Goal: Task Accomplishment & Management: Manage account settings

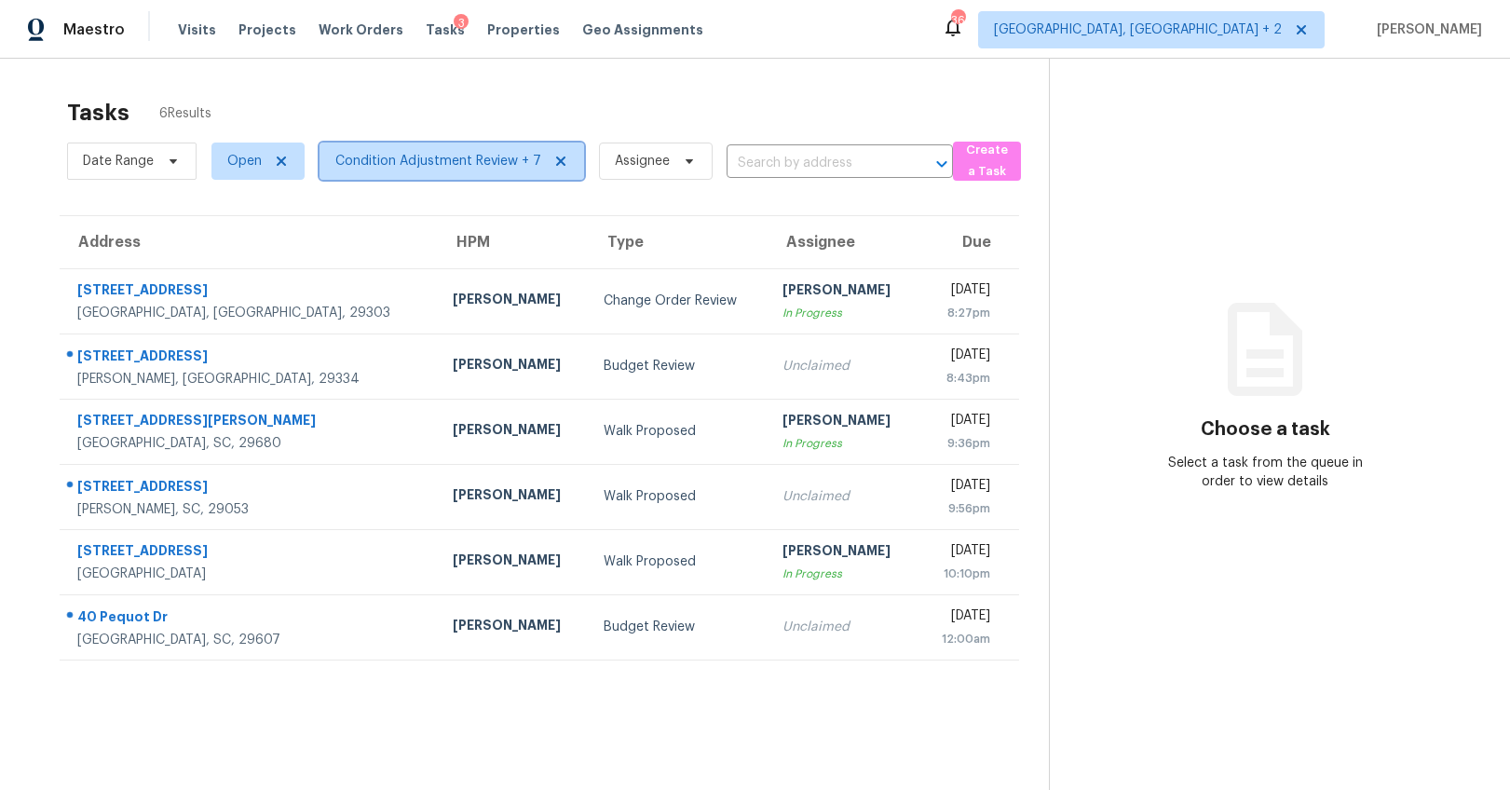
click at [362, 168] on span "Condition Adjustment Review + 7" at bounding box center [438, 161] width 206 height 19
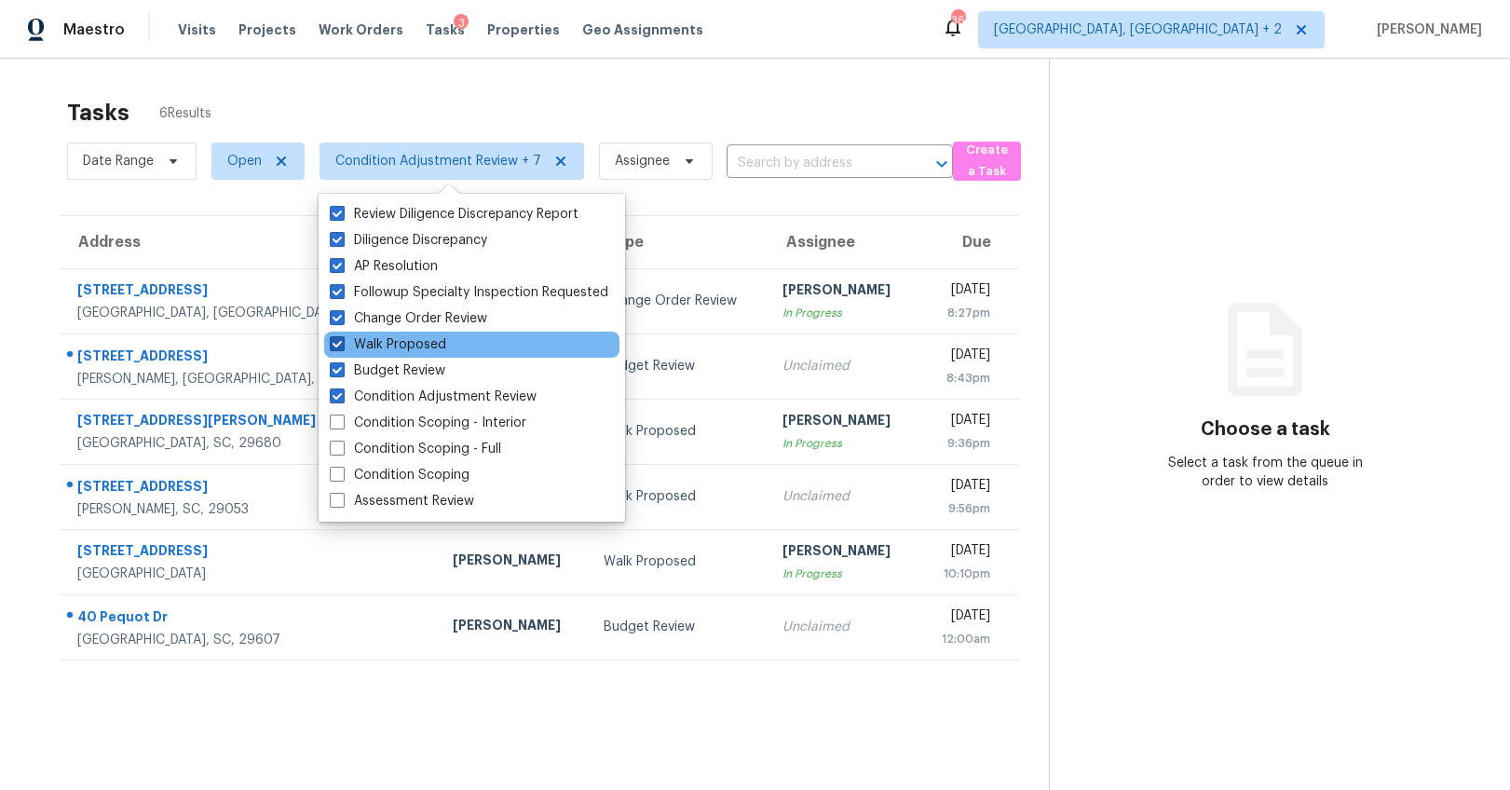
click at [333, 345] on span at bounding box center [337, 343] width 15 height 15
click at [333, 345] on input "Walk Proposed" at bounding box center [336, 341] width 12 height 12
checkbox input "false"
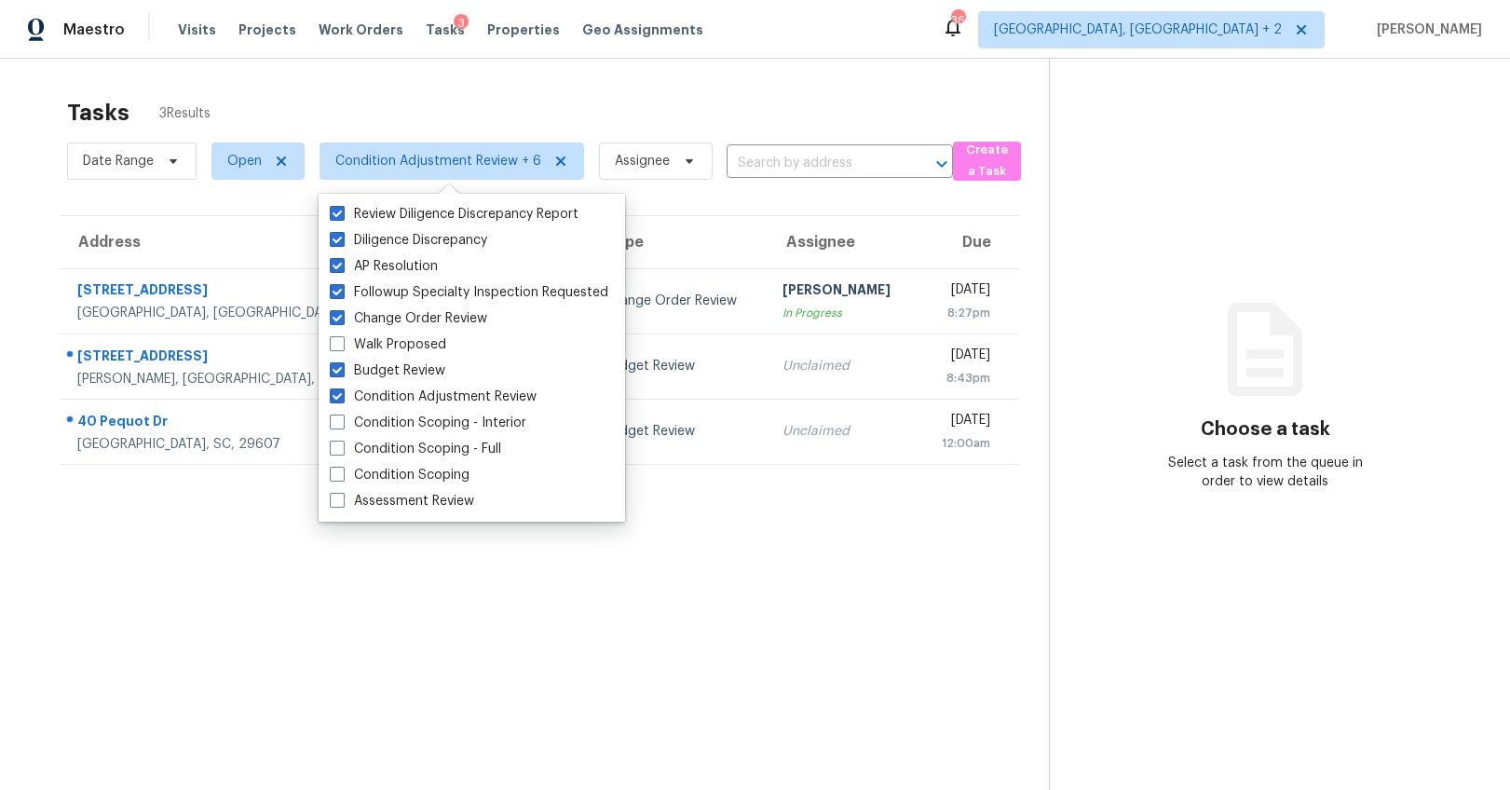
click at [27, 184] on div "Tasks 3 Results Date Range Open Condition Adjustment Review + 6 Assignee ​ Crea…" at bounding box center [755, 454] width 1510 height 790
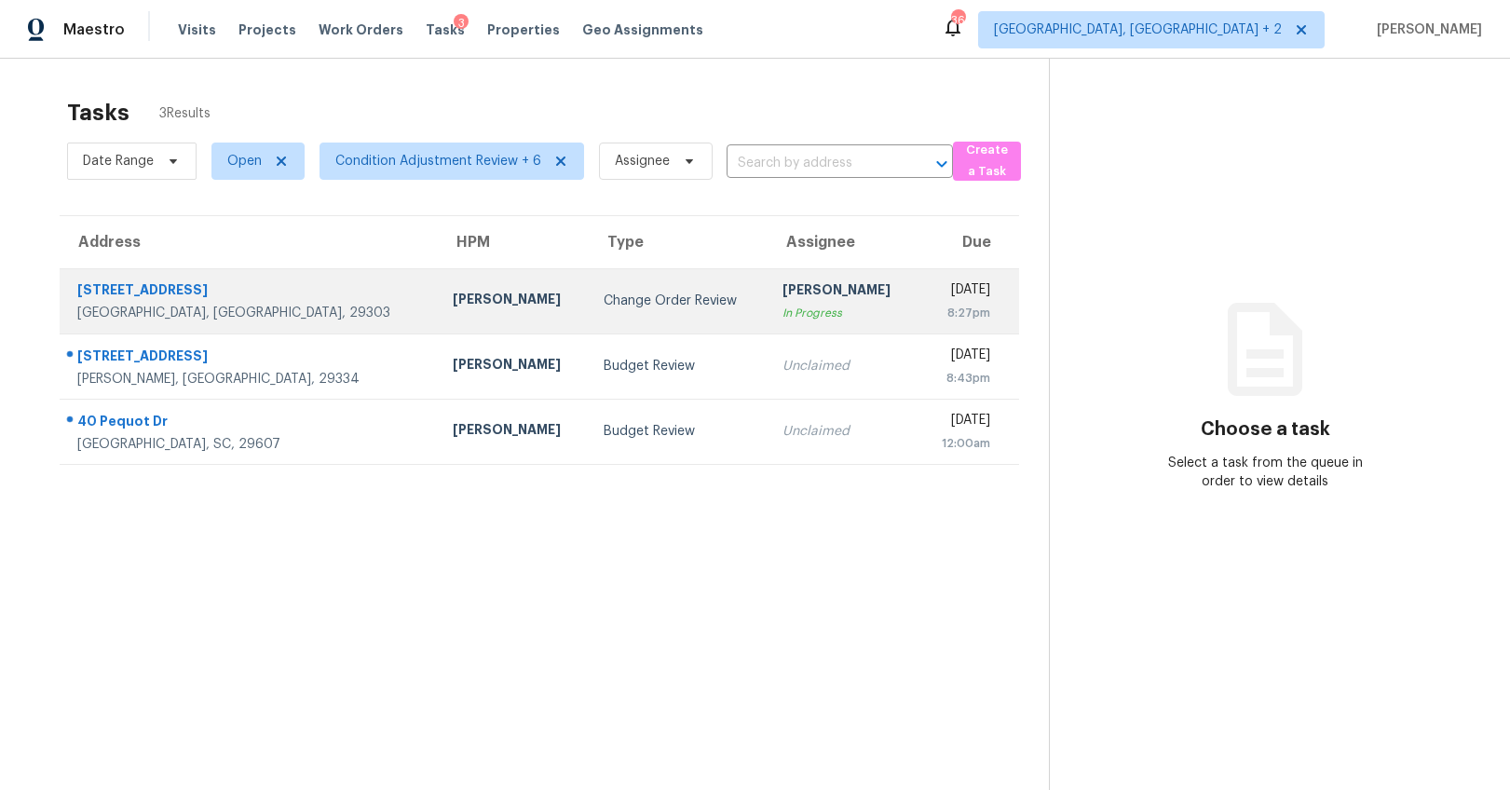
click at [143, 285] on div "[STREET_ADDRESS]" at bounding box center [250, 291] width 346 height 23
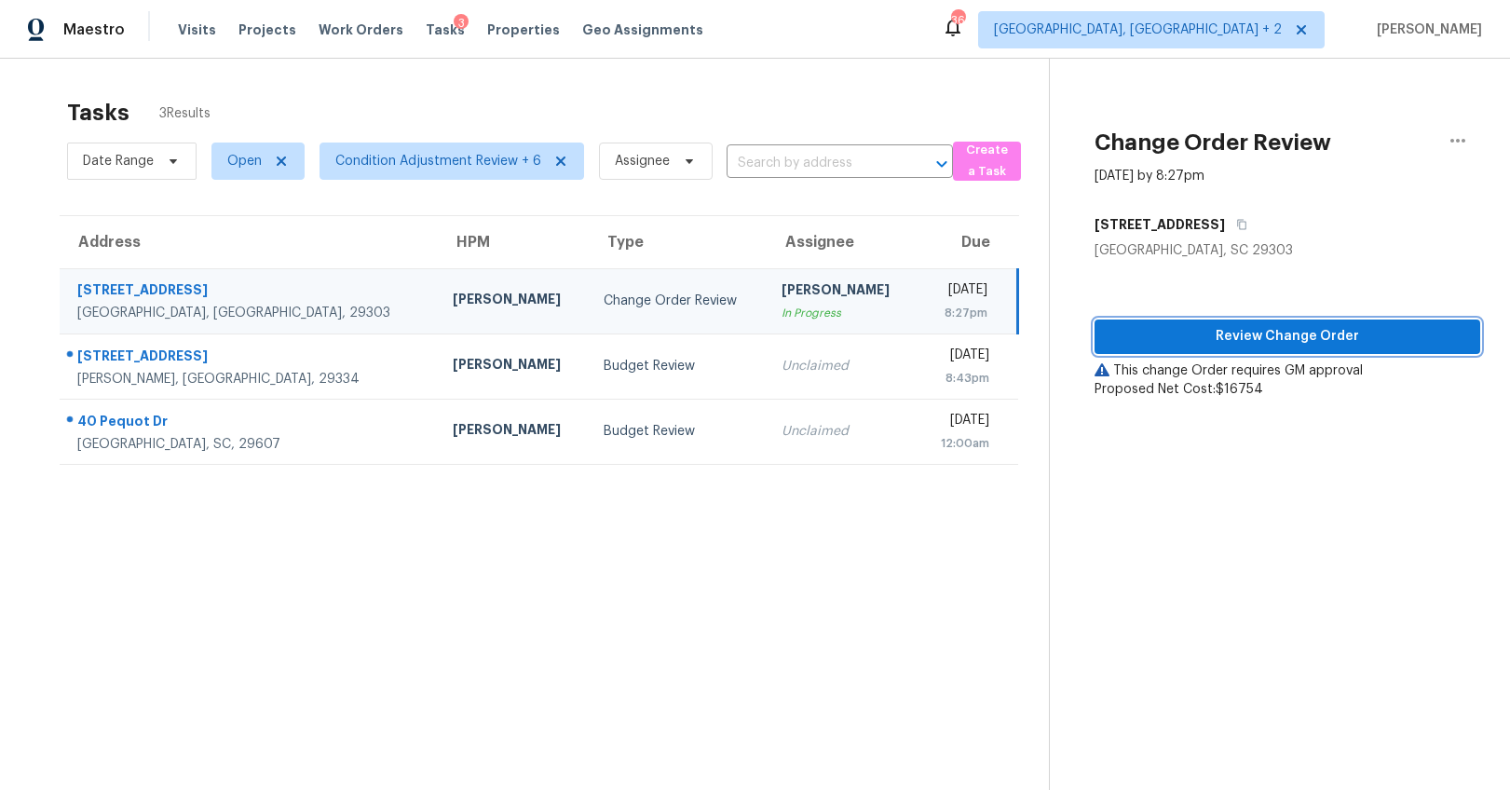
click at [1264, 330] on span "Review Change Order" at bounding box center [1288, 336] width 356 height 23
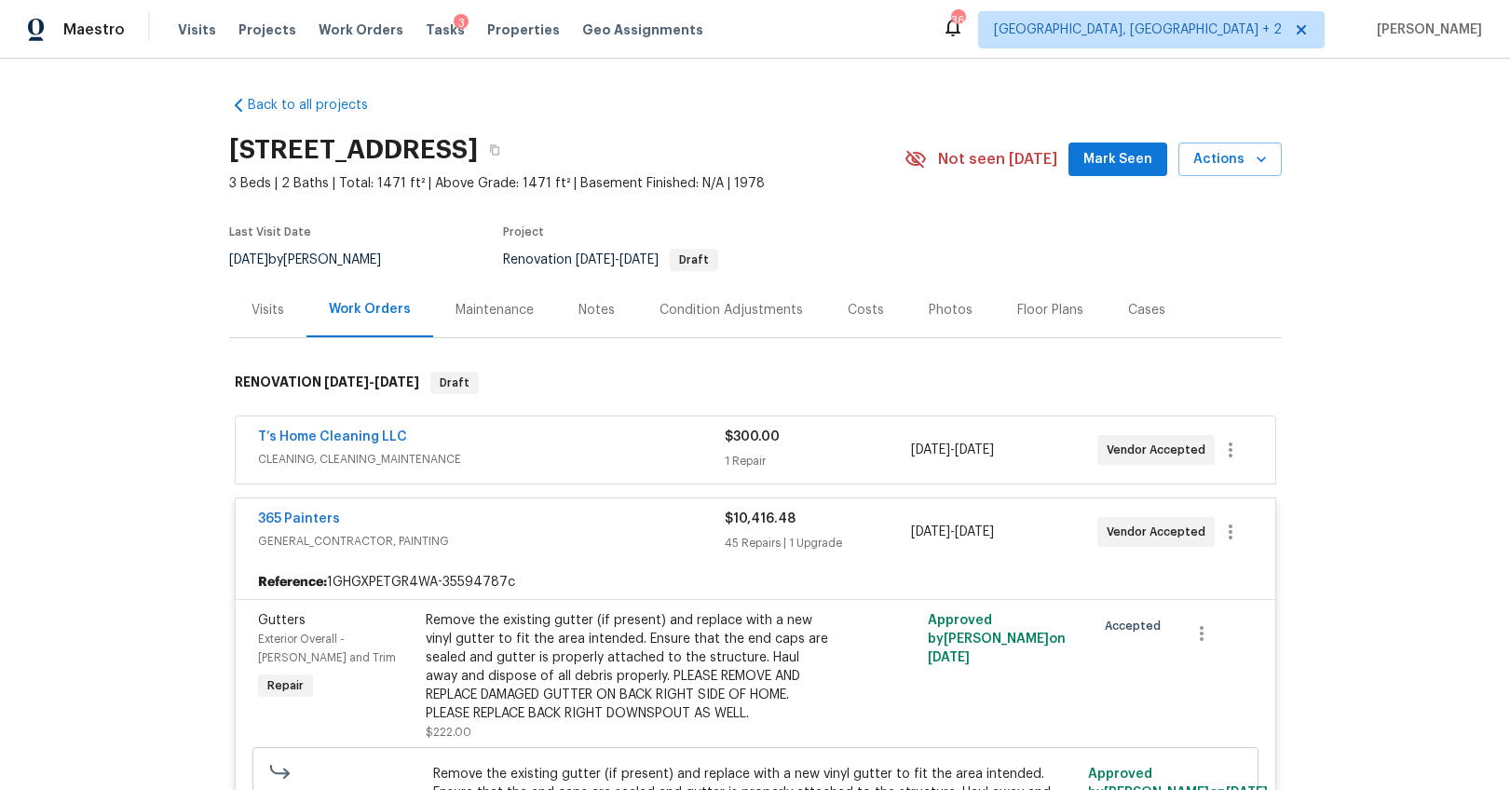
click at [600, 464] on span "CLEANING, CLEANING_MAINTENANCE" at bounding box center [491, 459] width 467 height 19
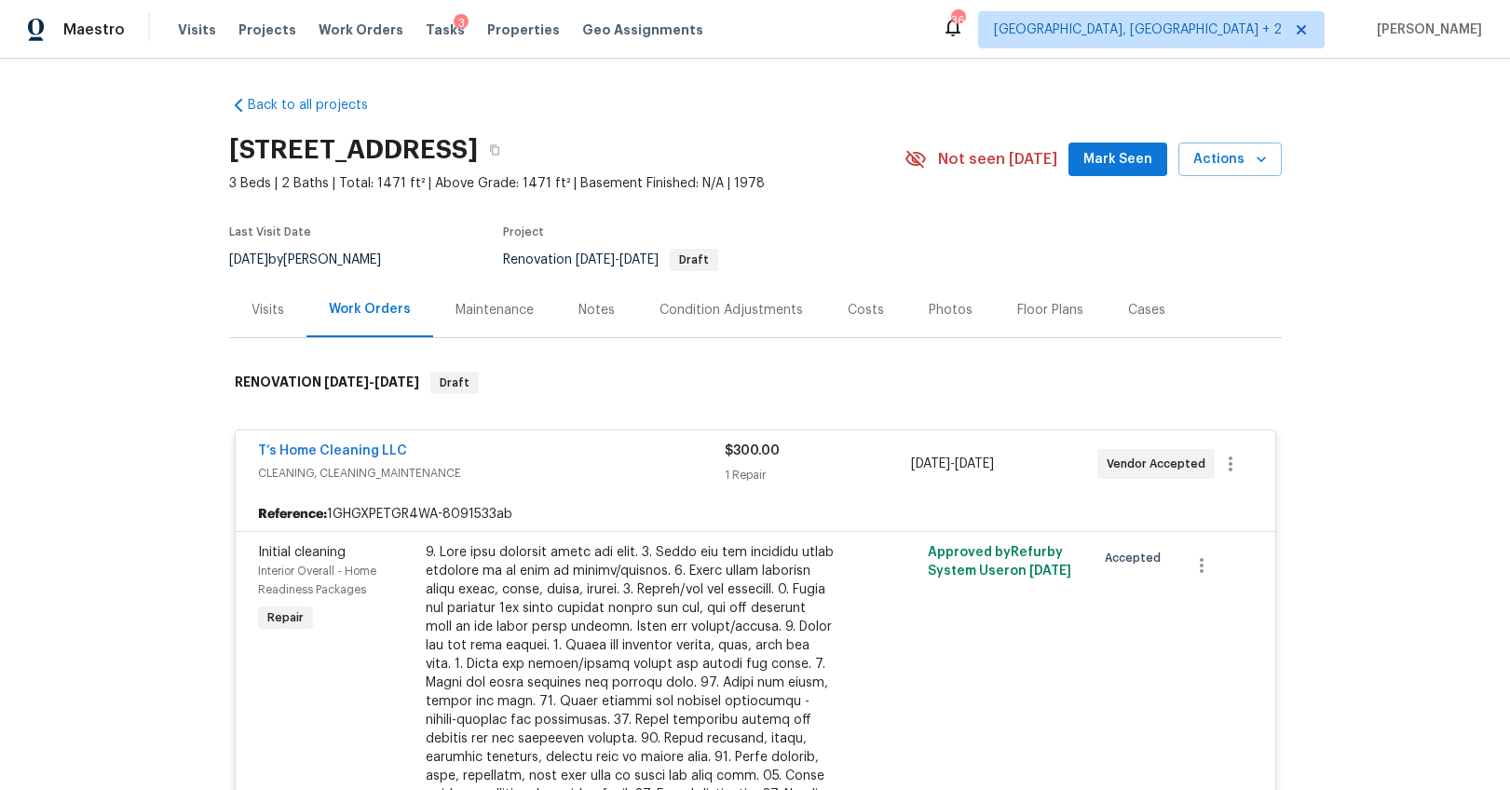
click at [602, 460] on div "T’s Home Cleaning LLC" at bounding box center [491, 453] width 467 height 22
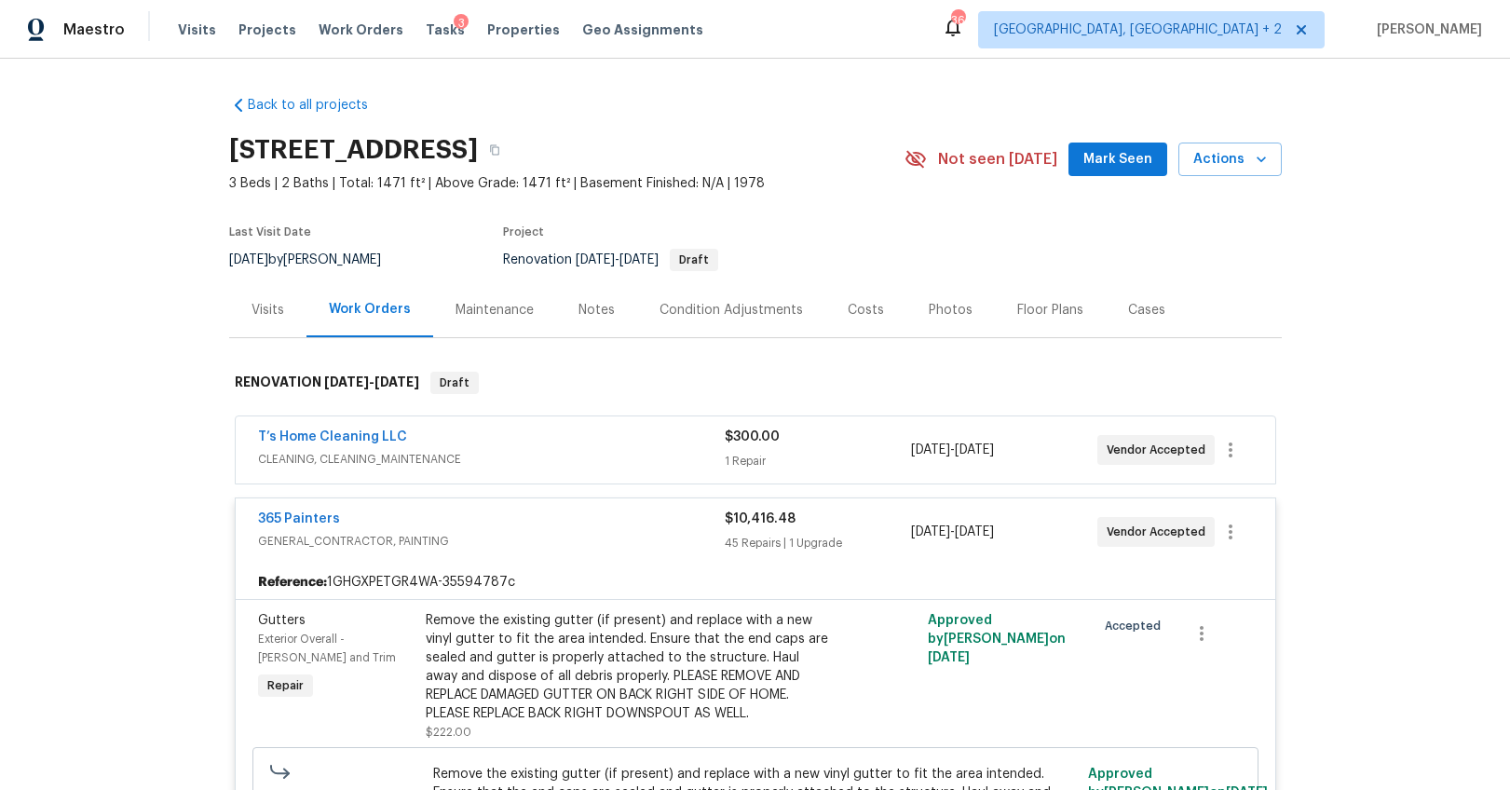
click at [593, 533] on span "GENERAL_CONTRACTOR, PAINTING" at bounding box center [491, 541] width 467 height 19
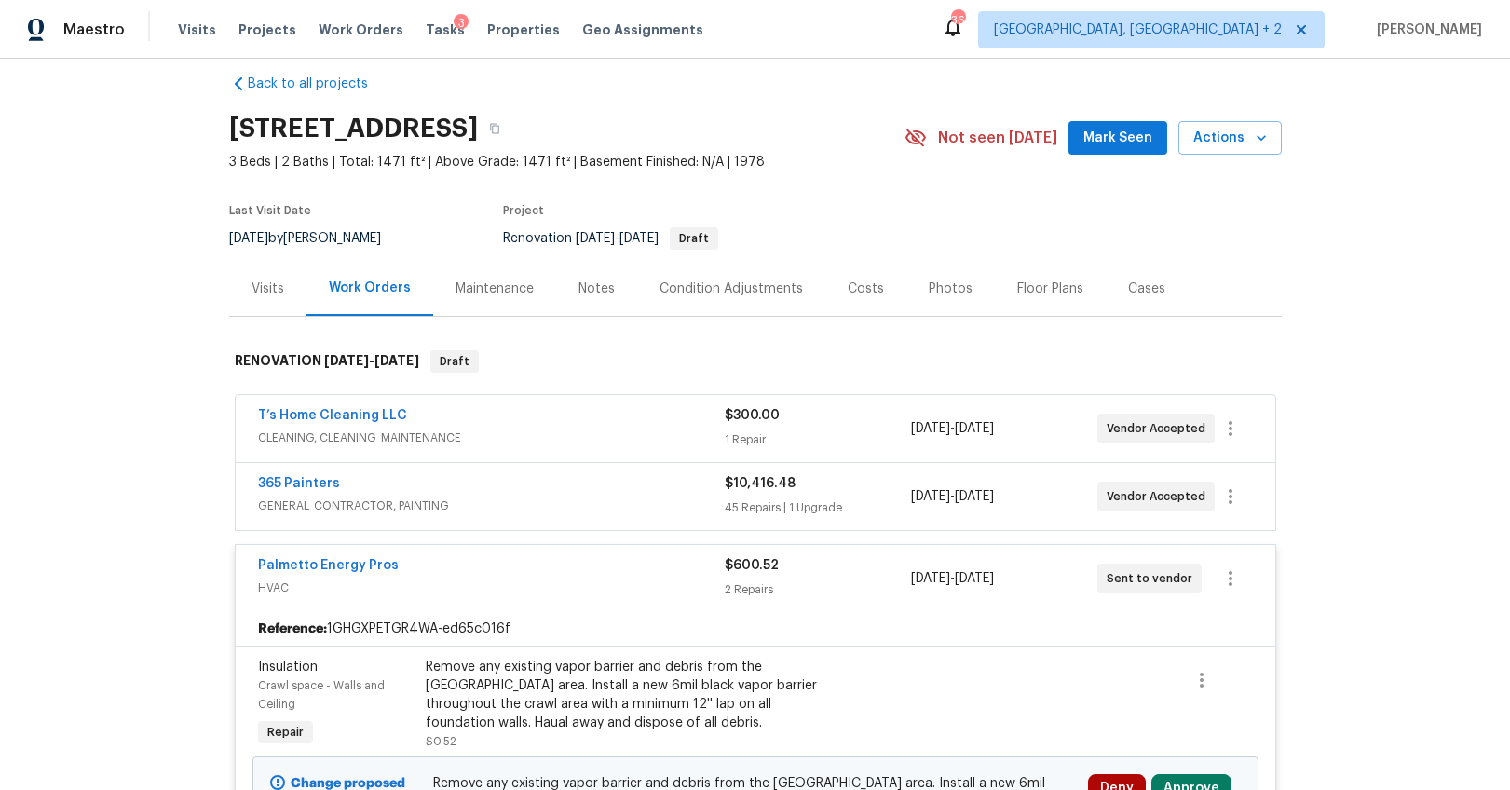
click at [586, 560] on div "Palmetto Energy Pros" at bounding box center [491, 567] width 467 height 22
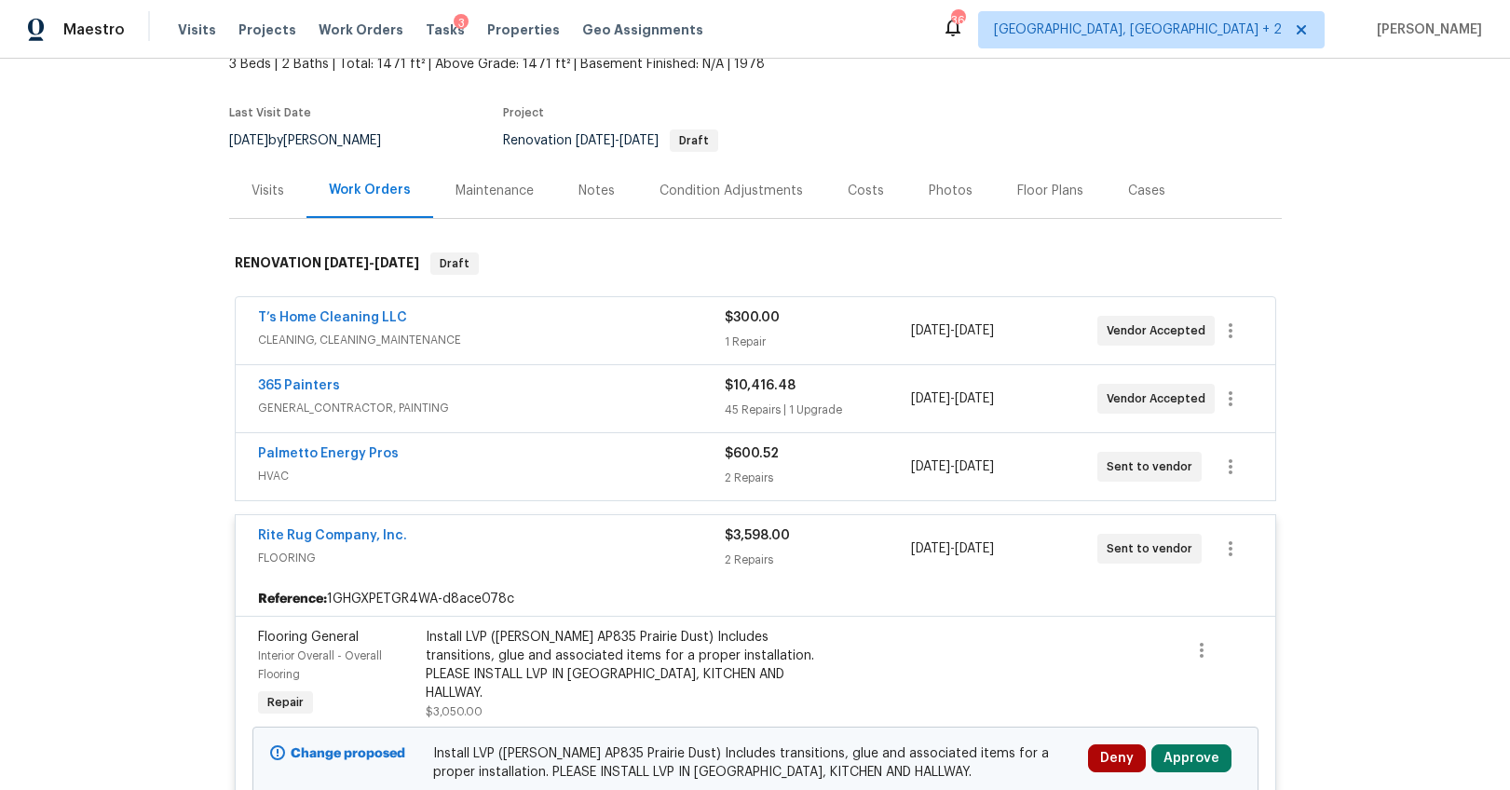
click at [586, 559] on span "FLOORING" at bounding box center [491, 558] width 467 height 19
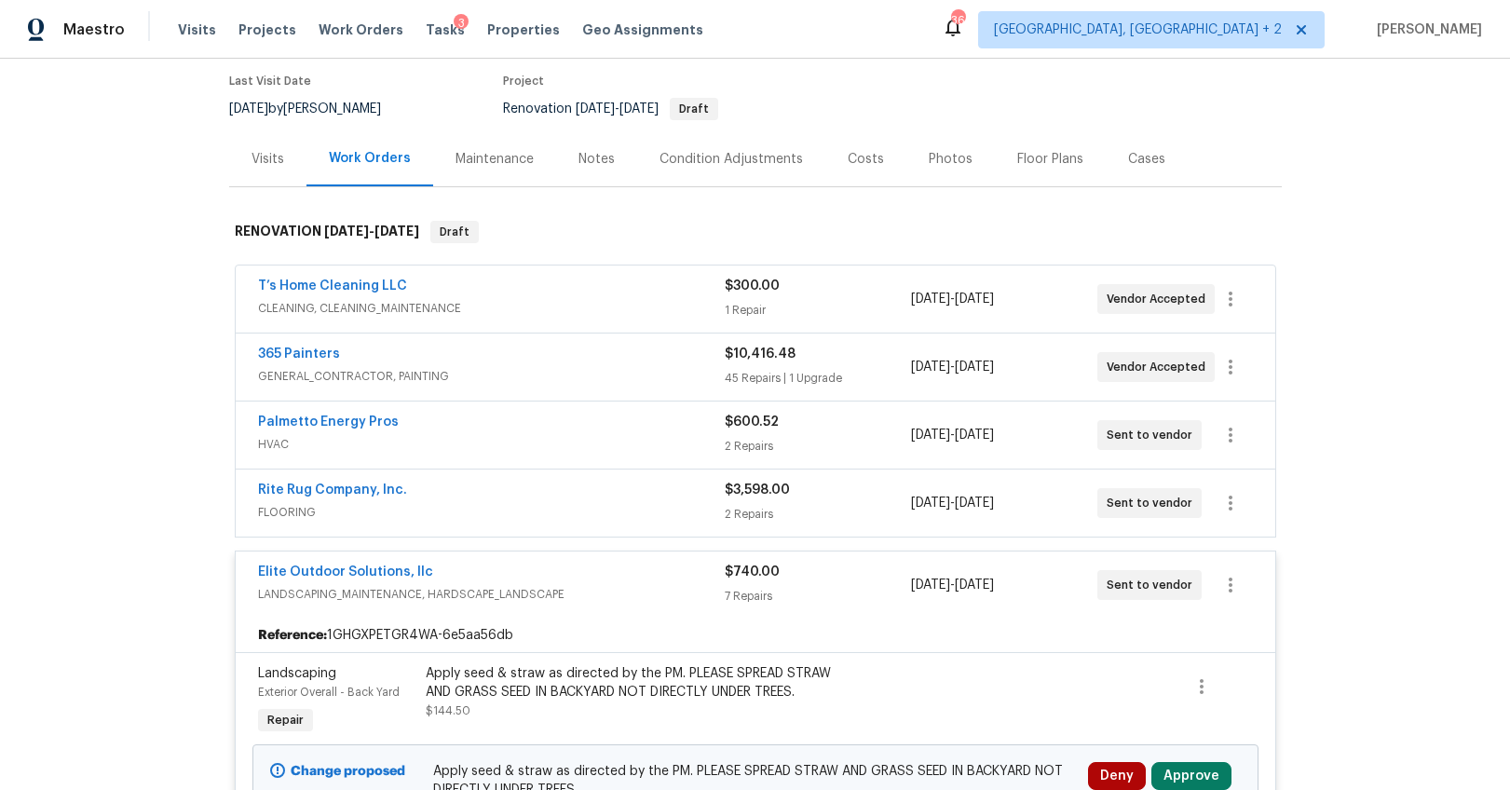
scroll to position [208, 0]
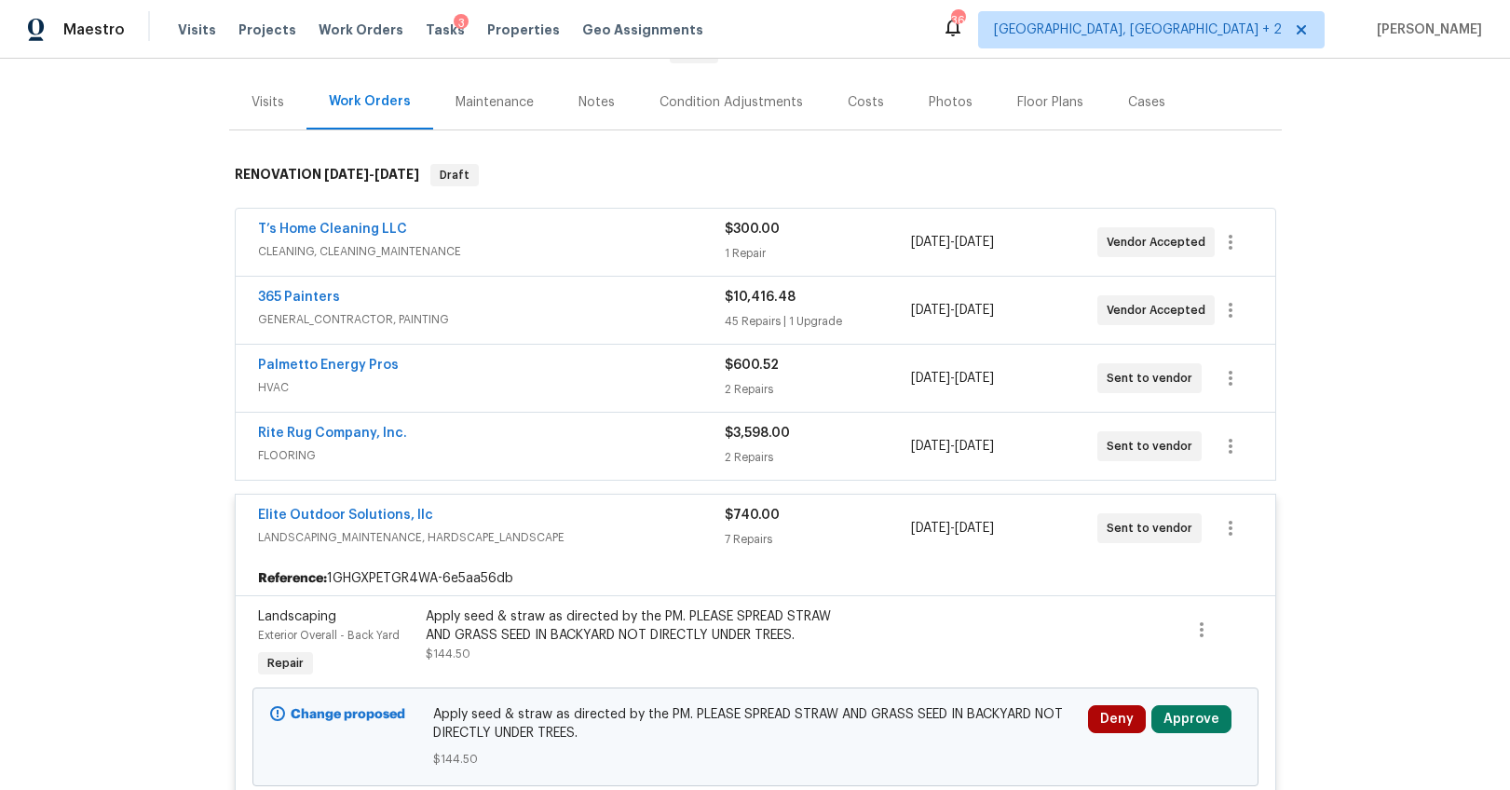
click at [589, 547] on div "Elite Outdoor Solutions, llc LANDSCAPING_MAINTENANCE, HARDSCAPE_LANDSCAPE" at bounding box center [491, 528] width 467 height 45
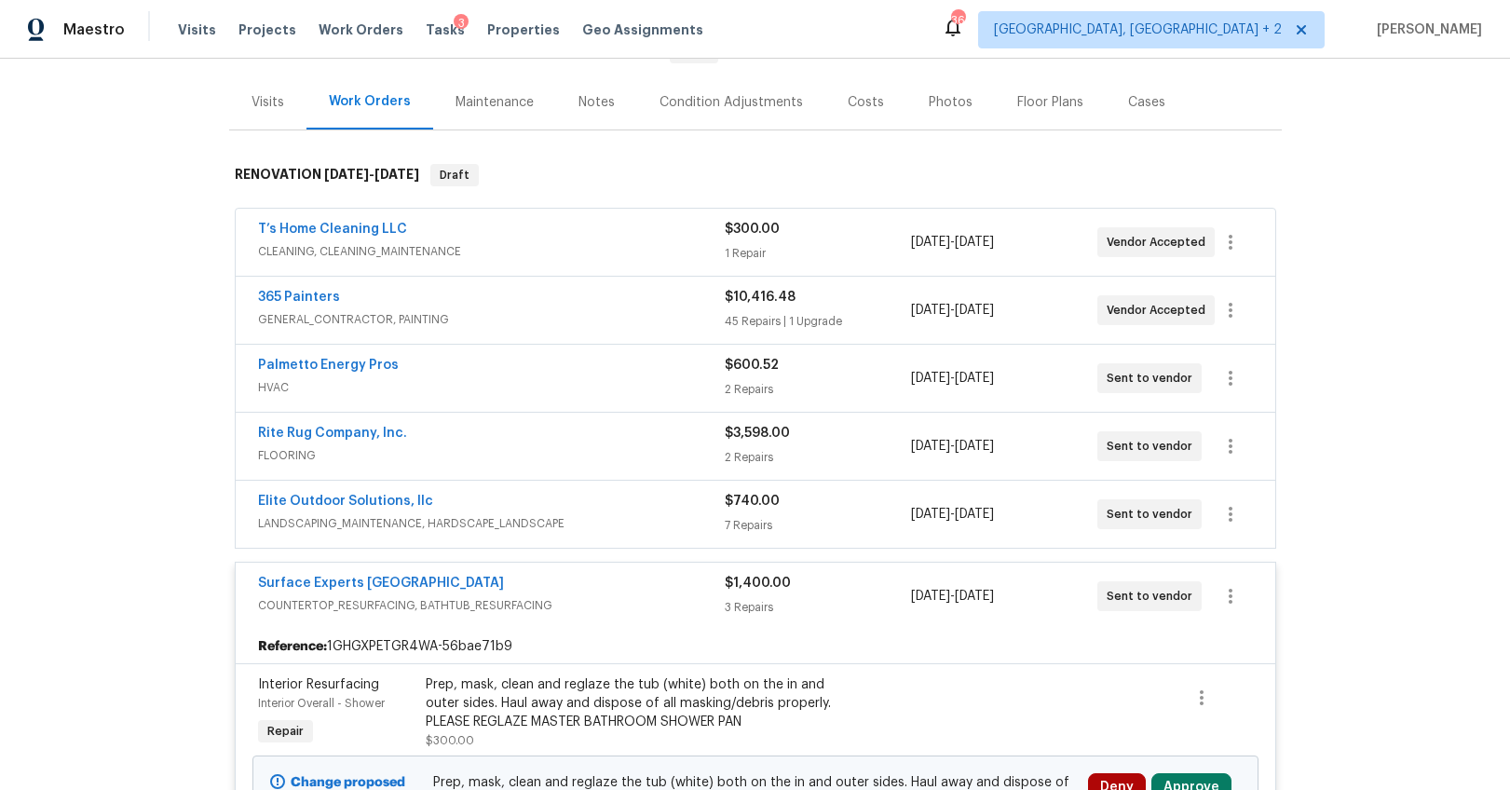
scroll to position [307, 0]
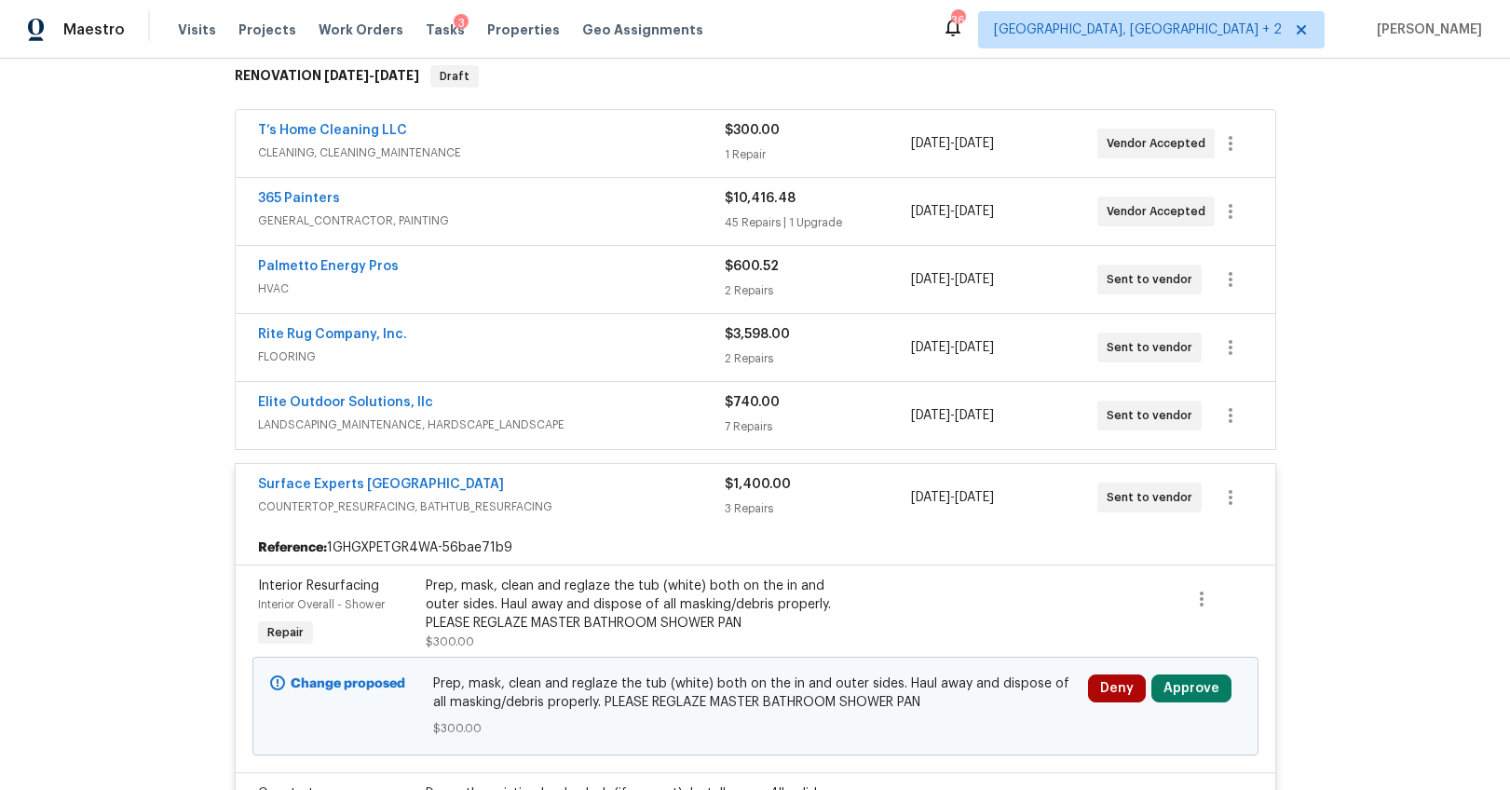
click at [601, 519] on div "Surface Experts Greenville COUNTERTOP_RESURFACING, BATHTUB_RESURFACING" at bounding box center [491, 497] width 467 height 45
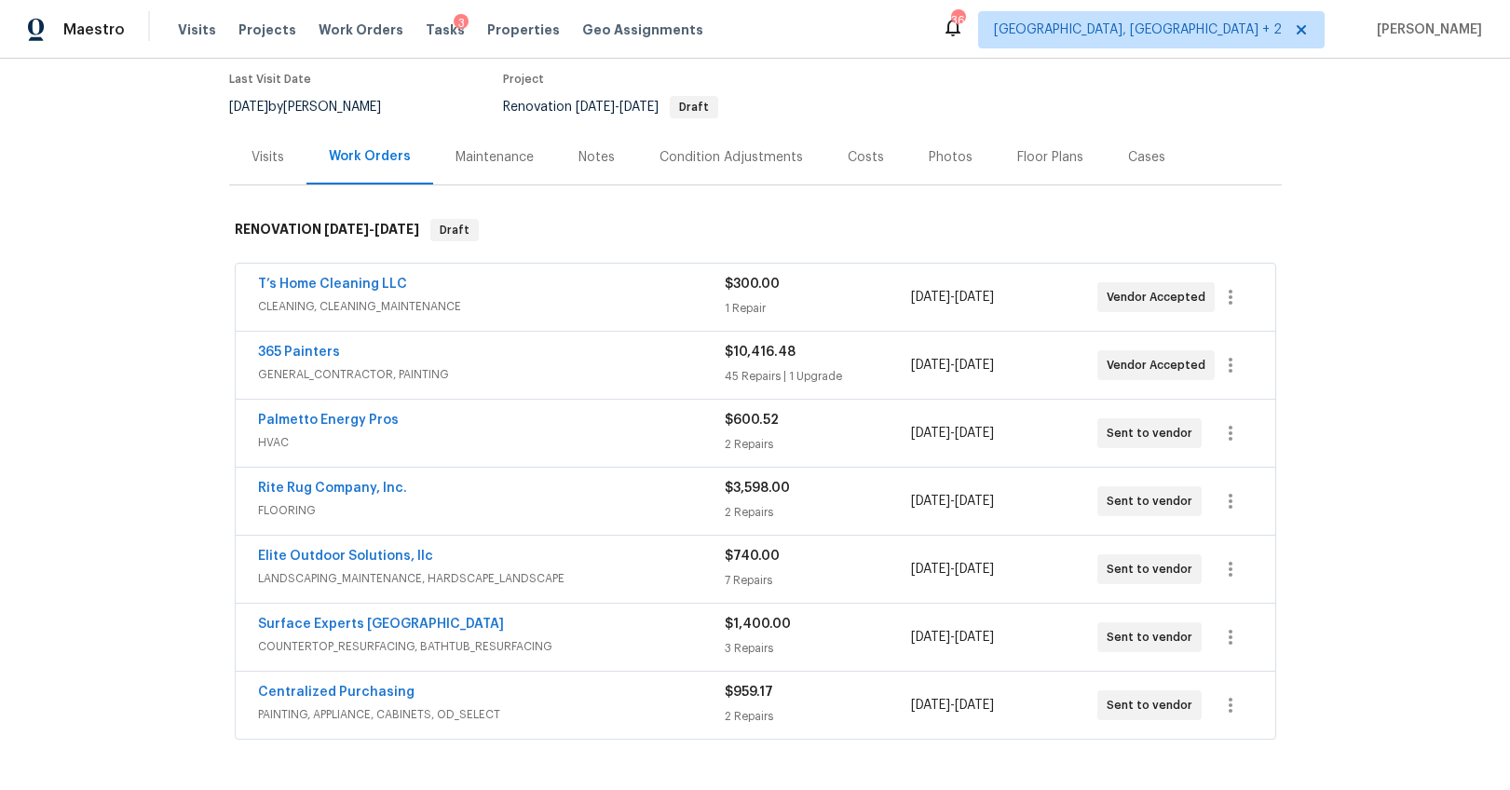
scroll to position [2, 0]
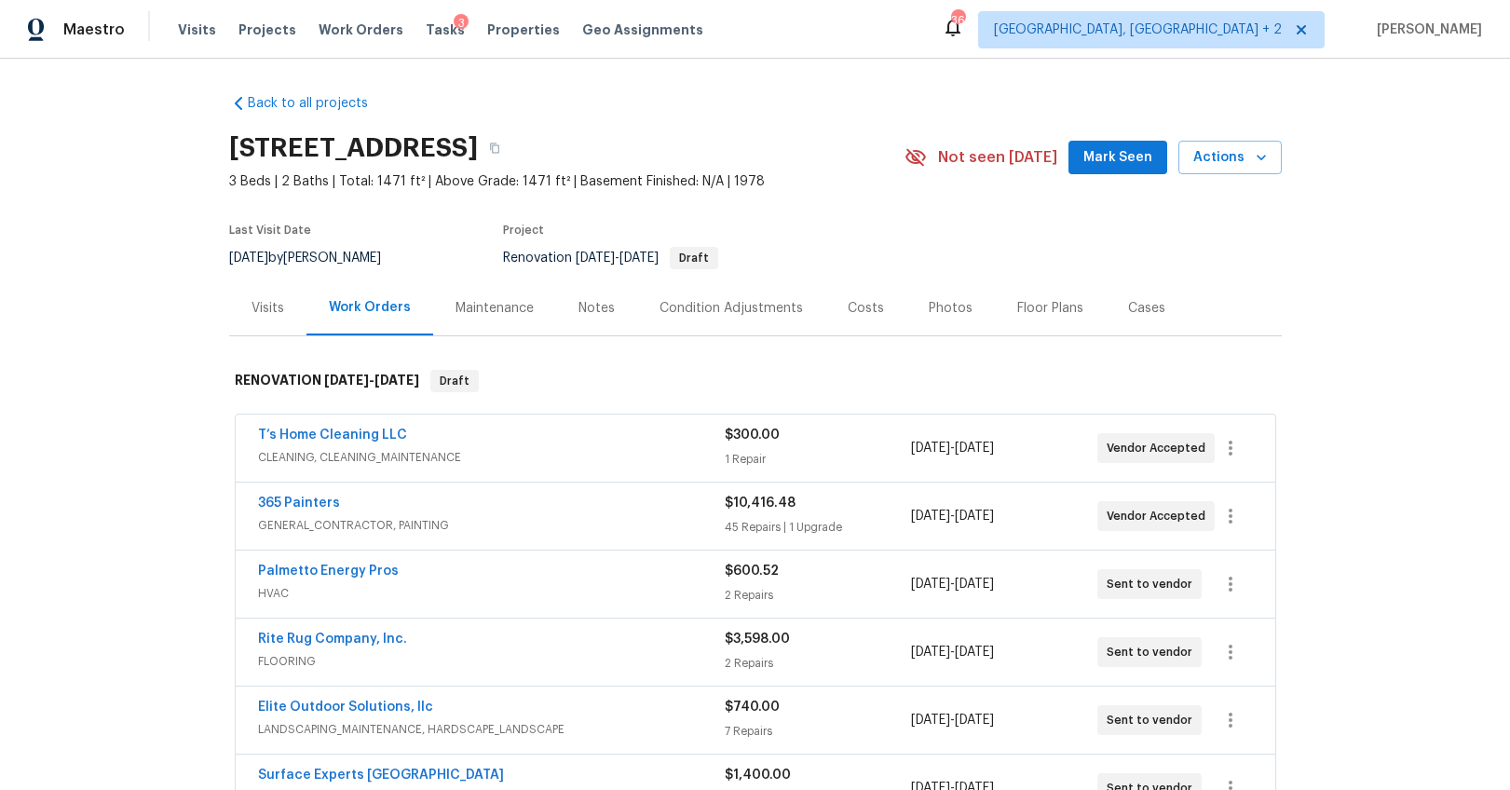
click at [257, 310] on div "Visits" at bounding box center [268, 308] width 33 height 19
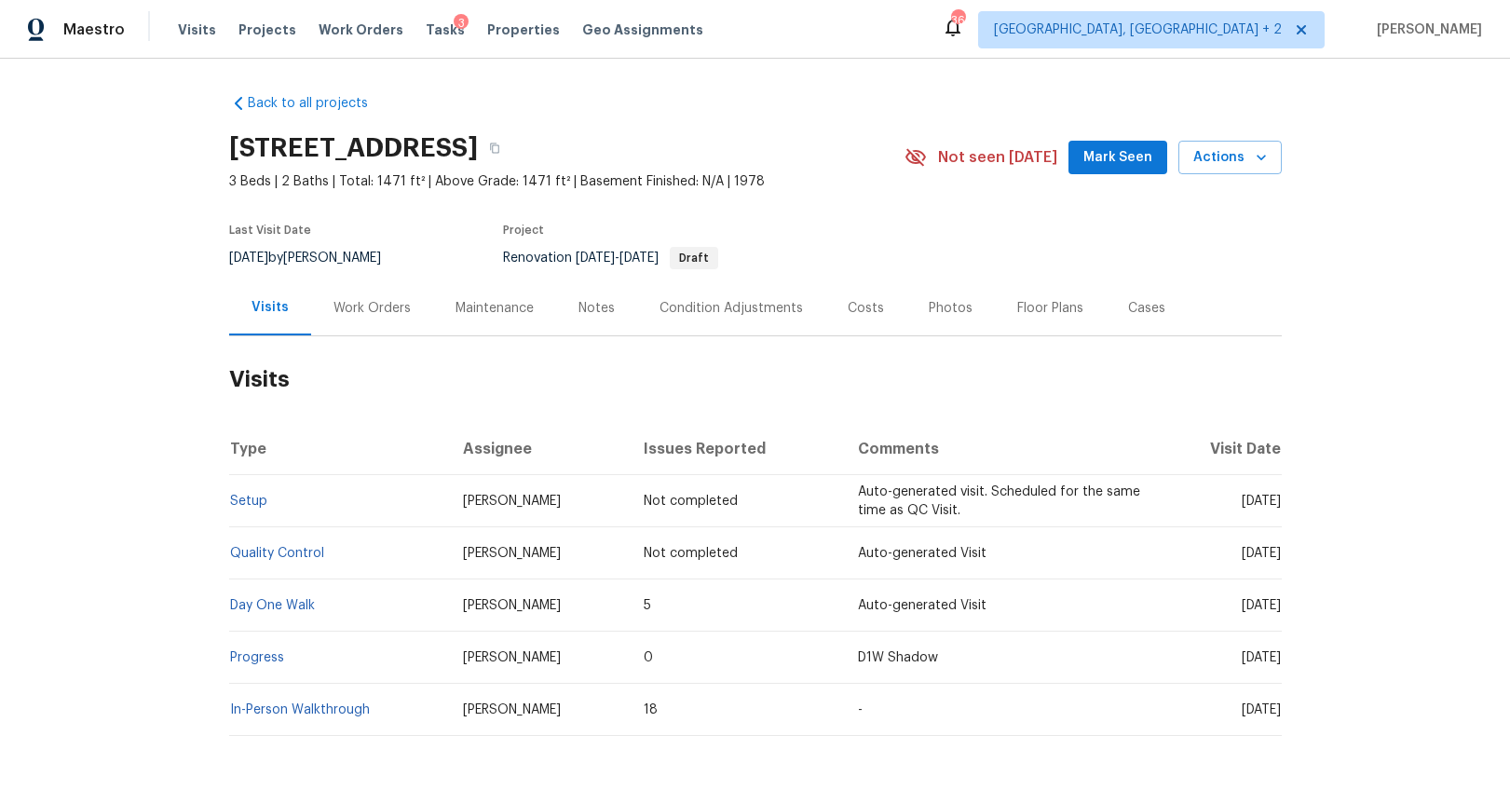
click at [354, 318] on div "Work Orders" at bounding box center [372, 307] width 122 height 55
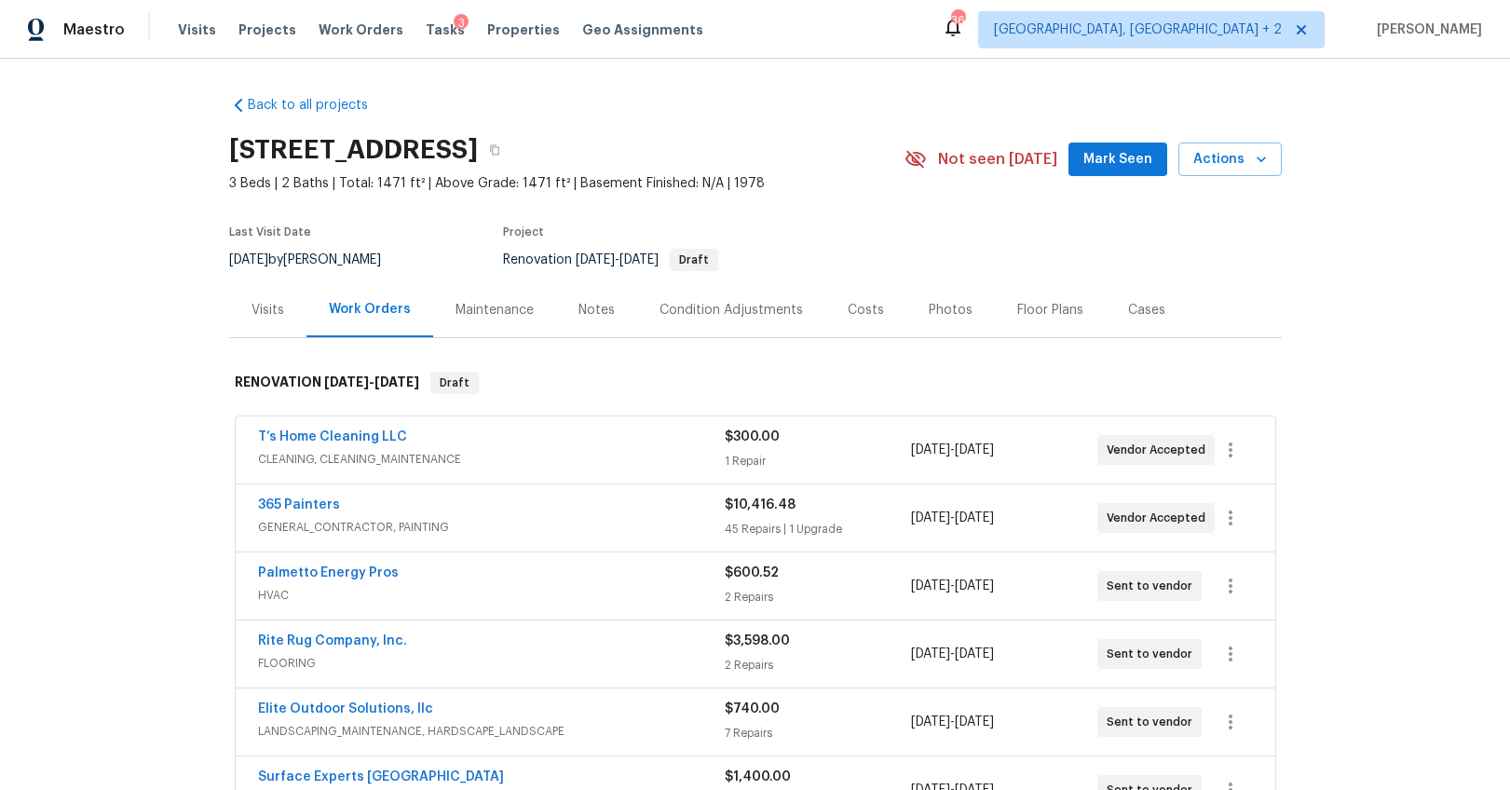
scroll to position [26, 0]
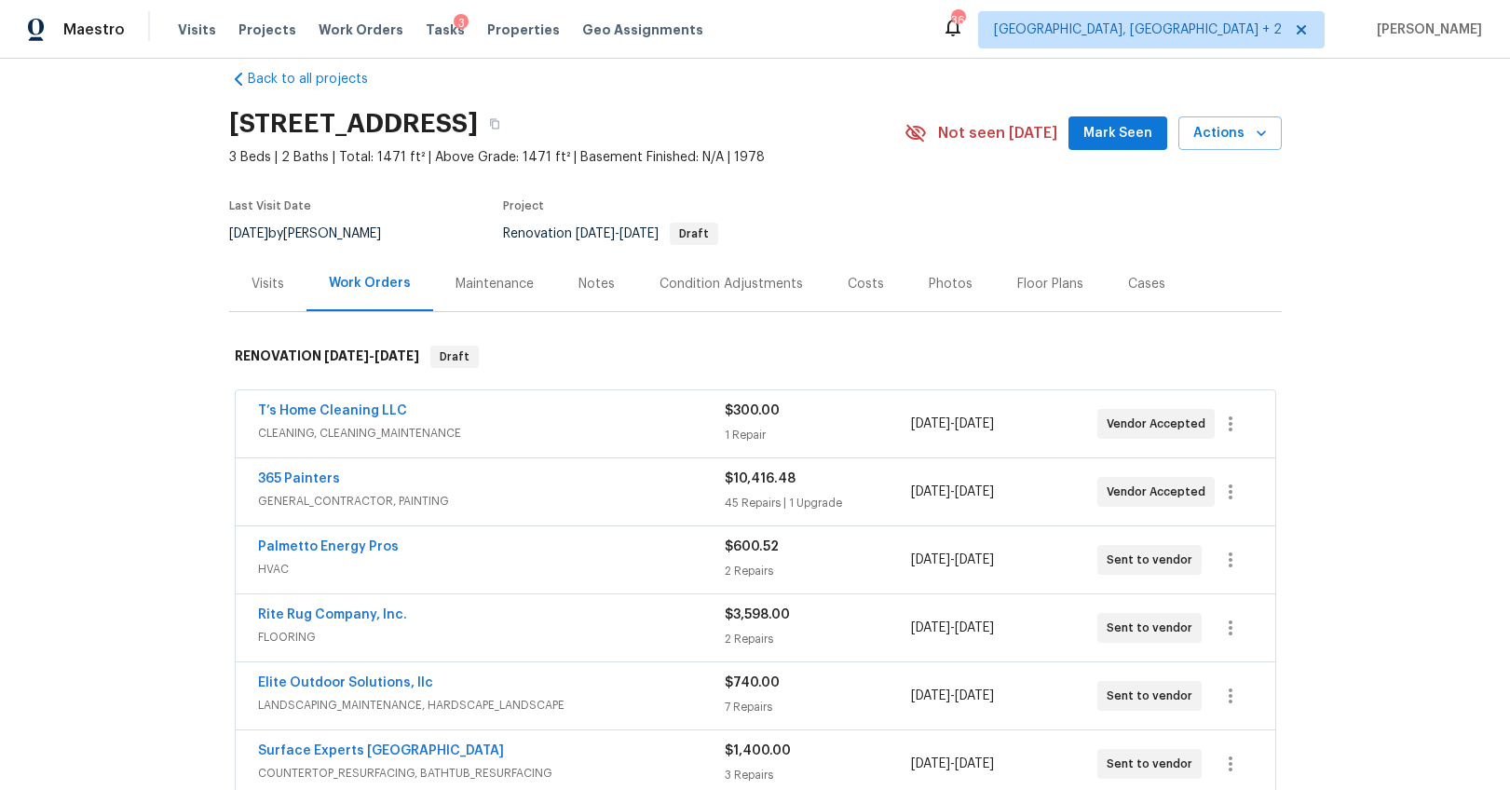
click at [830, 280] on div "Costs" at bounding box center [866, 283] width 81 height 55
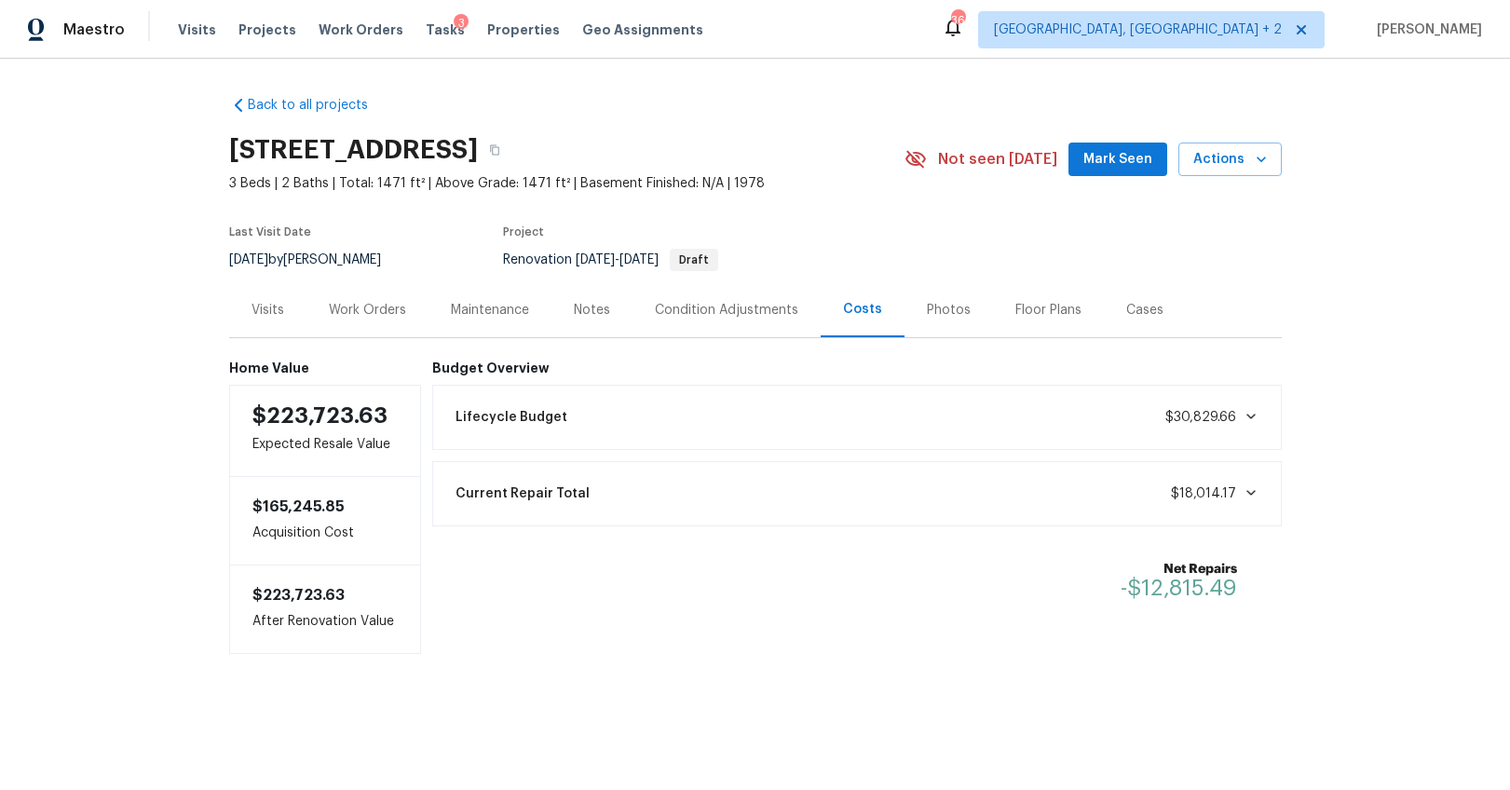
click at [373, 318] on div "Work Orders" at bounding box center [367, 310] width 77 height 19
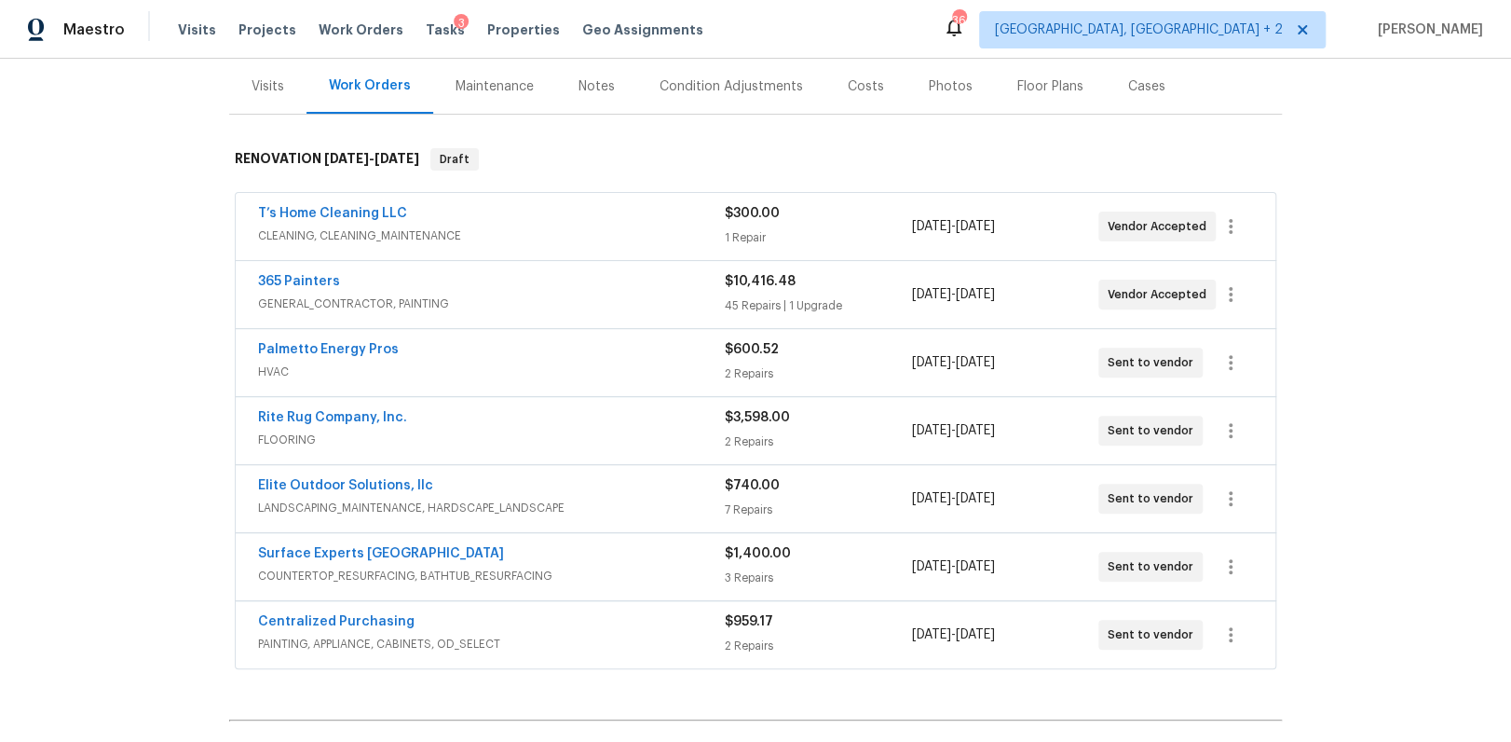
scroll to position [294, 0]
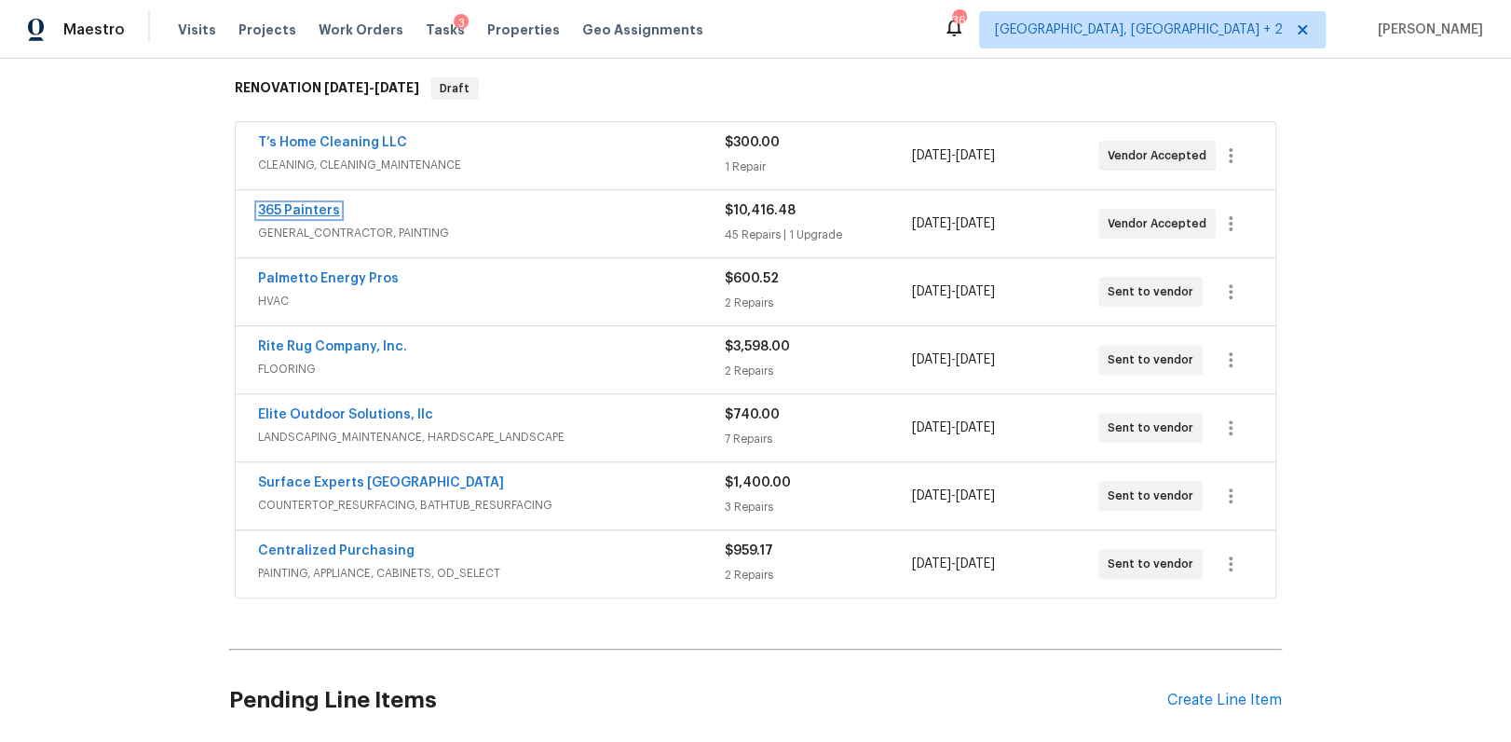
click at [316, 212] on link "365 Painters" at bounding box center [299, 210] width 82 height 13
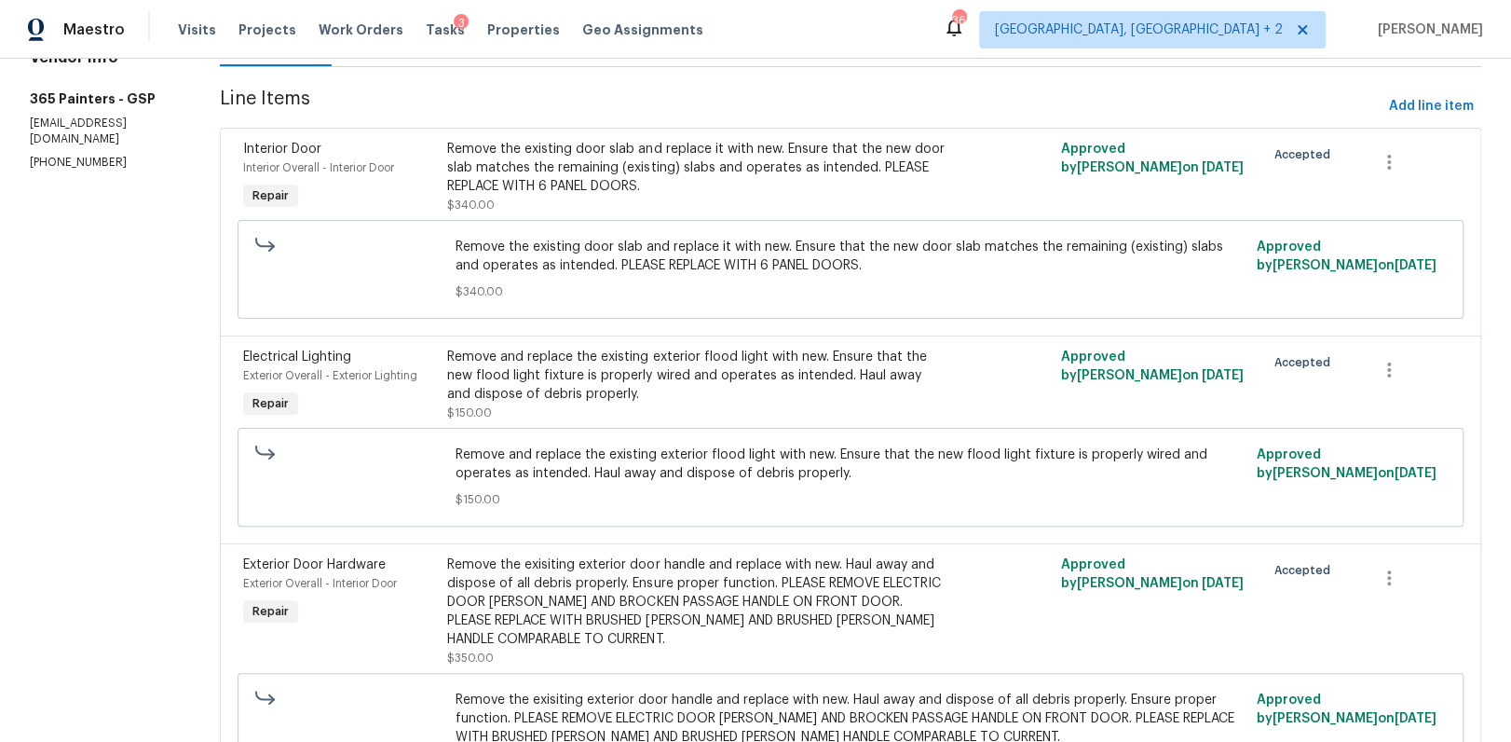
scroll to position [231, 0]
click at [541, 172] on div "Remove the existing door slab and replace it with new. Ensure that the new door…" at bounding box center [696, 167] width 499 height 56
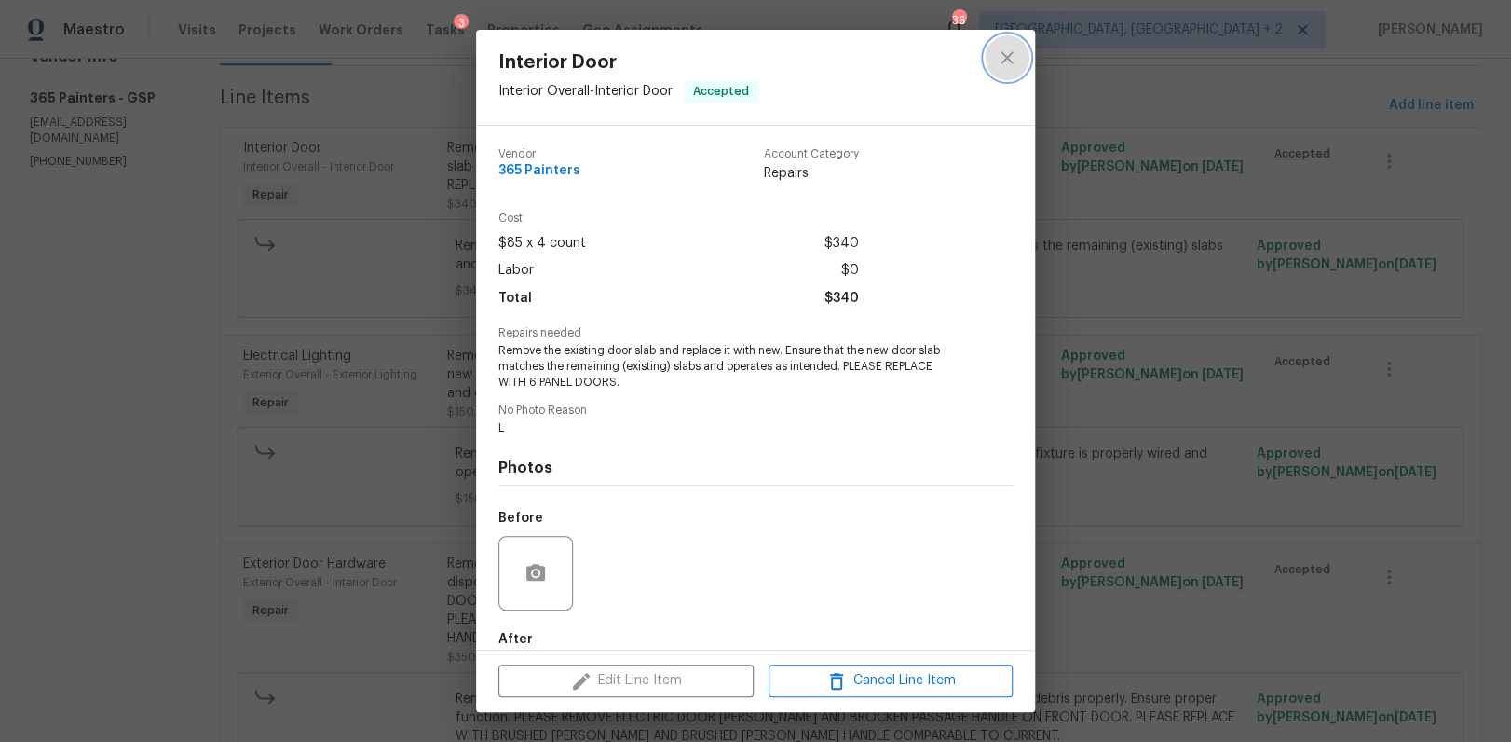
click at [1005, 61] on icon "close" at bounding box center [1007, 58] width 22 height 22
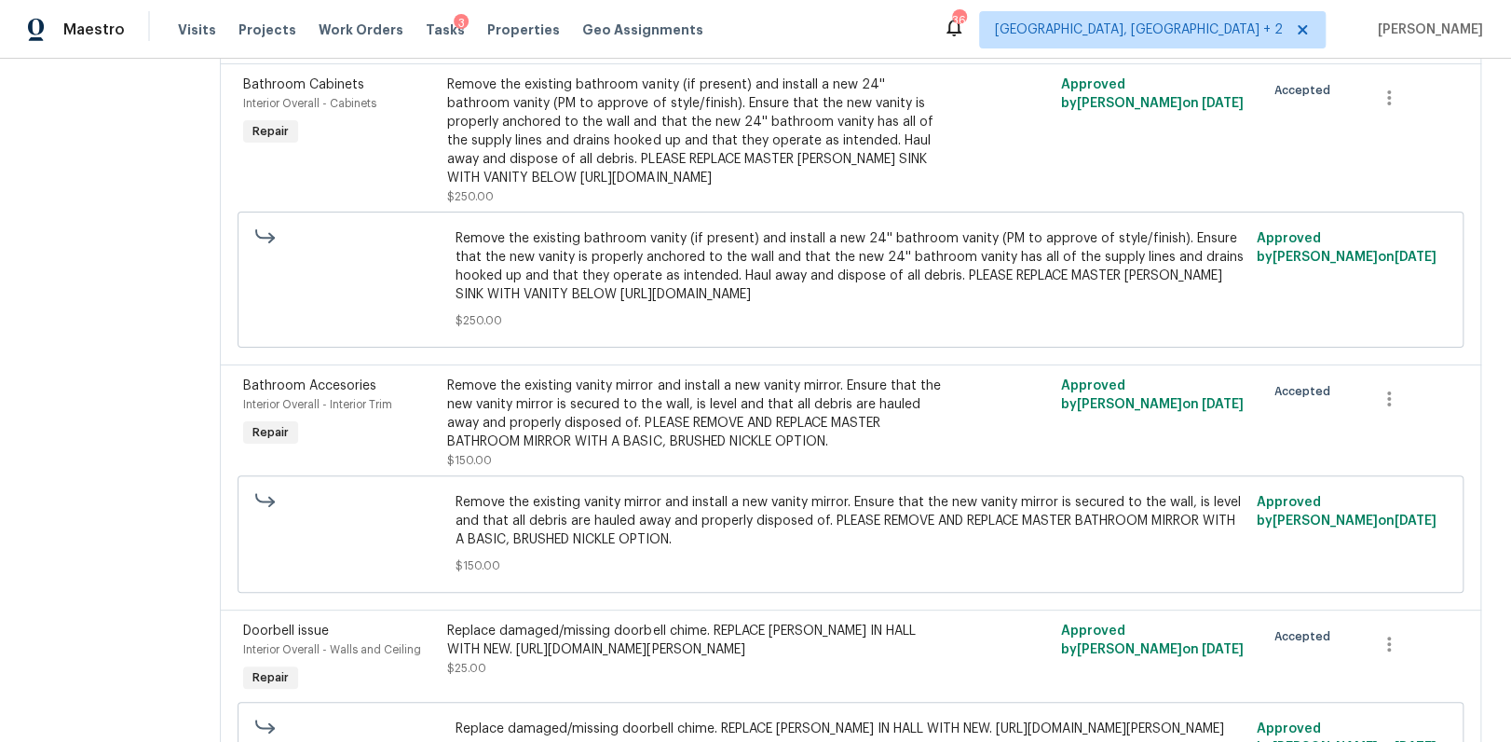
scroll to position [1318, 0]
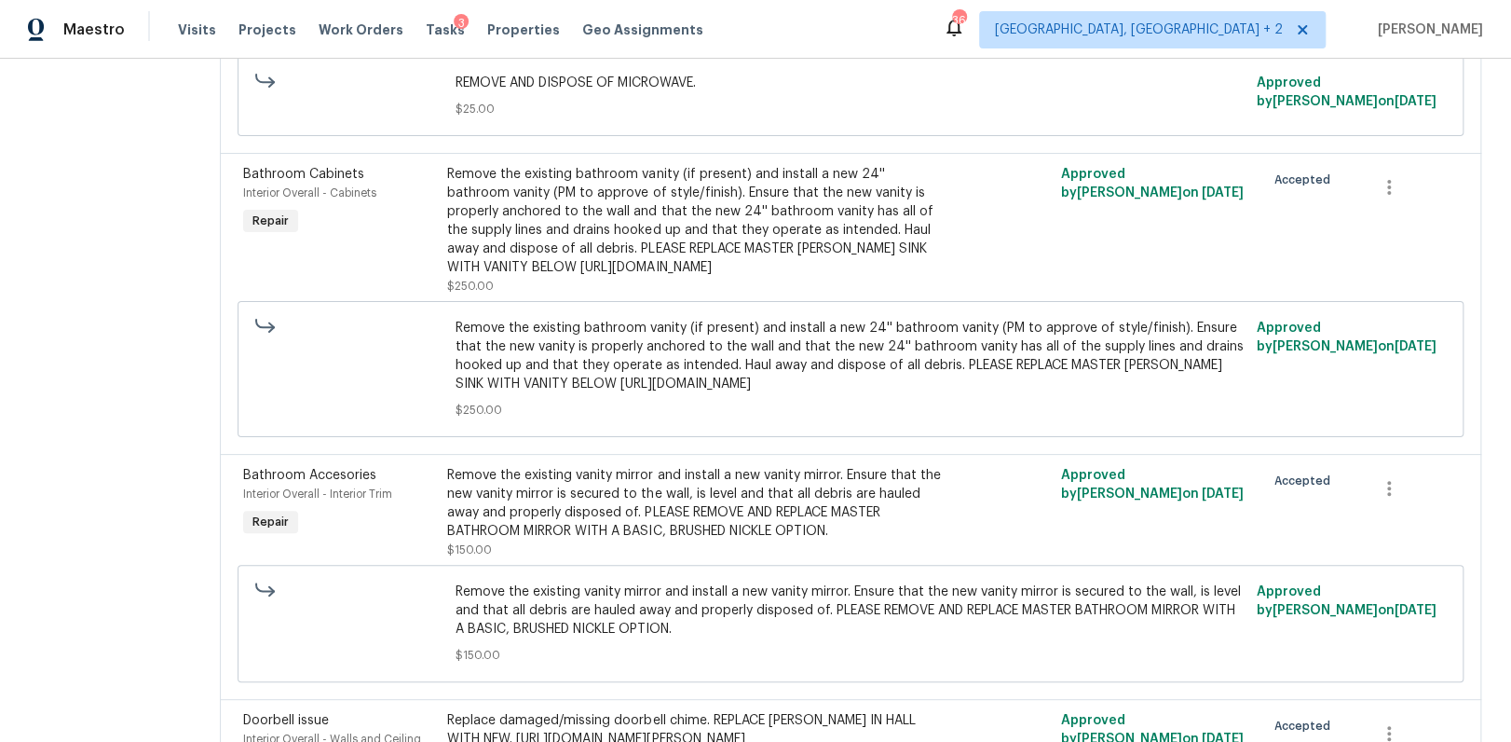
click at [590, 277] on div "Remove the existing bathroom vanity (if present) and install a new 24'' bathroo…" at bounding box center [696, 221] width 499 height 112
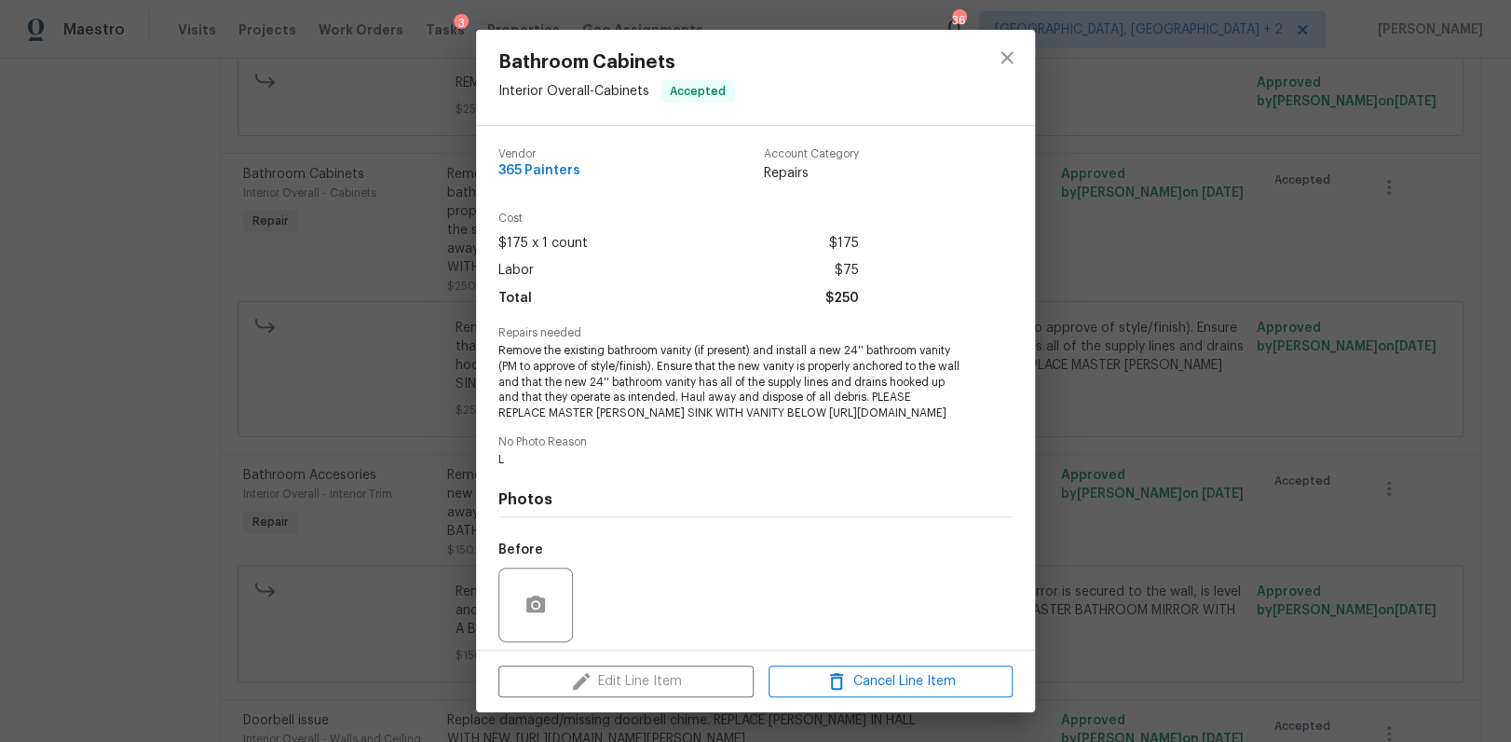
drag, startPoint x: 498, startPoint y: 429, endPoint x: 884, endPoint y: 448, distance: 387.2
click at [884, 421] on span "Remove the existing bathroom vanity (if present) and install a new 24'' bathroo…" at bounding box center [729, 382] width 463 height 78
copy span "https://www.lowes.com/pd/Project-Source-White-24-in-White-Undermount-Single-Sin…"
click at [1259, 429] on div "Bathroom Cabinets Interior Overall - Cabinets Accepted Vendor 365 Painters Acco…" at bounding box center [755, 371] width 1511 height 742
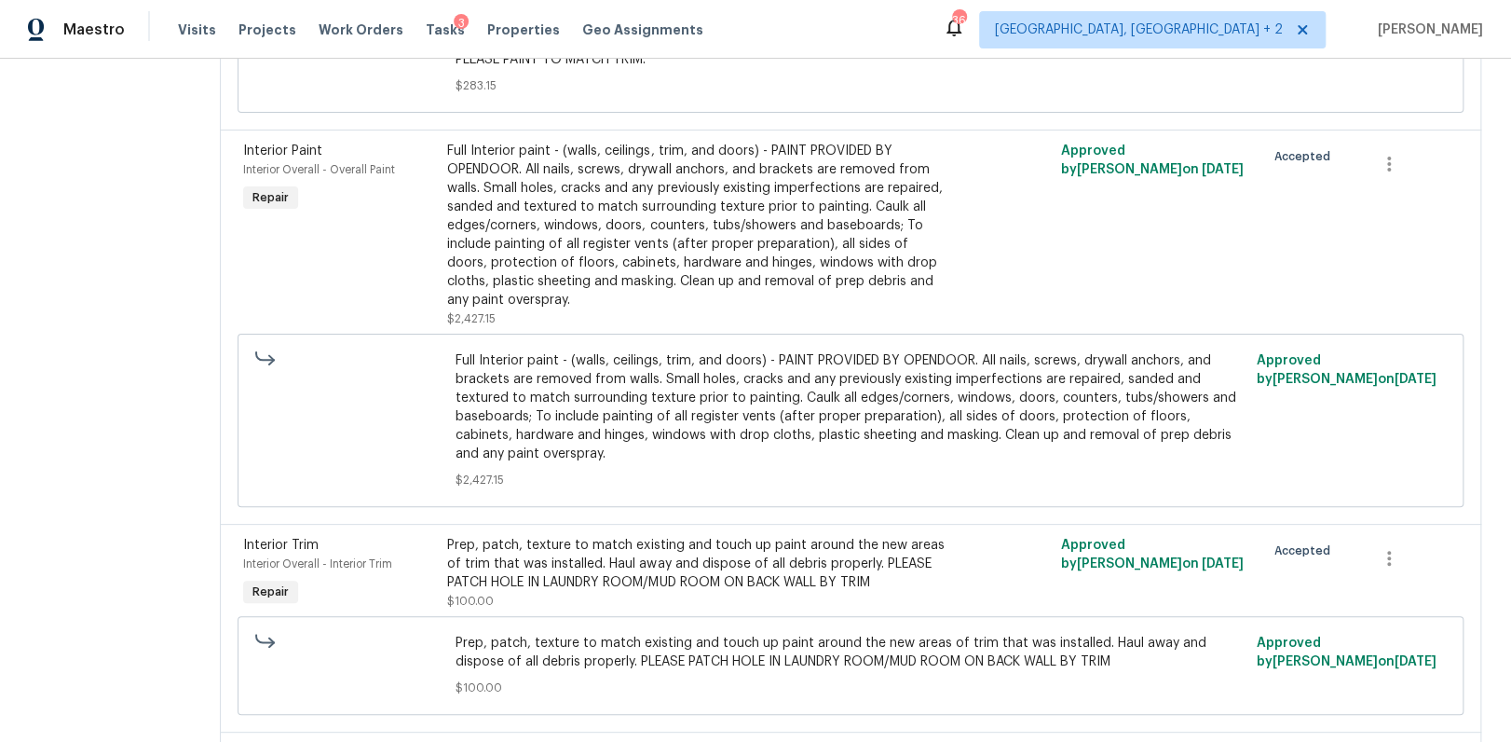
scroll to position [3369, 0]
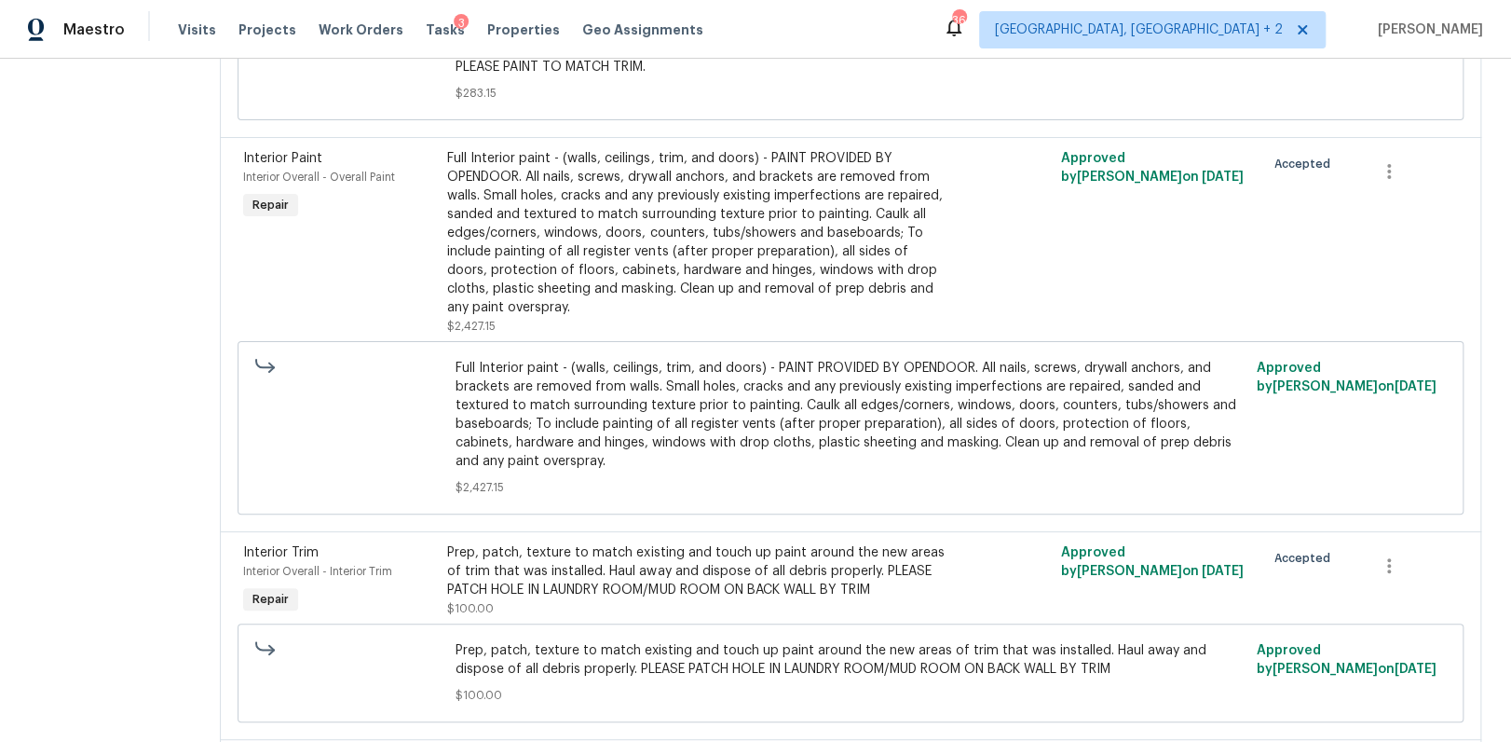
click at [753, 274] on div "Full Interior paint - (walls, ceilings, trim, and doors) - PAINT PROVIDED BY OP…" at bounding box center [696, 233] width 499 height 168
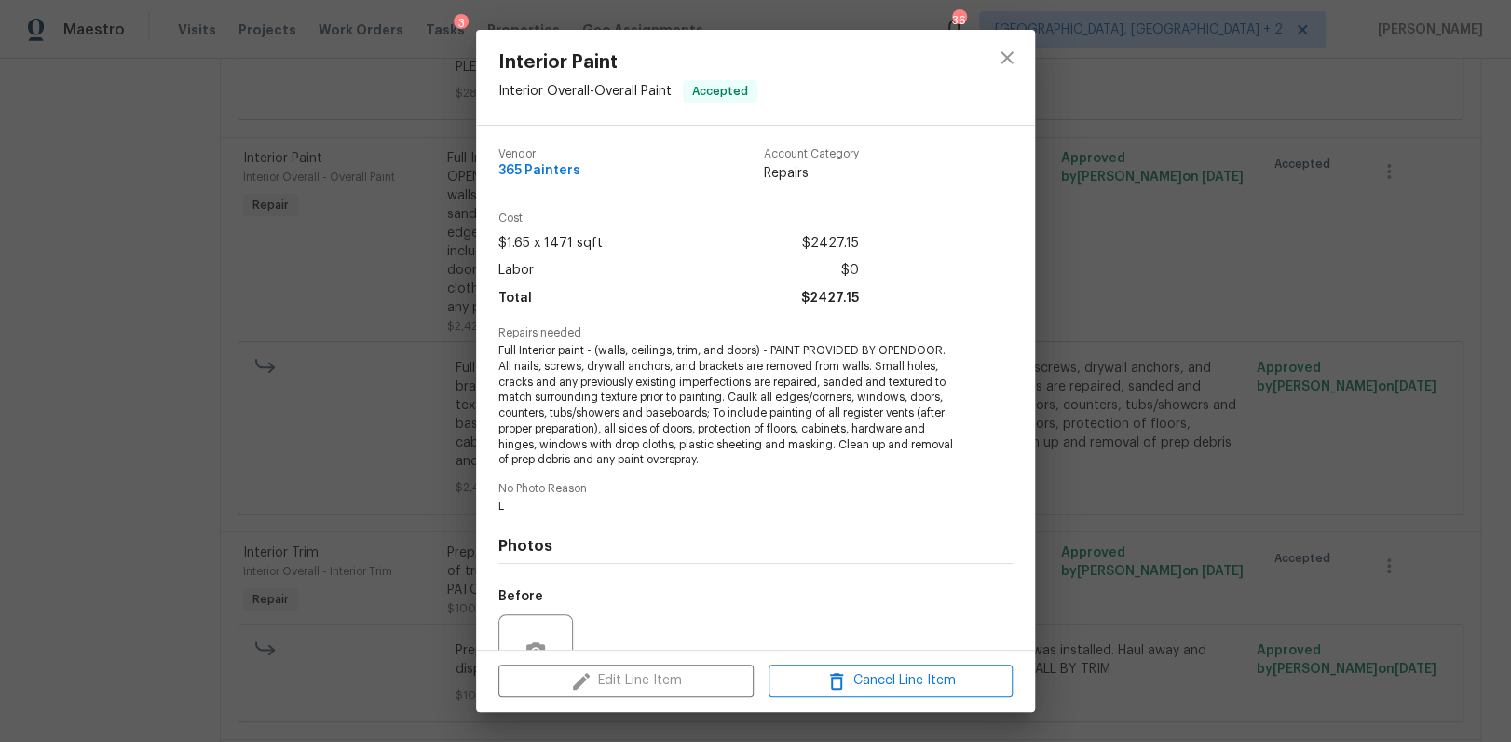
click at [1206, 388] on div "Interior Paint Interior Overall - Overall Paint Accepted Vendor 365 Painters Ac…" at bounding box center [755, 371] width 1511 height 742
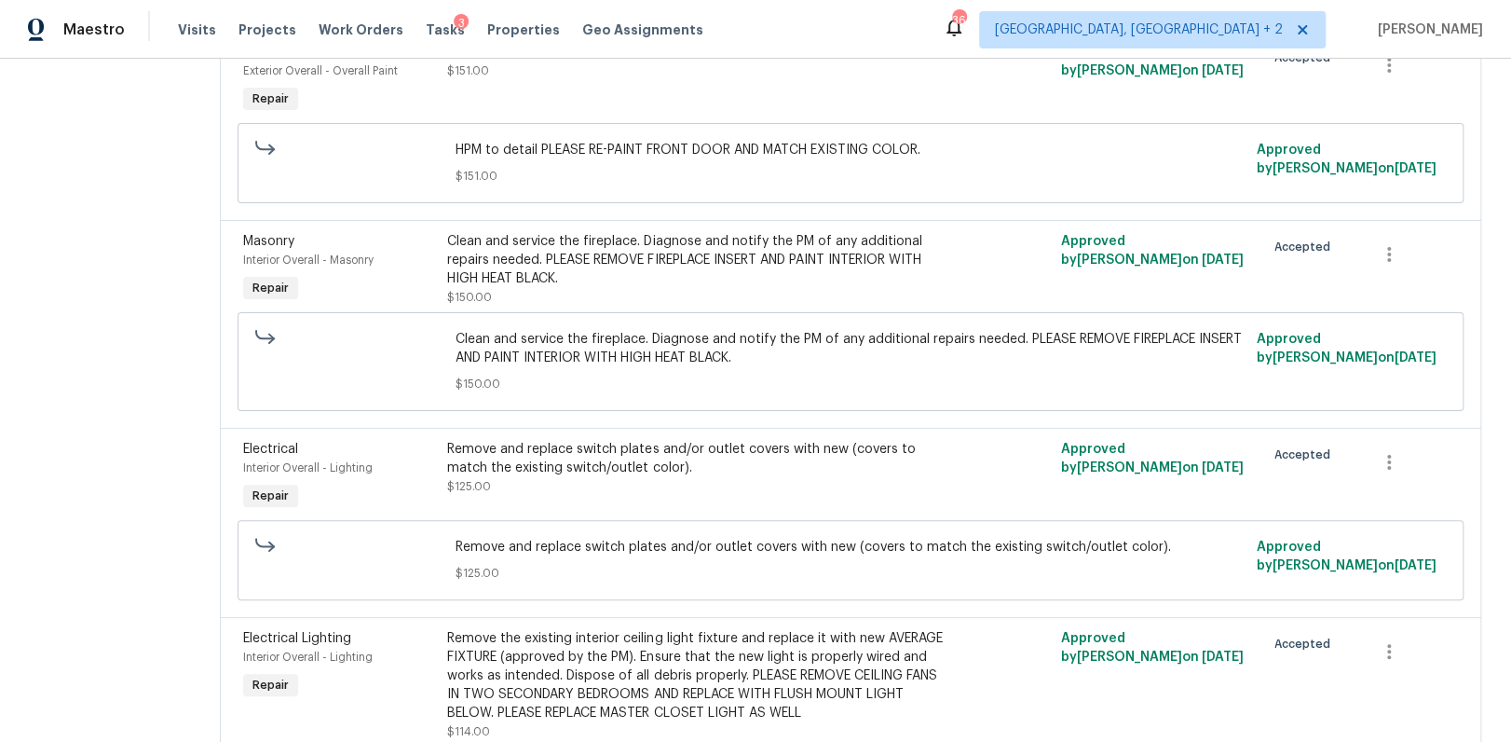
scroll to position [4253, 0]
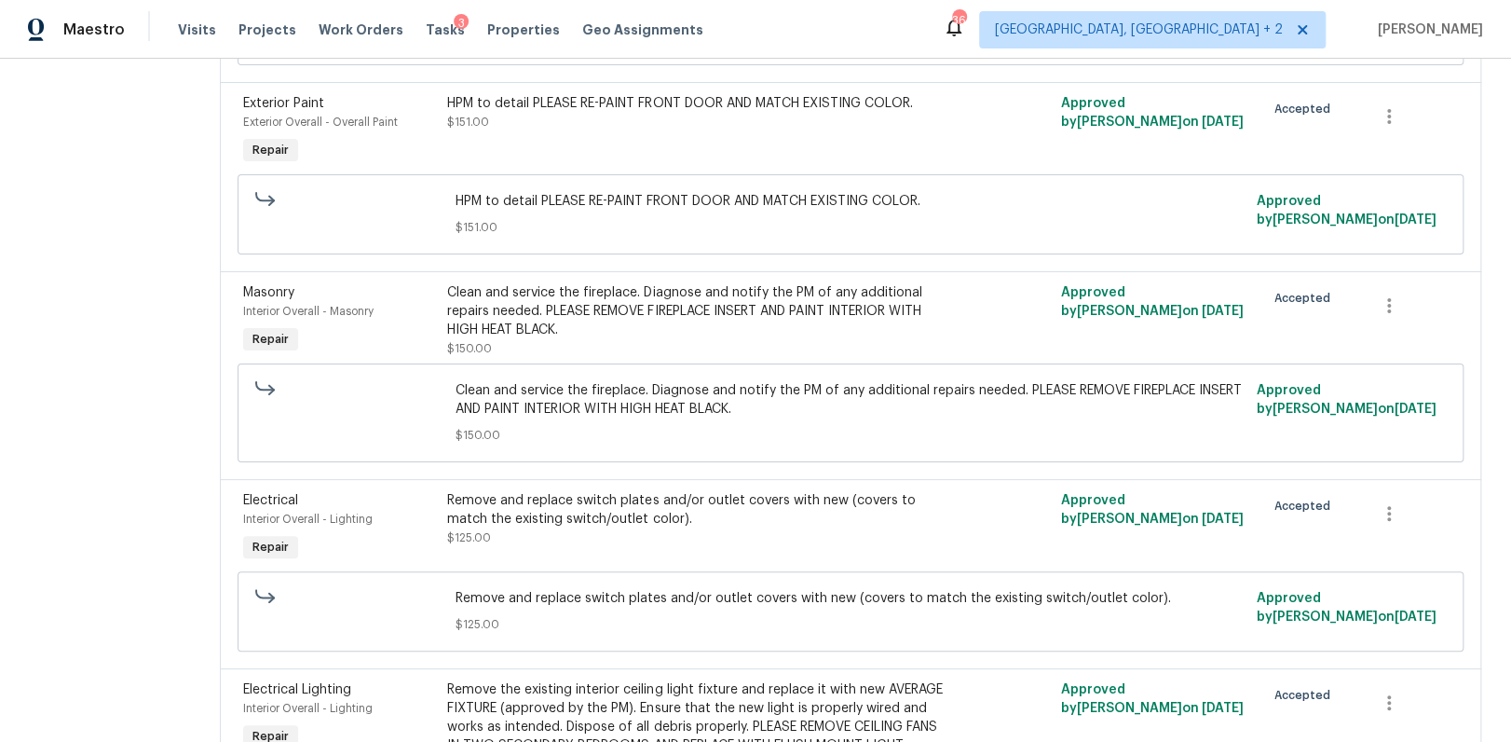
click at [498, 131] on div "HPM to detail PLEASE RE-PAINT FRONT DOOR AND MATCH EXISTING COLOR. $151.00" at bounding box center [696, 112] width 499 height 37
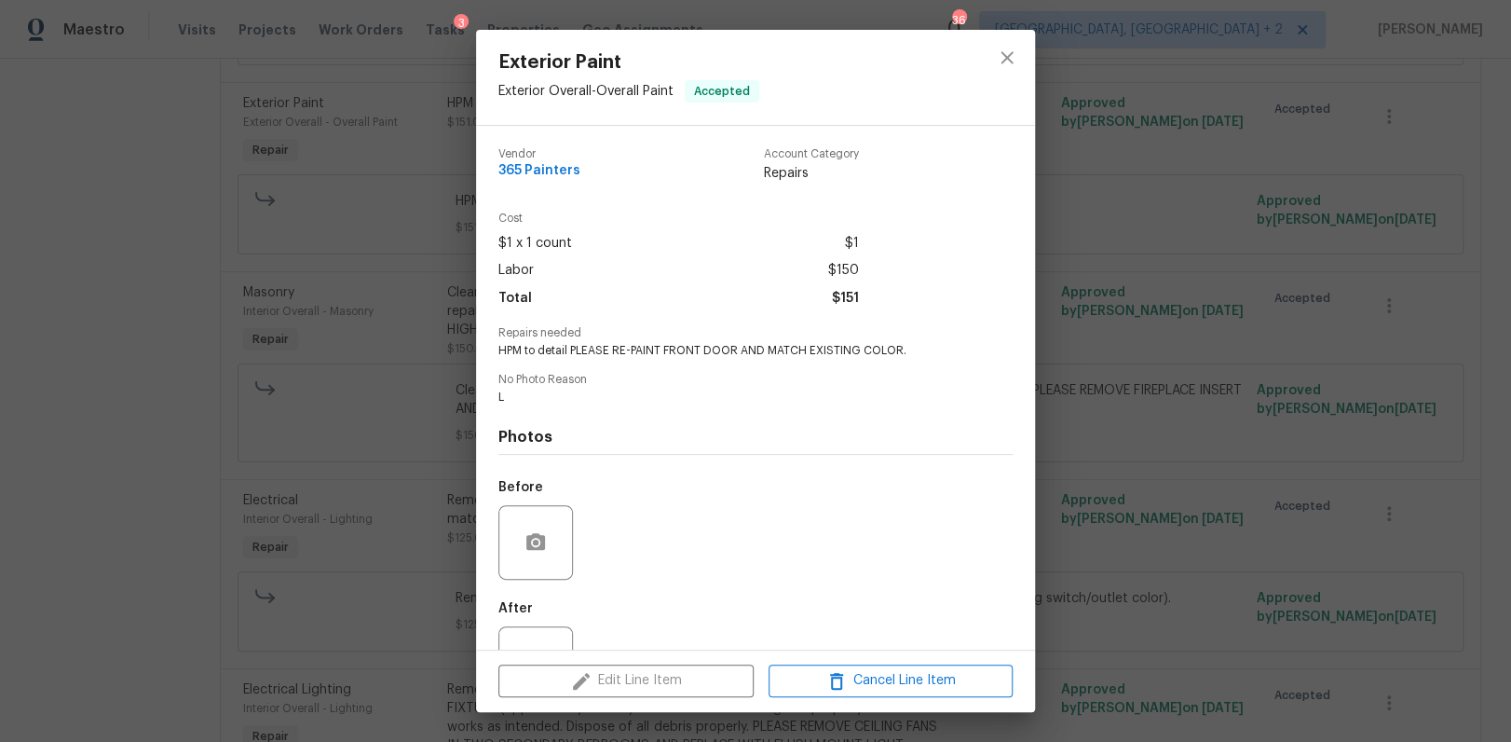
click at [1149, 266] on div "Exterior Paint Exterior Overall - Overall Paint Accepted Vendor 365 Painters Ac…" at bounding box center [755, 371] width 1511 height 742
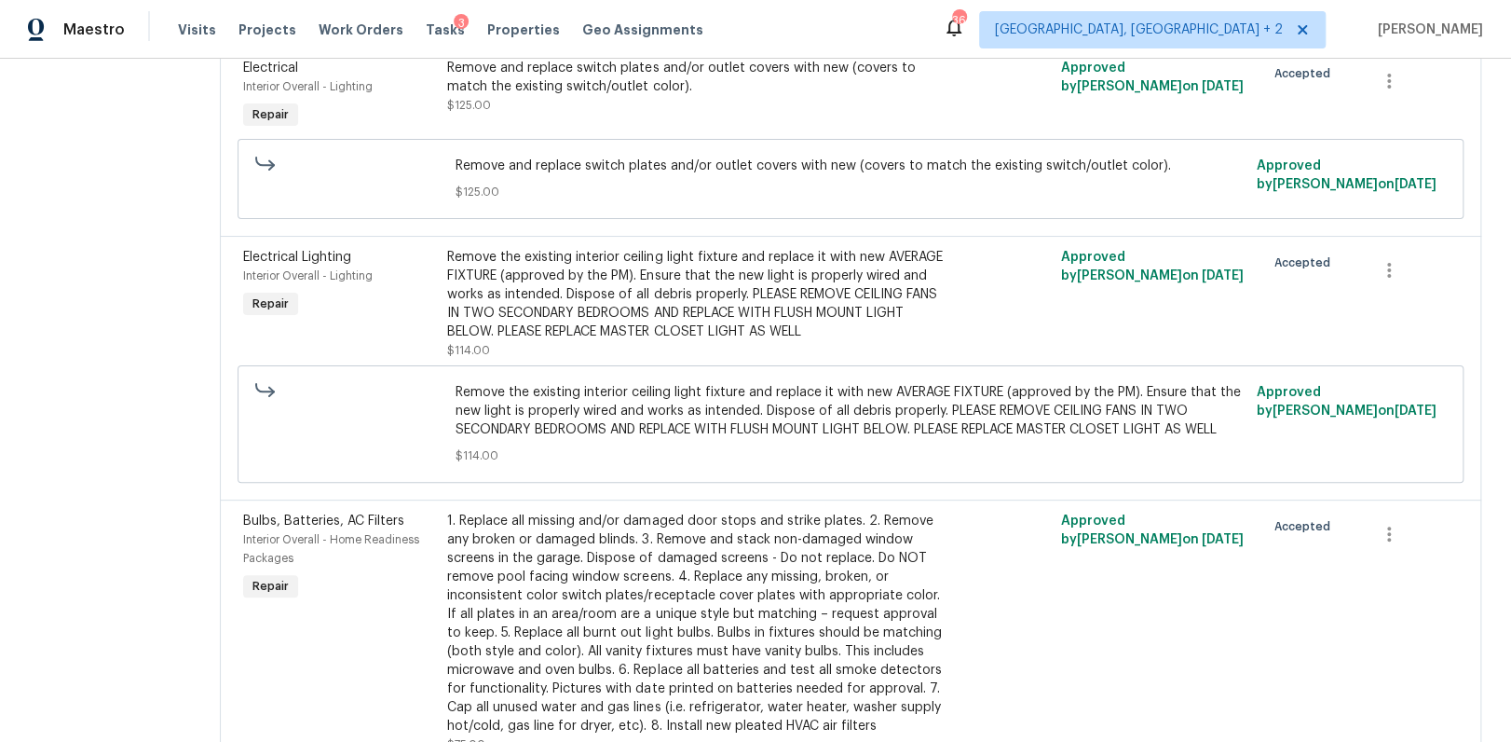
scroll to position [4688, 0]
click at [601, 93] on div "Remove and replace switch plates and/or outlet covers with new (covers to match…" at bounding box center [696, 74] width 499 height 37
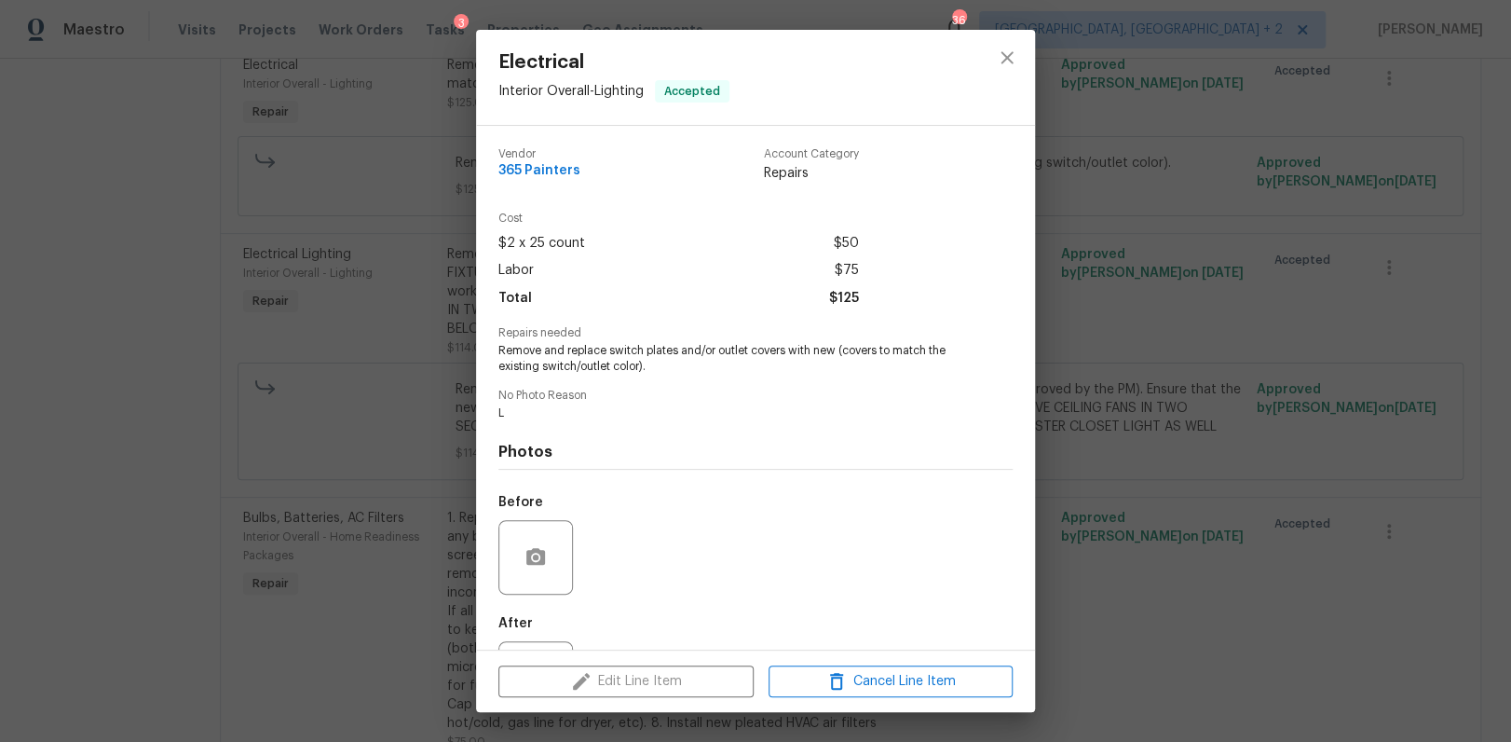
click at [442, 266] on div "Electrical Interior Overall - Lighting Accepted Vendor 365 Painters Account Cat…" at bounding box center [755, 371] width 1511 height 742
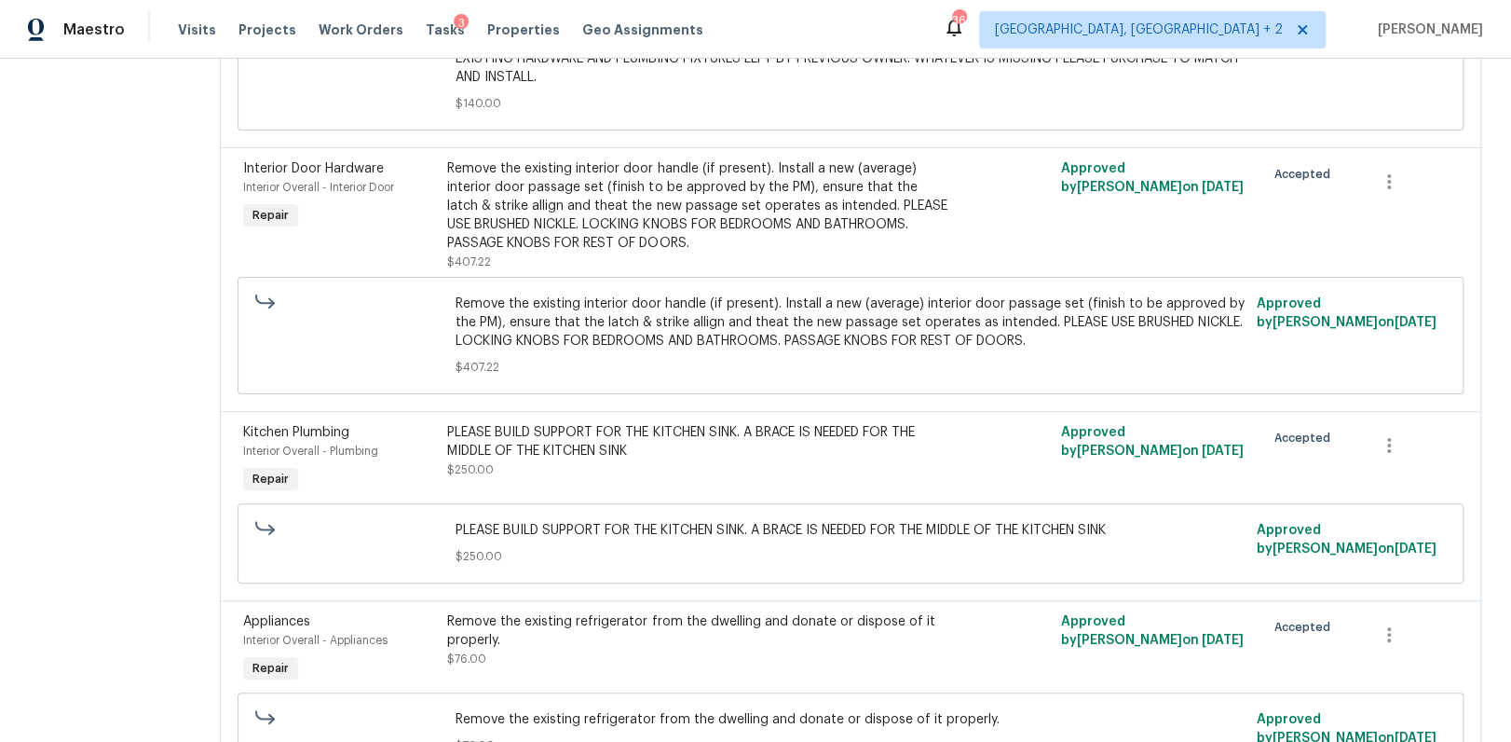
scroll to position [7398, 0]
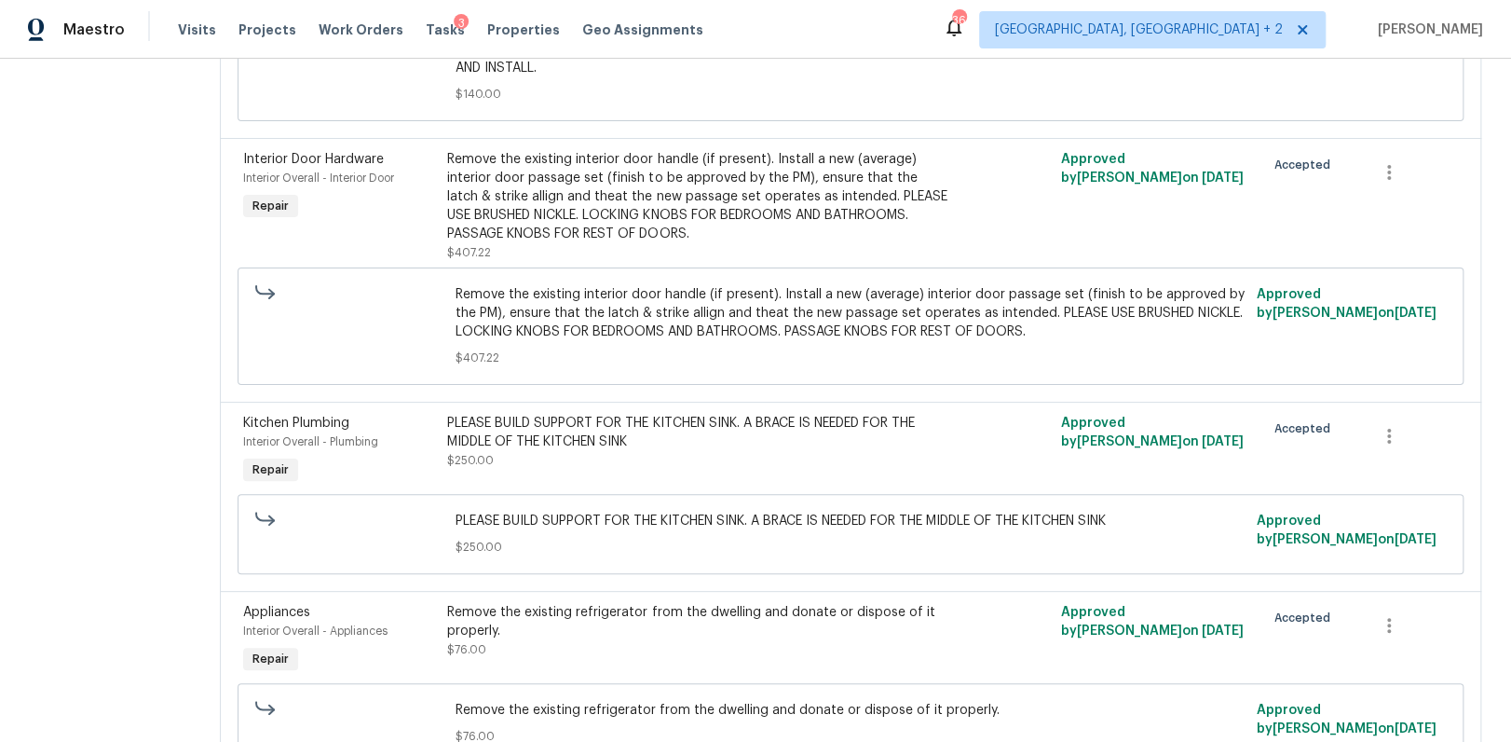
click at [583, 243] on div "Remove the existing interior door handle (if present). Install a new (average) …" at bounding box center [696, 196] width 499 height 93
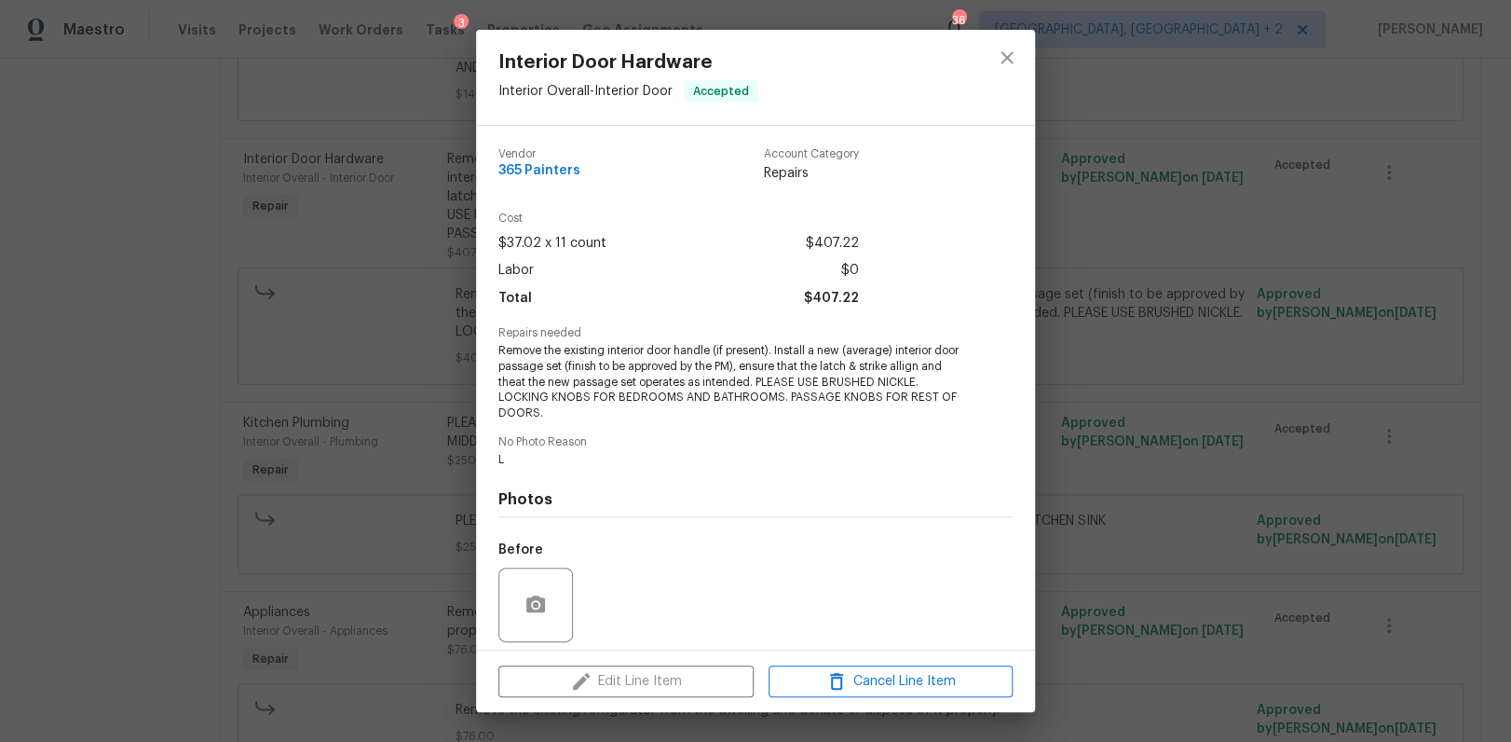
click at [1231, 361] on div "Interior Door Hardware Interior Overall - Interior Door Accepted Vendor 365 Pai…" at bounding box center [755, 371] width 1511 height 742
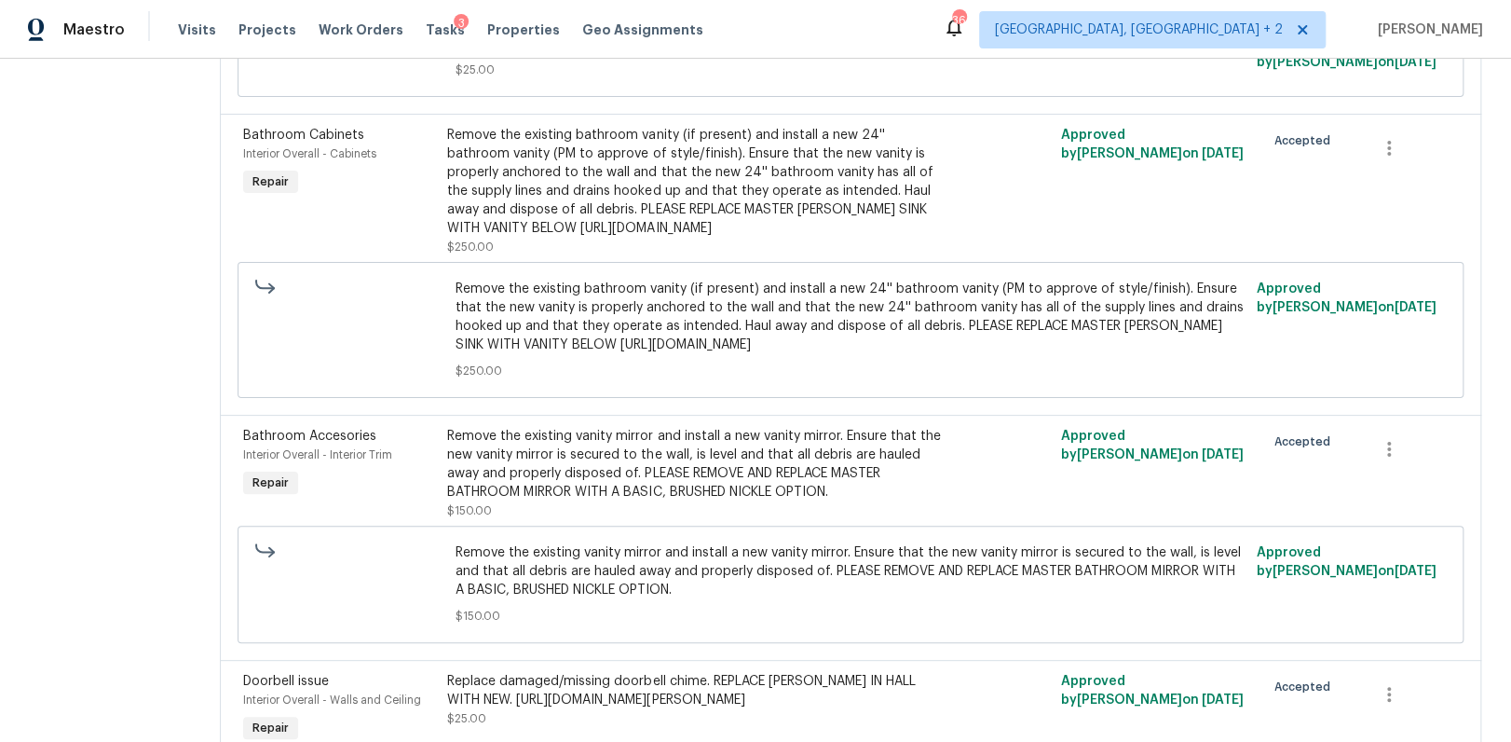
scroll to position [0, 0]
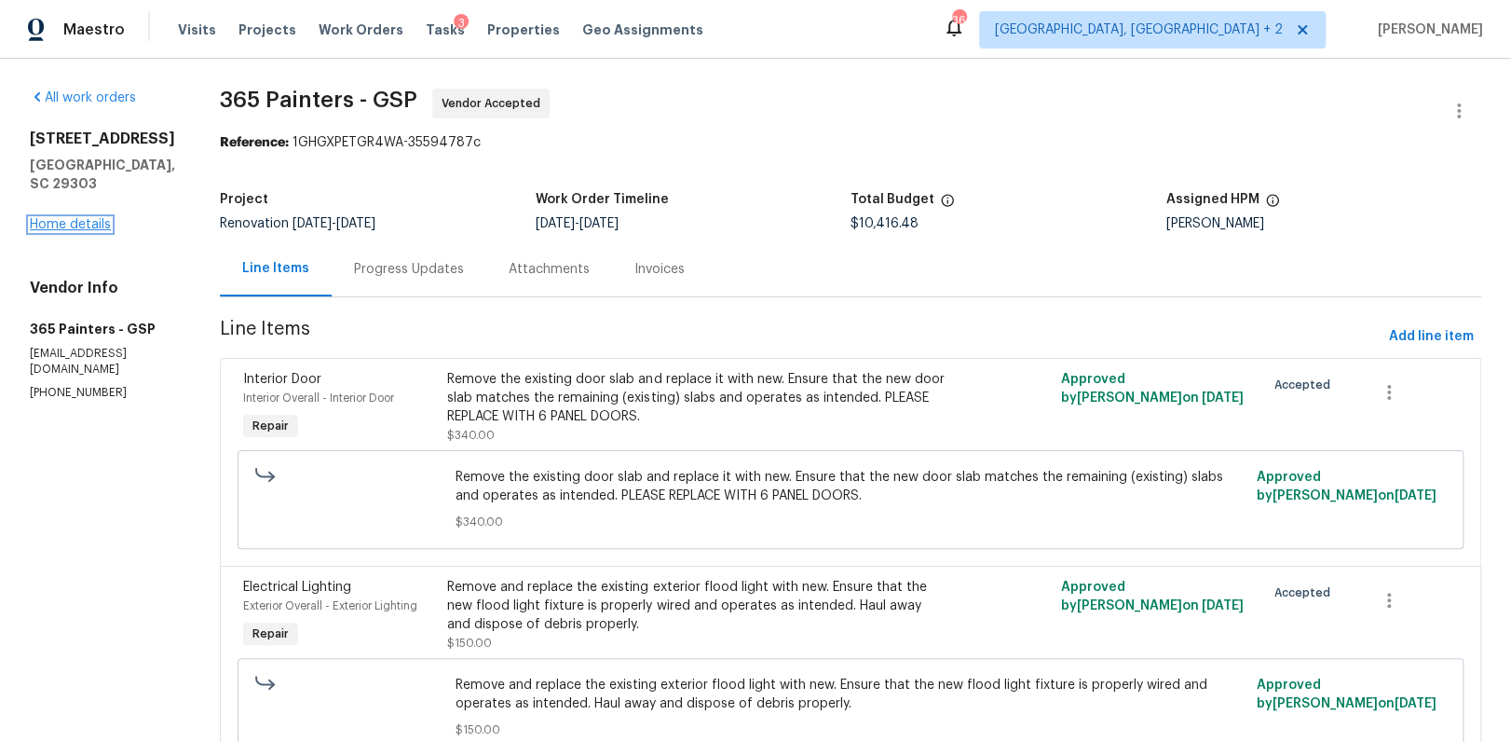
click at [75, 225] on link "Home details" at bounding box center [70, 224] width 81 height 13
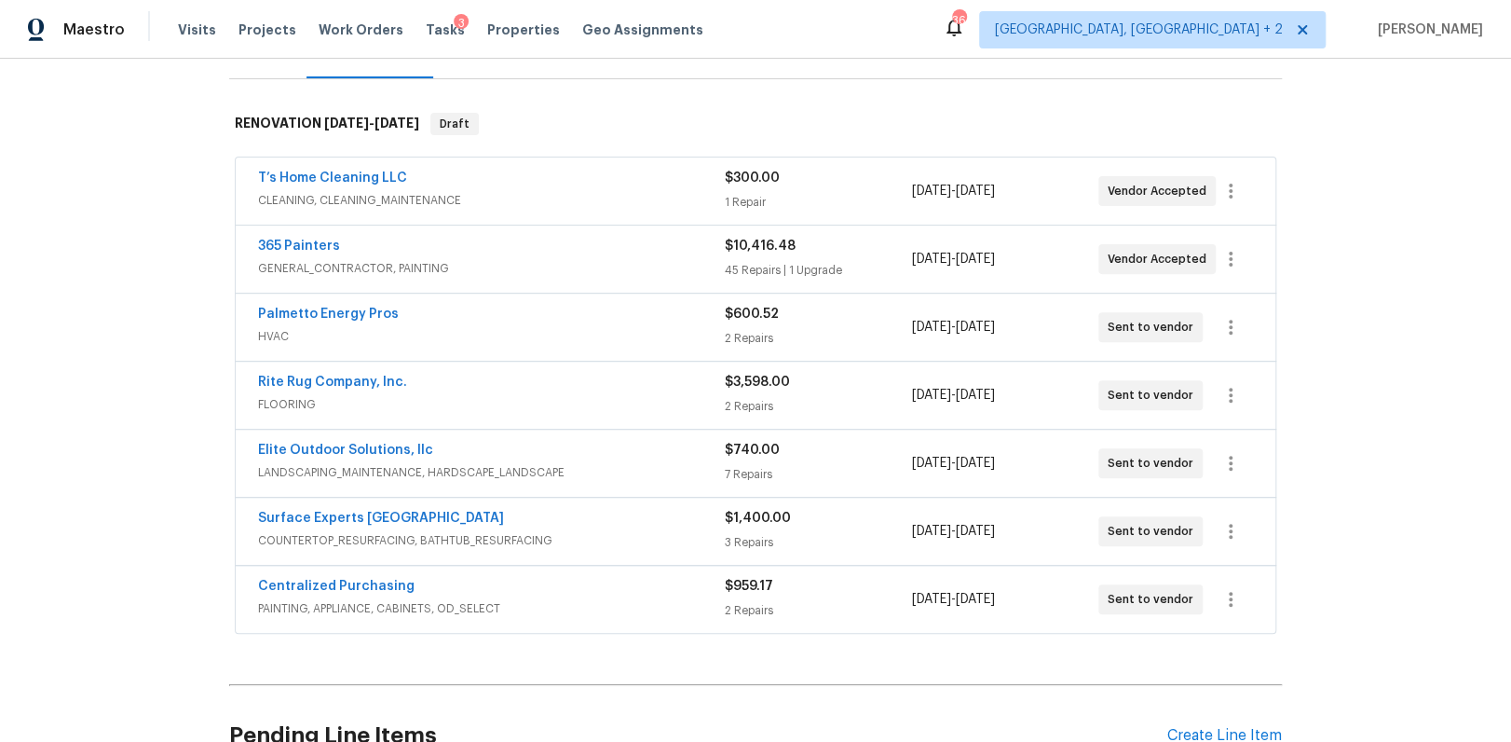
scroll to position [270, 0]
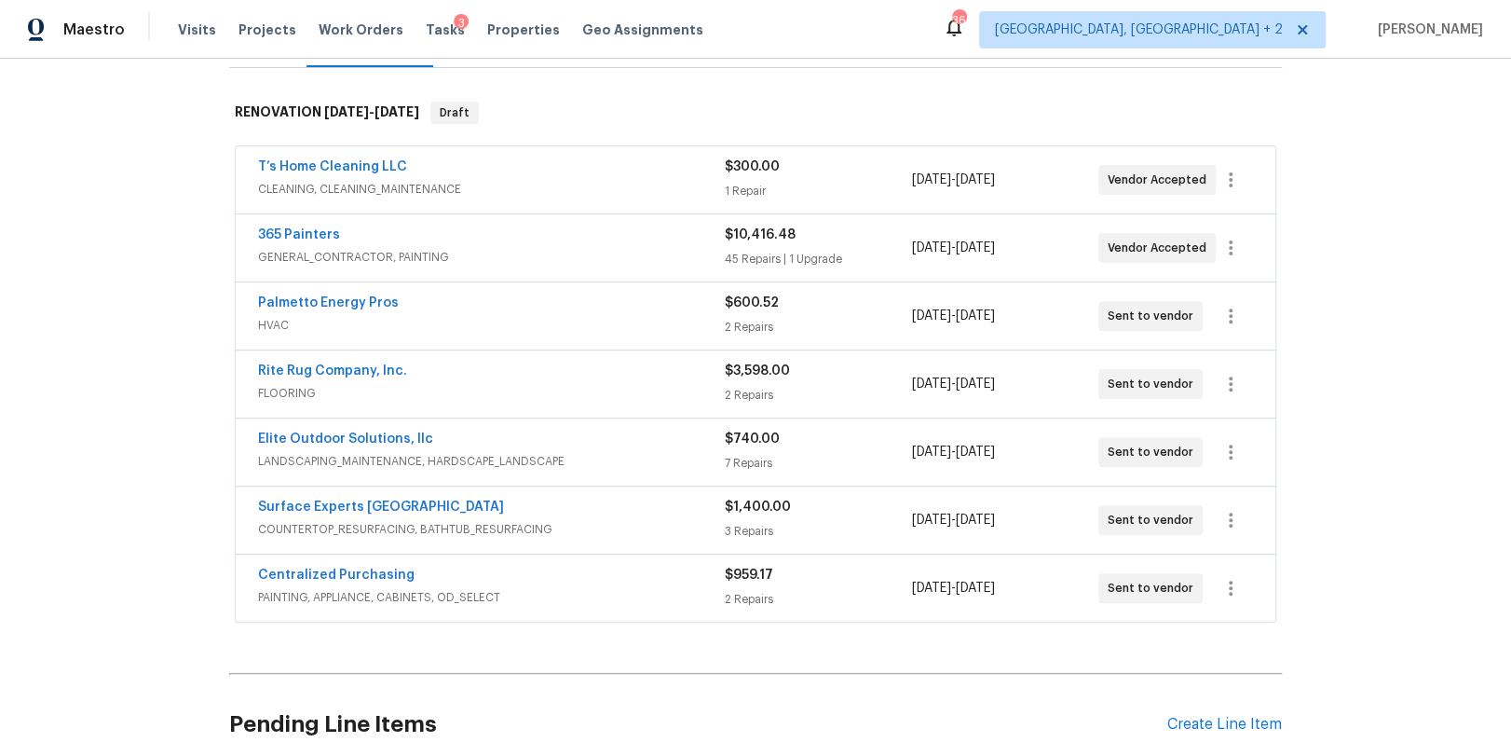
click at [758, 324] on div "2 Repairs" at bounding box center [818, 327] width 186 height 19
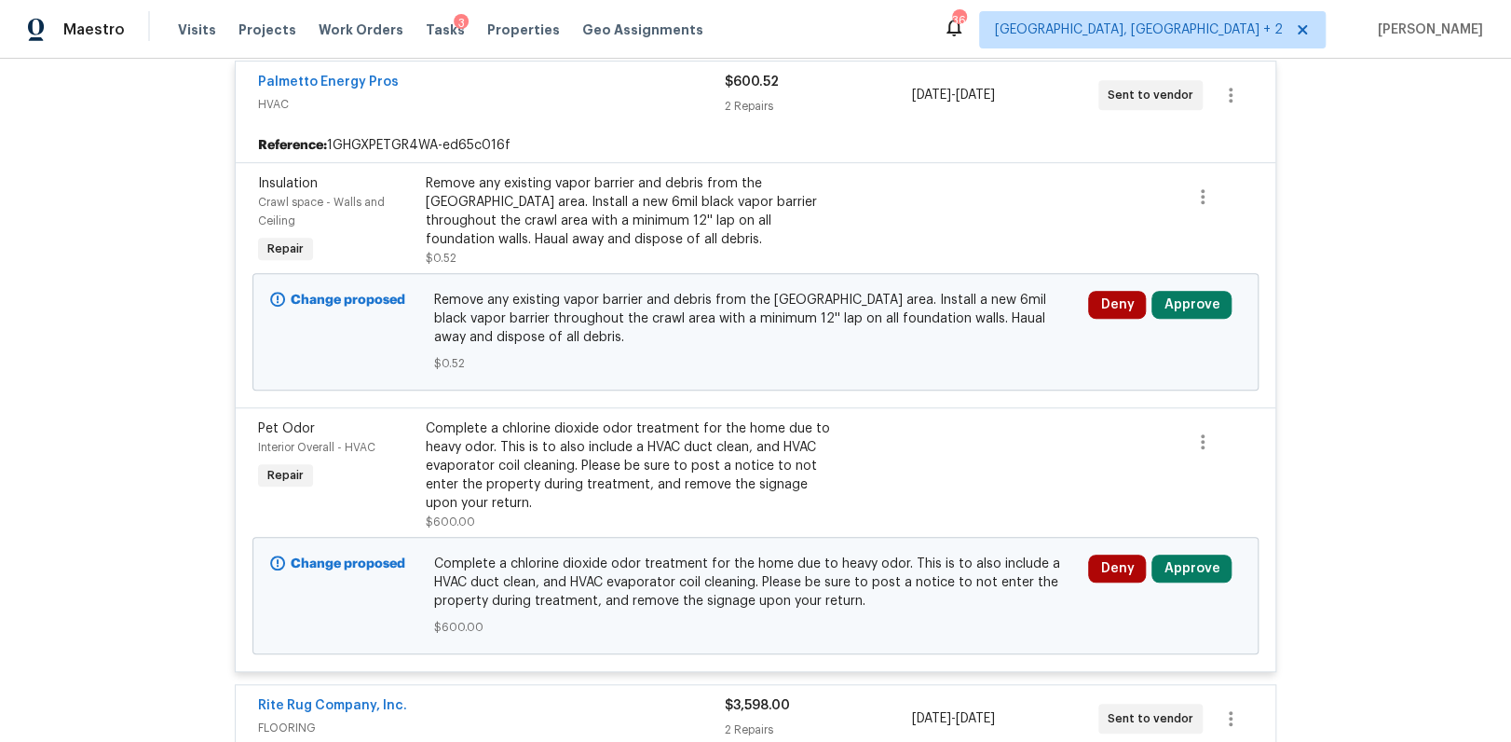
scroll to position [518, 0]
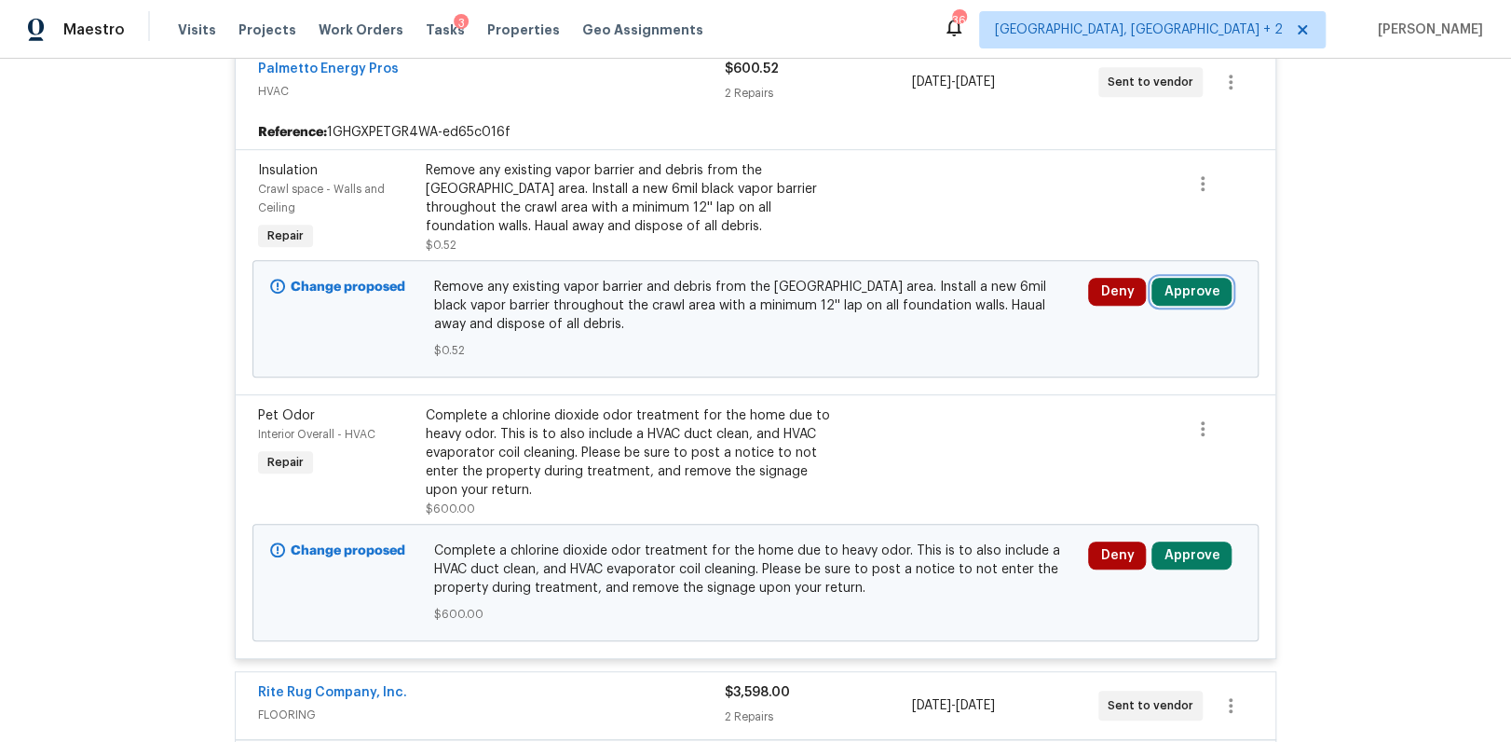
click at [1201, 287] on button "Approve" at bounding box center [1192, 292] width 80 height 28
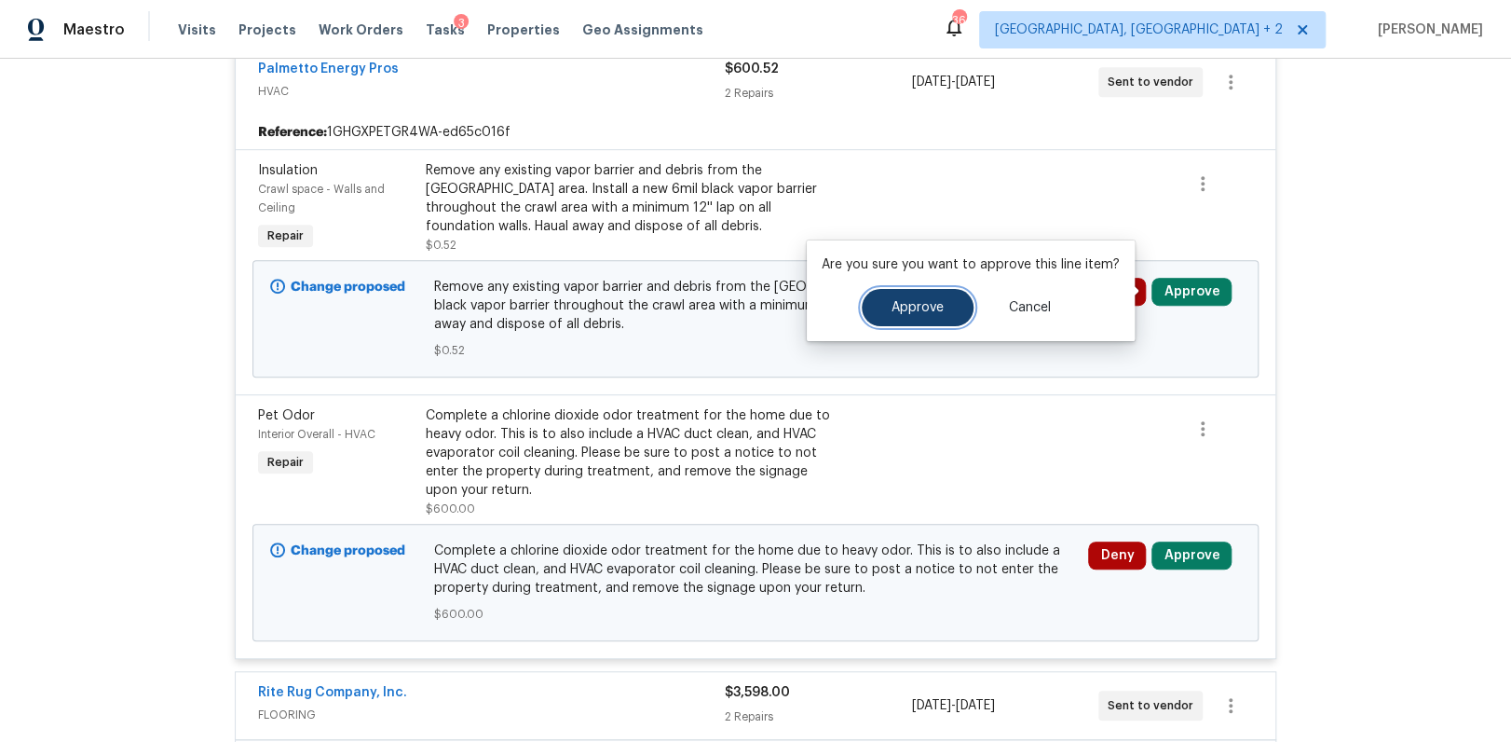
click at [883, 307] on button "Approve" at bounding box center [918, 307] width 112 height 37
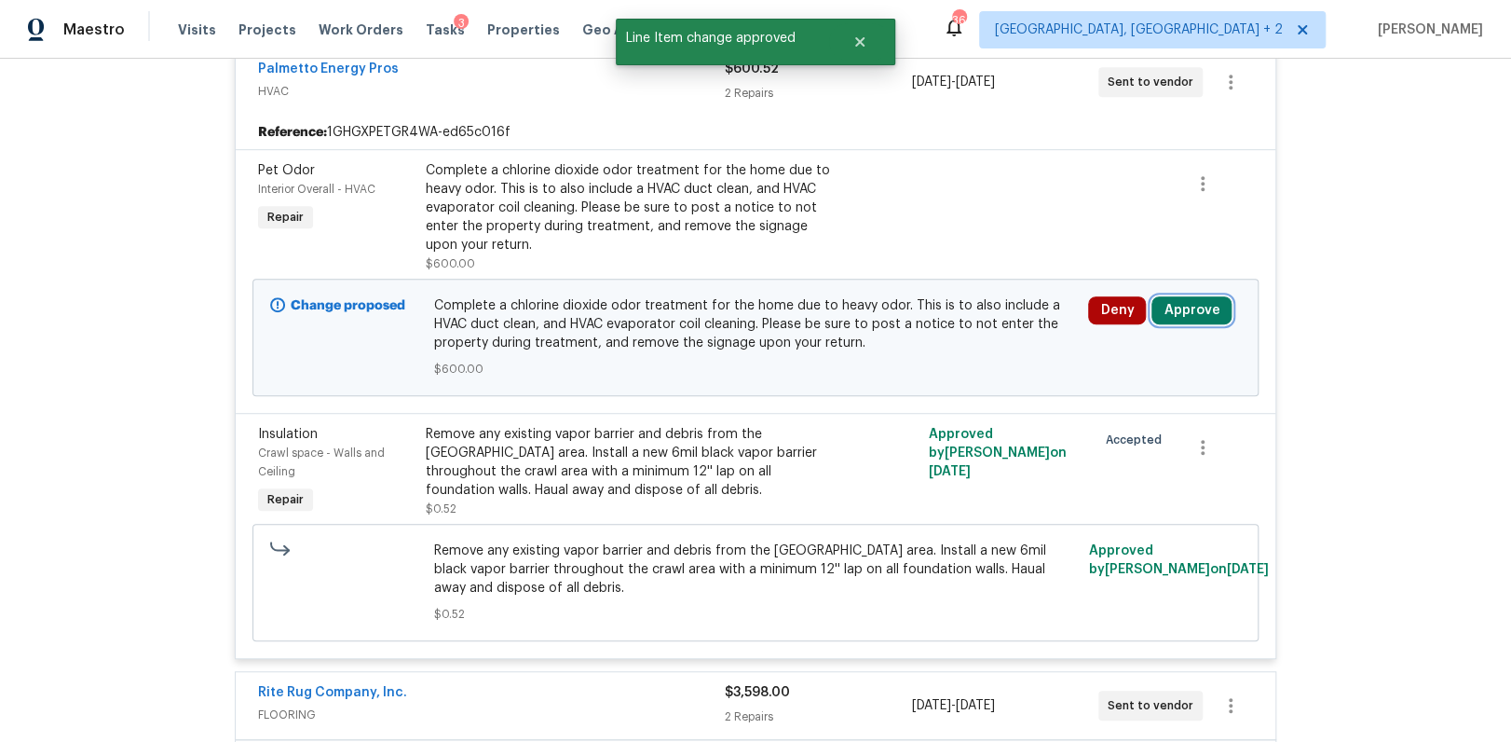
click at [1190, 305] on button "Approve" at bounding box center [1192, 310] width 80 height 28
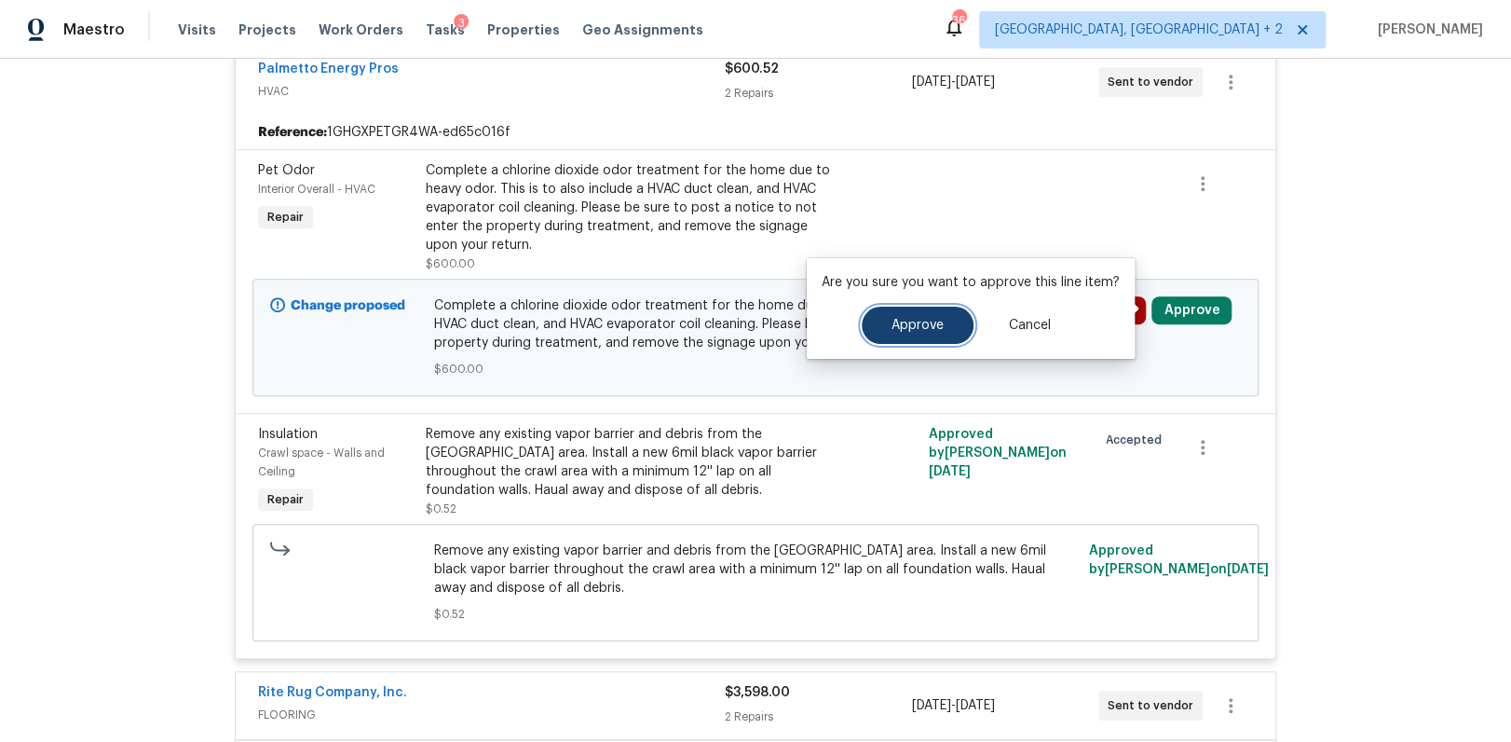
click at [935, 324] on span "Approve" at bounding box center [918, 326] width 52 height 14
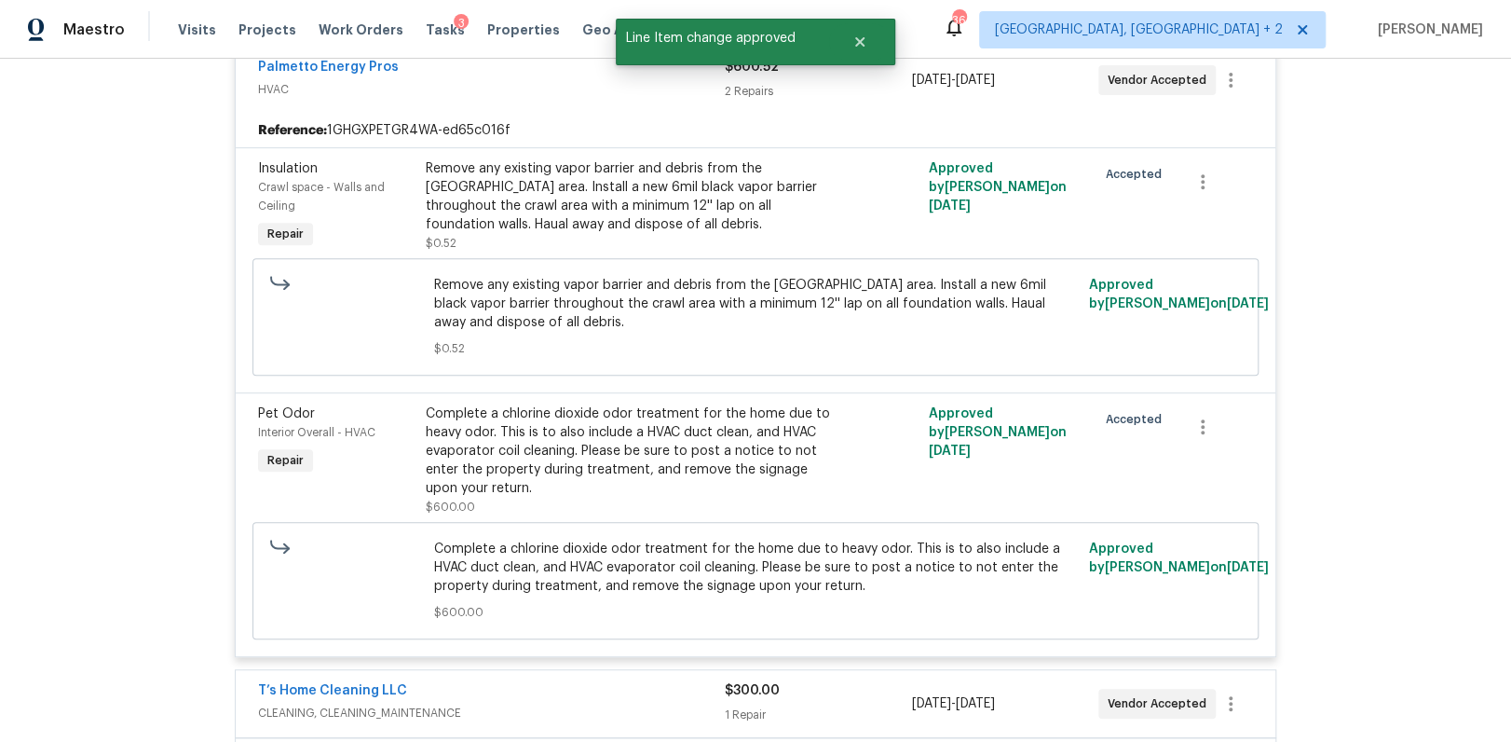
scroll to position [375, 0]
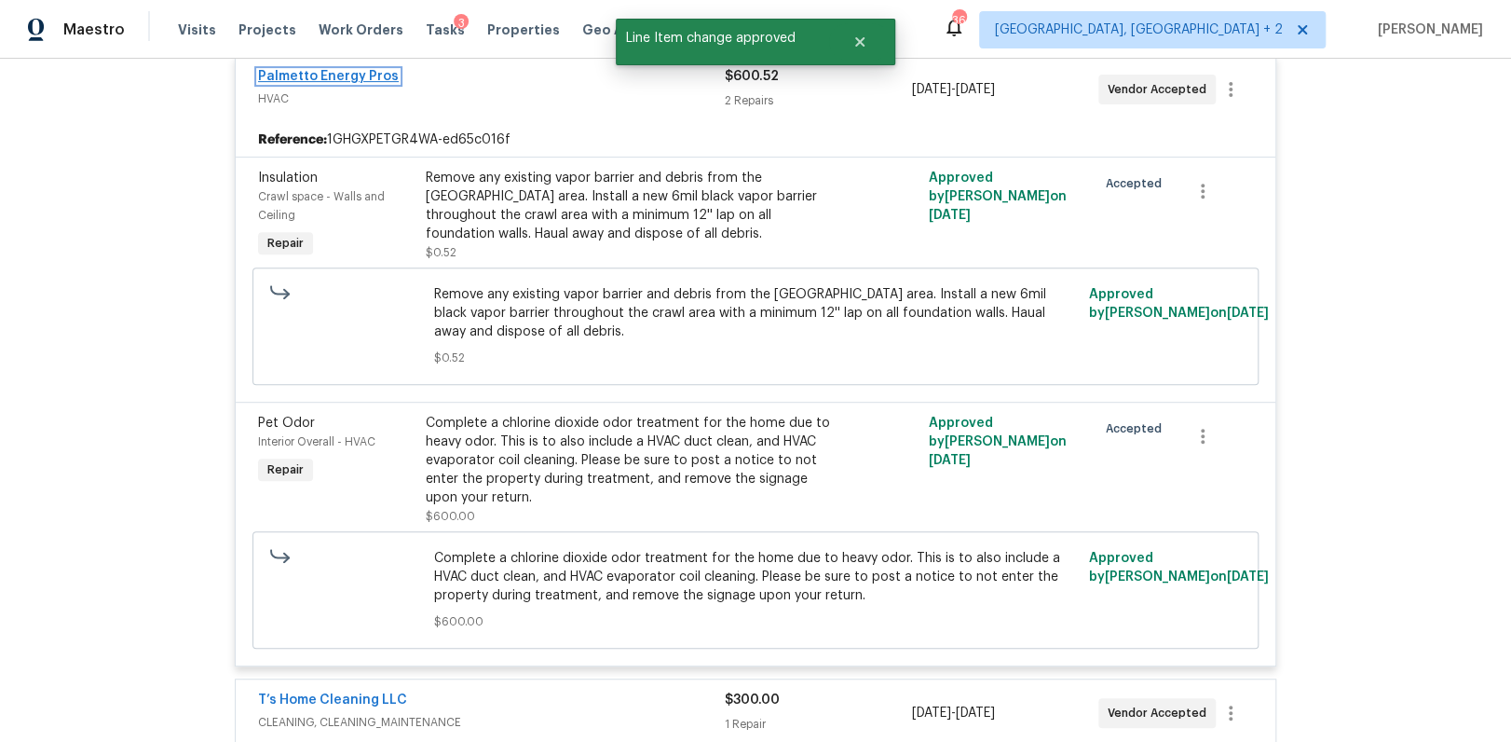
click at [351, 76] on link "Palmetto Energy Pros" at bounding box center [328, 76] width 141 height 13
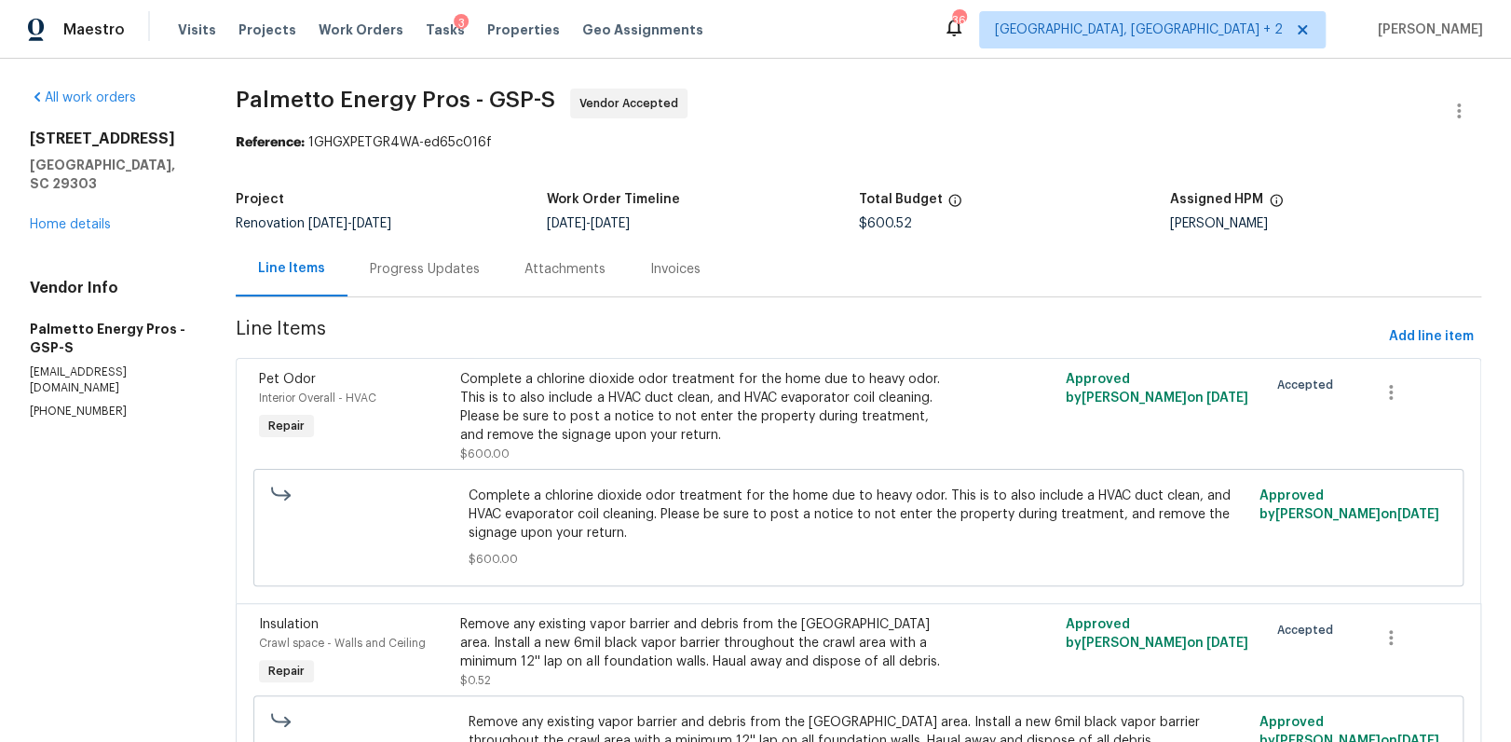
click at [447, 283] on div "Progress Updates" at bounding box center [425, 268] width 155 height 55
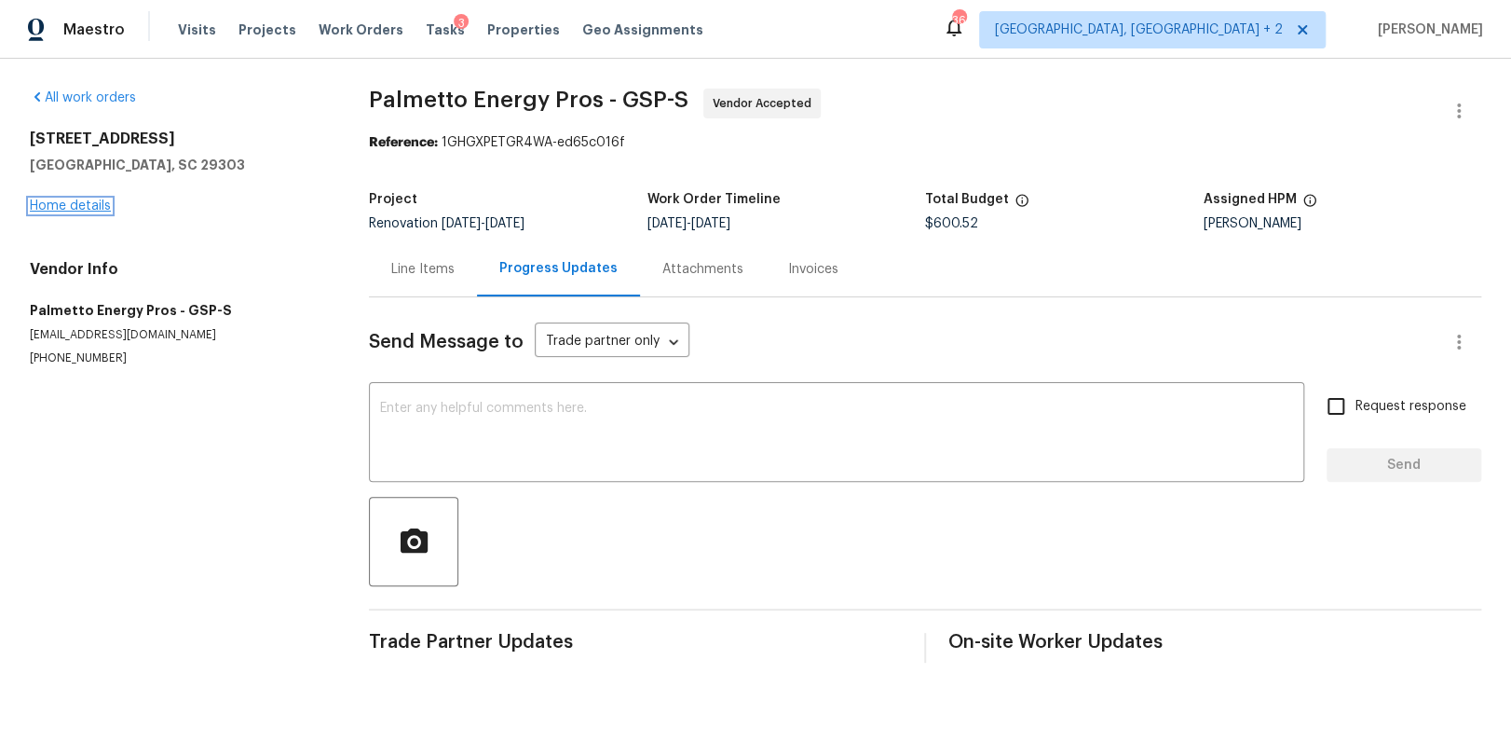
click at [75, 207] on link "Home details" at bounding box center [70, 205] width 81 height 13
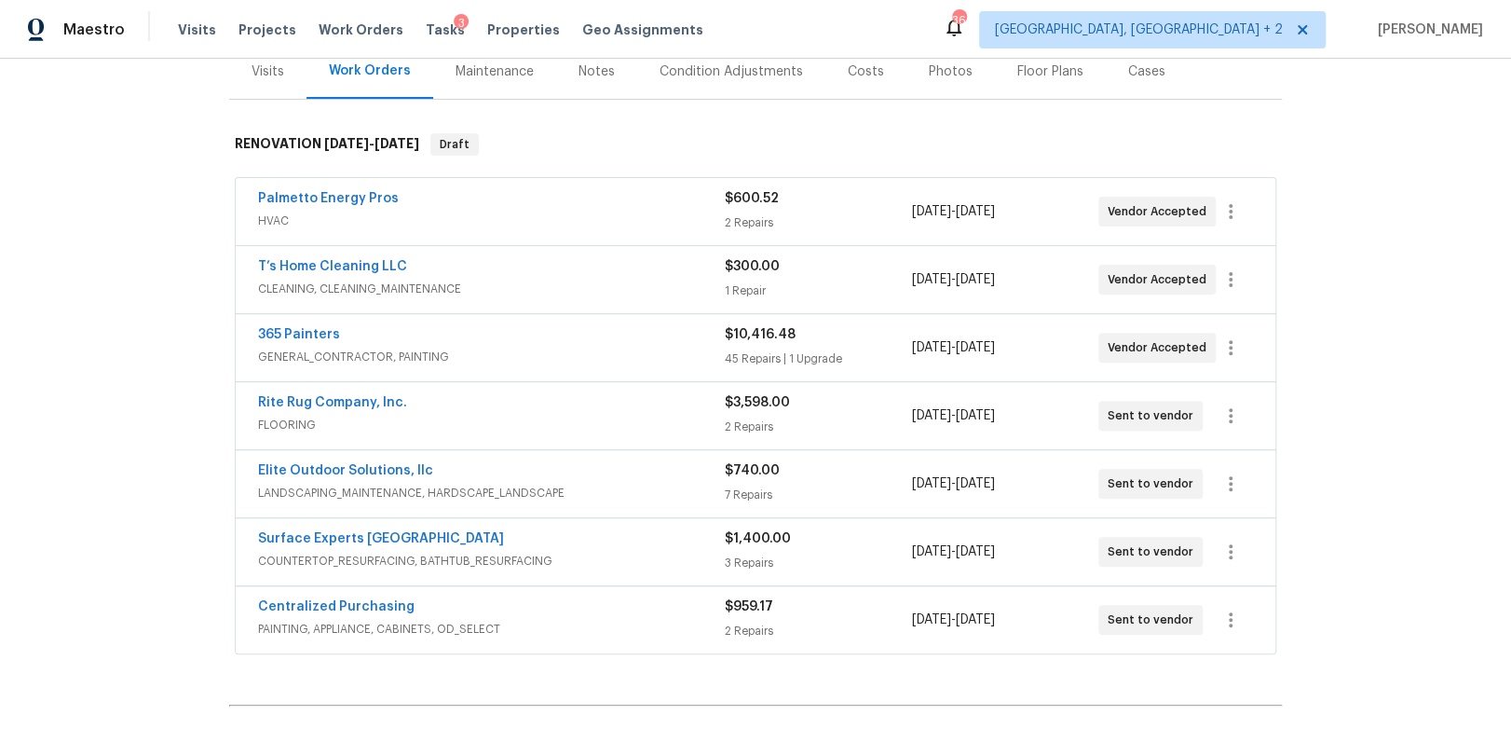
scroll to position [322, 0]
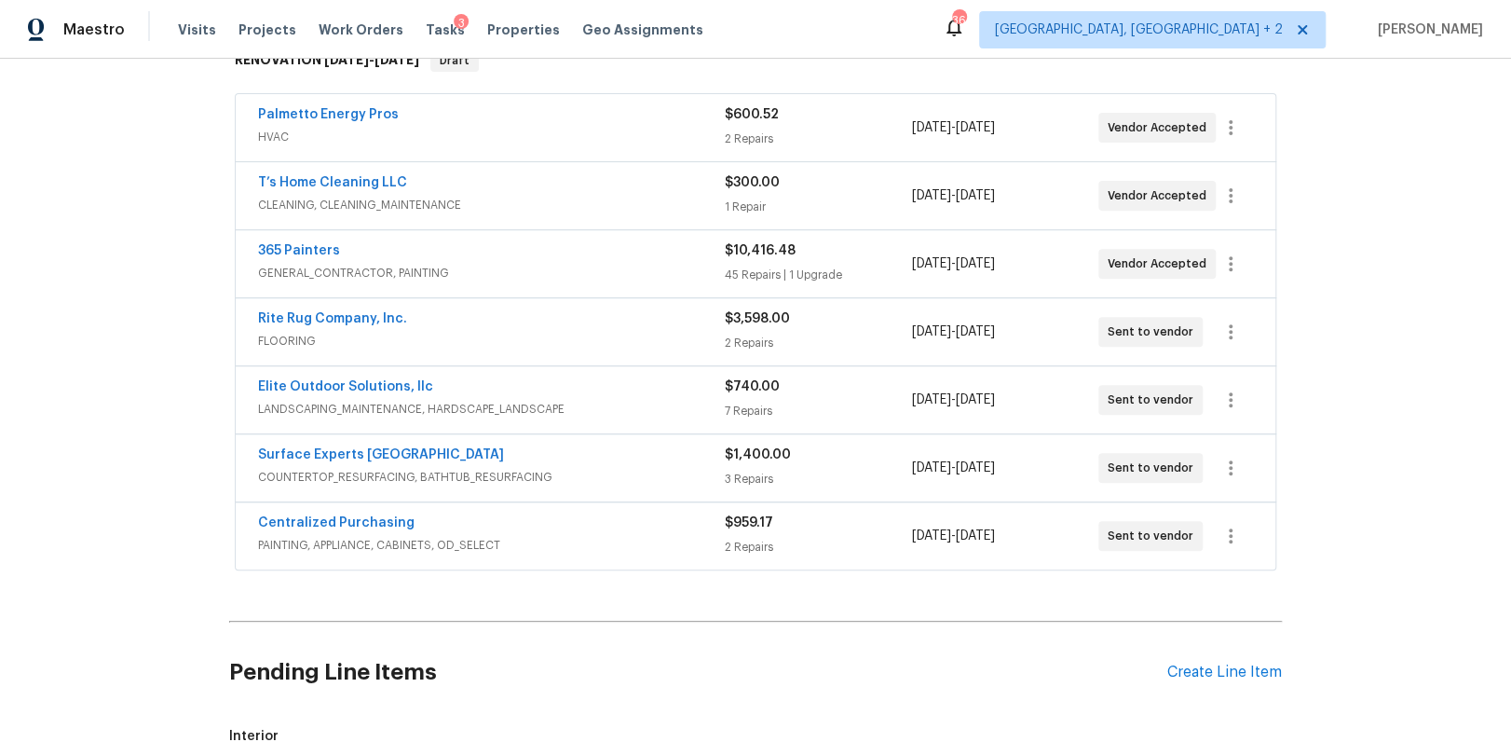
click at [485, 141] on span "HVAC" at bounding box center [491, 137] width 467 height 19
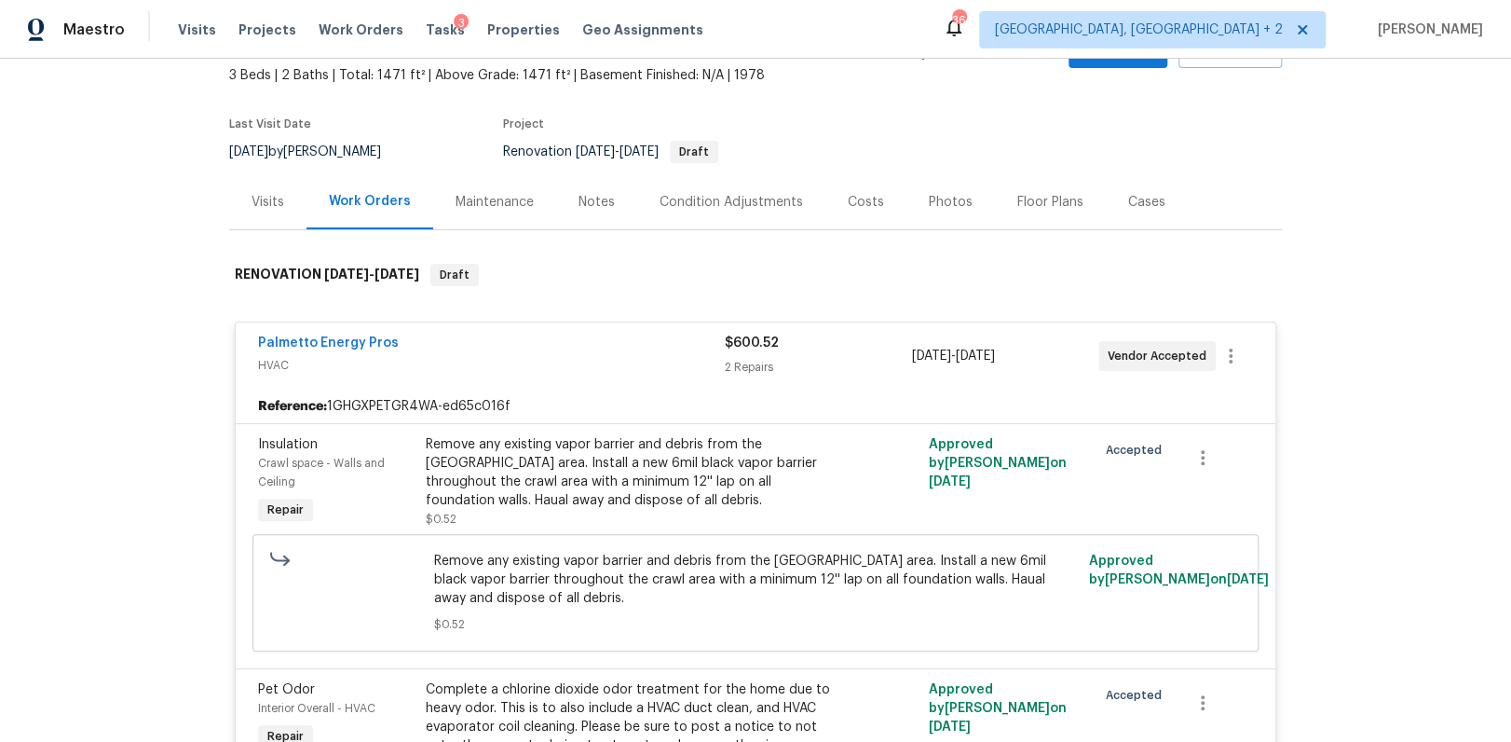
scroll to position [183, 0]
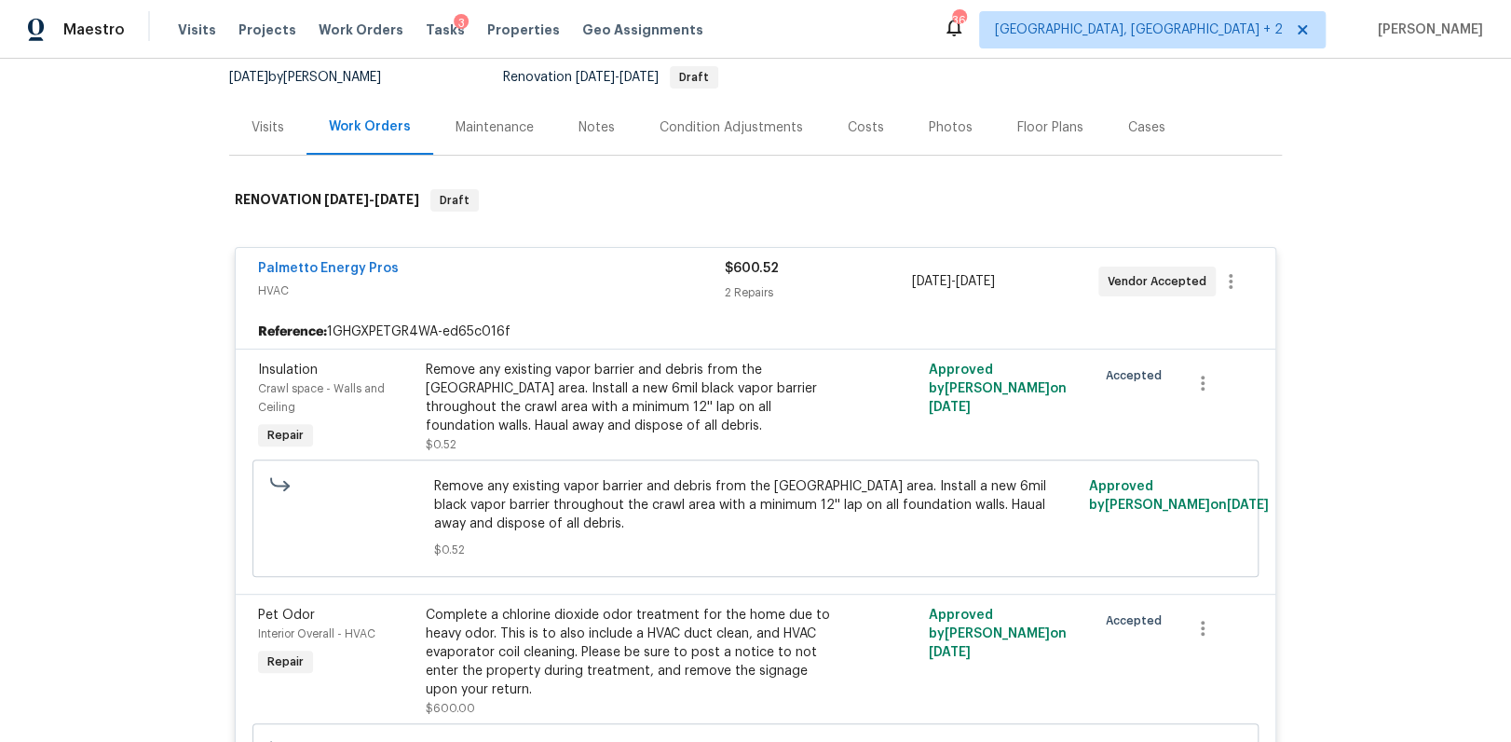
click at [701, 281] on span "HVAC" at bounding box center [491, 290] width 467 height 19
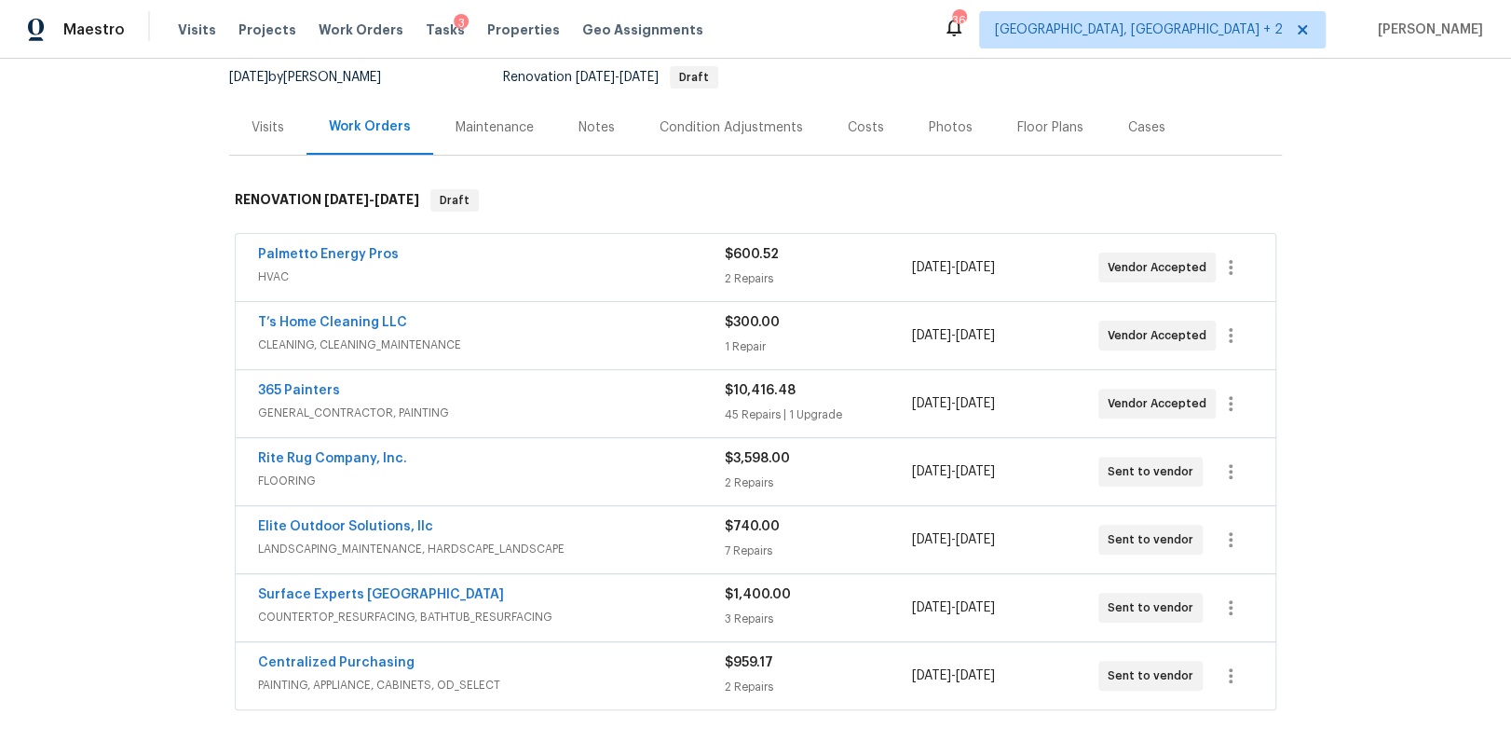
click at [852, 131] on div "Costs" at bounding box center [866, 127] width 36 height 19
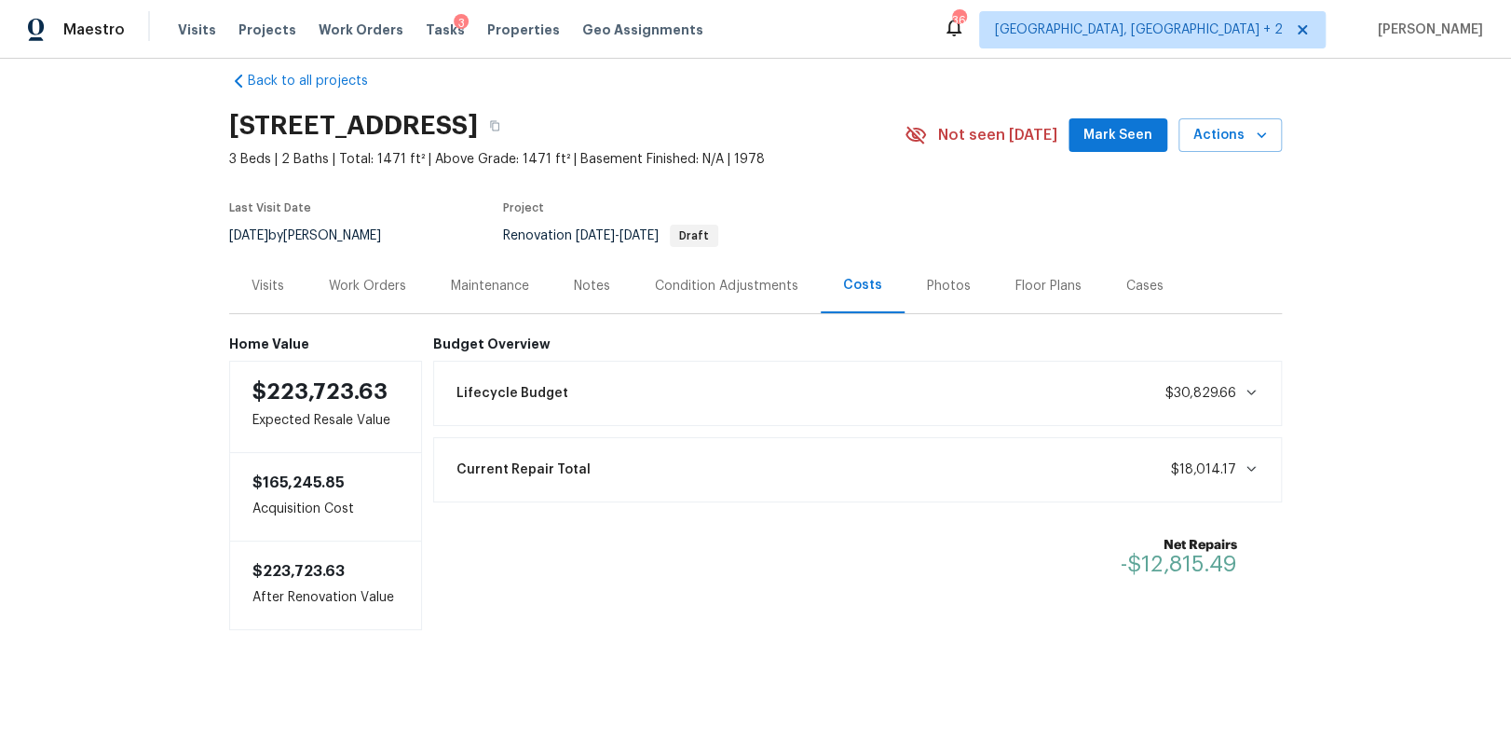
click at [698, 387] on div "Lifecycle Budget $30,829.66" at bounding box center [858, 393] width 826 height 41
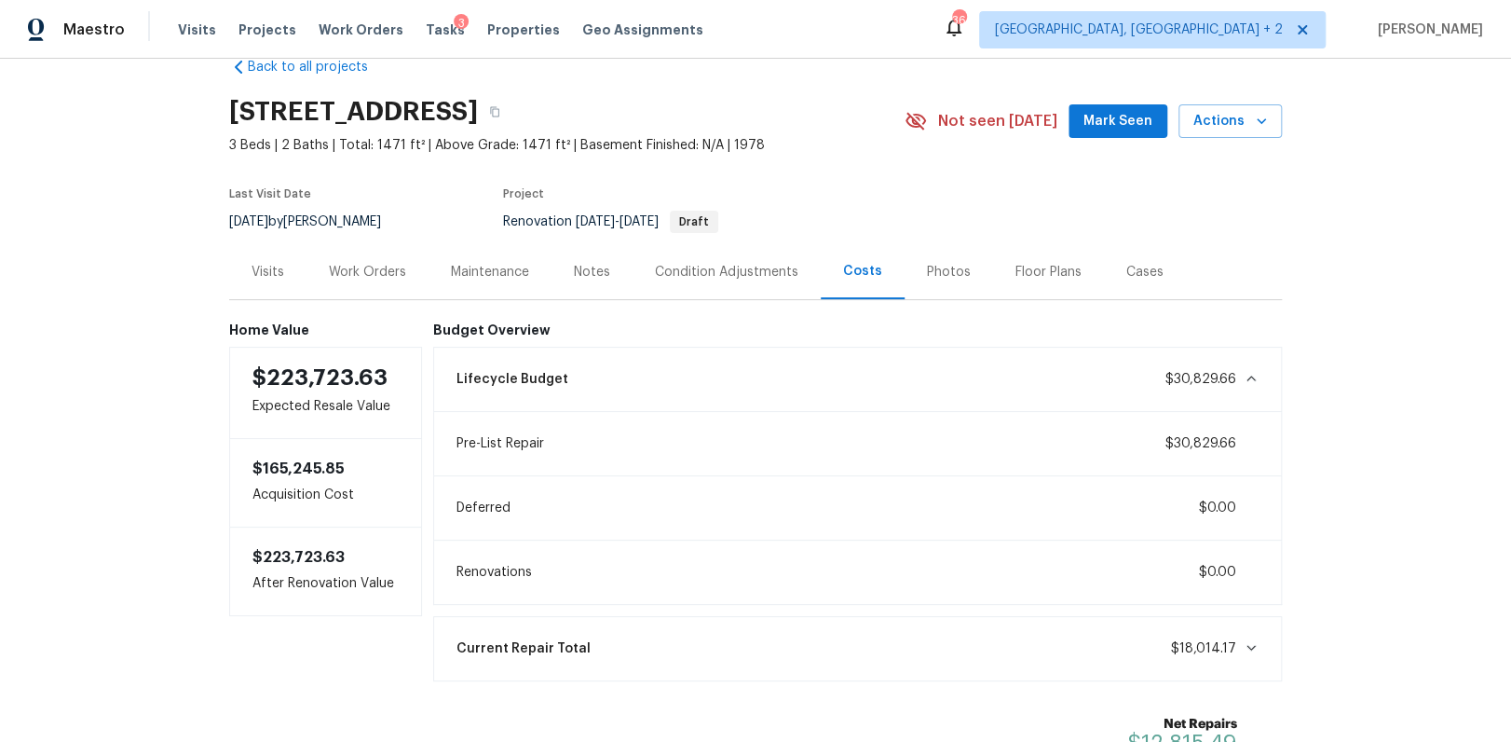
scroll to position [183, 0]
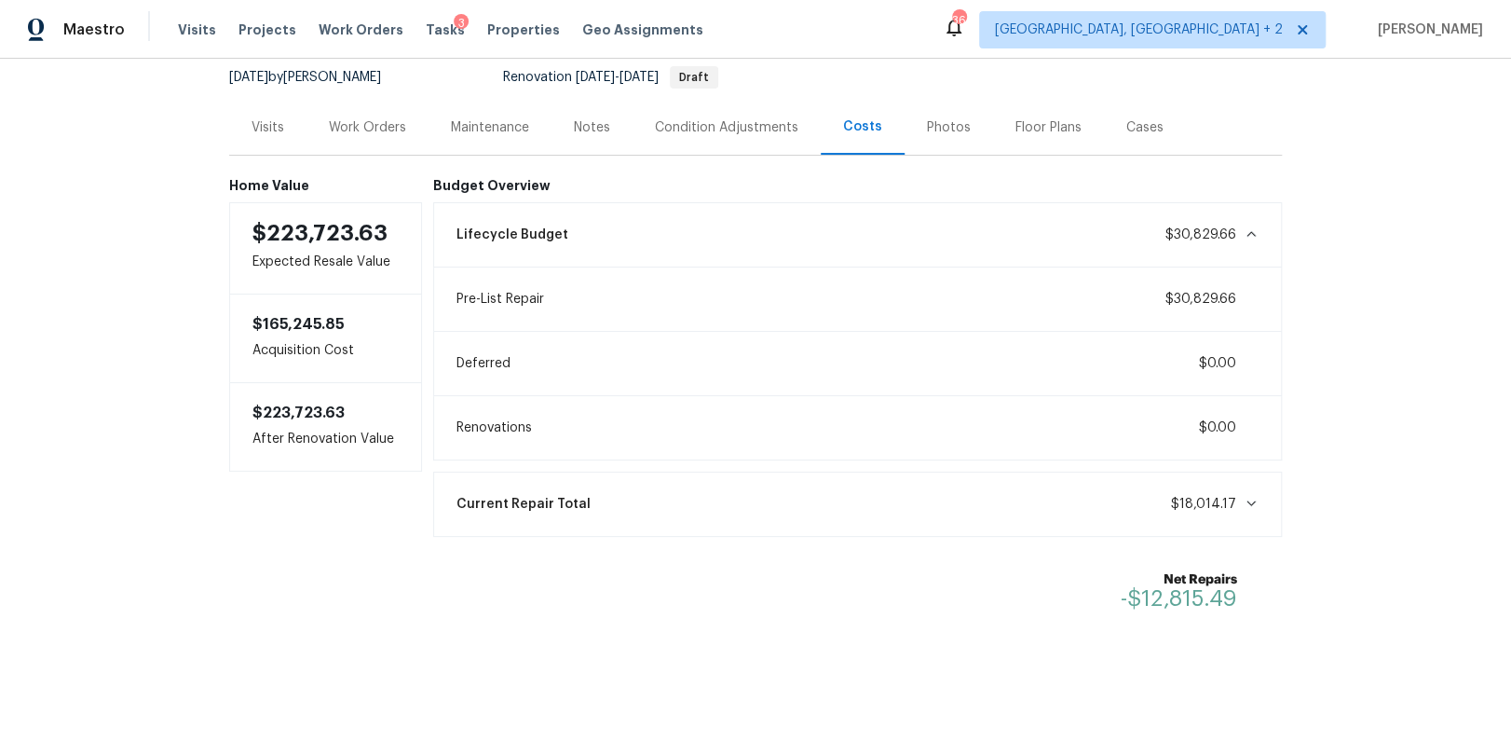
click at [1244, 226] on icon at bounding box center [1251, 233] width 15 height 15
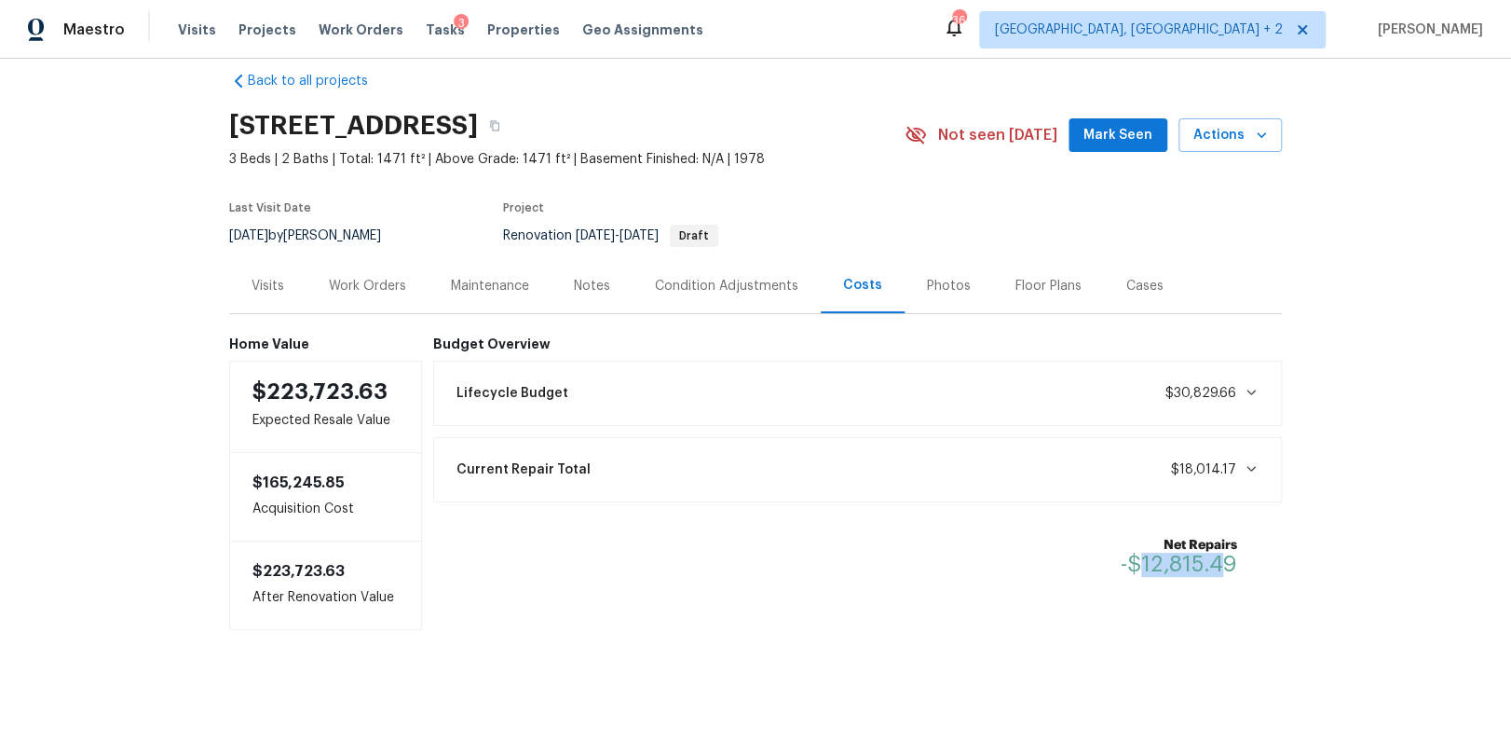
drag, startPoint x: 1139, startPoint y: 553, endPoint x: 1223, endPoint y: 560, distance: 85.0
click at [1223, 560] on span "-$12,815.49" at bounding box center [1179, 565] width 116 height 22
click at [1227, 553] on span "-$12,815.49" at bounding box center [1179, 564] width 116 height 22
drag, startPoint x: 1230, startPoint y: 551, endPoint x: 1142, endPoint y: 548, distance: 87.6
click at [1142, 553] on span "-$12,815.49" at bounding box center [1179, 564] width 116 height 22
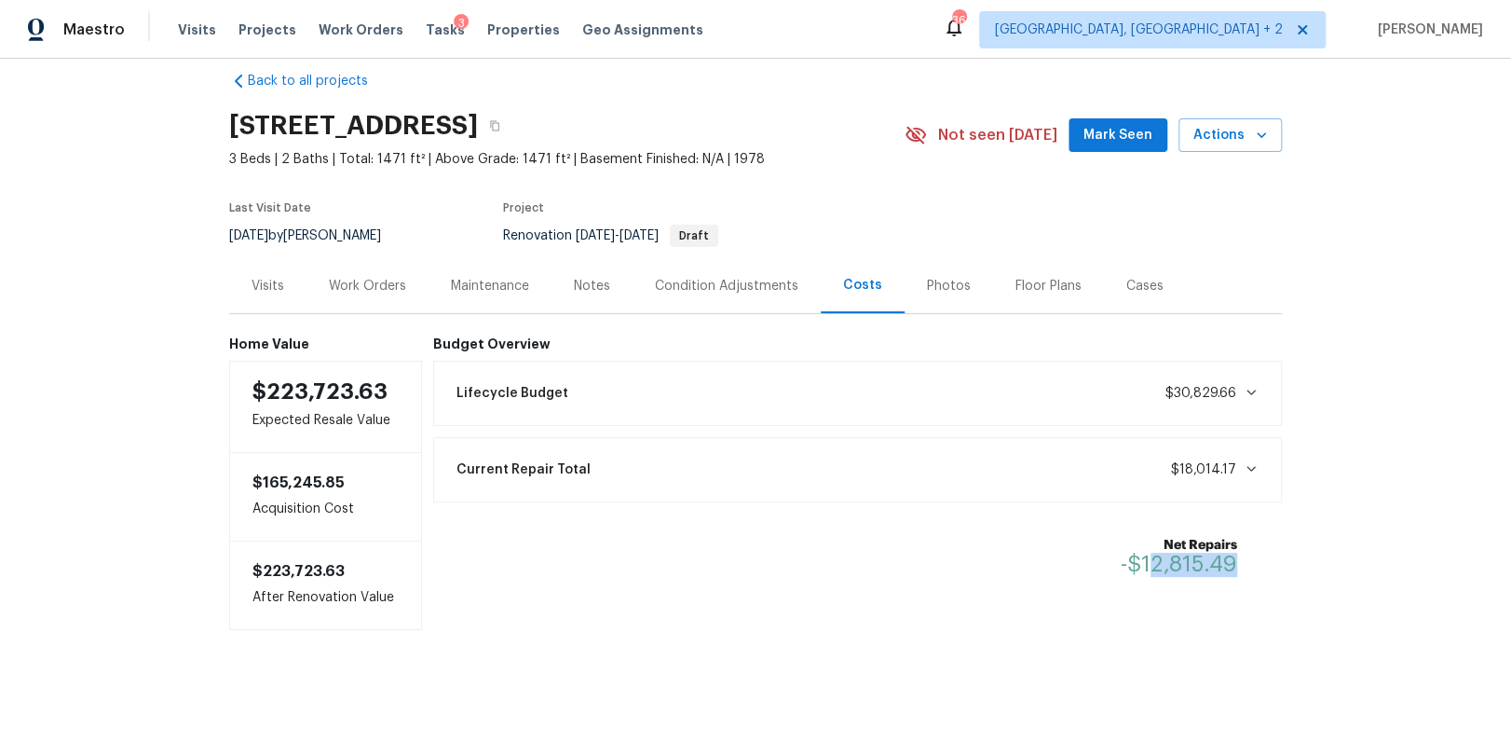
click at [1165, 553] on span "-$12,815.49" at bounding box center [1179, 564] width 116 height 22
click at [362, 277] on div "Work Orders" at bounding box center [367, 286] width 77 height 19
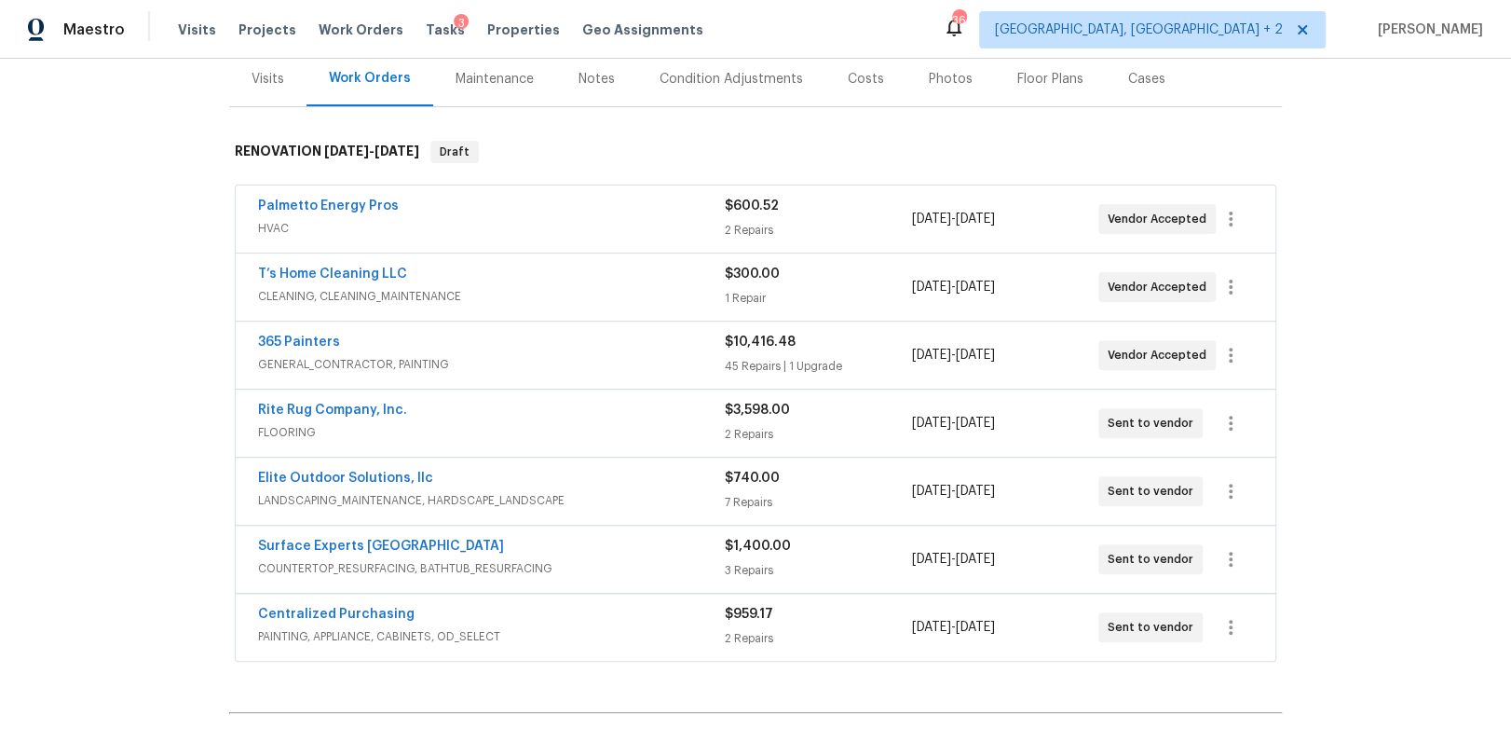
scroll to position [188, 0]
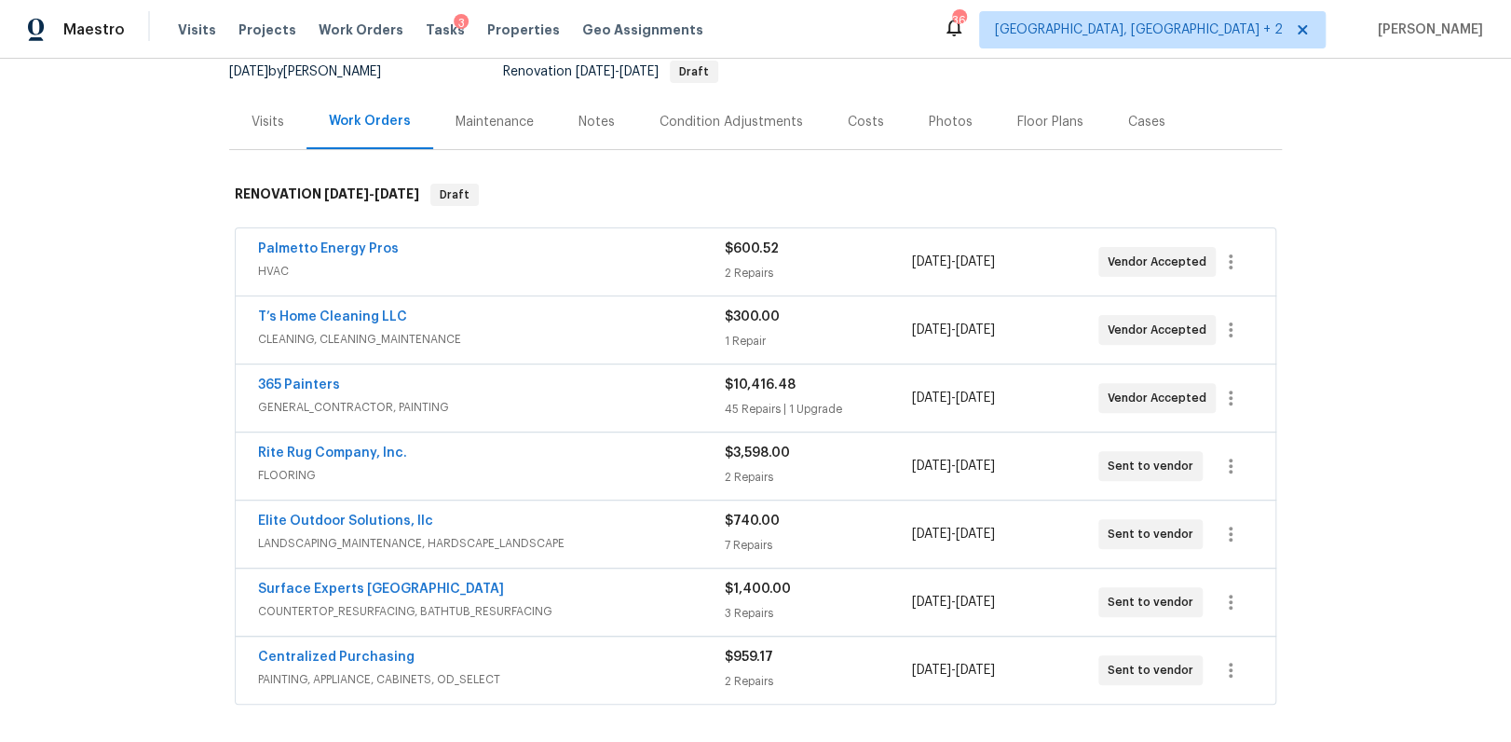
click at [761, 469] on div "2 Repairs" at bounding box center [818, 477] width 186 height 19
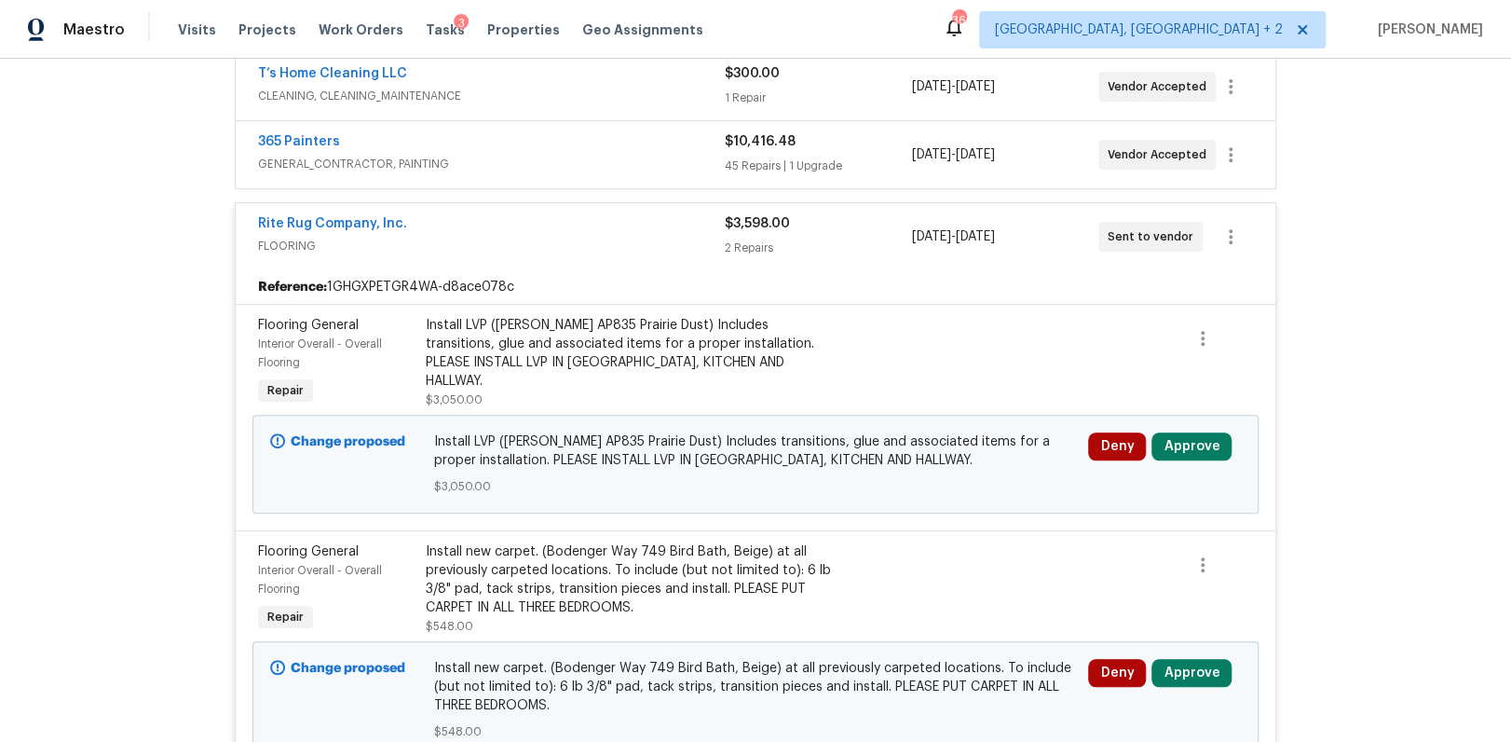
scroll to position [413, 0]
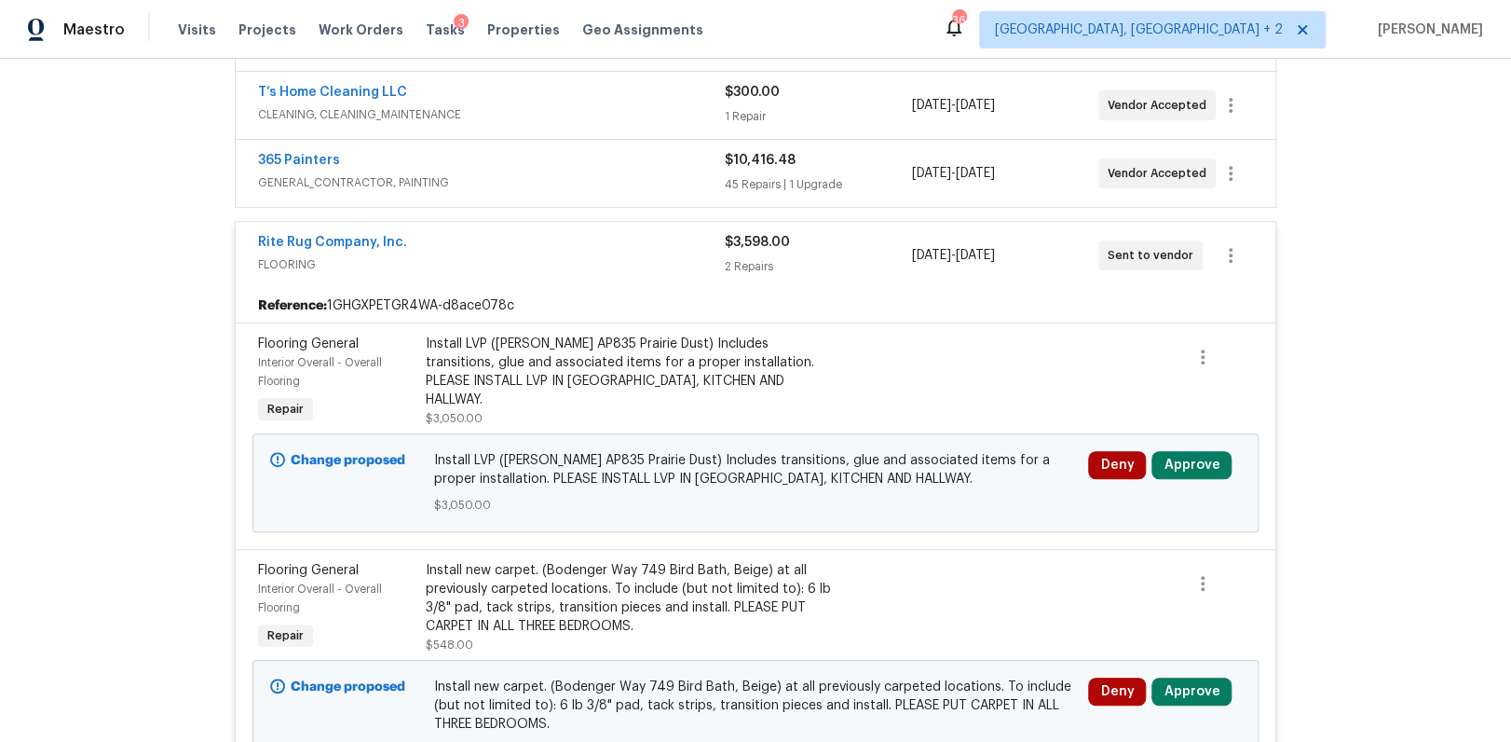
click at [489, 262] on span "FLOORING" at bounding box center [491, 264] width 467 height 19
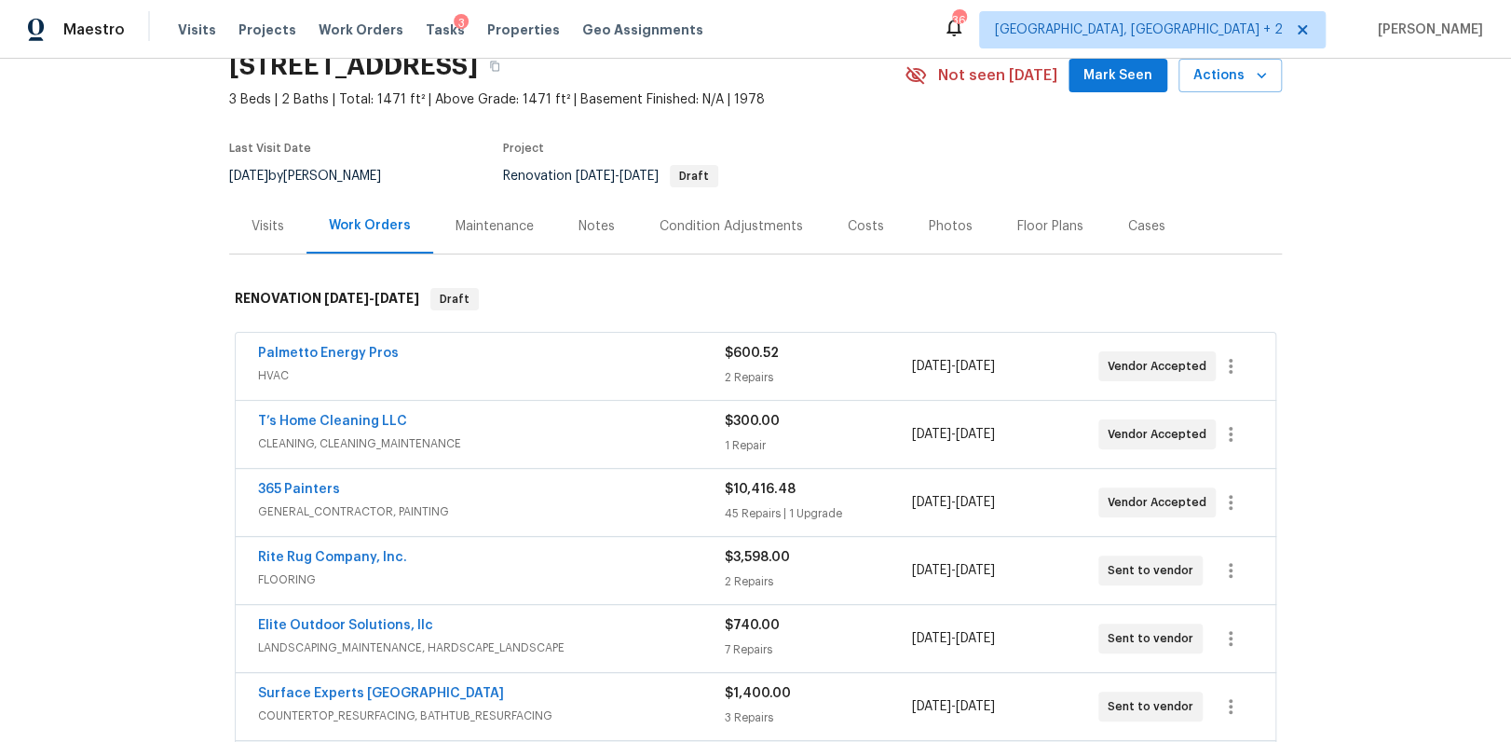
click at [855, 211] on div "Costs" at bounding box center [866, 225] width 81 height 55
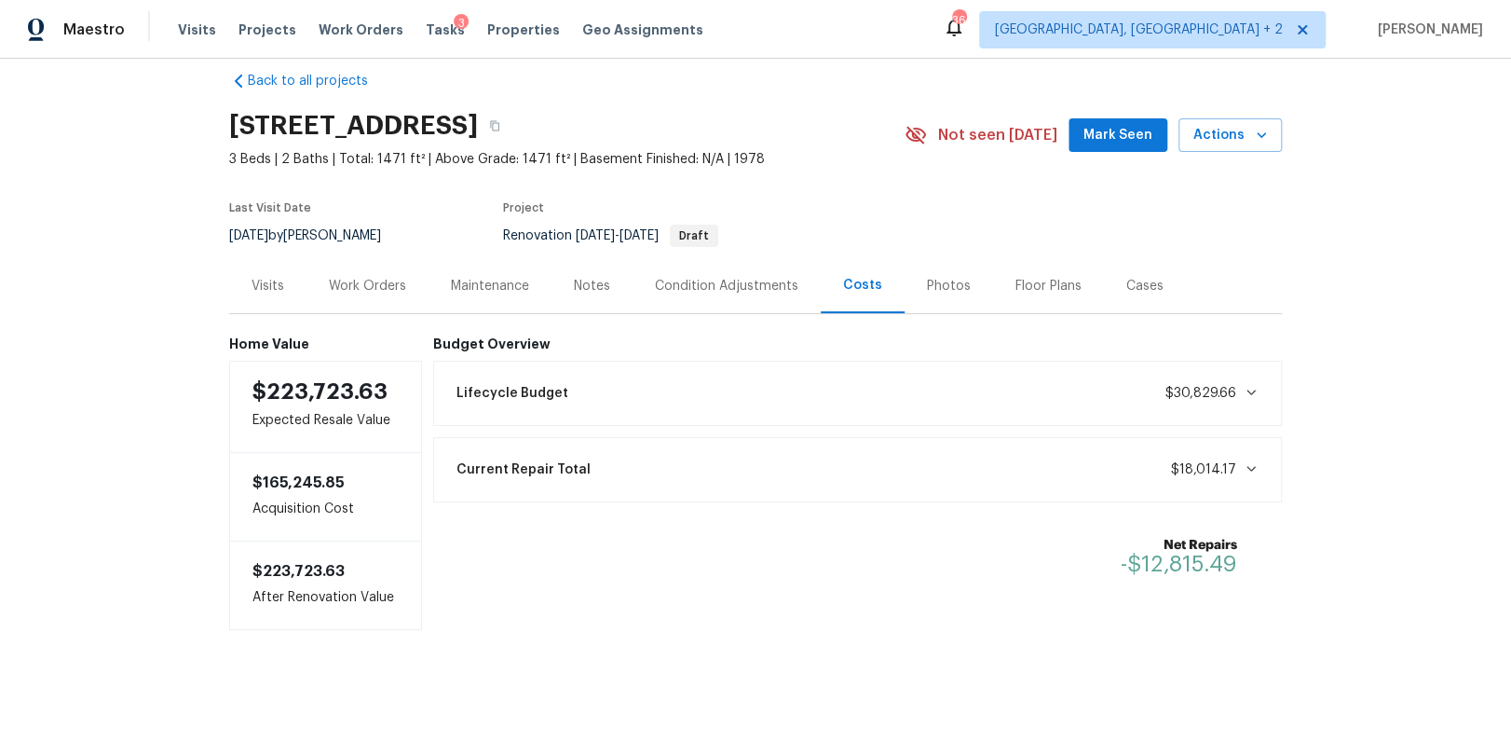
scroll to position [38, 0]
click at [355, 277] on div "Work Orders" at bounding box center [367, 286] width 77 height 19
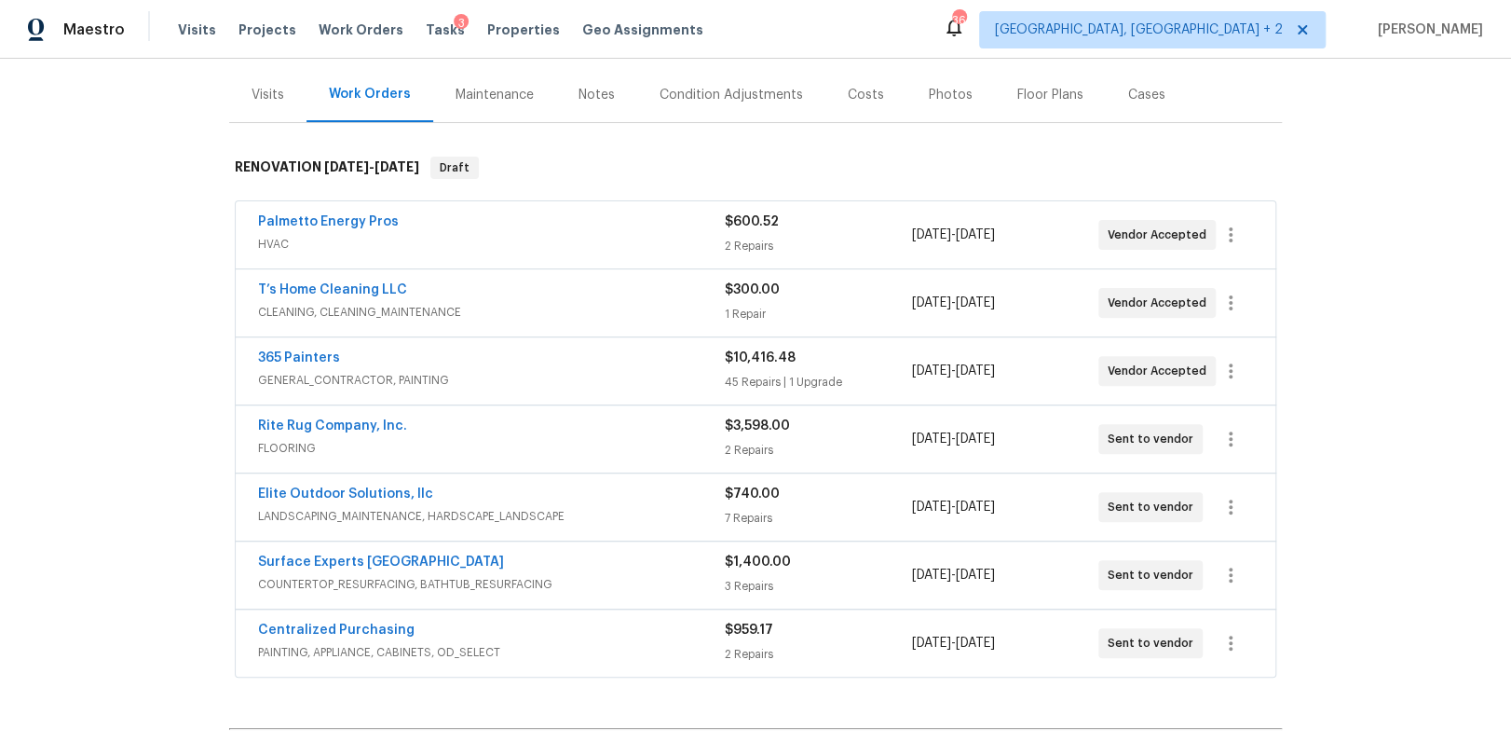
scroll to position [297, 0]
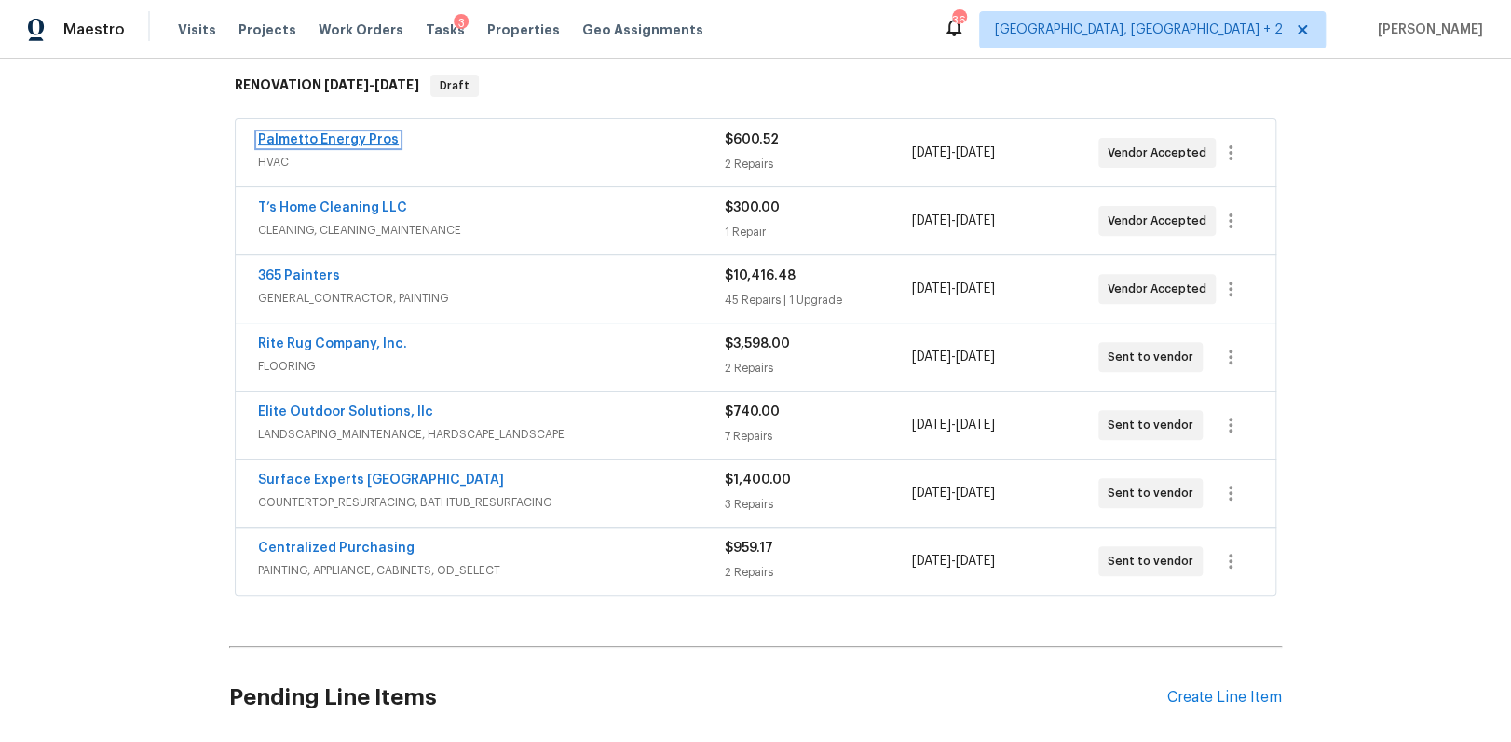
click at [331, 135] on link "Palmetto Energy Pros" at bounding box center [328, 139] width 141 height 13
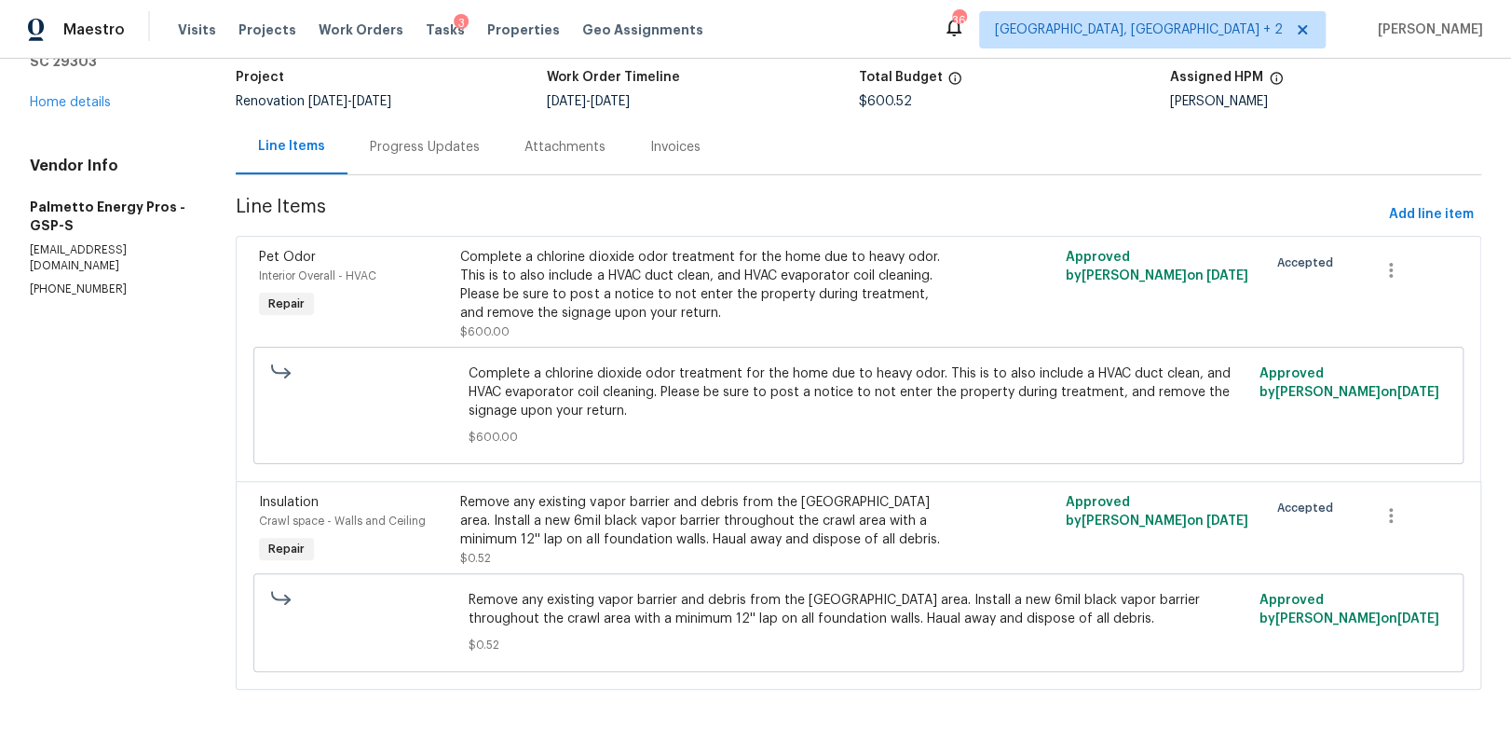
scroll to position [129, 0]
click at [587, 284] on div "Complete a chlorine dioxide odor treatment for the home due to heavy odor. This…" at bounding box center [706, 285] width 493 height 75
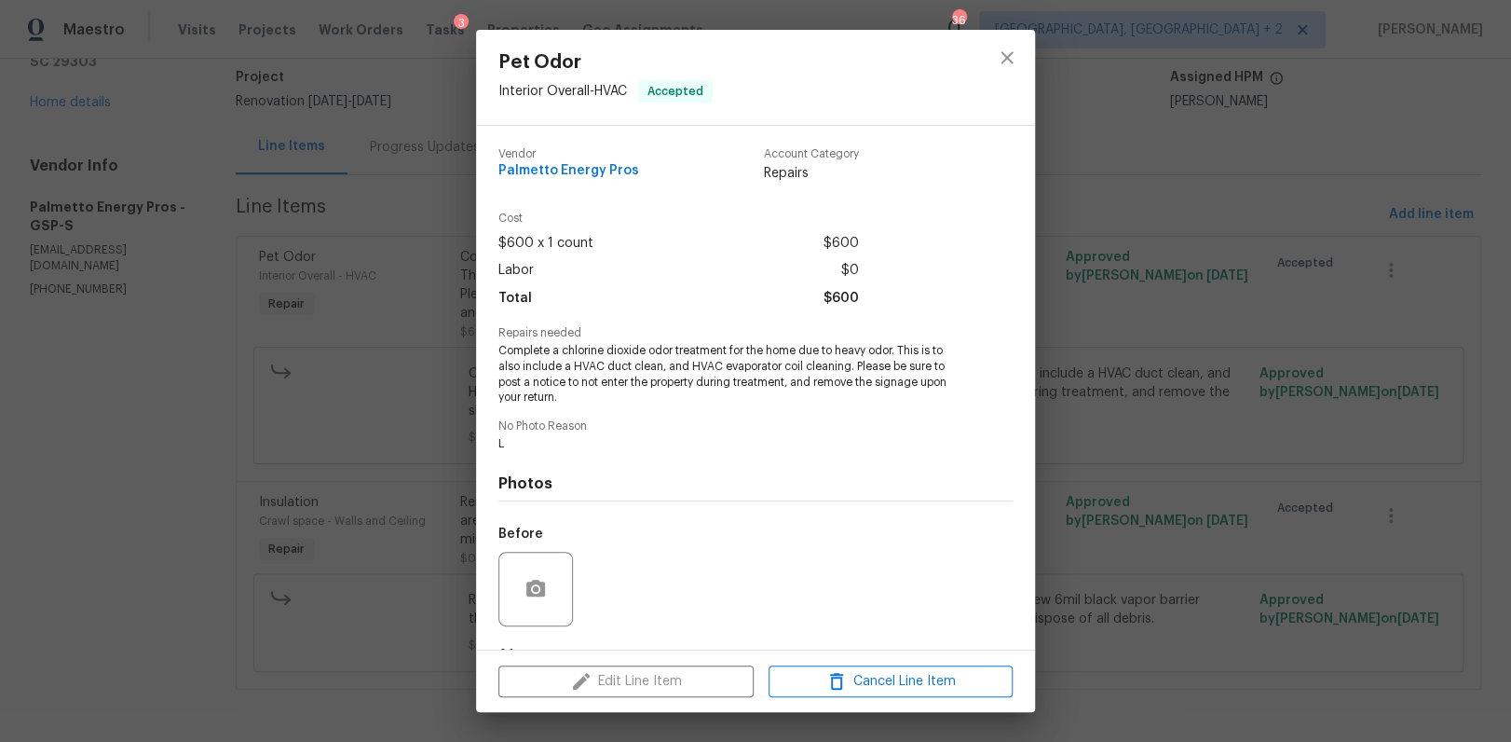
click at [1307, 228] on div "Pet Odor Interior Overall - HVAC Accepted Vendor Palmetto Energy Pros Account C…" at bounding box center [755, 371] width 1511 height 742
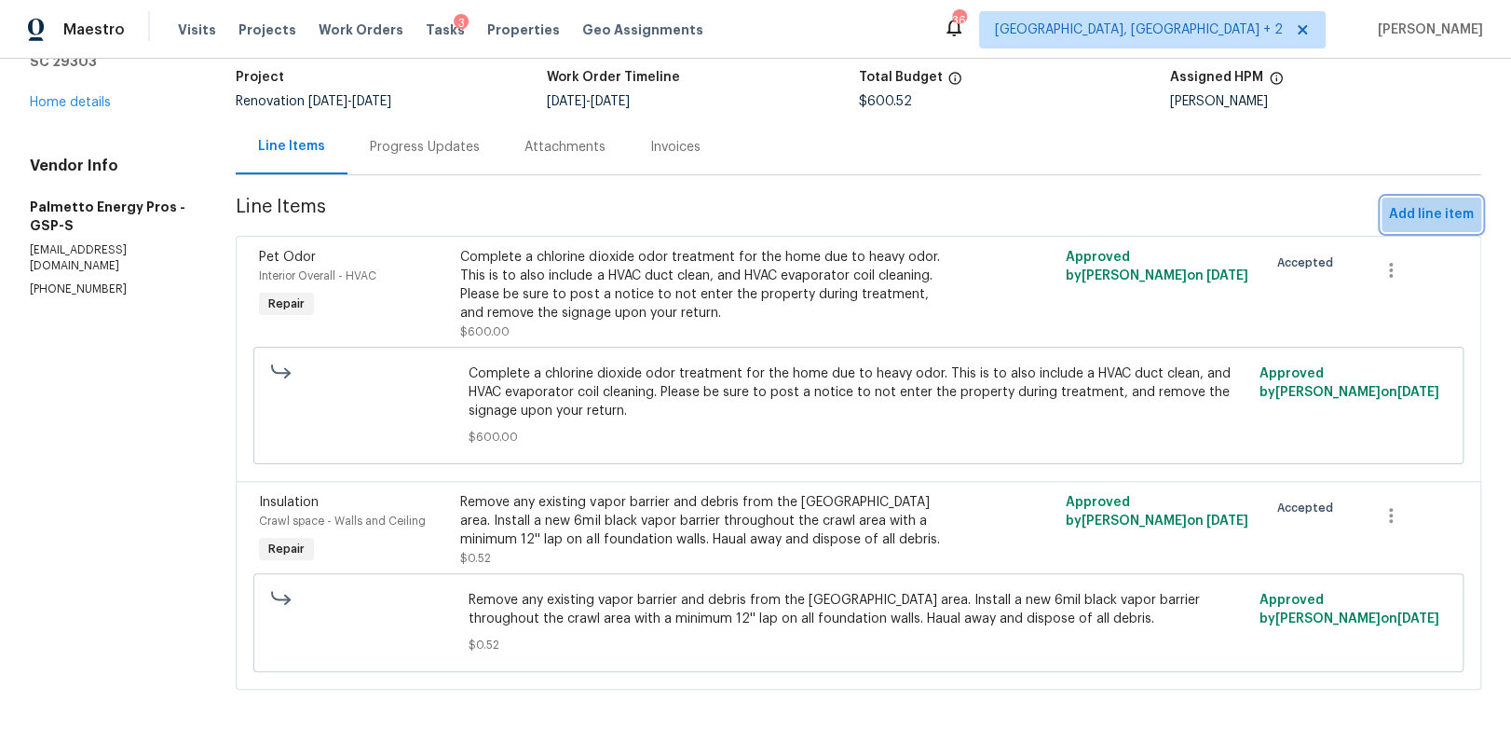
click at [1433, 208] on span "Add line item" at bounding box center [1431, 214] width 85 height 23
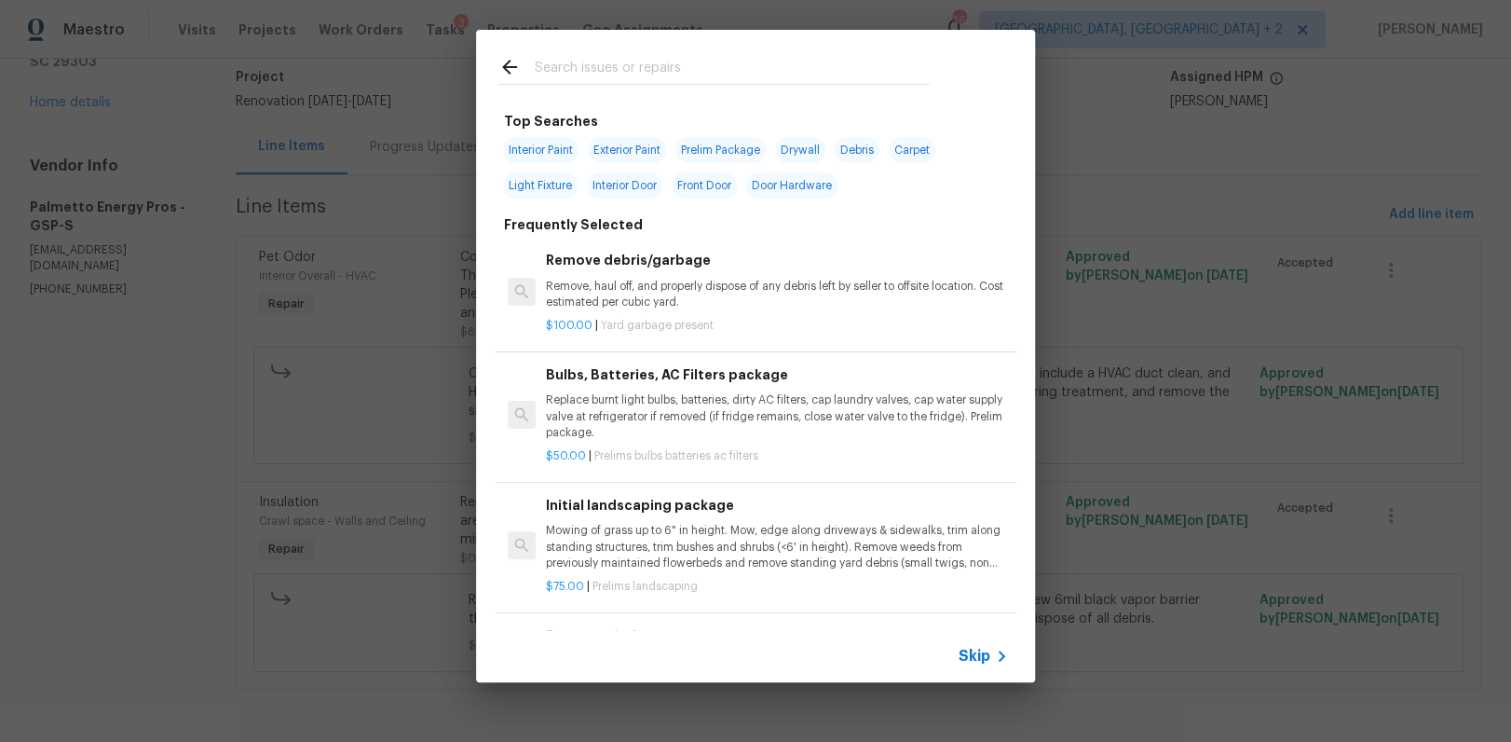
click at [605, 73] on input "text" at bounding box center [731, 70] width 395 height 28
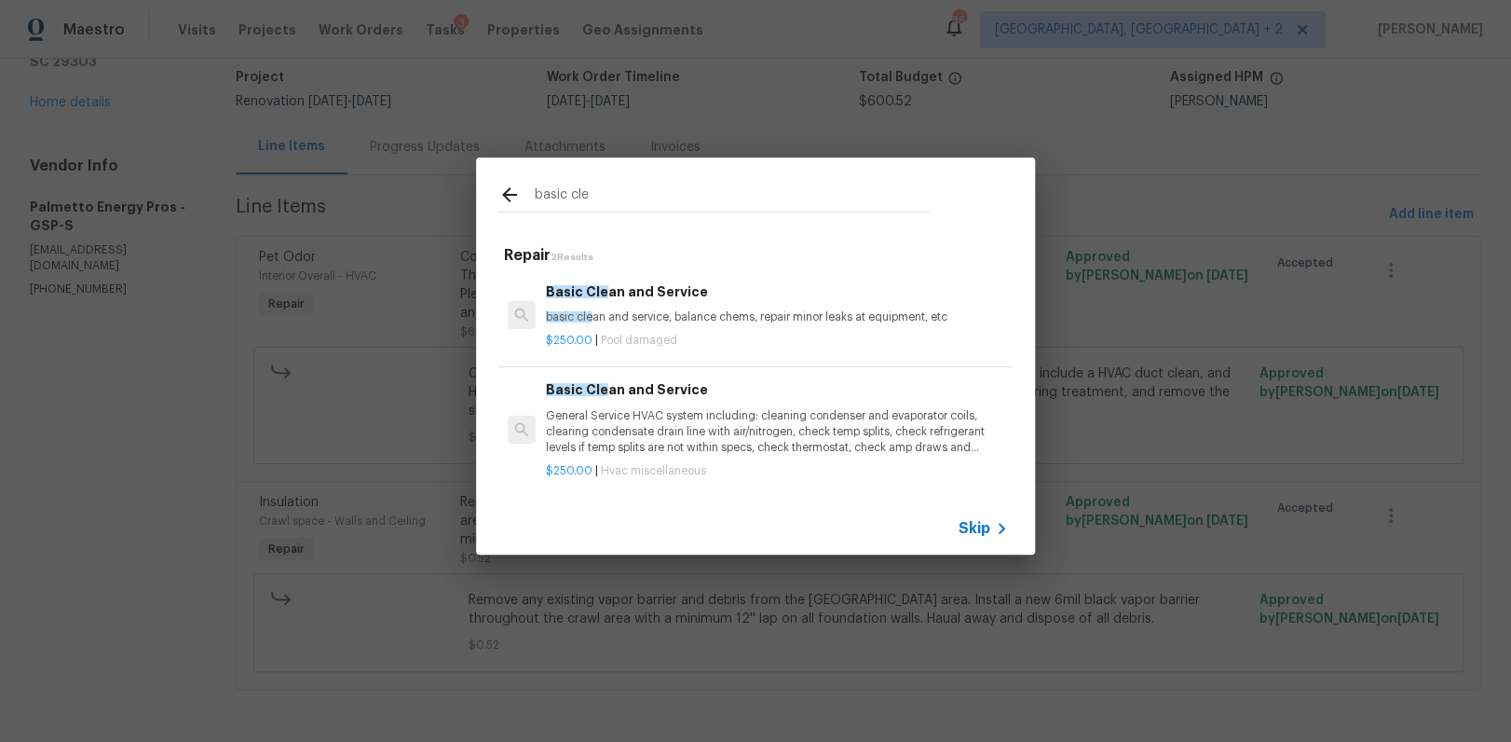
type input "basic cle"
click at [1236, 355] on div "basic cle Repair 2 Results Basic Cle an and Service basic cle an and service, b…" at bounding box center [755, 356] width 1511 height 712
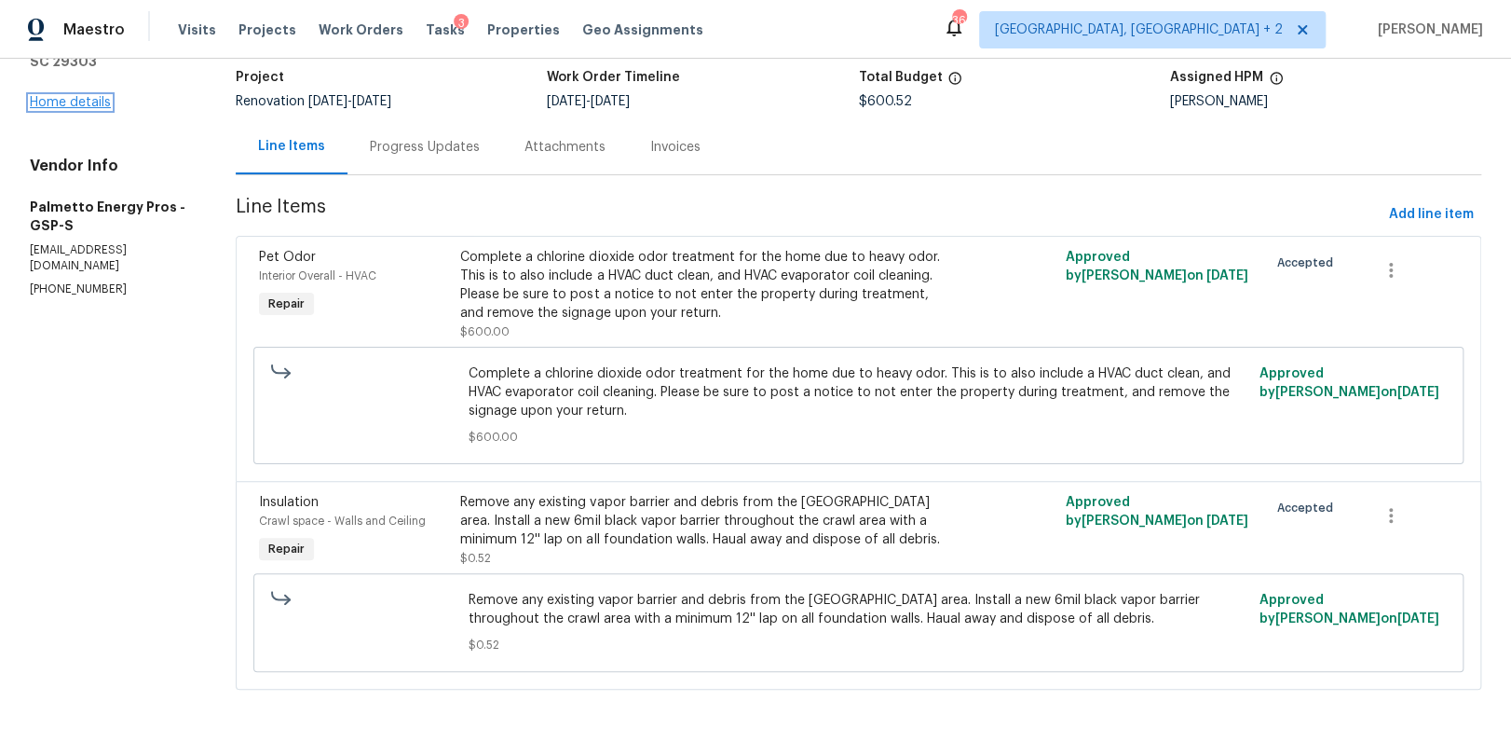
click at [58, 96] on link "Home details" at bounding box center [70, 102] width 81 height 13
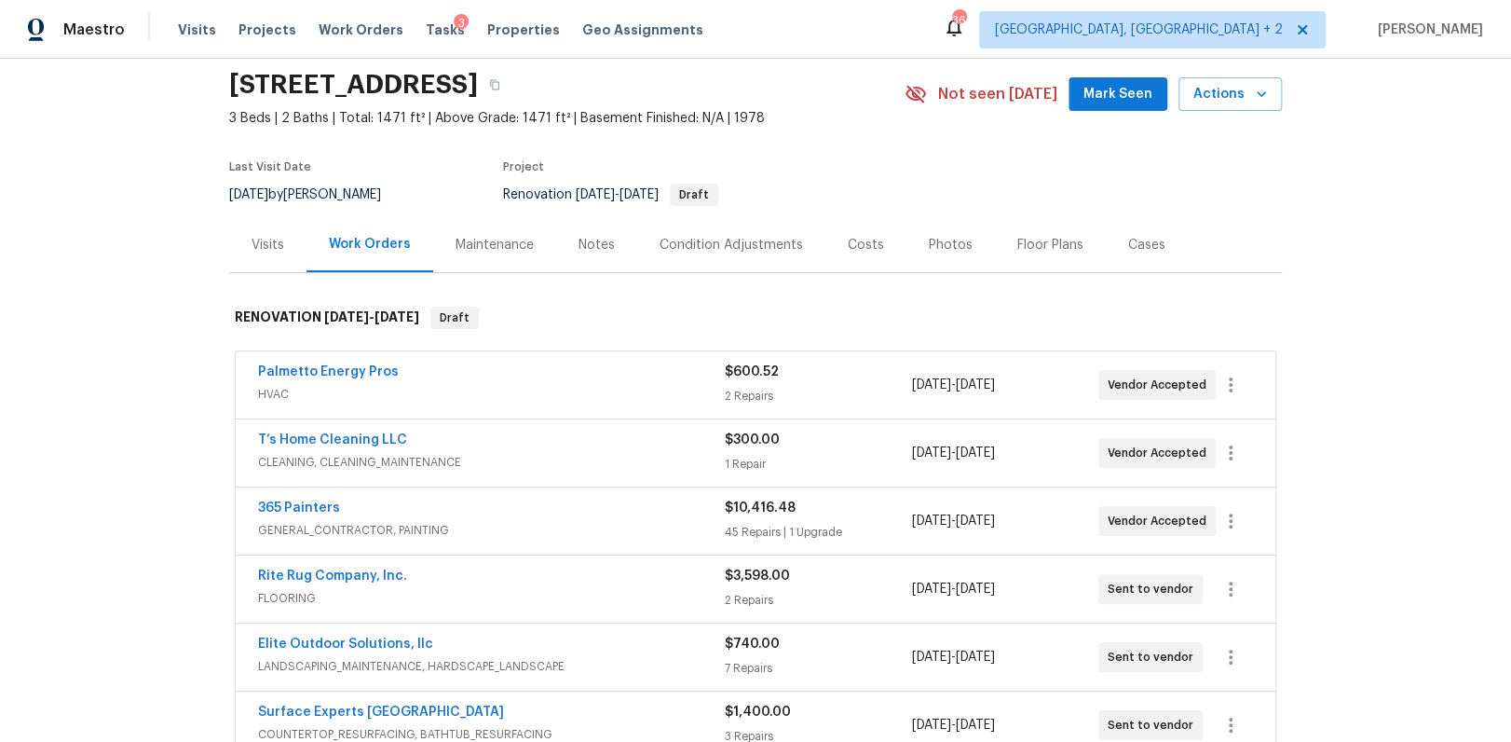
scroll to position [410, 0]
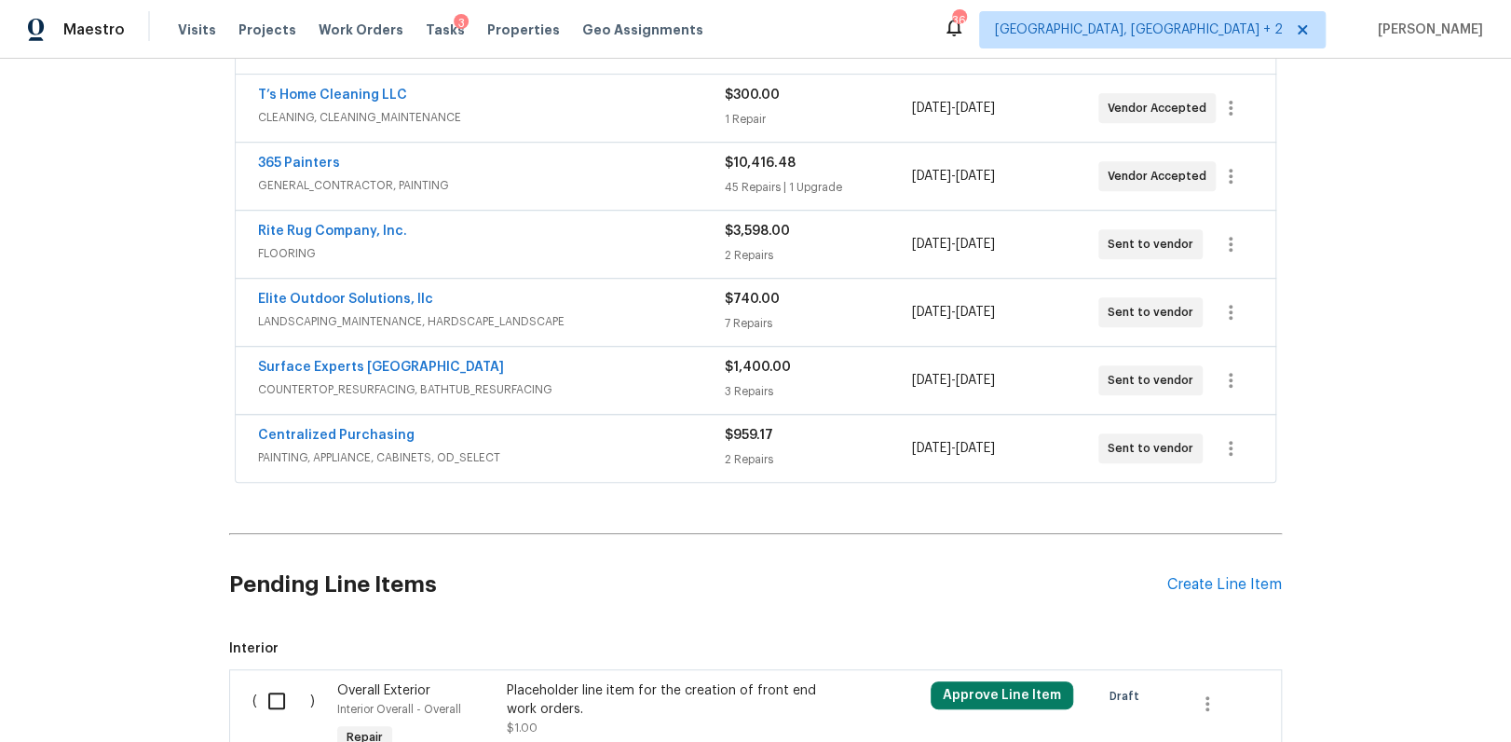
click at [725, 321] on div "7 Repairs" at bounding box center [818, 323] width 186 height 19
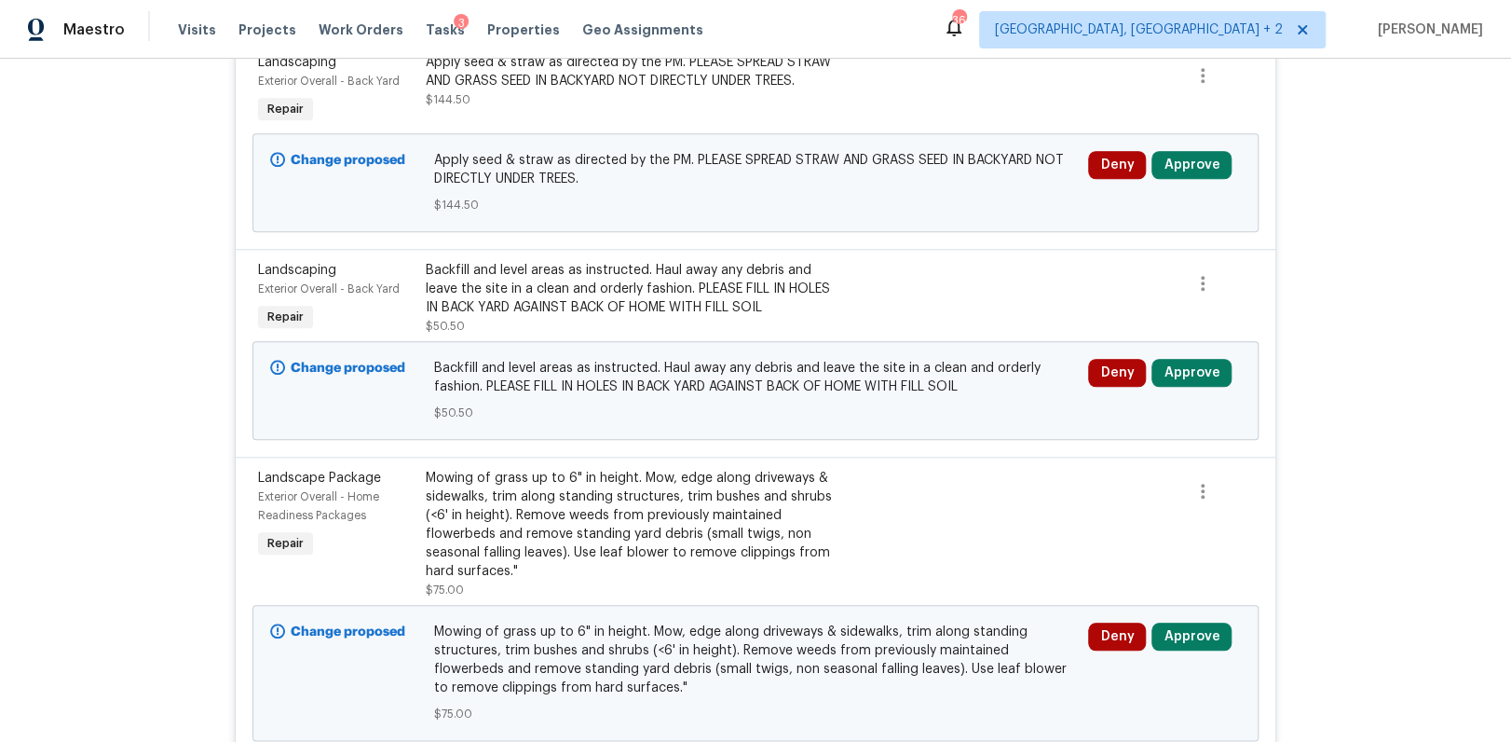
scroll to position [749, 0]
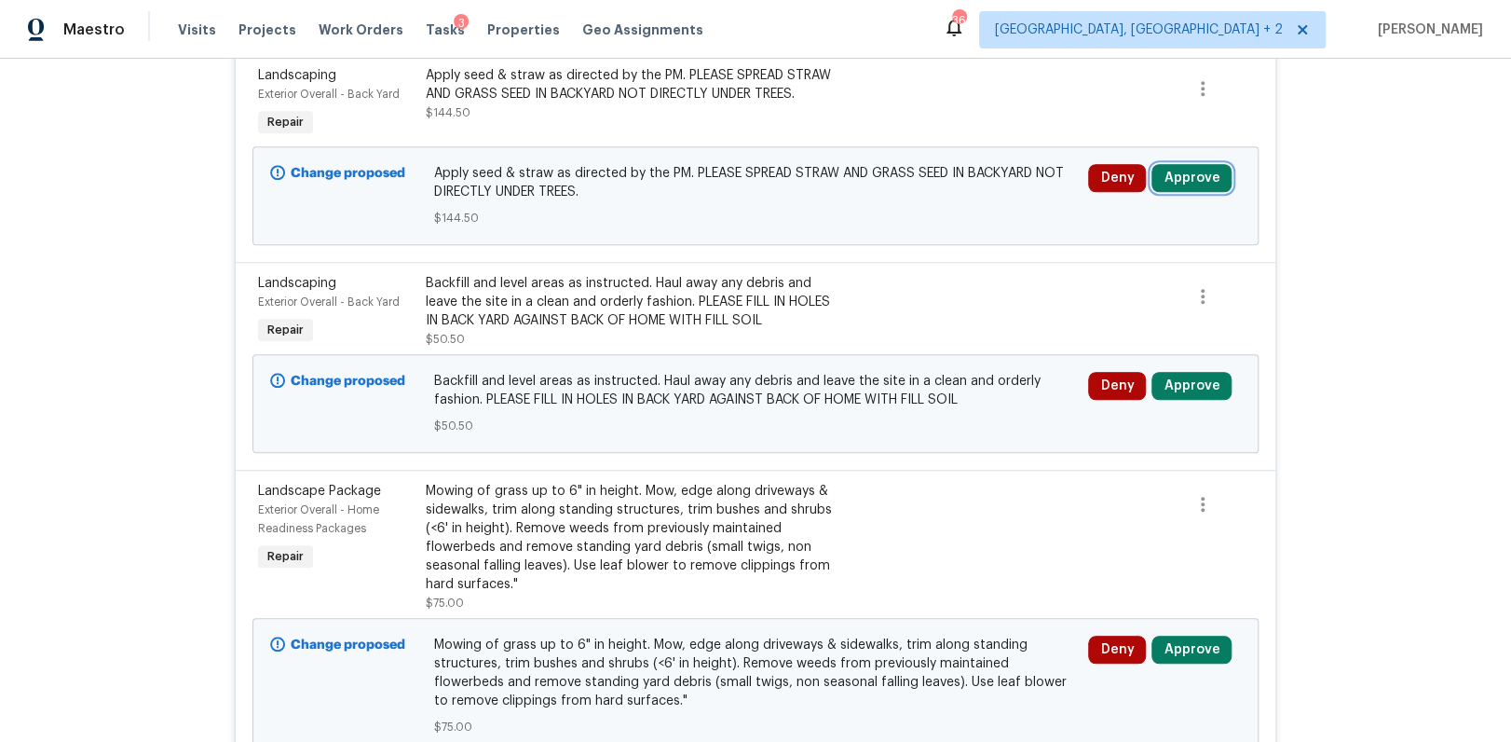
click at [1155, 179] on button "Approve" at bounding box center [1192, 178] width 80 height 28
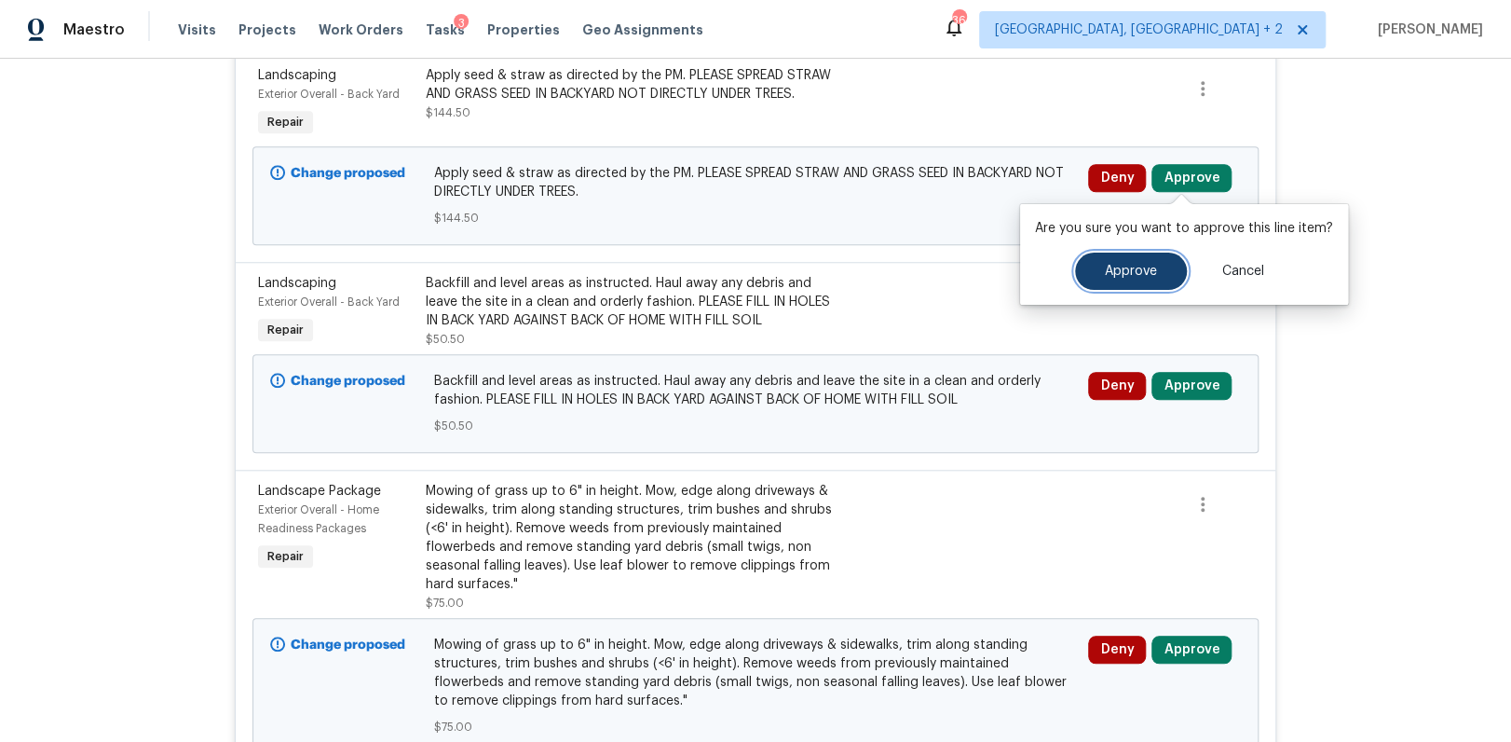
click at [1105, 274] on span "Approve" at bounding box center [1131, 272] width 52 height 14
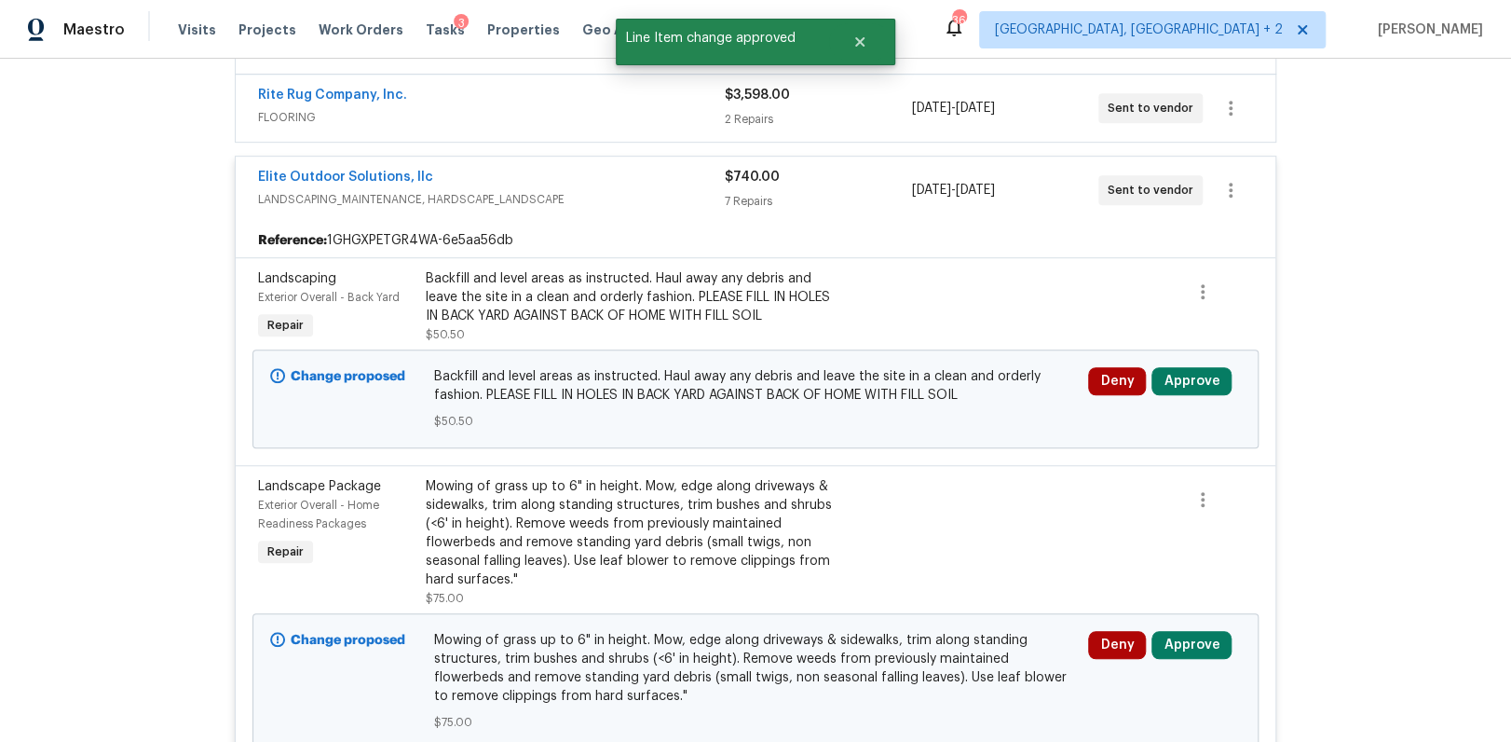
scroll to position [512, 0]
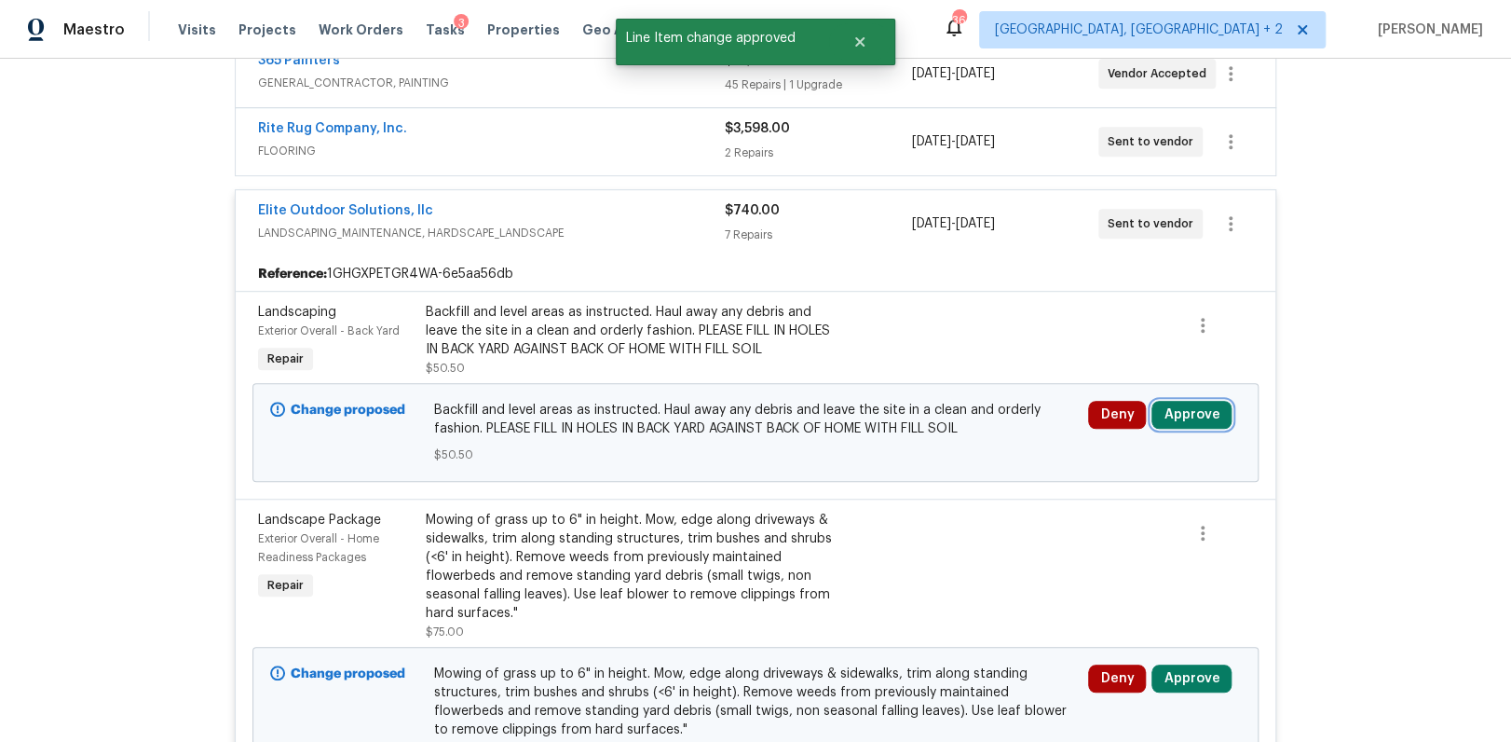
click at [1165, 413] on button "Approve" at bounding box center [1192, 415] width 80 height 28
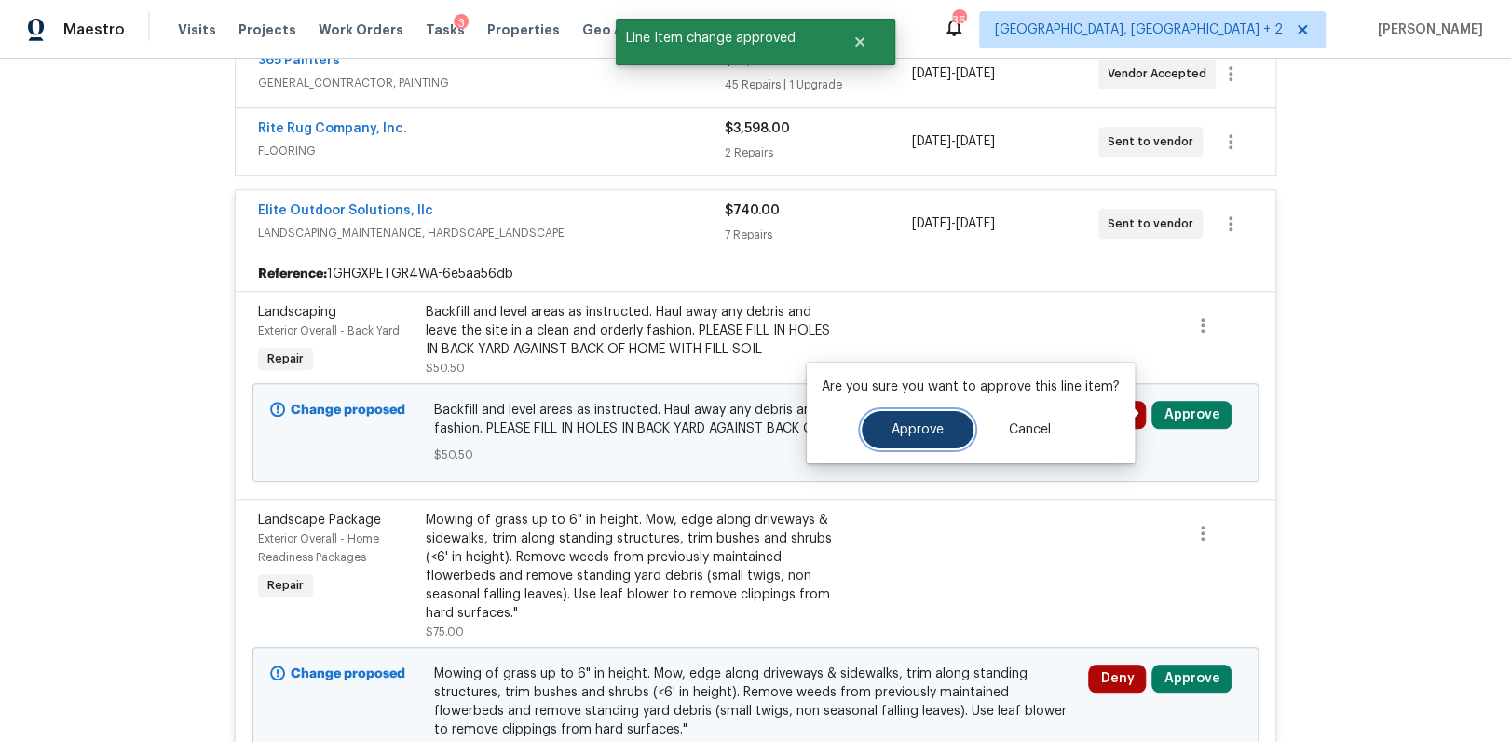
click at [938, 428] on span "Approve" at bounding box center [918, 430] width 52 height 14
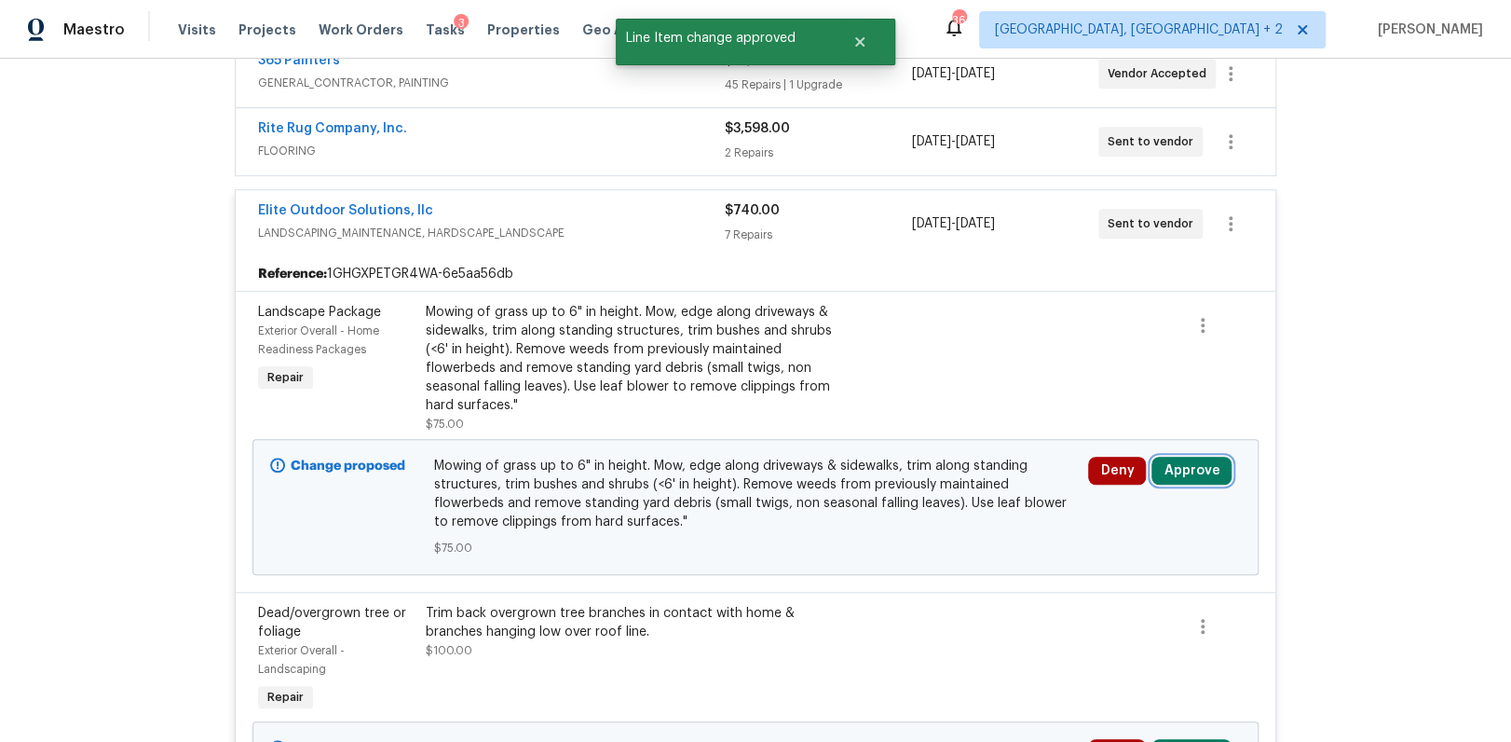
click at [1193, 464] on button "Approve" at bounding box center [1192, 471] width 80 height 28
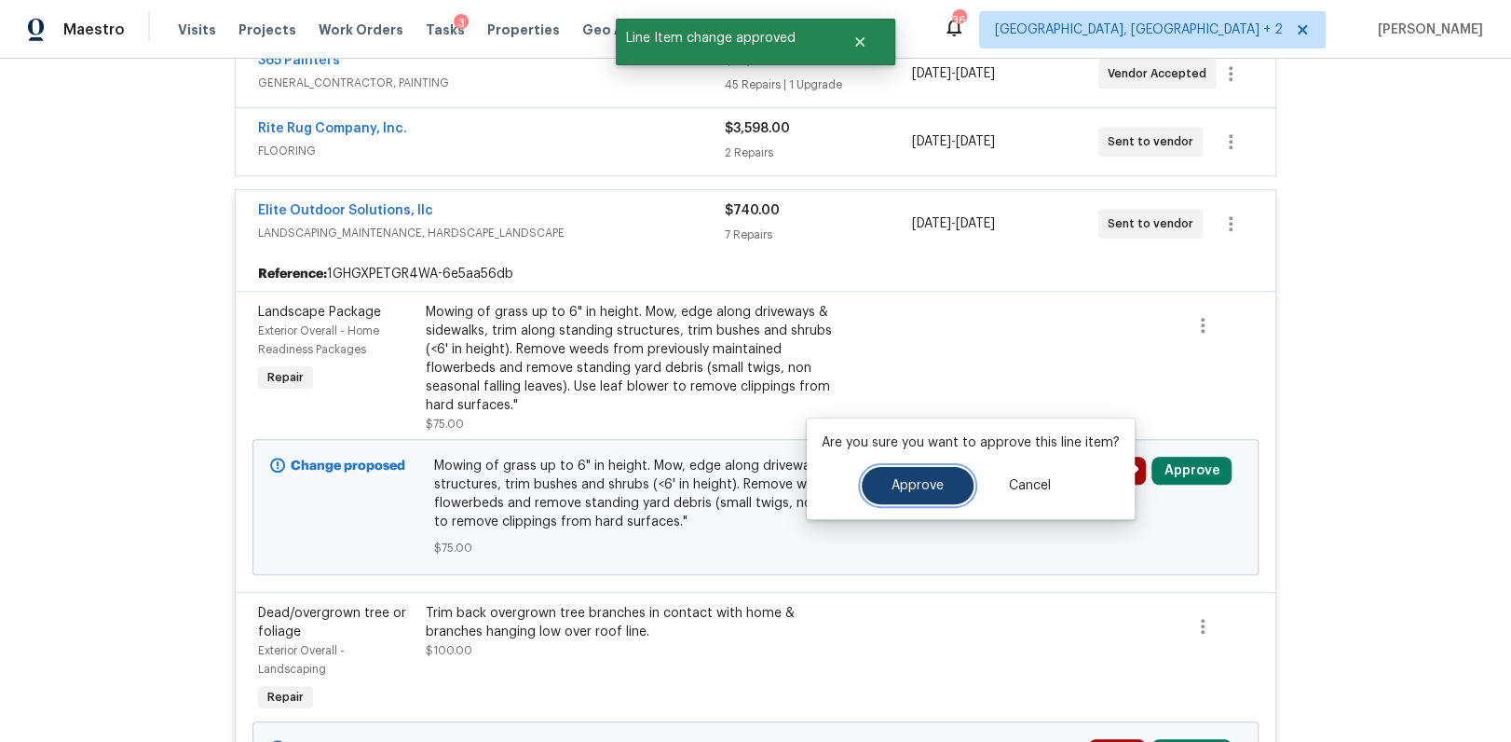
click at [915, 482] on span "Approve" at bounding box center [918, 486] width 52 height 14
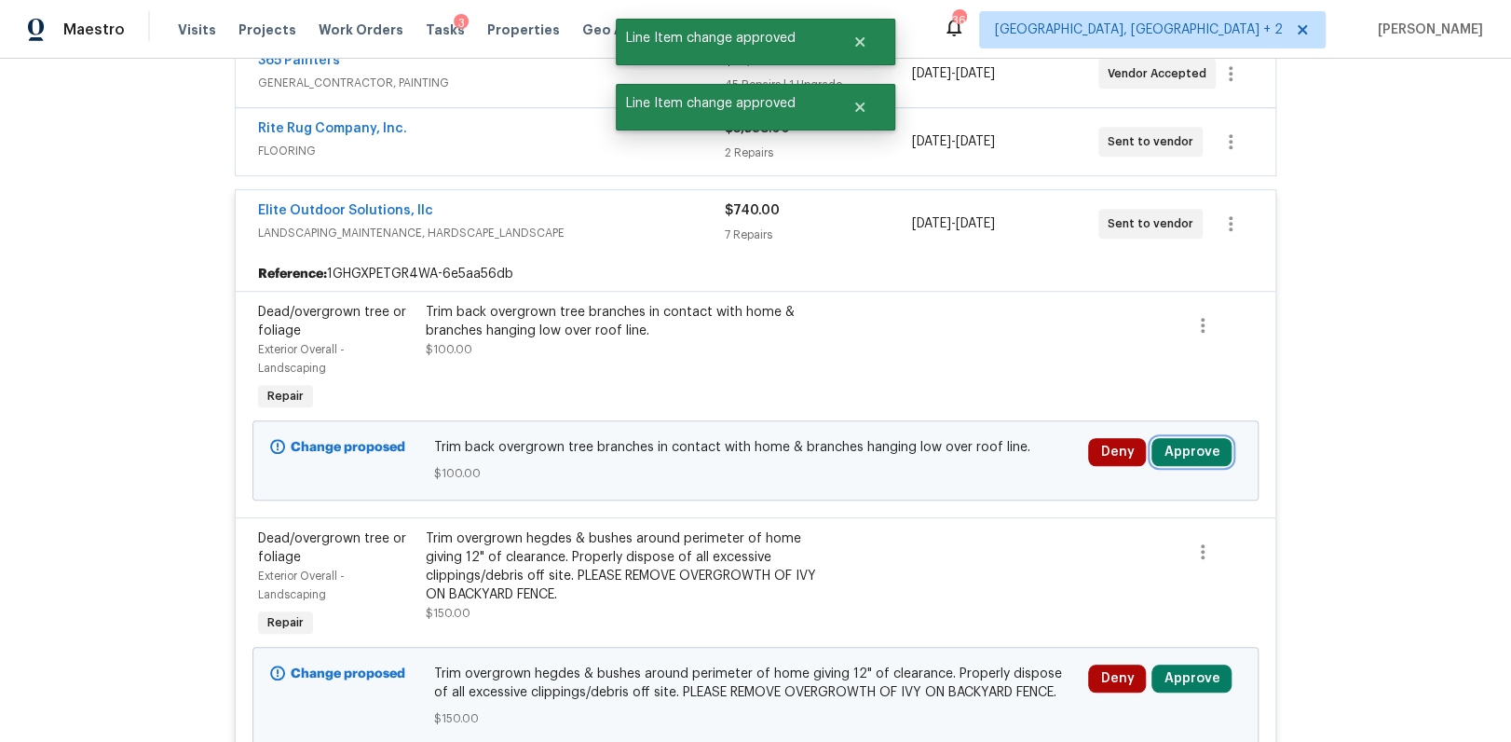
click at [1191, 442] on button "Approve" at bounding box center [1192, 452] width 80 height 28
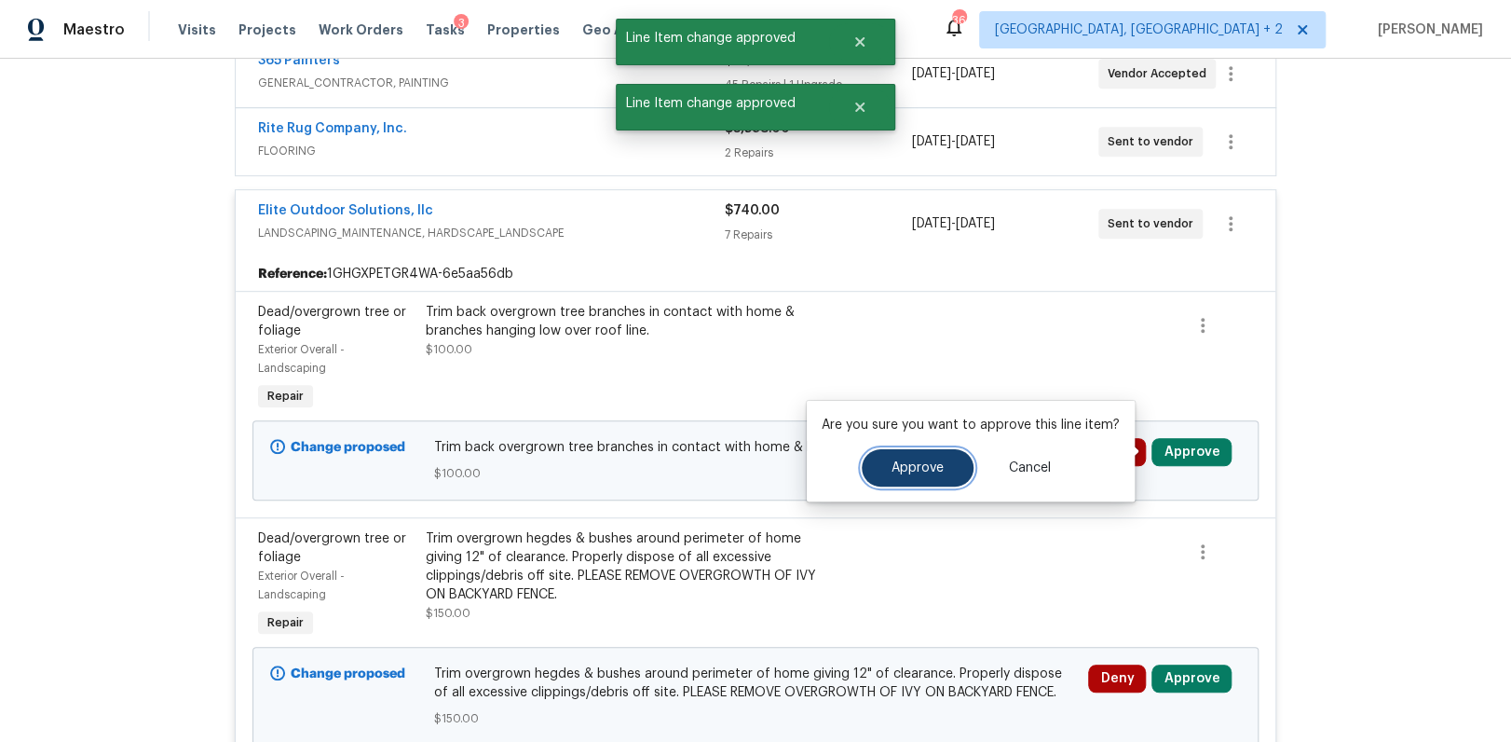
click at [956, 463] on button "Approve" at bounding box center [918, 467] width 112 height 37
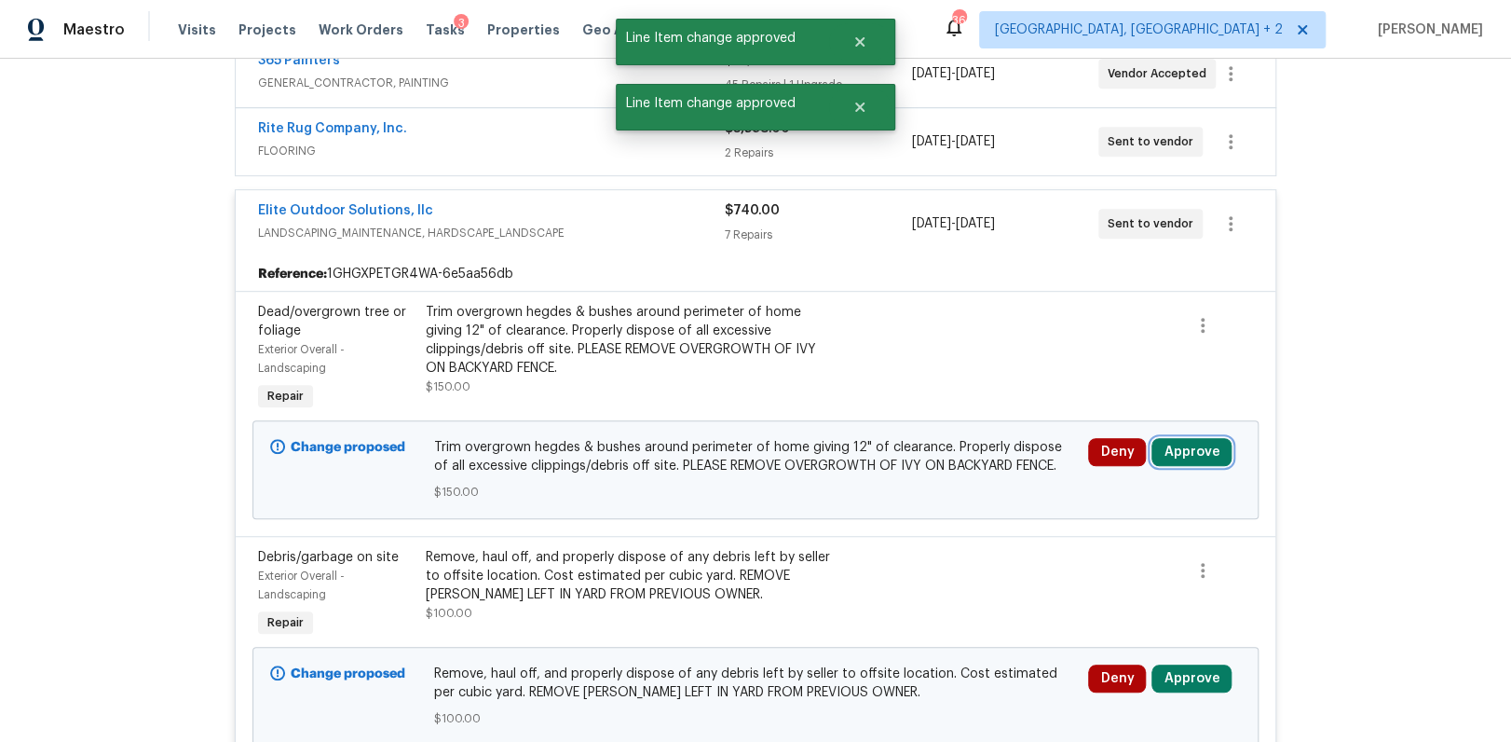
click at [1208, 455] on button "Approve" at bounding box center [1192, 452] width 80 height 28
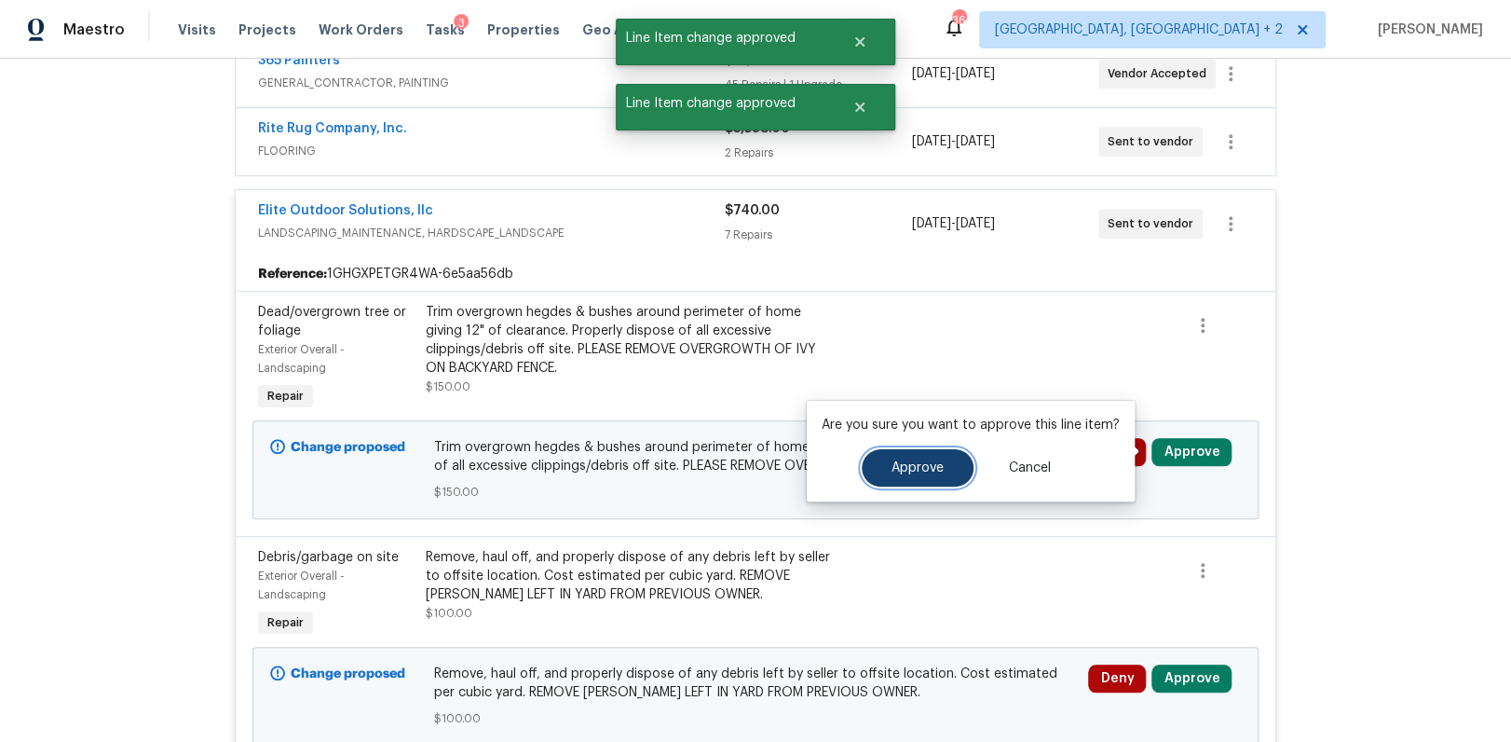
click at [935, 472] on span "Approve" at bounding box center [918, 468] width 52 height 14
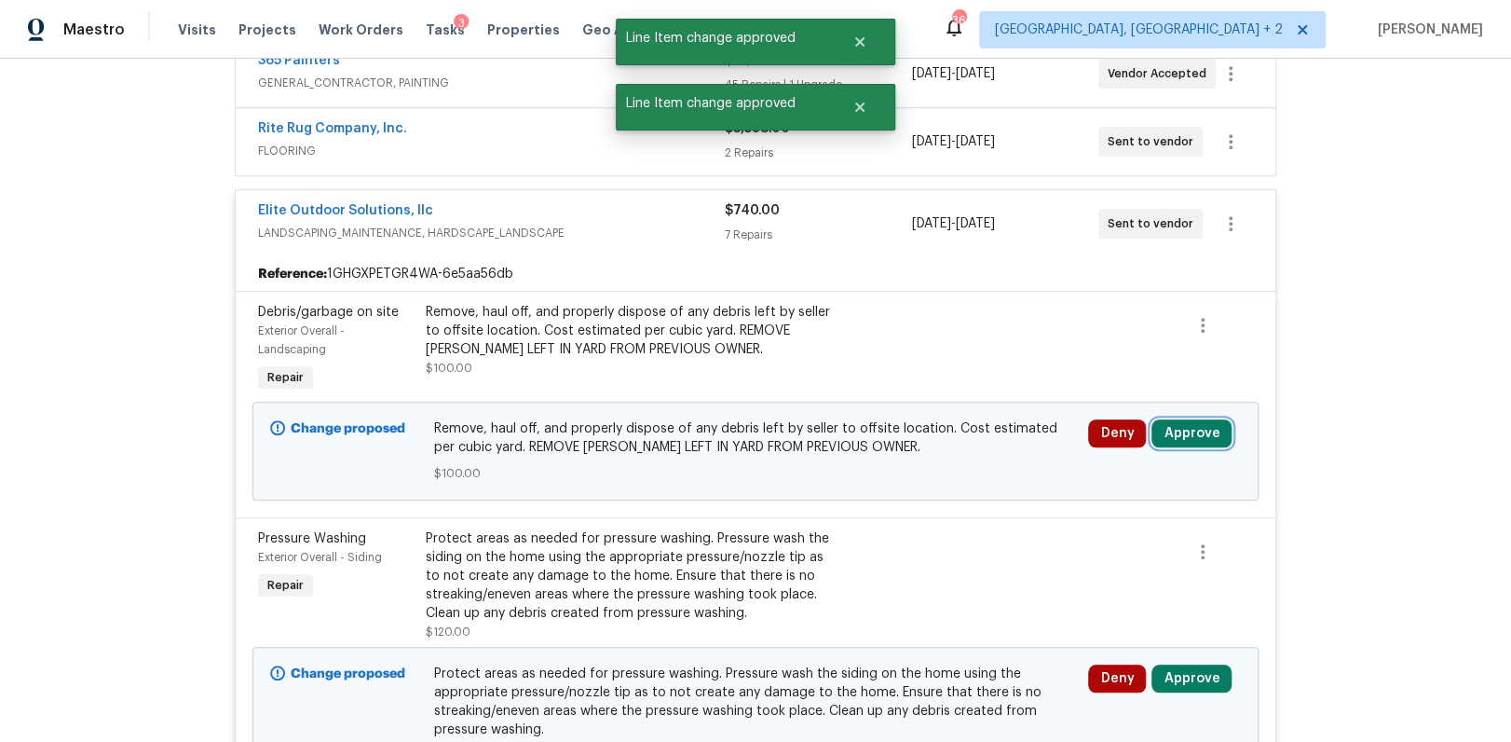
click at [1173, 430] on button "Approve" at bounding box center [1192, 433] width 80 height 28
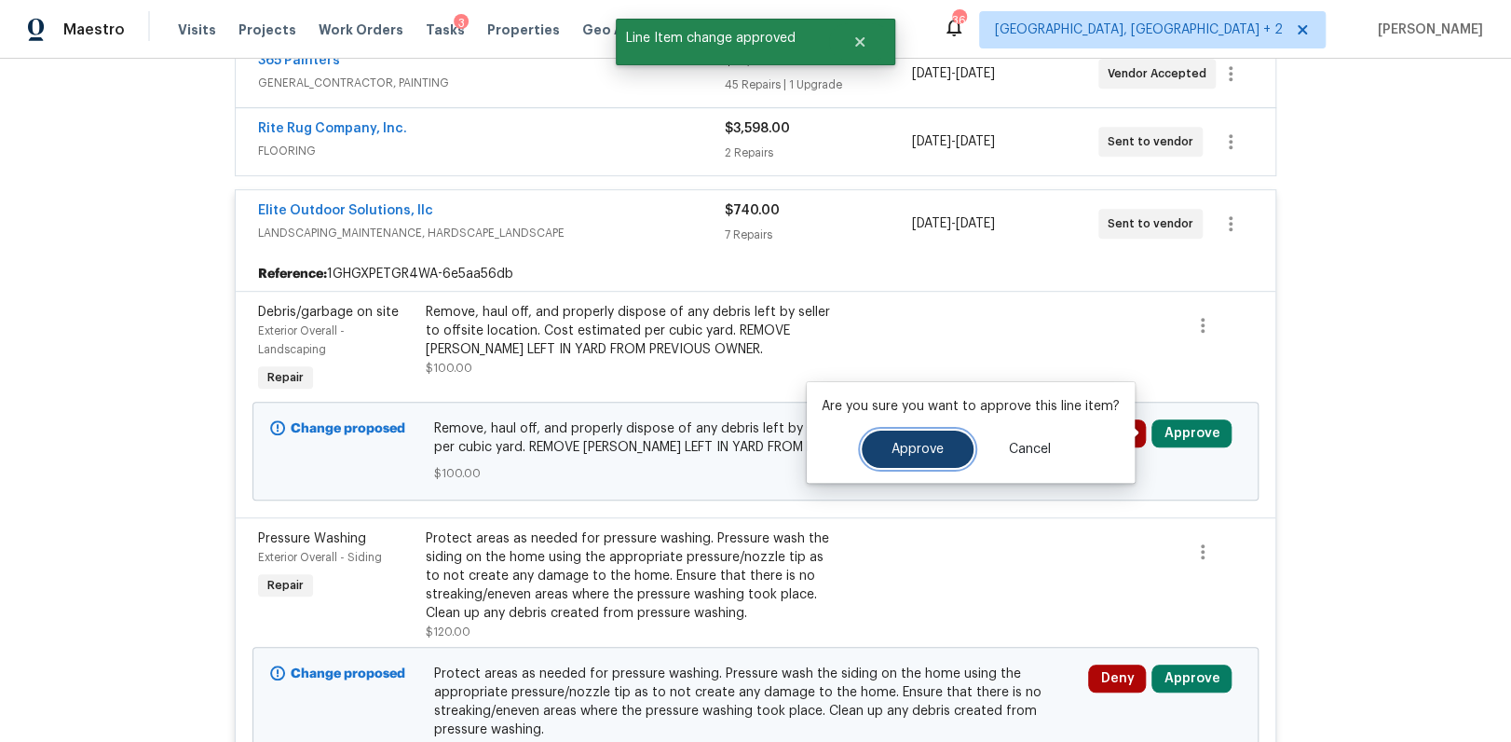
click at [917, 457] on button "Approve" at bounding box center [918, 448] width 112 height 37
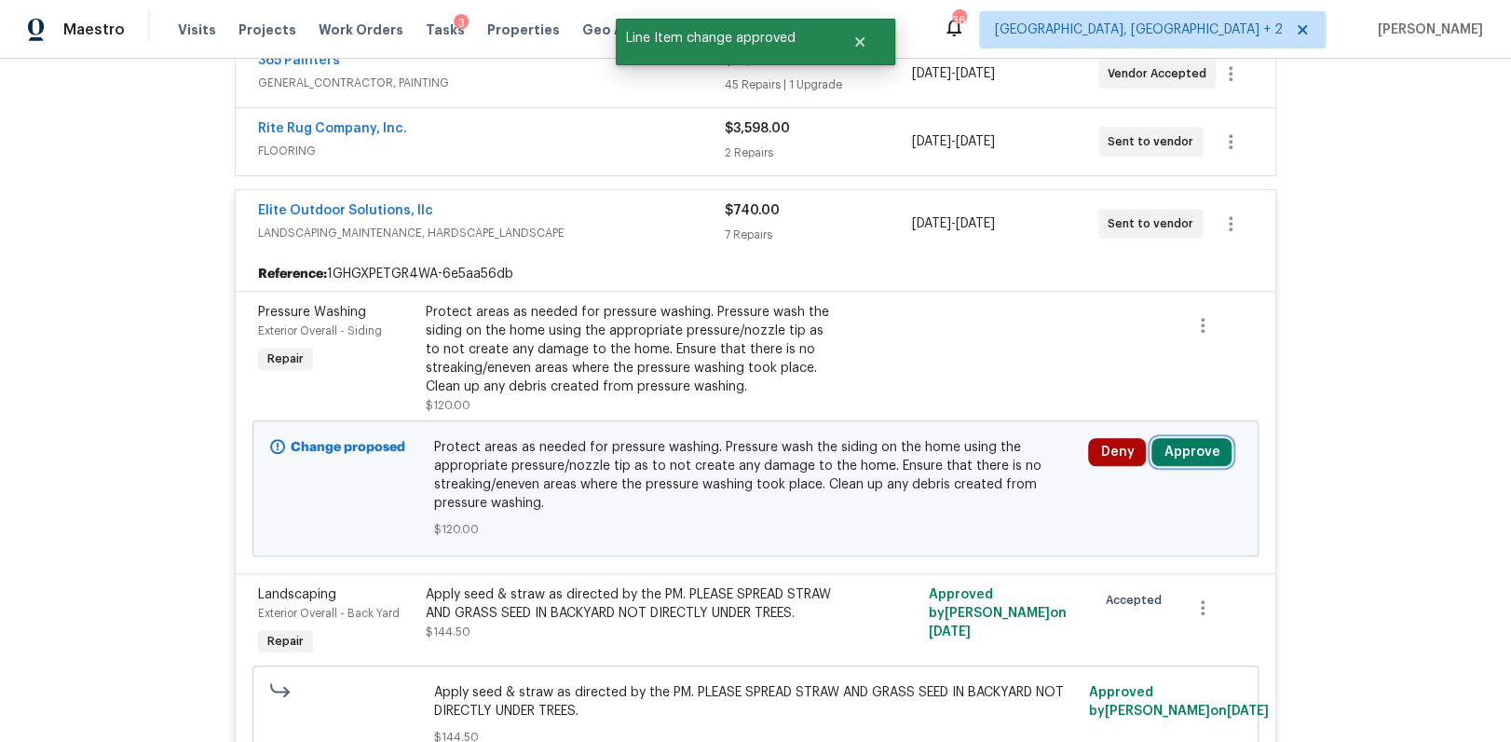
click at [1188, 460] on button "Approve" at bounding box center [1192, 452] width 80 height 28
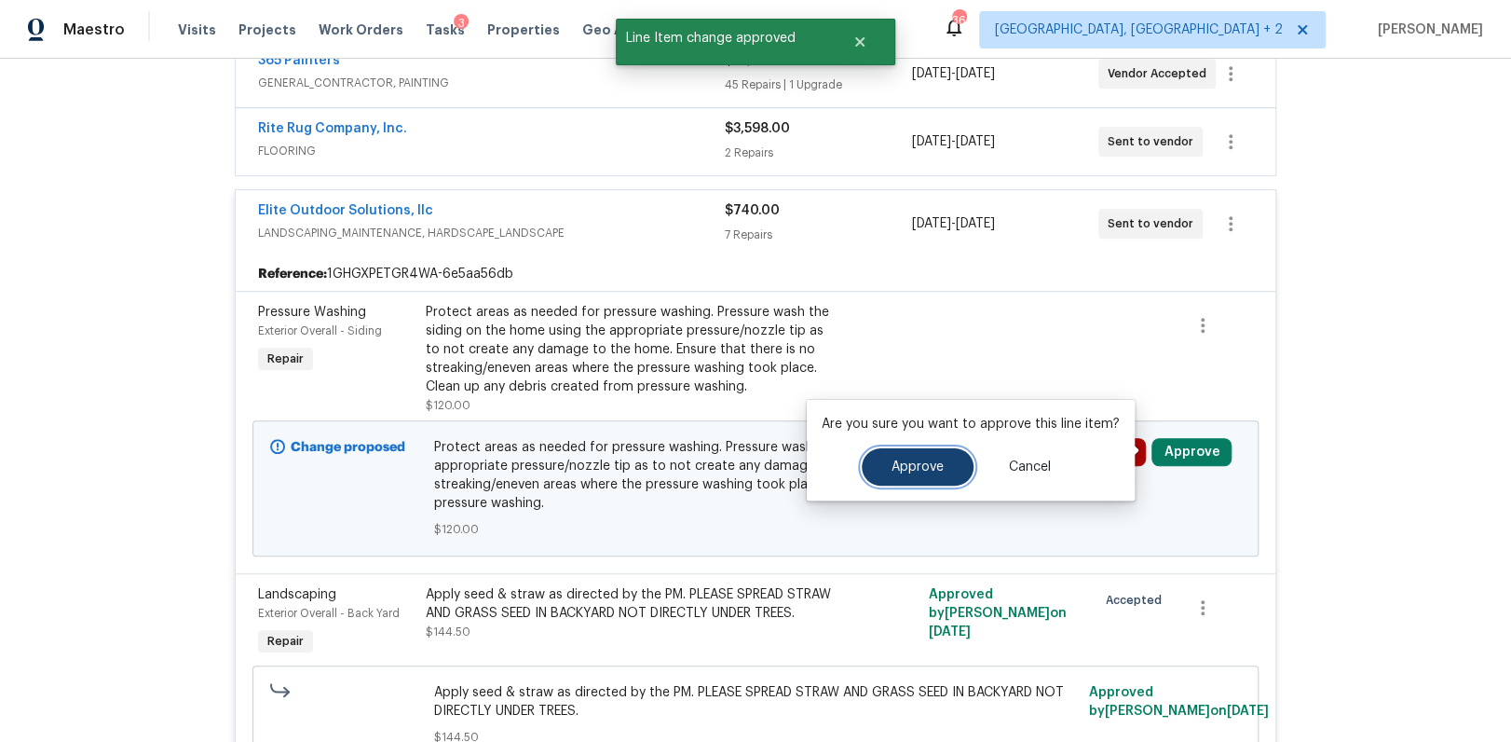
click at [911, 471] on span "Approve" at bounding box center [918, 467] width 52 height 14
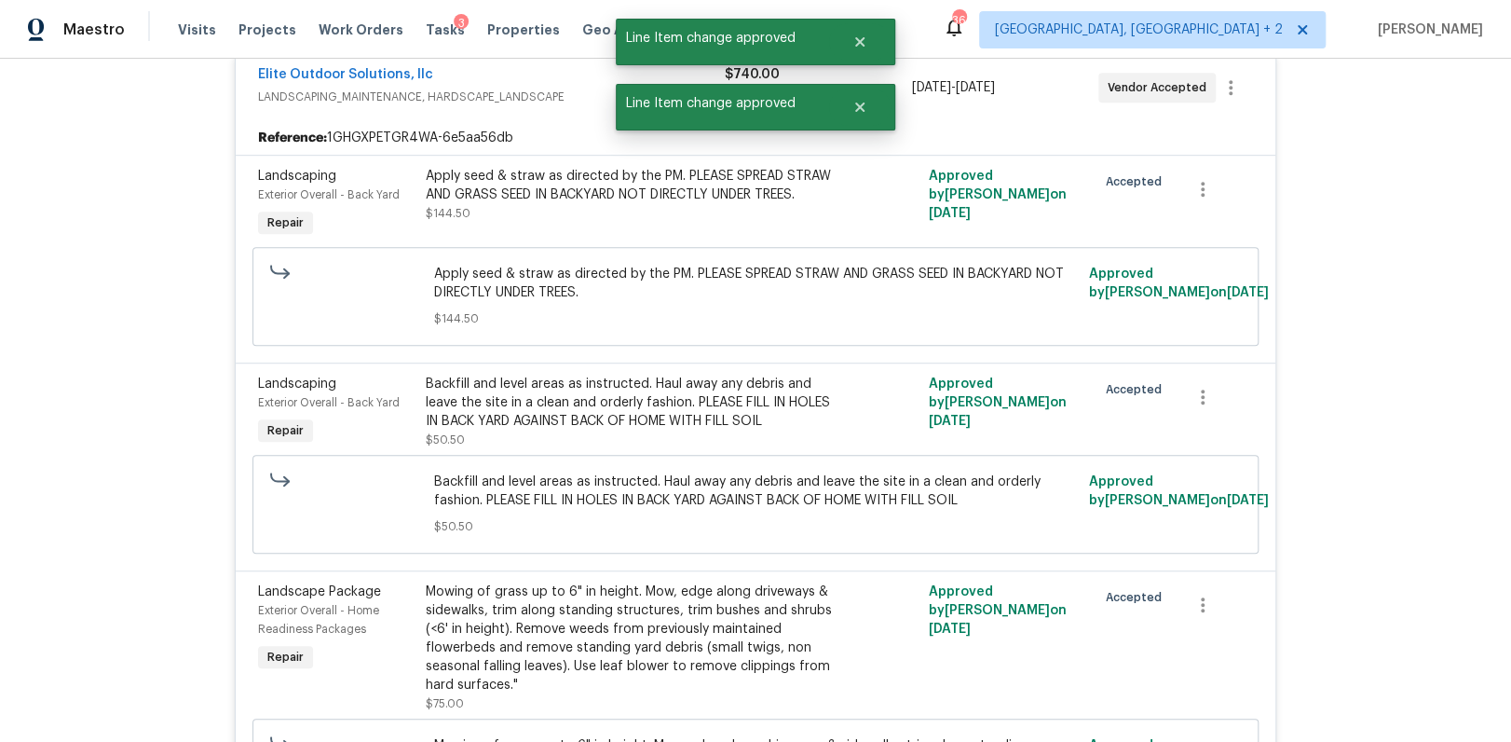
scroll to position [376, 0]
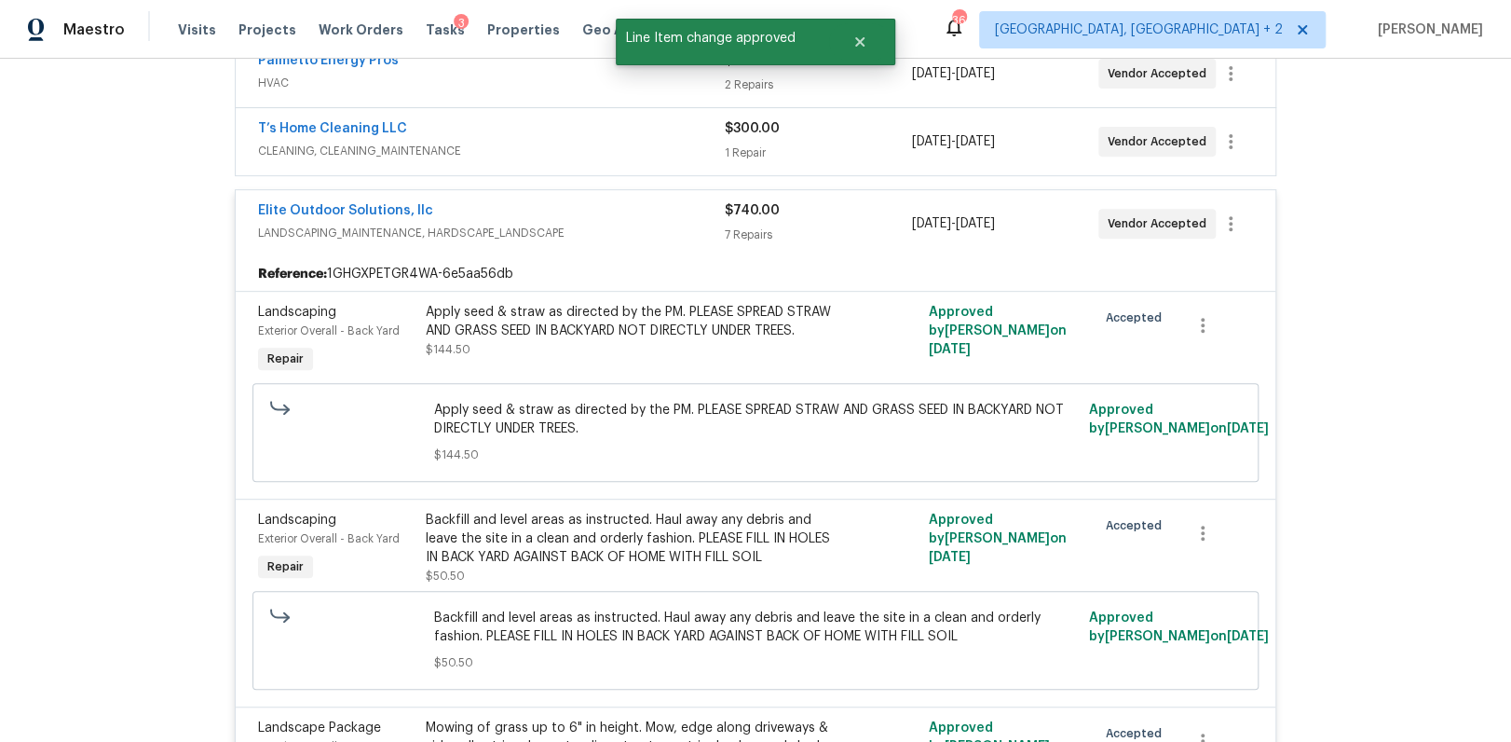
click at [439, 225] on span "LANDSCAPING_MAINTENANCE, HARDSCAPE_LANDSCAPE" at bounding box center [491, 233] width 467 height 19
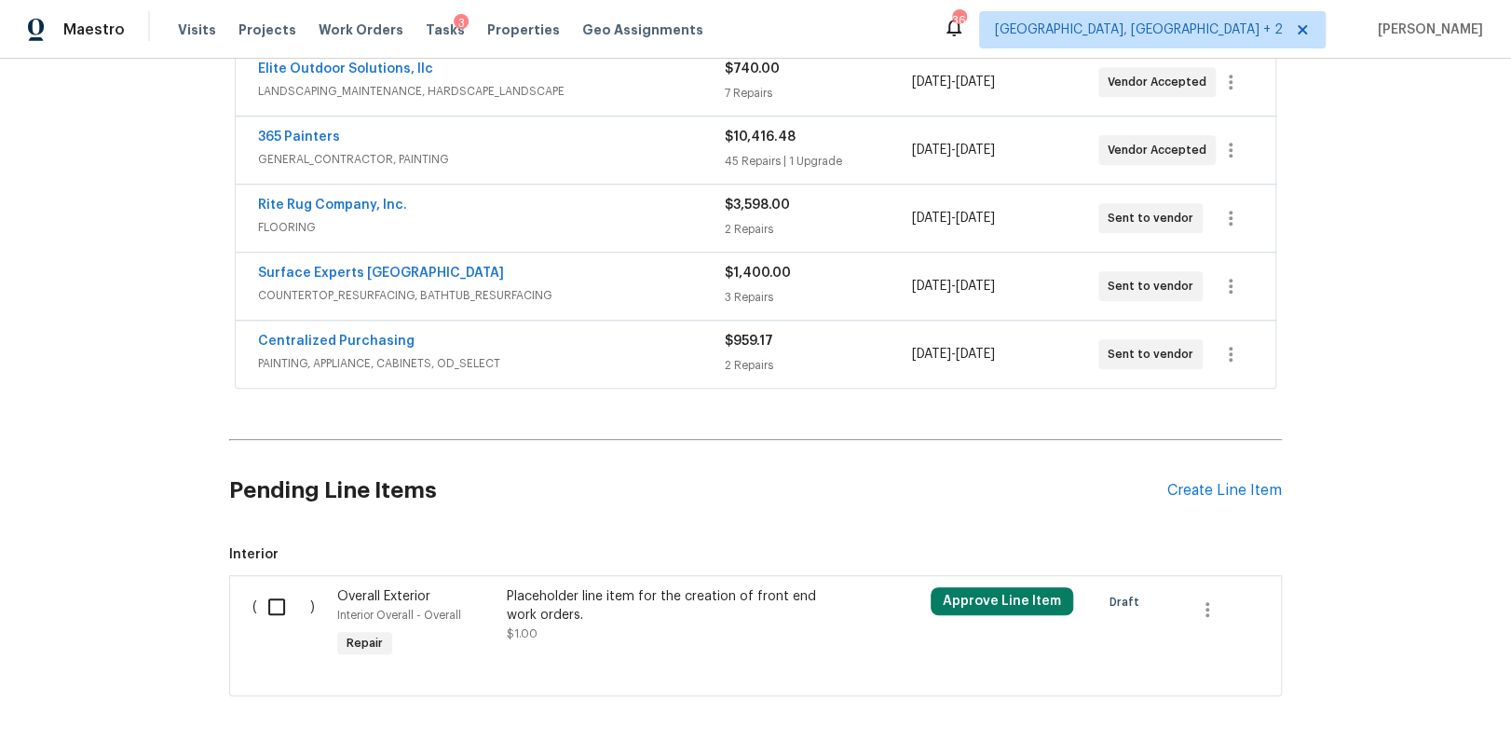
scroll to position [491, 0]
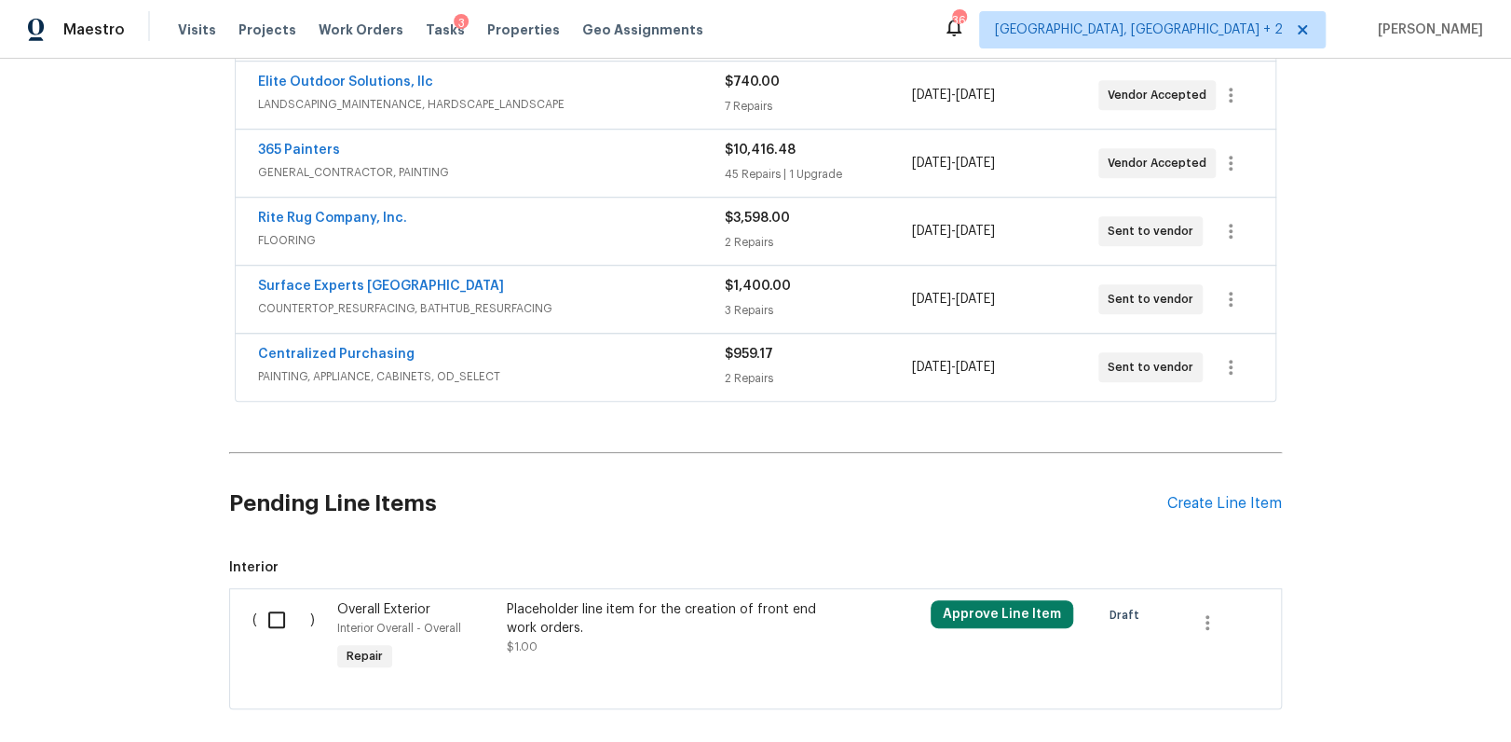
click at [448, 305] on span "COUNTERTOP_RESURFACING, BATHTUB_RESURFACING" at bounding box center [491, 308] width 467 height 19
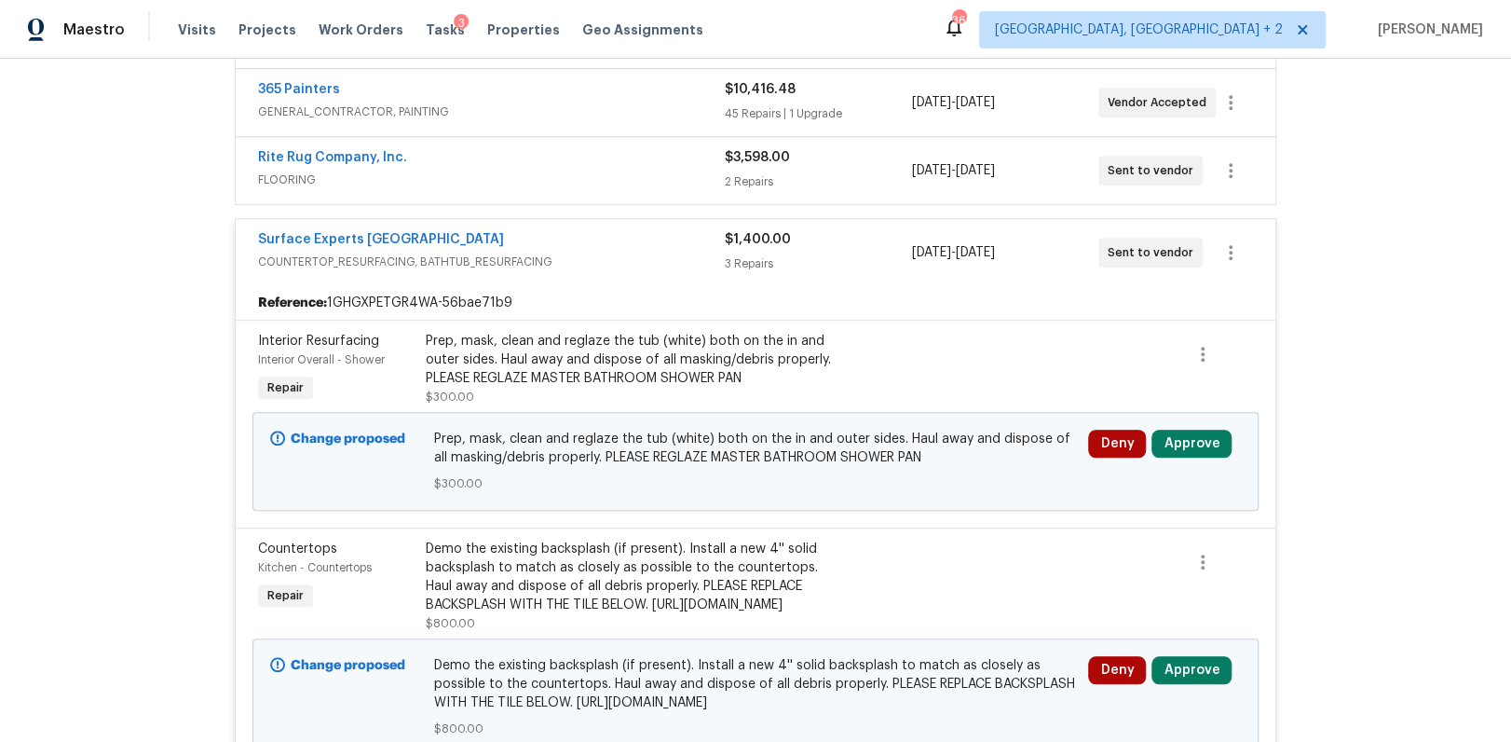
scroll to position [676, 0]
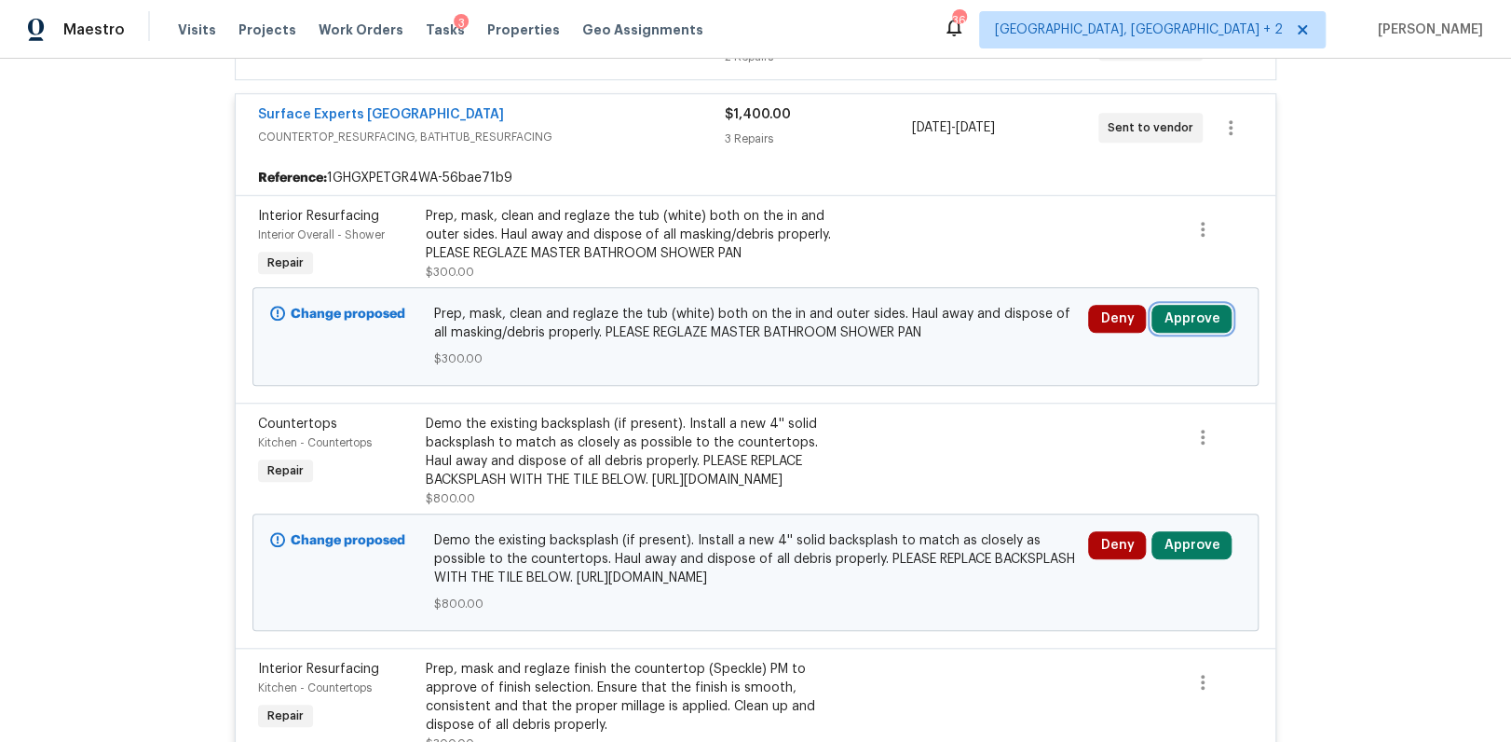
click at [1188, 317] on button "Approve" at bounding box center [1192, 319] width 80 height 28
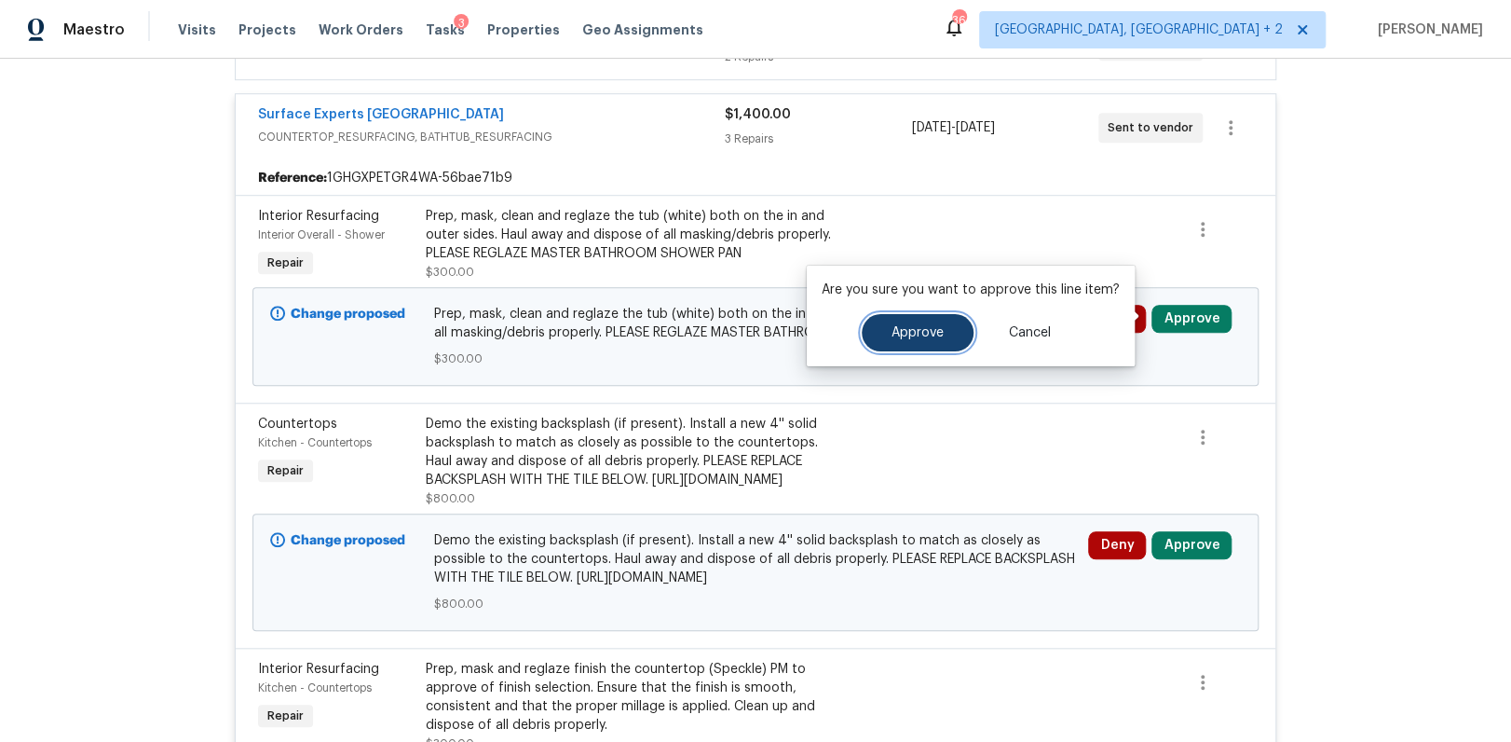
click at [874, 329] on button "Approve" at bounding box center [918, 332] width 112 height 37
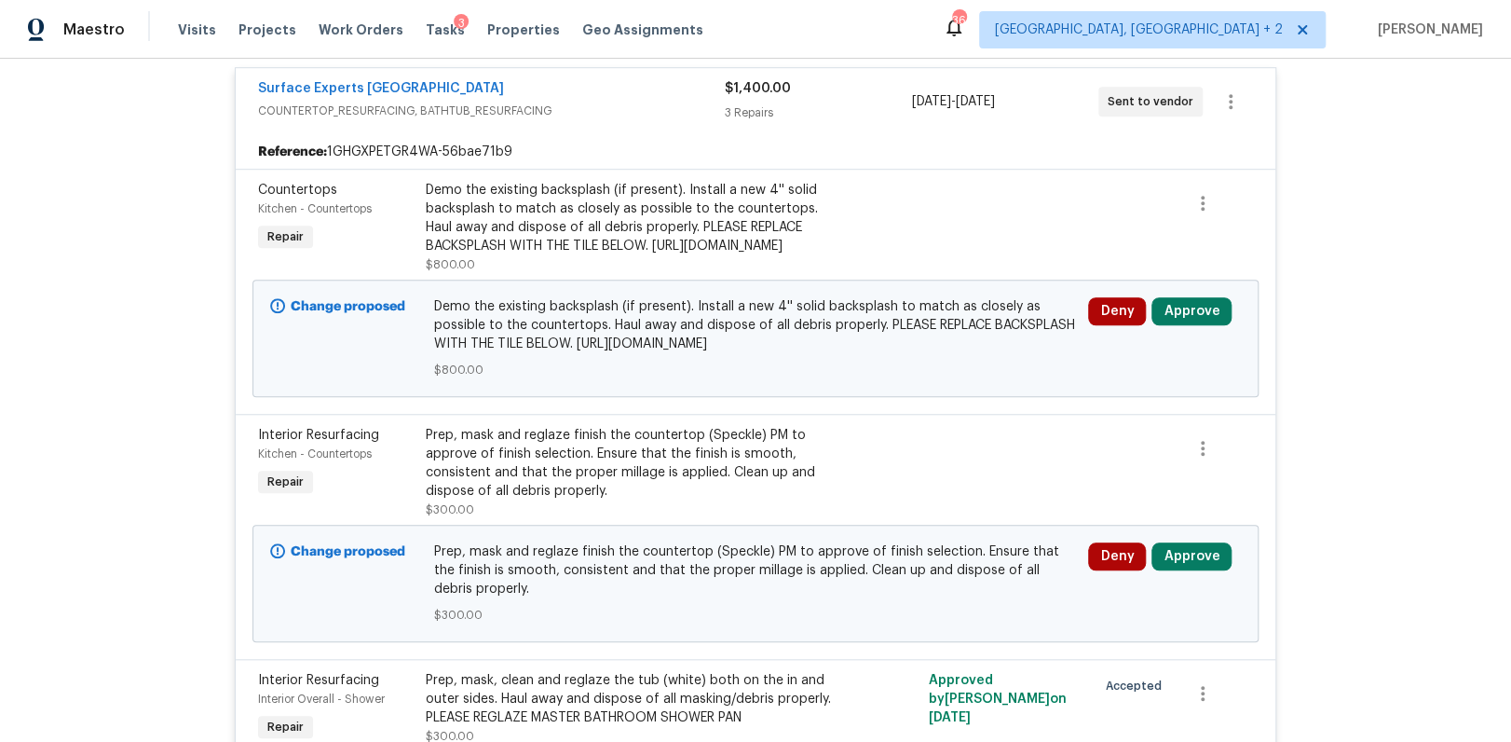
scroll to position [702, 0]
click at [570, 218] on div "Demo the existing backsplash (if present). Install a new 4'' solid backsplash t…" at bounding box center [630, 219] width 408 height 75
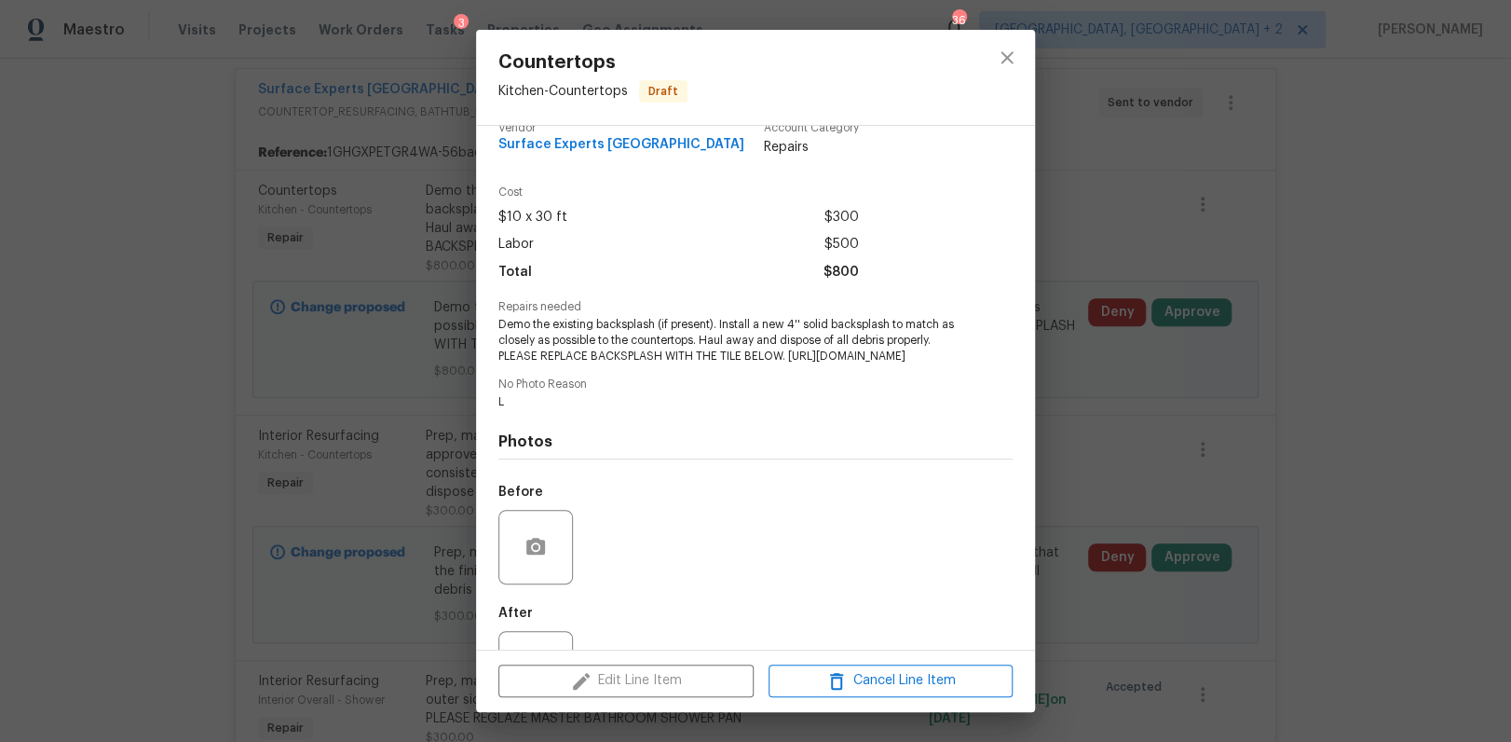
scroll to position [0, 0]
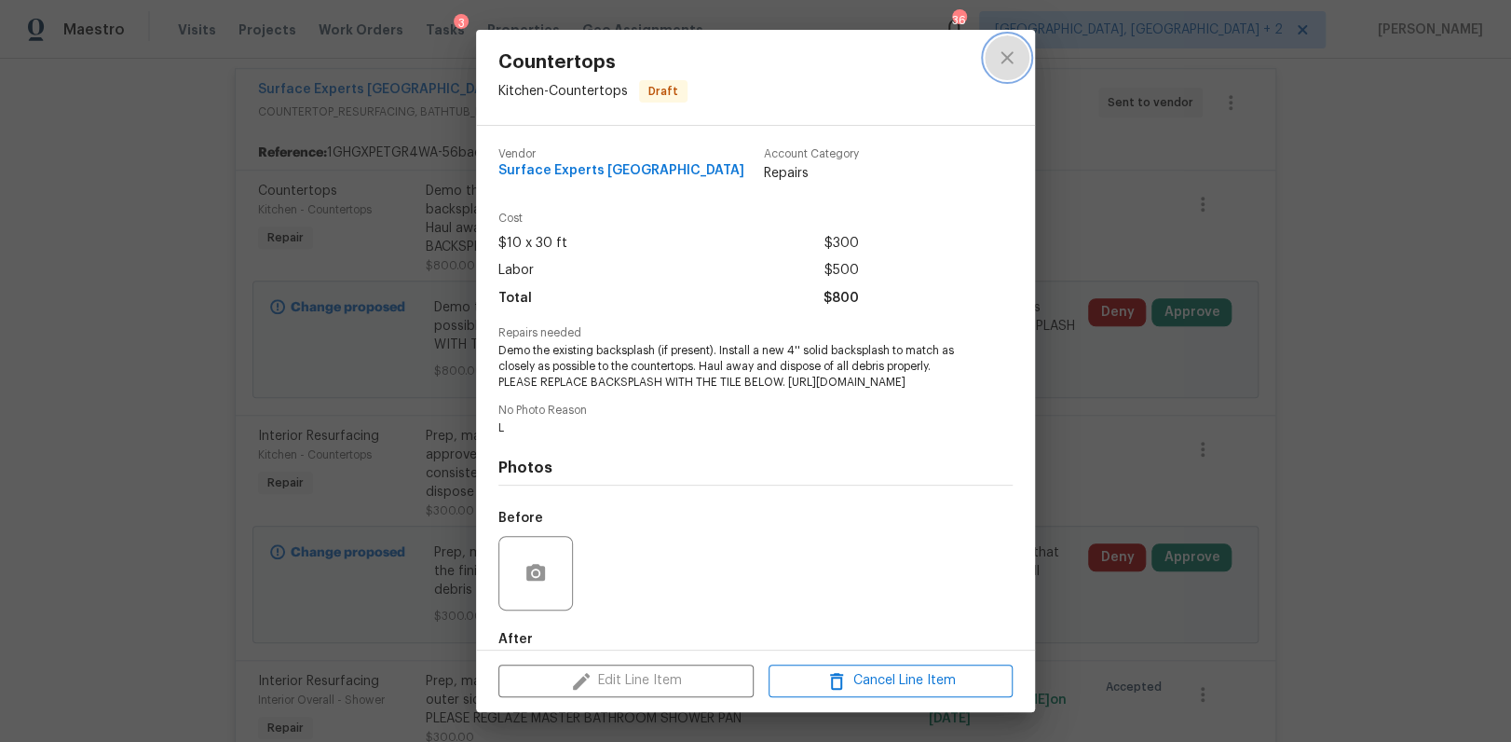
click at [1012, 59] on icon "close" at bounding box center [1007, 58] width 22 height 22
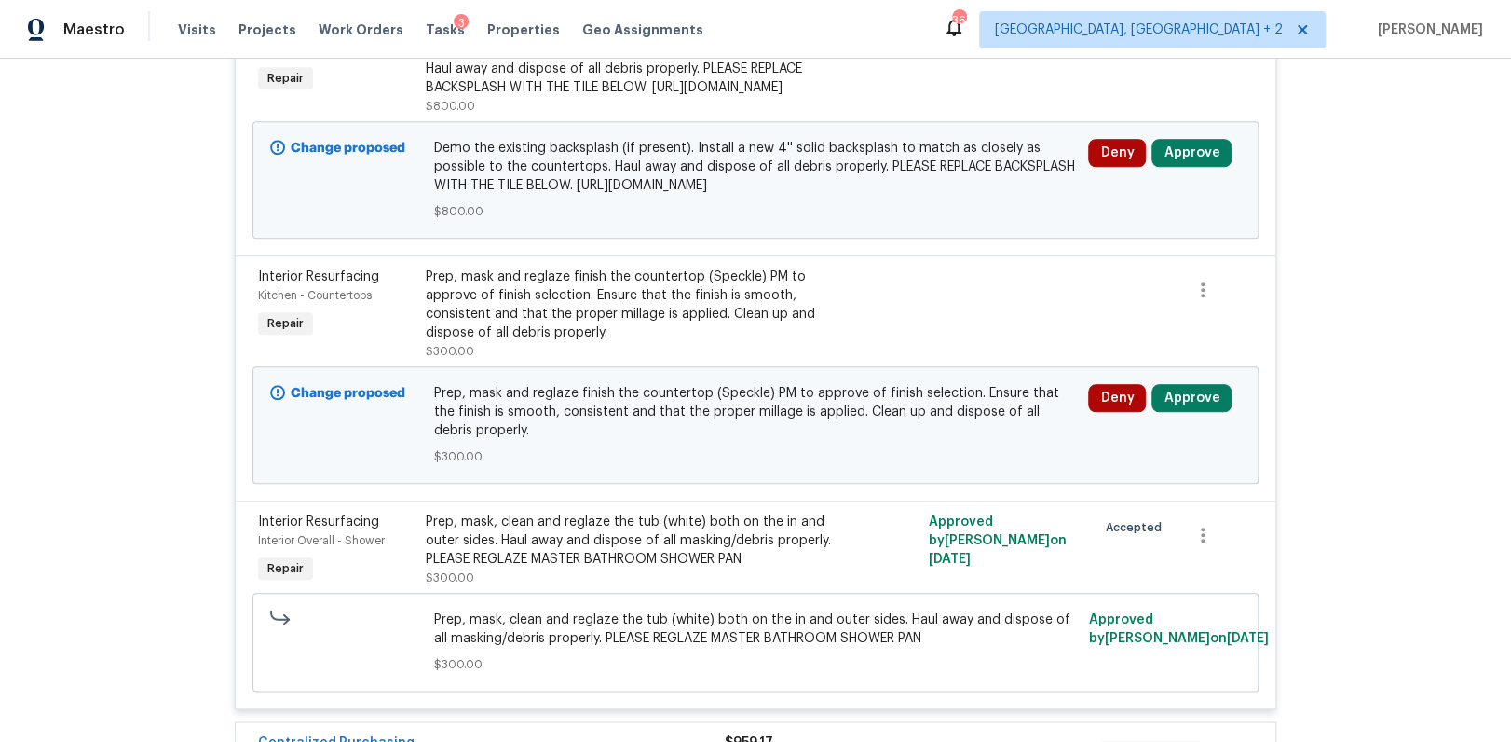
scroll to position [899, 0]
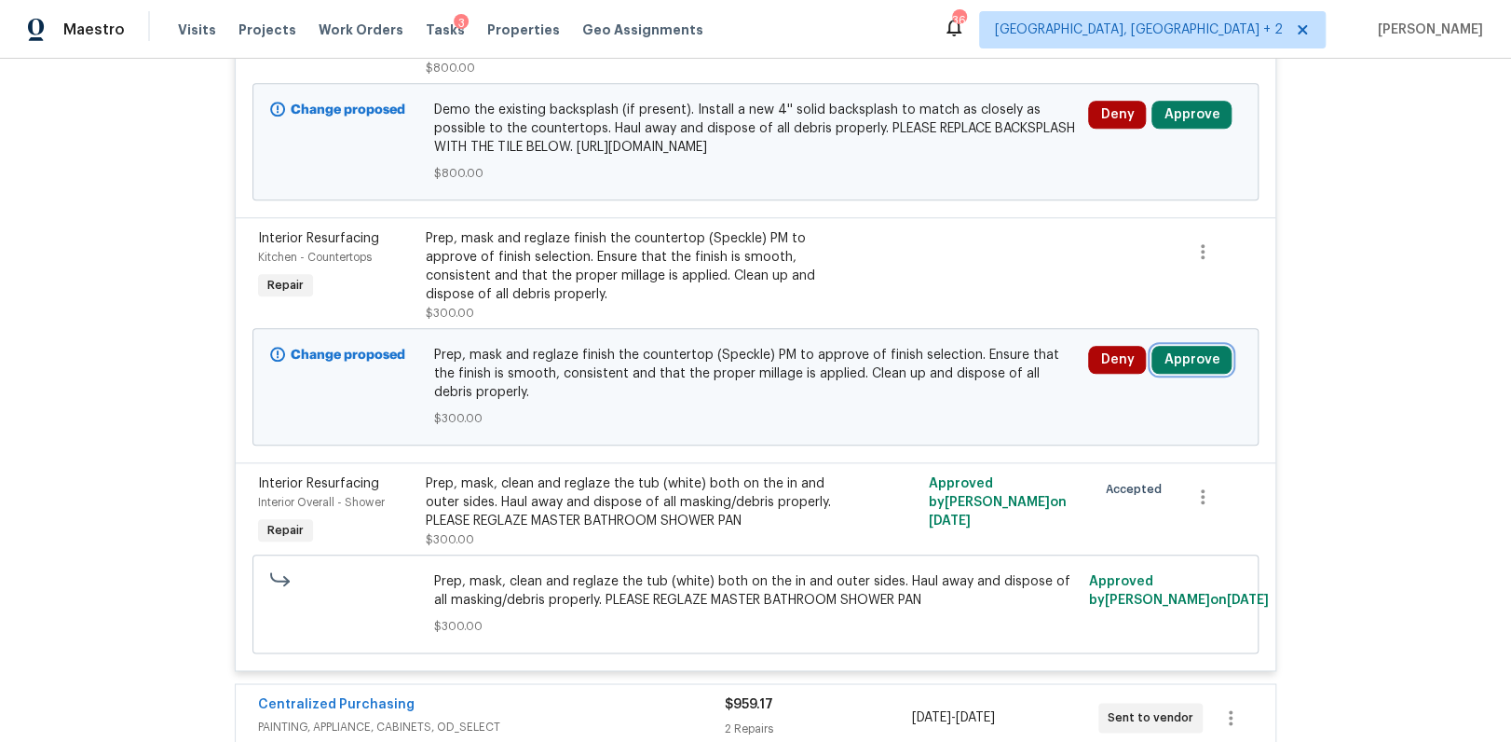
click at [1187, 374] on button "Approve" at bounding box center [1192, 360] width 80 height 28
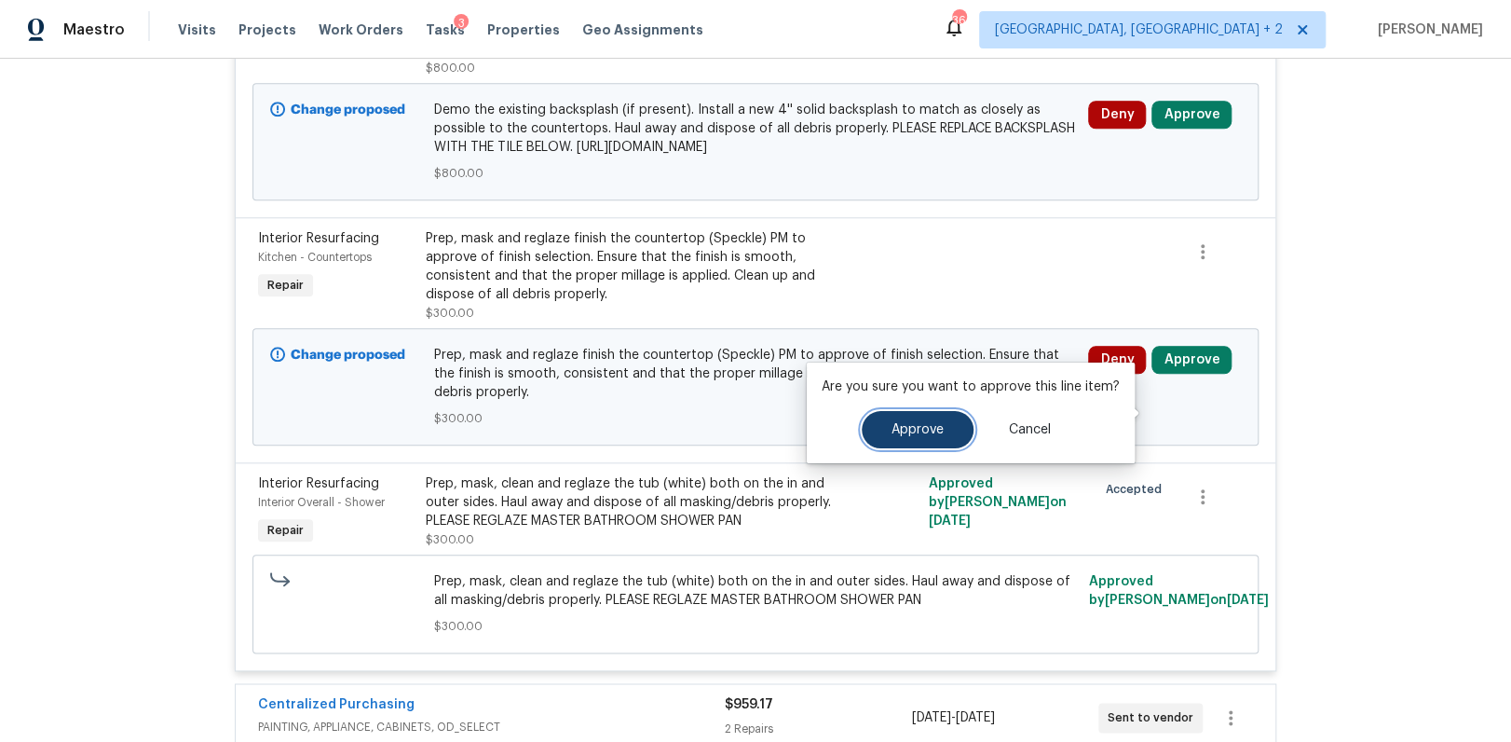
click at [871, 427] on button "Approve" at bounding box center [918, 429] width 112 height 37
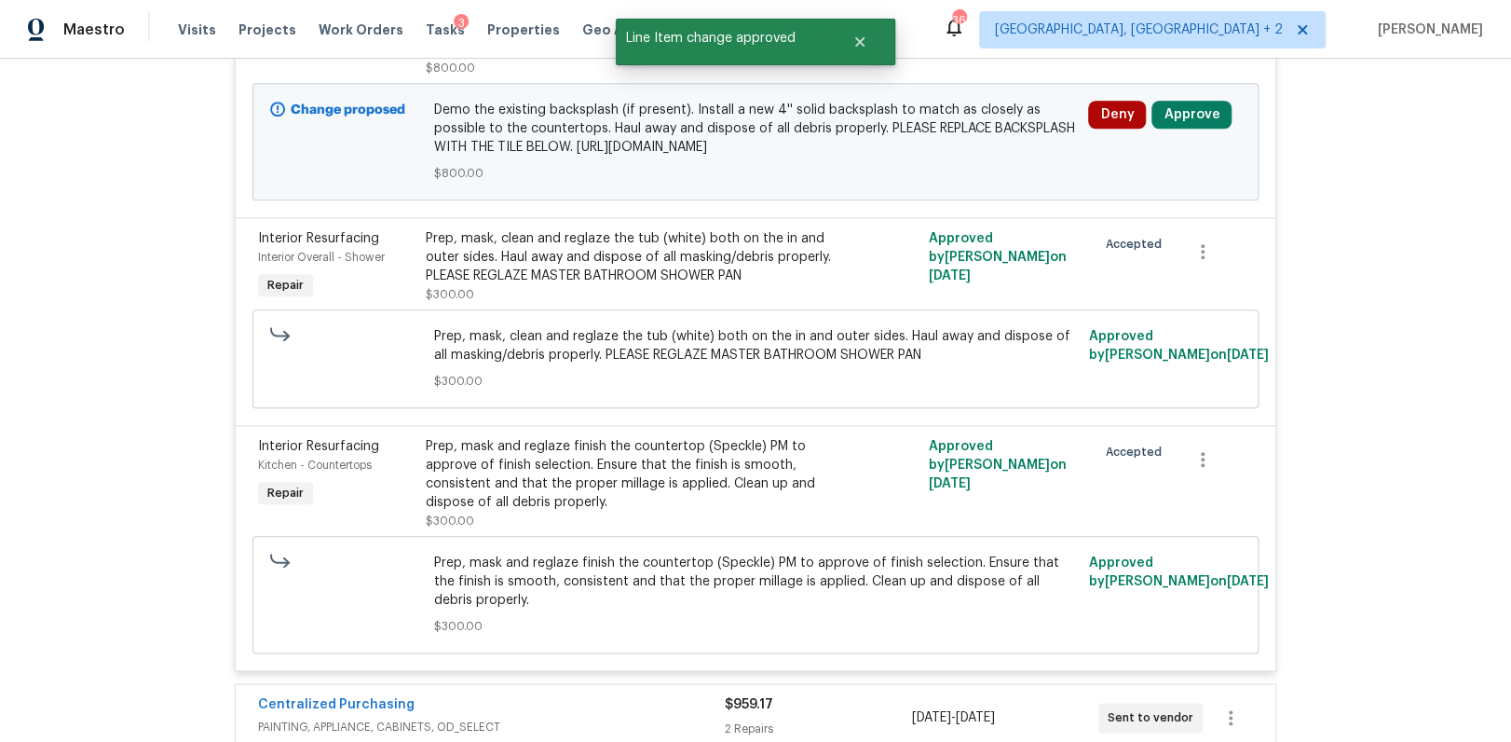
scroll to position [775, 0]
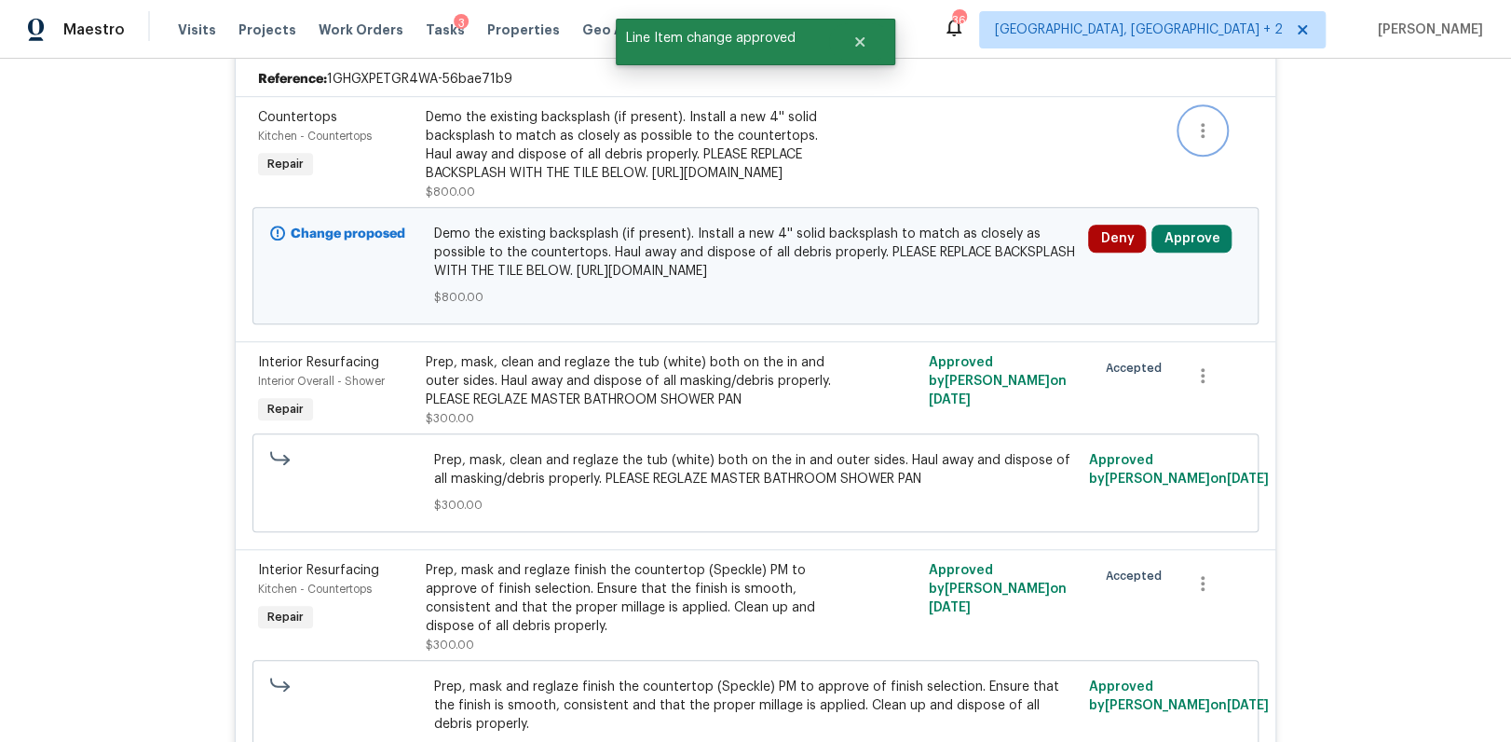
click at [1192, 133] on icon "button" at bounding box center [1203, 130] width 22 height 22
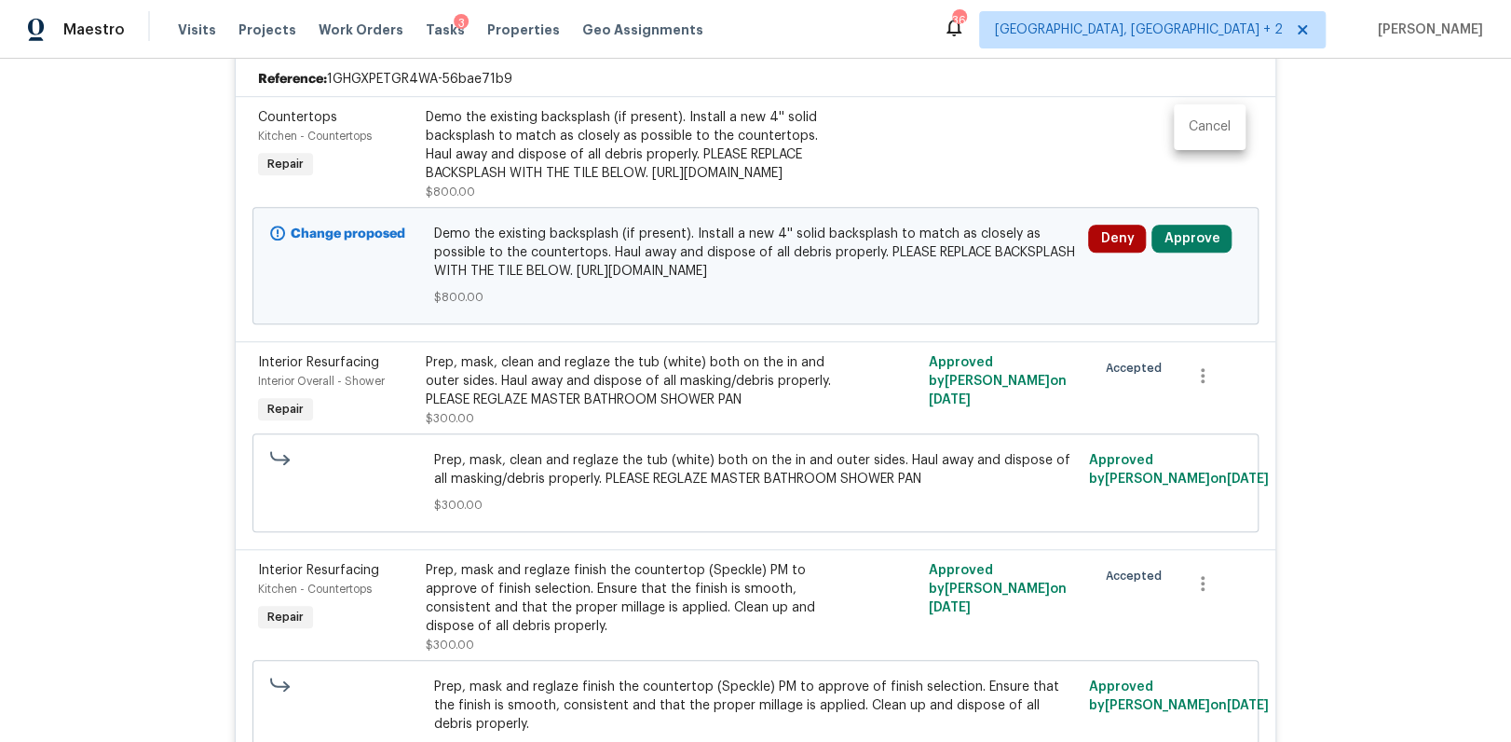
click at [1195, 126] on li "Cancel" at bounding box center [1210, 127] width 72 height 31
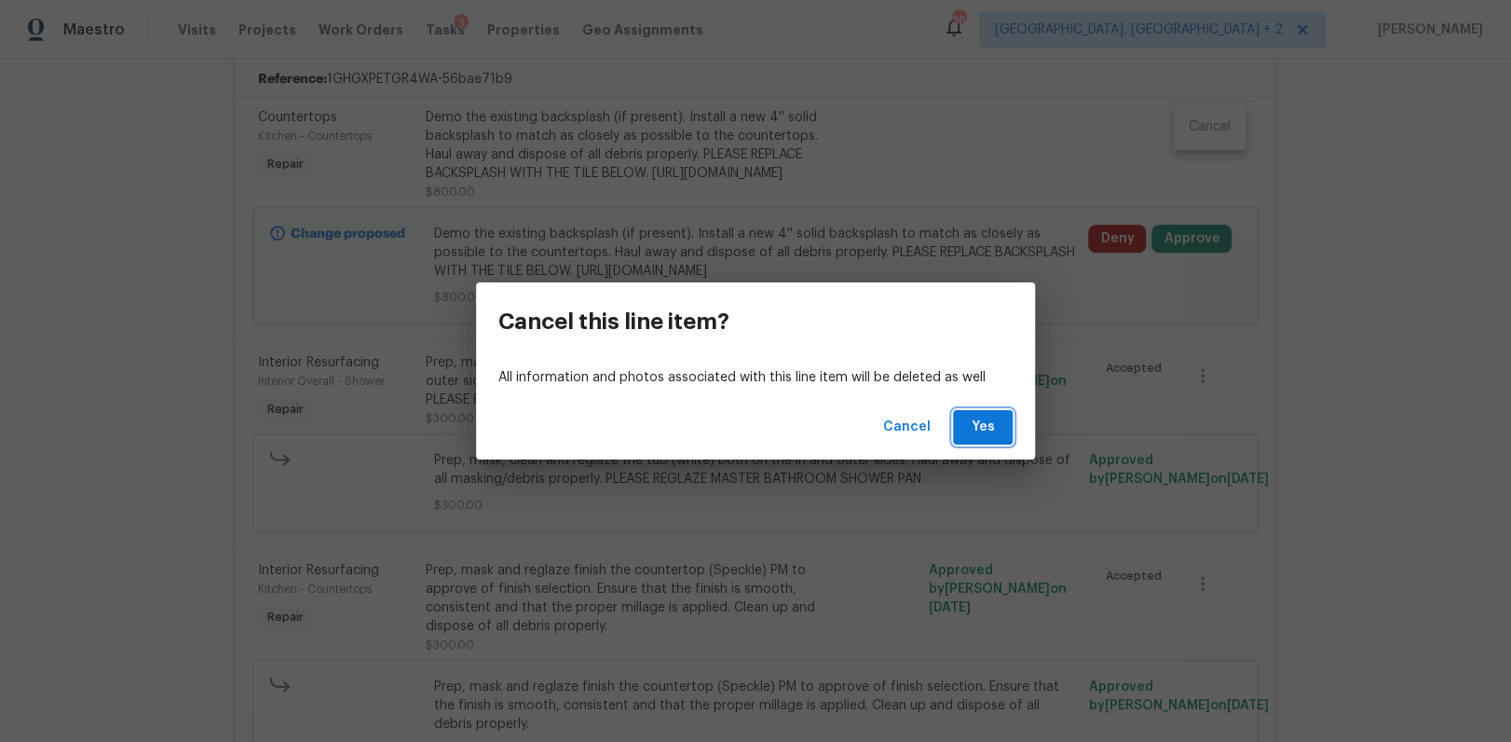
click at [992, 430] on span "Yes" at bounding box center [983, 427] width 30 height 23
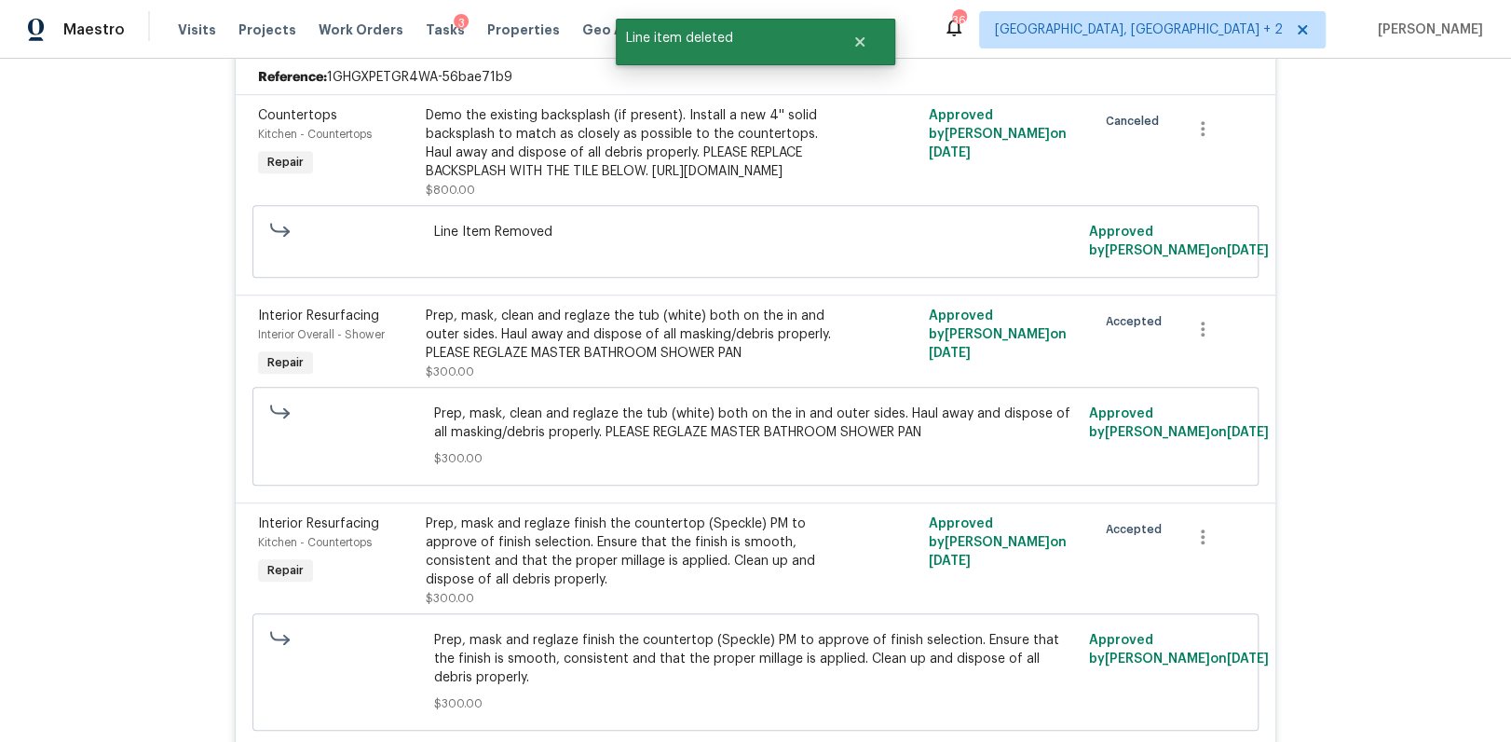
scroll to position [406, 0]
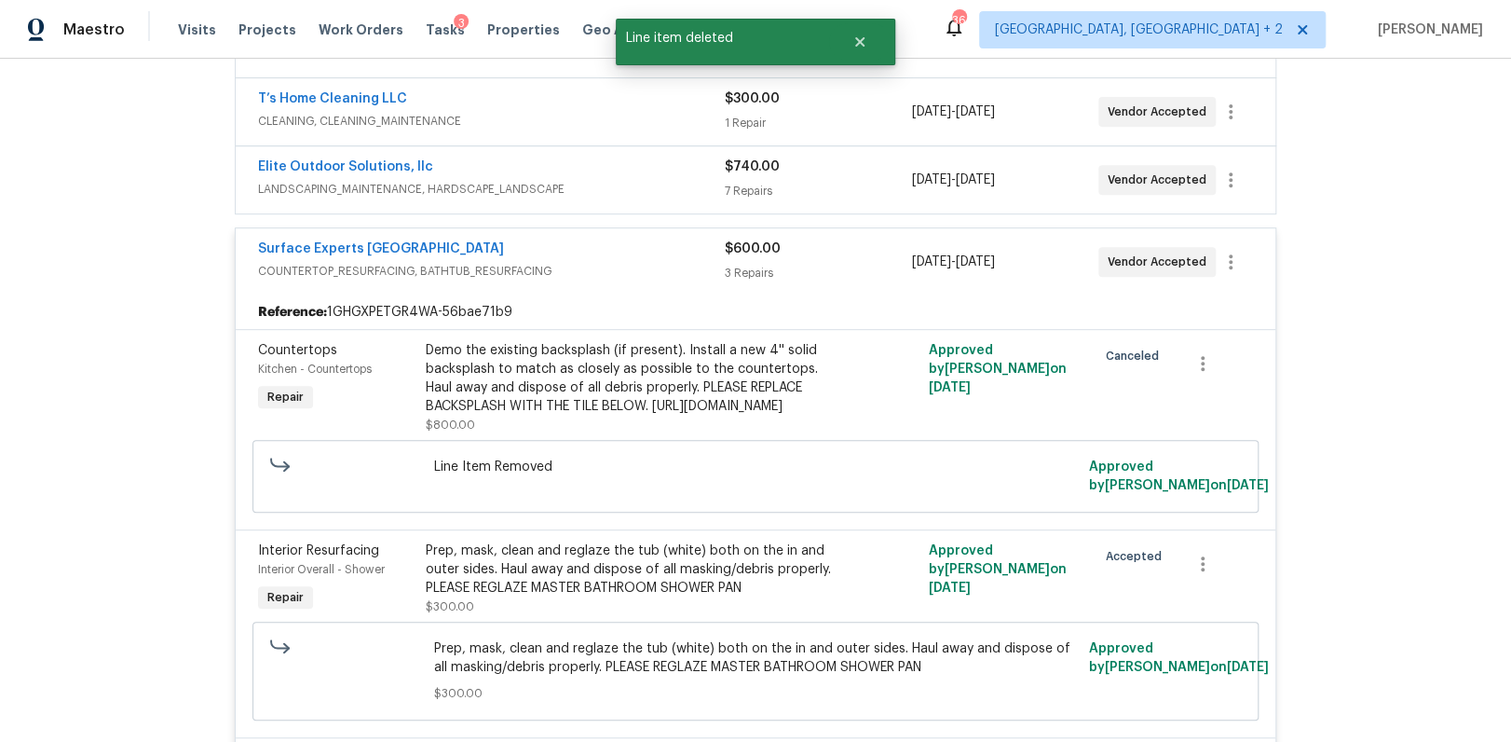
click at [574, 229] on div "Surface Experts Greenville COUNTERTOP_RESURFACING, BATHTUB_RESURFACING $600.00 …" at bounding box center [756, 261] width 1040 height 67
click at [582, 262] on span "COUNTERTOP_RESURFACING, BATHTUB_RESURFACING" at bounding box center [491, 271] width 467 height 19
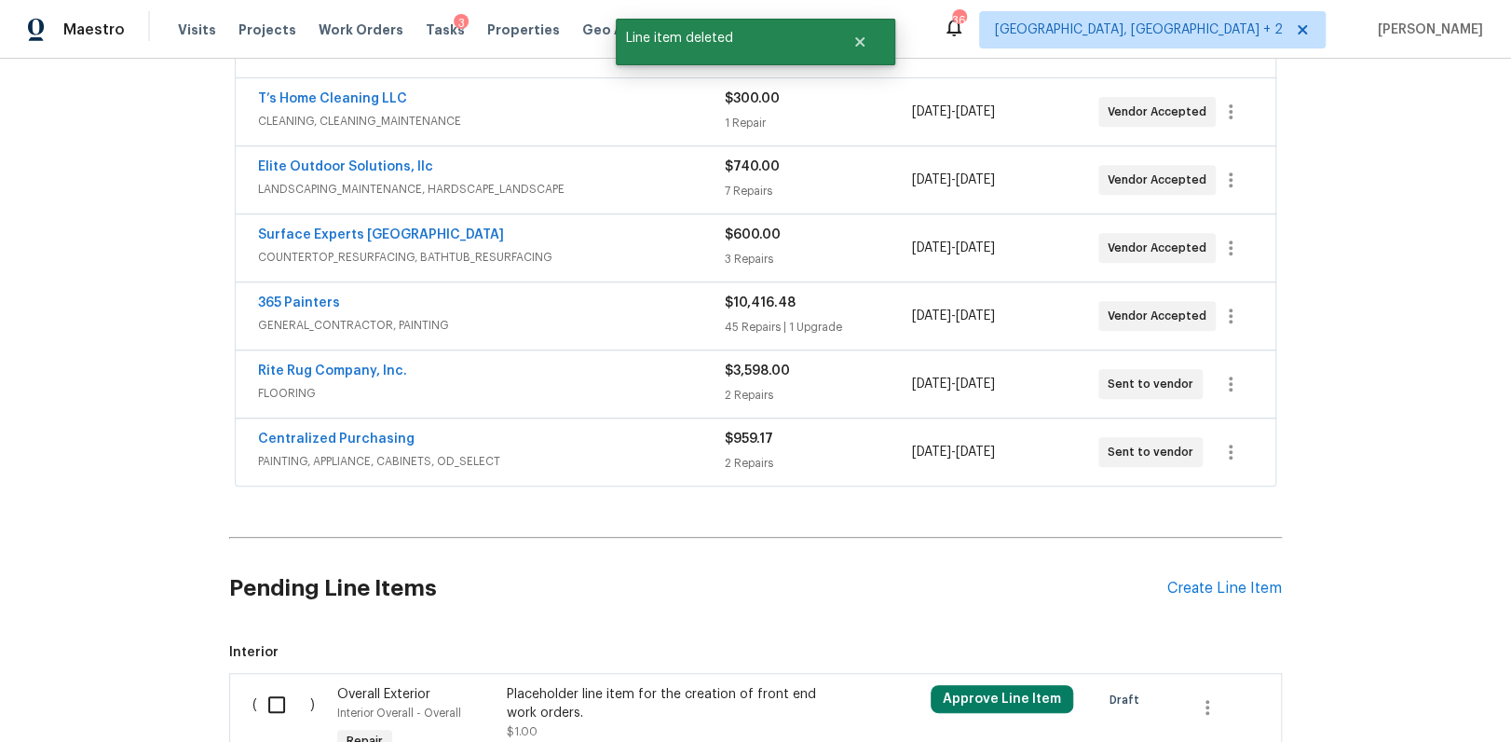
scroll to position [595, 0]
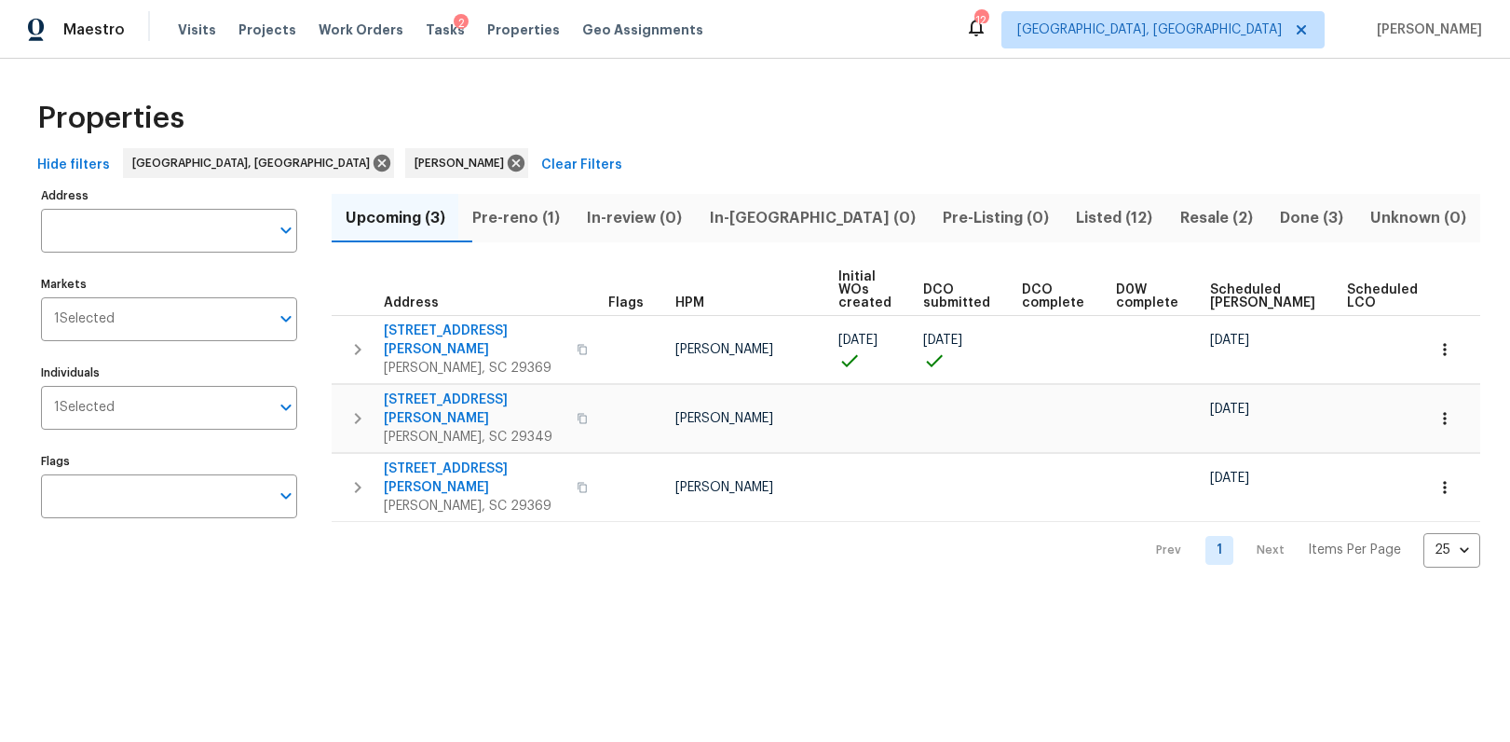
scroll to position [0, 49]
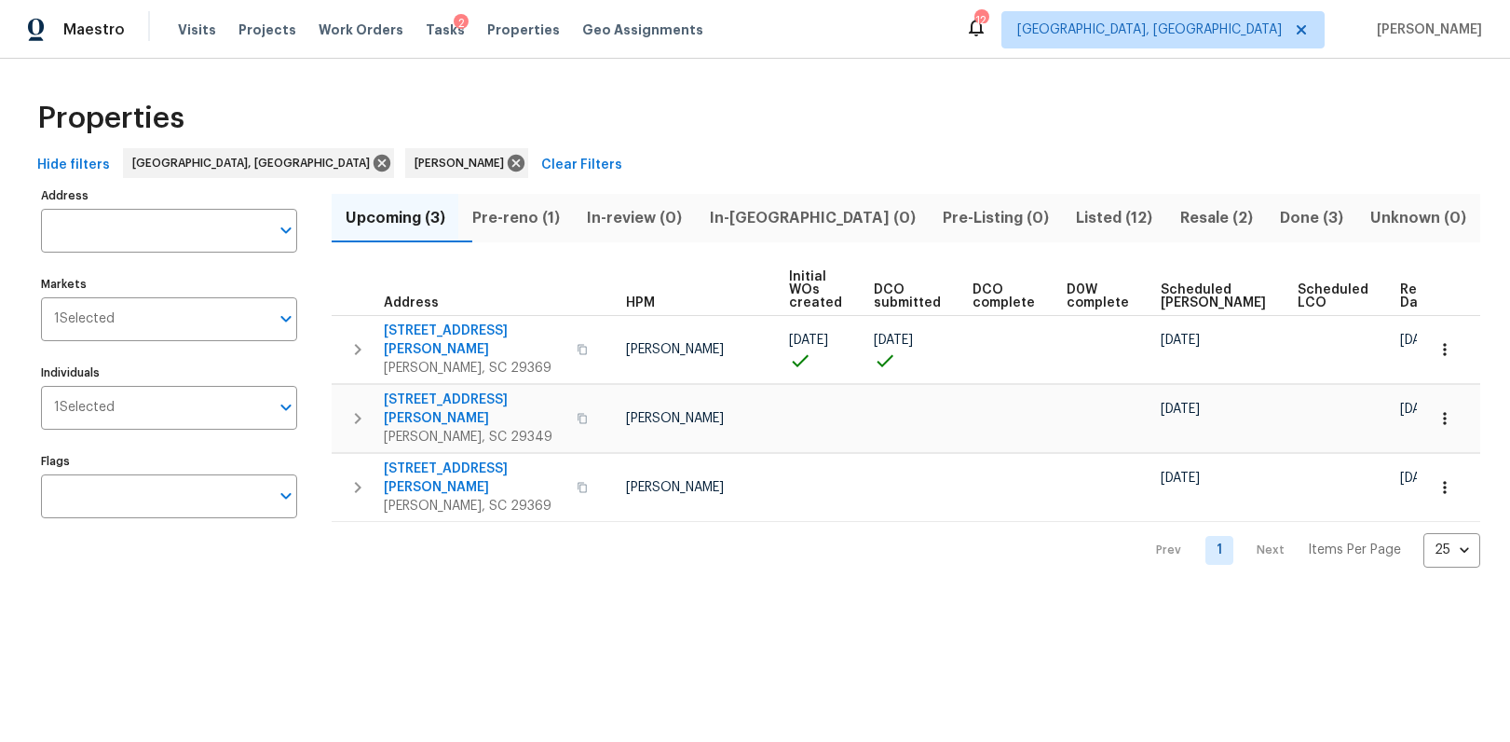
click at [1400, 298] on span "Ready Date" at bounding box center [1420, 296] width 41 height 26
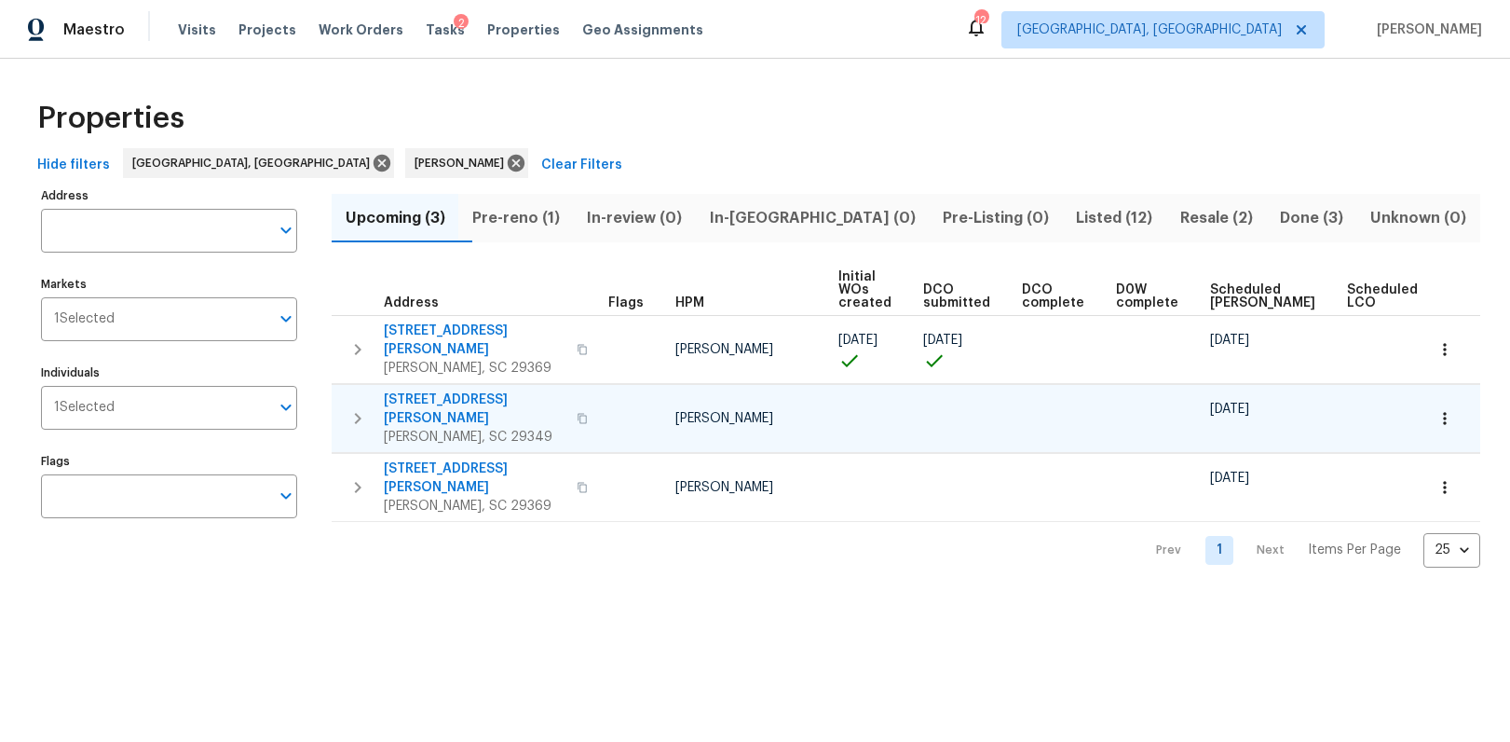
click at [577, 413] on icon "button" at bounding box center [582, 418] width 11 height 11
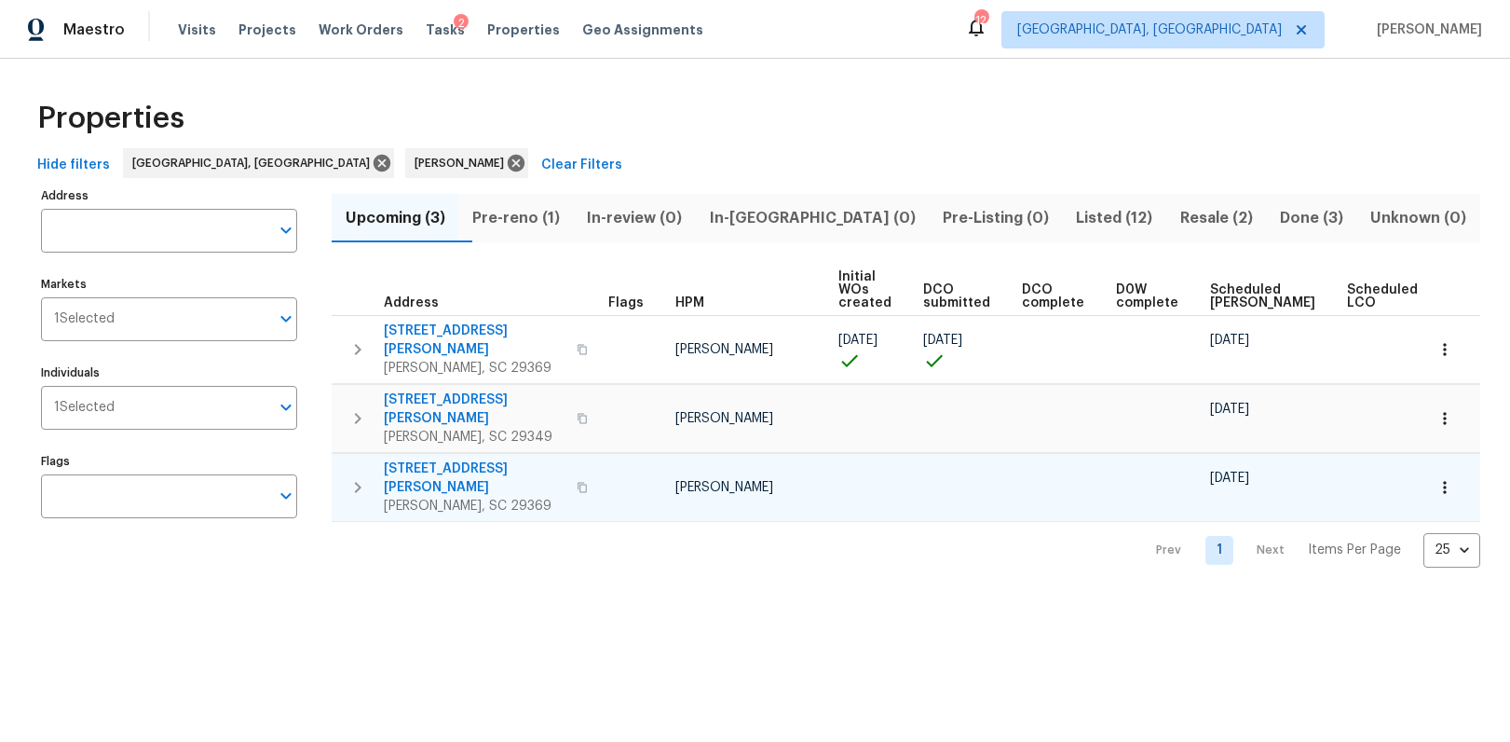
click at [577, 482] on icon "button" at bounding box center [582, 487] width 11 height 11
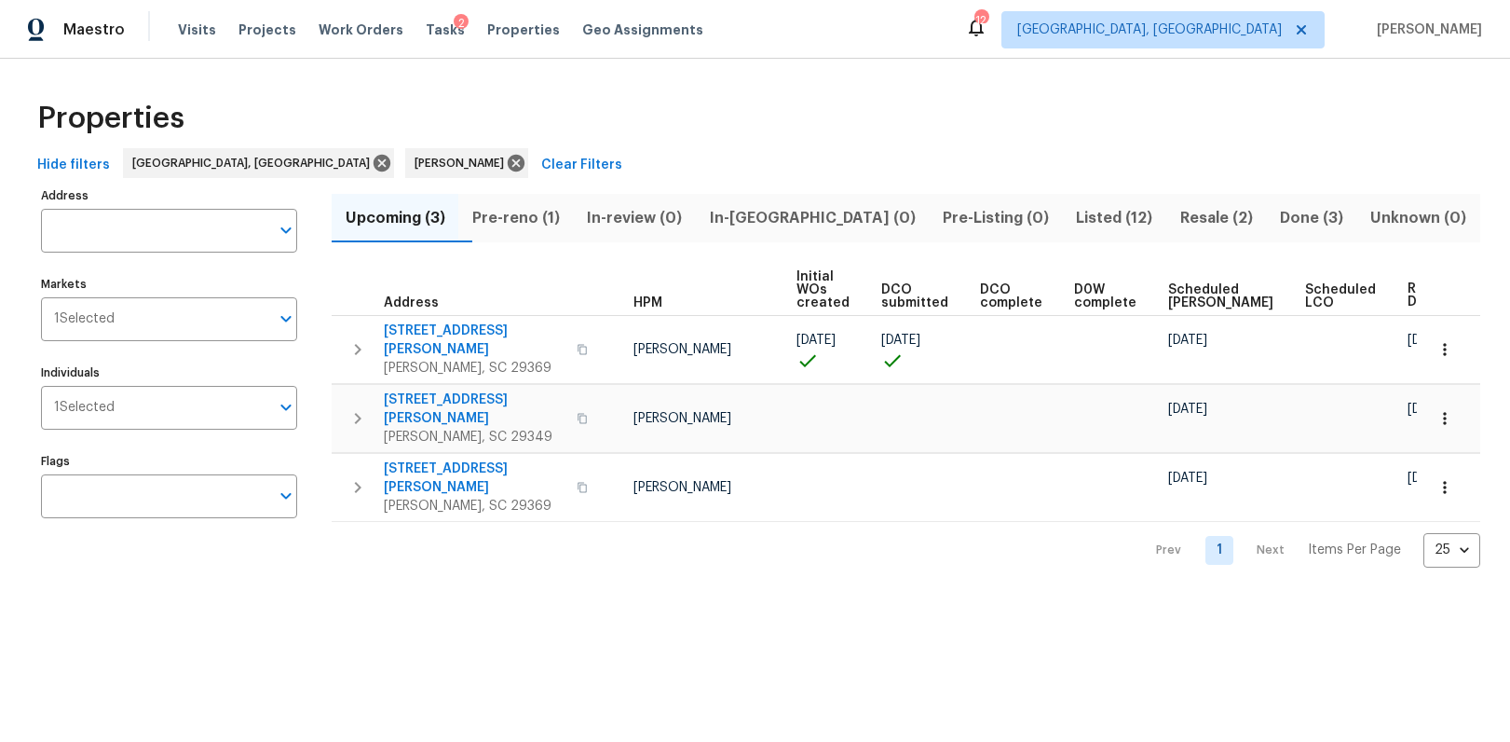
scroll to position [0, 72]
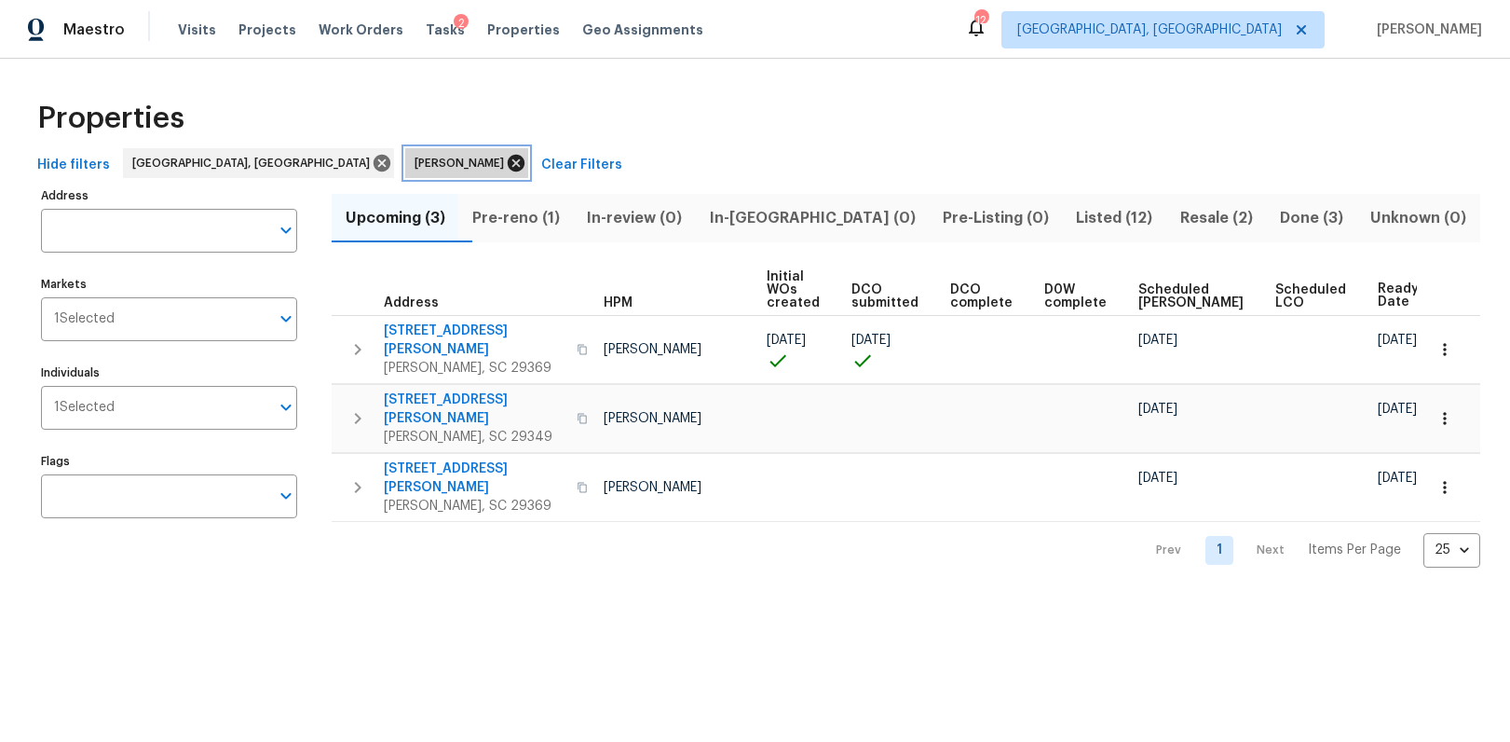
click at [508, 165] on icon at bounding box center [516, 163] width 17 height 17
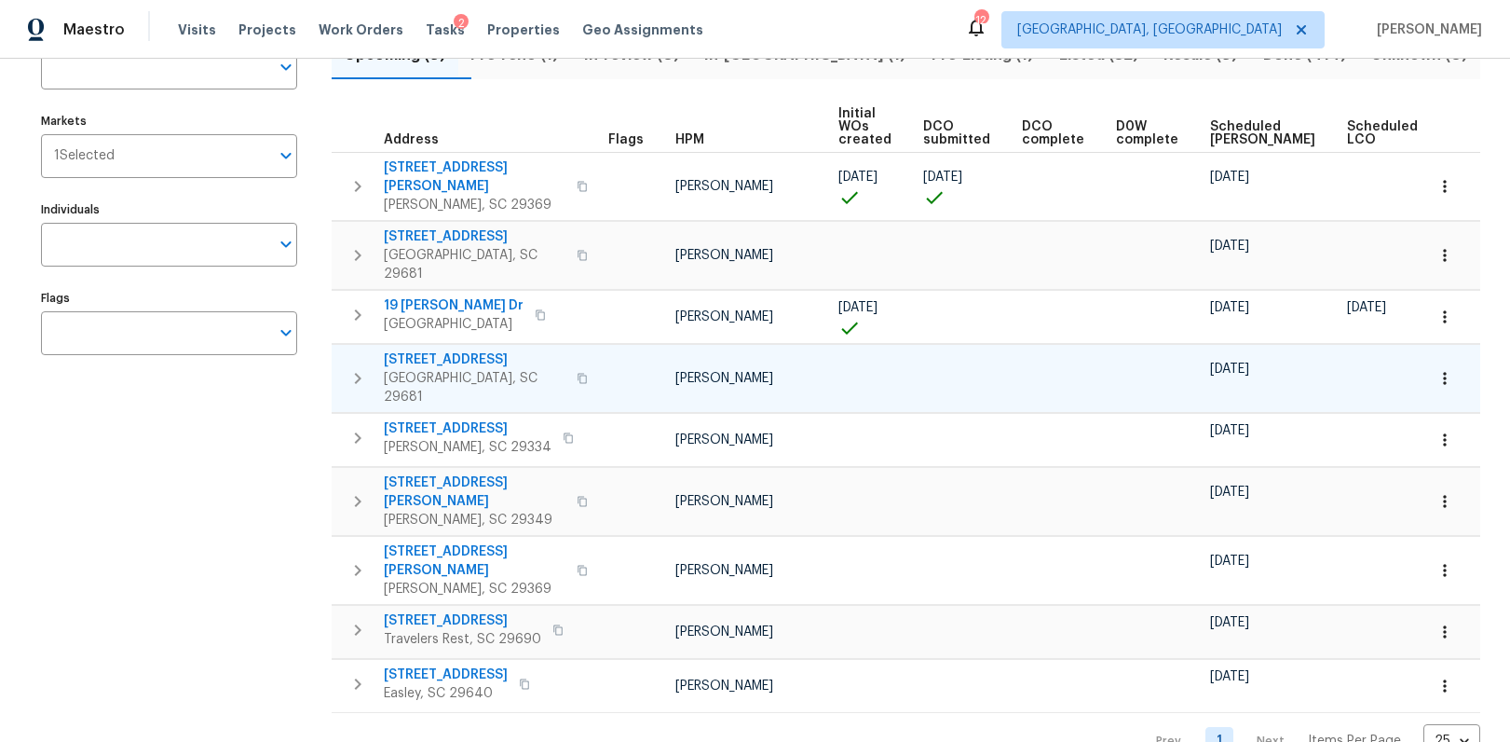
scroll to position [157, 0]
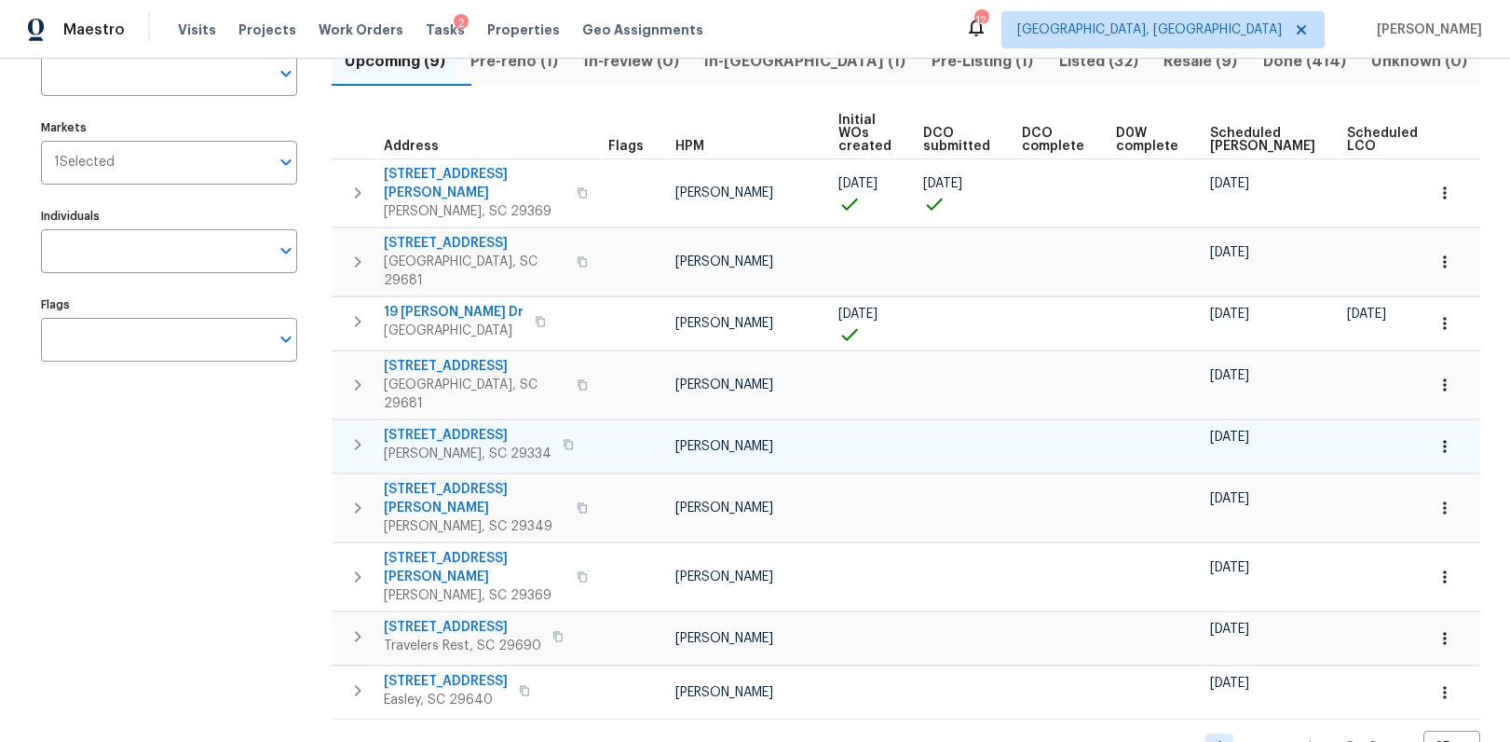
click at [563, 439] on icon "button" at bounding box center [568, 444] width 11 height 11
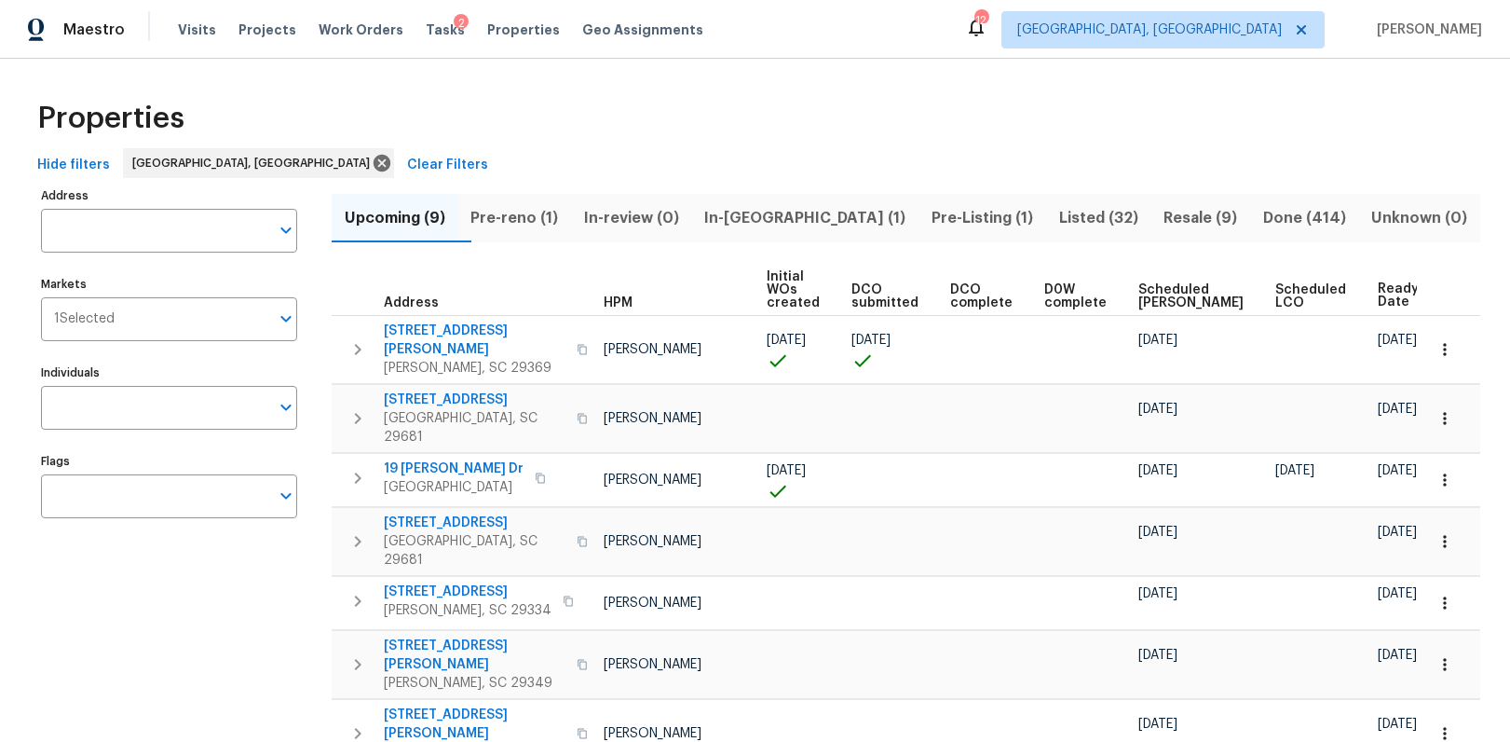
scroll to position [6, 0]
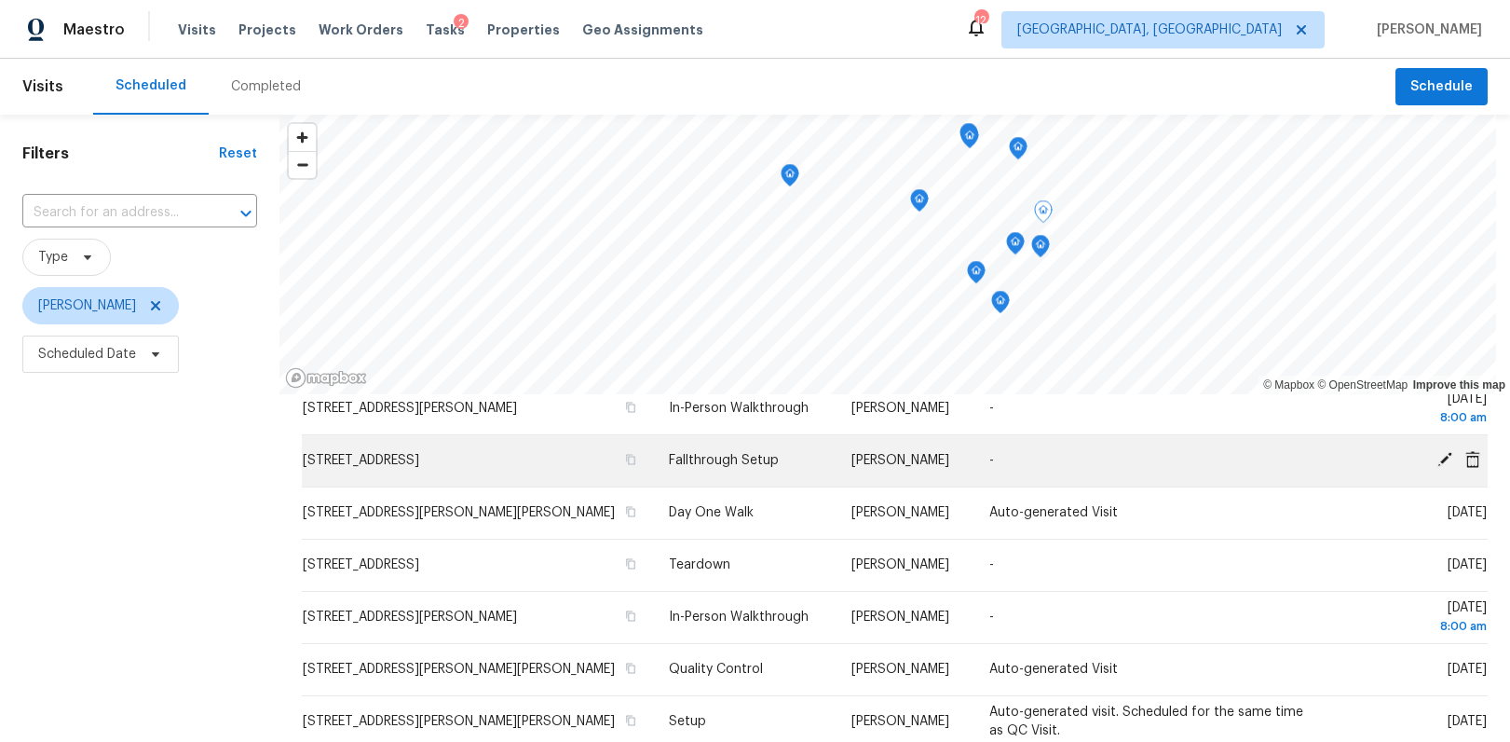
scroll to position [129, 0]
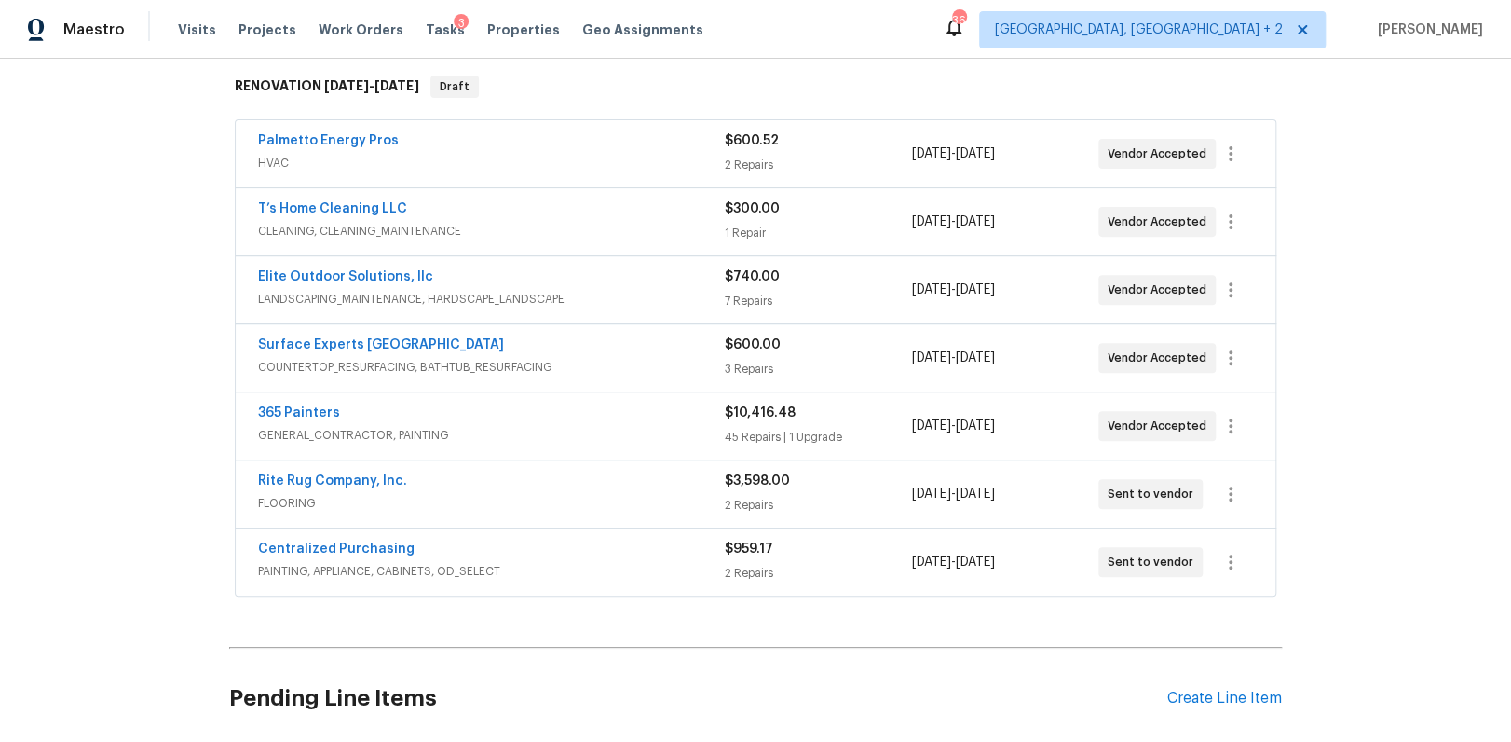
scroll to position [295, 0]
click at [747, 372] on div "3 Repairs" at bounding box center [818, 370] width 186 height 19
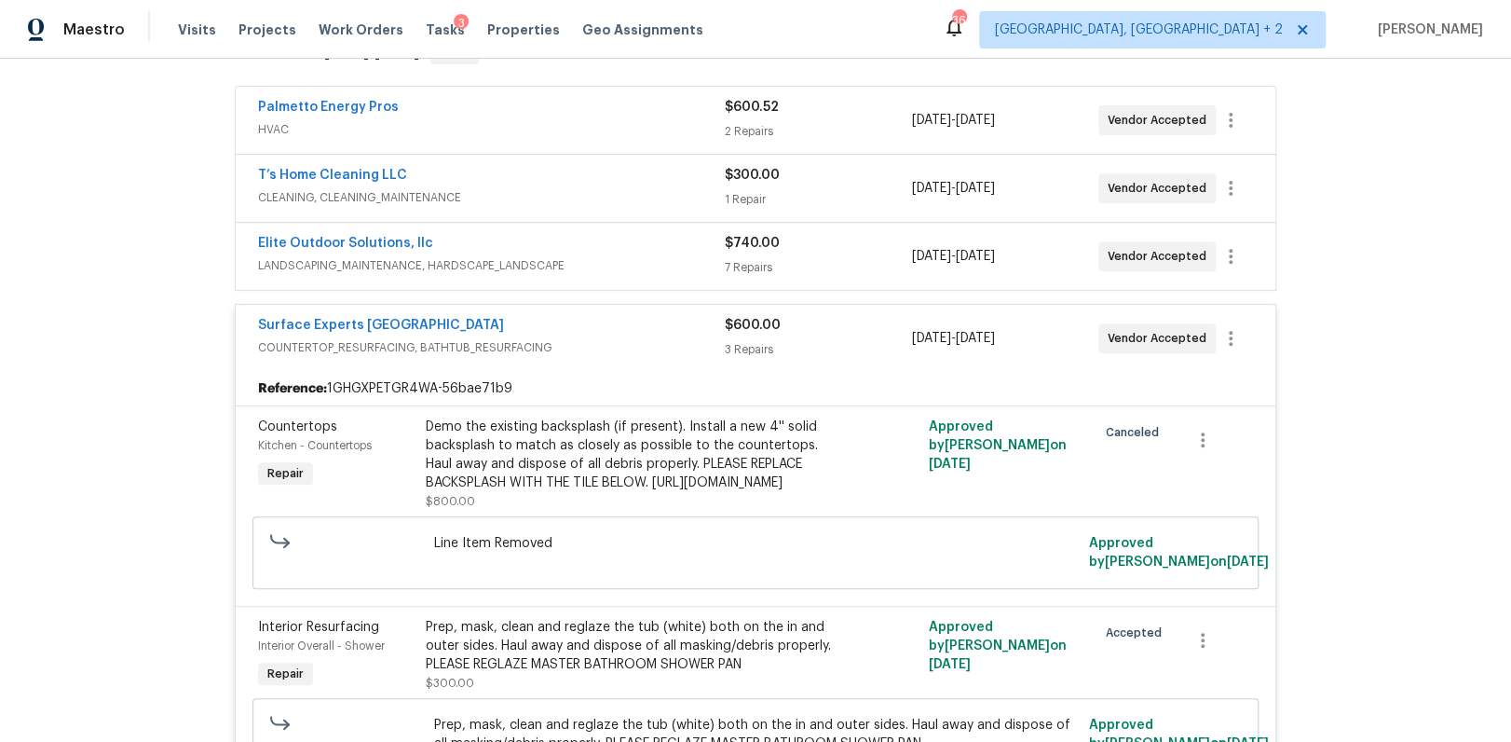
scroll to position [289, 0]
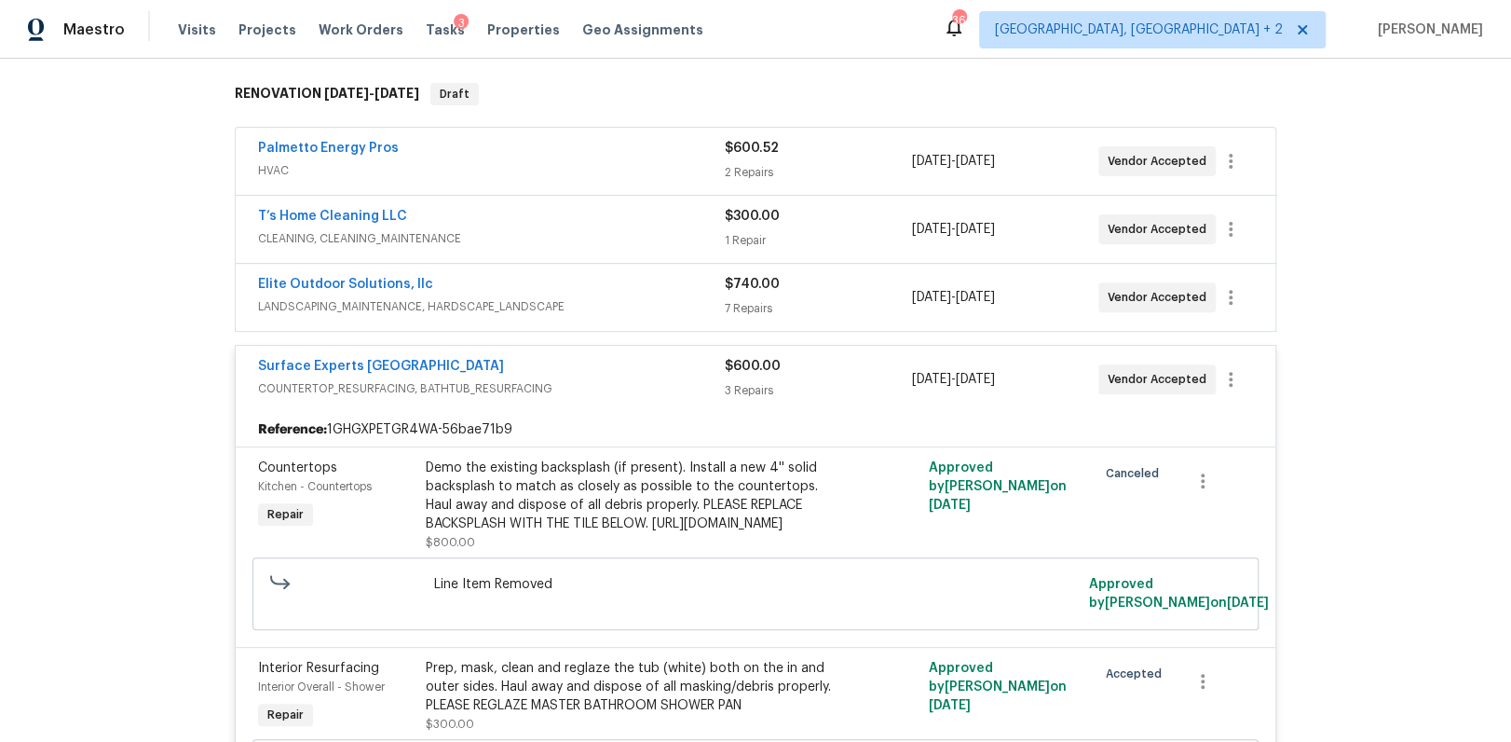
click at [551, 376] on div "Surface Experts [GEOGRAPHIC_DATA]" at bounding box center [491, 368] width 467 height 22
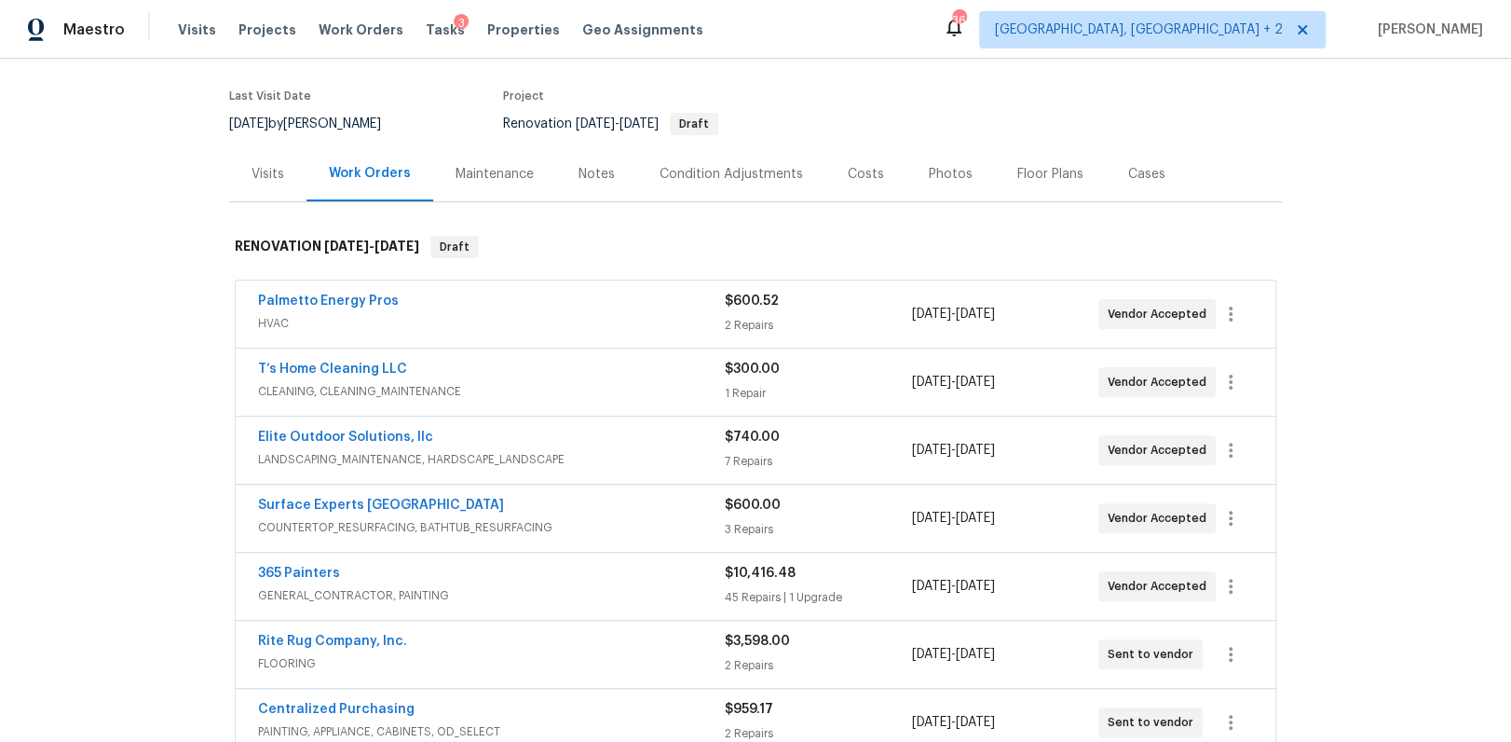
scroll to position [67, 0]
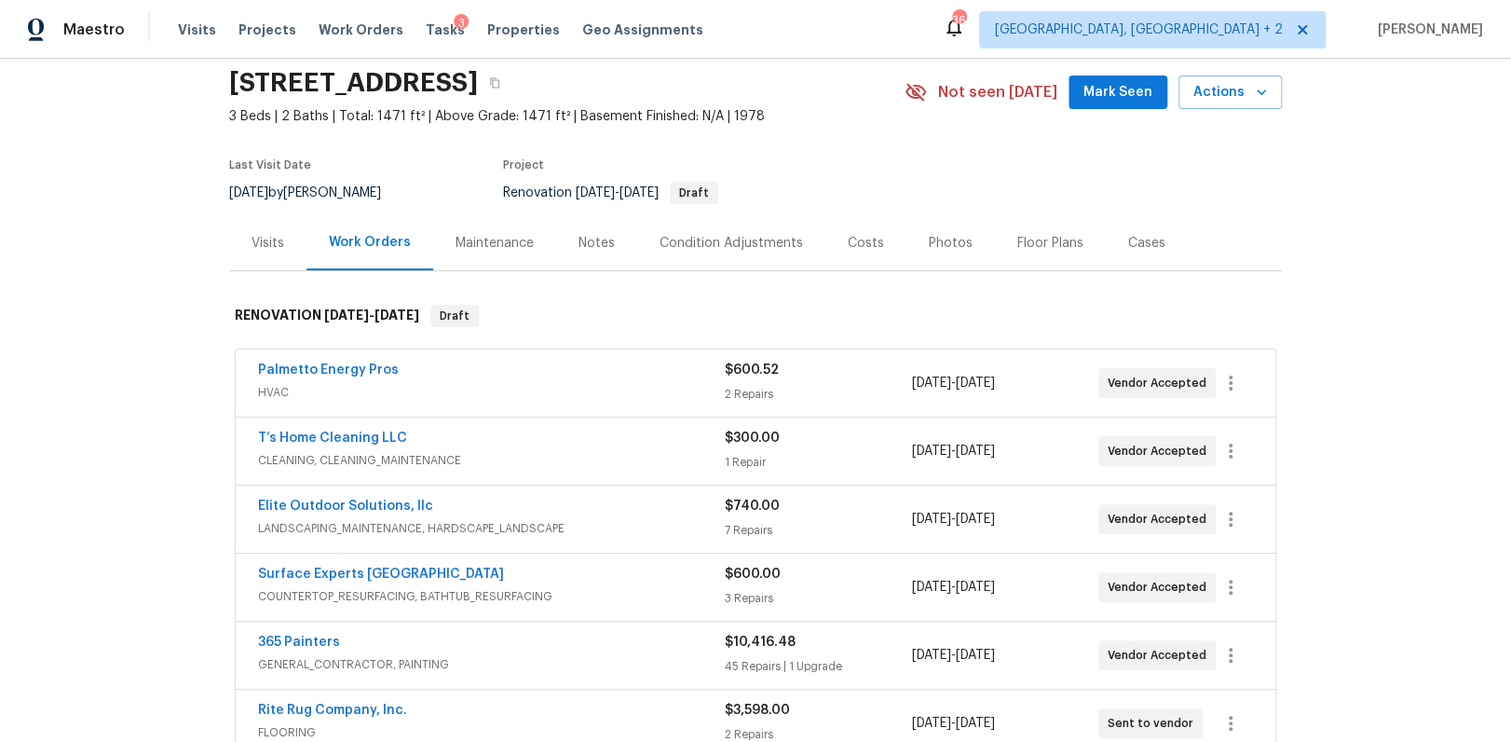
click at [615, 247] on div "Notes" at bounding box center [596, 242] width 81 height 55
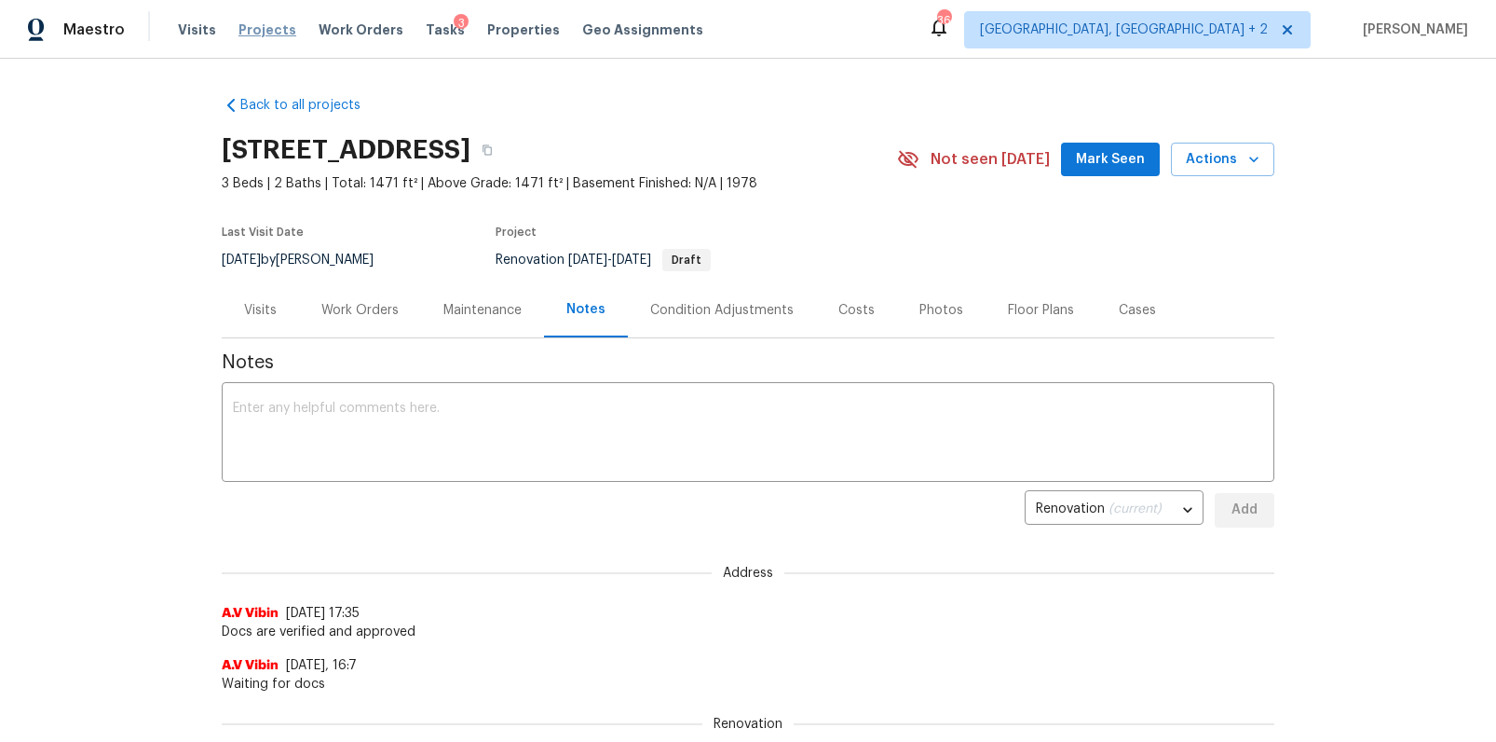
click at [248, 35] on span "Projects" at bounding box center [268, 29] width 58 height 19
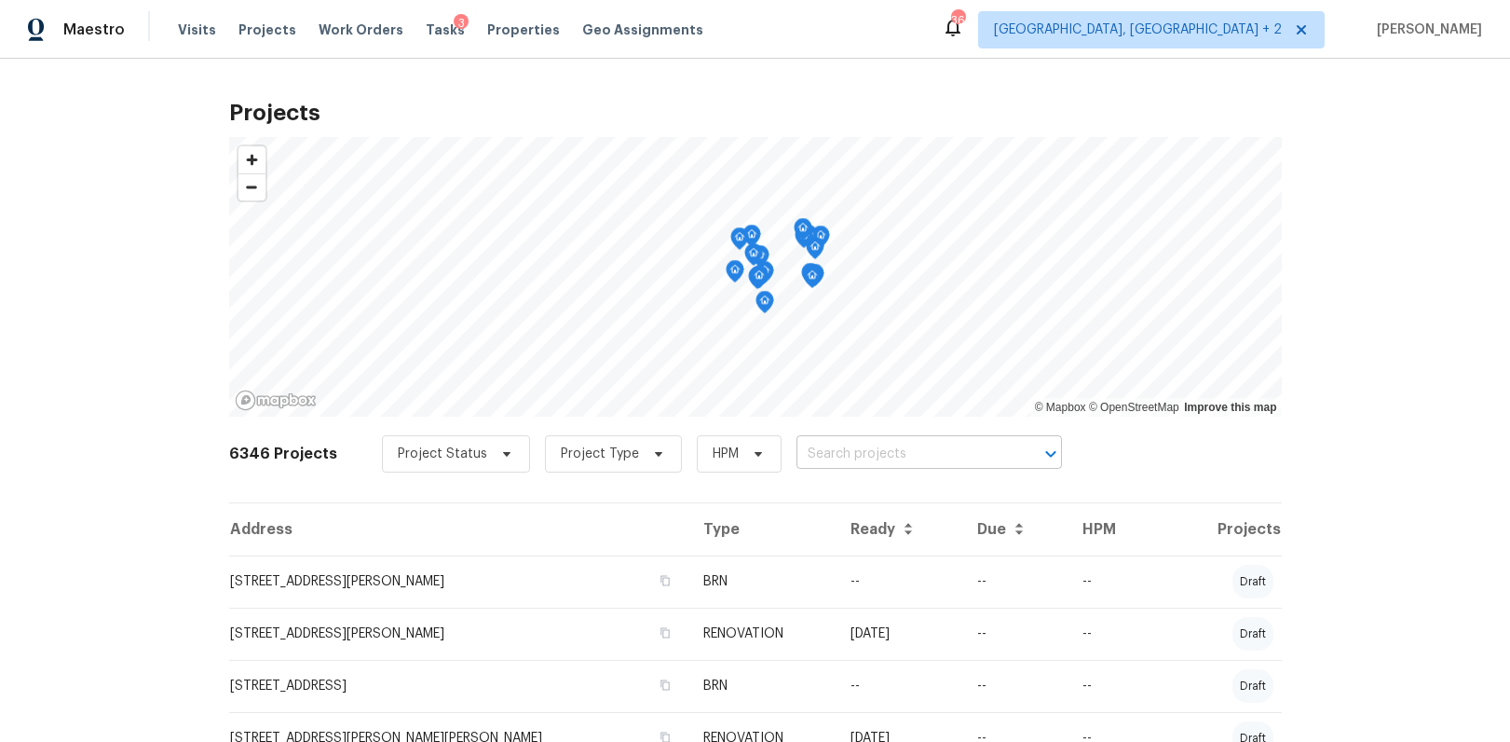
click at [810, 449] on input "text" at bounding box center [903, 454] width 213 height 29
type input "22 rustcra"
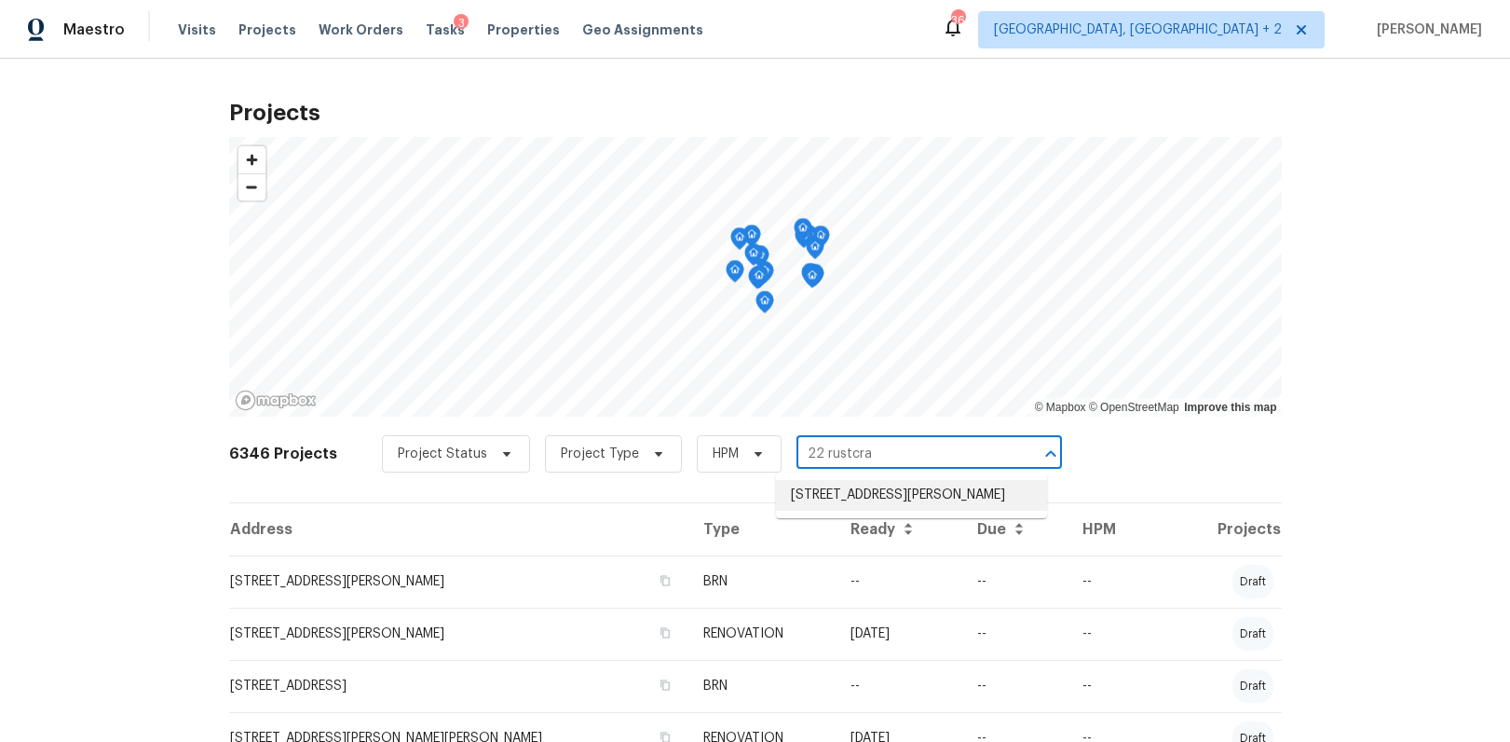
click at [942, 495] on li "22 Rustcraft Dr, Greer, SC 29651" at bounding box center [911, 495] width 271 height 31
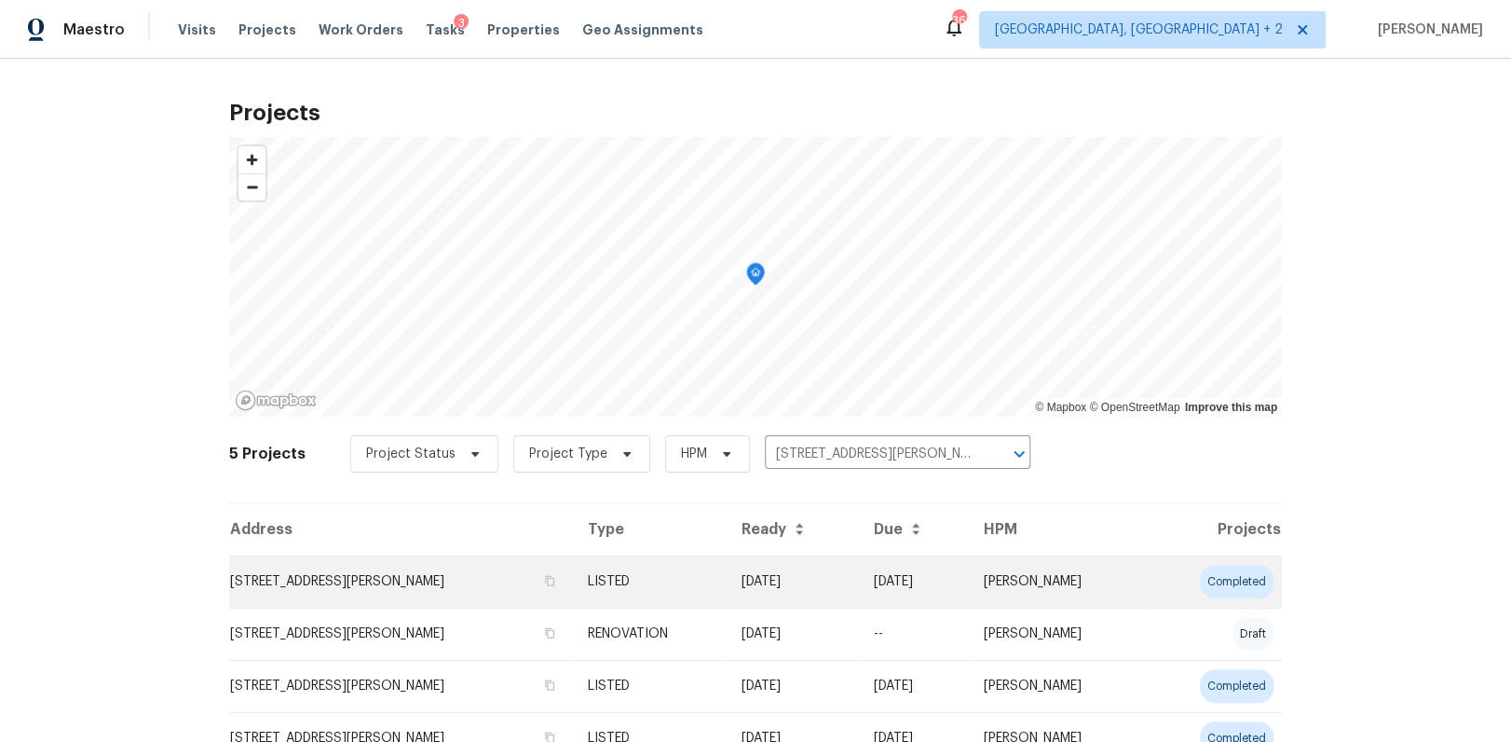
click at [397, 571] on td "22 Rustcraft Dr, Greer, SC 29651" at bounding box center [401, 581] width 344 height 52
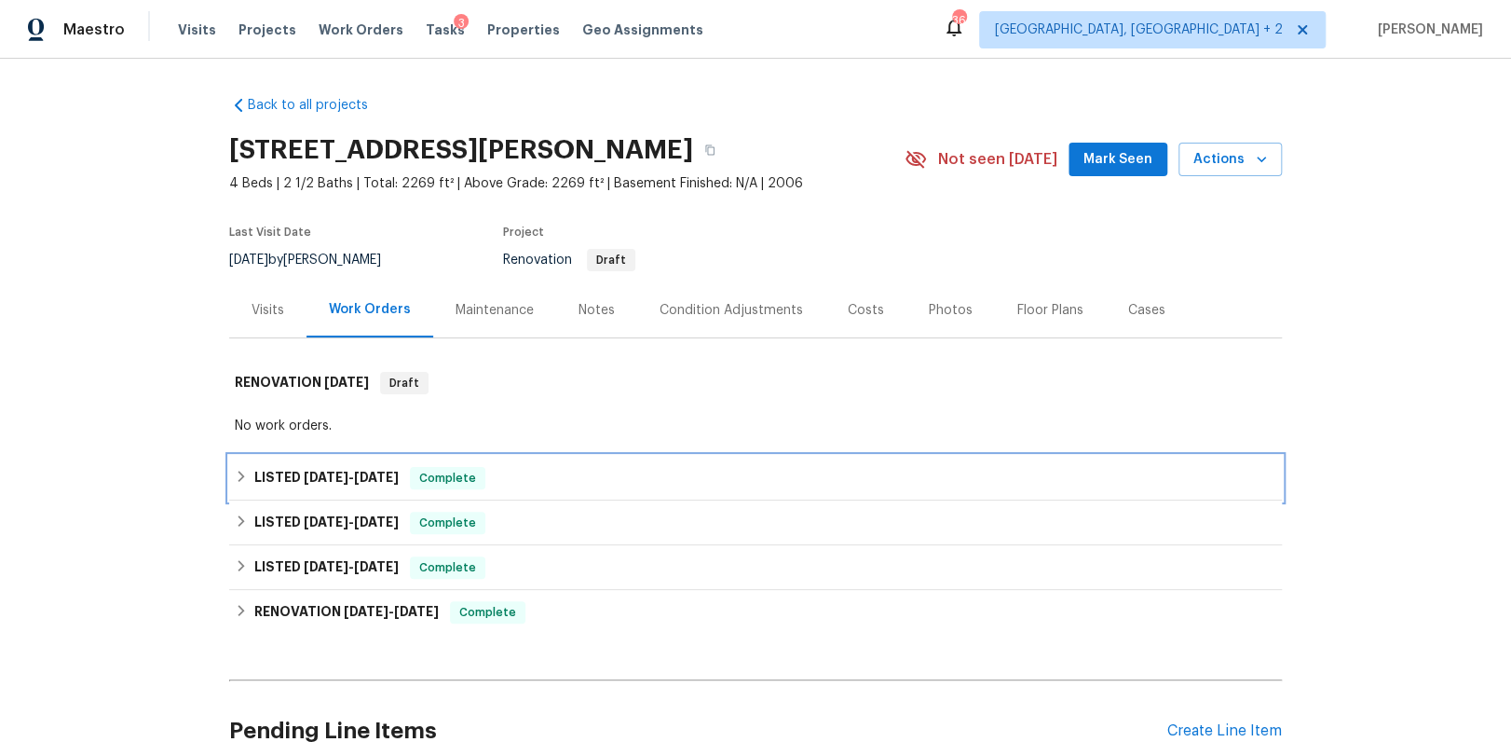
click at [371, 477] on span "9/23/25" at bounding box center [376, 477] width 45 height 13
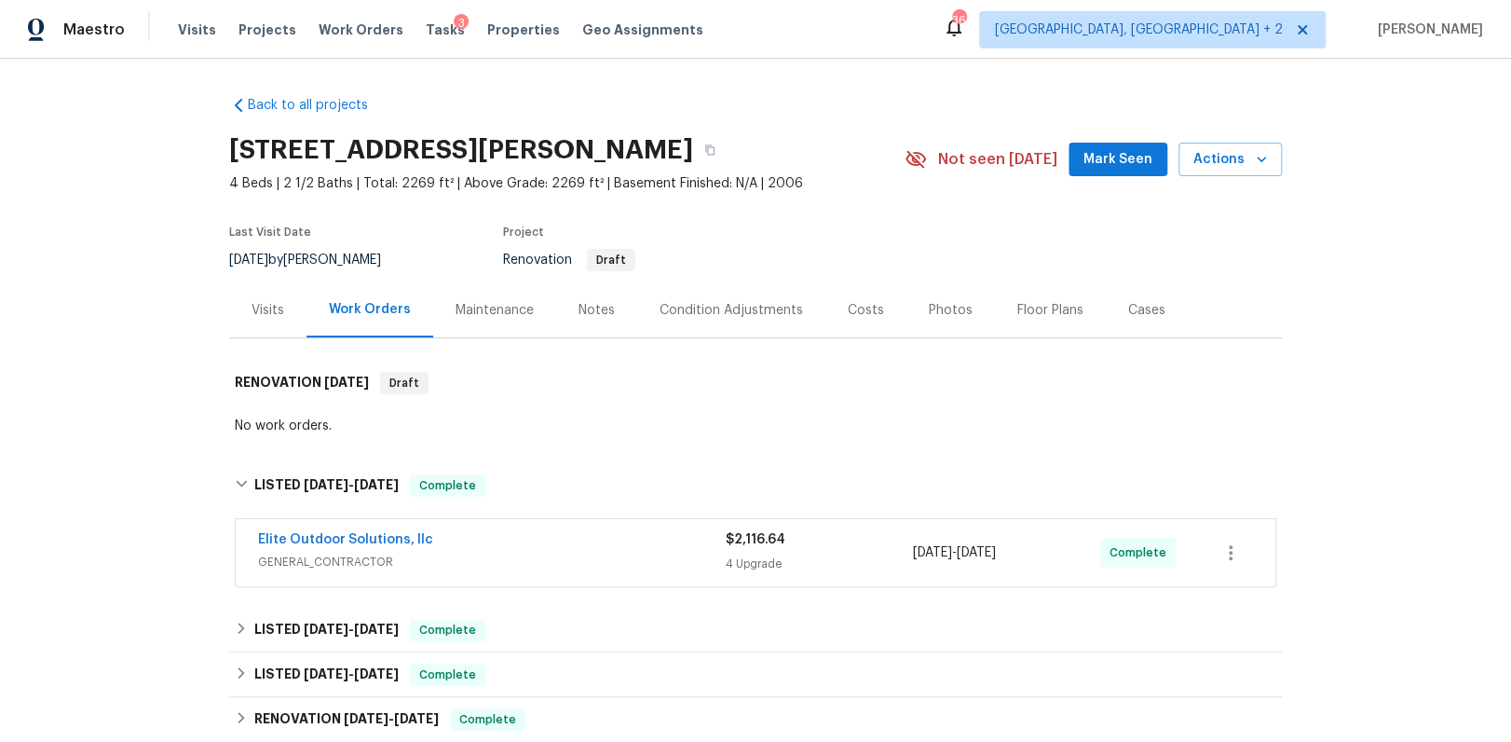
click at [580, 554] on span "GENERAL_CONTRACTOR" at bounding box center [492, 562] width 468 height 19
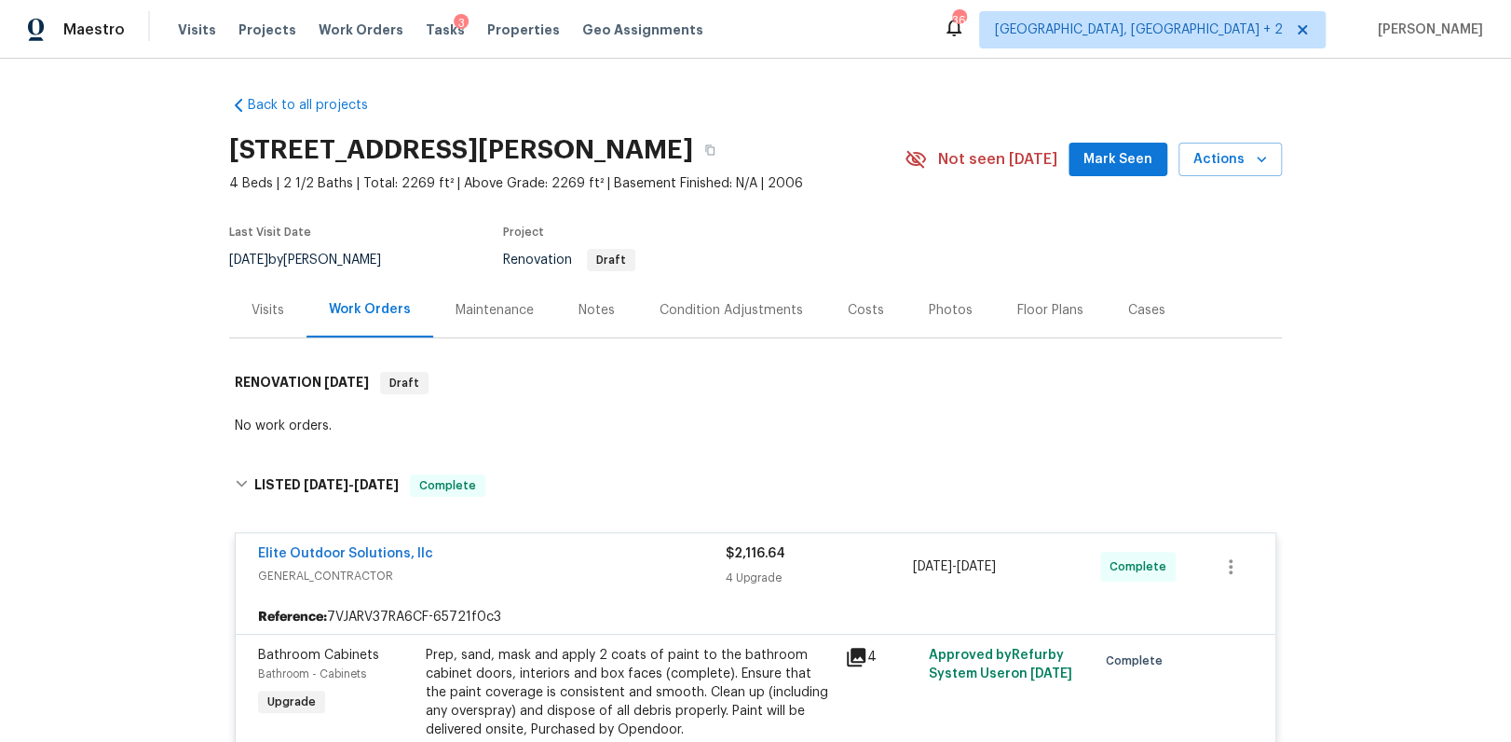
click at [863, 314] on div "Costs" at bounding box center [866, 310] width 36 height 19
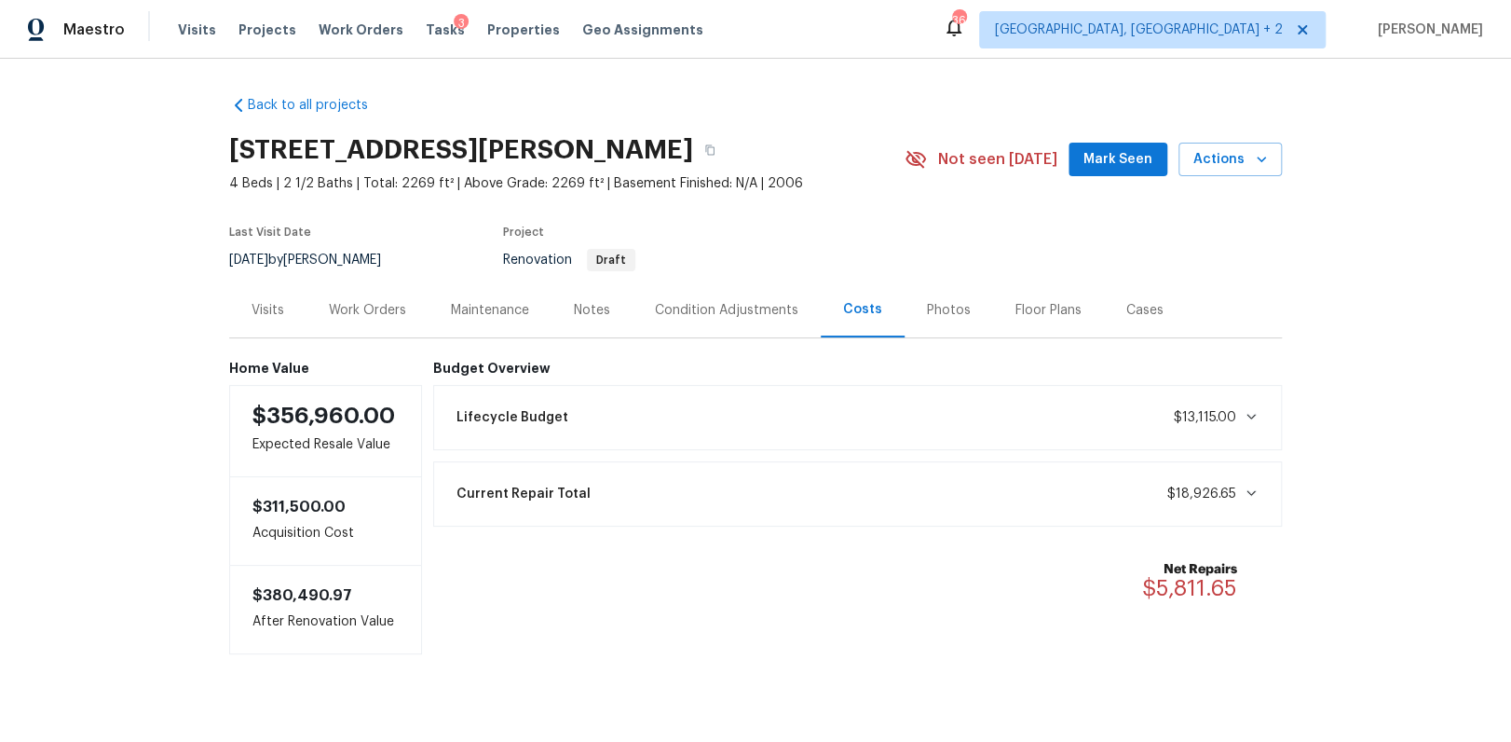
click at [927, 317] on div "Photos" at bounding box center [949, 310] width 44 height 19
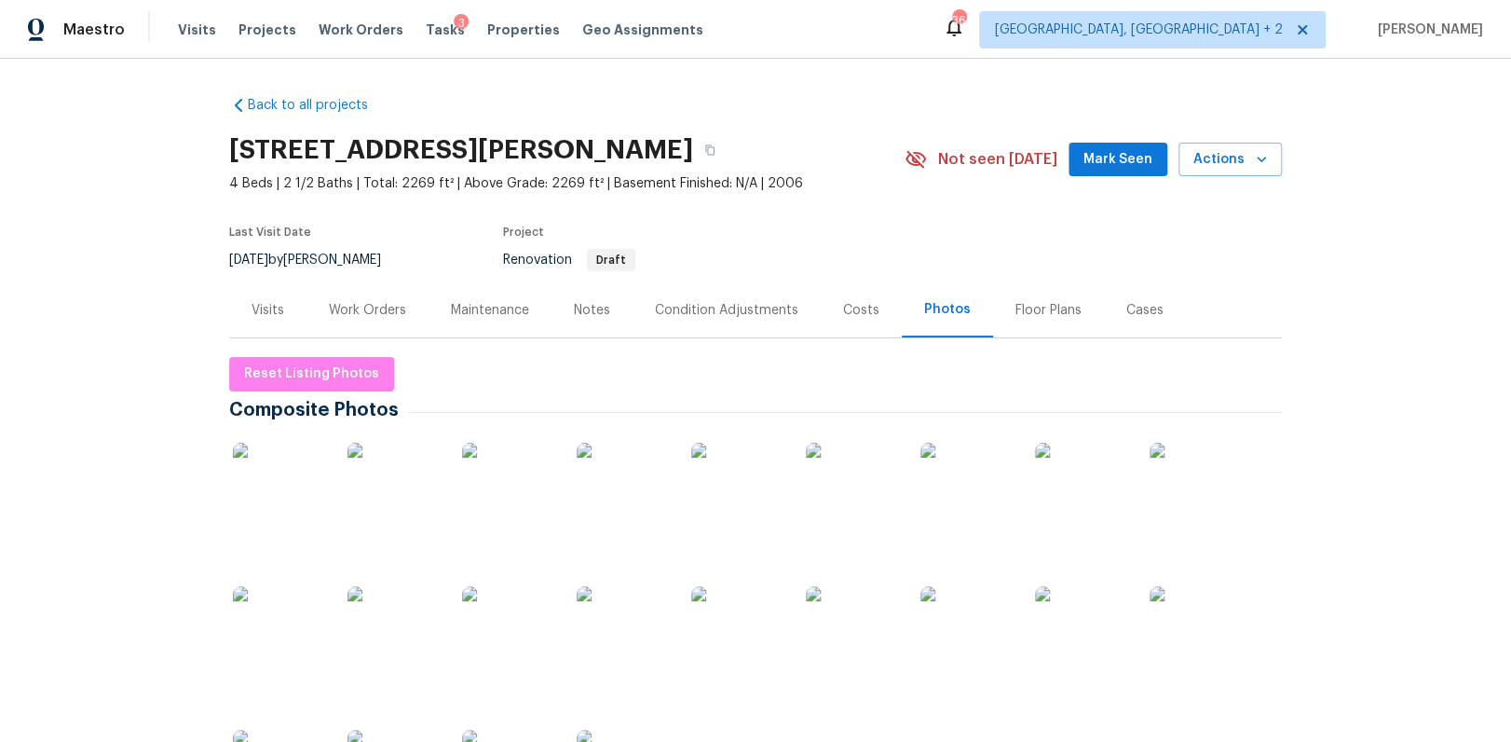
click at [353, 314] on div "Work Orders" at bounding box center [367, 310] width 77 height 19
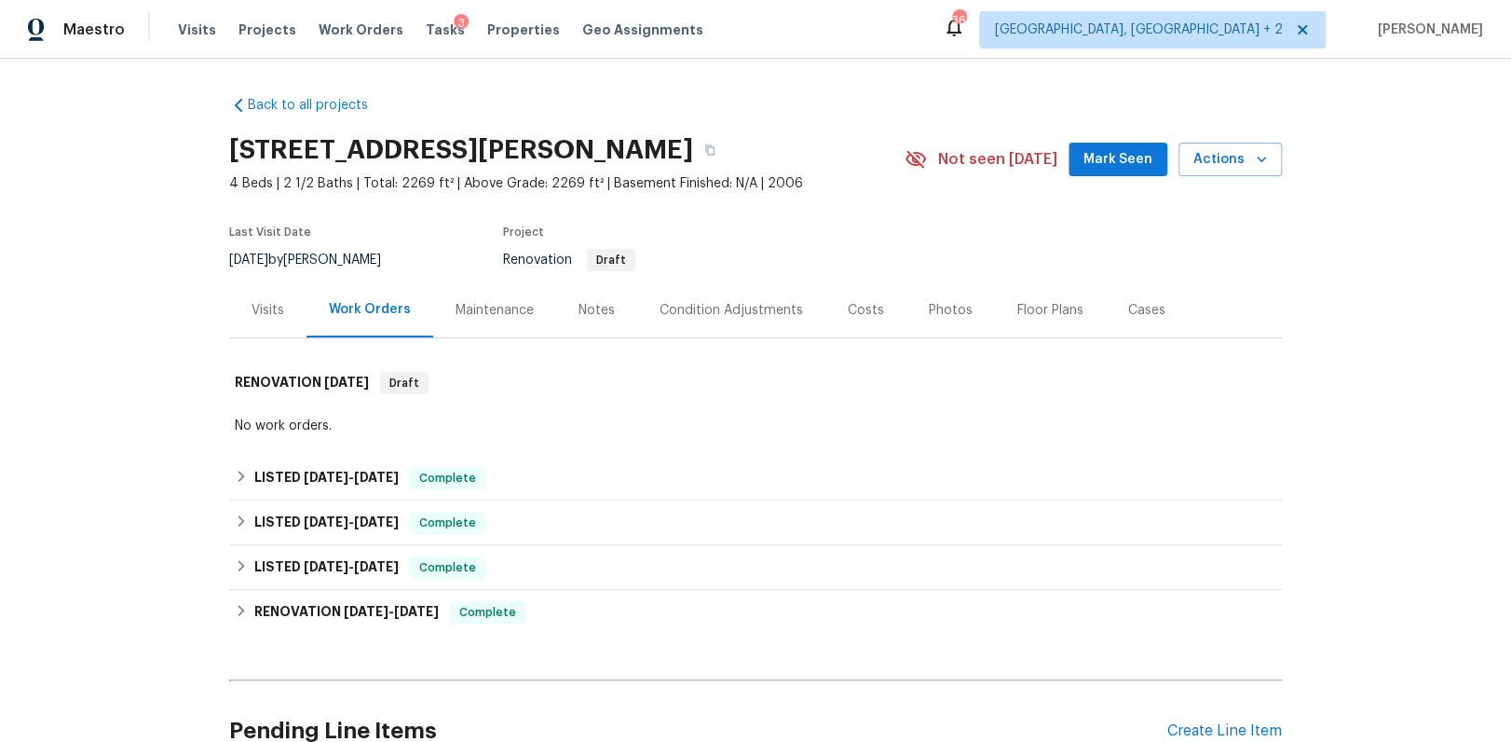
scroll to position [190, 0]
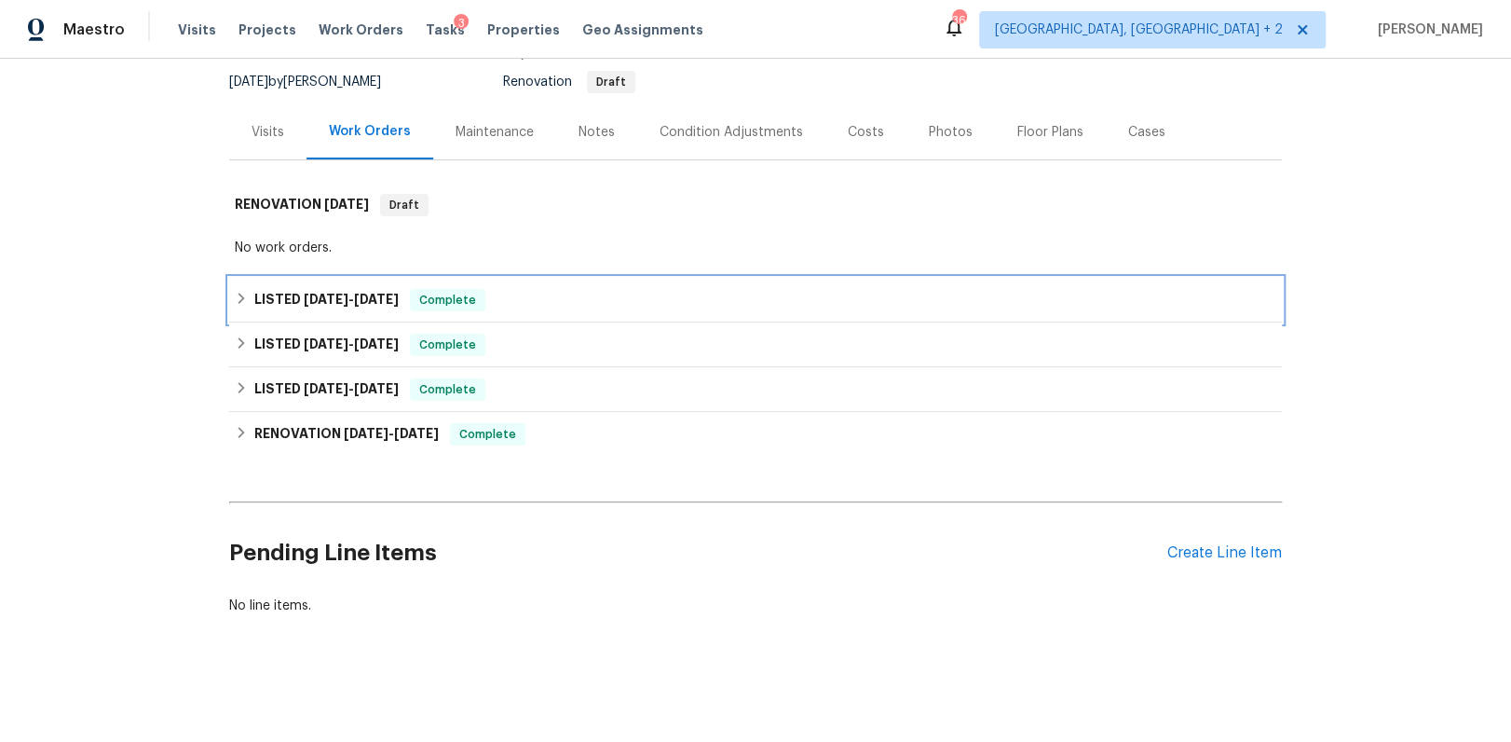
click at [304, 293] on span "9/23/25" at bounding box center [326, 299] width 45 height 13
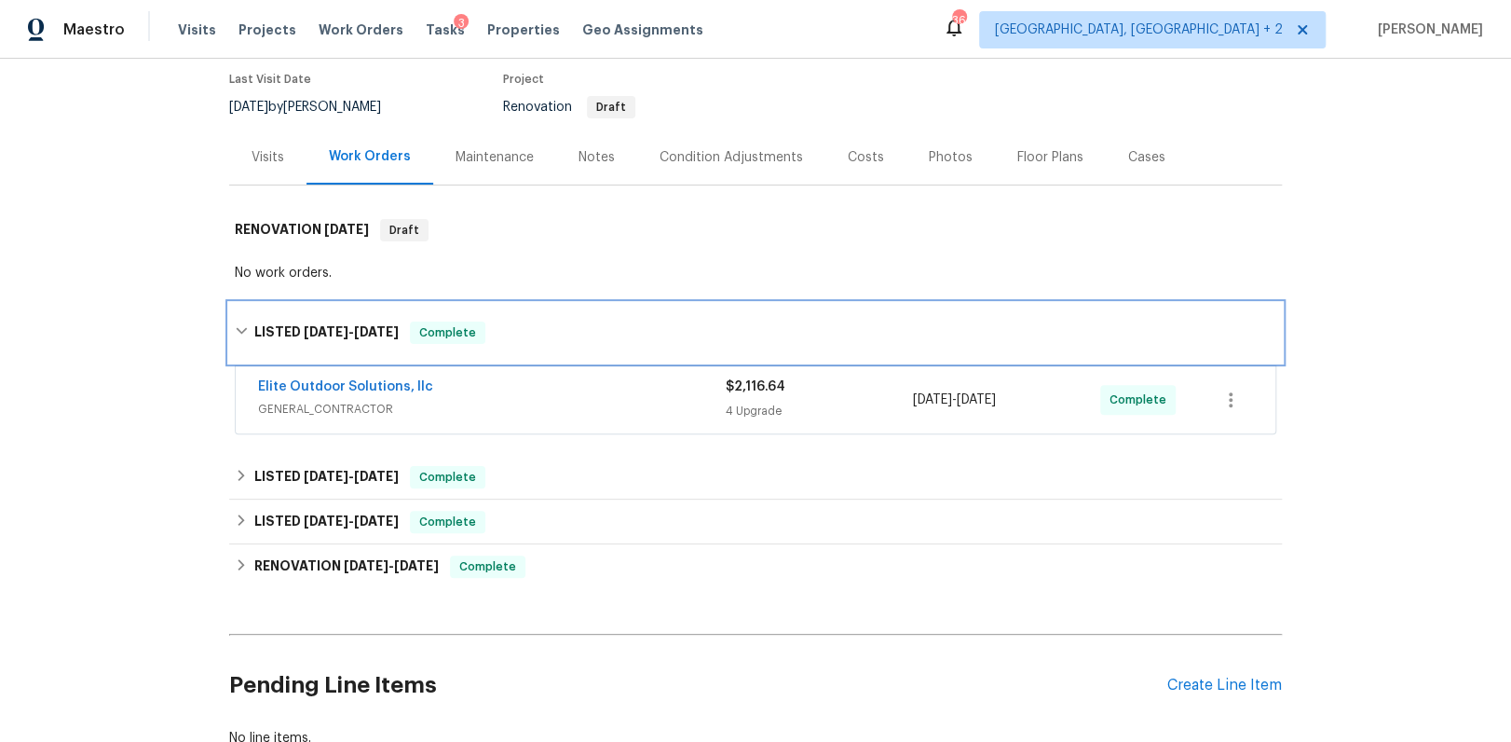
scroll to position [51, 0]
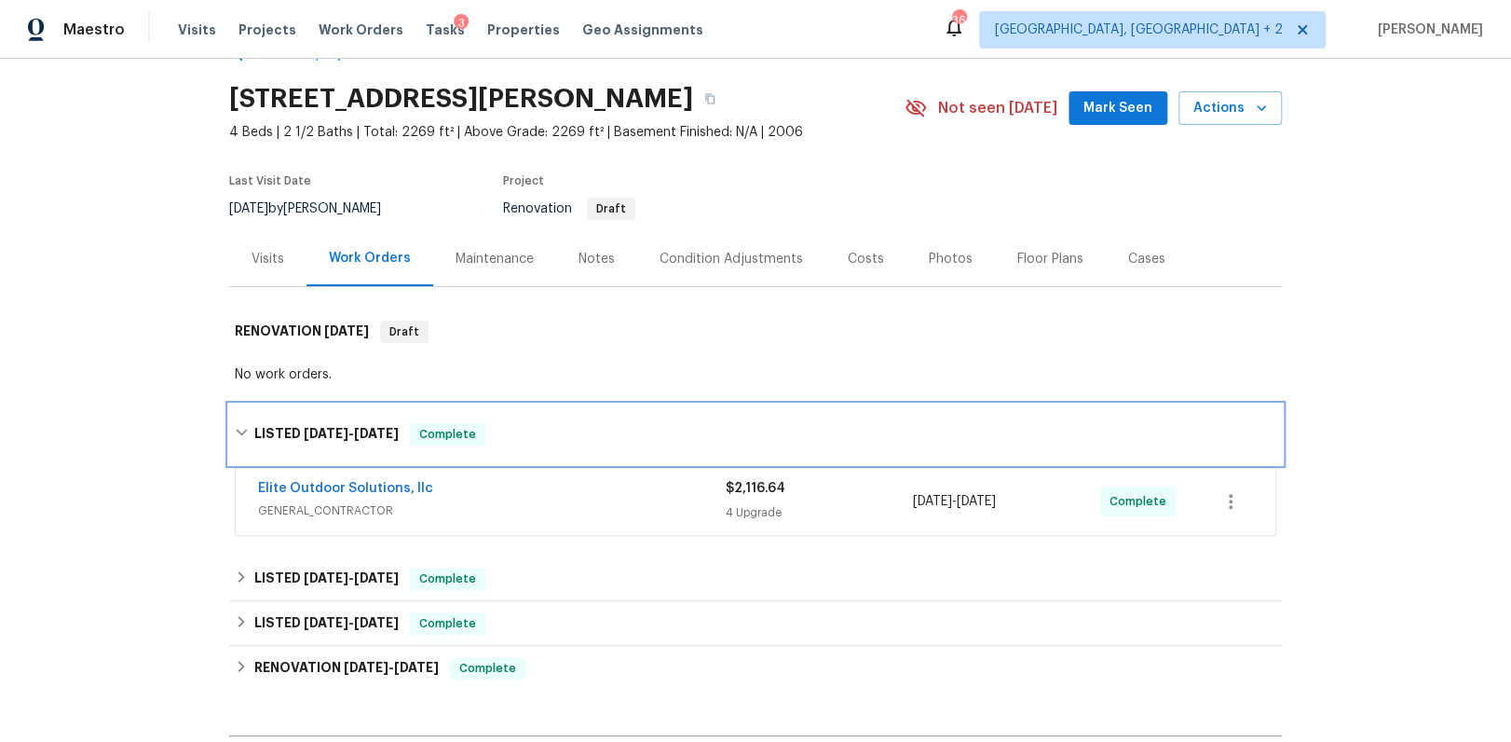
click at [509, 424] on div "LISTED 9/23/25 - 9/23/25 Complete" at bounding box center [756, 434] width 1042 height 22
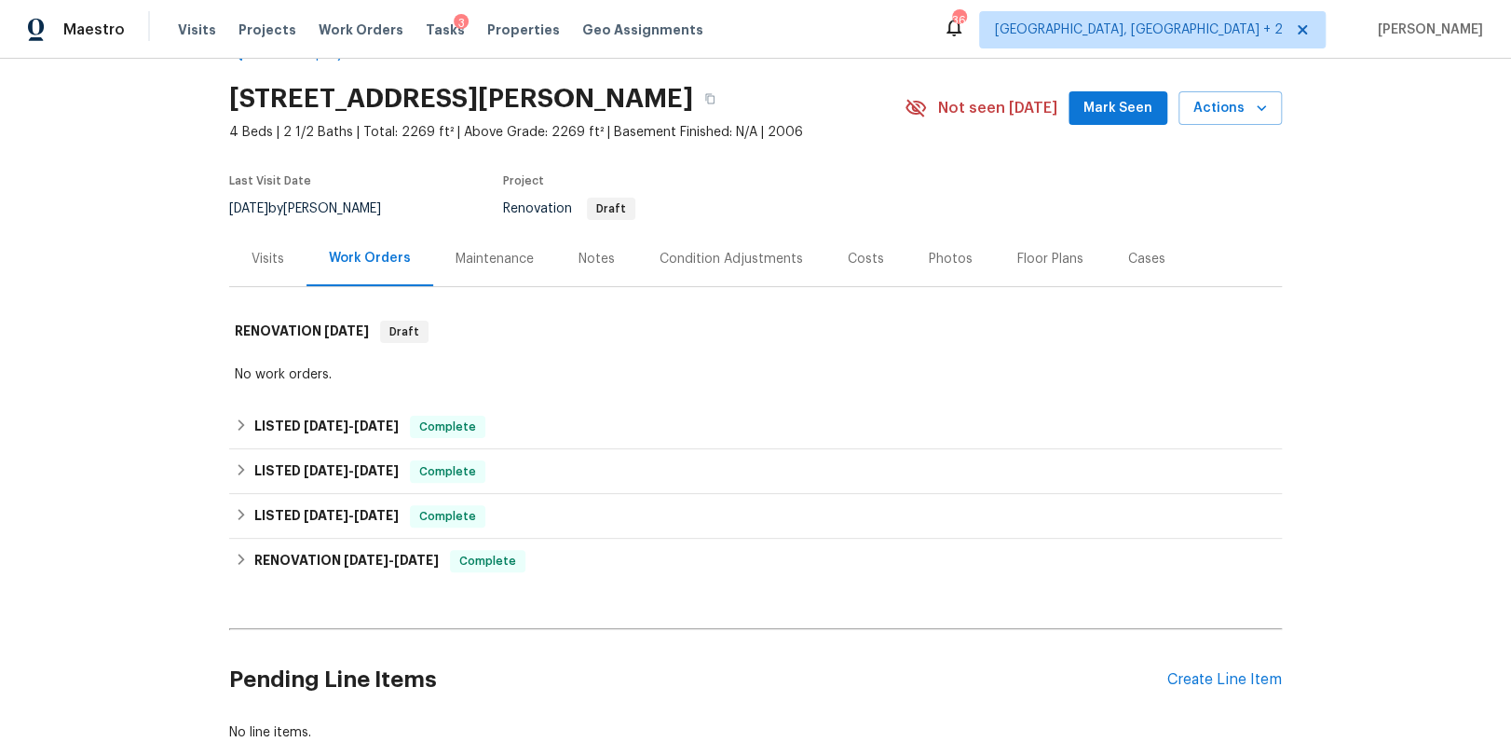
click at [929, 260] on div "Photos" at bounding box center [951, 259] width 44 height 19
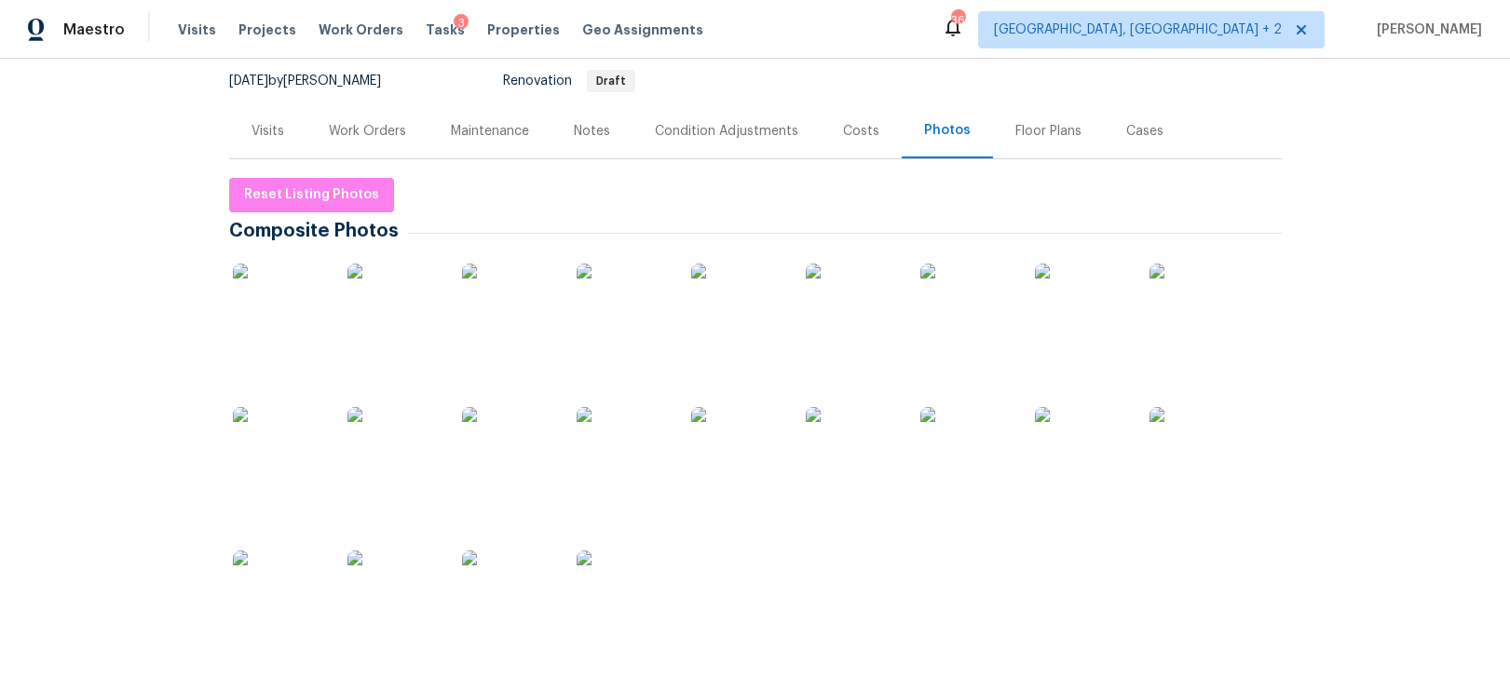
scroll to position [179, 0]
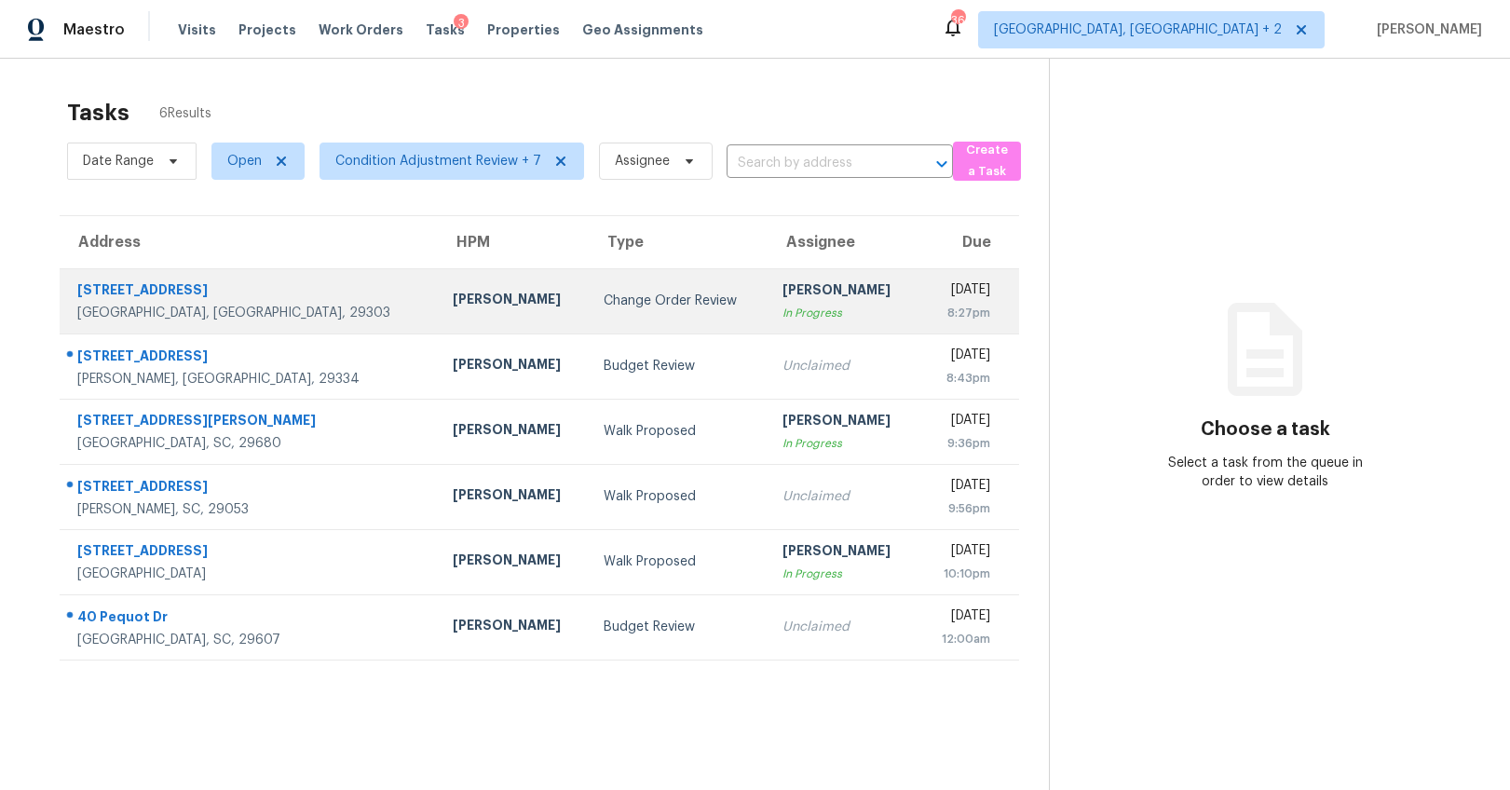
click at [453, 295] on div "[PERSON_NAME]" at bounding box center [513, 301] width 121 height 23
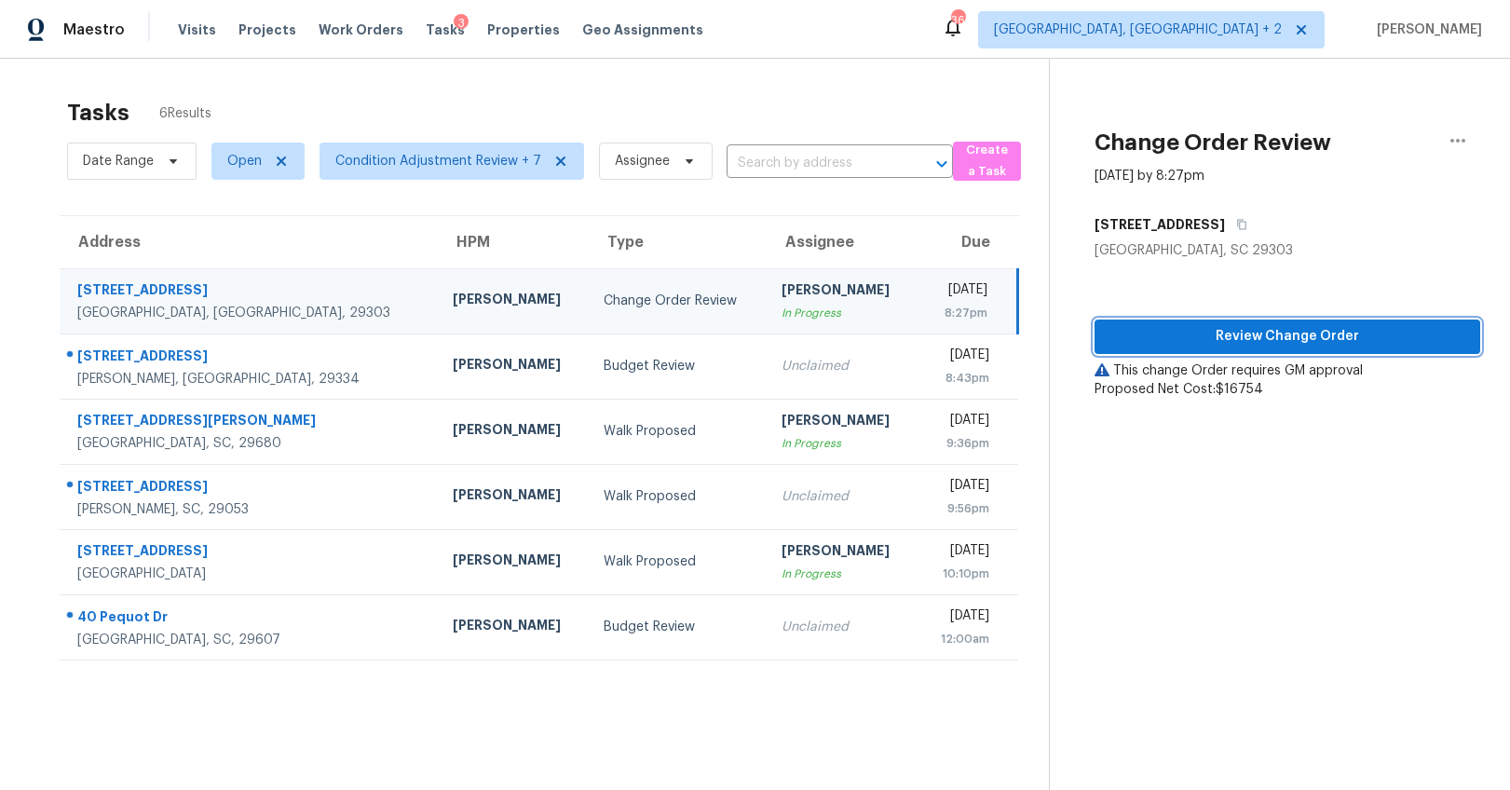
click at [1242, 332] on span "Review Change Order" at bounding box center [1288, 336] width 356 height 23
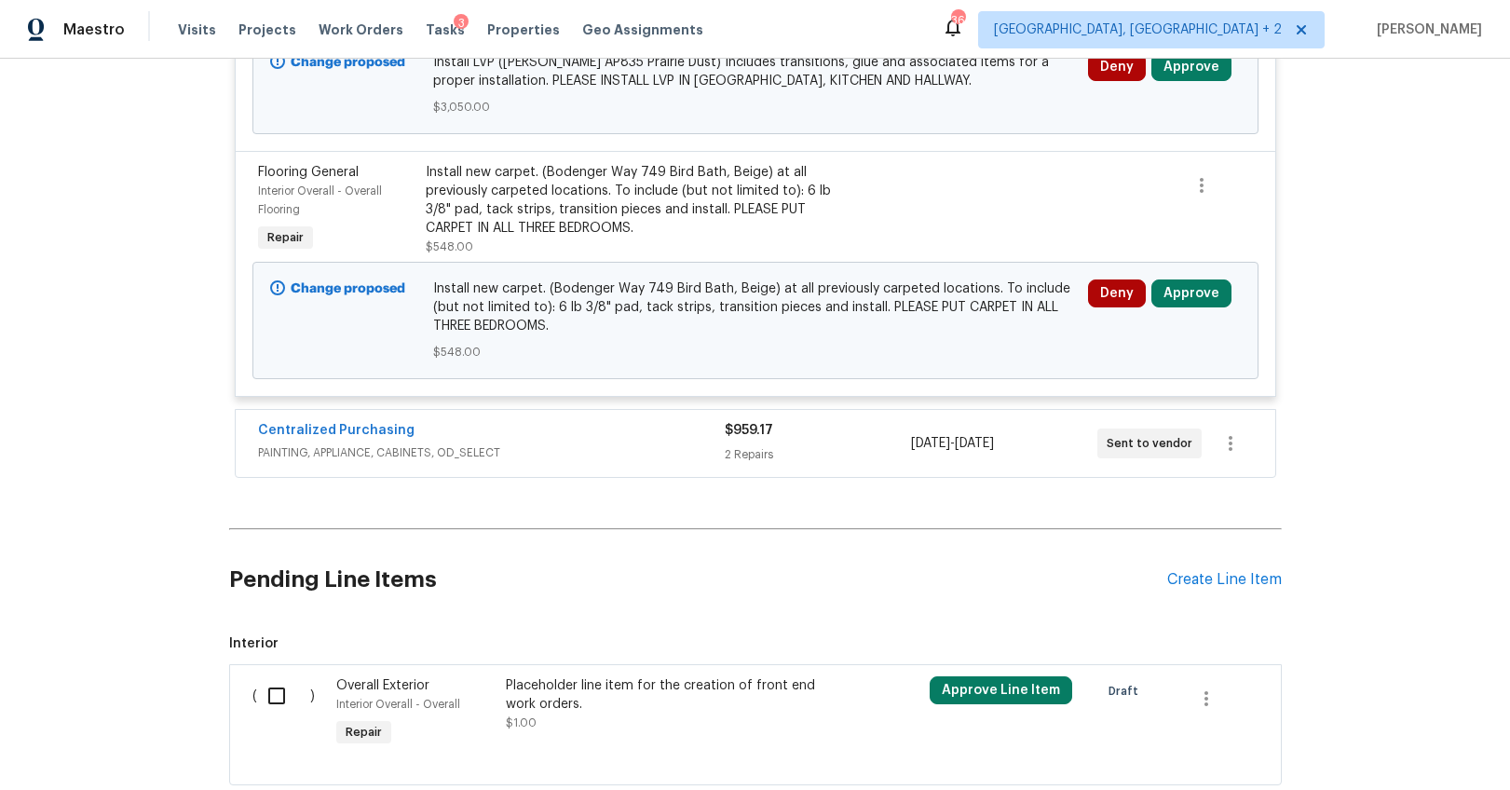
scroll to position [16384, 0]
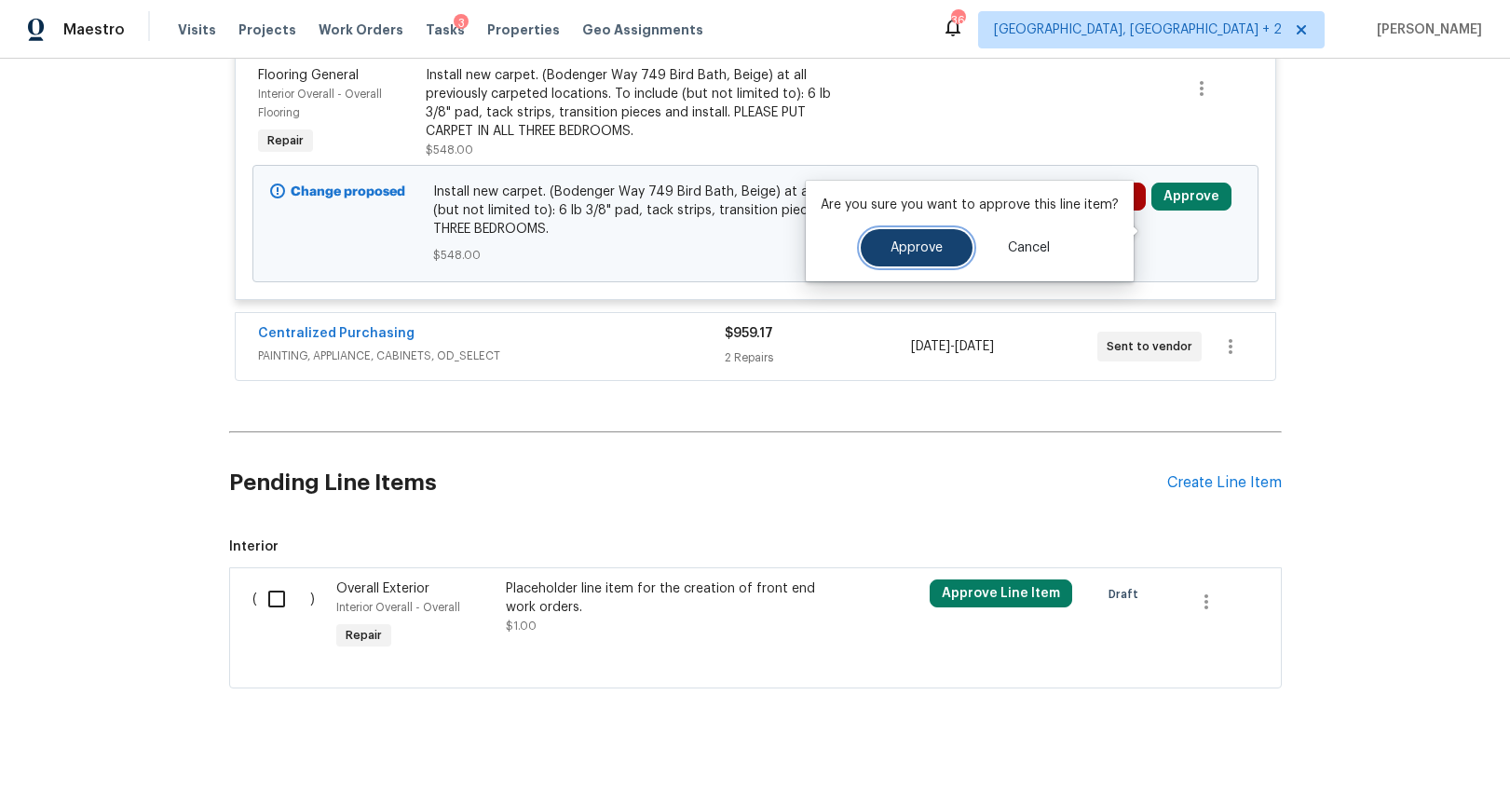
click at [891, 252] on span "Approve" at bounding box center [917, 248] width 52 height 14
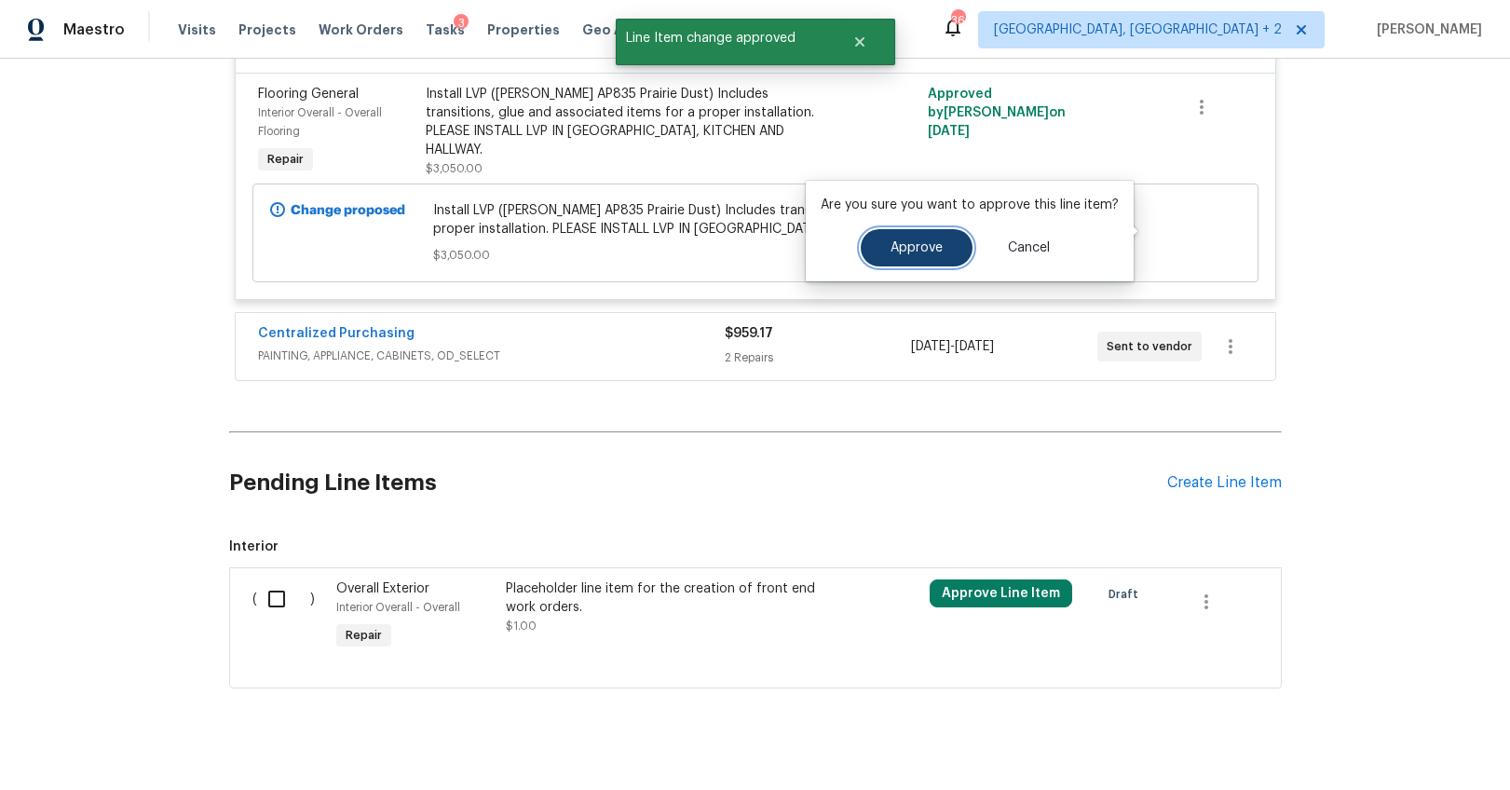
click at [942, 249] on button "Approve" at bounding box center [917, 247] width 112 height 37
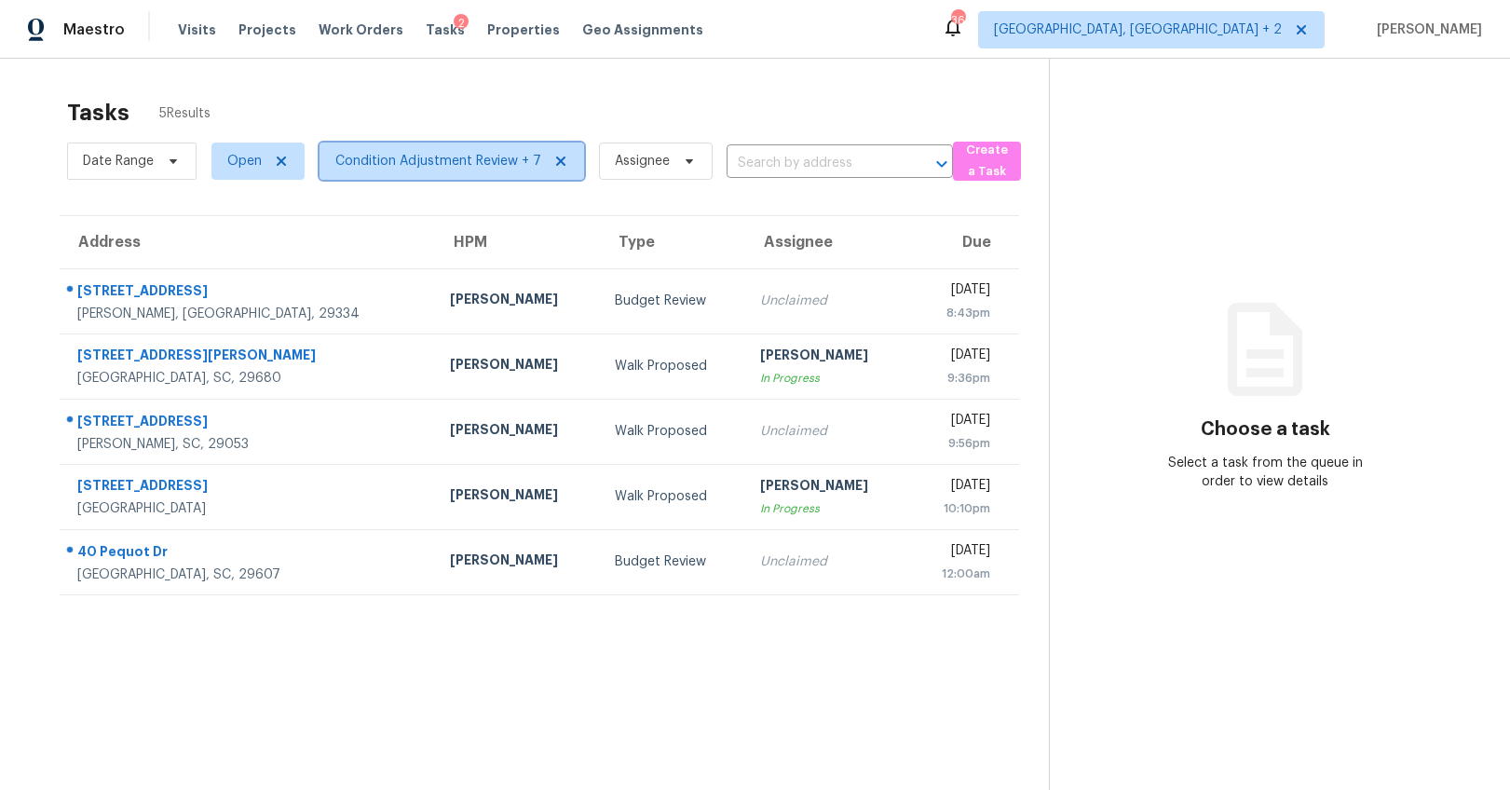
click at [424, 157] on span "Condition Adjustment Review + 7" at bounding box center [438, 161] width 206 height 19
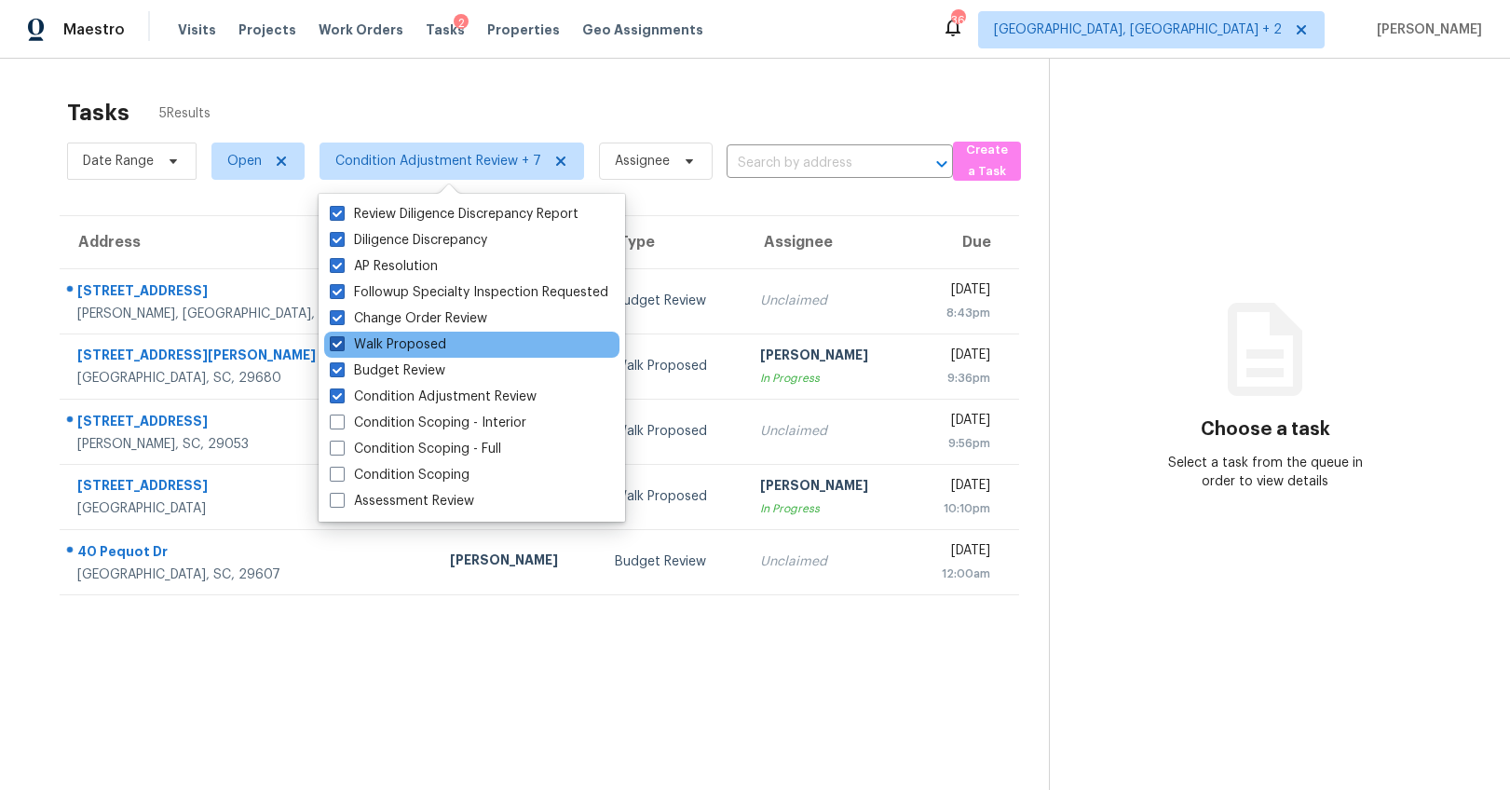
click at [334, 341] on span at bounding box center [337, 343] width 15 height 15
click at [334, 341] on input "Walk Proposed" at bounding box center [336, 341] width 12 height 12
checkbox input "false"
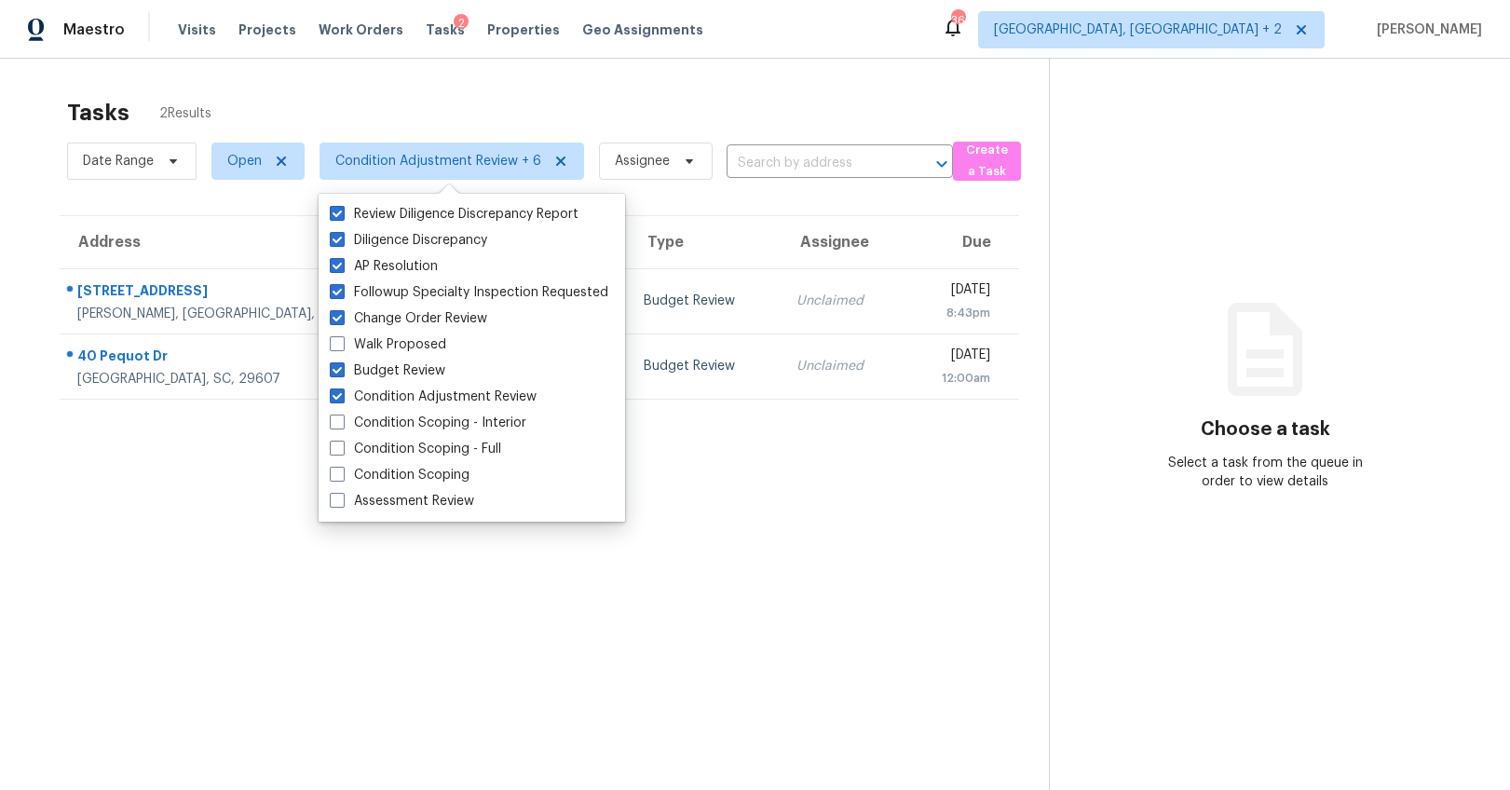
click at [142, 534] on section "Tasks 2 Results Date Range Open Condition Adjustment Review + 6 Assignee ​ Crea…" at bounding box center [539, 469] width 1019 height 760
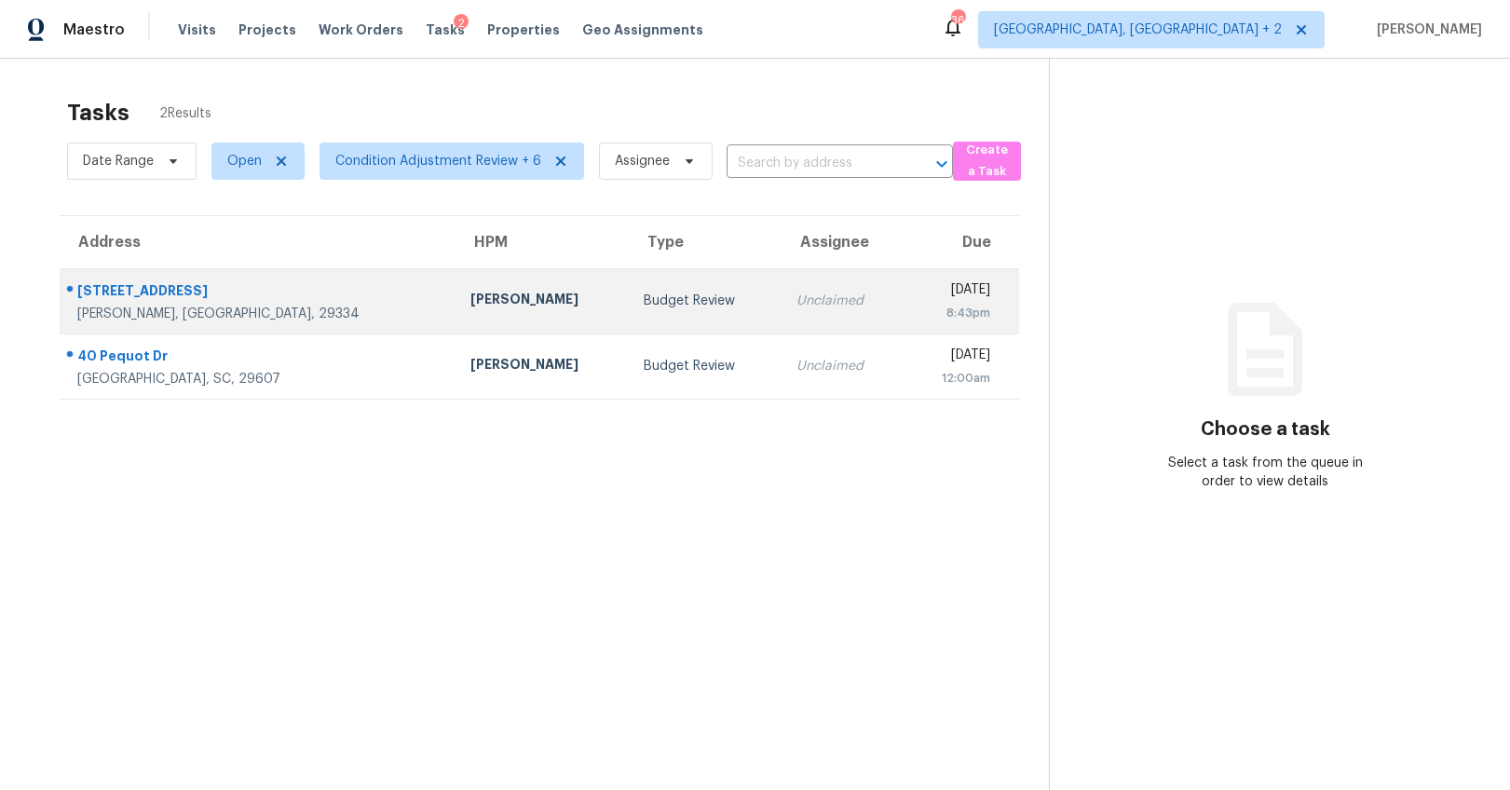
click at [287, 318] on div "Duncan, SC, 29334" at bounding box center [258, 314] width 363 height 19
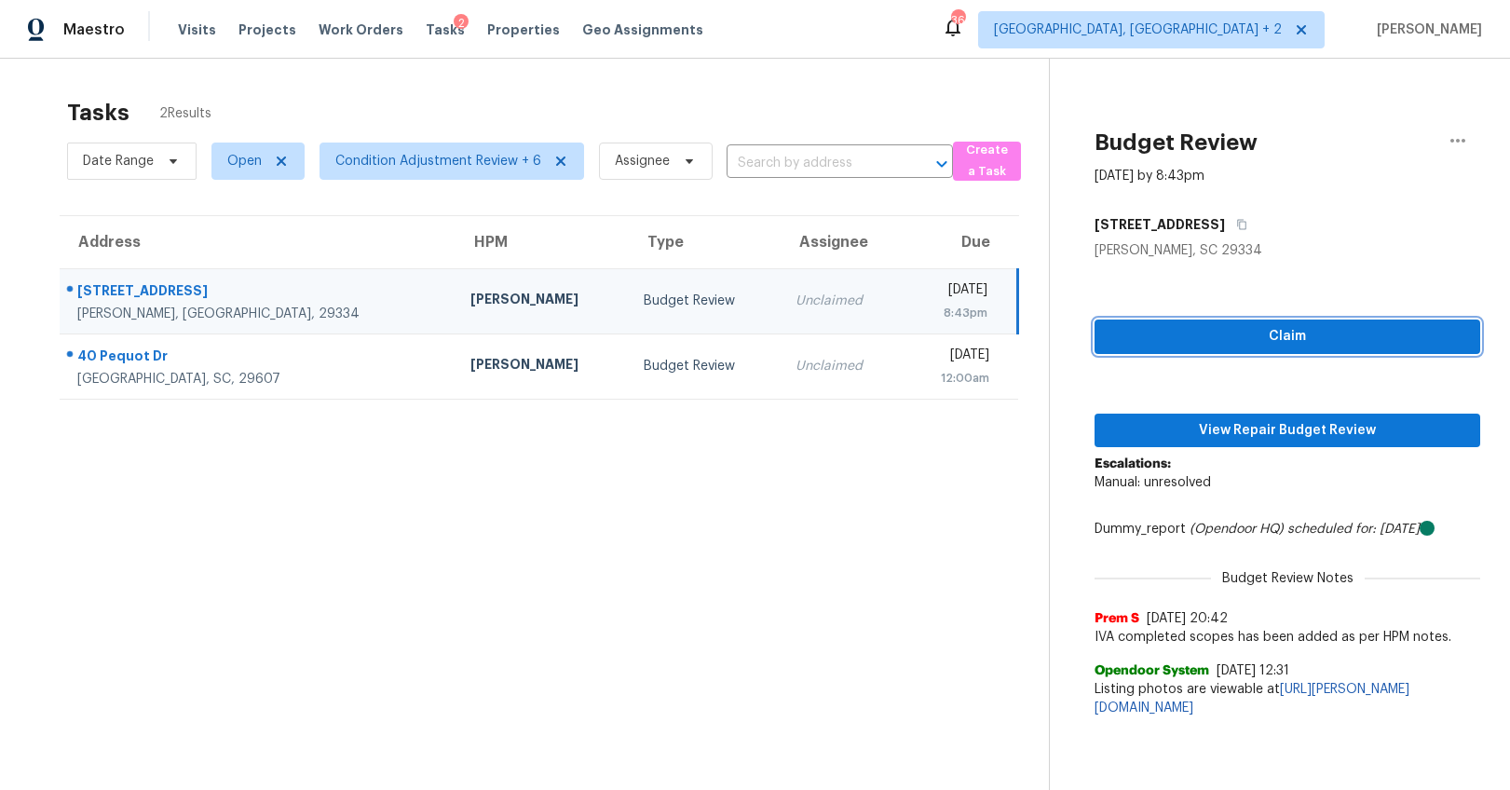
click at [1224, 331] on span "Claim" at bounding box center [1288, 336] width 356 height 23
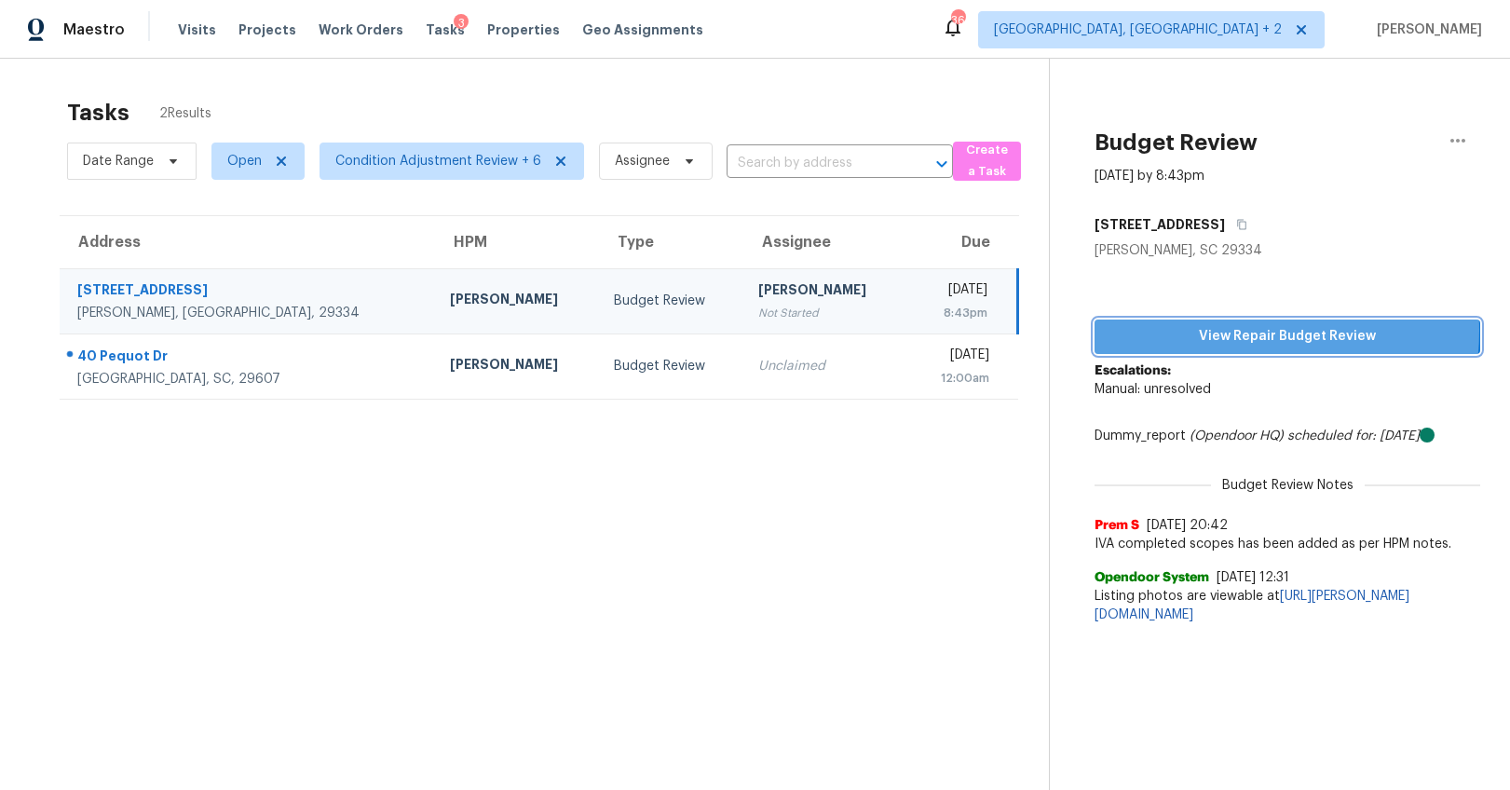
click at [1224, 331] on span "View Repair Budget Review" at bounding box center [1288, 336] width 356 height 23
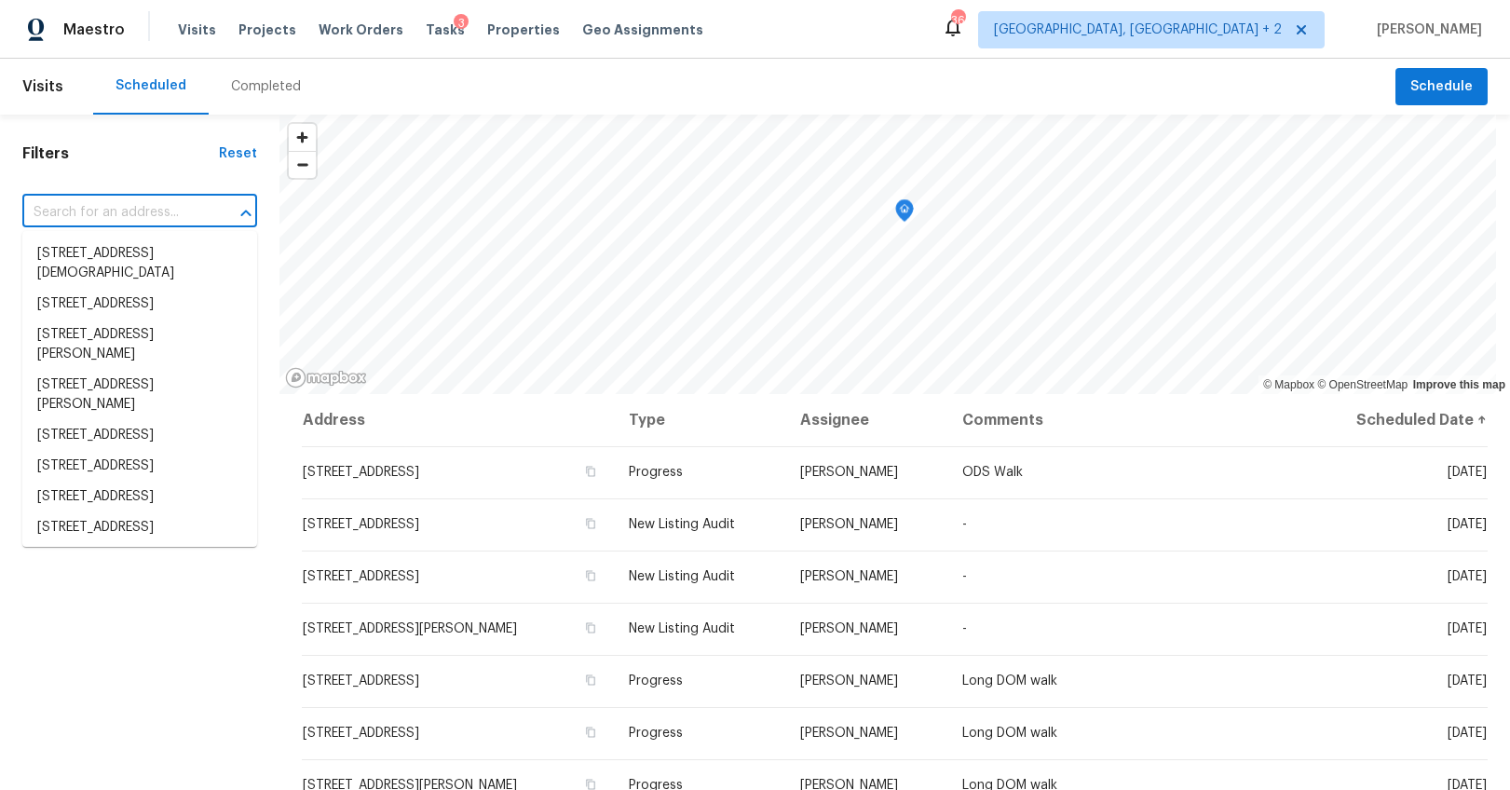
click at [146, 213] on input "text" at bounding box center [113, 212] width 183 height 29
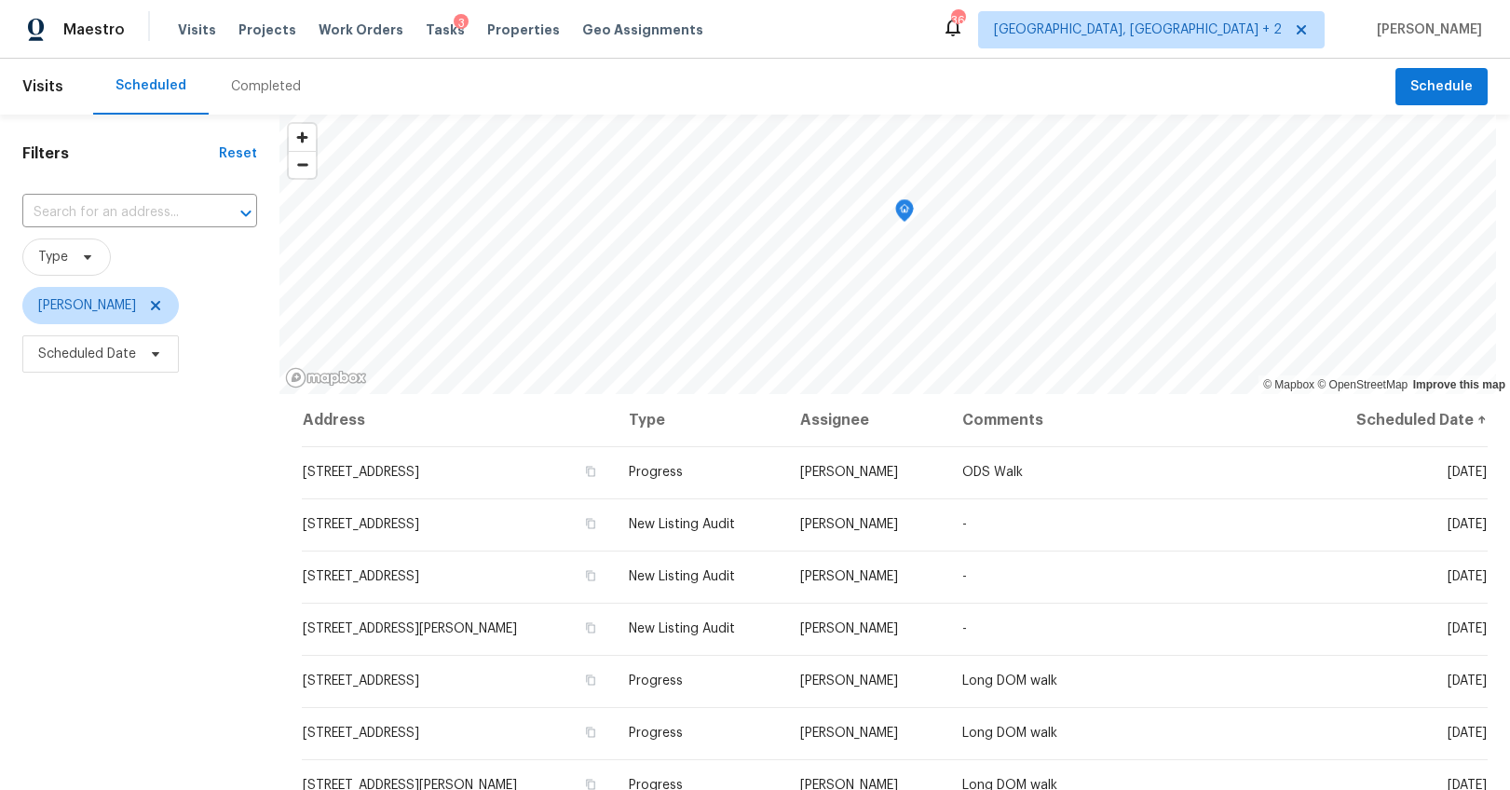
click at [230, 71] on div "Completed" at bounding box center [266, 87] width 115 height 56
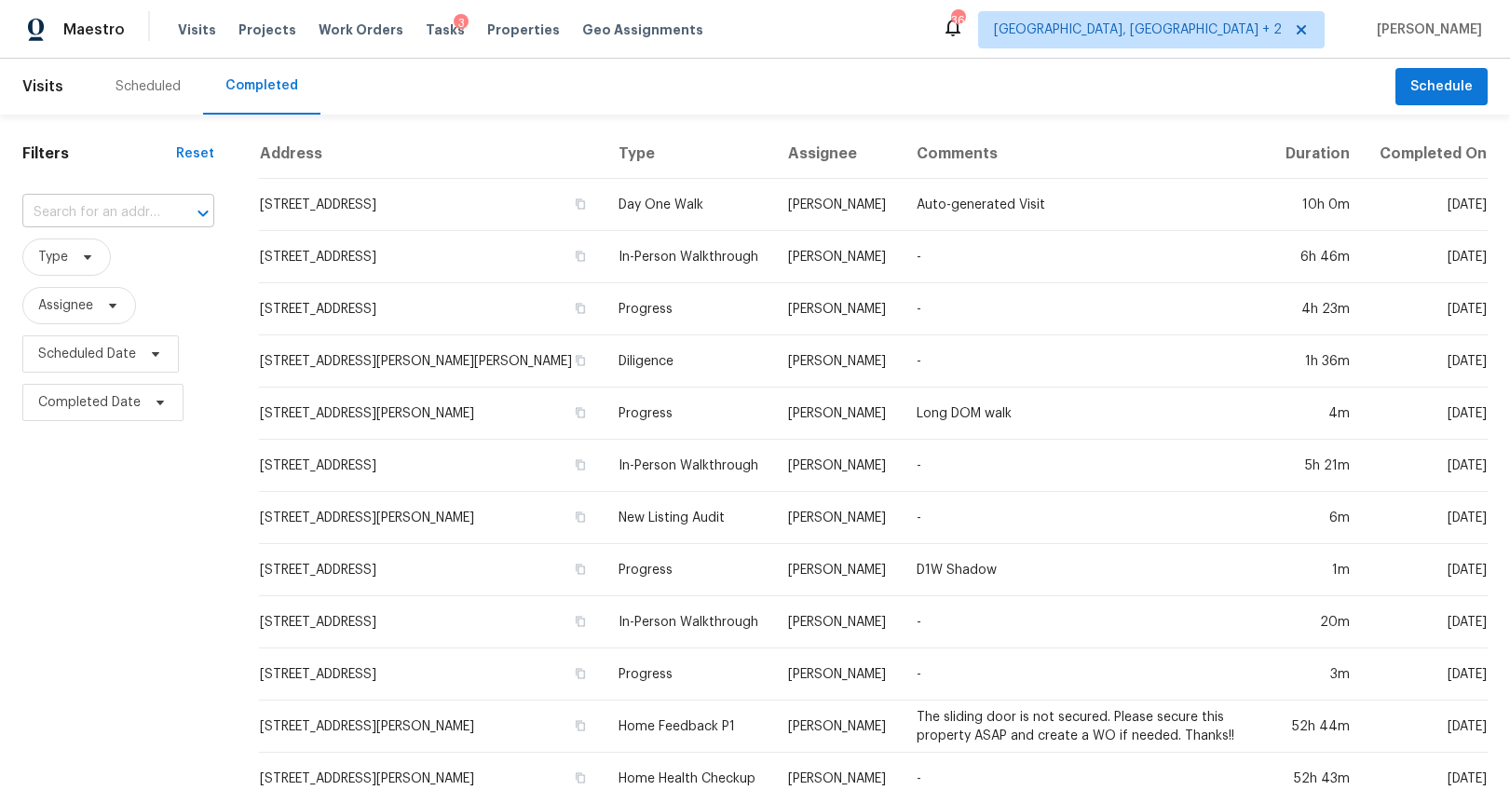
click at [147, 215] on input "text" at bounding box center [92, 212] width 140 height 29
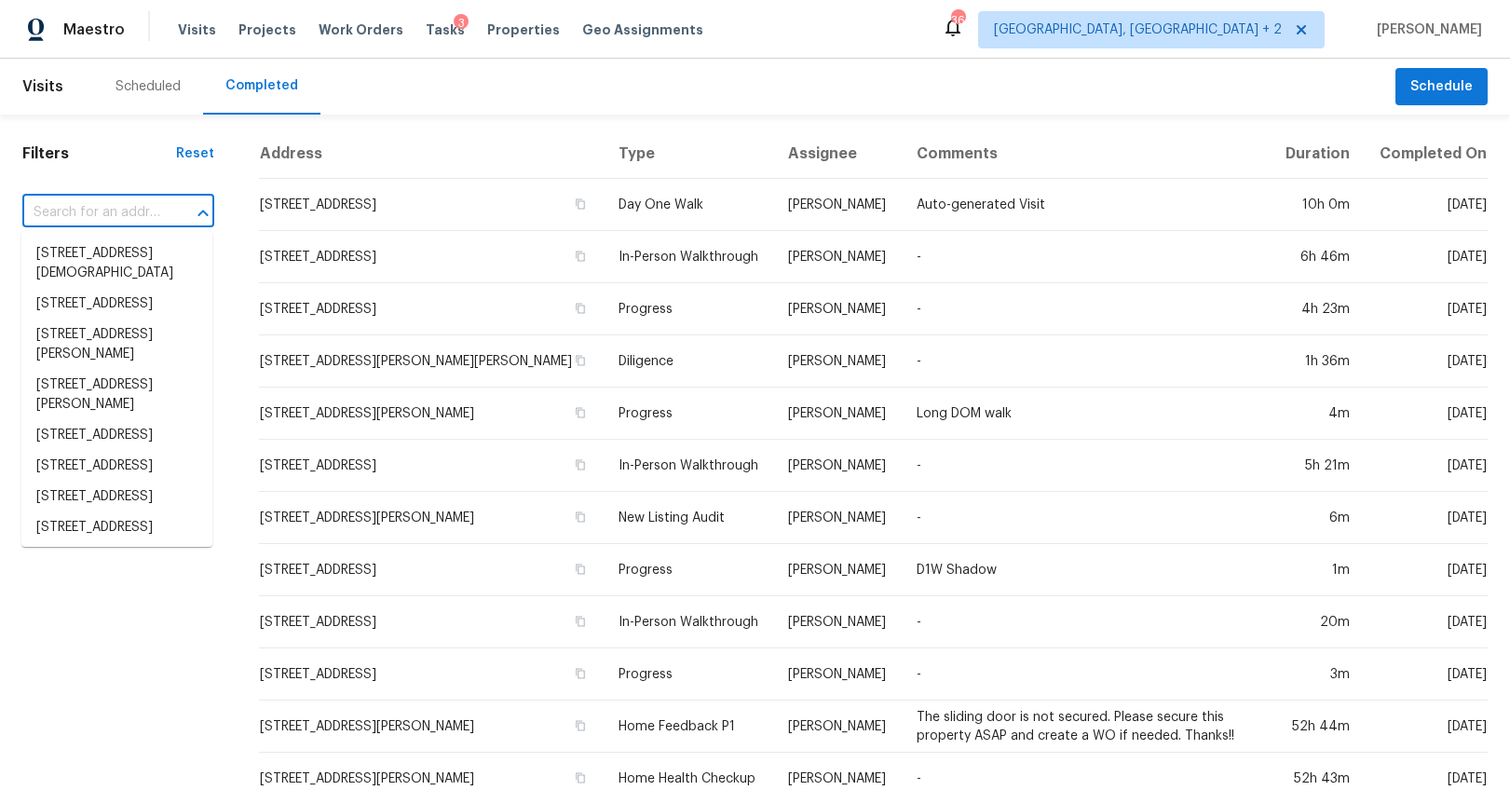
paste input "258 W Pheasant Hill Dr, Duncan, SC 29334"
type input "258 W Pheasant Hill Dr, Duncan, SC 29334"
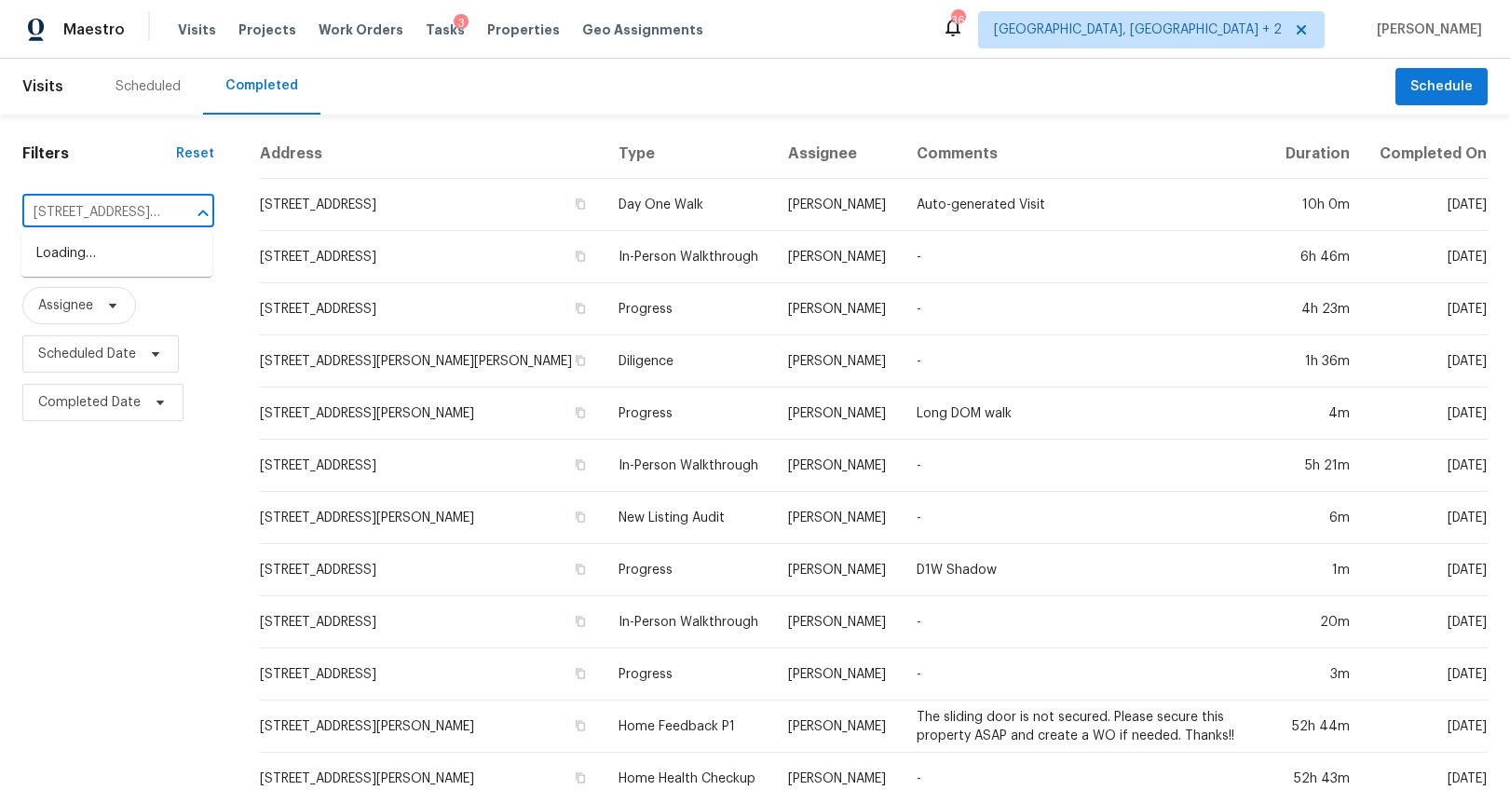
scroll to position [0, 130]
click at [143, 241] on li "258 W Pheasant Hill Dr, Duncan, SC 29334" at bounding box center [116, 264] width 191 height 50
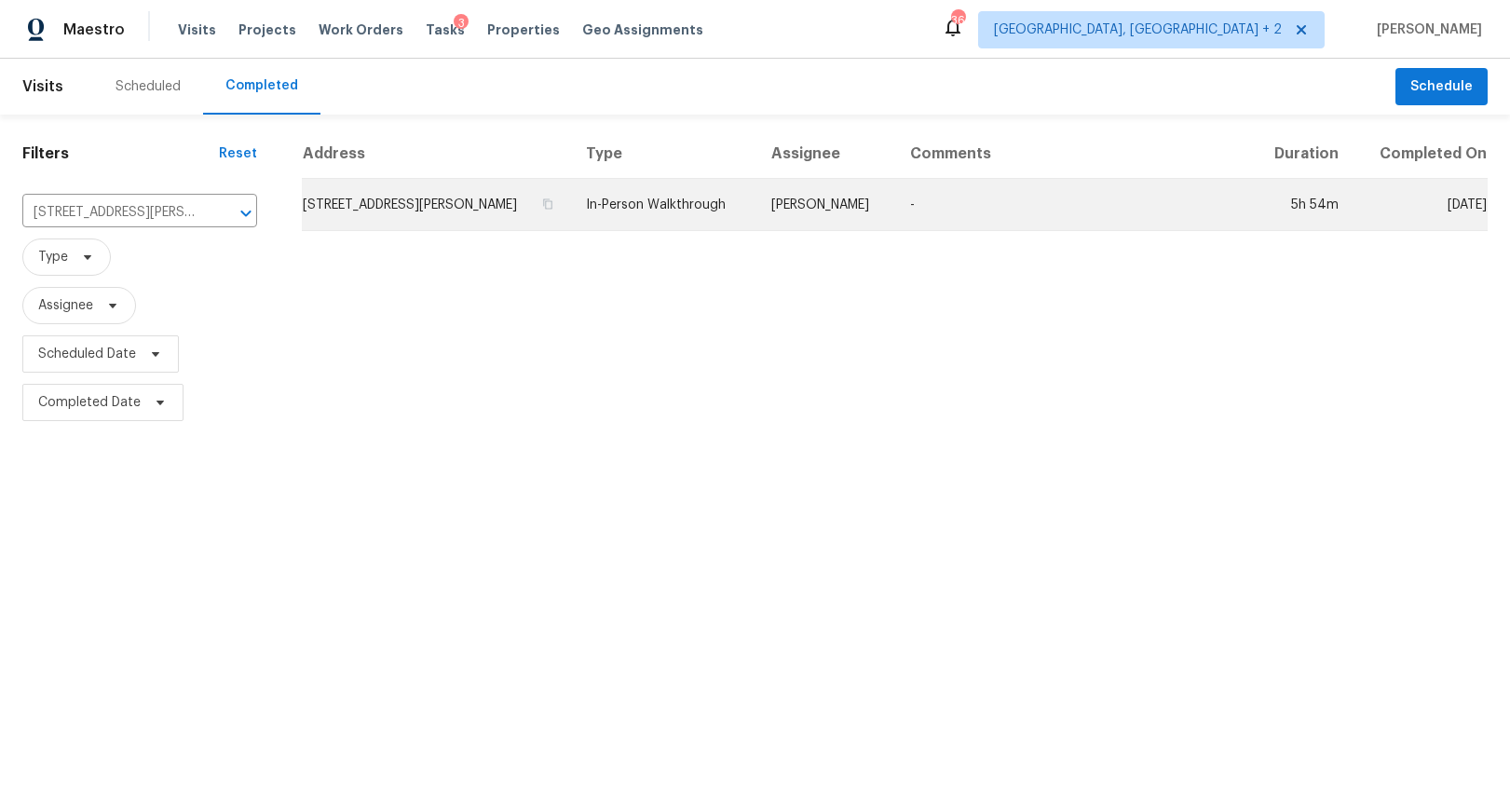
click at [467, 184] on td "258 W Pheasant Hill Dr, Duncan, SC 29334" at bounding box center [436, 205] width 269 height 52
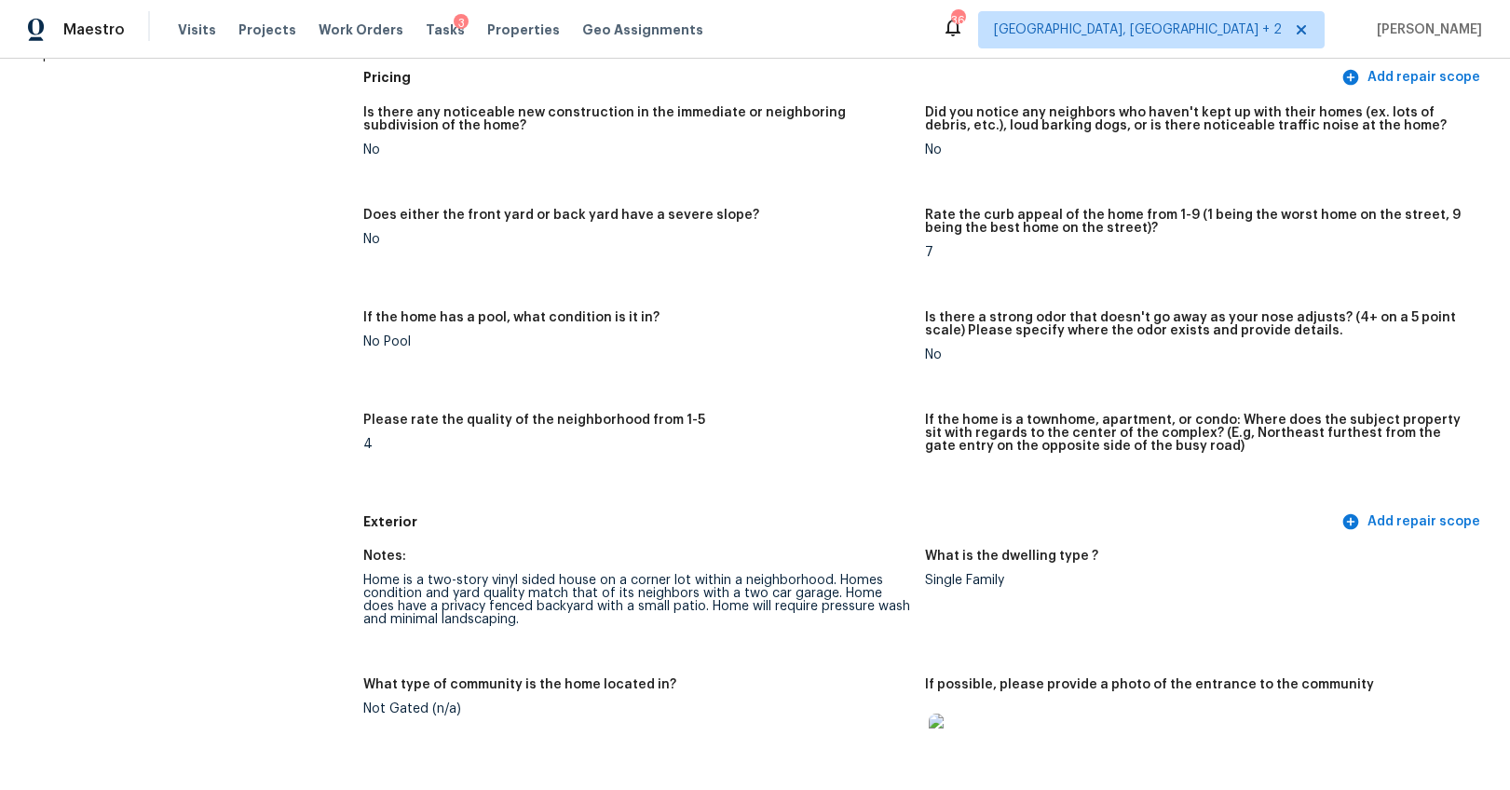
scroll to position [404, 0]
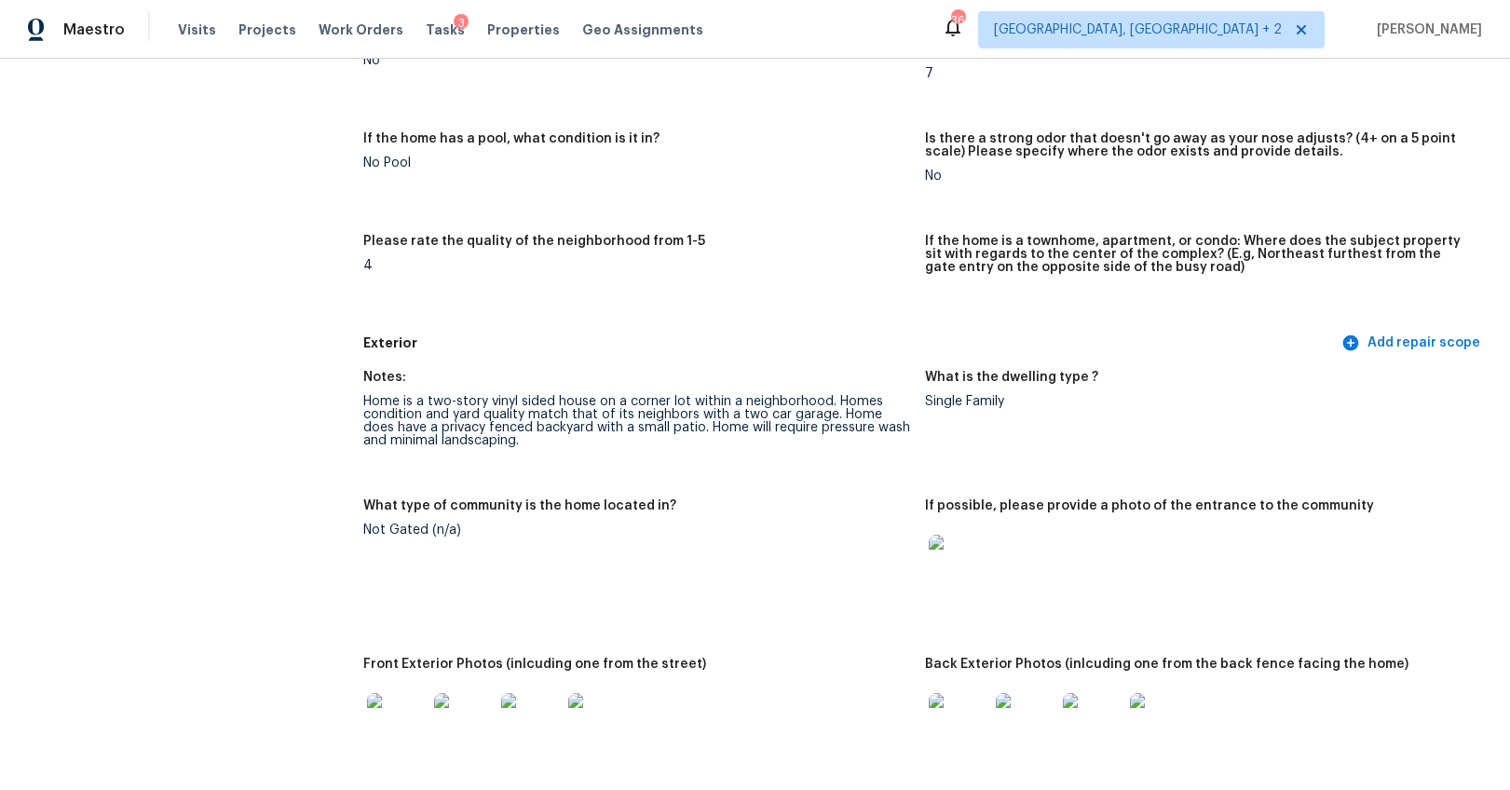
click at [929, 557] on img at bounding box center [959, 565] width 60 height 60
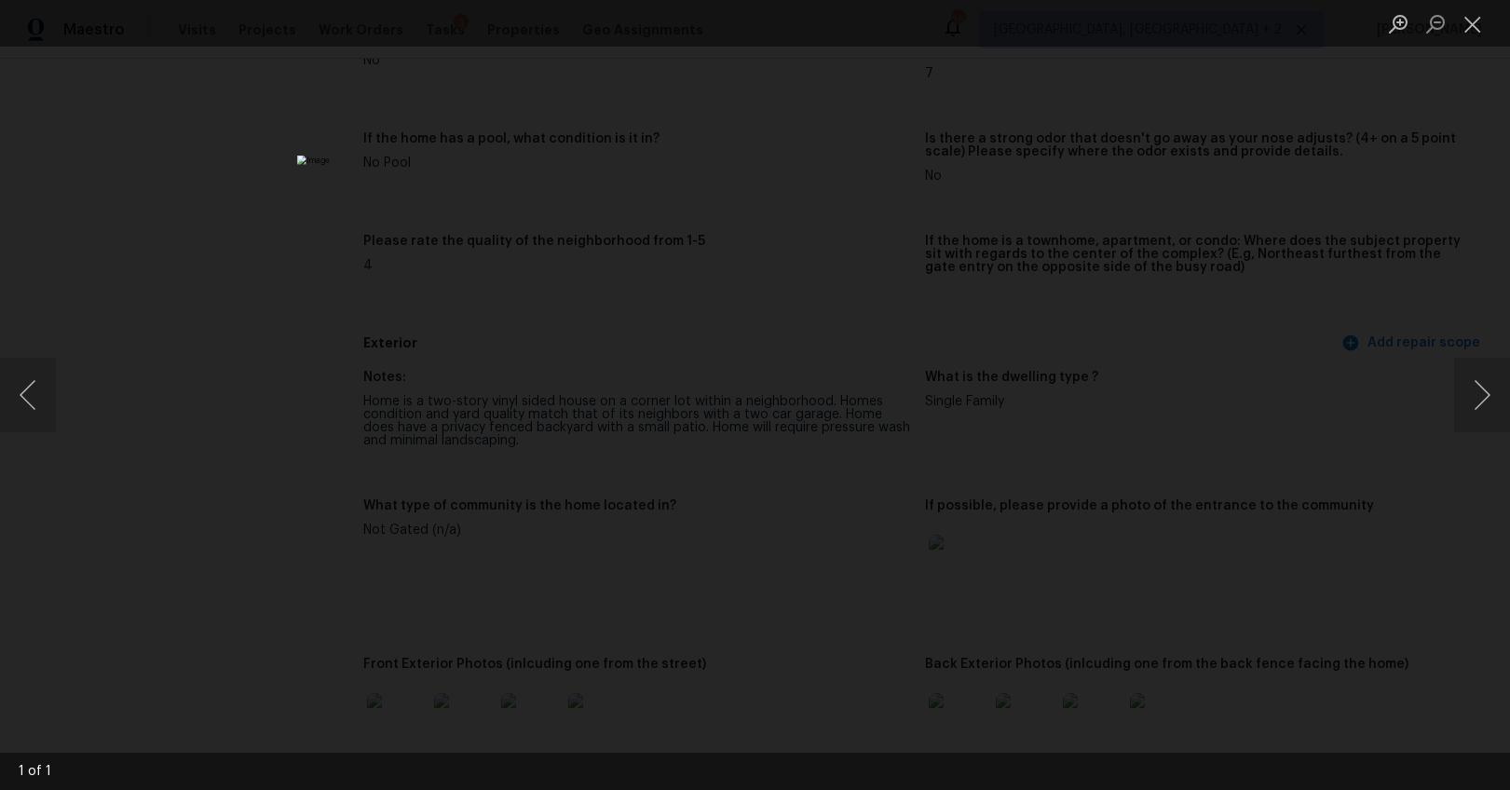
click at [1208, 457] on div "Lightbox" at bounding box center [755, 395] width 1510 height 790
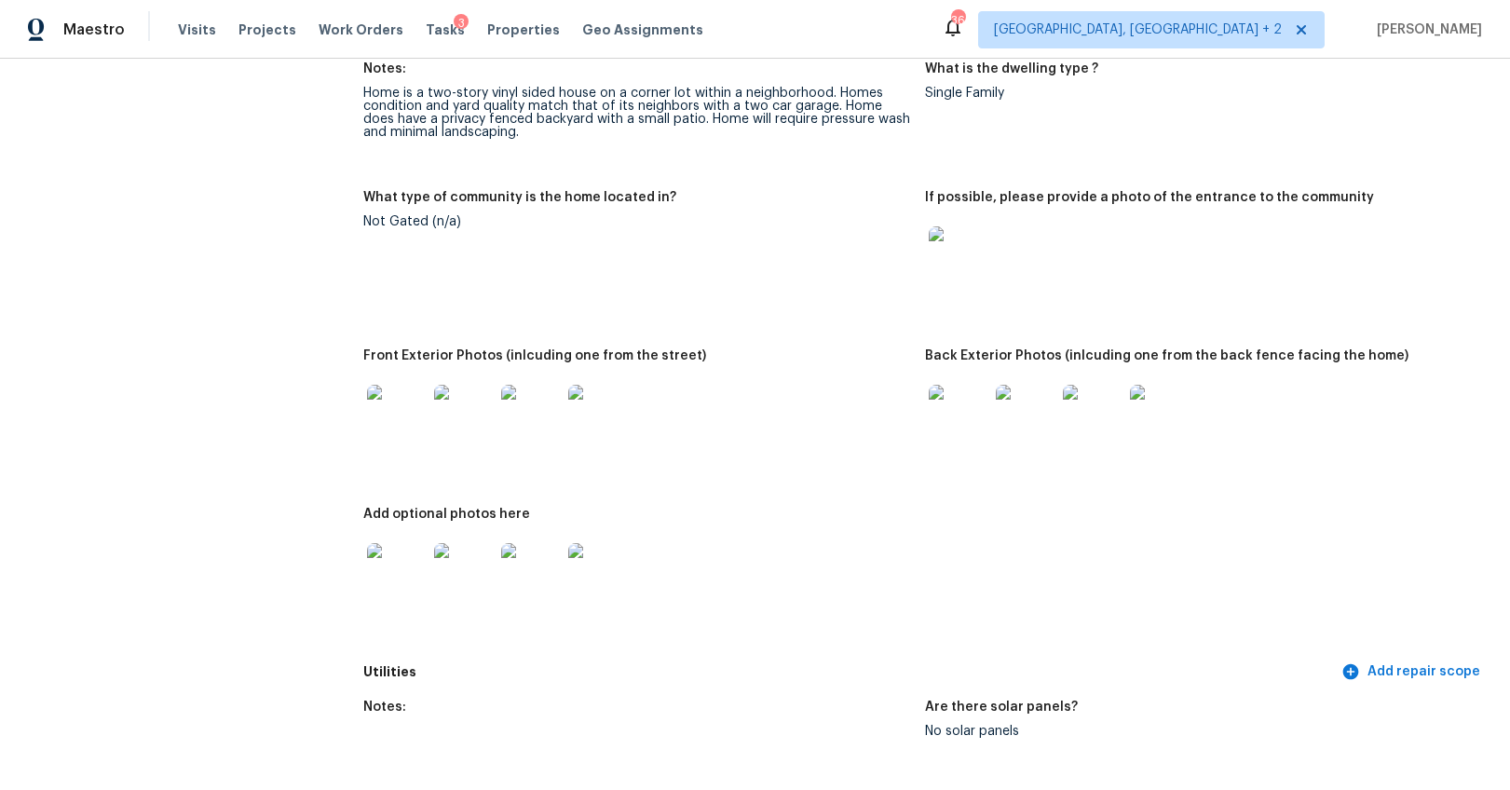
scroll to position [733, 0]
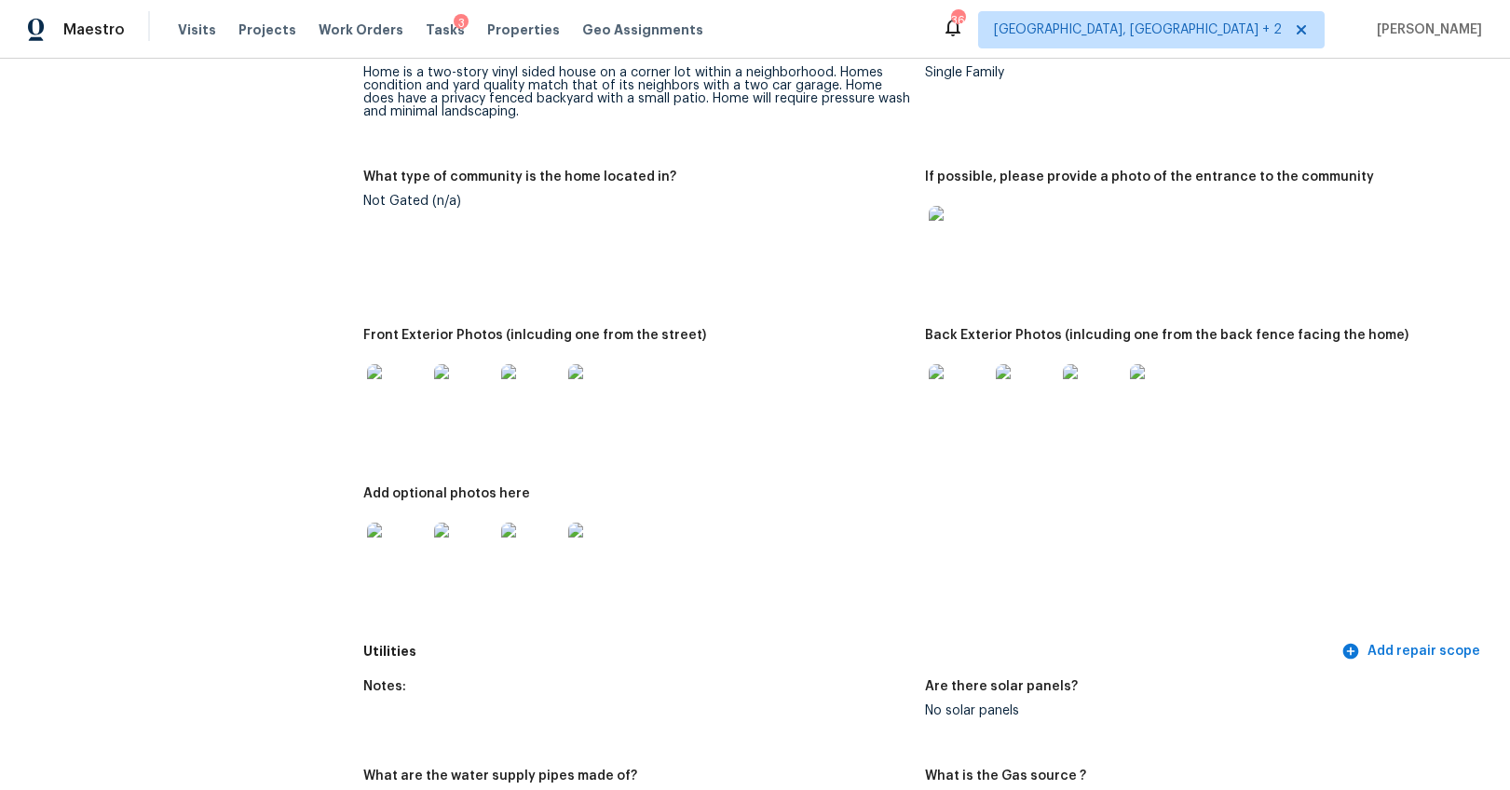
click at [393, 405] on img at bounding box center [397, 394] width 60 height 60
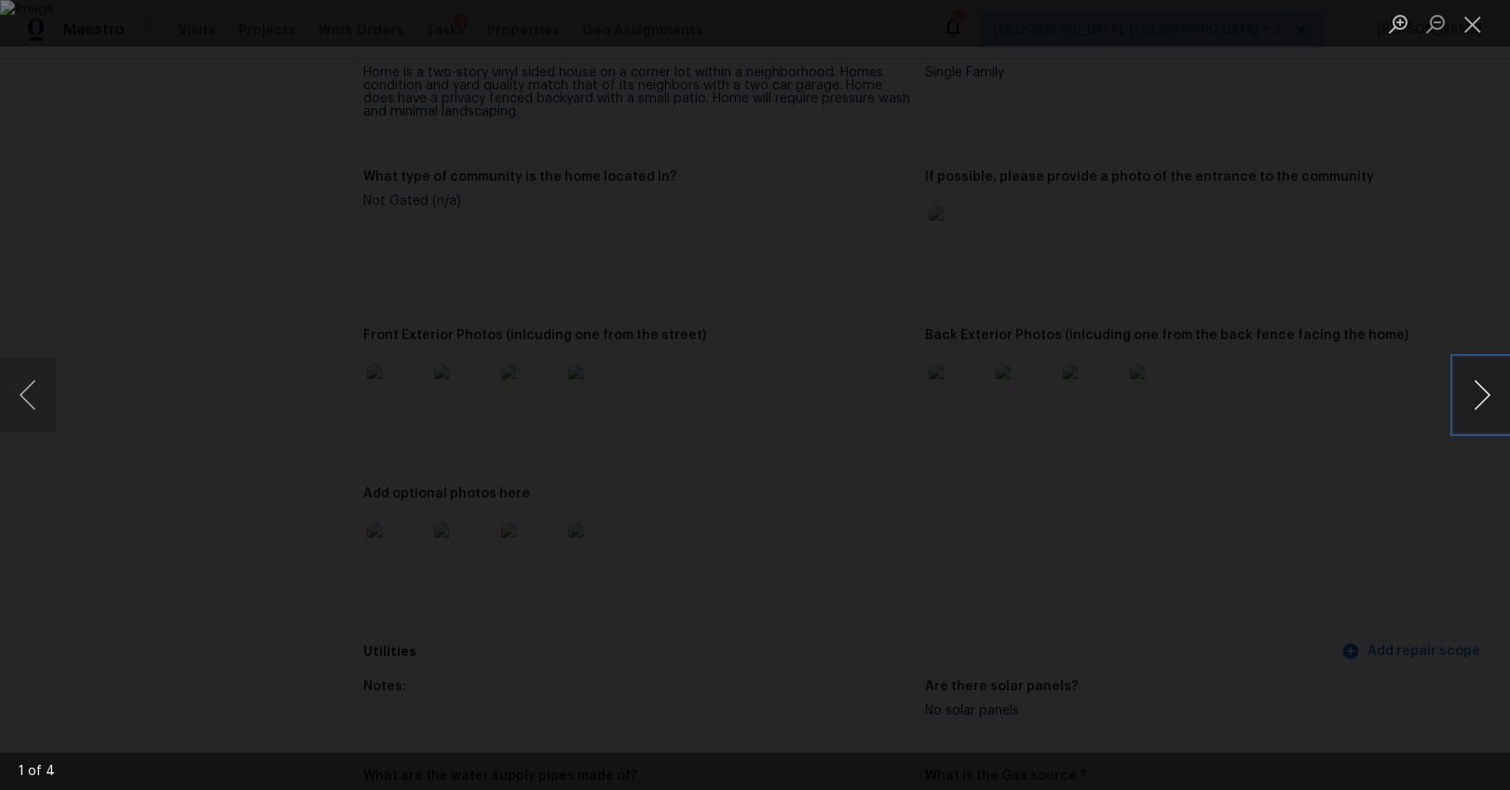
click at [1465, 393] on button "Next image" at bounding box center [1482, 395] width 56 height 75
click at [1474, 402] on button "Next image" at bounding box center [1482, 395] width 56 height 75
click at [778, 539] on img "Lightbox" at bounding box center [636, 263] width 7567 height 3958
click at [1473, 379] on button "Next image" at bounding box center [1482, 395] width 56 height 75
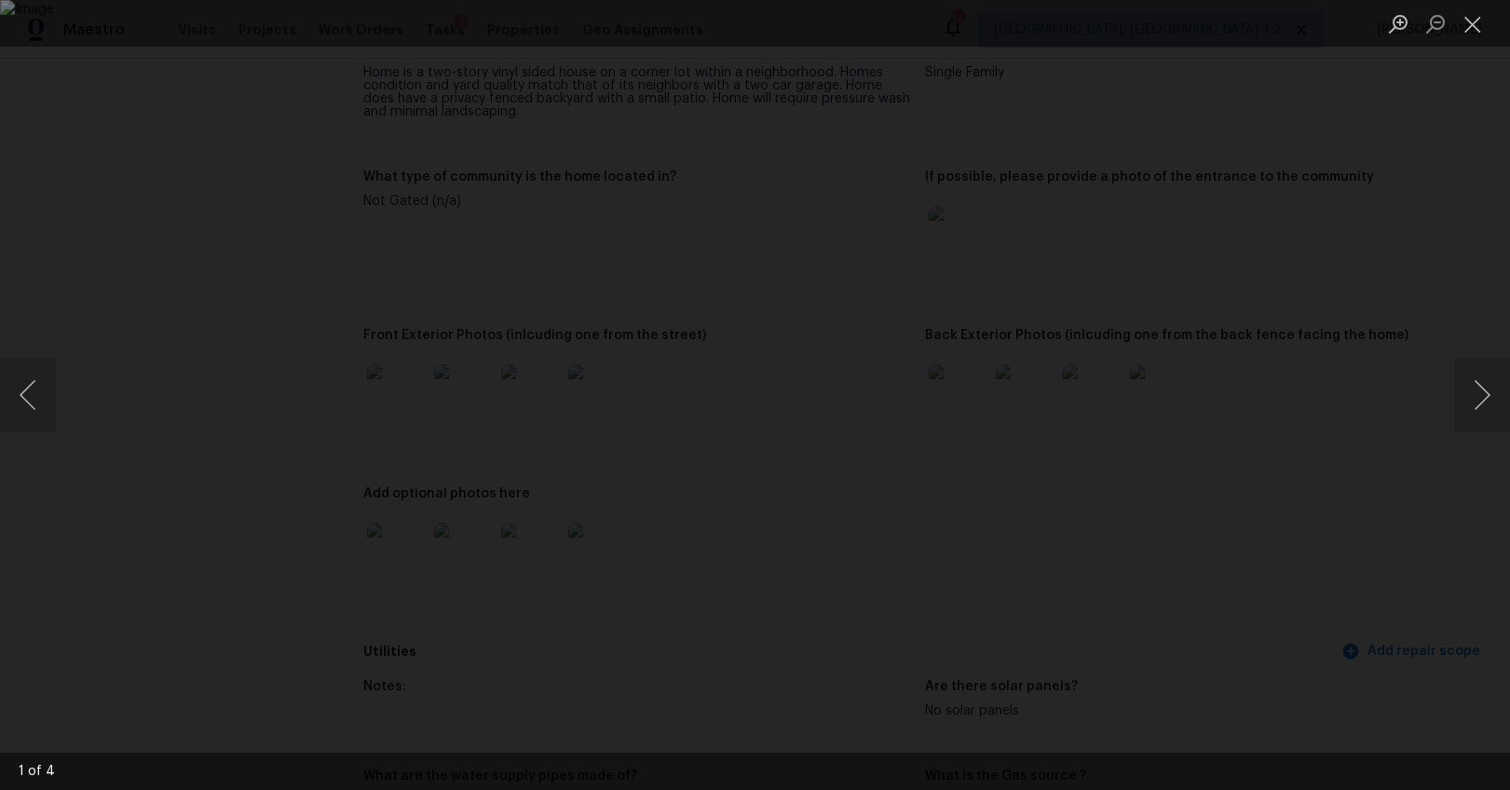
click at [1405, 513] on div "Lightbox" at bounding box center [755, 395] width 1510 height 790
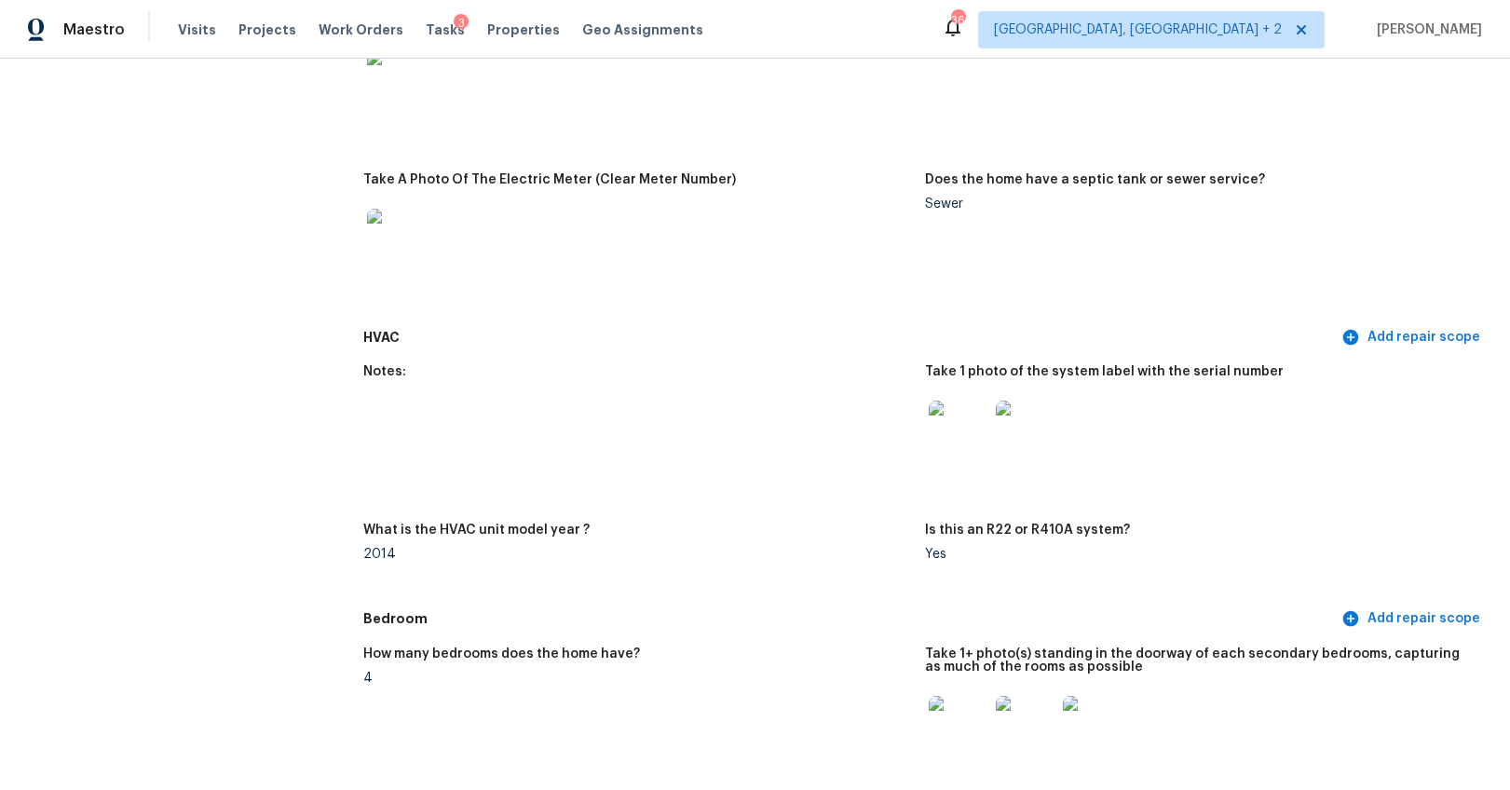
scroll to position [1640, 0]
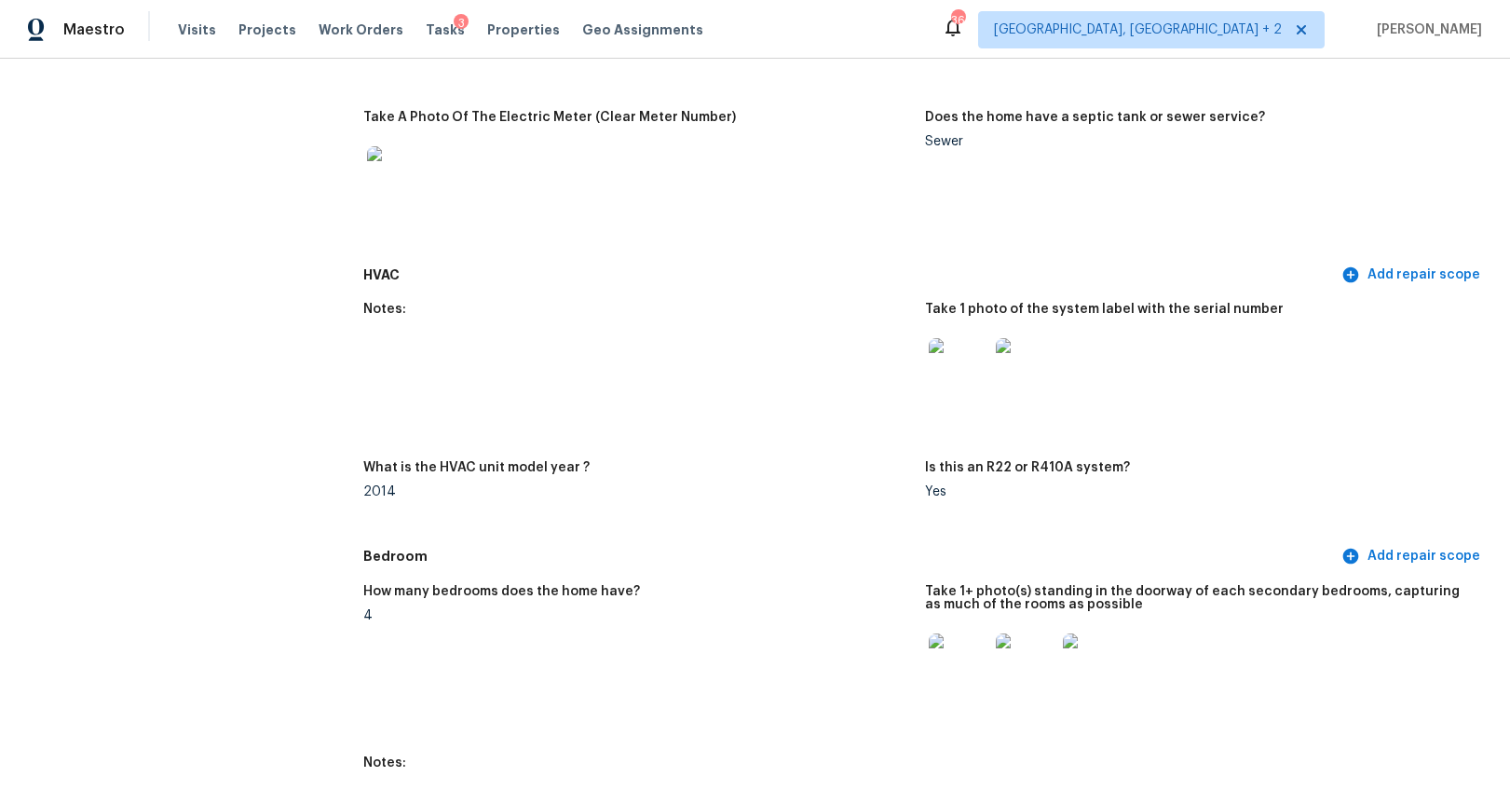
click at [947, 380] on img at bounding box center [959, 368] width 60 height 60
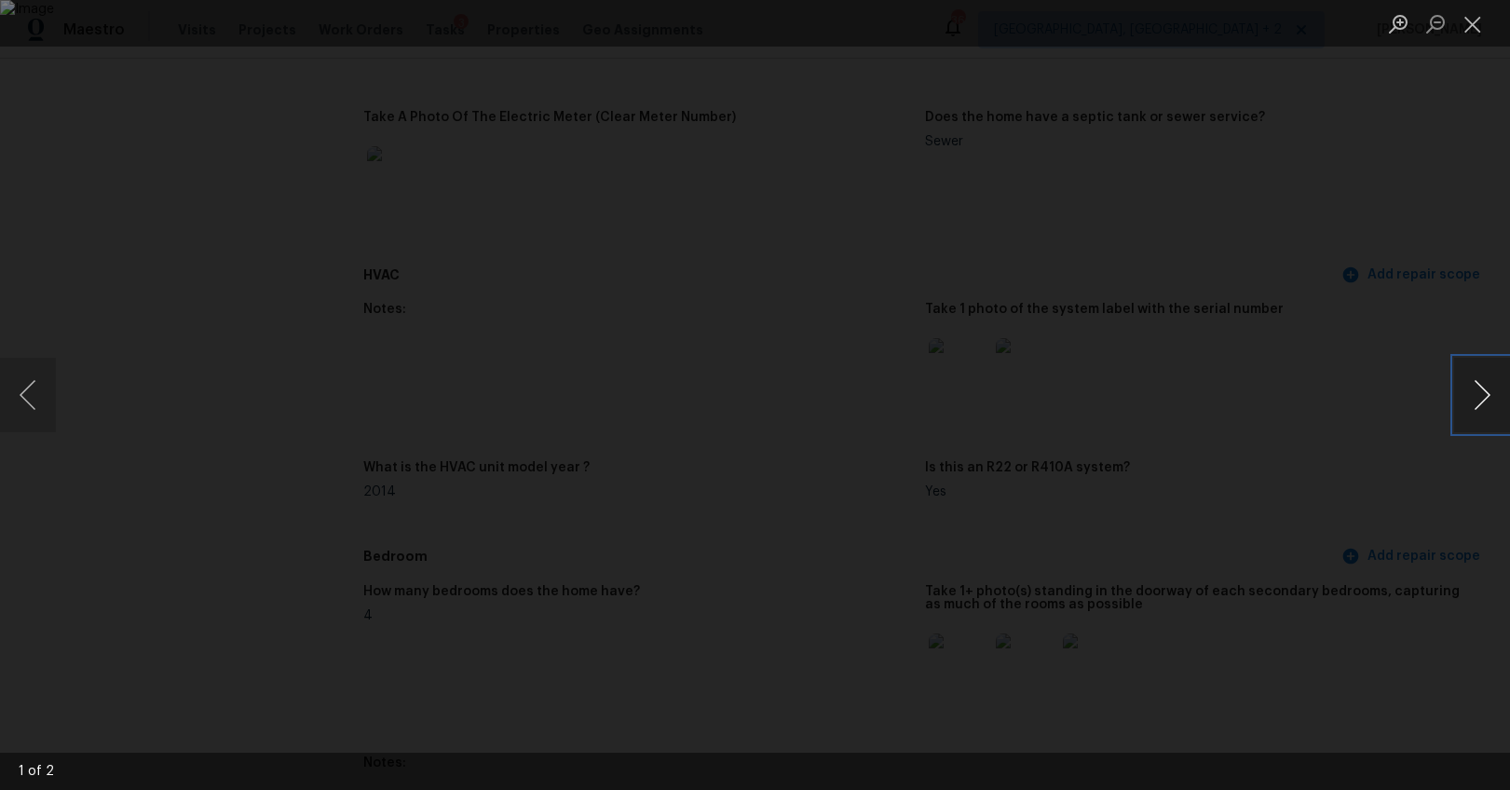
click at [1471, 398] on button "Next image" at bounding box center [1482, 395] width 56 height 75
click at [1278, 524] on img "Lightbox" at bounding box center [578, 633] width 3440 height 1799
click at [1470, 257] on div "Lightbox" at bounding box center [755, 395] width 1510 height 790
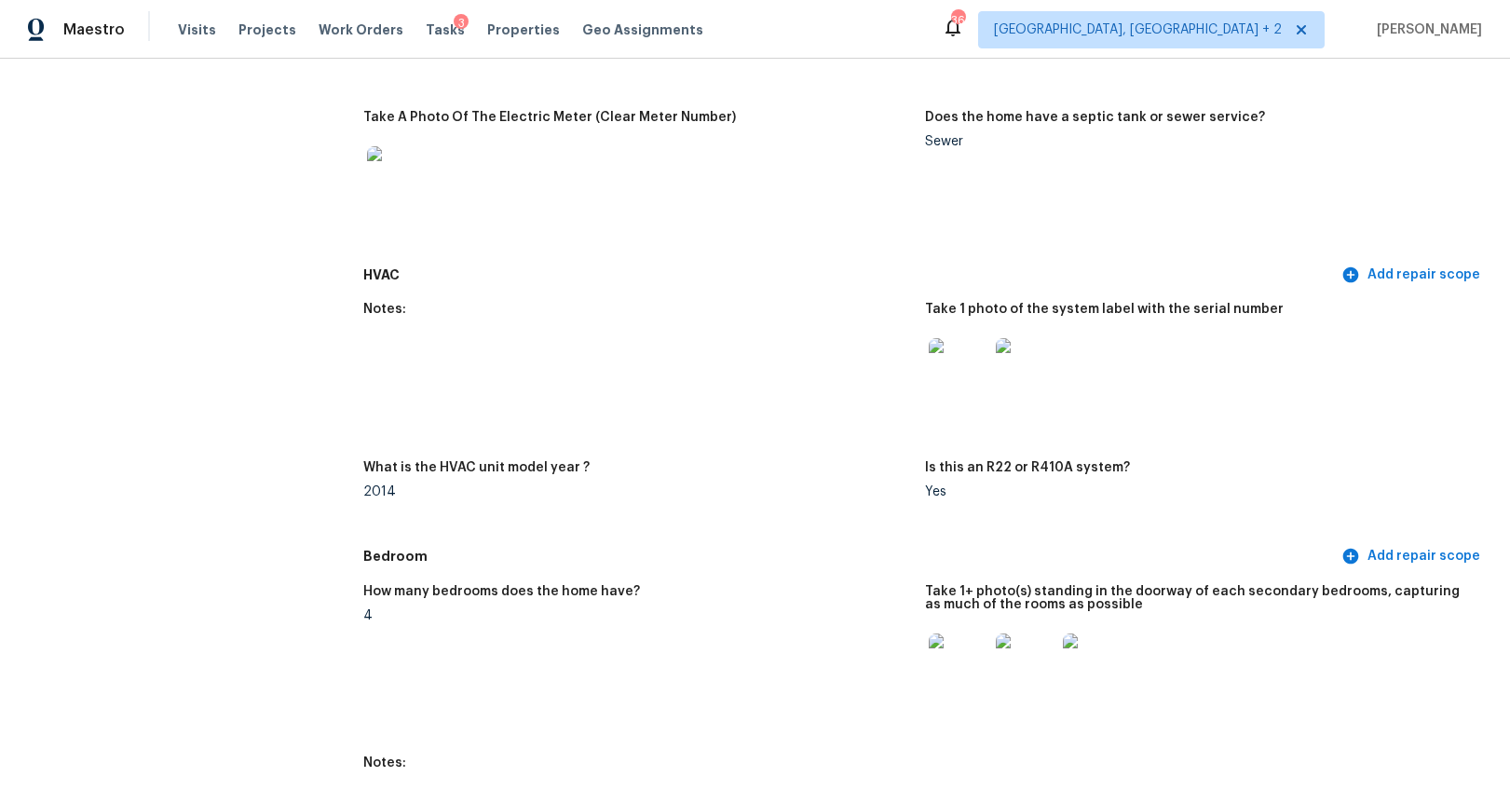
scroll to position [1994, 0]
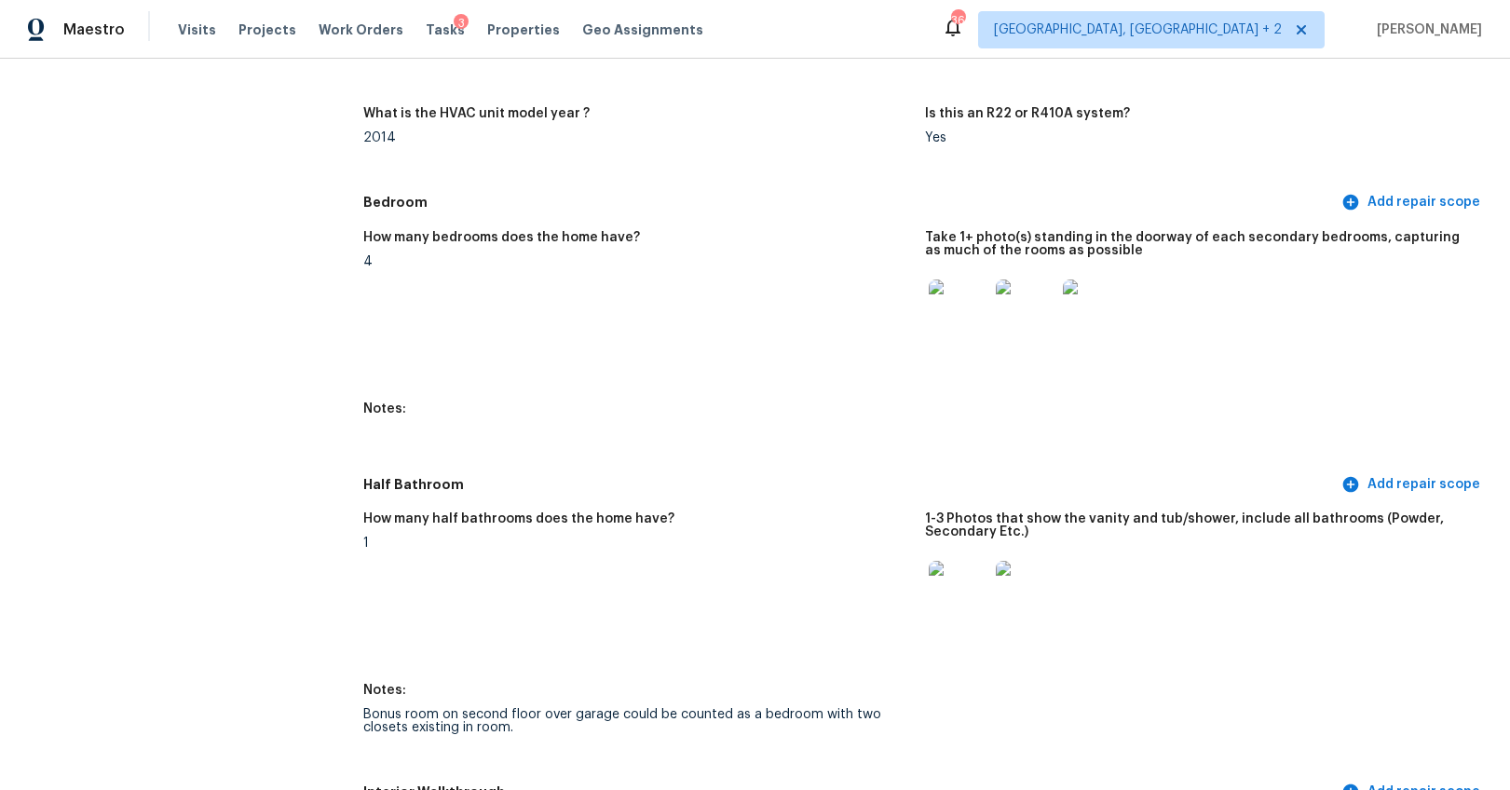
click at [967, 325] on img at bounding box center [959, 310] width 60 height 60
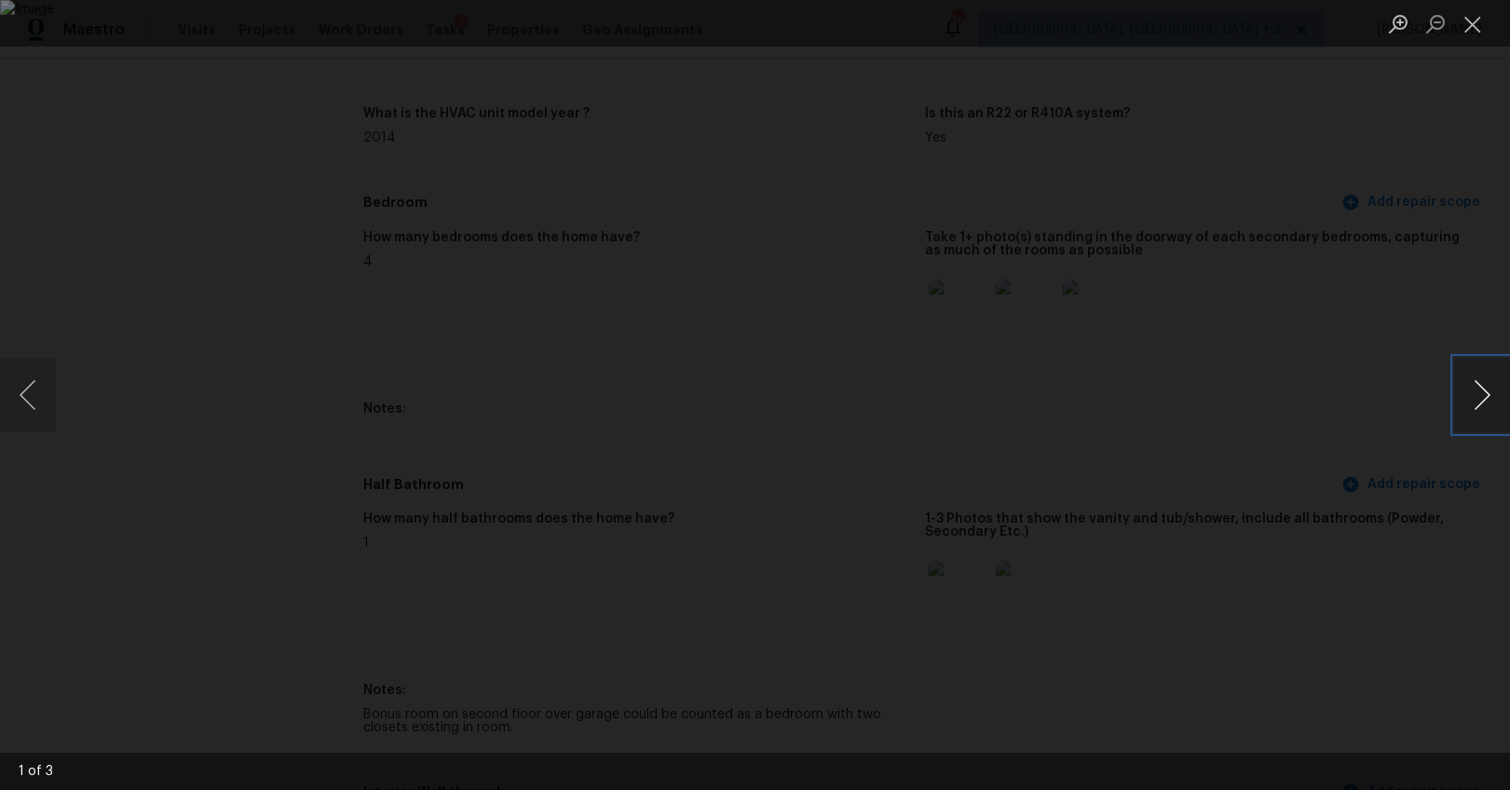
click at [1479, 404] on button "Next image" at bounding box center [1482, 395] width 56 height 75
click at [1418, 523] on div "Lightbox" at bounding box center [755, 395] width 1510 height 790
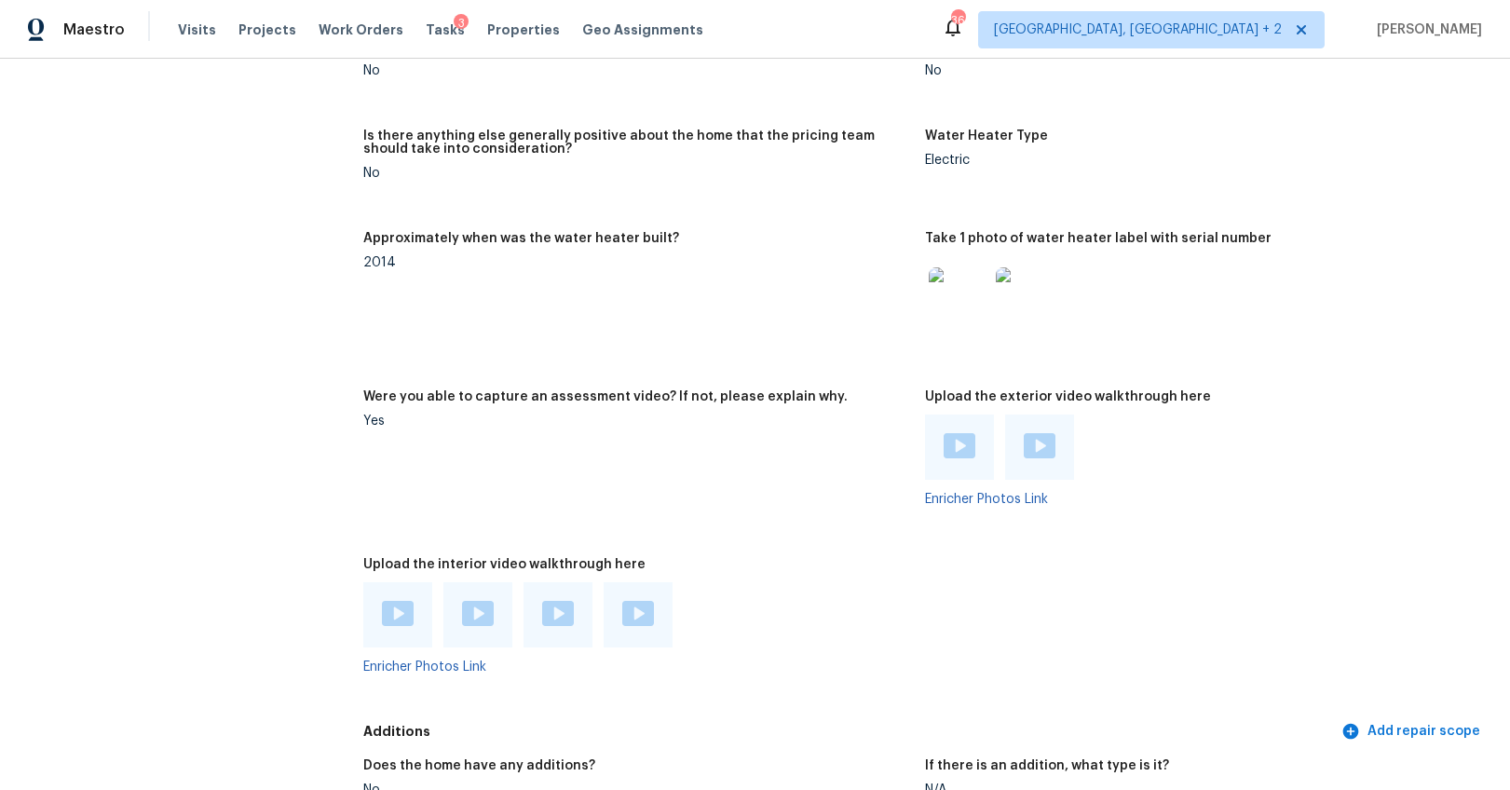
scroll to position [3898, 0]
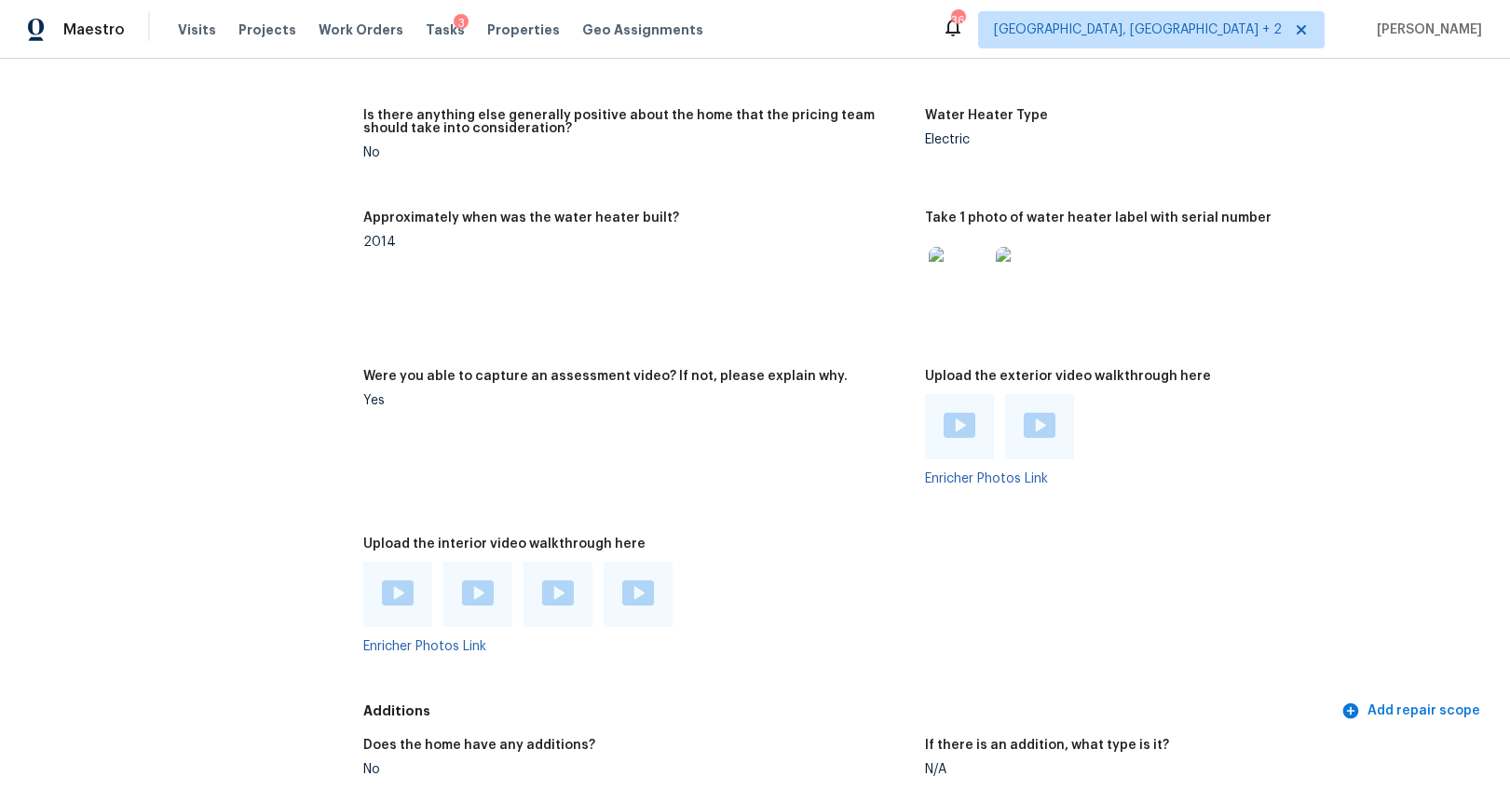
click at [1014, 297] on img at bounding box center [1026, 277] width 60 height 60
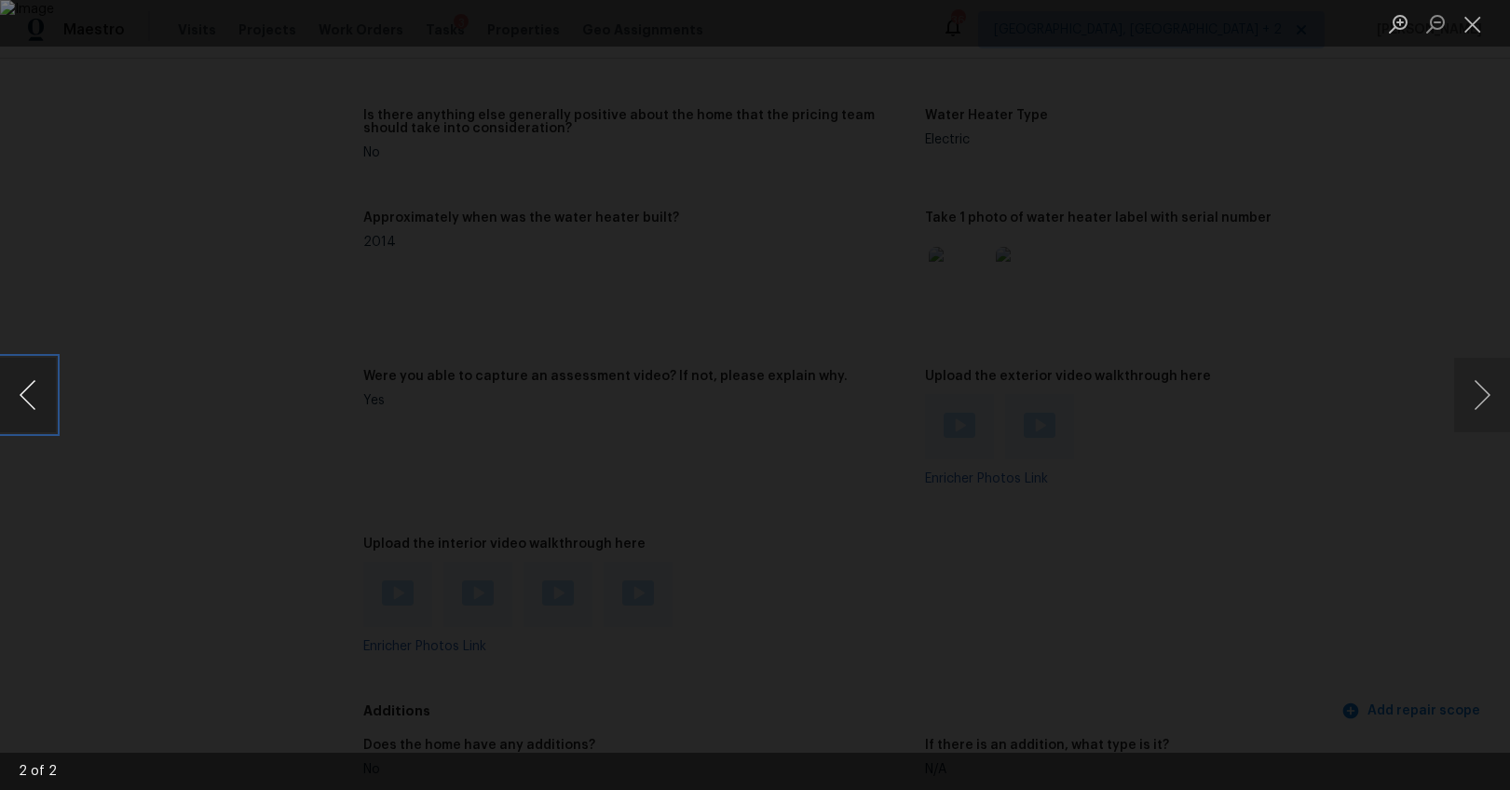
click at [26, 390] on button "Previous image" at bounding box center [28, 395] width 56 height 75
click at [1146, 211] on div "Lightbox" at bounding box center [755, 395] width 1510 height 790
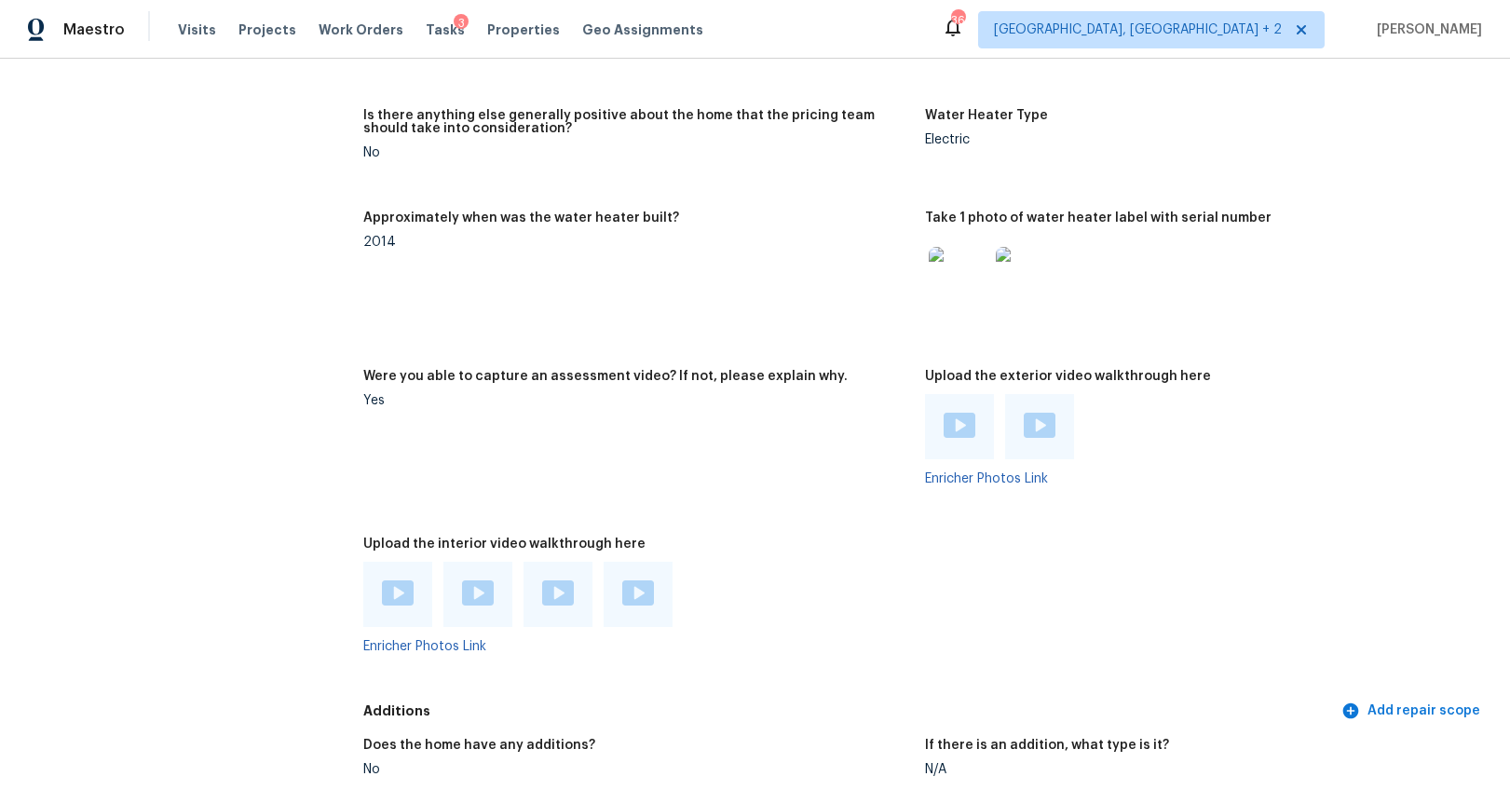
click at [946, 413] on img at bounding box center [960, 425] width 32 height 25
click at [1011, 414] on div at bounding box center [1039, 426] width 69 height 65
click at [1024, 425] on img at bounding box center [1040, 425] width 32 height 25
click at [398, 582] on img at bounding box center [398, 592] width 32 height 25
click at [486, 576] on div at bounding box center [478, 594] width 69 height 65
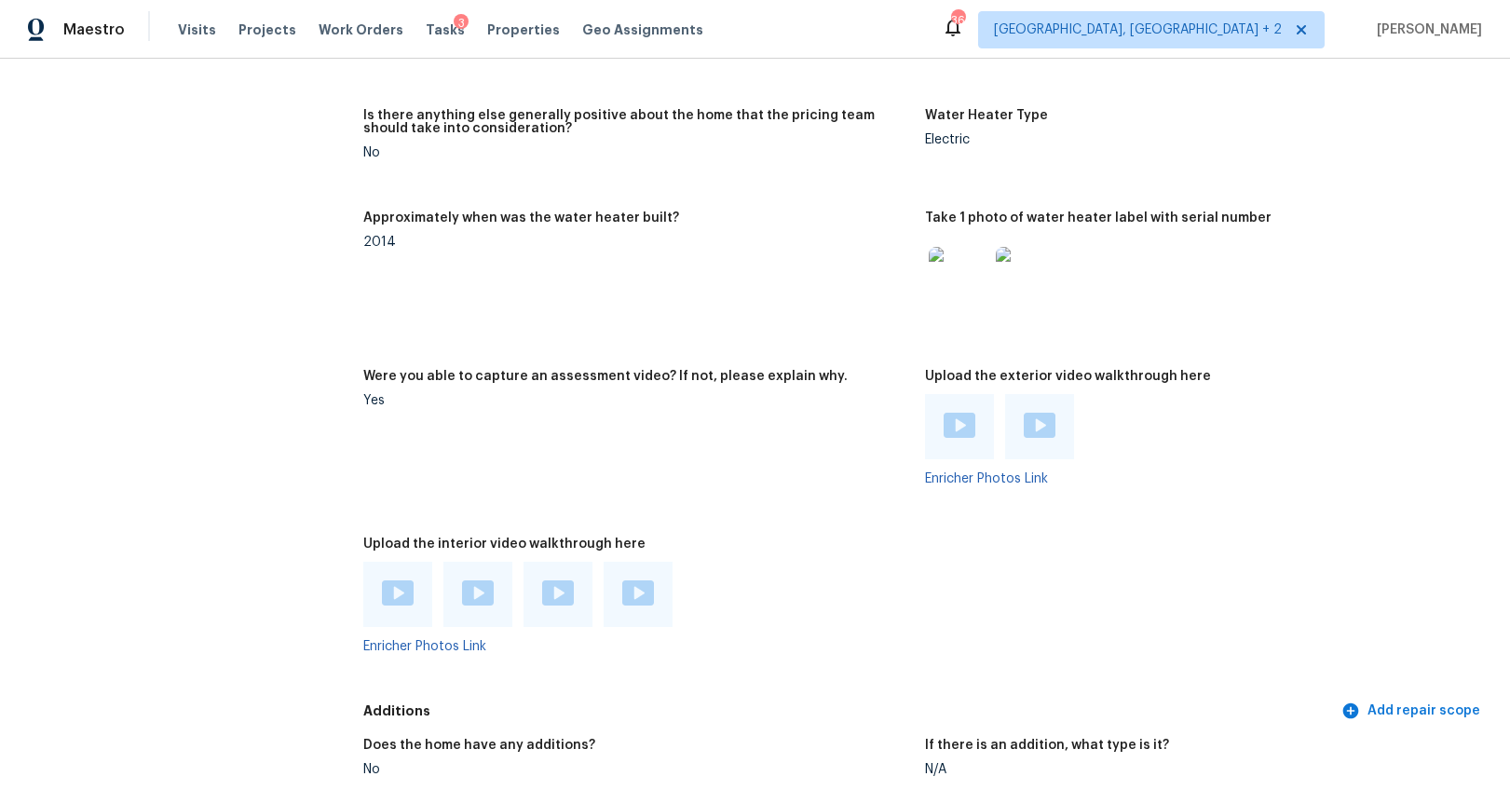
click at [481, 583] on img at bounding box center [478, 592] width 32 height 25
click at [533, 581] on div at bounding box center [558, 594] width 69 height 65
click at [543, 588] on img at bounding box center [558, 592] width 32 height 25
click at [634, 594] on img at bounding box center [638, 592] width 32 height 25
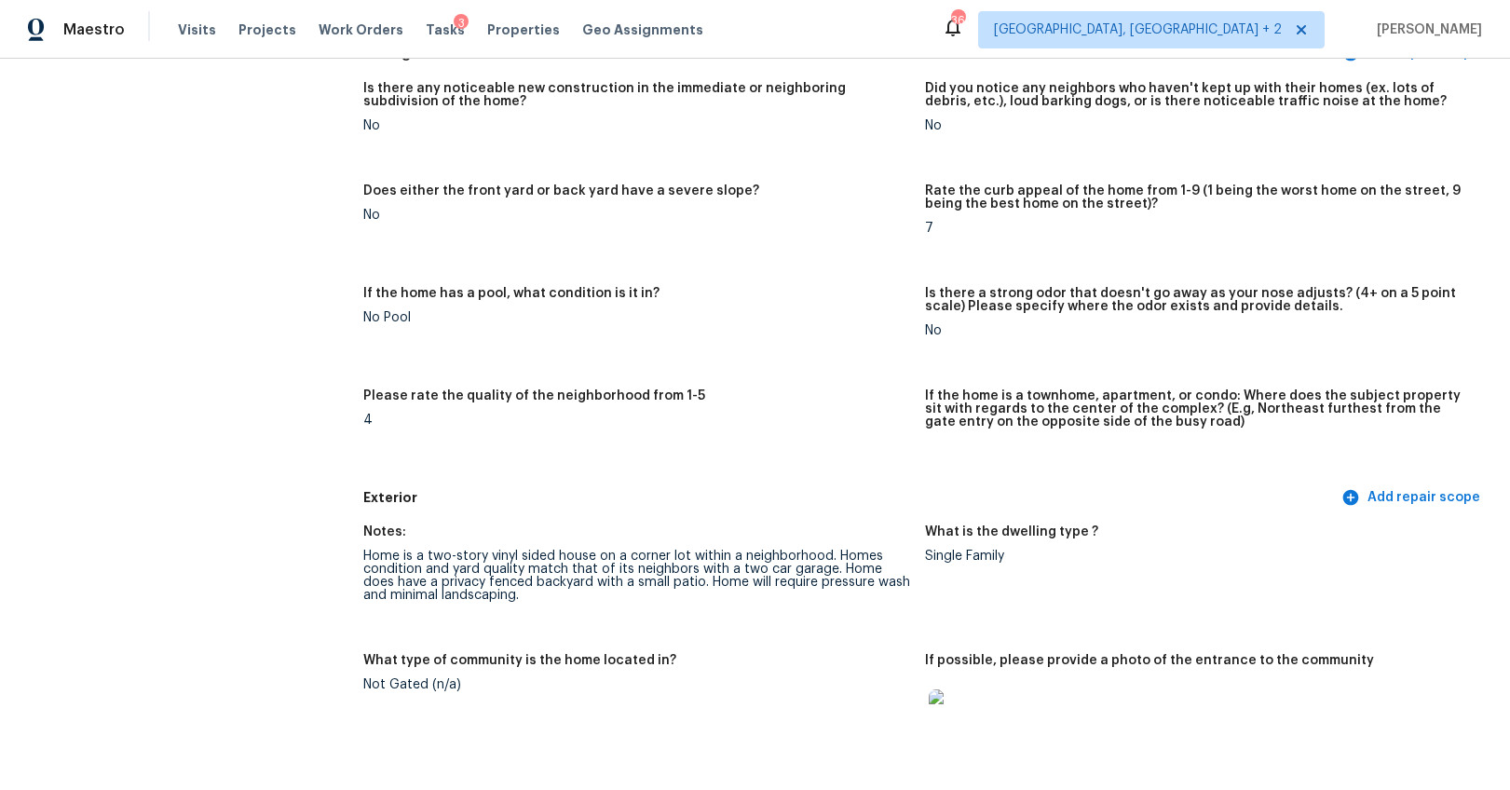
scroll to position [0, 0]
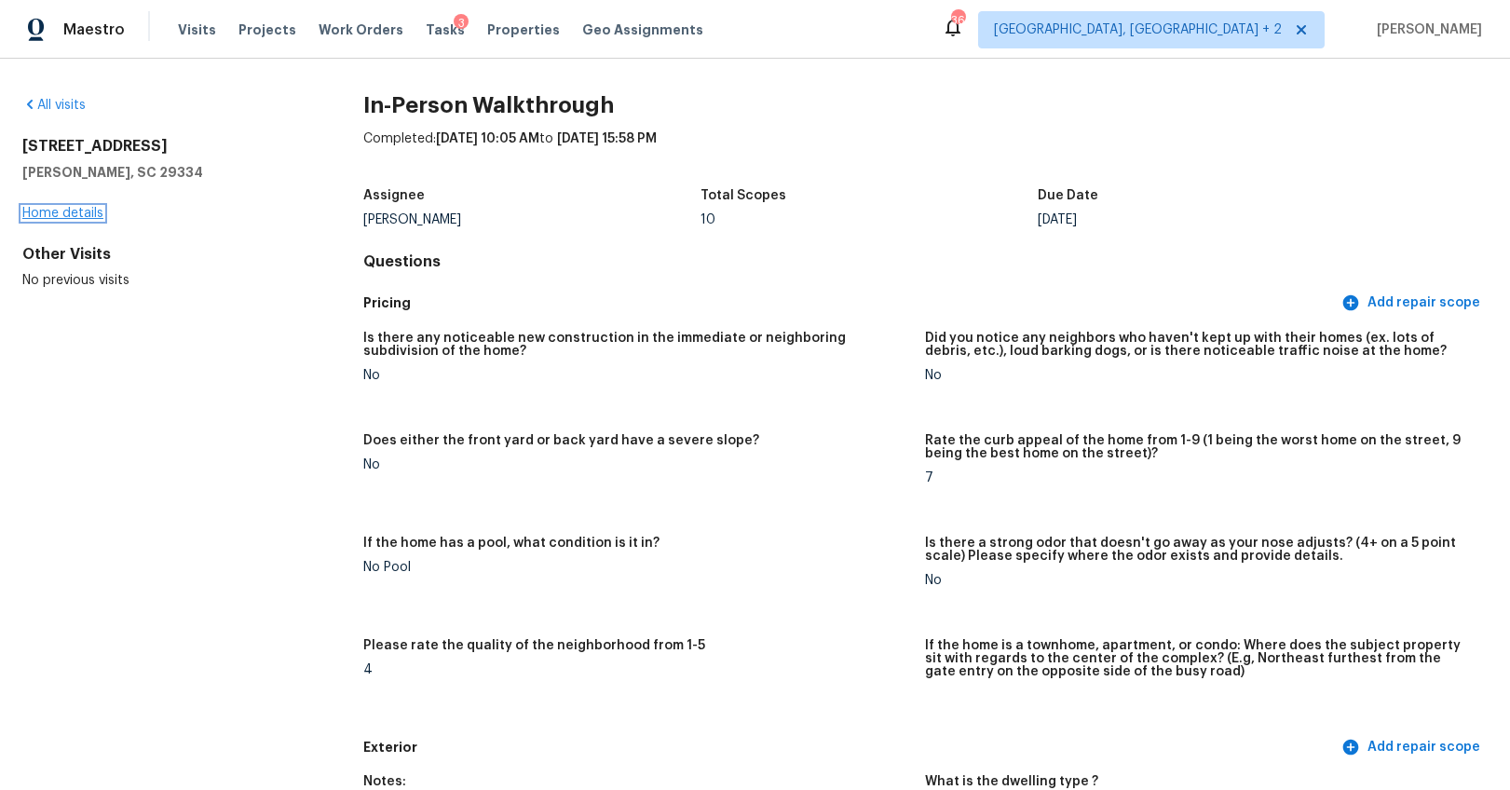
click at [94, 215] on link "Home details" at bounding box center [62, 213] width 81 height 13
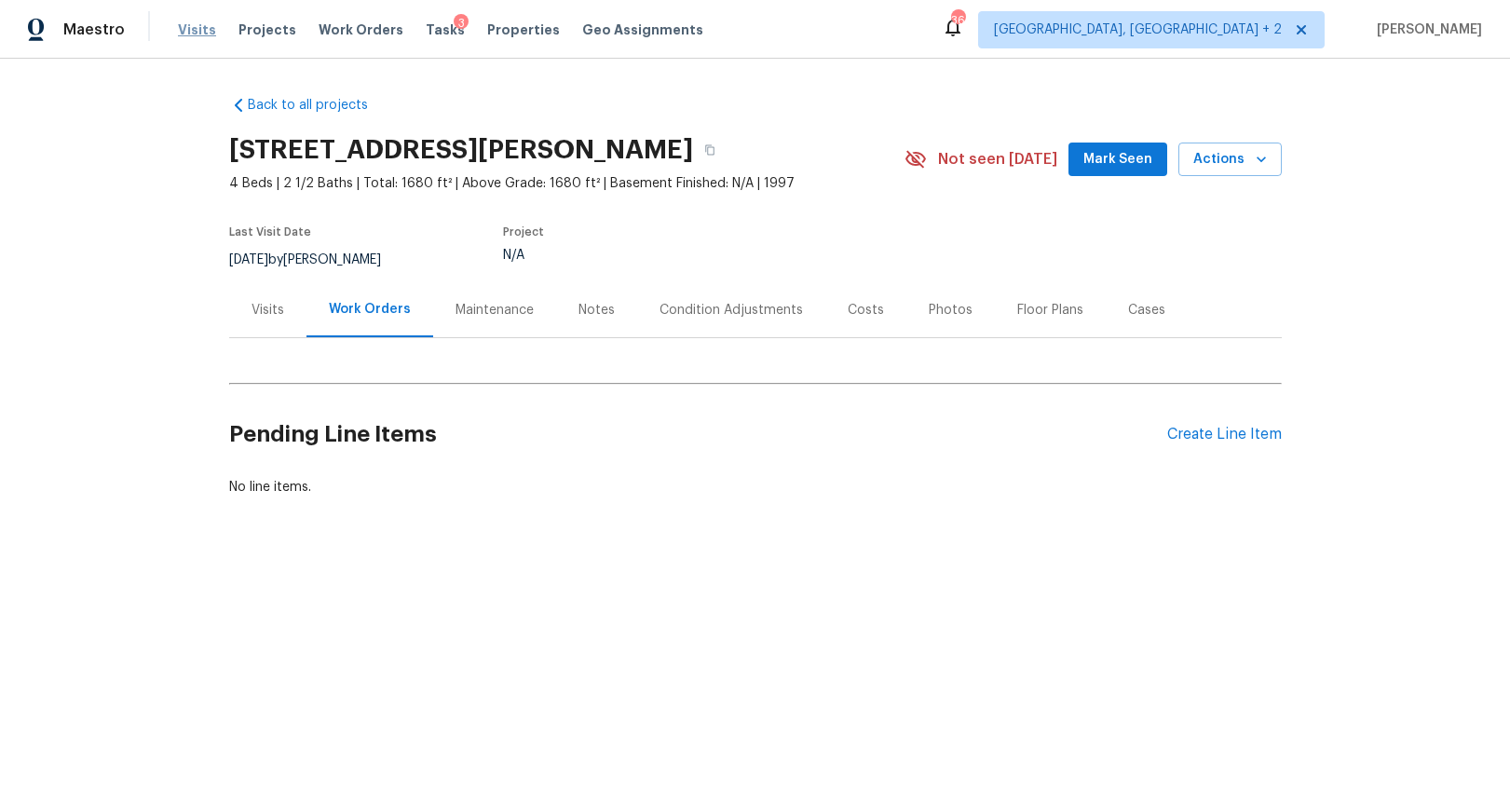
click at [195, 32] on span "Visits" at bounding box center [197, 29] width 38 height 19
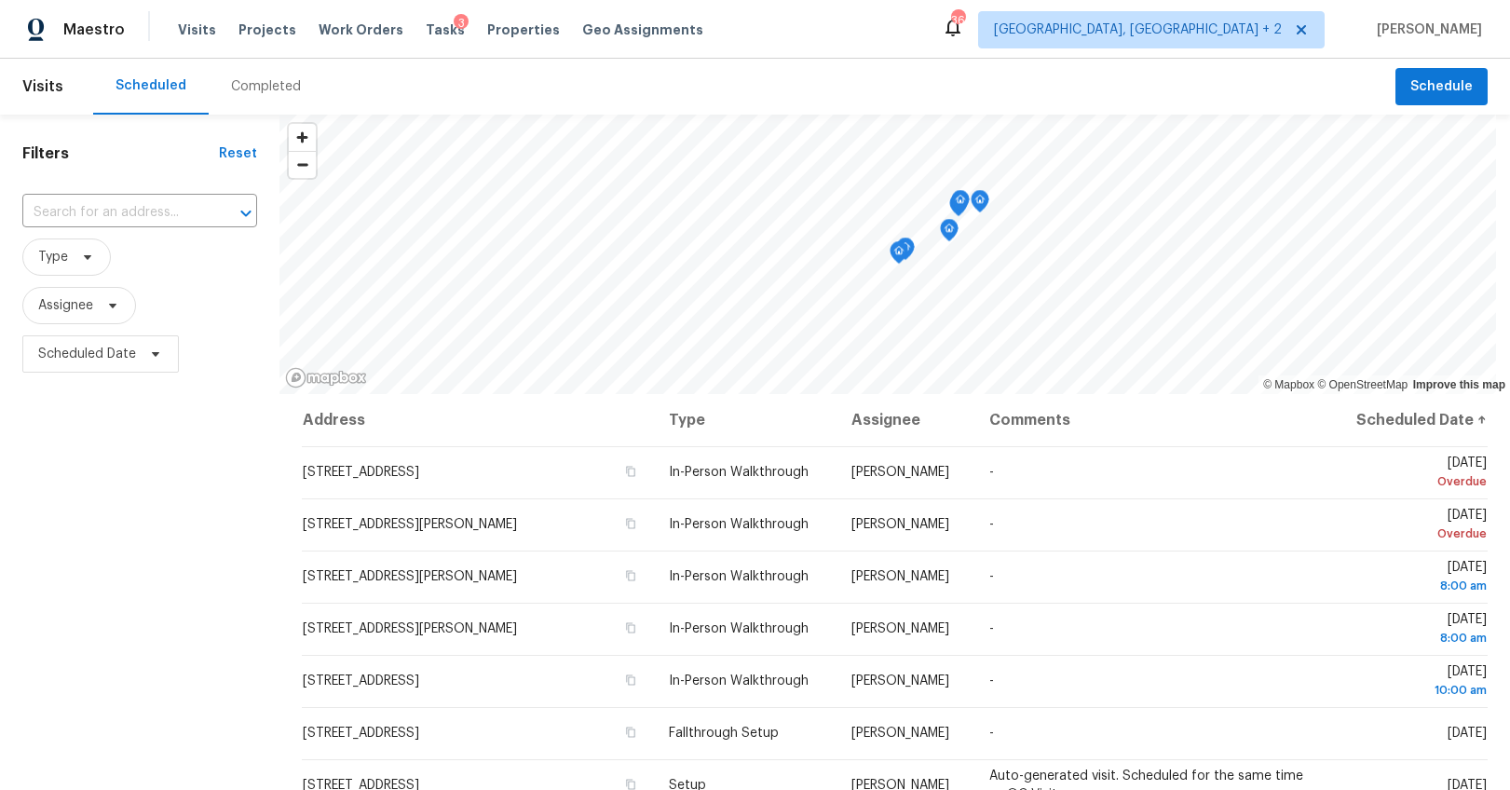
click at [237, 91] on div "Completed" at bounding box center [266, 86] width 70 height 19
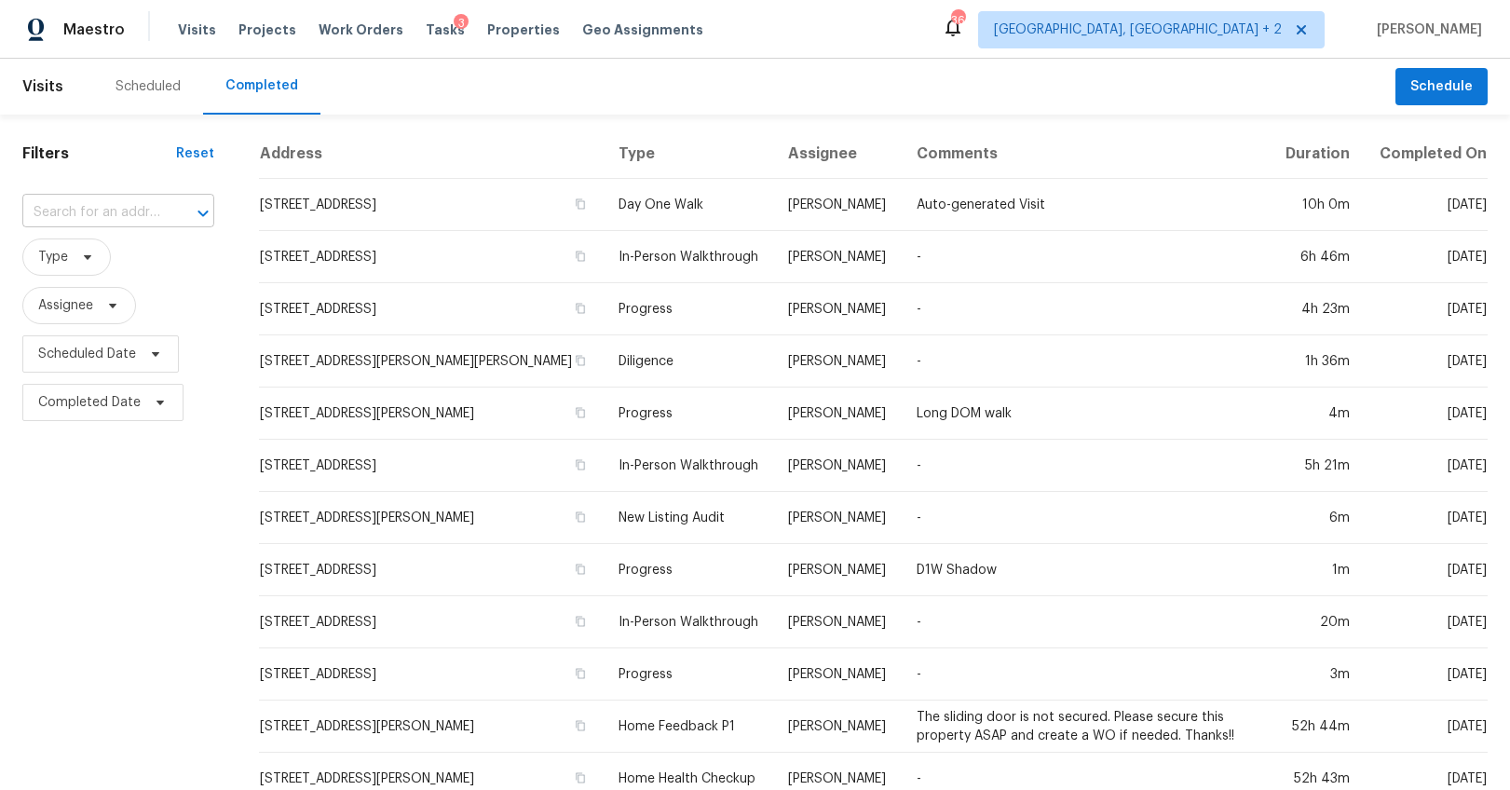
click at [107, 213] on input "text" at bounding box center [92, 212] width 140 height 29
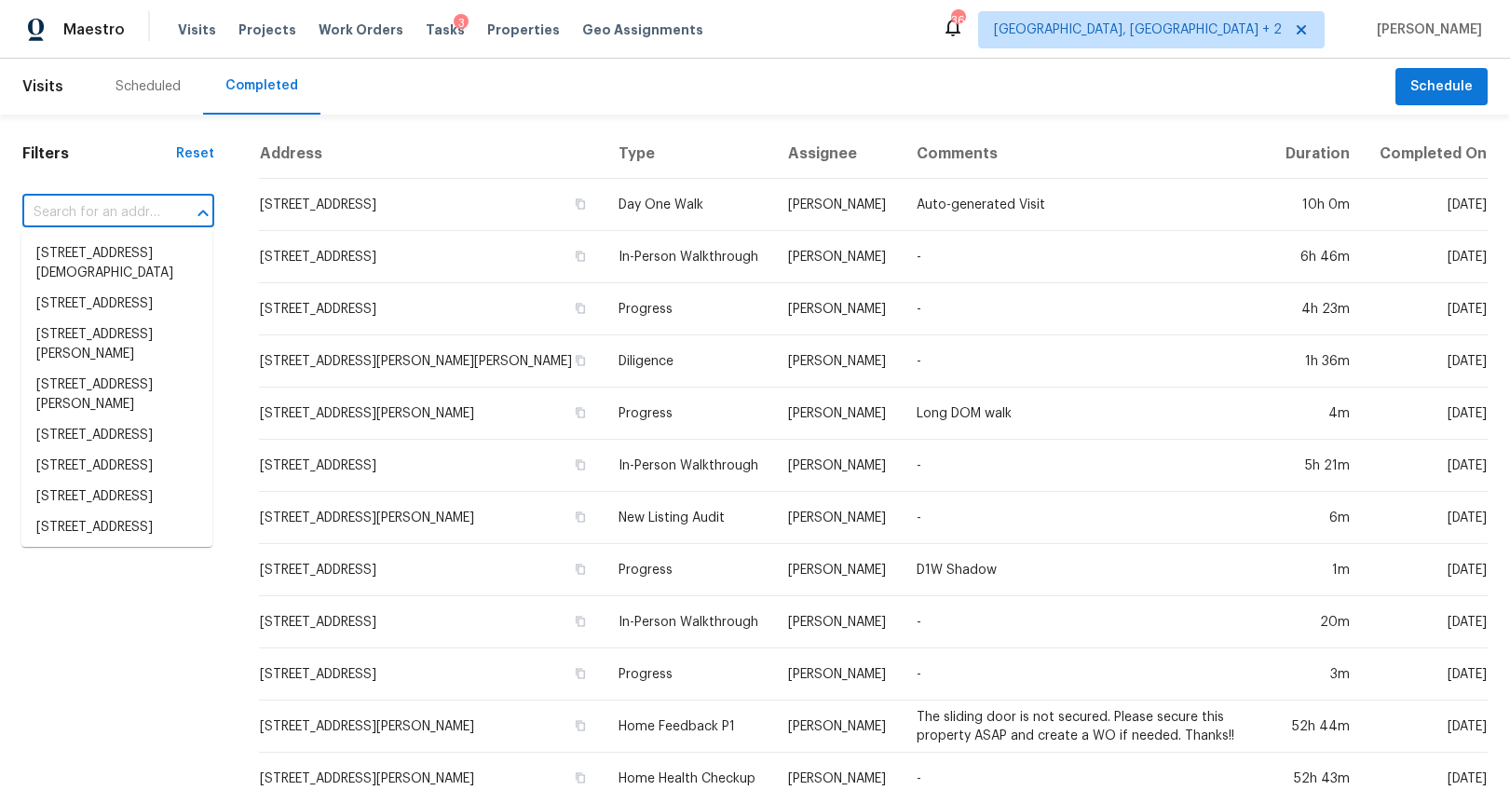
paste input "40 Pequot Dr, Greenville, SC 29607"
type input "40 Pequot Dr, Greenville, SC 29607"
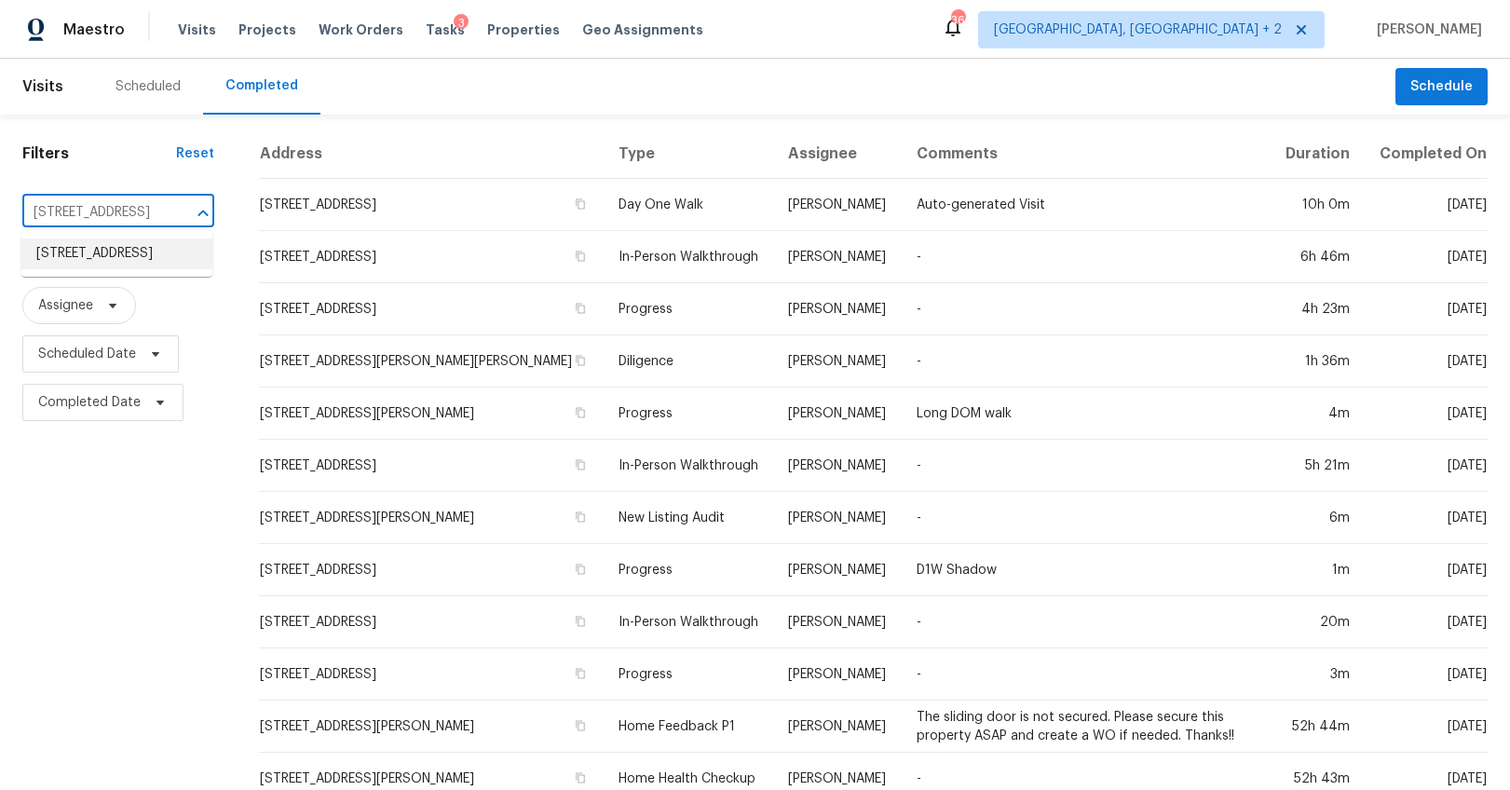
click at [109, 248] on li "40 Pequot Dr, Greenville, SC 29607" at bounding box center [116, 254] width 191 height 31
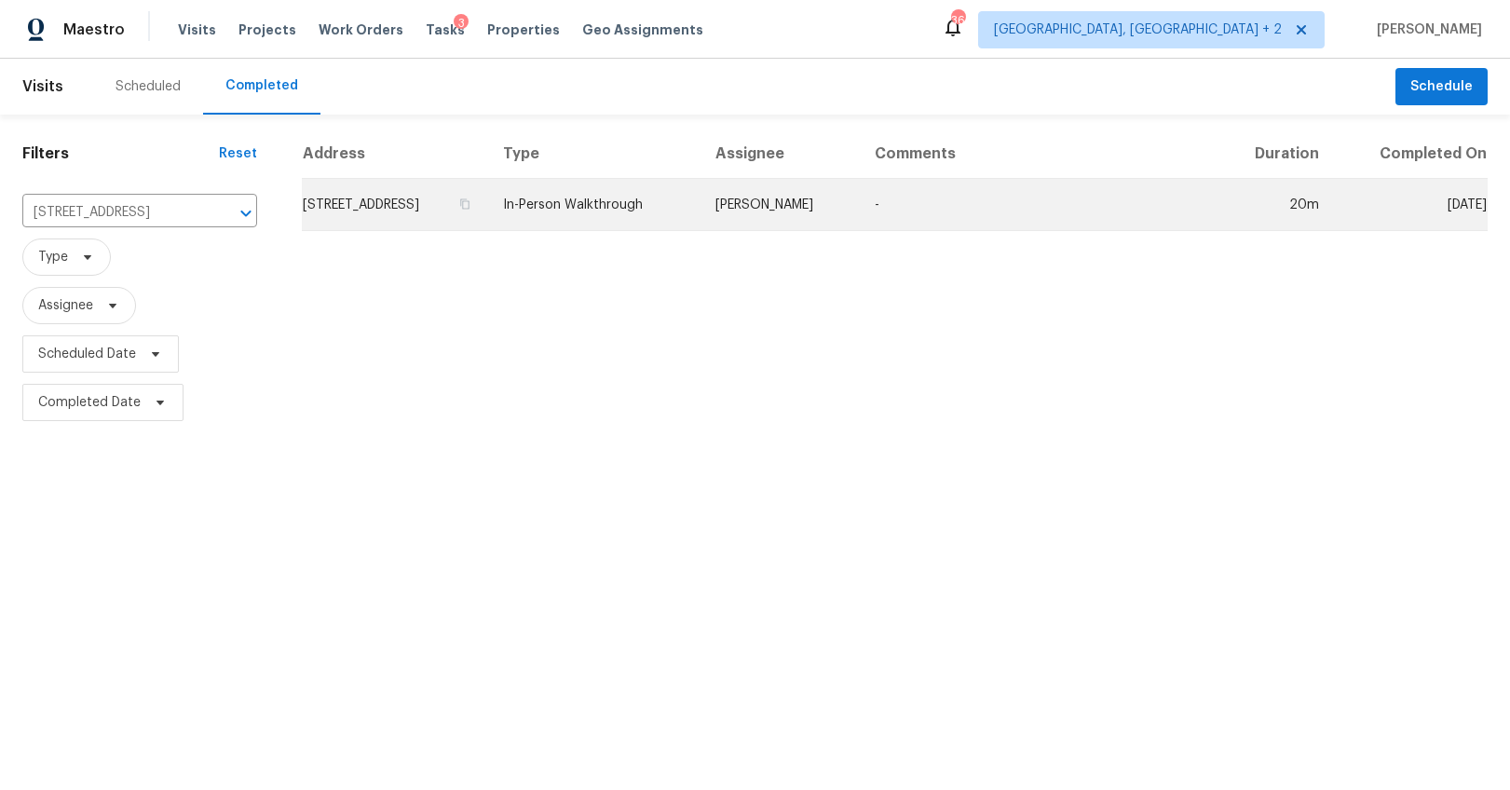
click at [373, 205] on td "40 Pequot Dr, Greenville, SC 29607" at bounding box center [395, 205] width 186 height 52
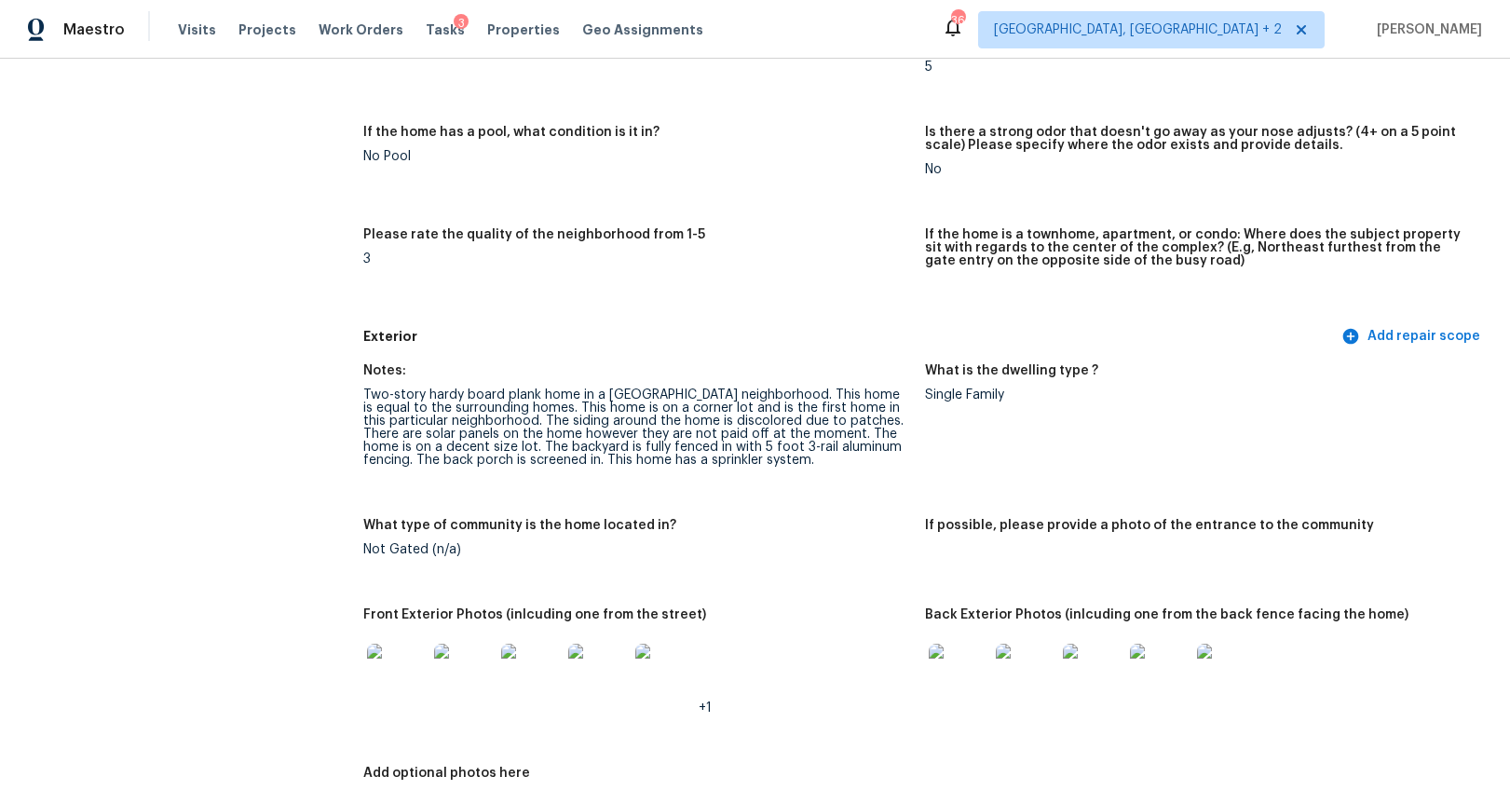
scroll to position [498, 0]
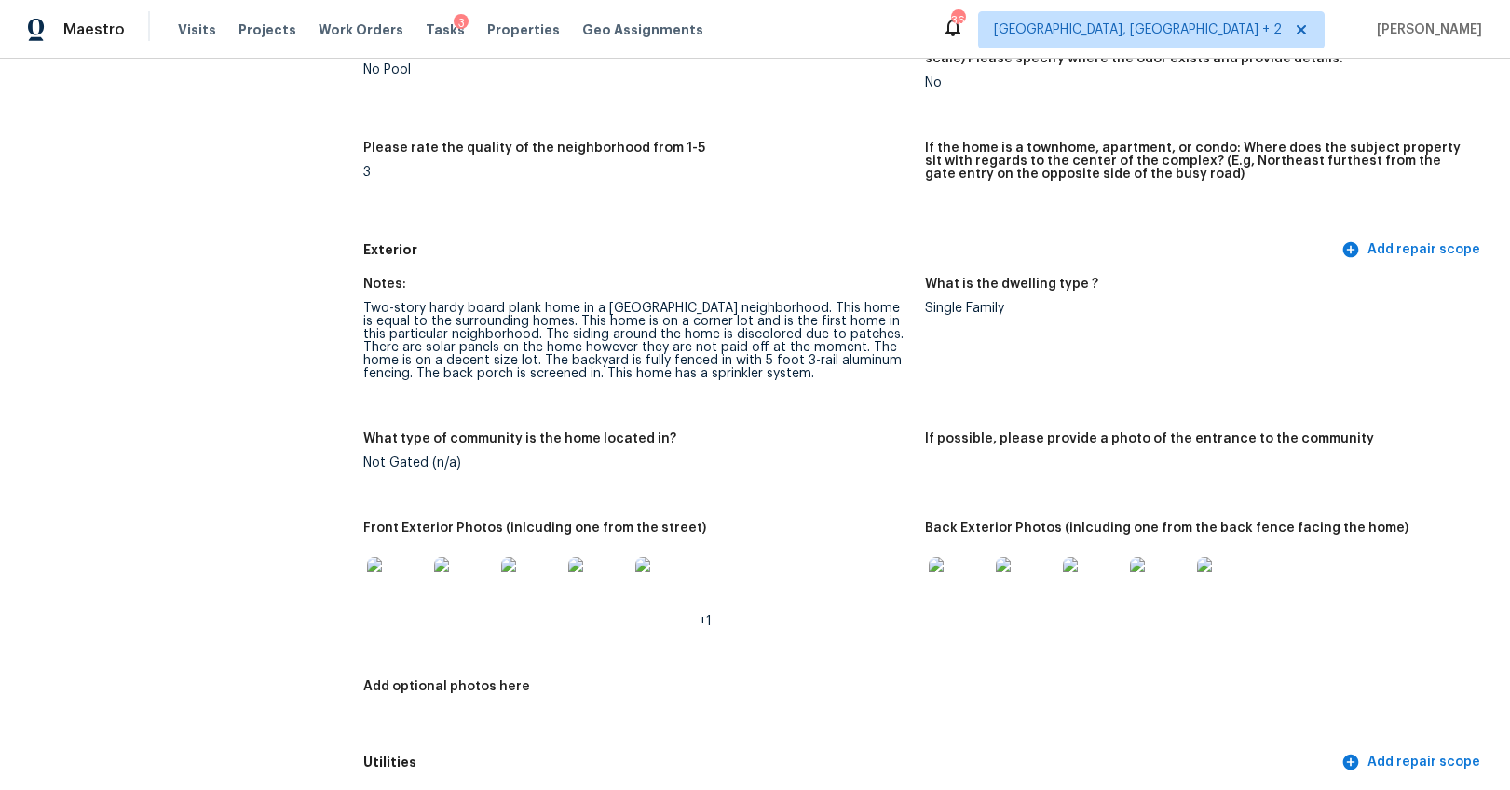
click at [403, 587] on img at bounding box center [397, 587] width 60 height 60
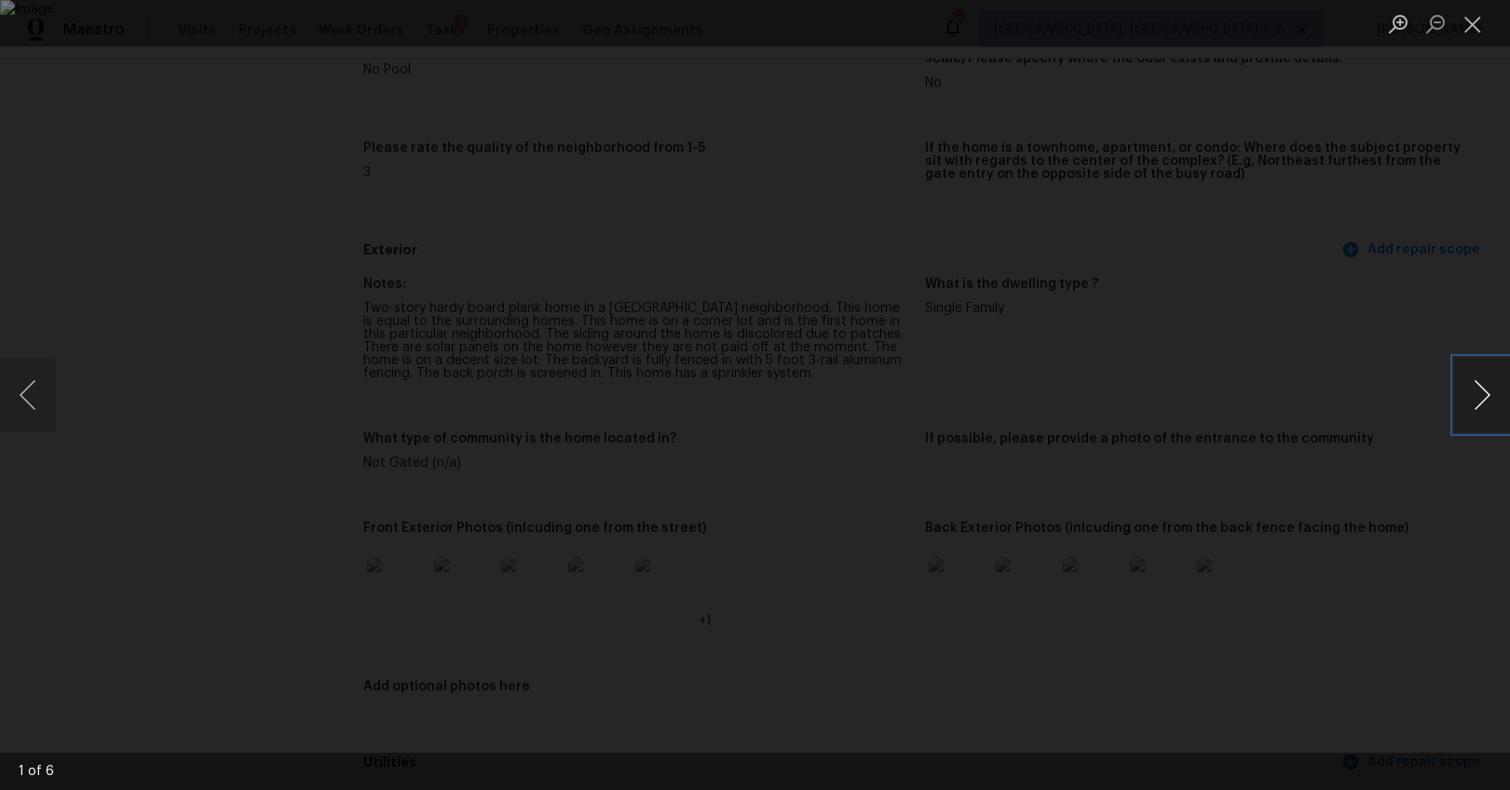
click at [1470, 398] on button "Next image" at bounding box center [1482, 395] width 56 height 75
click at [1486, 388] on button "Next image" at bounding box center [1482, 395] width 56 height 75
click at [1475, 391] on button "Next image" at bounding box center [1482, 395] width 56 height 75
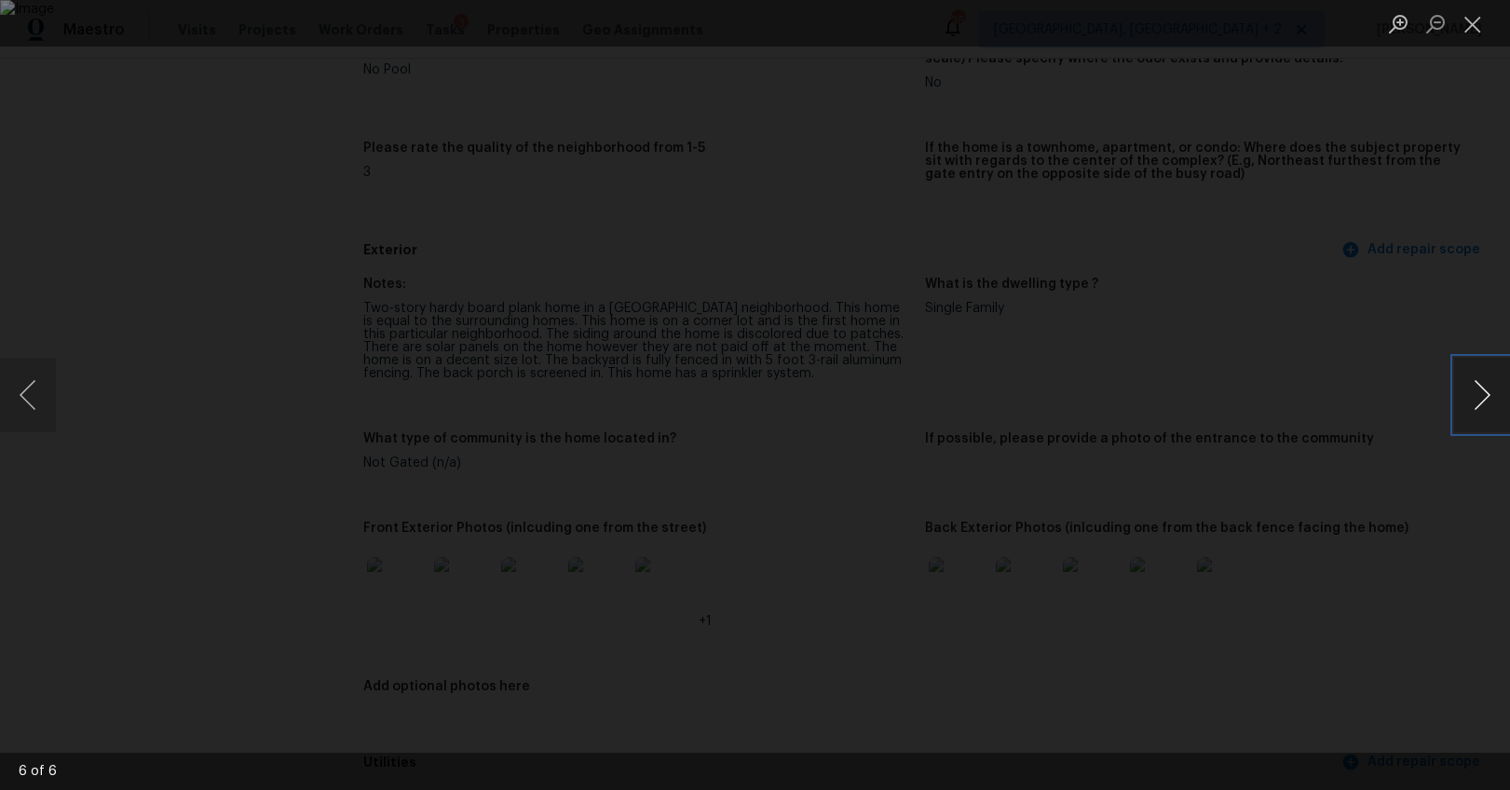
click at [1499, 404] on button "Next image" at bounding box center [1482, 395] width 56 height 75
click at [1450, 525] on div "Lightbox" at bounding box center [755, 395] width 1510 height 790
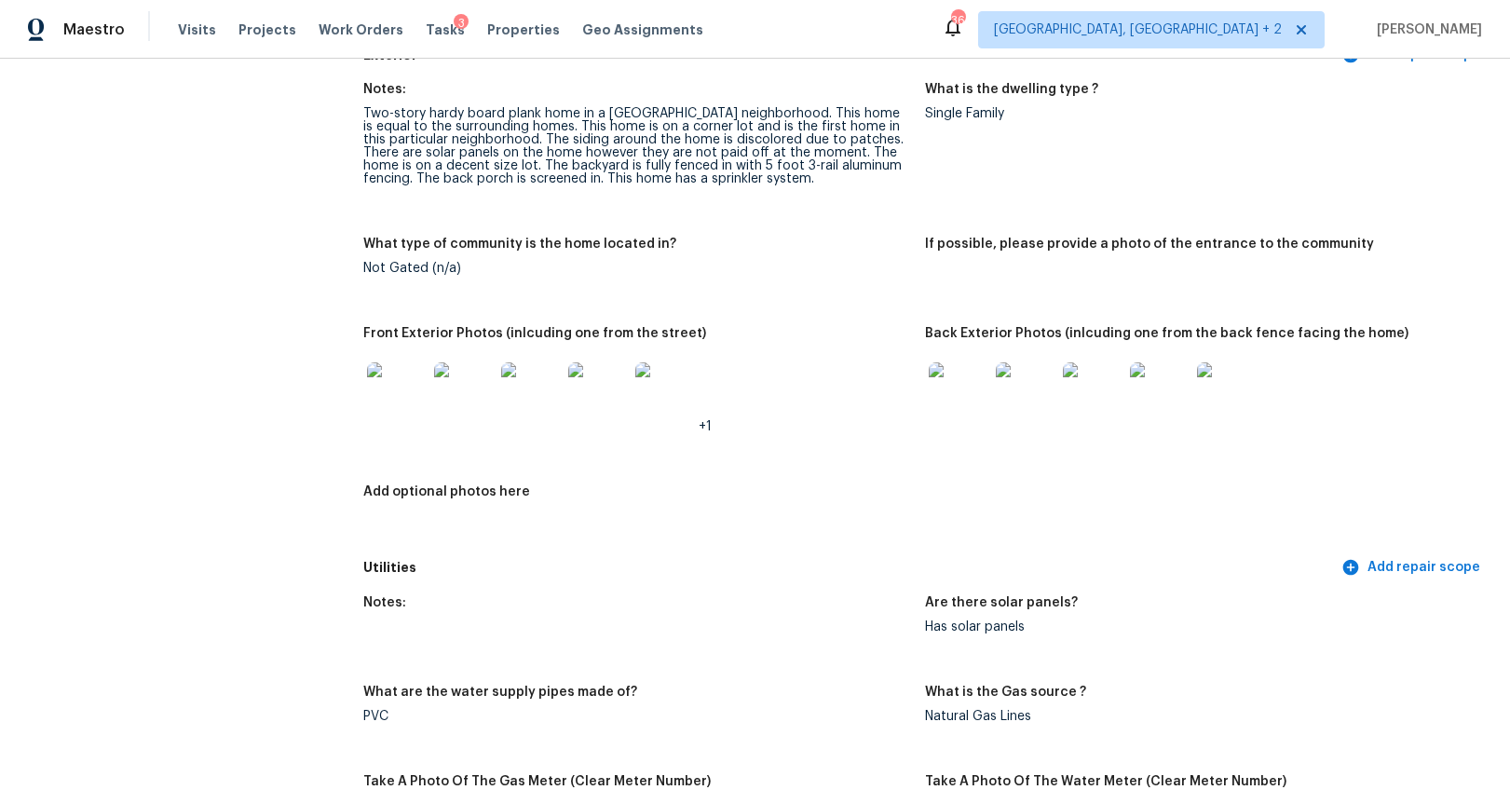
scroll to position [700, 0]
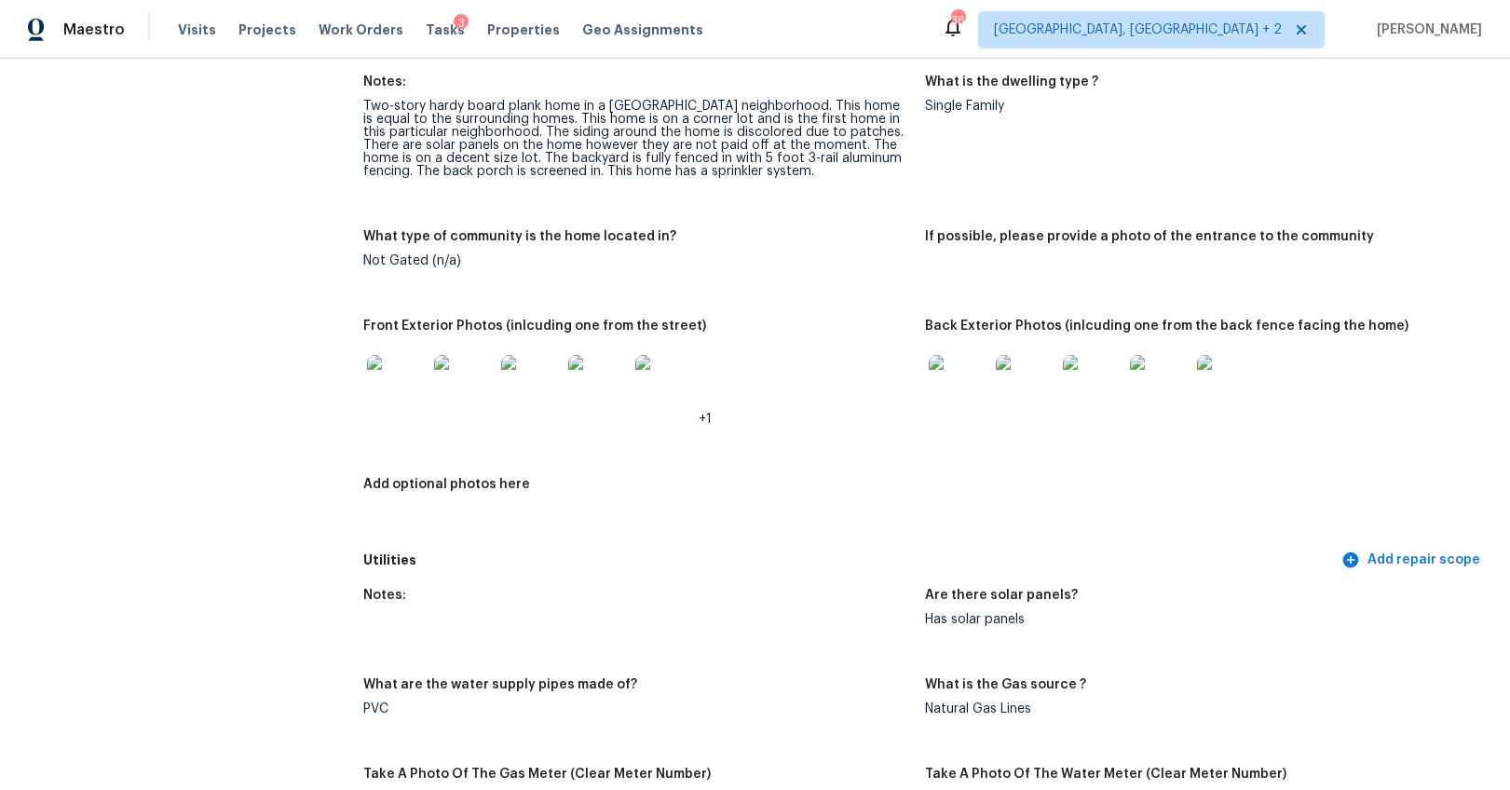
click at [948, 369] on img at bounding box center [959, 385] width 60 height 60
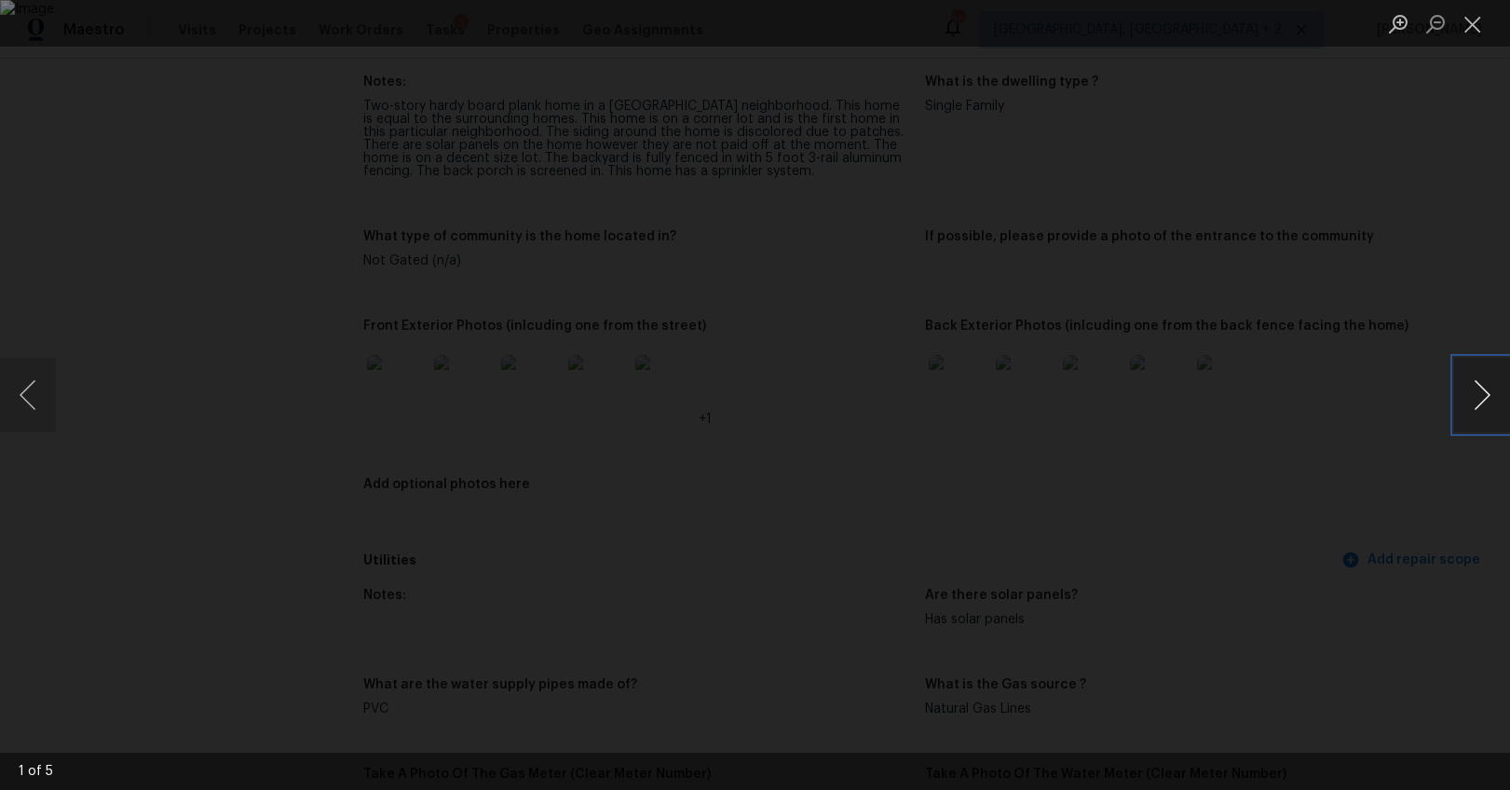
click at [1472, 389] on button "Next image" at bounding box center [1482, 395] width 56 height 75
click at [1412, 512] on div "Lightbox" at bounding box center [755, 395] width 1510 height 790
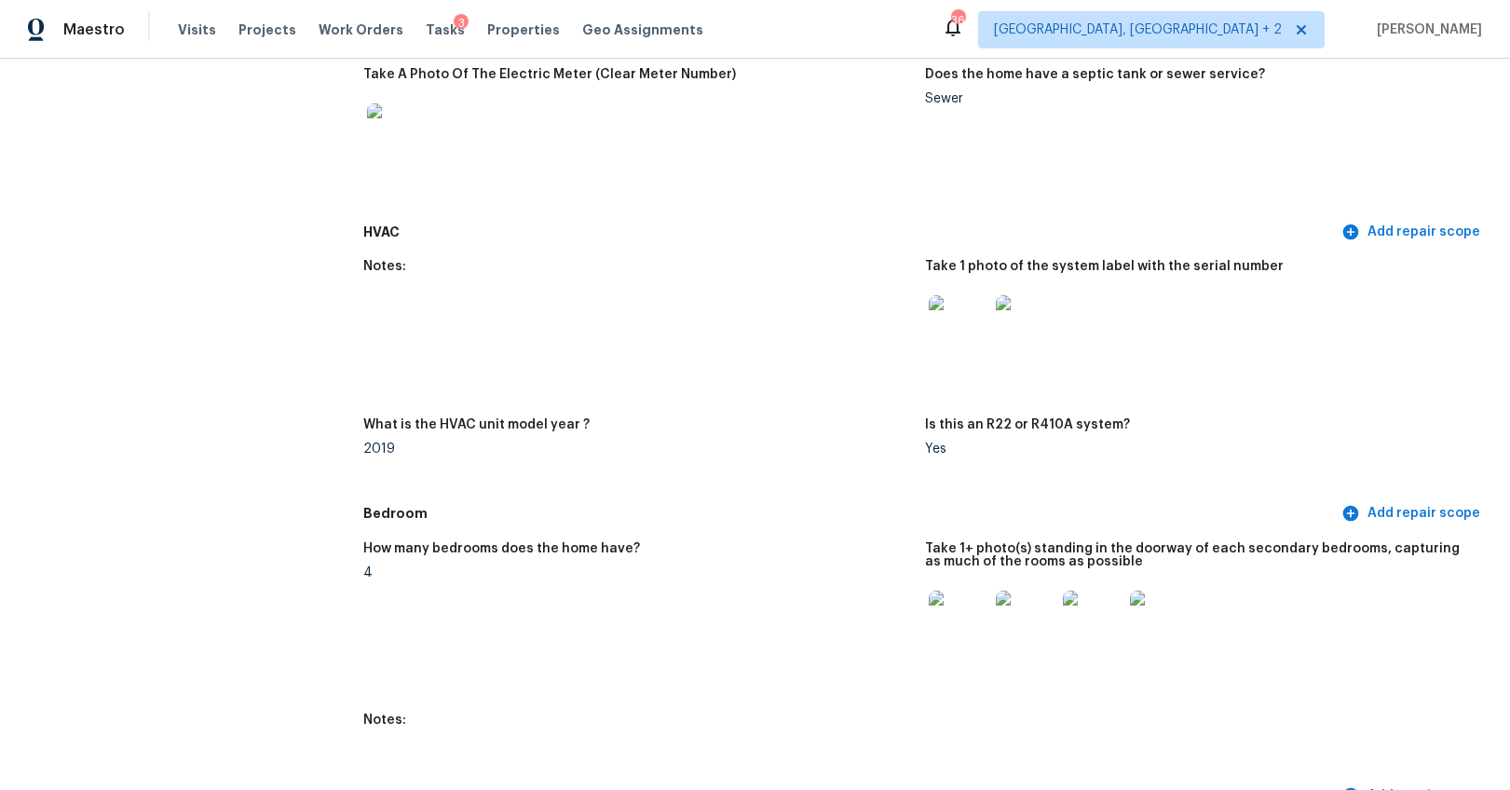
scroll to position [1365, 0]
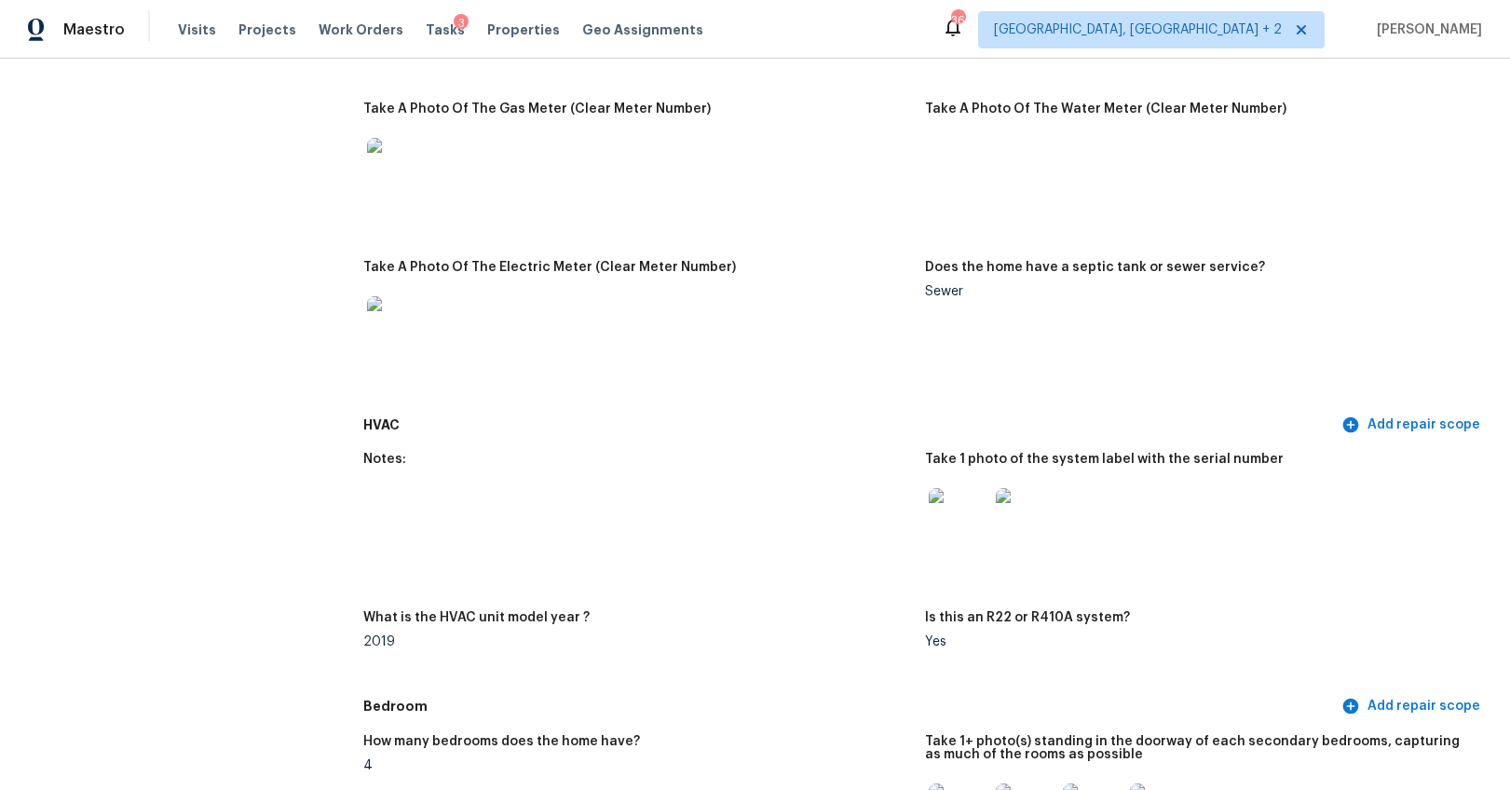
click at [970, 523] on img at bounding box center [959, 518] width 60 height 60
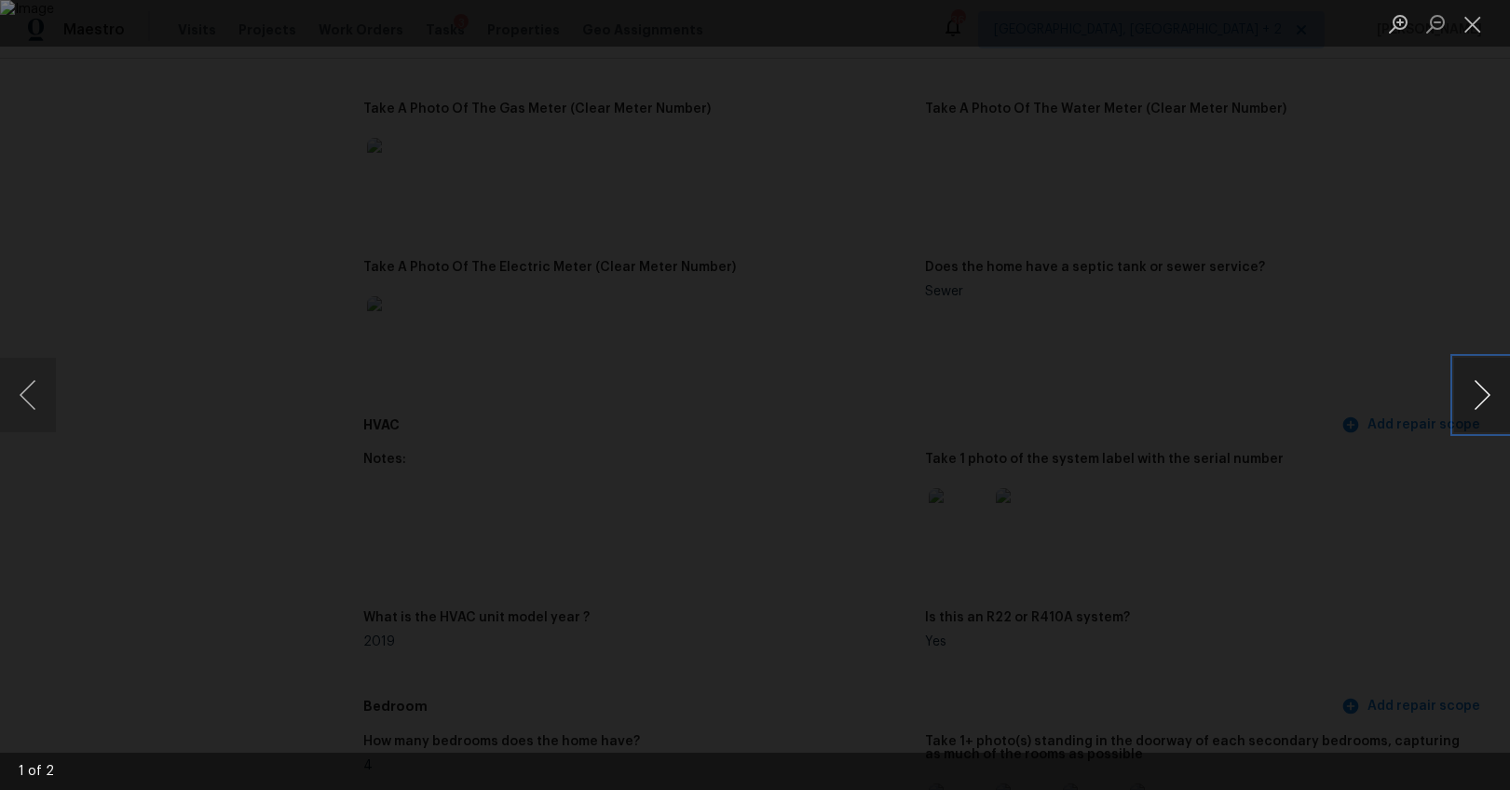
click at [1475, 397] on button "Next image" at bounding box center [1482, 395] width 56 height 75
click at [1357, 534] on div "Lightbox" at bounding box center [755, 395] width 1510 height 790
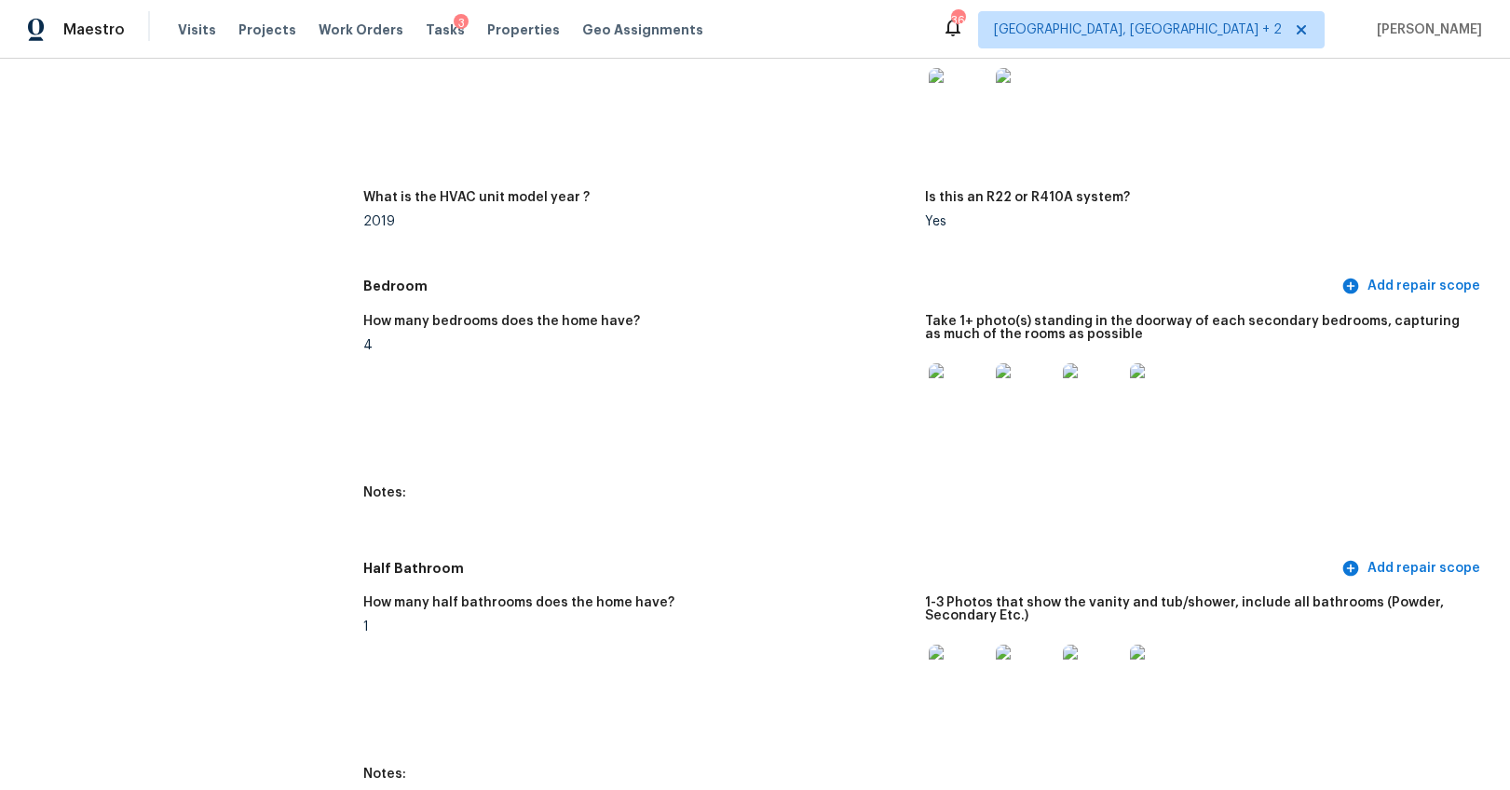
scroll to position [1834, 0]
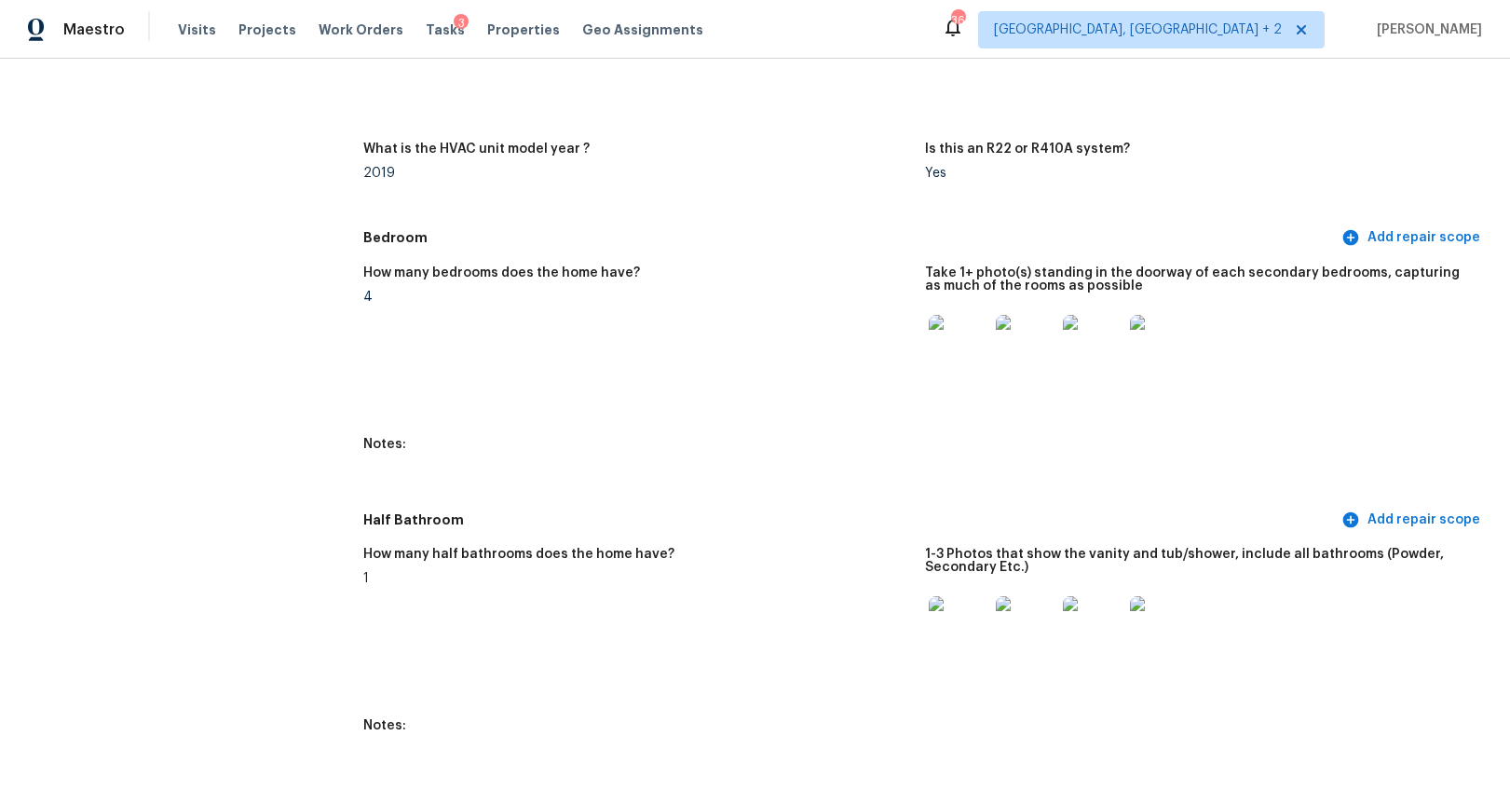
click at [982, 360] on div at bounding box center [958, 345] width 67 height 82
click at [963, 352] on img at bounding box center [959, 345] width 60 height 60
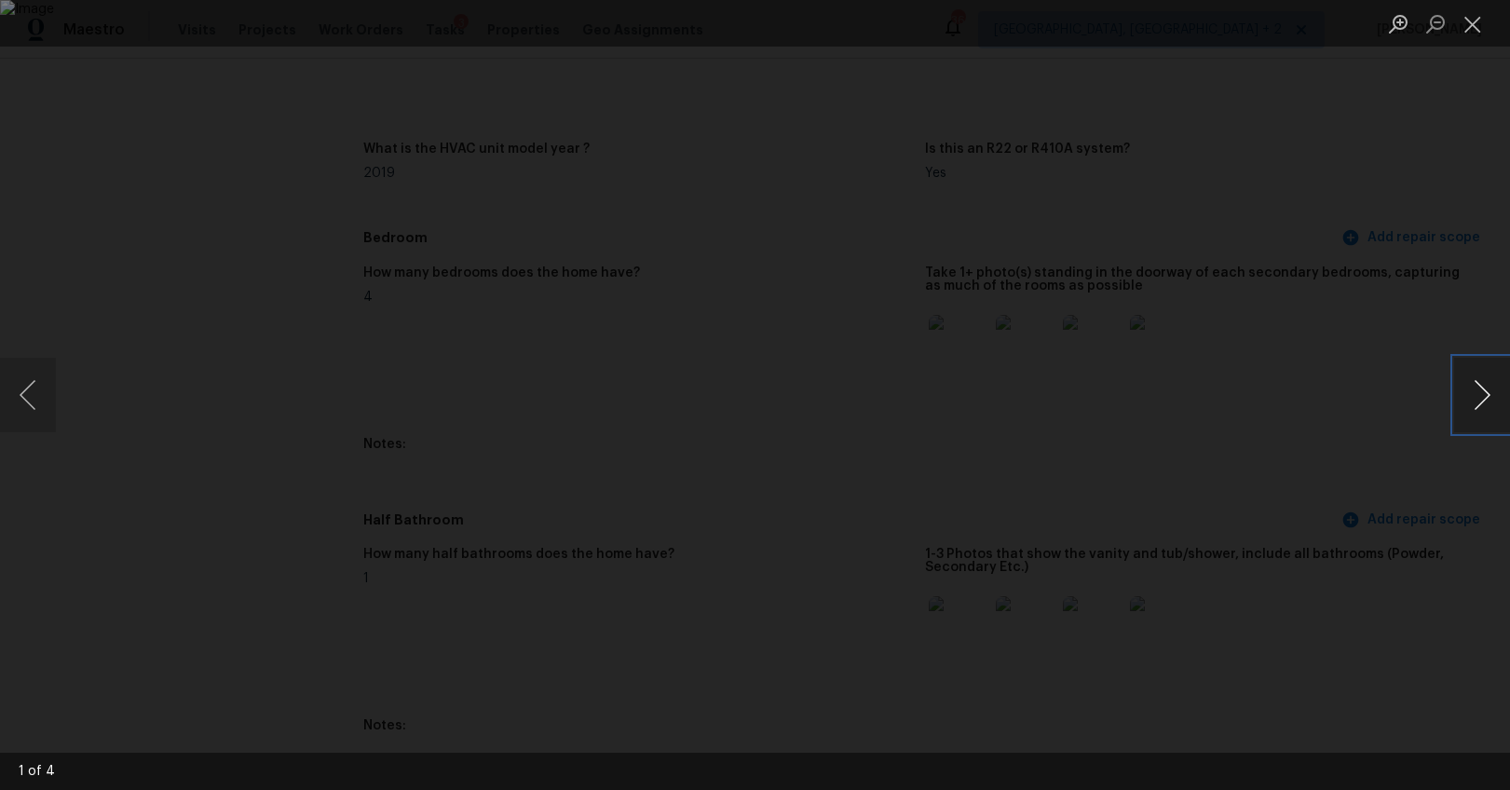
click at [1485, 384] on button "Next image" at bounding box center [1482, 395] width 56 height 75
click at [1493, 395] on button "Next image" at bounding box center [1482, 395] width 56 height 75
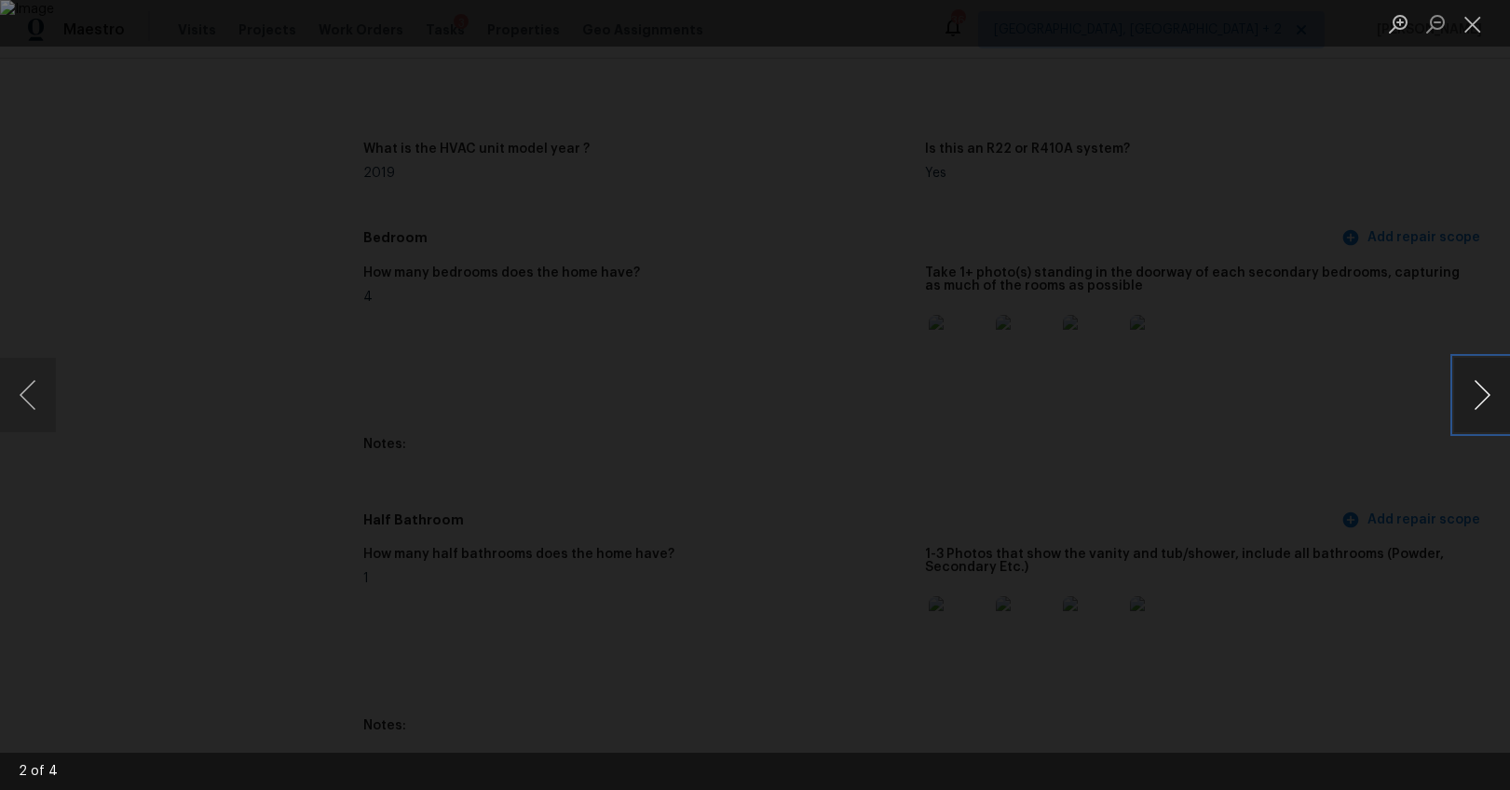
click at [1497, 386] on button "Next image" at bounding box center [1482, 395] width 56 height 75
click at [1483, 390] on button "Next image" at bounding box center [1482, 395] width 56 height 75
click at [1478, 391] on button "Next image" at bounding box center [1482, 395] width 56 height 75
click at [1413, 493] on div "Lightbox" at bounding box center [755, 395] width 1510 height 790
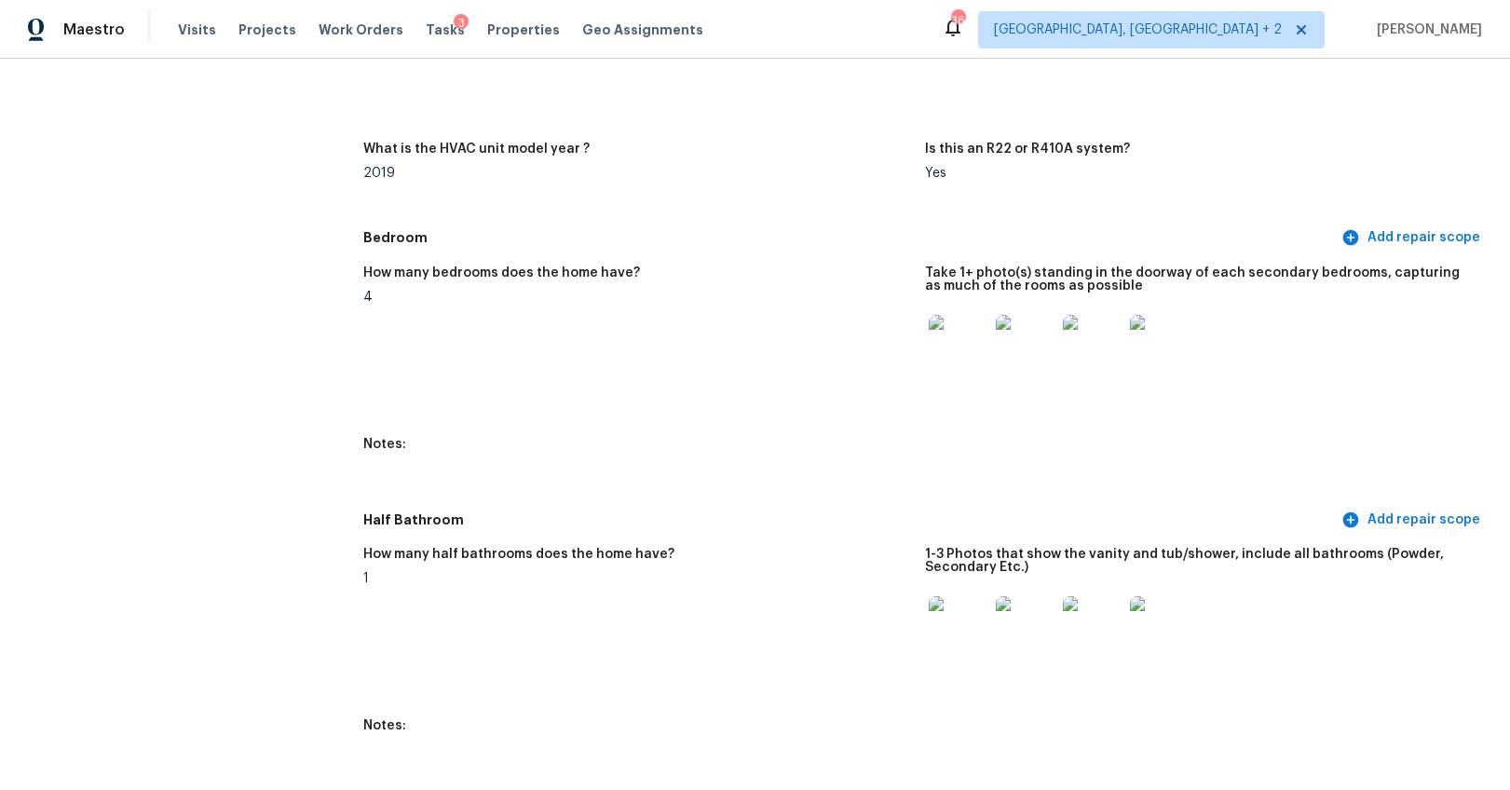
scroll to position [2034, 0]
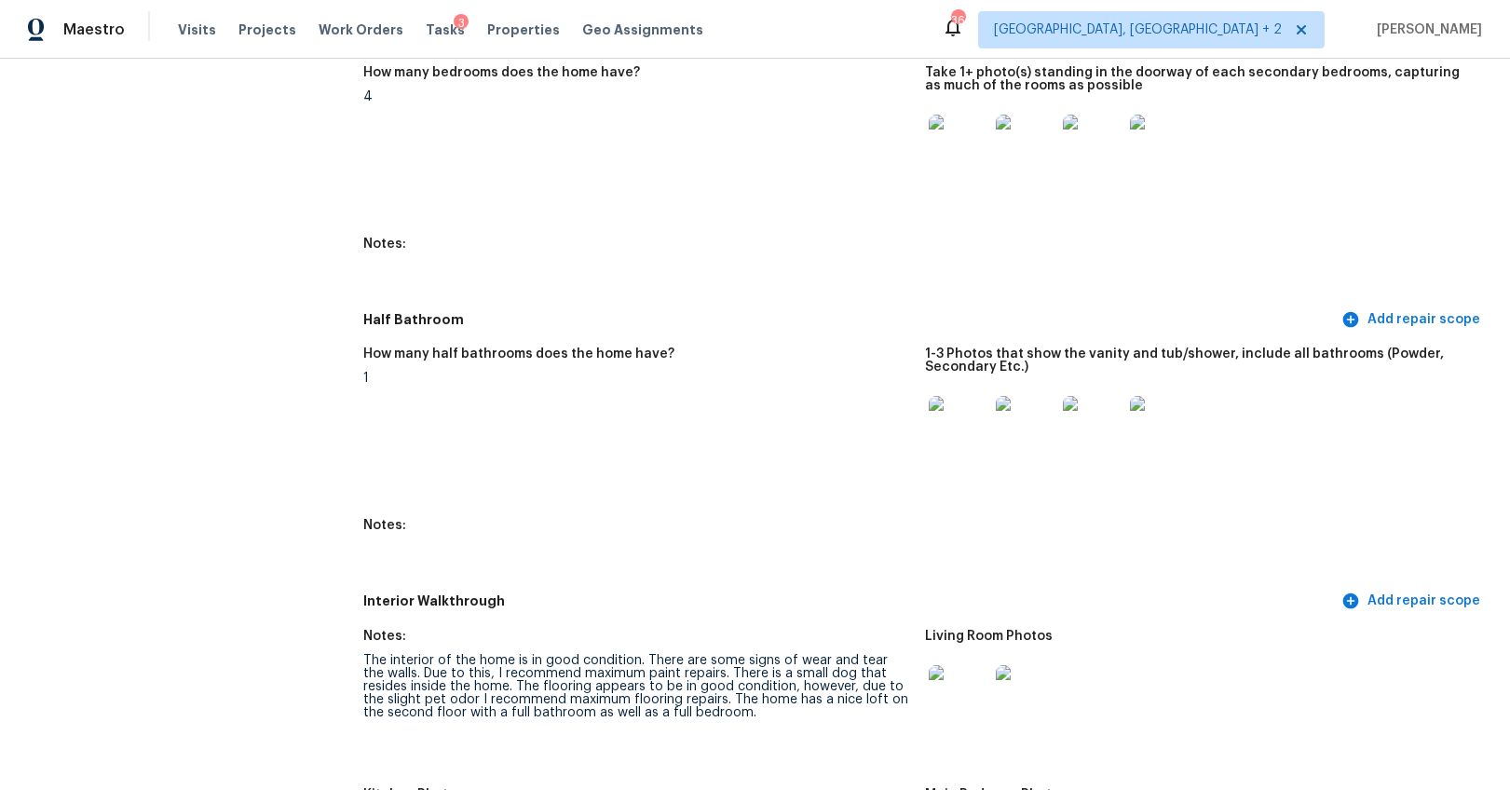
click at [952, 439] on img at bounding box center [959, 426] width 60 height 60
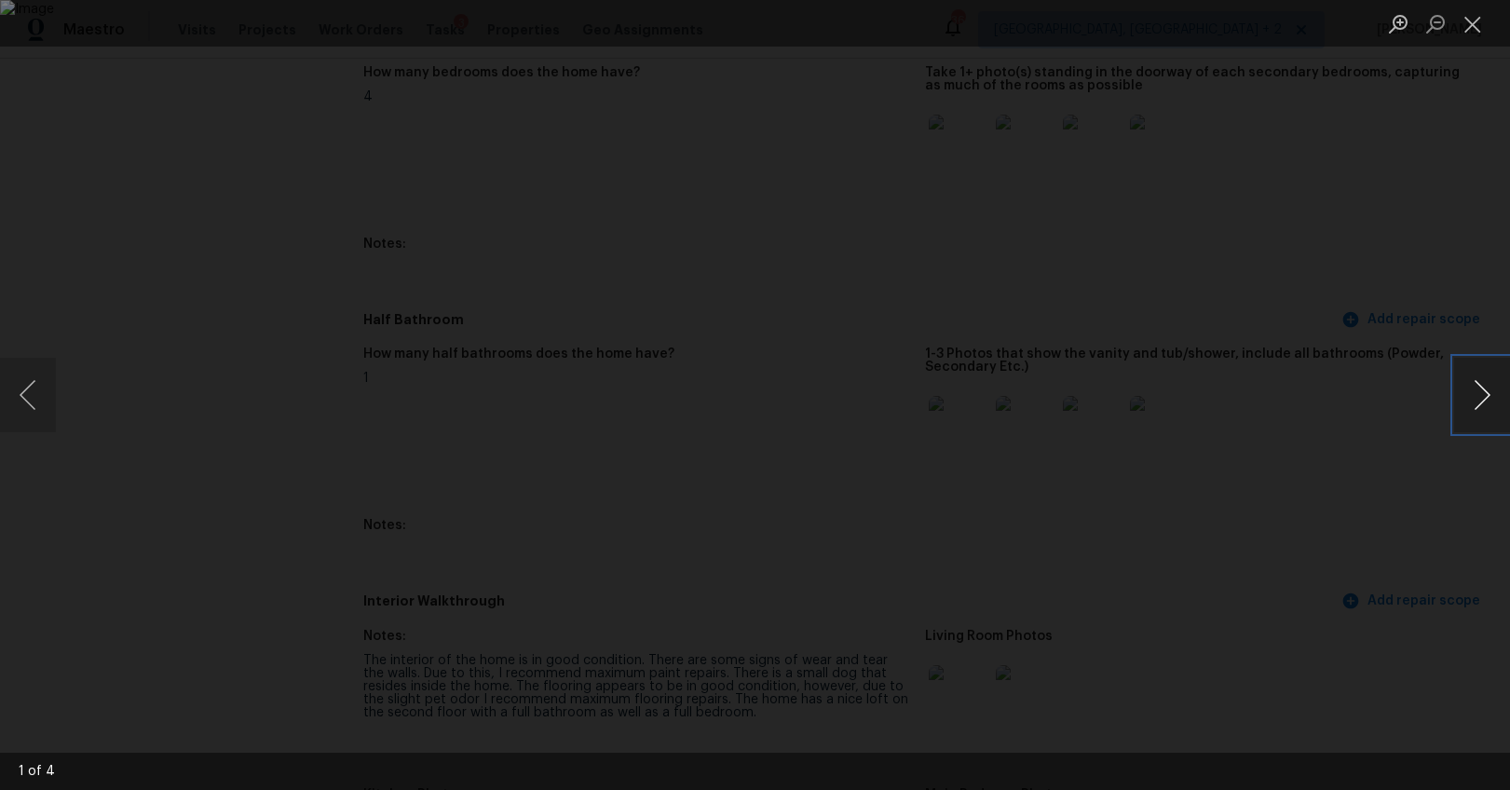
click at [1483, 392] on button "Next image" at bounding box center [1482, 395] width 56 height 75
click at [1480, 405] on button "Next image" at bounding box center [1482, 395] width 56 height 75
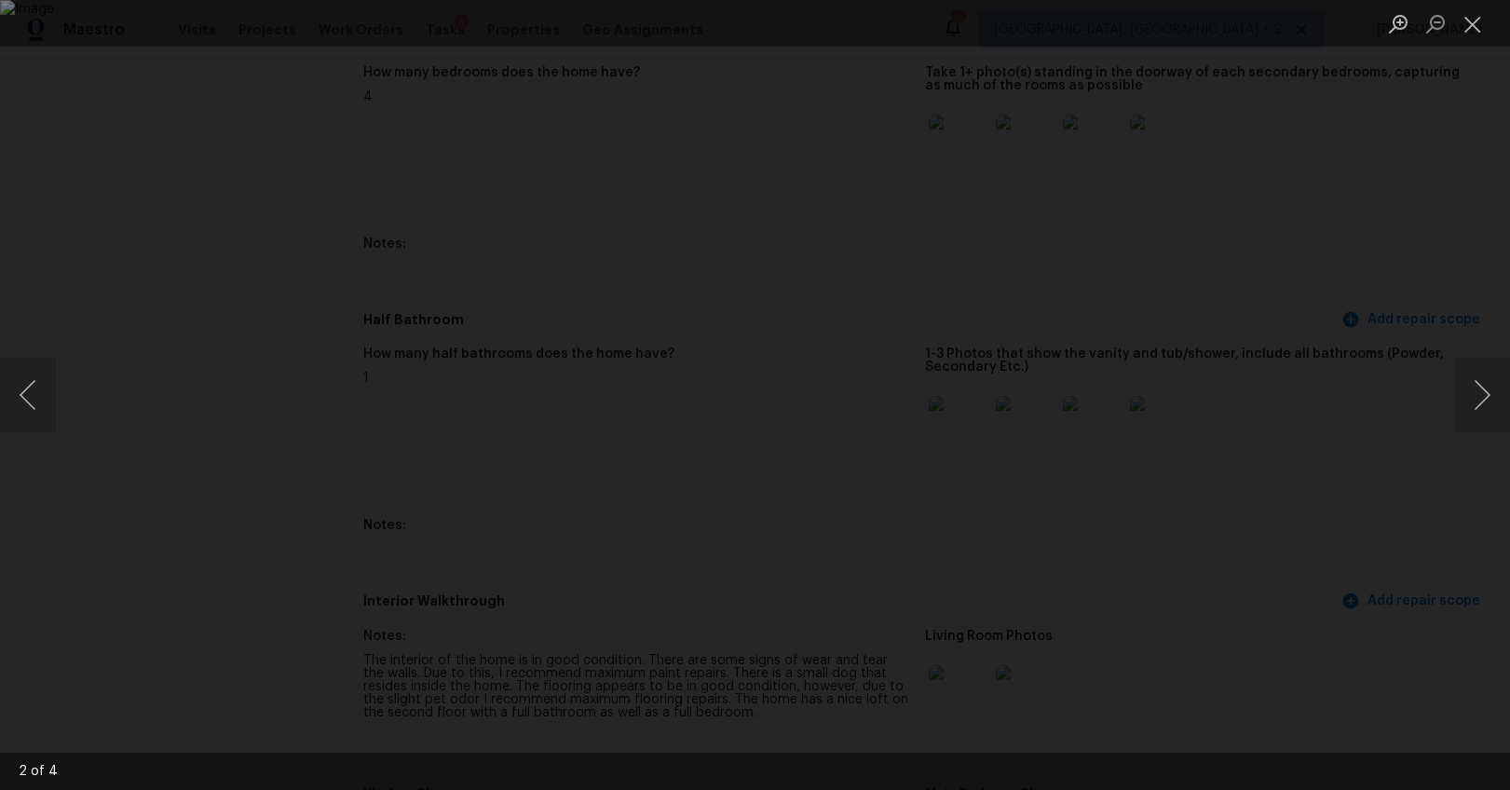
click at [1425, 553] on div "Lightbox" at bounding box center [755, 395] width 1510 height 790
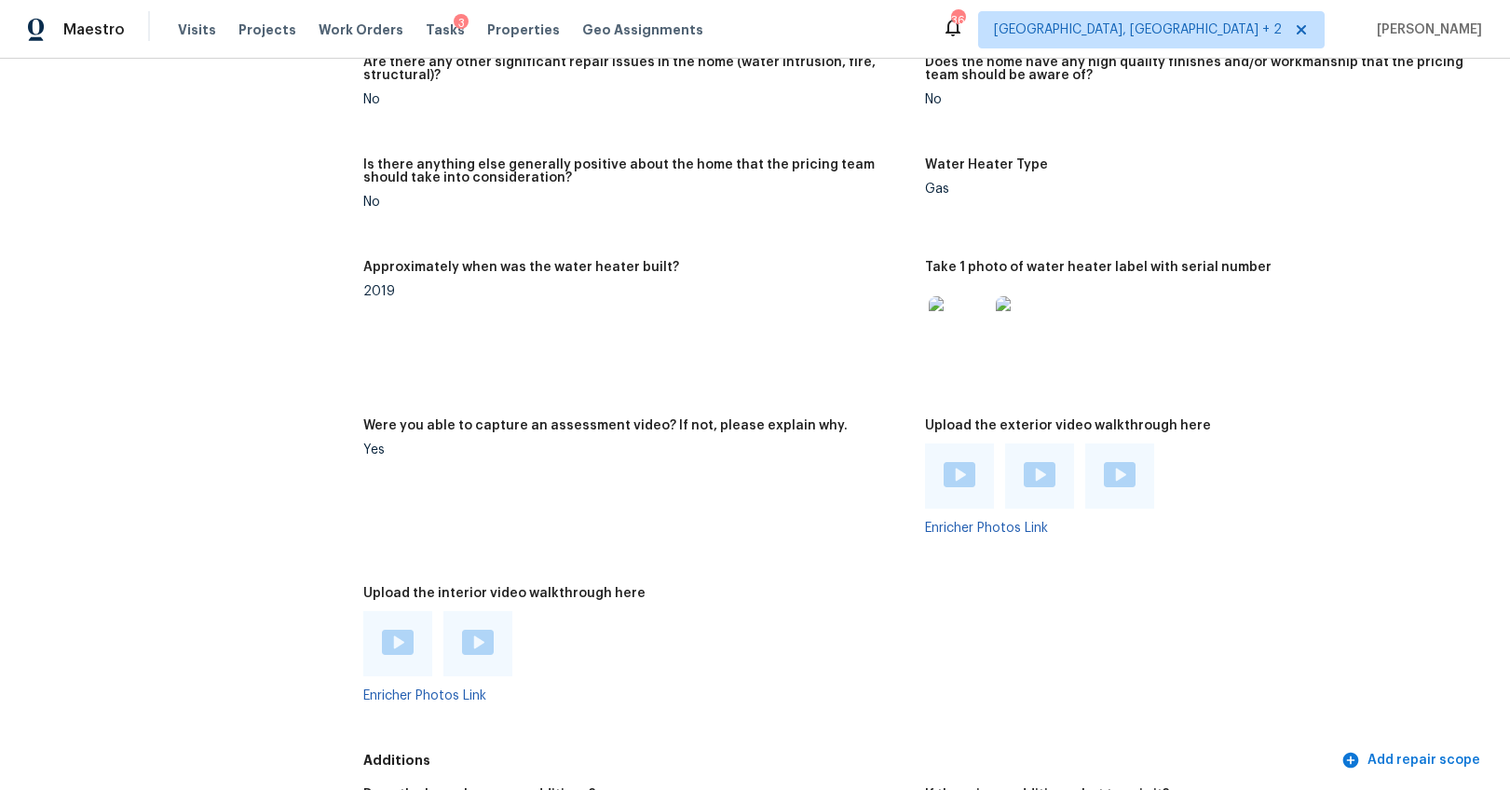
scroll to position [3810, 0]
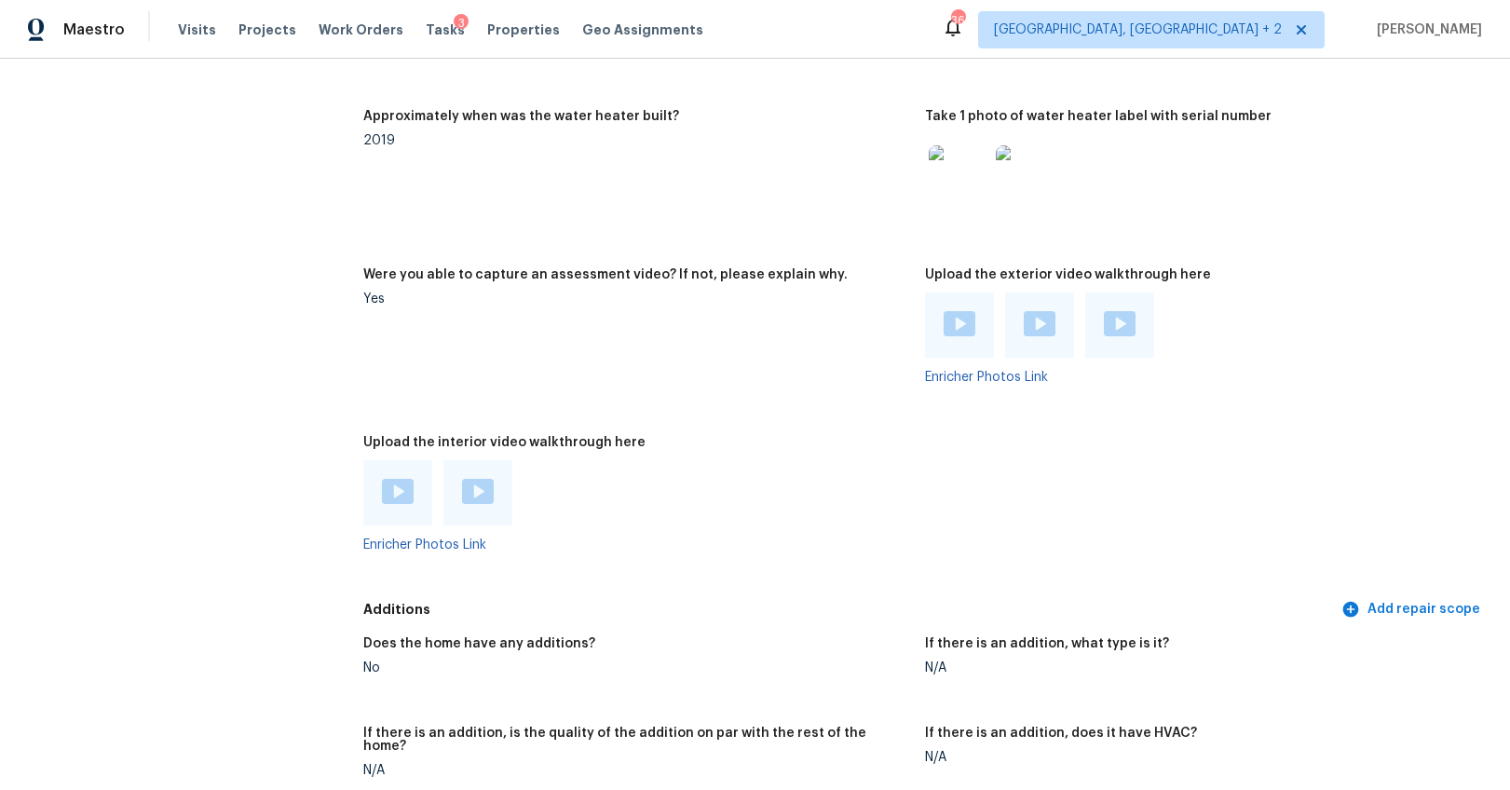
click at [957, 335] on img at bounding box center [960, 323] width 32 height 25
click at [1030, 321] on img at bounding box center [1040, 323] width 32 height 25
click at [1111, 317] on img at bounding box center [1120, 323] width 32 height 25
click at [390, 491] on img at bounding box center [398, 491] width 32 height 25
click at [479, 485] on img at bounding box center [478, 491] width 32 height 25
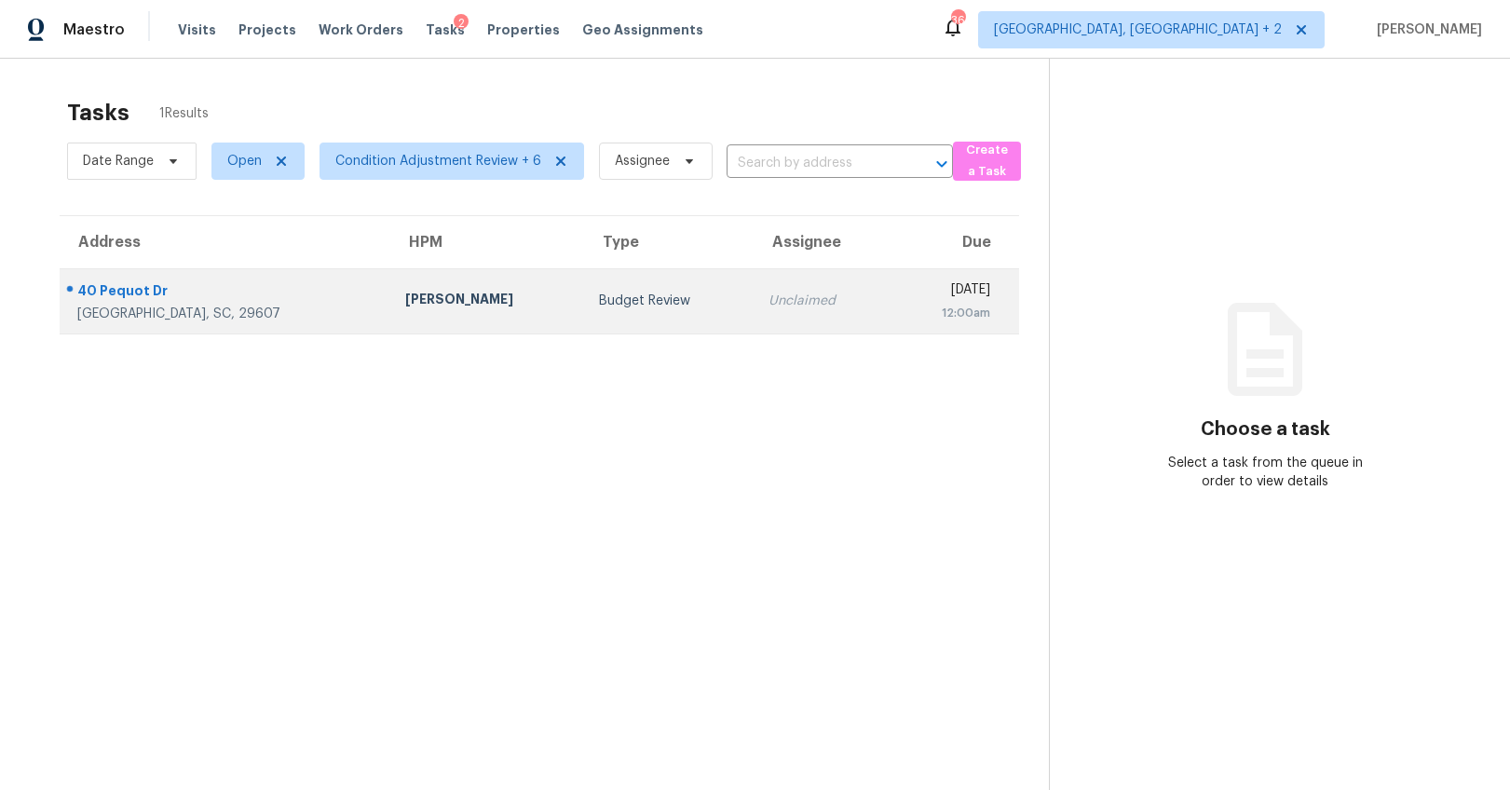
click at [237, 287] on div "40 Pequot Dr" at bounding box center [226, 292] width 298 height 23
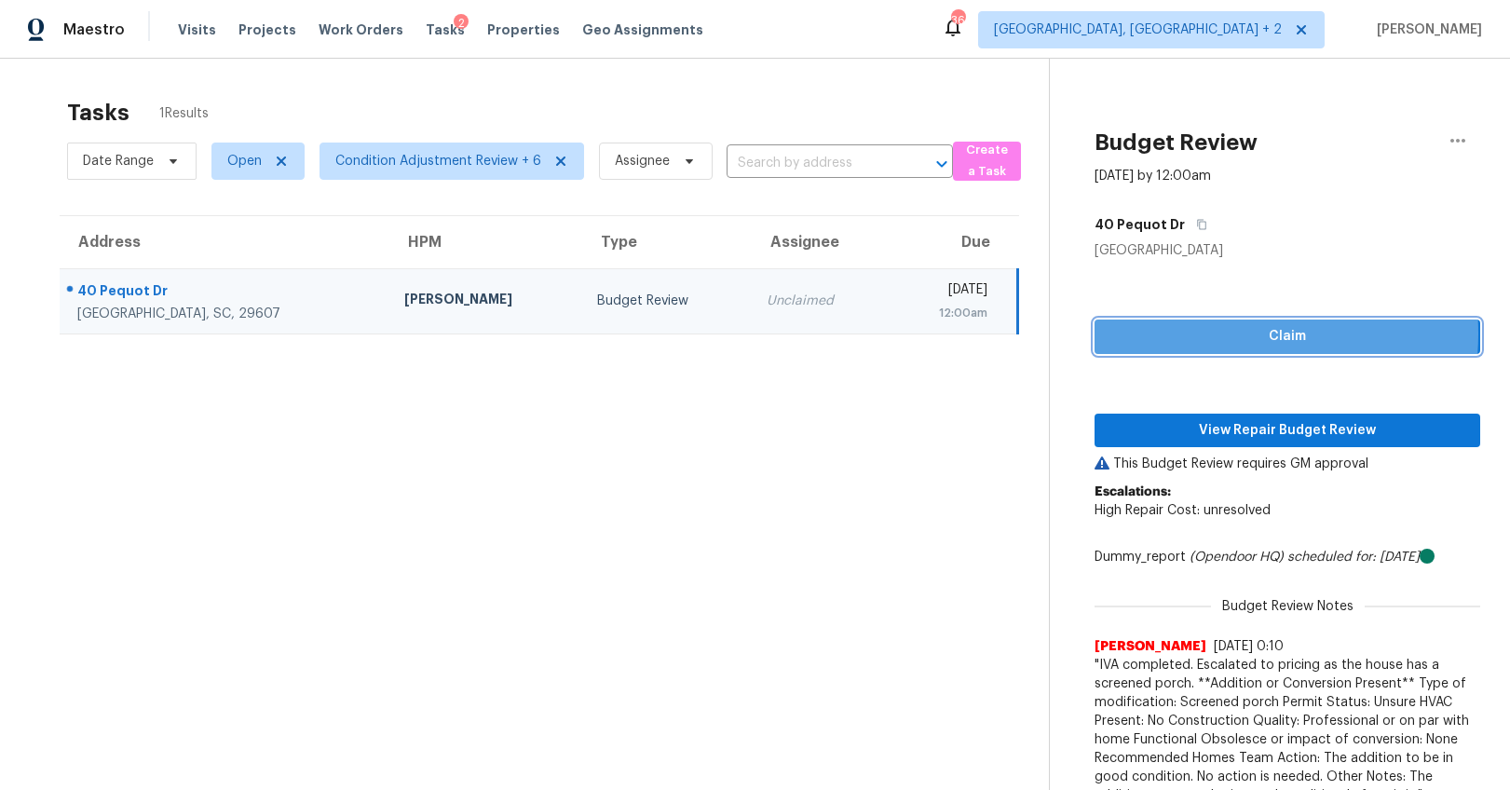
click at [1200, 334] on span "Claim" at bounding box center [1288, 336] width 356 height 23
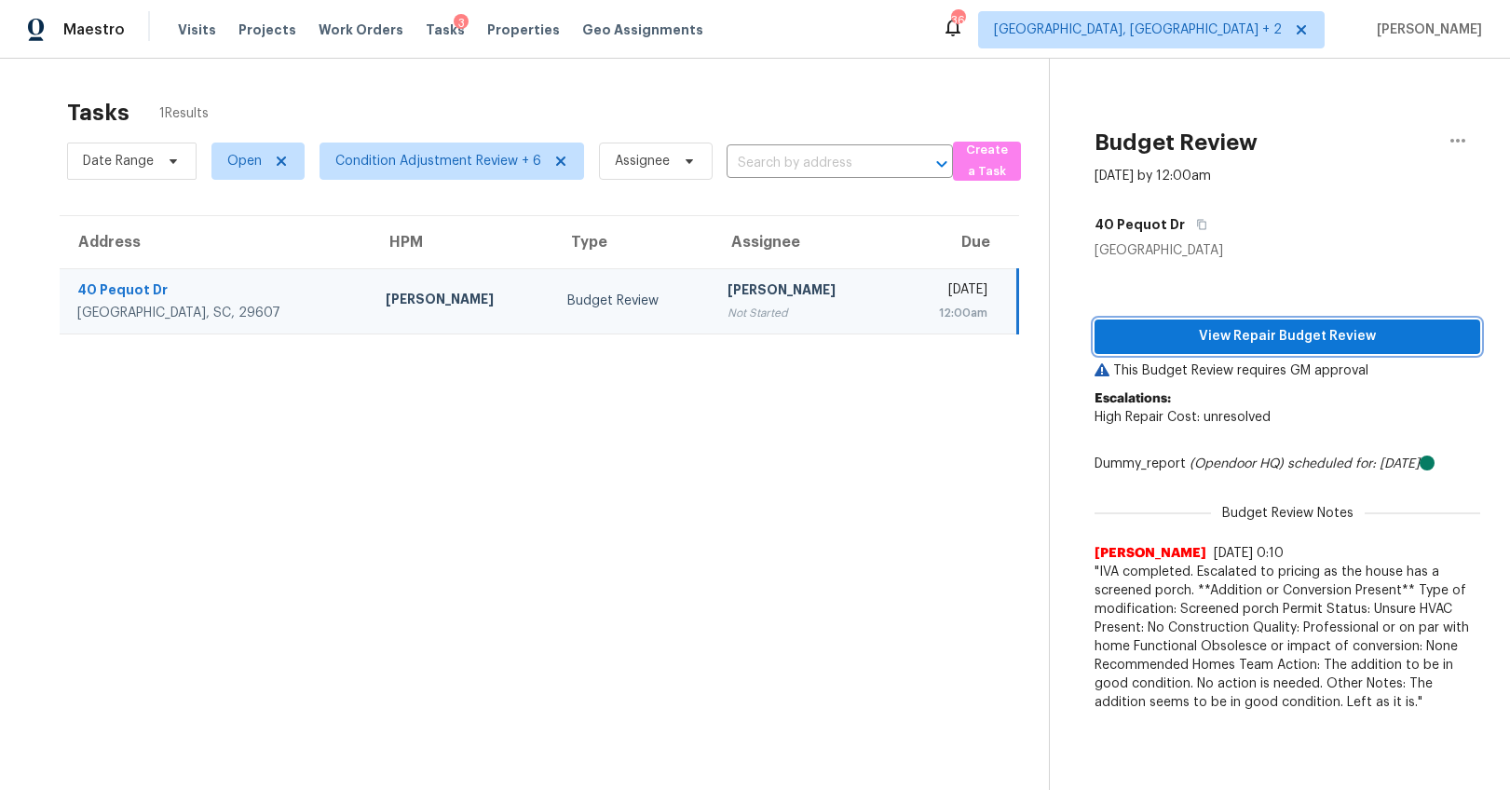
click at [1217, 320] on button "View Repair Budget Review" at bounding box center [1288, 337] width 386 height 34
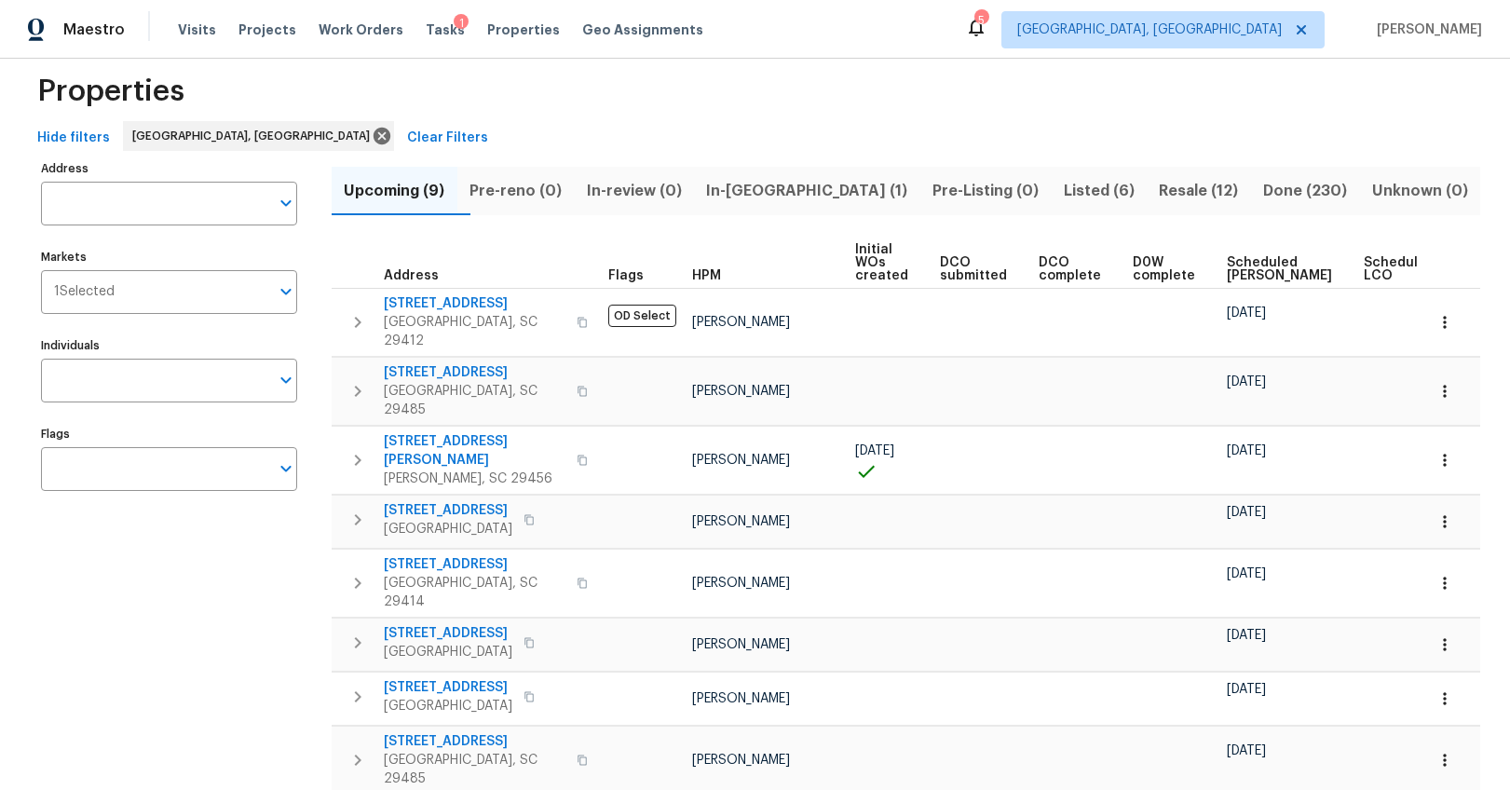
scroll to position [37, 0]
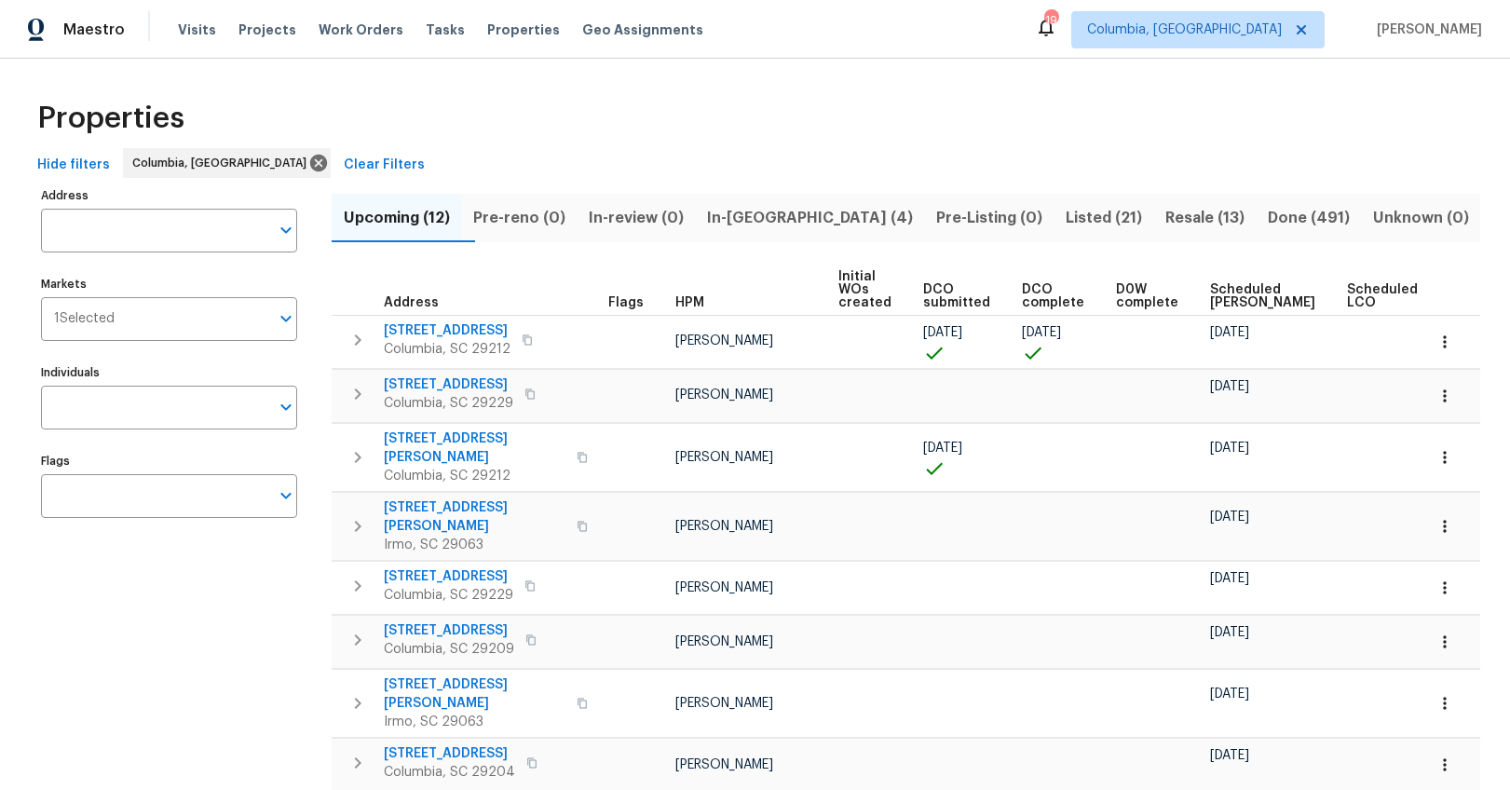
click at [772, 201] on button "In-reno (4)" at bounding box center [809, 218] width 229 height 48
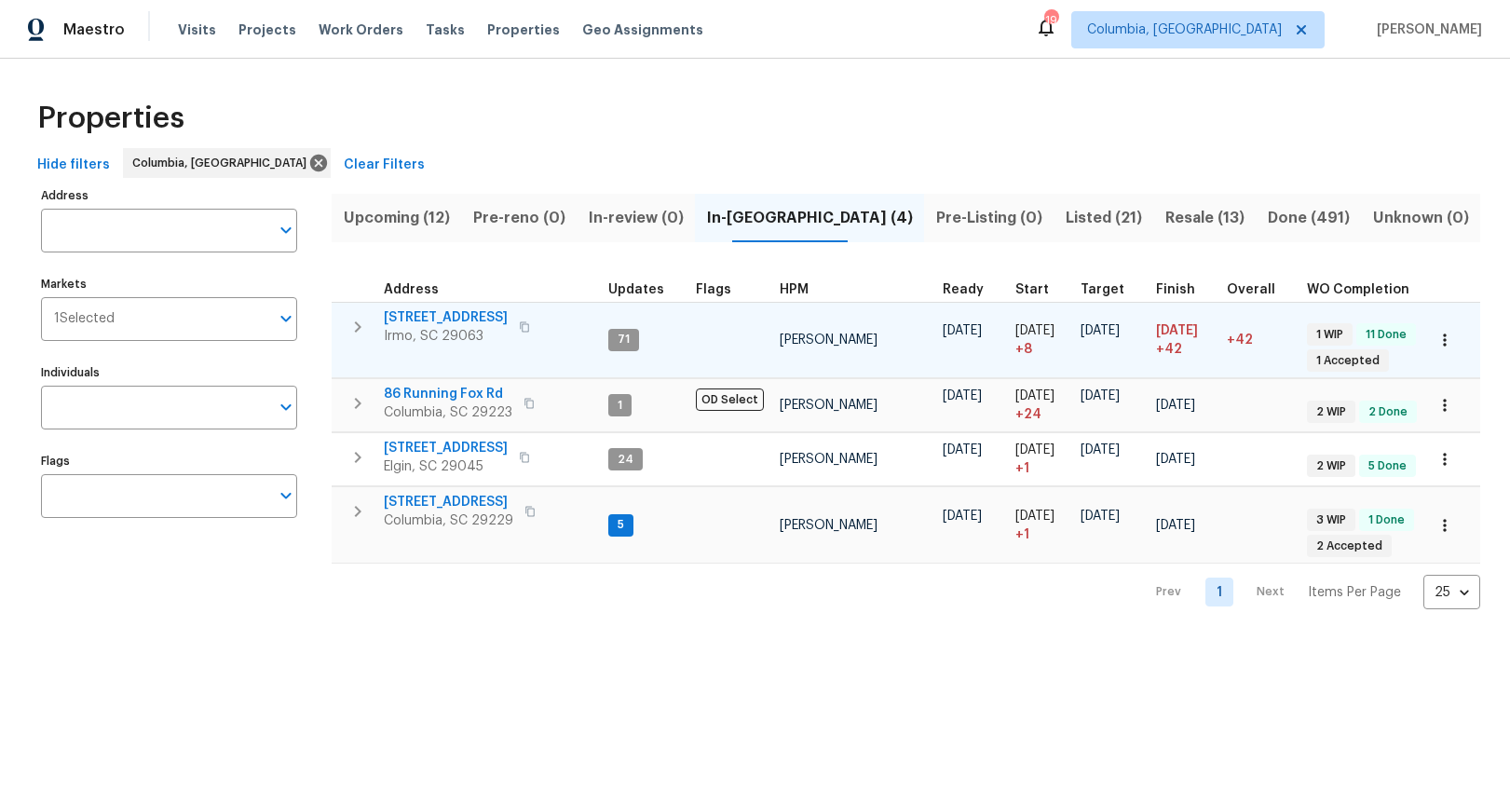
click at [422, 316] on span "[STREET_ADDRESS]" at bounding box center [446, 317] width 124 height 19
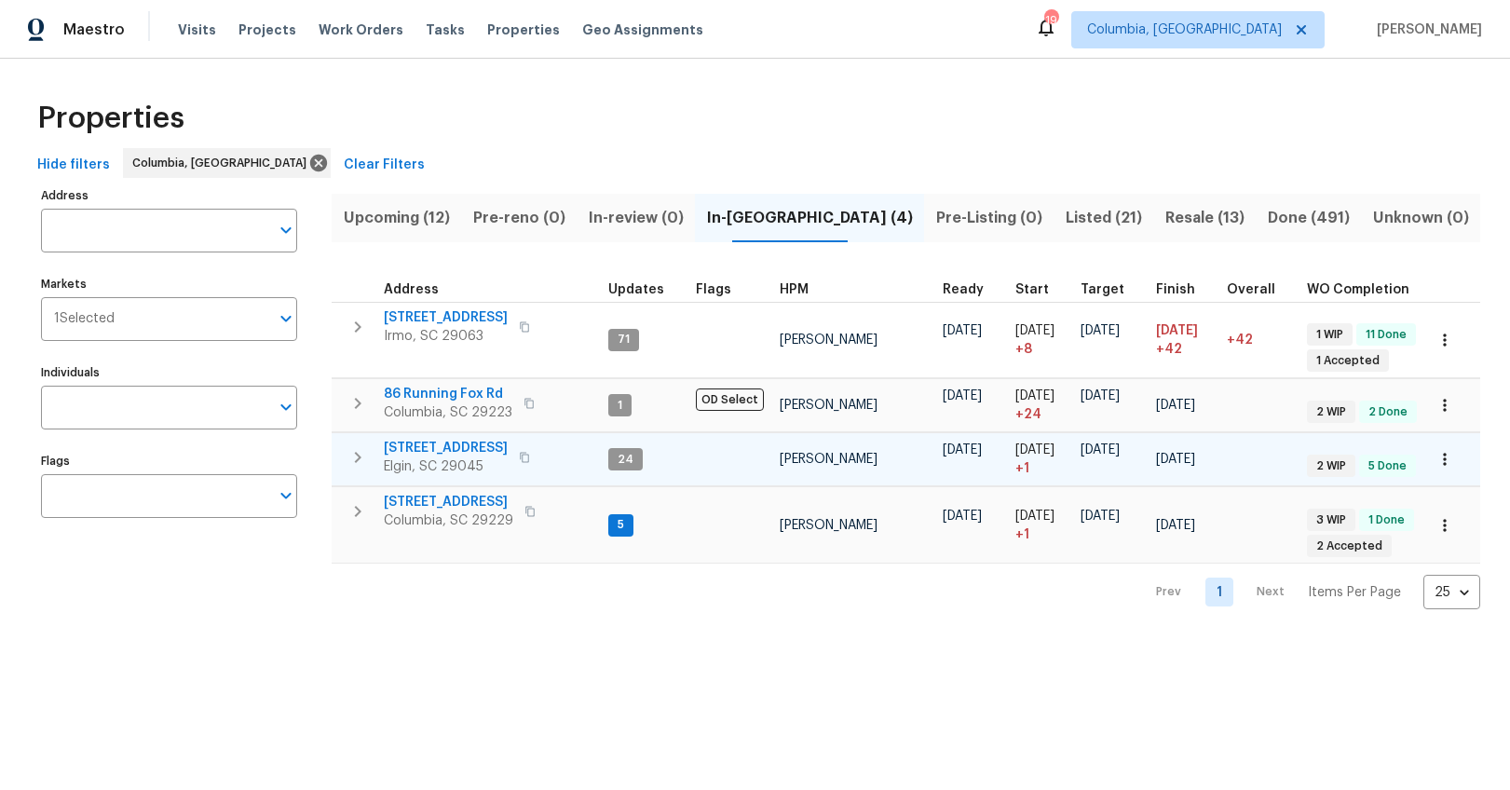
click at [462, 450] on span "1009 Cherry Ln" at bounding box center [446, 448] width 124 height 19
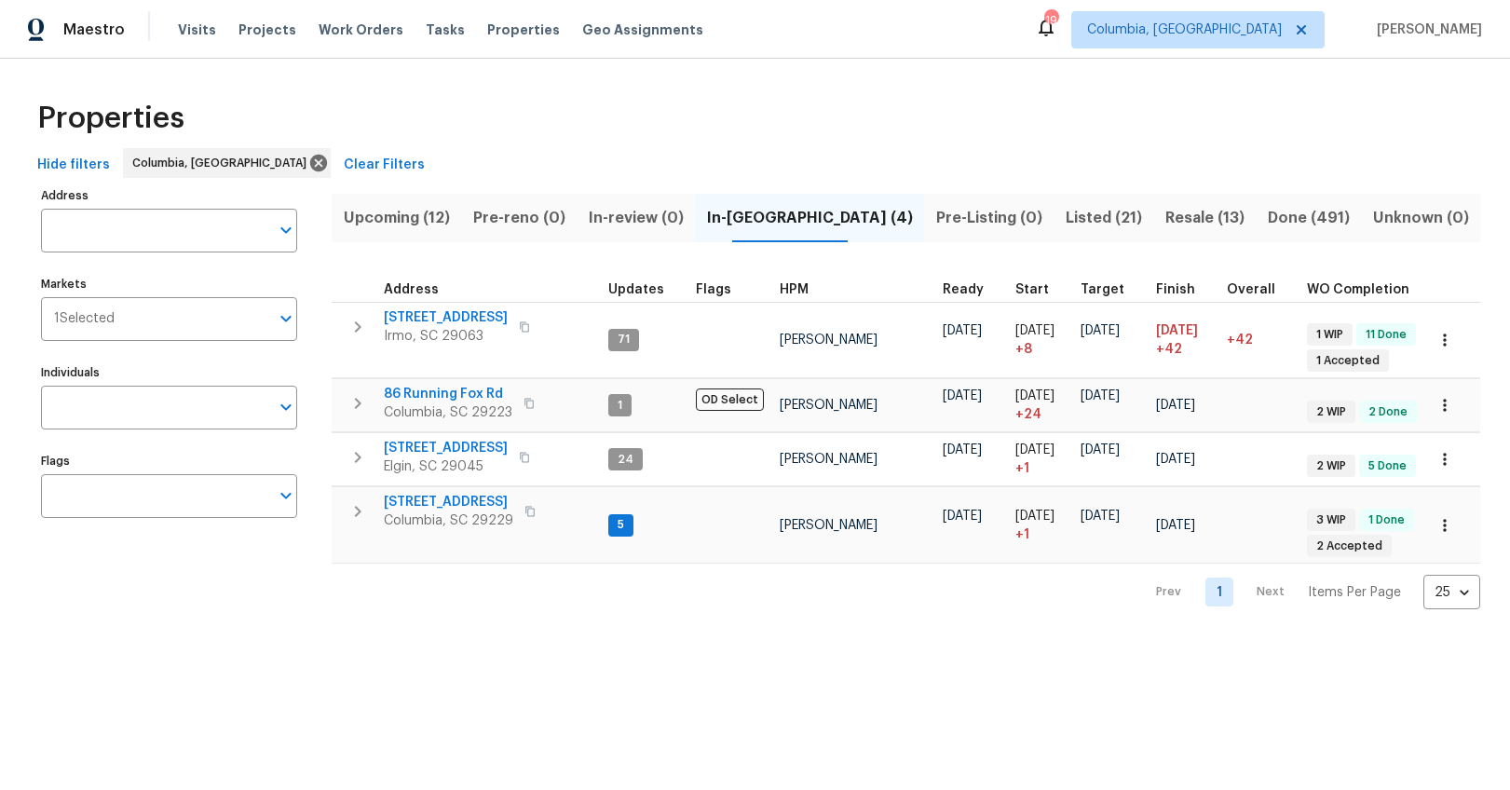
click at [1165, 221] on span "Resale (13)" at bounding box center [1205, 218] width 80 height 26
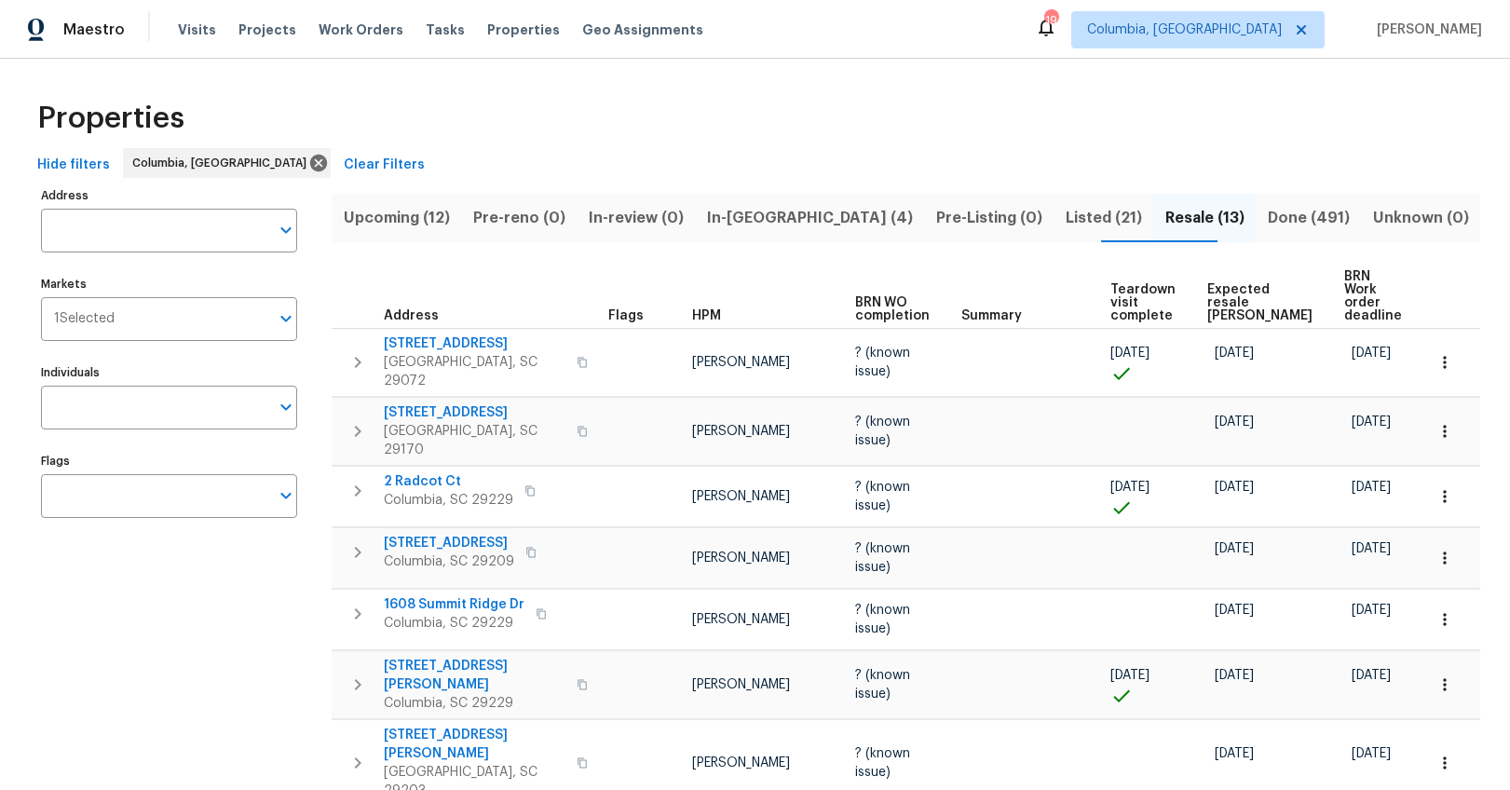
click at [1249, 294] on span "Expected resale COE" at bounding box center [1260, 302] width 105 height 39
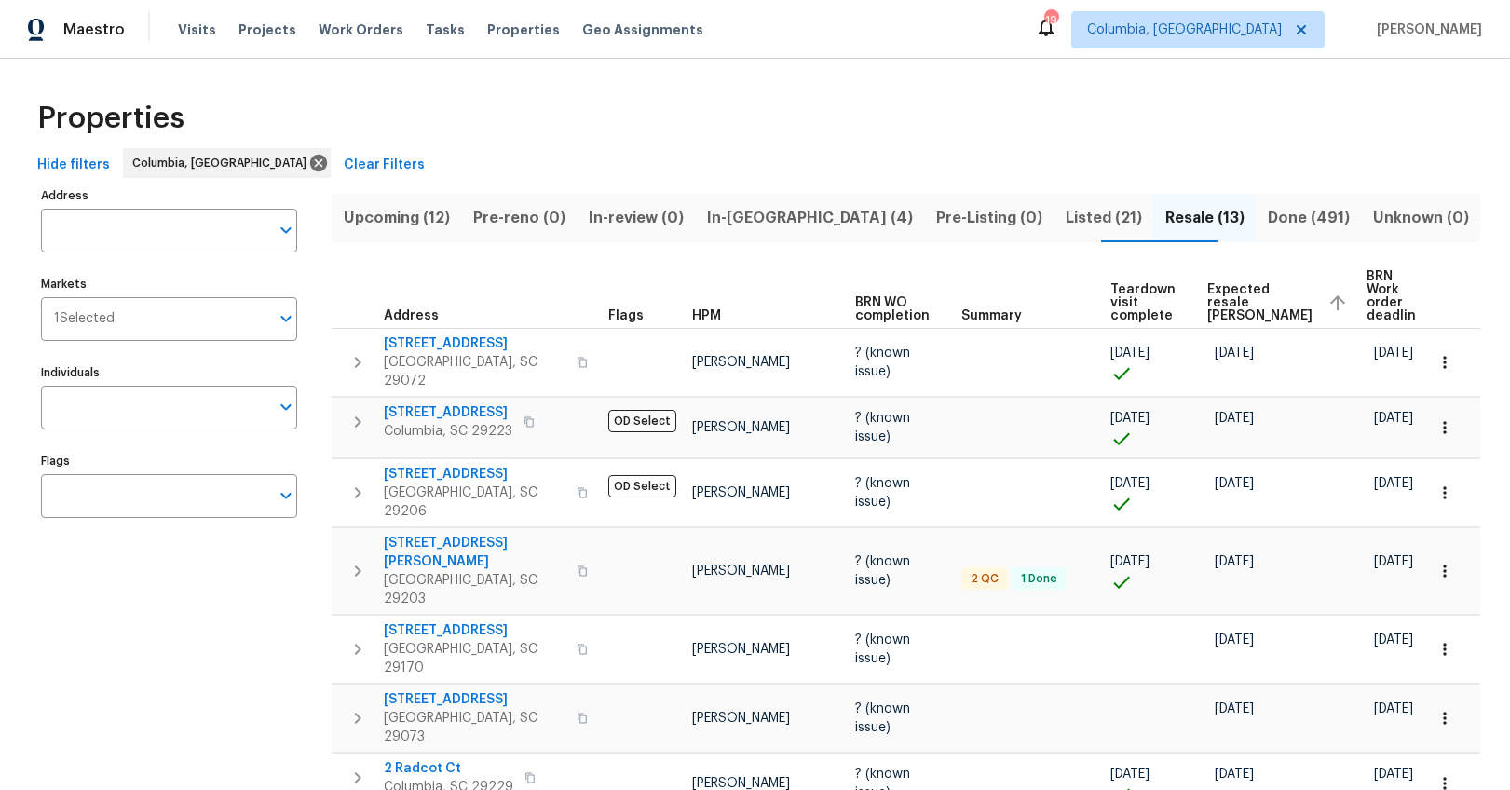
click at [1065, 227] on span "Listed (21)" at bounding box center [1103, 218] width 77 height 26
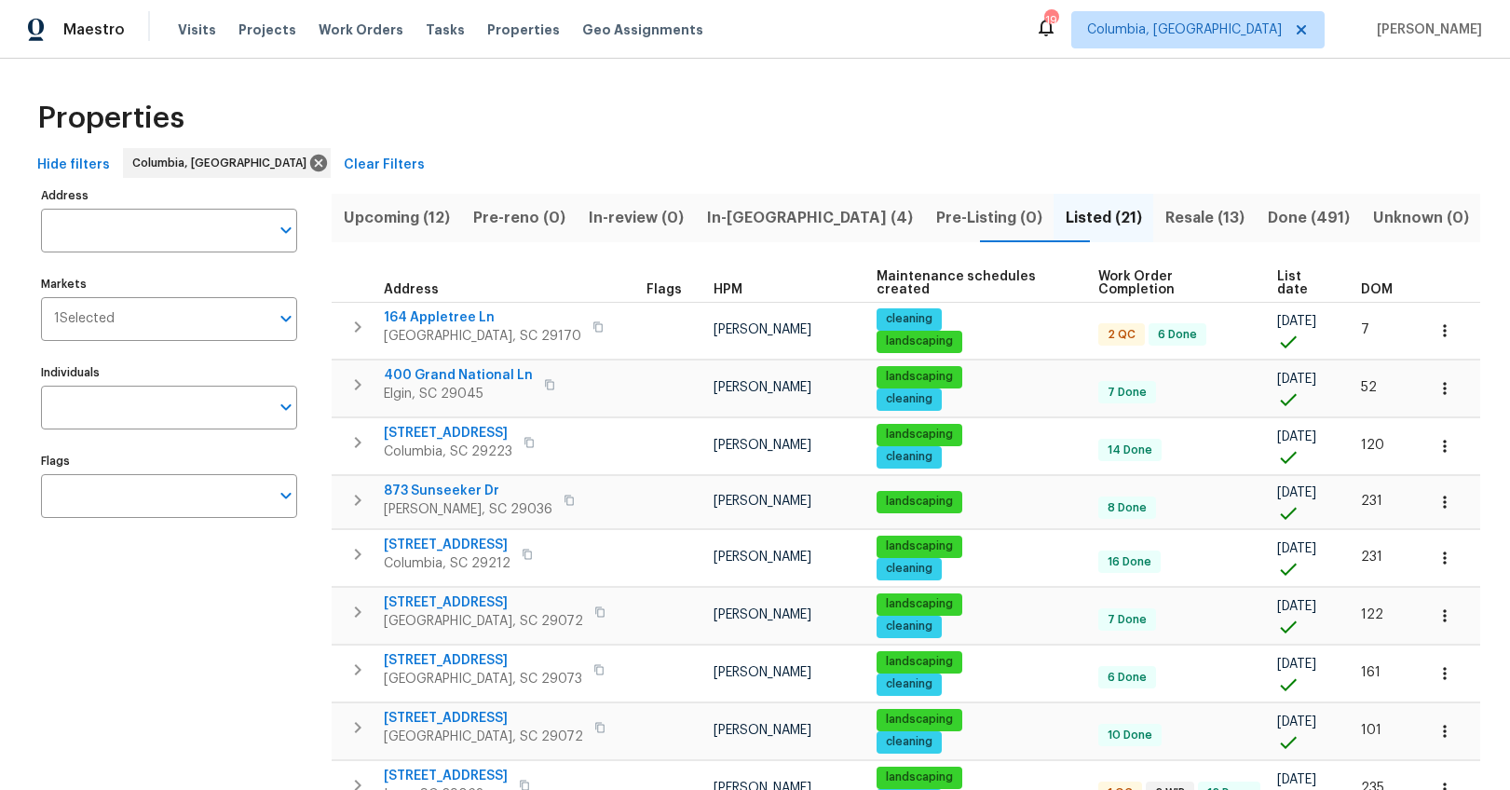
click at [1361, 283] on span "DOM" at bounding box center [1377, 289] width 32 height 13
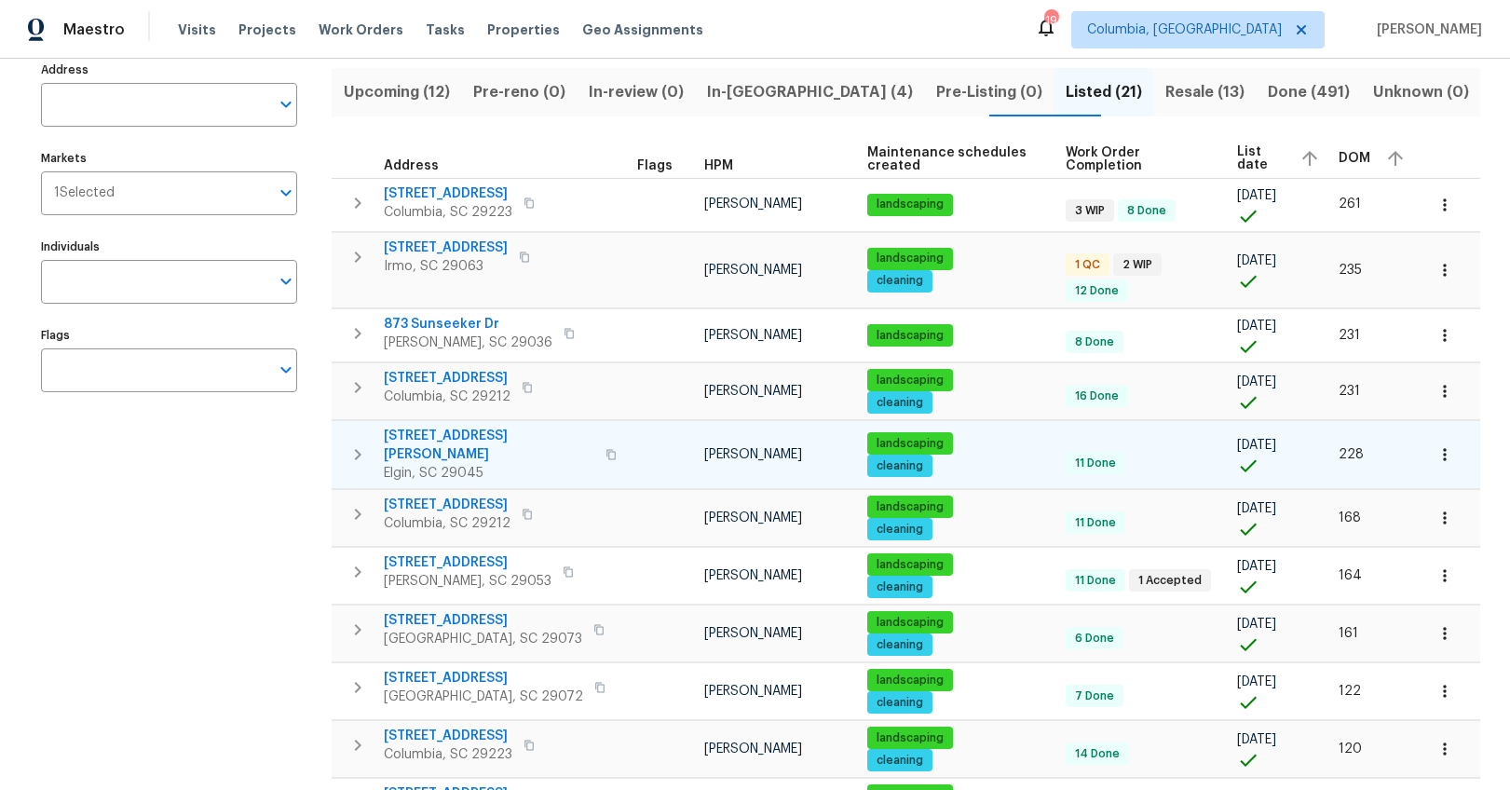
scroll to position [144, 0]
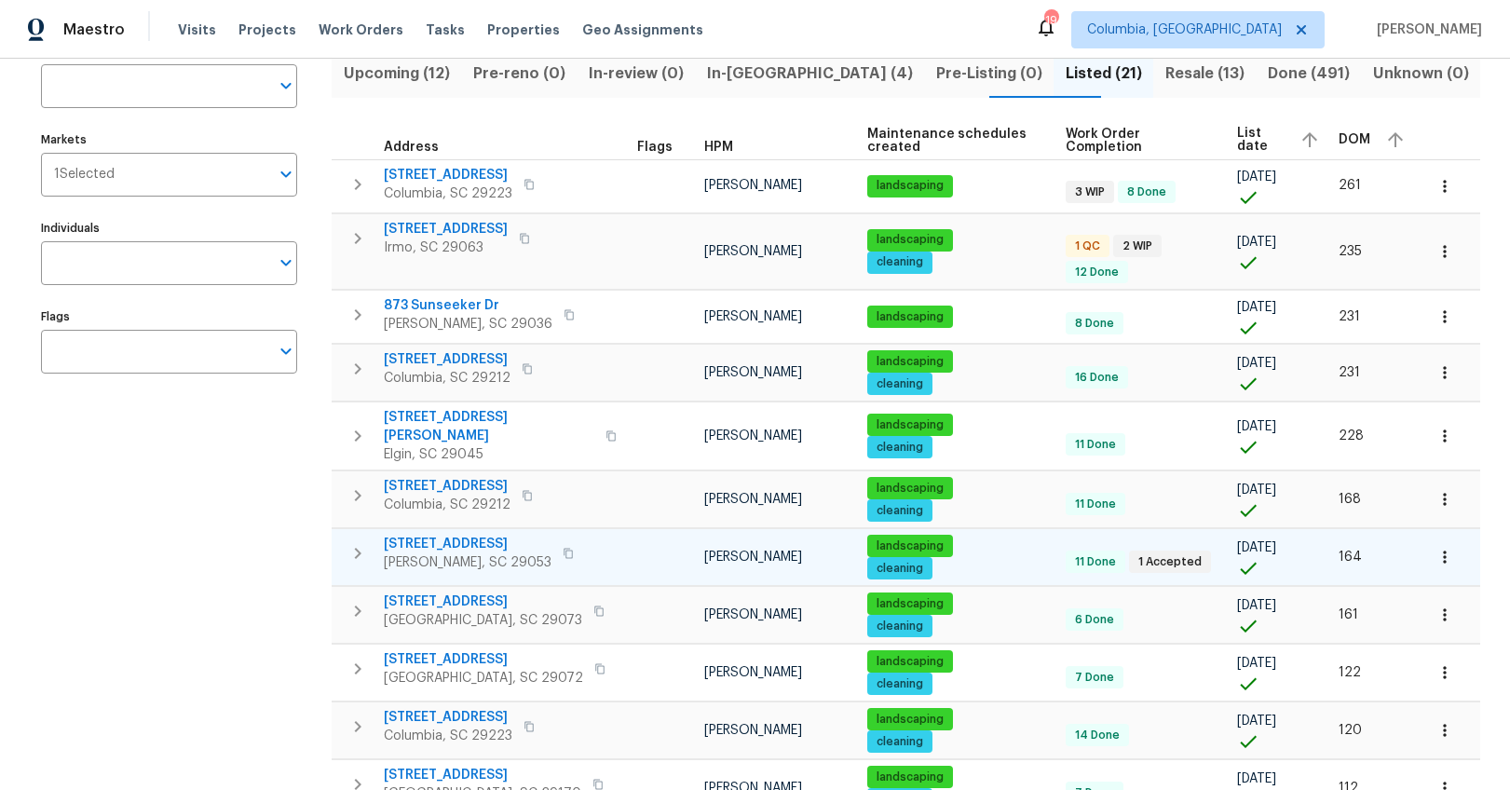
click at [479, 535] on span "171 Ridge Pointe Dr" at bounding box center [468, 544] width 168 height 19
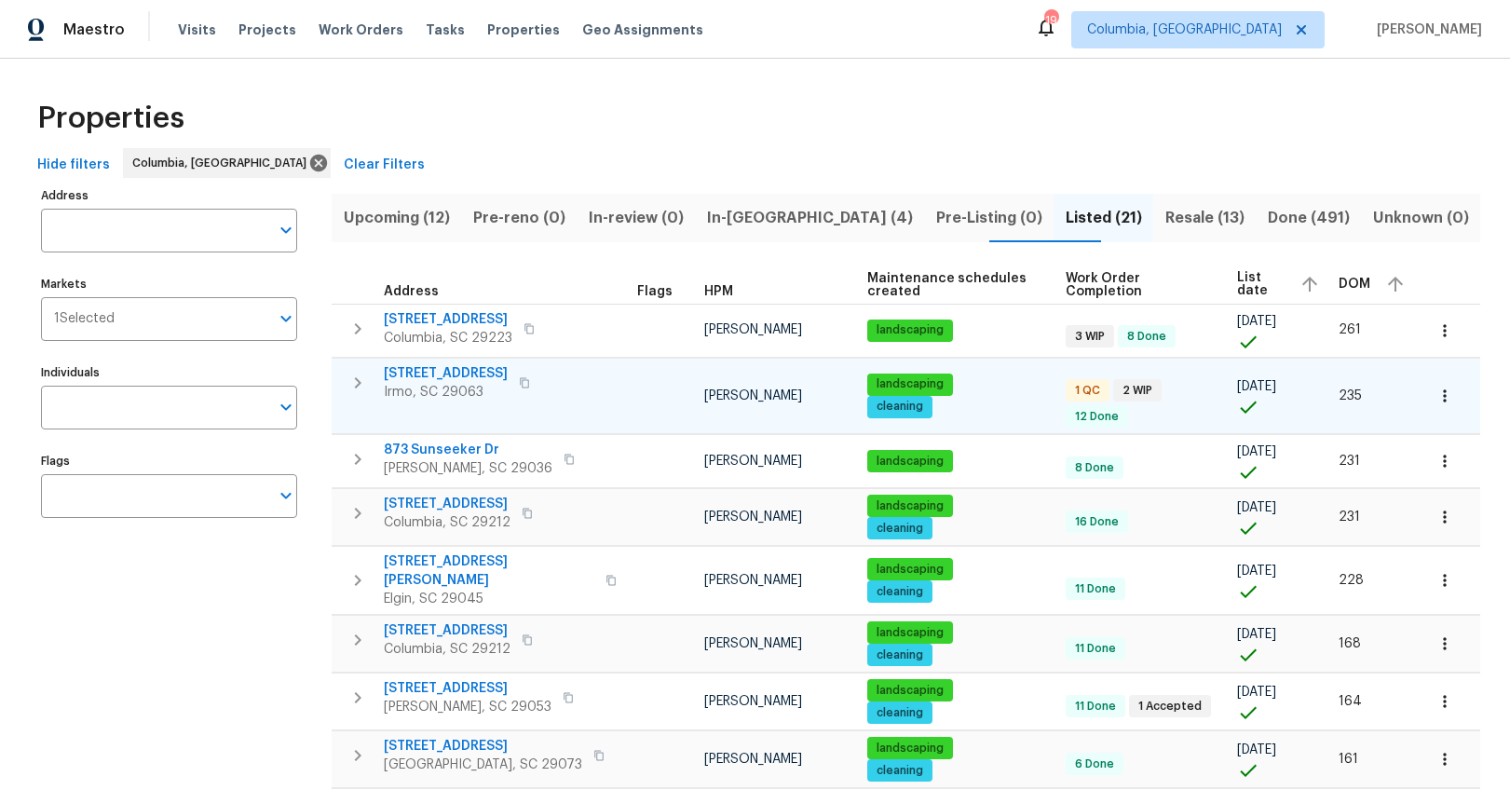
scroll to position [4, 0]
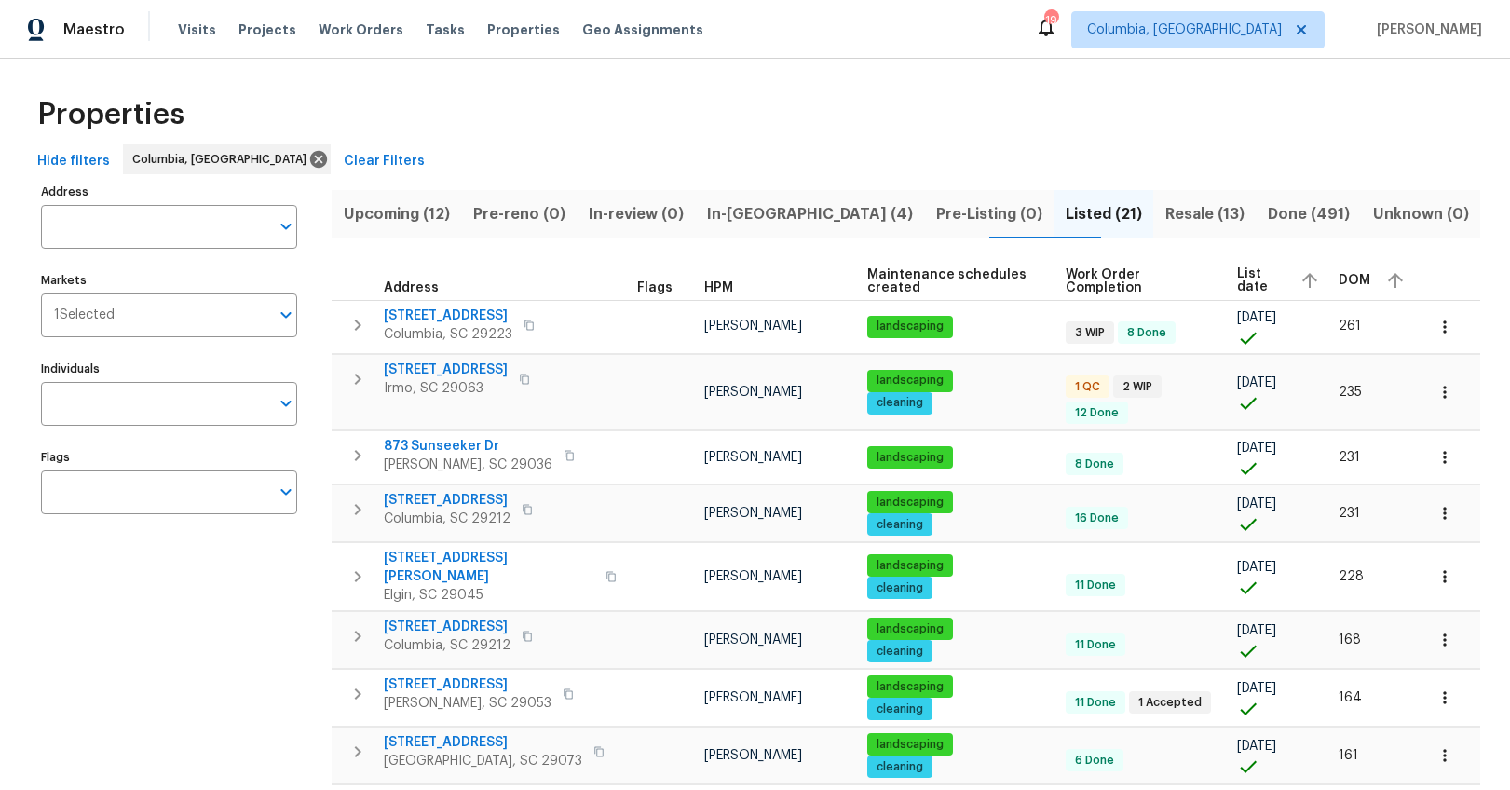
click at [798, 233] on button "In-reno (4)" at bounding box center [809, 214] width 229 height 48
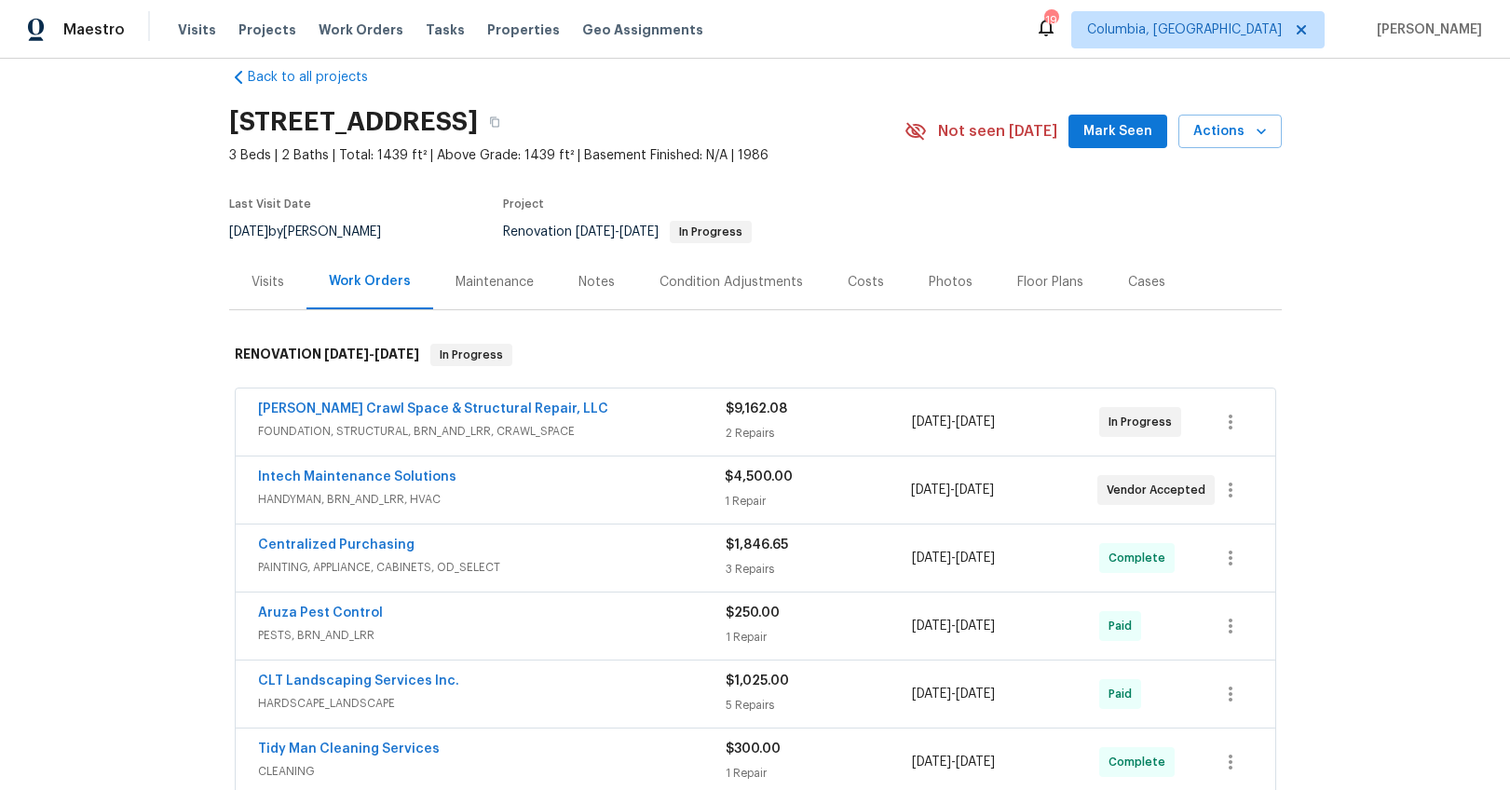
scroll to position [90, 0]
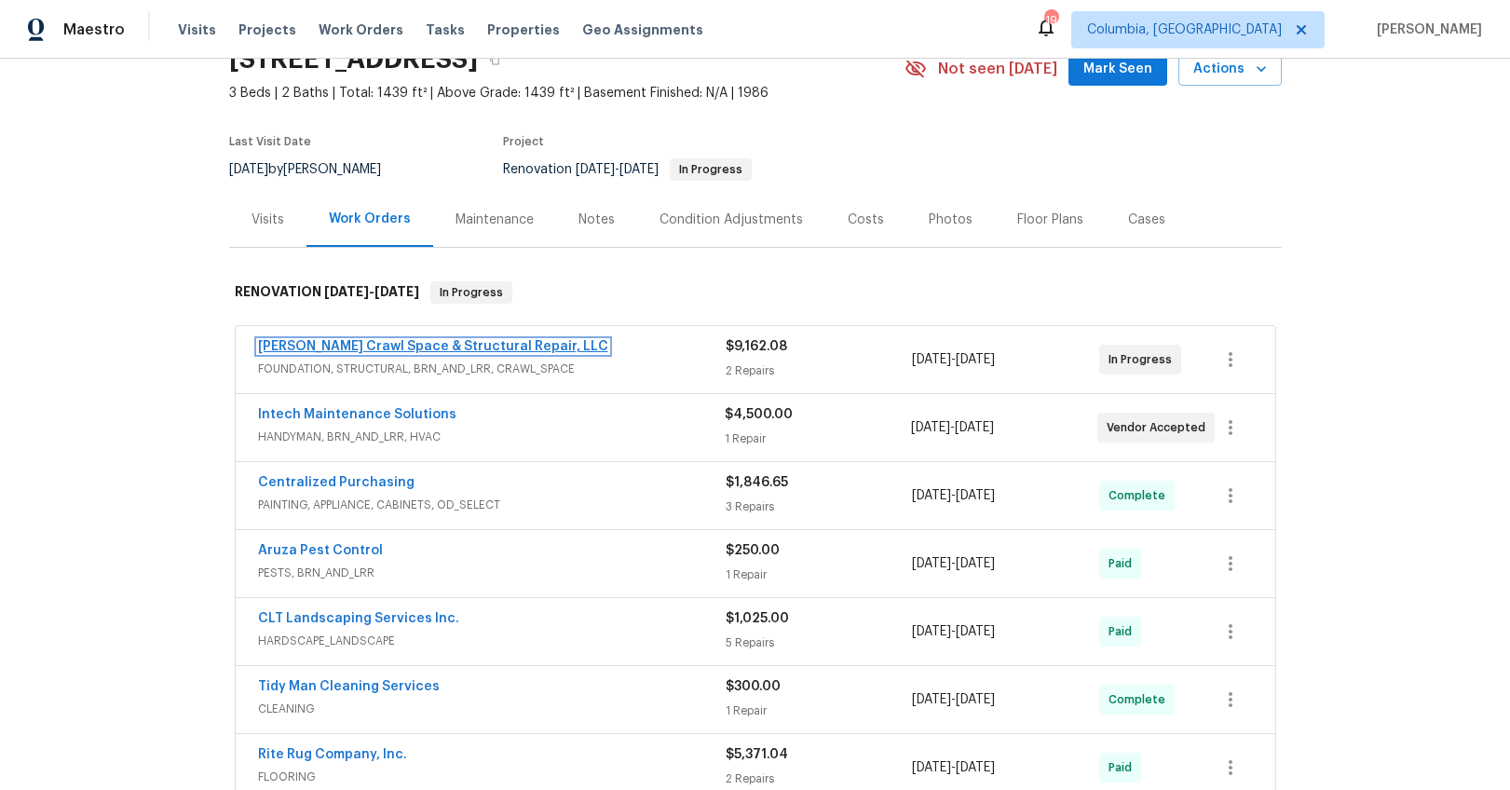
click at [483, 348] on link "[PERSON_NAME] Crawl Space & Structural Repair, LLC" at bounding box center [433, 346] width 350 height 13
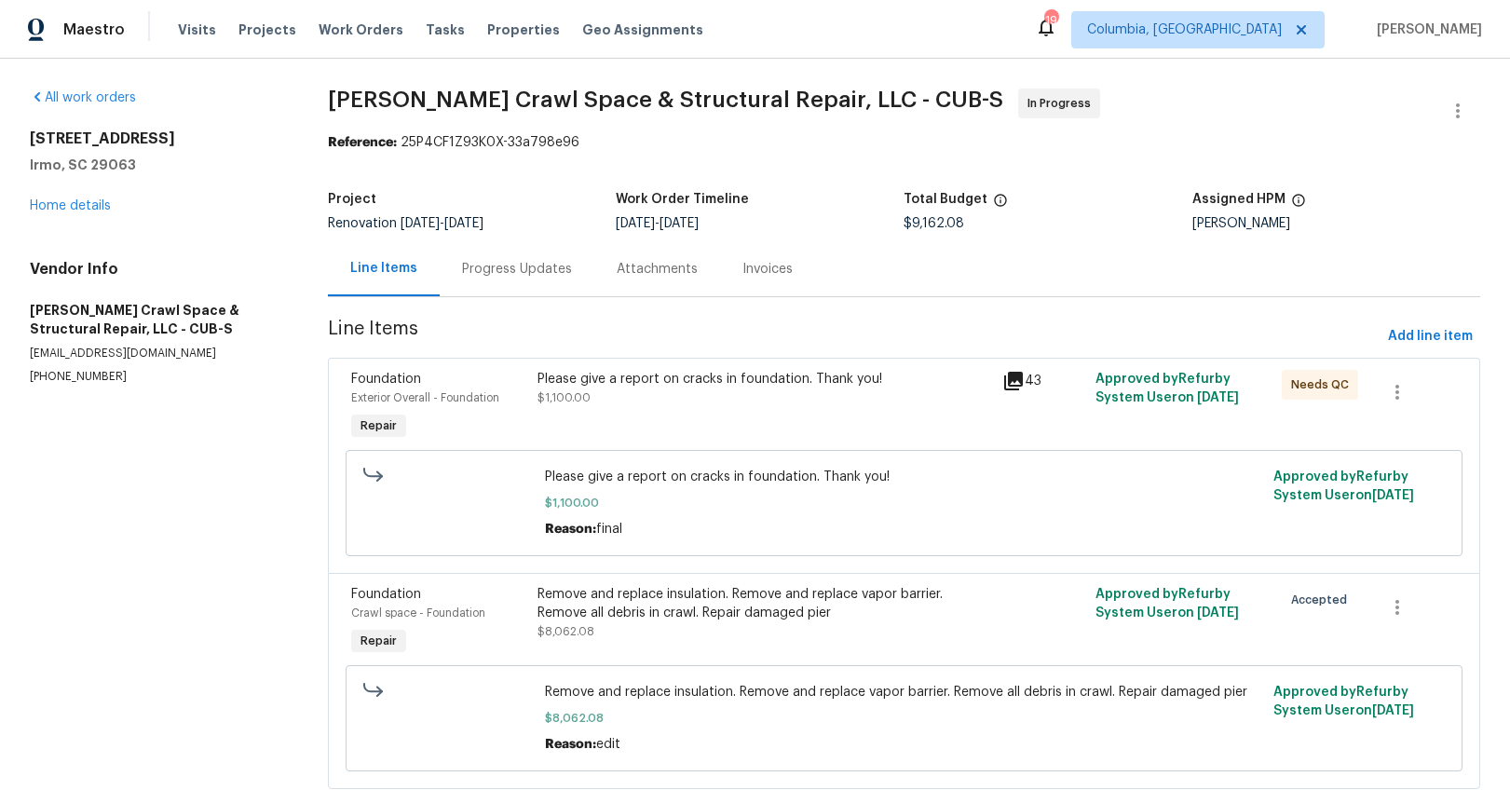
click at [493, 284] on div "Progress Updates" at bounding box center [517, 268] width 155 height 55
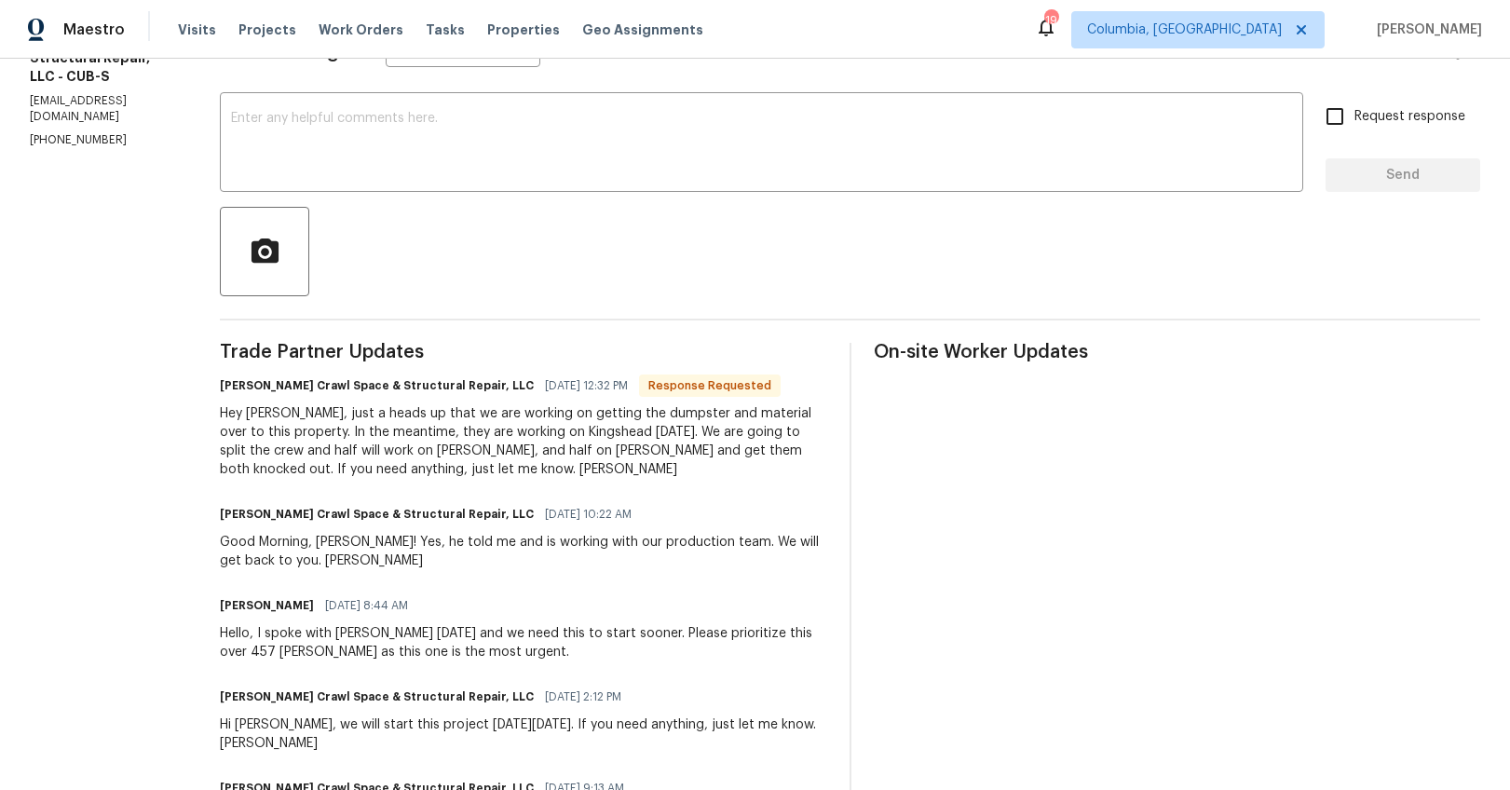
scroll to position [184, 0]
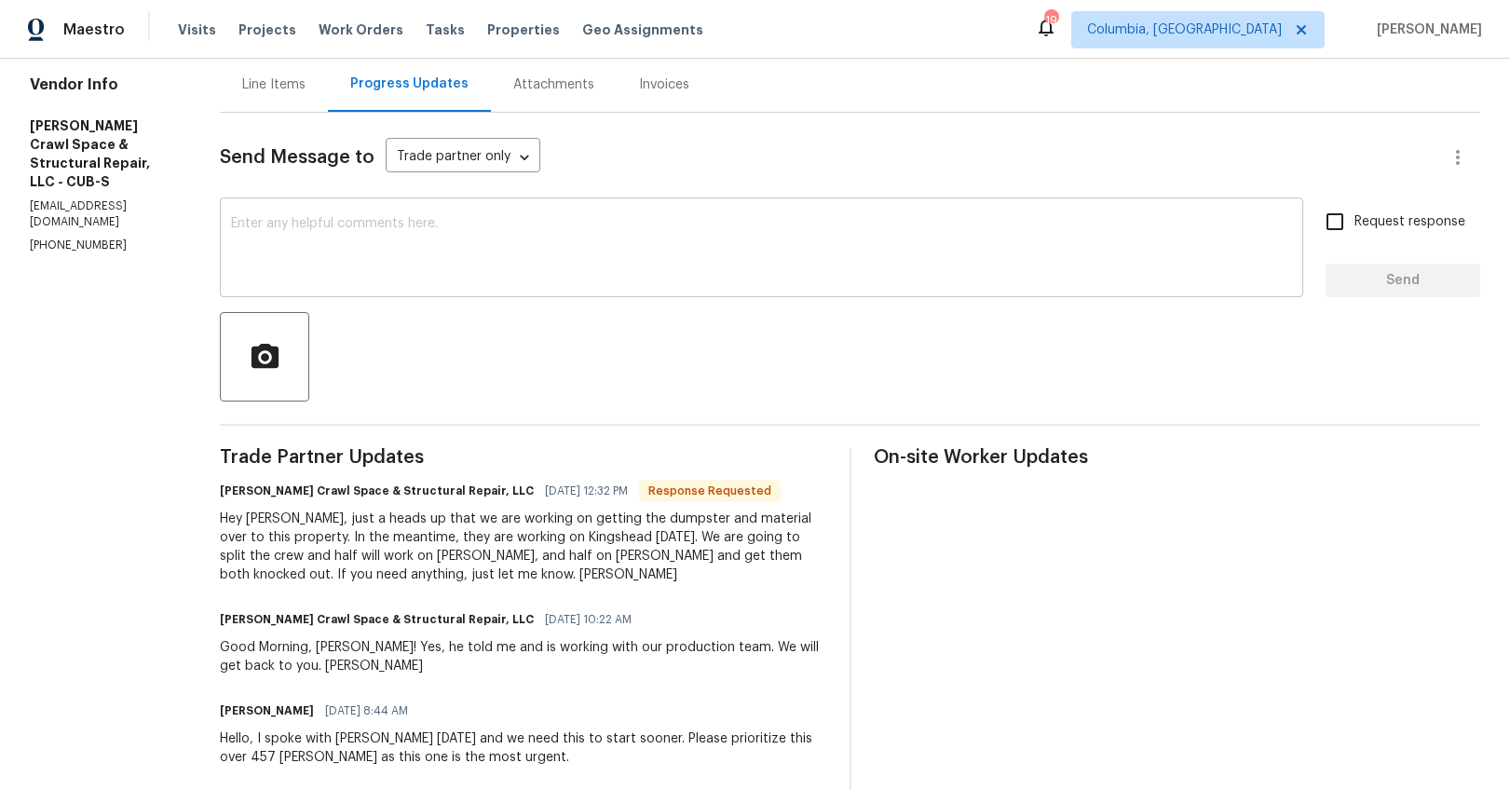
click at [485, 276] on textarea at bounding box center [761, 249] width 1061 height 65
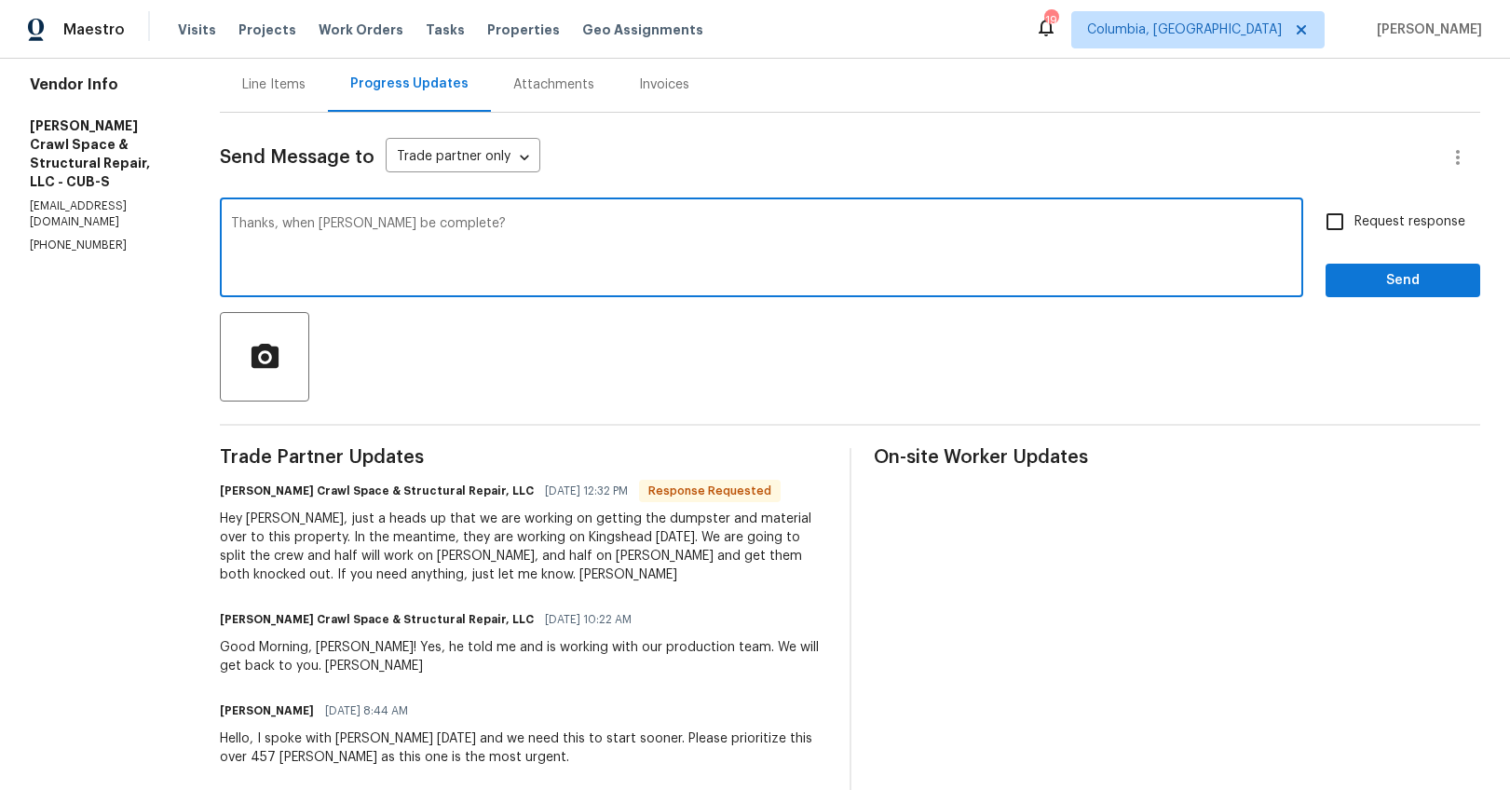
type textarea "Thanks, when [PERSON_NAME] be complete?"
click at [1413, 216] on span "Request response" at bounding box center [1410, 222] width 111 height 20
click at [1355, 216] on input "Request response" at bounding box center [1335, 221] width 39 height 39
checkbox input "true"
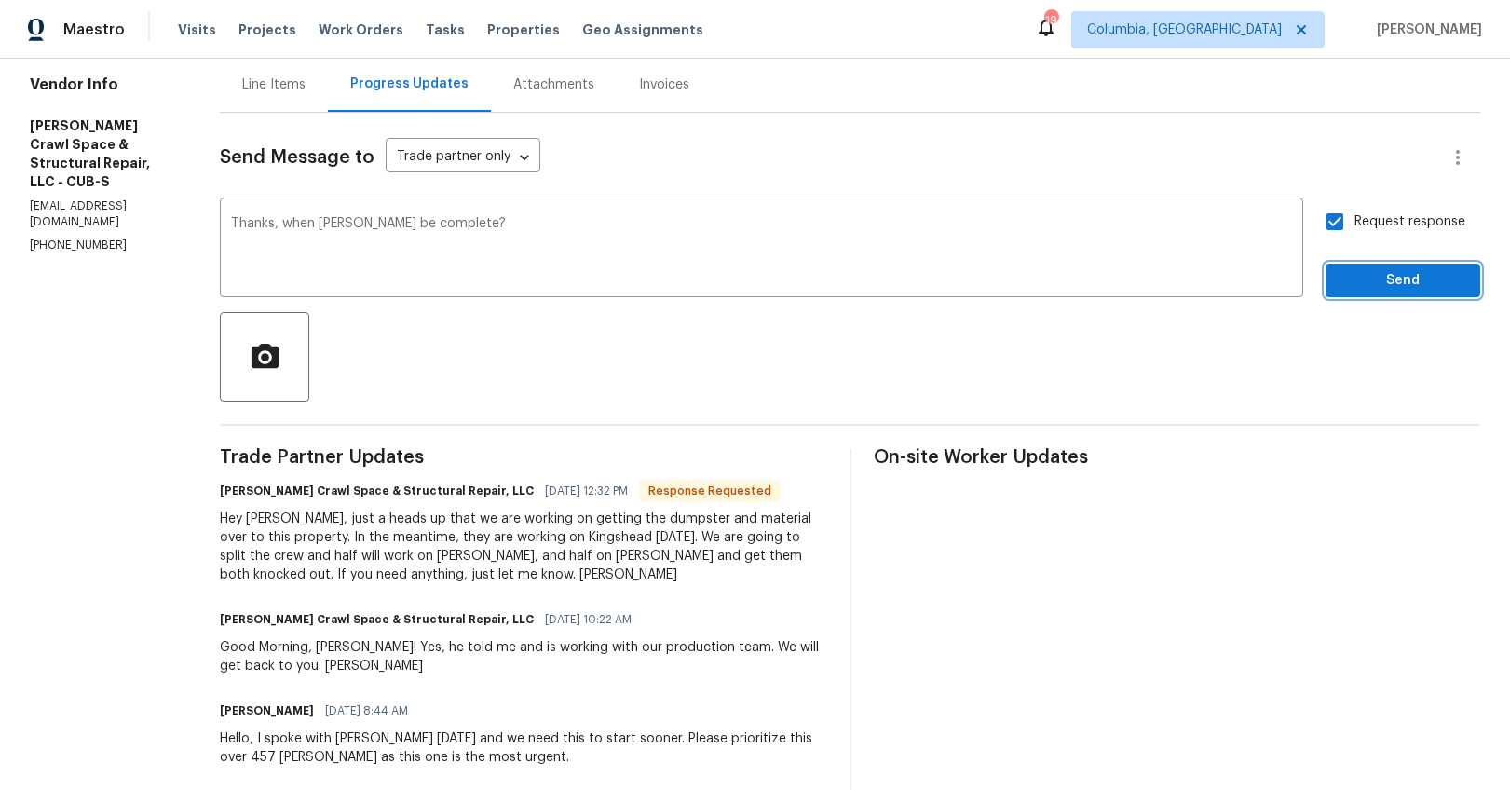
click at [1380, 278] on span "Send" at bounding box center [1403, 280] width 125 height 23
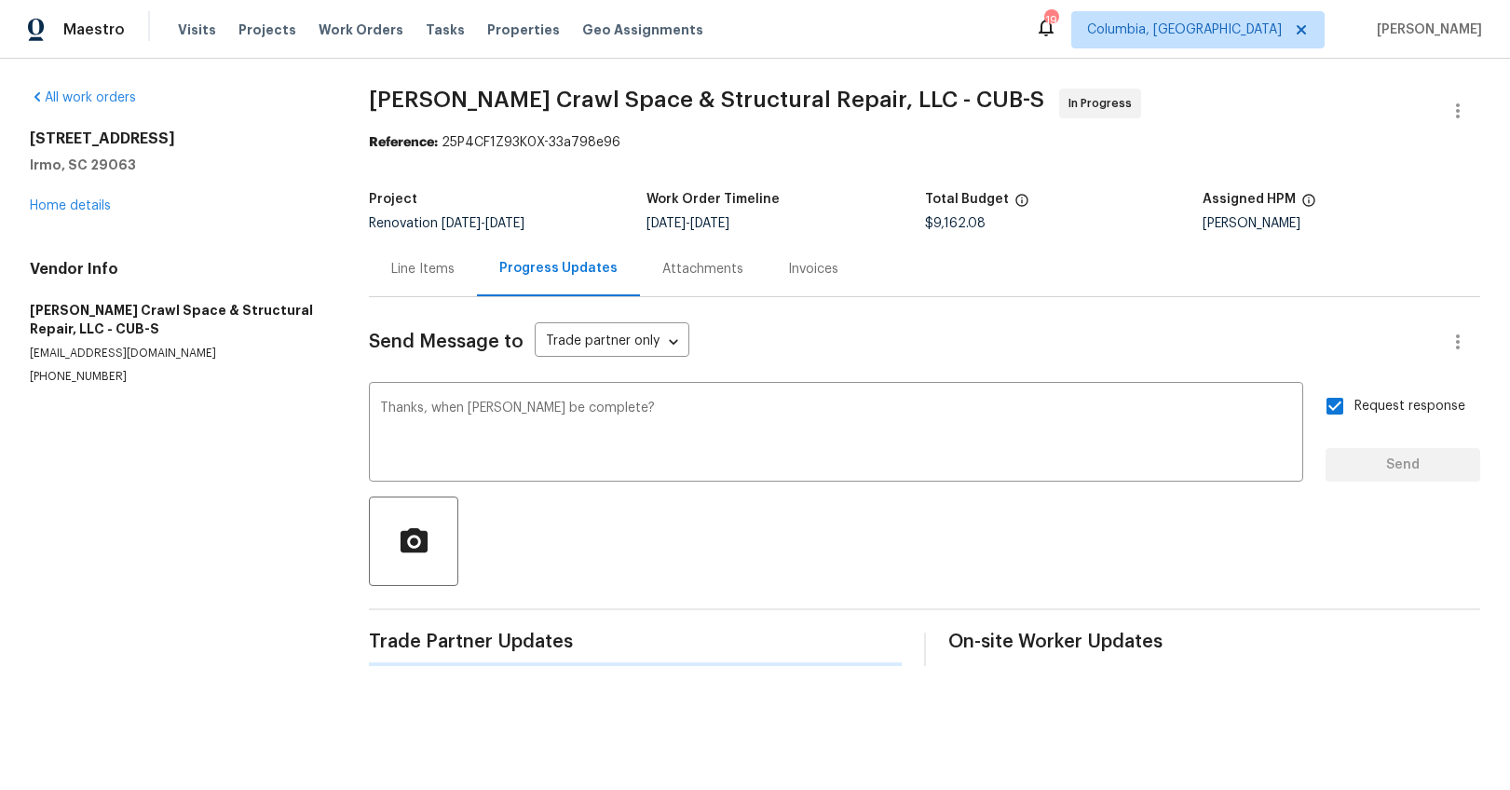
scroll to position [0, 0]
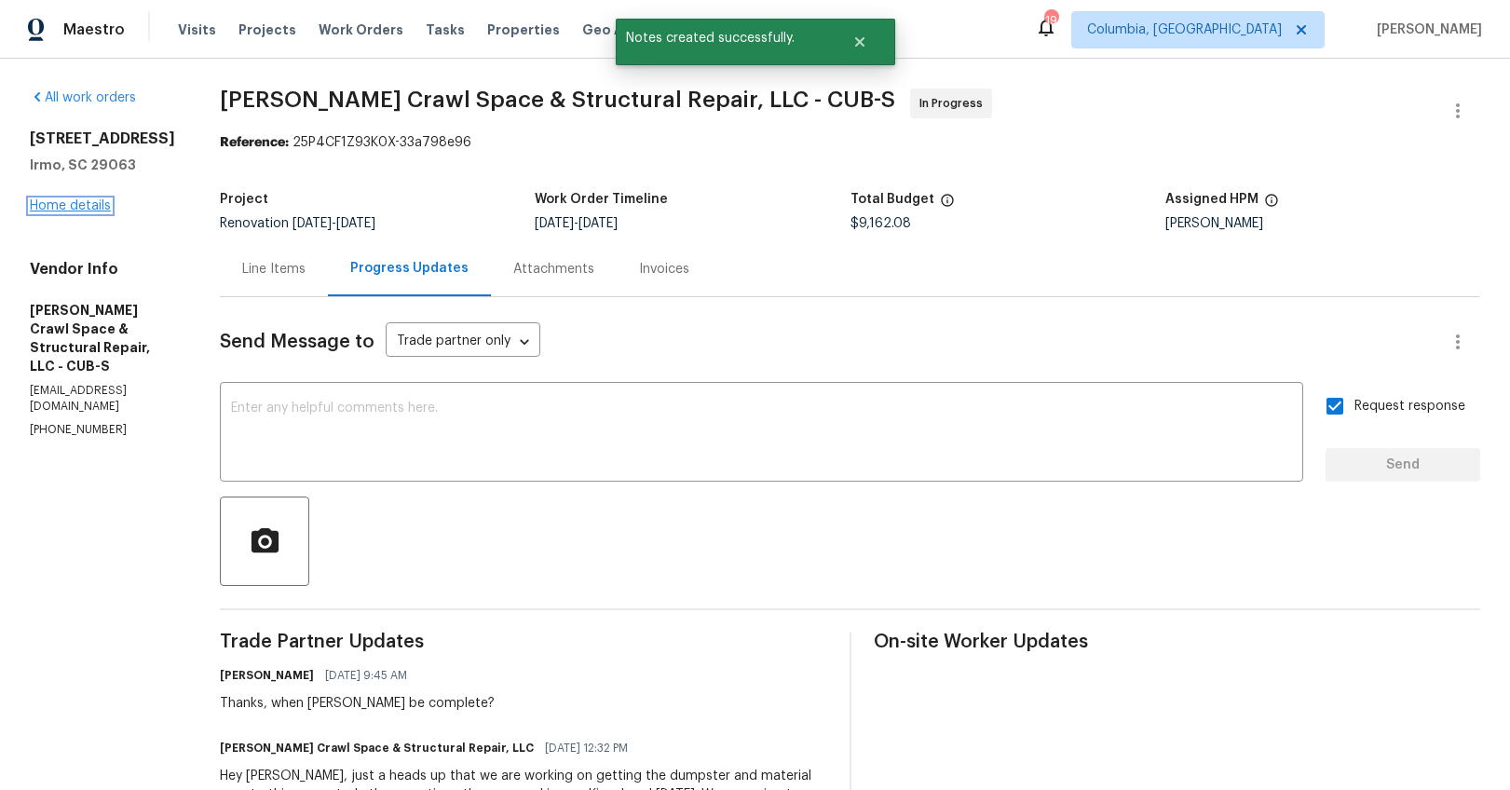
click at [100, 203] on link "Home details" at bounding box center [70, 205] width 81 height 13
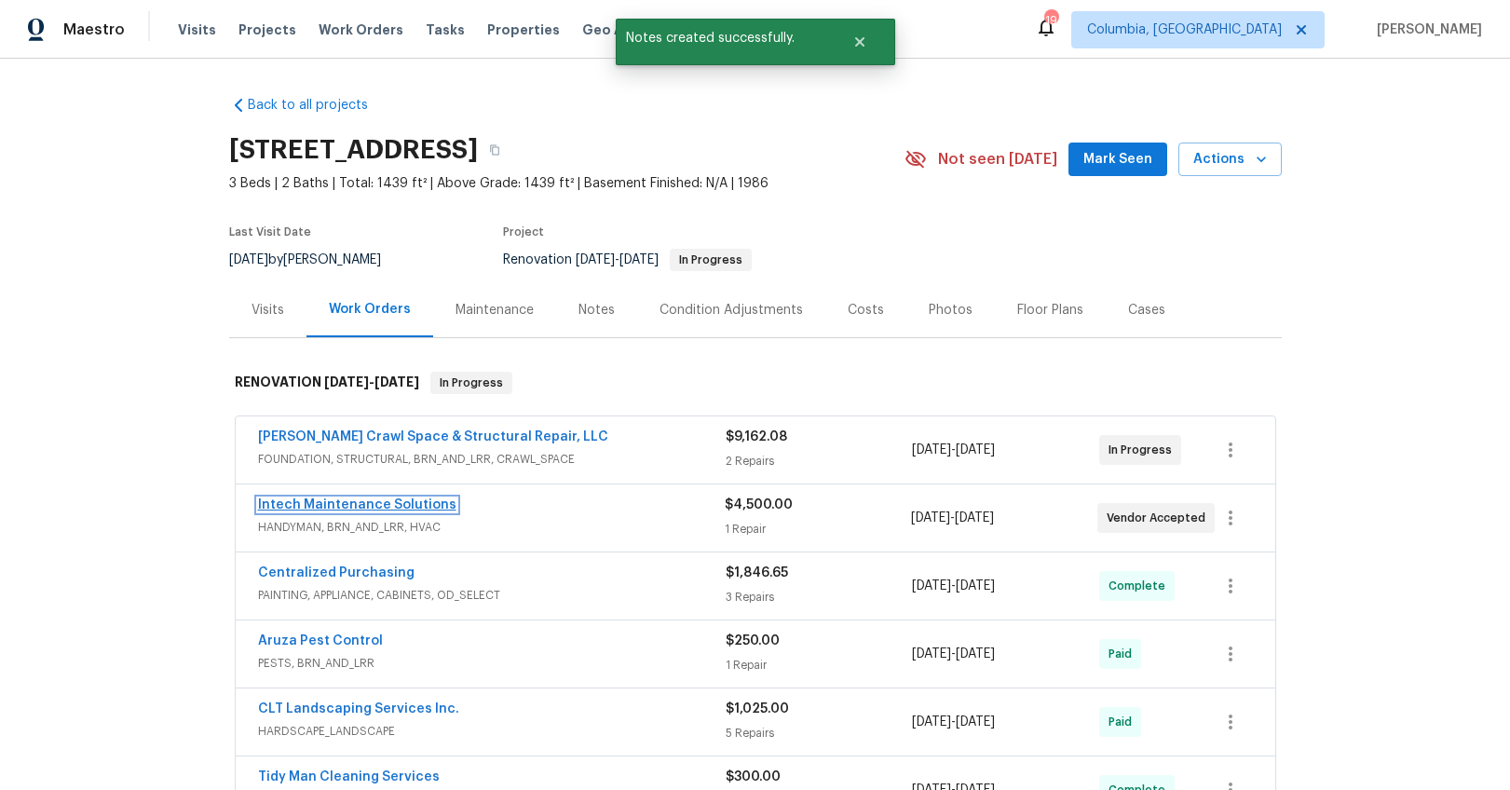
click at [350, 504] on link "Intech Maintenance Solutions" at bounding box center [357, 504] width 198 height 13
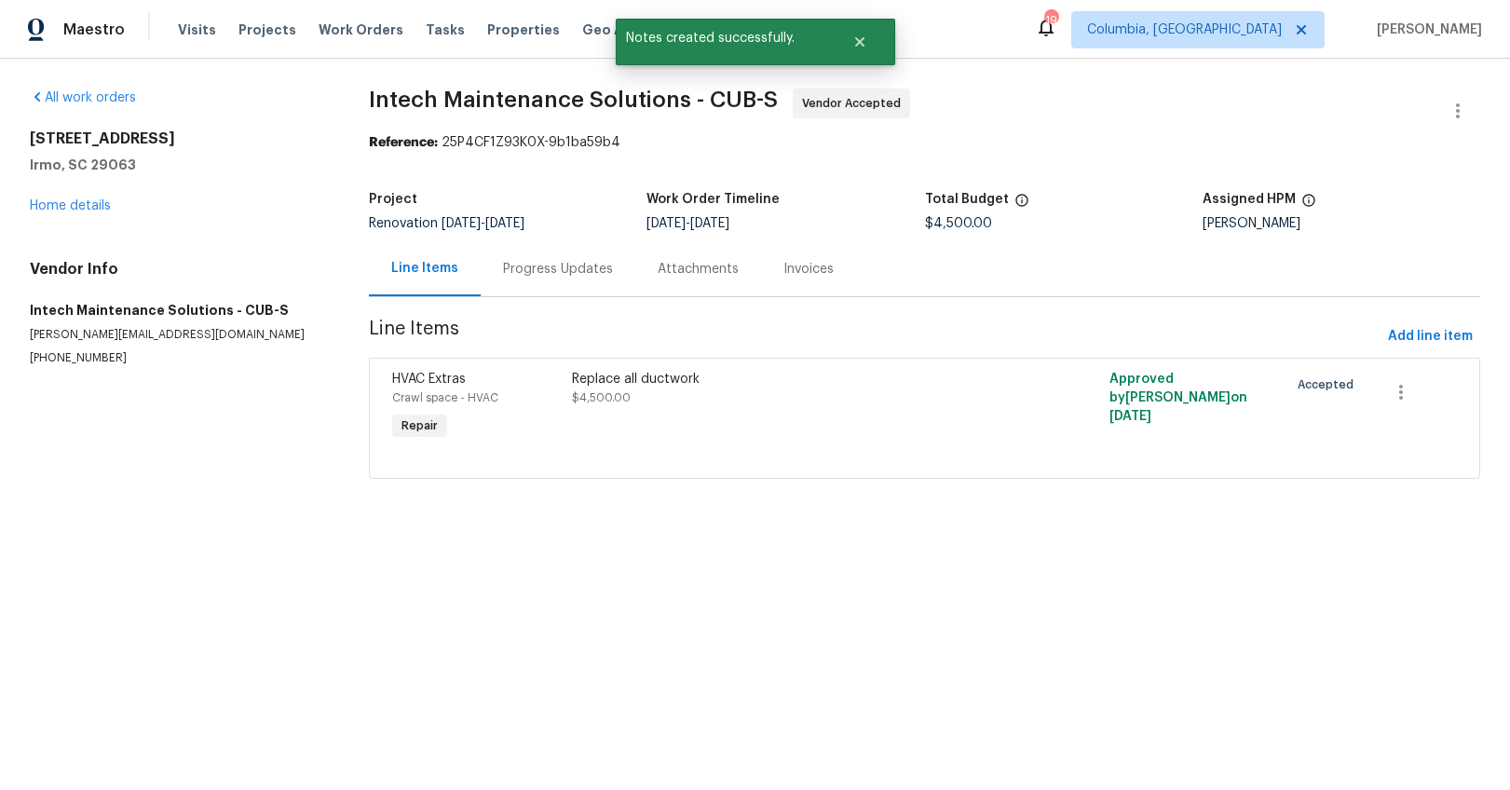
drag, startPoint x: 520, startPoint y: 279, endPoint x: 521, endPoint y: 290, distance: 11.2
click at [520, 279] on div "Progress Updates" at bounding box center [558, 269] width 110 height 19
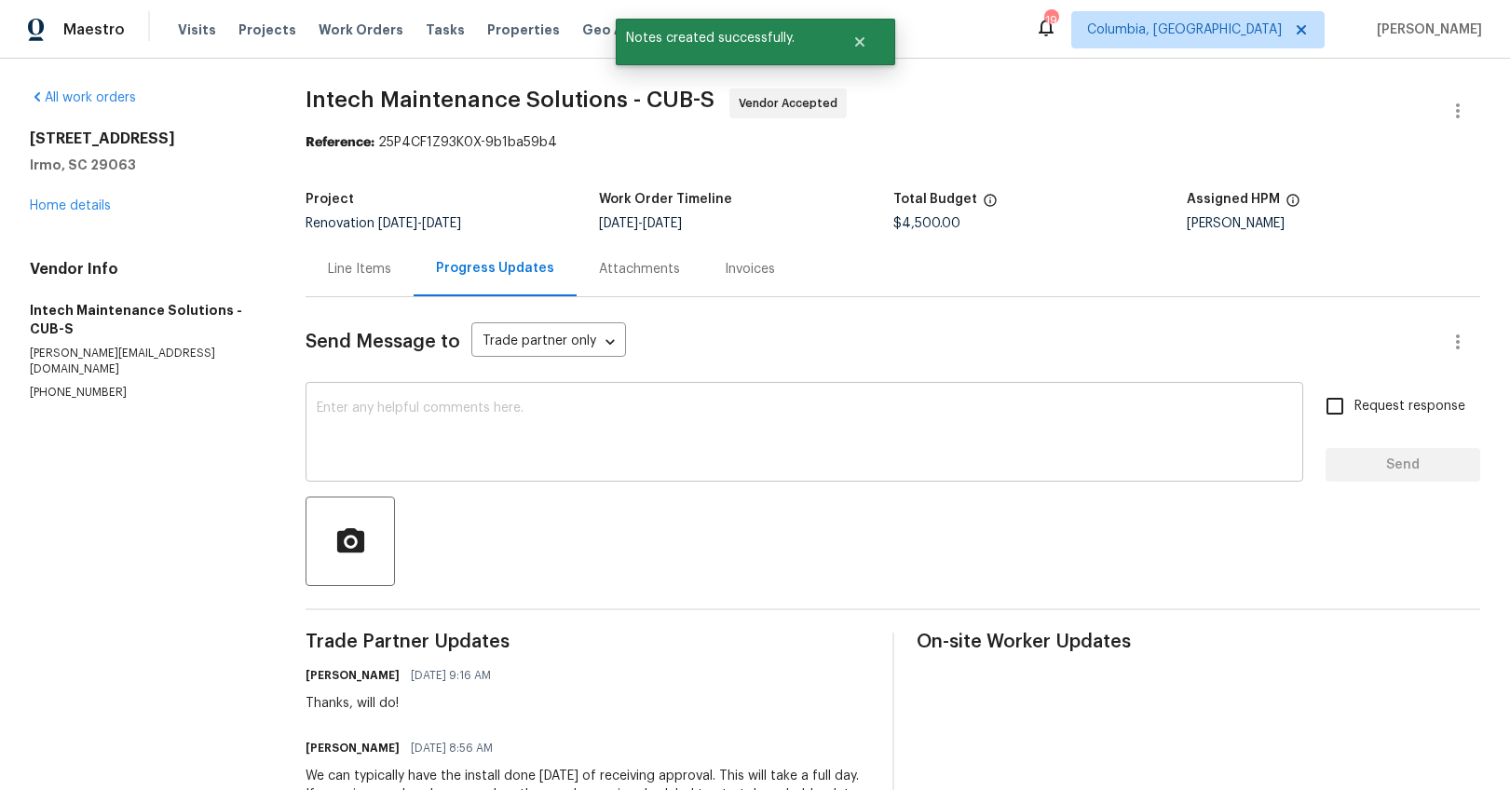
click at [494, 419] on textarea at bounding box center [805, 434] width 976 height 65
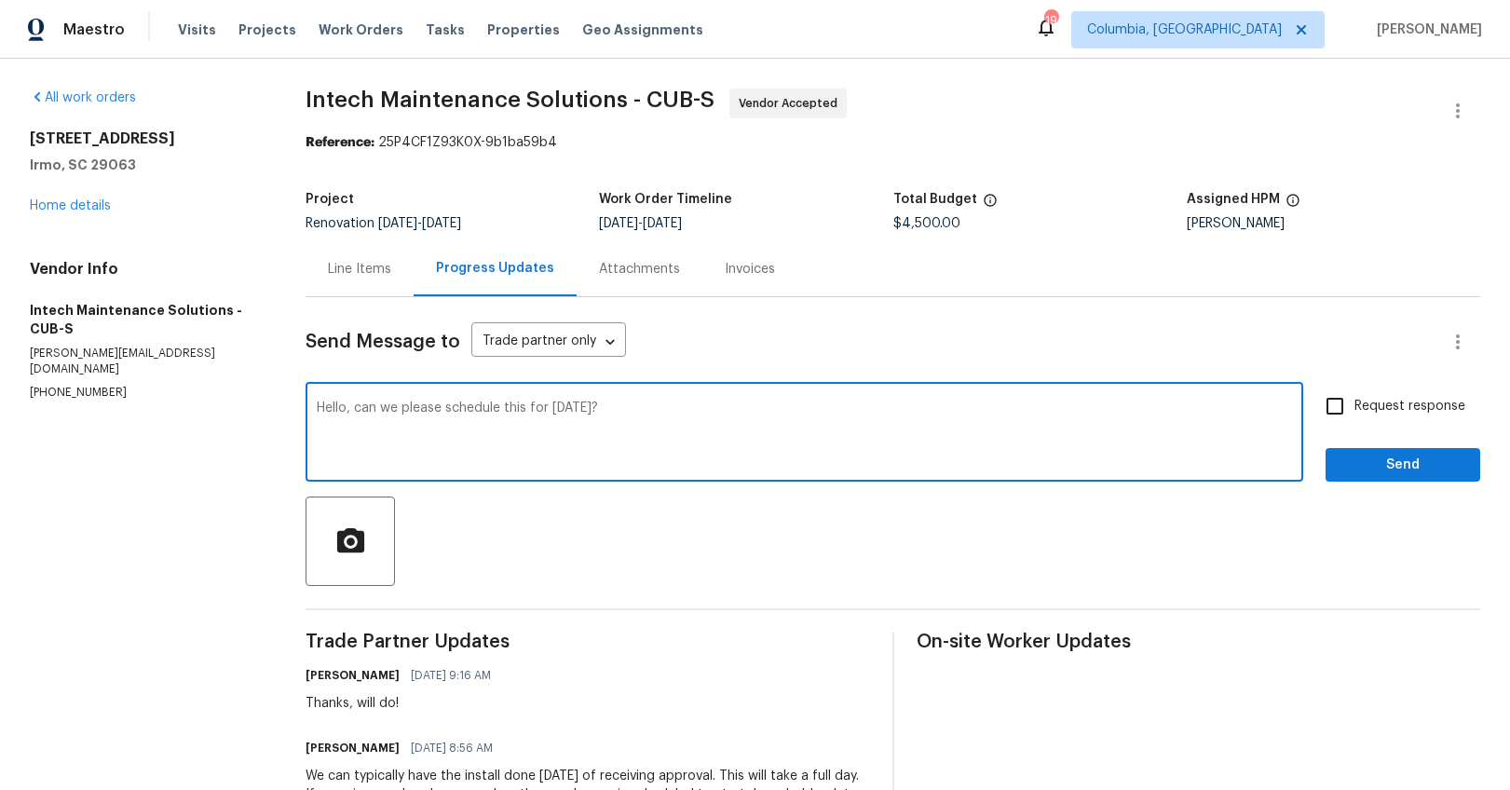
type textarea "Hello, can we please schedule this for [DATE]?"
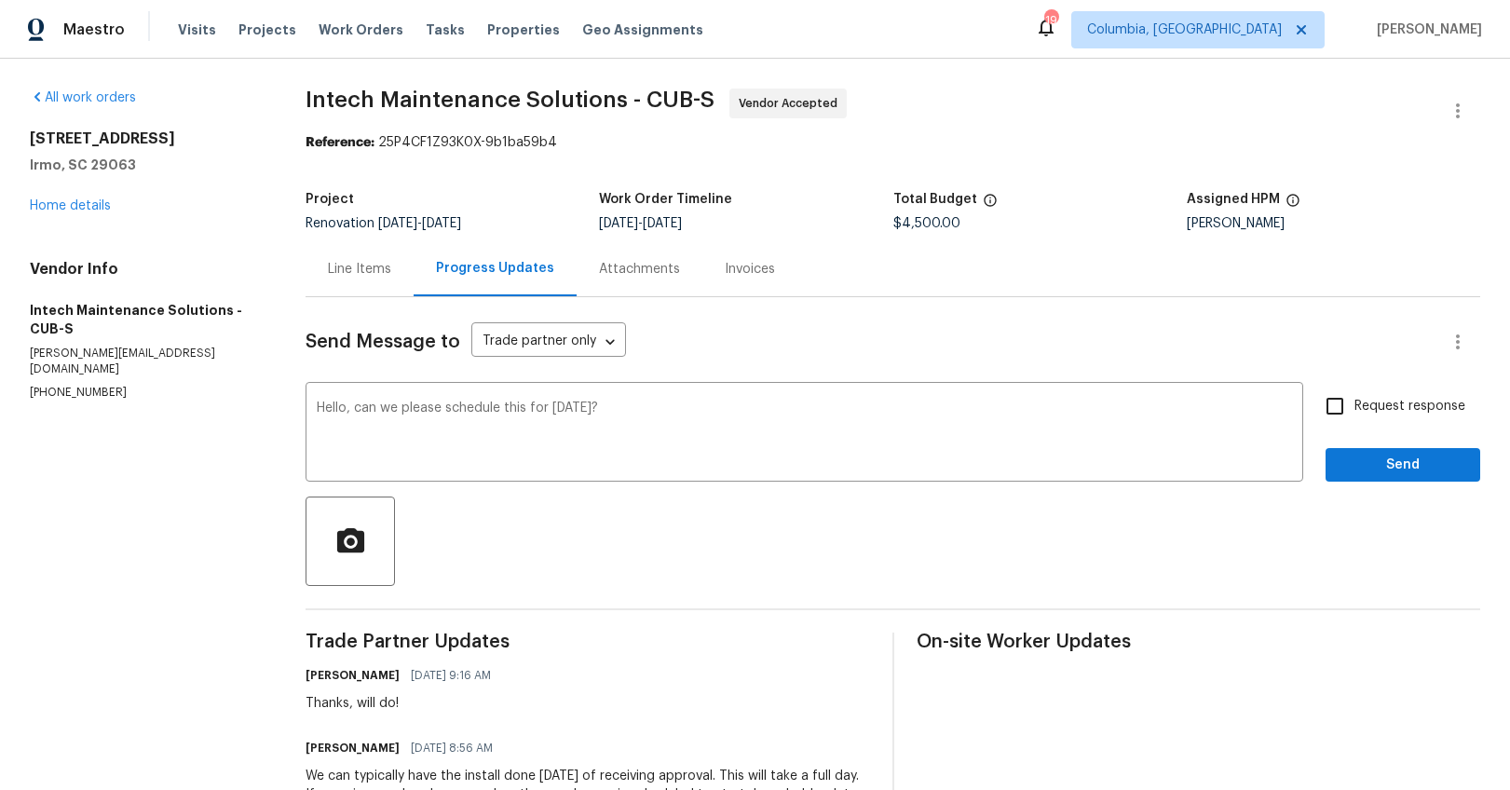
click at [1420, 402] on span "Request response" at bounding box center [1410, 407] width 111 height 20
click at [1355, 402] on input "Request response" at bounding box center [1335, 406] width 39 height 39
checkbox input "true"
click at [1367, 473] on span "Send" at bounding box center [1403, 465] width 125 height 23
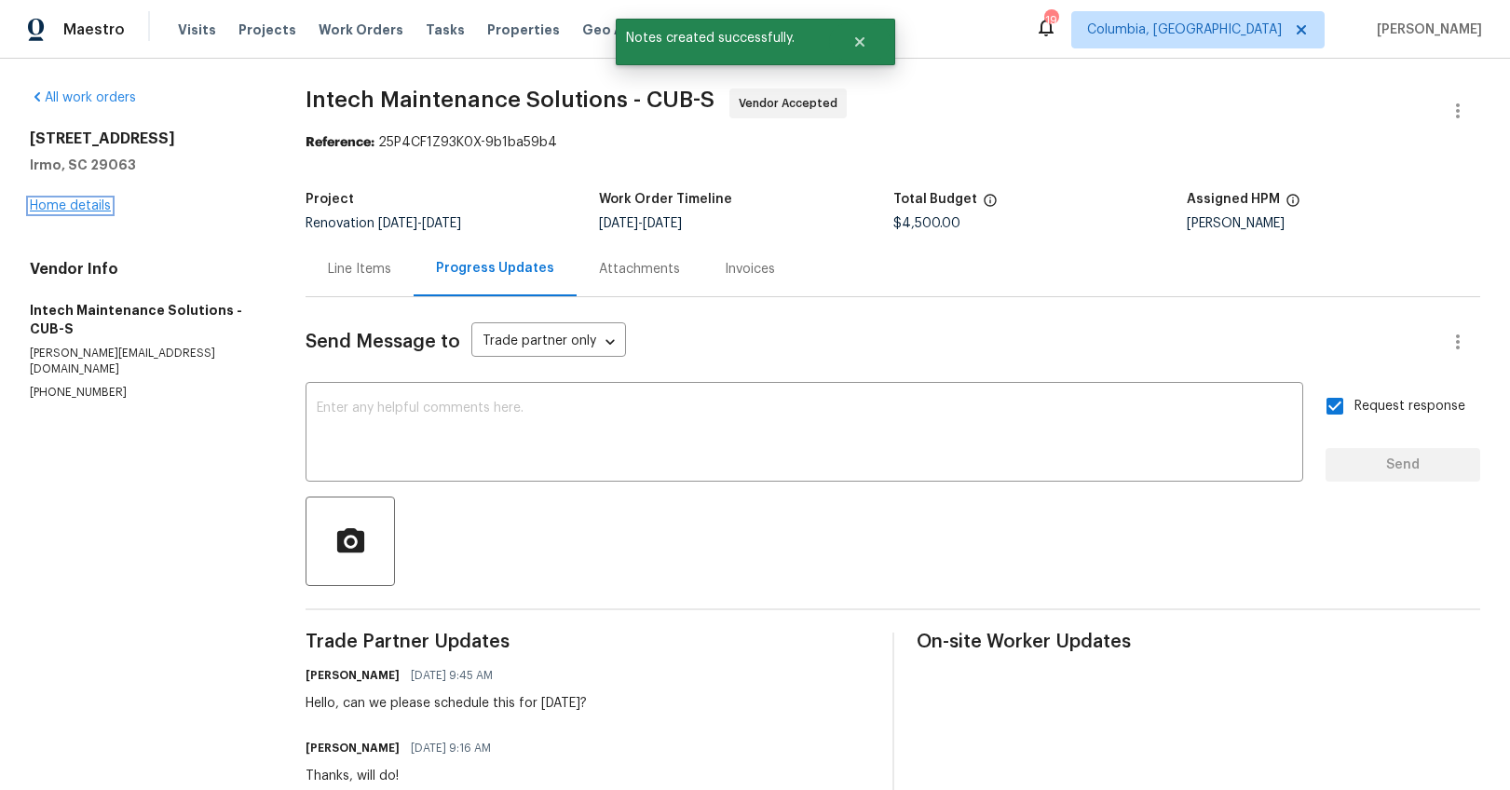
click at [96, 208] on link "Home details" at bounding box center [70, 205] width 81 height 13
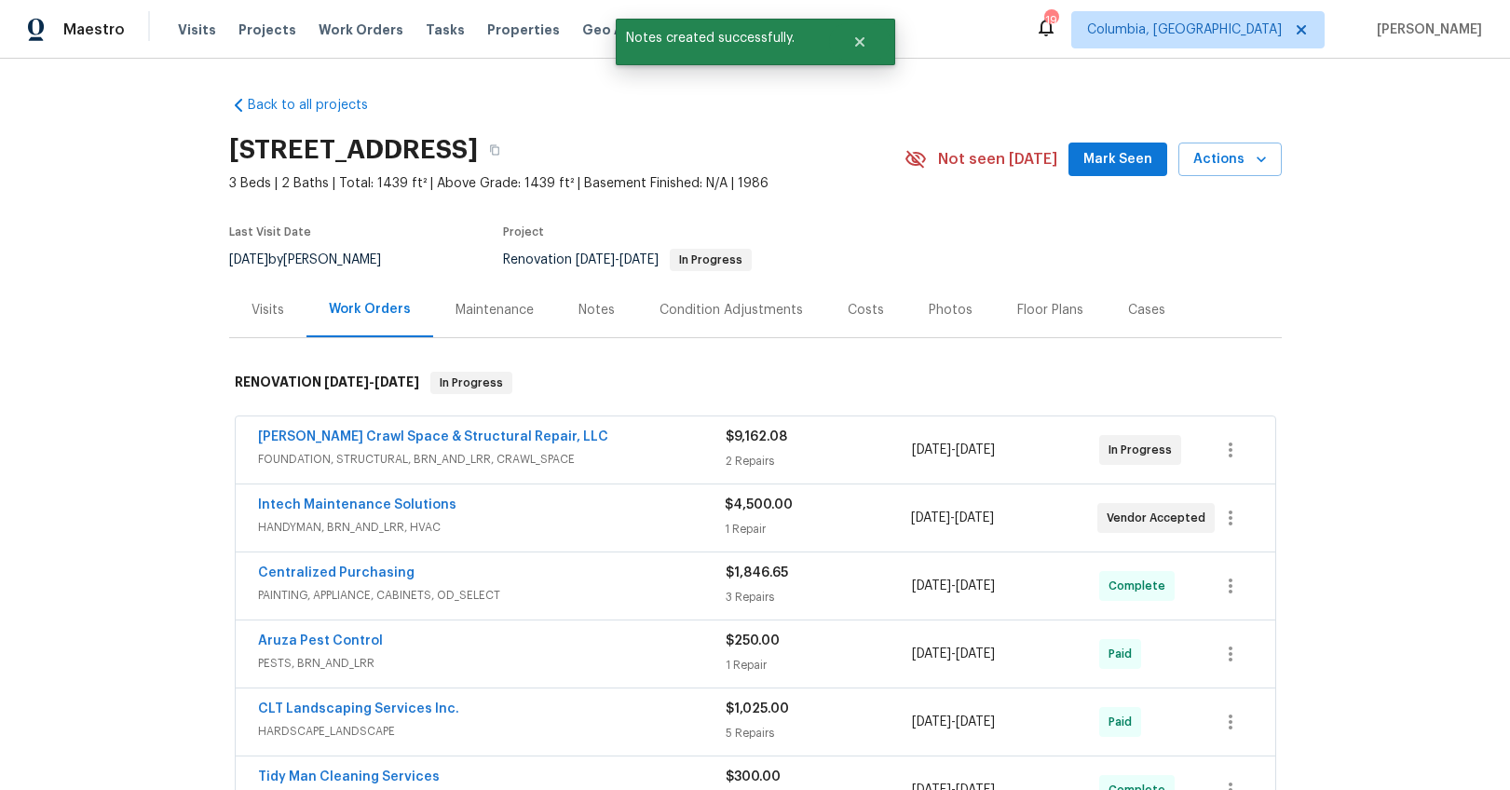
click at [579, 320] on div "Notes" at bounding box center [596, 309] width 81 height 55
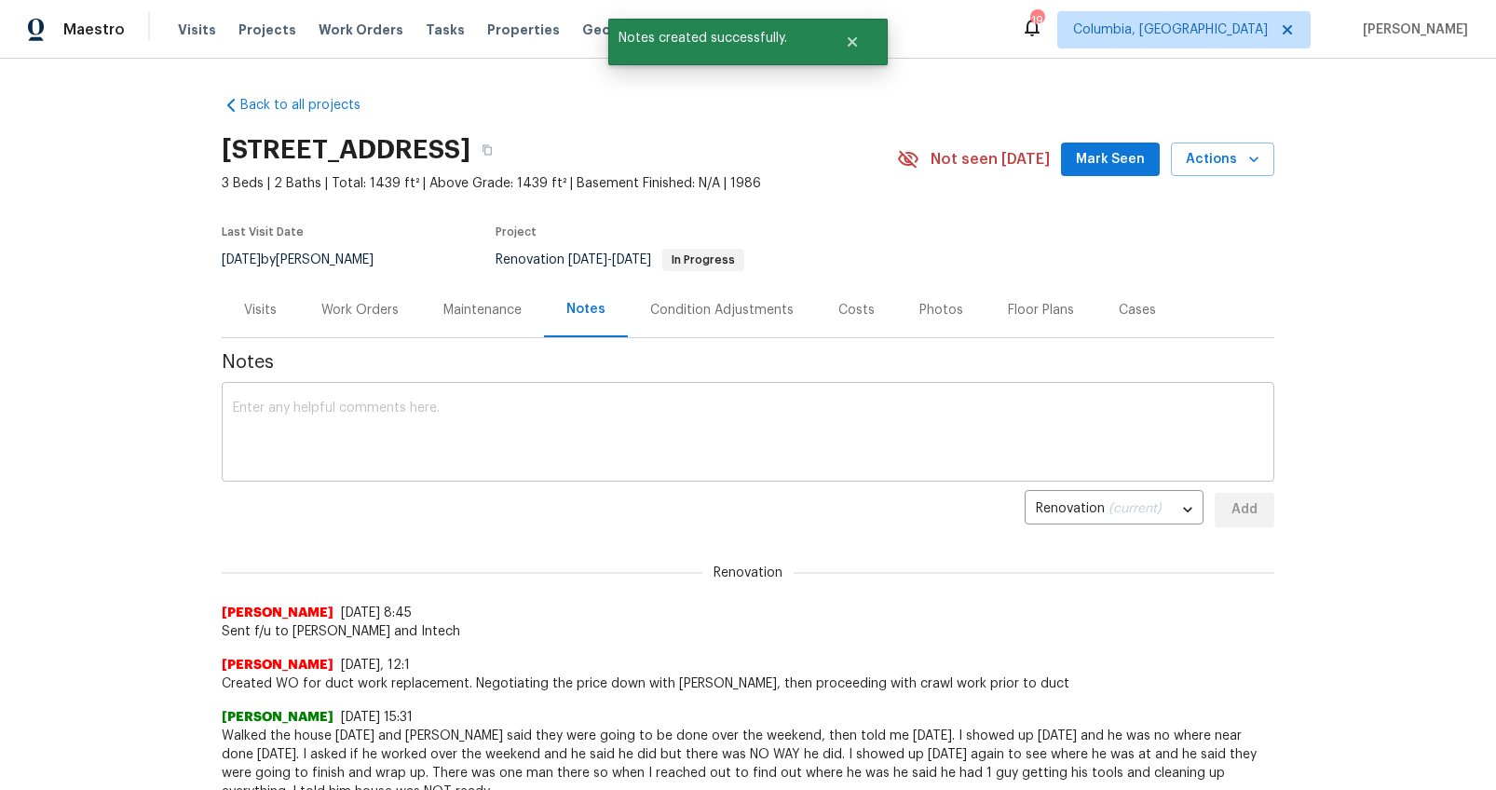
click at [527, 424] on textarea at bounding box center [748, 434] width 1031 height 65
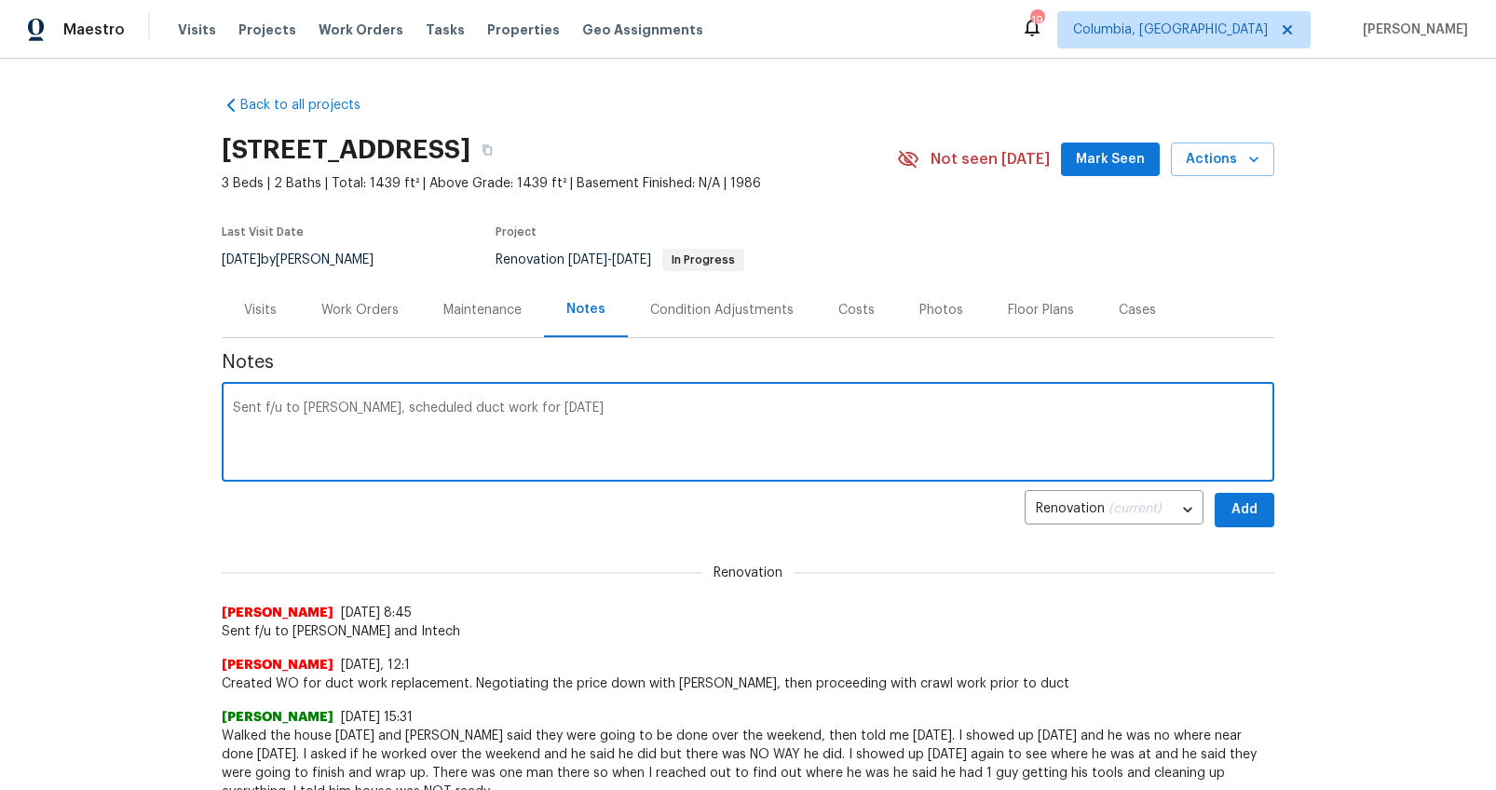
type textarea "Sent f/u to [PERSON_NAME], scheduled duct work for [DATE]"
click at [1230, 514] on span "Add" at bounding box center [1245, 509] width 30 height 23
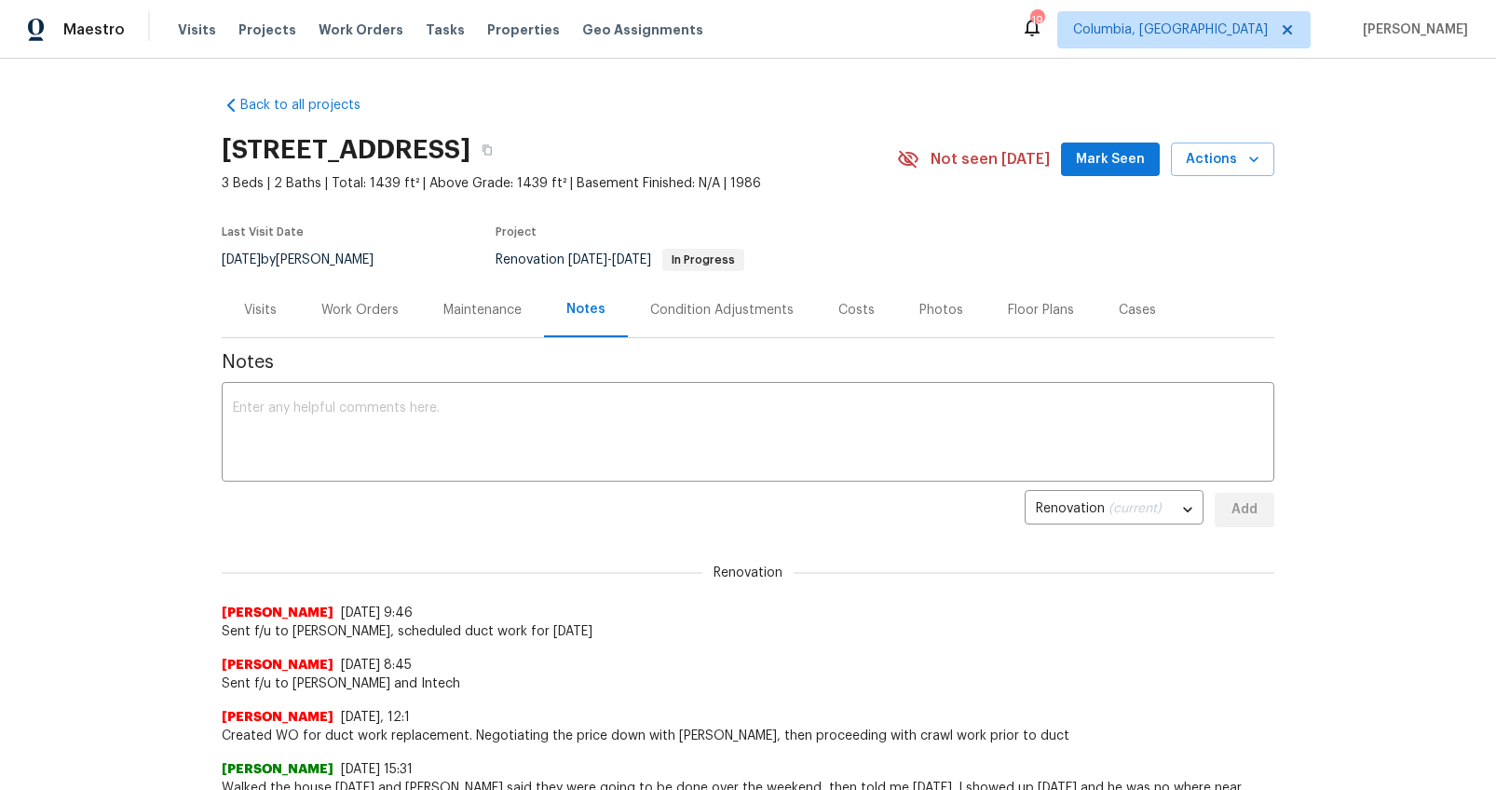
click at [366, 318] on div "Work Orders" at bounding box center [359, 310] width 77 height 19
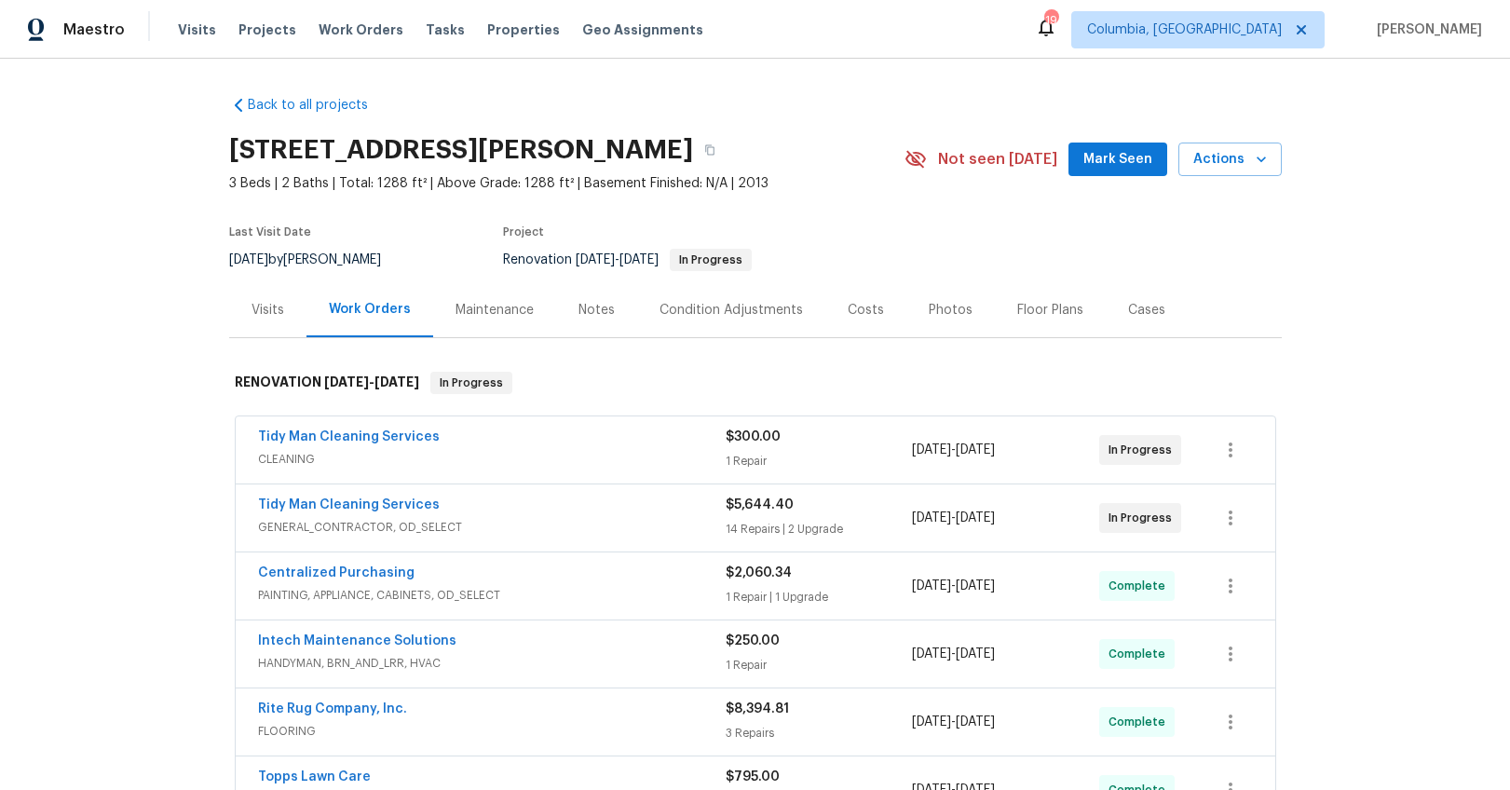
click at [260, 308] on div "Visits" at bounding box center [268, 310] width 33 height 19
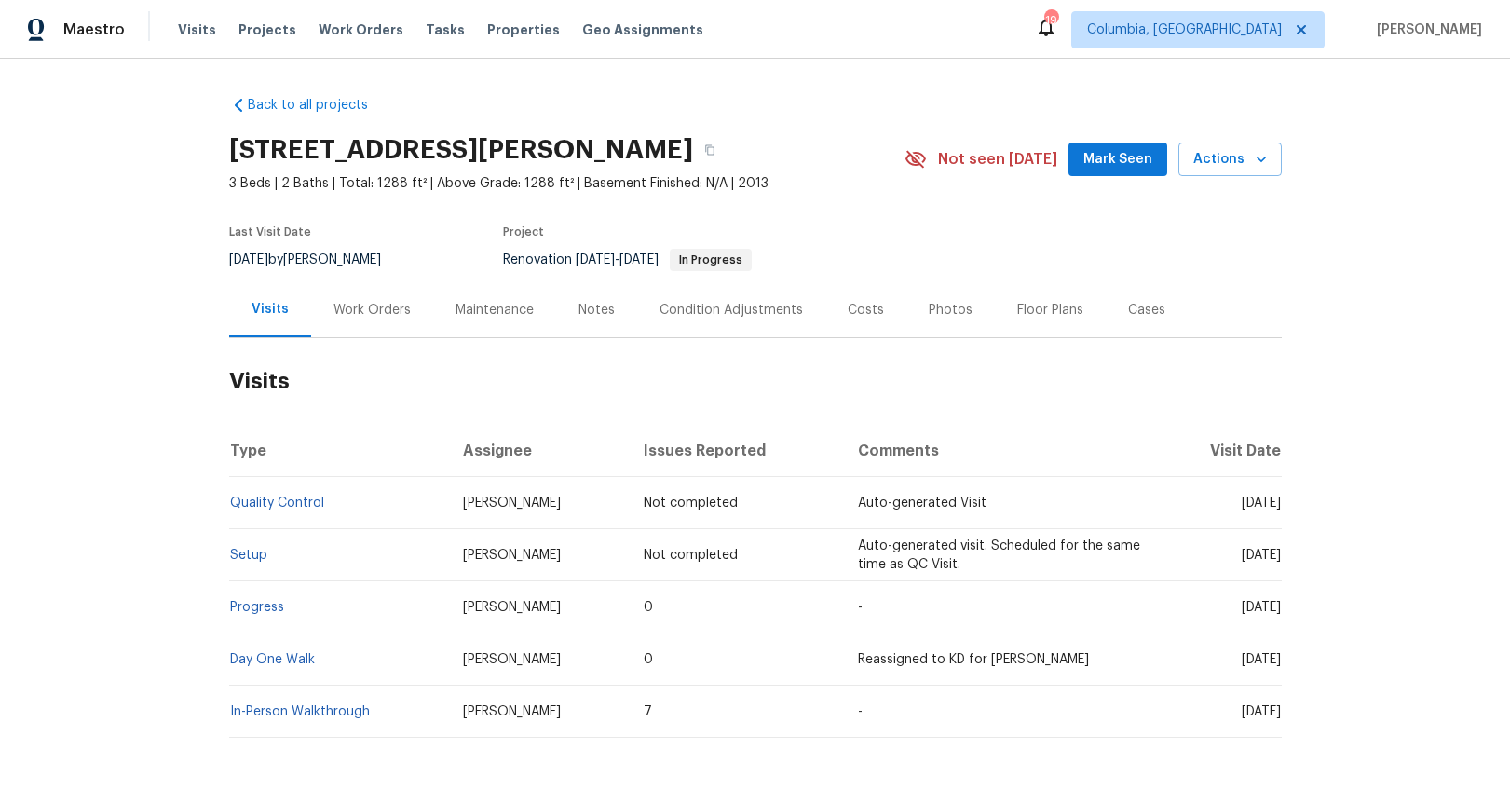
click at [591, 327] on div "Notes" at bounding box center [596, 309] width 81 height 55
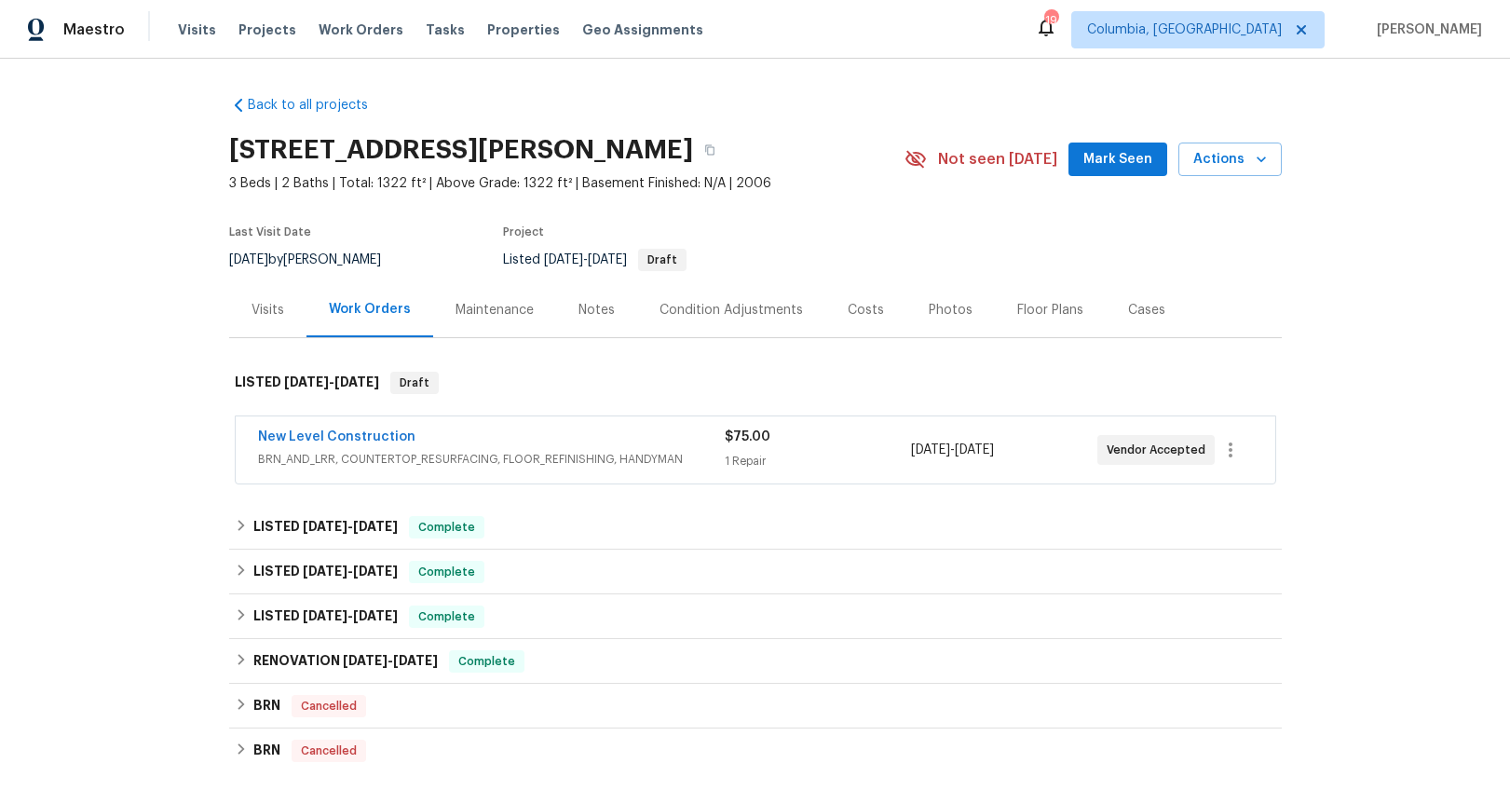
click at [257, 312] on div "Visits" at bounding box center [268, 310] width 33 height 19
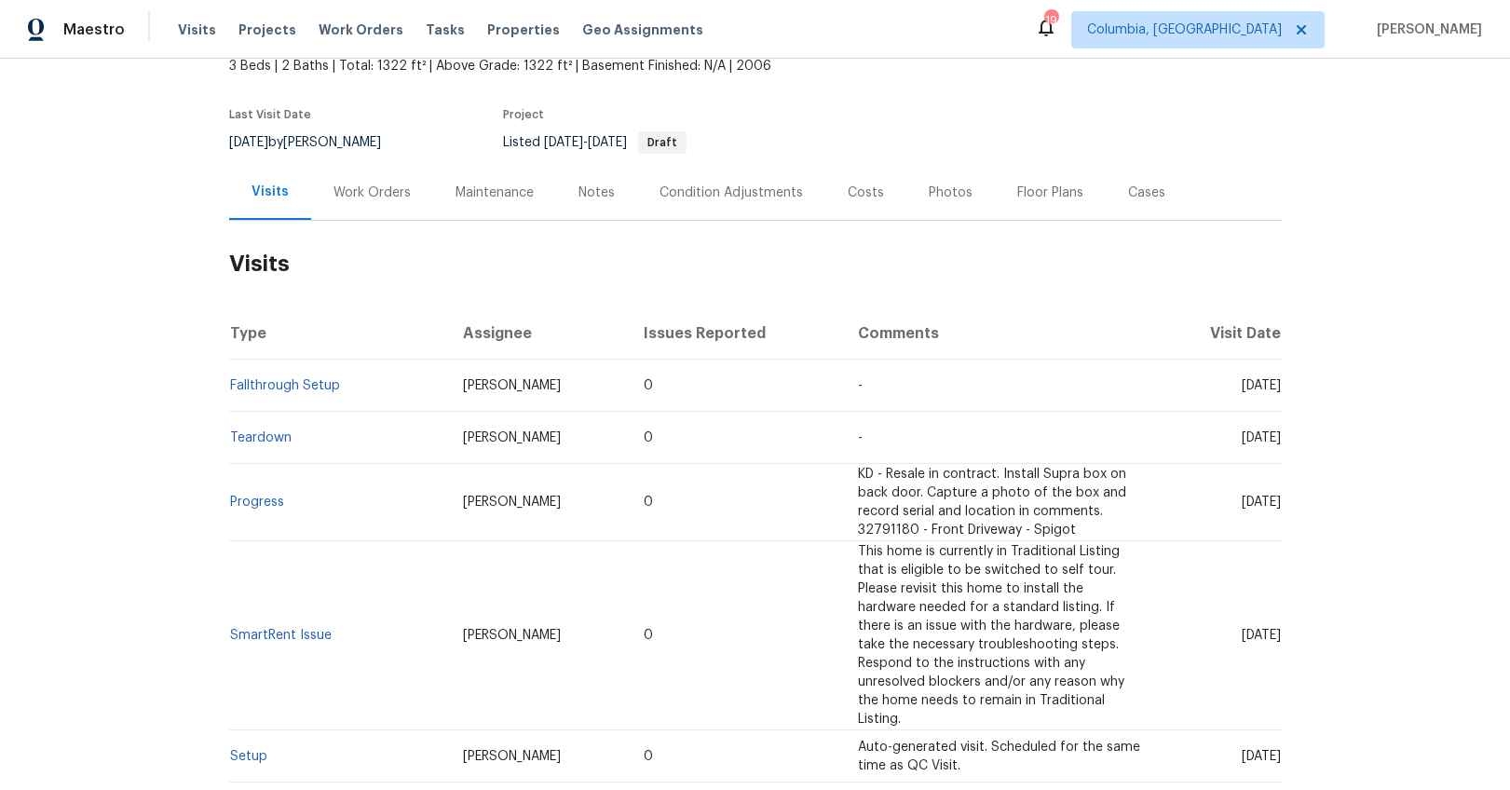
scroll to position [23, 0]
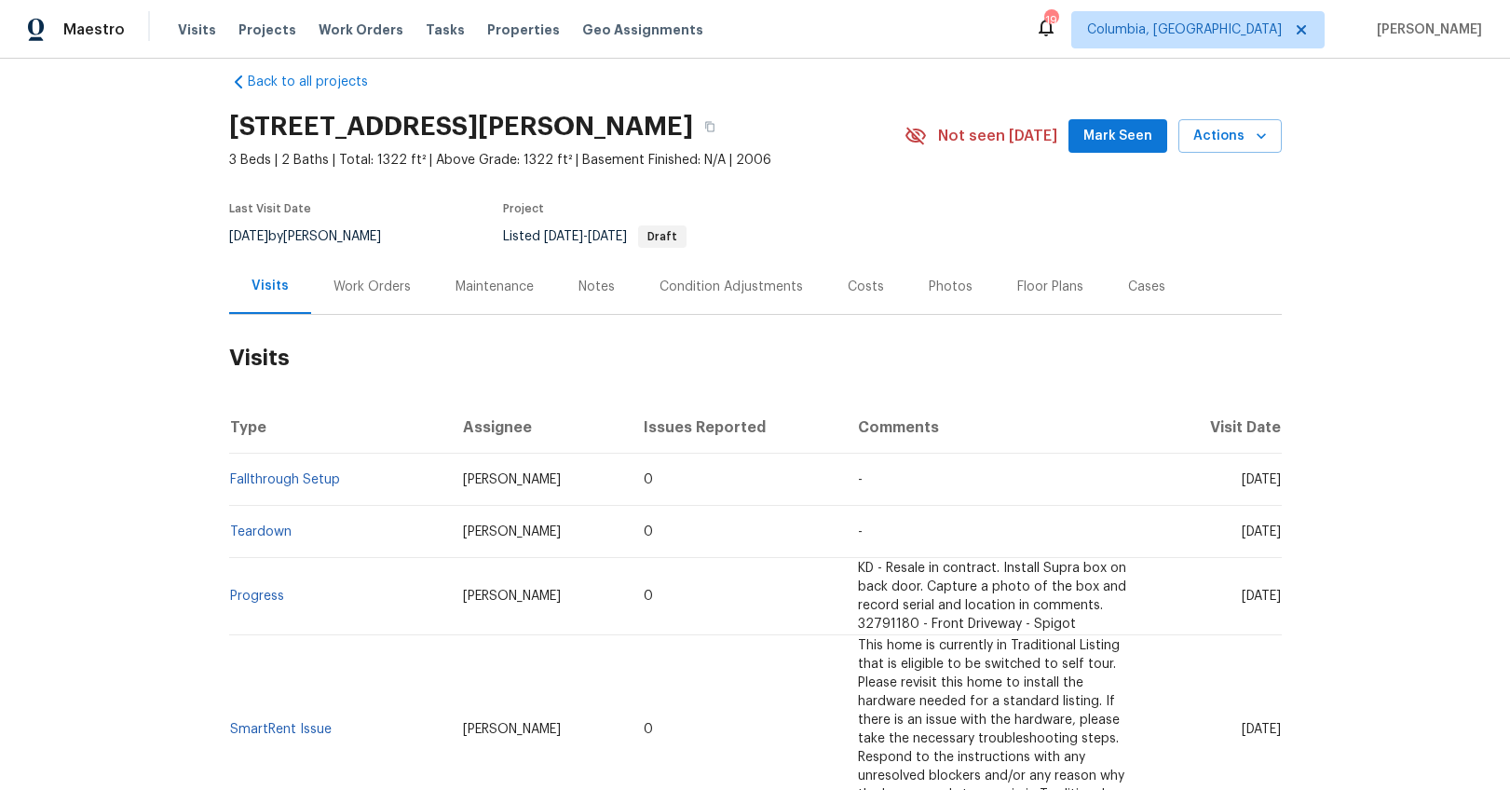
click at [364, 298] on div "Work Orders" at bounding box center [372, 286] width 122 height 55
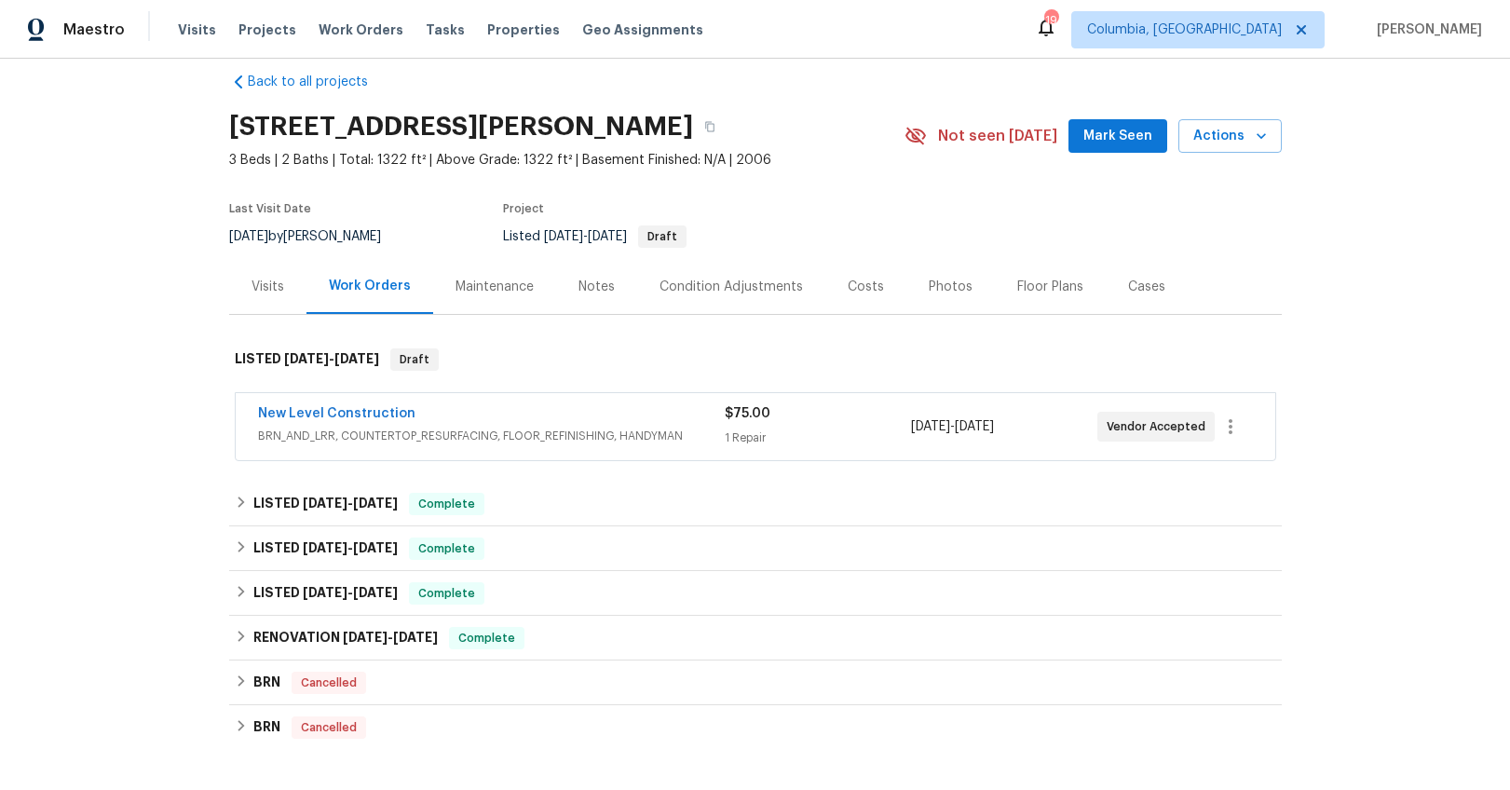
click at [428, 412] on div "New Level Construction" at bounding box center [491, 415] width 467 height 22
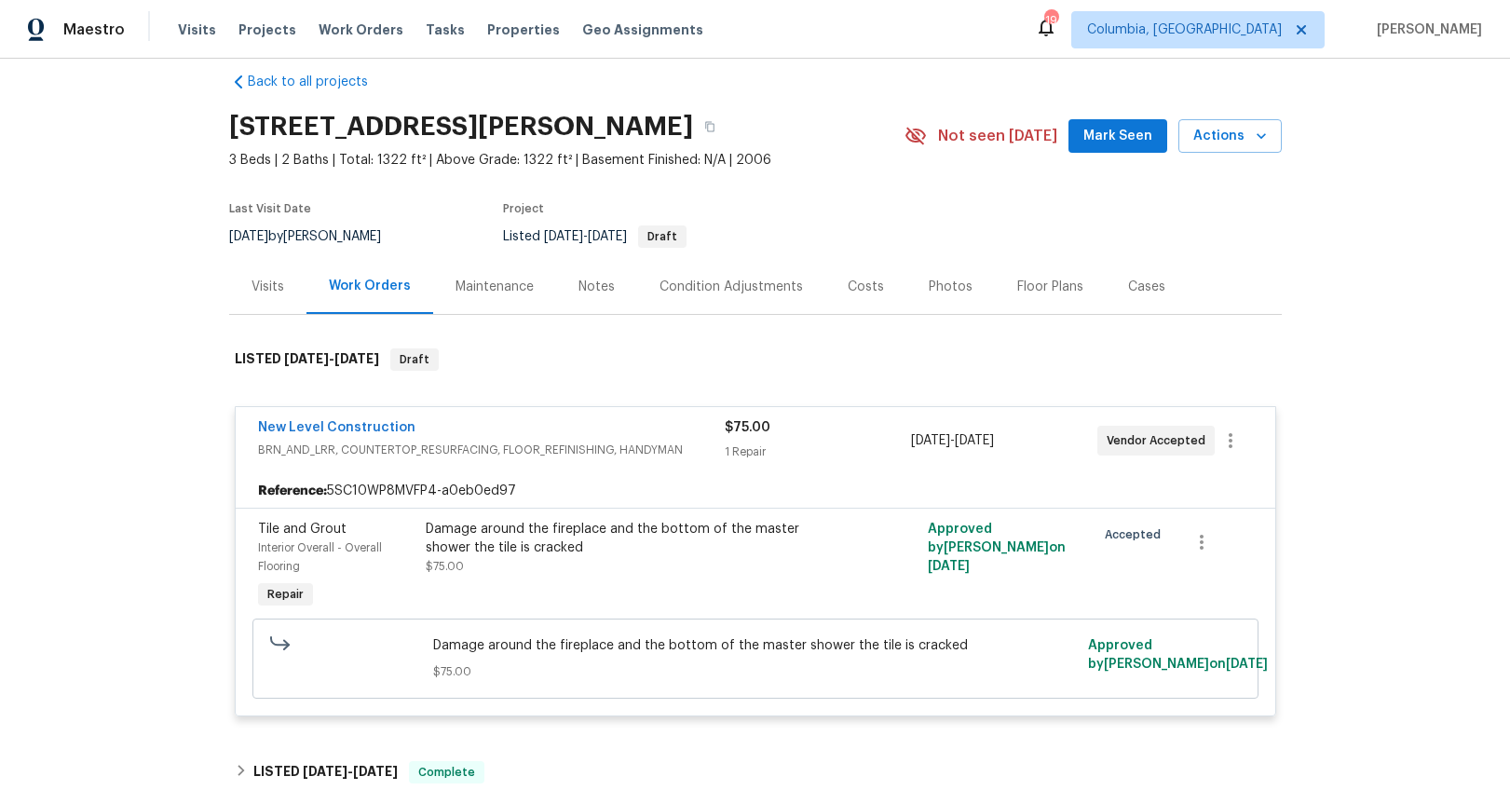
click at [471, 437] on div "New Level Construction" at bounding box center [491, 429] width 467 height 22
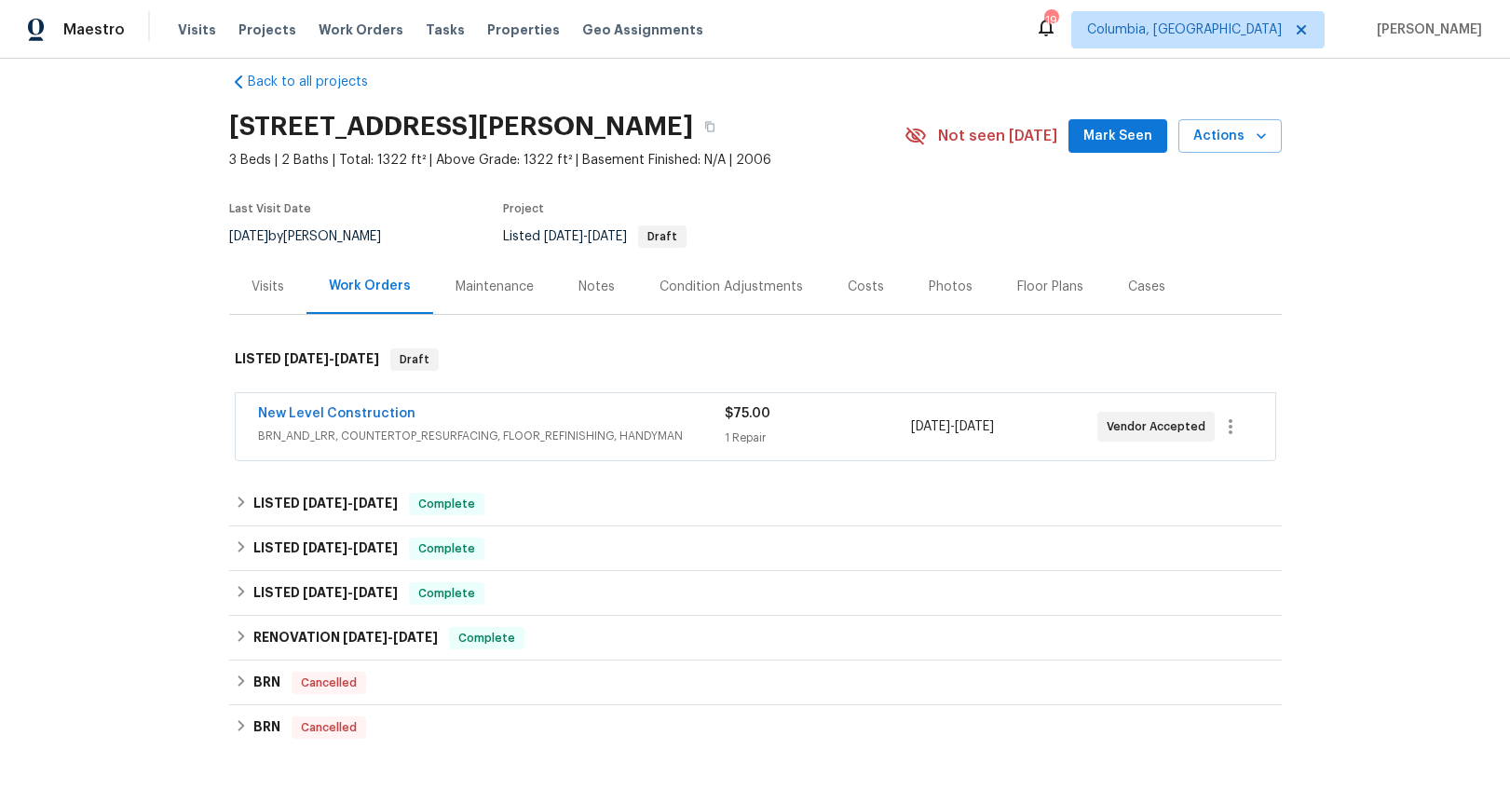
click at [950, 295] on div "Photos" at bounding box center [951, 286] width 89 height 55
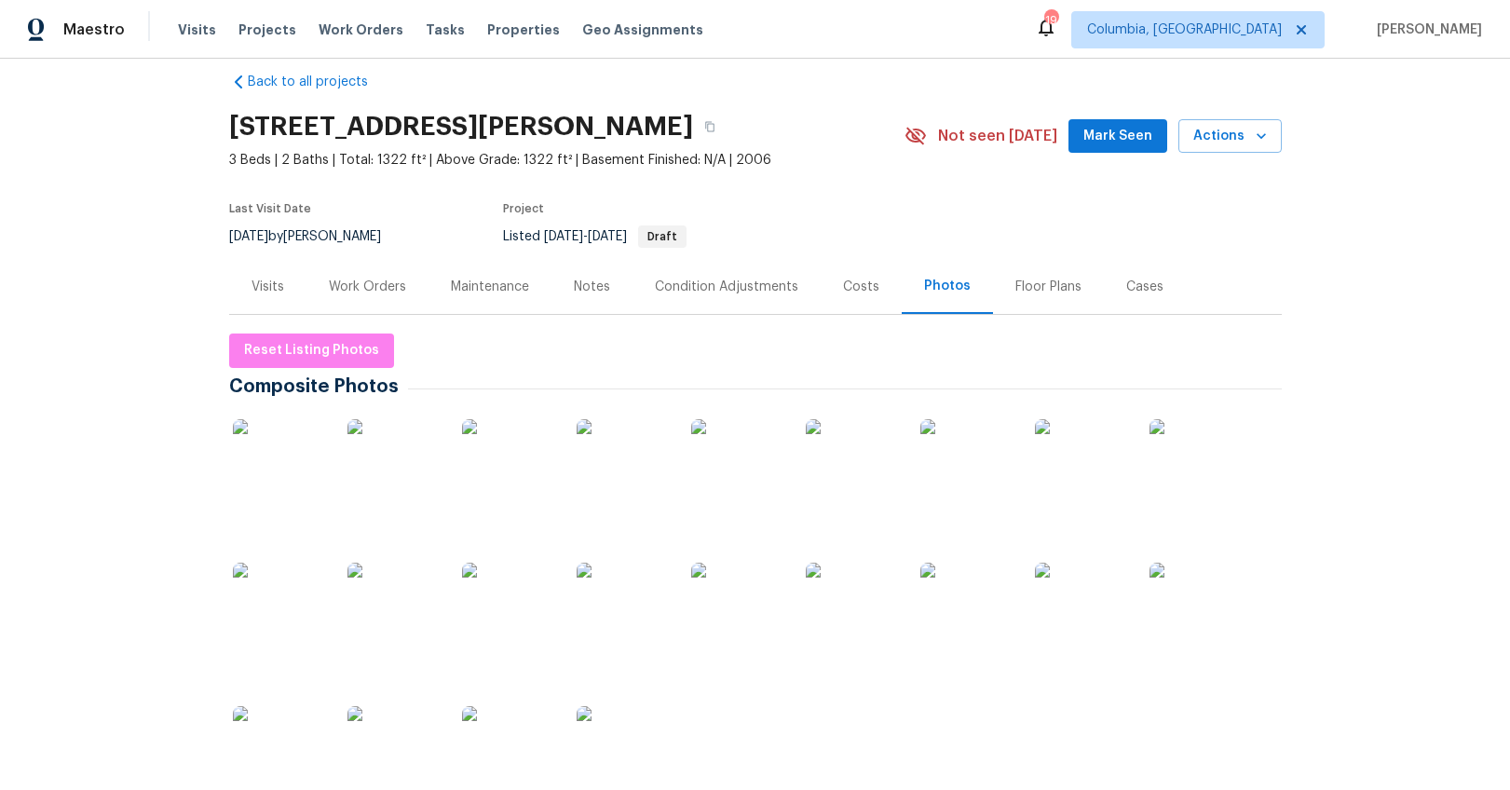
click at [399, 485] on img at bounding box center [394, 465] width 93 height 93
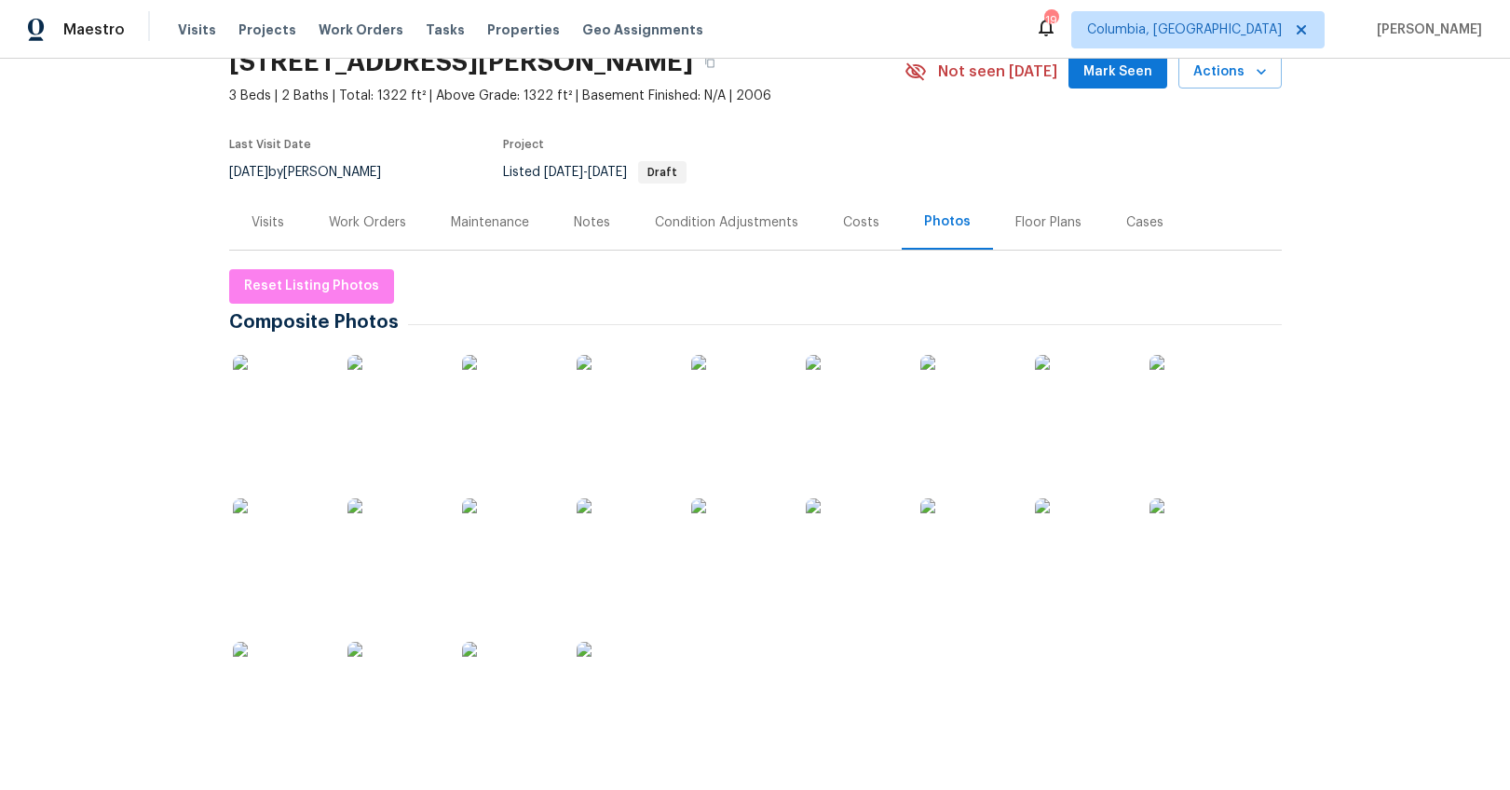
scroll to position [98, 0]
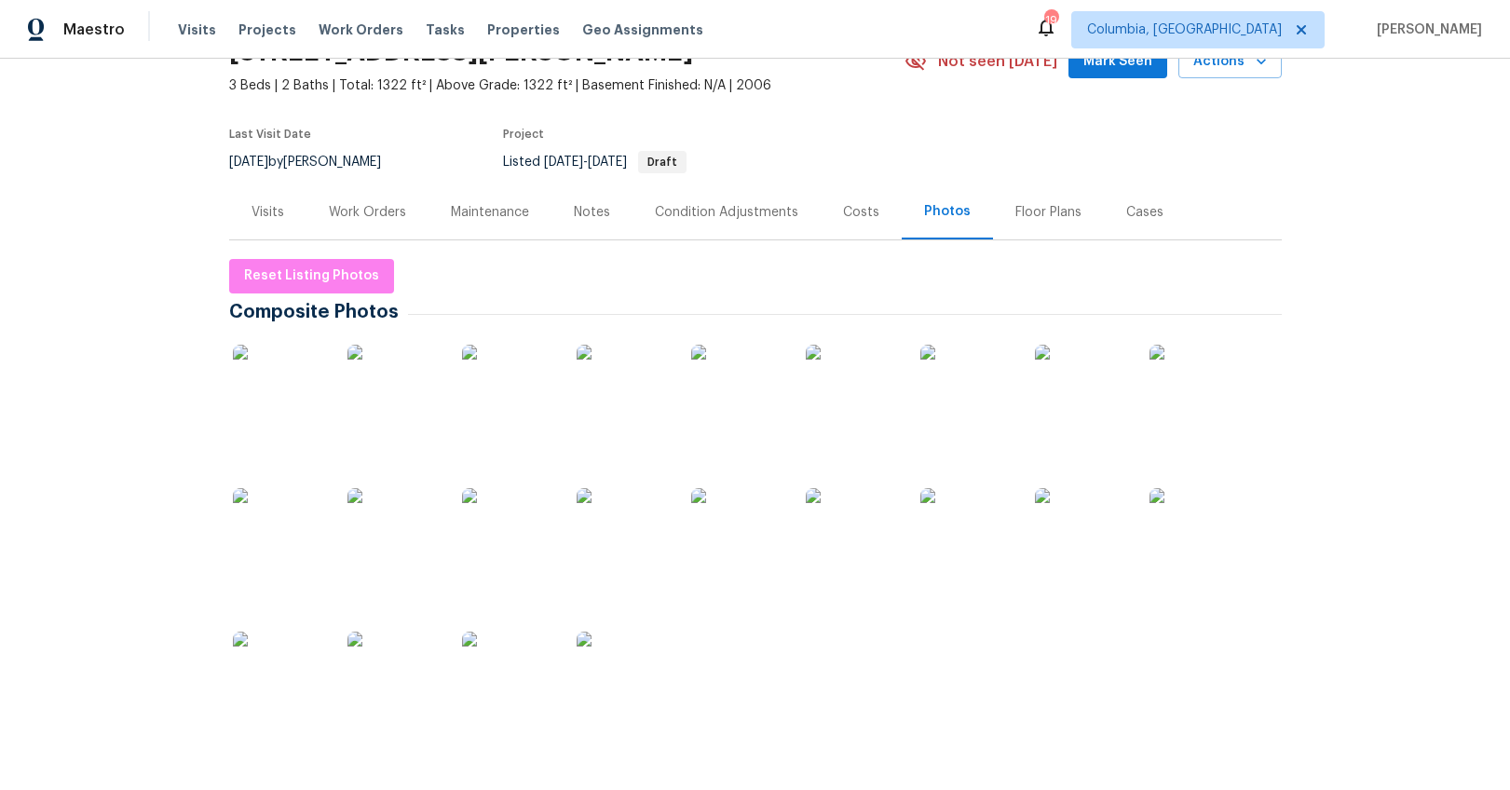
click at [636, 659] on img at bounding box center [623, 678] width 93 height 93
click at [273, 215] on div "Visits" at bounding box center [268, 212] width 33 height 19
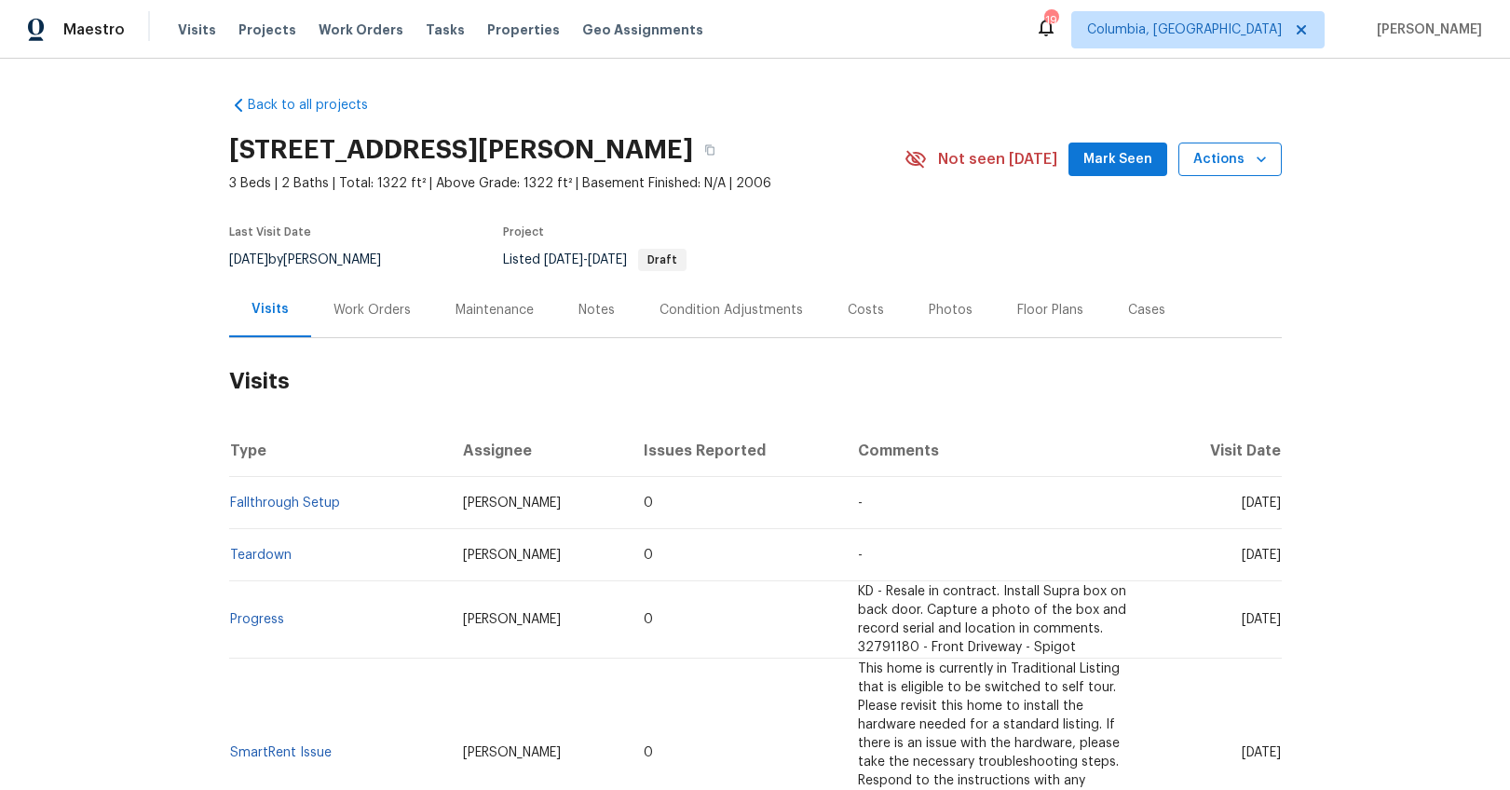
click at [1262, 162] on icon "button" at bounding box center [1261, 159] width 19 height 19
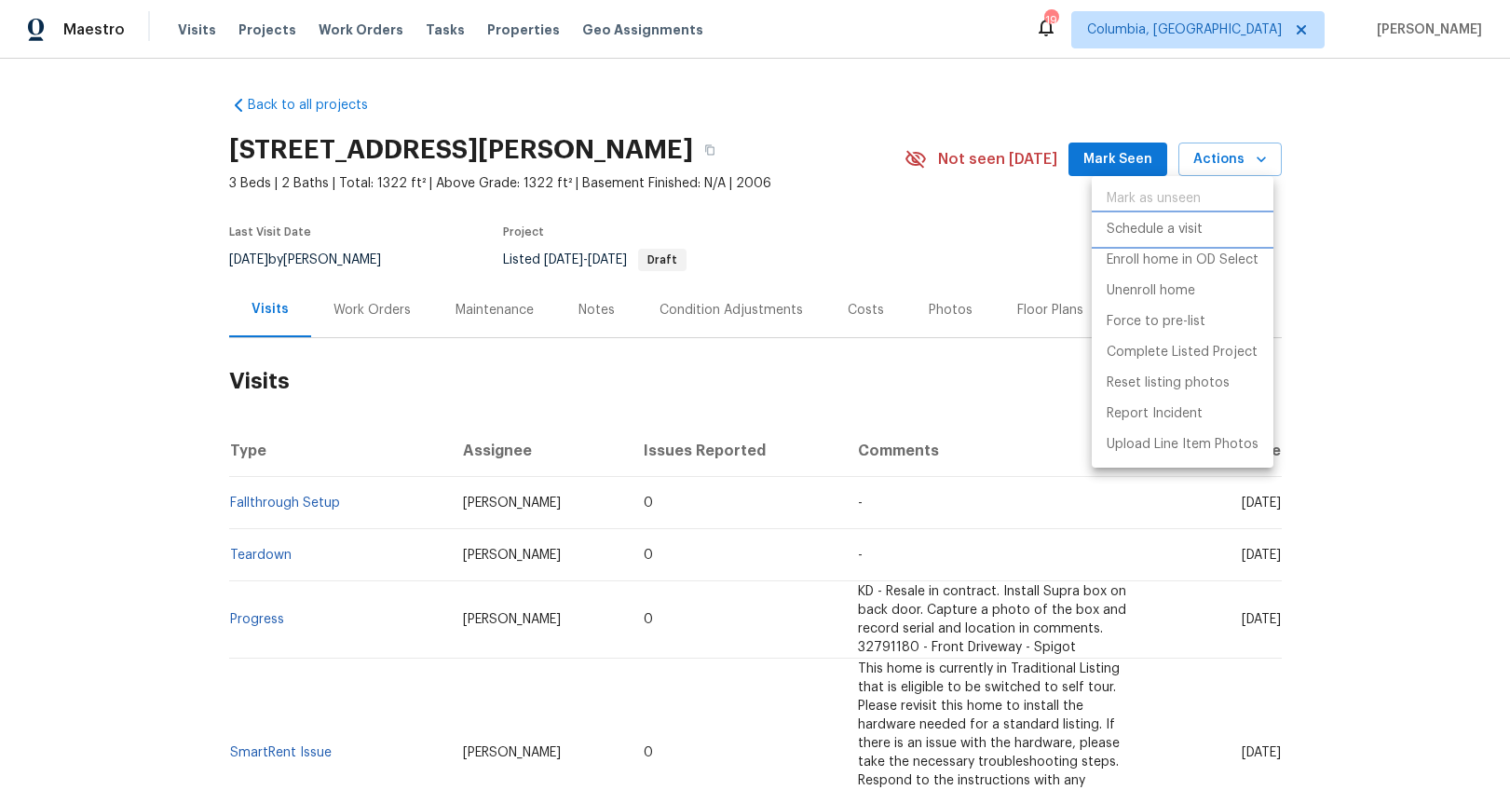
click at [1183, 224] on p "Schedule a visit" at bounding box center [1155, 230] width 96 height 20
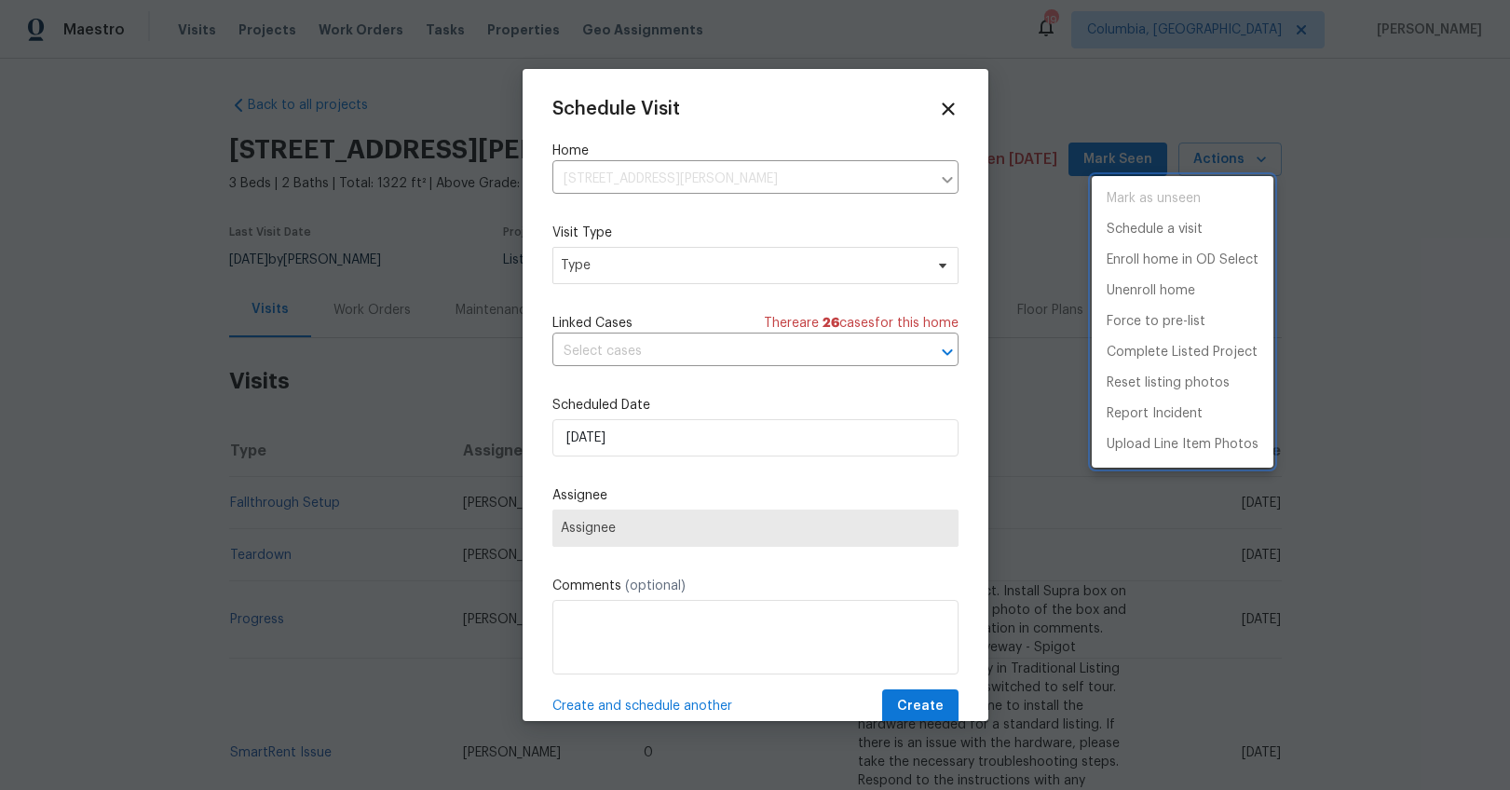
click at [616, 265] on div at bounding box center [755, 395] width 1510 height 790
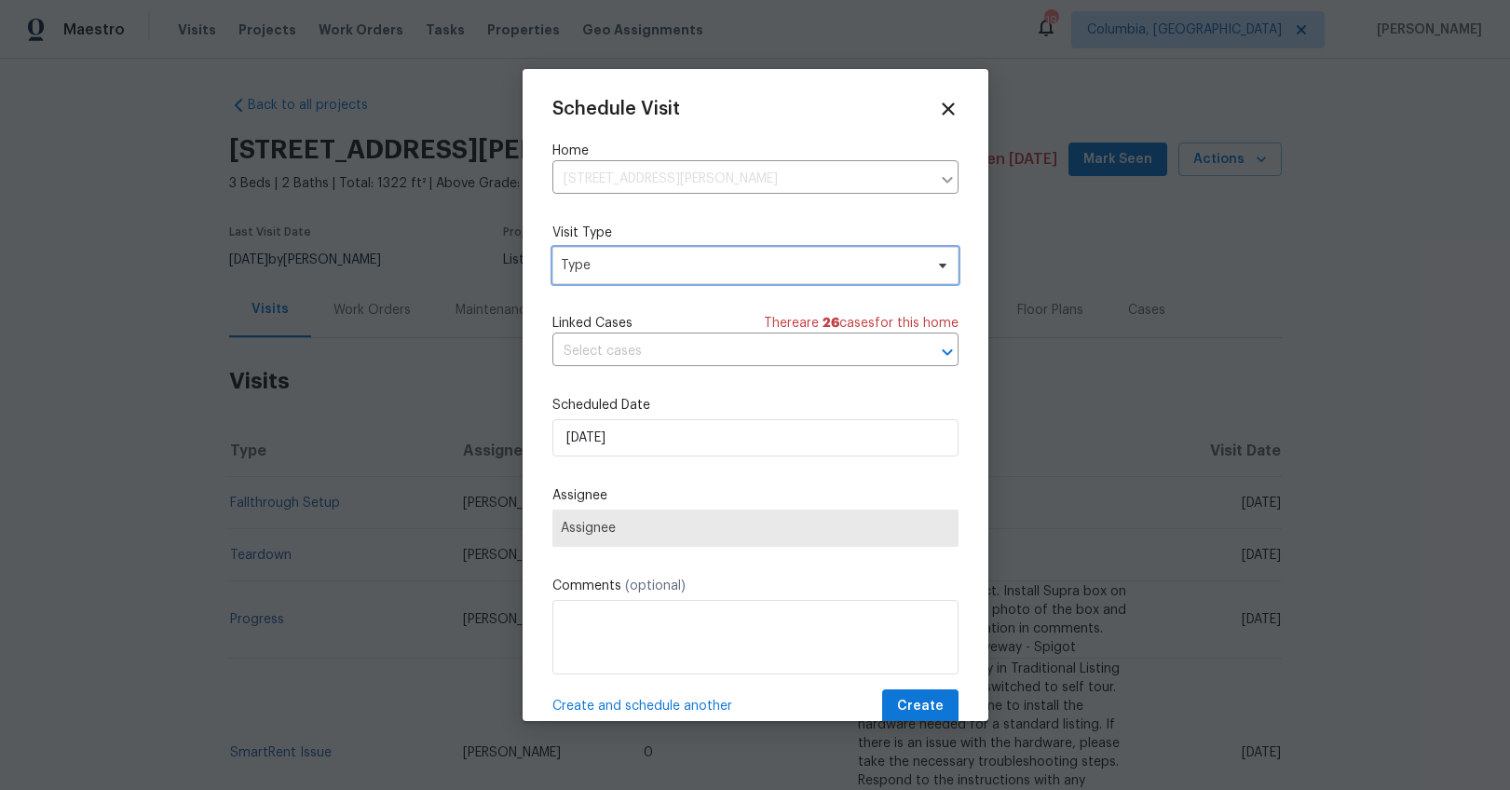
click at [588, 261] on span "Type" at bounding box center [742, 265] width 362 height 19
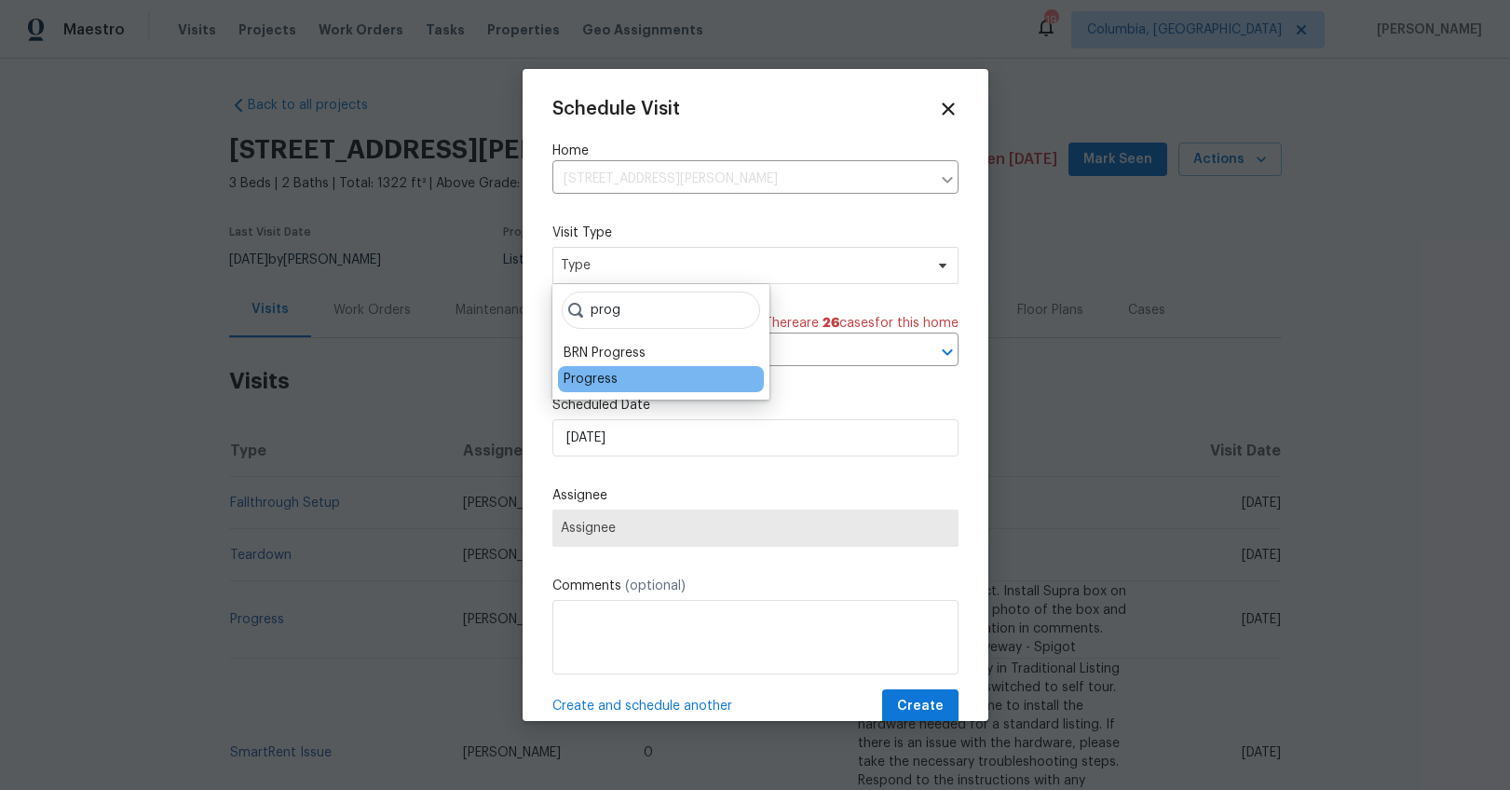
type input "prog"
click at [594, 376] on div "Progress" at bounding box center [591, 379] width 54 height 19
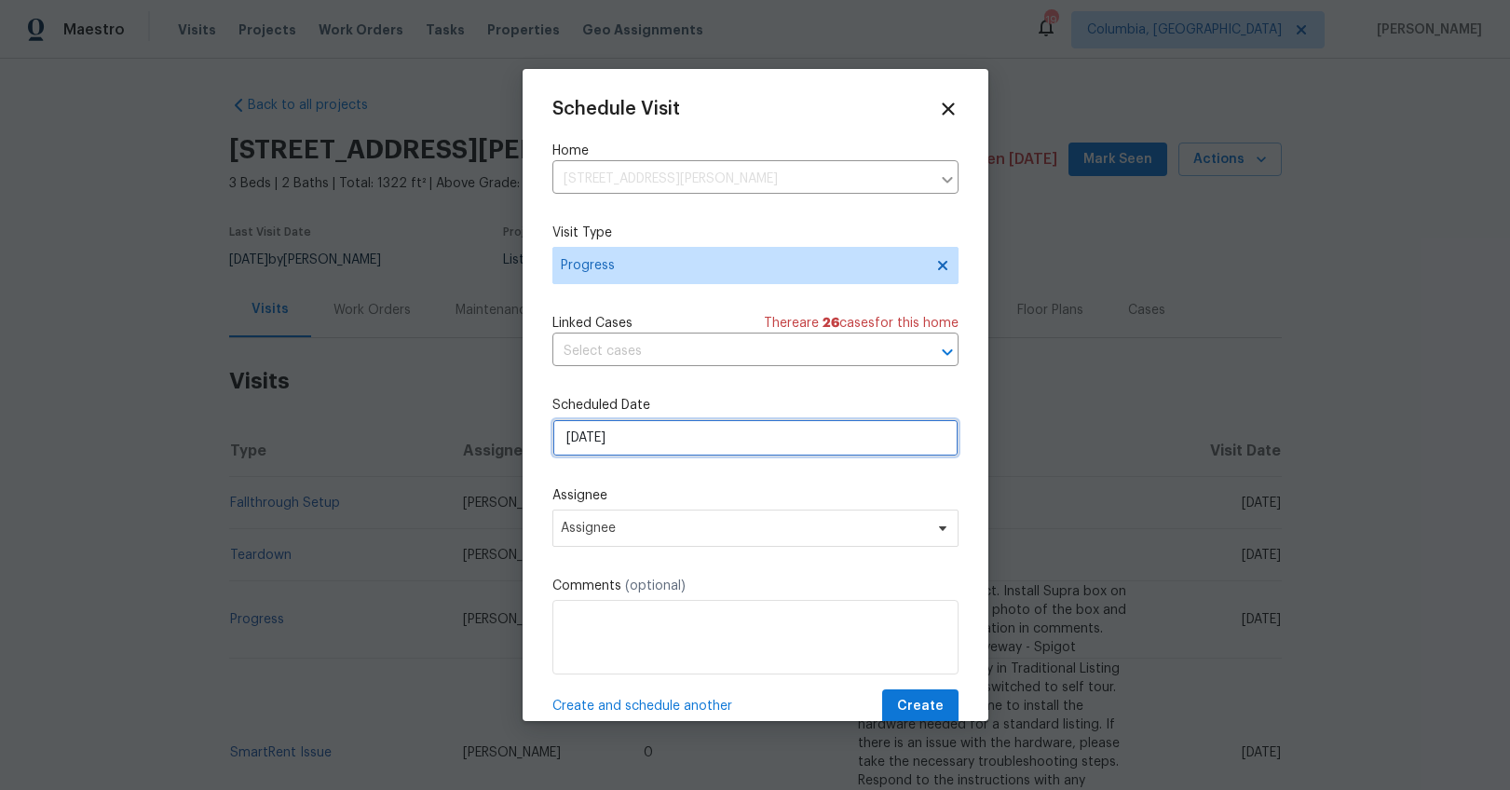
click at [586, 444] on input "10/3/2025" at bounding box center [756, 437] width 406 height 37
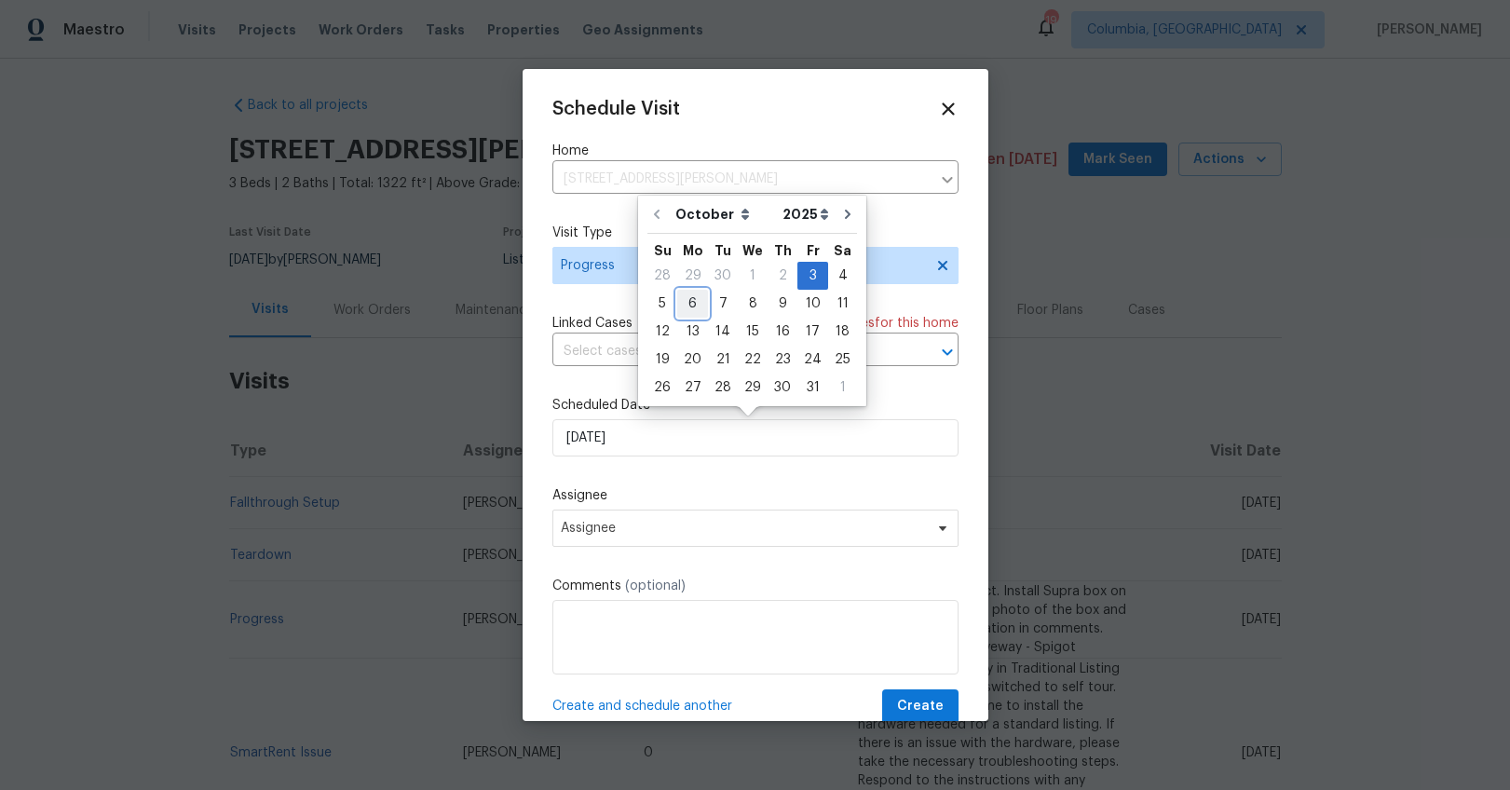
click at [690, 302] on div "6" at bounding box center [692, 304] width 31 height 26
type input "10/6/2025"
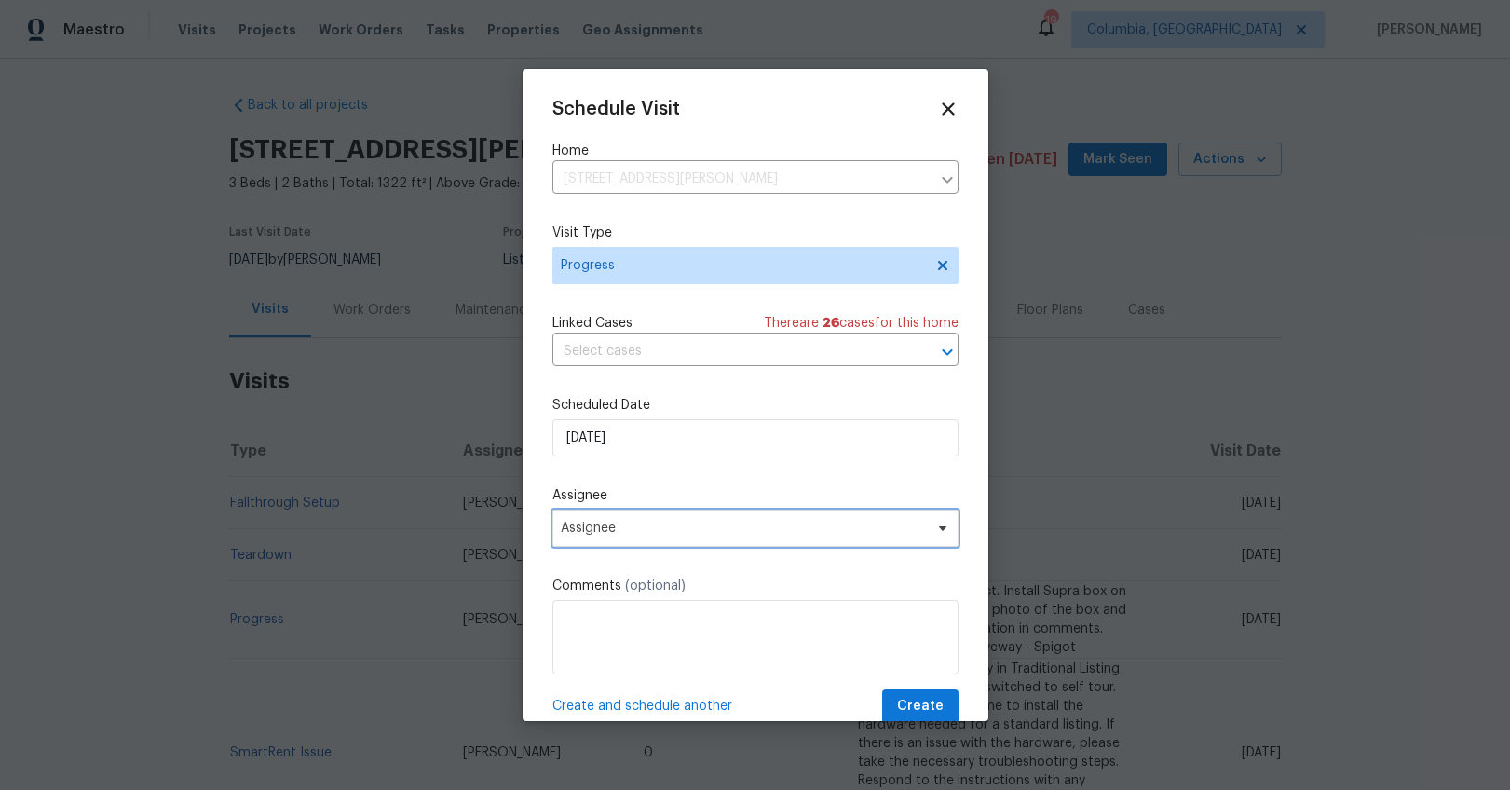
click at [619, 526] on span "Assignee" at bounding box center [743, 528] width 365 height 15
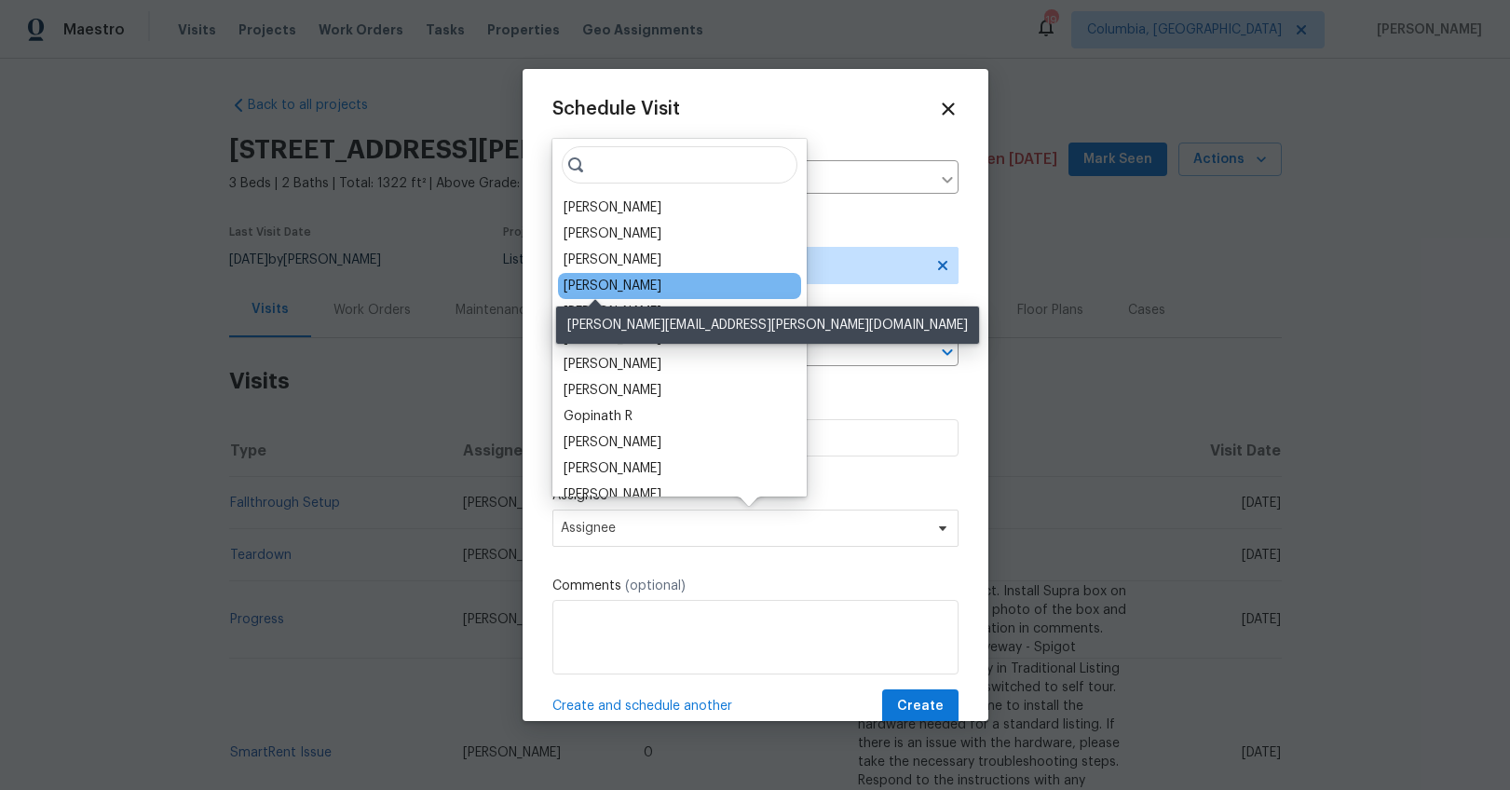
click at [594, 281] on div "[PERSON_NAME]" at bounding box center [613, 286] width 98 height 19
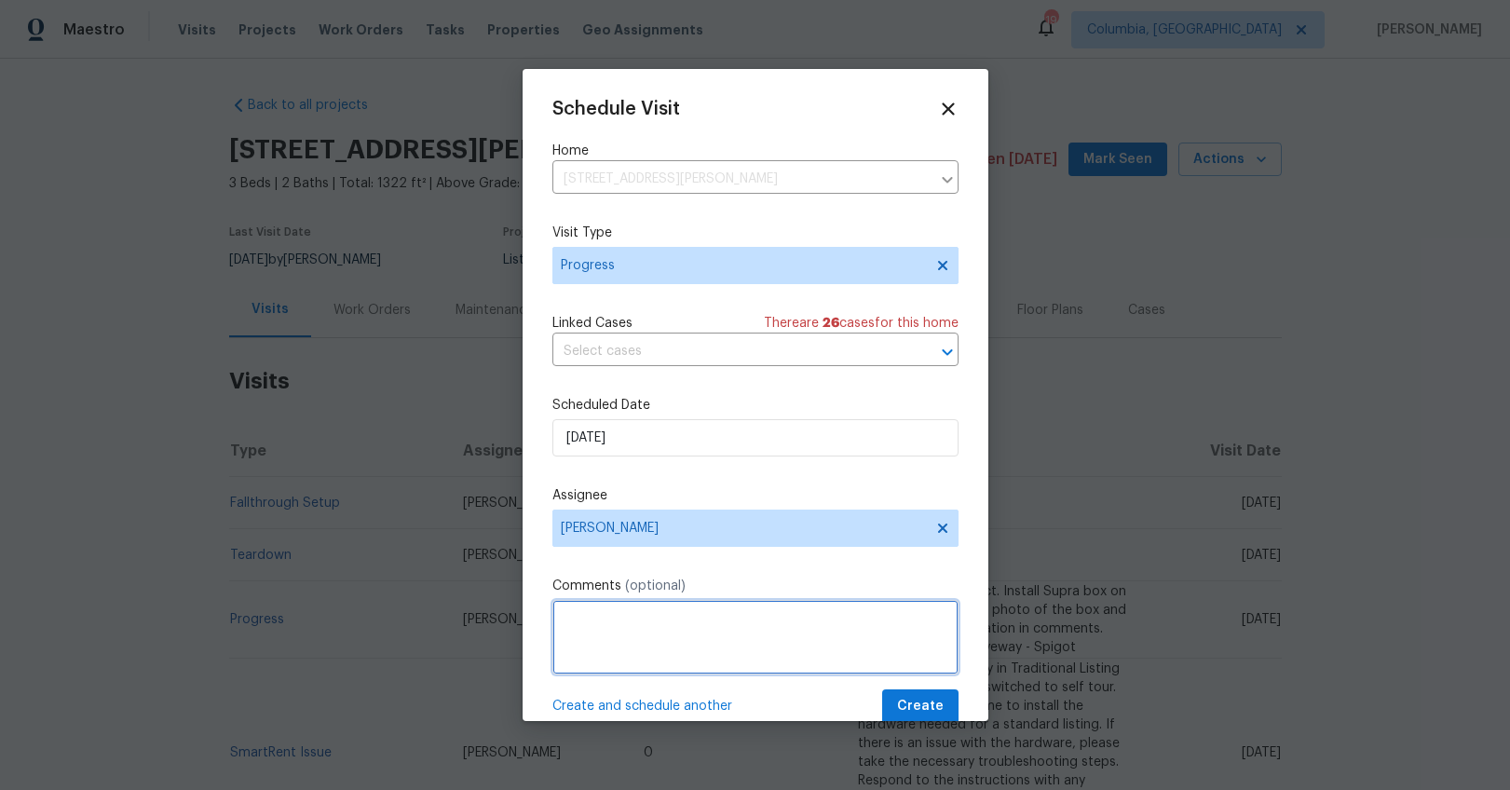
click at [596, 629] on textarea at bounding box center [756, 637] width 406 height 75
type textarea "Long DOM walk"
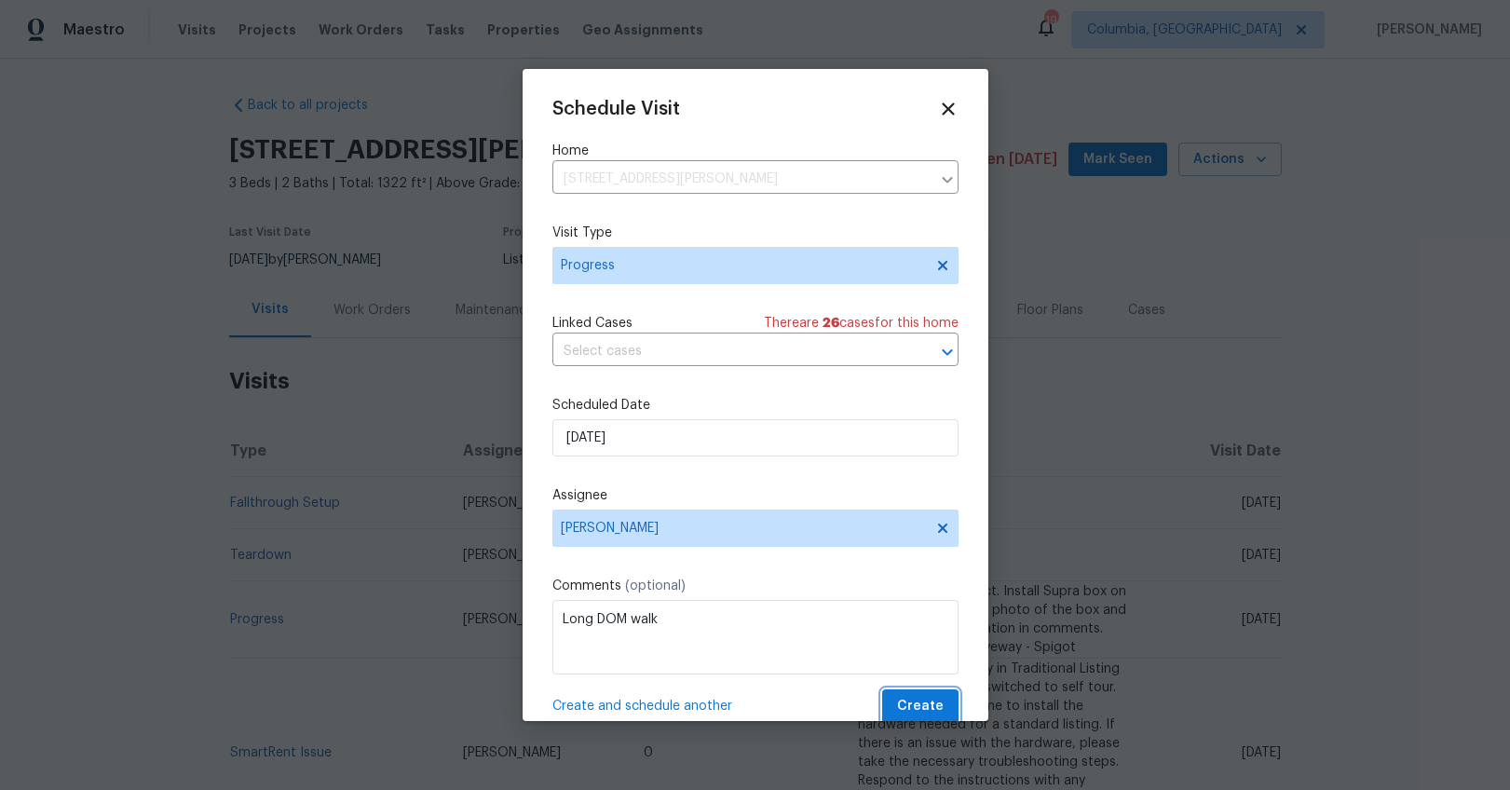
click at [897, 707] on span "Create" at bounding box center [920, 706] width 47 height 23
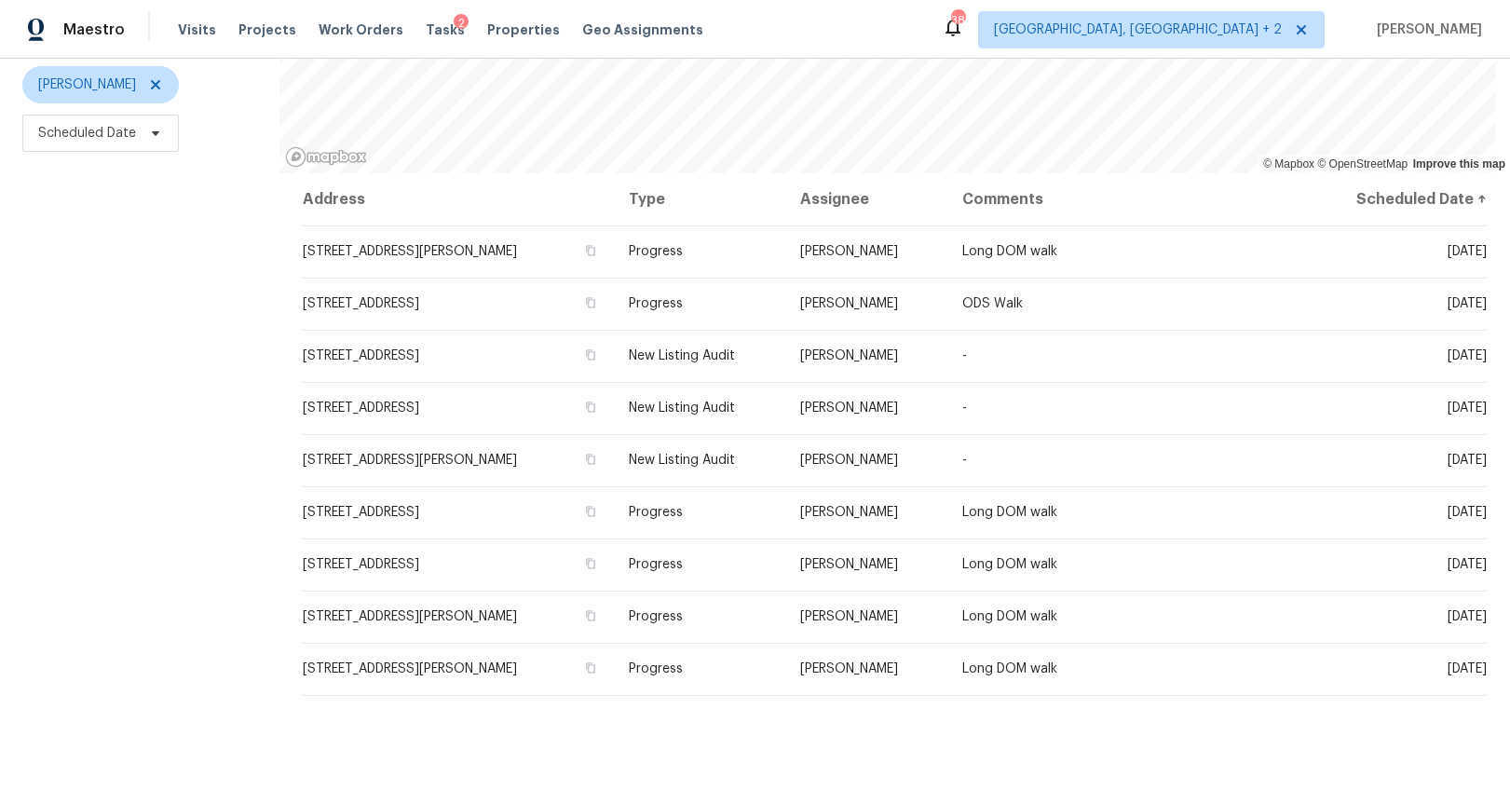
scroll to position [173, 0]
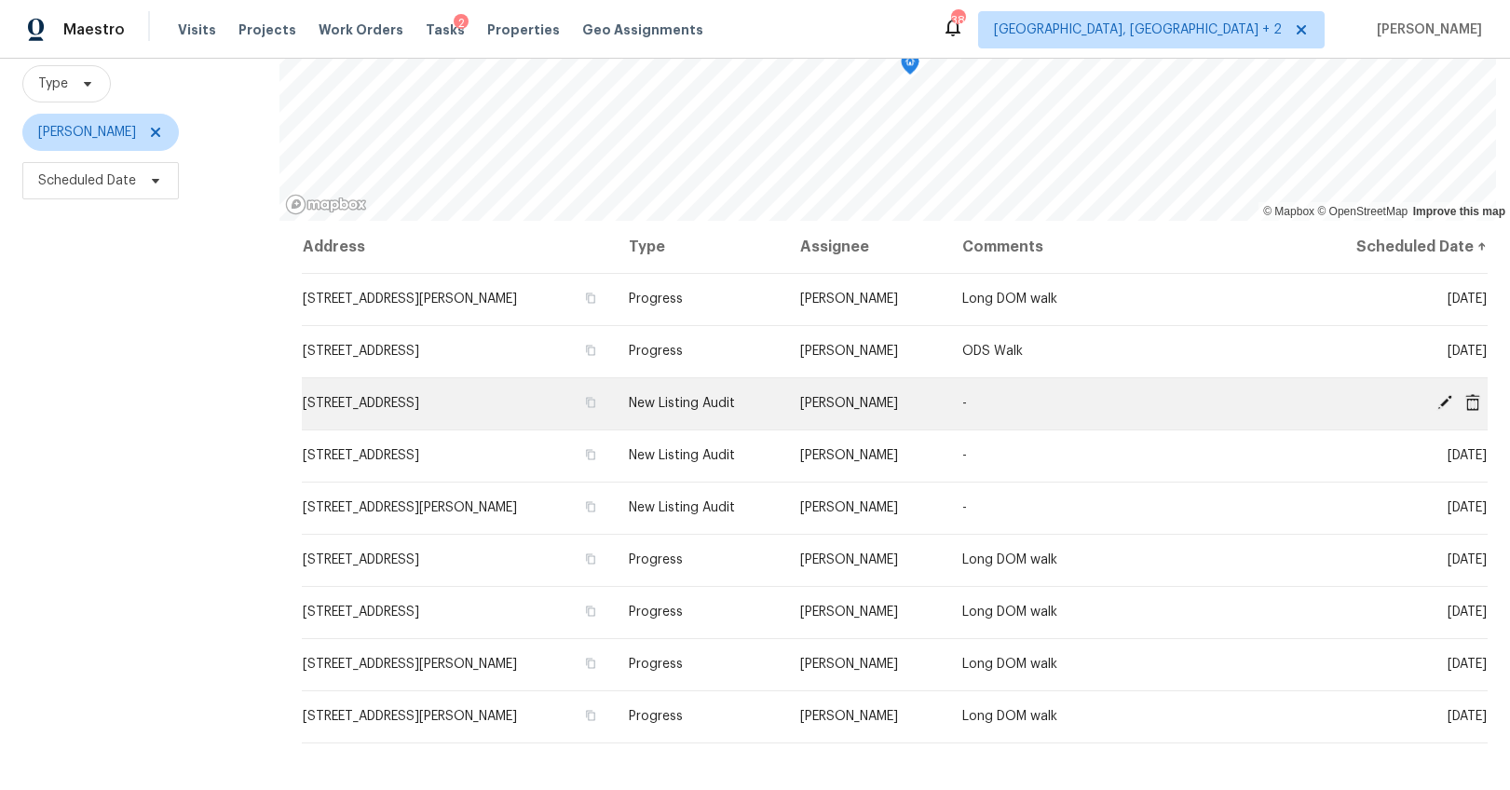
click at [1438, 402] on icon at bounding box center [1445, 402] width 15 height 15
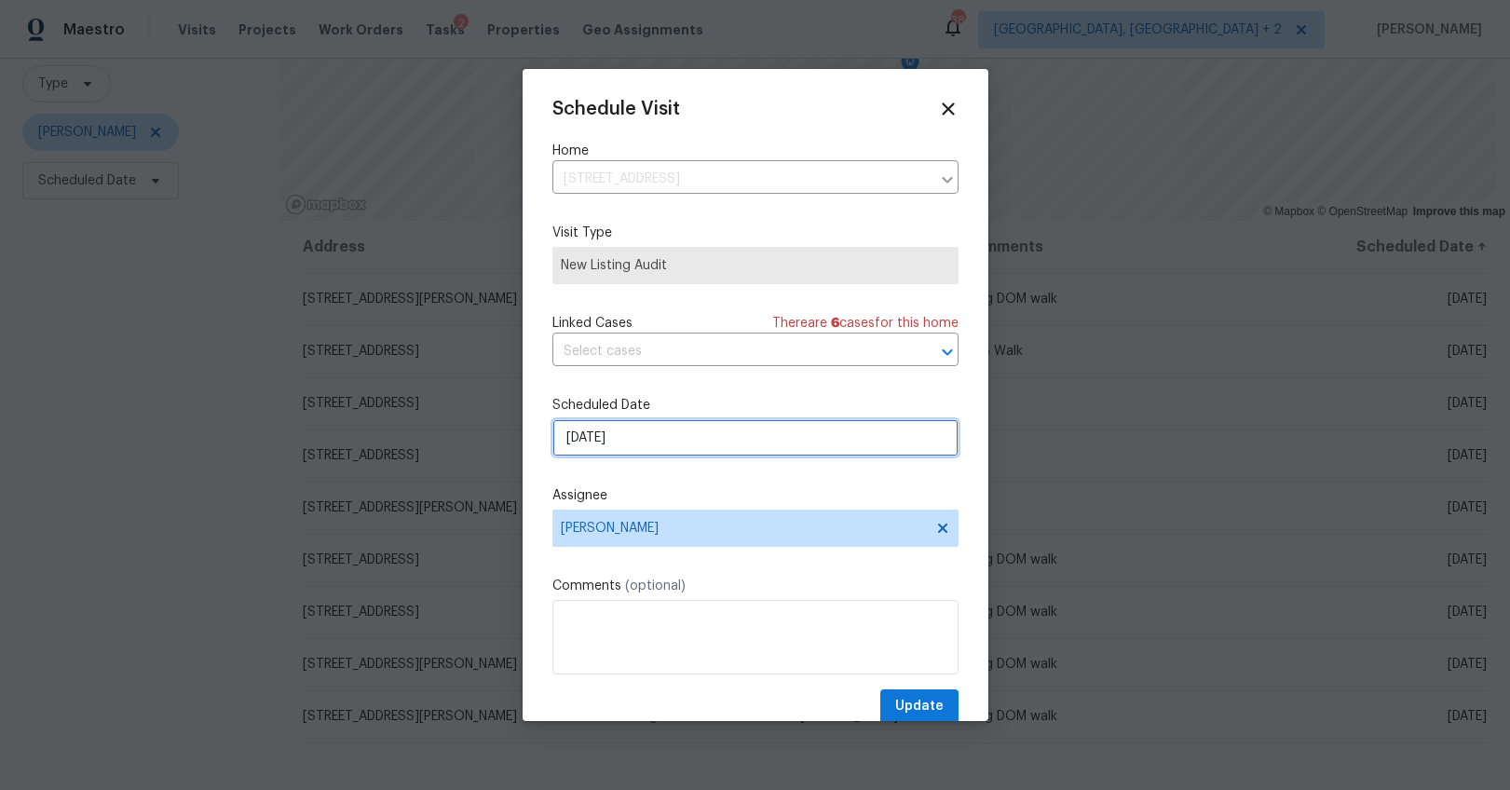
click at [585, 439] on input "[DATE]" at bounding box center [756, 437] width 406 height 37
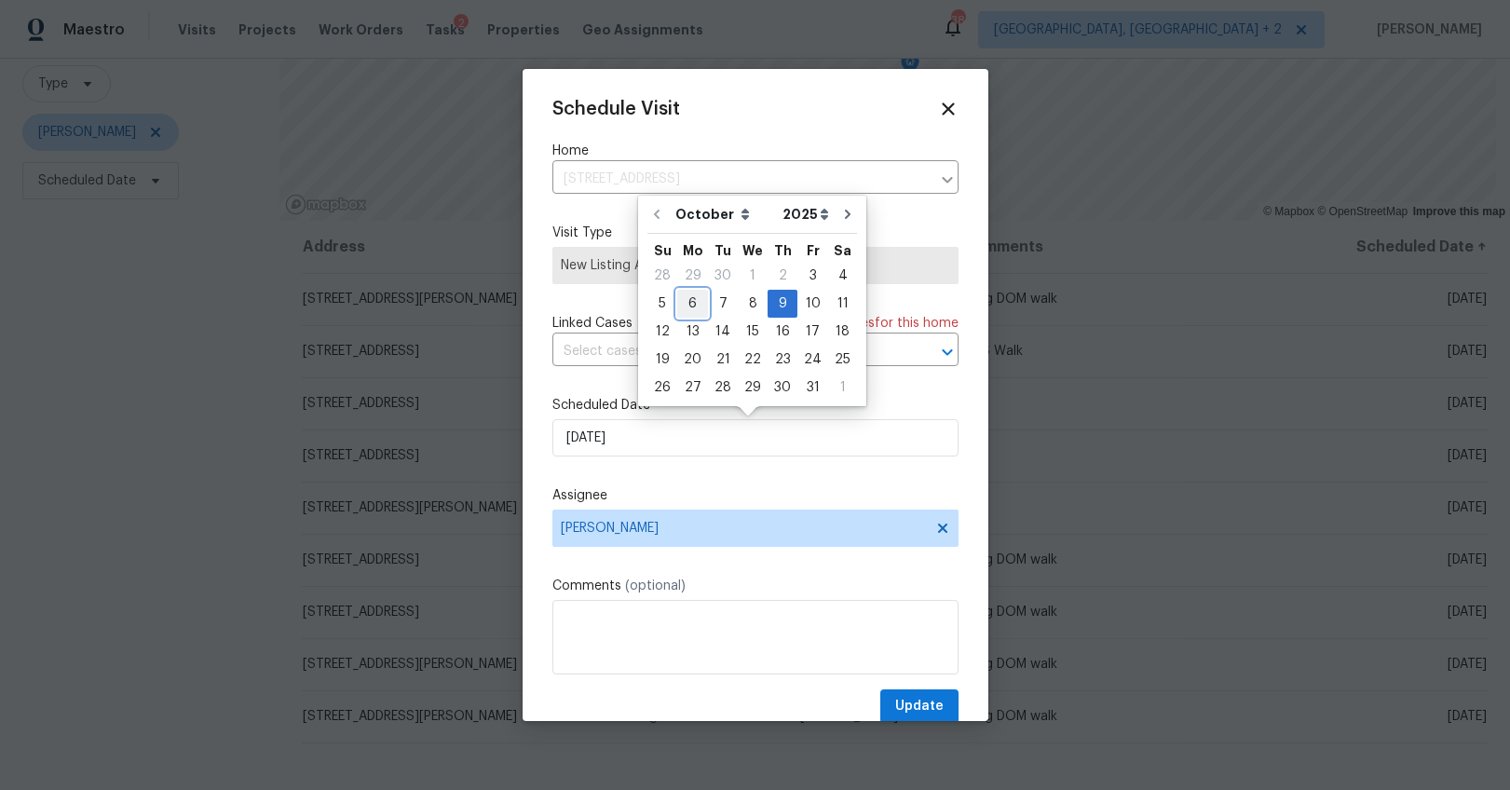
click at [684, 309] on div "6" at bounding box center [692, 304] width 31 height 26
type input "[DATE]"
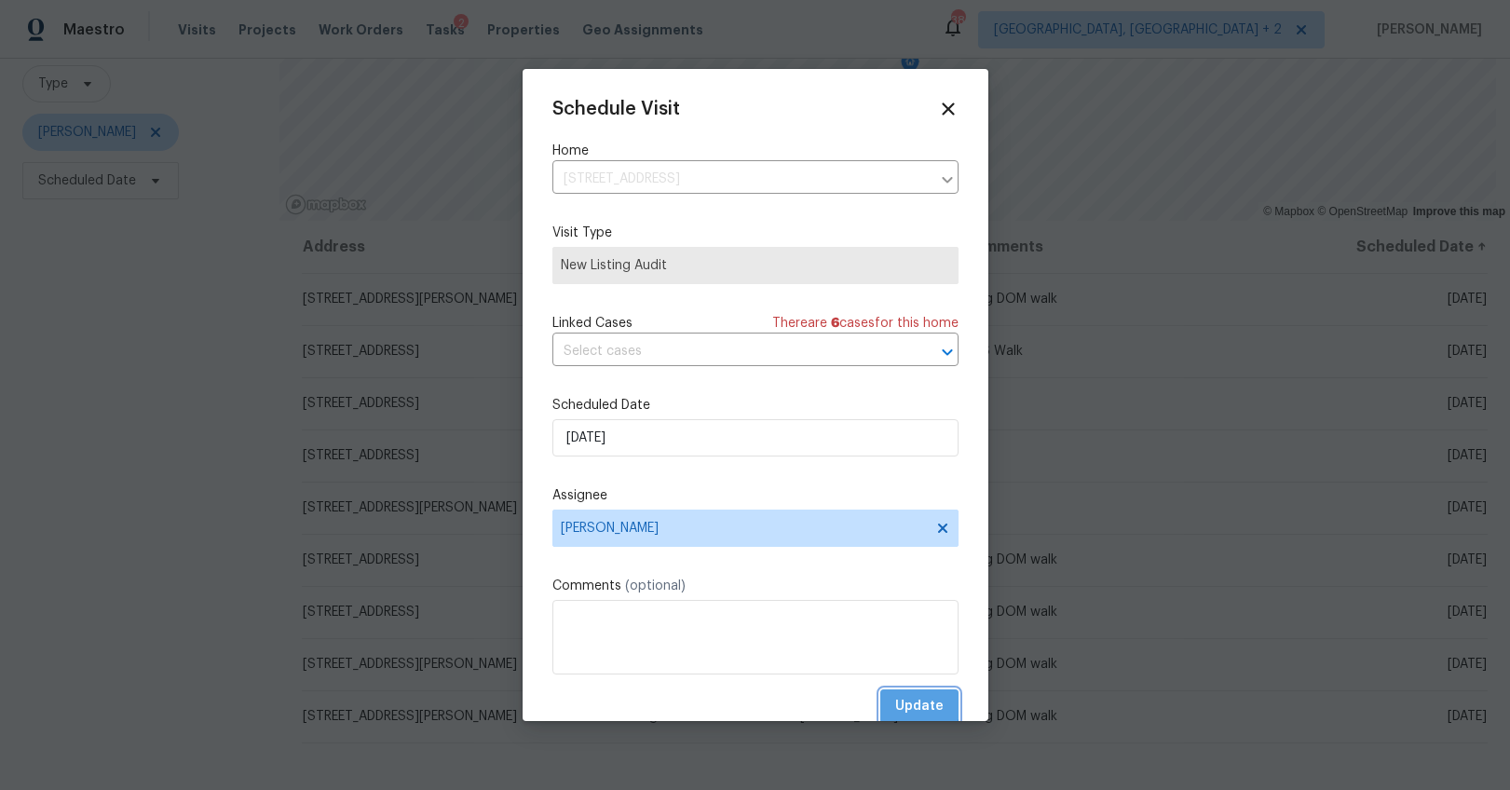
click at [903, 703] on span "Update" at bounding box center [919, 706] width 48 height 23
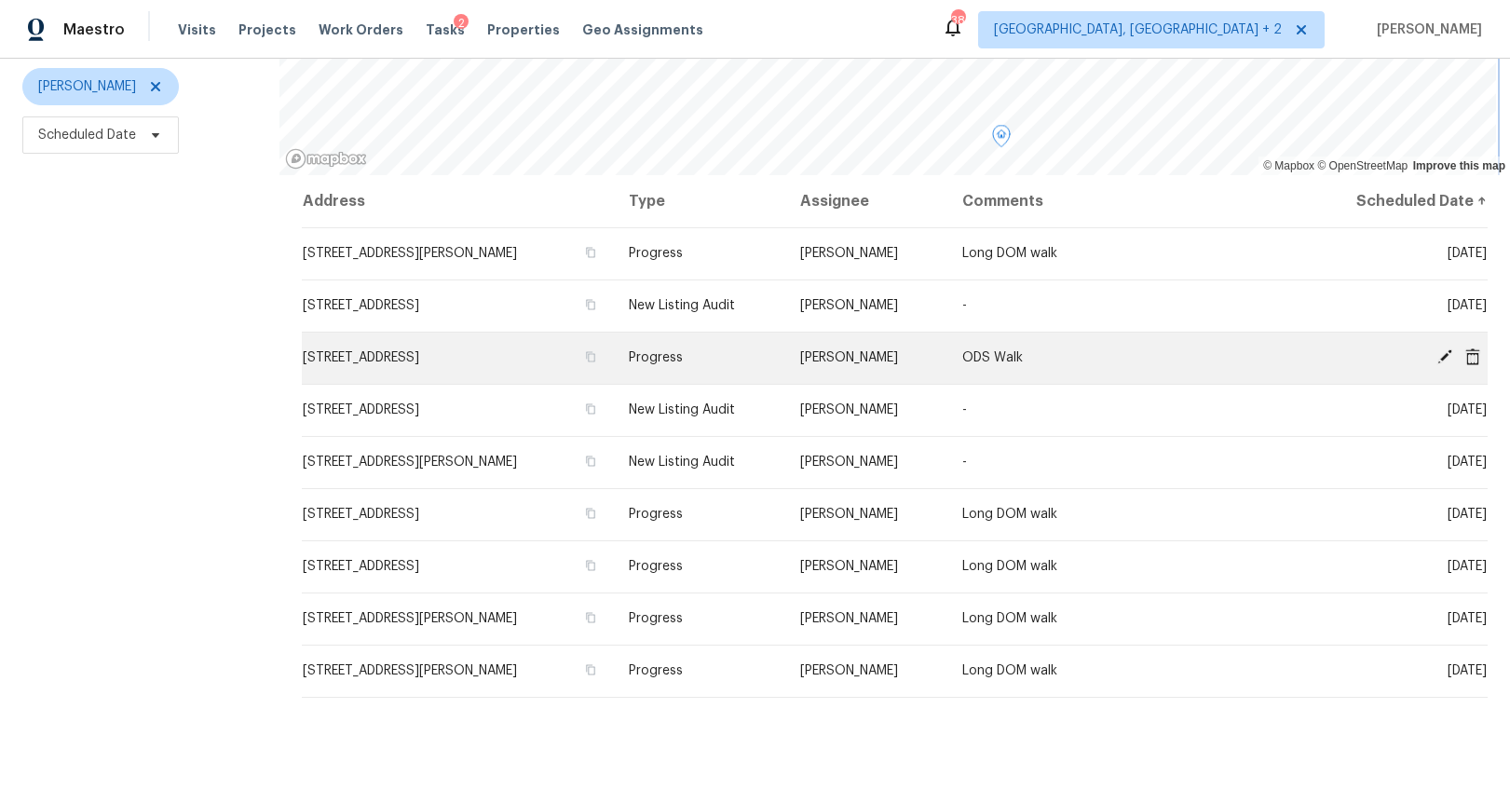
scroll to position [239, 0]
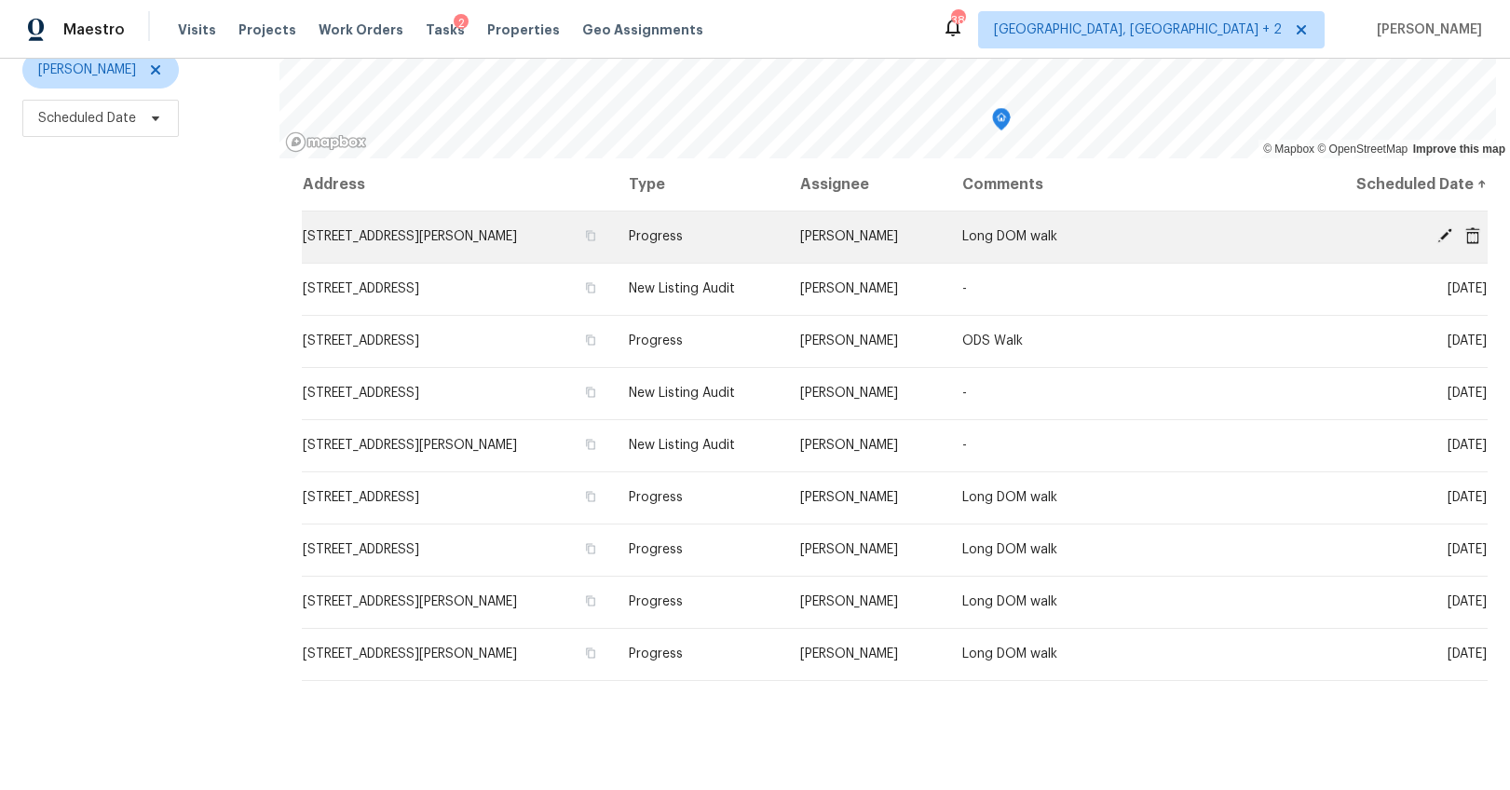
click at [1438, 231] on icon at bounding box center [1445, 235] width 15 height 15
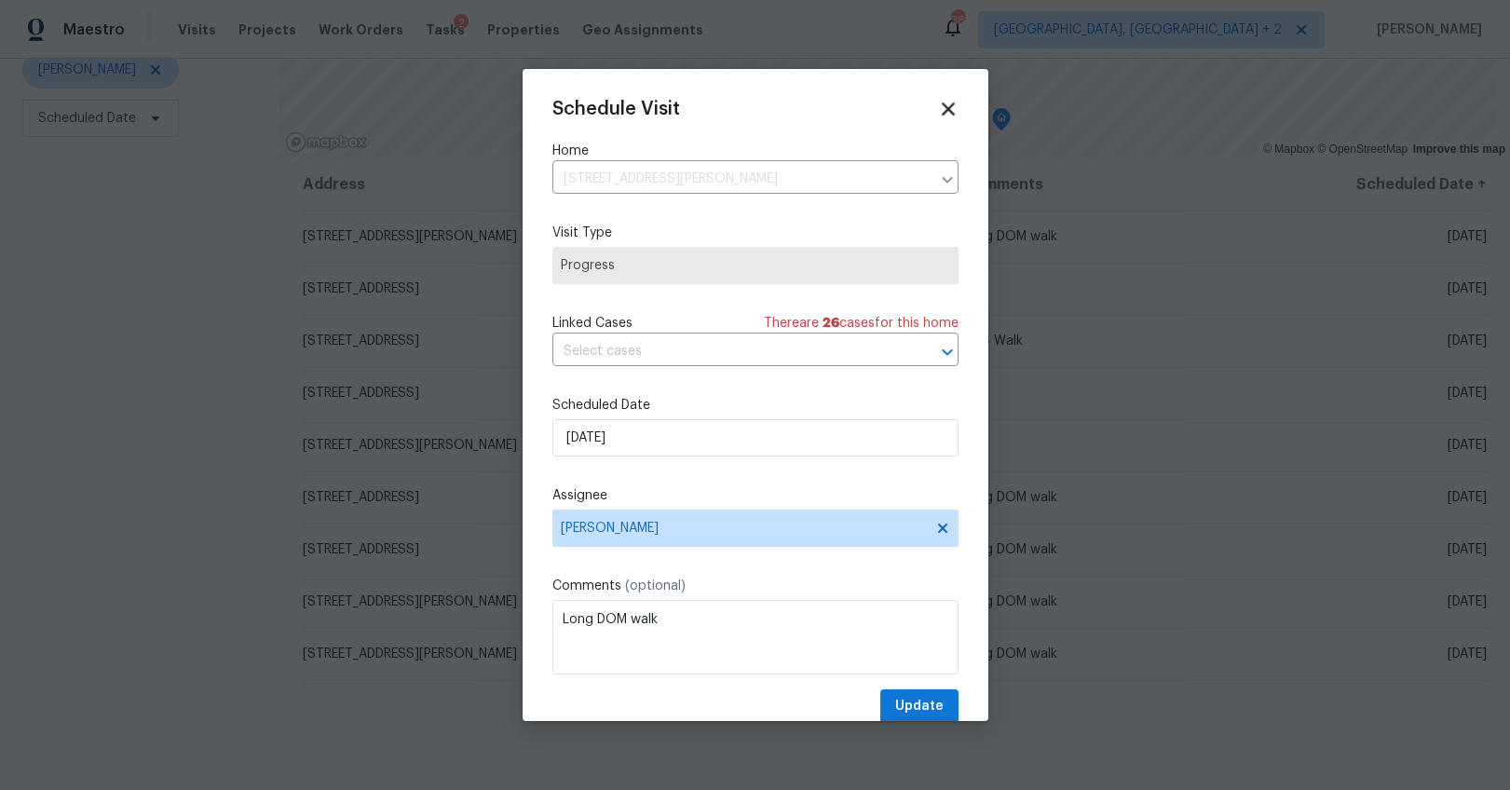
click at [937, 110] on icon at bounding box center [947, 108] width 21 height 21
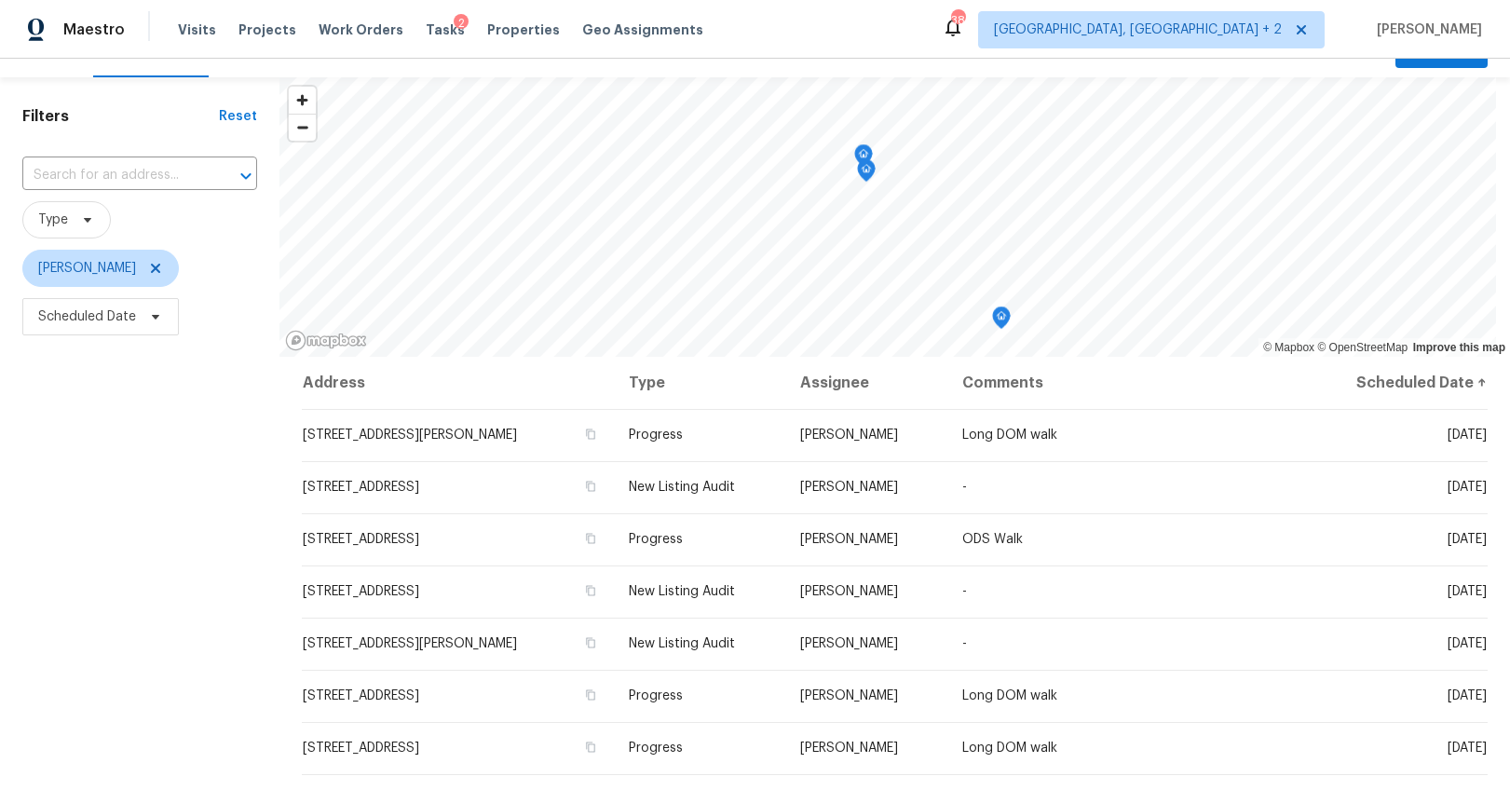
scroll to position [0, 0]
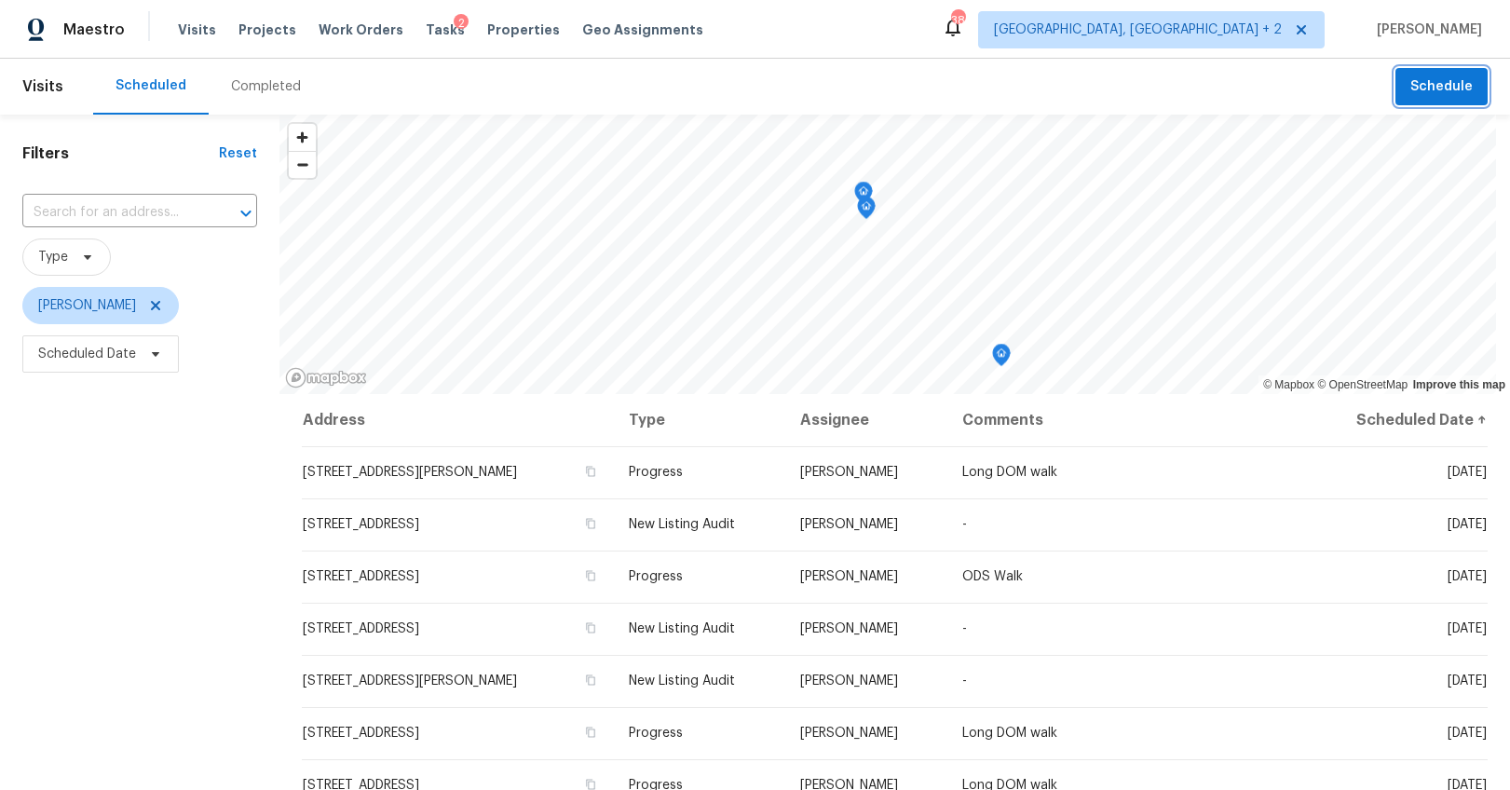
click at [1436, 99] on button "Schedule" at bounding box center [1442, 87] width 92 height 38
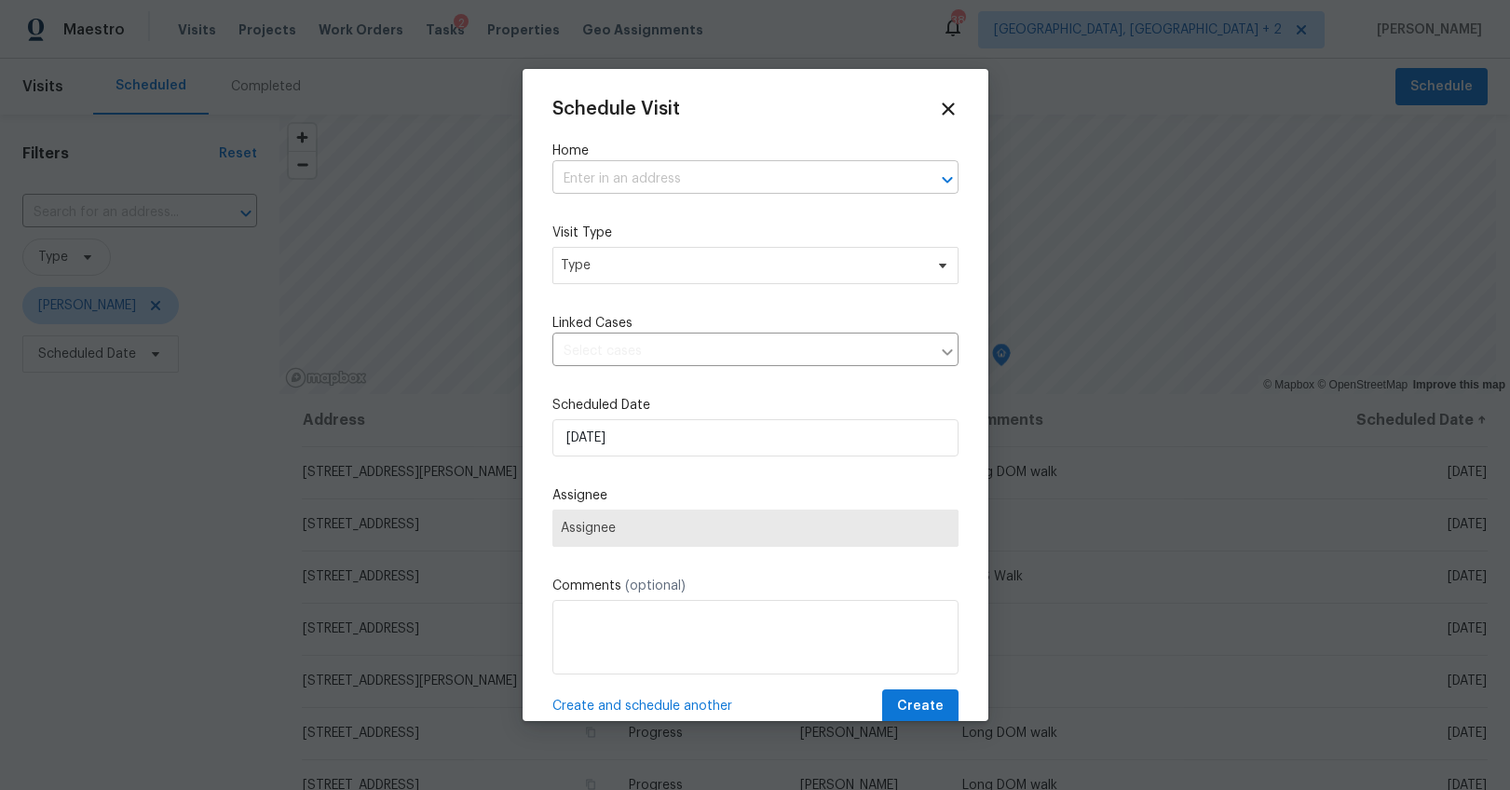
click at [681, 186] on input "text" at bounding box center [730, 179] width 354 height 29
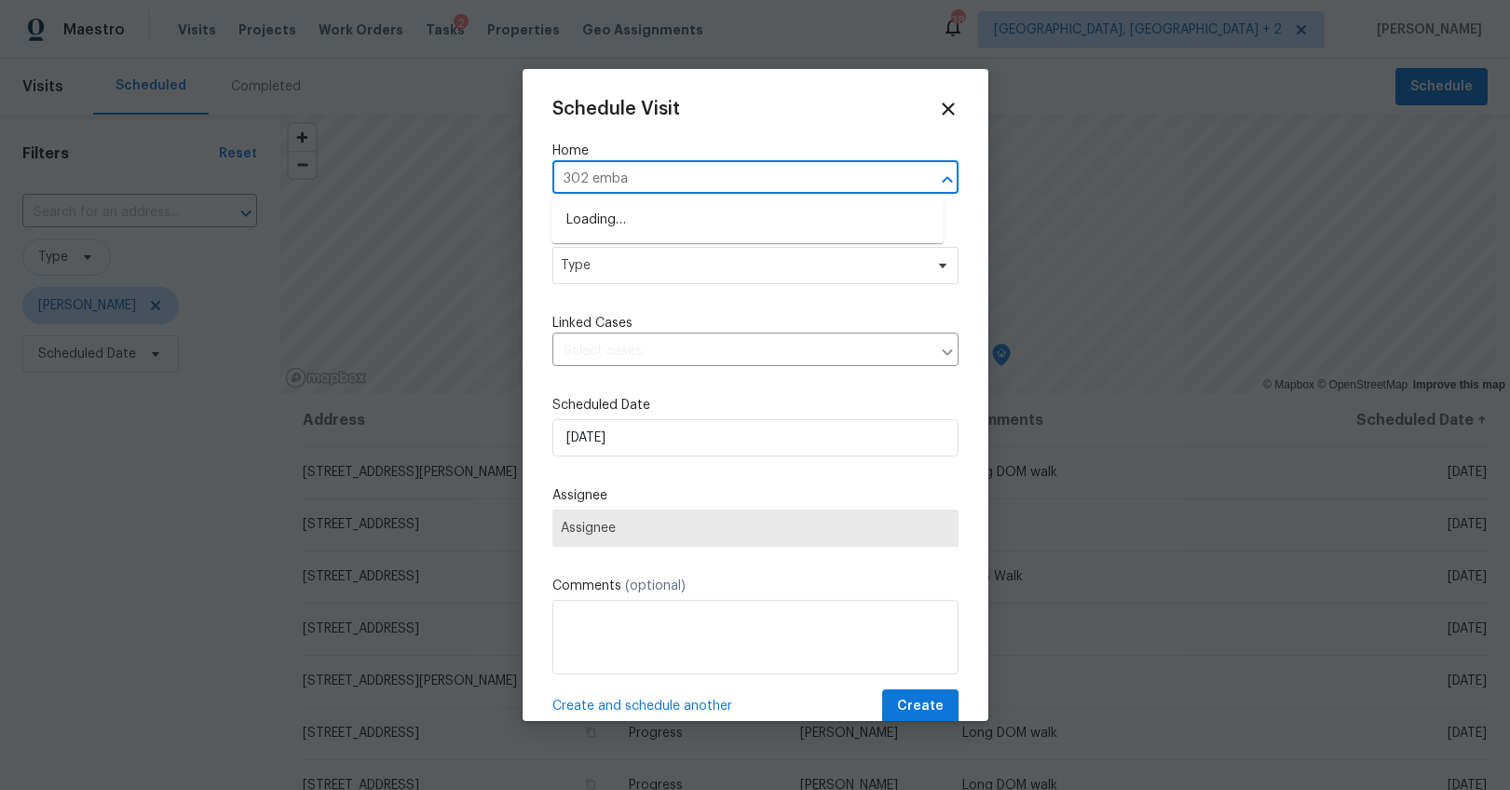
type input "302 embas"
click at [684, 205] on li "[STREET_ADDRESS]" at bounding box center [748, 220] width 392 height 31
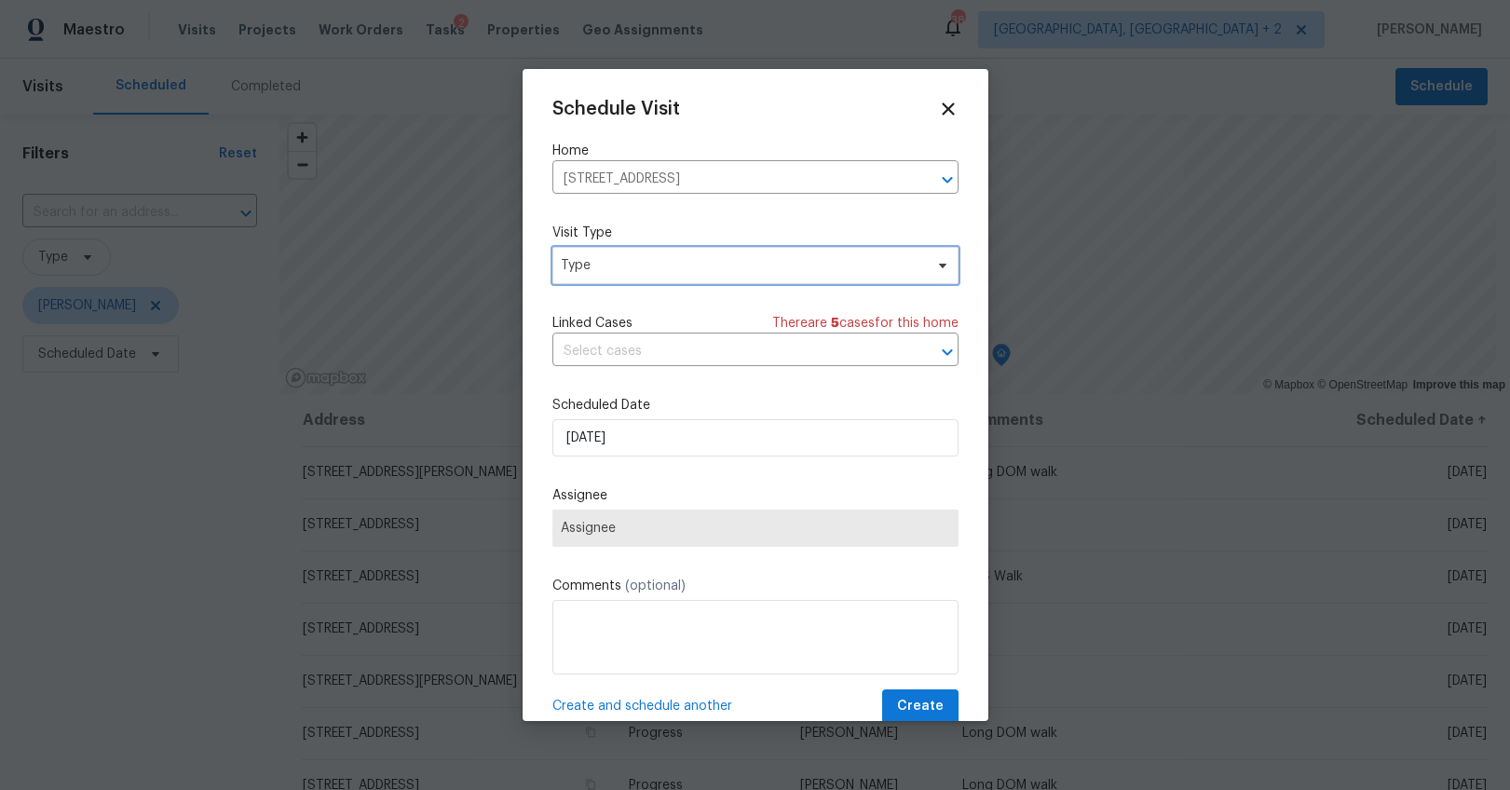
click at [655, 257] on span "Type" at bounding box center [742, 265] width 362 height 19
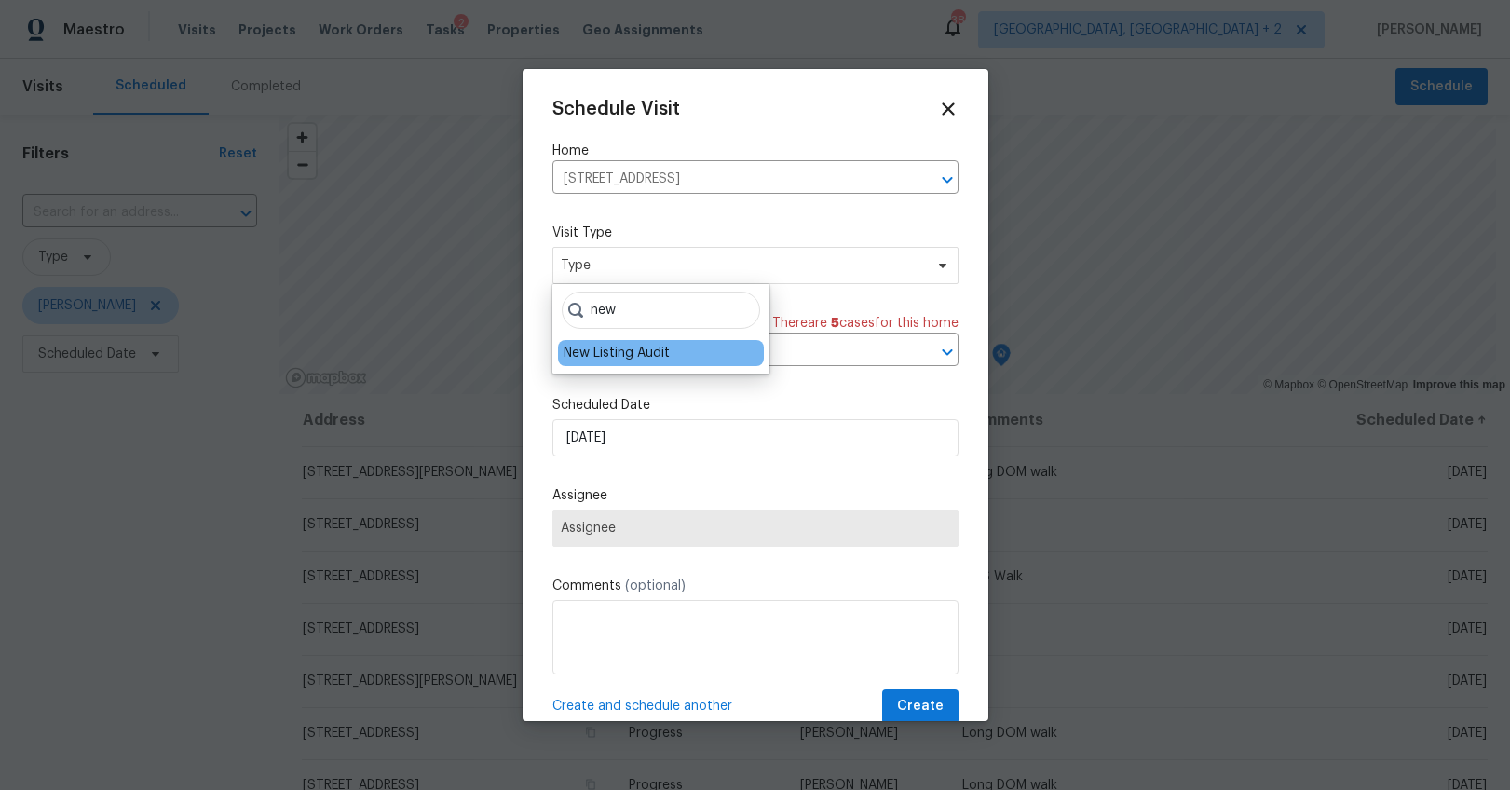
type input "new"
click at [648, 346] on div "New Listing Audit" at bounding box center [617, 353] width 106 height 19
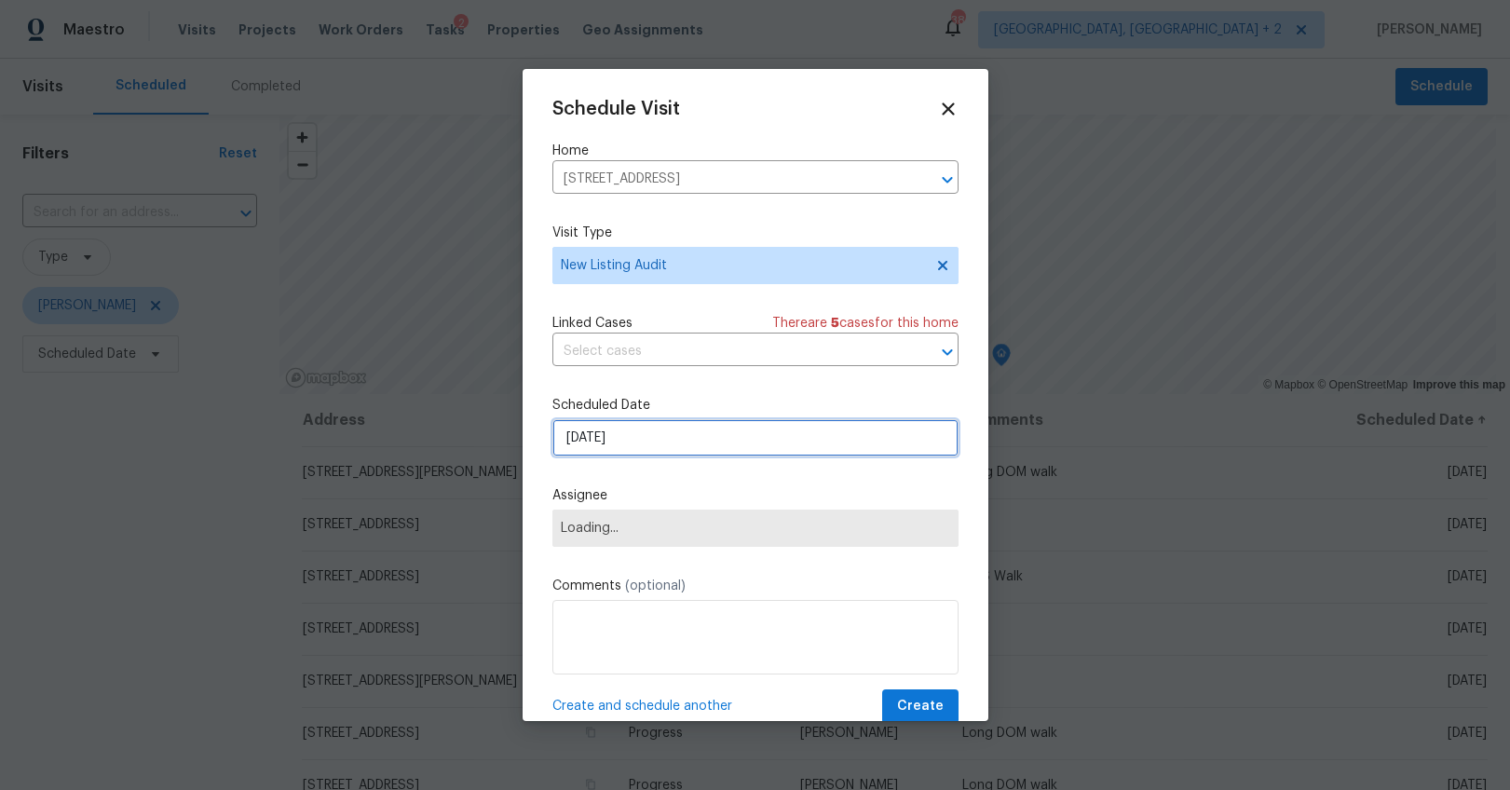
click at [592, 437] on input "[DATE]" at bounding box center [756, 437] width 406 height 37
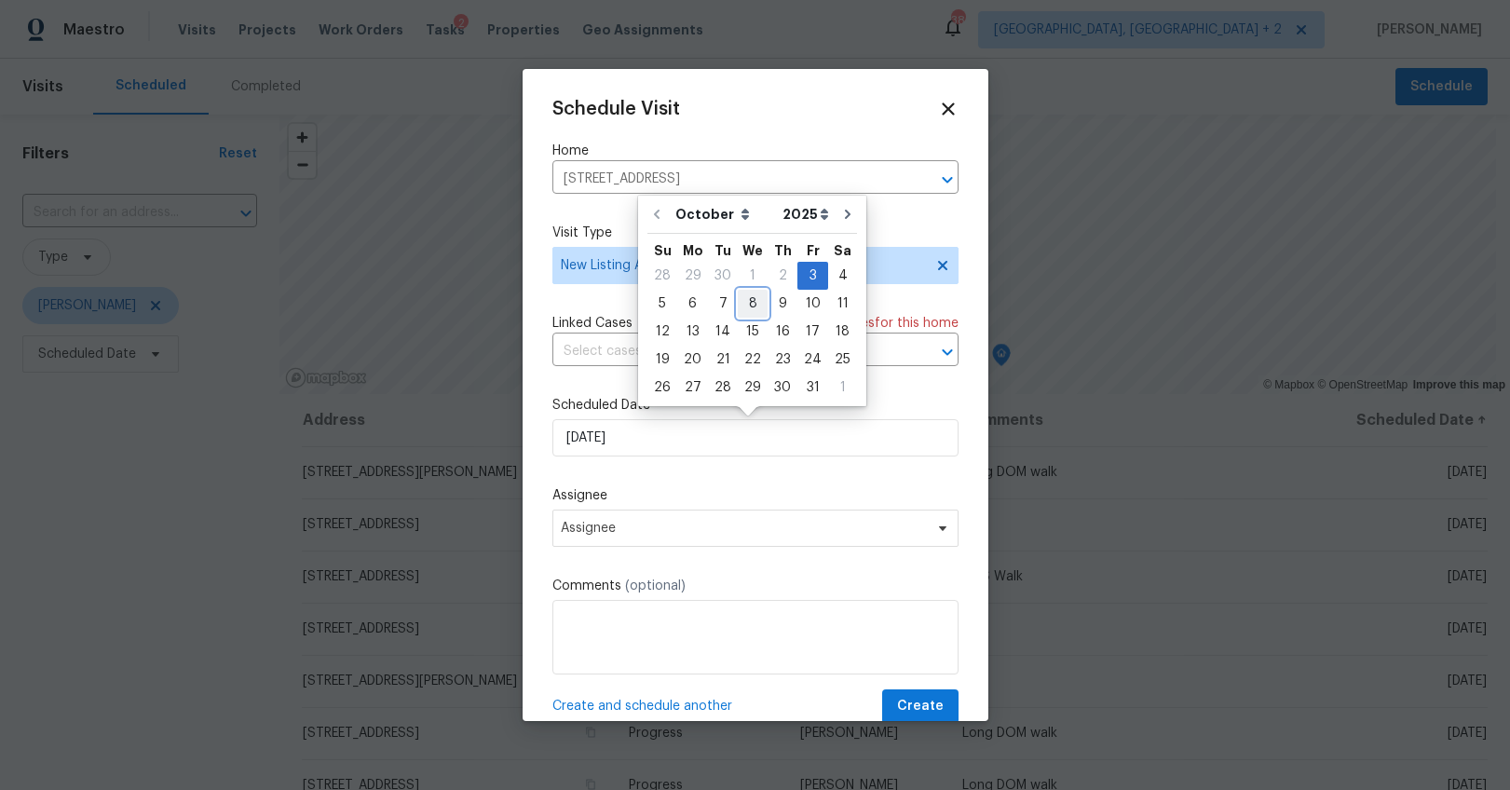
click at [745, 306] on div "8" at bounding box center [753, 304] width 30 height 26
type input "[DATE]"
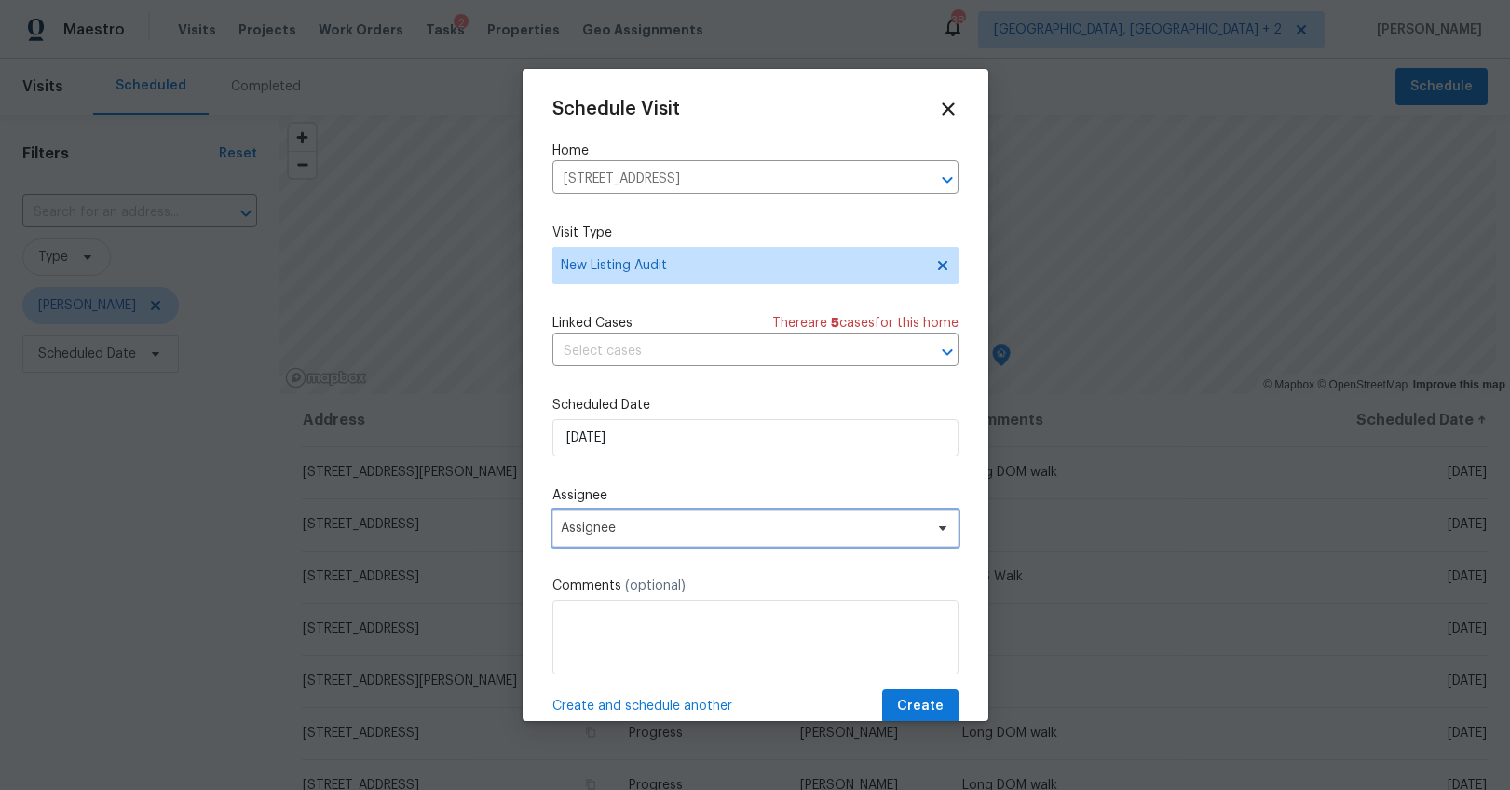
click at [670, 512] on span "Assignee" at bounding box center [756, 528] width 406 height 37
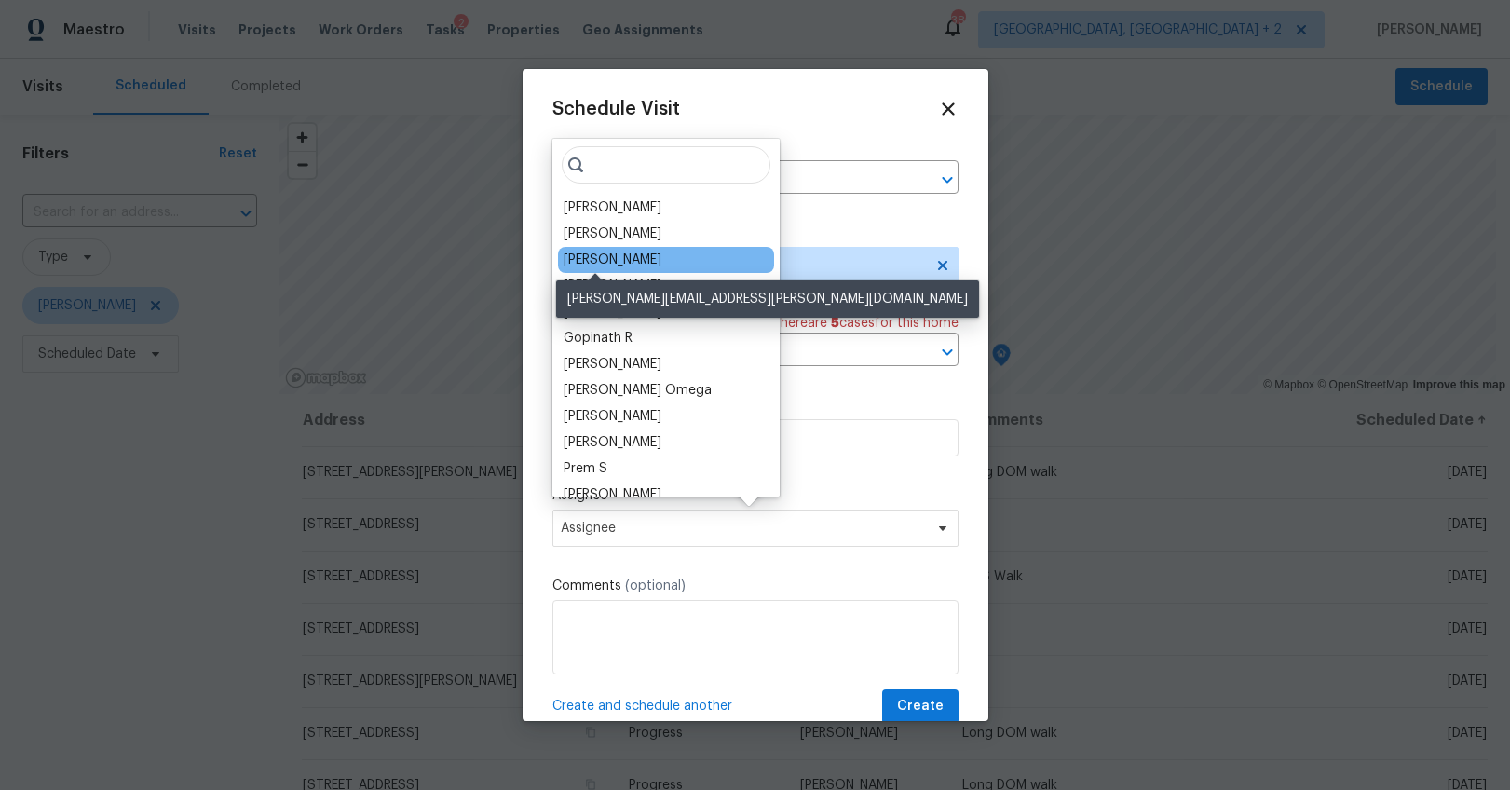
click at [608, 257] on div "[PERSON_NAME]" at bounding box center [613, 260] width 98 height 19
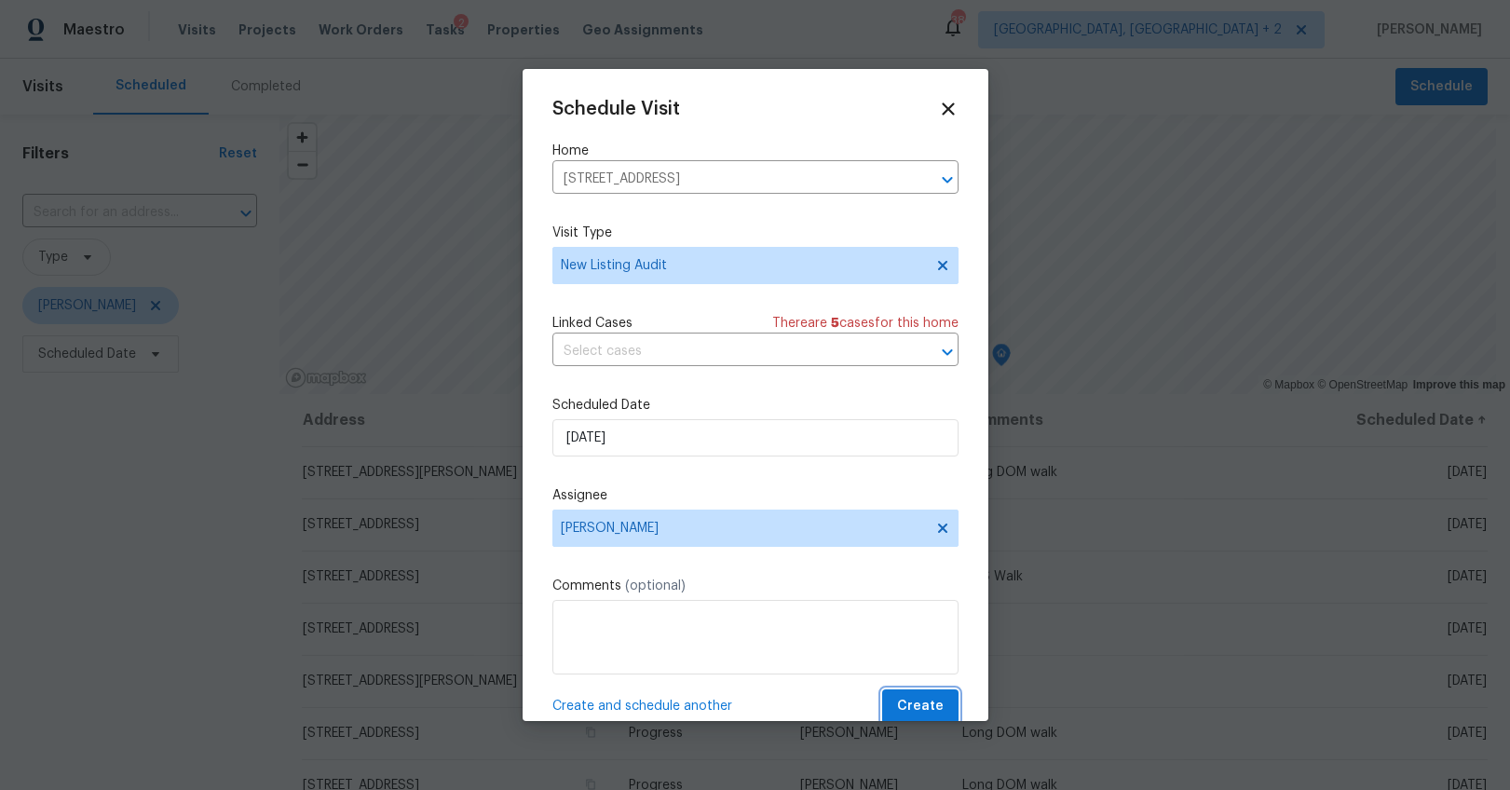
click at [904, 706] on span "Create" at bounding box center [920, 706] width 47 height 23
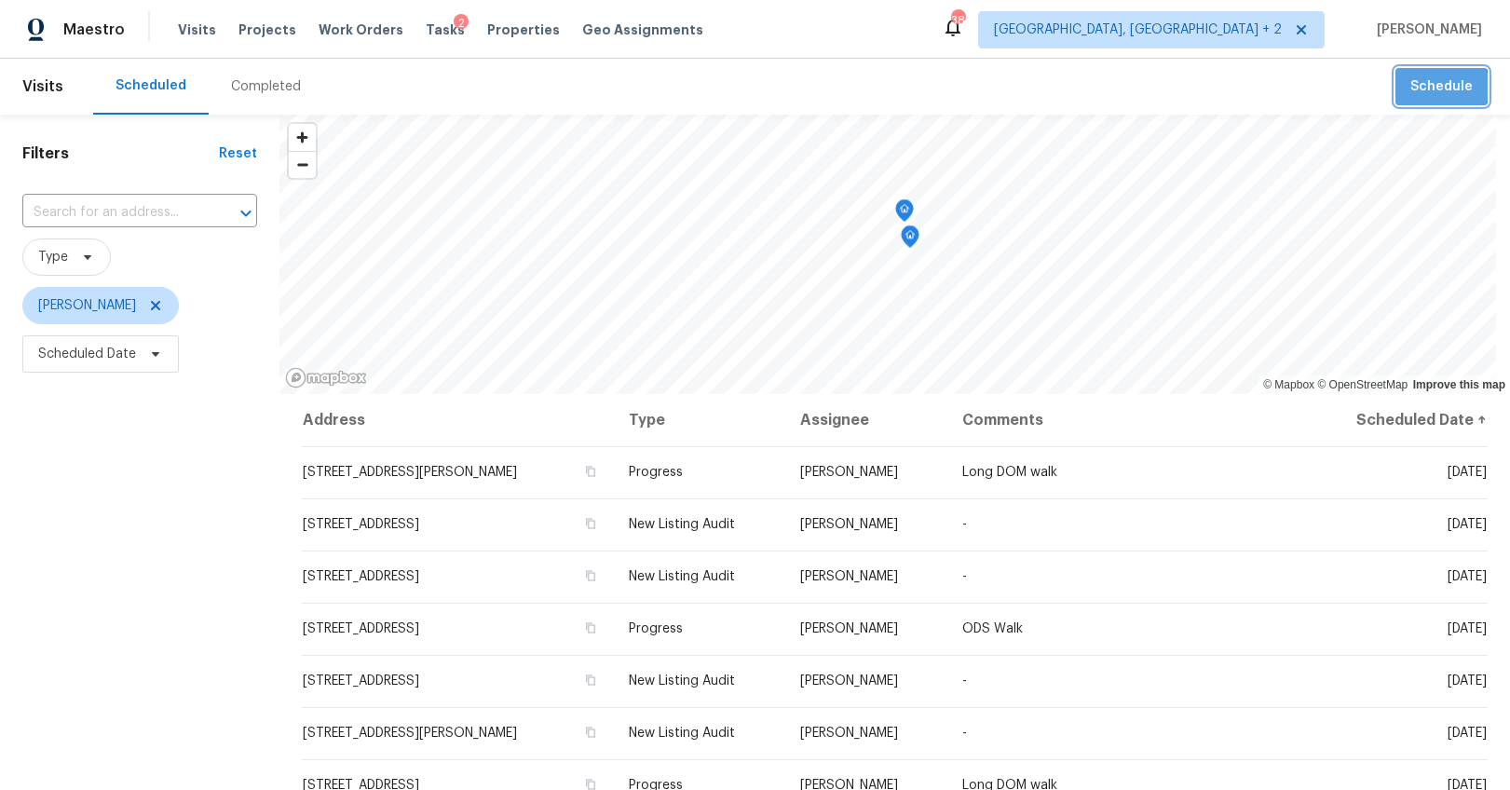
click at [1427, 88] on span "Schedule" at bounding box center [1442, 86] width 62 height 23
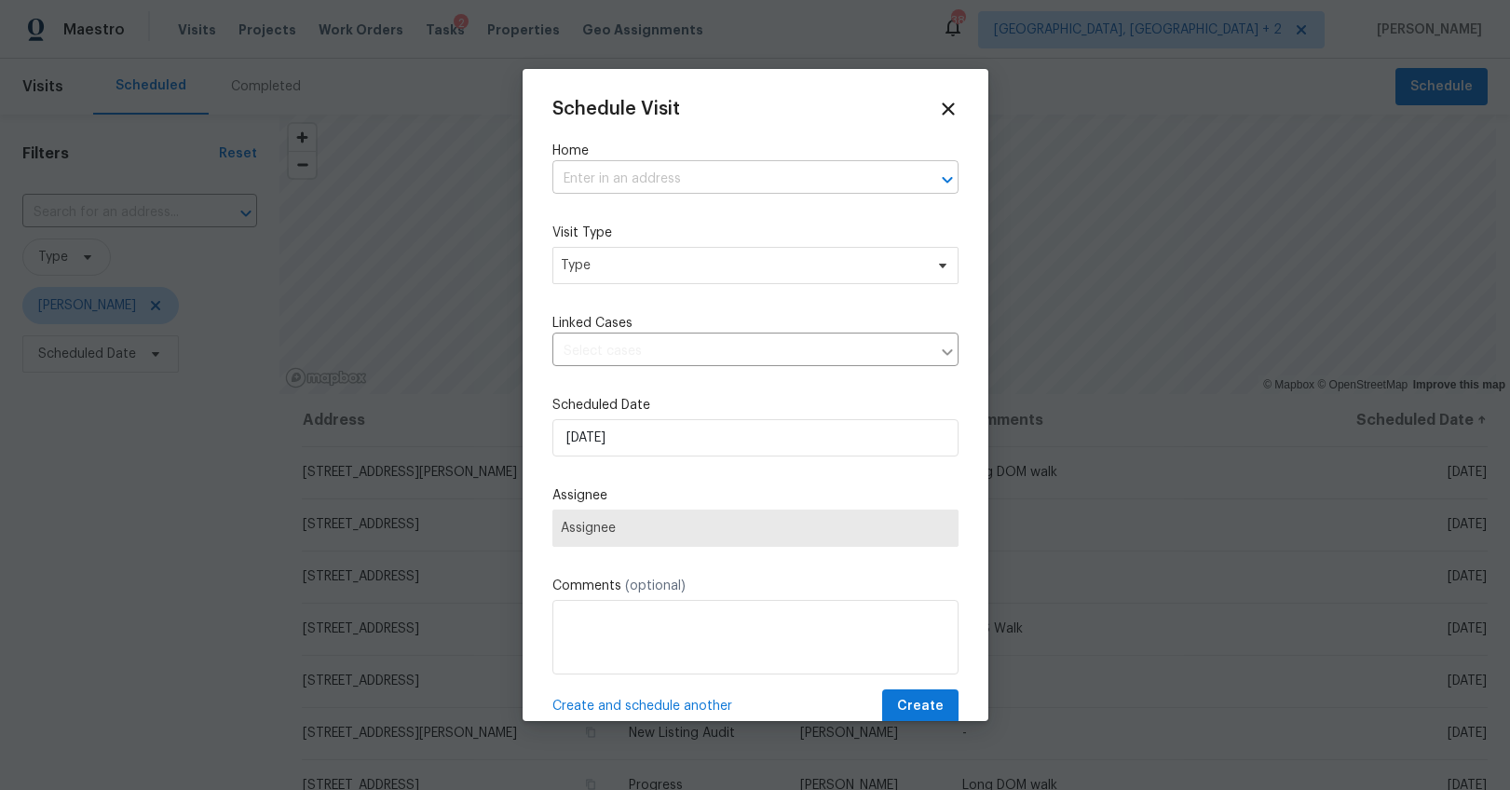
click at [740, 187] on input "text" at bounding box center [730, 179] width 354 height 29
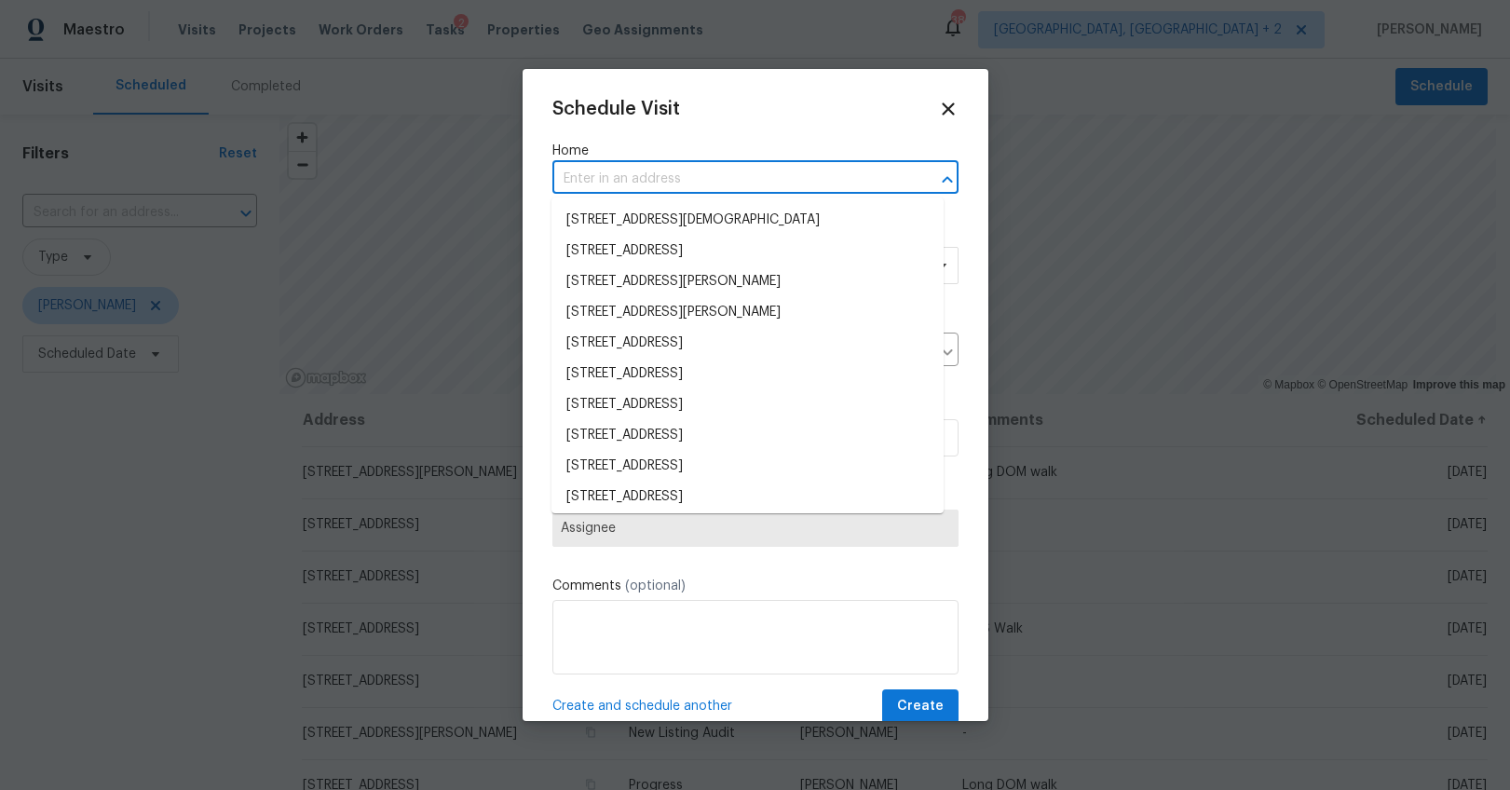
paste input "[STREET_ADDRESS]"
type input "[STREET_ADDRESS]"
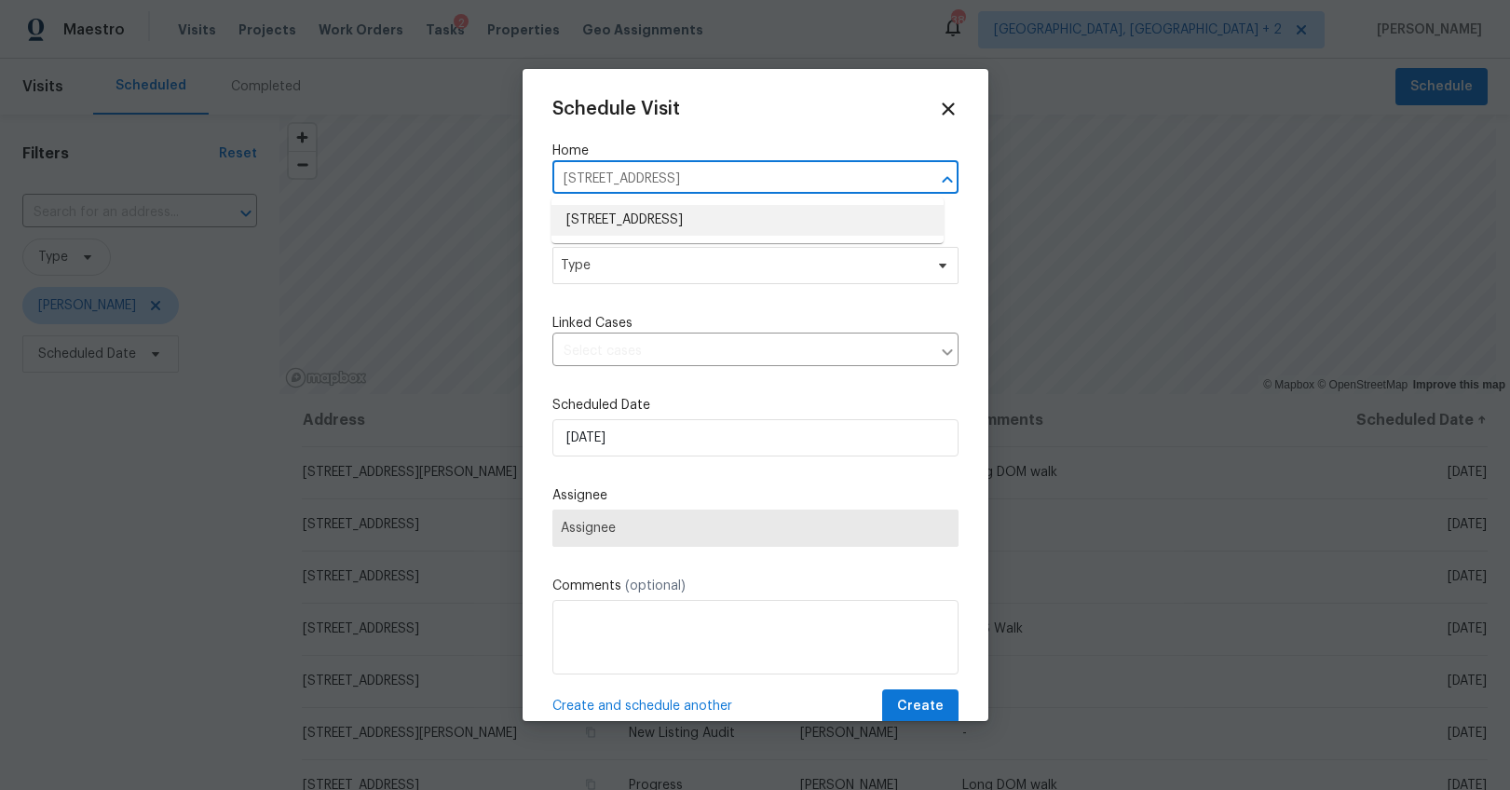
click at [726, 214] on li "[STREET_ADDRESS]" at bounding box center [748, 220] width 392 height 31
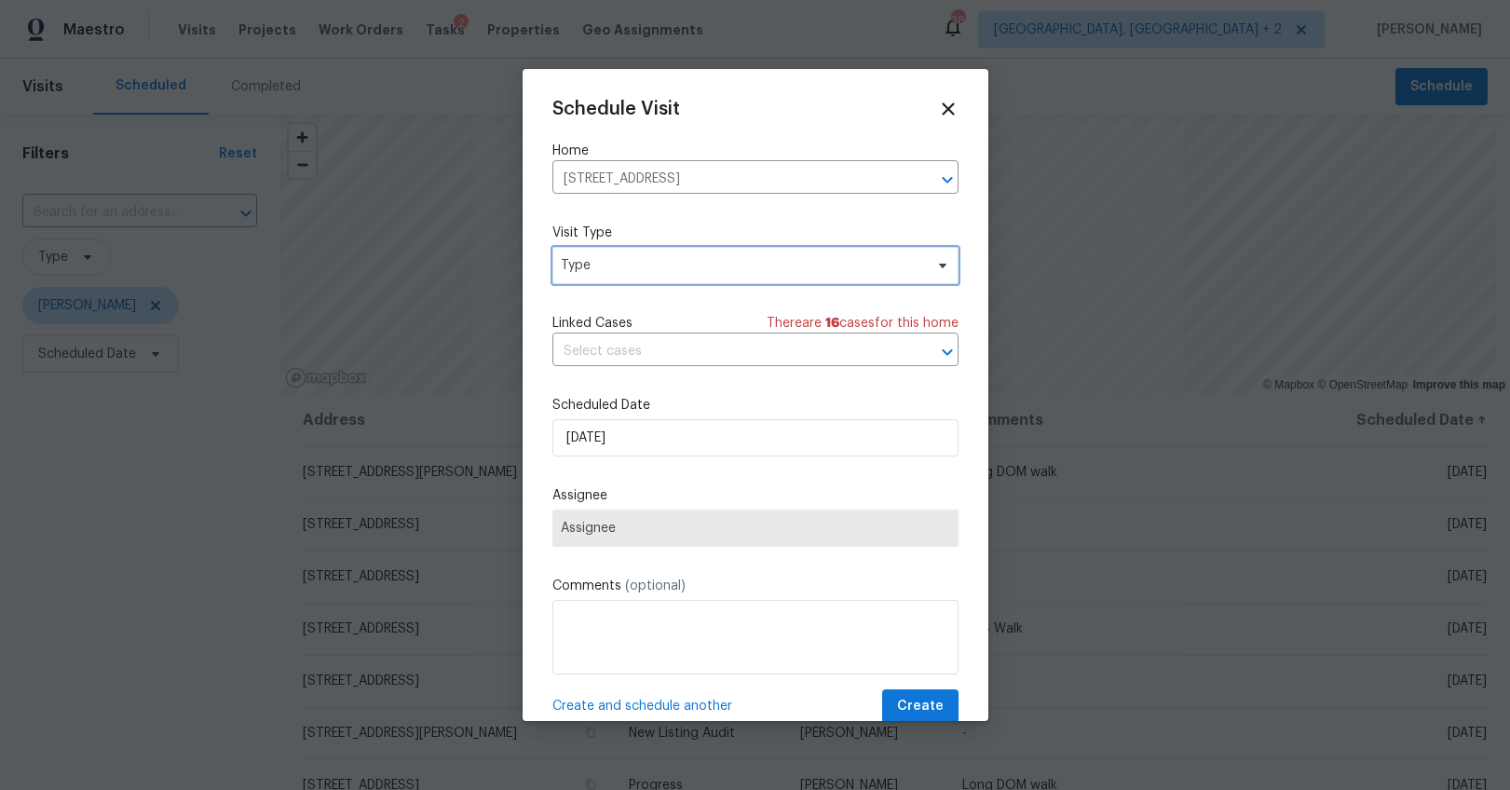
click at [631, 262] on span "Type" at bounding box center [742, 265] width 362 height 19
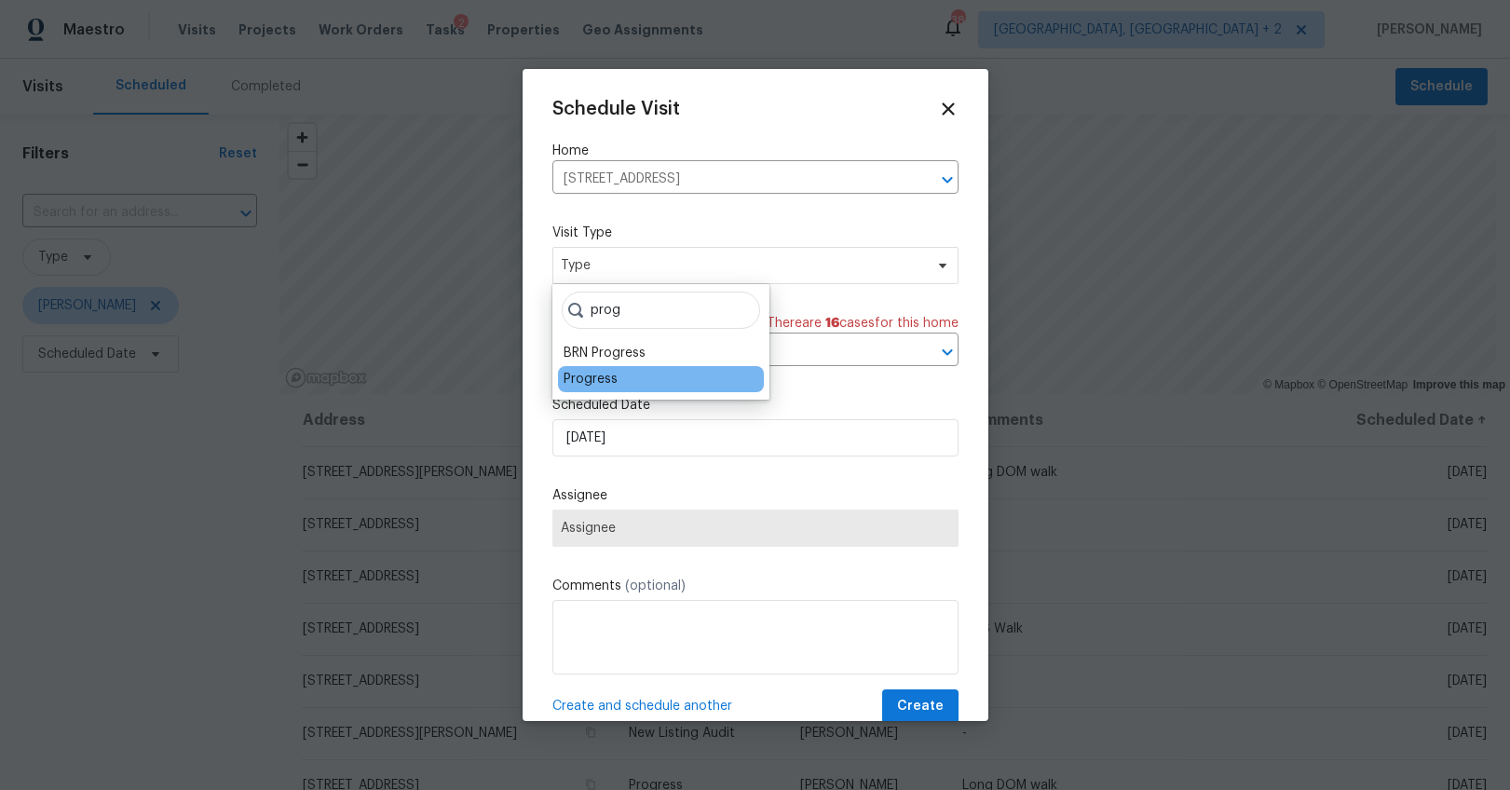
type input "prog"
click at [581, 380] on div "Progress" at bounding box center [591, 379] width 54 height 19
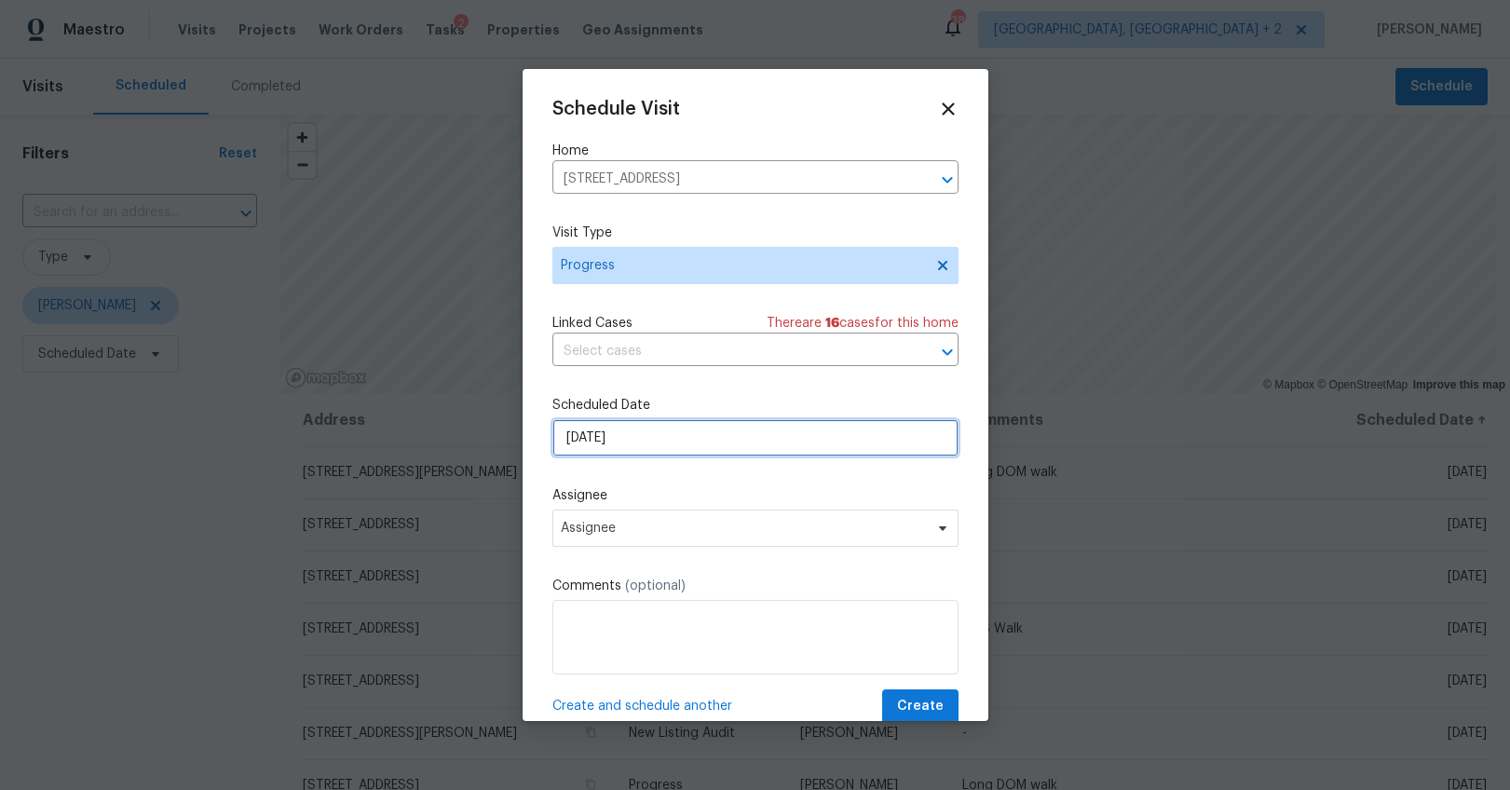
click at [587, 436] on input "[DATE]" at bounding box center [756, 437] width 406 height 37
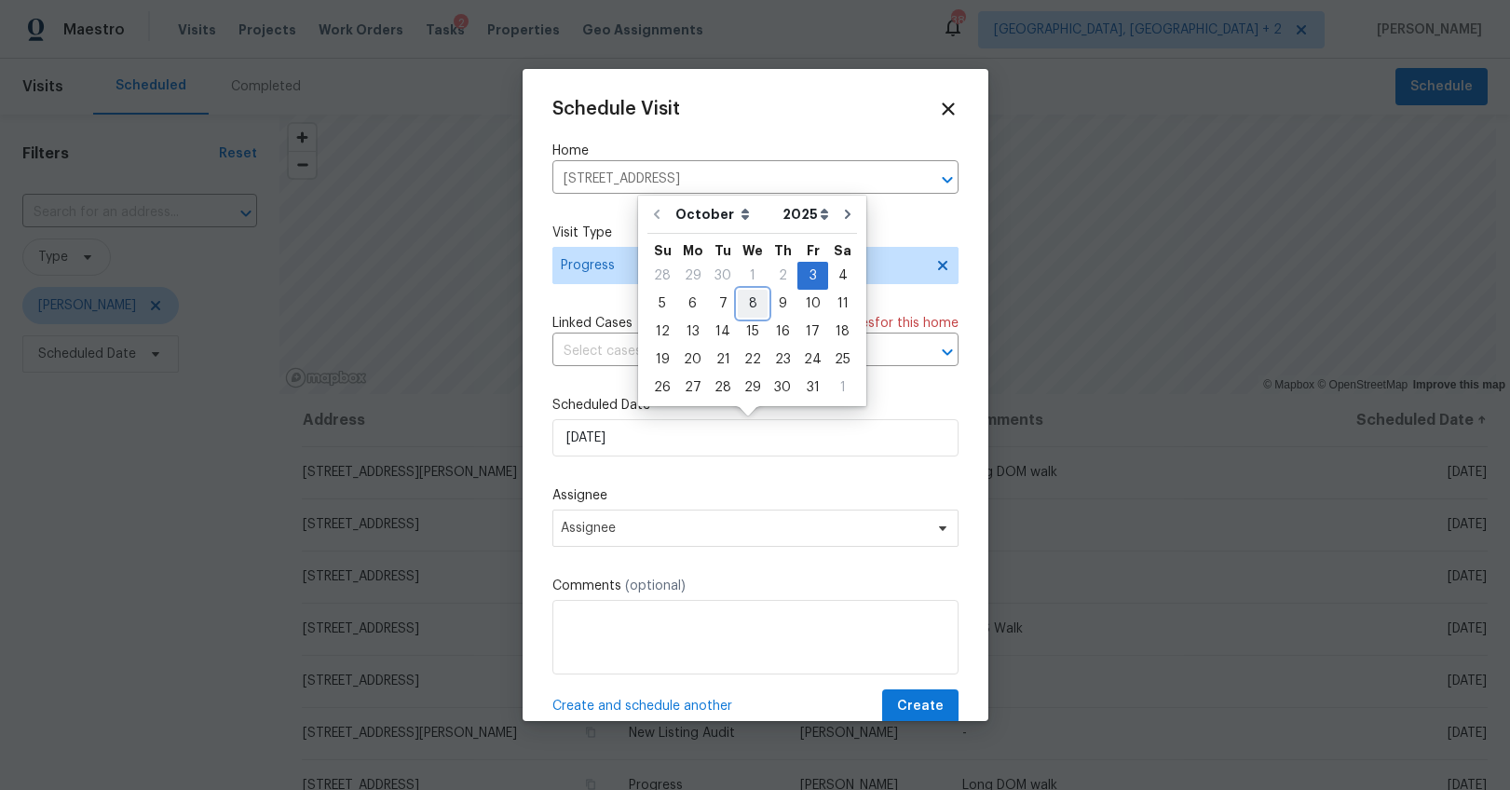
click at [754, 307] on div "8" at bounding box center [753, 304] width 30 height 26
type input "[DATE]"
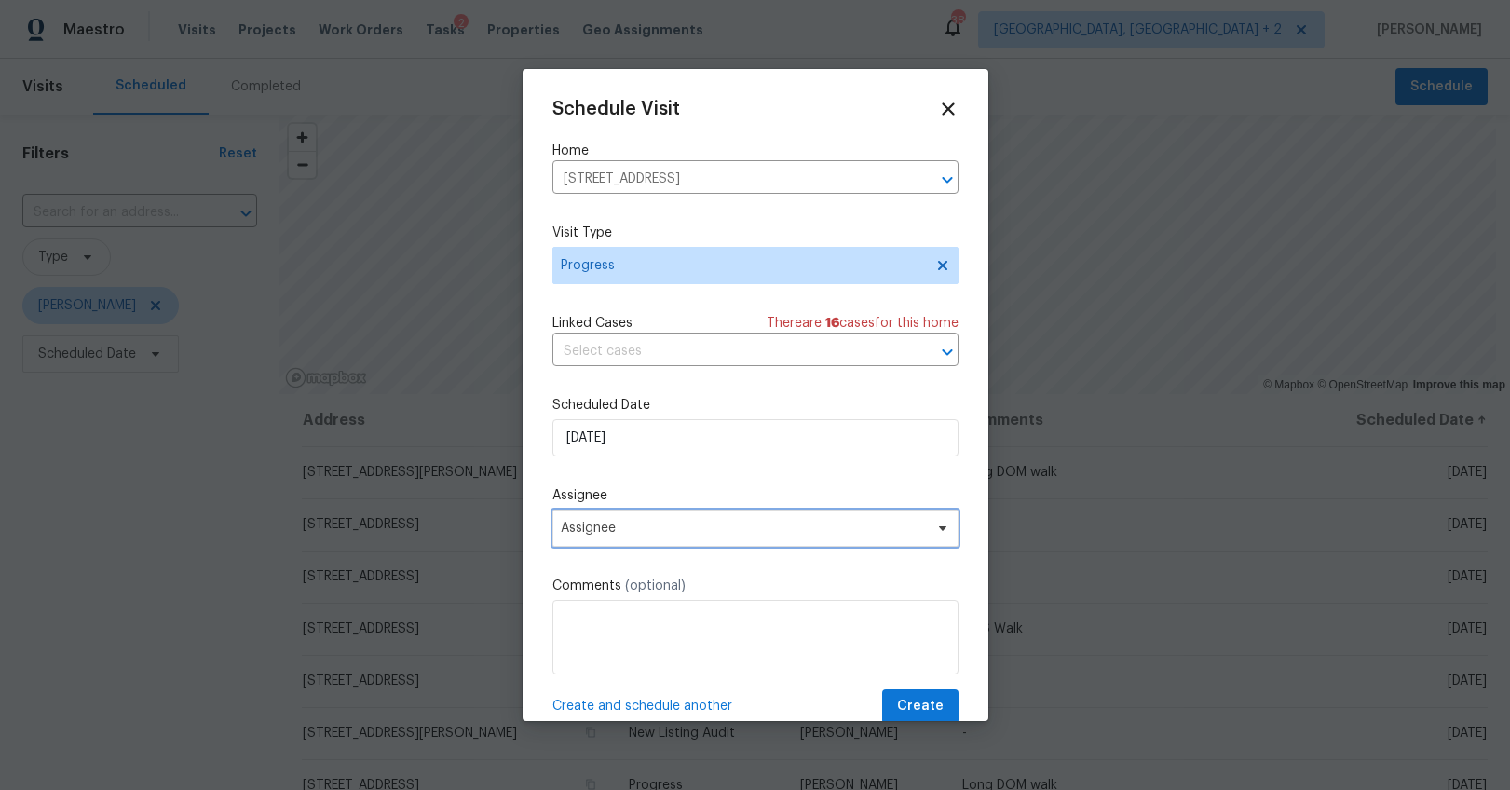
click at [606, 537] on span "Assignee" at bounding box center [756, 528] width 406 height 37
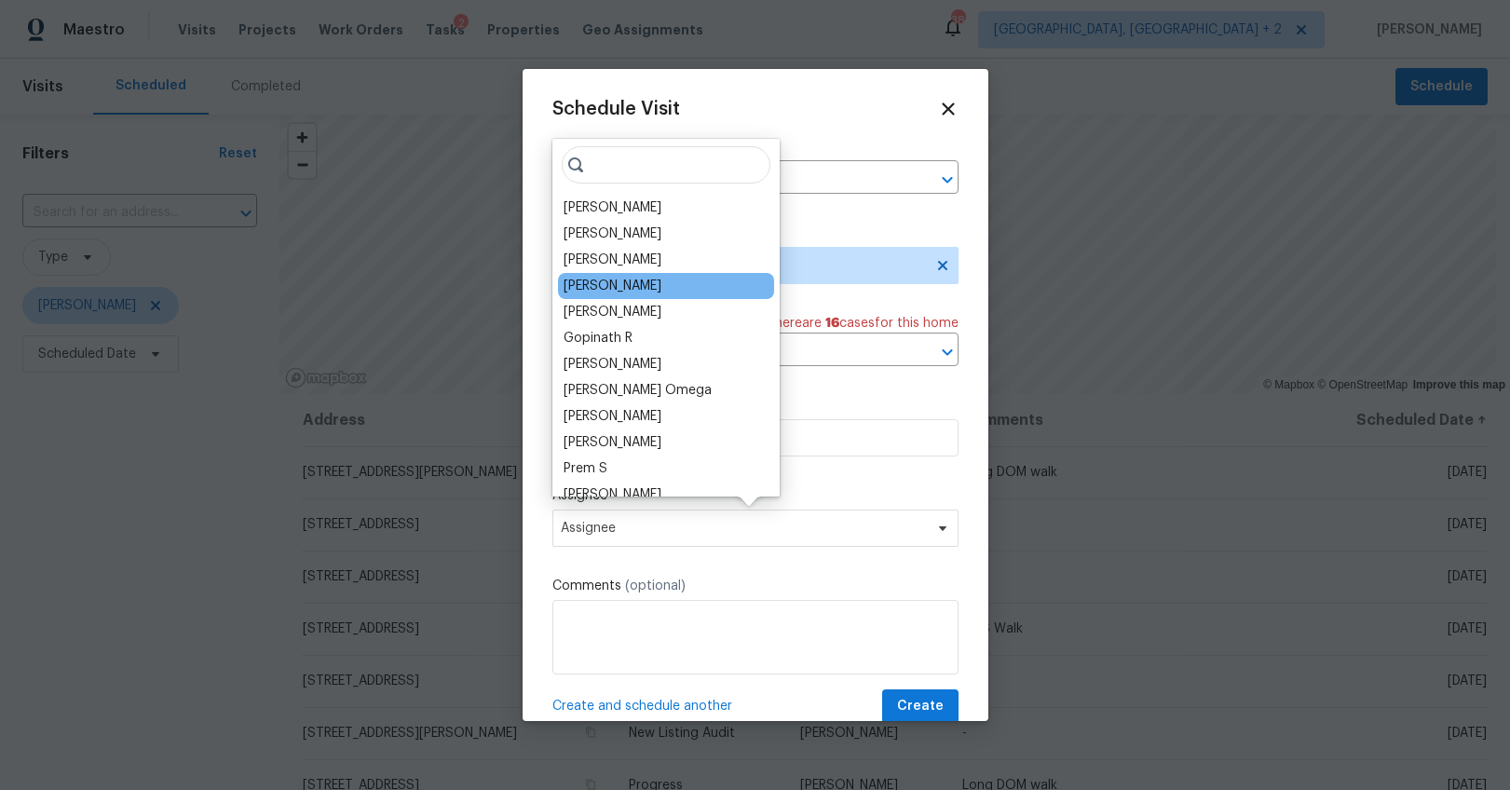
click at [599, 288] on div "[PERSON_NAME]" at bounding box center [613, 286] width 98 height 19
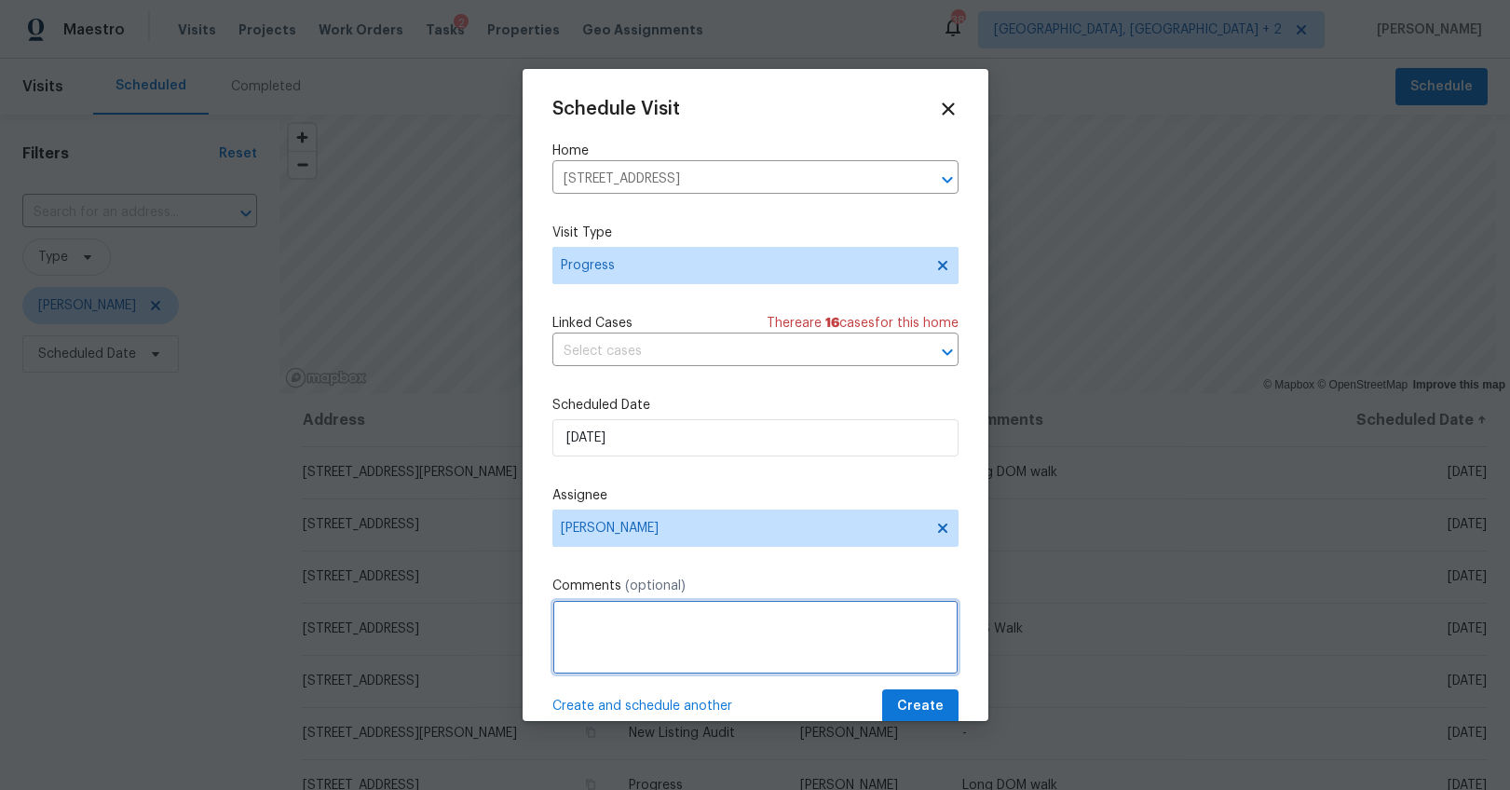
click at [659, 649] on textarea at bounding box center [756, 637] width 406 height 75
type textarea "Long DOM walk"
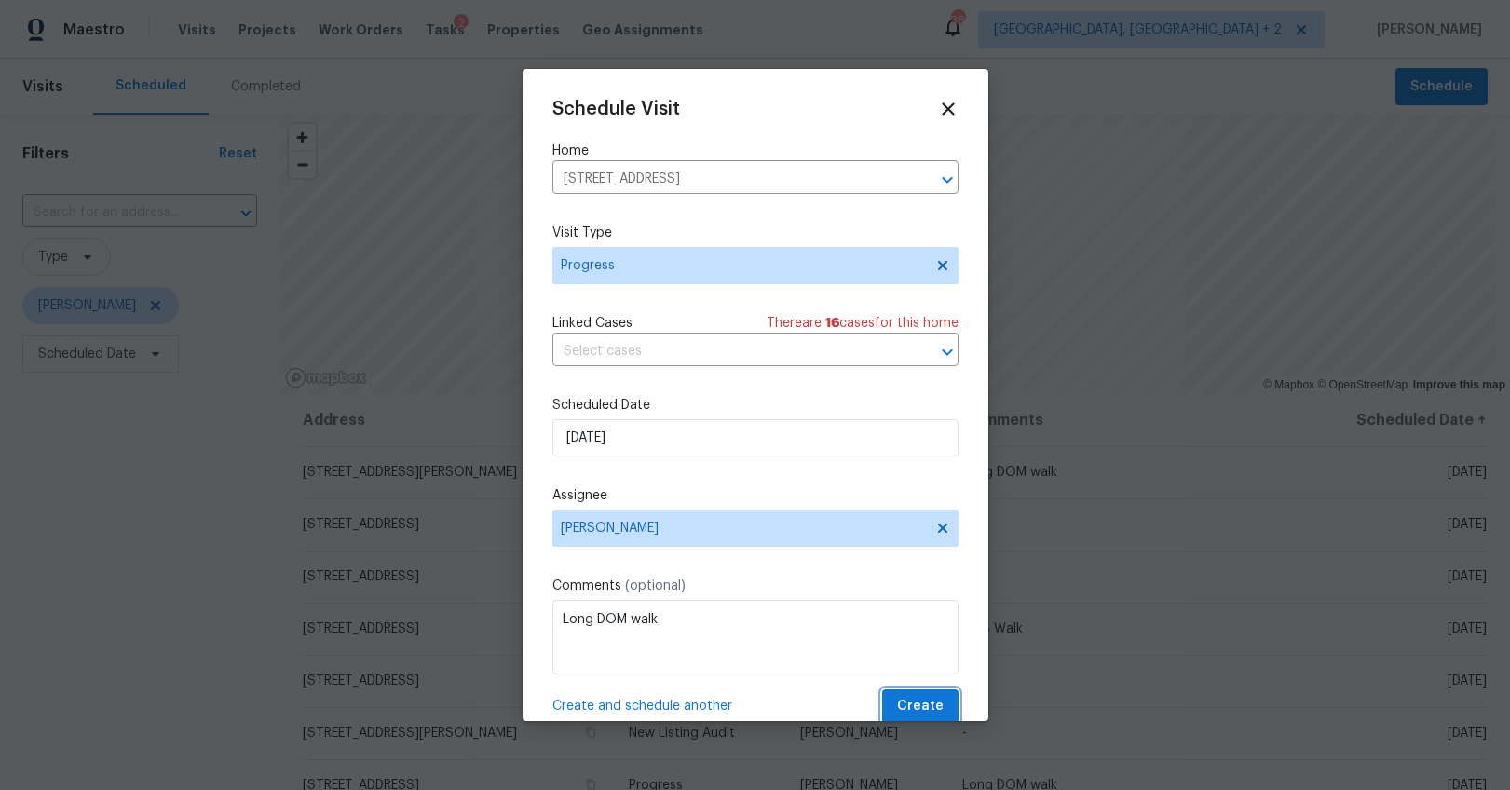
click at [925, 698] on span "Create" at bounding box center [920, 706] width 47 height 23
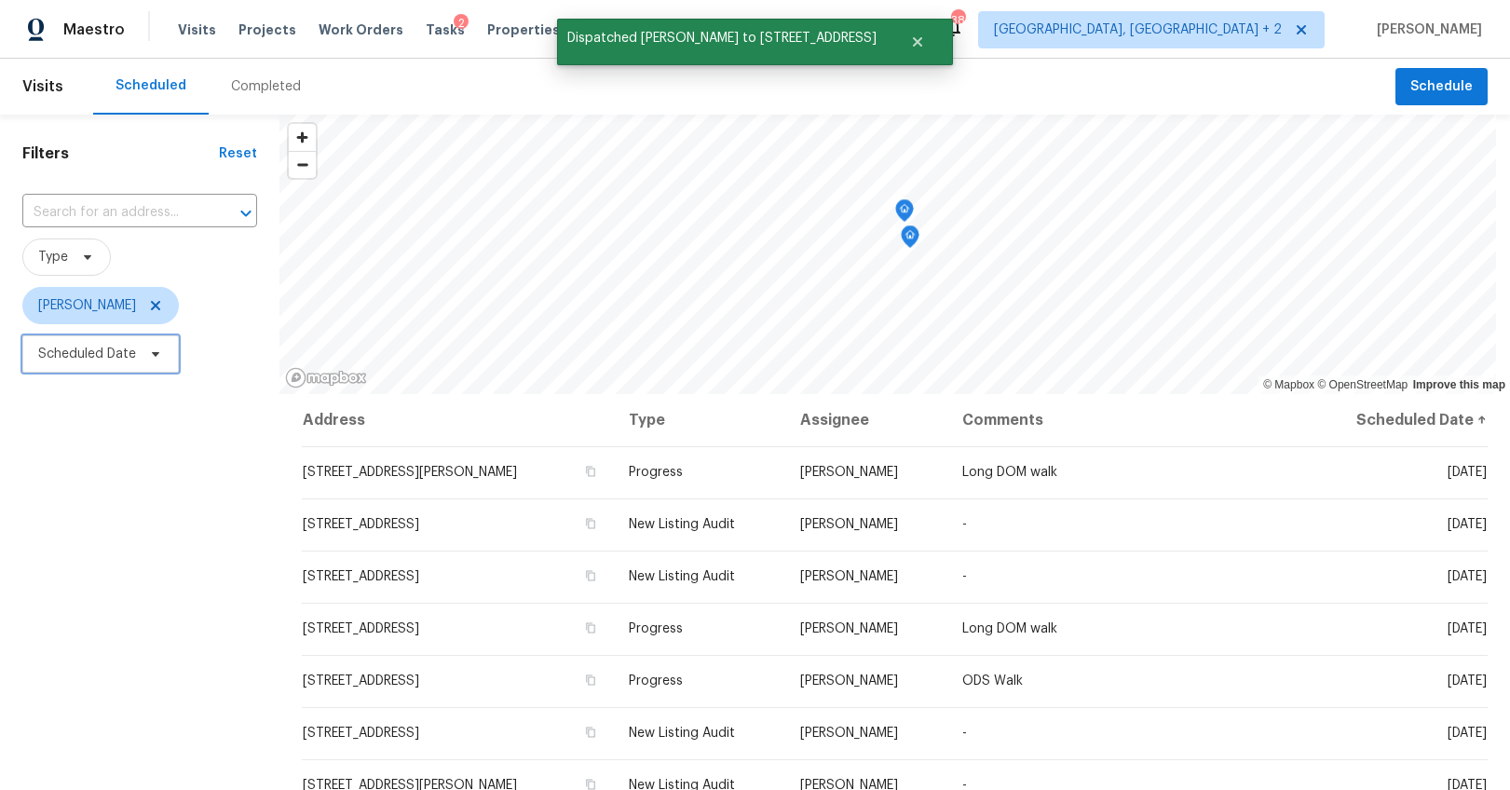
click at [105, 354] on span "Scheduled Date" at bounding box center [87, 354] width 98 height 19
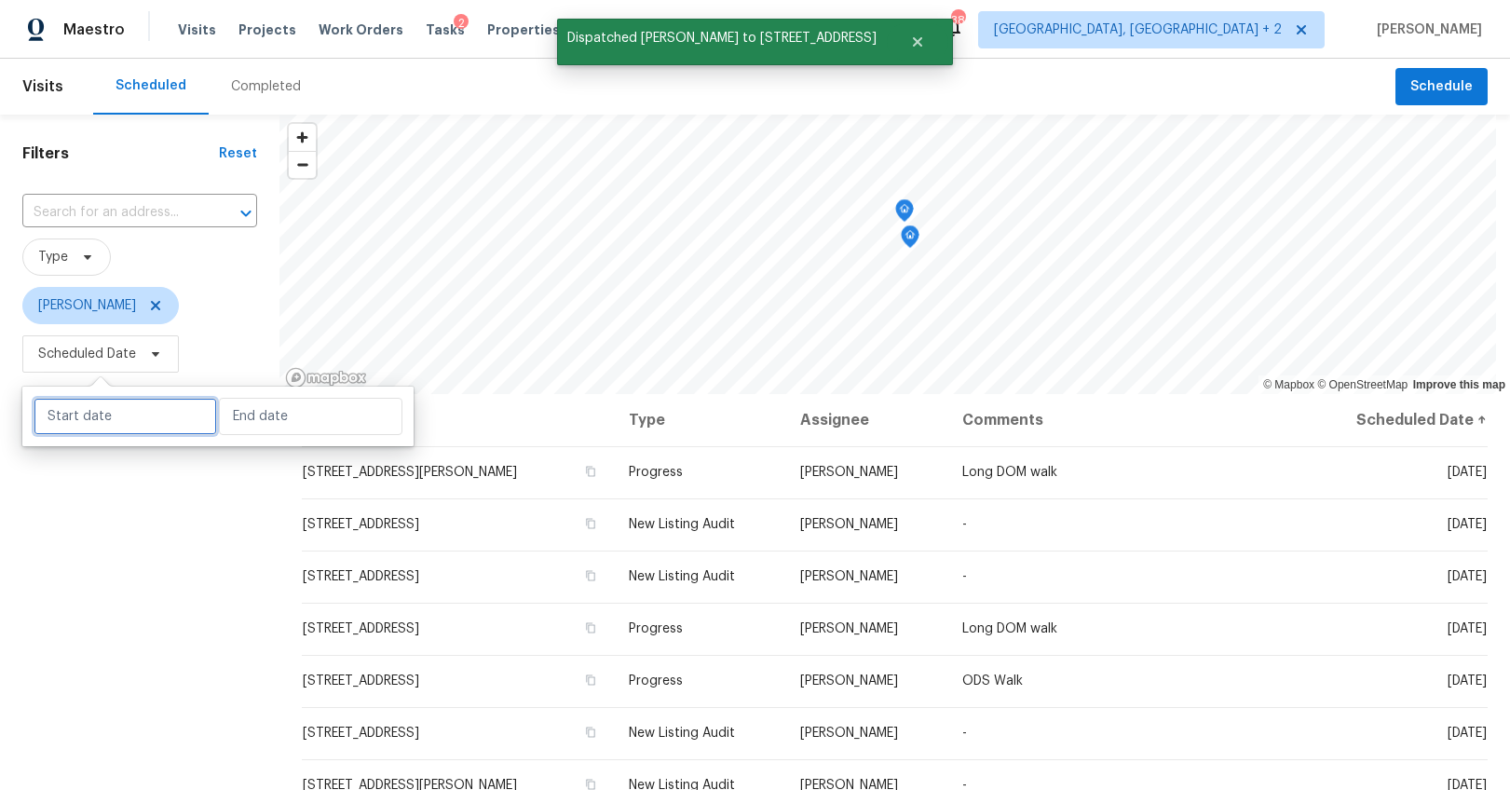
click at [114, 418] on input "text" at bounding box center [126, 416] width 184 height 37
select select "9"
select select "2025"
select select "10"
select select "2025"
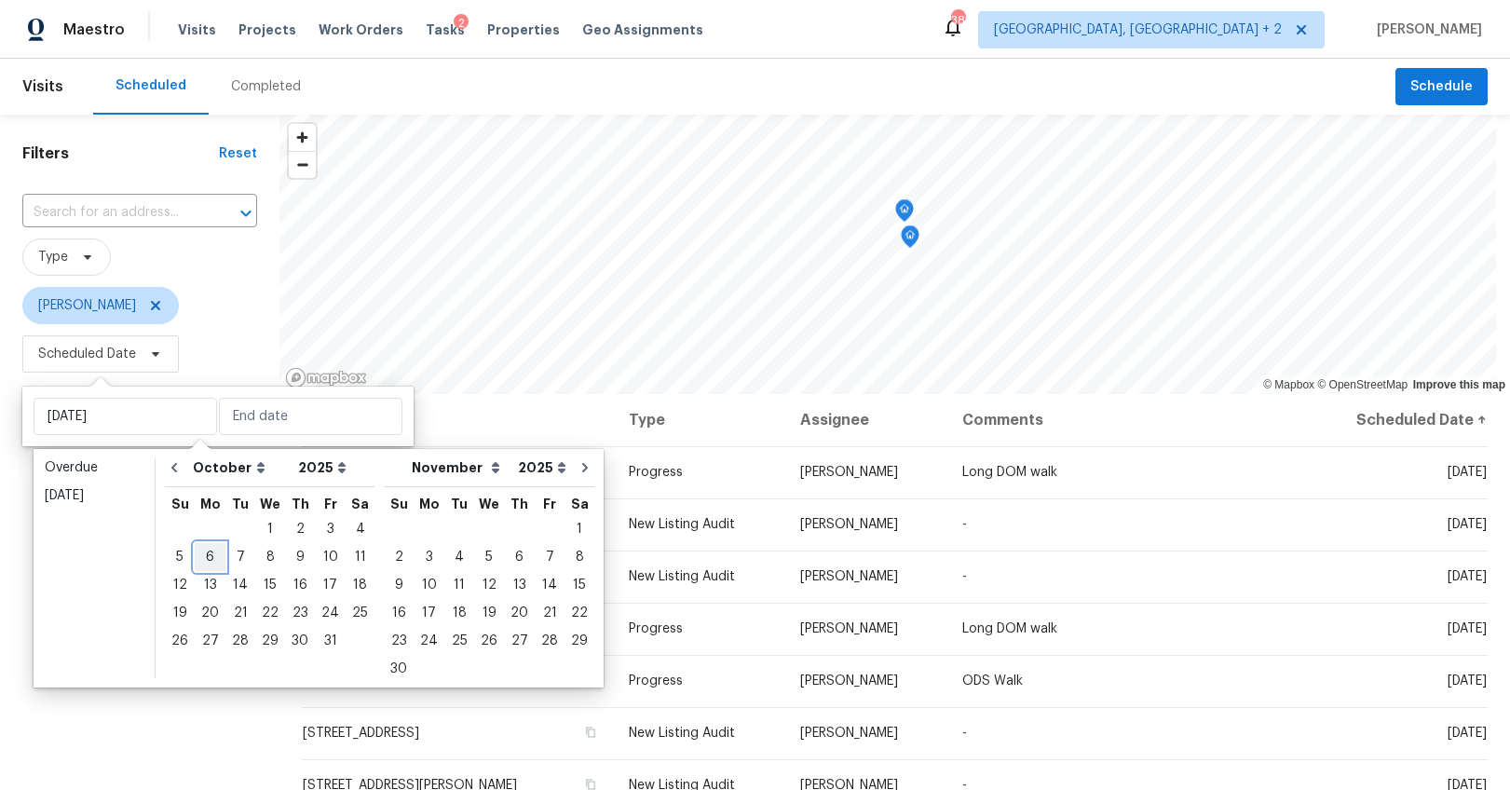
click at [212, 557] on div "6" at bounding box center [210, 557] width 31 height 26
type input "[DATE]"
click at [320, 554] on div "10" at bounding box center [330, 557] width 31 height 26
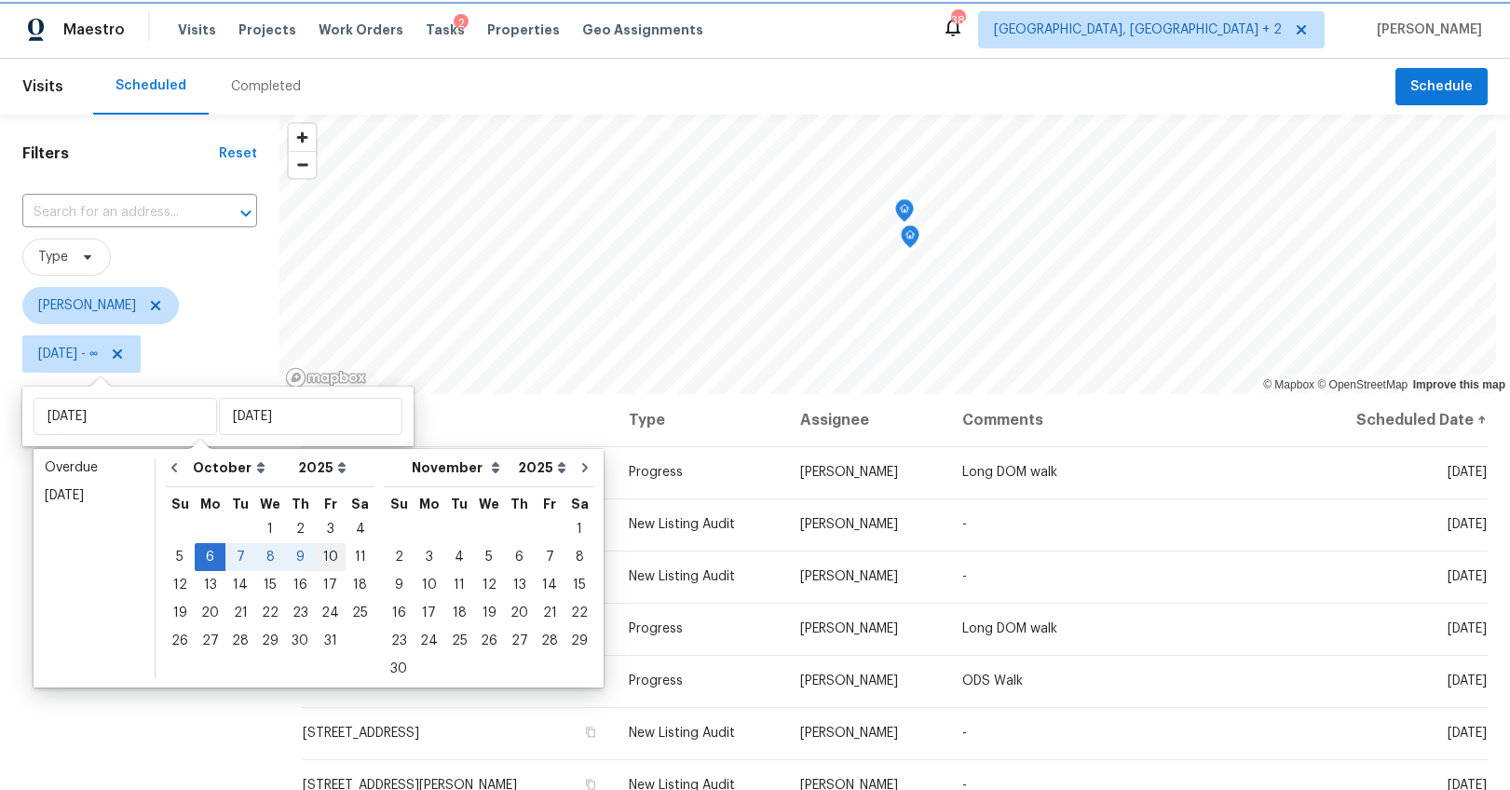
type input "[DATE]"
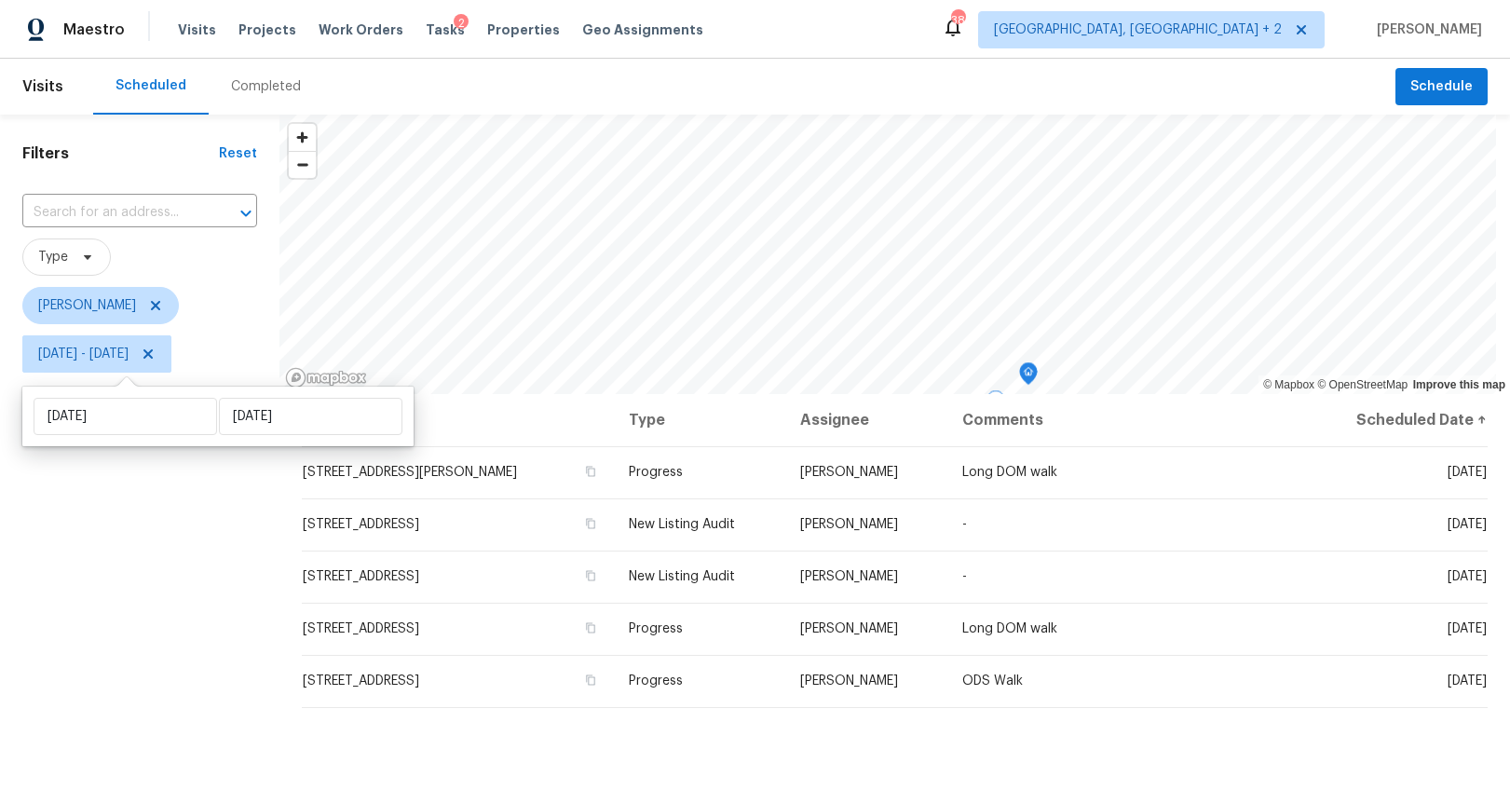
click at [160, 631] on div "Filters Reset ​ Type [PERSON_NAME][DATE] - [DATE]" at bounding box center [140, 570] width 280 height 911
click at [218, 699] on div "Filters Reset ​ Type [PERSON_NAME][DATE] - [DATE]" at bounding box center [140, 570] width 280 height 911
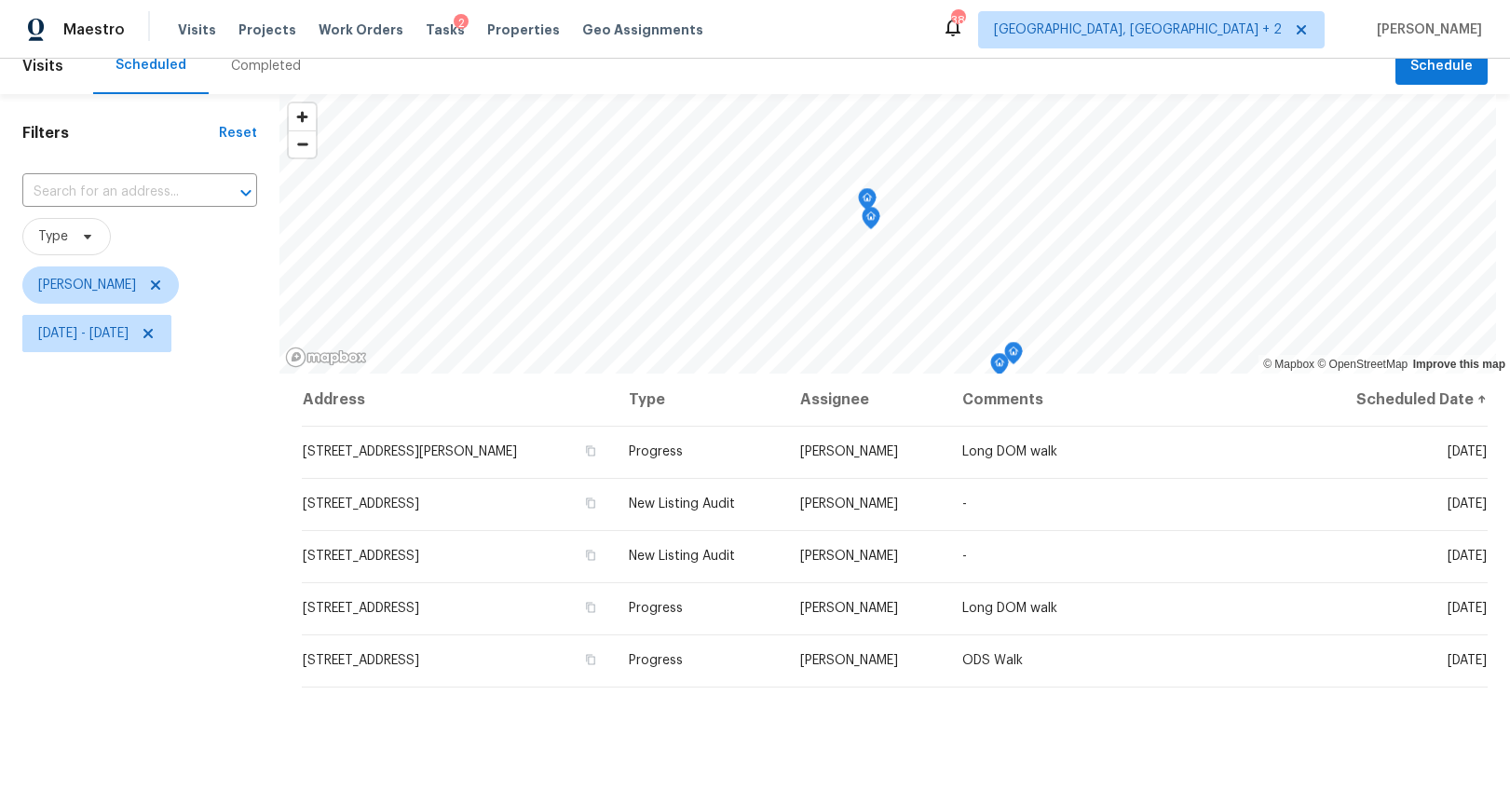
scroll to position [56, 0]
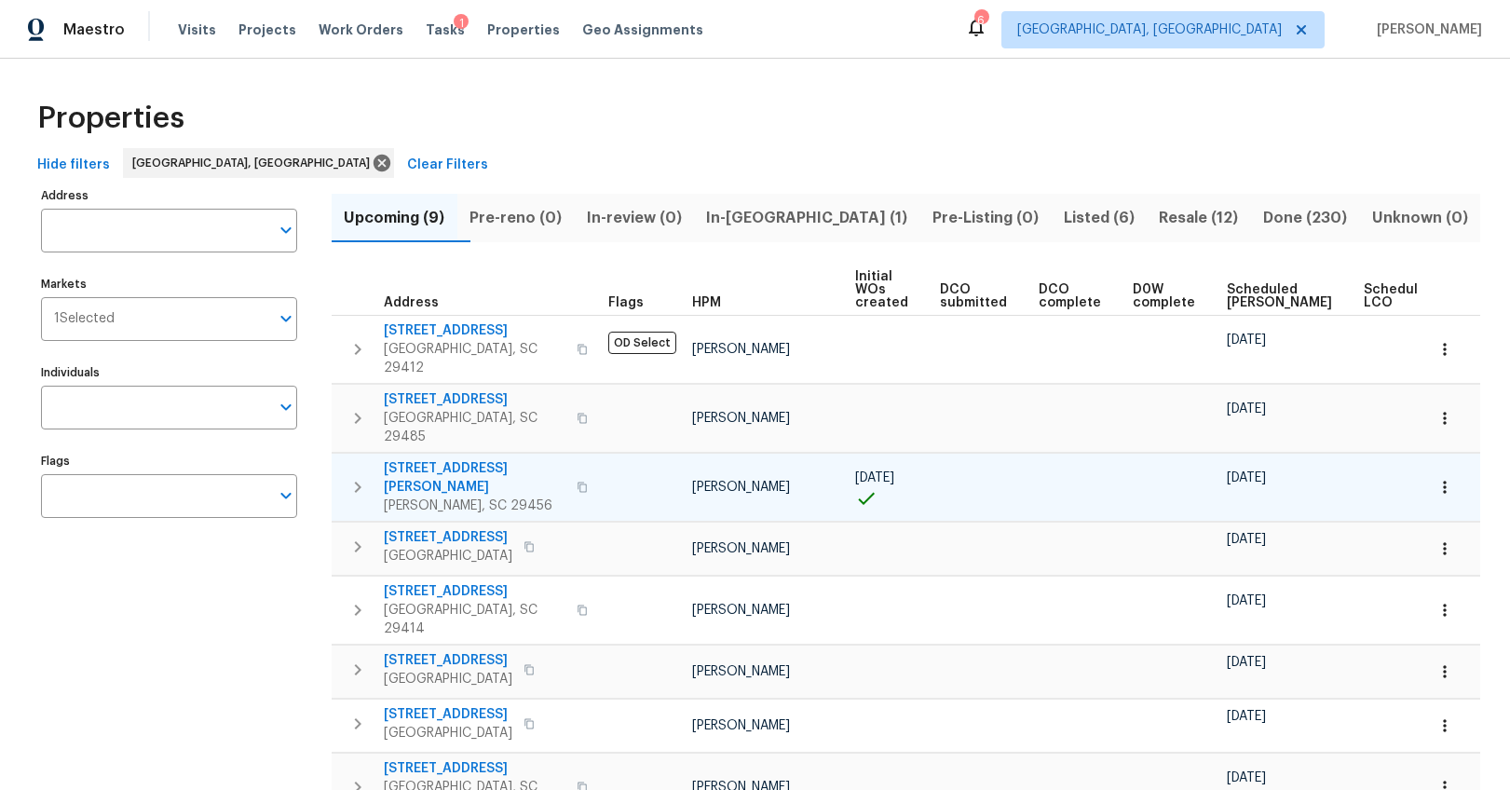
scroll to position [73, 0]
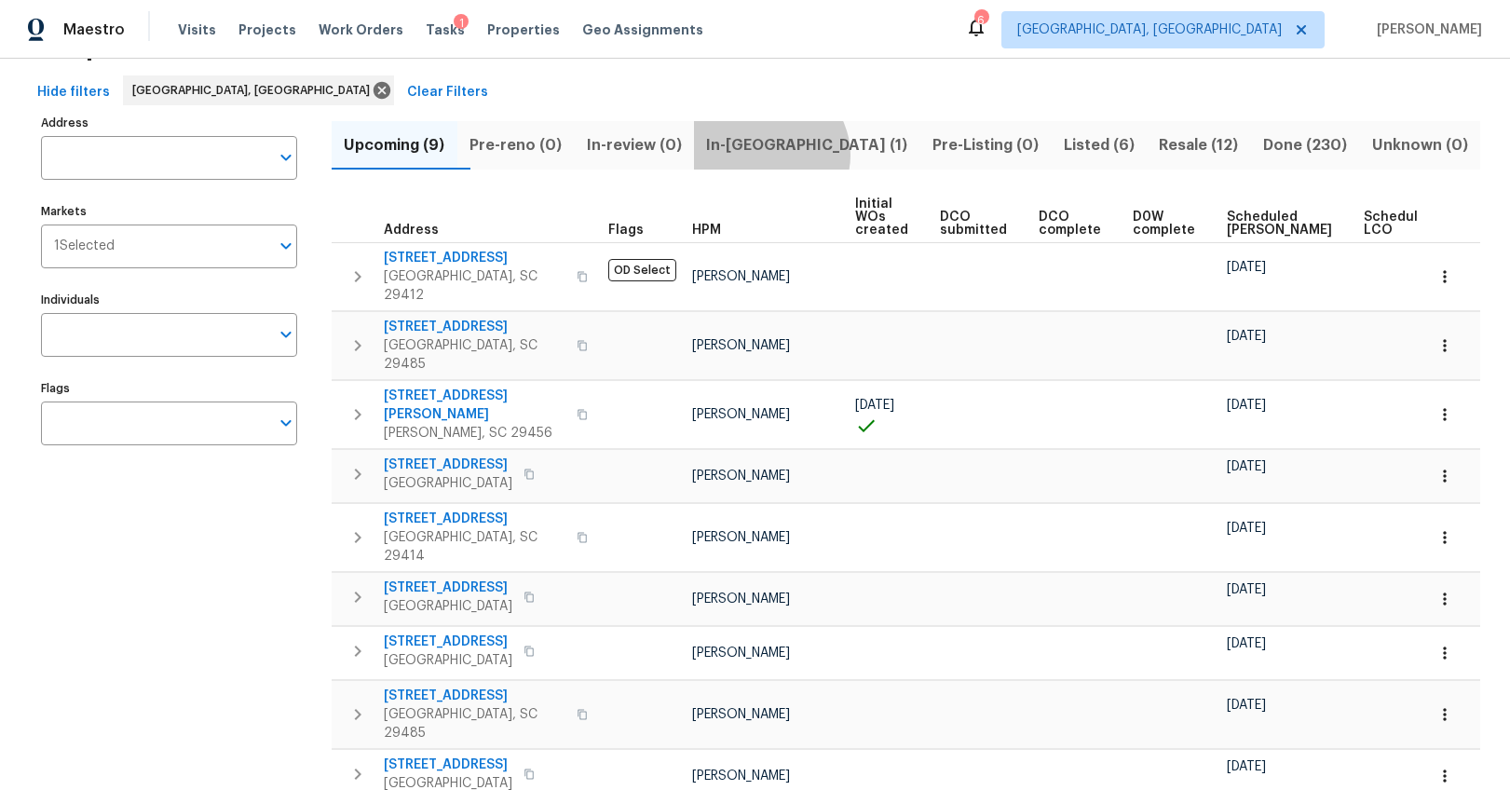
click at [804, 155] on span "In-[GEOGRAPHIC_DATA] (1)" at bounding box center [807, 145] width 204 height 26
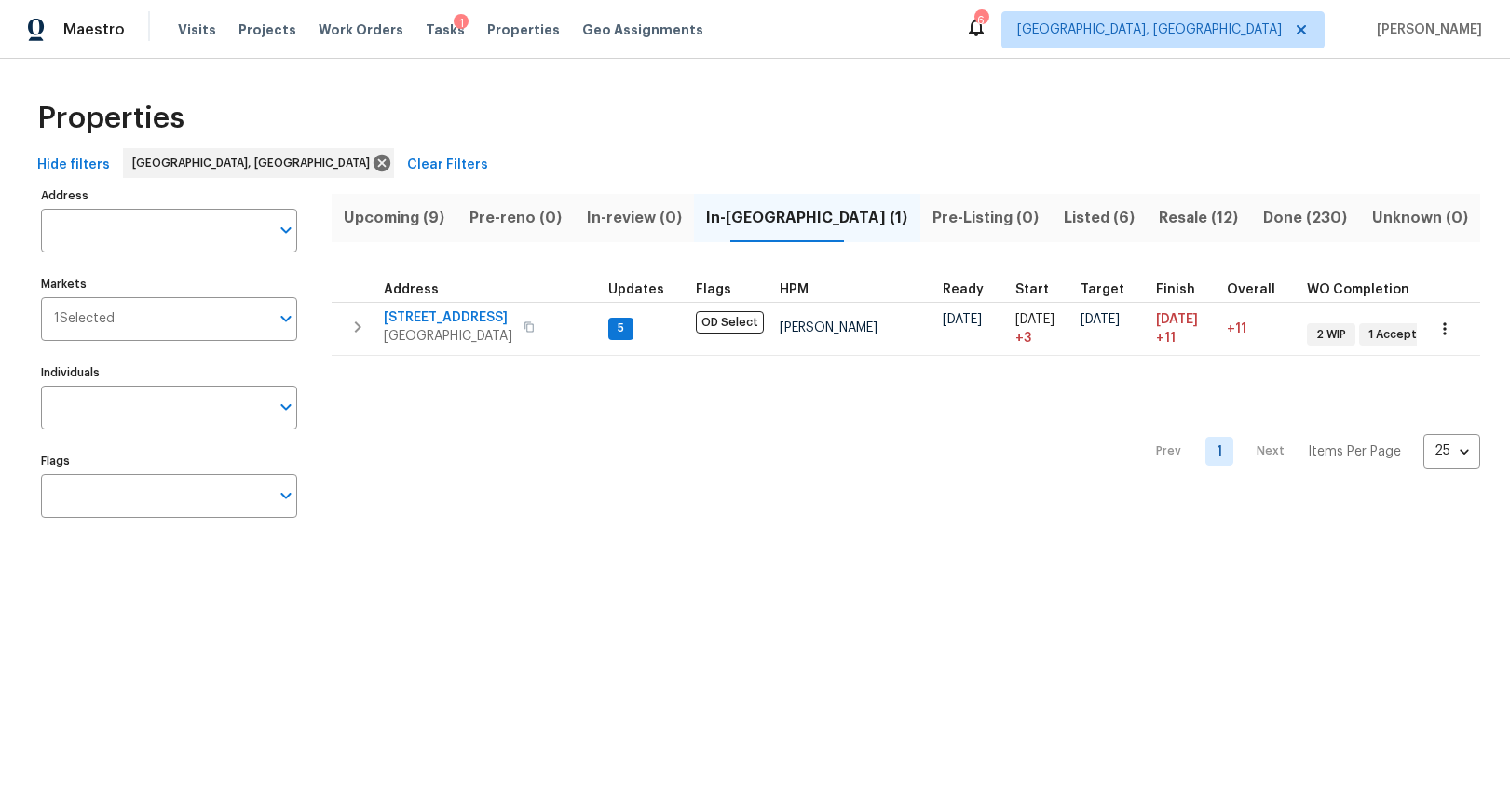
click at [1082, 218] on span "Listed (6)" at bounding box center [1099, 218] width 74 height 26
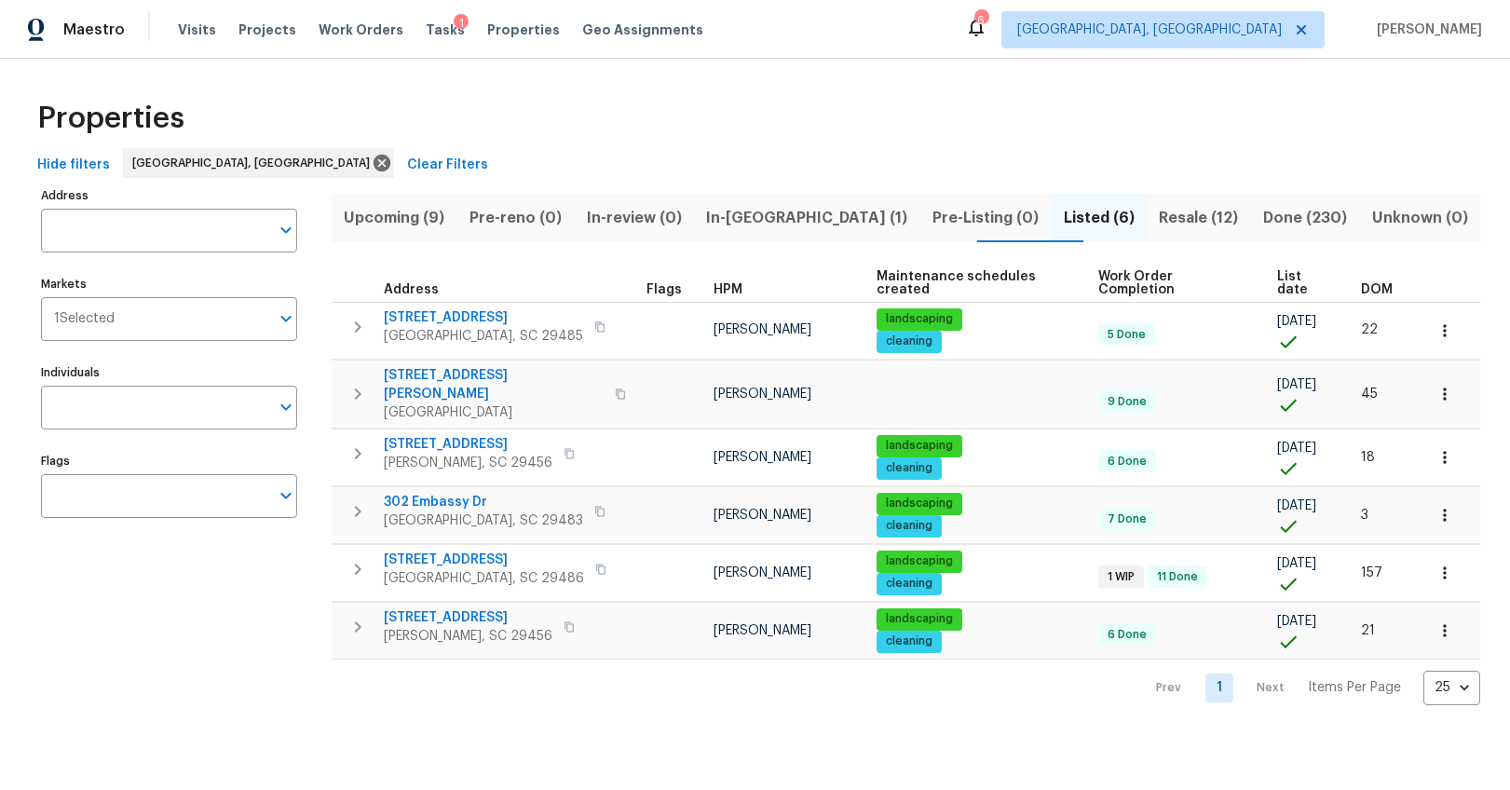
click at [1361, 283] on span "DOM" at bounding box center [1377, 289] width 32 height 13
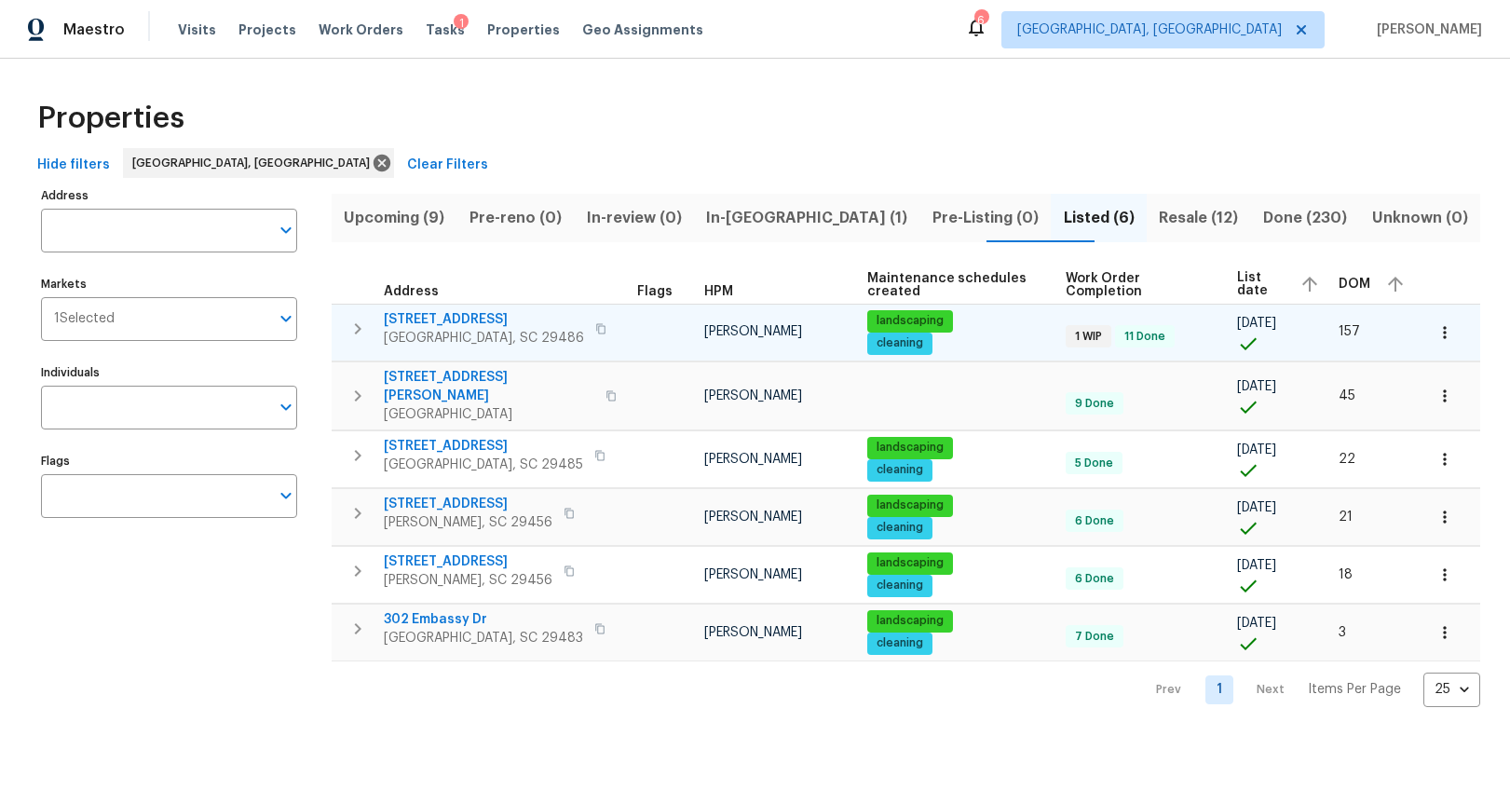
click at [595, 327] on icon "button" at bounding box center [600, 328] width 11 height 11
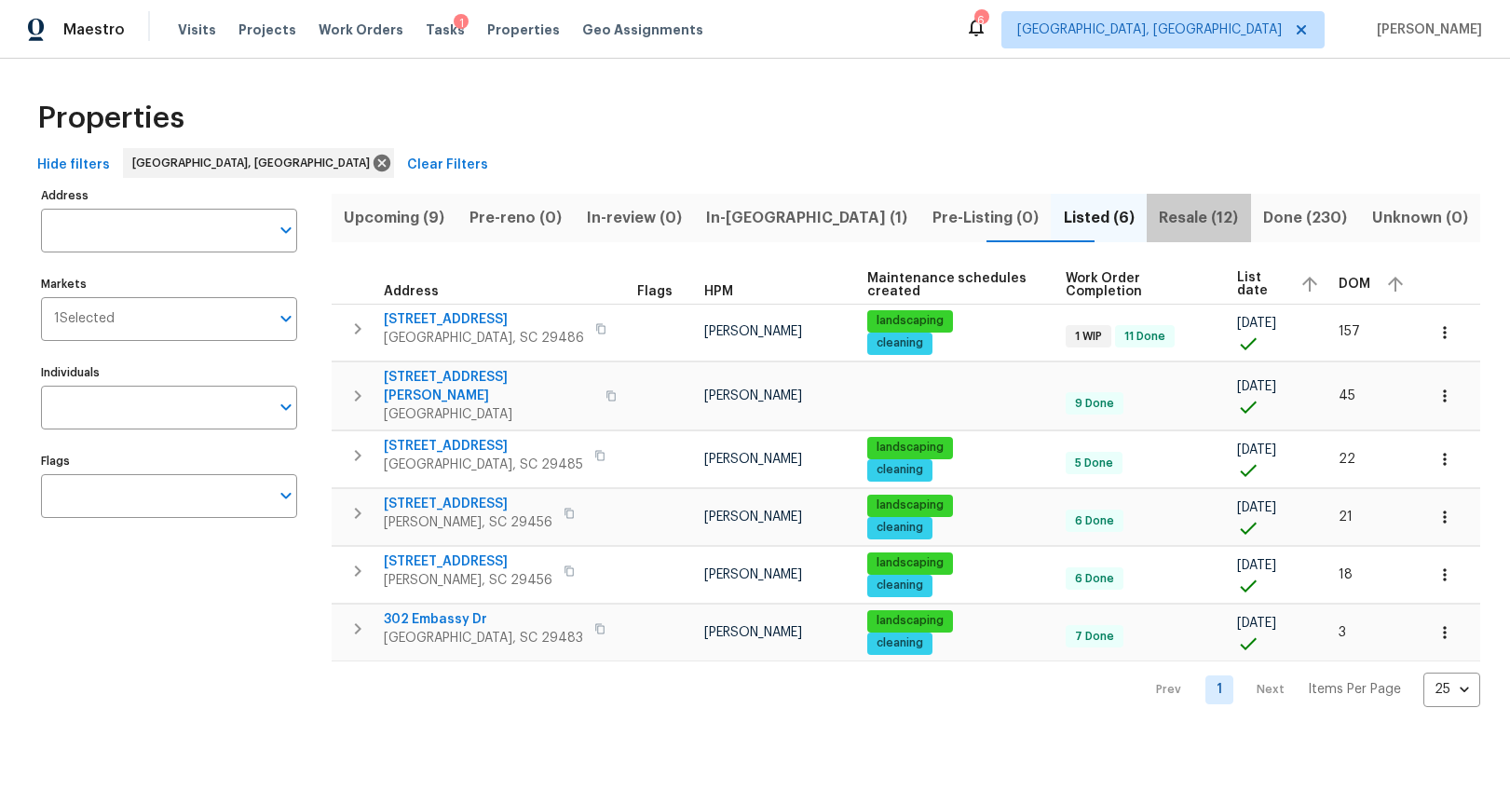
click at [1181, 206] on span "Resale (12)" at bounding box center [1199, 218] width 82 height 26
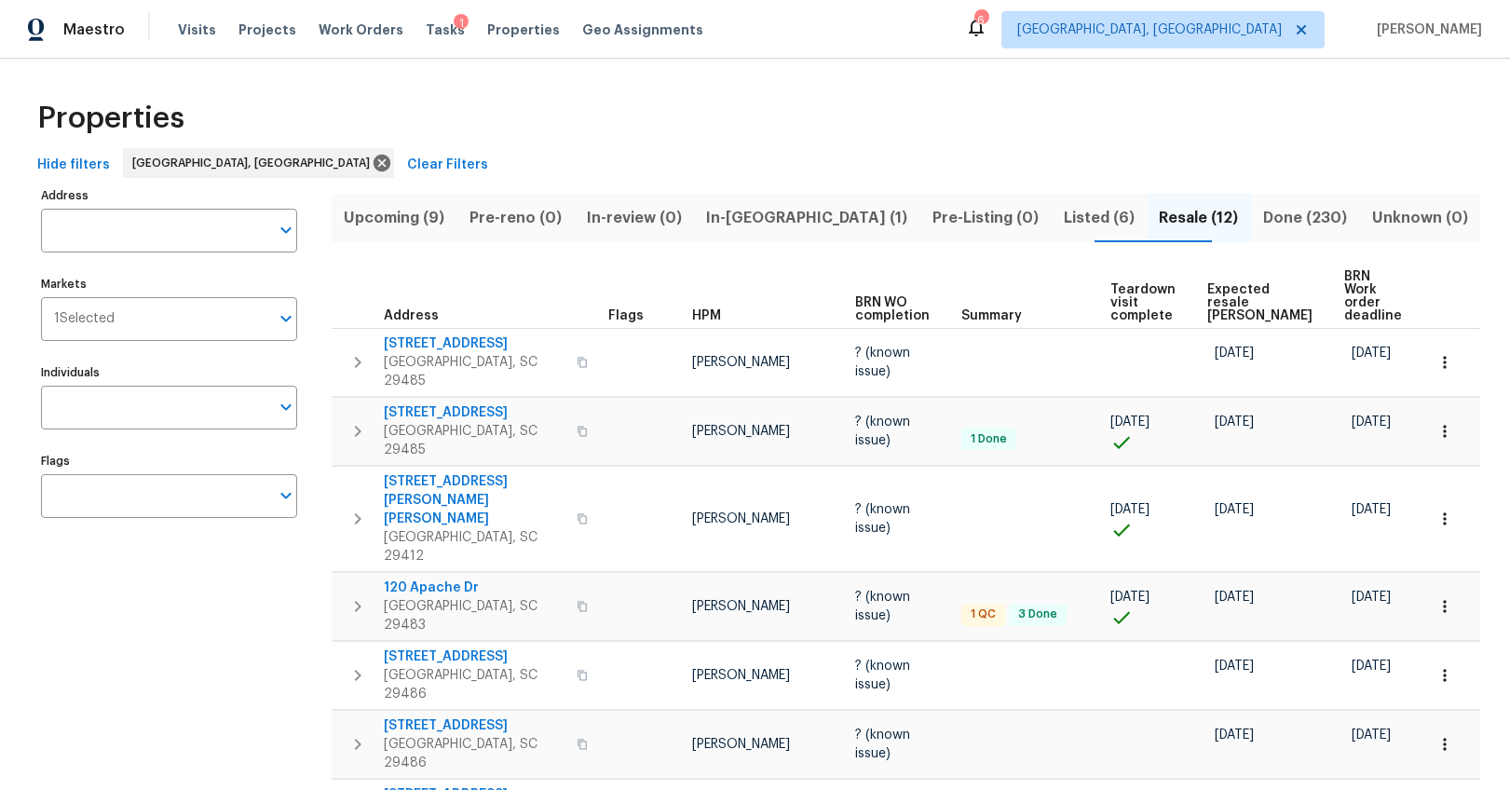
click at [1245, 294] on span "Expected resale [PERSON_NAME]" at bounding box center [1260, 302] width 105 height 39
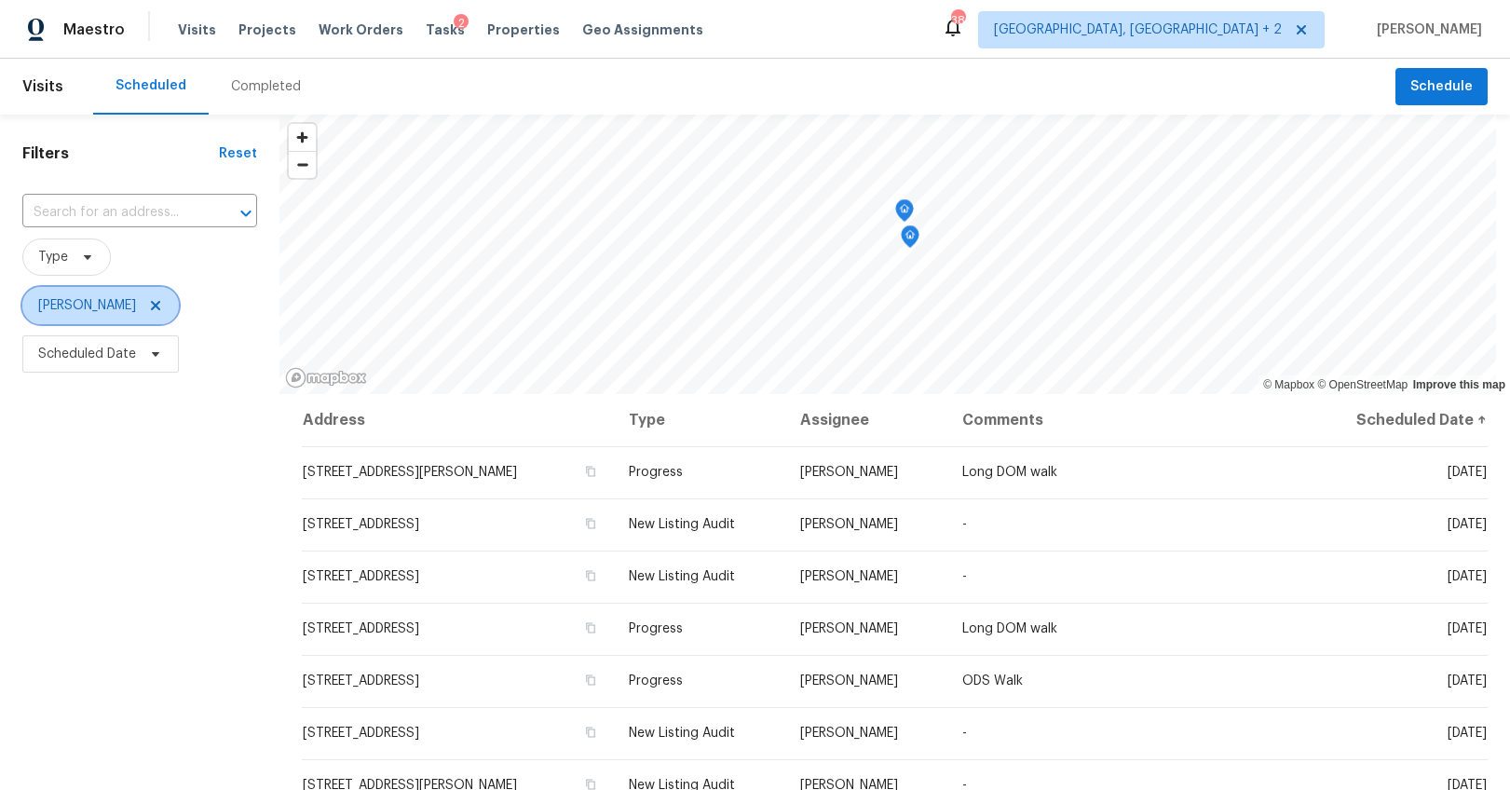
click at [148, 308] on icon at bounding box center [155, 305] width 15 height 15
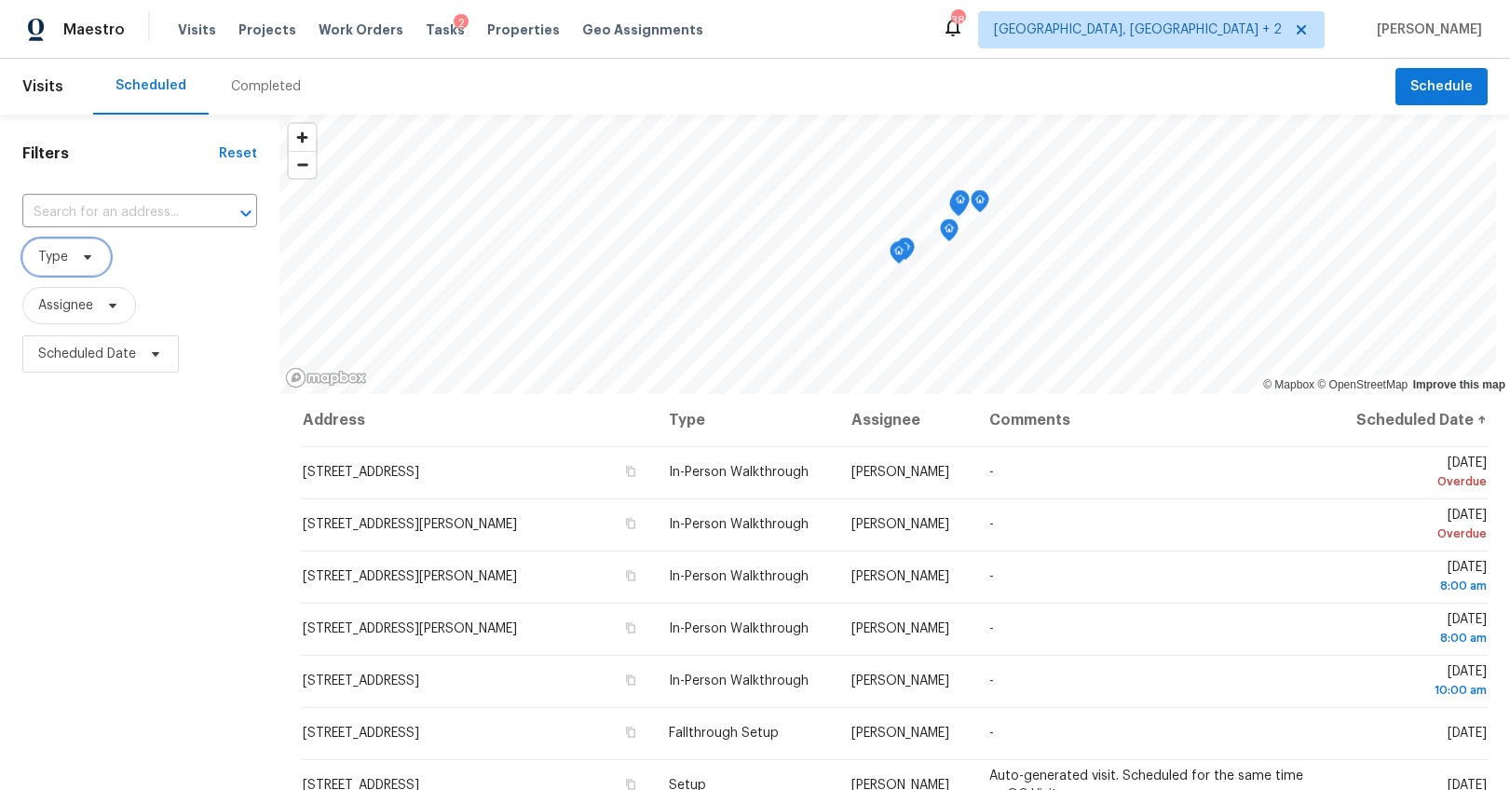
click at [76, 260] on span at bounding box center [85, 257] width 20 height 15
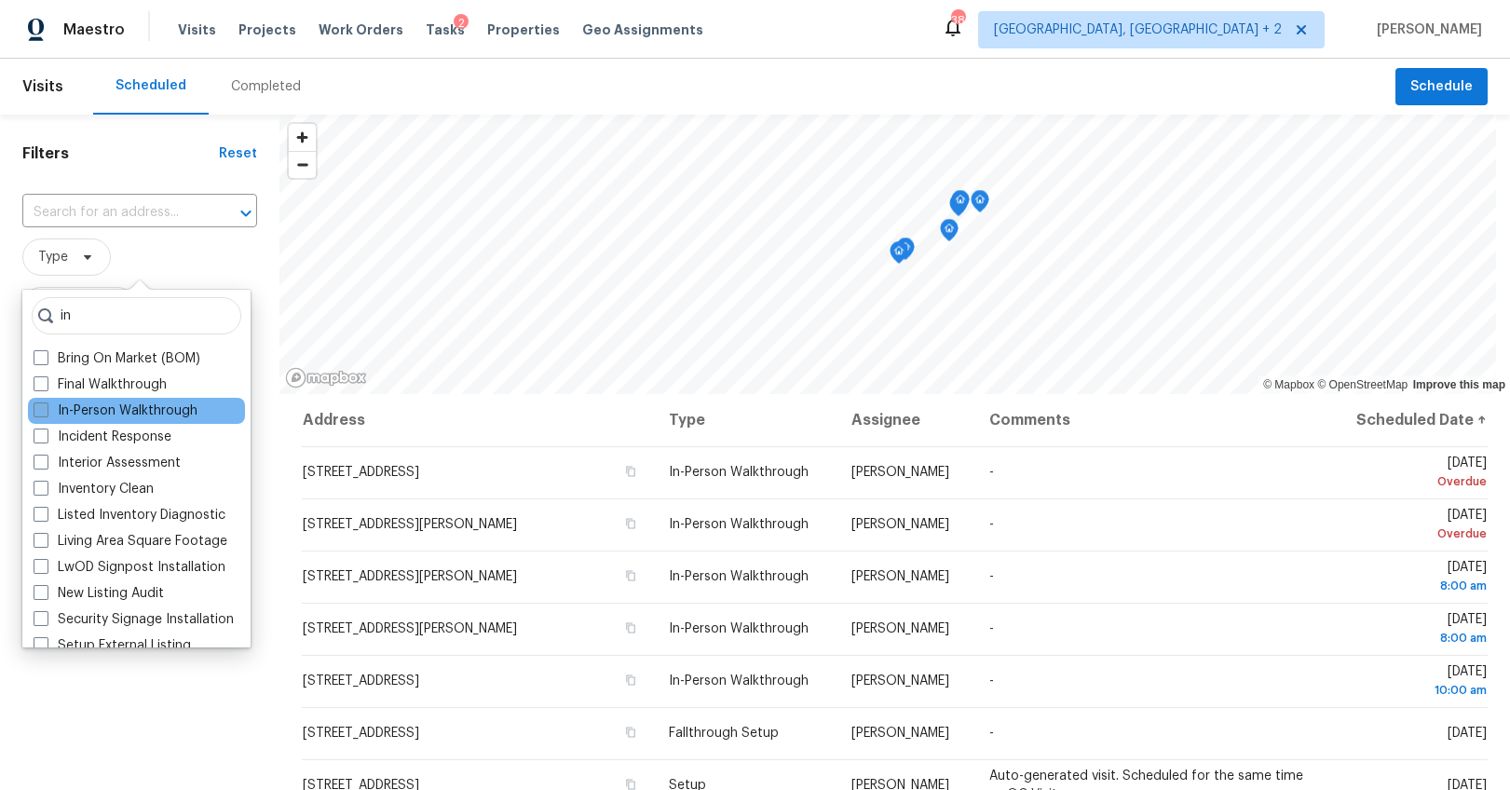
type input "in"
click at [94, 408] on label "In-Person Walkthrough" at bounding box center [116, 411] width 164 height 19
click at [46, 408] on input "In-Person Walkthrough" at bounding box center [40, 408] width 12 height 12
checkbox input "true"
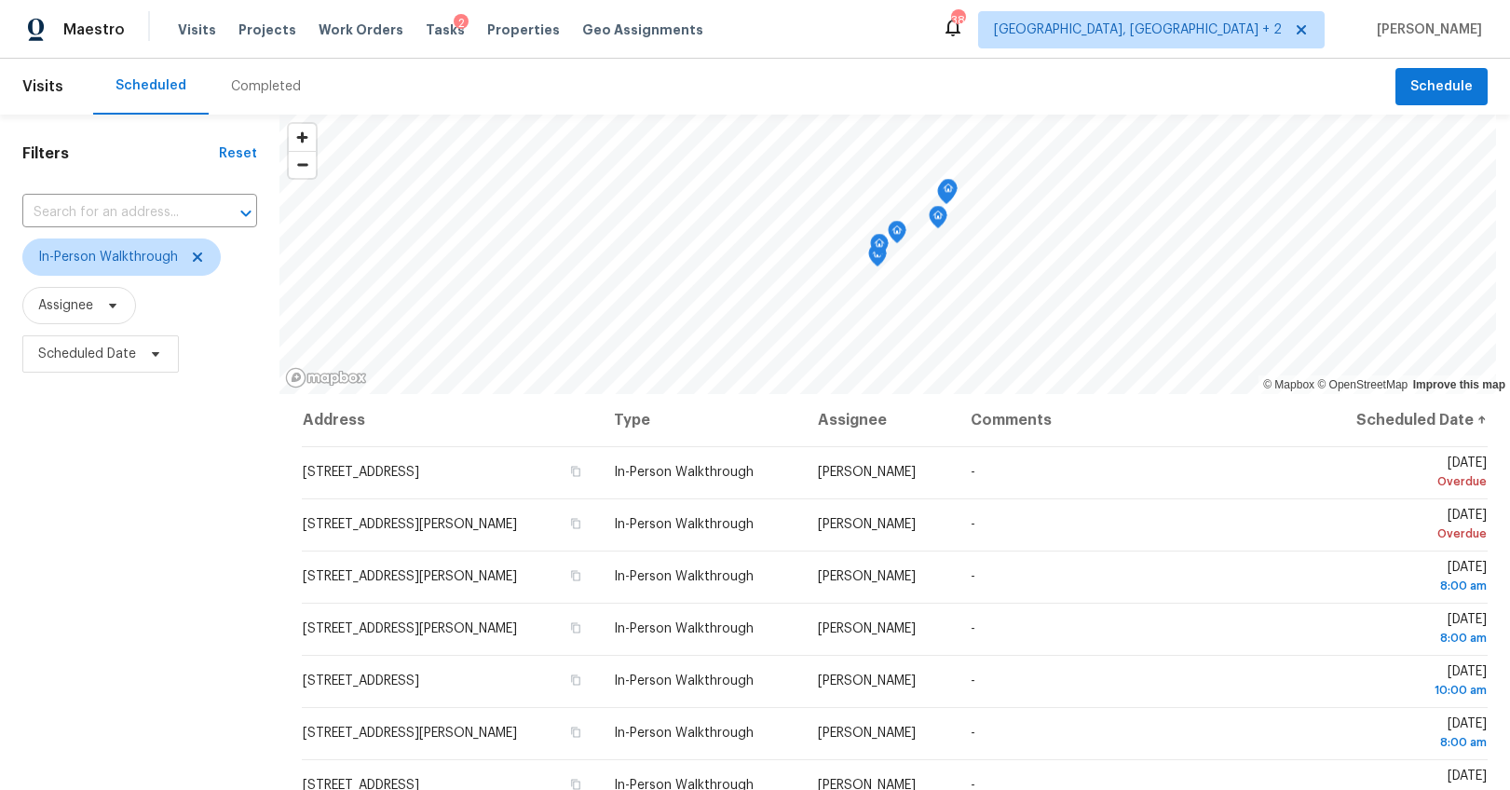
click at [117, 768] on div "Filters Reset ​ In-Person Walkthrough Assignee Scheduled Date" at bounding box center [140, 570] width 280 height 911
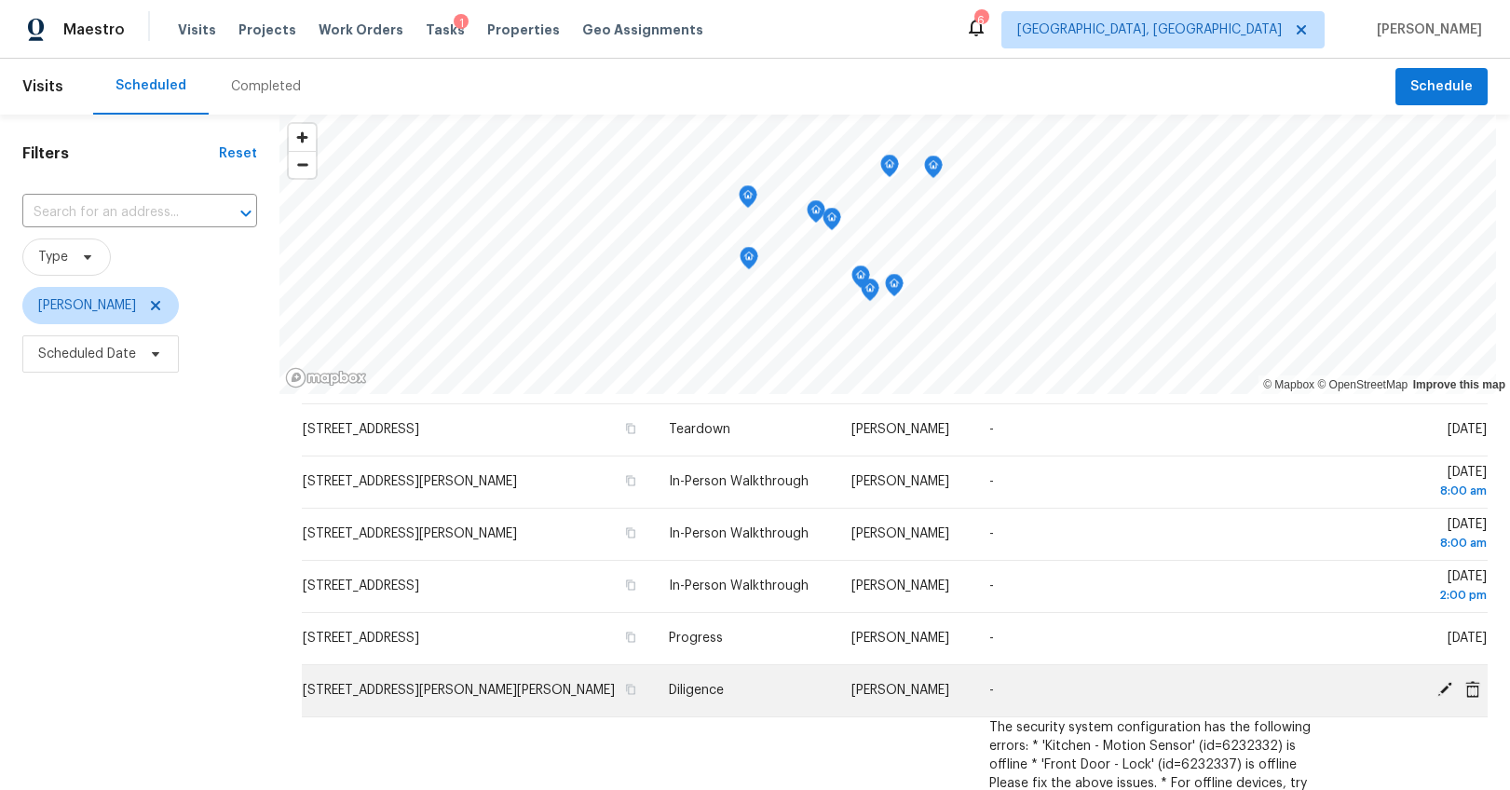
scroll to position [51, 0]
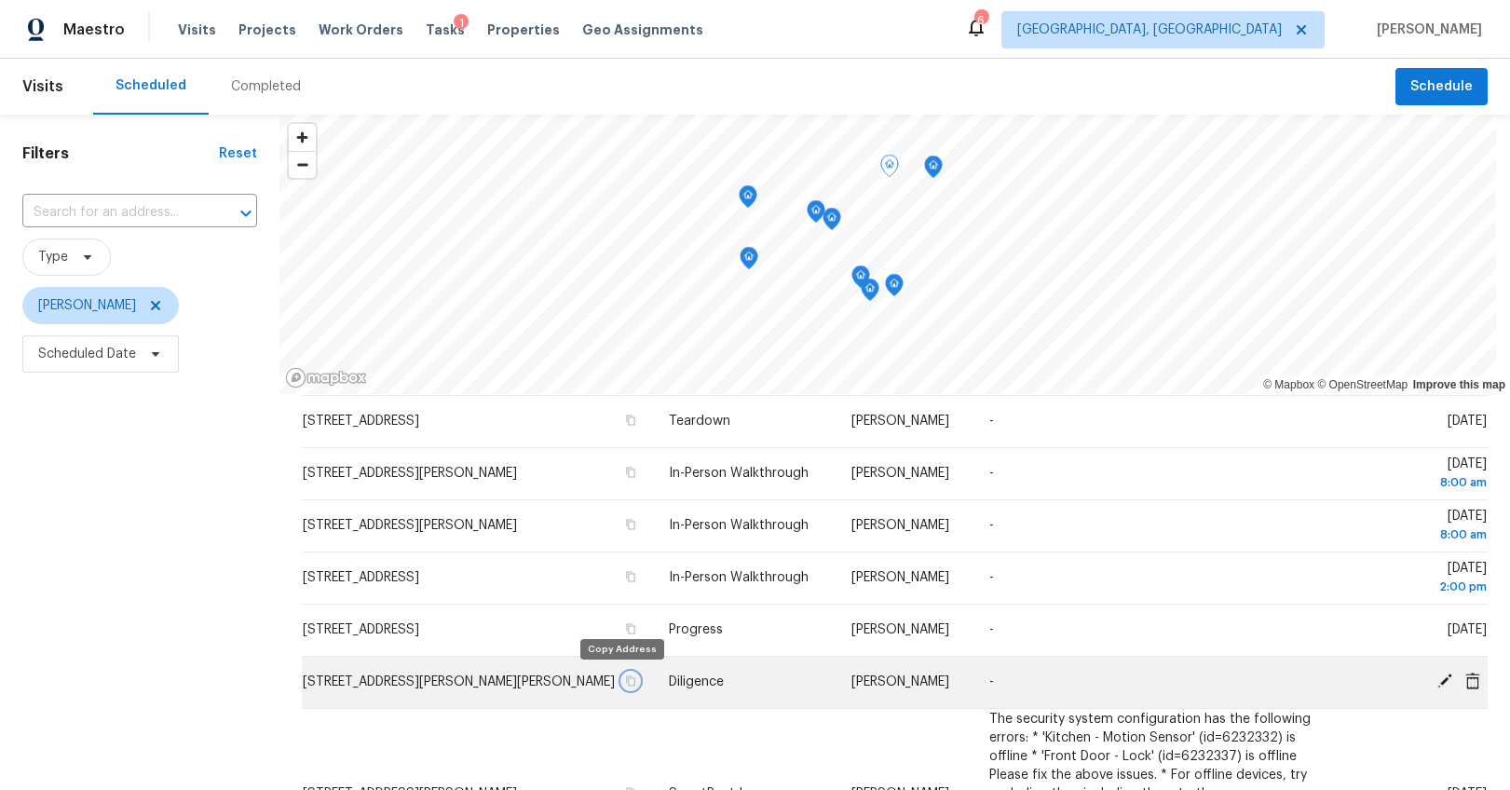
click at [626, 683] on icon "button" at bounding box center [630, 681] width 9 height 10
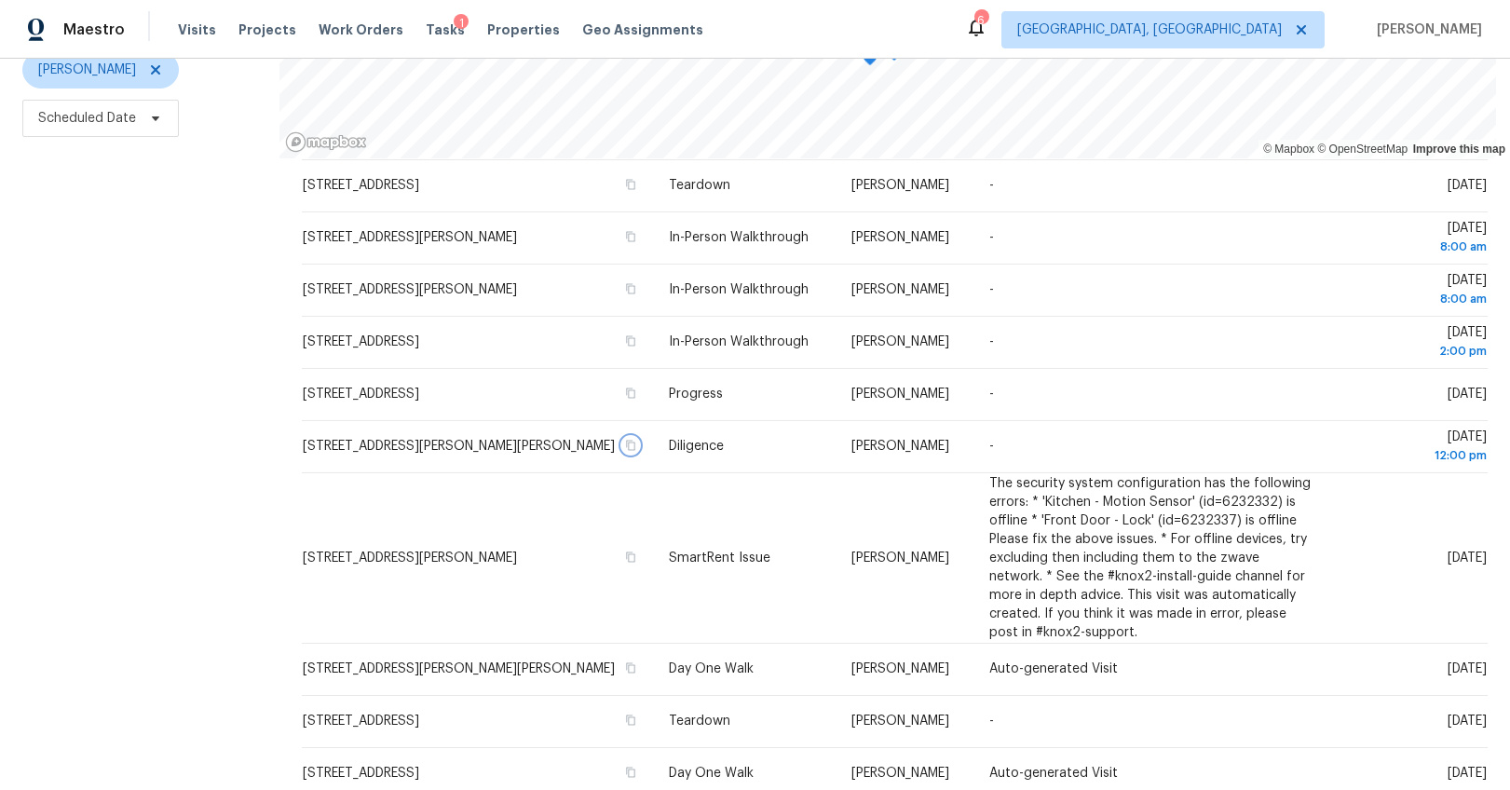
scroll to position [0, 0]
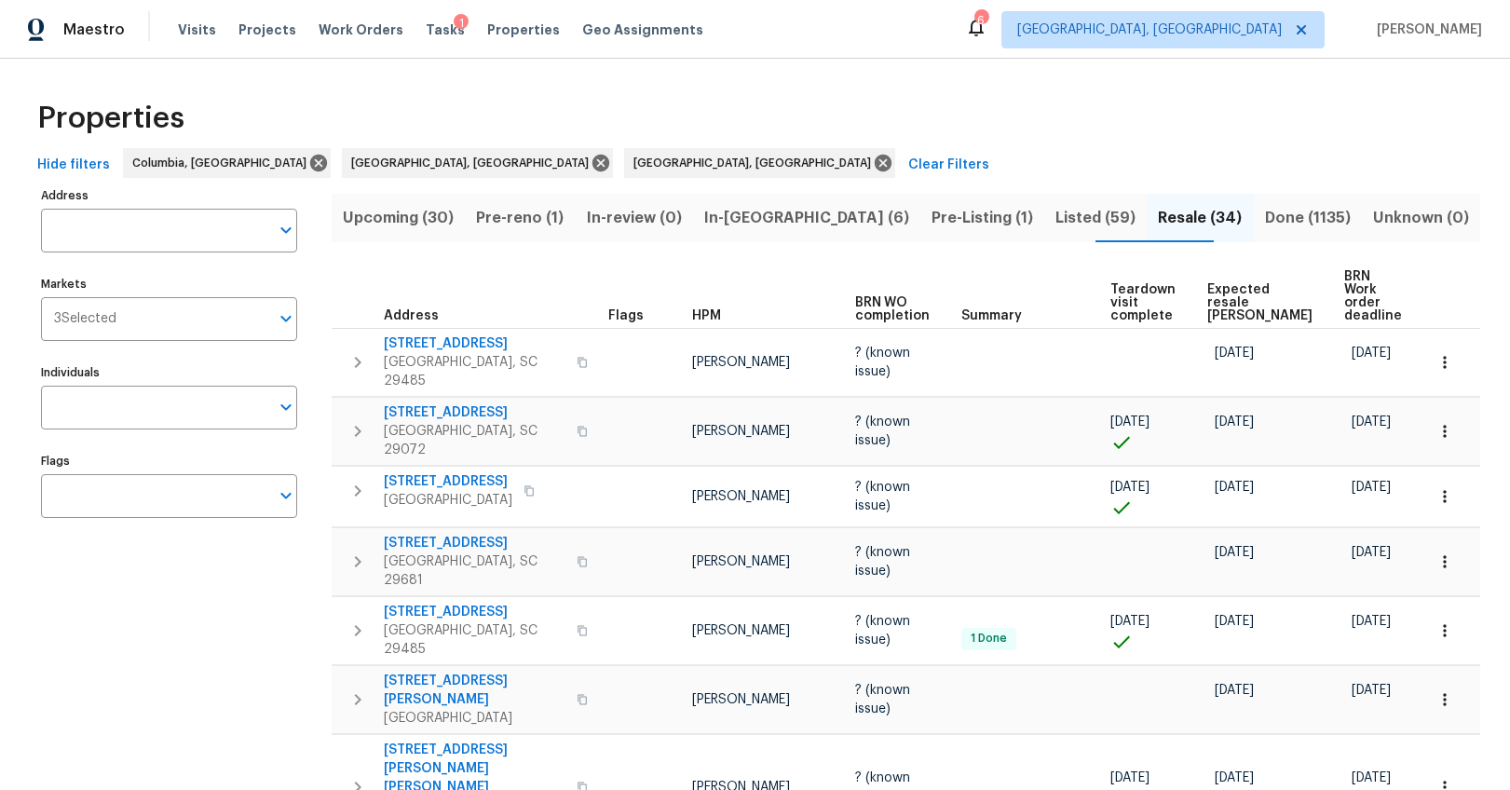
click at [1056, 214] on span "Listed (59)" at bounding box center [1096, 218] width 80 height 26
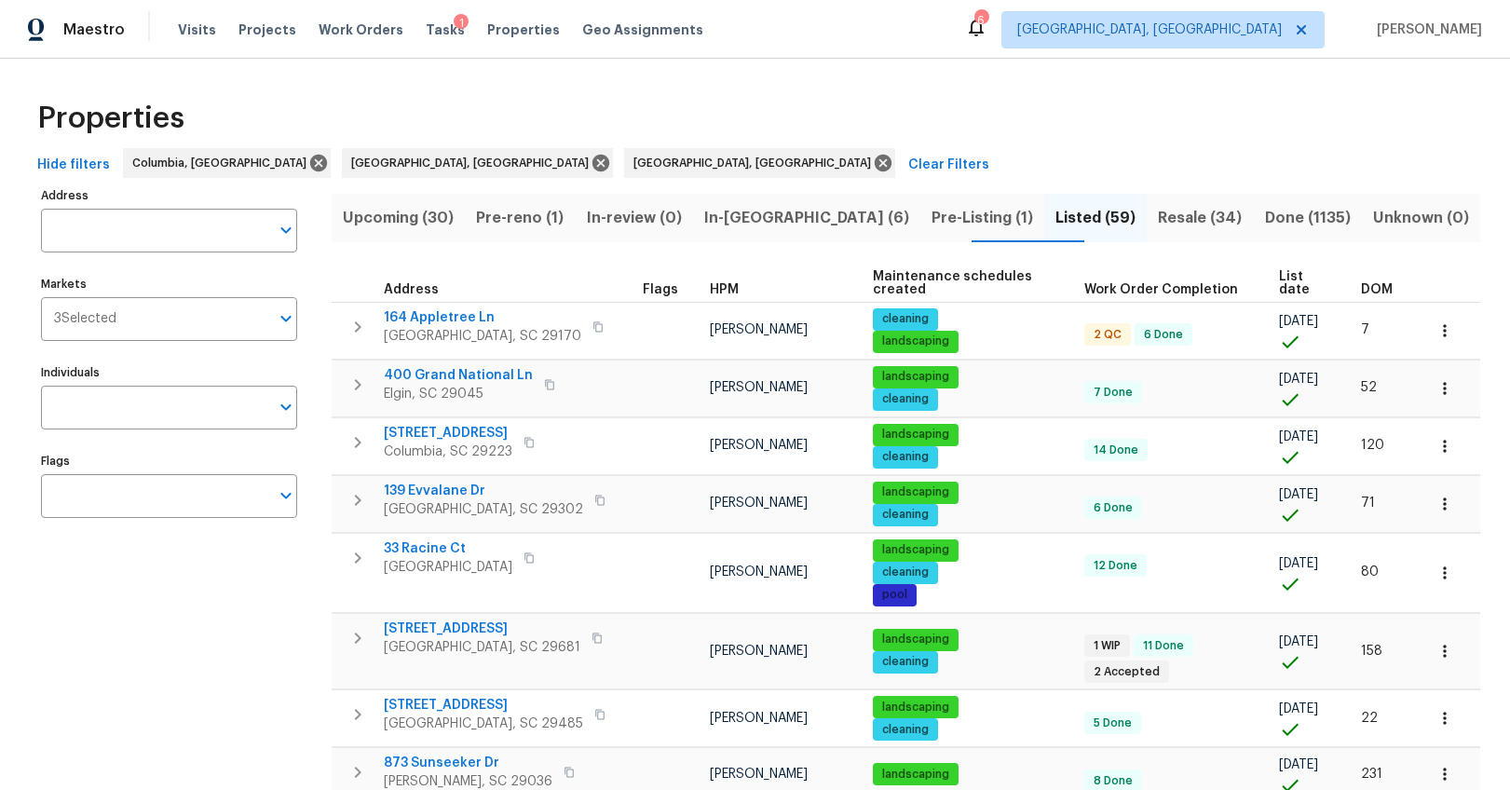
click at [1369, 290] on span "DOM" at bounding box center [1377, 289] width 32 height 13
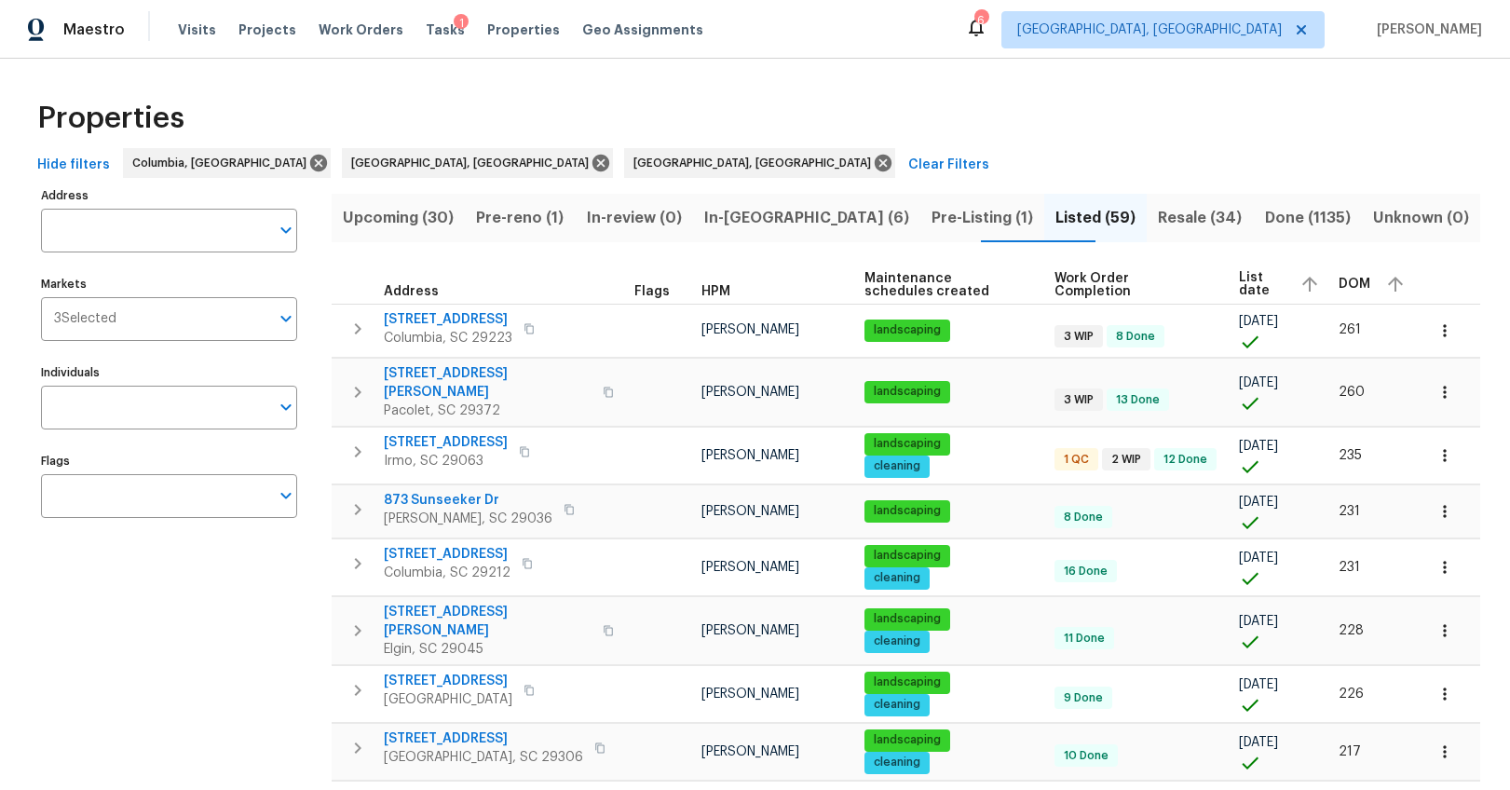
click at [1350, 280] on span "DOM" at bounding box center [1355, 284] width 32 height 13
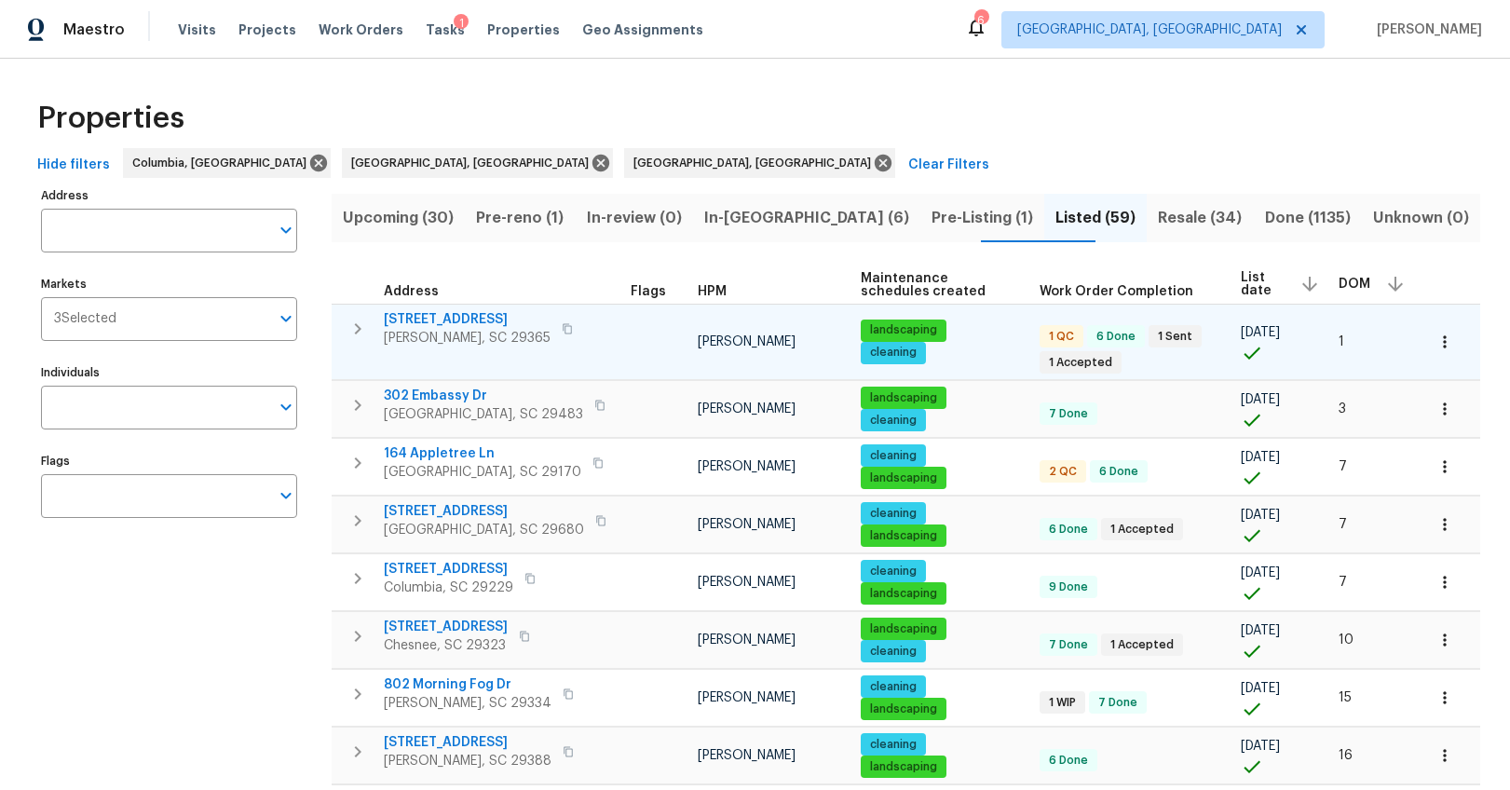
click at [562, 329] on icon "button" at bounding box center [567, 328] width 11 height 11
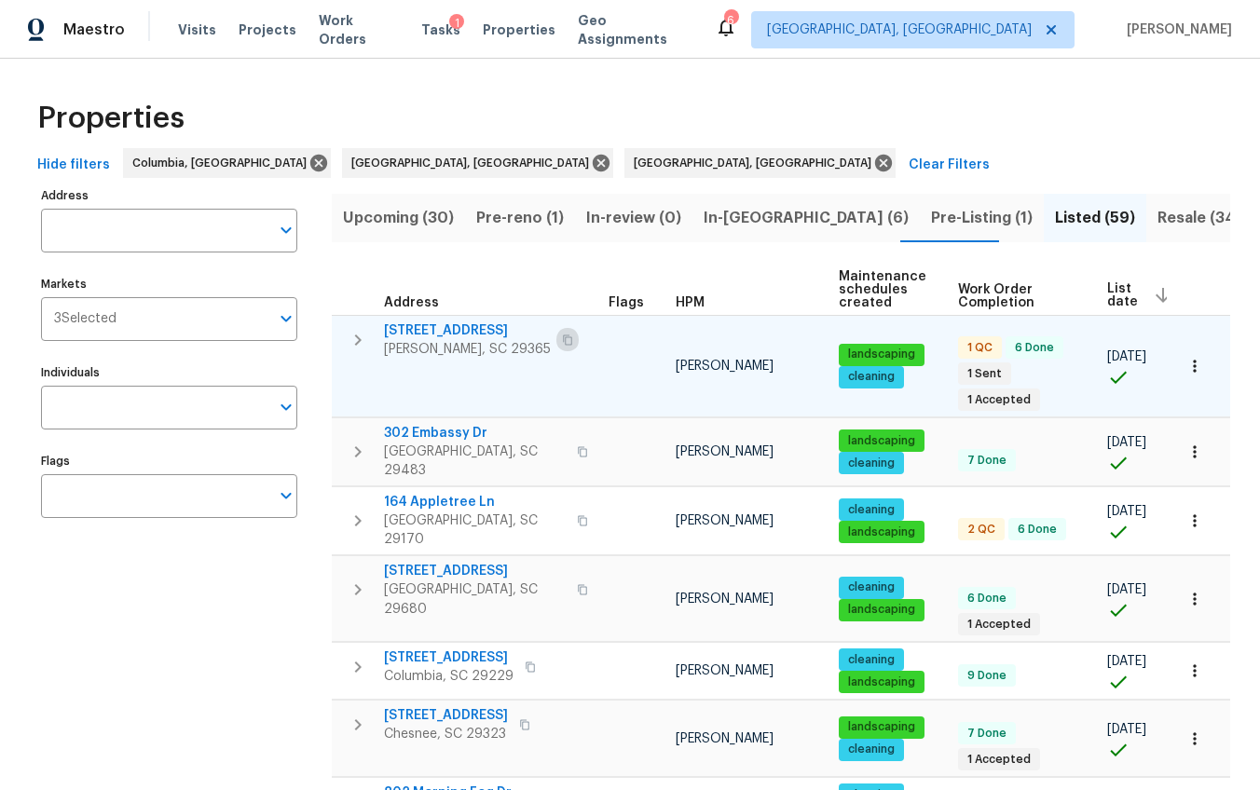
click at [563, 336] on icon "button" at bounding box center [567, 340] width 9 height 10
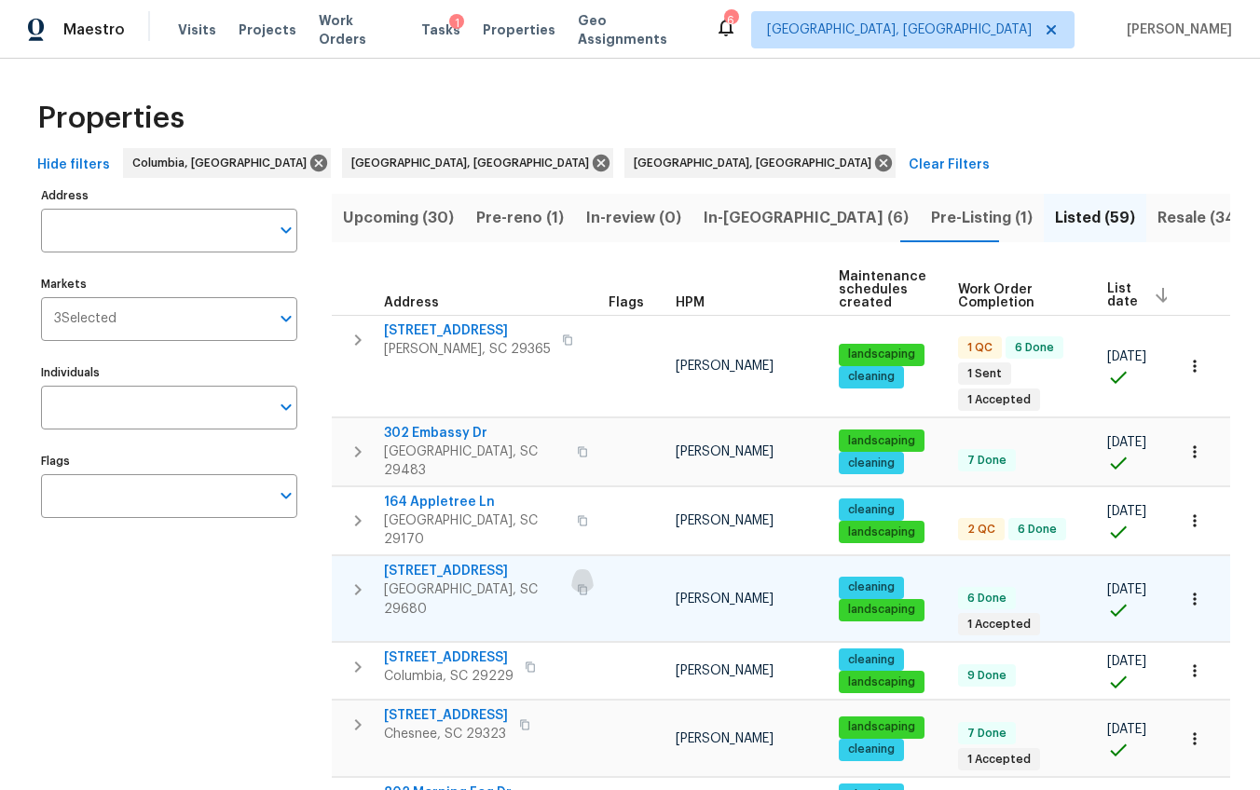
click at [577, 584] on icon "button" at bounding box center [582, 589] width 11 height 11
click at [578, 585] on icon "button" at bounding box center [582, 590] width 9 height 10
click at [520, 719] on icon "button" at bounding box center [524, 724] width 11 height 11
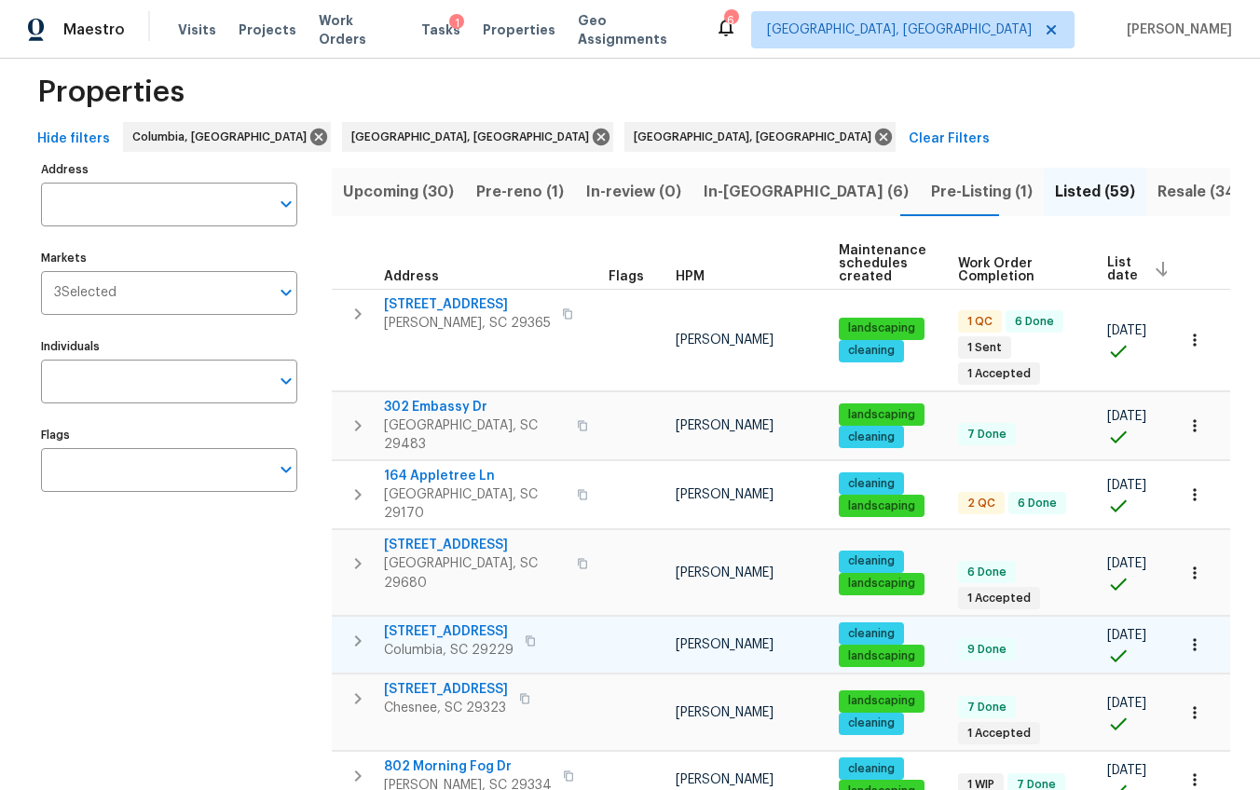
scroll to position [73, 0]
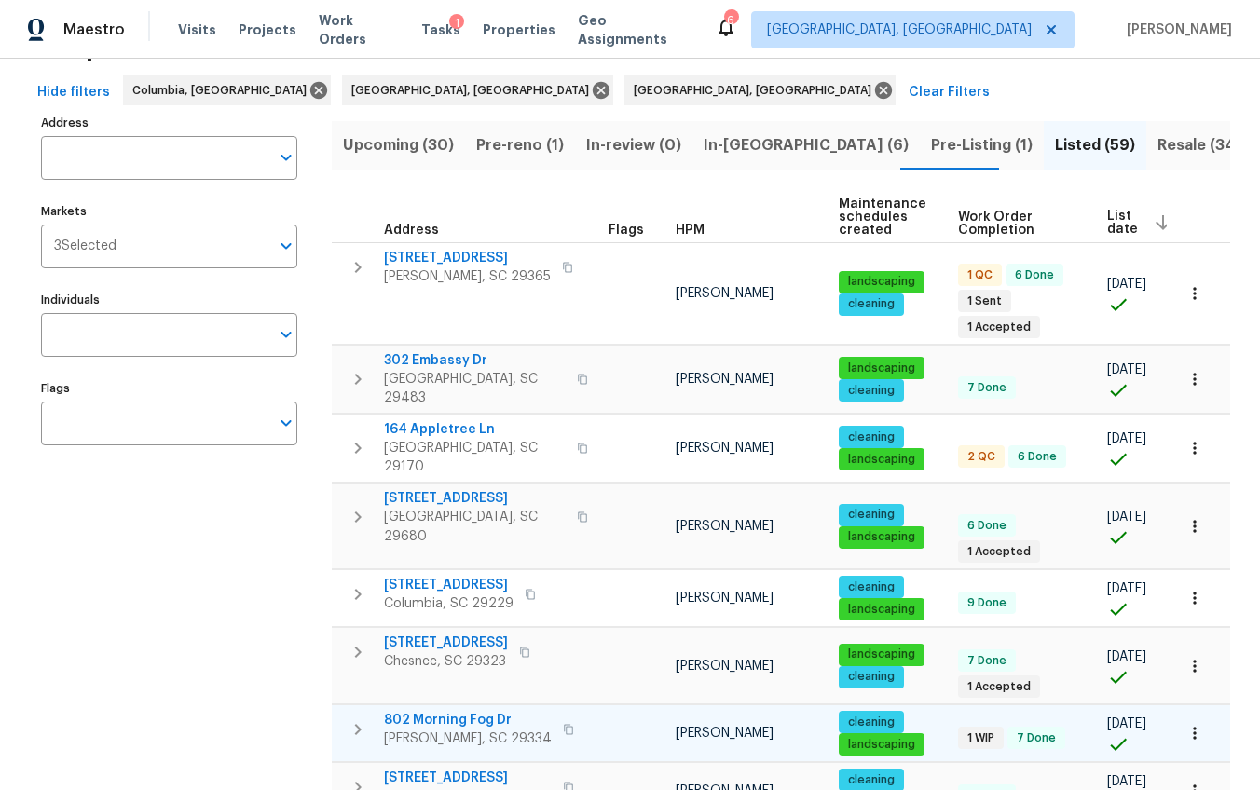
click at [563, 724] on icon "button" at bounding box center [568, 729] width 11 height 11
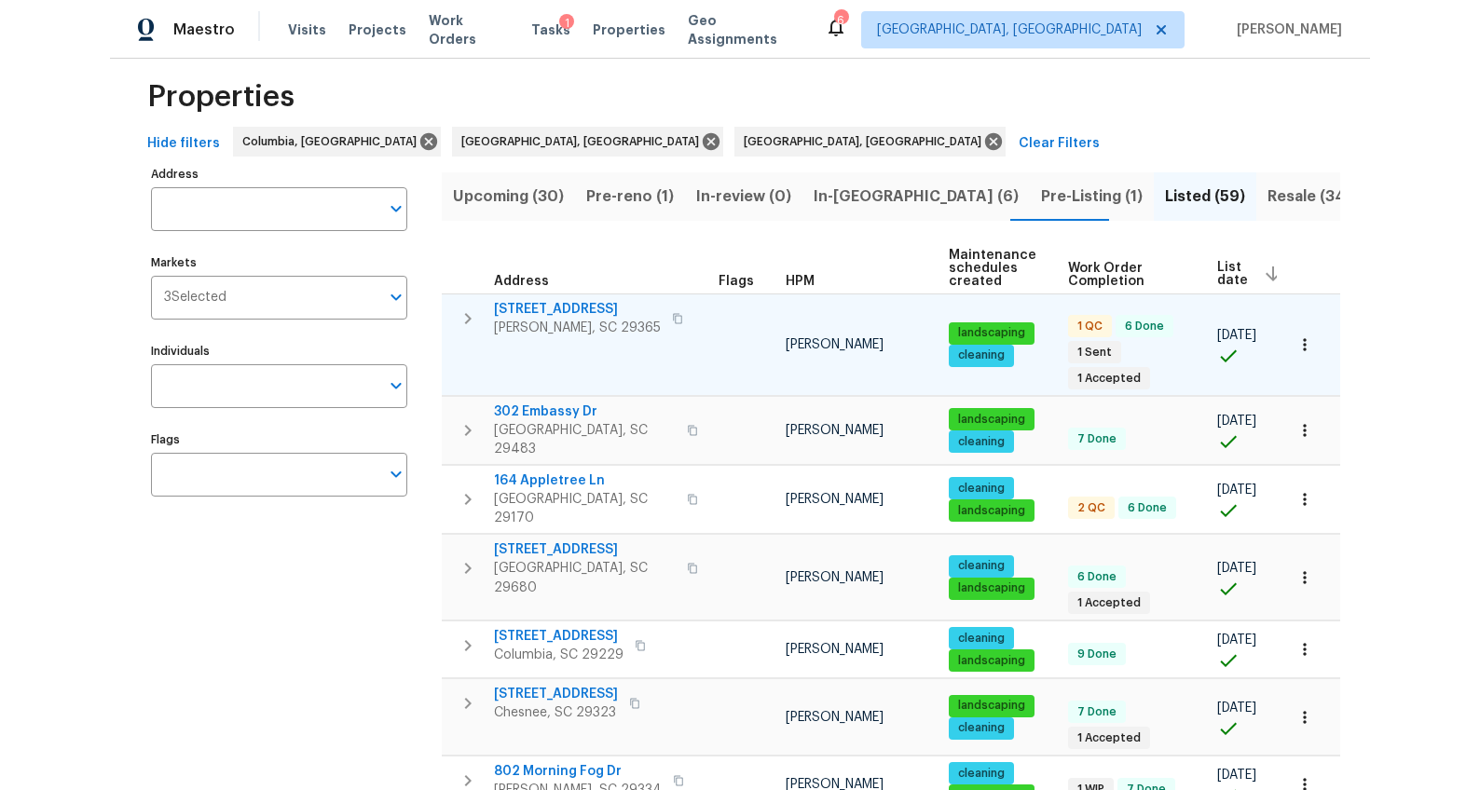
scroll to position [0, 0]
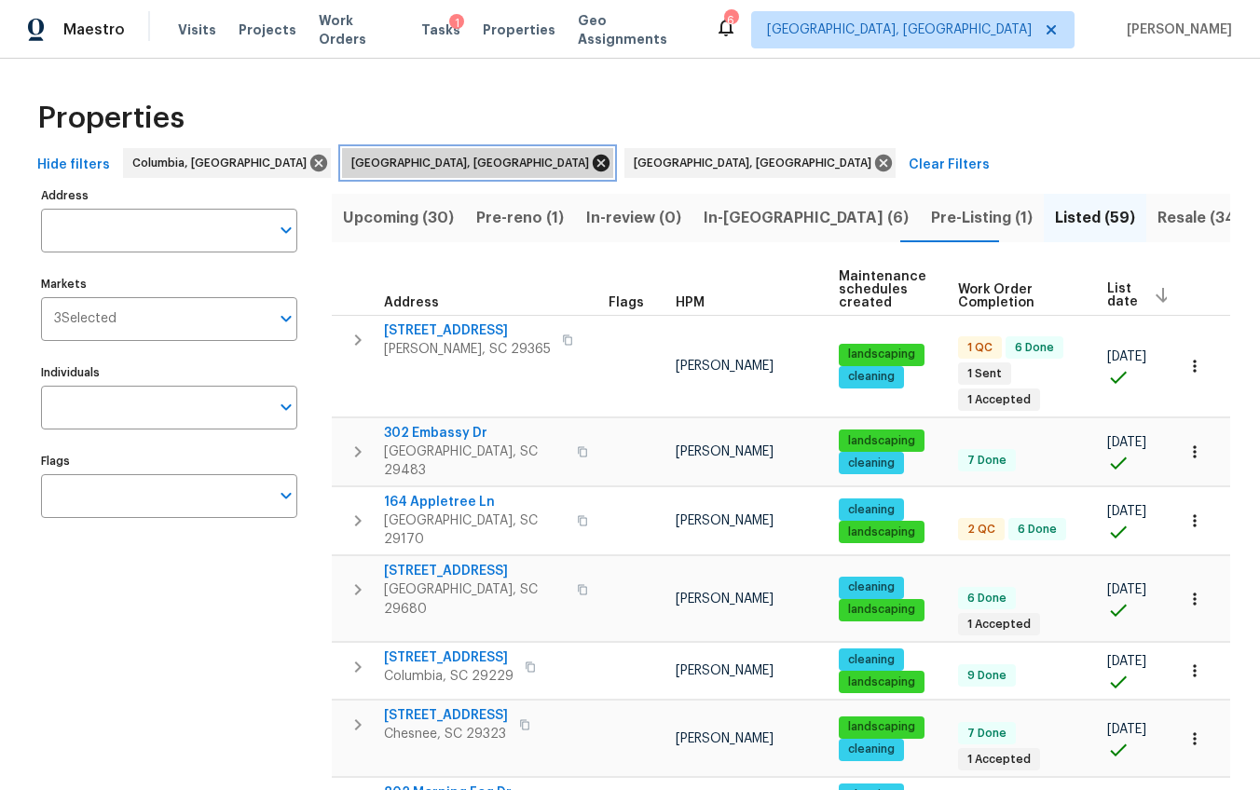
click at [591, 163] on icon at bounding box center [601, 163] width 20 height 20
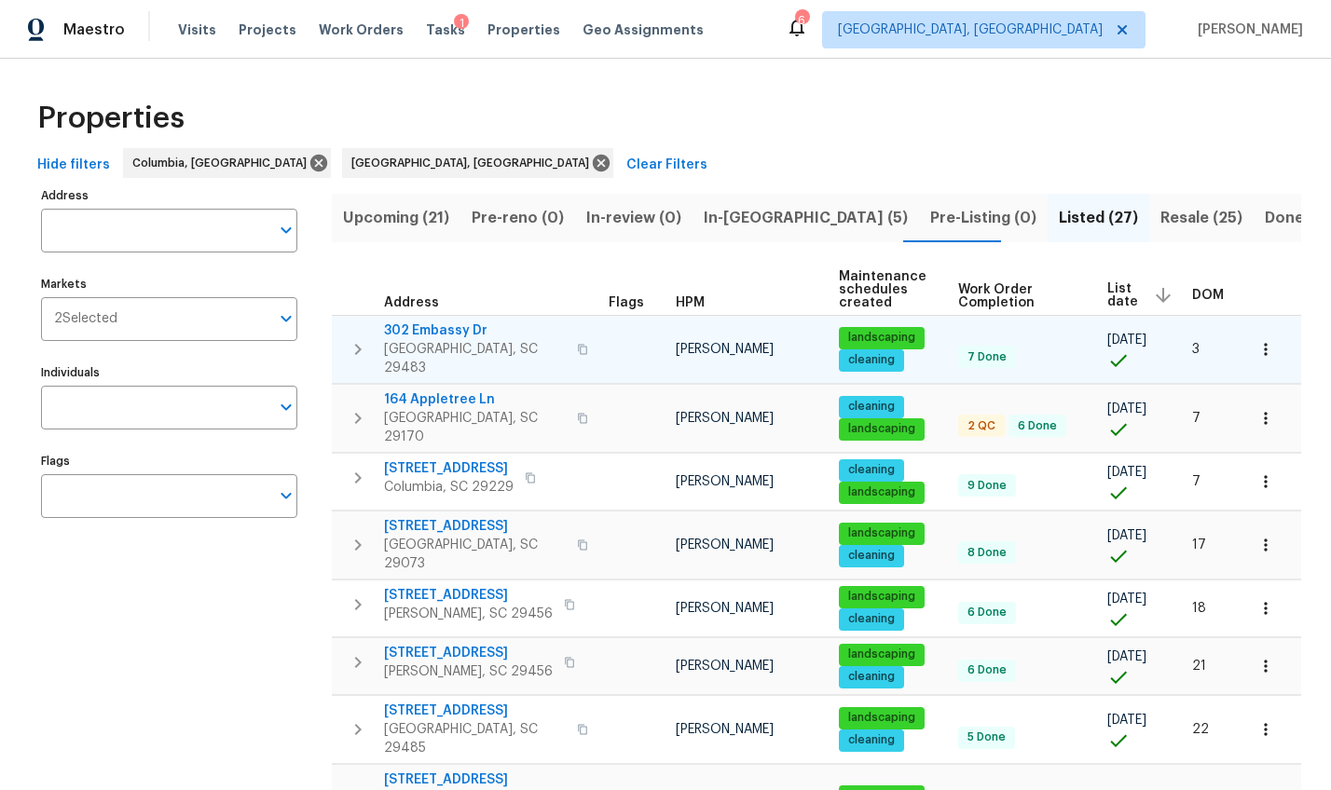
click at [577, 344] on icon "button" at bounding box center [582, 349] width 11 height 11
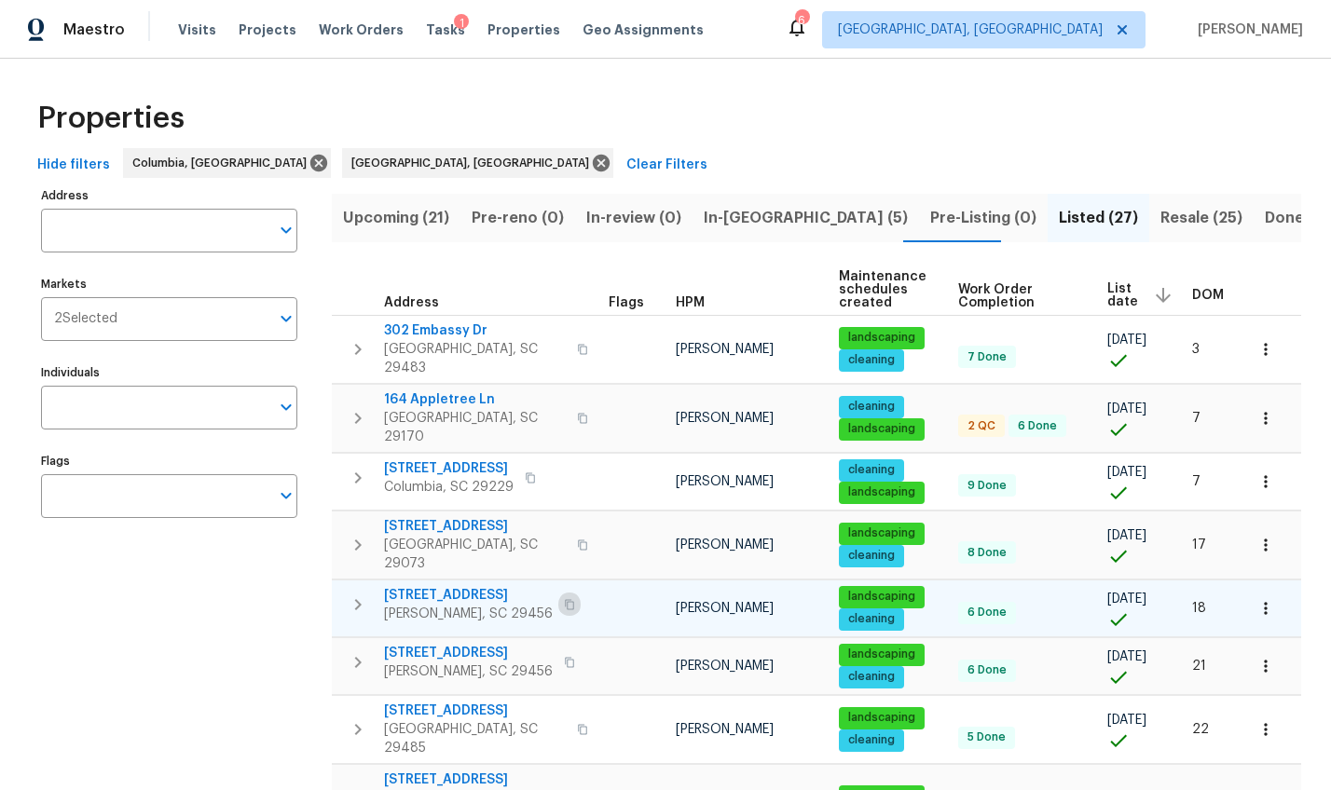
click at [564, 599] on icon "button" at bounding box center [569, 604] width 11 height 11
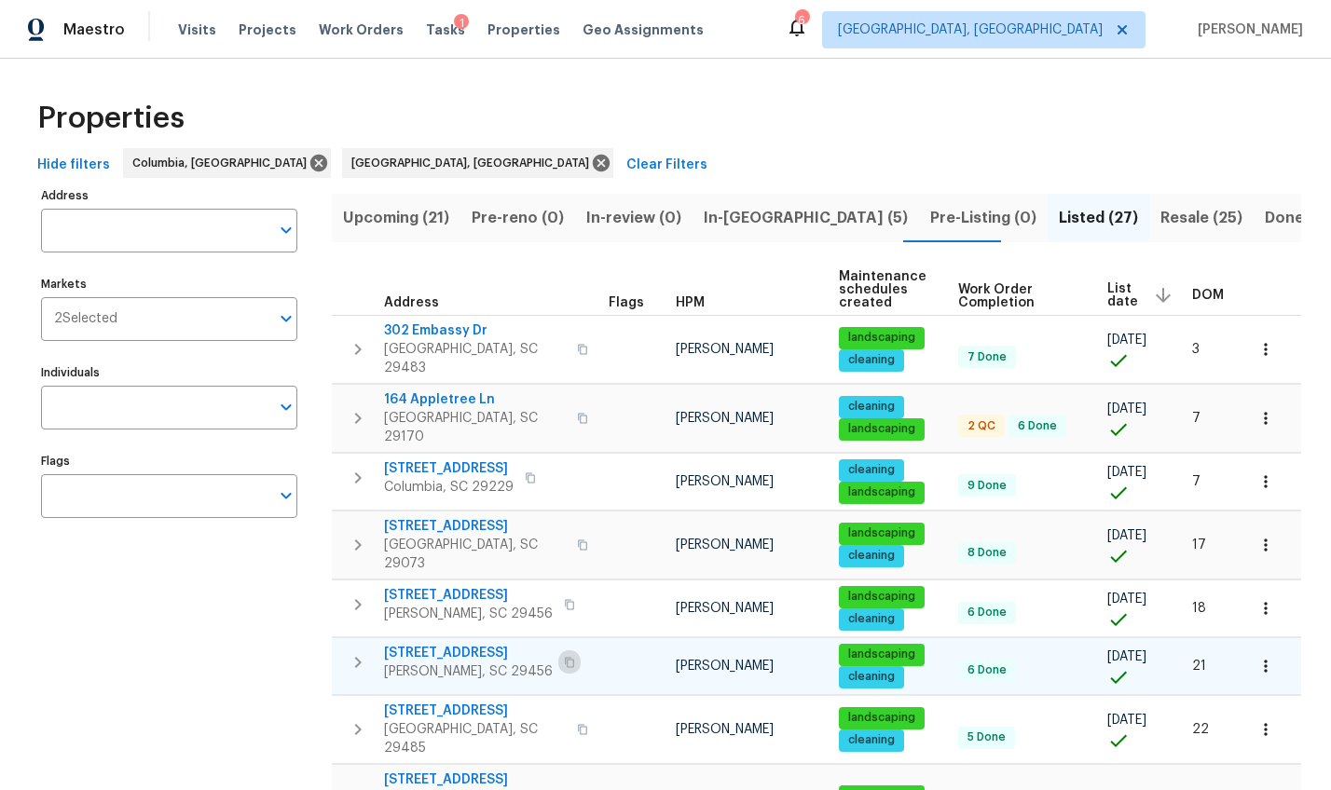
click at [564, 657] on icon "button" at bounding box center [569, 662] width 11 height 11
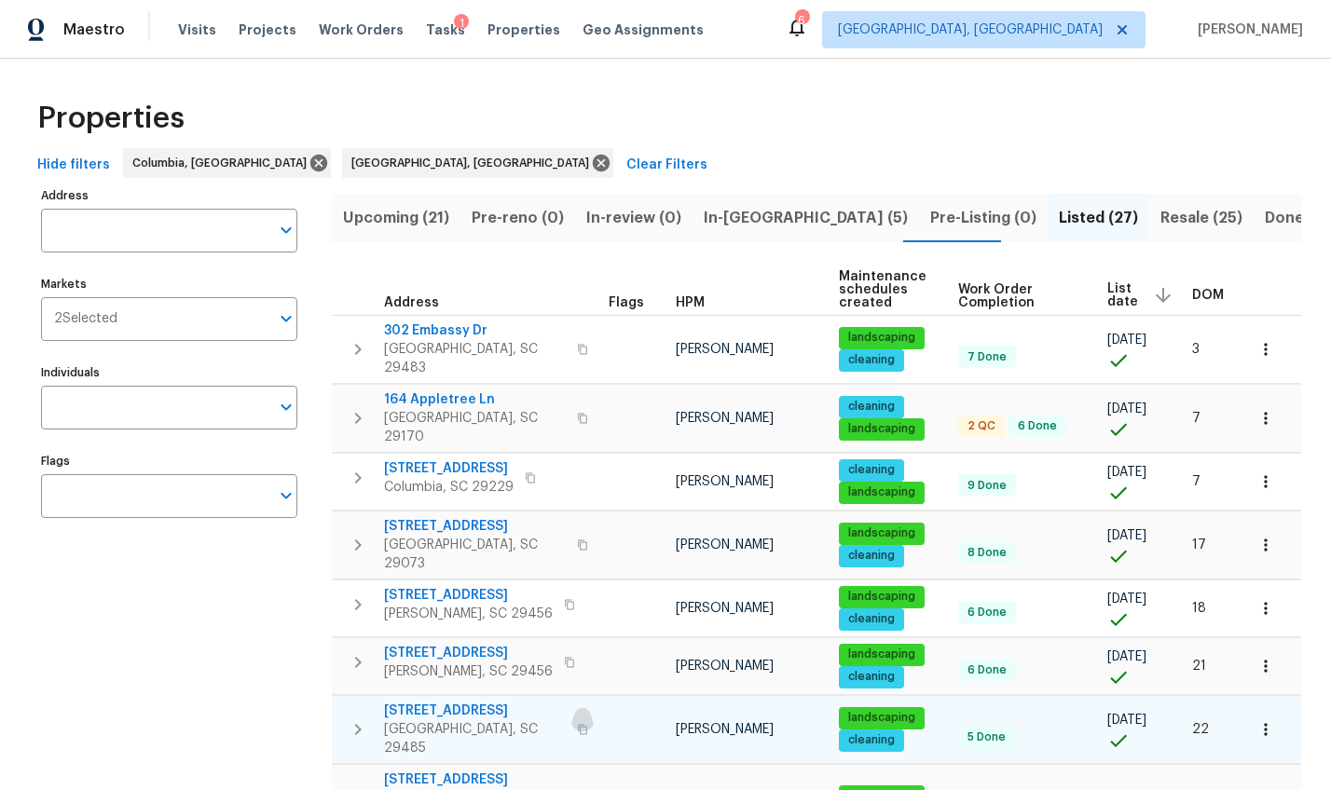
click at [577, 724] on icon "button" at bounding box center [582, 729] width 11 height 11
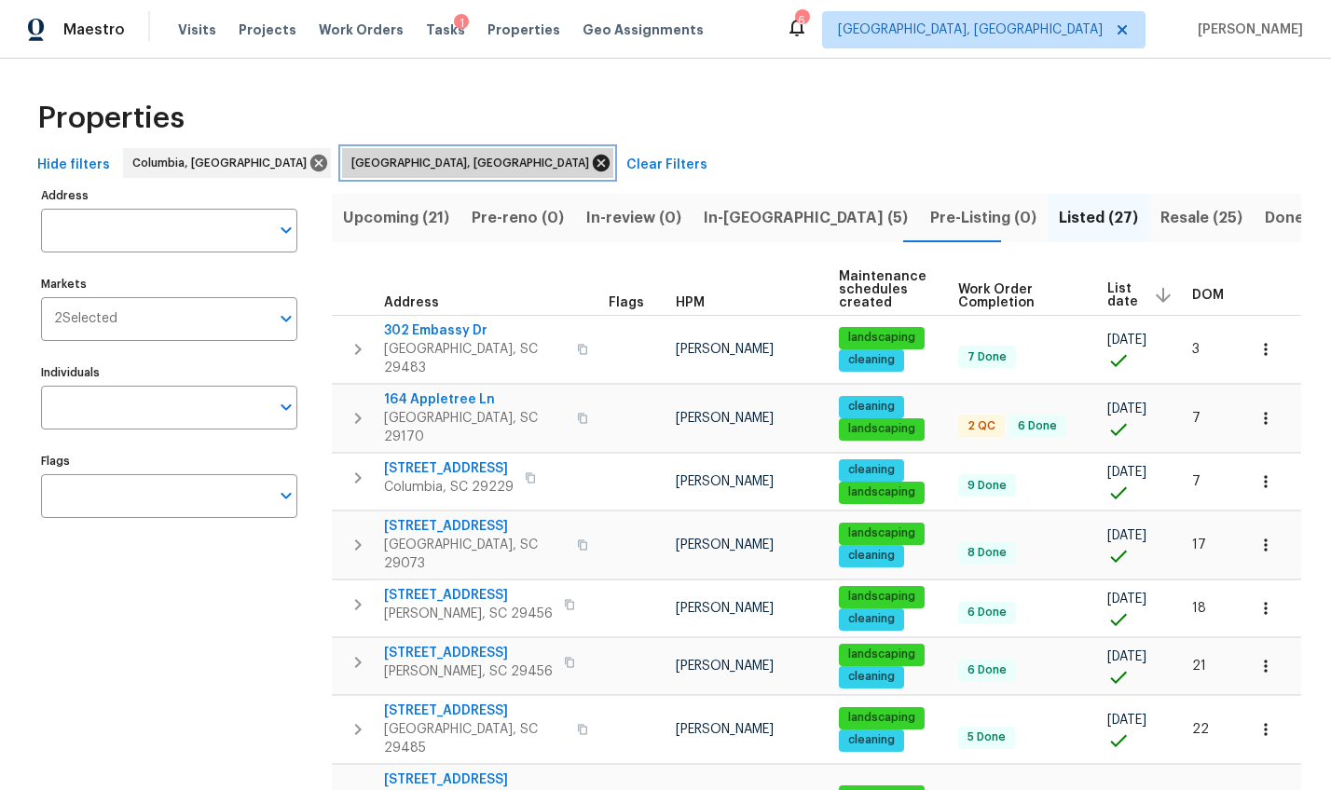
click at [593, 162] on icon at bounding box center [601, 163] width 17 height 17
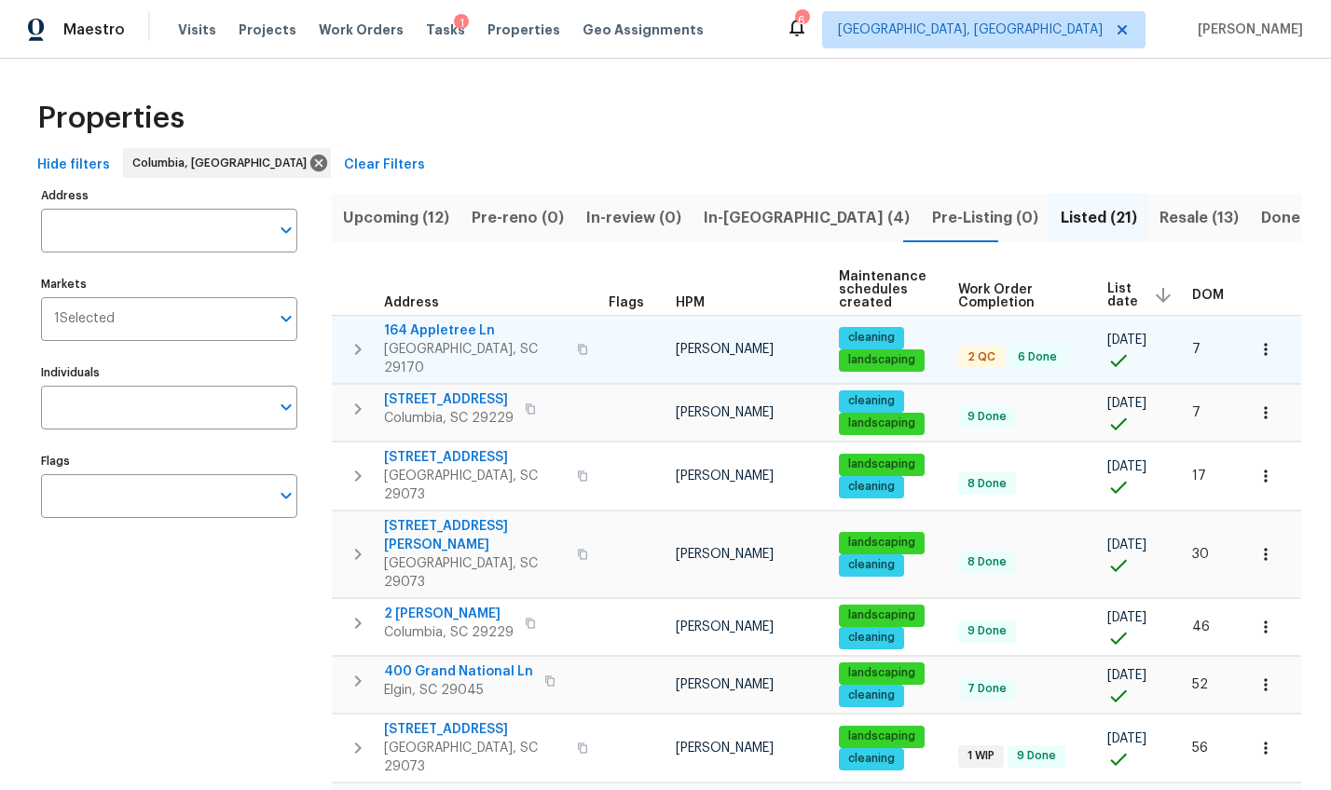
click at [577, 345] on icon "button" at bounding box center [582, 349] width 11 height 11
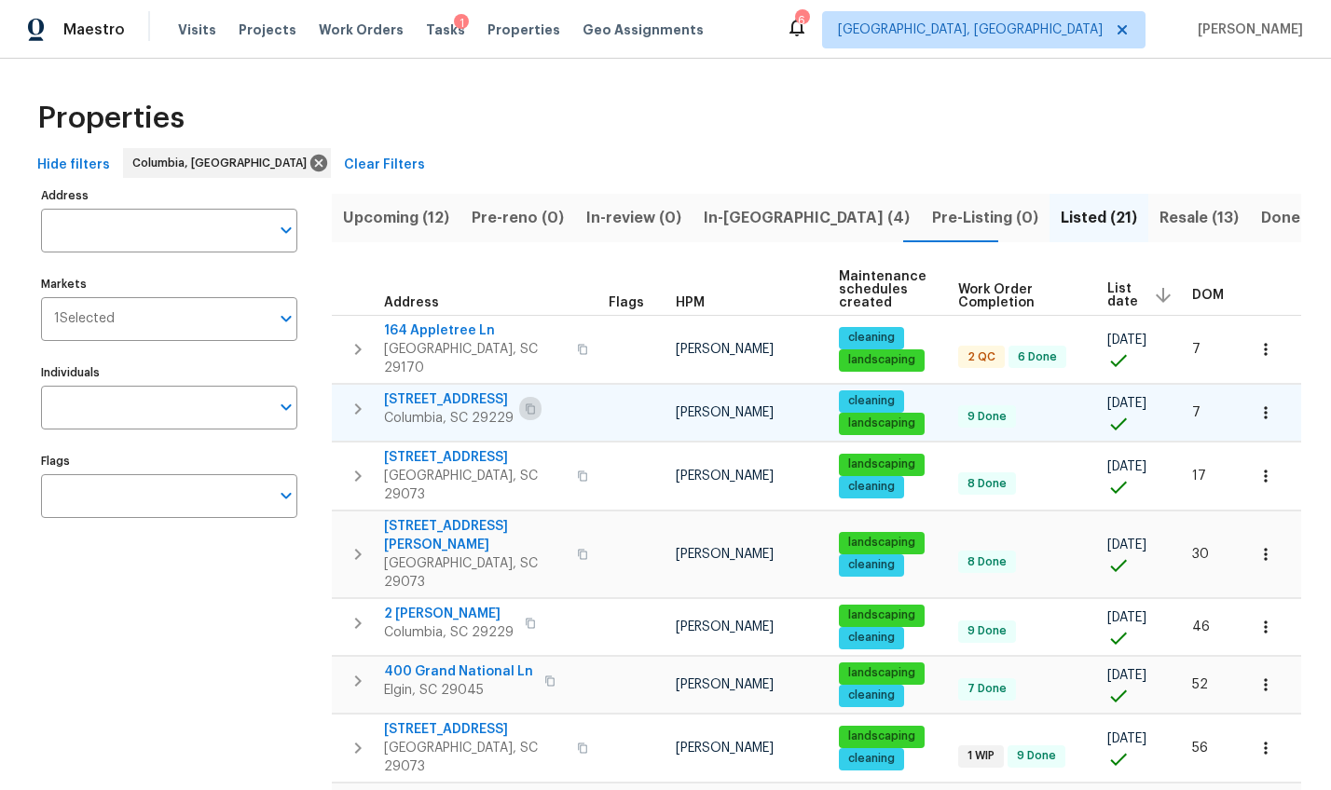
click at [527, 403] on icon "button" at bounding box center [530, 408] width 11 height 11
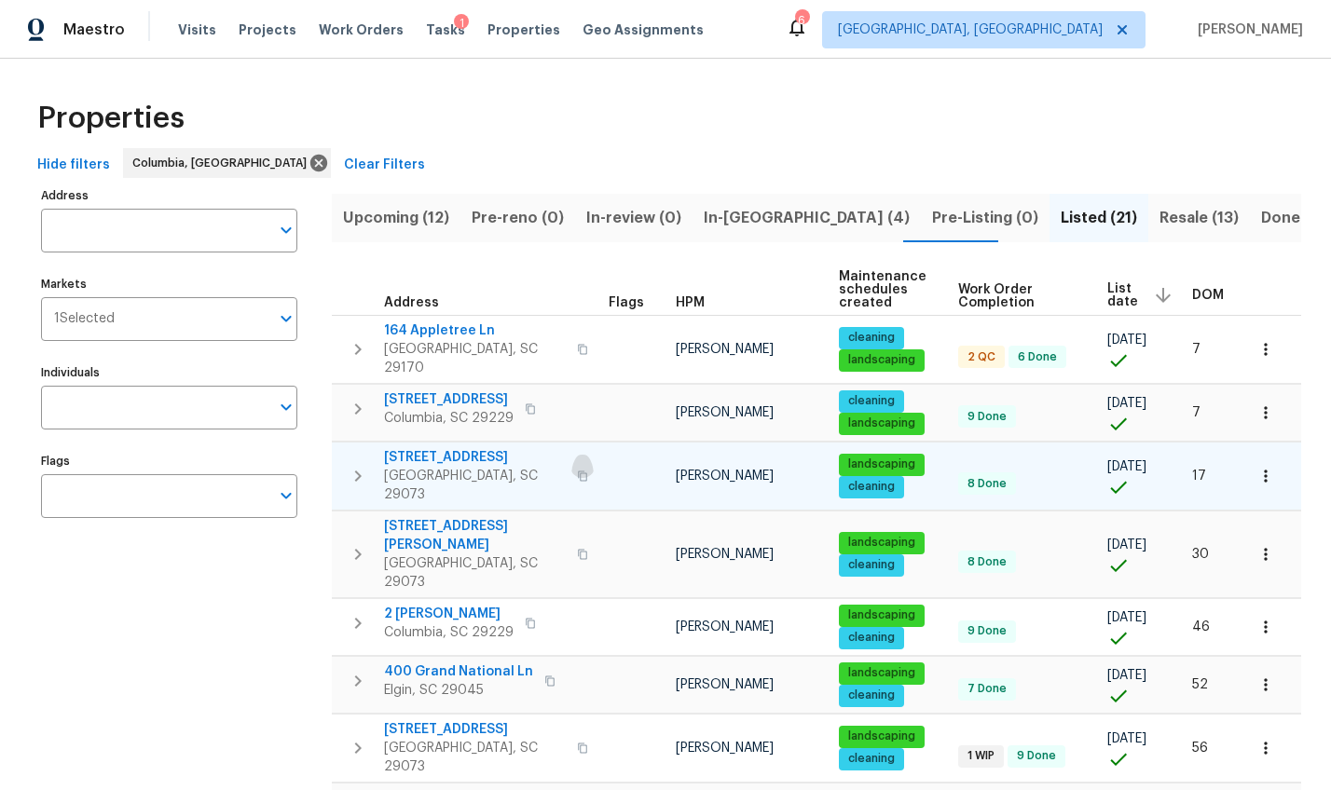
click at [577, 471] on icon "button" at bounding box center [582, 476] width 11 height 11
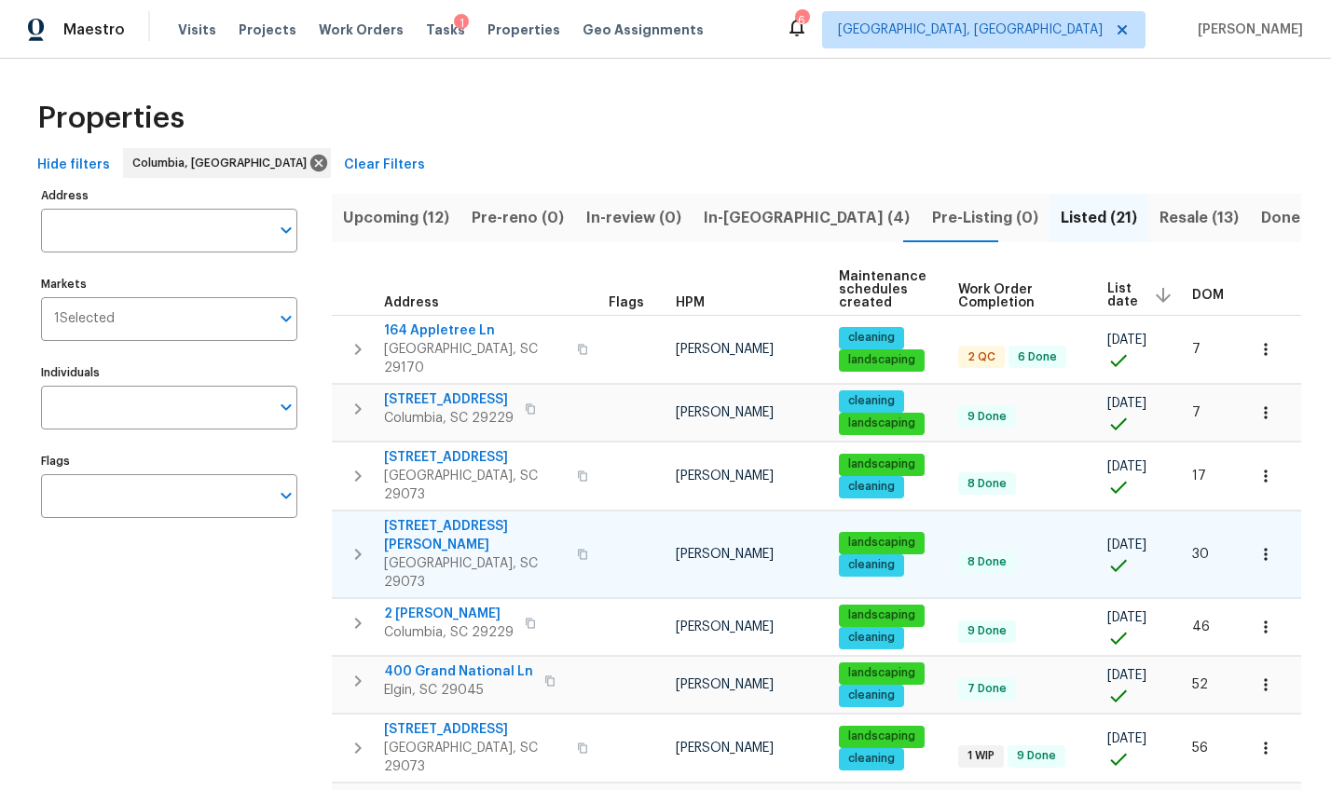
click at [578, 549] on icon "button" at bounding box center [582, 554] width 9 height 10
click at [251, 31] on span "Projects" at bounding box center [268, 29] width 58 height 19
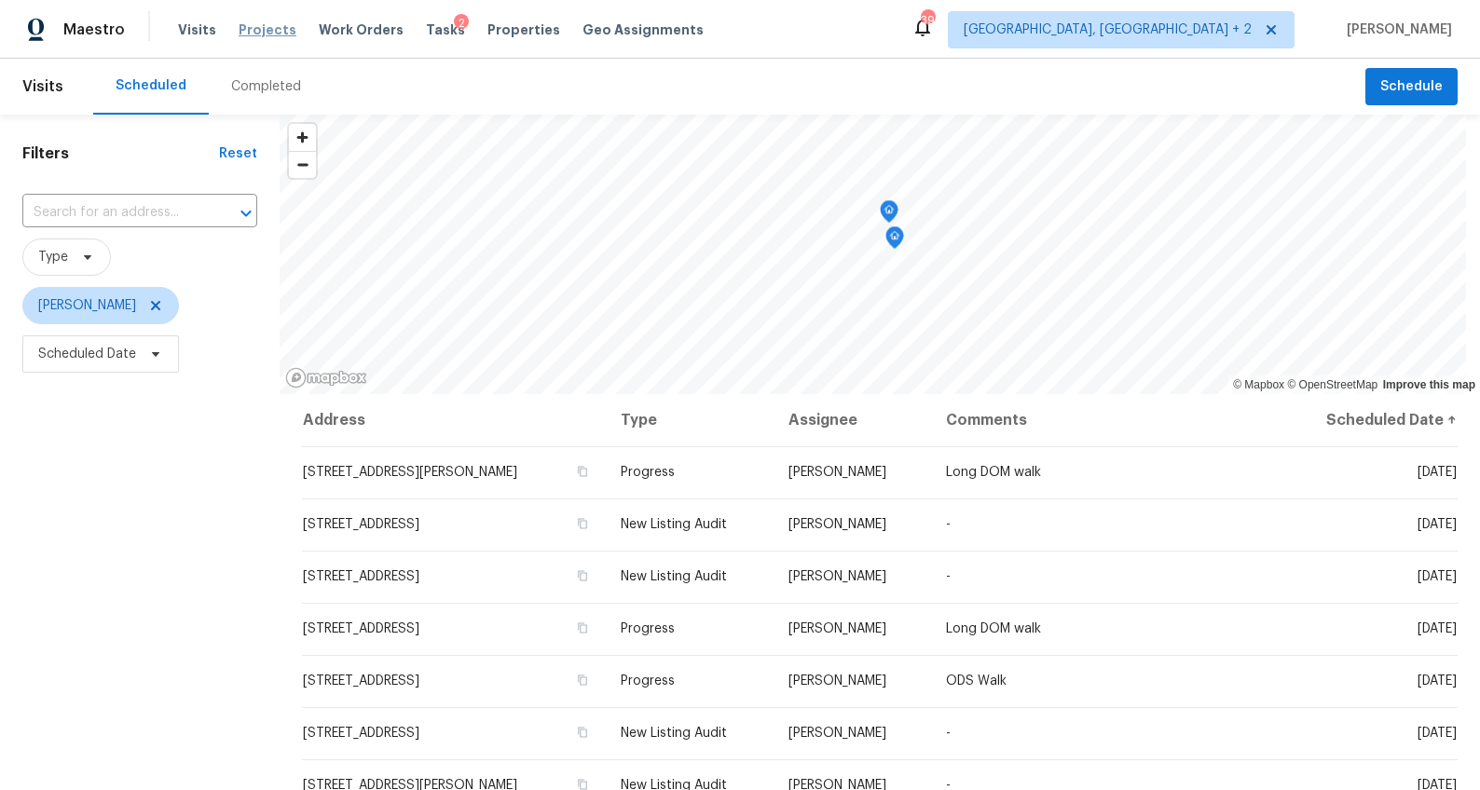
click at [261, 36] on span "Projects" at bounding box center [268, 29] width 58 height 19
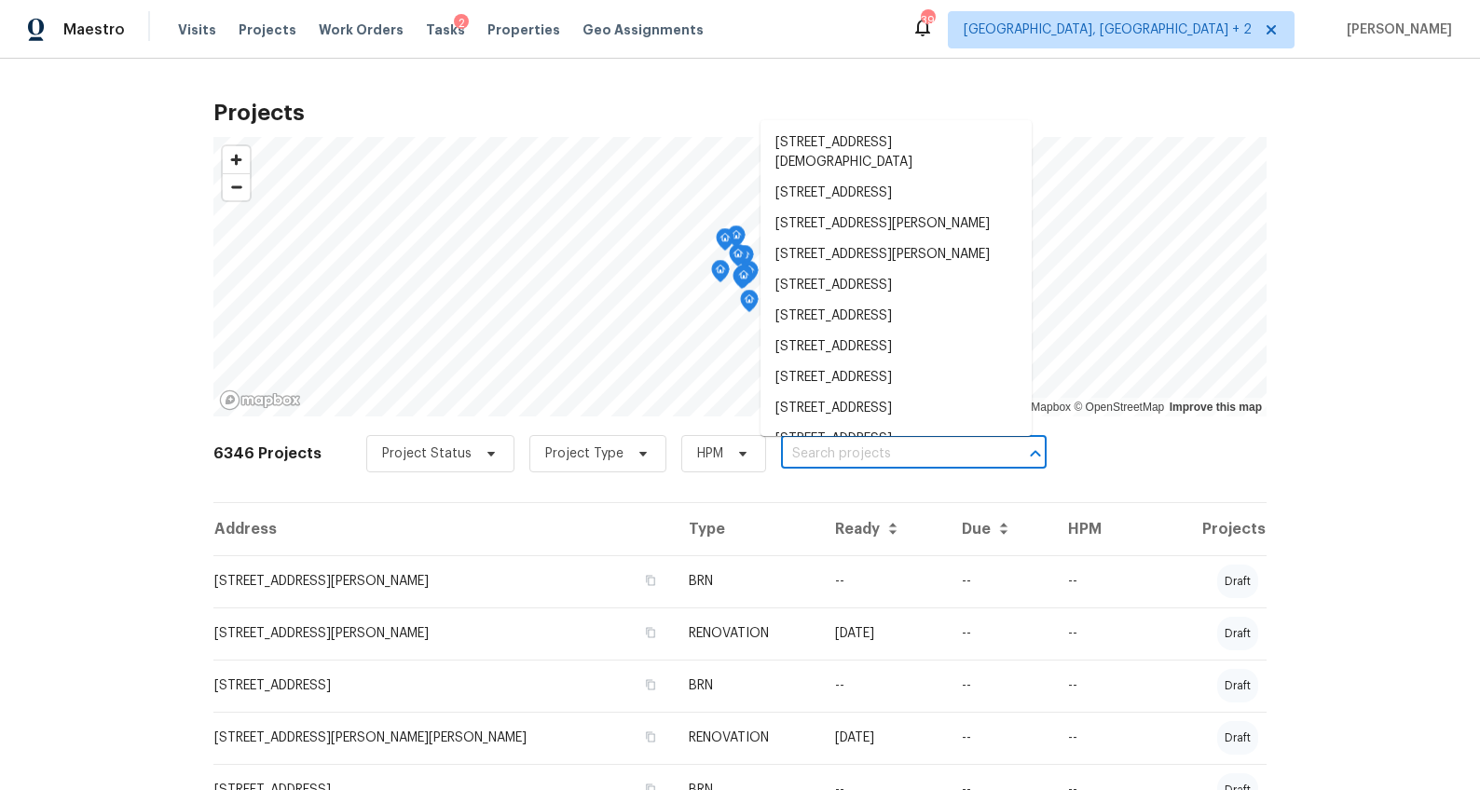
click at [875, 467] on input "text" at bounding box center [887, 454] width 213 height 29
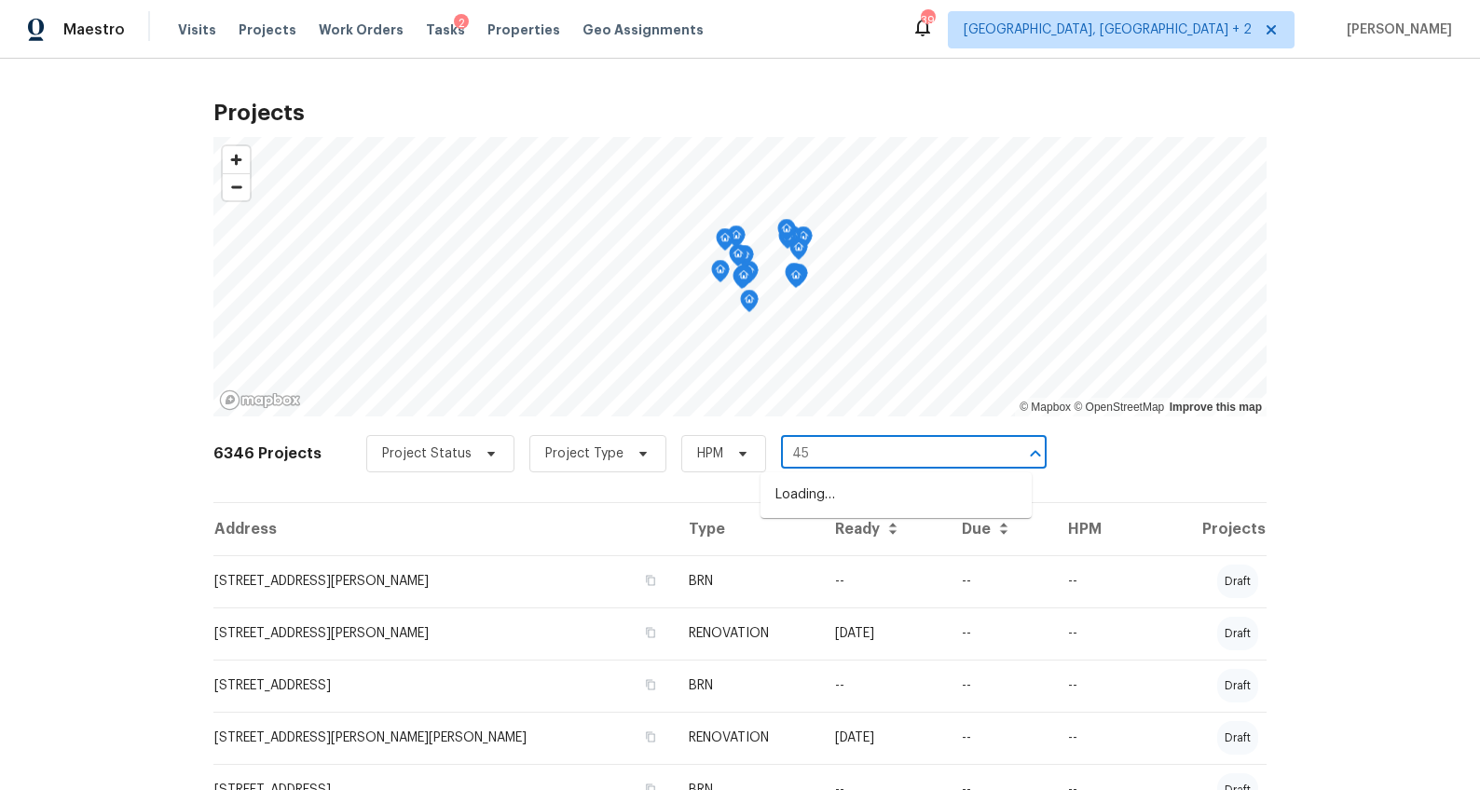
type input "457"
click at [881, 489] on li "[STREET_ADDRESS]" at bounding box center [895, 495] width 271 height 31
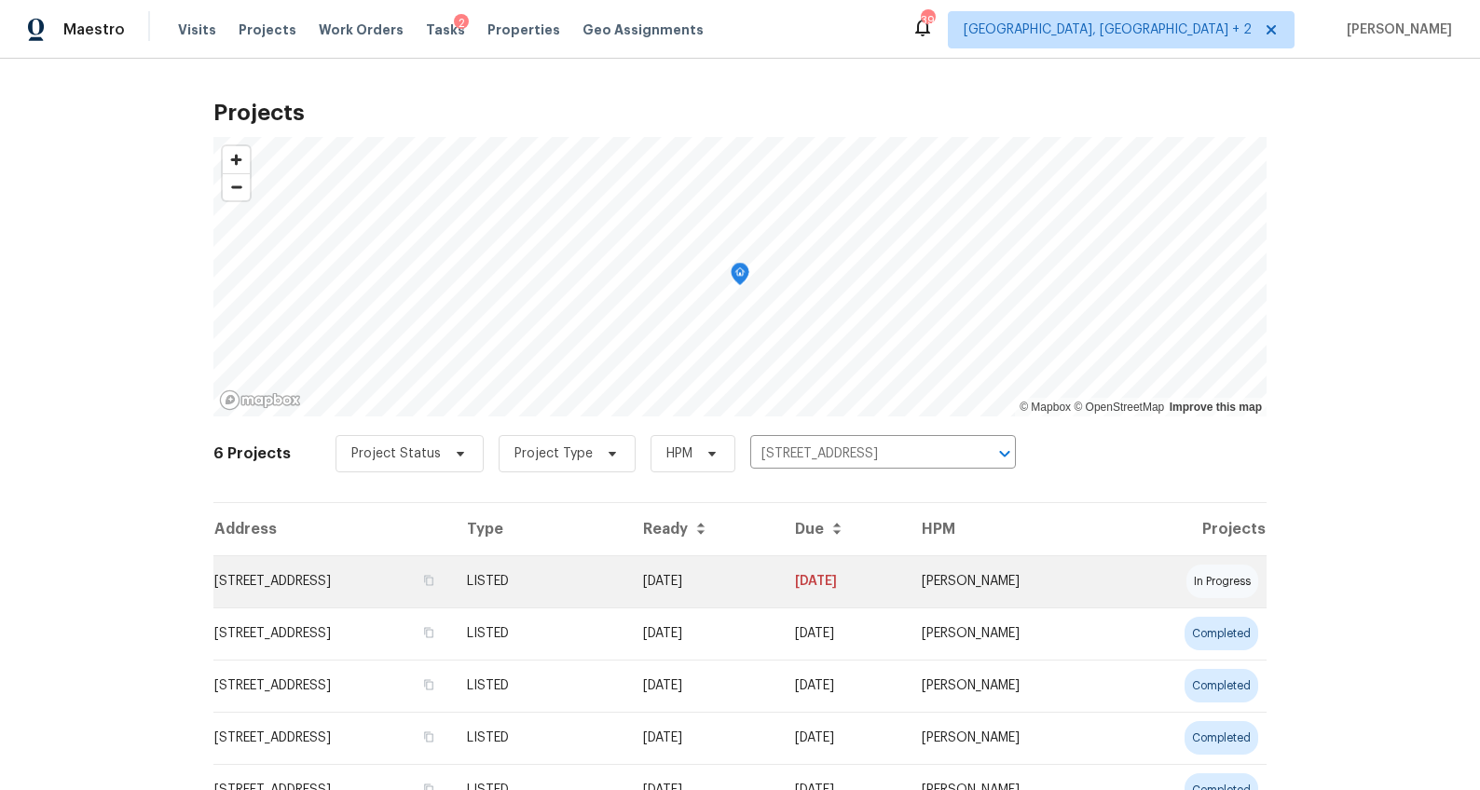
click at [384, 587] on td "[STREET_ADDRESS]" at bounding box center [332, 581] width 239 height 52
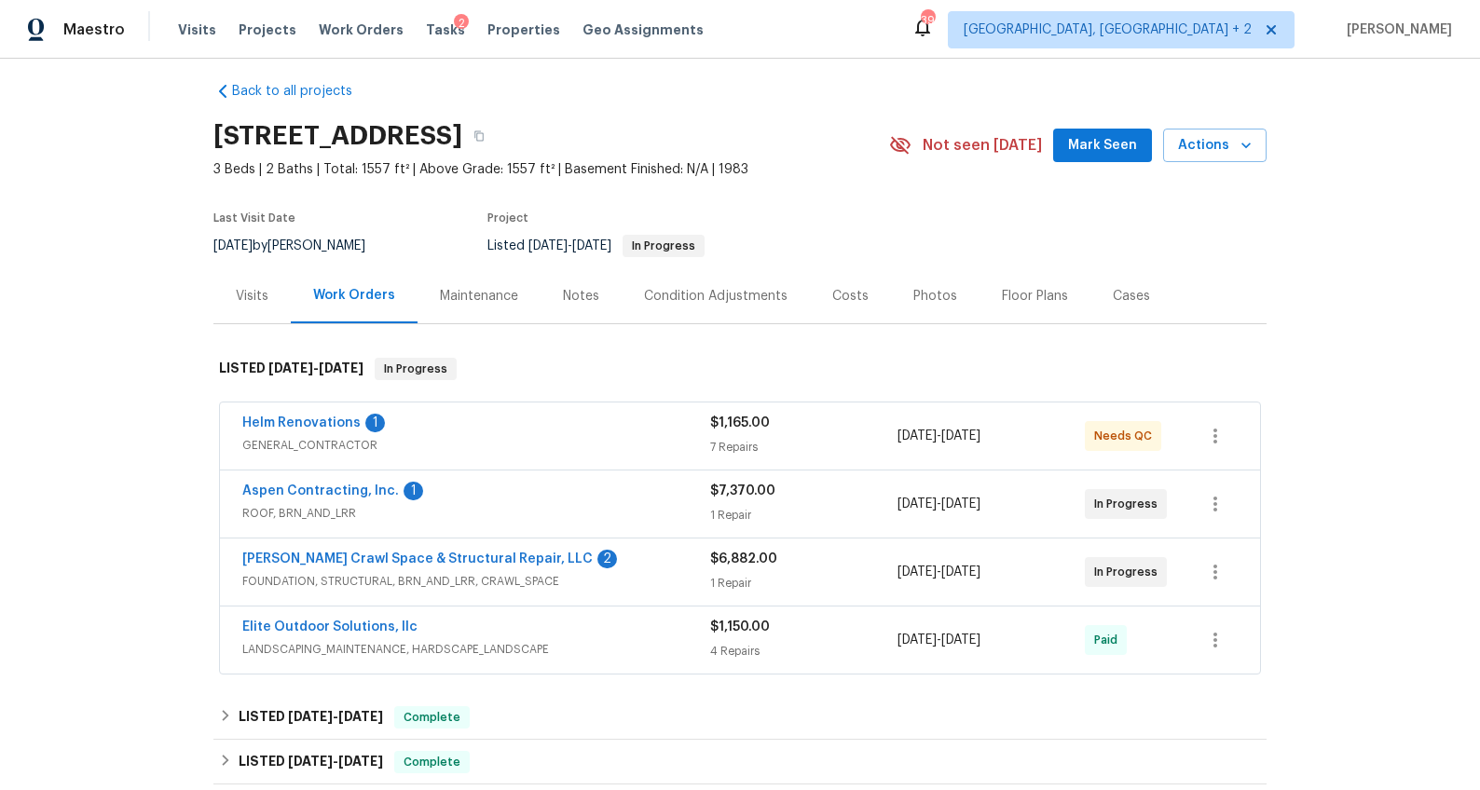
scroll to position [47, 0]
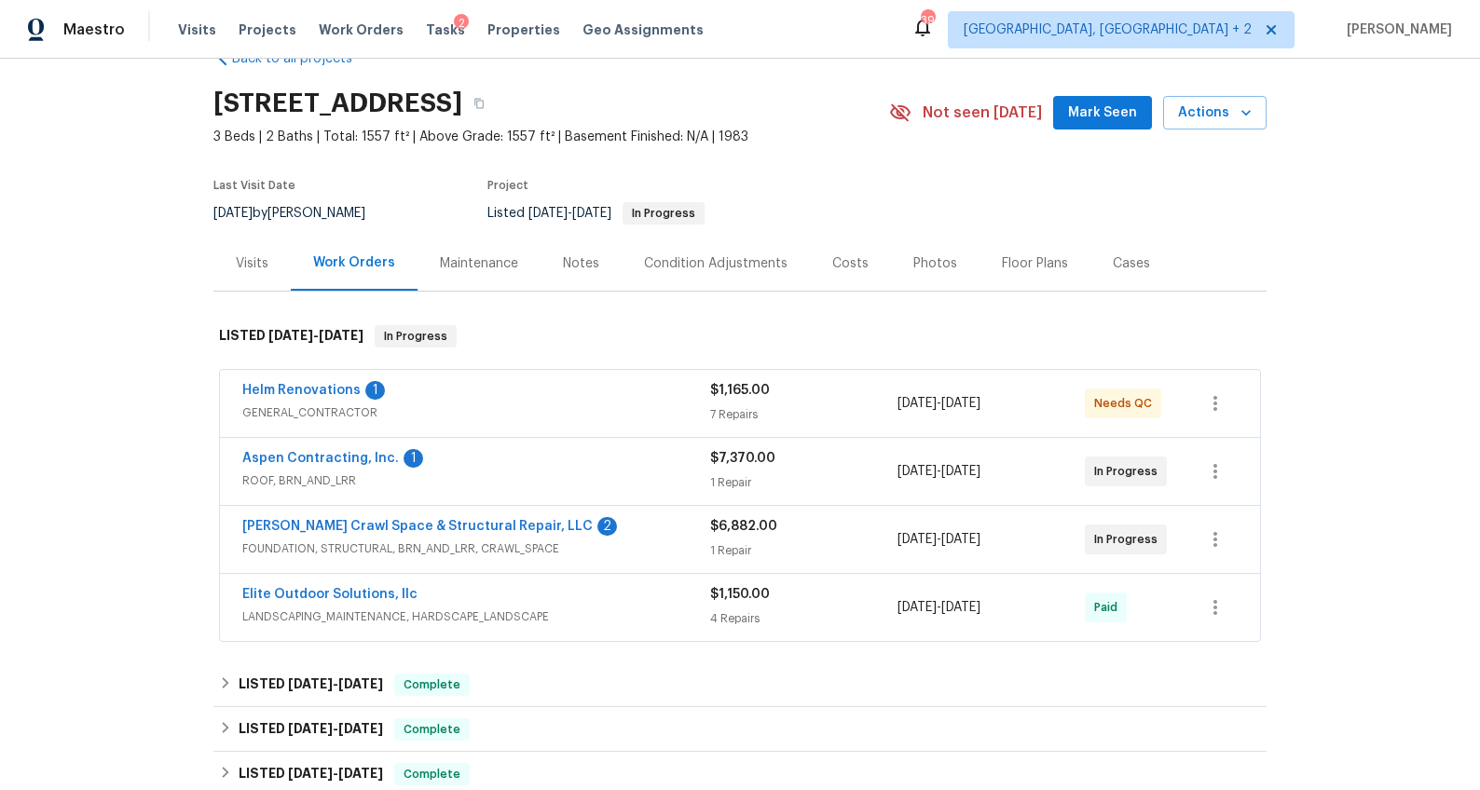
click at [599, 415] on span "GENERAL_CONTRACTOR" at bounding box center [476, 412] width 468 height 19
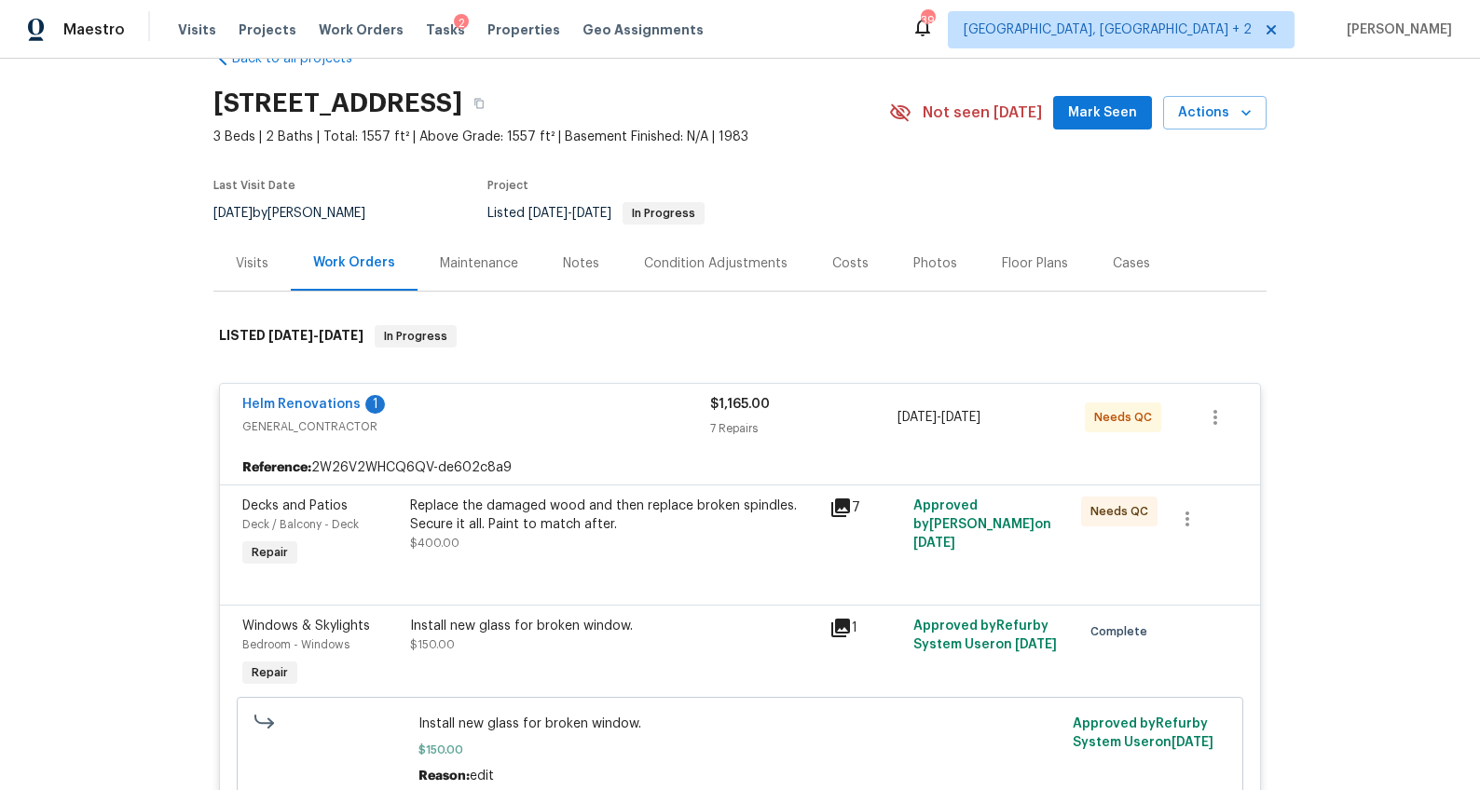
click at [519, 410] on div "Helm Renovations 1" at bounding box center [476, 406] width 468 height 22
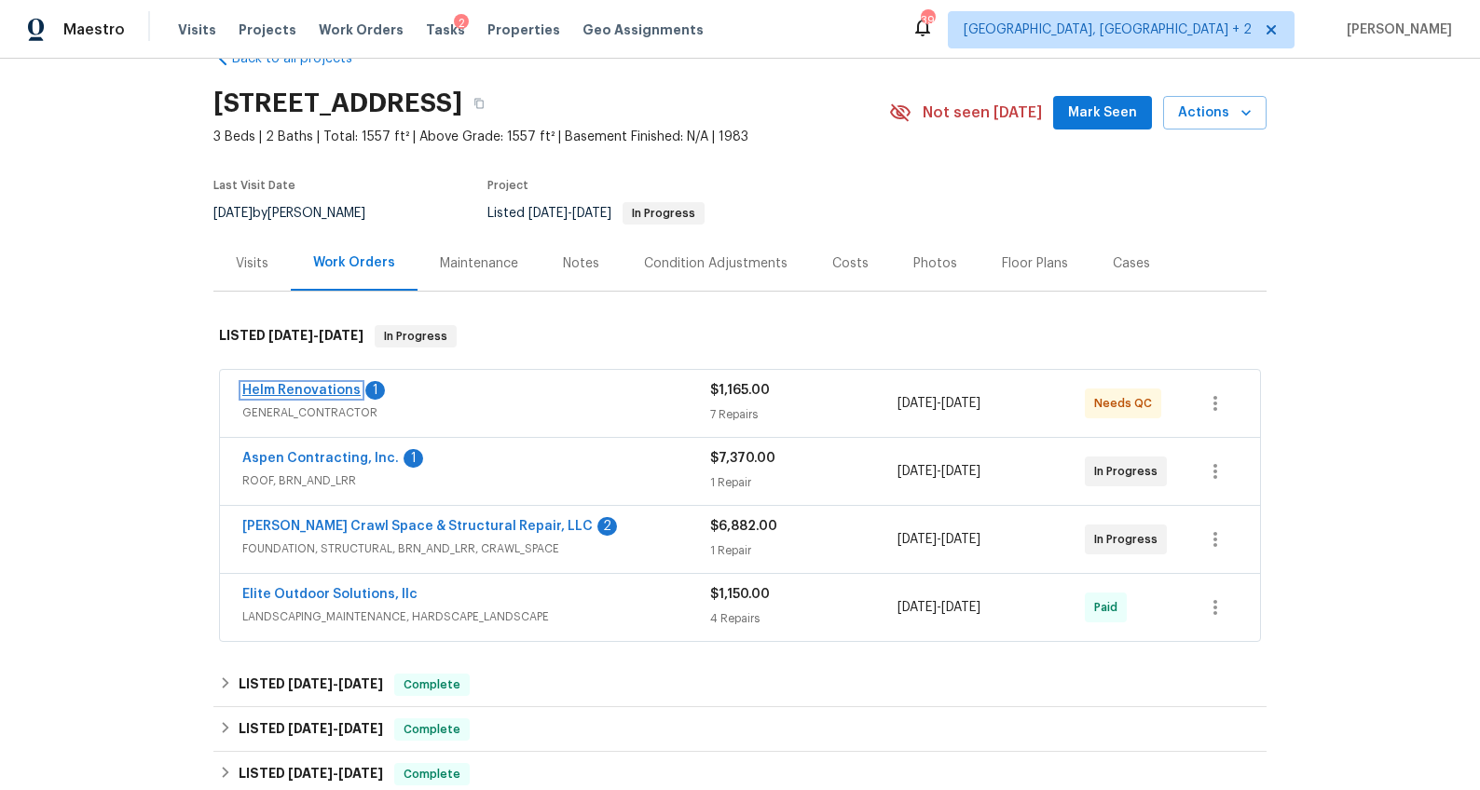
click at [321, 387] on link "Helm Renovations" at bounding box center [301, 390] width 118 height 13
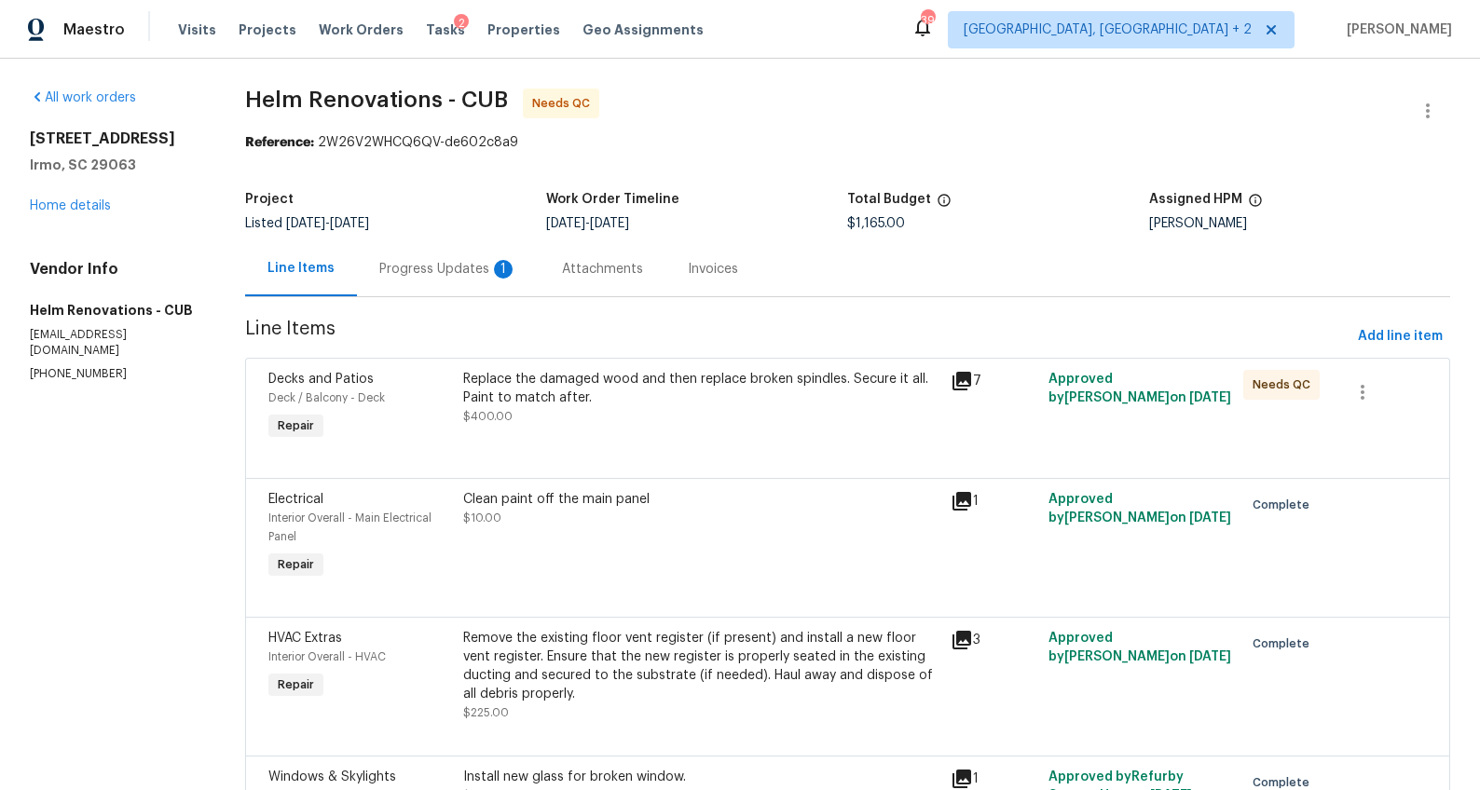
click at [467, 270] on div "Progress Updates 1" at bounding box center [448, 269] width 138 height 19
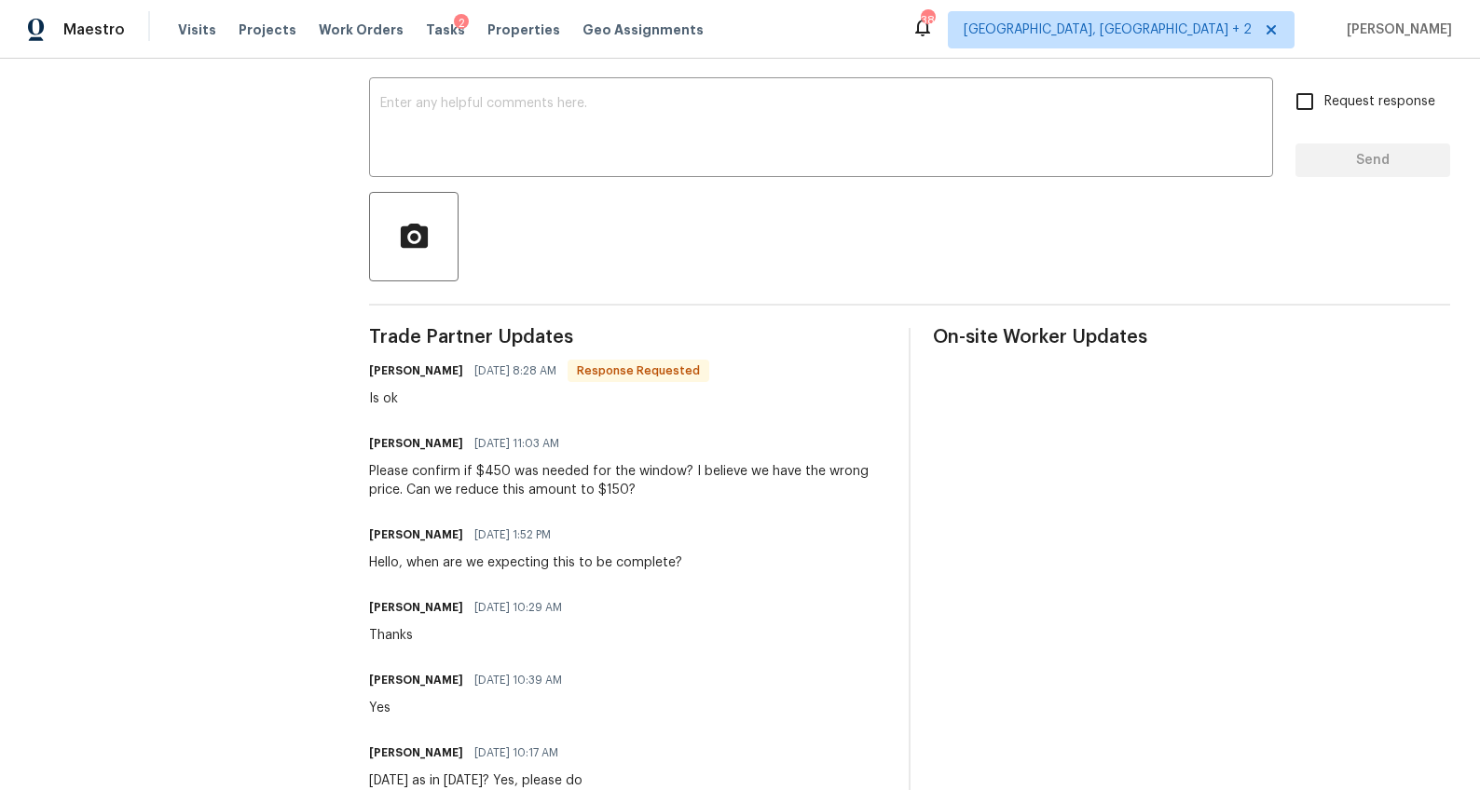
scroll to position [80, 0]
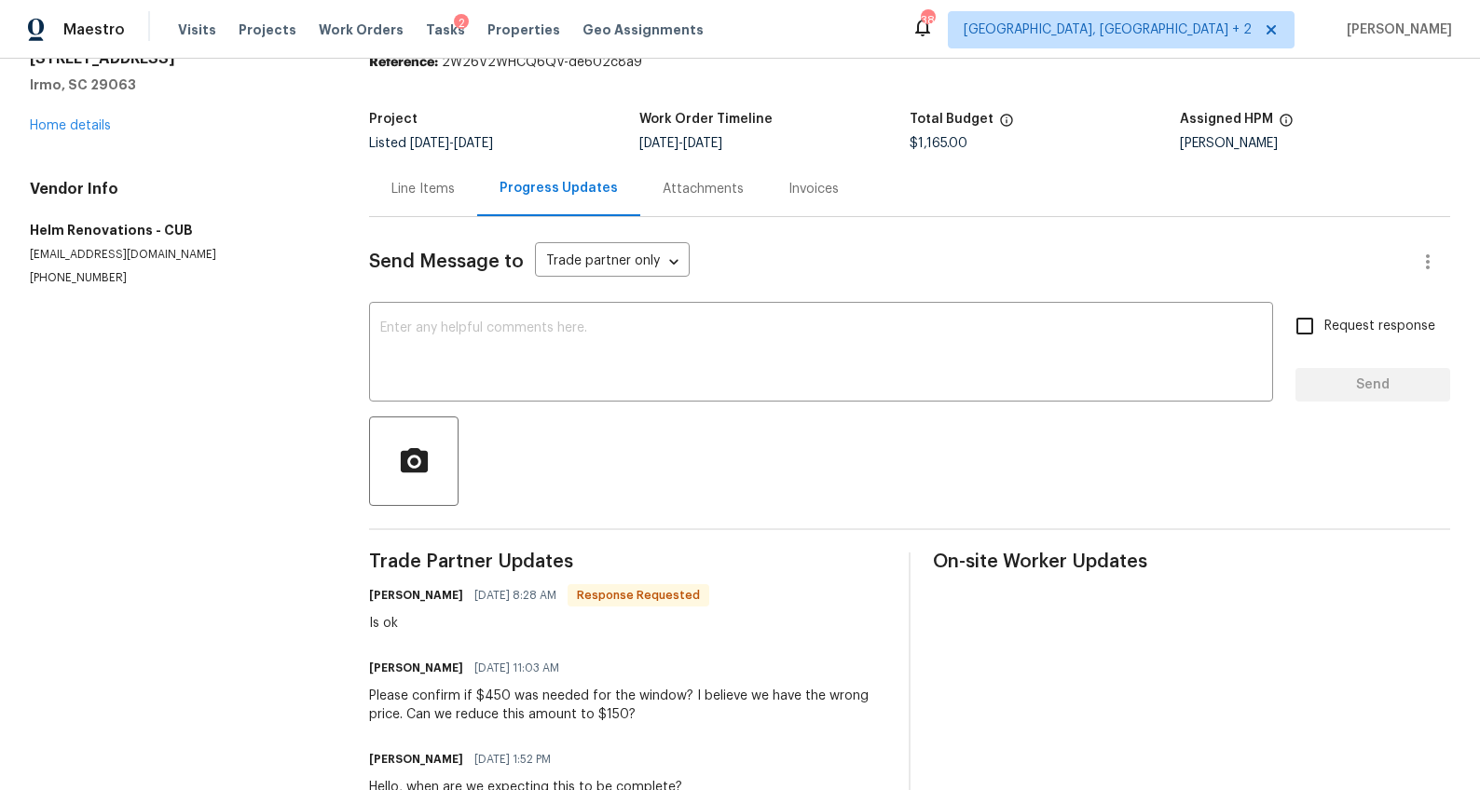
click at [415, 205] on div "Line Items" at bounding box center [423, 188] width 108 height 55
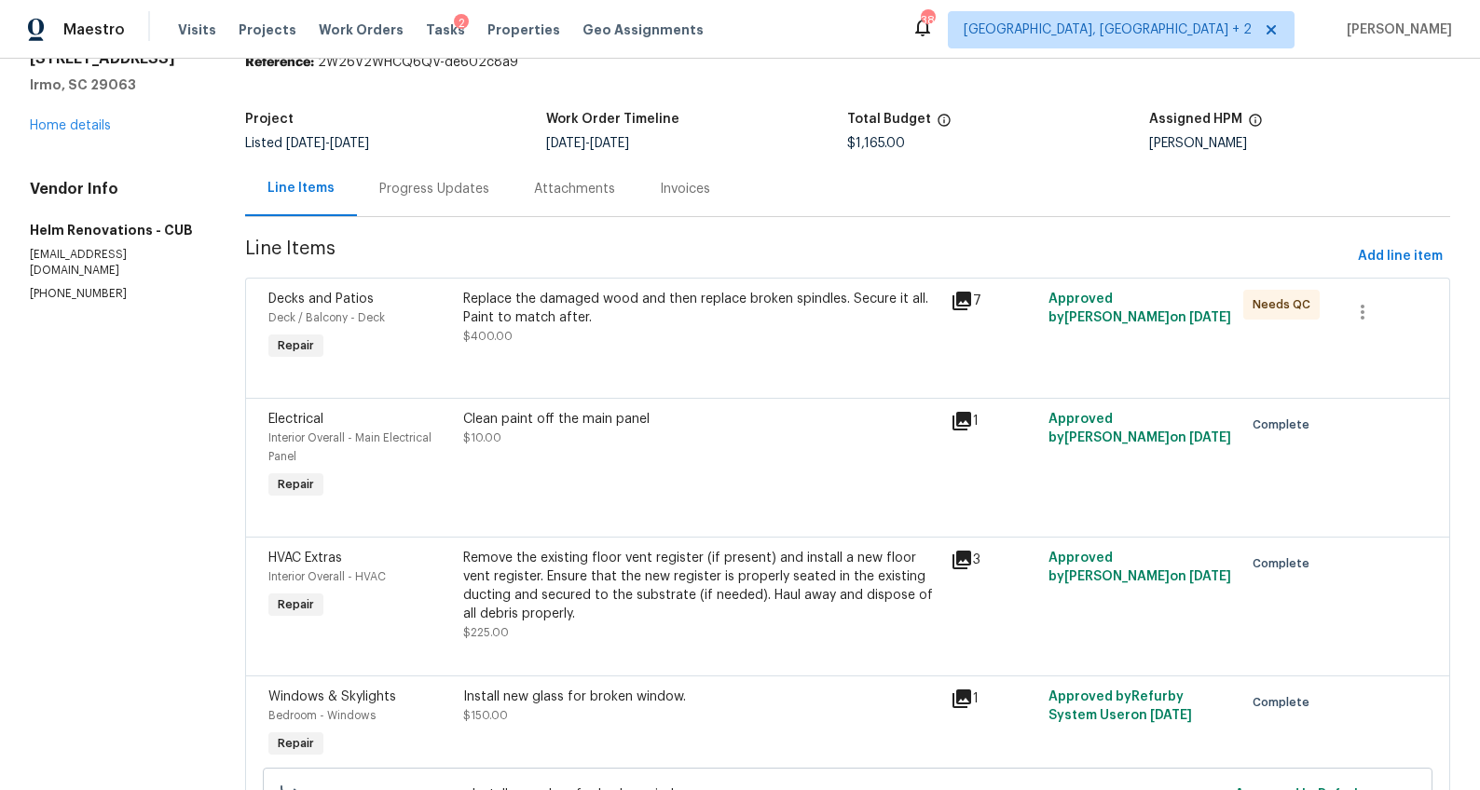
click at [557, 338] on div "Replace the damaged wood and then replace broken spindles. Secure it all. Paint…" at bounding box center [701, 318] width 476 height 56
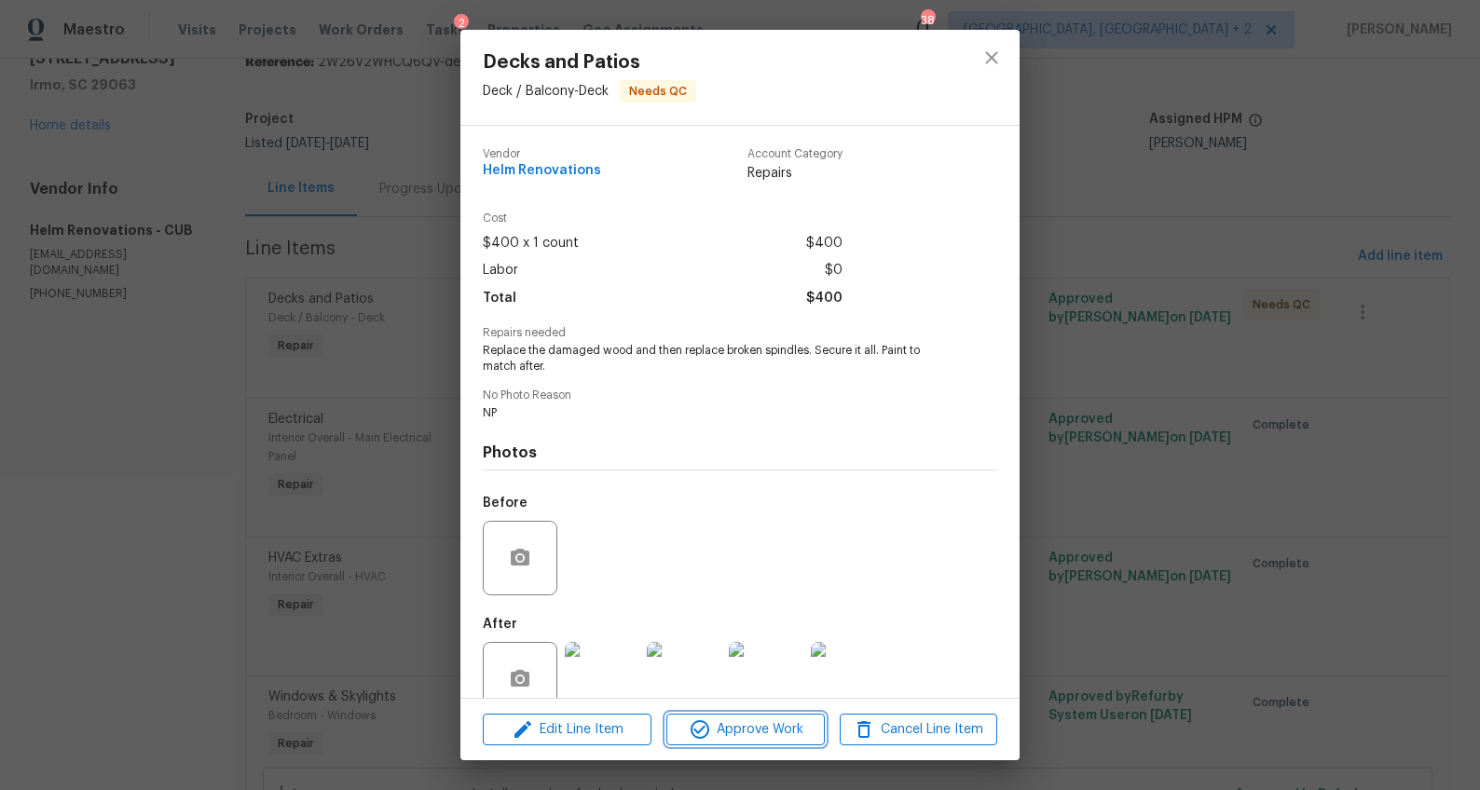
click at [717, 727] on span "Approve Work" at bounding box center [745, 729] width 146 height 23
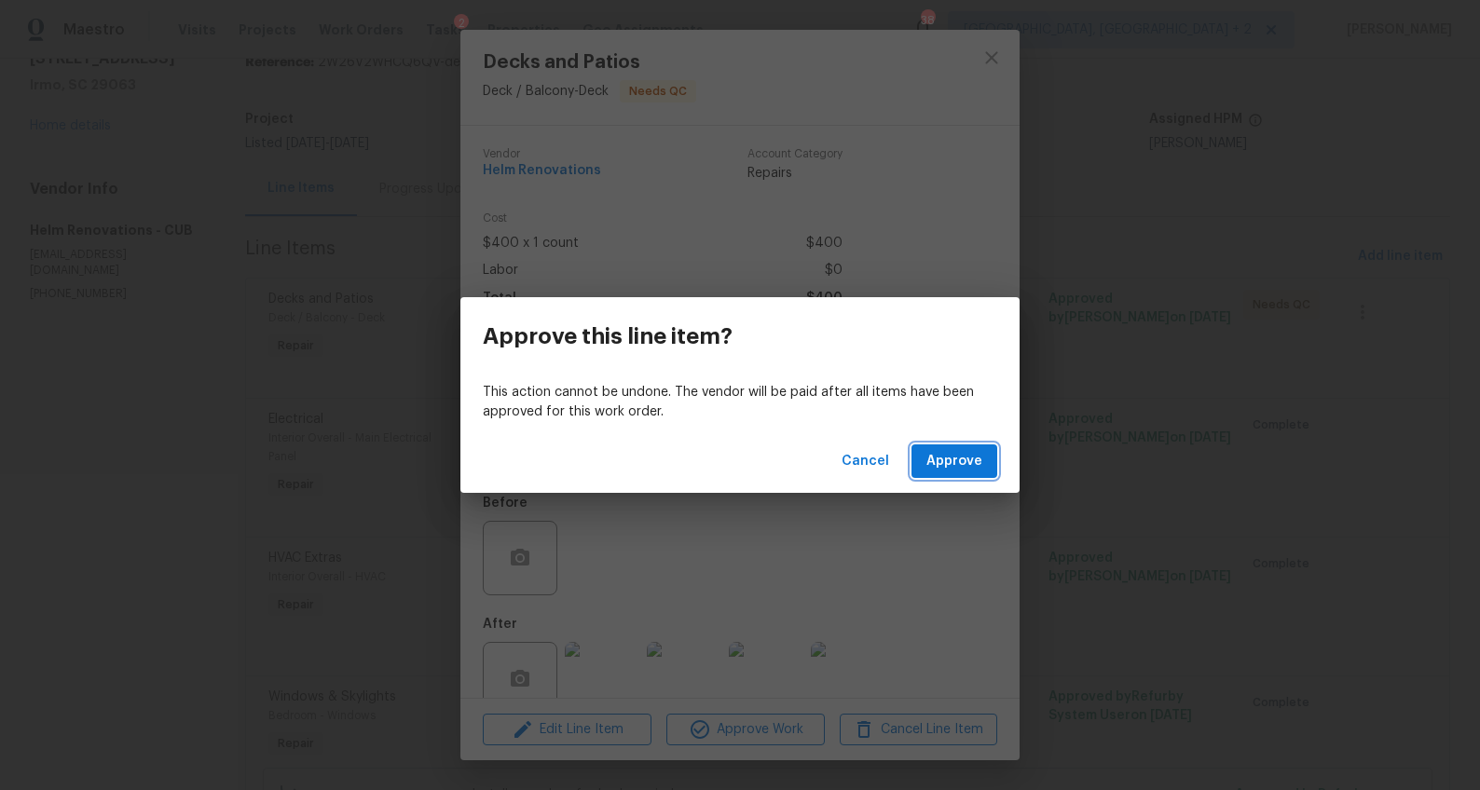
click at [927, 469] on button "Approve" at bounding box center [954, 461] width 86 height 34
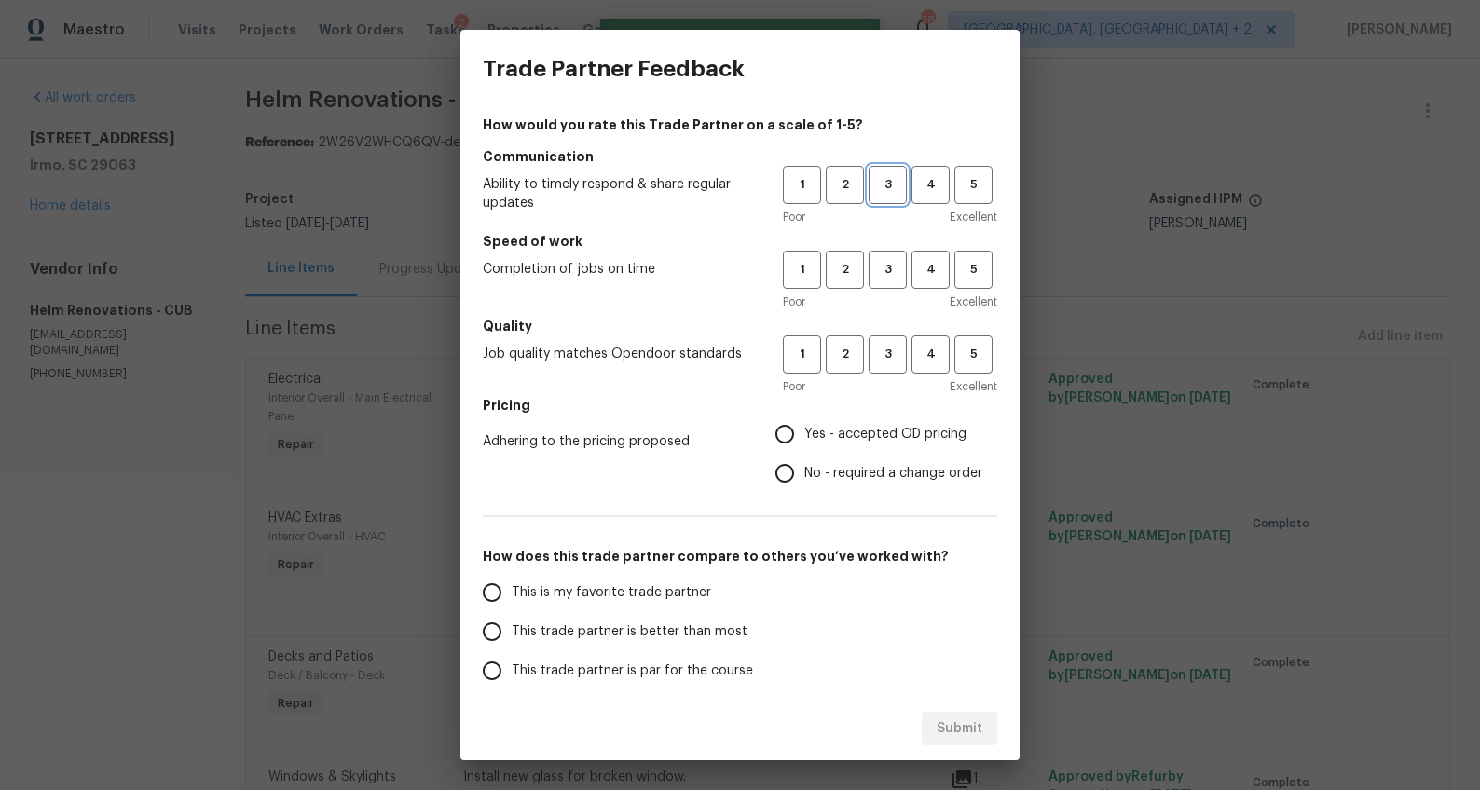
click at [878, 190] on span "3" at bounding box center [887, 184] width 34 height 21
click at [879, 263] on span "3" at bounding box center [887, 269] width 34 height 21
click at [862, 376] on div "1 2 3 4 5 Poor Excellent" at bounding box center [890, 365] width 214 height 61
click at [870, 362] on span "3" at bounding box center [887, 354] width 34 height 21
click at [806, 436] on span "Yes - accepted OD pricing" at bounding box center [885, 435] width 162 height 20
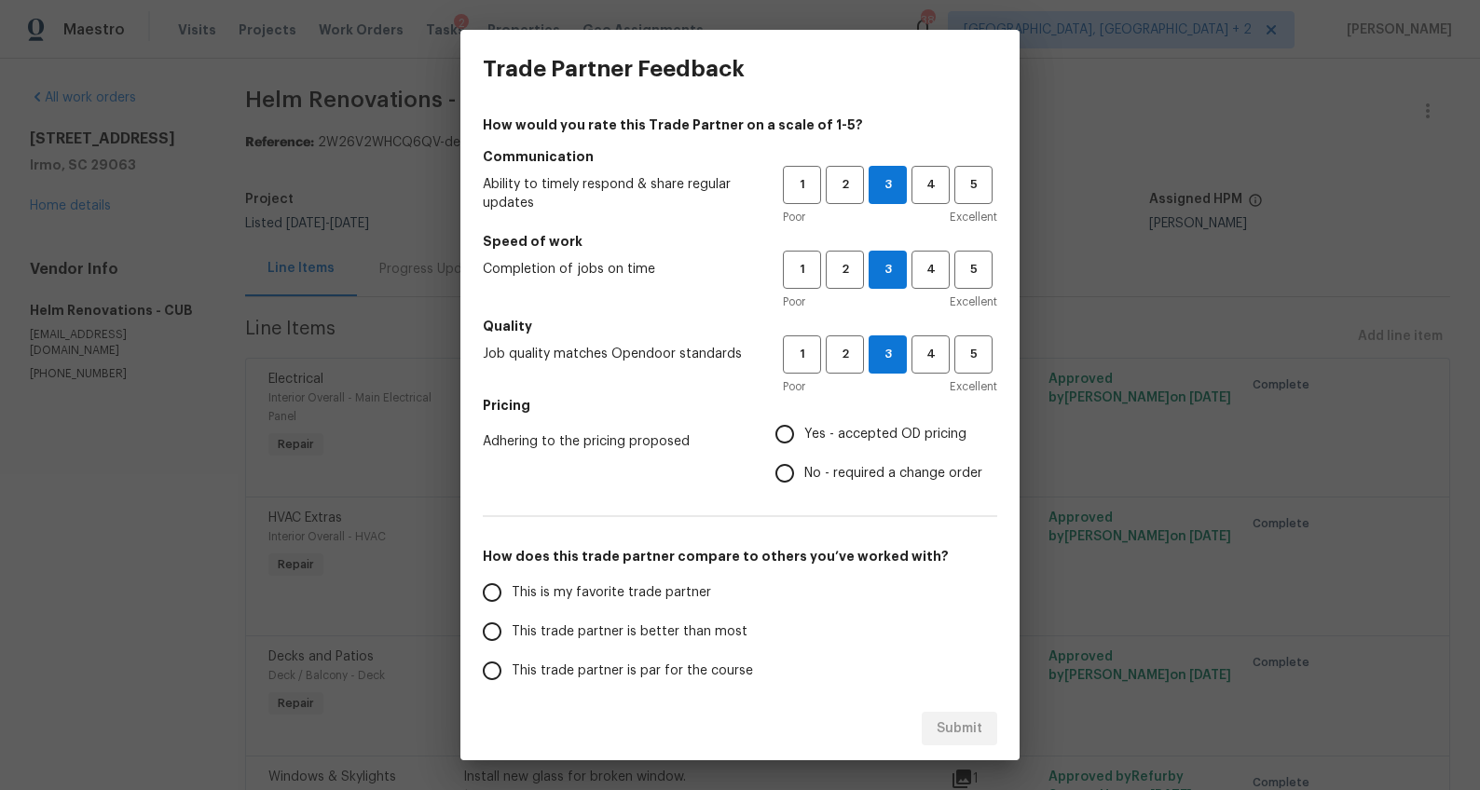
click at [804, 436] on input "Yes - accepted OD pricing" at bounding box center [784, 434] width 39 height 39
radio input "true"
click at [664, 621] on label "This trade partner is better than most" at bounding box center [619, 631] width 294 height 39
click at [512, 621] on input "This trade partner is better than most" at bounding box center [491, 631] width 39 height 39
click at [951, 724] on span "Submit" at bounding box center [959, 728] width 46 height 23
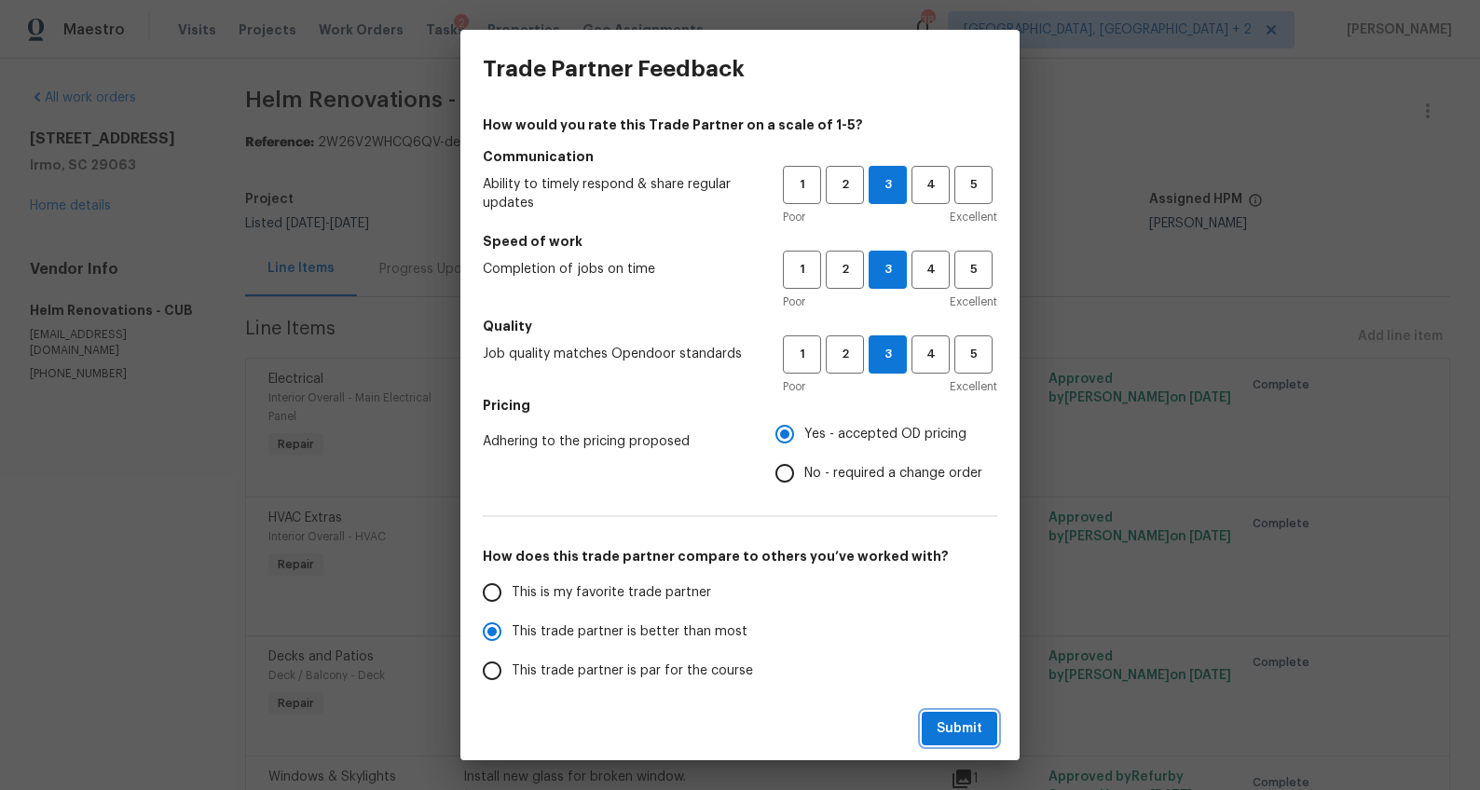
radio input "true"
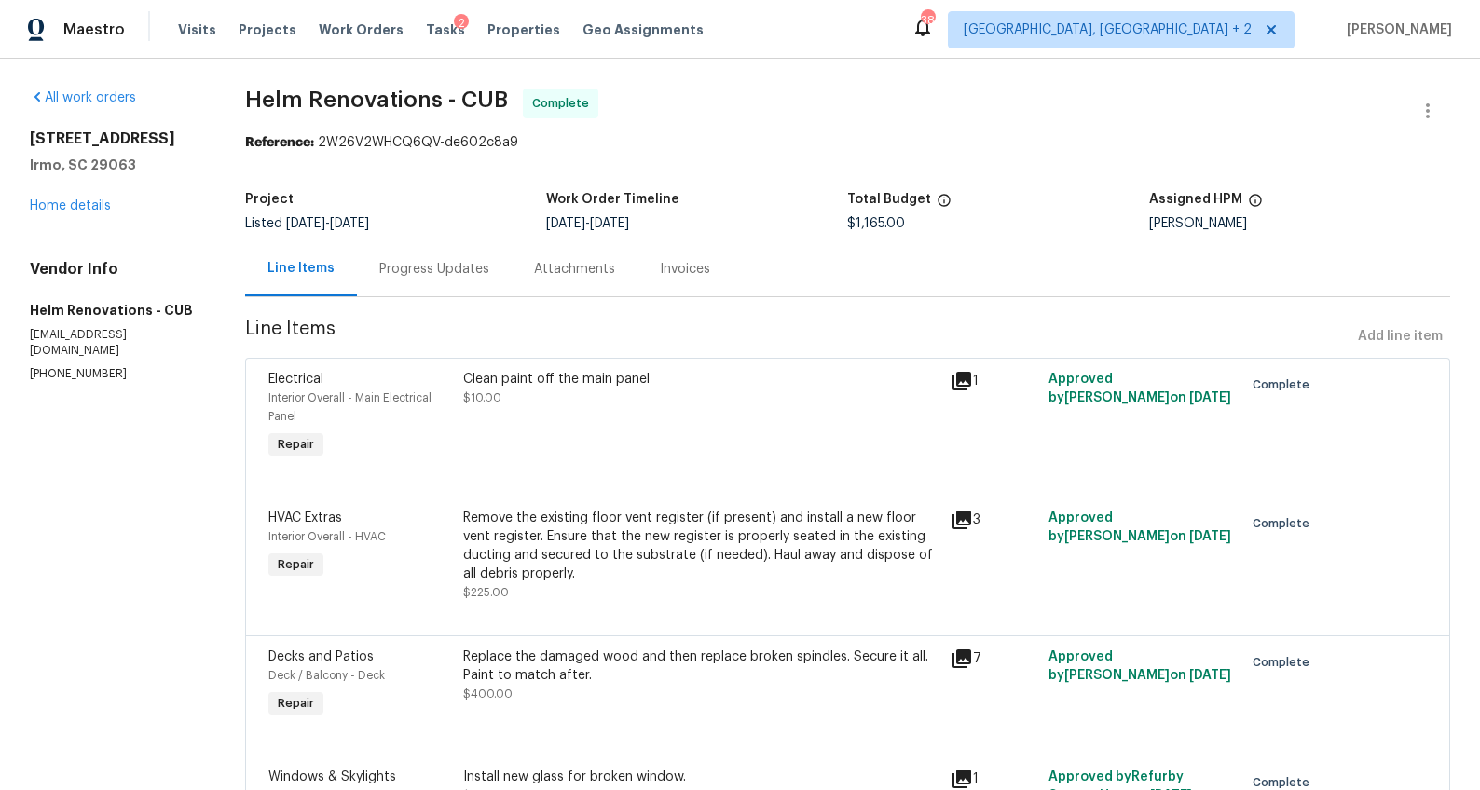
radio input "false"
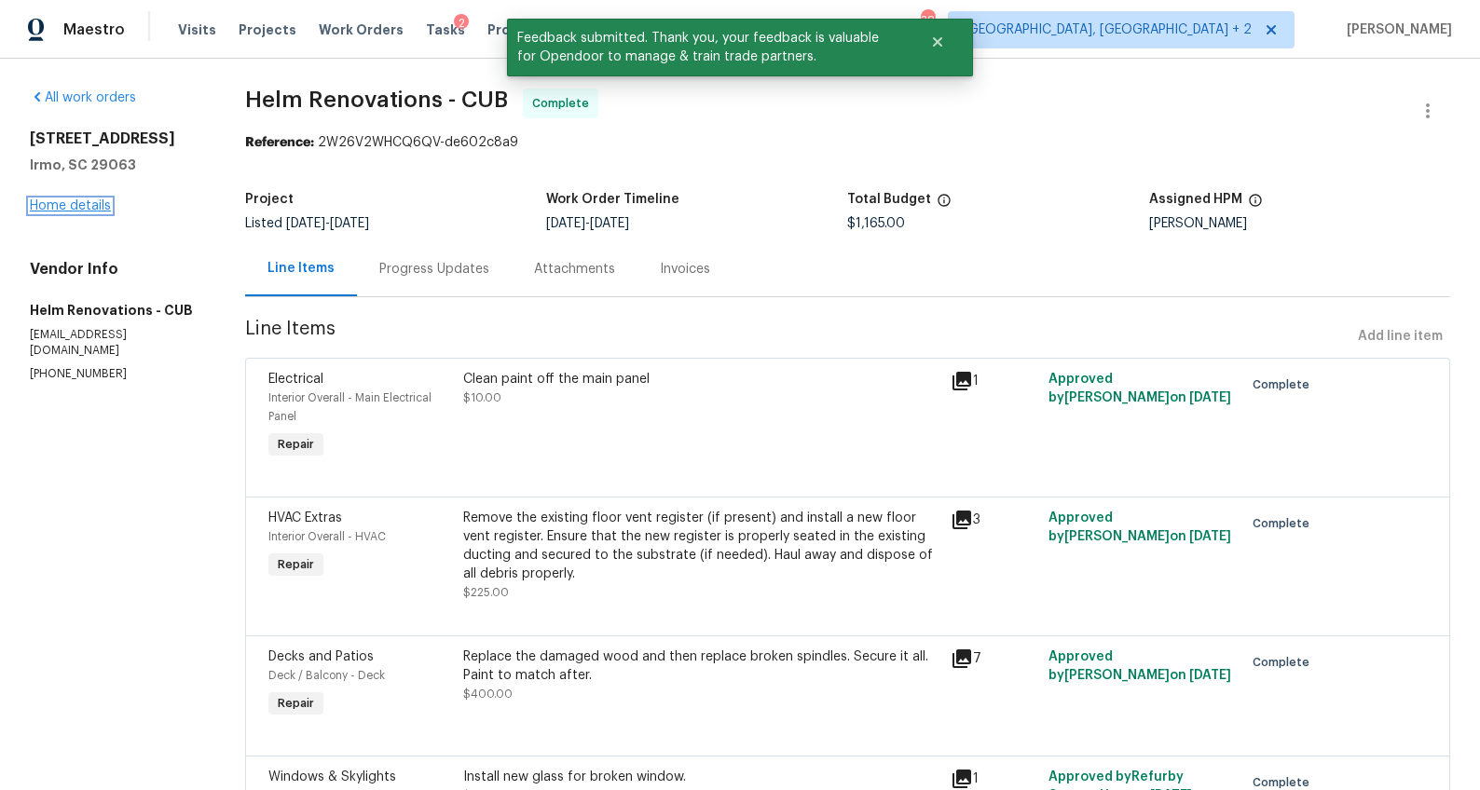
click at [67, 206] on link "Home details" at bounding box center [70, 205] width 81 height 13
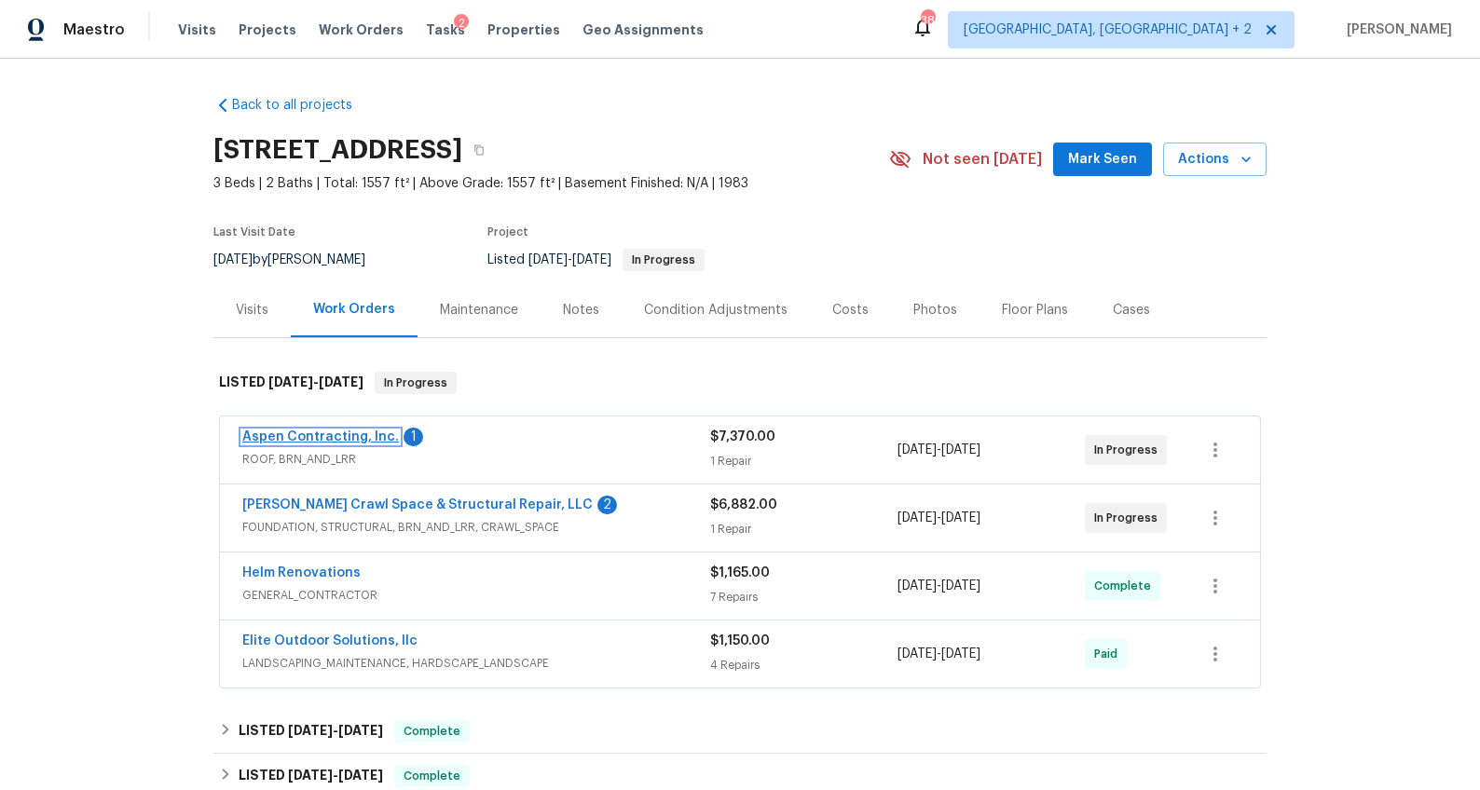
click at [328, 433] on link "Aspen Contracting, Inc." at bounding box center [320, 436] width 157 height 13
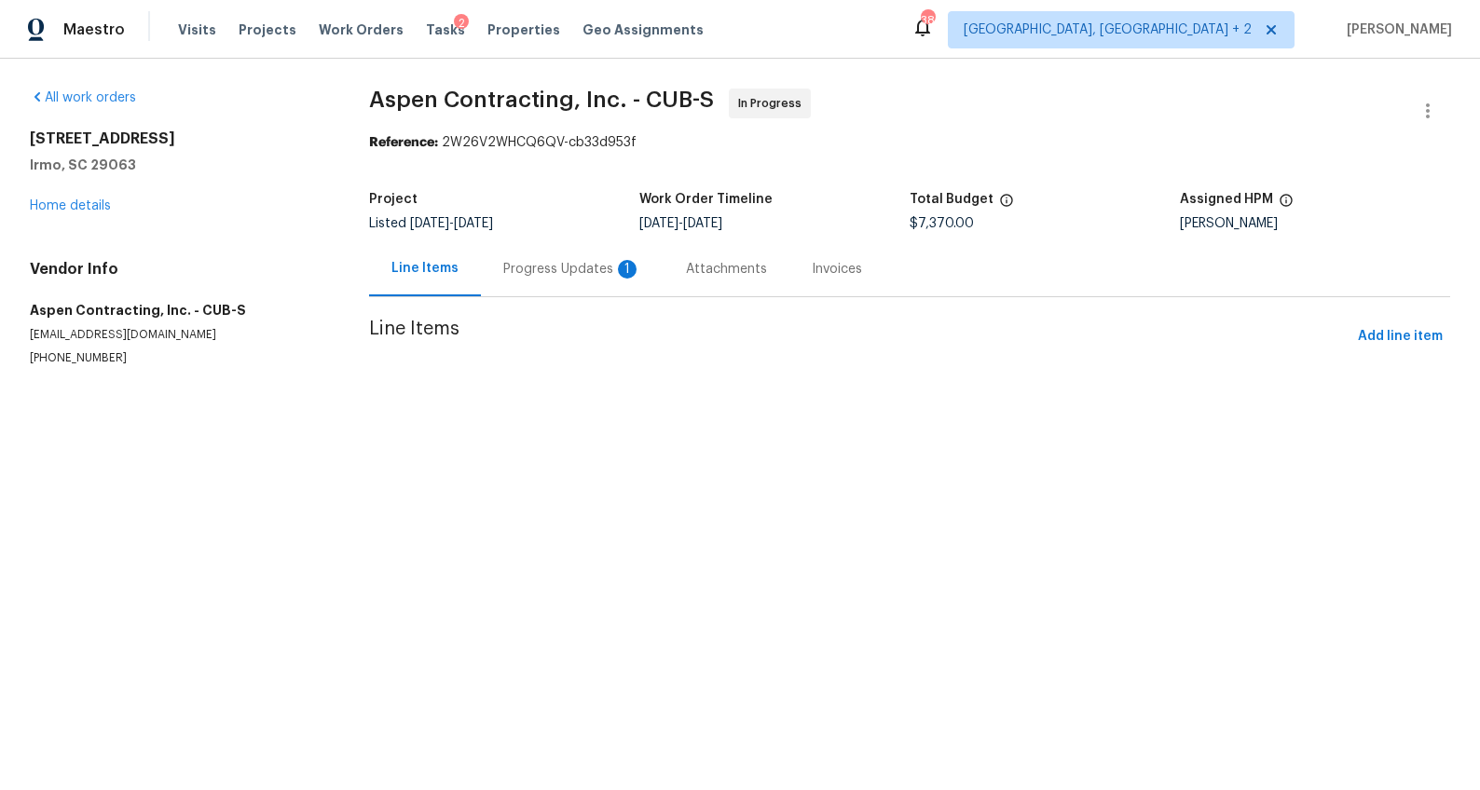
click at [527, 276] on div "Progress Updates 1" at bounding box center [572, 269] width 138 height 19
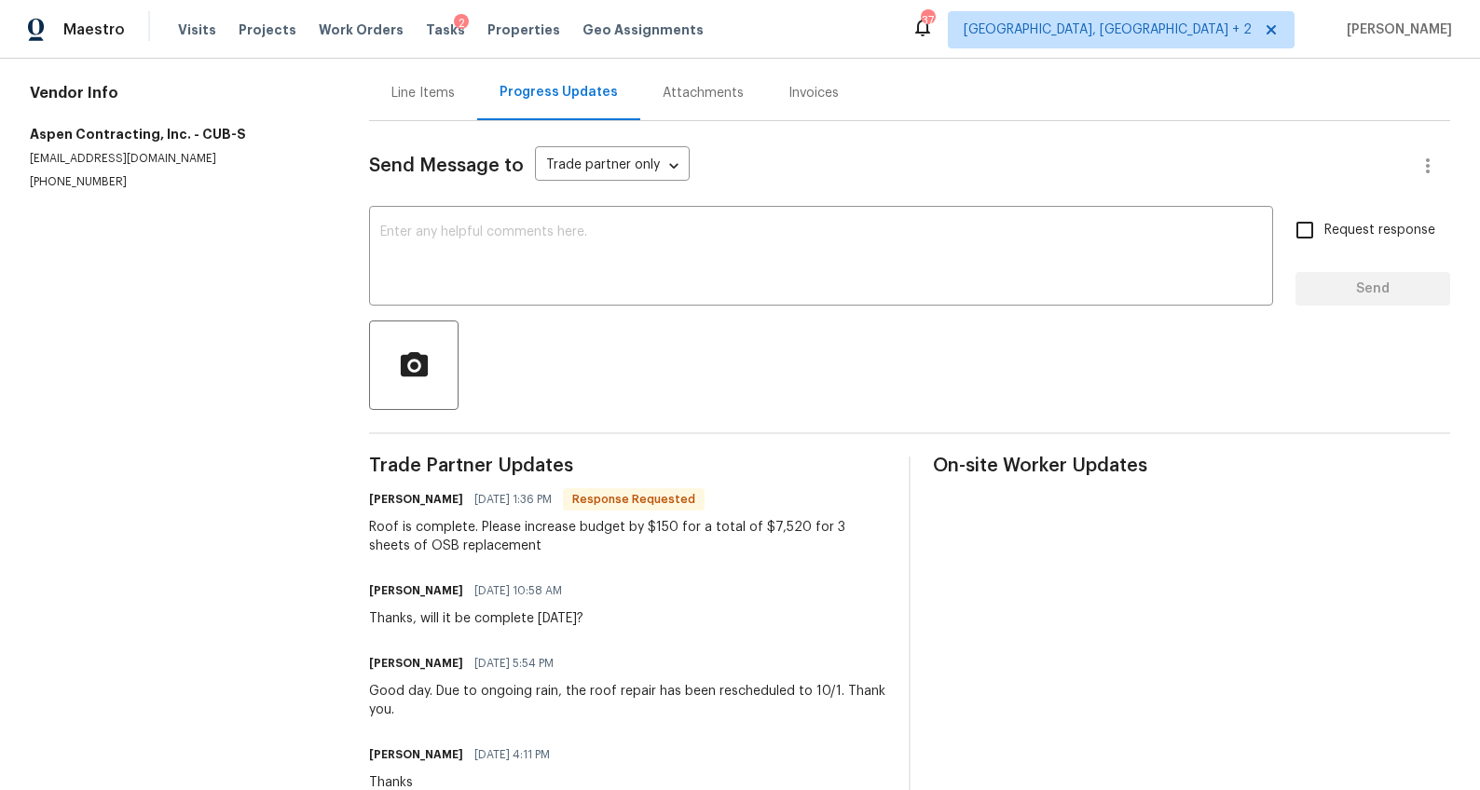
scroll to position [20, 0]
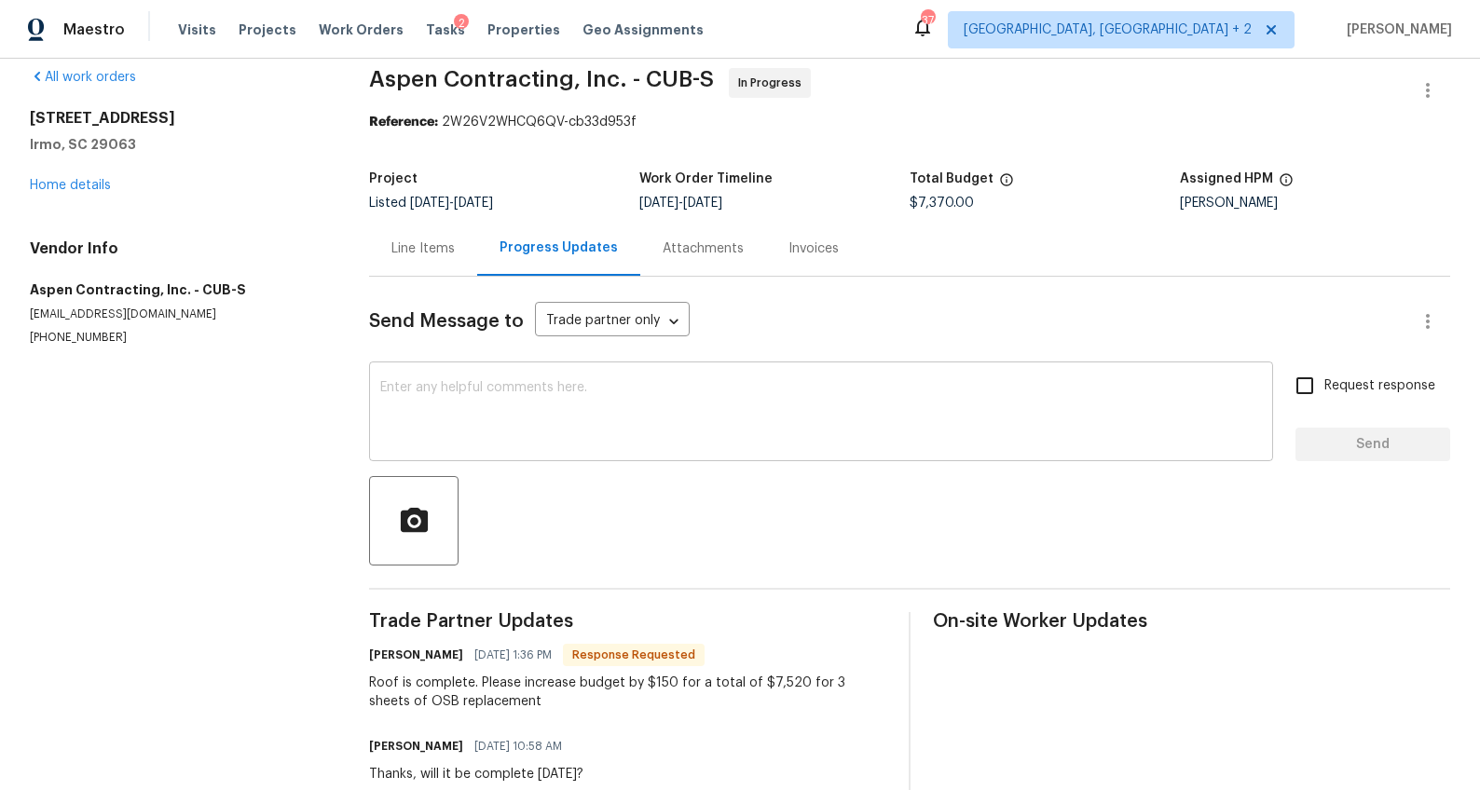
click at [479, 415] on textarea at bounding box center [820, 413] width 881 height 65
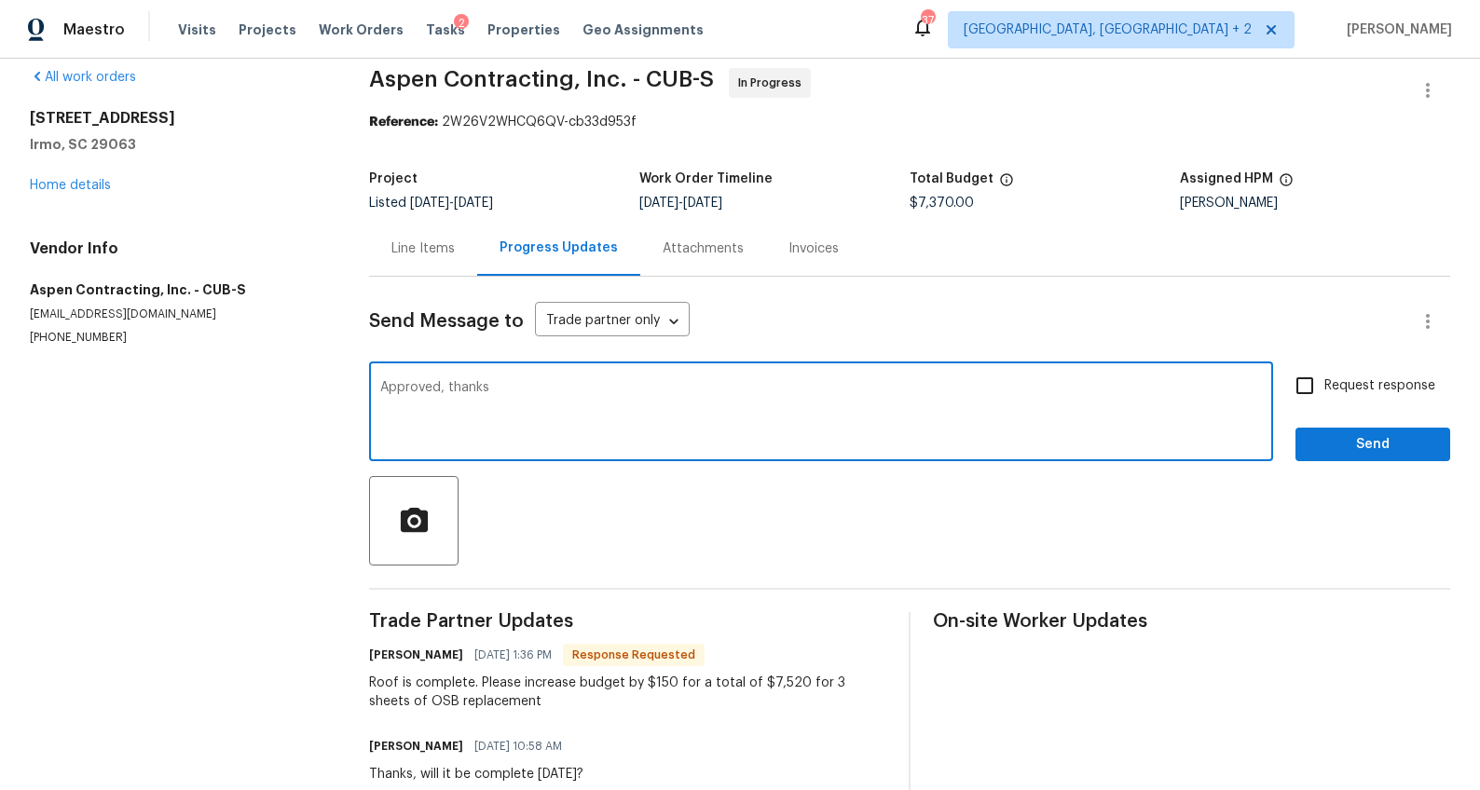
type textarea "Approved, thanks"
click at [1290, 393] on input "Request response" at bounding box center [1304, 385] width 39 height 39
checkbox input "true"
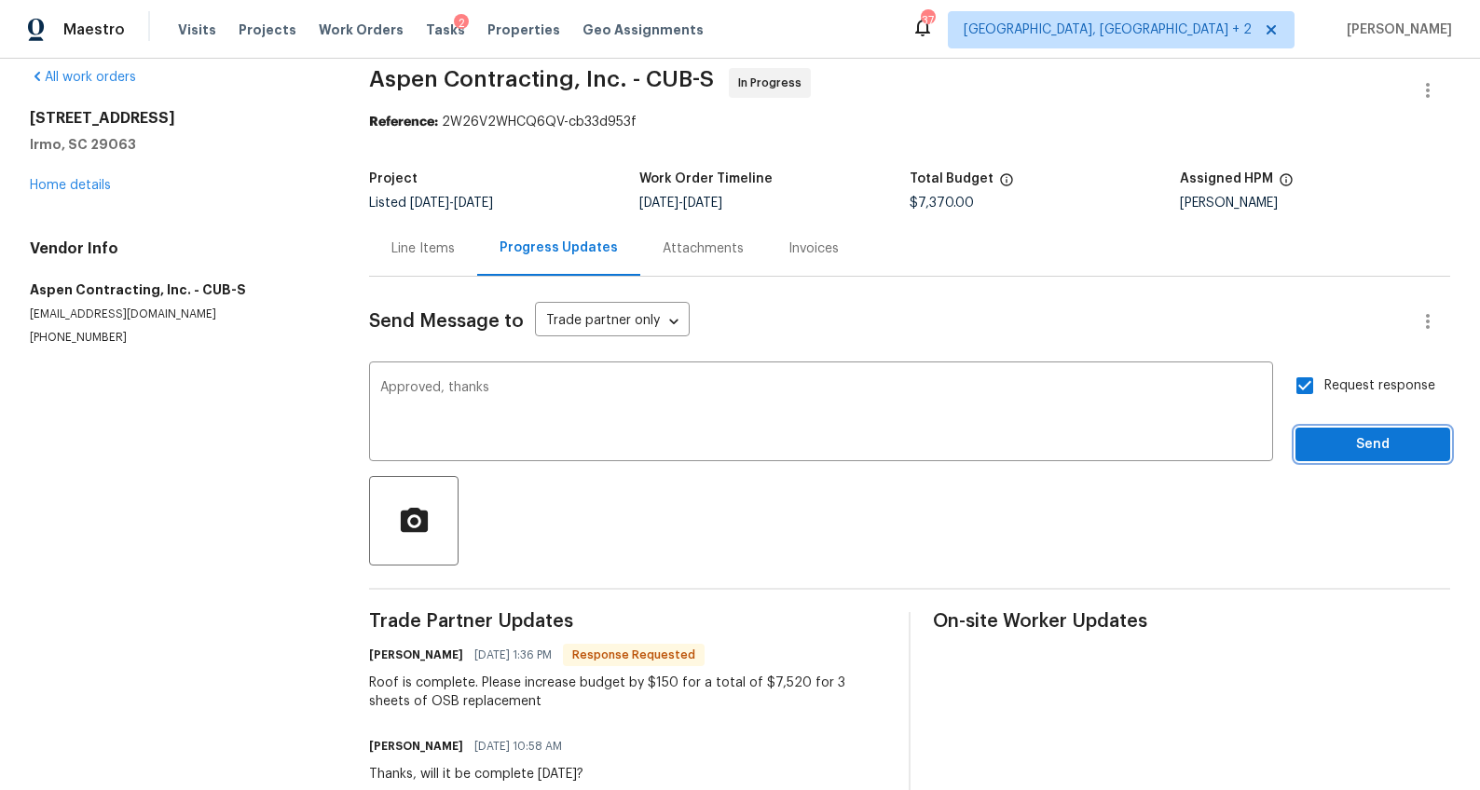
click at [1310, 451] on span "Send" at bounding box center [1372, 444] width 125 height 23
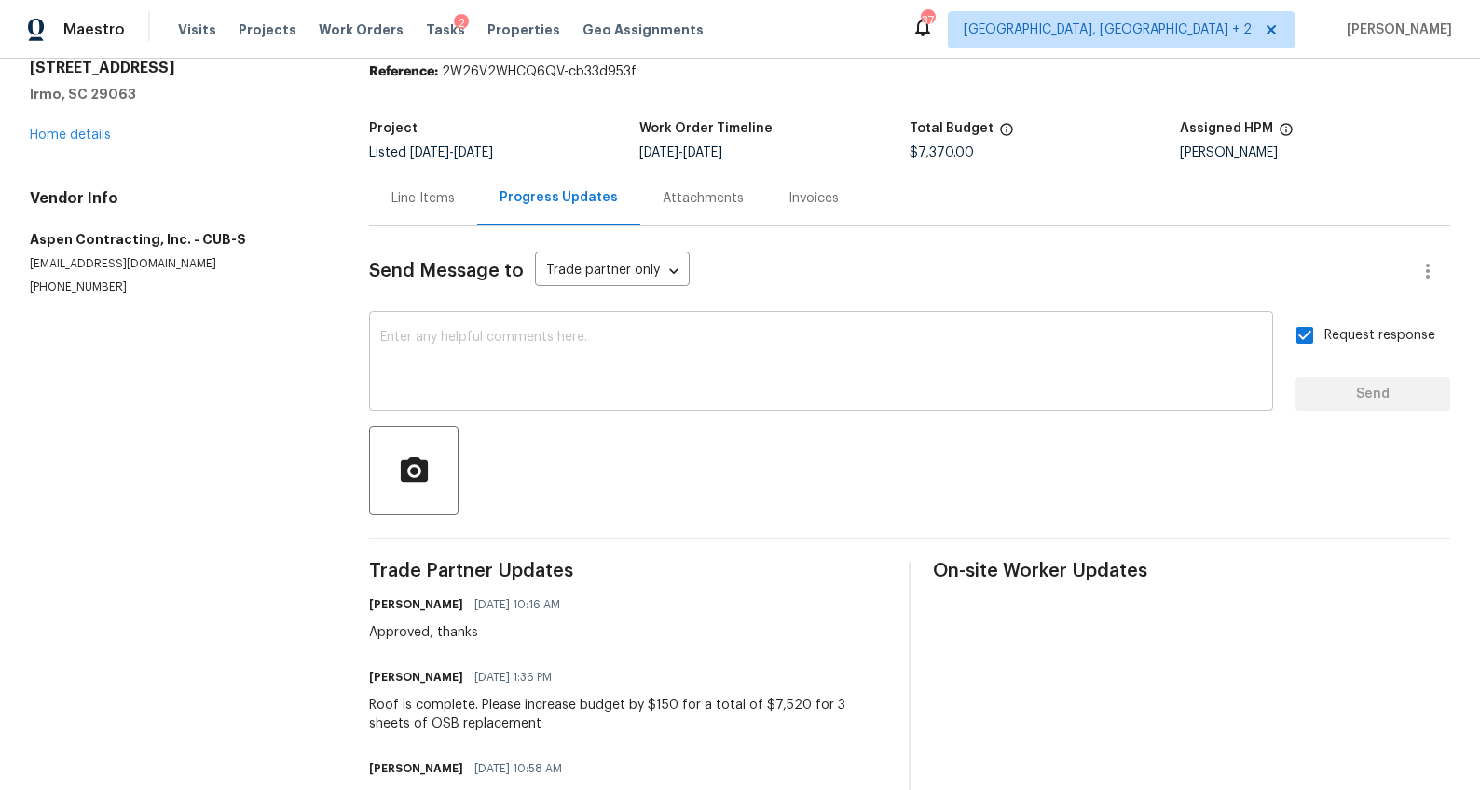
scroll to position [83, 0]
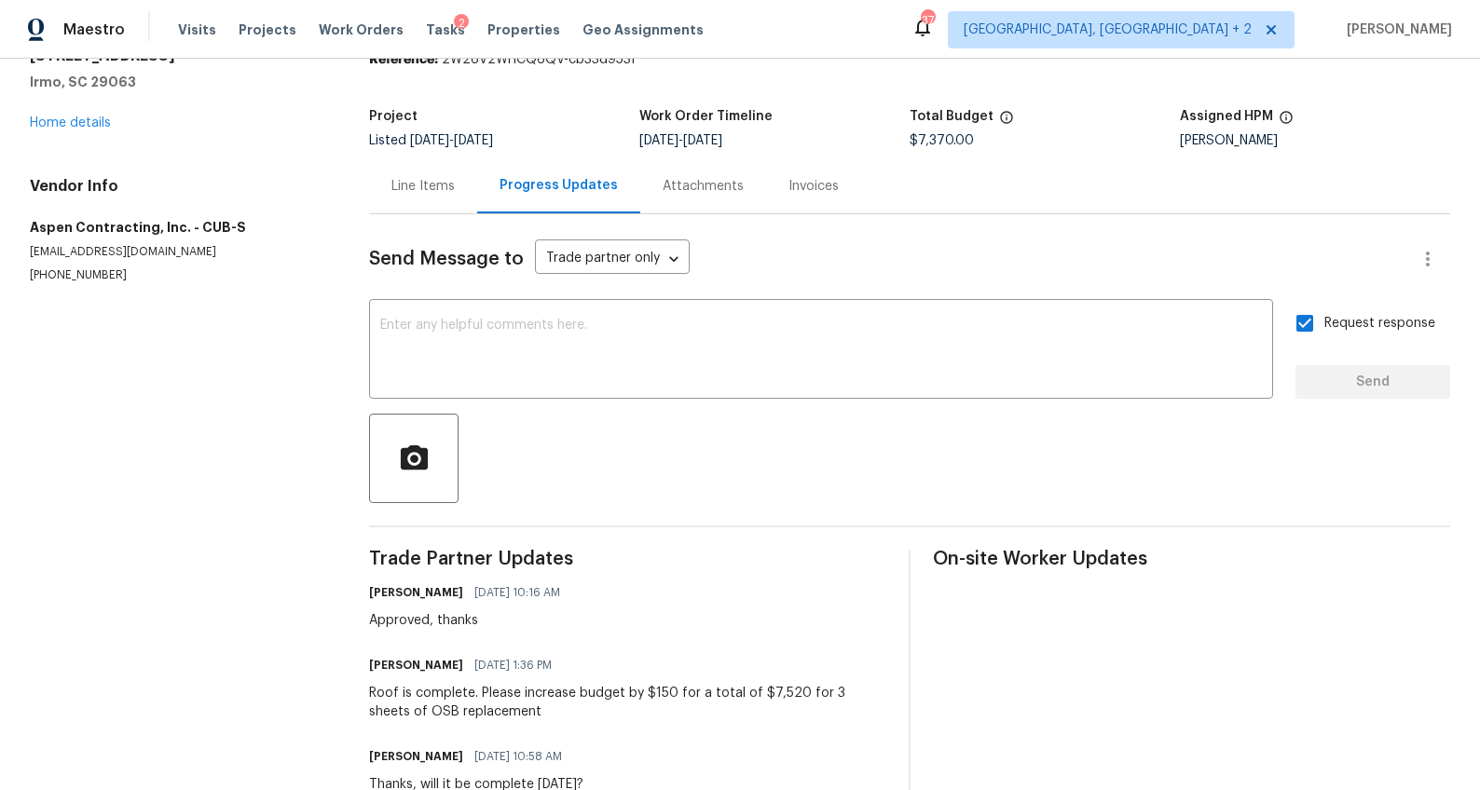
click at [454, 189] on div "Line Items" at bounding box center [423, 185] width 108 height 55
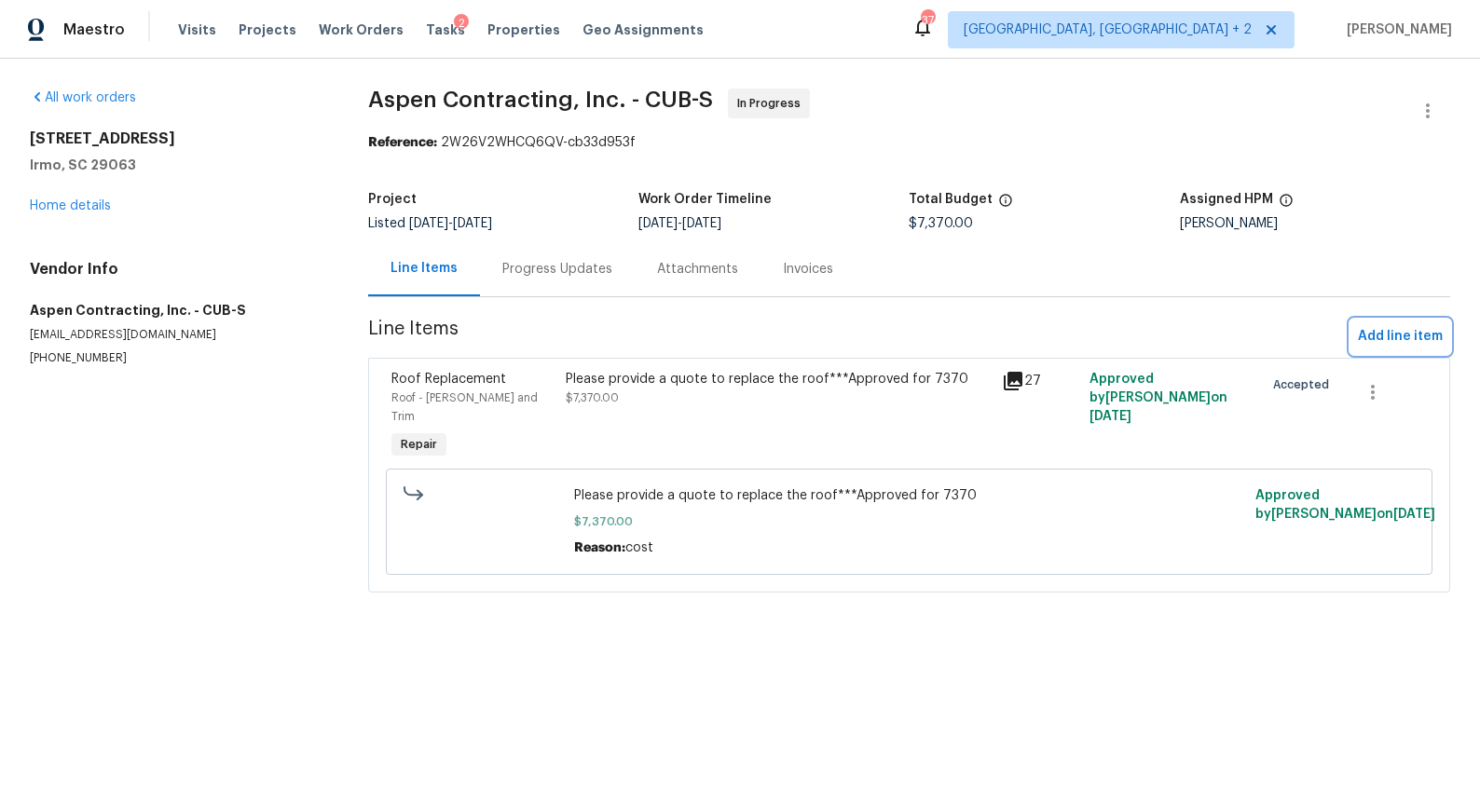
click at [1382, 338] on span "Add line item" at bounding box center [1400, 336] width 85 height 23
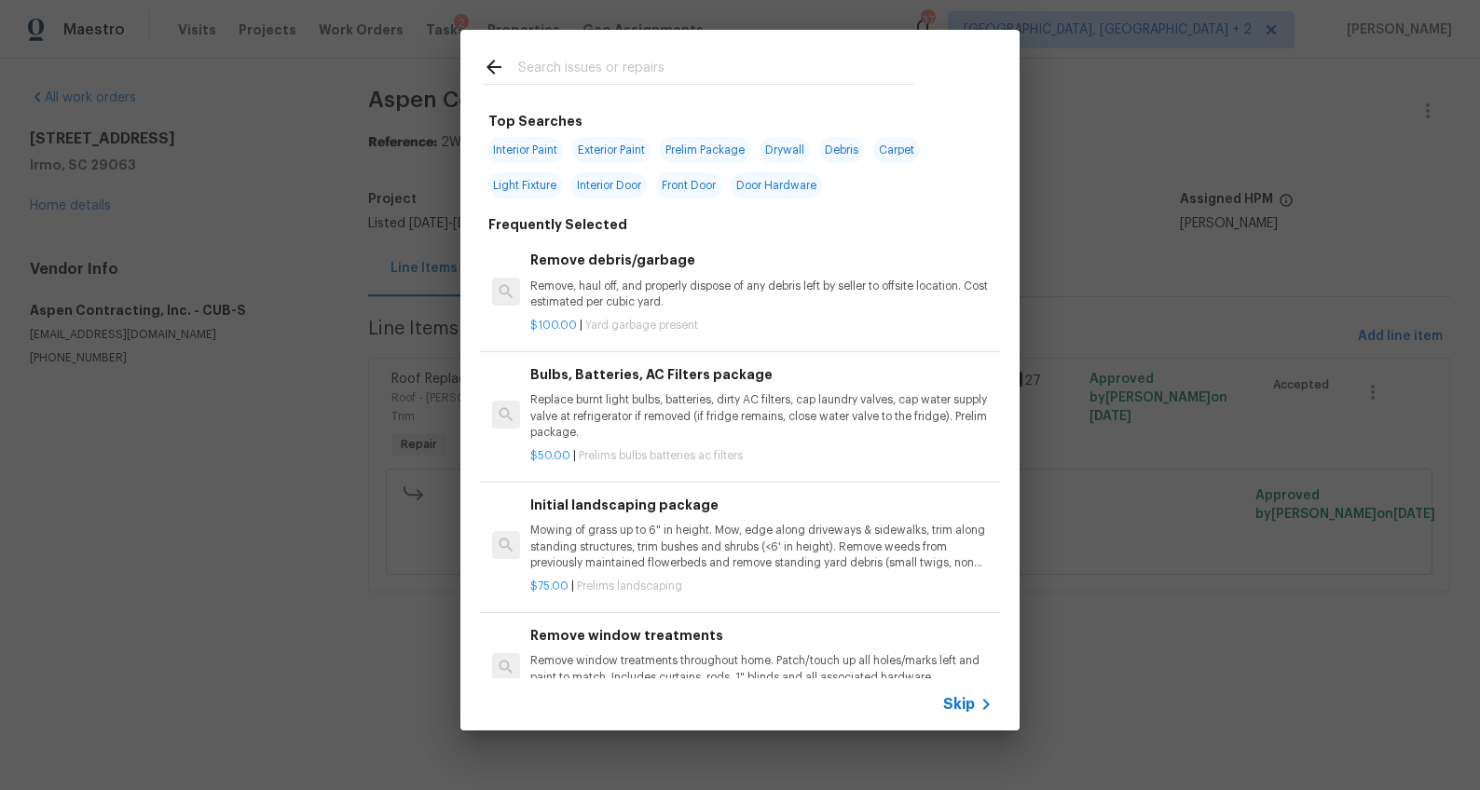
click at [619, 74] on input "text" at bounding box center [715, 70] width 395 height 28
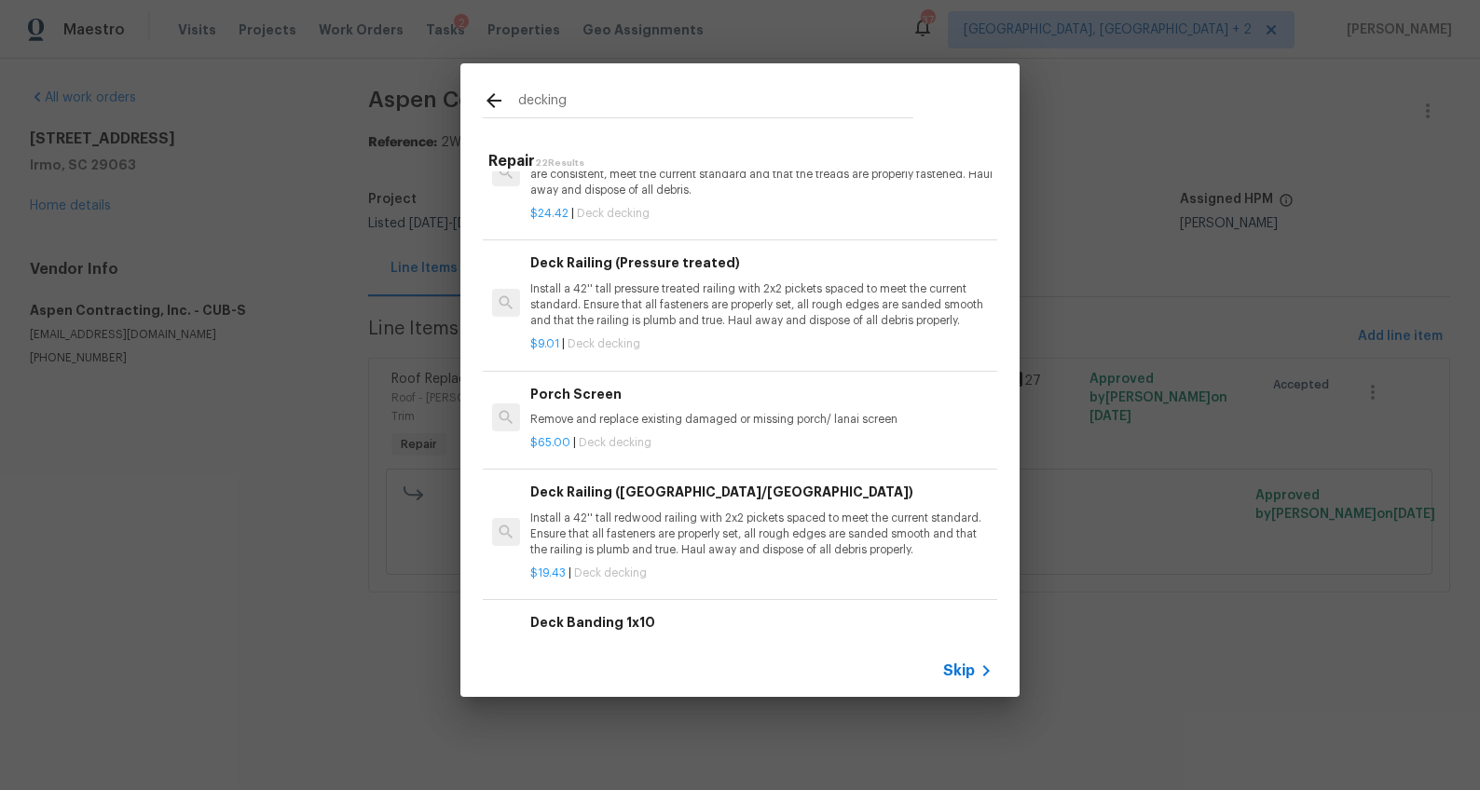
scroll to position [1129, 0]
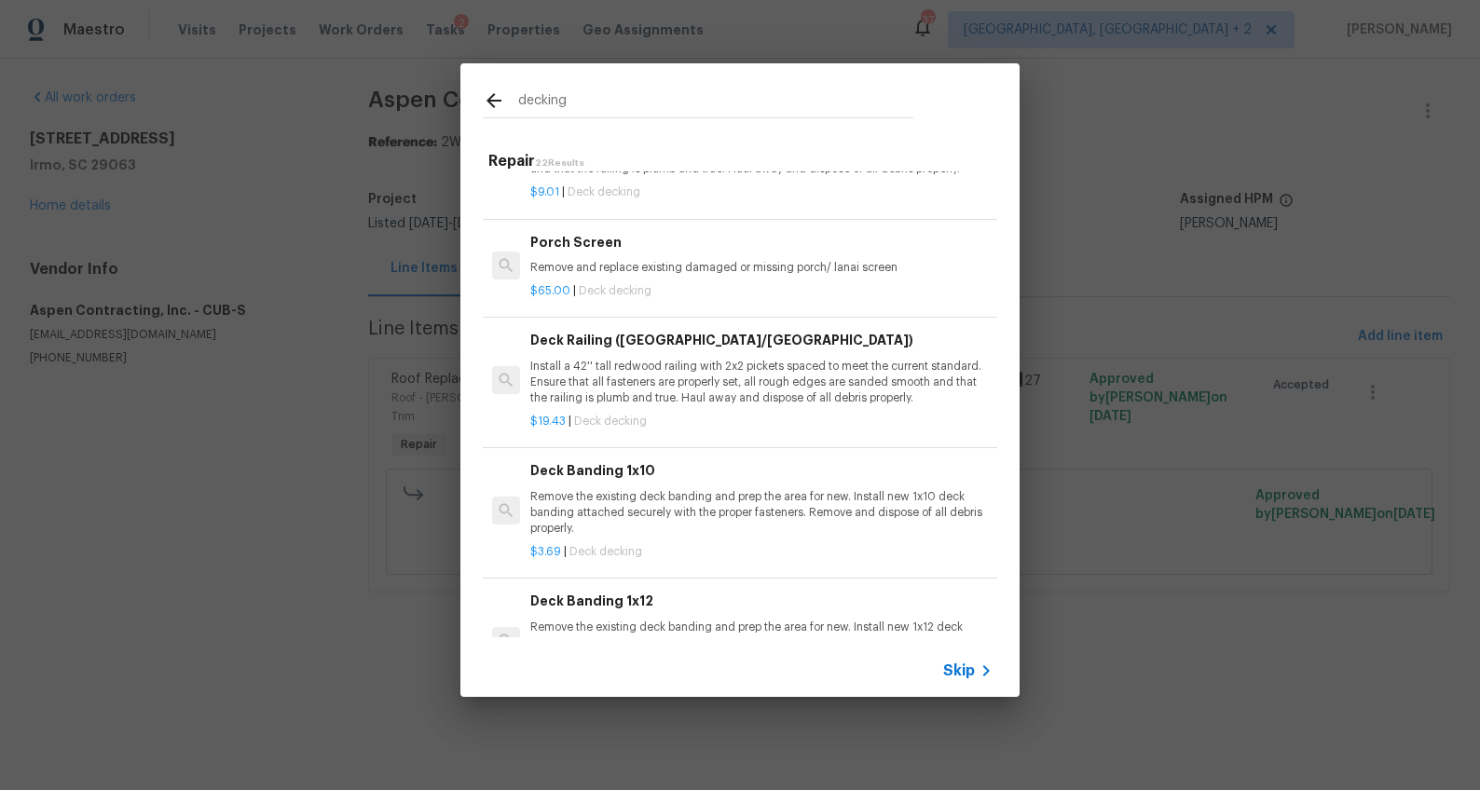
click at [576, 97] on input "decking" at bounding box center [715, 103] width 395 height 28
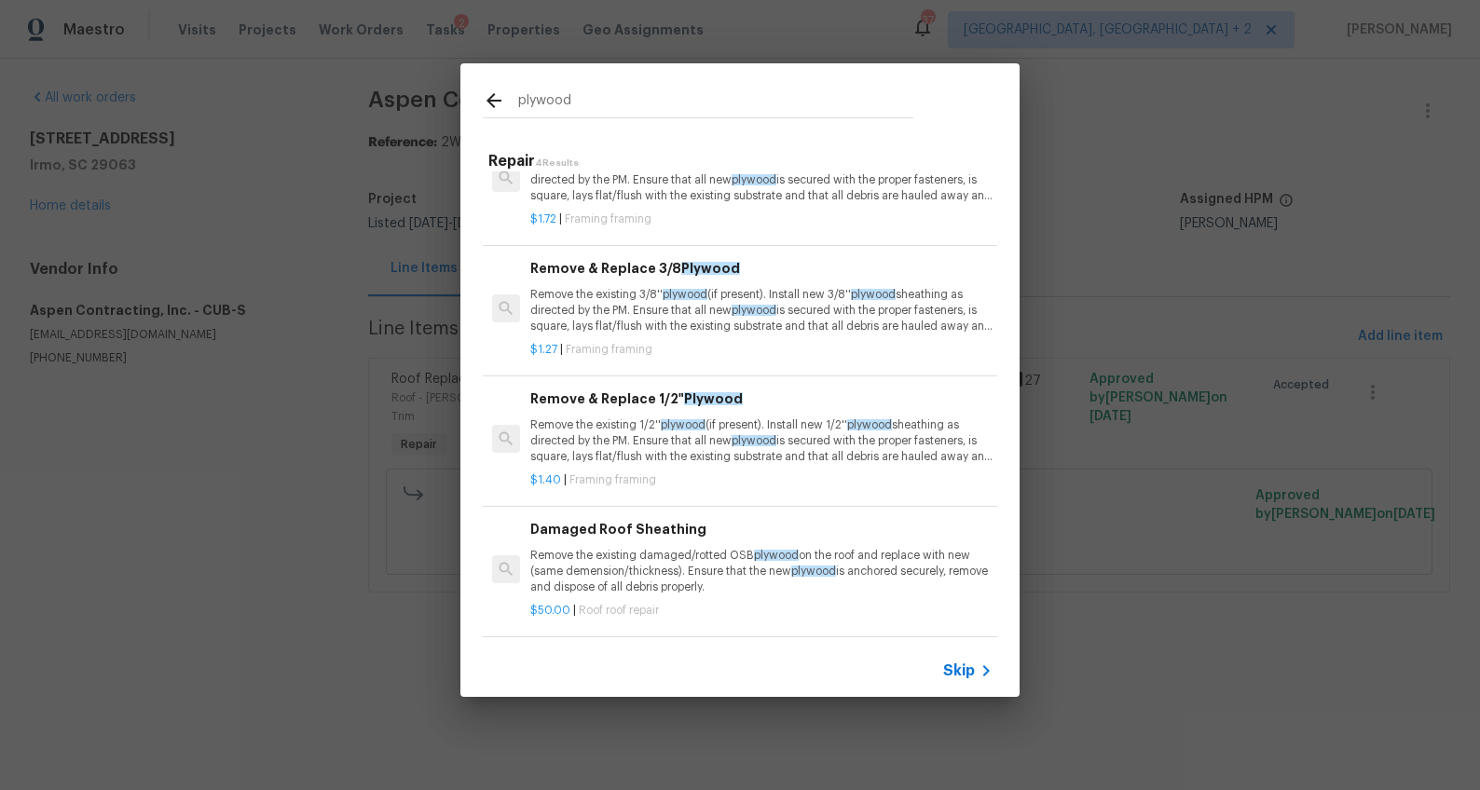
type input "plywood"
click at [650, 561] on p "Remove the existing damaged/rotted OSB plywood on the roof and replace with new…" at bounding box center [761, 572] width 462 height 48
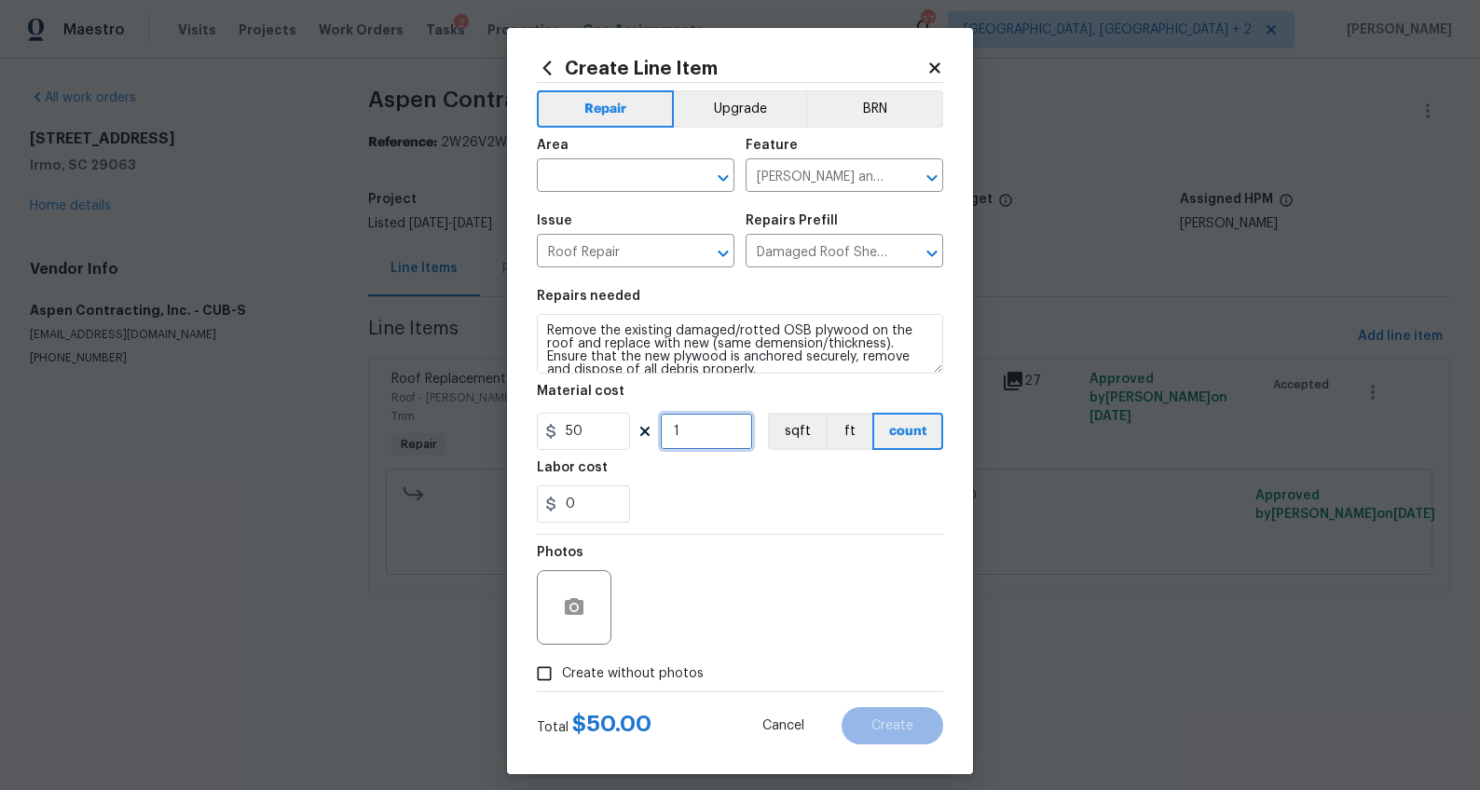
click at [694, 436] on input "1" at bounding box center [706, 431] width 93 height 37
type input "3"
click at [591, 171] on input "text" at bounding box center [609, 177] width 145 height 29
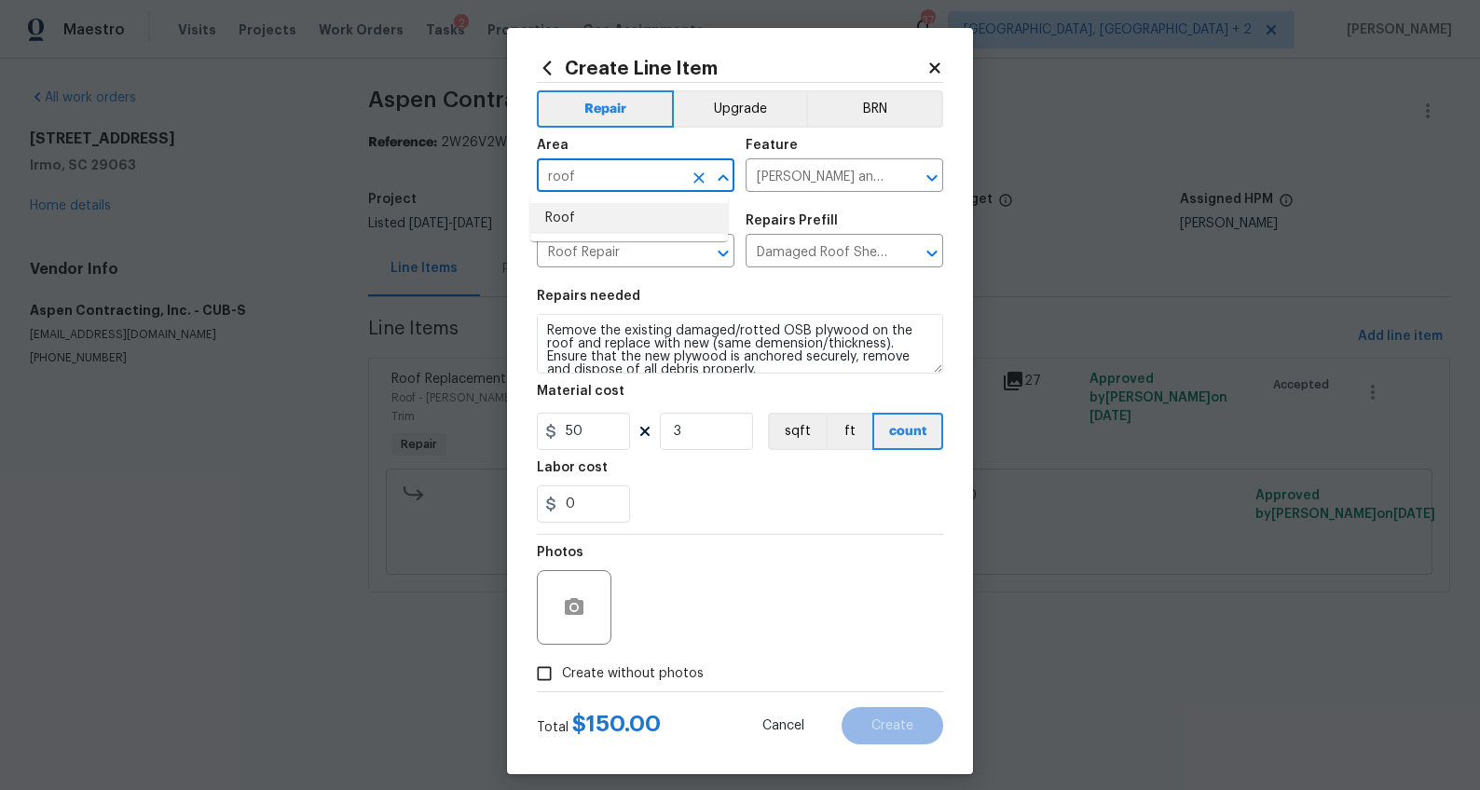
click at [615, 215] on li "Roof" at bounding box center [629, 218] width 198 height 31
type input "Roof"
click at [650, 681] on span "Create without photos" at bounding box center [633, 674] width 142 height 20
click at [562, 681] on input "Create without photos" at bounding box center [543, 673] width 35 height 35
checkbox input "true"
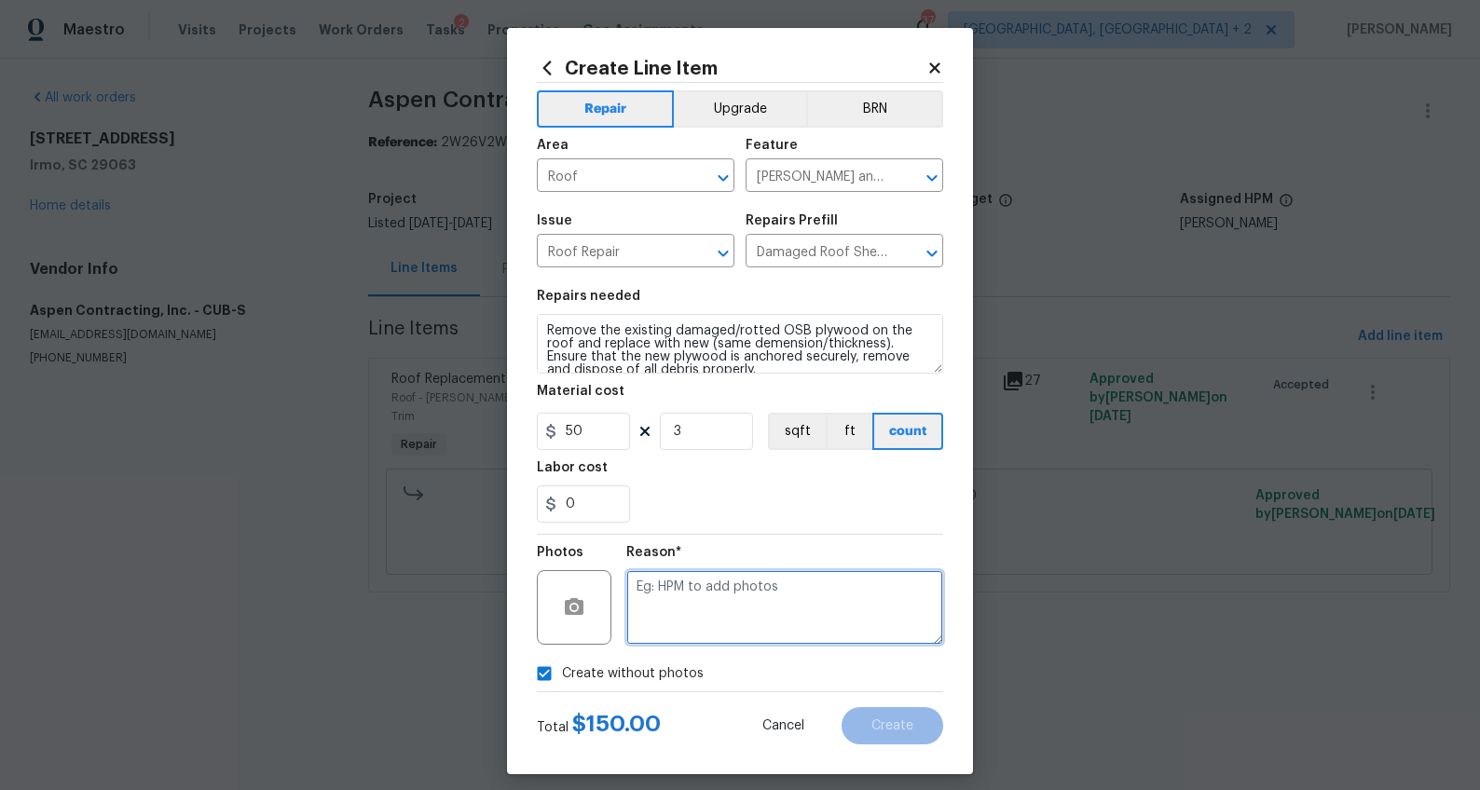
click at [714, 612] on textarea at bounding box center [784, 607] width 317 height 75
type textarea "wa"
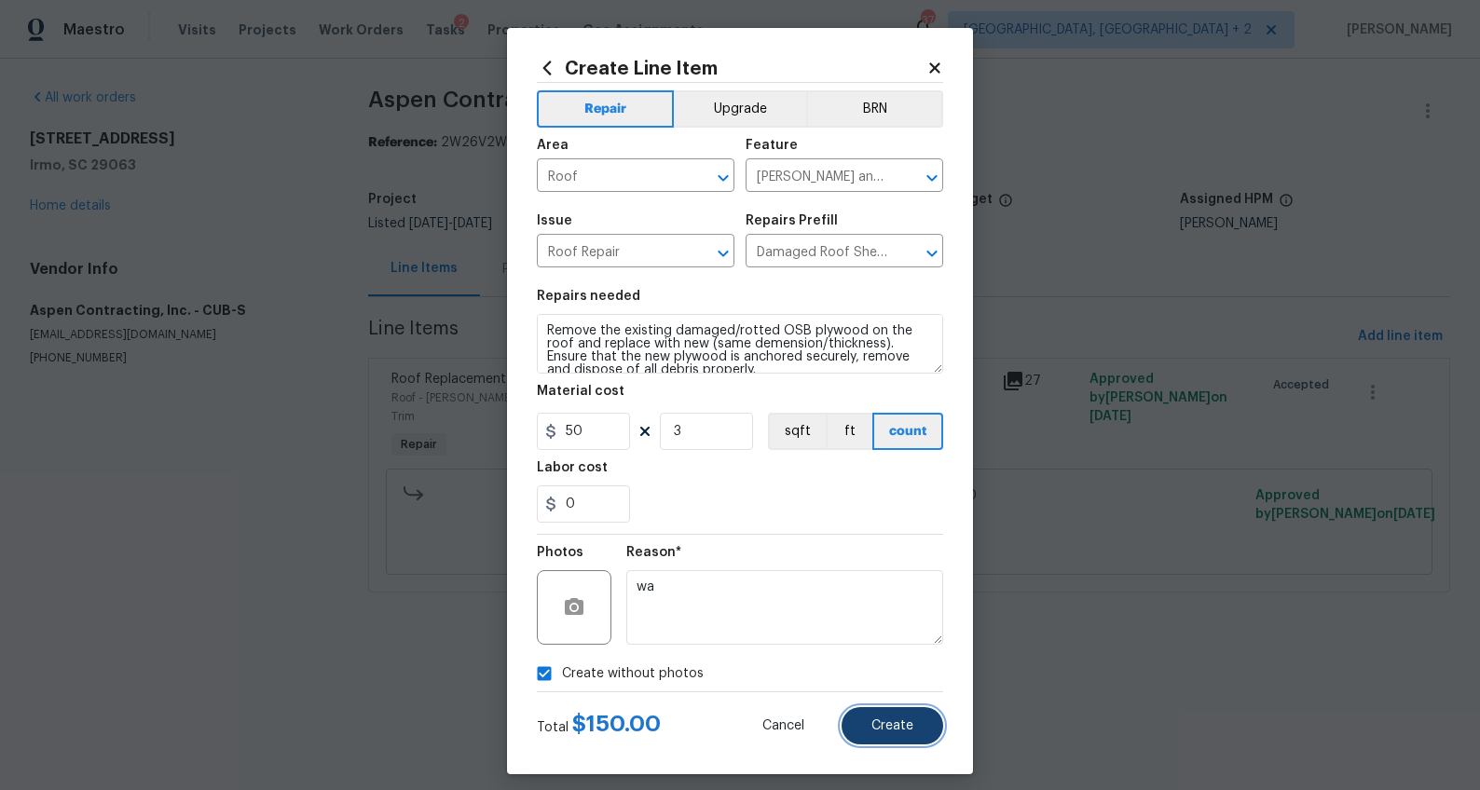
click at [884, 720] on span "Create" at bounding box center [892, 726] width 42 height 14
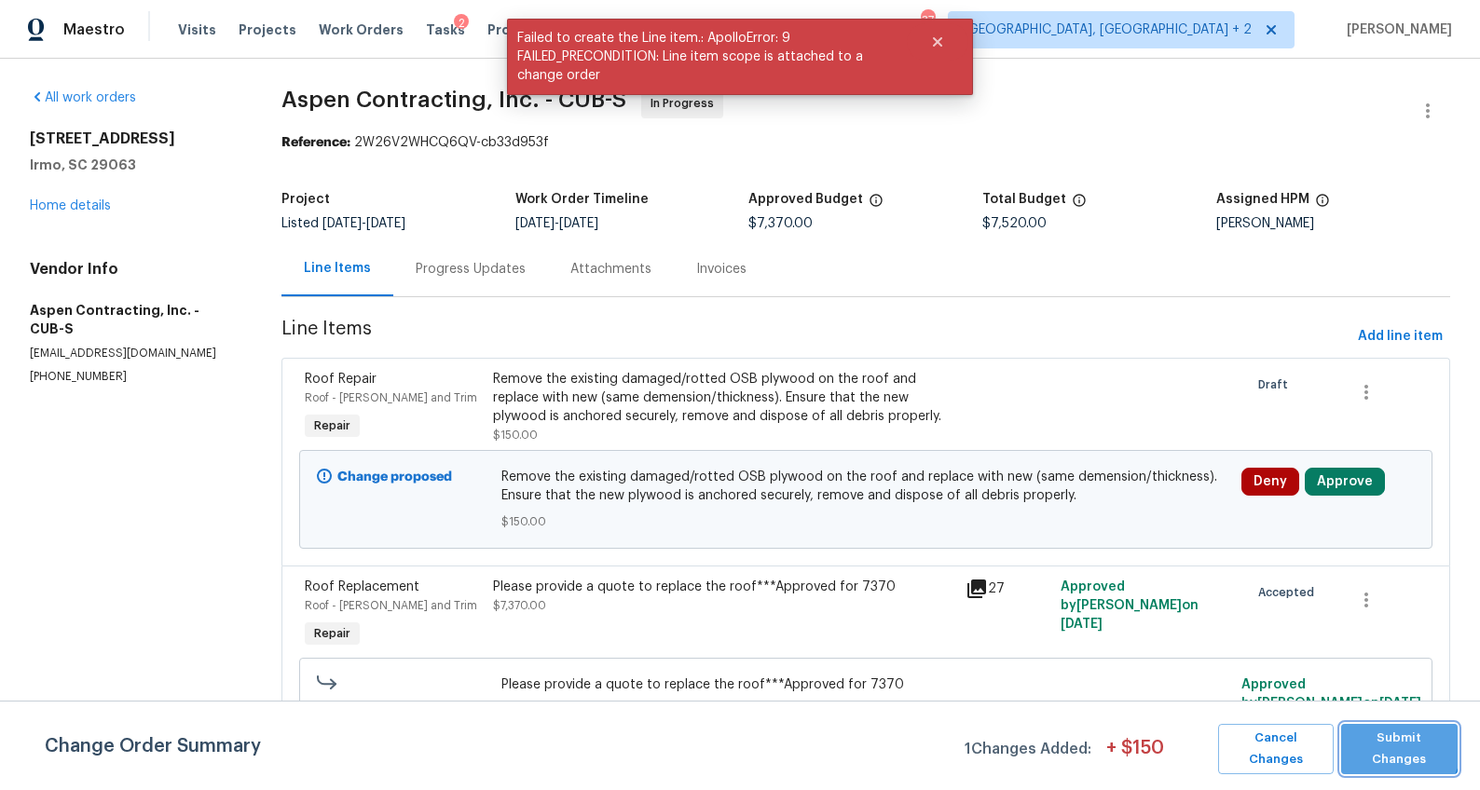
click at [1393, 745] on span "Submit Changes" at bounding box center [1399, 749] width 98 height 43
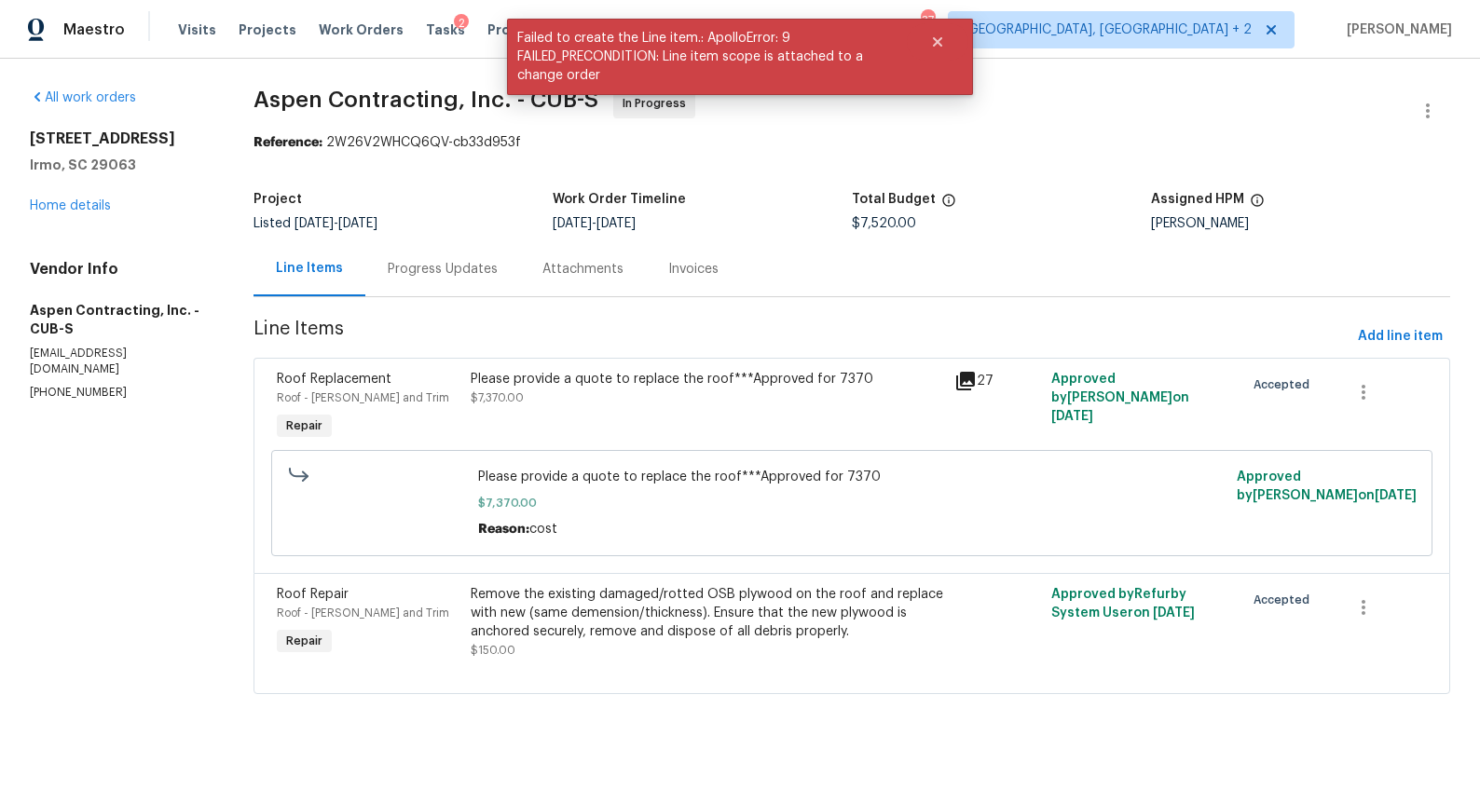
click at [461, 262] on div "Progress Updates" at bounding box center [443, 269] width 110 height 19
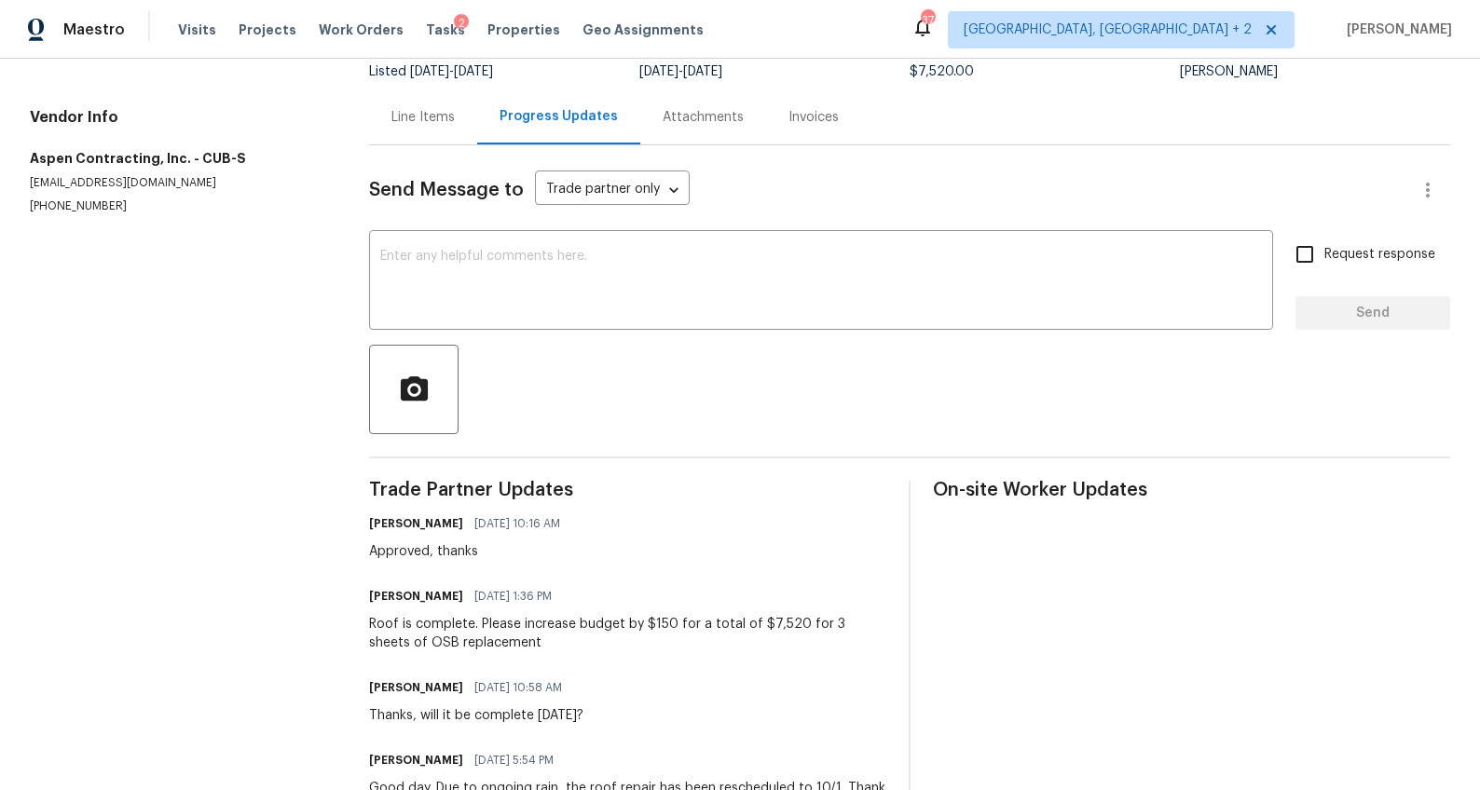
scroll to position [104, 0]
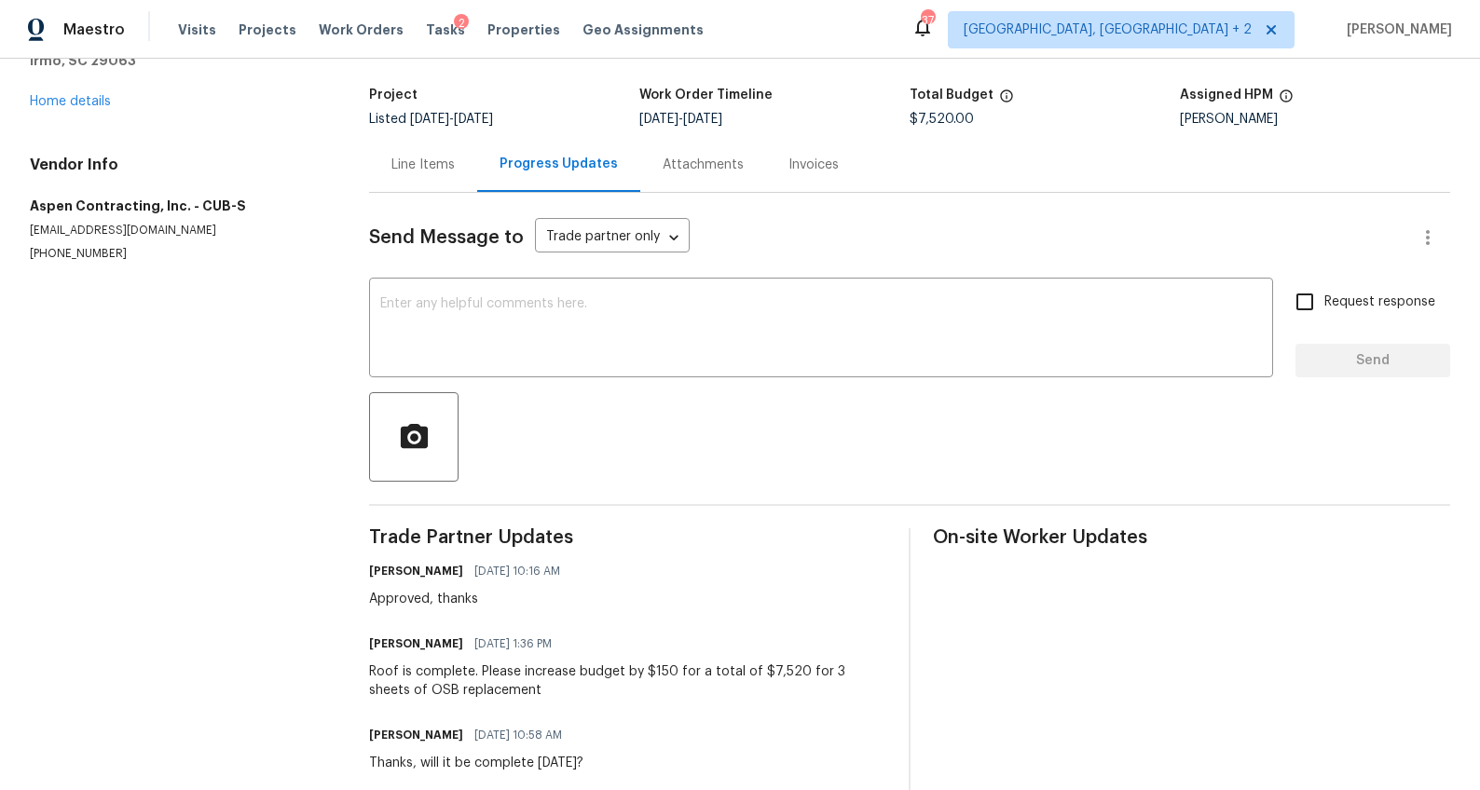
click at [418, 167] on div "Line Items" at bounding box center [422, 165] width 63 height 19
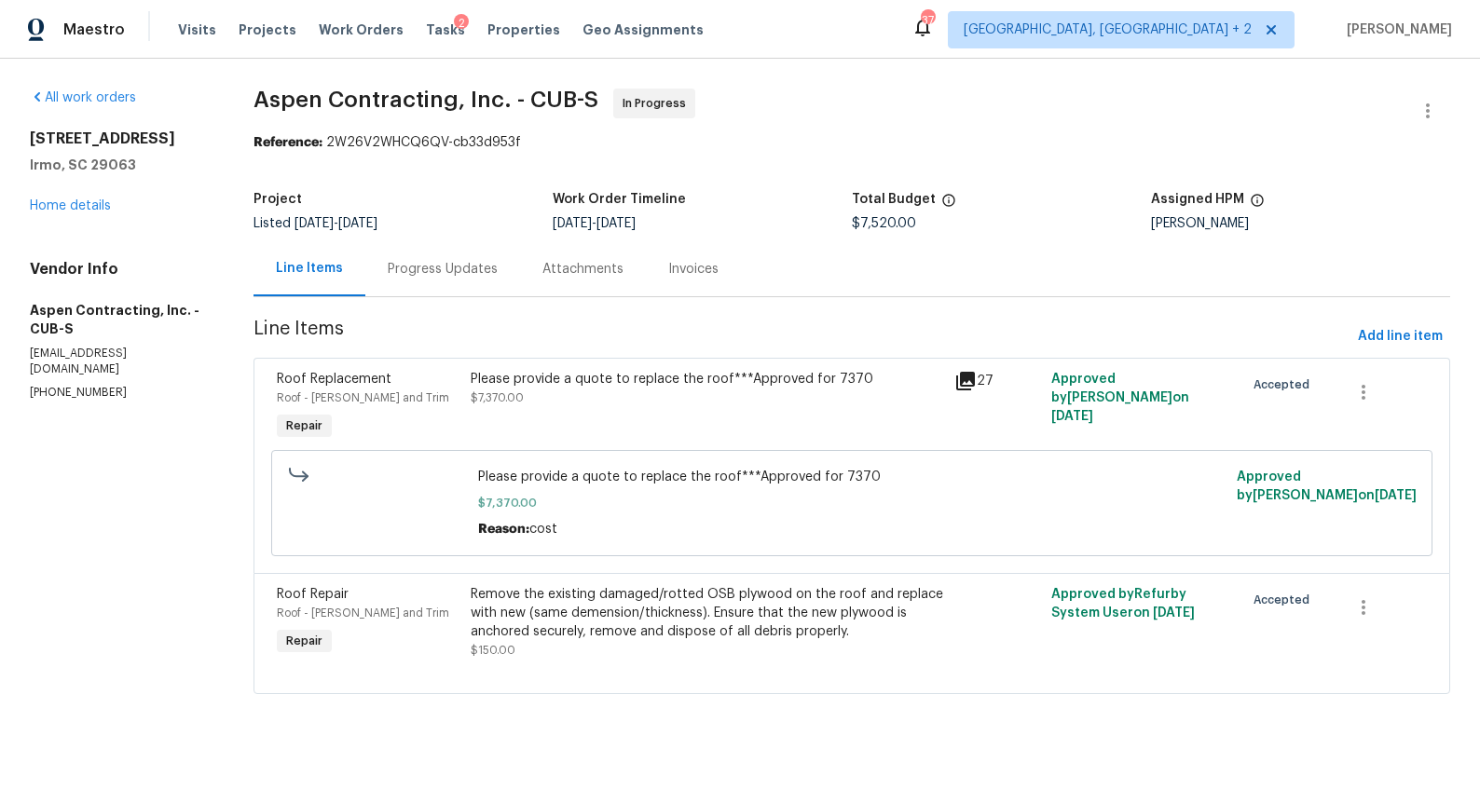
click at [799, 416] on div "Please provide a quote to replace the roof***Approved for 7370 $7,370.00" at bounding box center [707, 407] width 484 height 86
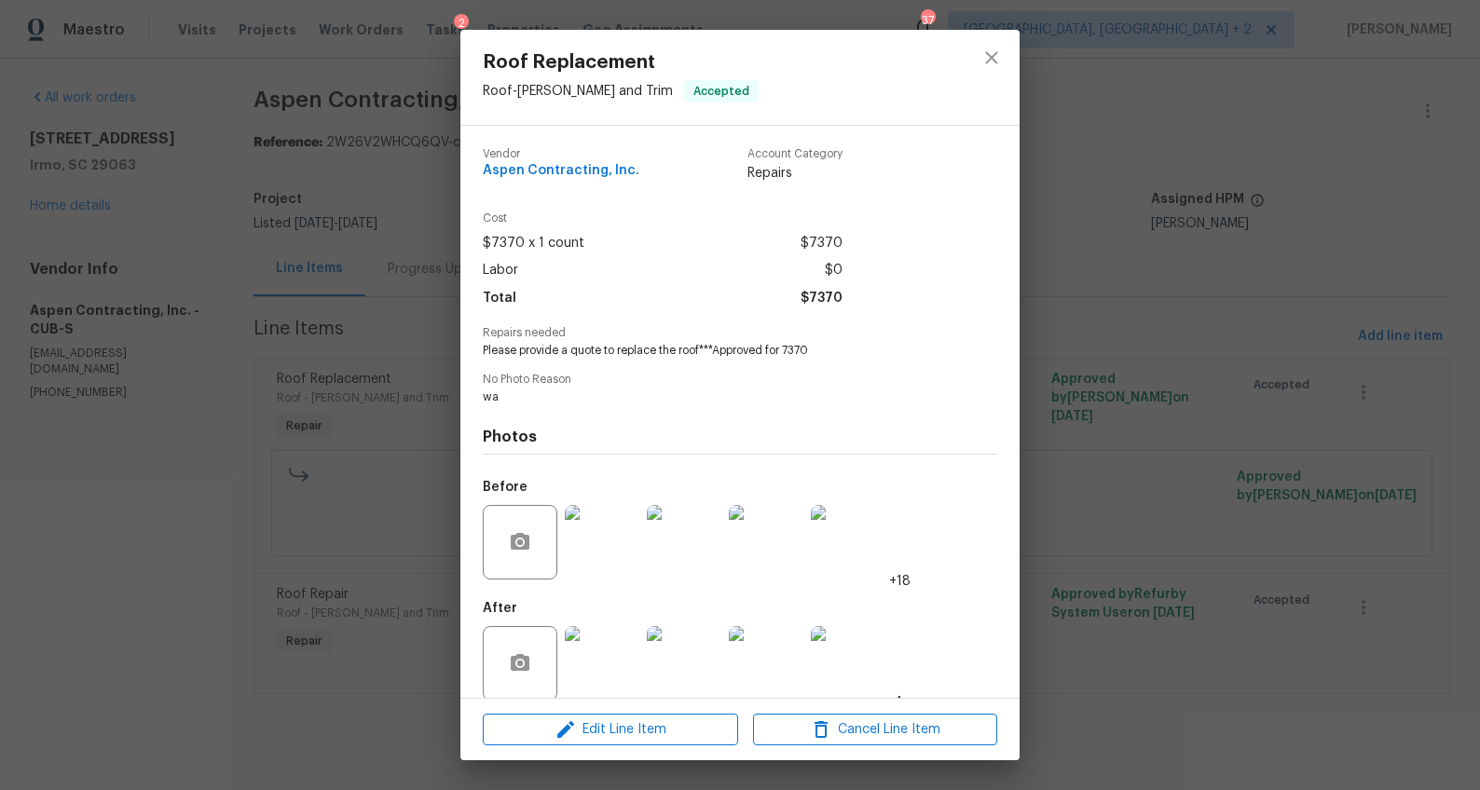
scroll to position [8, 0]
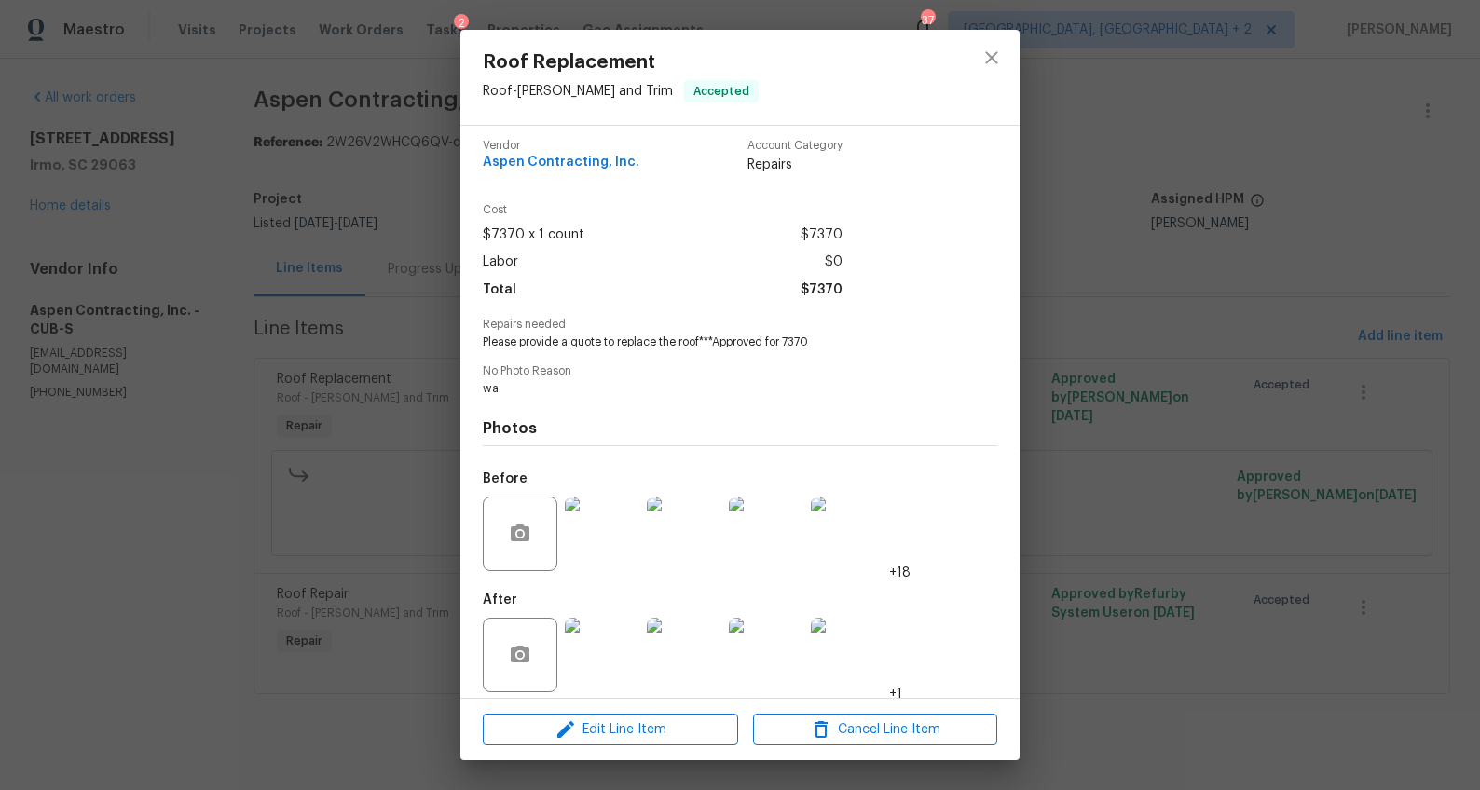
click at [626, 622] on img at bounding box center [602, 655] width 75 height 75
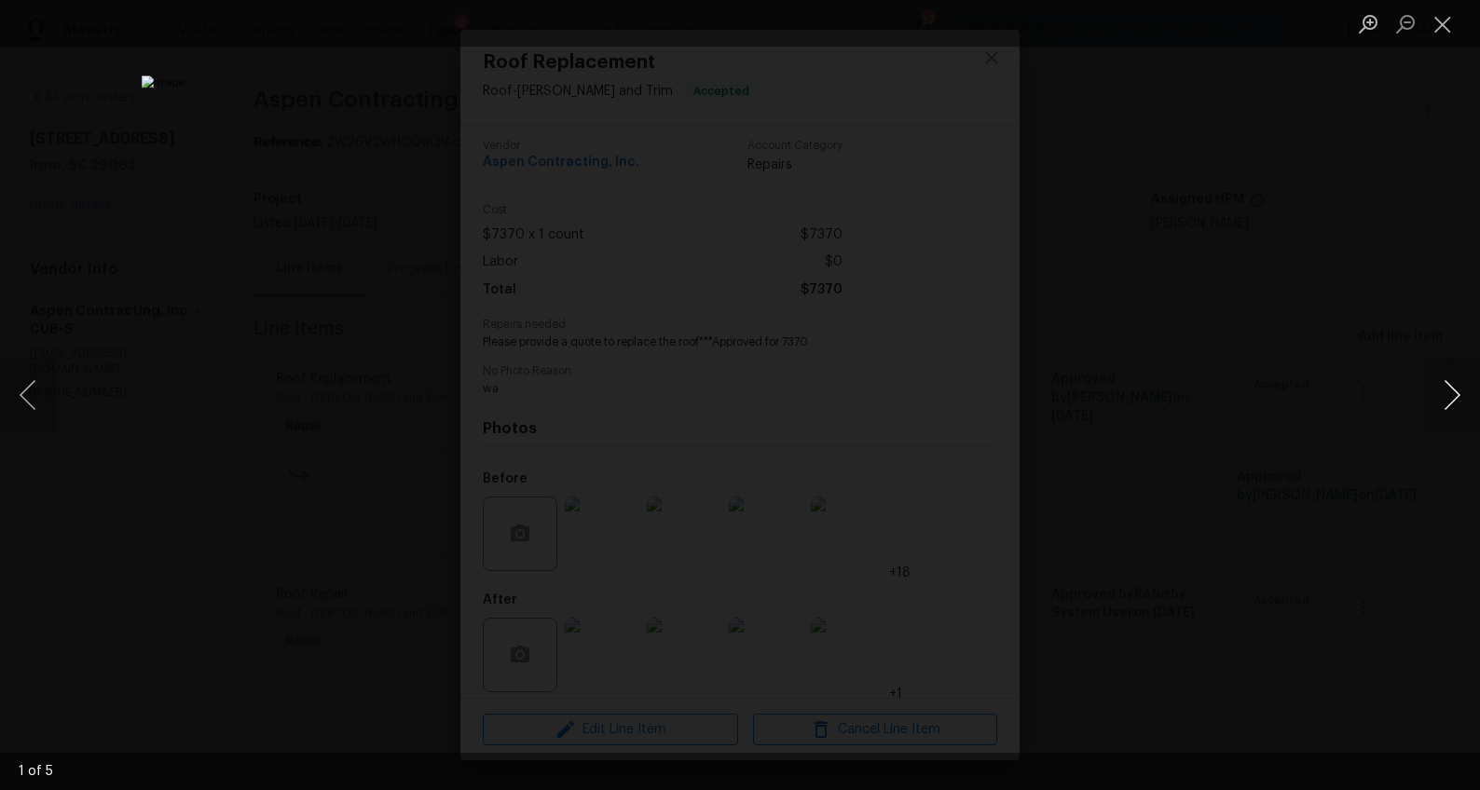
click at [1448, 391] on button "Next image" at bounding box center [1452, 395] width 56 height 75
click at [1452, 399] on button "Next image" at bounding box center [1452, 395] width 56 height 75
click at [1291, 529] on div "Lightbox" at bounding box center [740, 395] width 1480 height 790
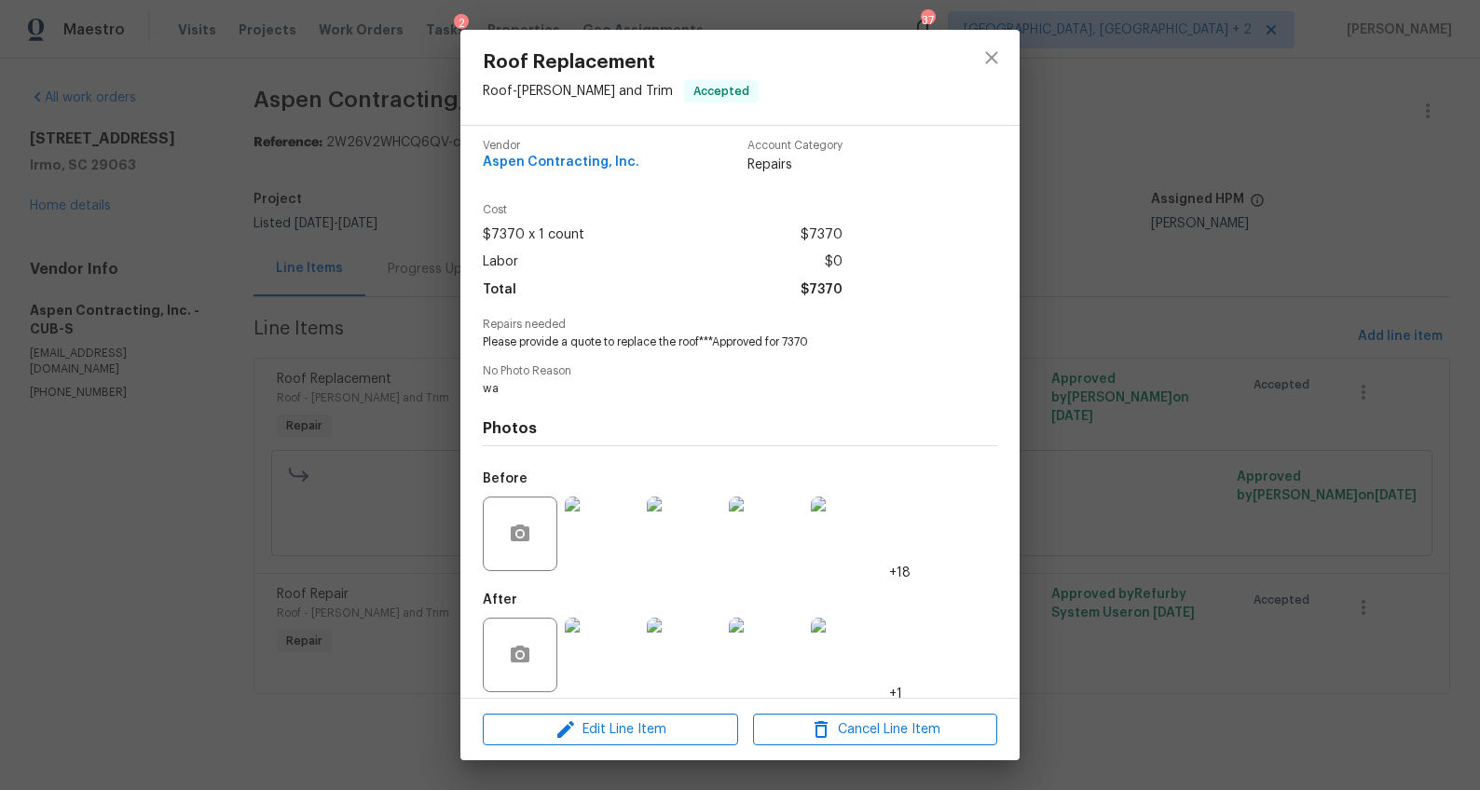
scroll to position [21, 0]
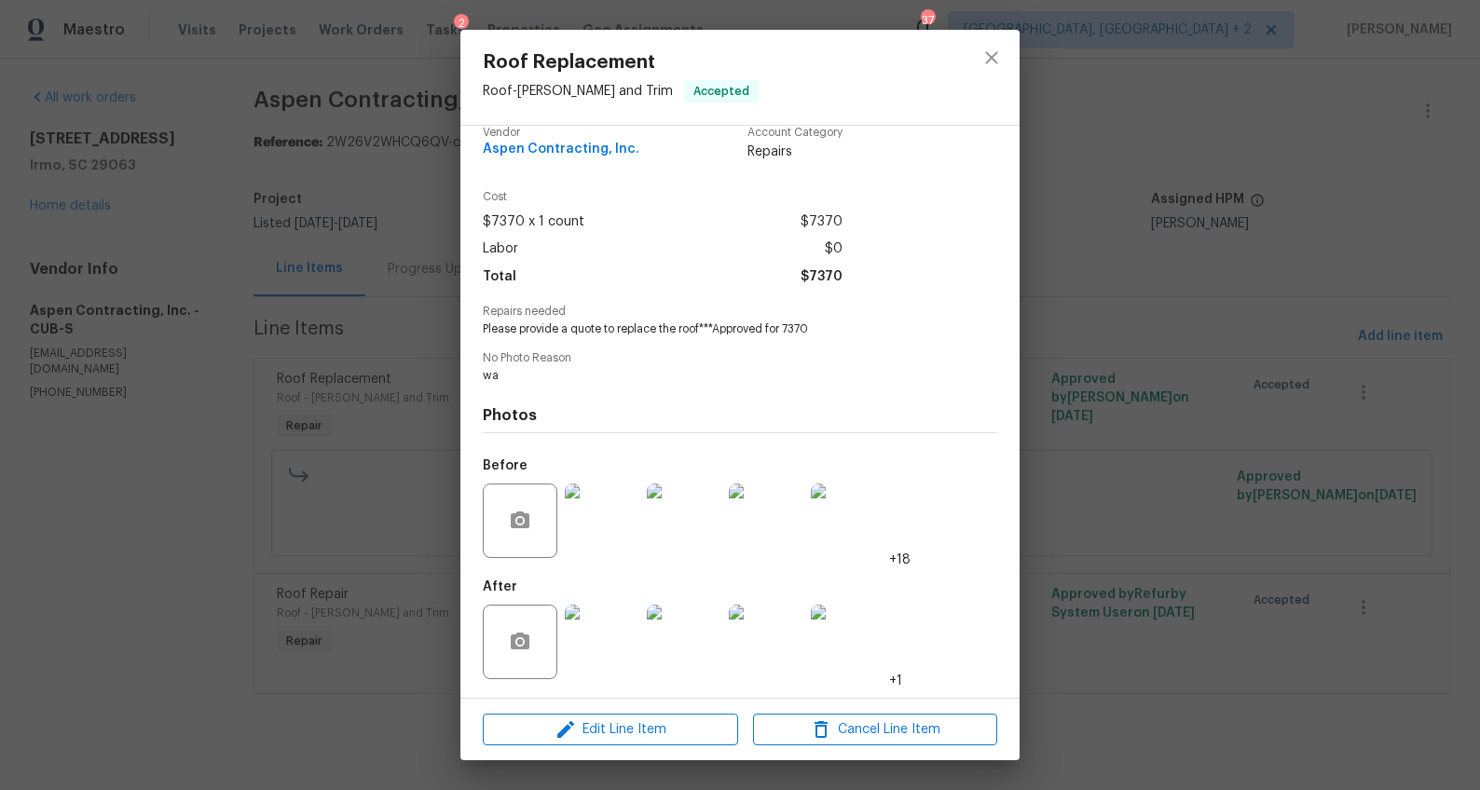
click at [594, 529] on img at bounding box center [602, 521] width 75 height 75
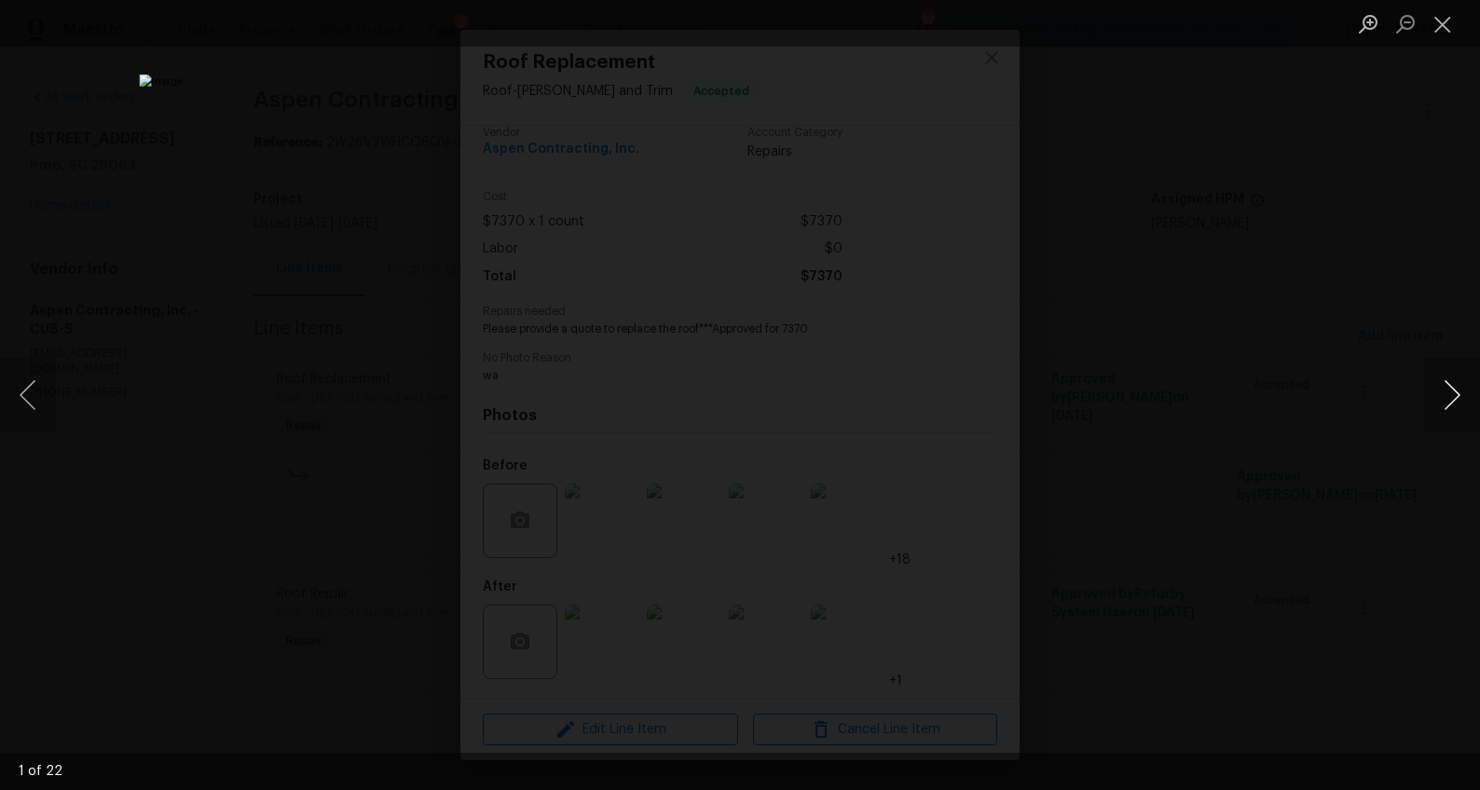
click at [1443, 392] on button "Next image" at bounding box center [1452, 395] width 56 height 75
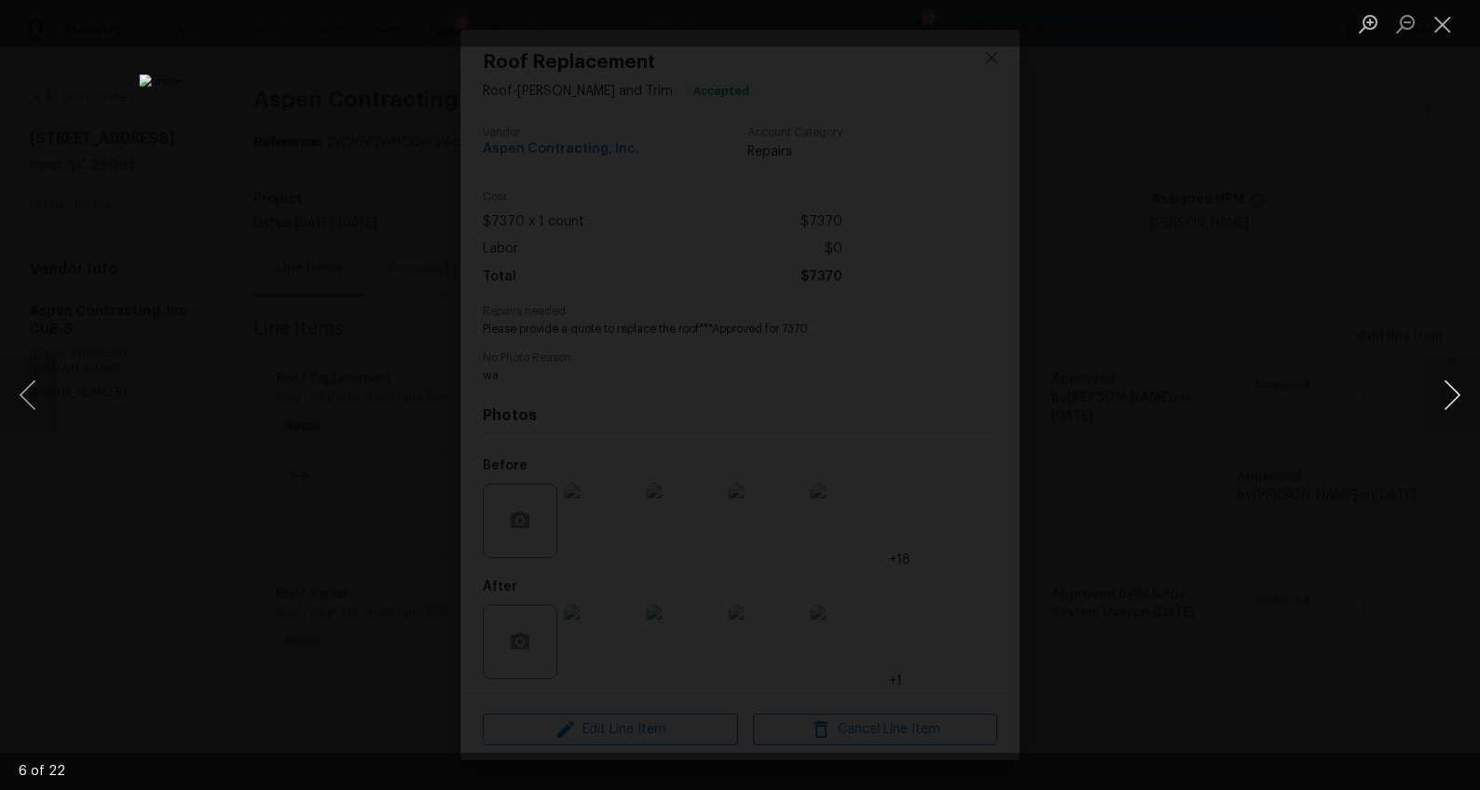
click at [1443, 392] on button "Next image" at bounding box center [1452, 395] width 56 height 75
click at [1358, 564] on div "Lightbox" at bounding box center [740, 395] width 1480 height 790
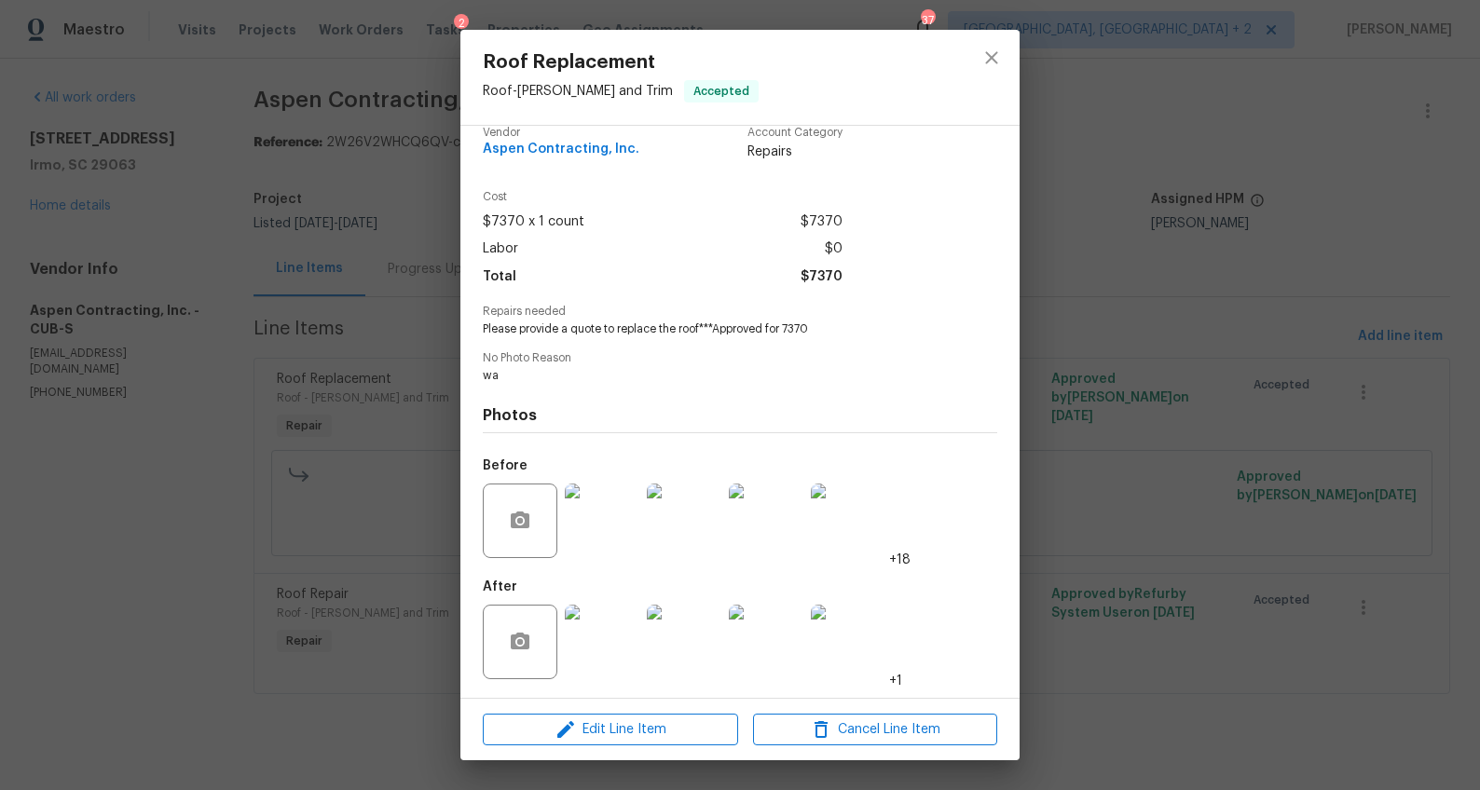
click at [1344, 565] on div "Roof Replacement Roof - [PERSON_NAME] and Trim Accepted Vendor Aspen Contractin…" at bounding box center [740, 395] width 1480 height 790
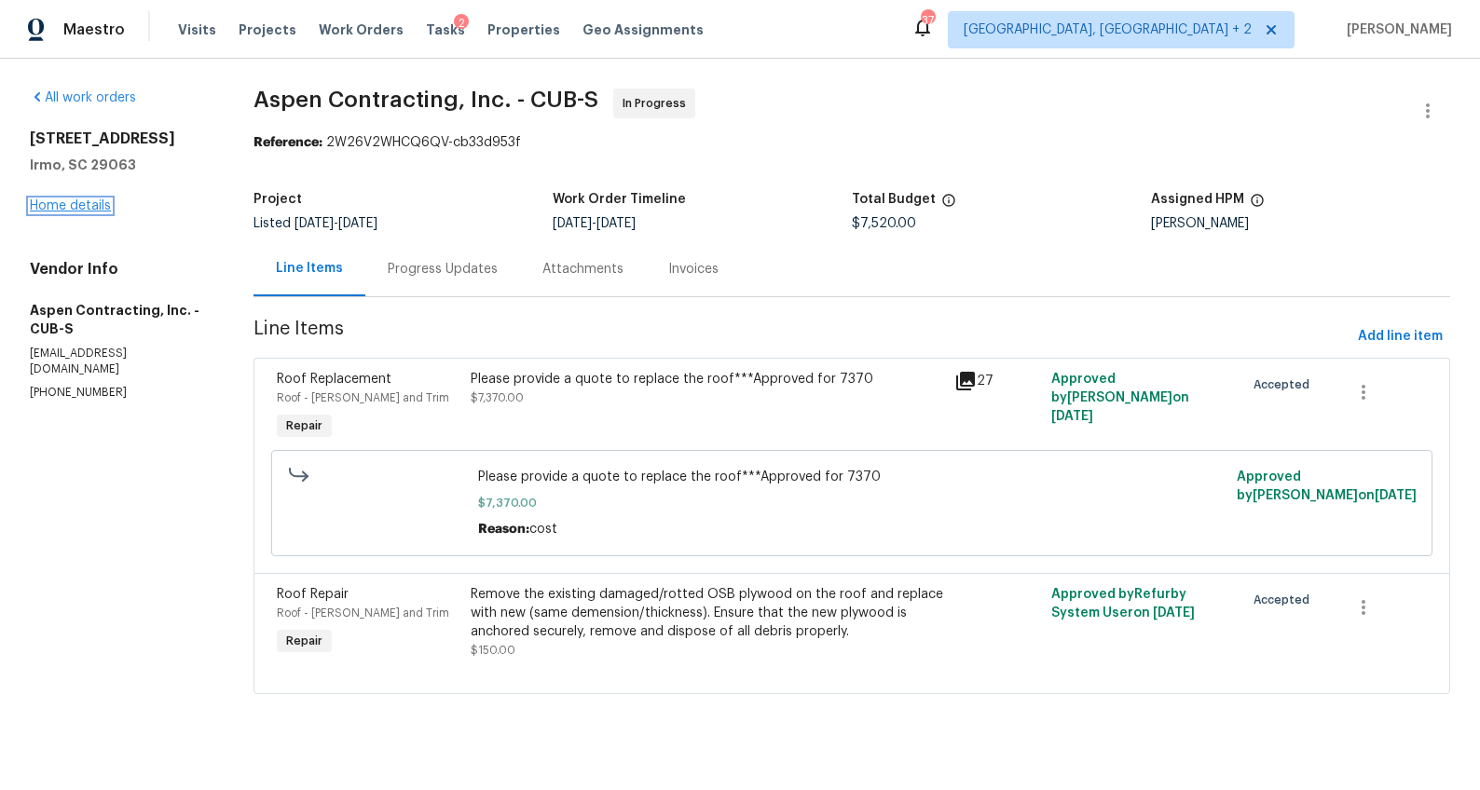
click at [92, 205] on link "Home details" at bounding box center [70, 205] width 81 height 13
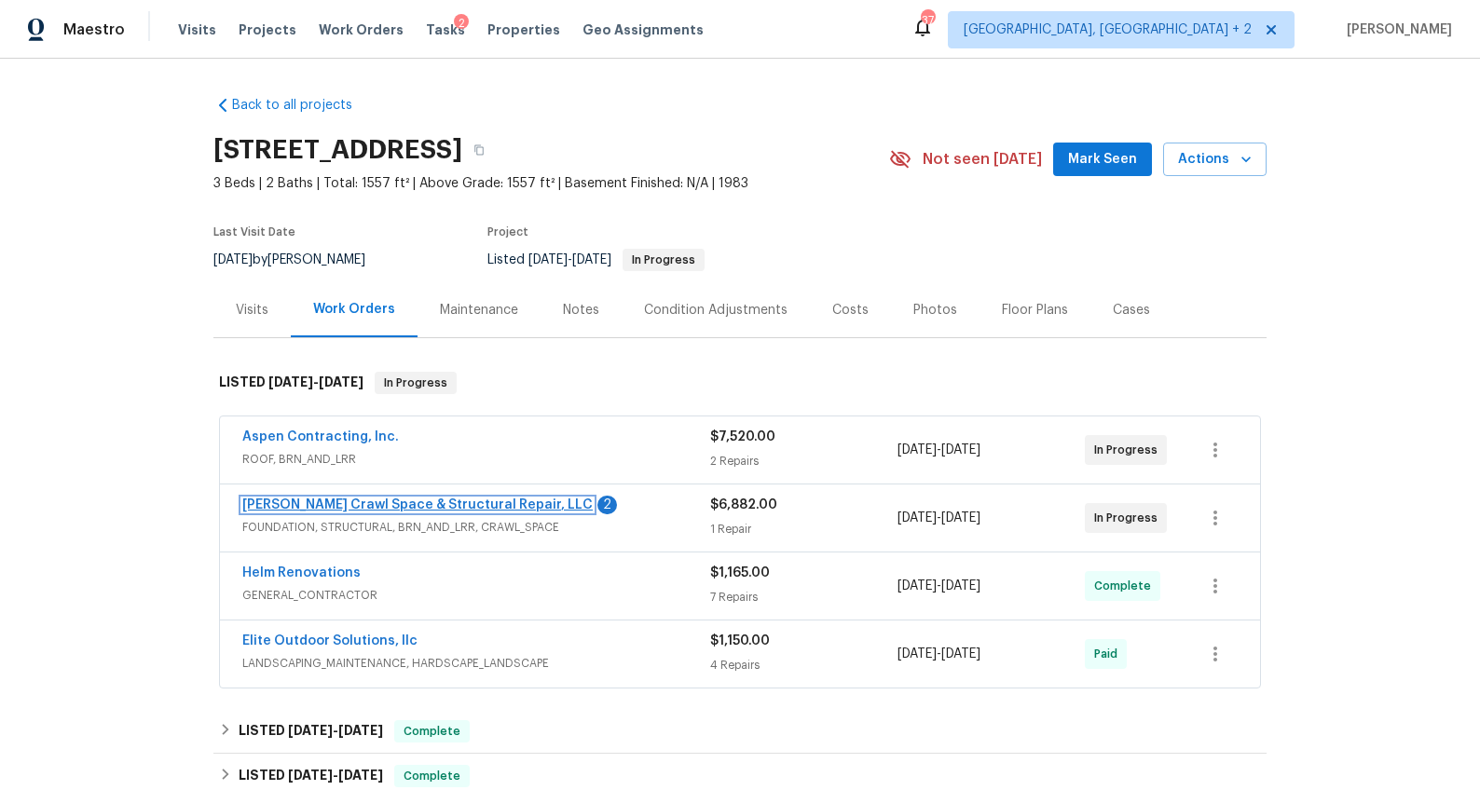
click at [440, 509] on link "[PERSON_NAME] Crawl Space & Structural Repair, LLC" at bounding box center [417, 504] width 350 height 13
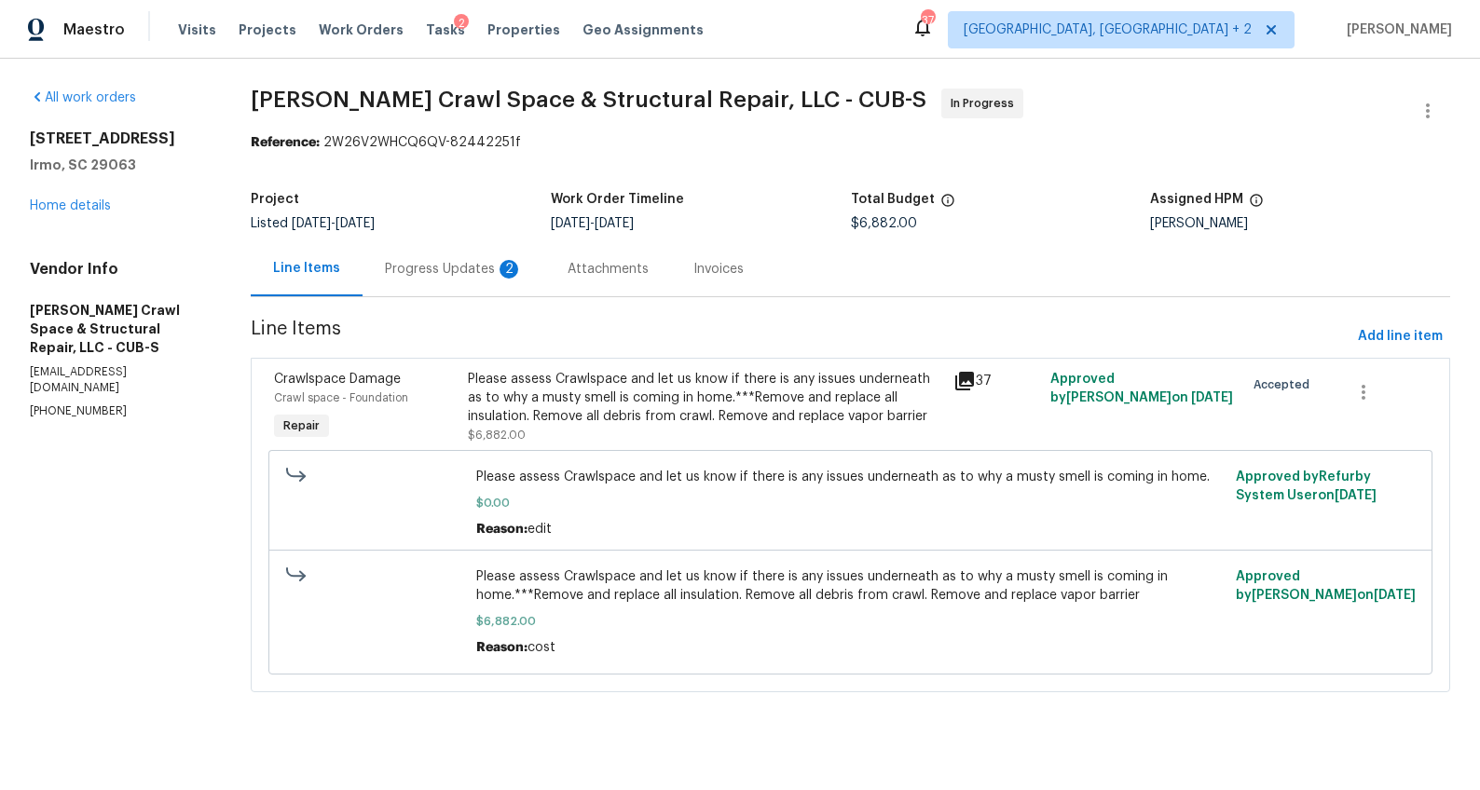
click at [479, 272] on div "Progress Updates 2" at bounding box center [454, 269] width 138 height 19
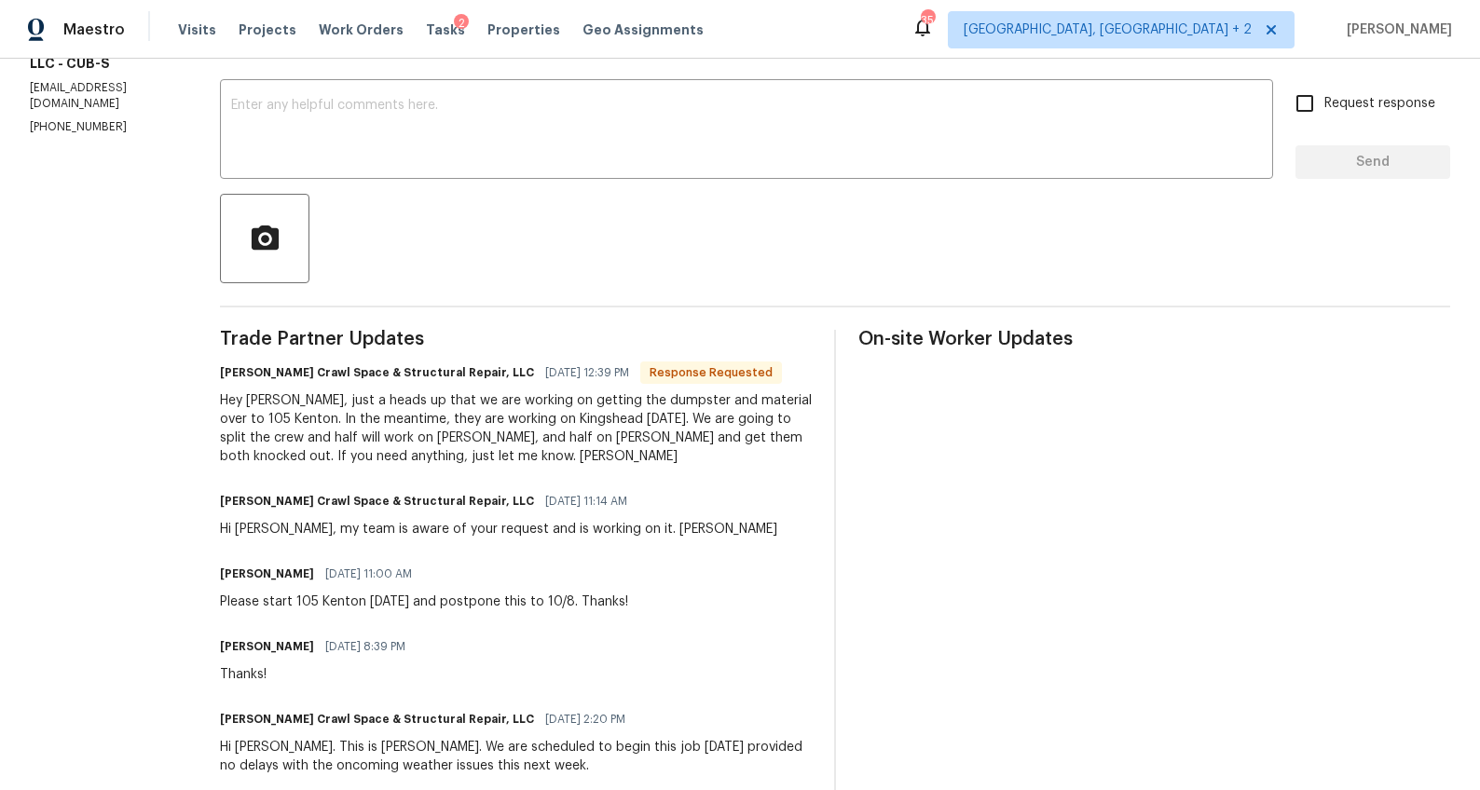
scroll to position [287, 0]
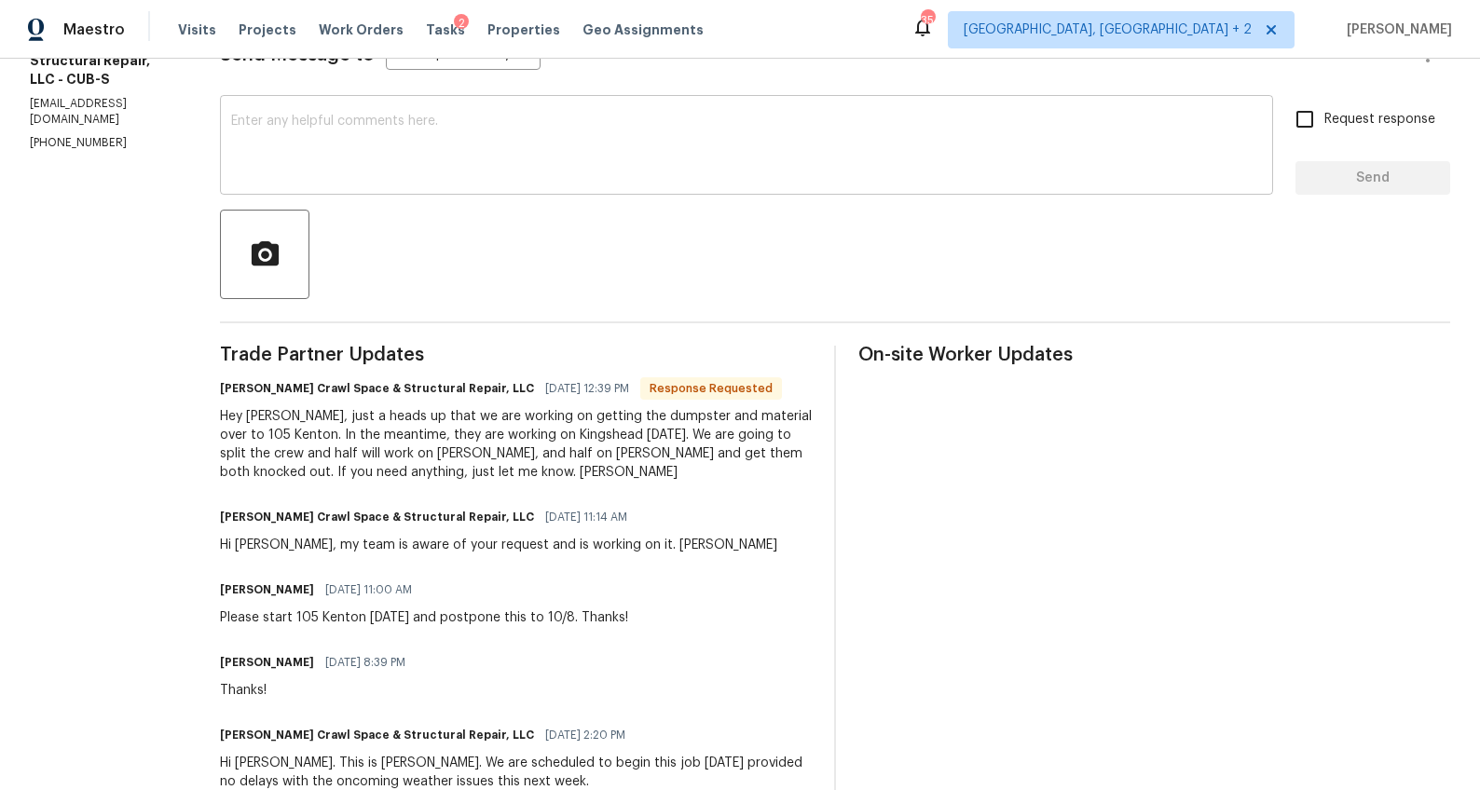
click at [499, 151] on textarea at bounding box center [746, 147] width 1031 height 65
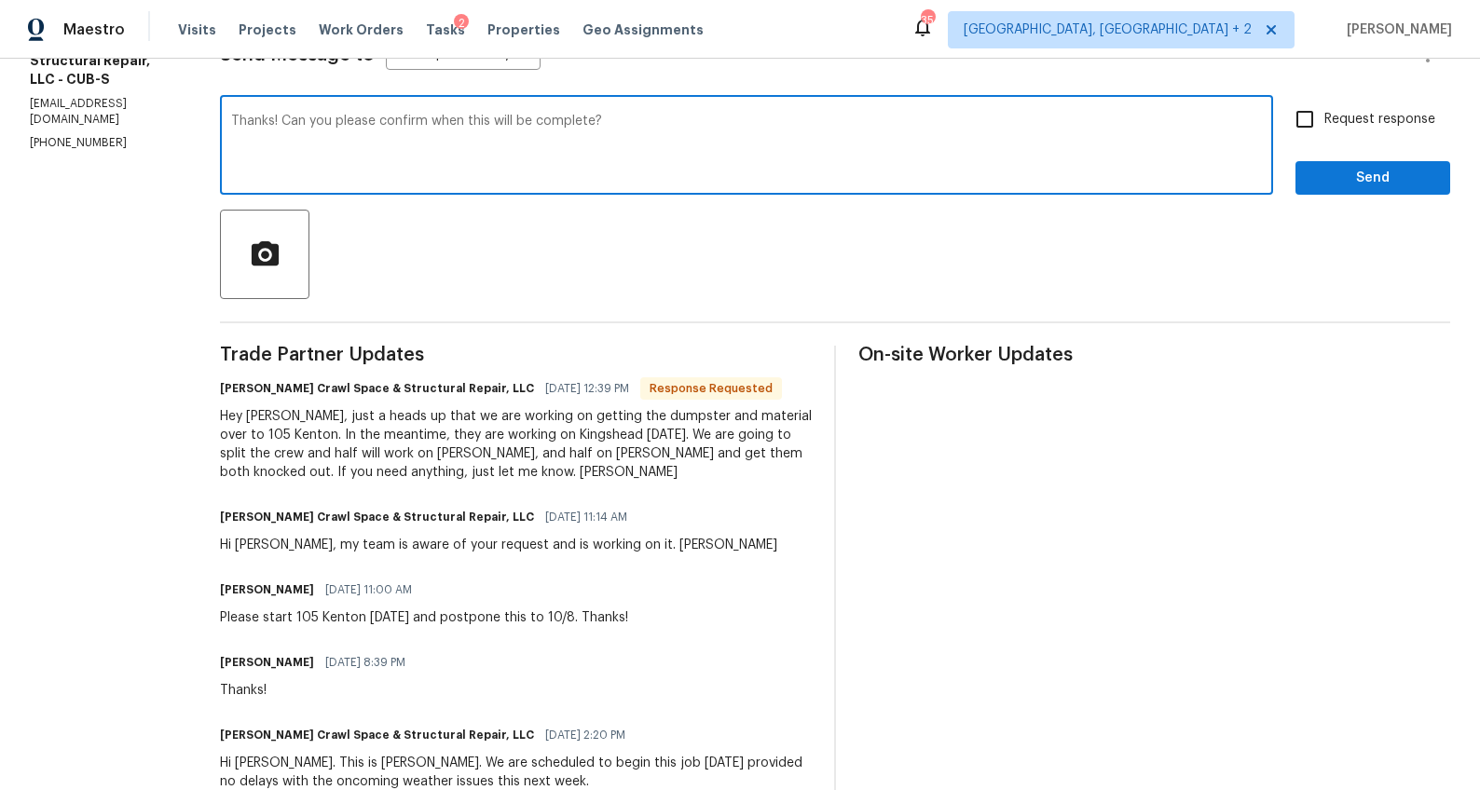
type textarea "Thanks! Can you please confirm when this will be complete?"
click at [1369, 119] on span "Request response" at bounding box center [1379, 120] width 111 height 20
click at [1324, 119] on input "Request response" at bounding box center [1304, 119] width 39 height 39
checkbox input "true"
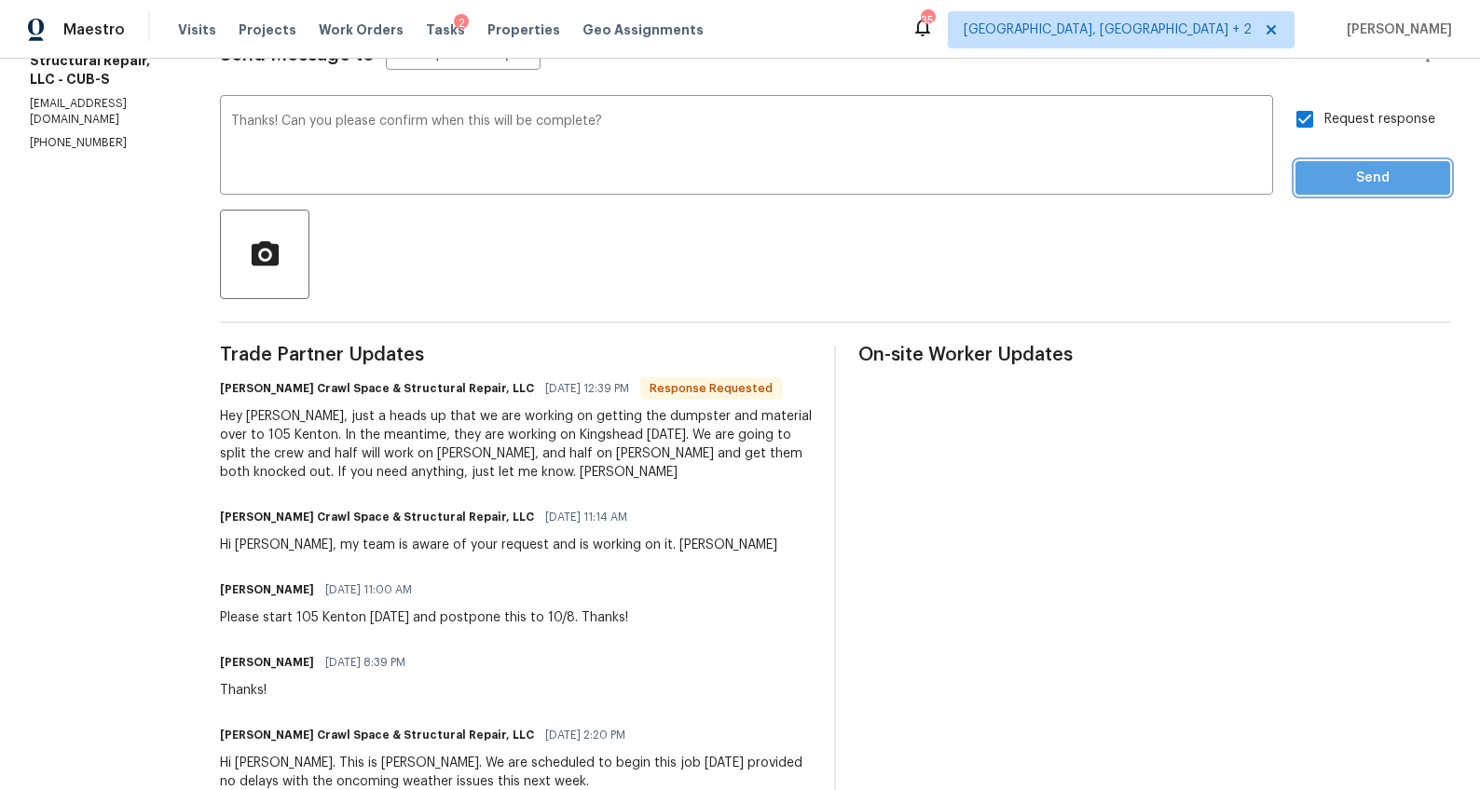
click at [1370, 178] on span "Send" at bounding box center [1372, 178] width 125 height 23
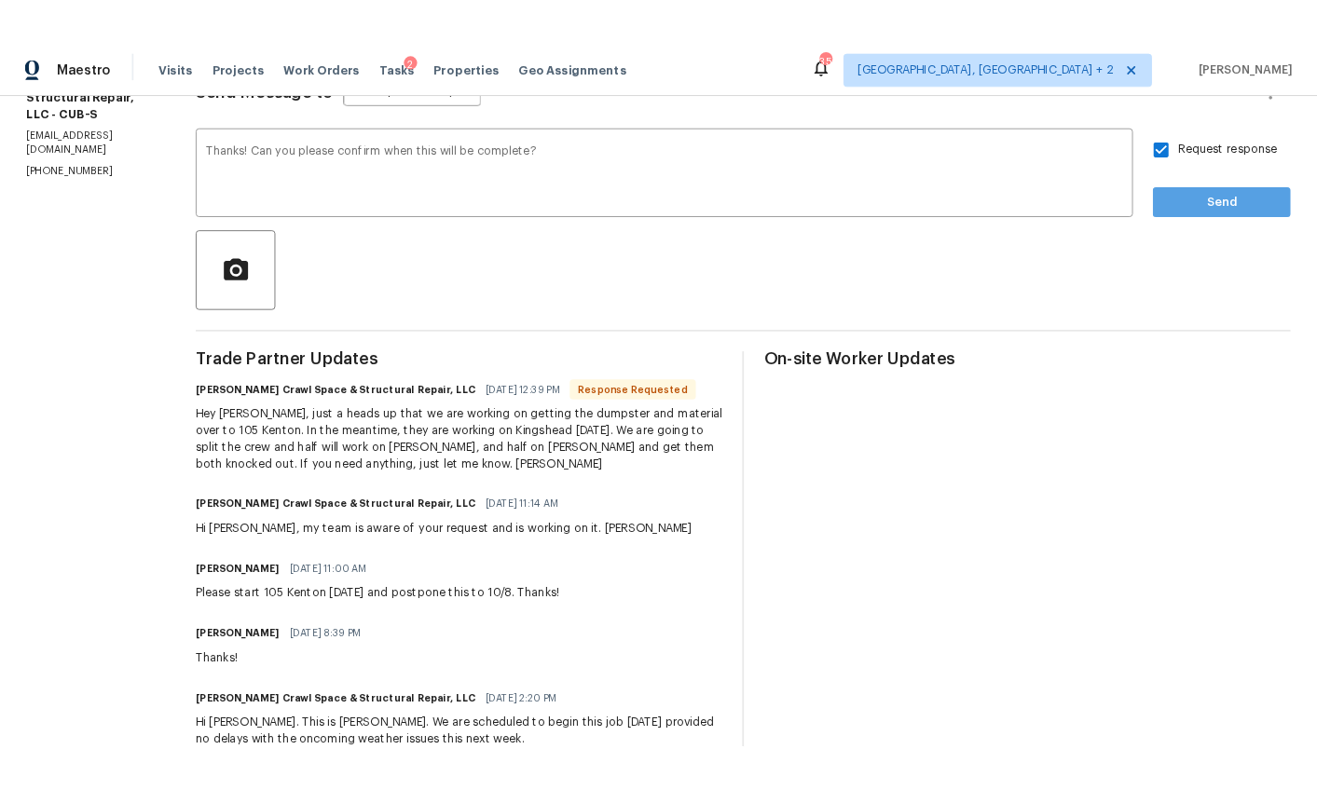
scroll to position [0, 0]
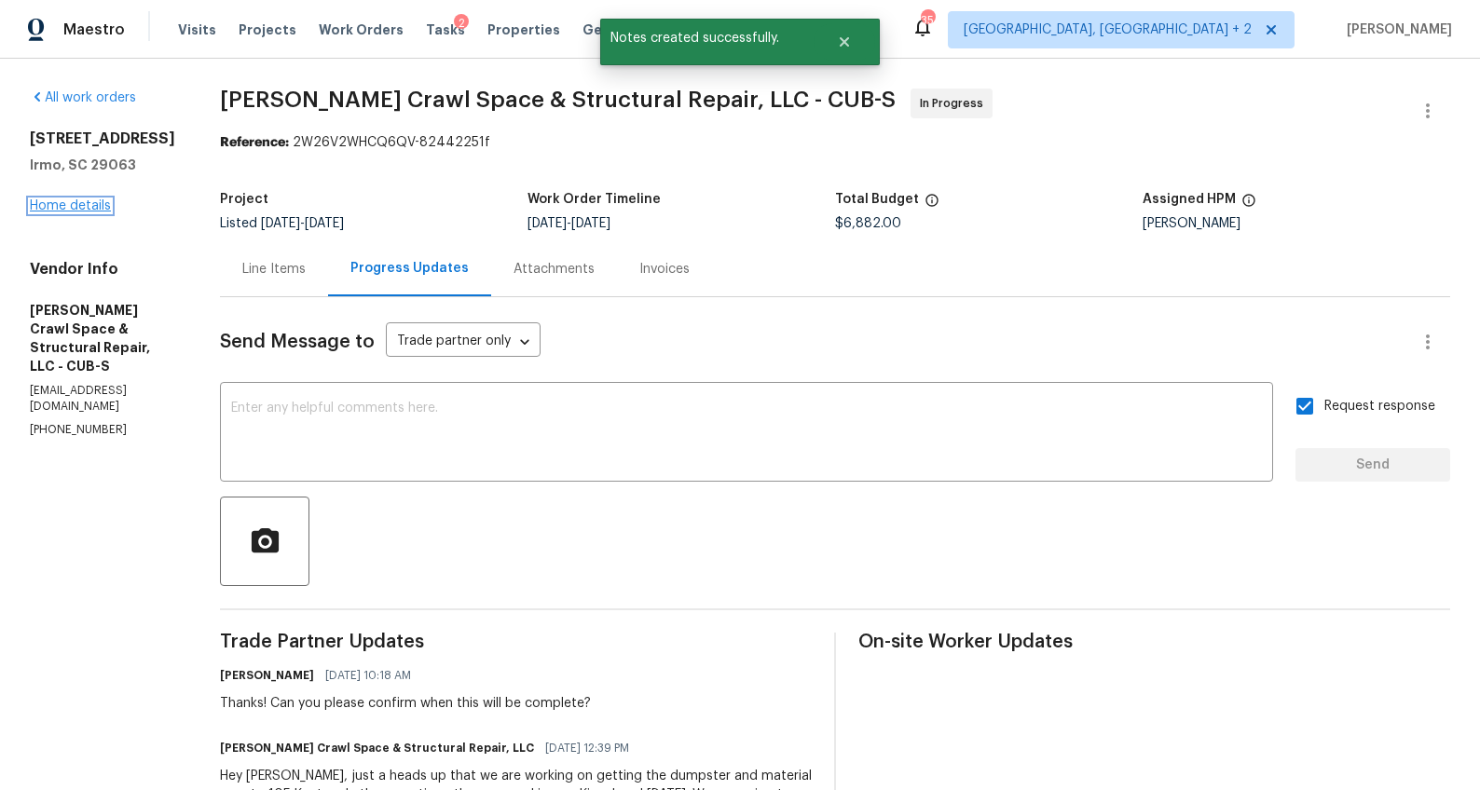
click at [77, 204] on link "Home details" at bounding box center [70, 205] width 81 height 13
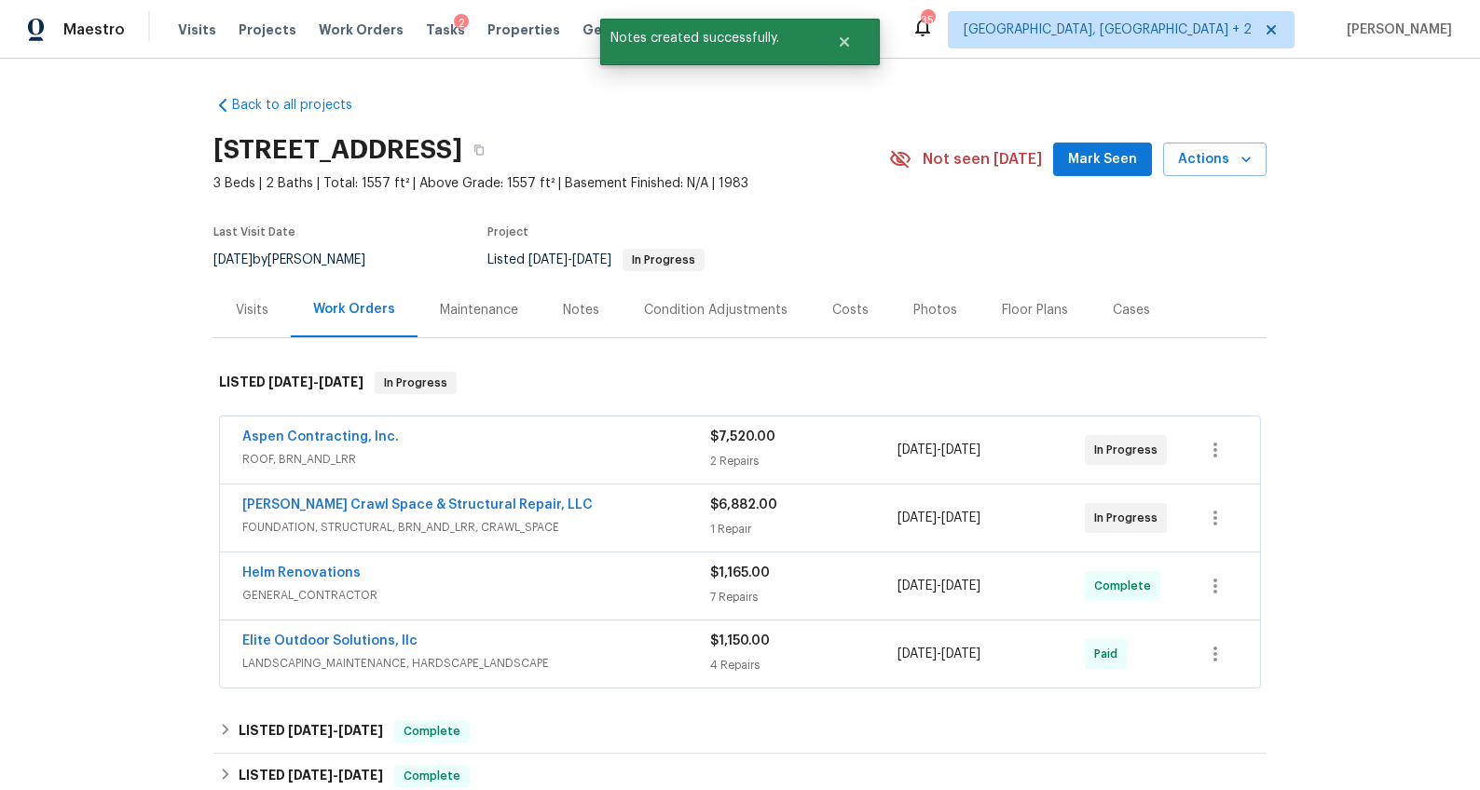
click at [250, 319] on div "Visits" at bounding box center [251, 309] width 77 height 55
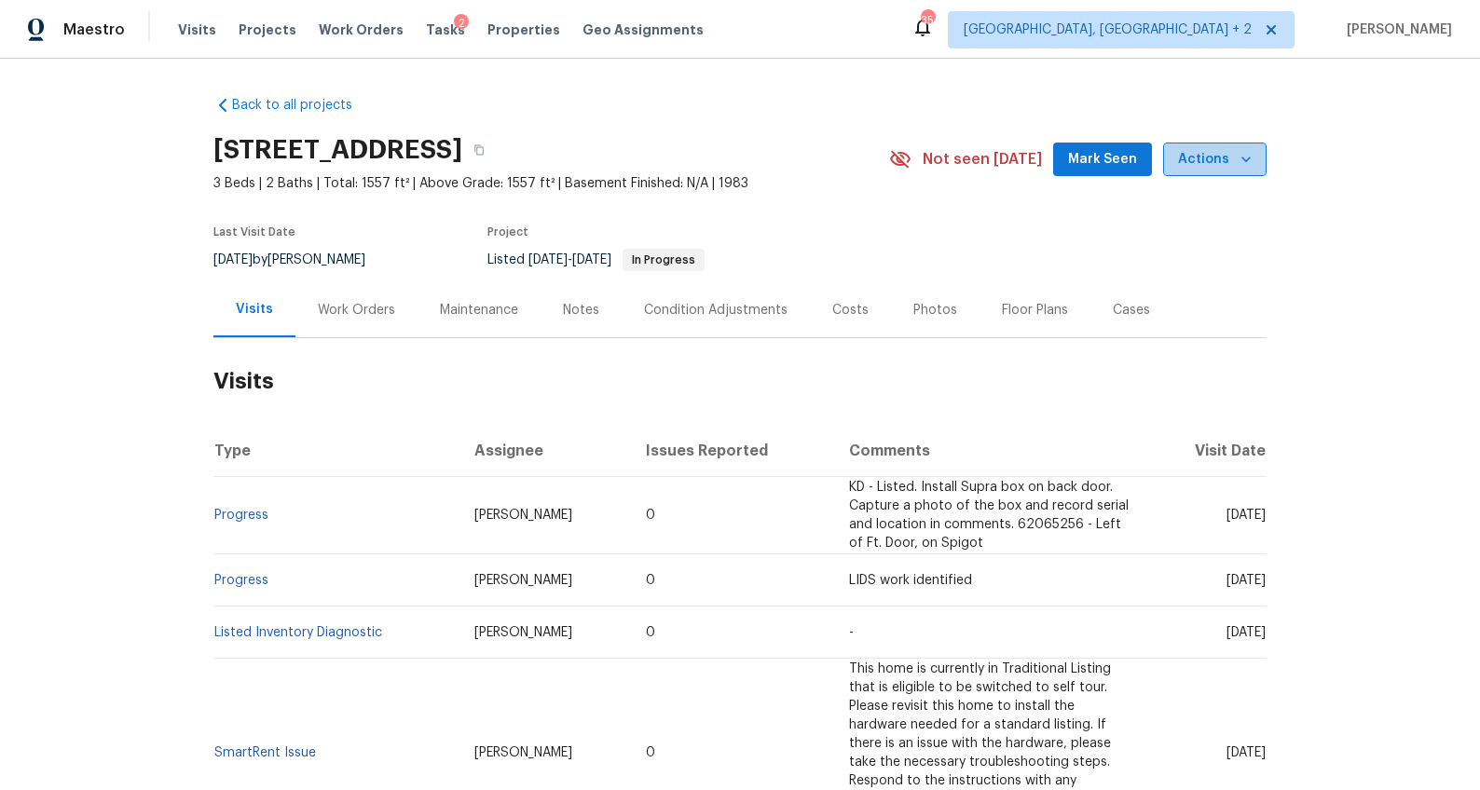
click at [1240, 164] on icon "button" at bounding box center [1245, 159] width 19 height 19
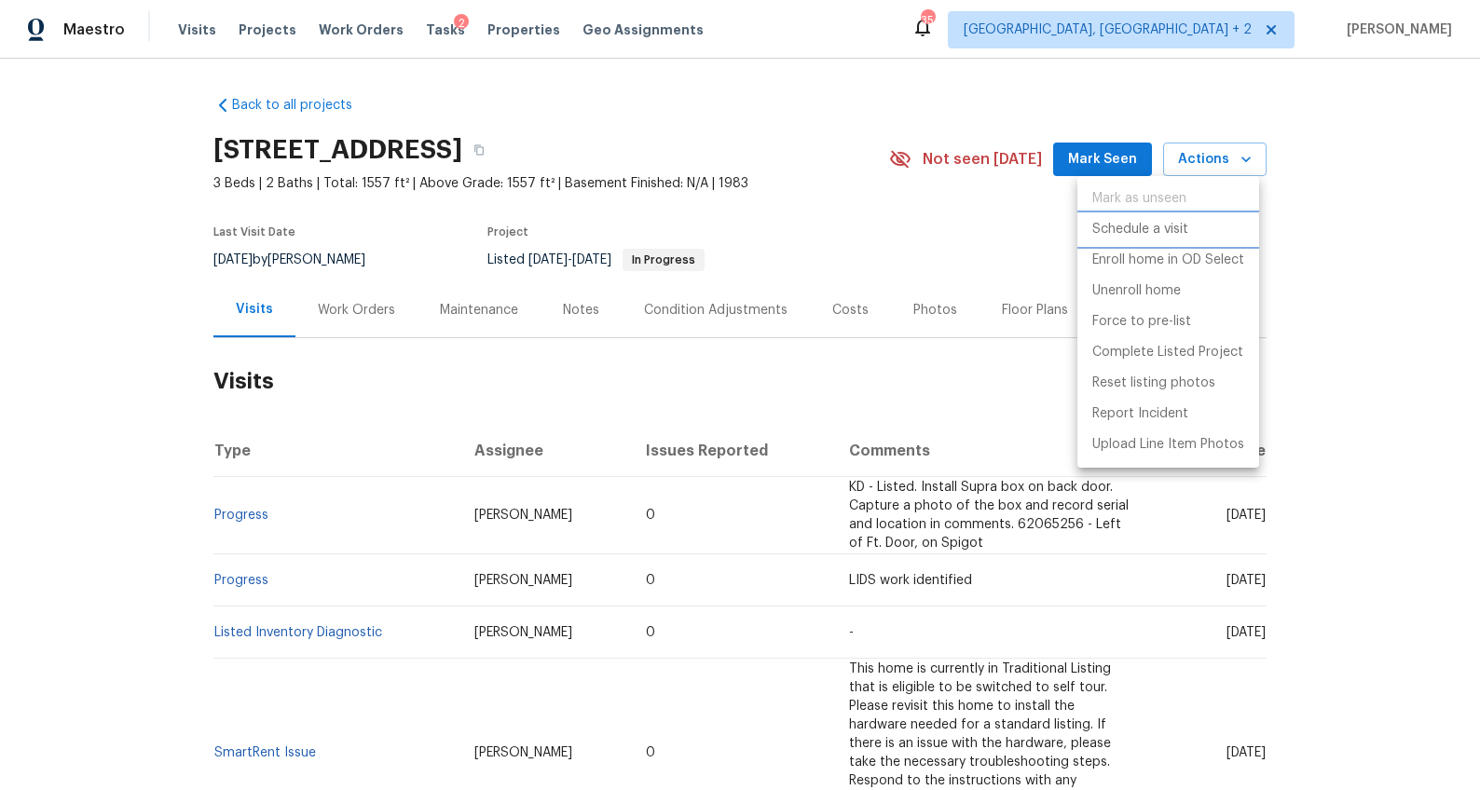
click at [1165, 225] on p "Schedule a visit" at bounding box center [1140, 230] width 96 height 20
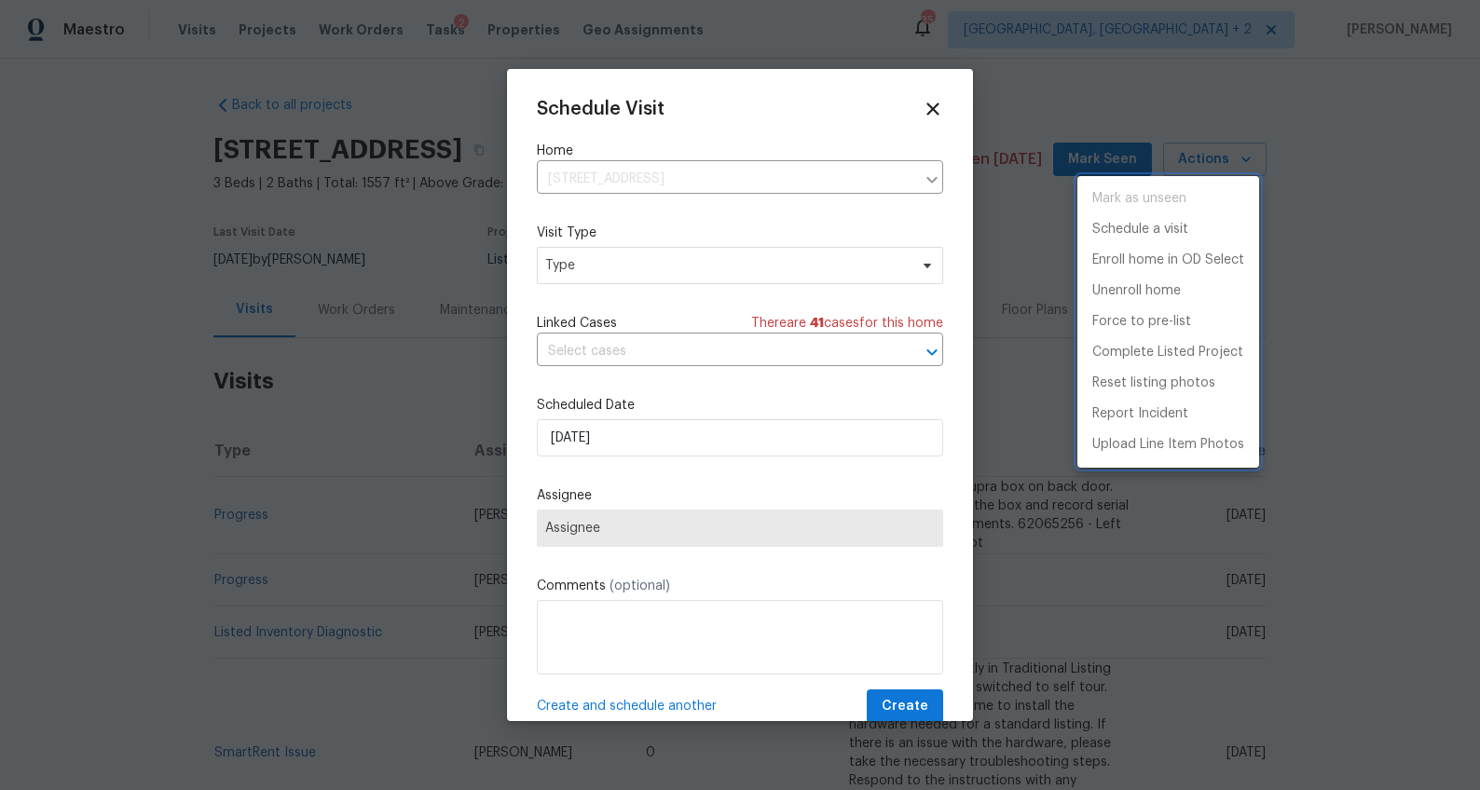
click at [635, 273] on div at bounding box center [740, 395] width 1480 height 790
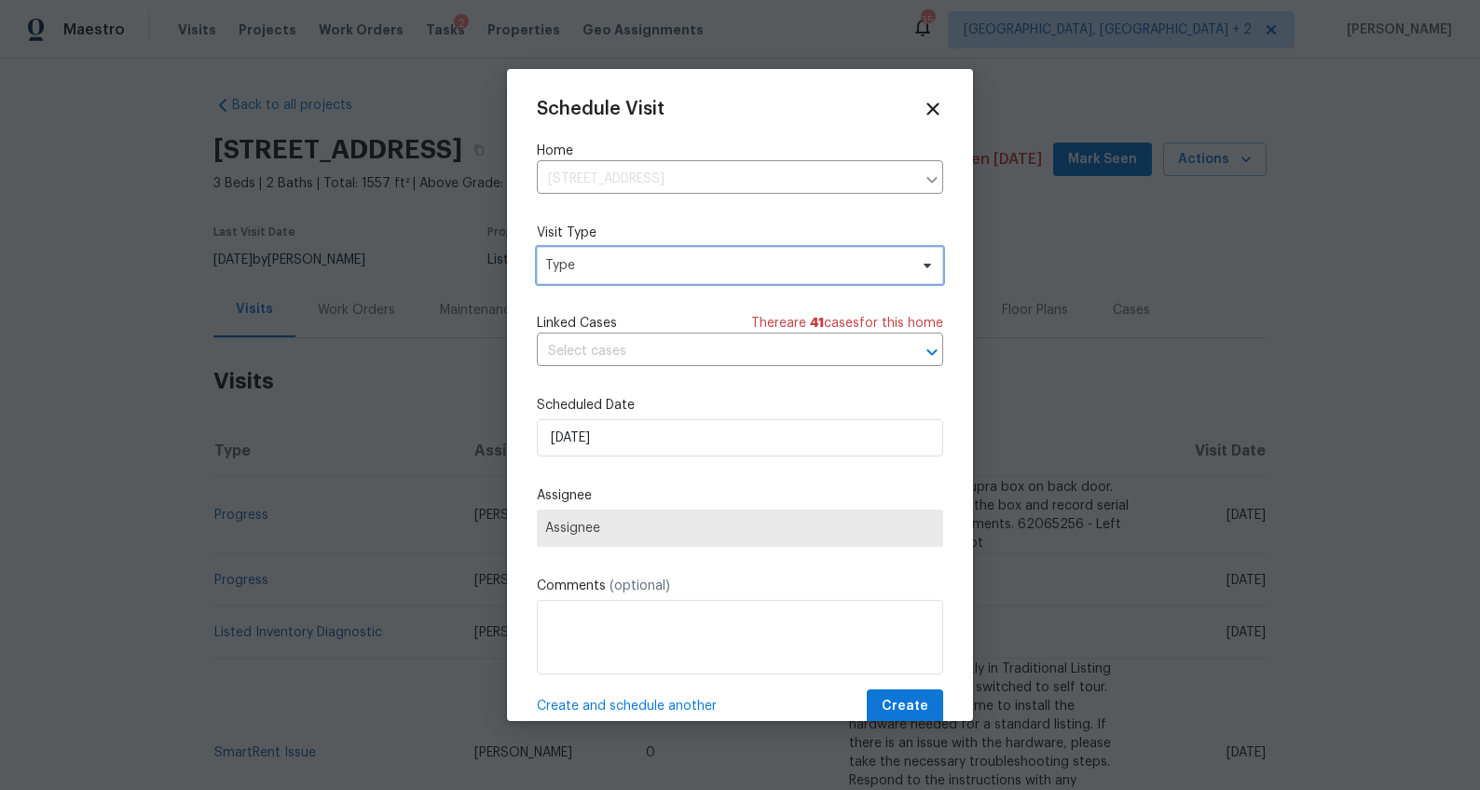
click at [628, 259] on span "Type" at bounding box center [726, 265] width 362 height 19
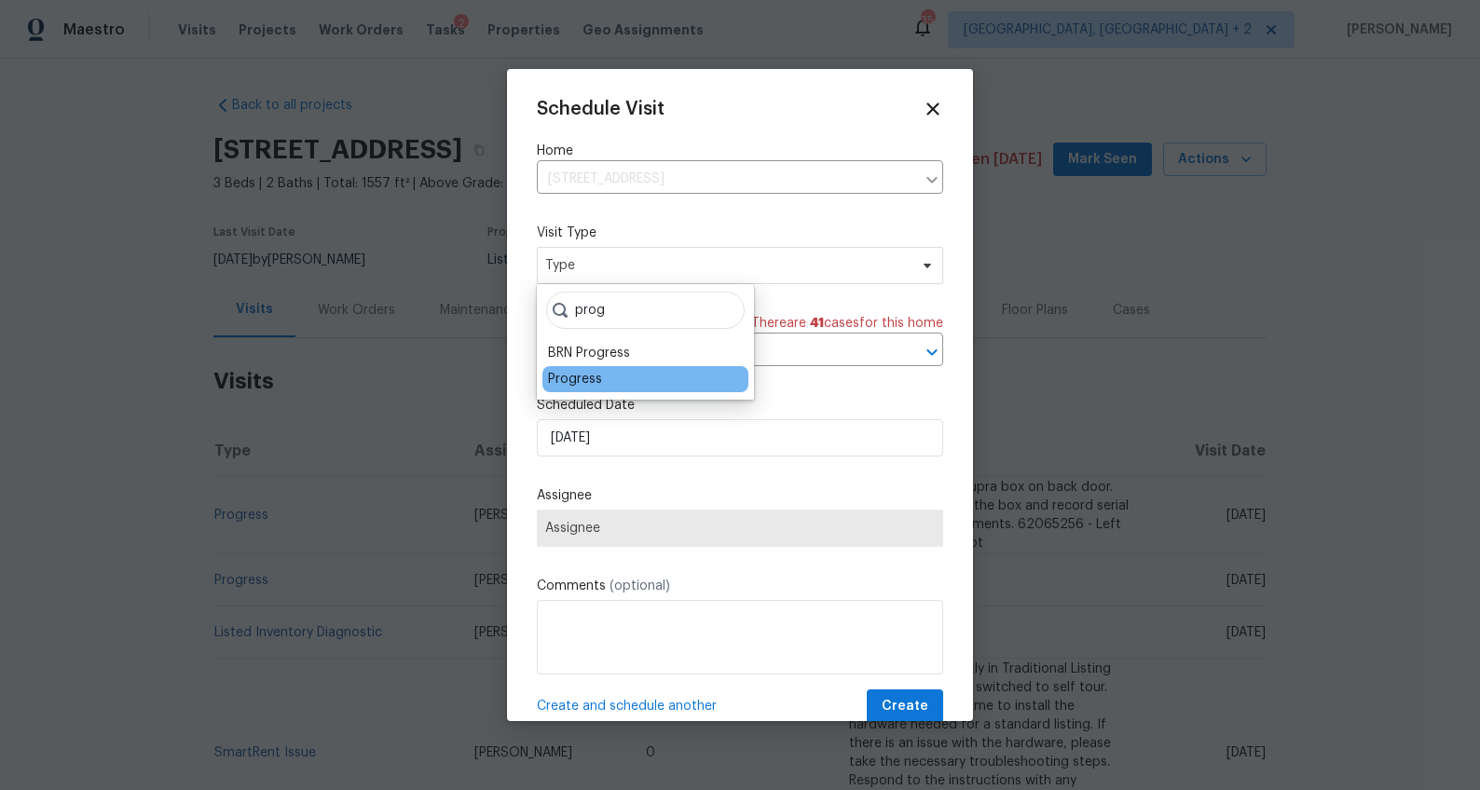
type input "prog"
click at [594, 378] on div "Progress" at bounding box center [575, 379] width 54 height 19
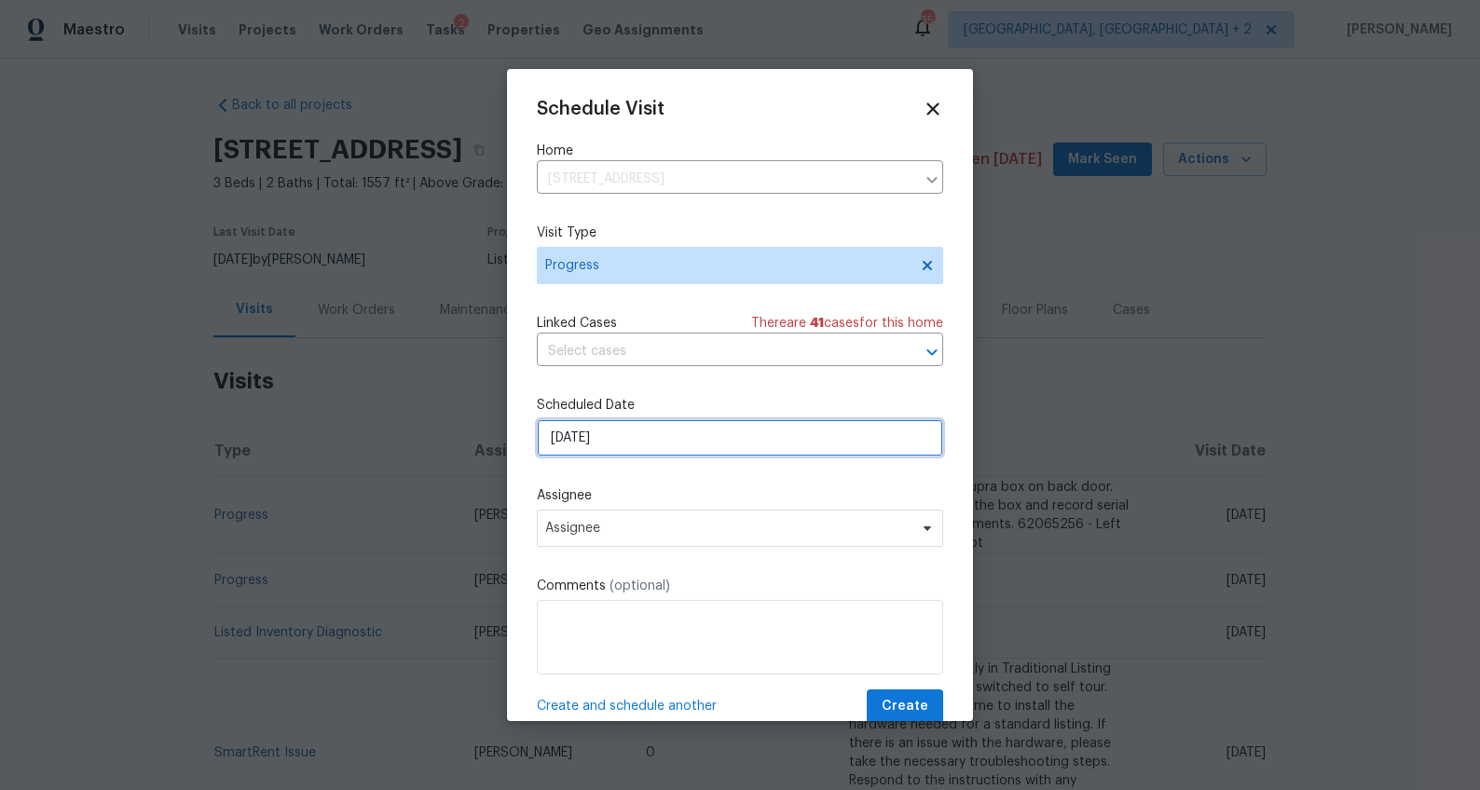
click at [577, 437] on input "10/3/2025" at bounding box center [740, 437] width 406 height 37
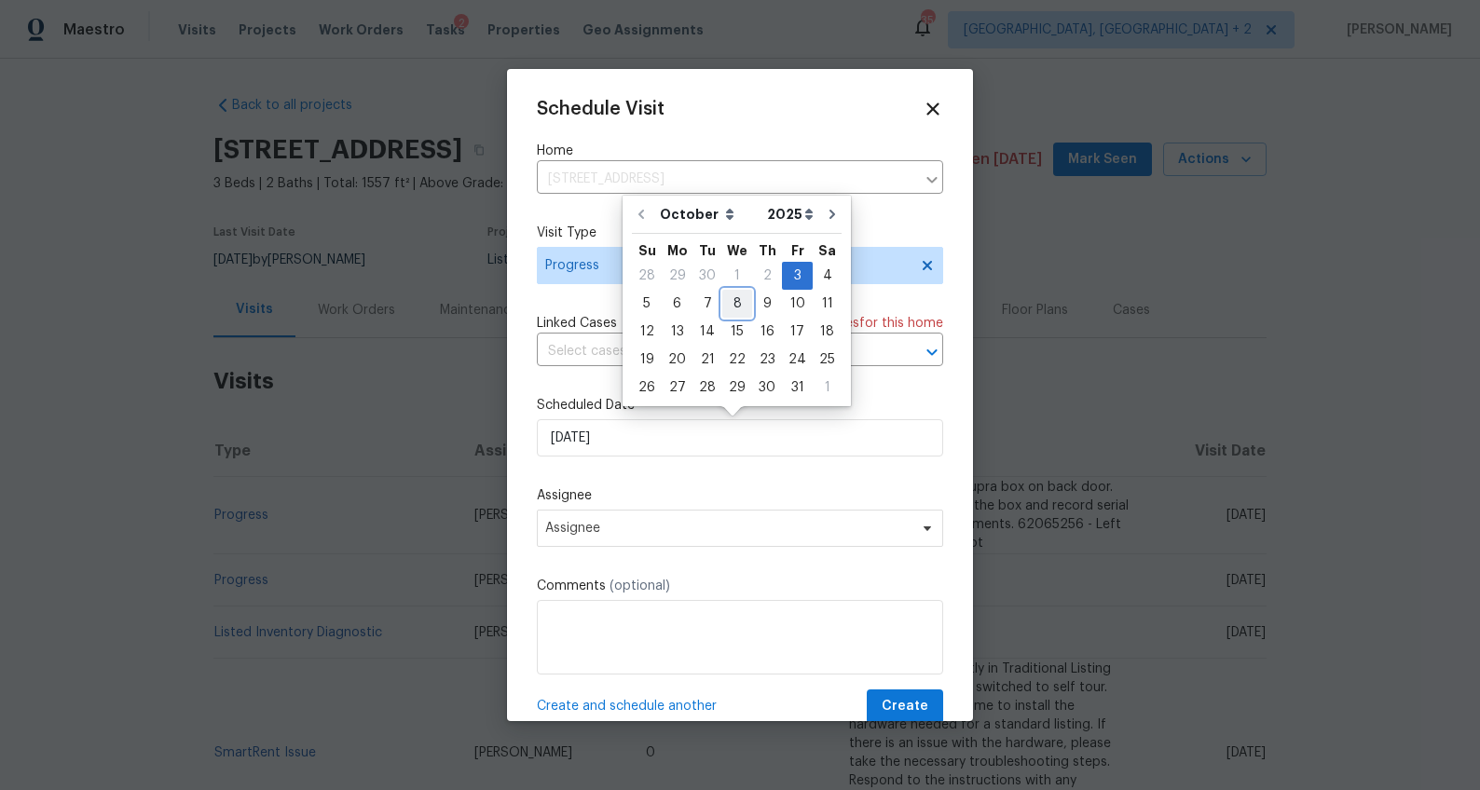
click at [734, 303] on div "8" at bounding box center [737, 304] width 30 height 26
type input "10/8/2025"
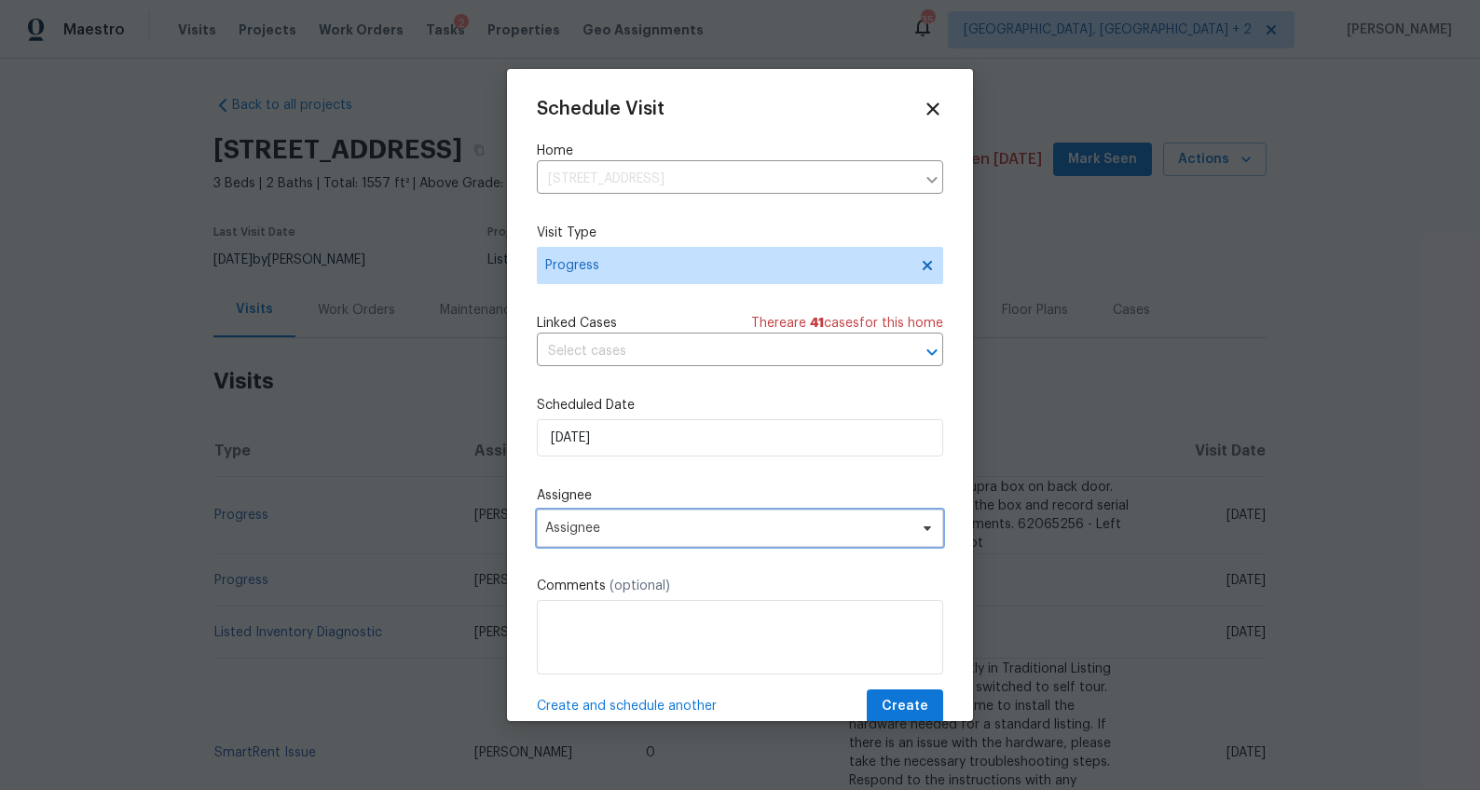
click at [621, 520] on span "Assignee" at bounding box center [740, 528] width 406 height 37
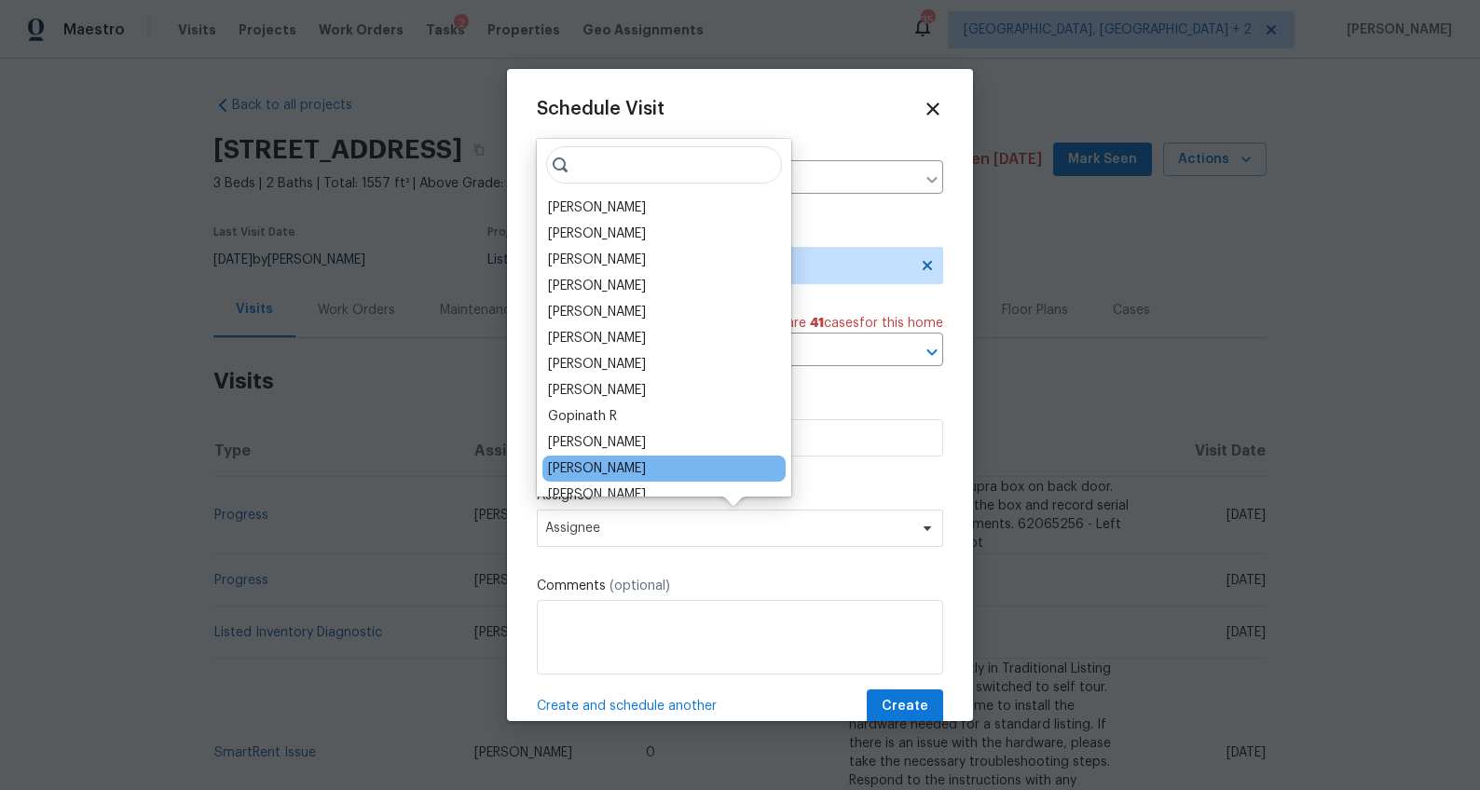
click at [608, 464] on div "Ryan Middleton" at bounding box center [597, 468] width 98 height 19
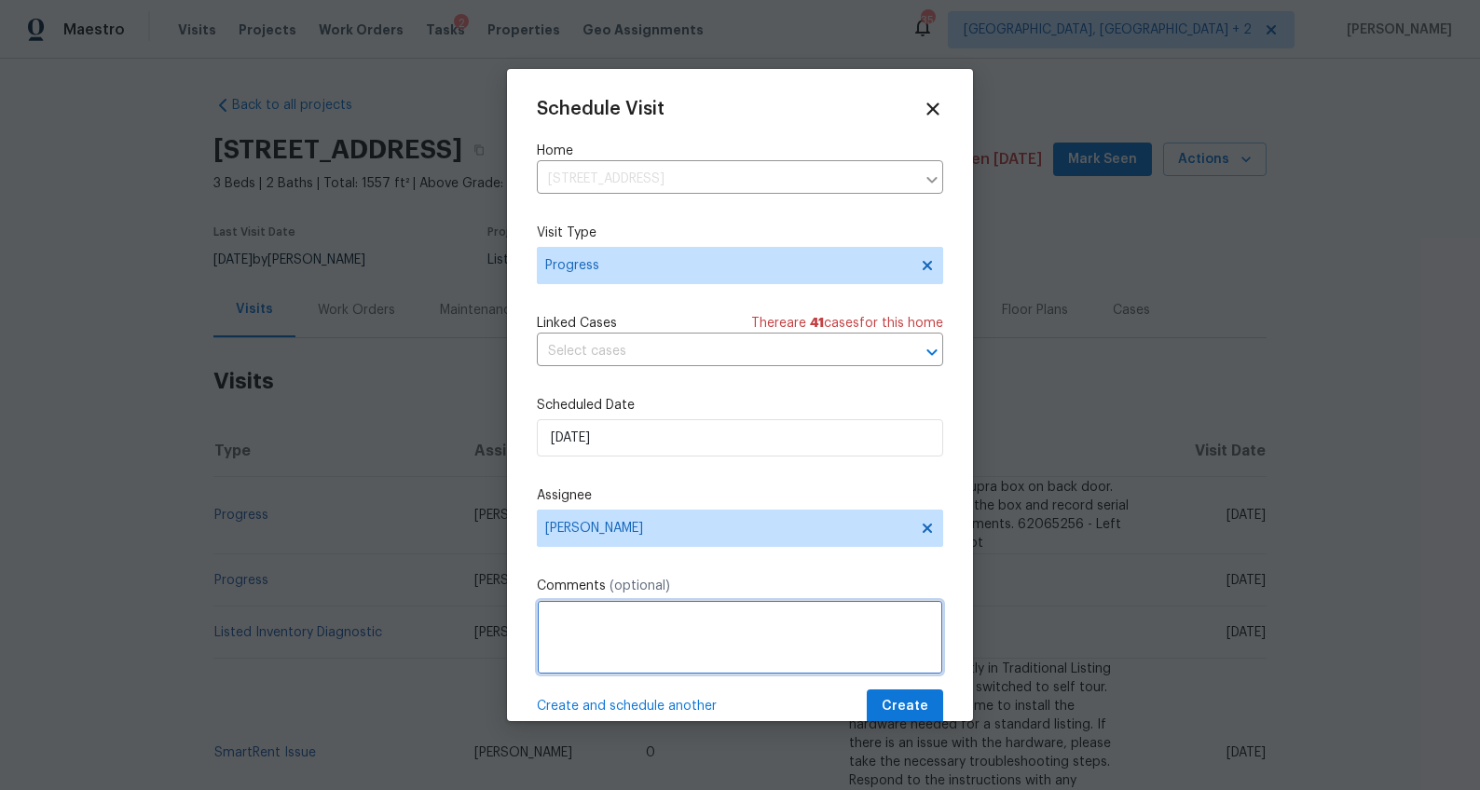
click at [562, 608] on textarea at bounding box center [740, 637] width 406 height 75
type textarea "Capture new photos after renovations"
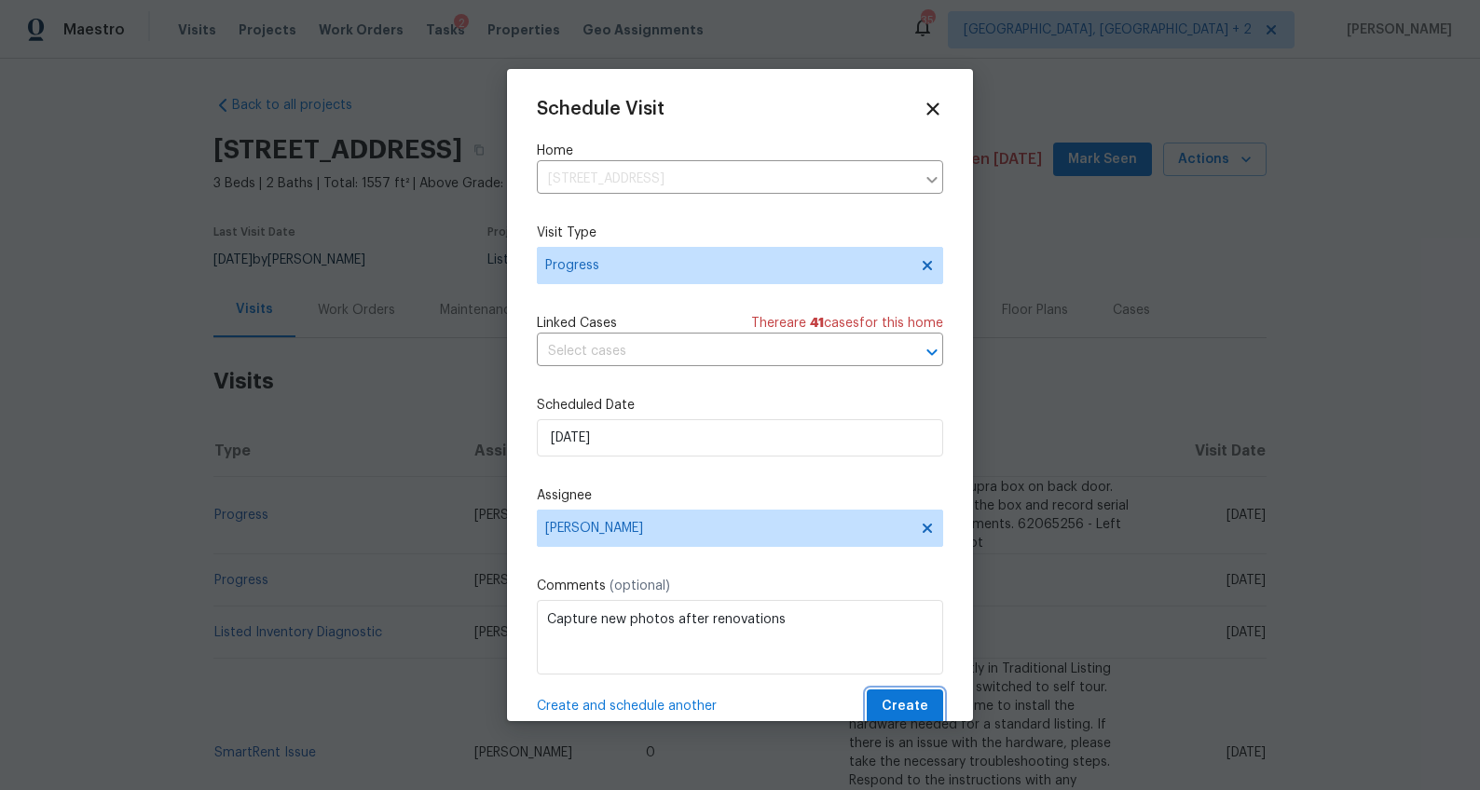
click at [881, 706] on span "Create" at bounding box center [904, 706] width 47 height 23
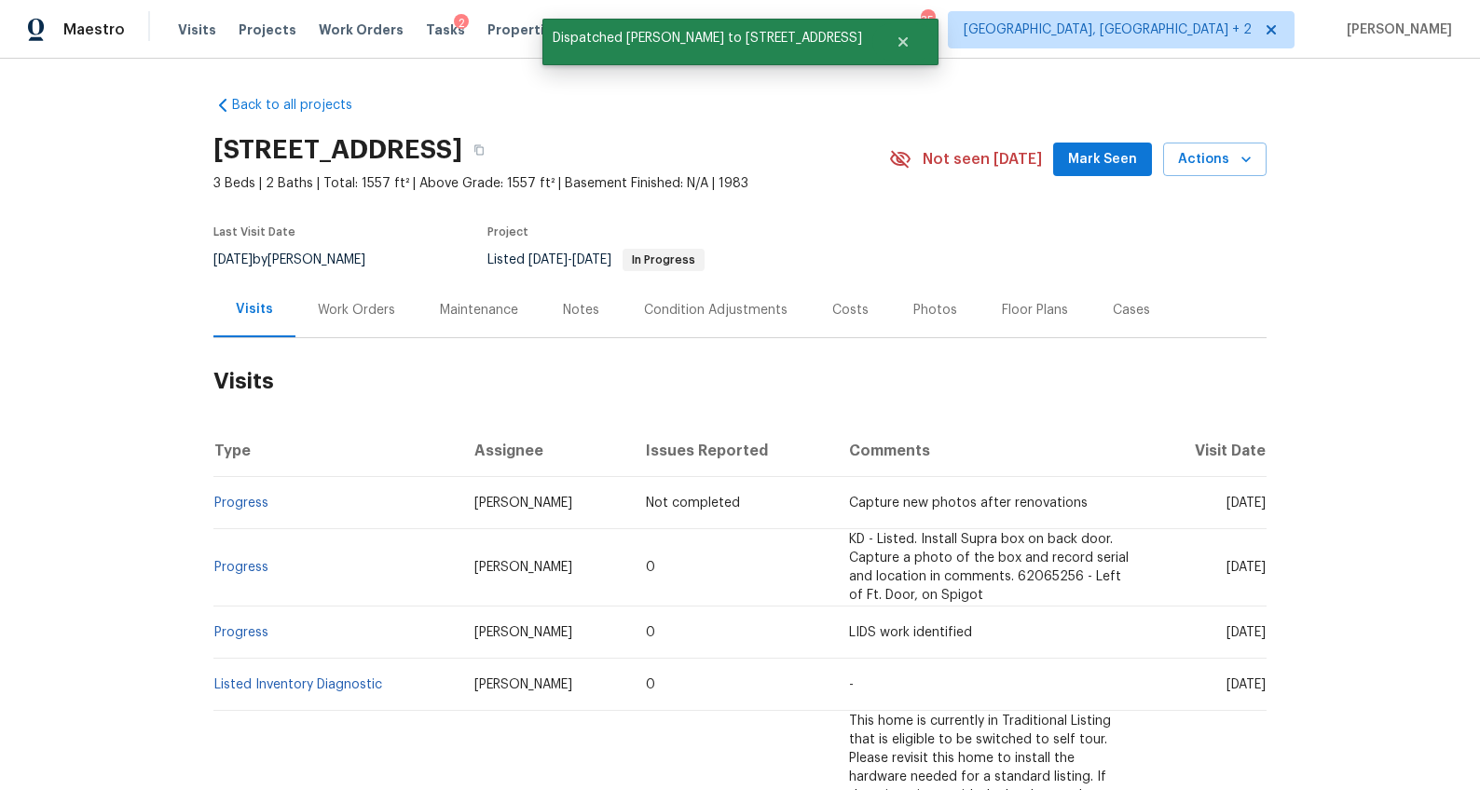
click at [331, 307] on div "Work Orders" at bounding box center [356, 310] width 77 height 19
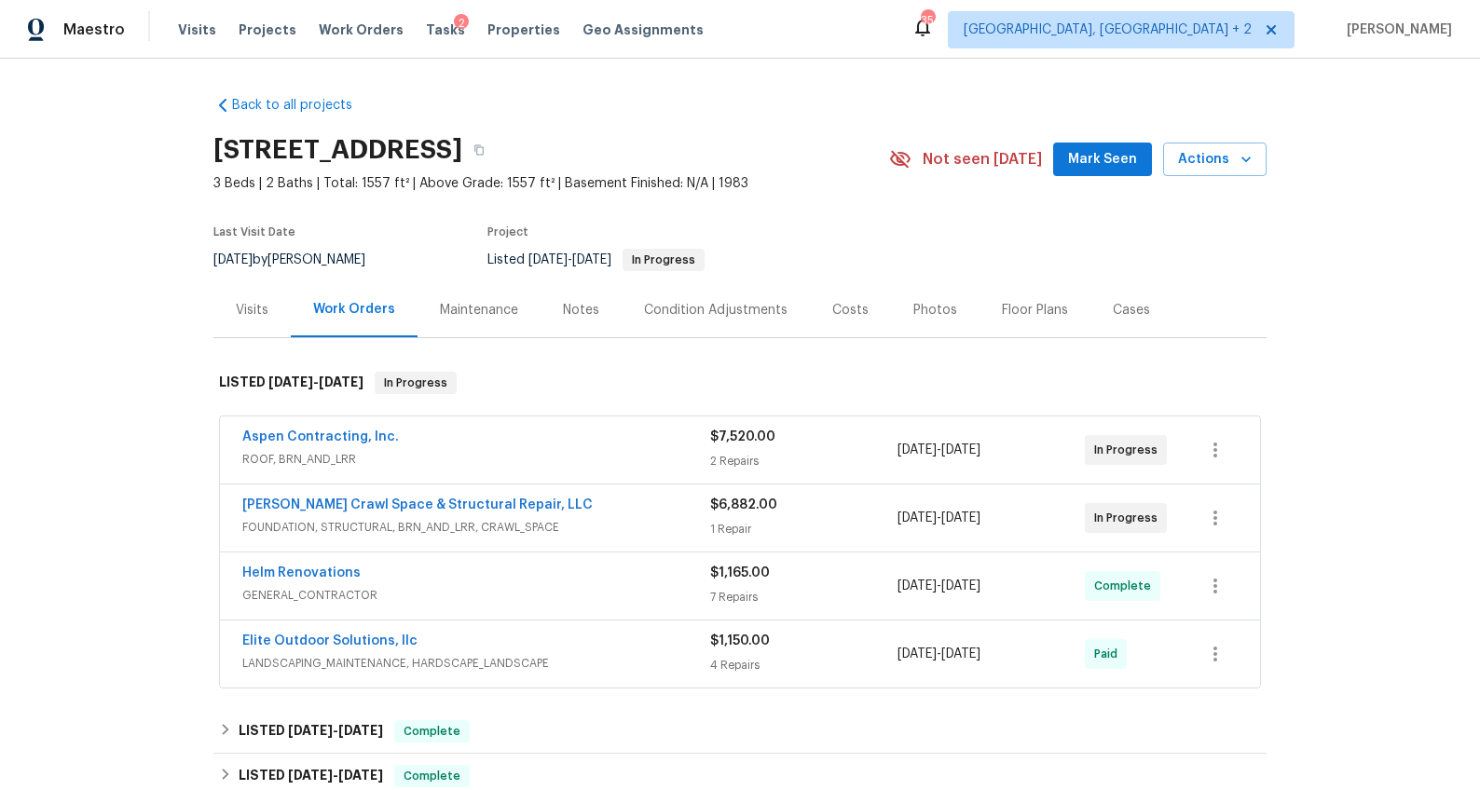
click at [575, 321] on div "Notes" at bounding box center [580, 309] width 81 height 55
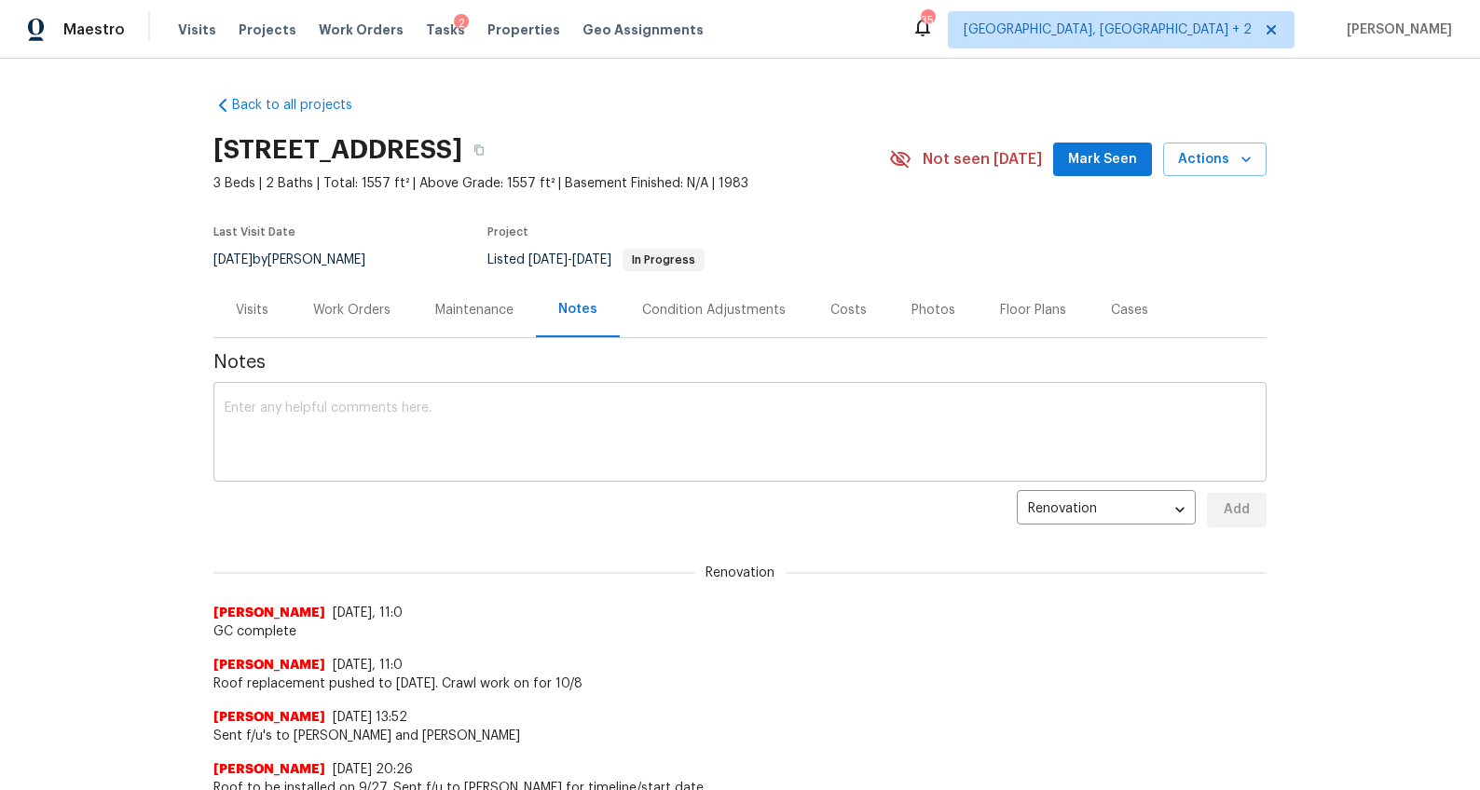
click at [502, 427] on textarea at bounding box center [740, 434] width 1031 height 65
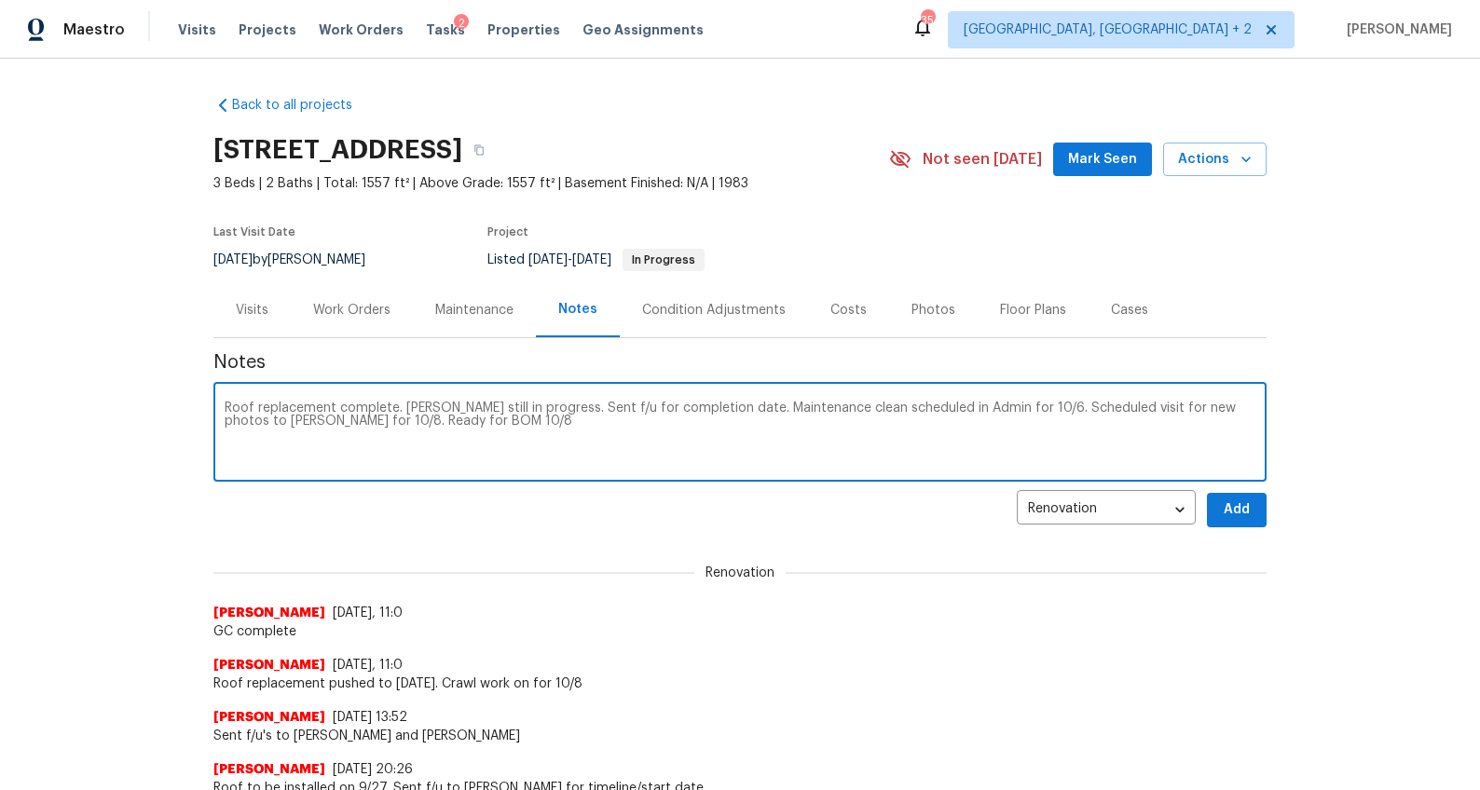
type textarea "Roof replacement complete. Falcone still in progress. Sent f/u for completion d…"
click at [1242, 511] on span "Add" at bounding box center [1237, 509] width 30 height 23
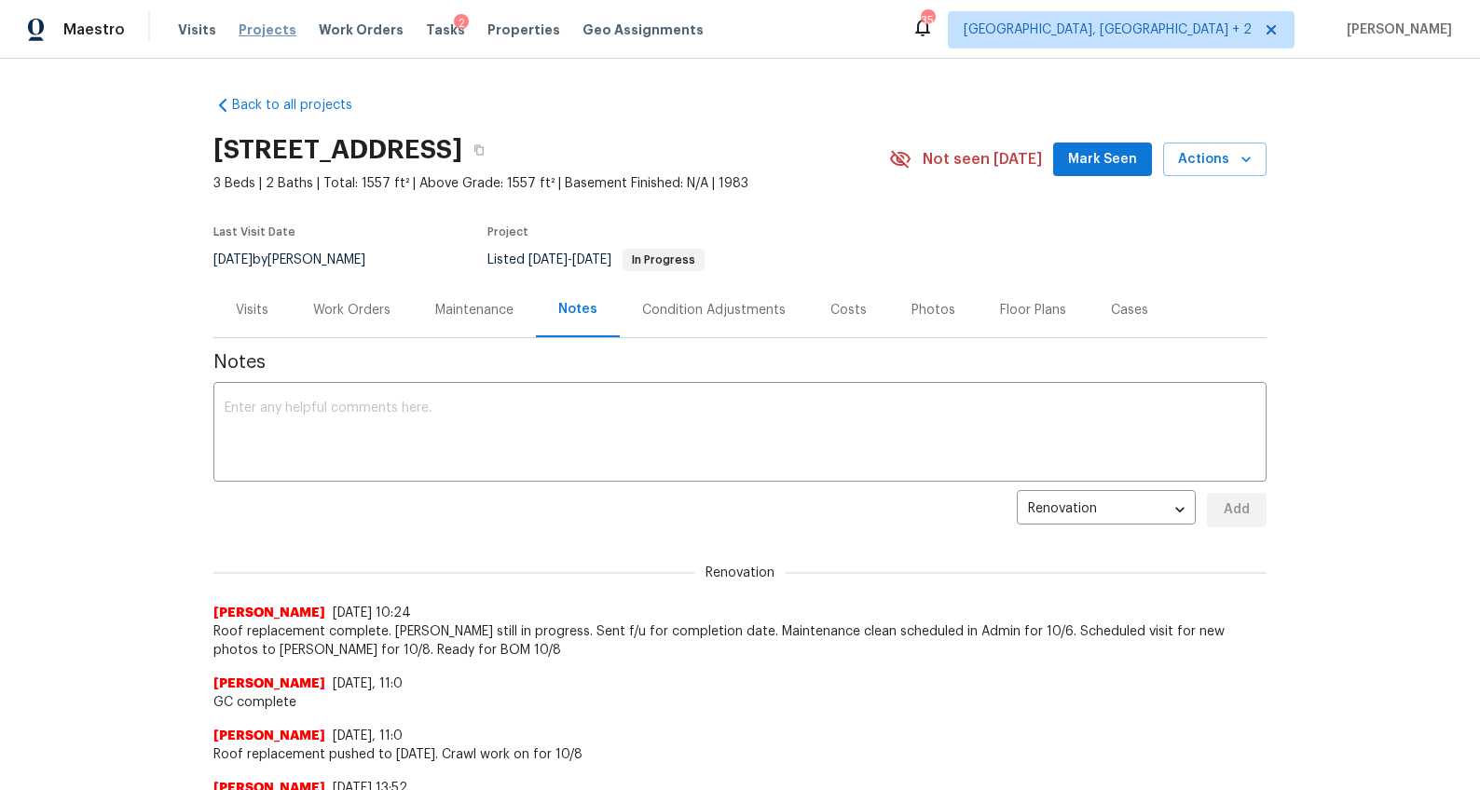
click at [266, 23] on span "Projects" at bounding box center [268, 29] width 58 height 19
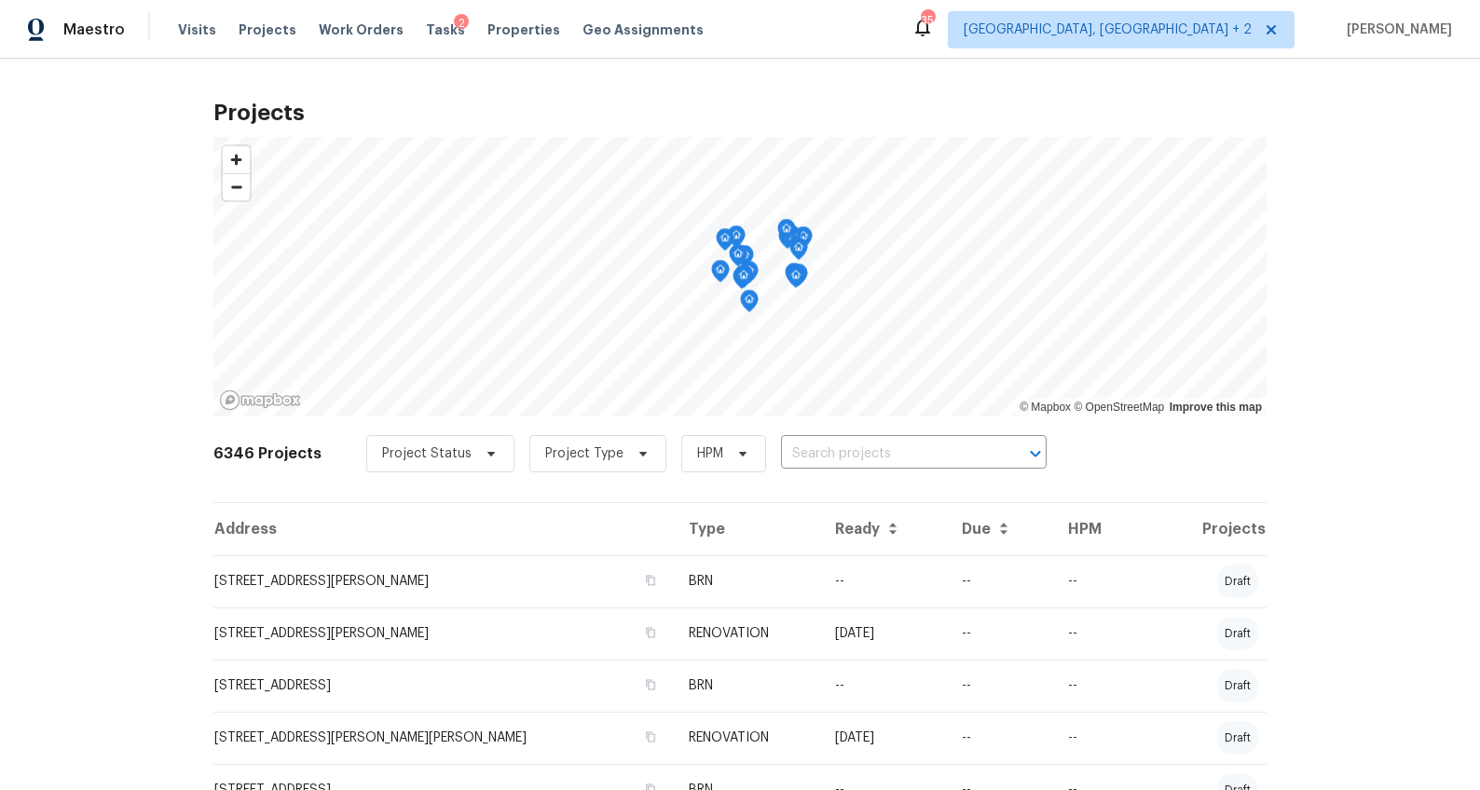
click at [796, 446] on input "text" at bounding box center [887, 454] width 213 height 29
type input "105 beaver"
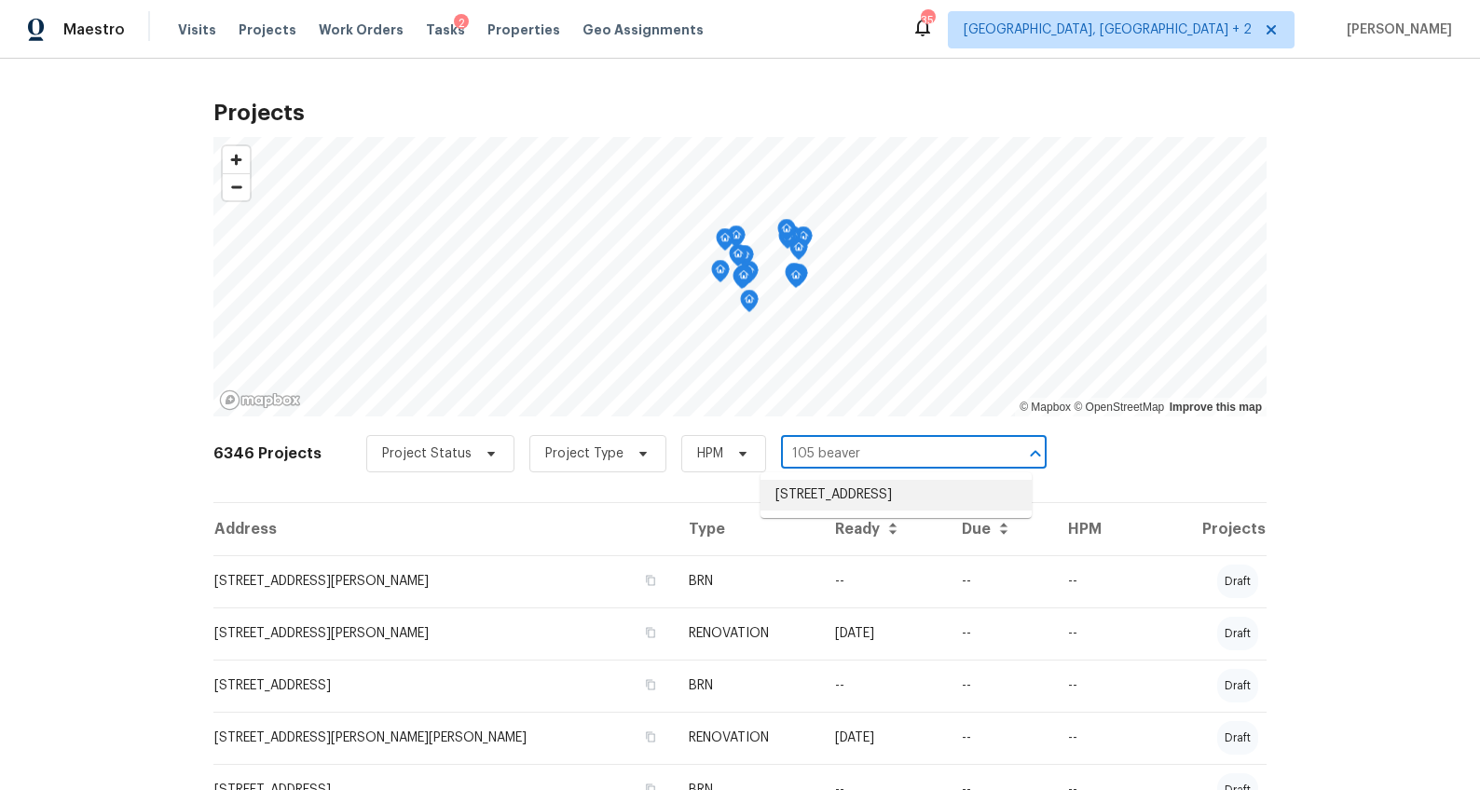
click at [812, 496] on li "[STREET_ADDRESS]" at bounding box center [895, 495] width 271 height 31
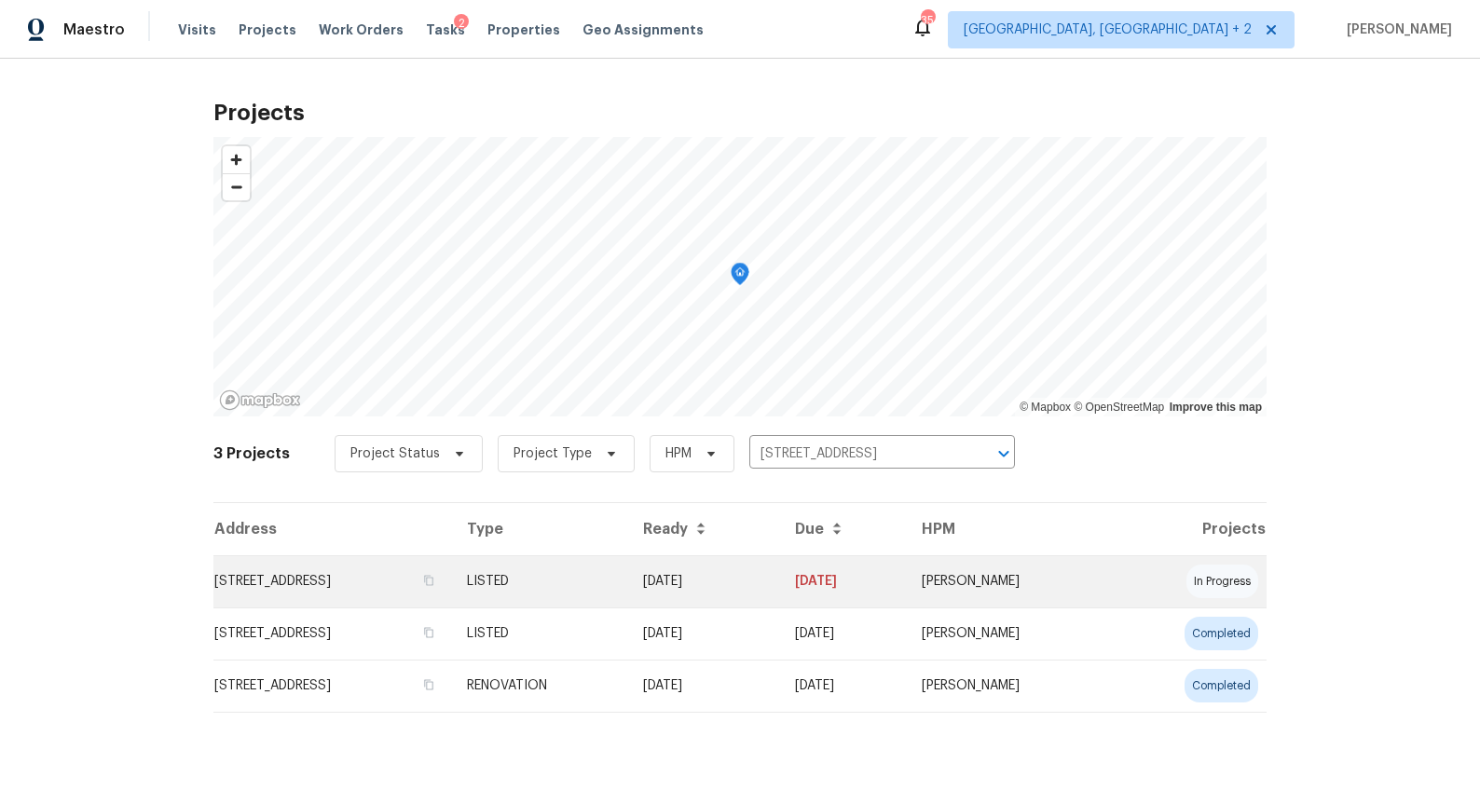
click at [372, 570] on td "[STREET_ADDRESS]" at bounding box center [332, 581] width 239 height 52
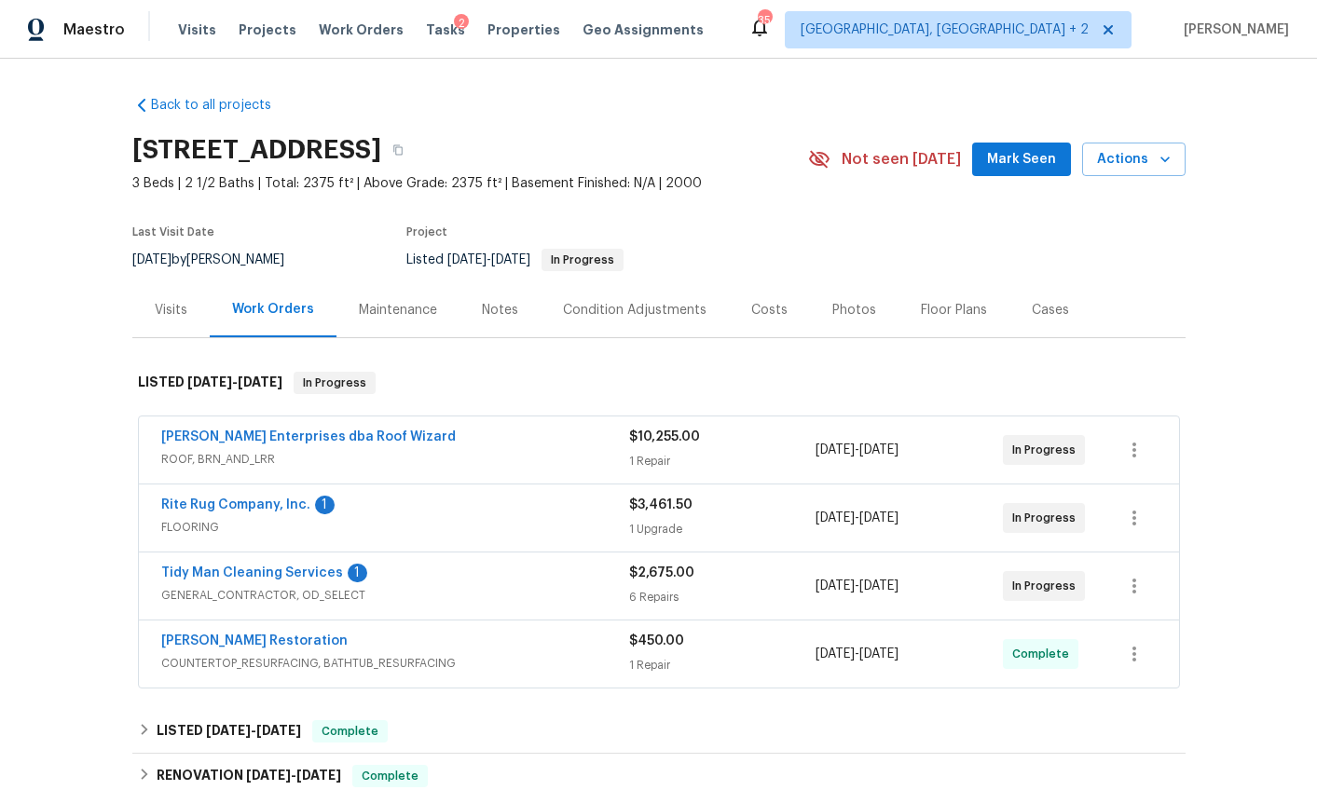
scroll to position [62, 0]
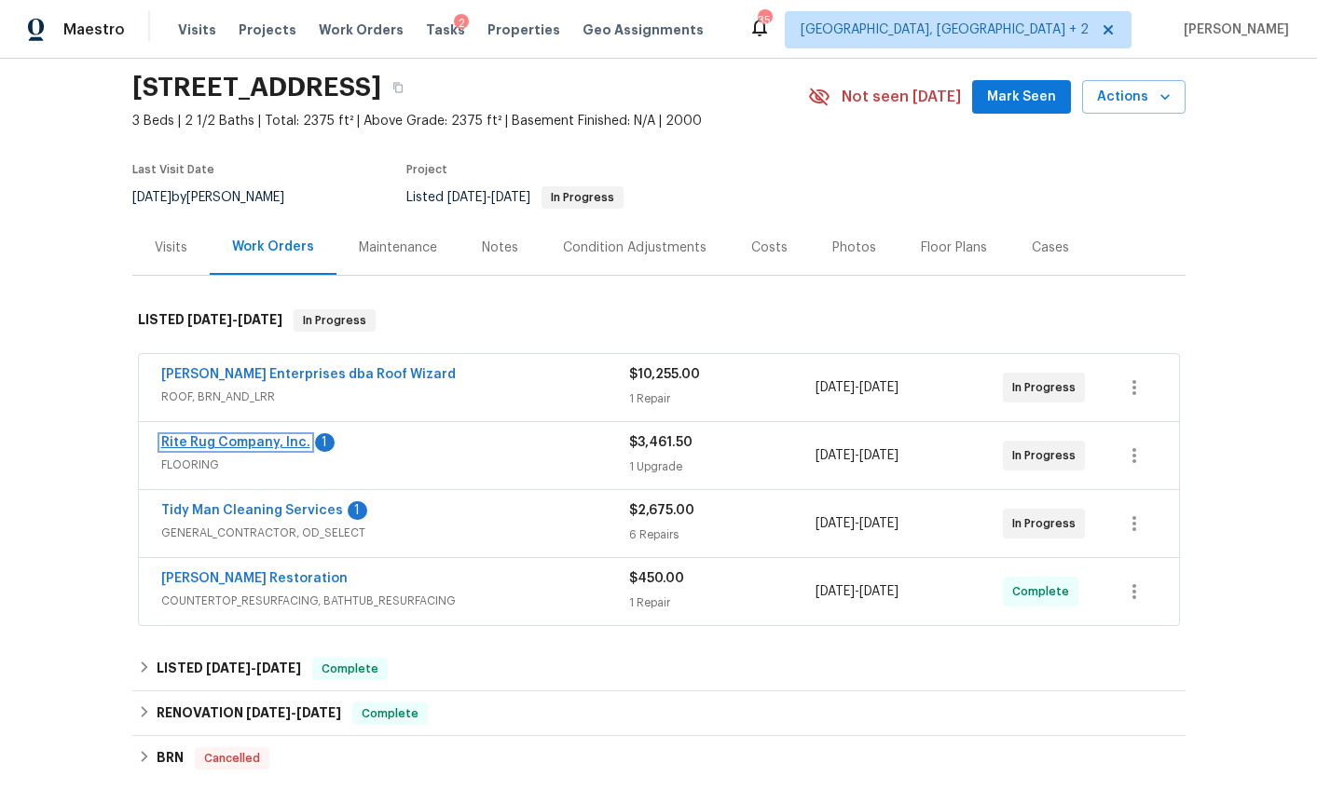
click at [257, 441] on link "Rite Rug Company, Inc." at bounding box center [235, 442] width 149 height 13
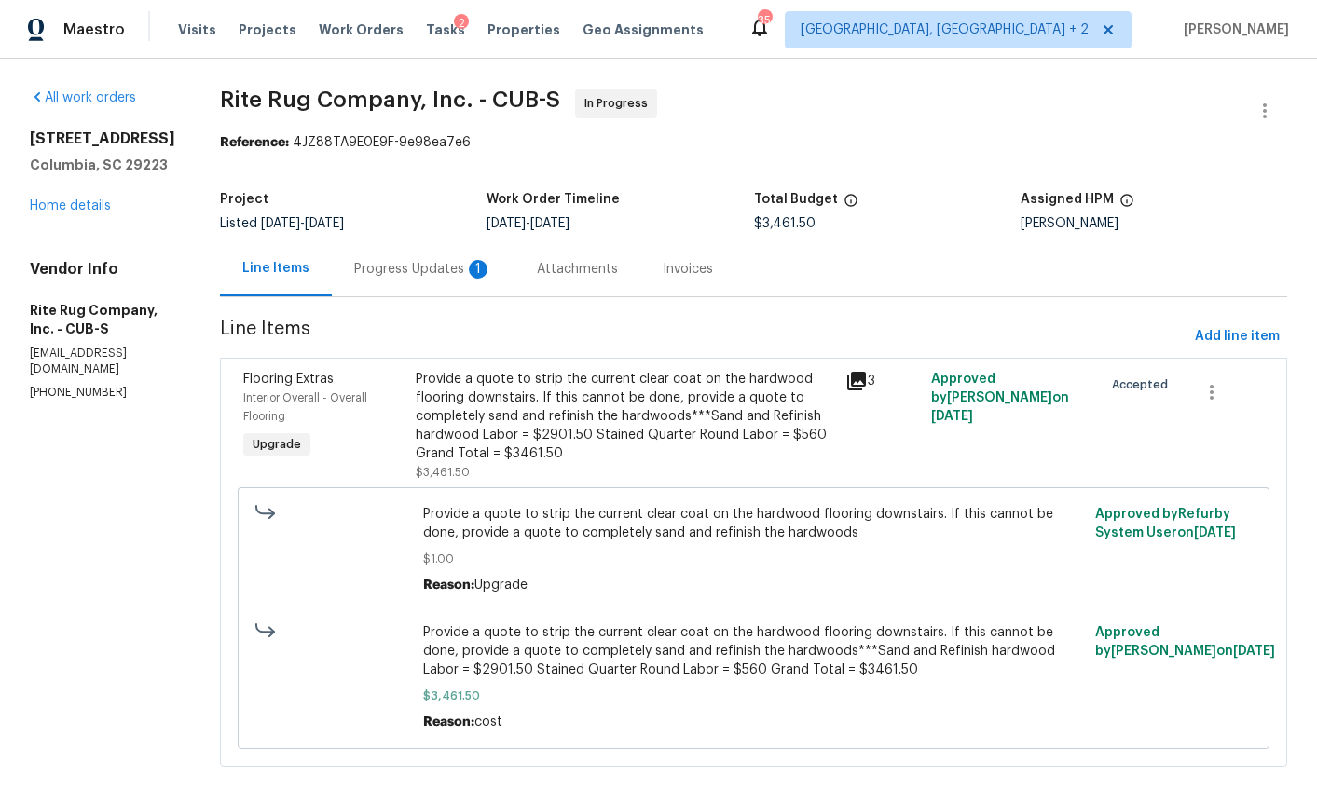
click at [435, 270] on div "Progress Updates 1" at bounding box center [423, 269] width 138 height 19
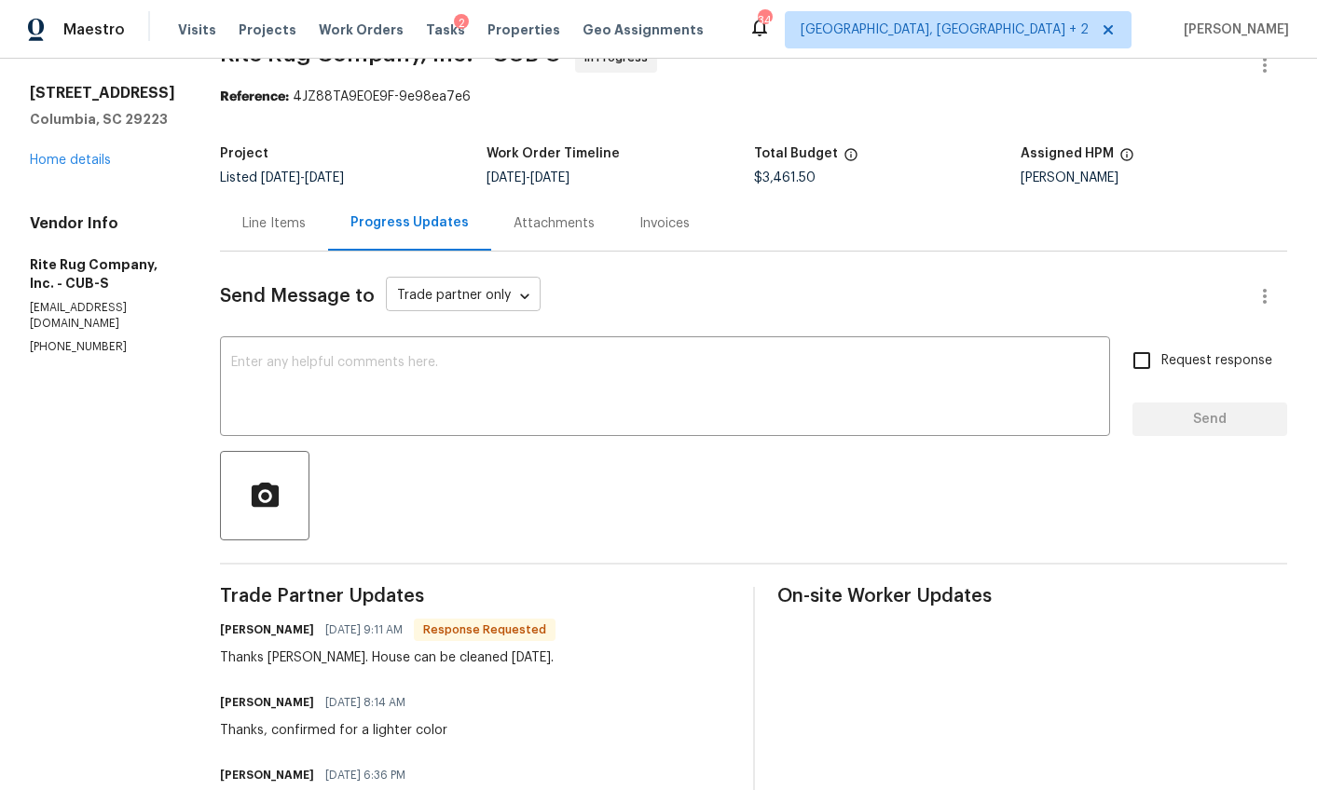
scroll to position [75, 0]
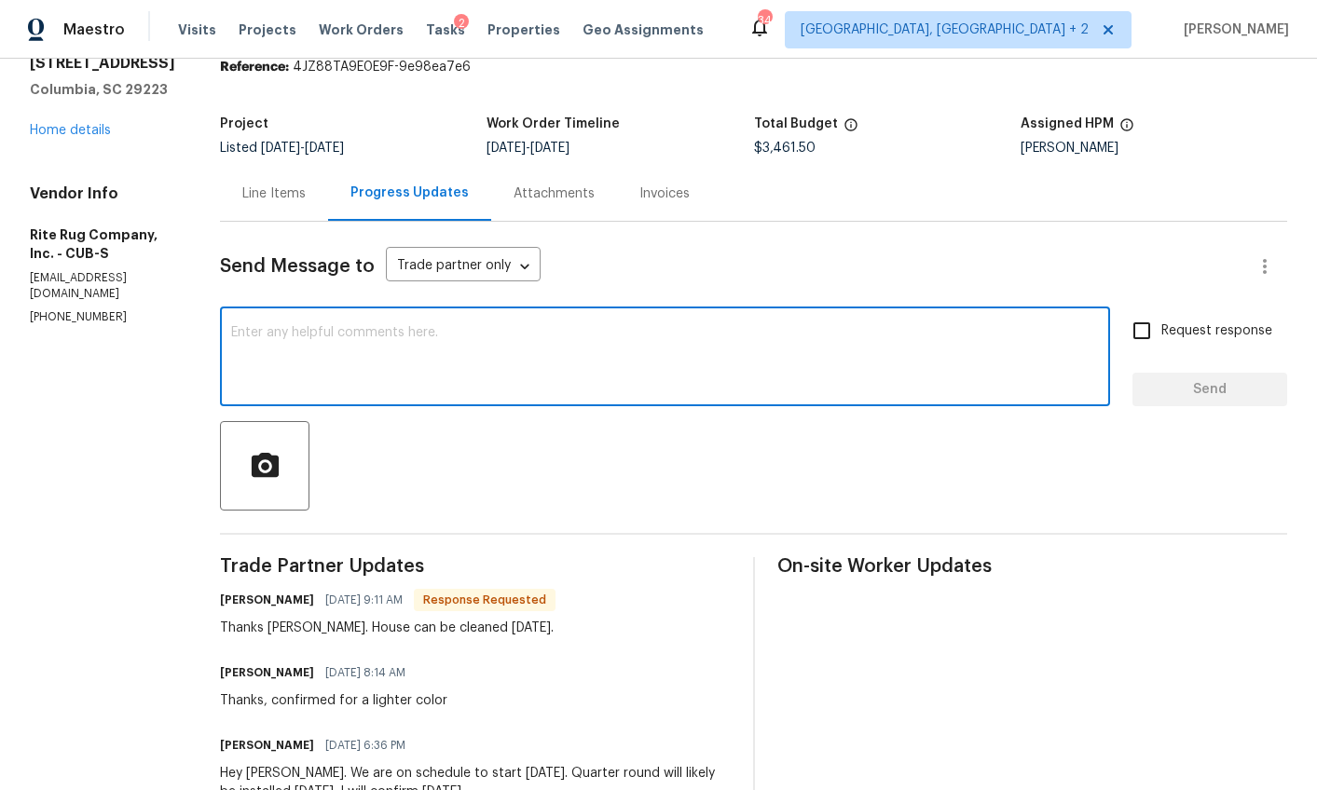
click at [444, 334] on textarea at bounding box center [664, 358] width 867 height 65
type textarea "Thanks!"
click at [1124, 332] on input "Request response" at bounding box center [1141, 330] width 39 height 39
checkbox input "true"
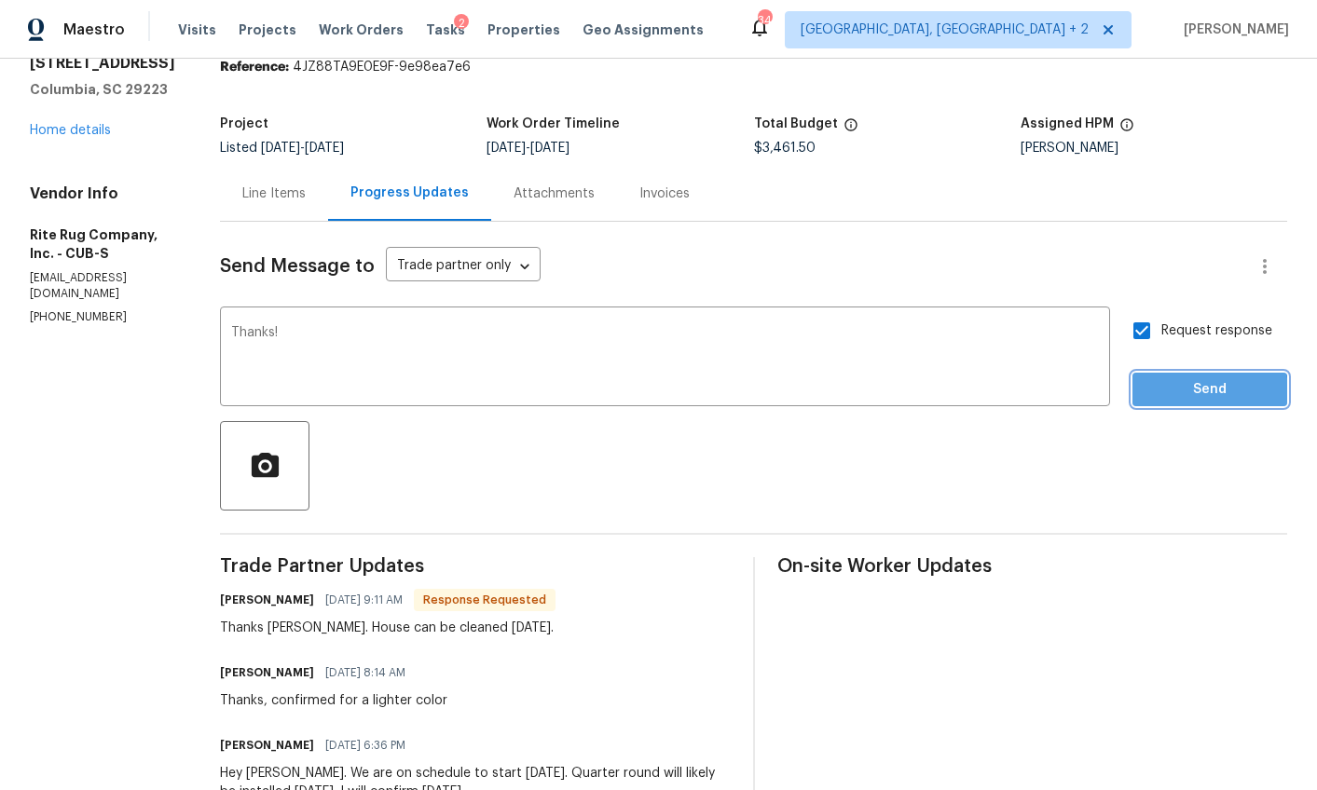
drag, startPoint x: 1154, startPoint y: 394, endPoint x: 1144, endPoint y: 395, distance: 10.3
click at [1155, 394] on span "Send" at bounding box center [1209, 389] width 125 height 23
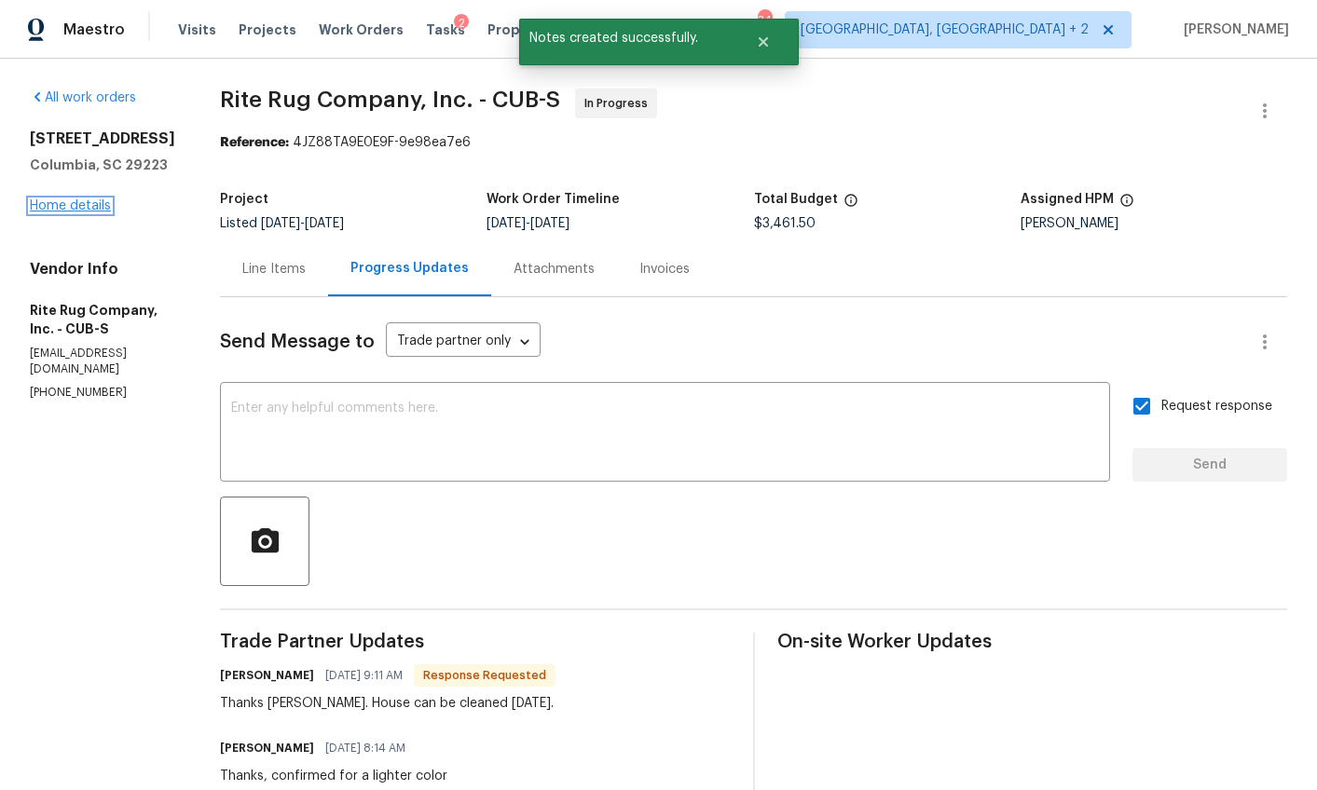
click at [53, 212] on link "Home details" at bounding box center [70, 205] width 81 height 13
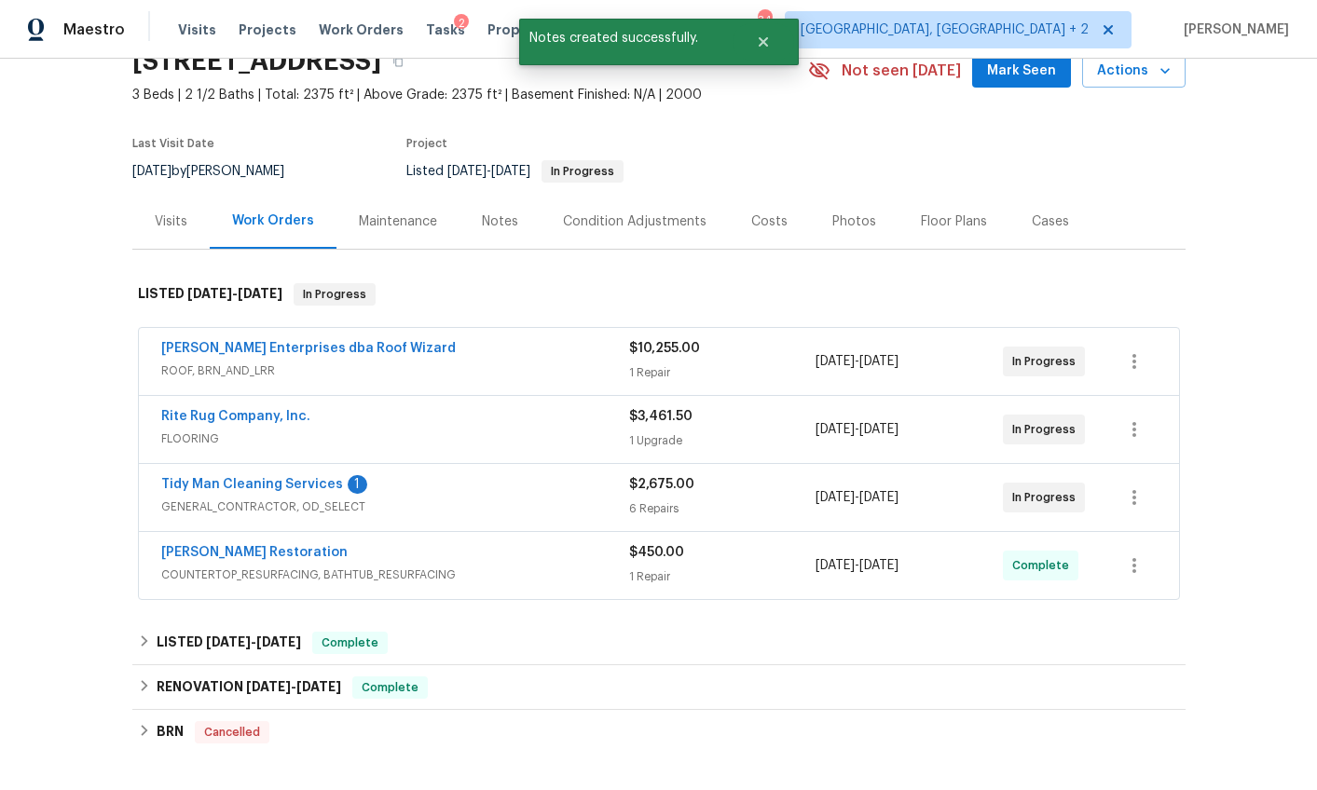
scroll to position [99, 0]
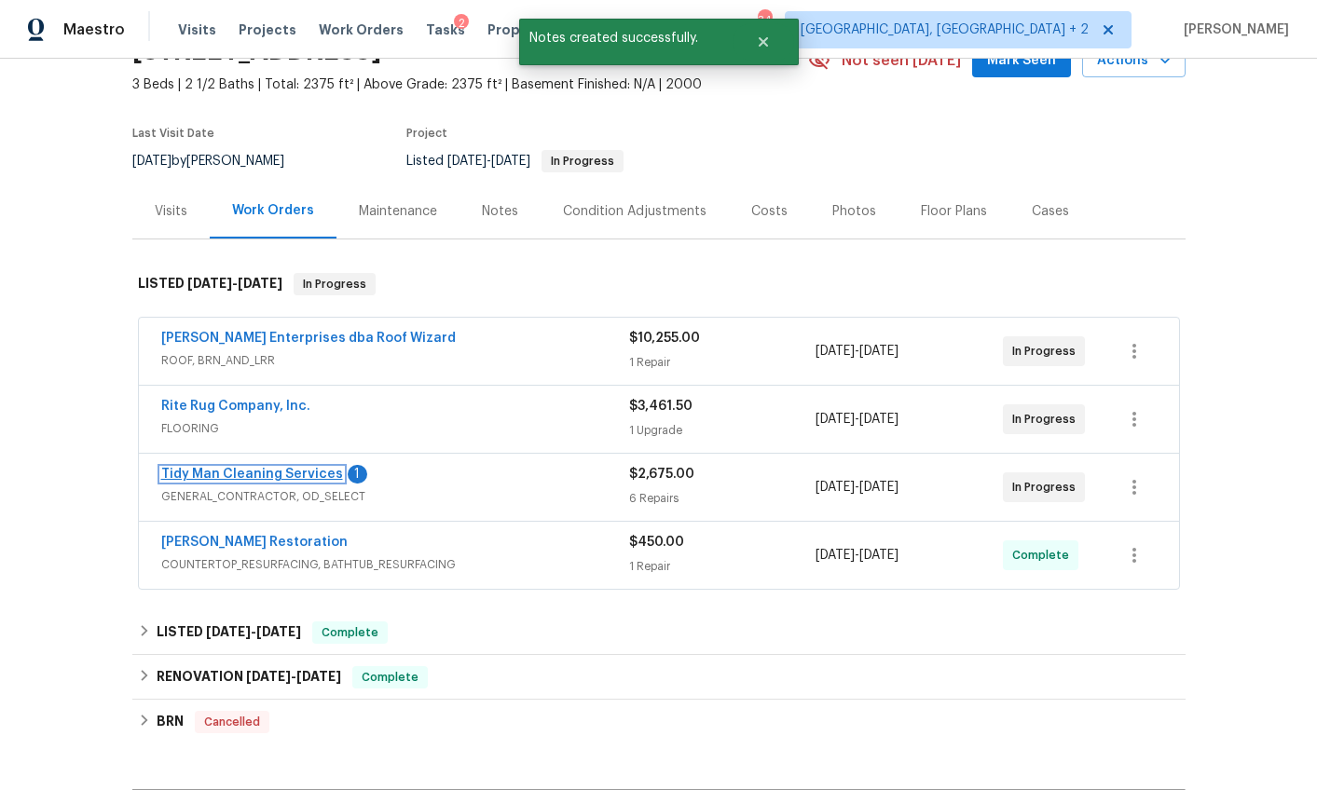
click at [279, 480] on link "Tidy Man Cleaning Services" at bounding box center [252, 474] width 182 height 13
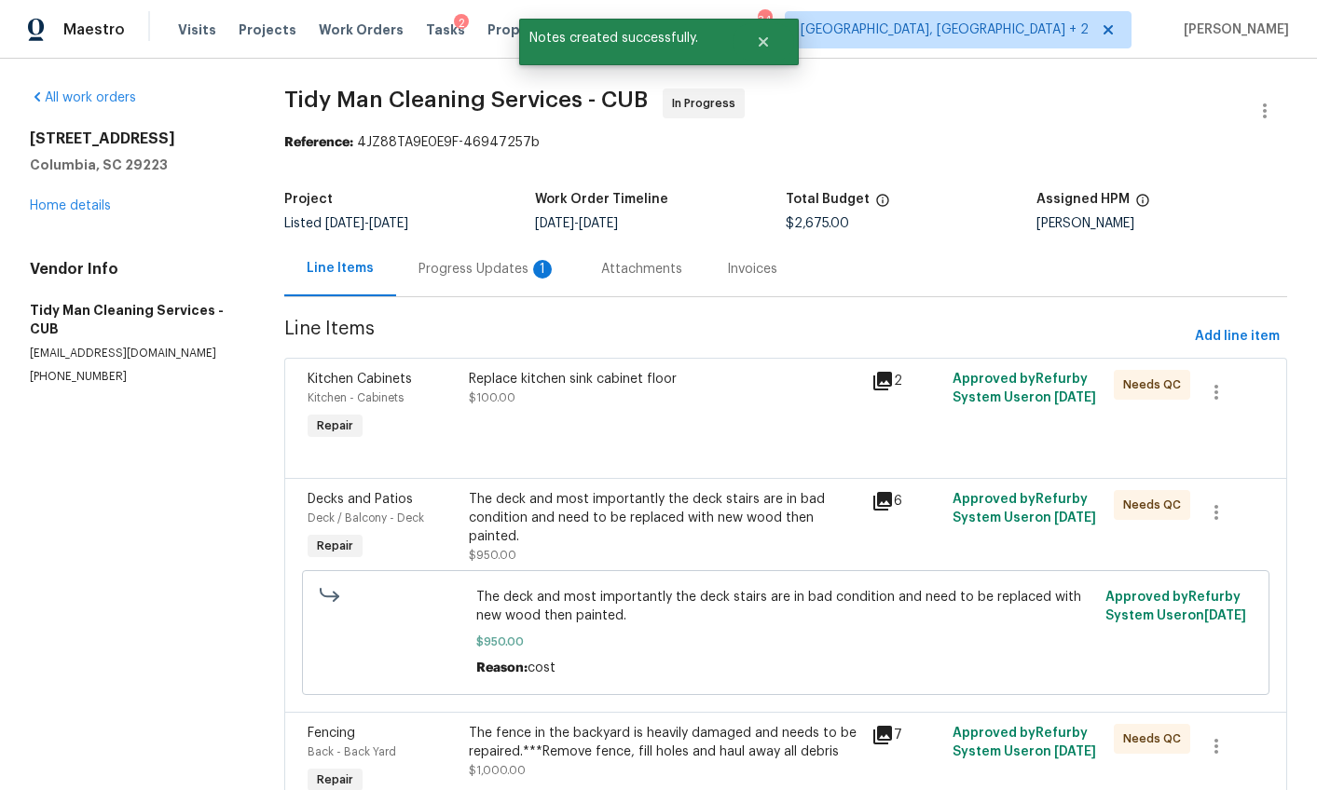
click at [479, 284] on div "Progress Updates 1" at bounding box center [487, 268] width 183 height 55
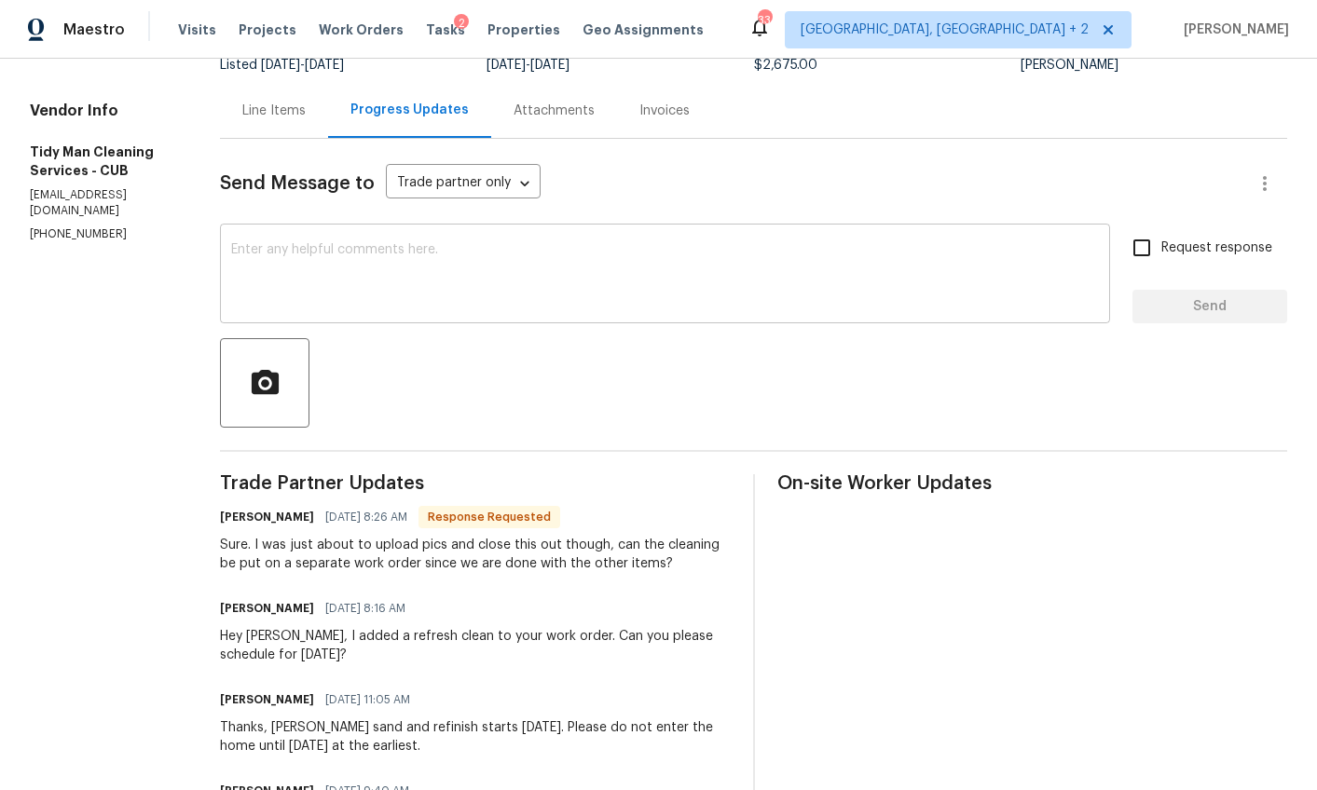
scroll to position [85, 0]
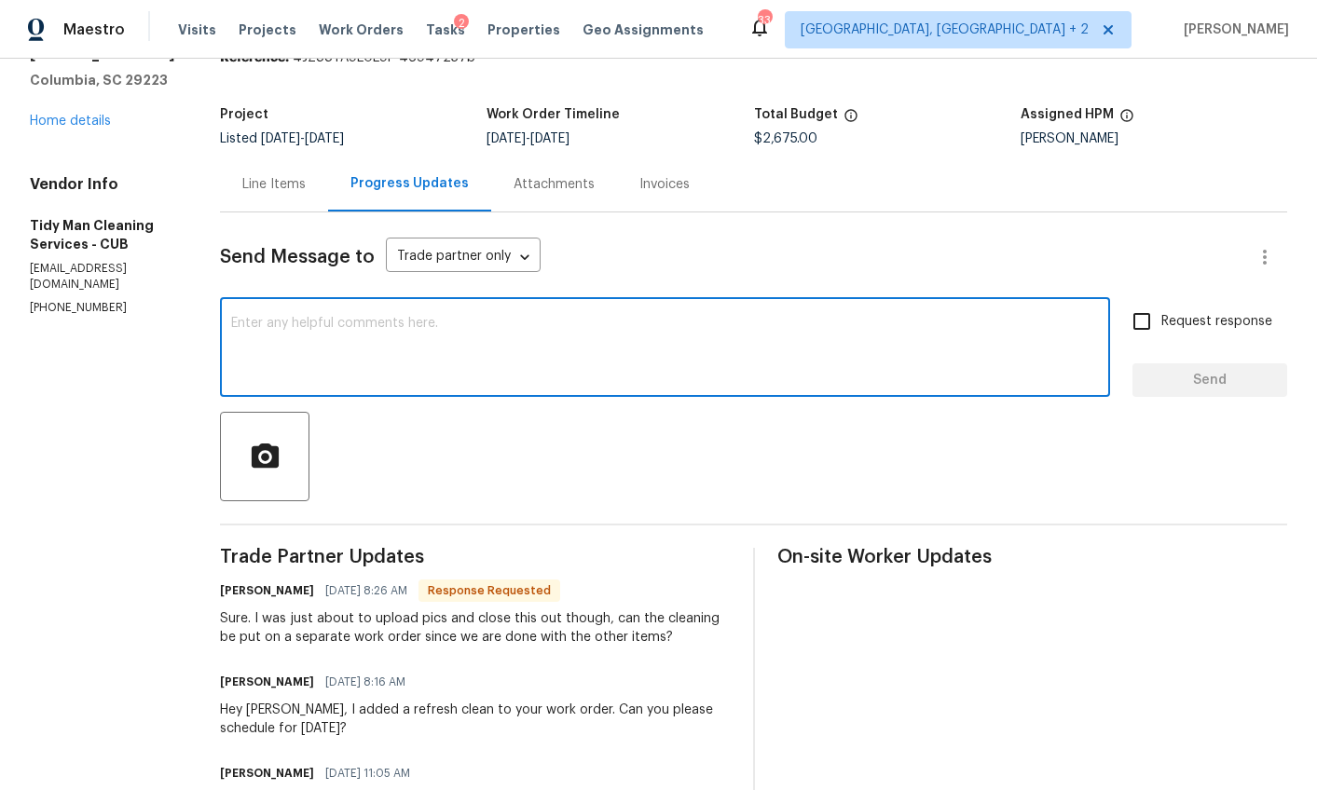
click at [400, 330] on textarea at bounding box center [664, 349] width 867 height 65
type textarea "Yes, Ill do that now"
click at [1127, 319] on input "Request response" at bounding box center [1141, 321] width 39 height 39
checkbox input "true"
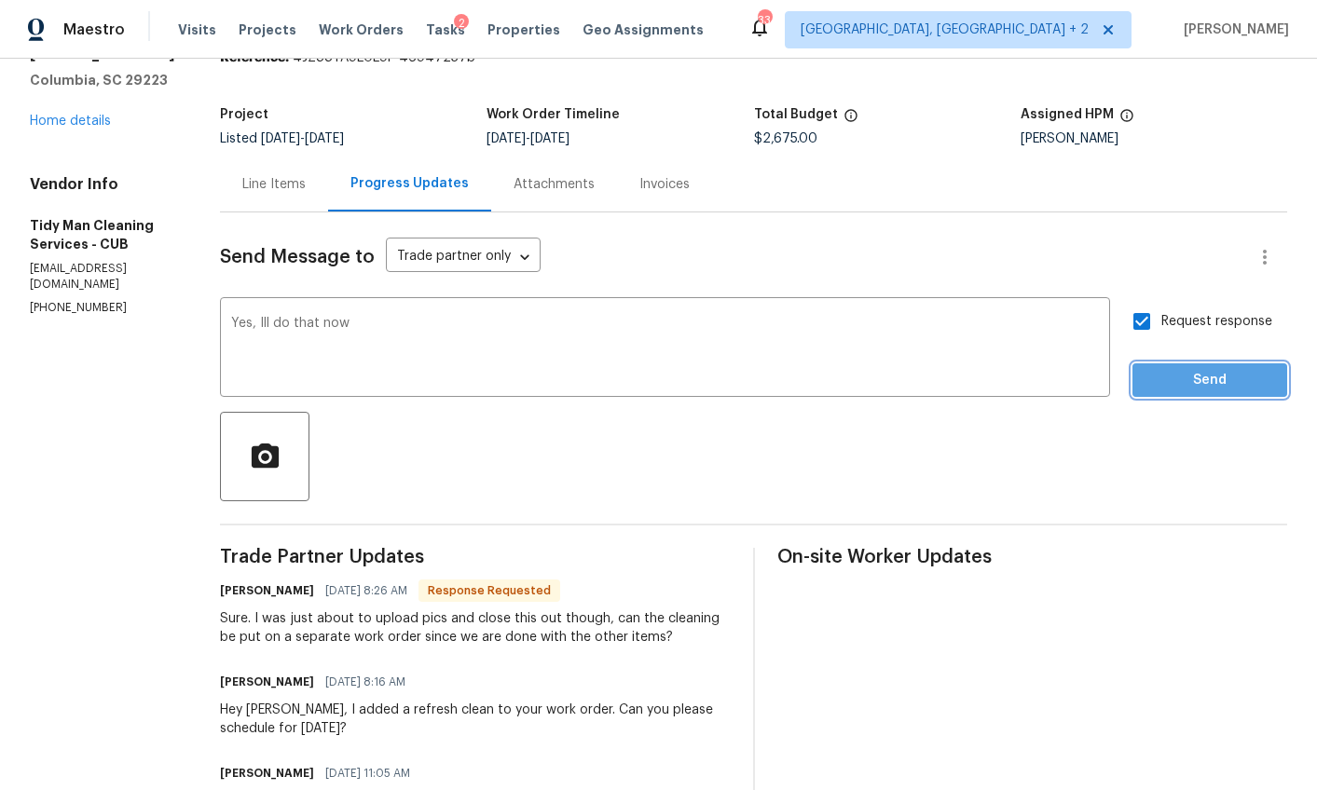
click at [1169, 376] on span "Send" at bounding box center [1209, 380] width 125 height 23
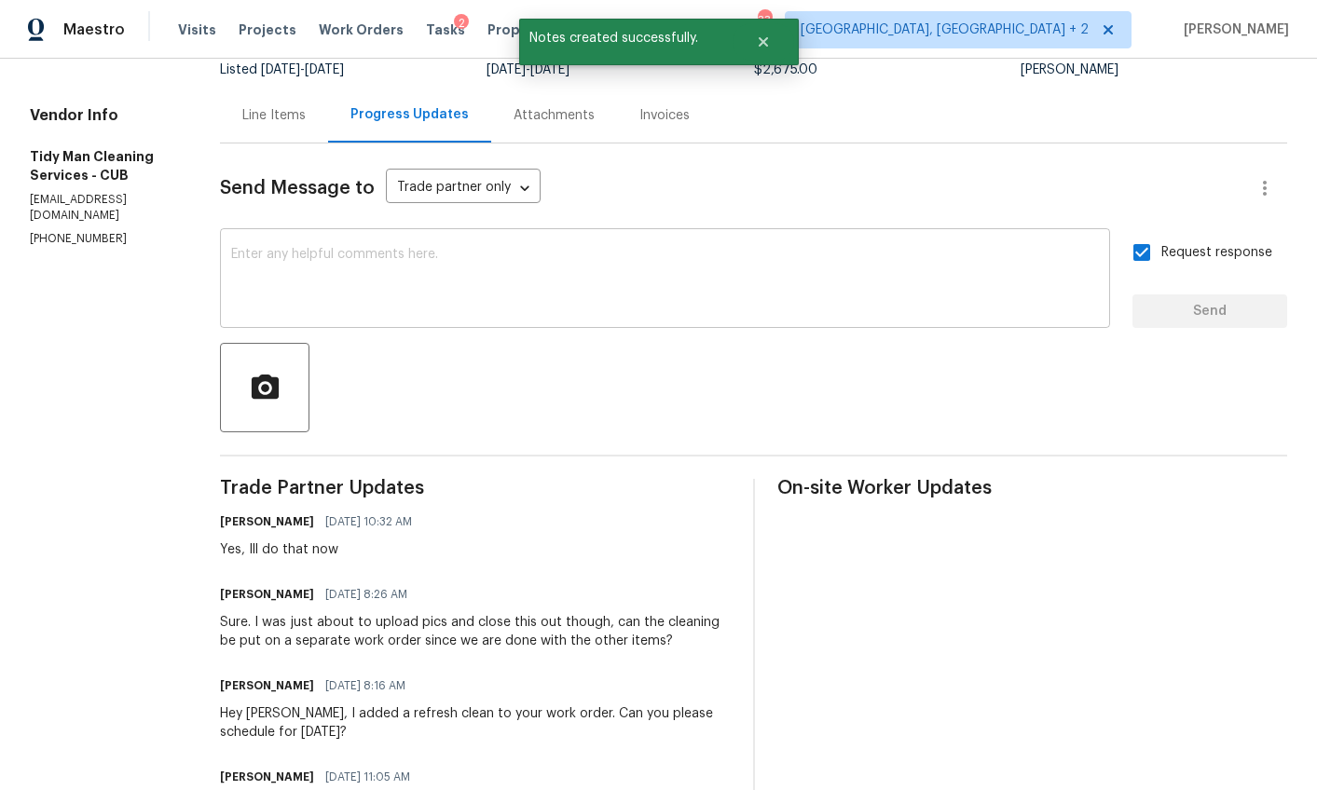
scroll to position [16, 0]
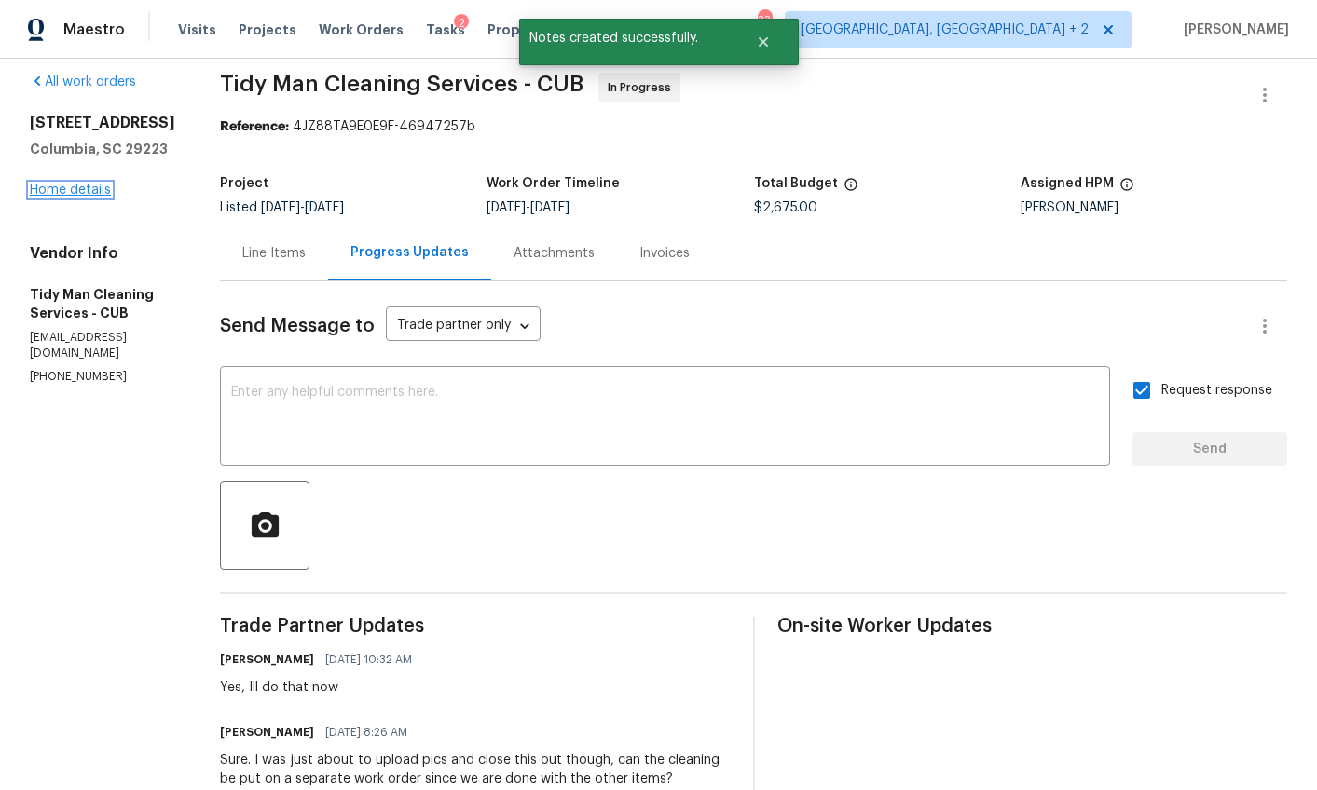
click at [43, 197] on link "Home details" at bounding box center [70, 190] width 81 height 13
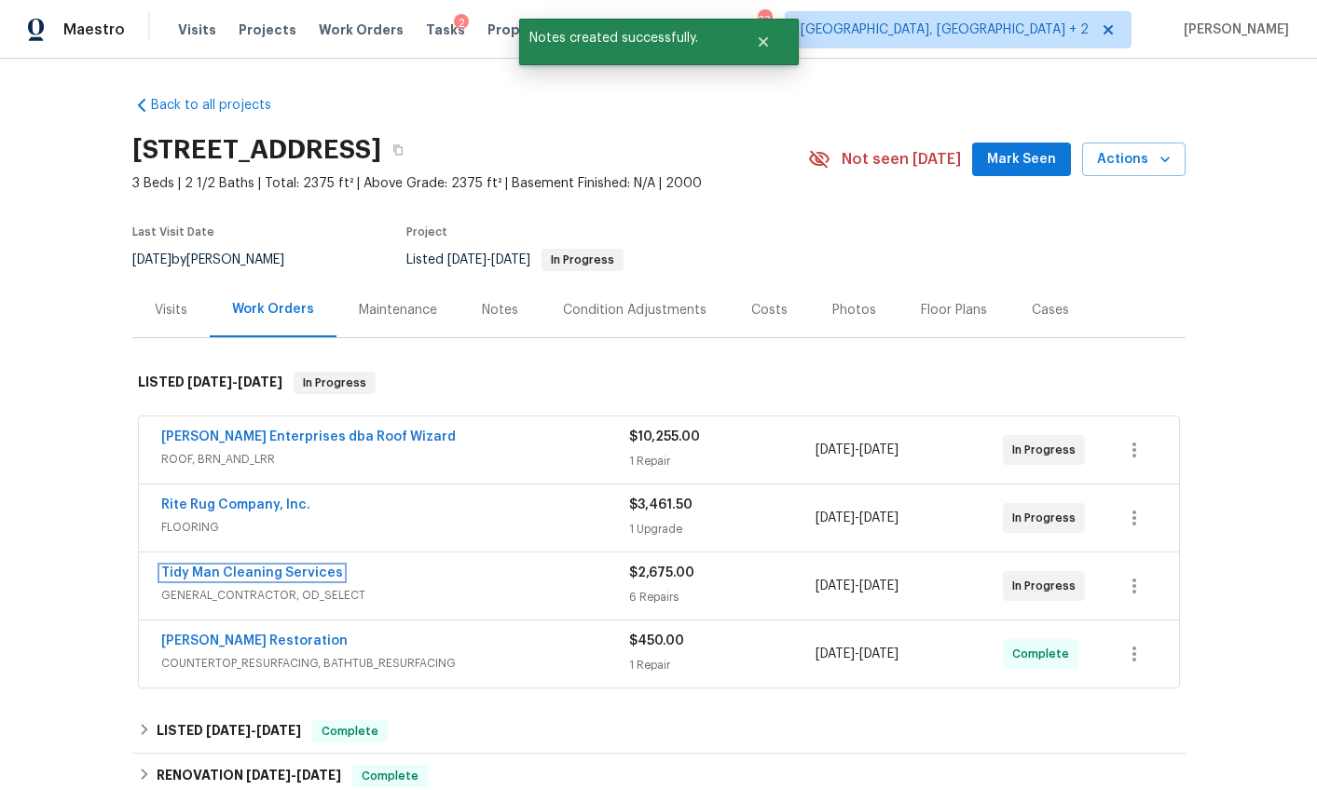
click at [269, 571] on link "Tidy Man Cleaning Services" at bounding box center [252, 573] width 182 height 13
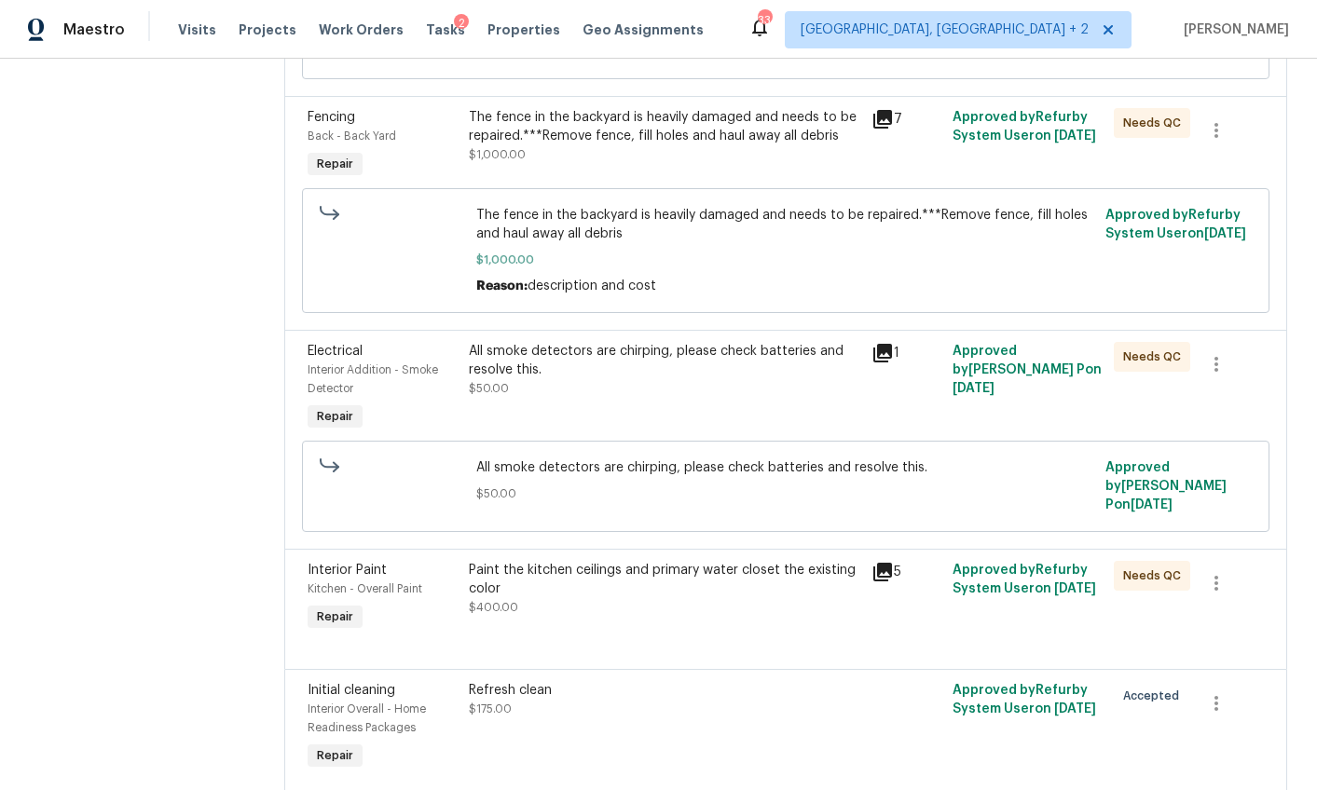
scroll to position [692, 0]
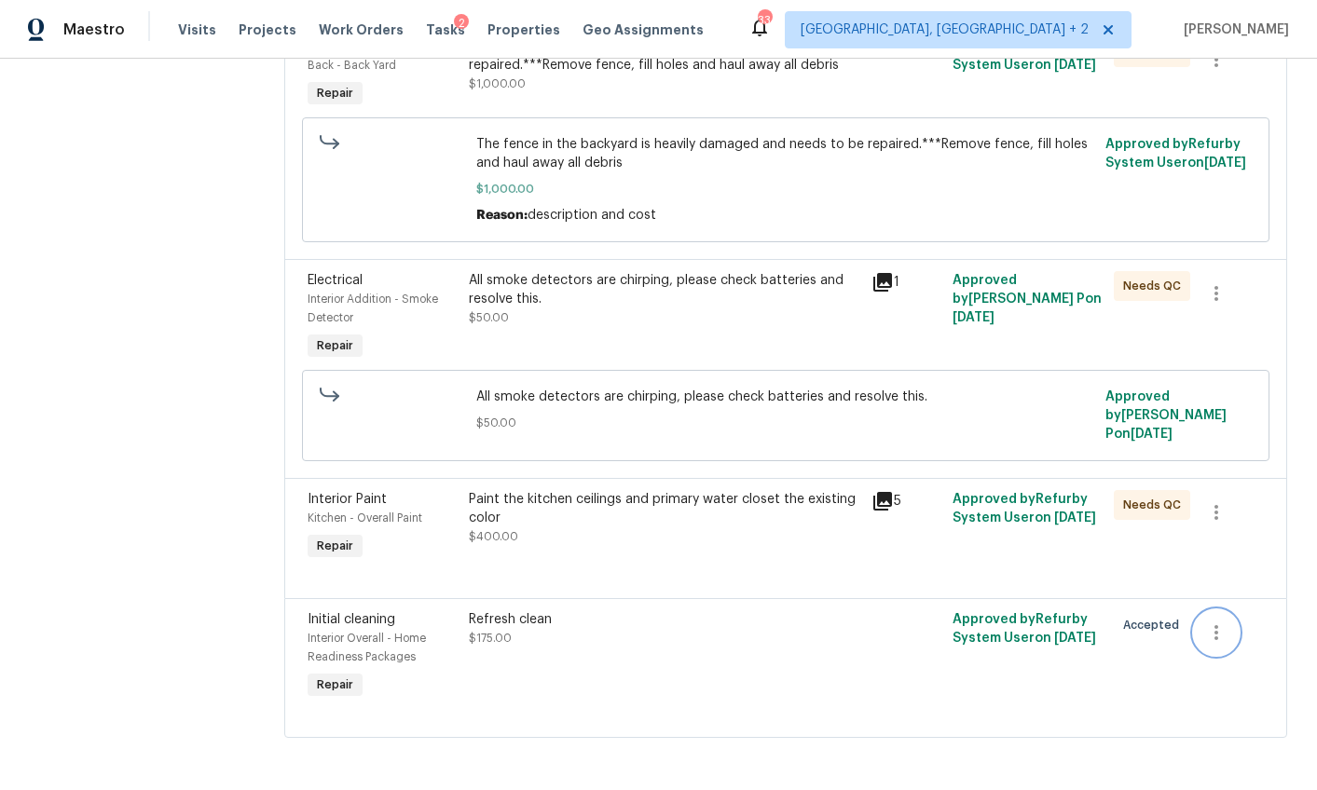
click at [1210, 622] on icon "button" at bounding box center [1216, 632] width 22 height 22
click at [1210, 622] on li "Cancel" at bounding box center [1217, 618] width 72 height 31
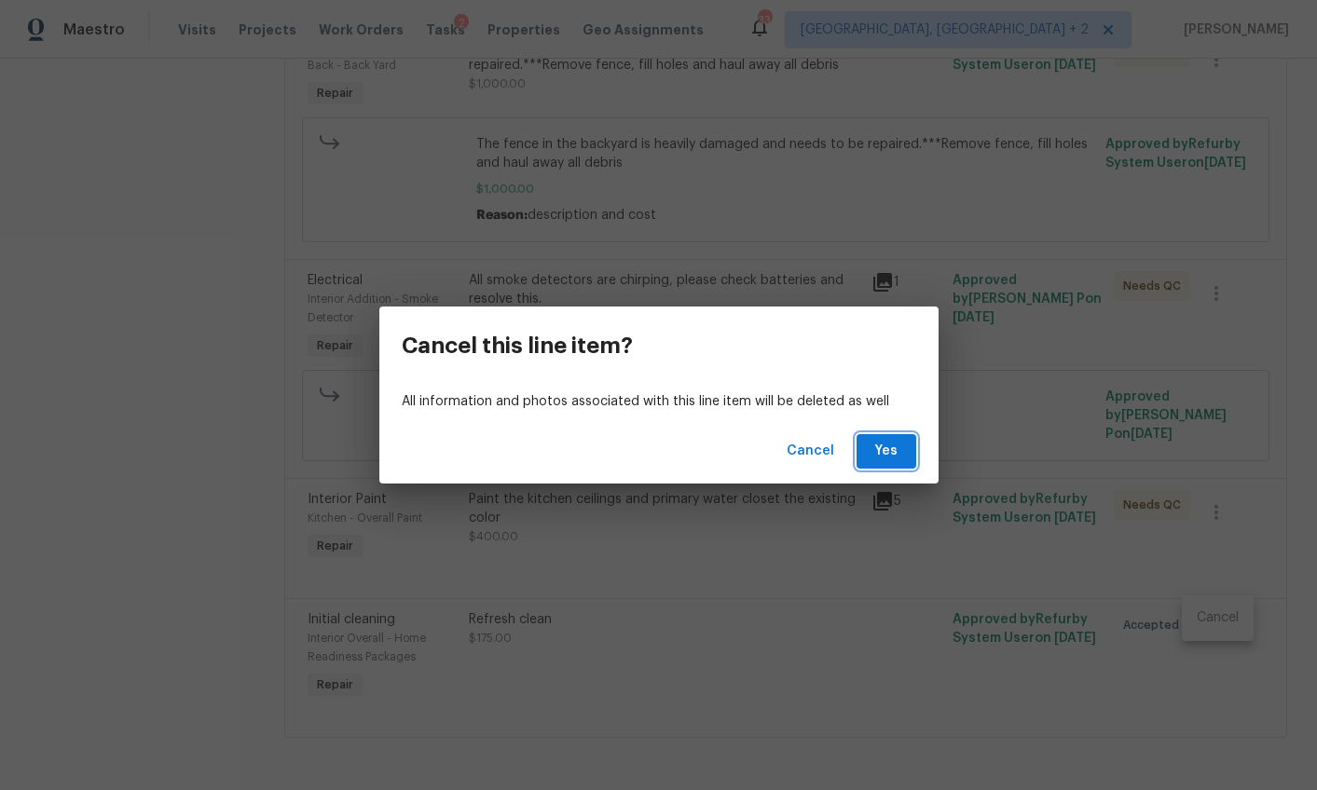
click at [894, 463] on button "Yes" at bounding box center [886, 451] width 60 height 34
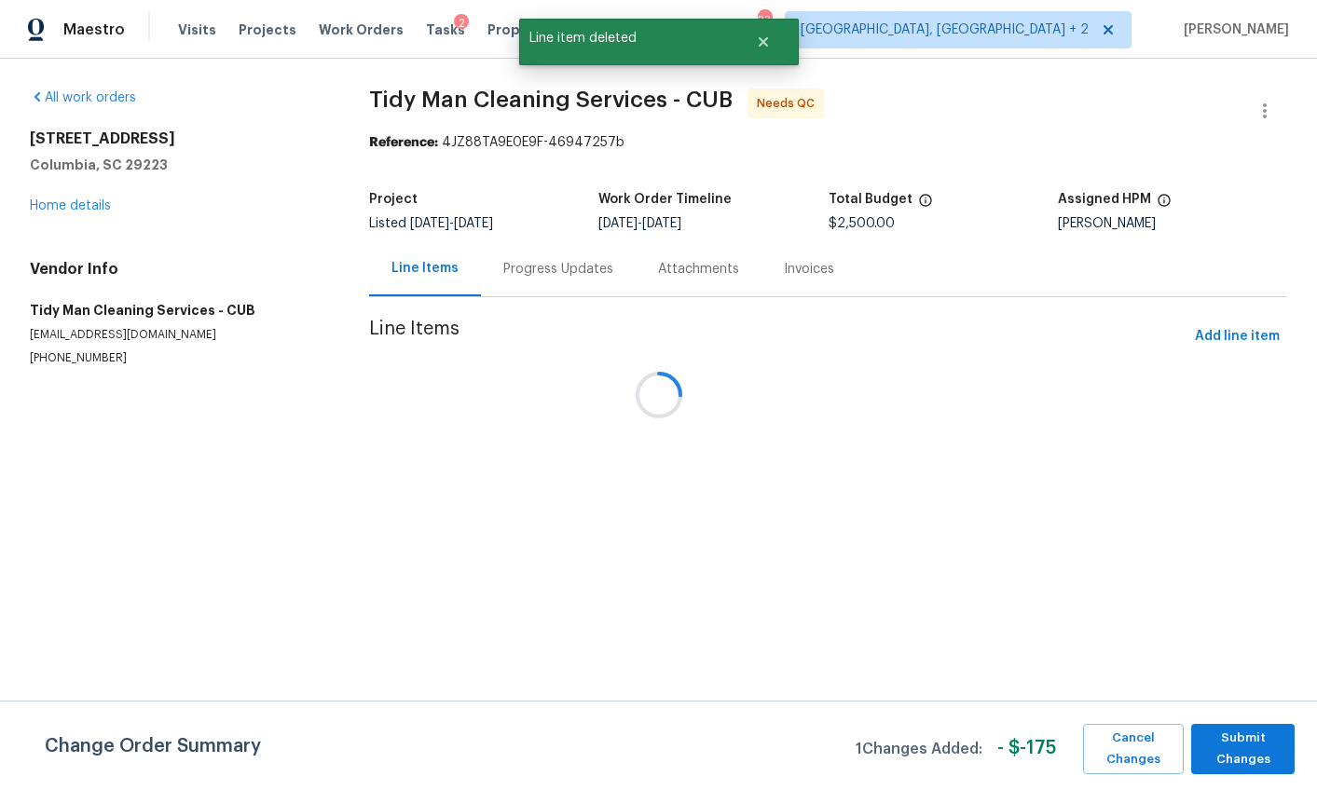
scroll to position [0, 0]
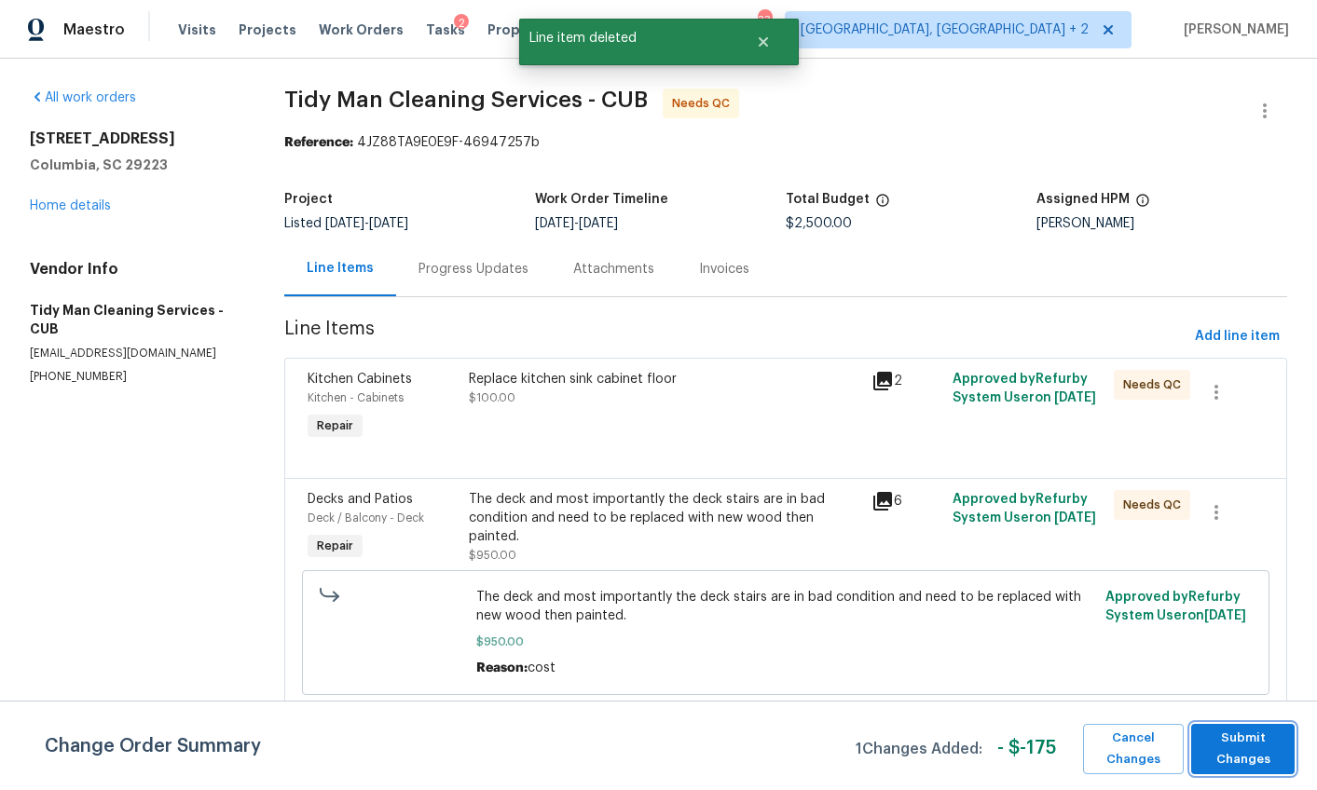
click at [1219, 740] on span "Submit Changes" at bounding box center [1242, 749] width 85 height 43
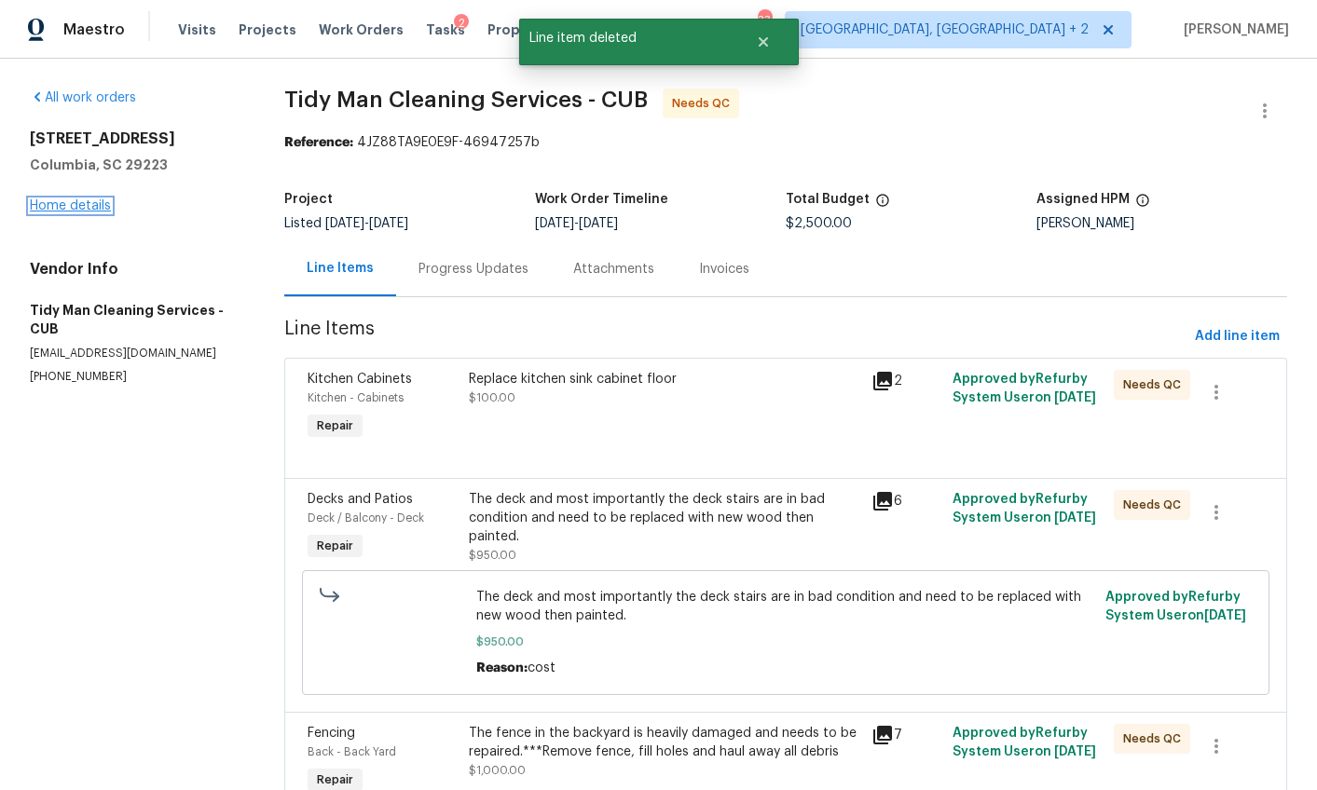
click at [88, 204] on link "Home details" at bounding box center [70, 205] width 81 height 13
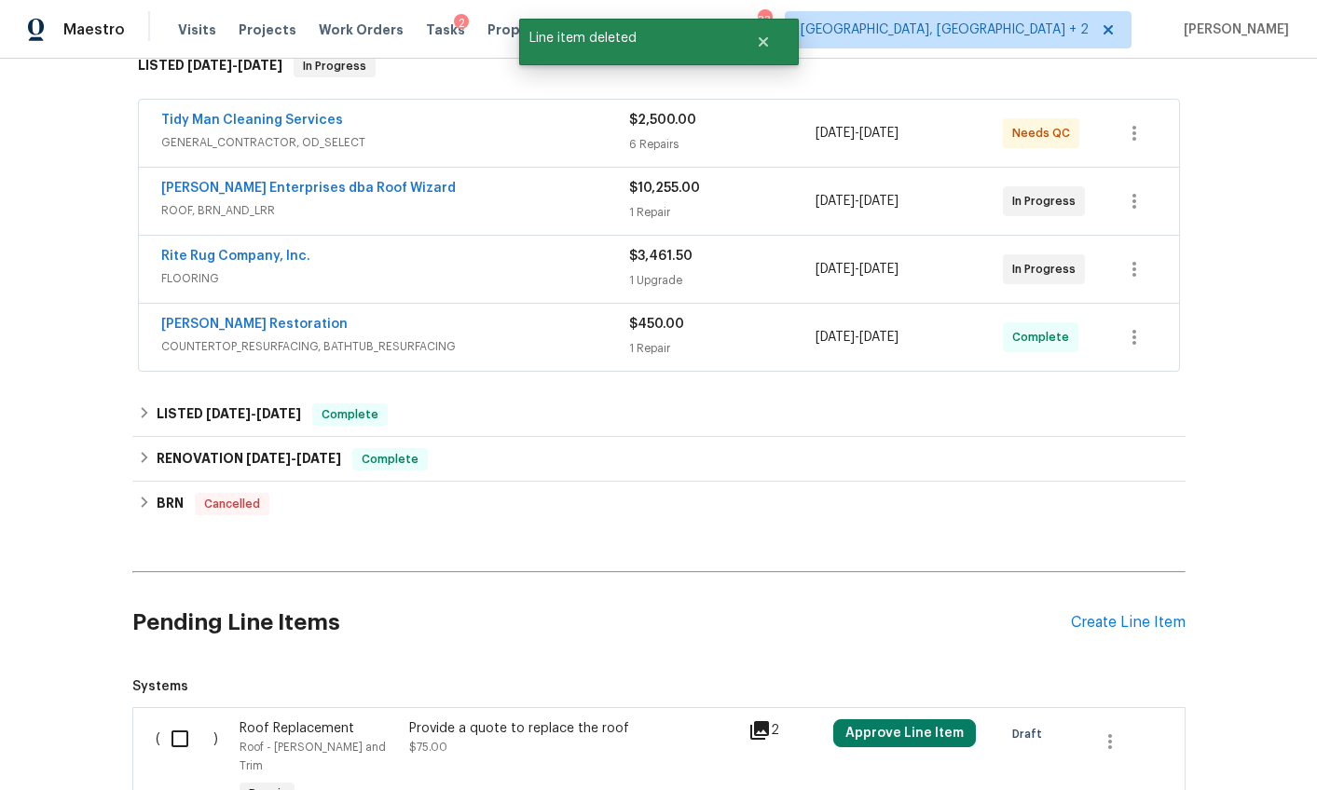
scroll to position [496, 0]
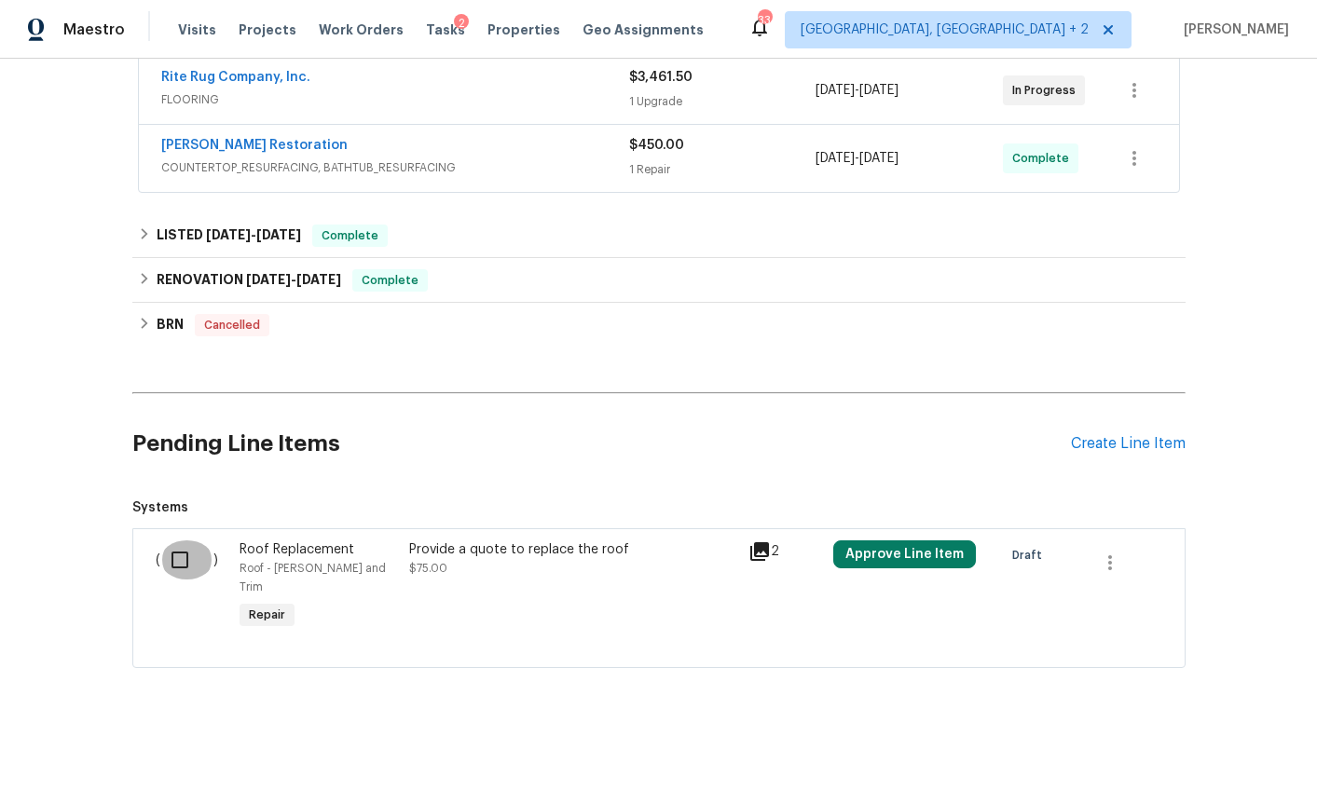
click at [183, 565] on input "checkbox" at bounding box center [186, 559] width 53 height 39
checkbox input "true"
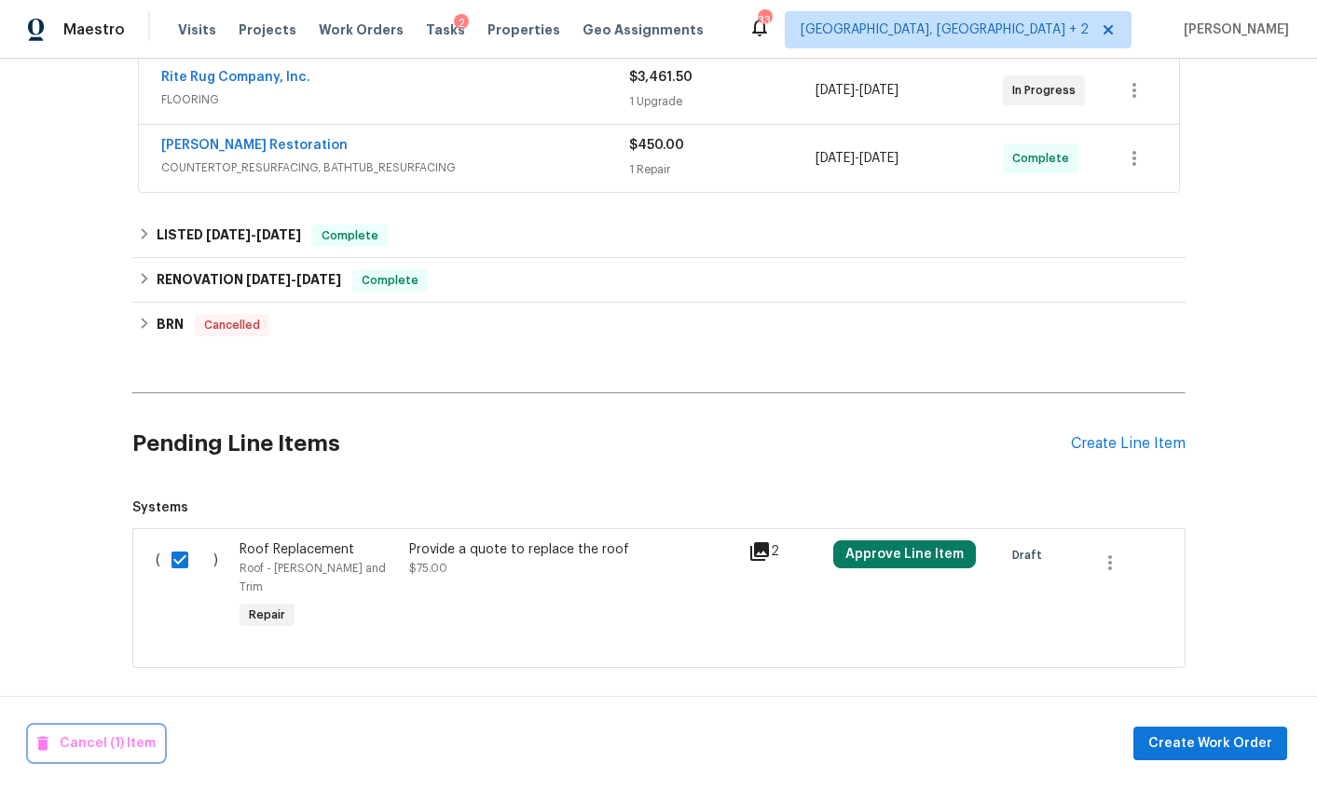
click at [111, 732] on span "Cancel (1) Item" at bounding box center [96, 743] width 118 height 23
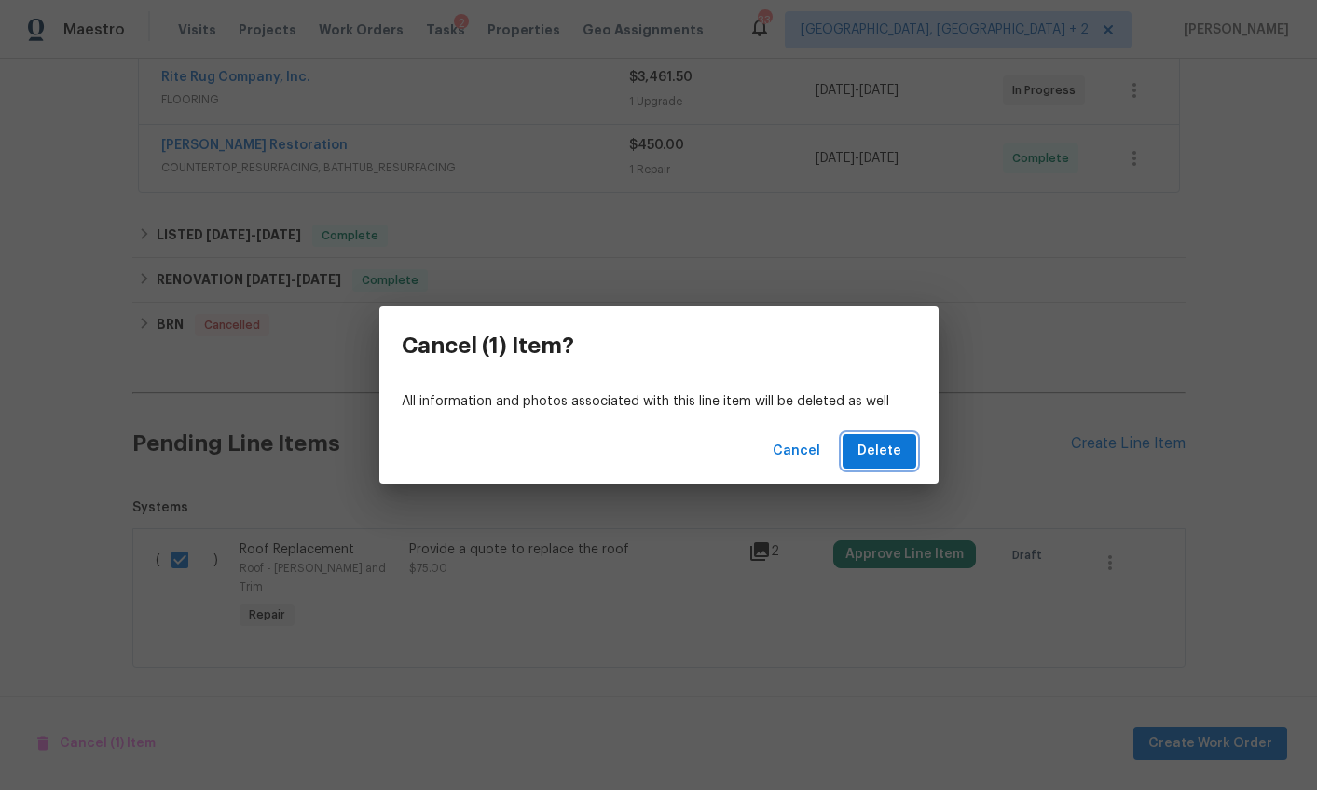
click at [882, 462] on button "Delete" at bounding box center [879, 451] width 74 height 34
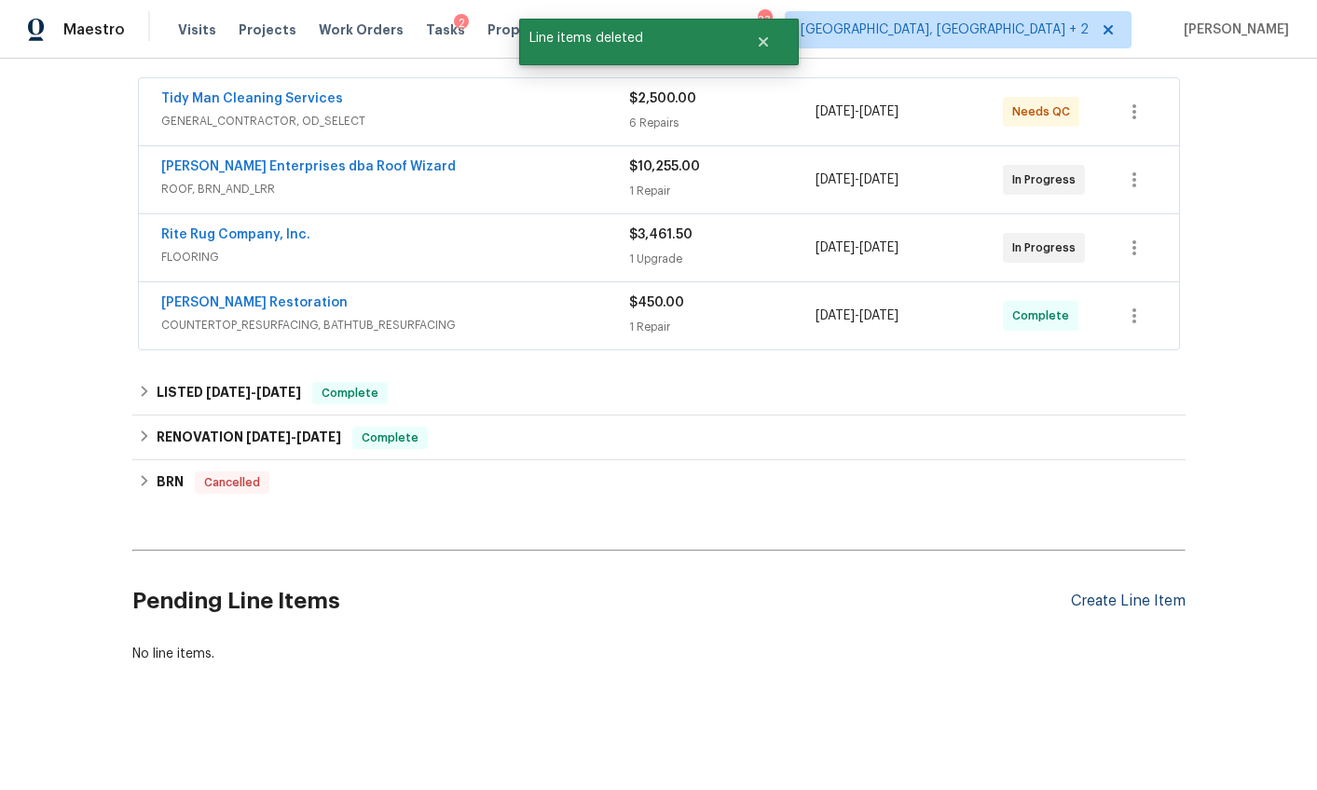
click at [1098, 593] on div "Create Line Item" at bounding box center [1128, 602] width 115 height 18
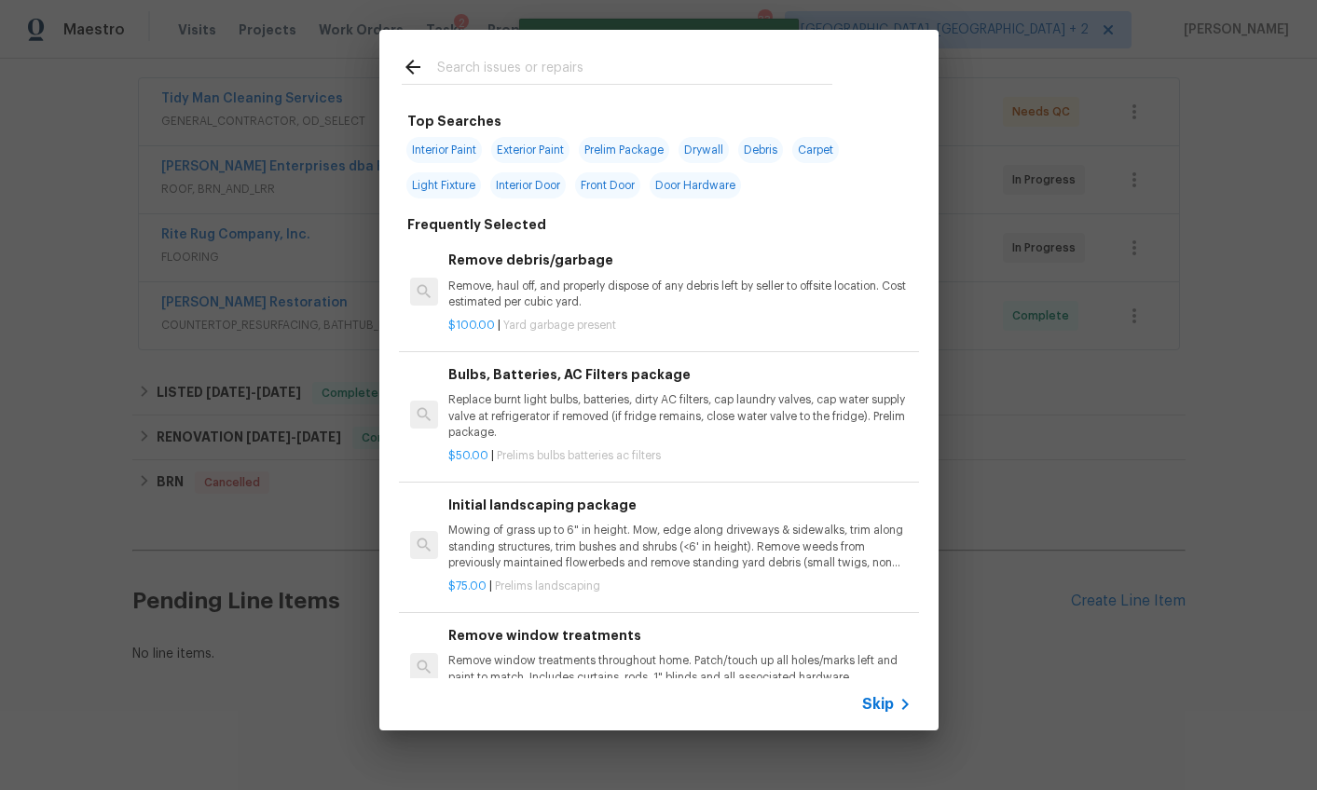
click at [469, 58] on input "text" at bounding box center [634, 70] width 395 height 28
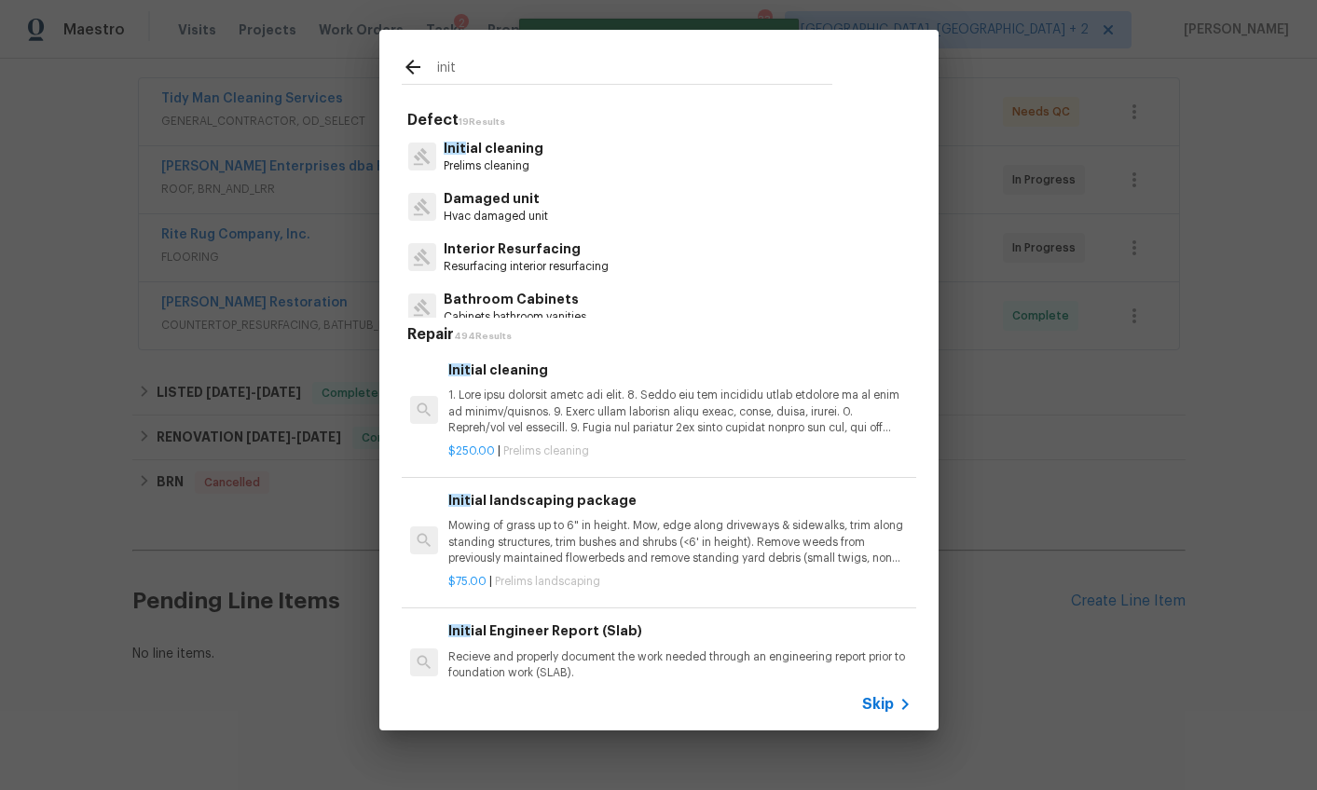
type input "init"
click at [503, 149] on p "Init ial cleaning" at bounding box center [494, 149] width 100 height 20
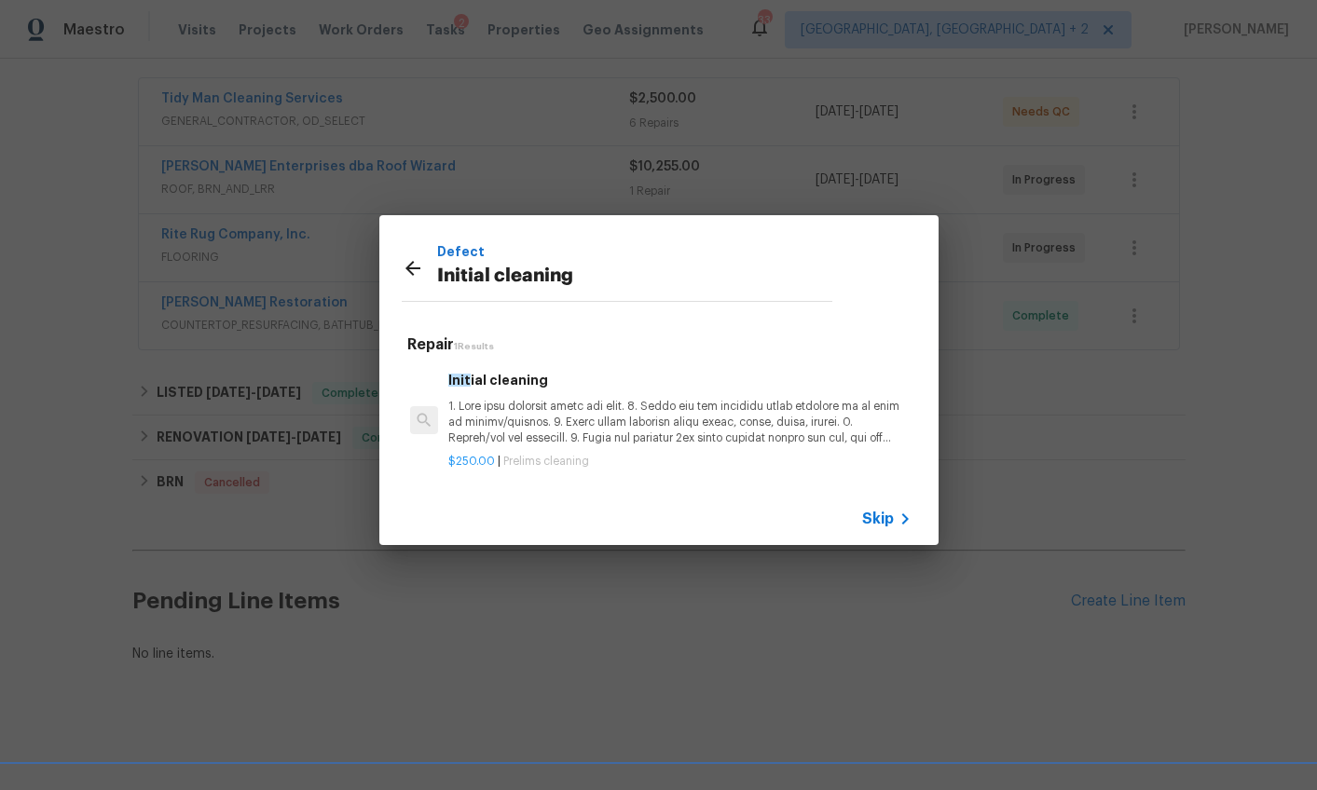
click at [523, 380] on h6 "Init ial cleaning" at bounding box center [679, 380] width 462 height 20
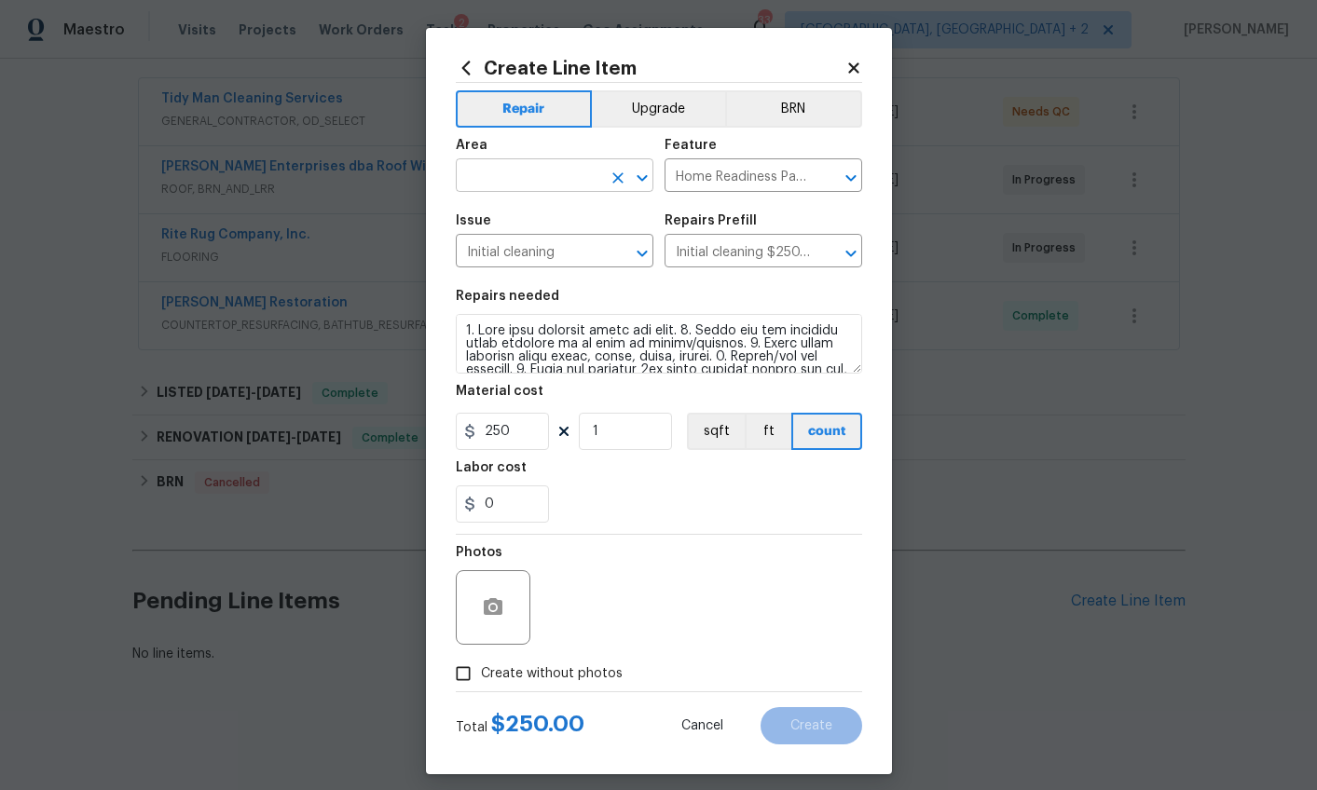
click at [507, 183] on input "text" at bounding box center [528, 177] width 145 height 29
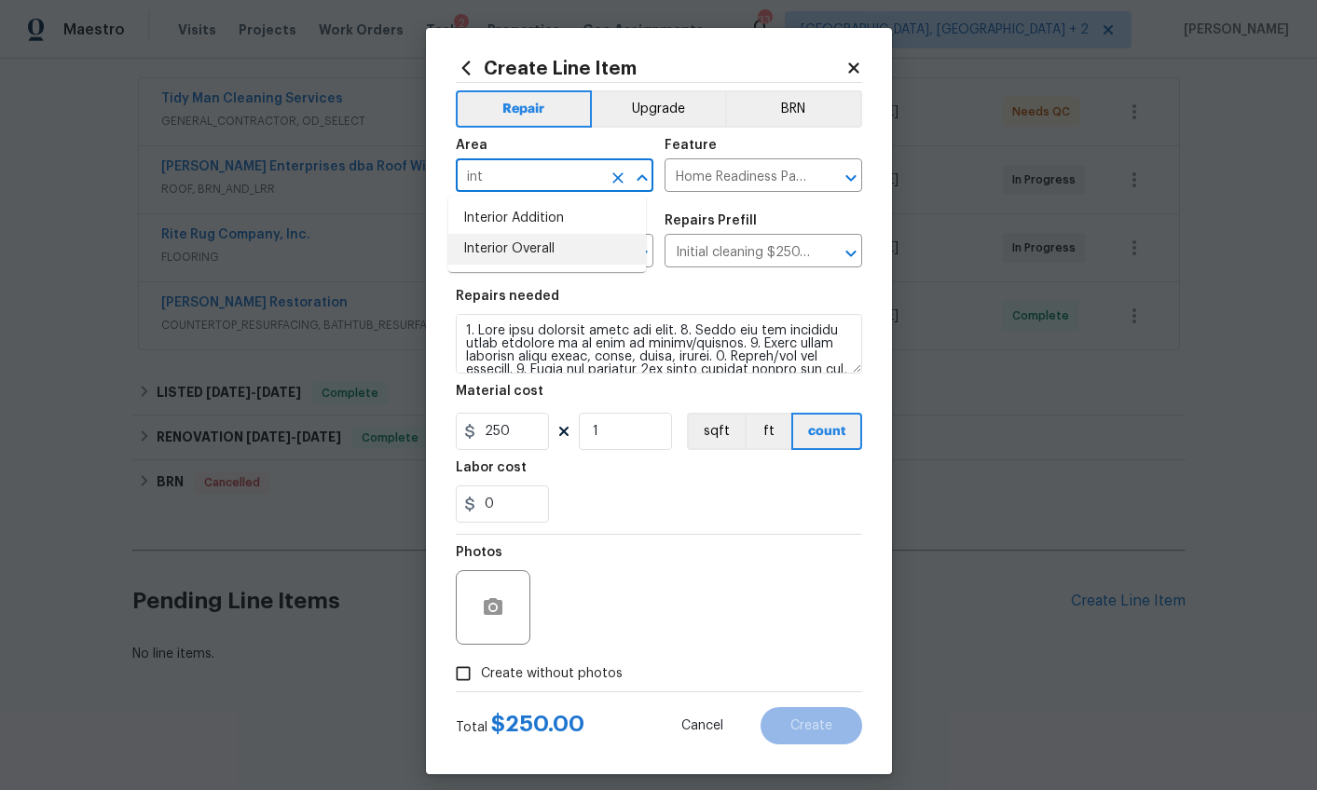
click at [511, 243] on li "Interior Overall" at bounding box center [547, 249] width 198 height 31
type input "Interior Overall"
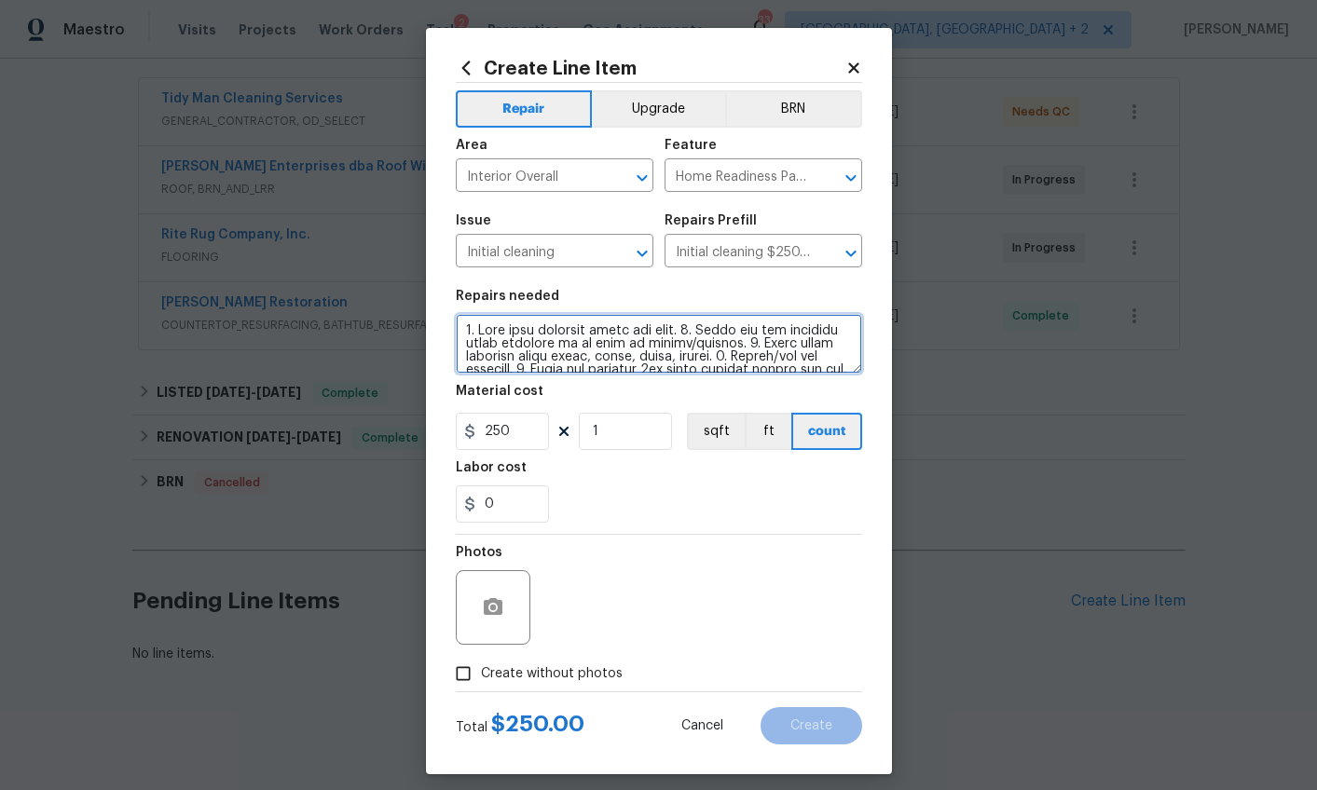
click at [507, 351] on textarea at bounding box center [659, 344] width 406 height 60
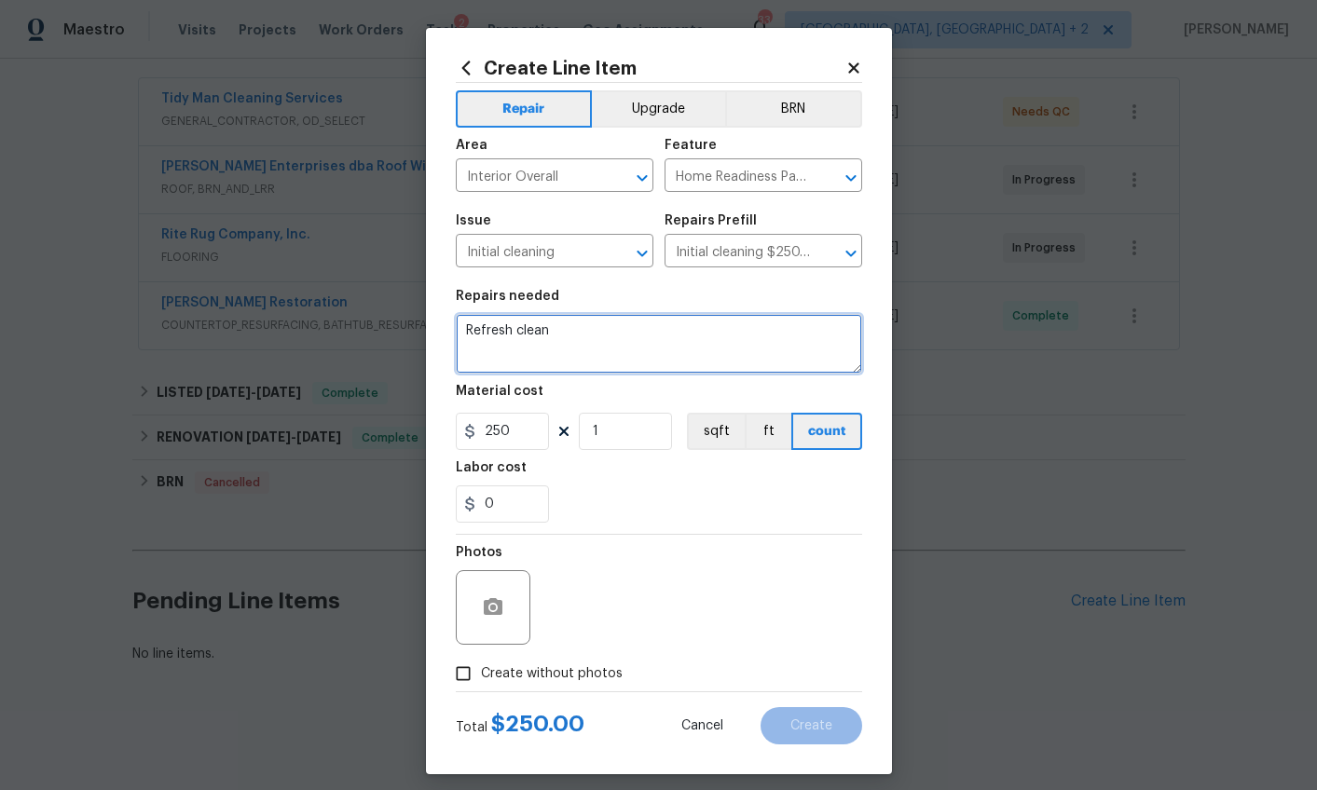
type textarea "Refresh clean"
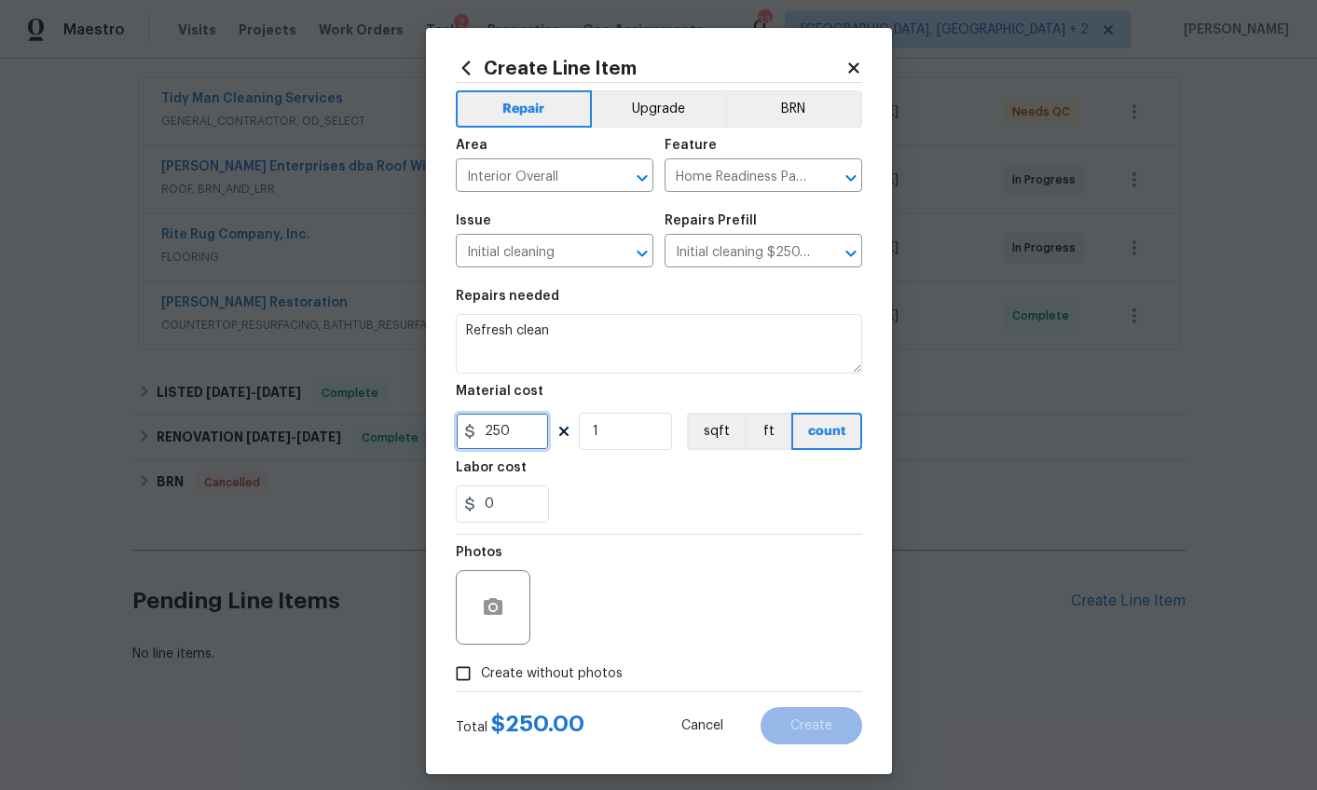
click at [490, 428] on input "250" at bounding box center [502, 431] width 93 height 37
type input "175"
click at [536, 676] on span "Create without photos" at bounding box center [552, 674] width 142 height 20
click at [481, 676] on input "Create without photos" at bounding box center [462, 673] width 35 height 35
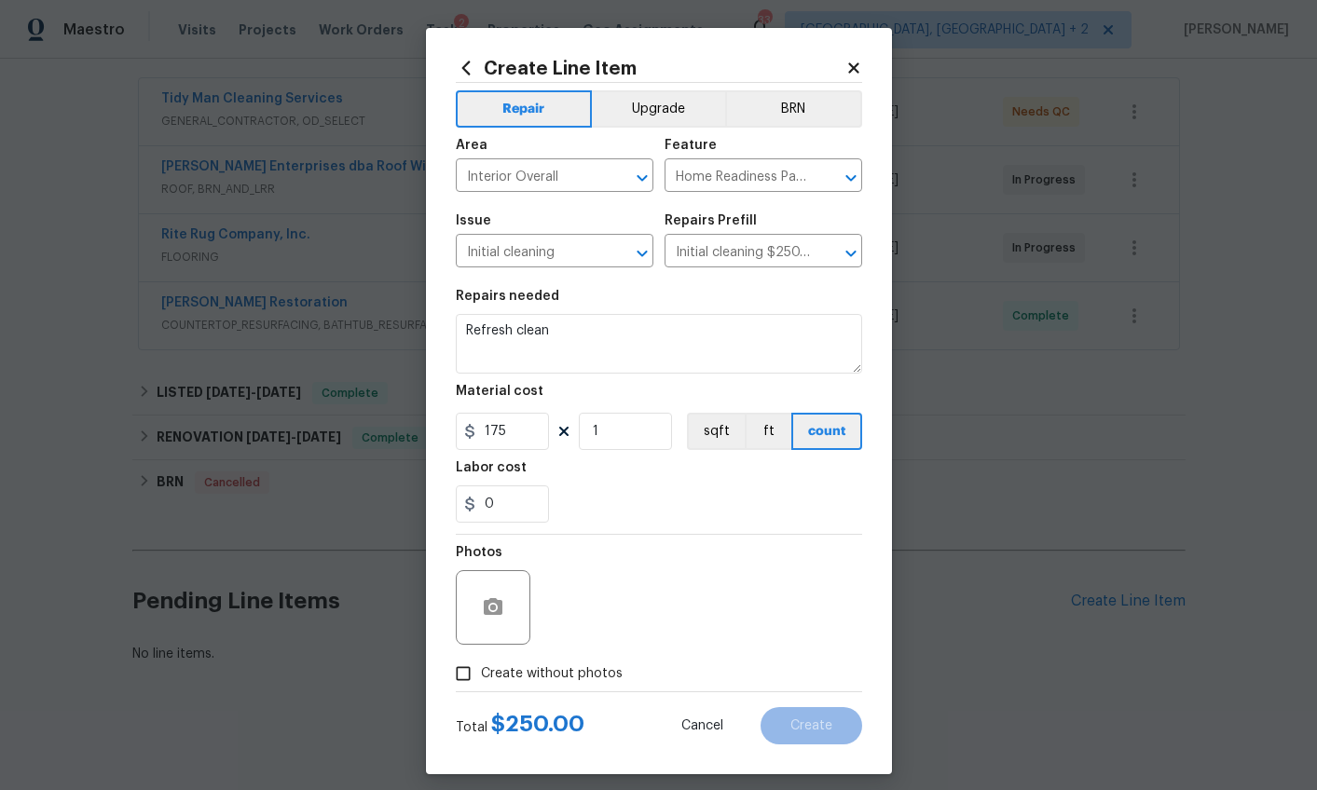
checkbox input "true"
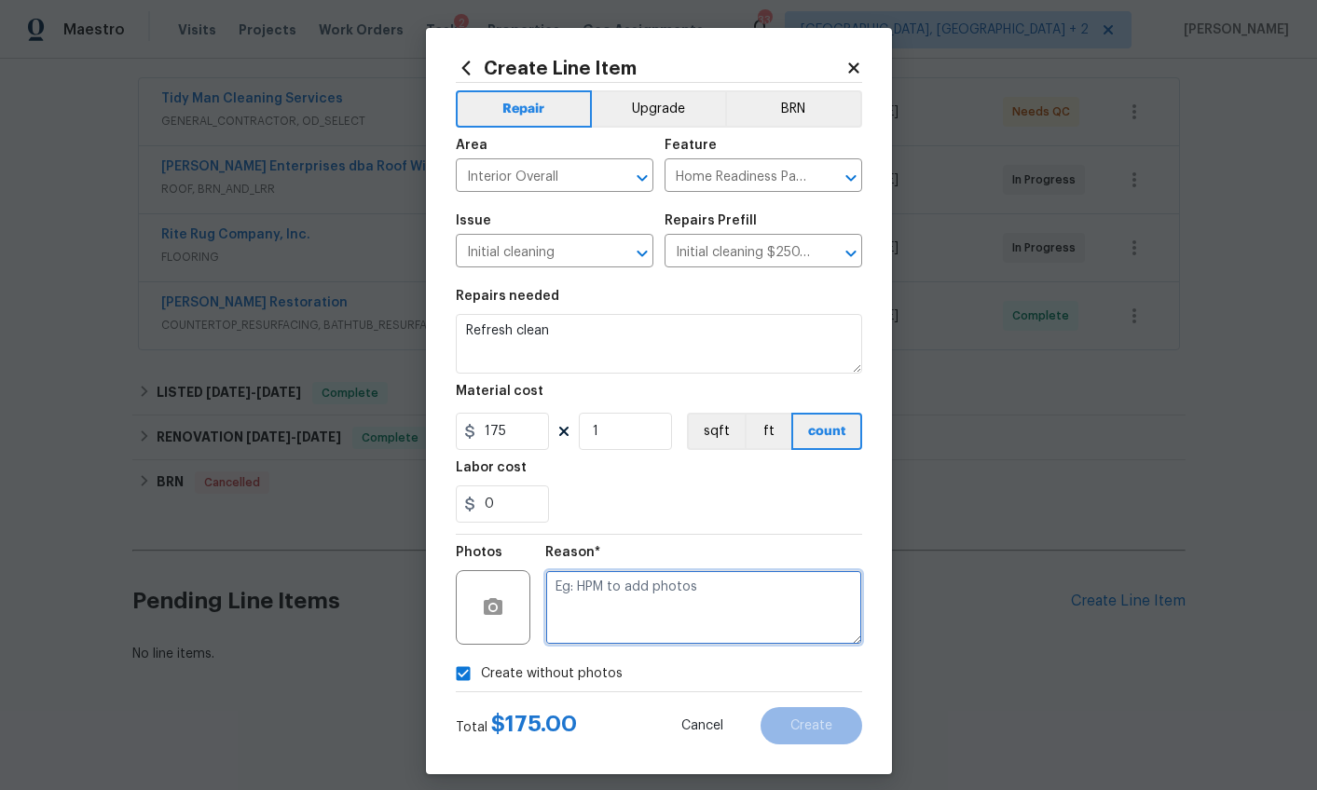
click at [566, 616] on textarea at bounding box center [703, 607] width 317 height 75
type textarea "wa"
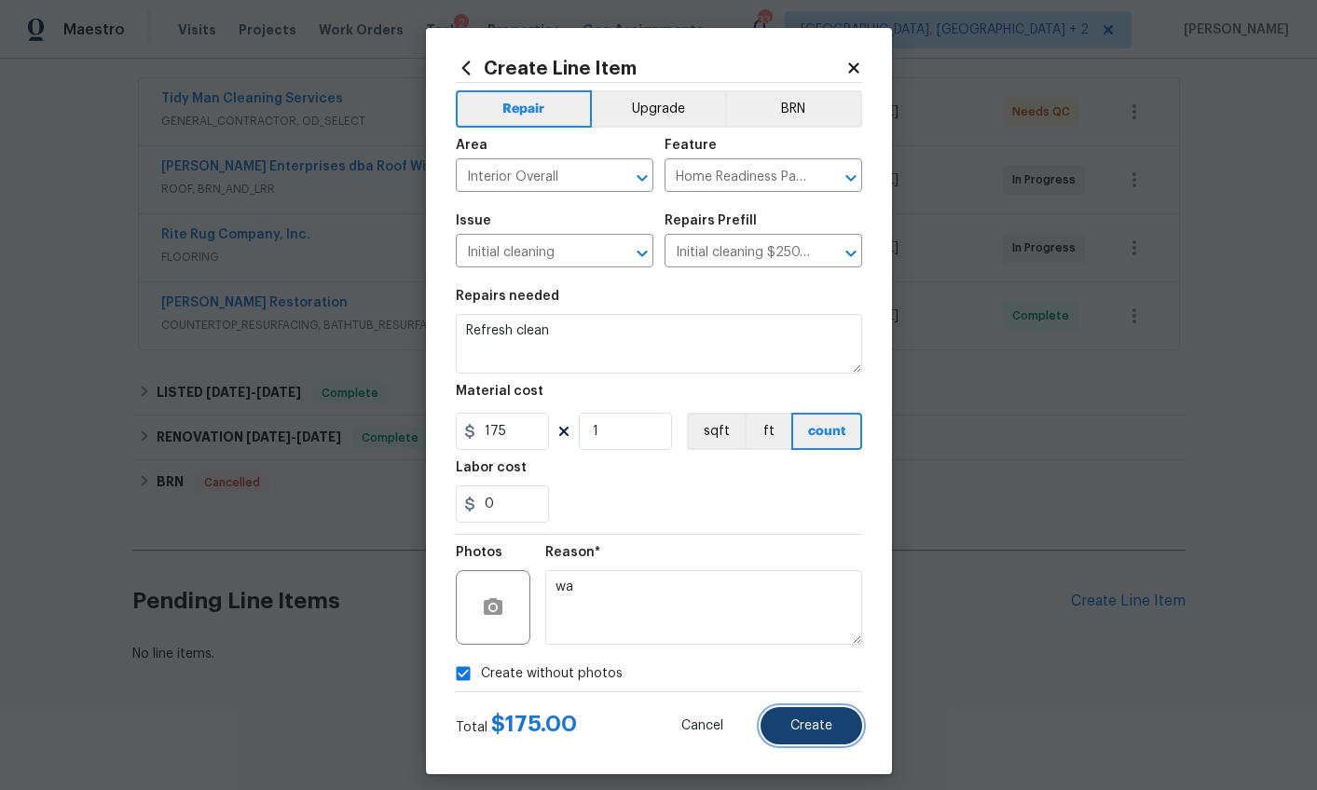
click at [796, 722] on span "Create" at bounding box center [811, 726] width 42 height 14
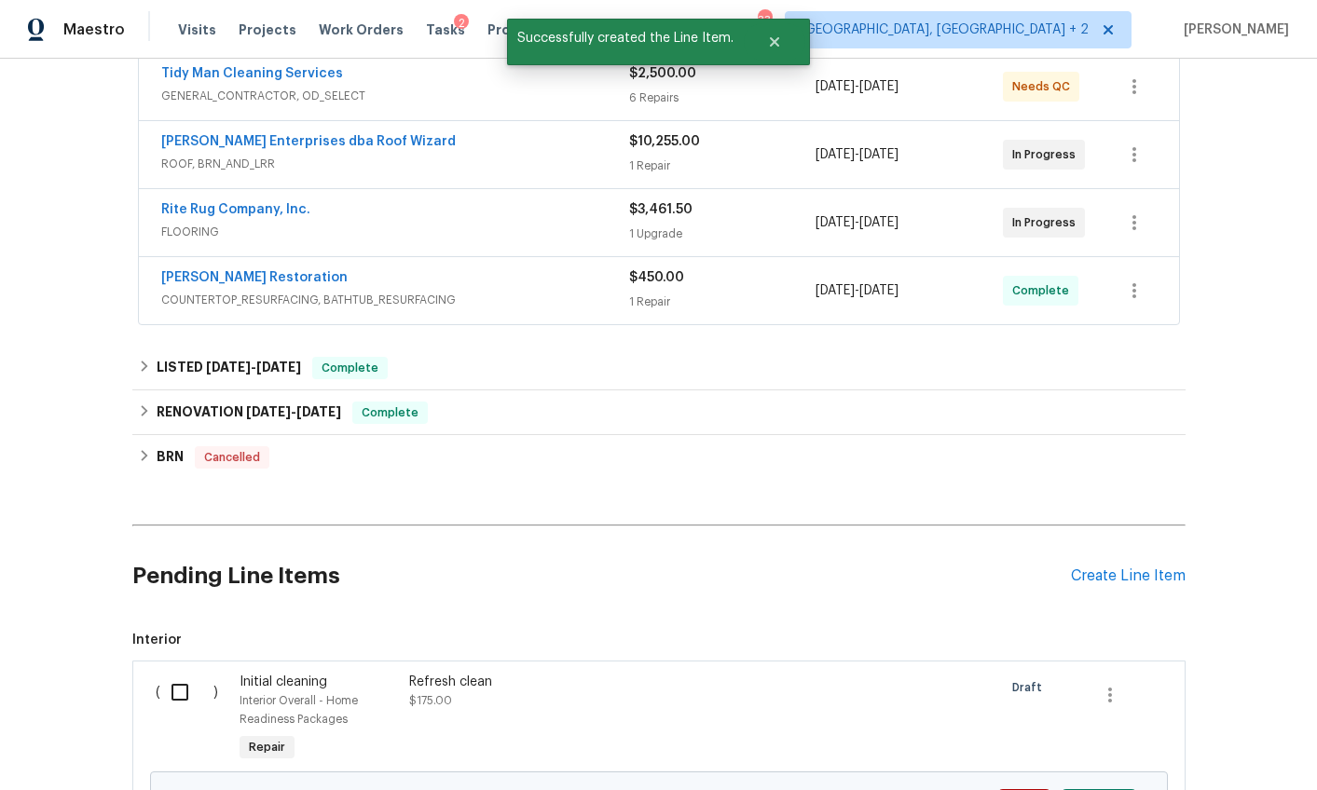
scroll to position [496, 0]
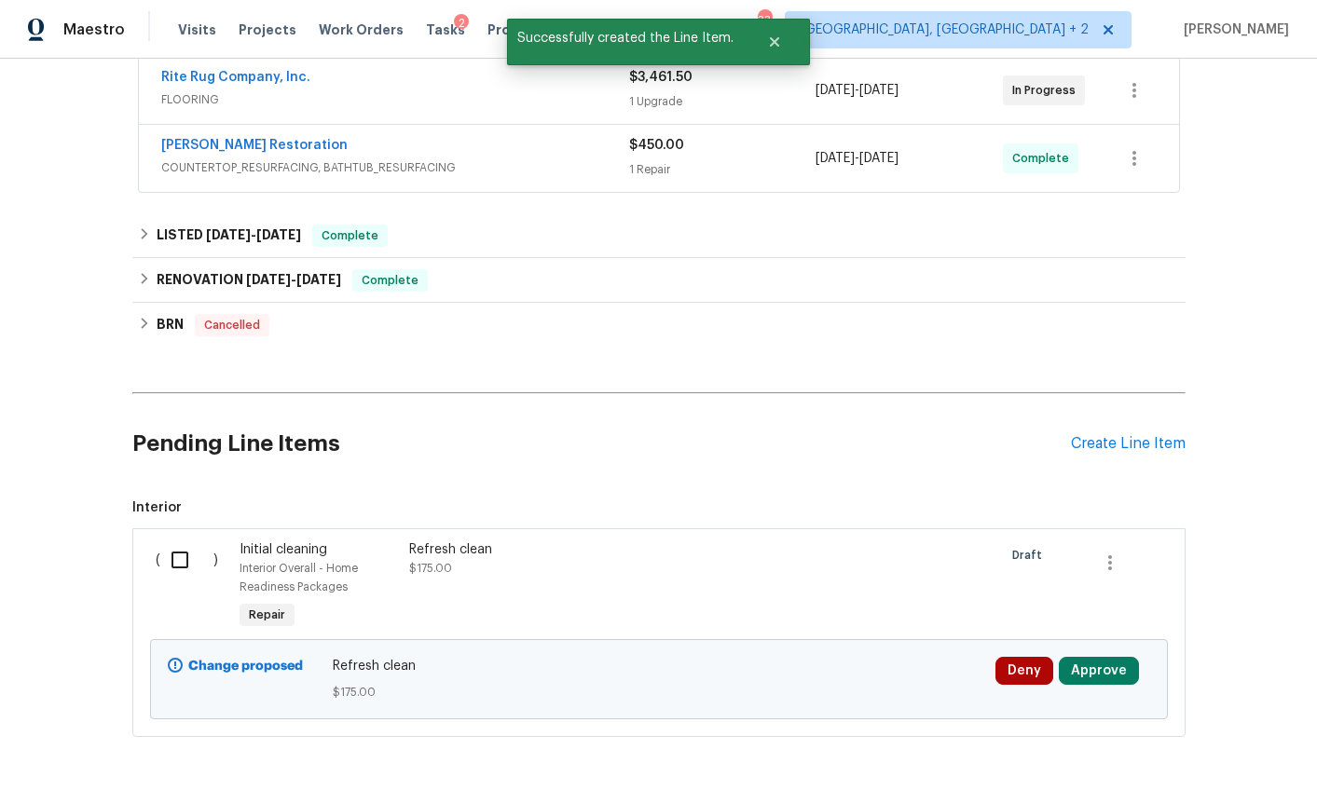
click at [162, 567] on input "checkbox" at bounding box center [186, 559] width 53 height 39
click at [1248, 750] on span "Create Work Order" at bounding box center [1210, 743] width 124 height 23
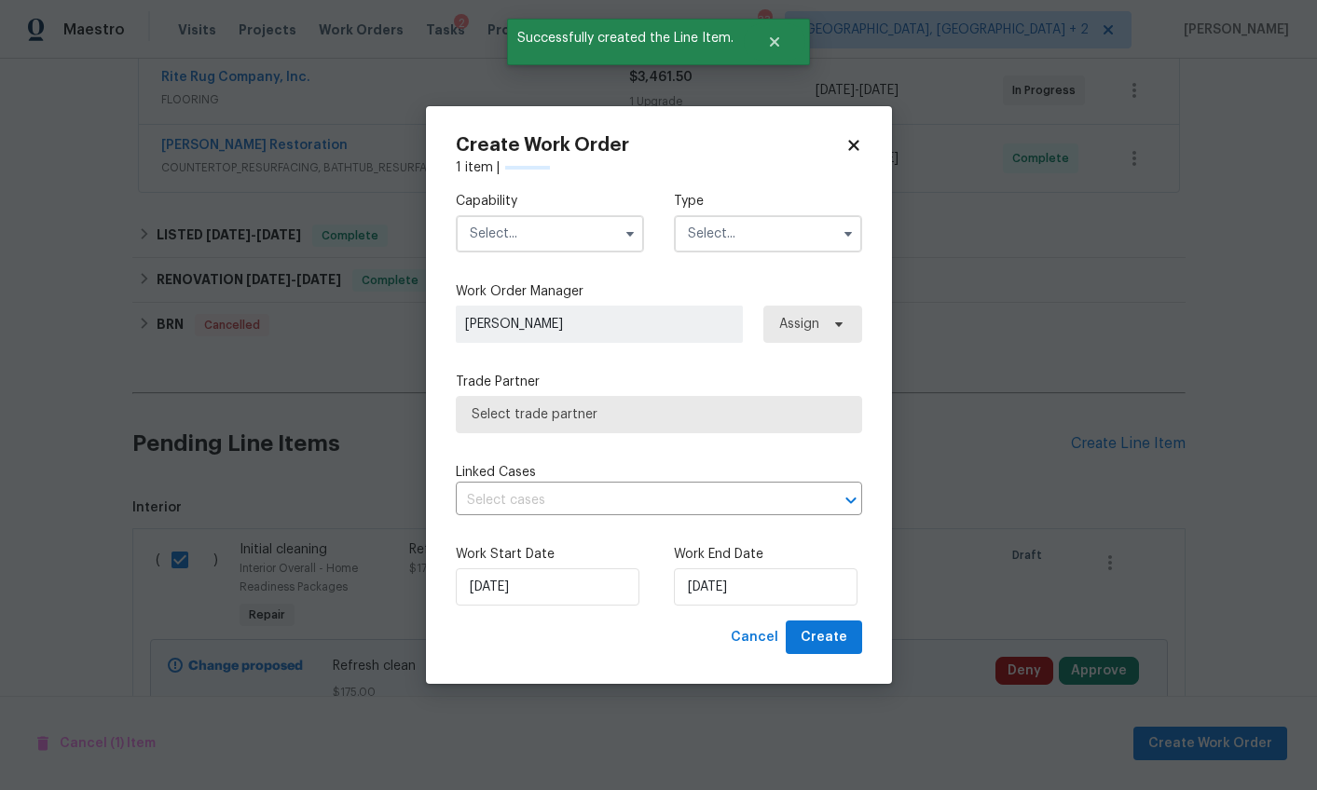
checkbox input "false"
click at [570, 252] on div "Capability Type" at bounding box center [659, 222] width 406 height 90
click at [563, 241] on input "text" at bounding box center [550, 233] width 188 height 37
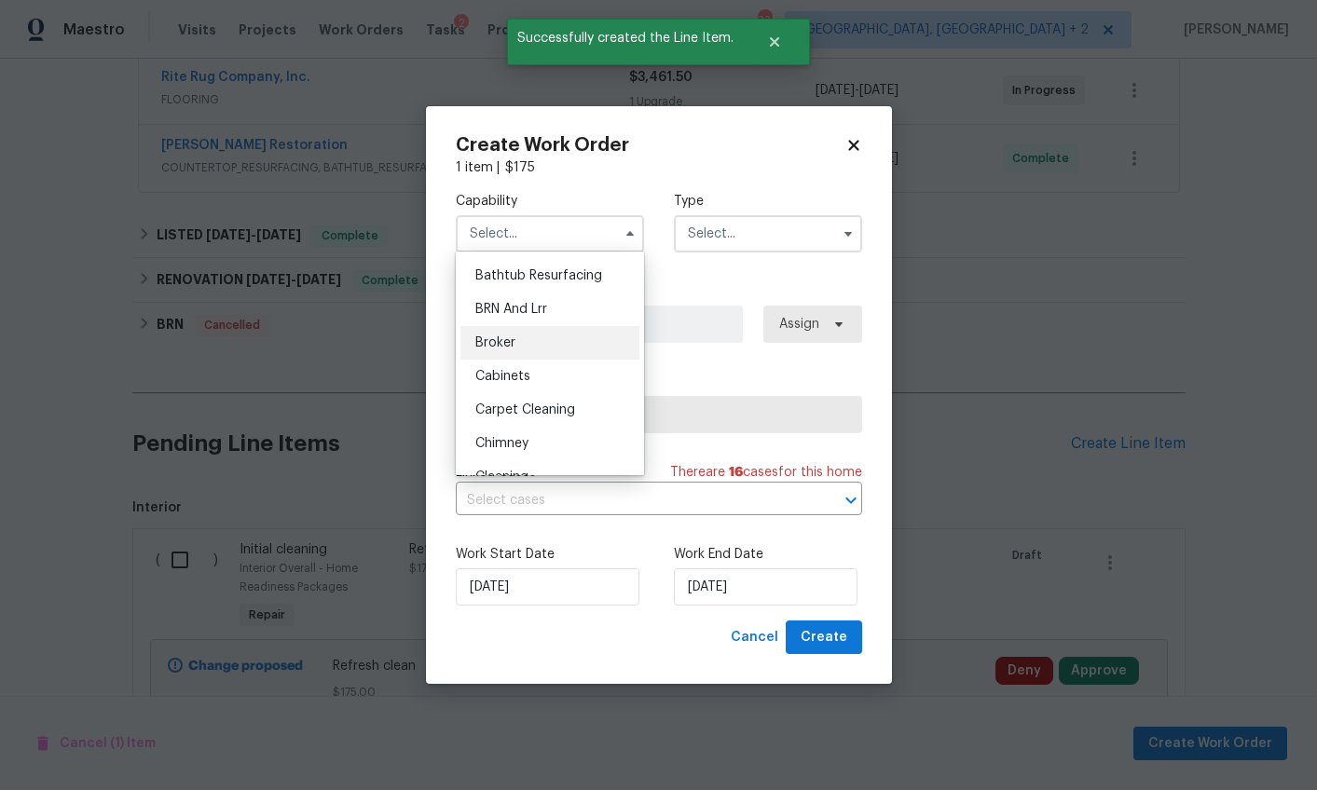
scroll to position [170, 0]
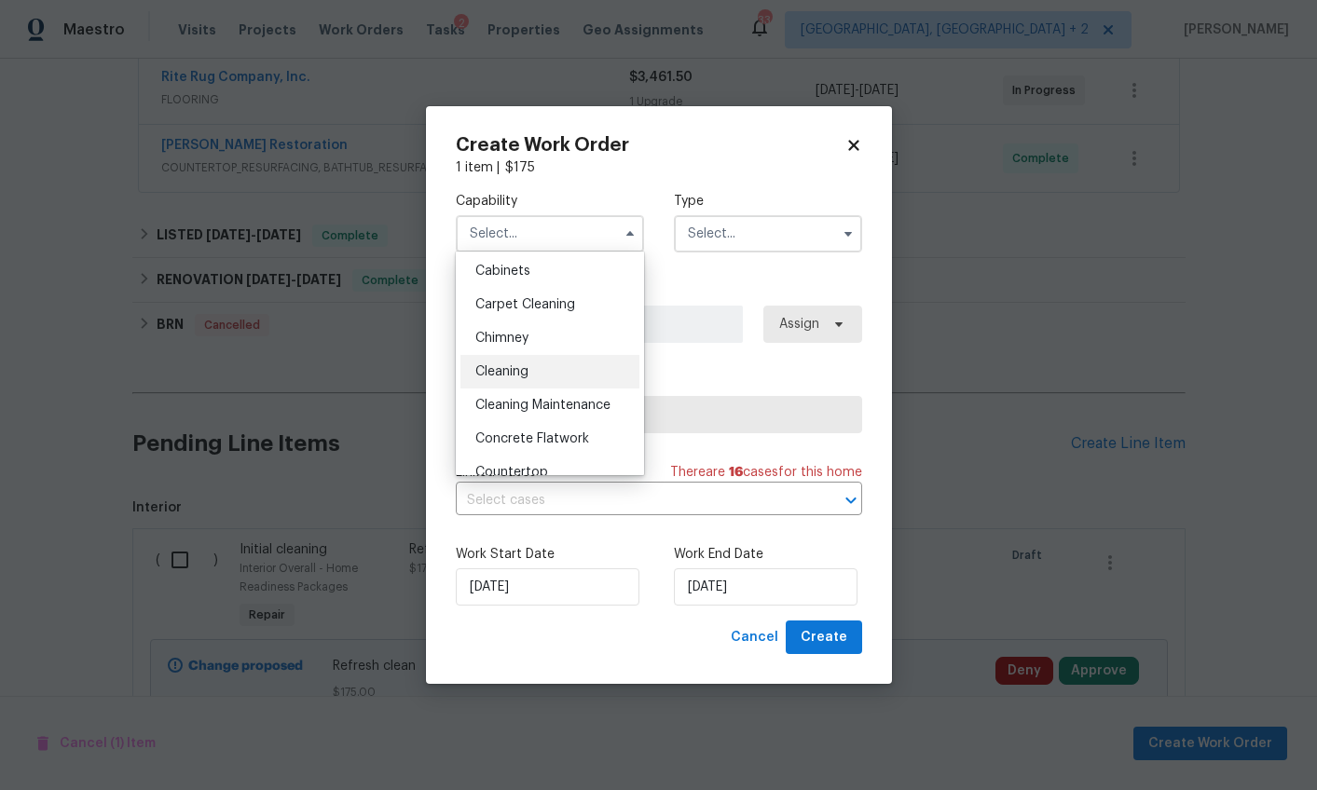
click at [564, 380] on div "Cleaning" at bounding box center [549, 372] width 179 height 34
type input "Cleaning"
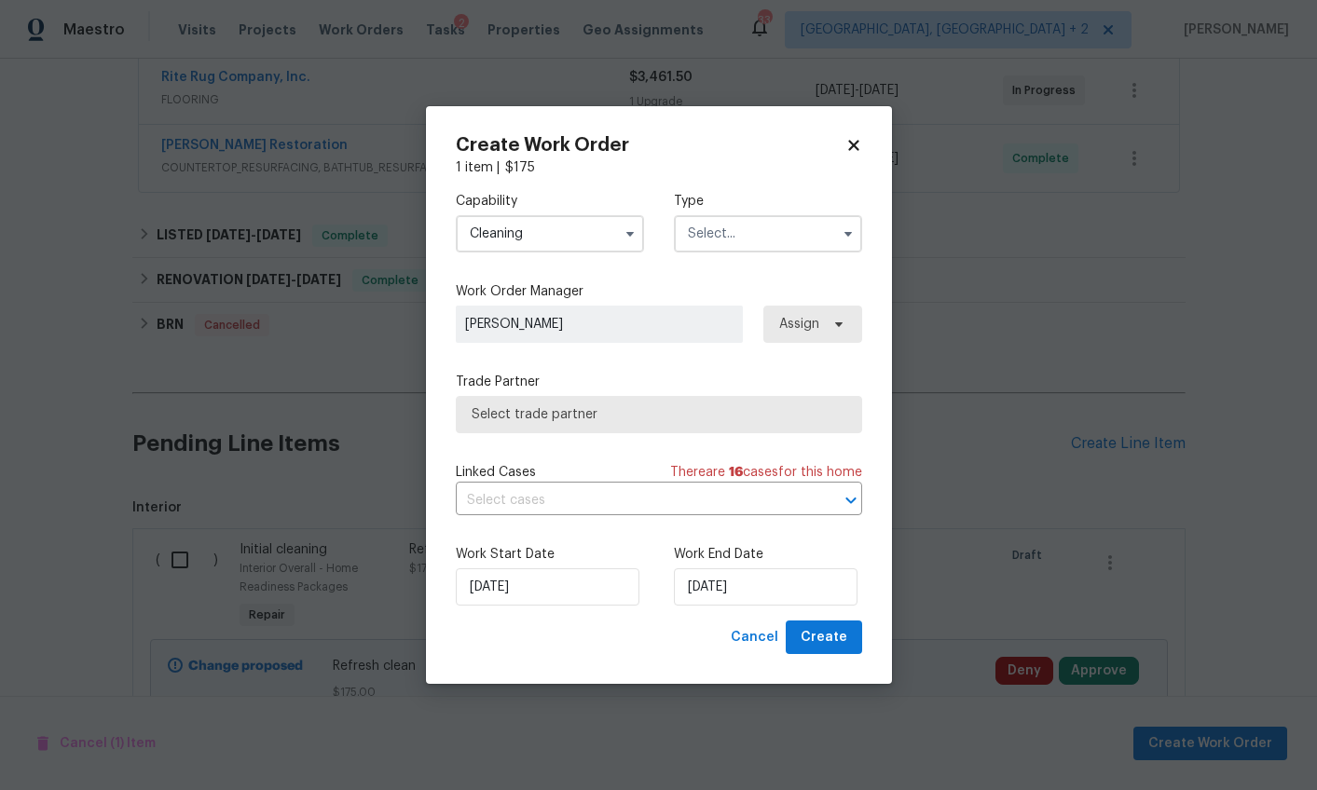
click at [712, 250] on input "text" at bounding box center [768, 233] width 188 height 37
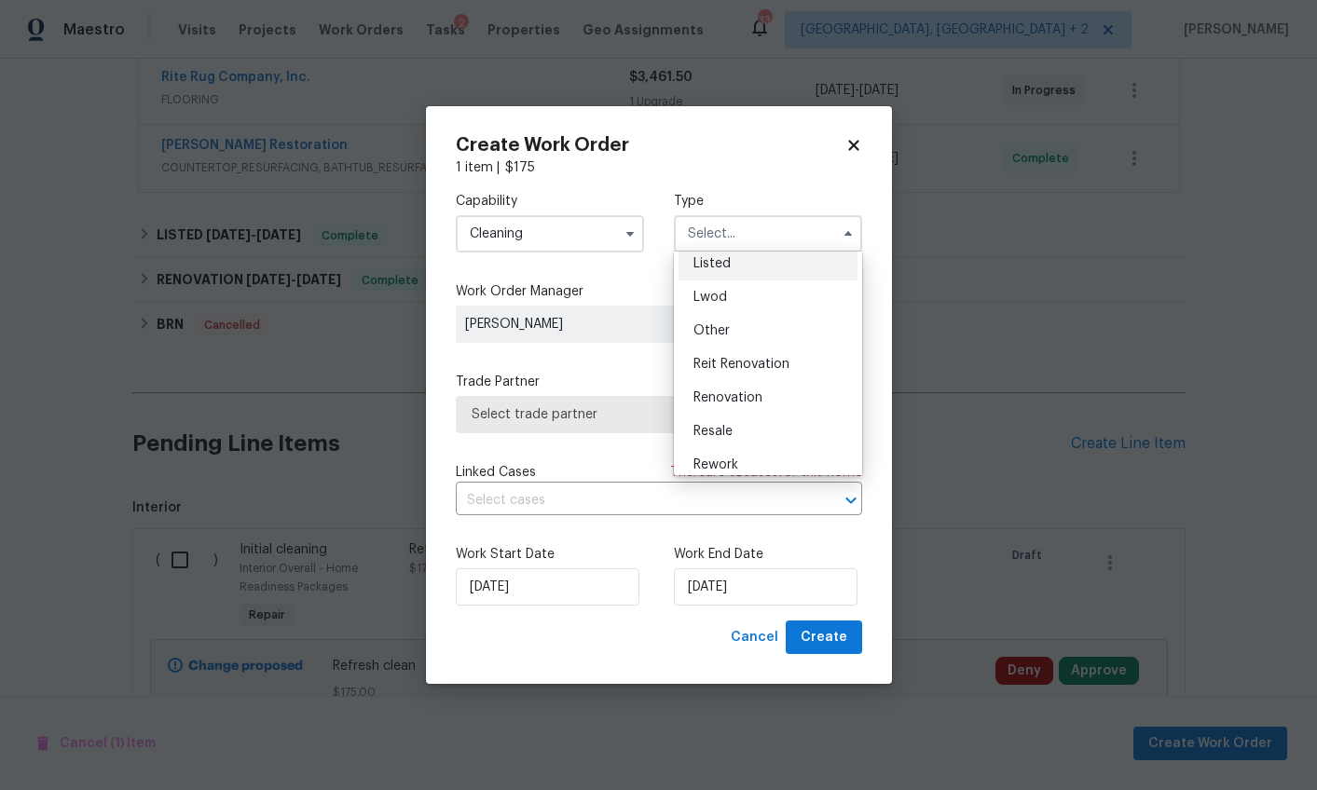
scroll to position [175, 0]
click at [728, 274] on div "Listed" at bounding box center [767, 266] width 179 height 34
type input "Listed"
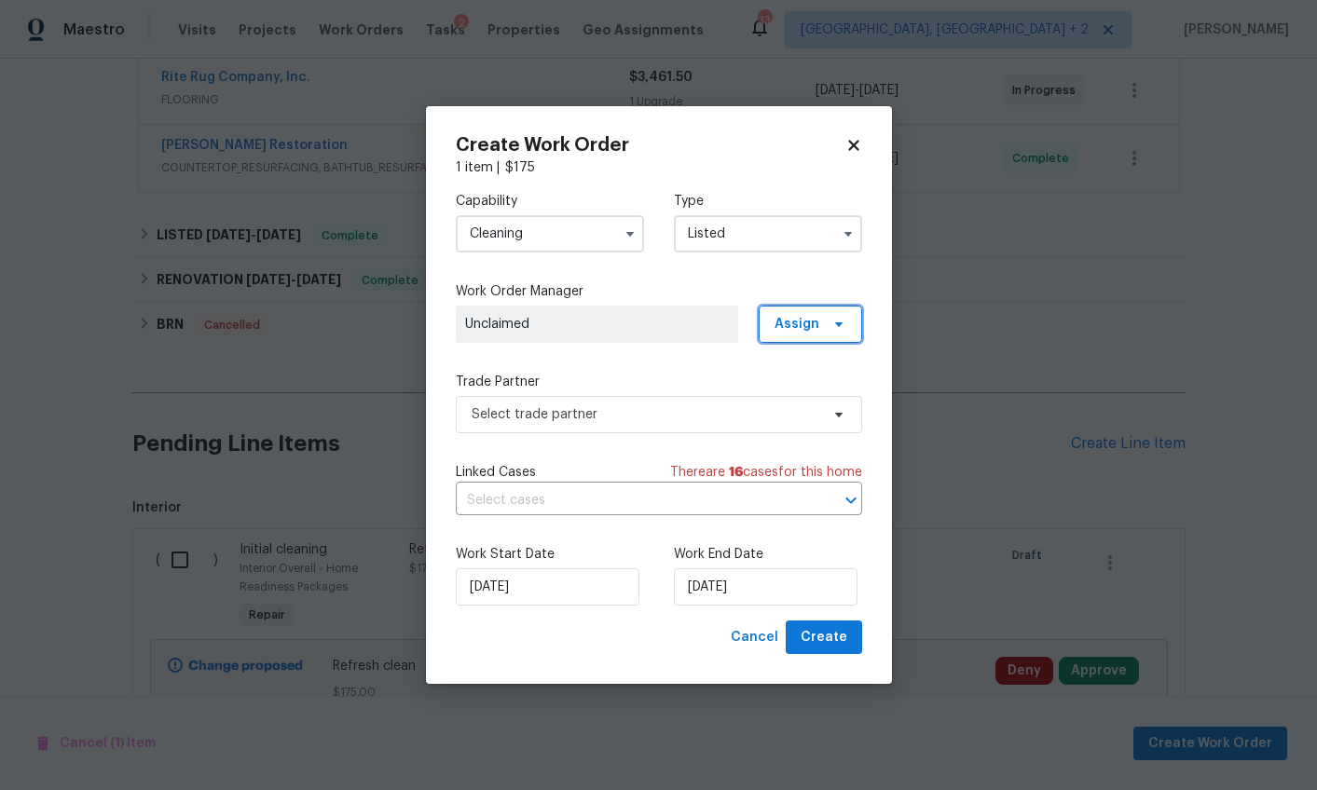
click at [825, 335] on span "Assign" at bounding box center [809, 324] width 103 height 37
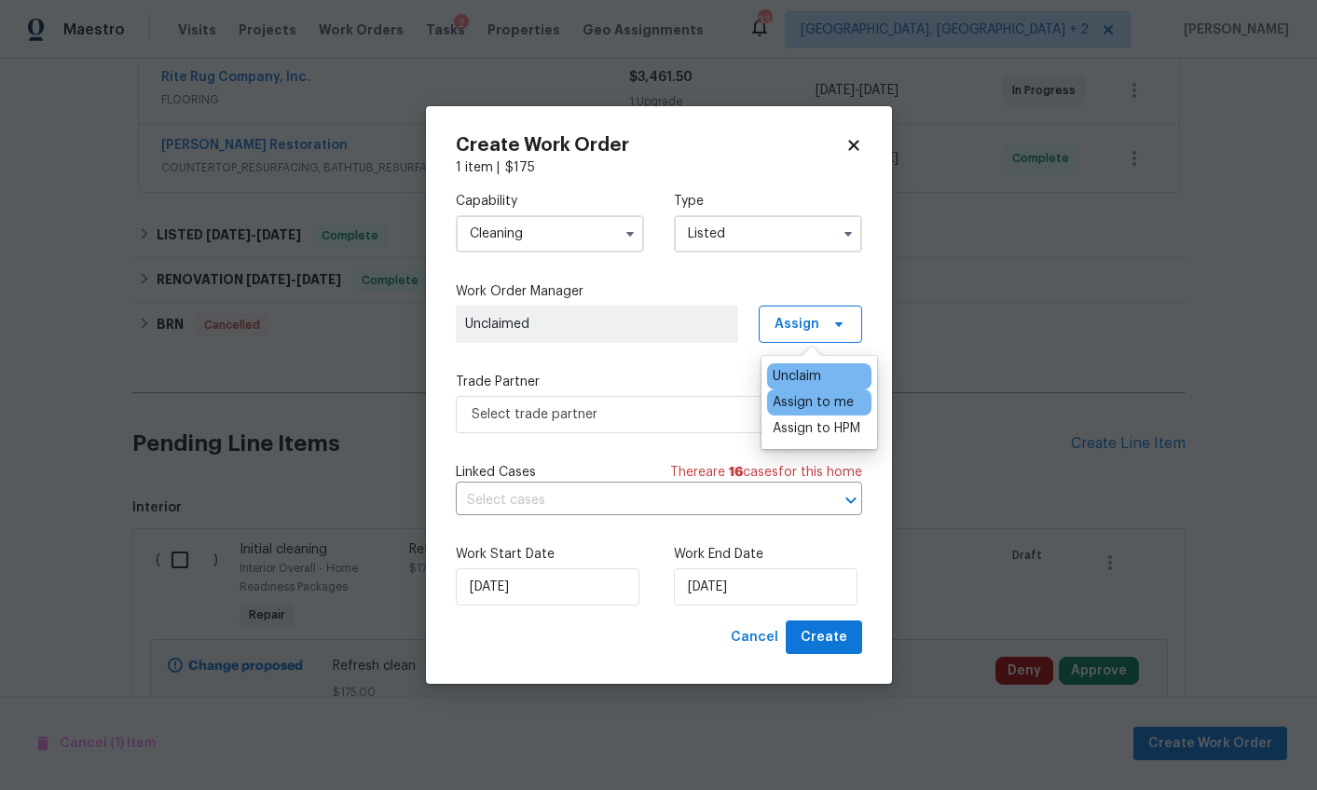
click at [820, 403] on div "Assign to me" at bounding box center [812, 402] width 81 height 19
click at [670, 407] on span "Select trade partner" at bounding box center [645, 414] width 348 height 19
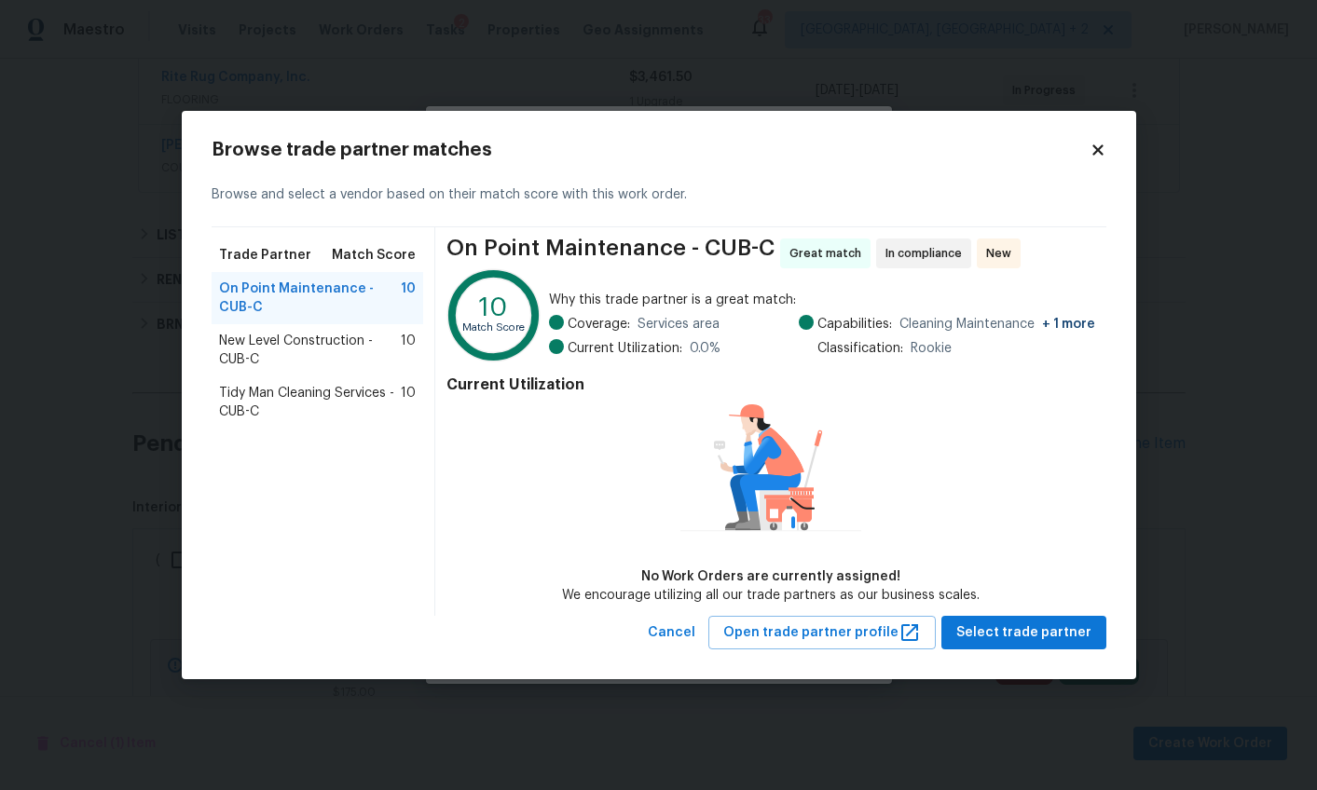
click at [331, 399] on span "Tidy Man Cleaning Services - CUB-C" at bounding box center [310, 402] width 183 height 37
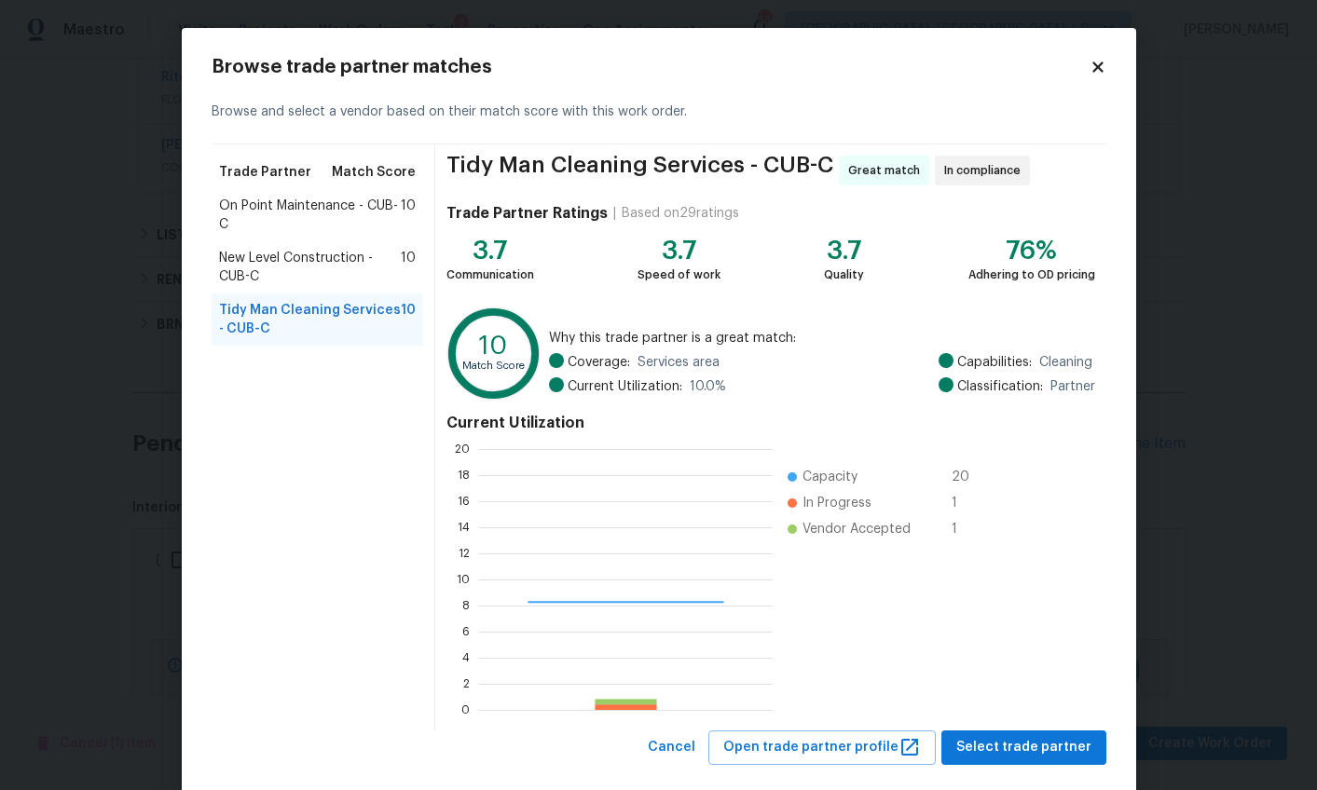
scroll to position [247, 280]
click at [1002, 733] on button "Select trade partner" at bounding box center [1023, 748] width 165 height 34
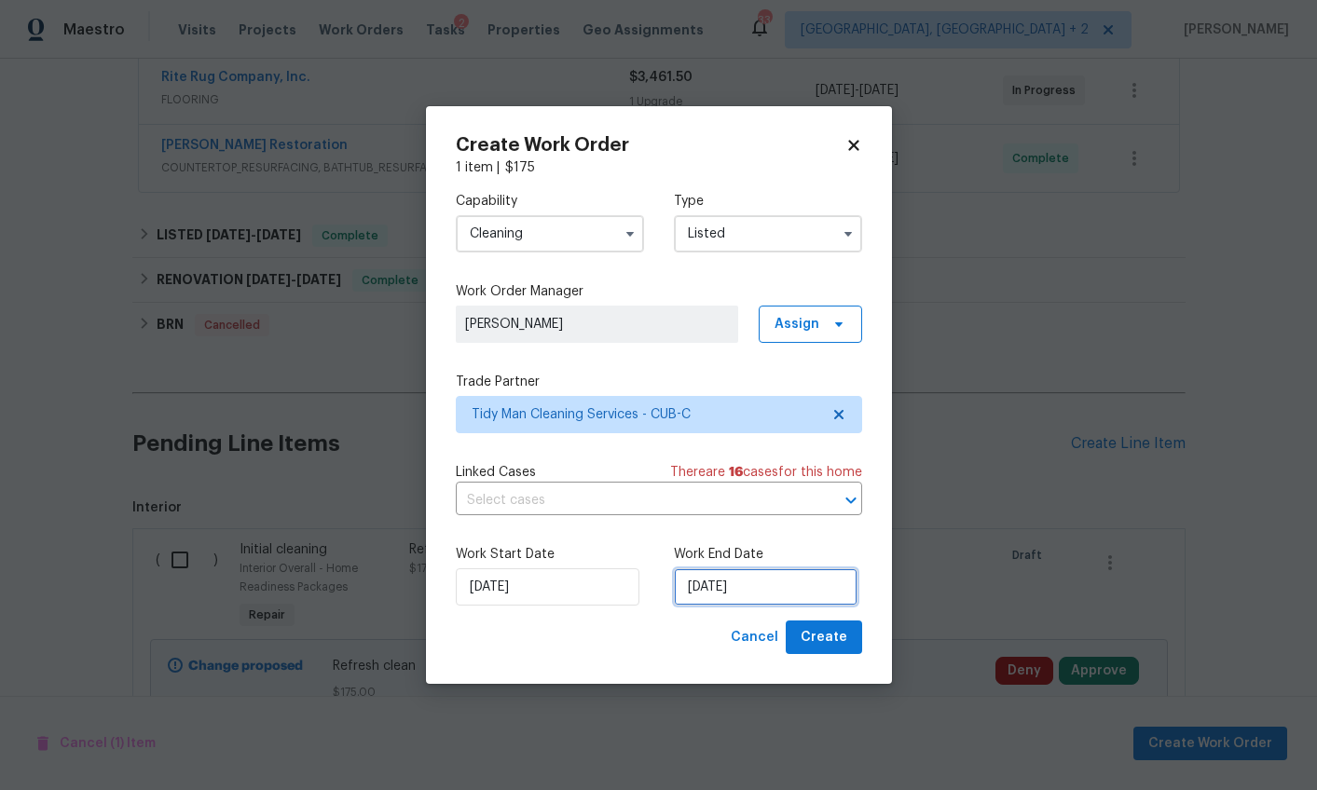
click at [708, 582] on input "[DATE]" at bounding box center [766, 586] width 184 height 37
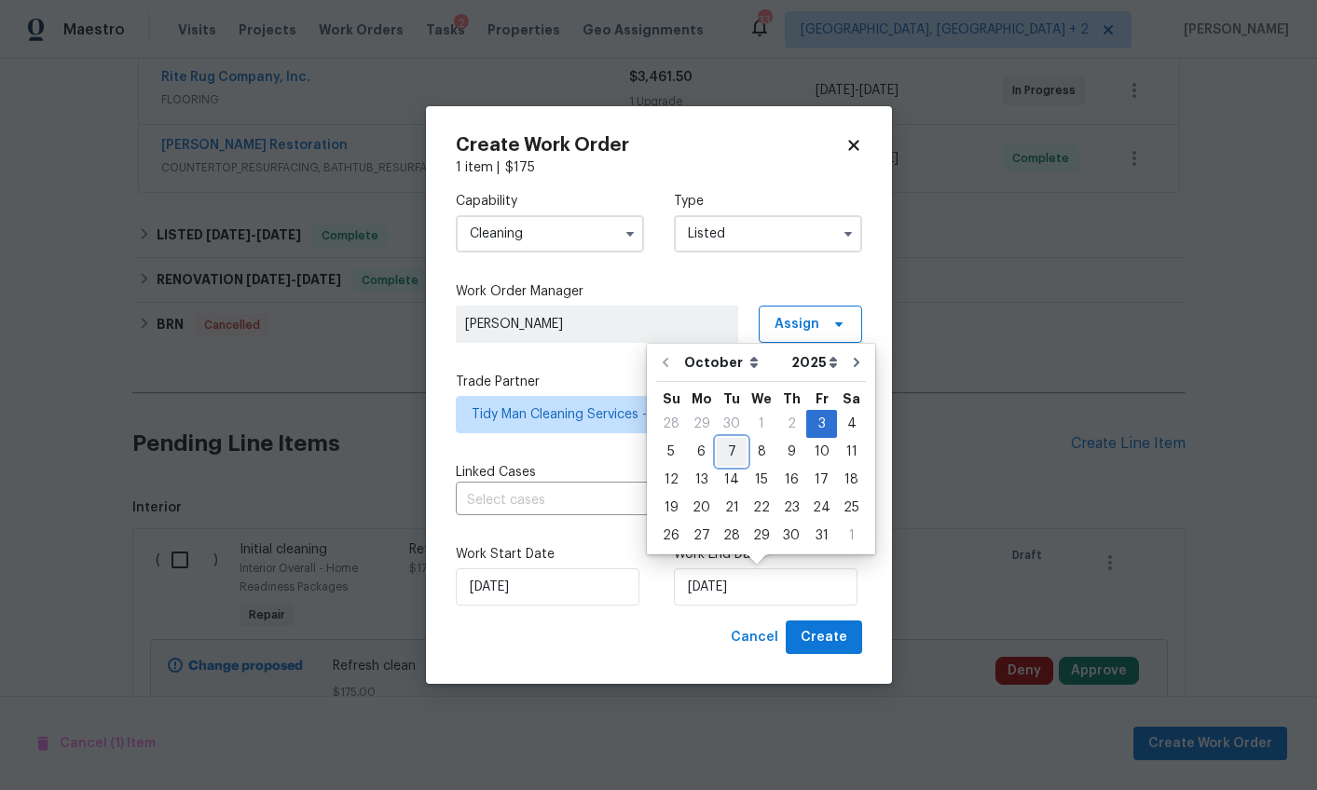
click at [721, 447] on div "7" at bounding box center [732, 452] width 30 height 26
type input "10/7/2025"
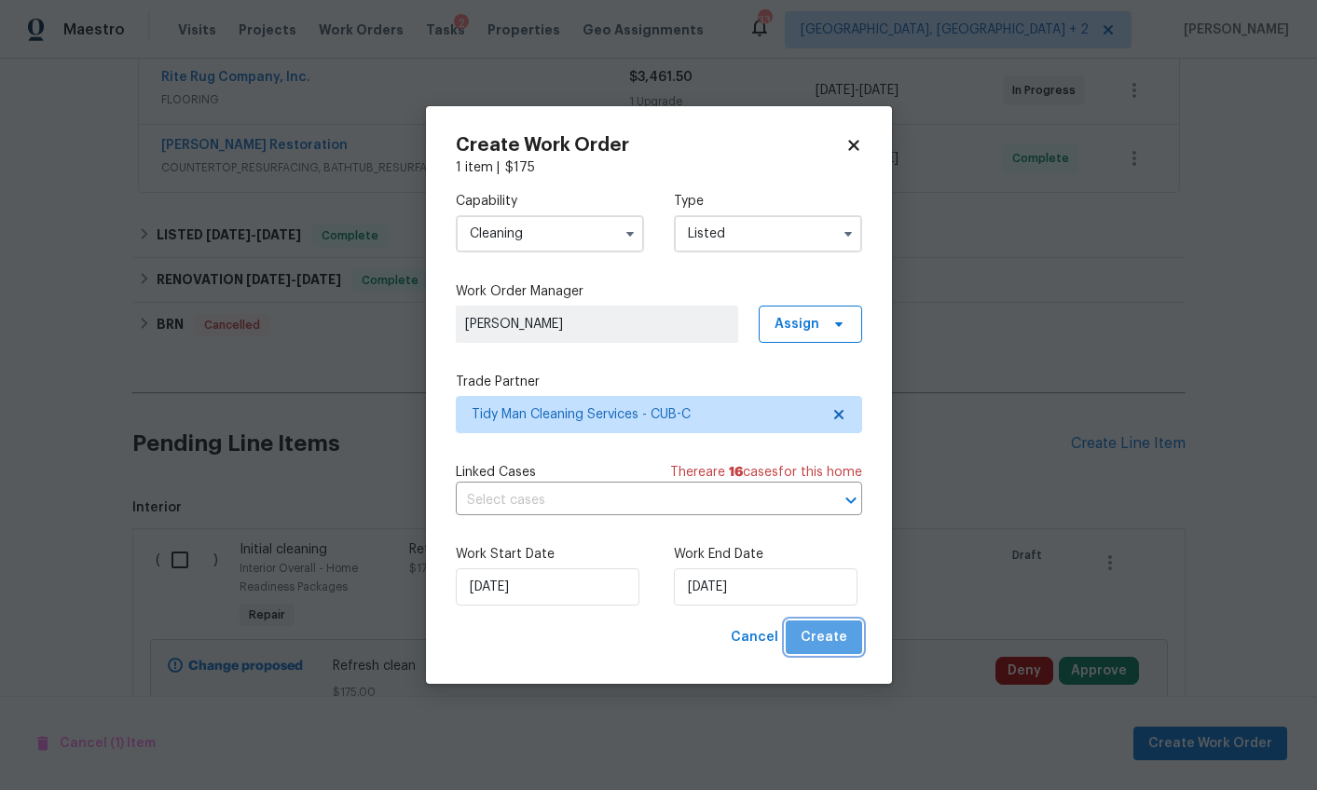
click at [849, 649] on button "Create" at bounding box center [823, 638] width 76 height 34
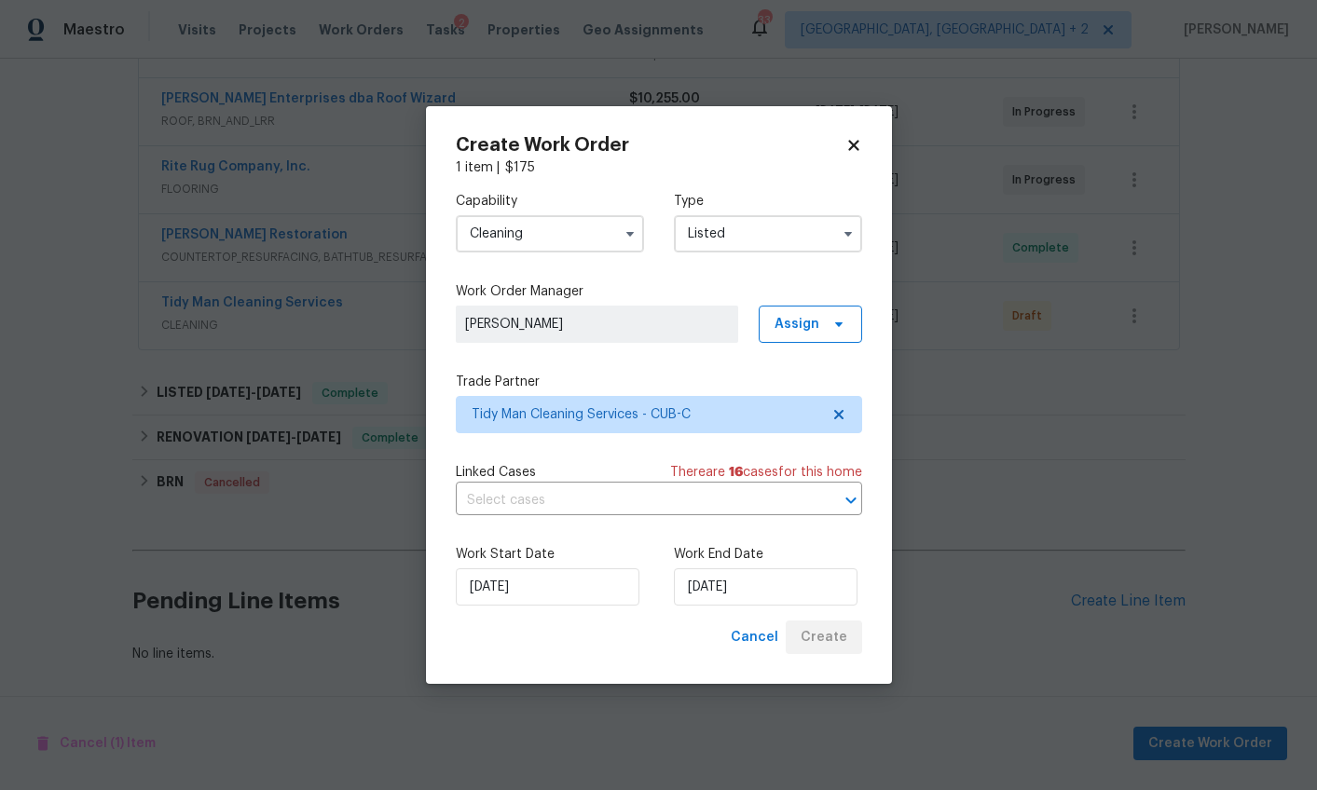
scroll to position [420, 0]
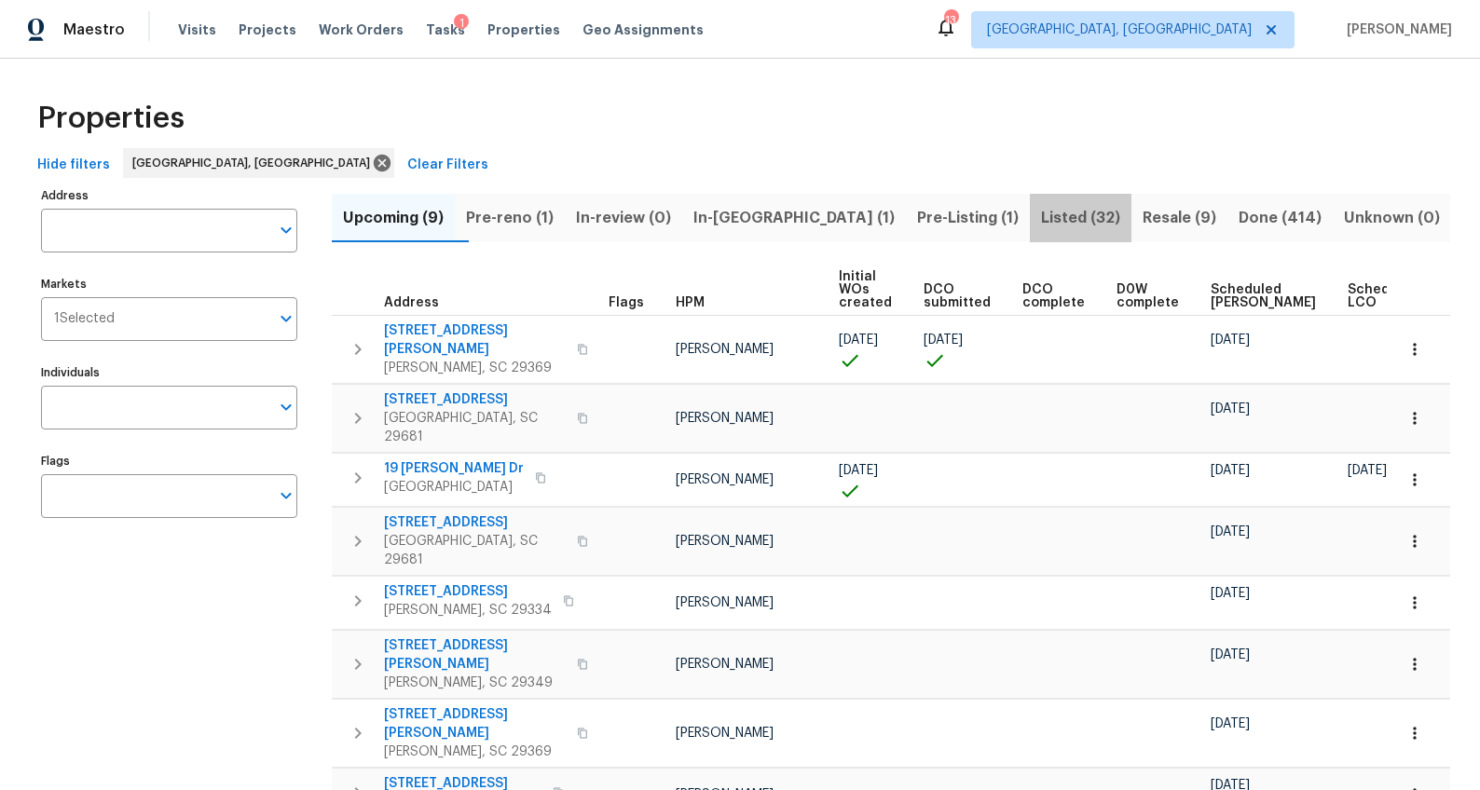
click at [1046, 218] on span "Listed (32)" at bounding box center [1080, 218] width 79 height 26
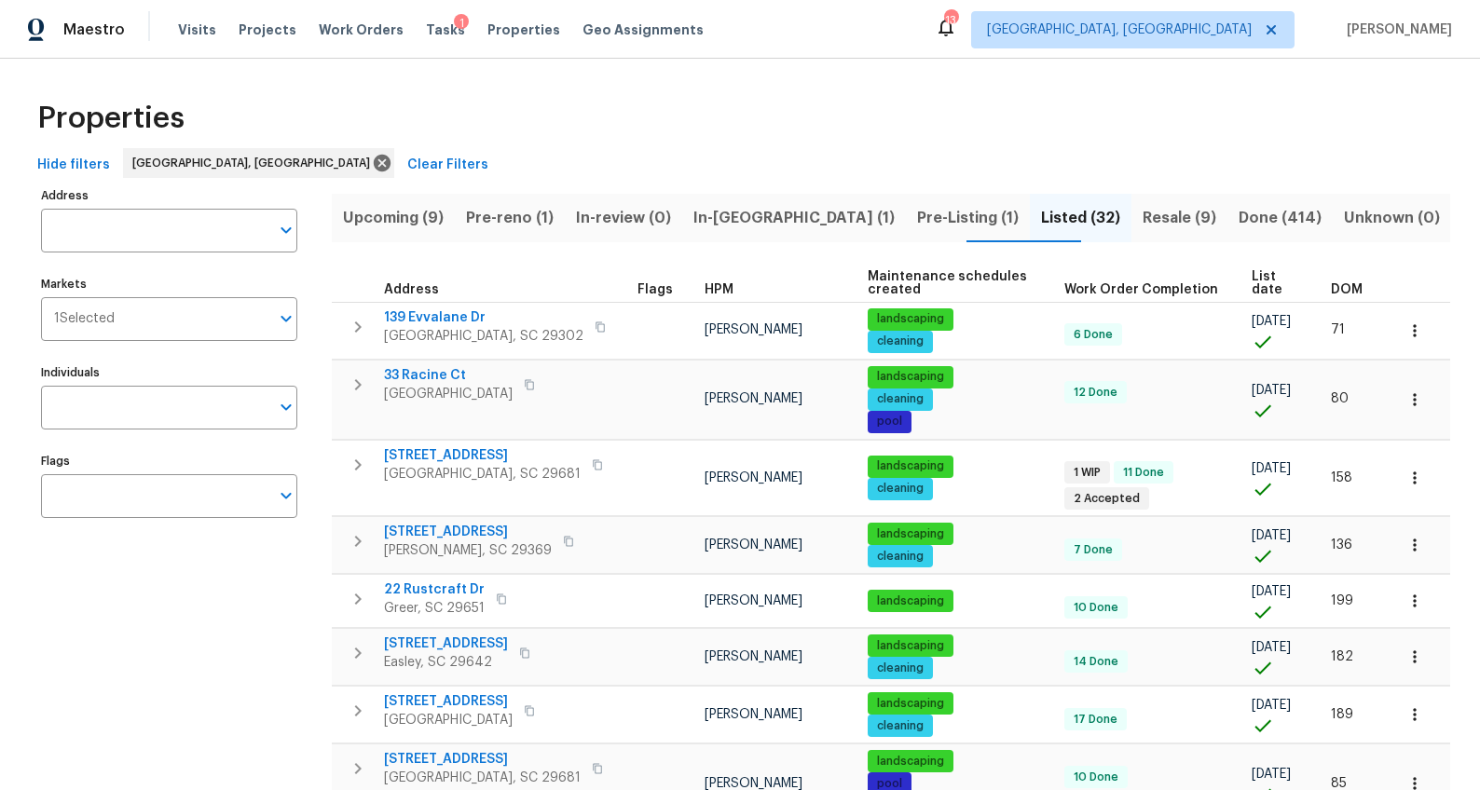
click at [1154, 212] on span "Resale (9)" at bounding box center [1179, 218] width 74 height 26
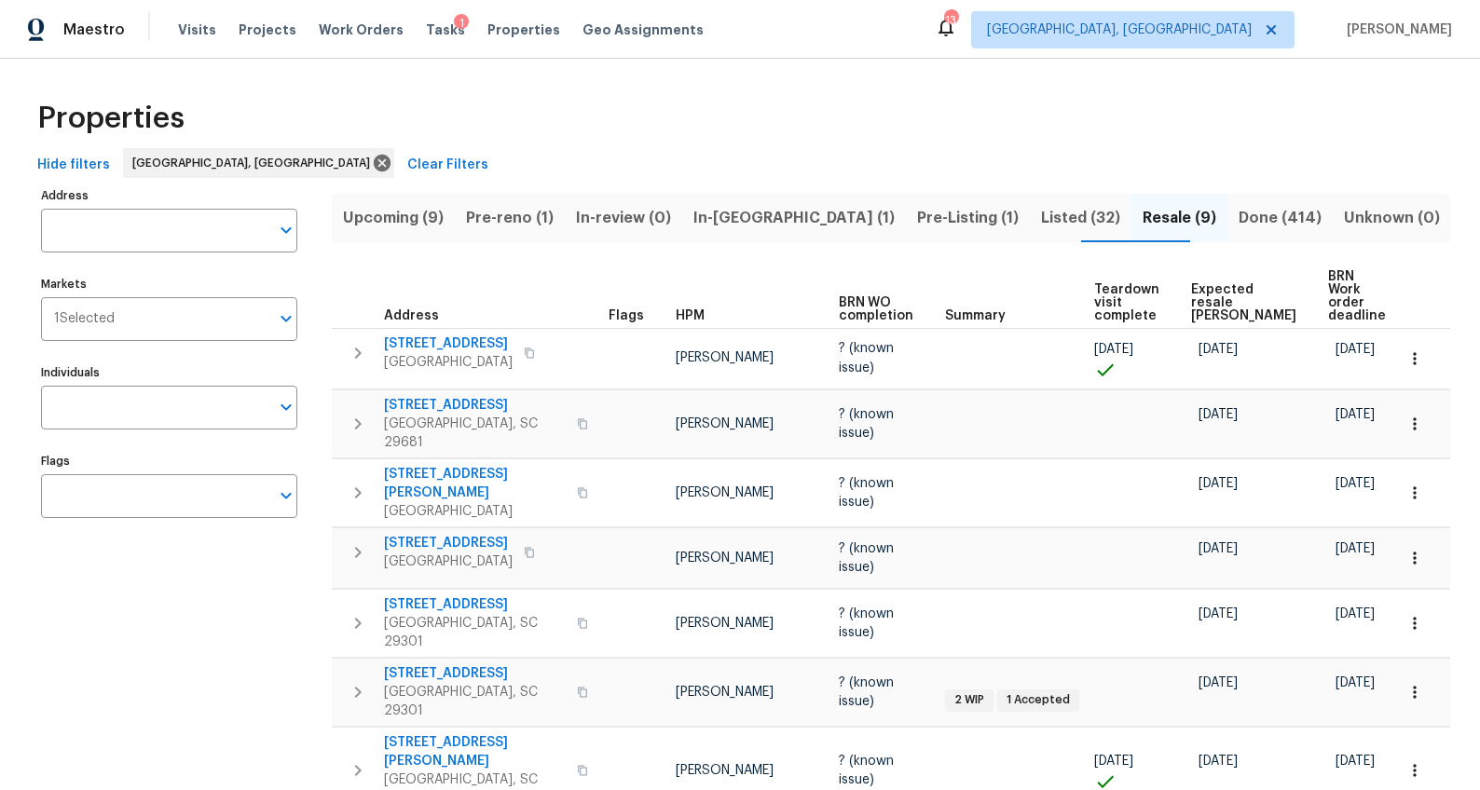
click at [1212, 293] on span "Expected resale COE" at bounding box center [1243, 302] width 105 height 39
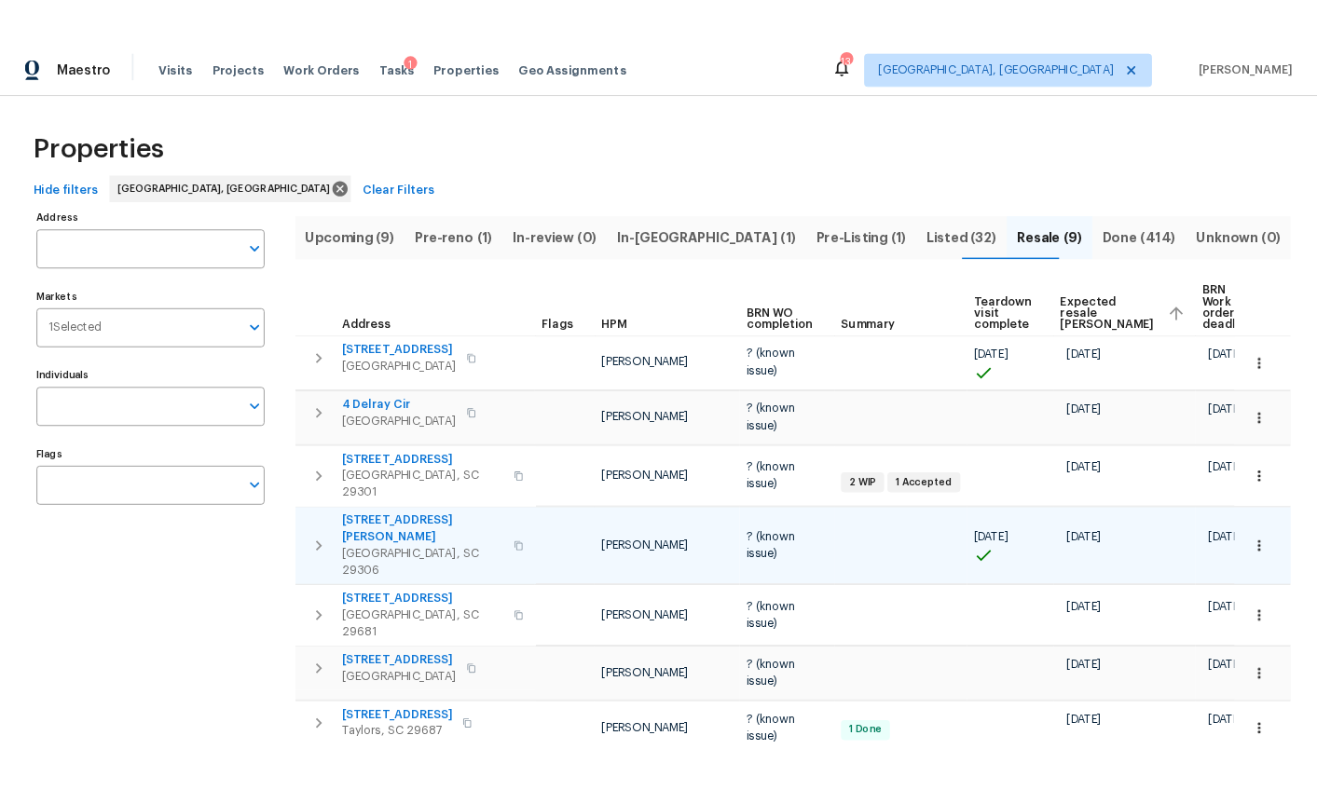
scroll to position [195, 0]
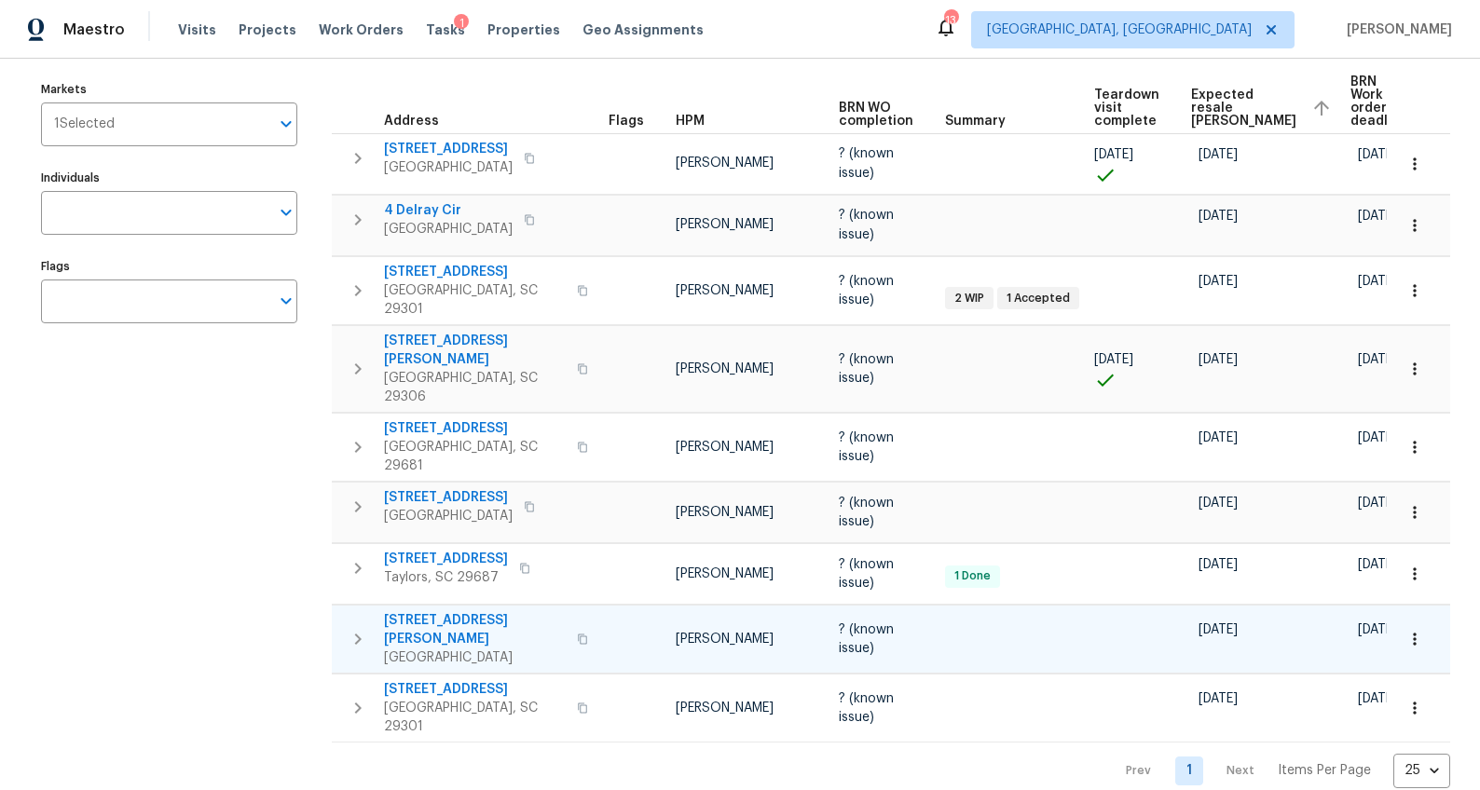
click at [434, 611] on span "8 Howell Cir" at bounding box center [475, 629] width 182 height 37
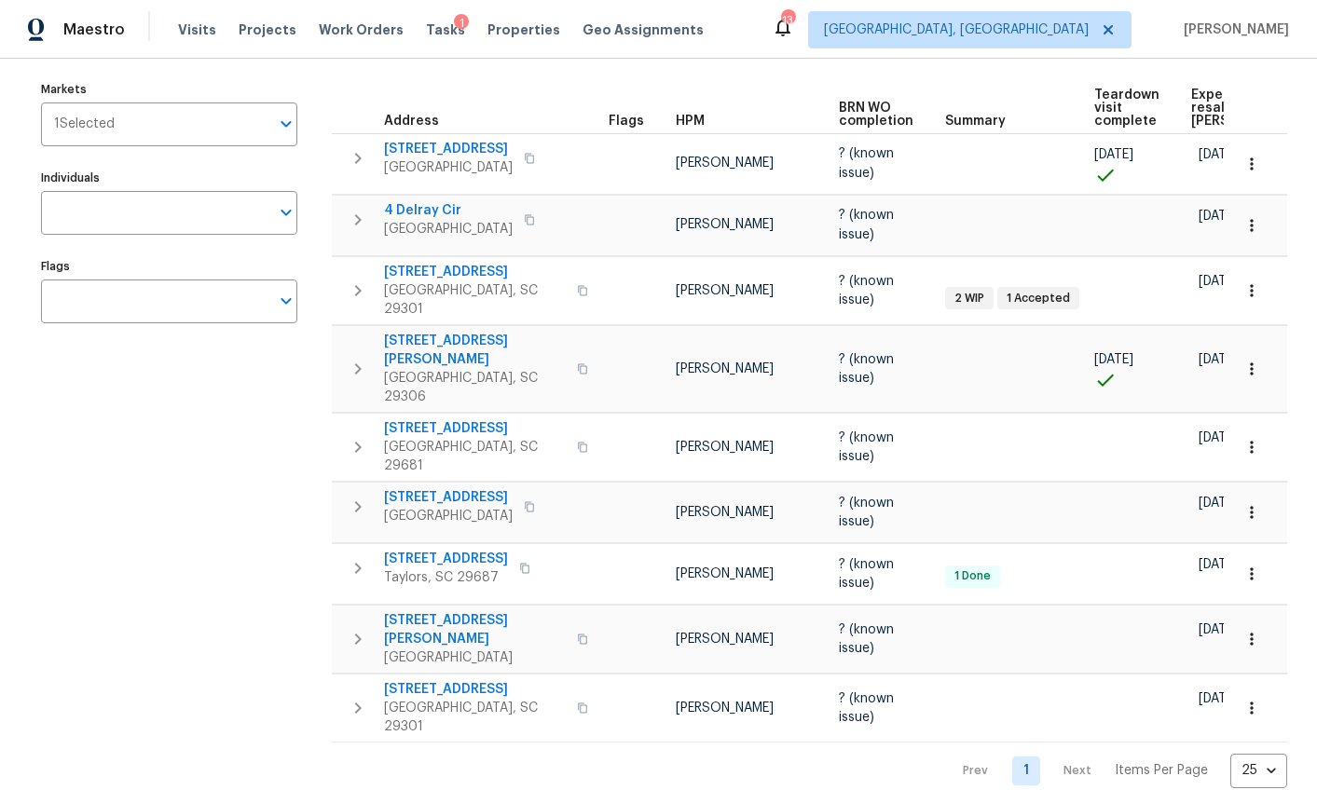
scroll to position [0, 0]
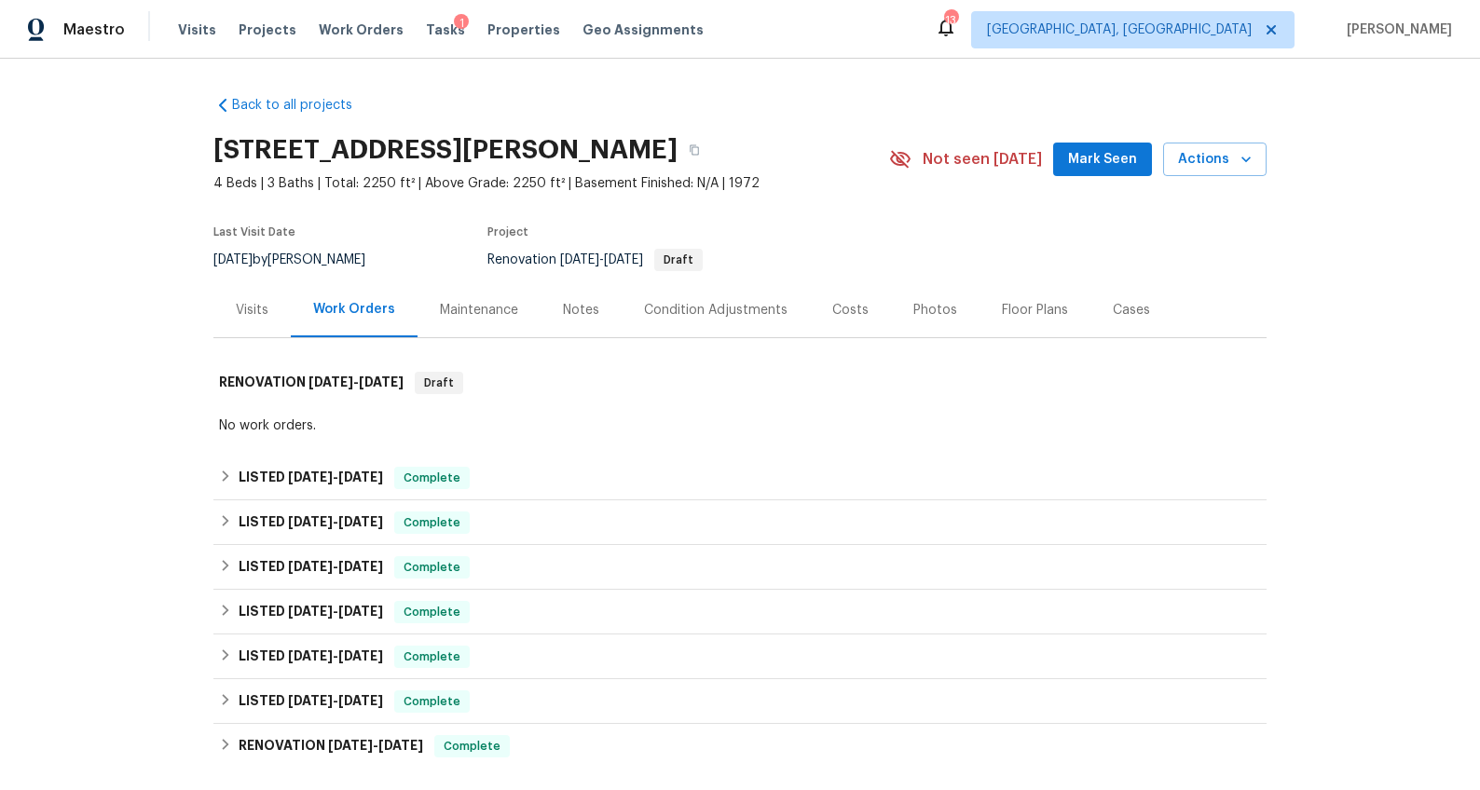
click at [253, 319] on div "Visits" at bounding box center [251, 309] width 77 height 55
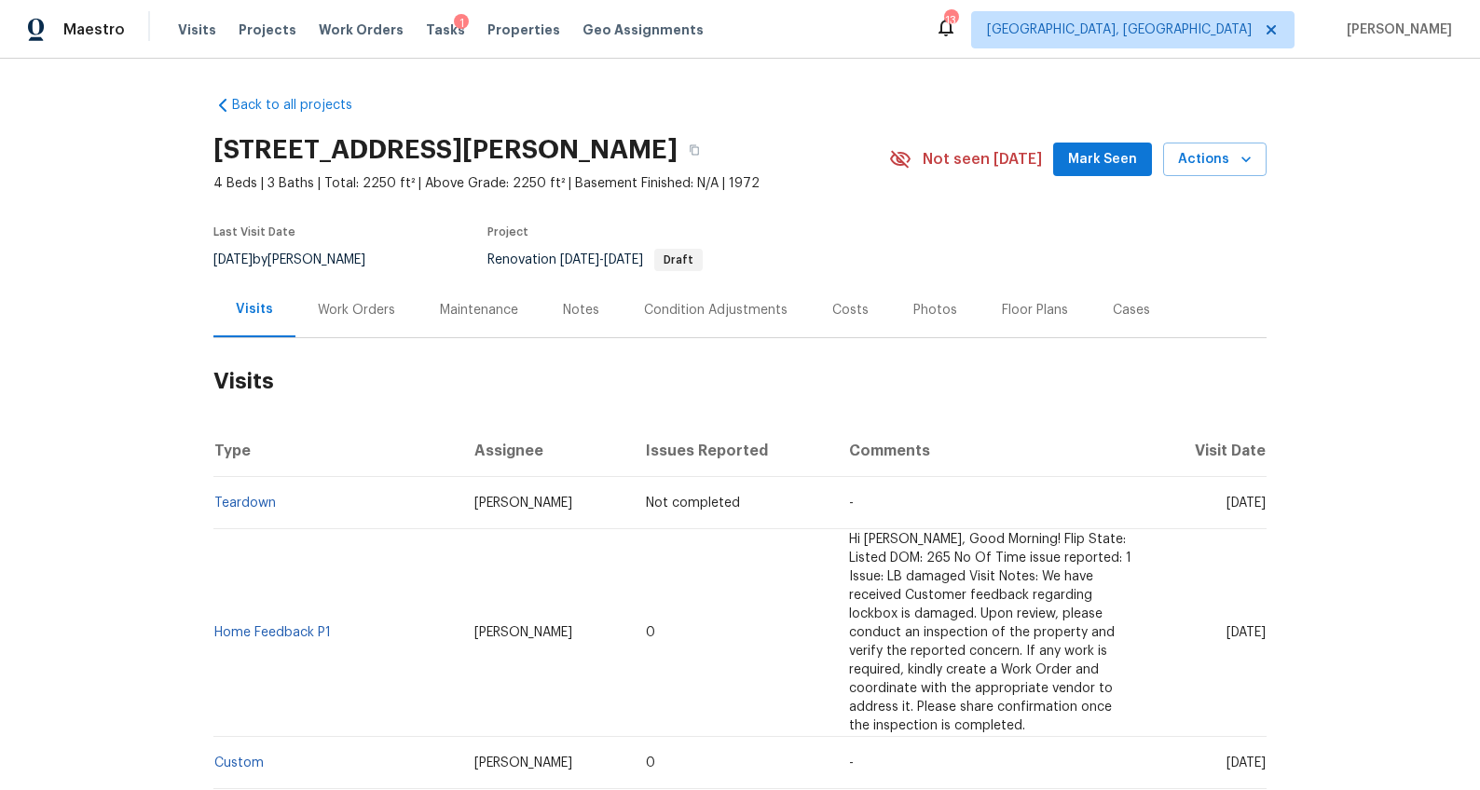
click at [846, 308] on div "Costs" at bounding box center [850, 310] width 36 height 19
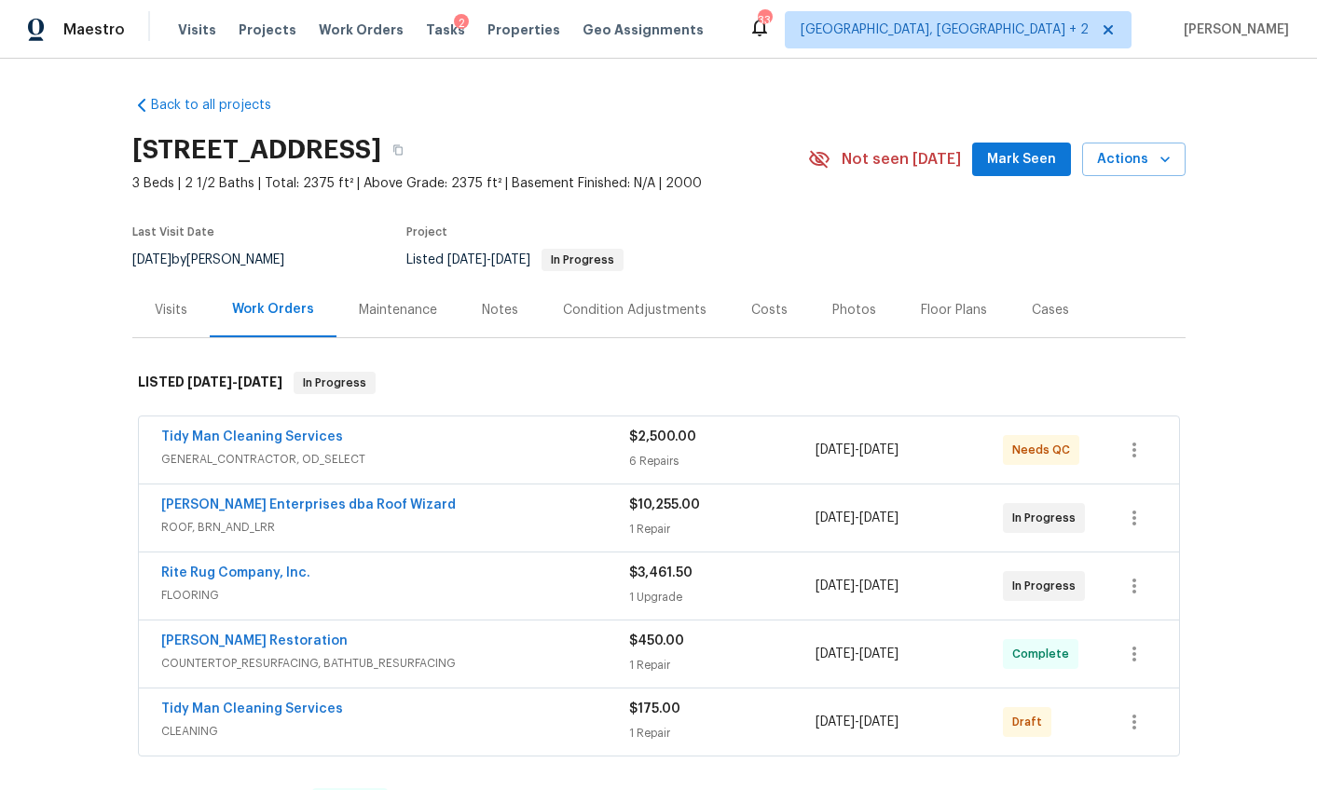
scroll to position [232, 0]
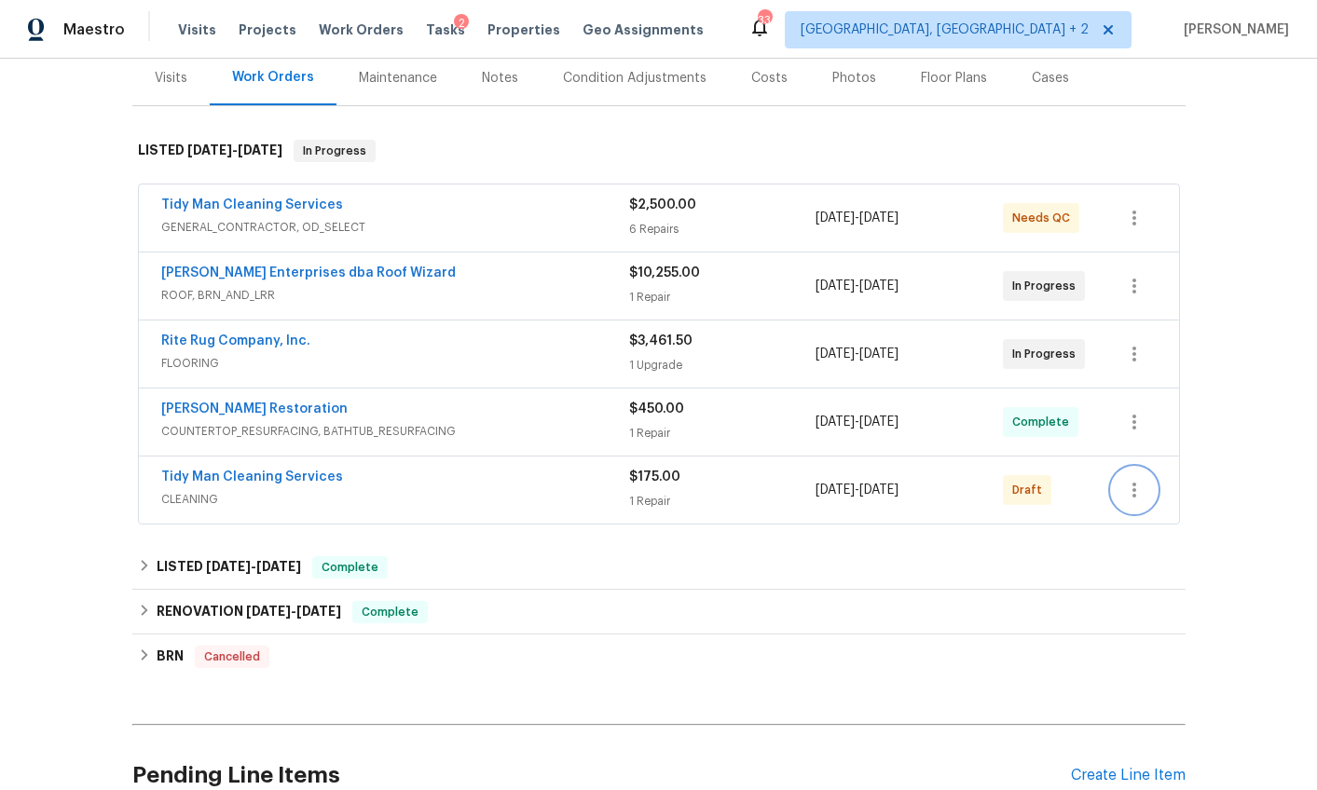
click at [1136, 486] on icon "button" at bounding box center [1134, 490] width 22 height 22
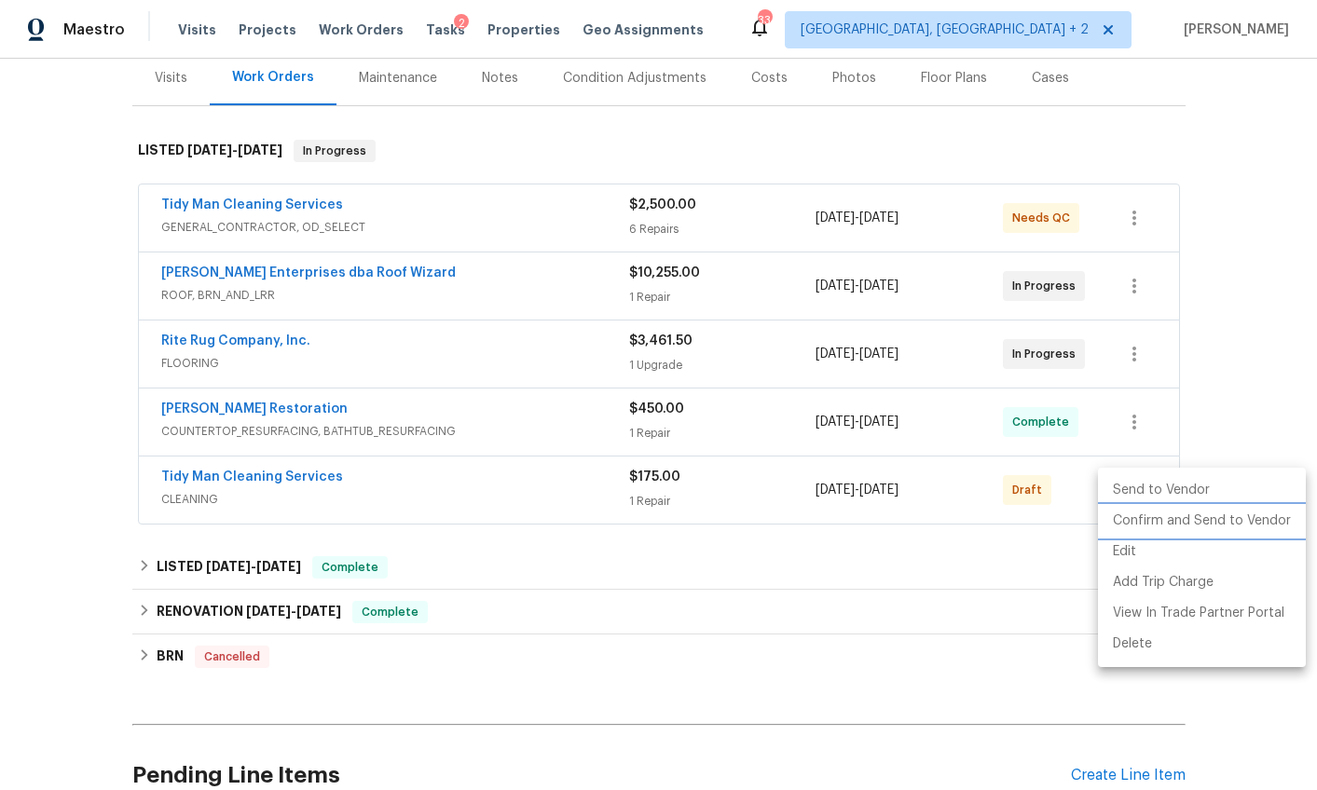
click at [1149, 523] on li "Confirm and Send to Vendor" at bounding box center [1202, 521] width 208 height 31
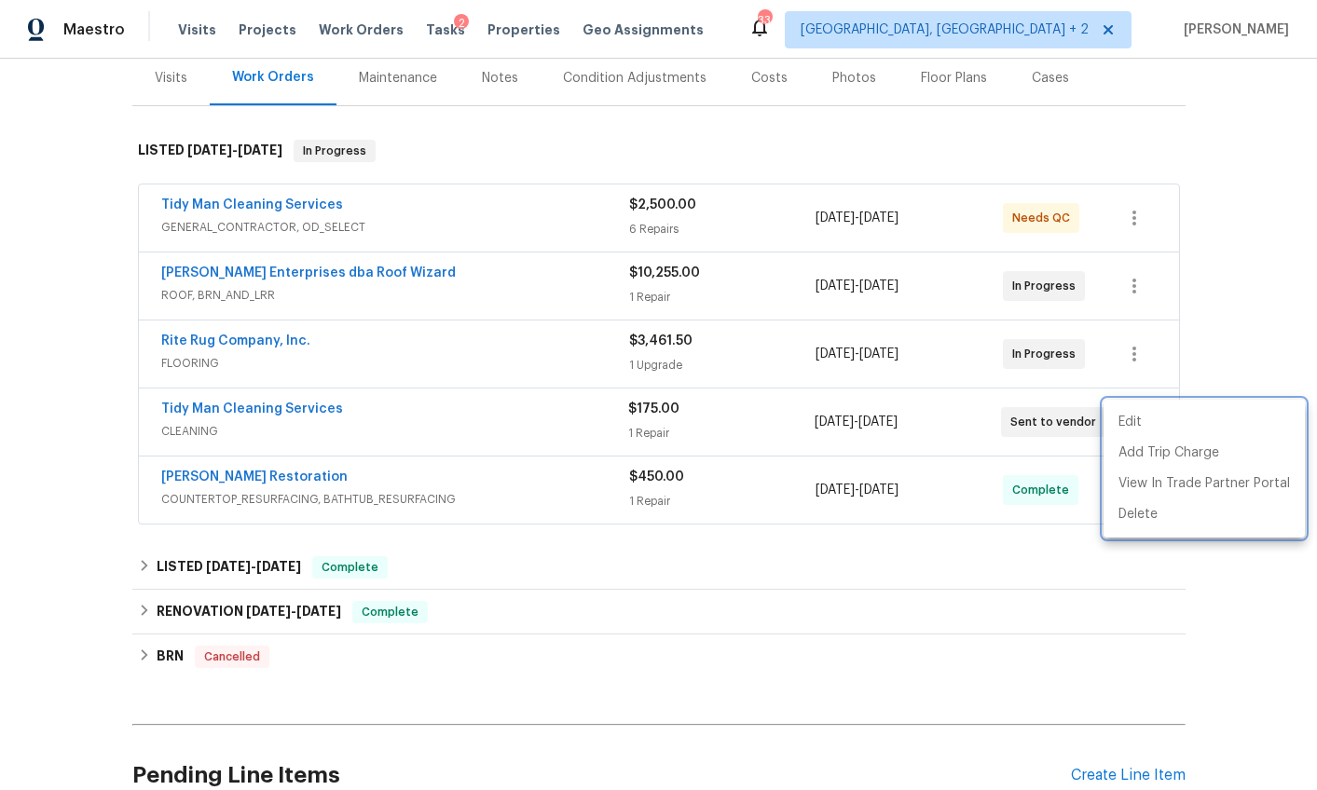
click at [768, 582] on div at bounding box center [658, 395] width 1317 height 790
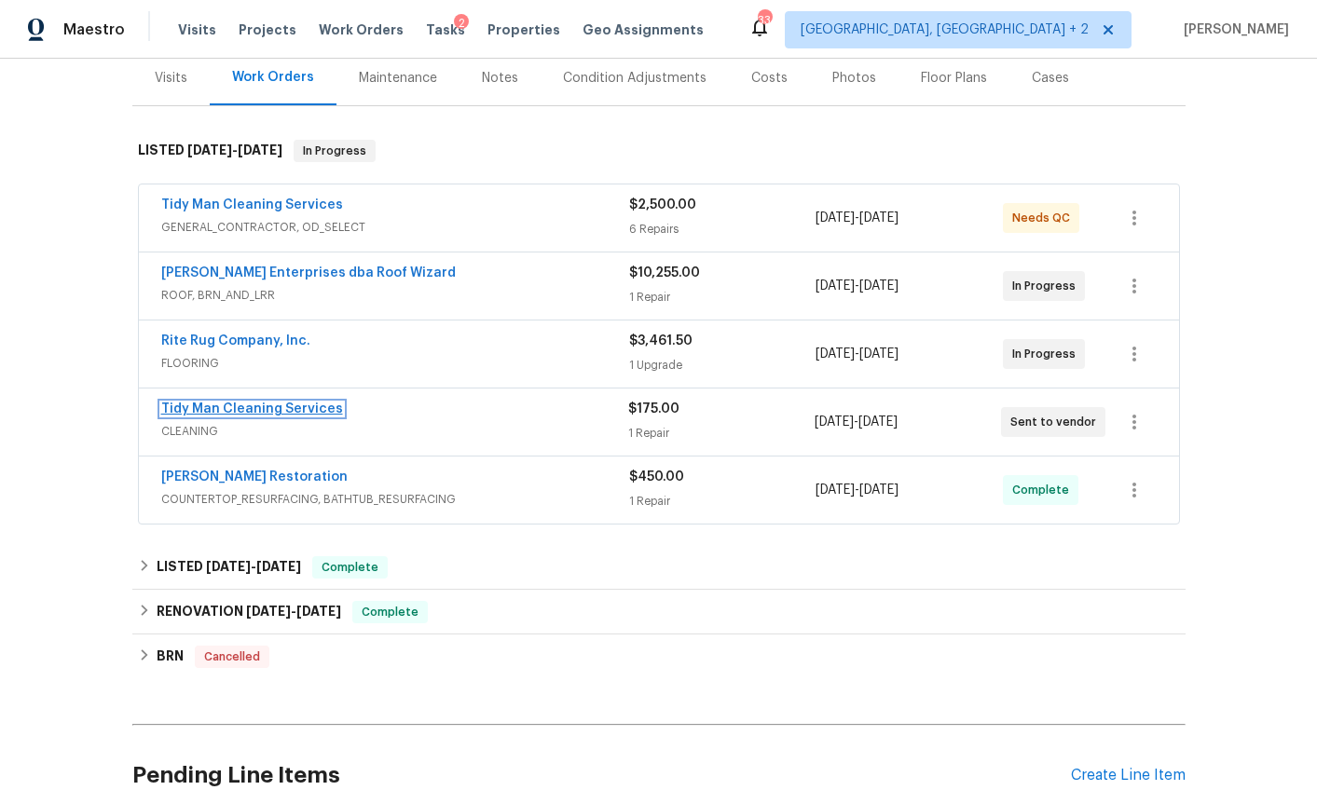
click at [225, 404] on link "Tidy Man Cleaning Services" at bounding box center [252, 409] width 182 height 13
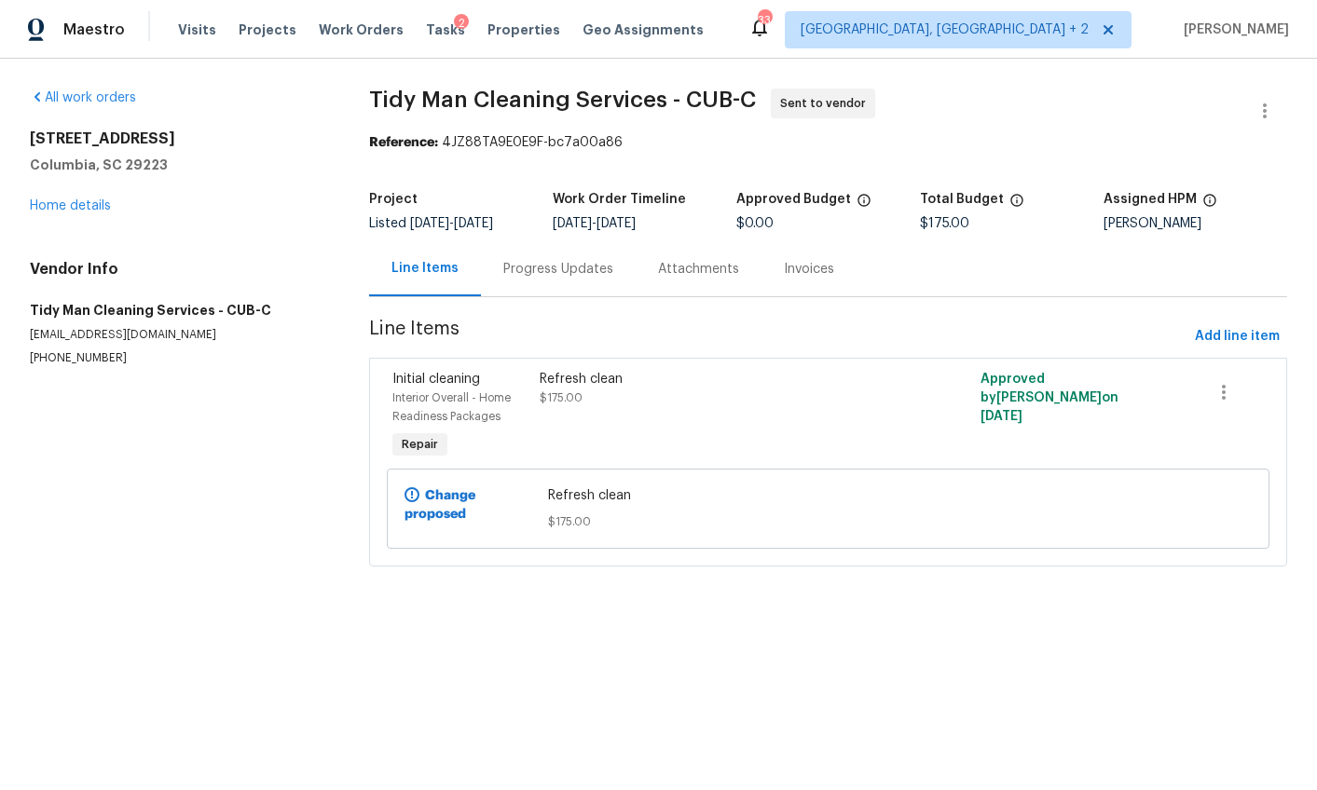
click at [503, 267] on div "Progress Updates" at bounding box center [558, 269] width 110 height 19
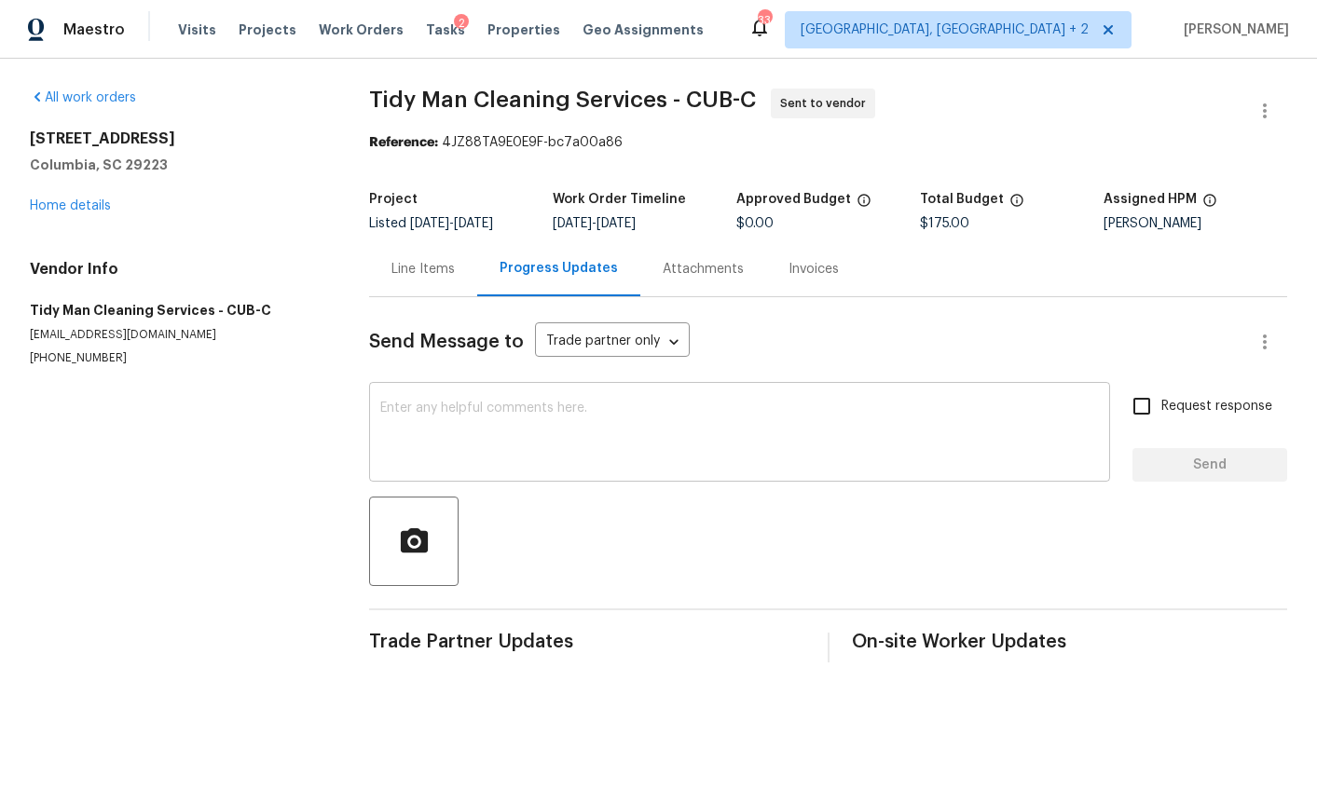
click at [489, 415] on textarea at bounding box center [739, 434] width 718 height 65
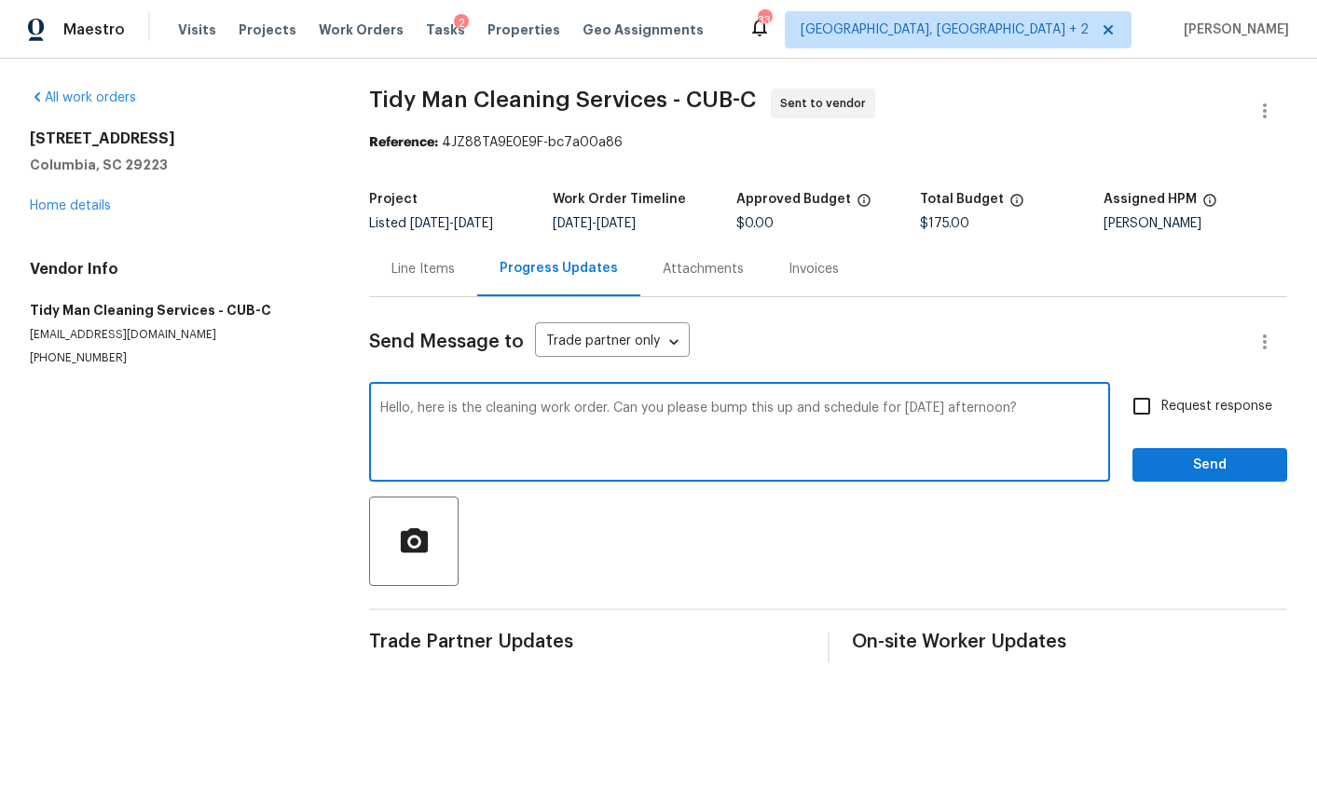
type textarea "Hello, here is the cleaning work order. Can you please bump this up and schedul…"
click at [1130, 410] on input "Request response" at bounding box center [1141, 406] width 39 height 39
checkbox input "true"
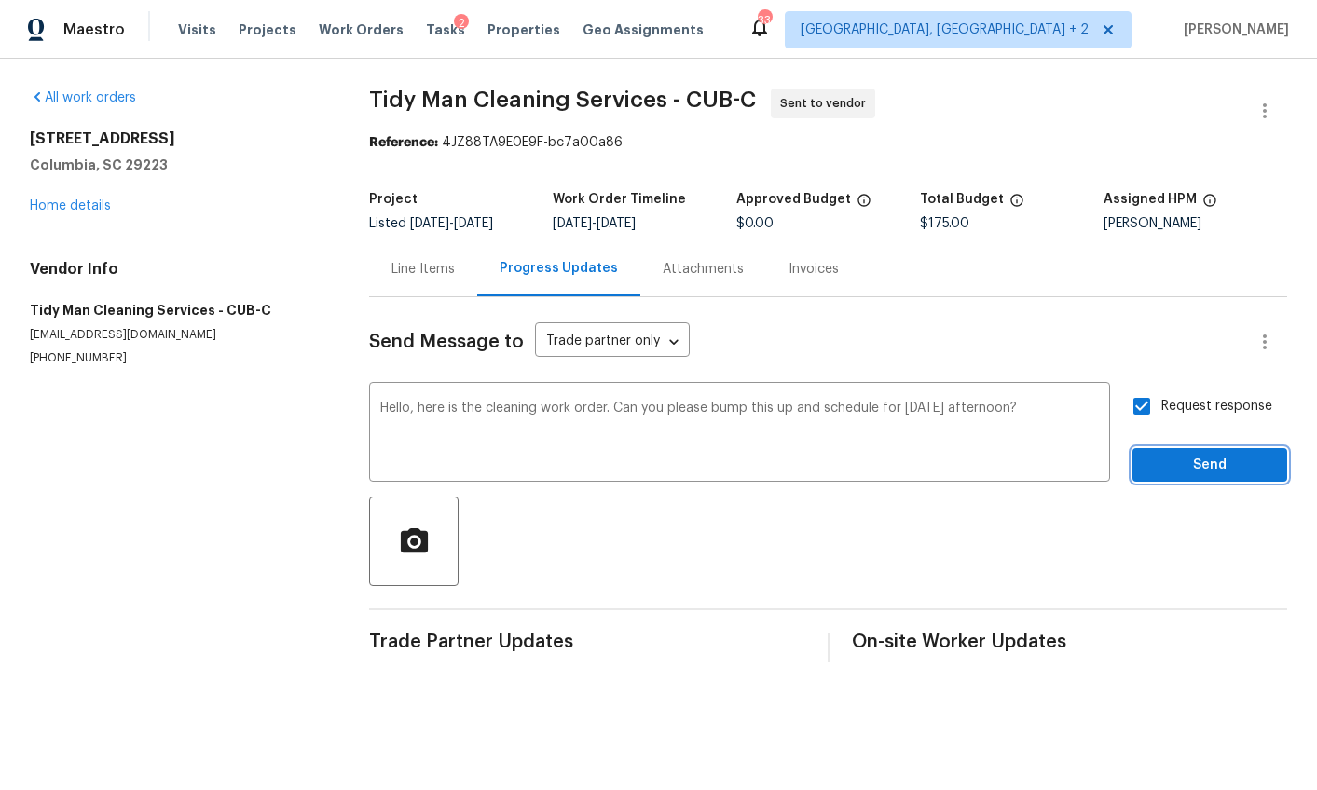
click at [1164, 464] on span "Send" at bounding box center [1209, 465] width 125 height 23
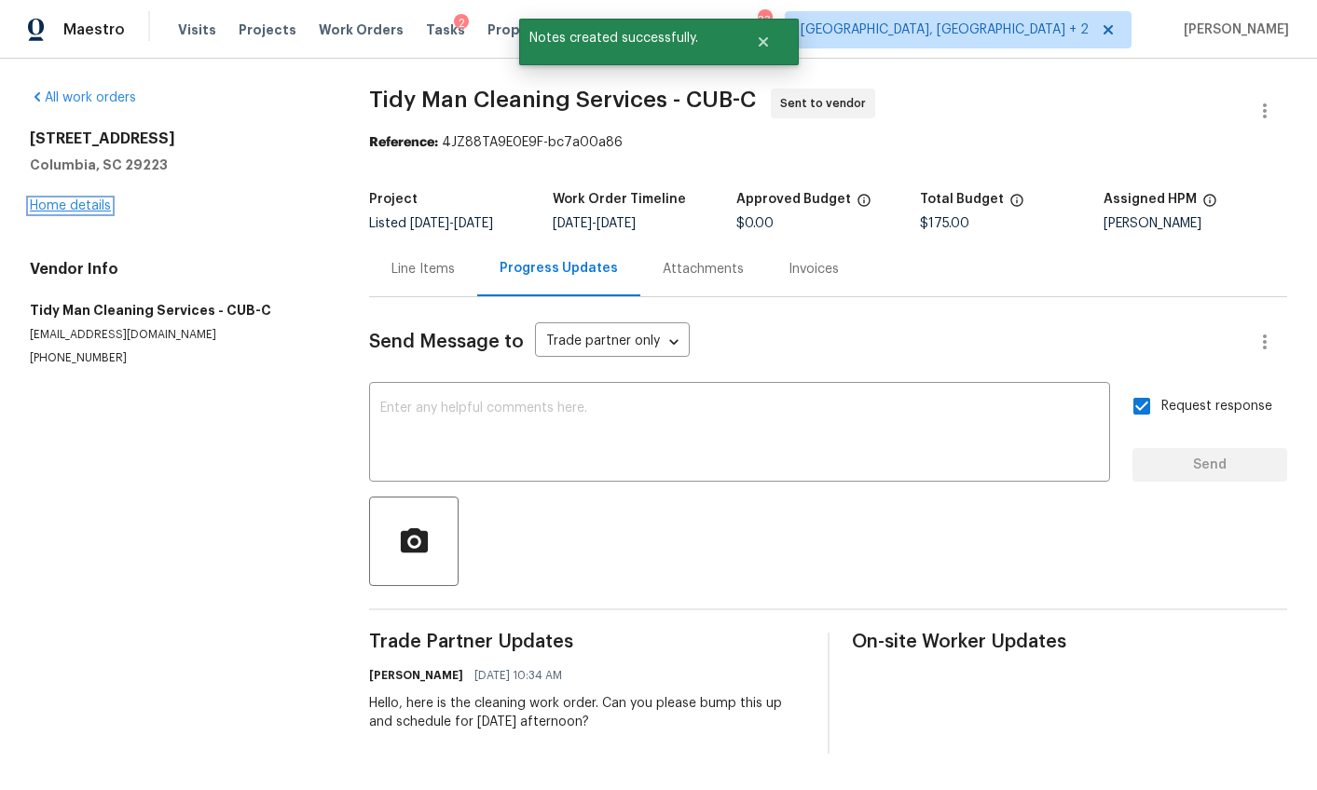
click at [96, 202] on link "Home details" at bounding box center [70, 205] width 81 height 13
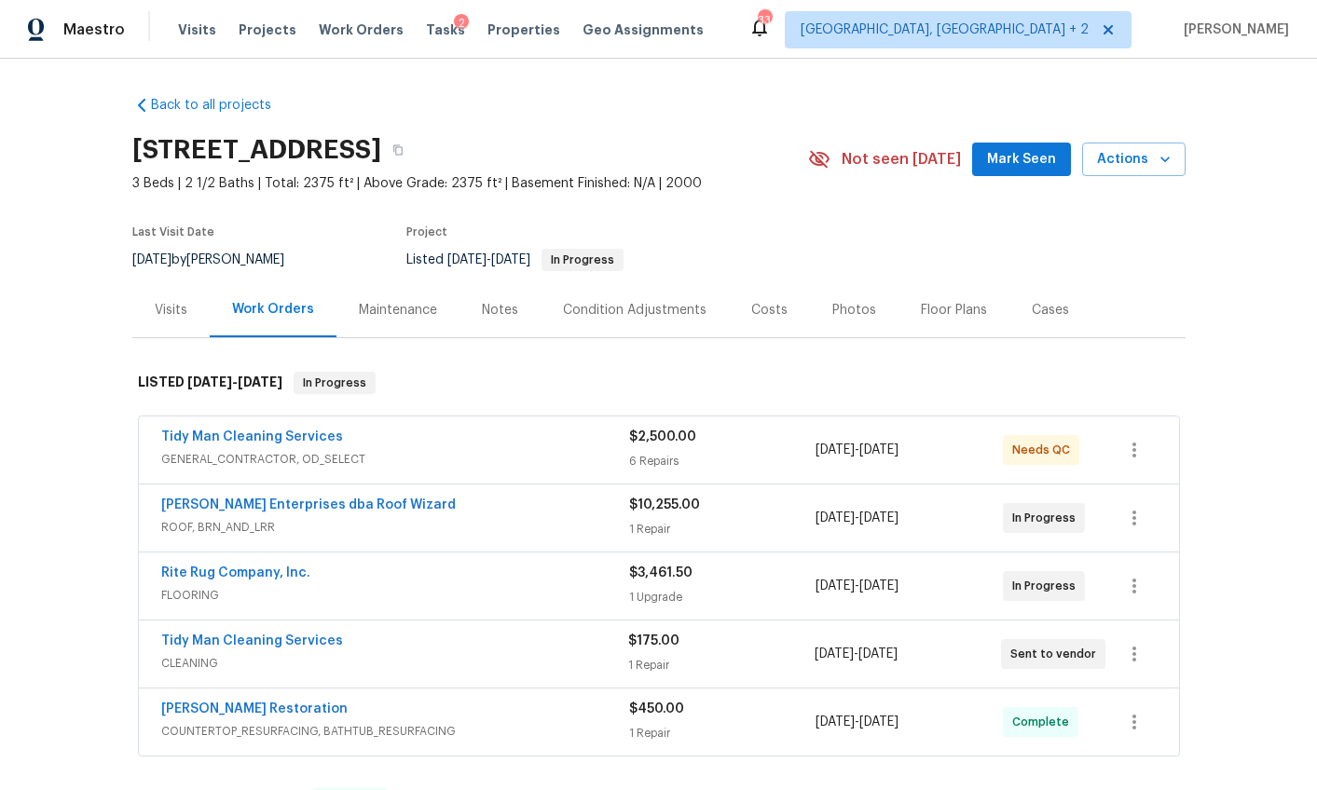
click at [483, 301] on div "Notes" at bounding box center [500, 310] width 36 height 19
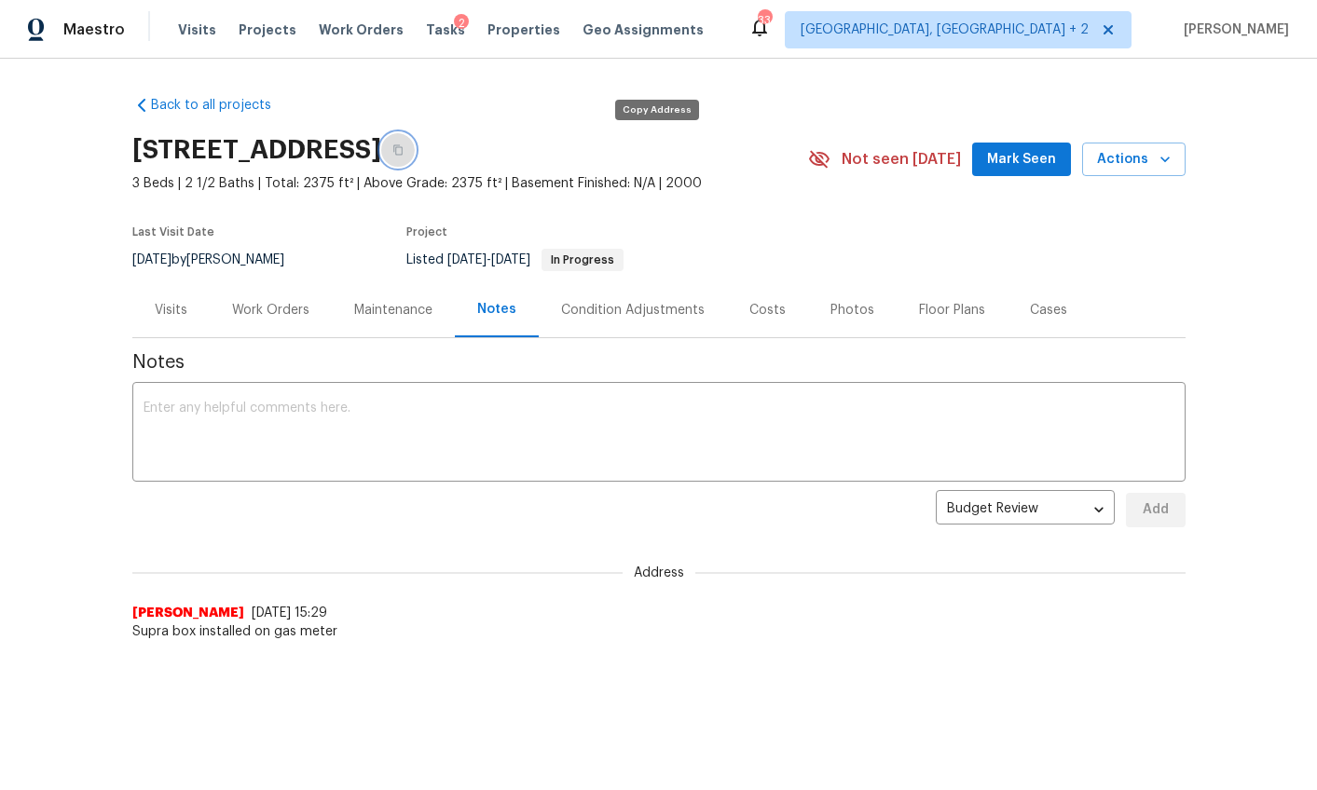
click at [403, 148] on icon "button" at bounding box center [397, 149] width 11 height 11
click at [273, 307] on div "Work Orders" at bounding box center [270, 310] width 77 height 19
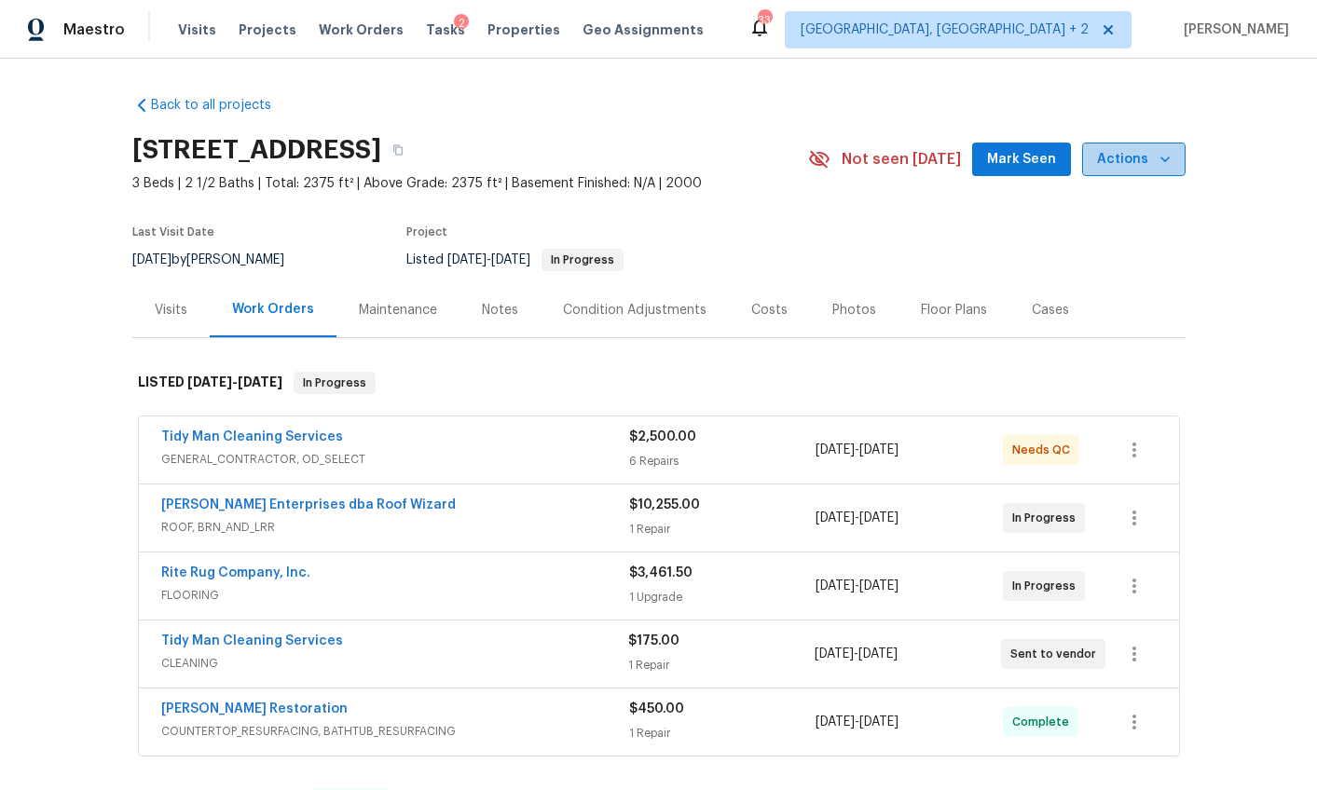
click at [1160, 159] on icon "button" at bounding box center [1164, 160] width 9 height 6
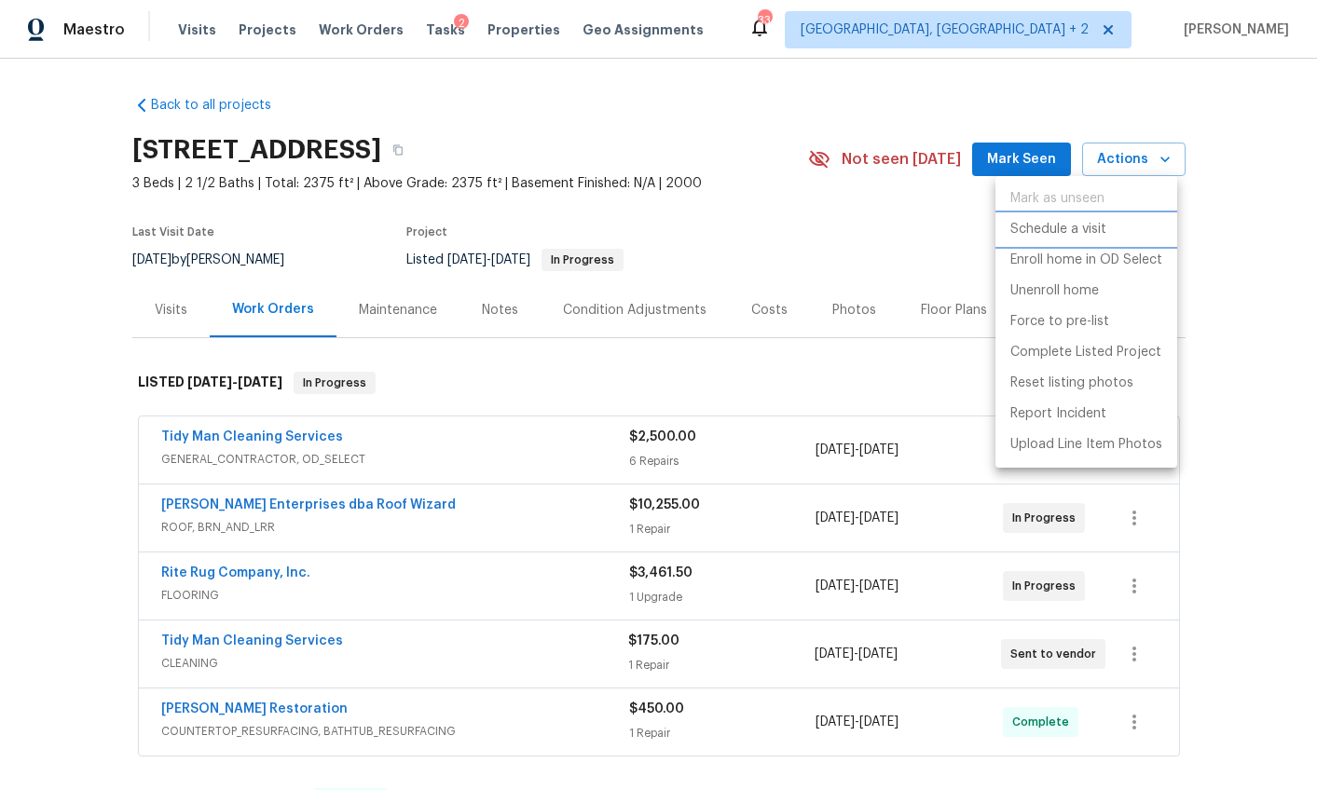
click at [1055, 223] on p "Schedule a visit" at bounding box center [1058, 230] width 96 height 20
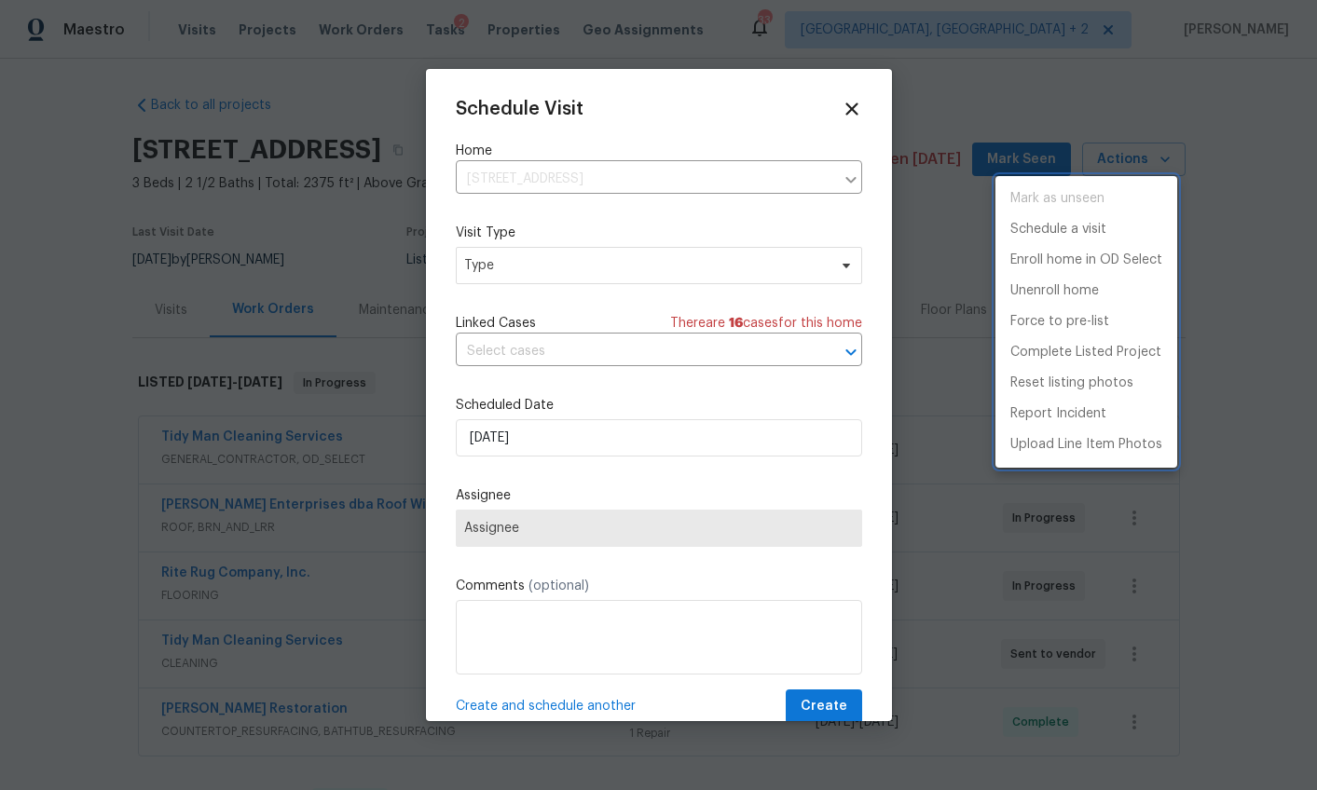
click at [560, 263] on div at bounding box center [658, 395] width 1317 height 790
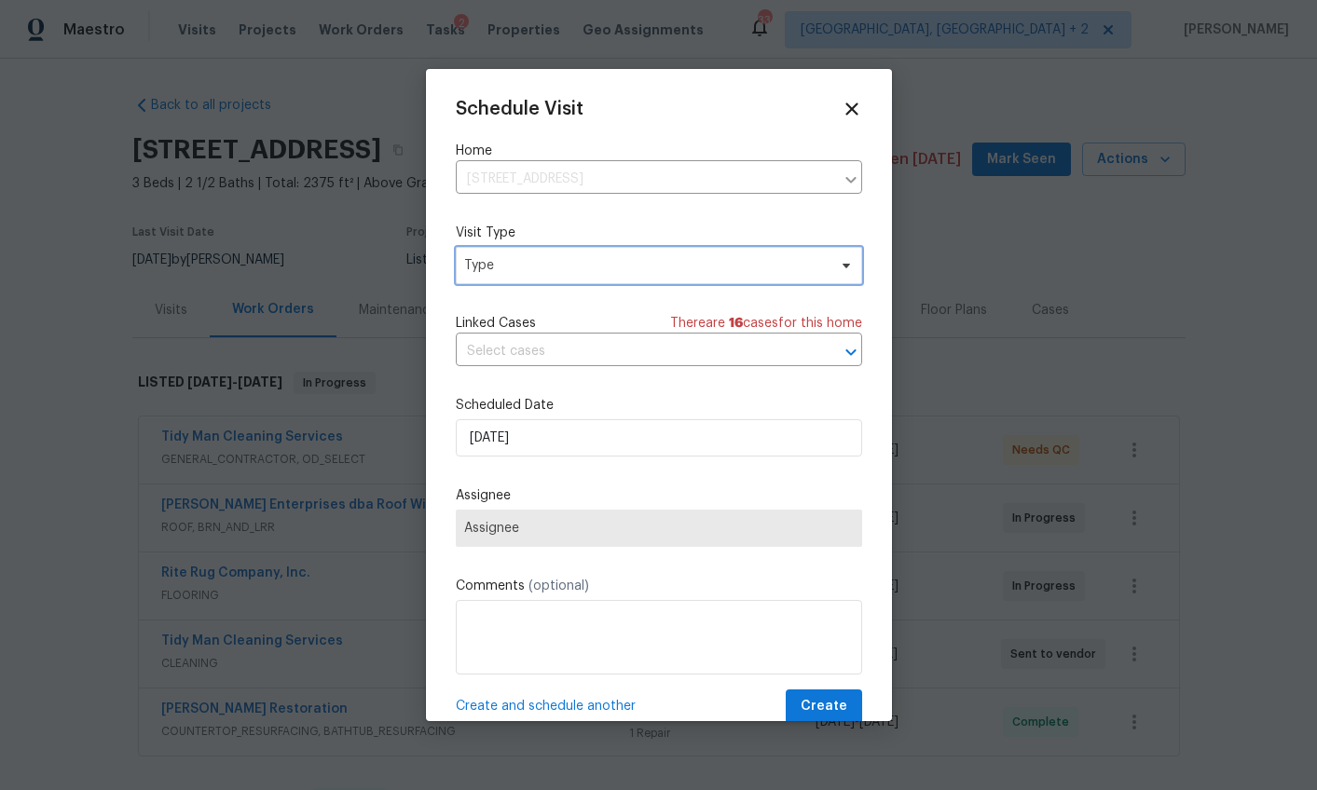
click at [546, 266] on span "Type" at bounding box center [645, 265] width 362 height 19
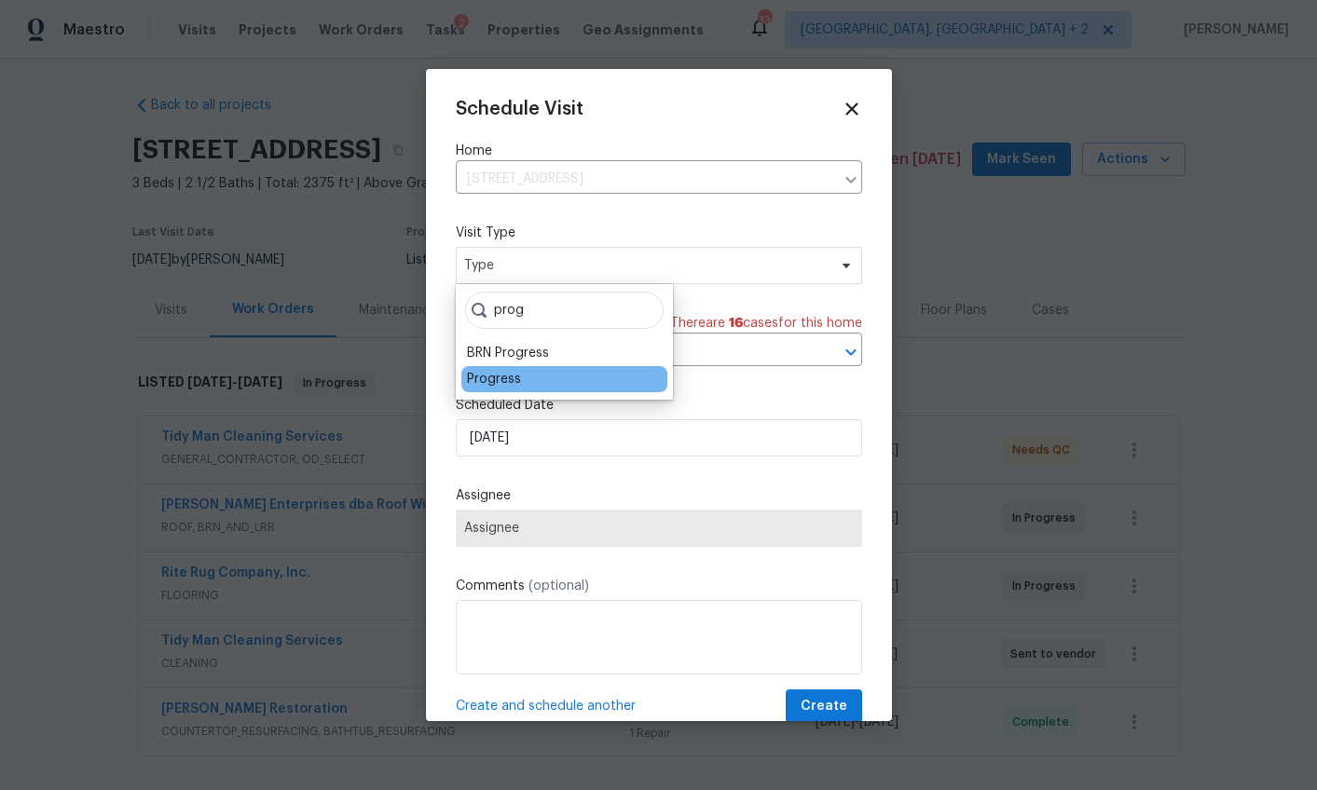
type input "prog"
click at [485, 379] on div "Progress" at bounding box center [494, 379] width 54 height 19
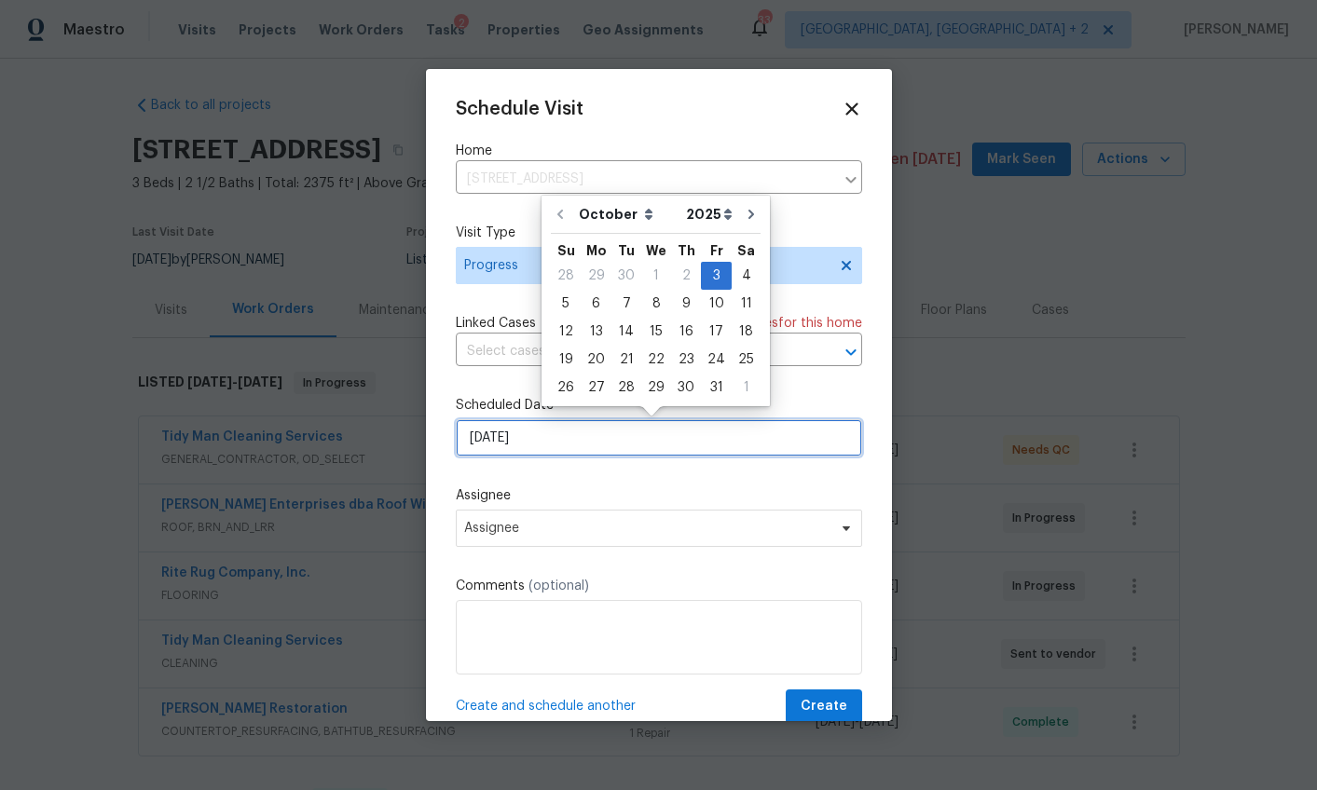
click at [487, 437] on input "[DATE]" at bounding box center [659, 437] width 406 height 37
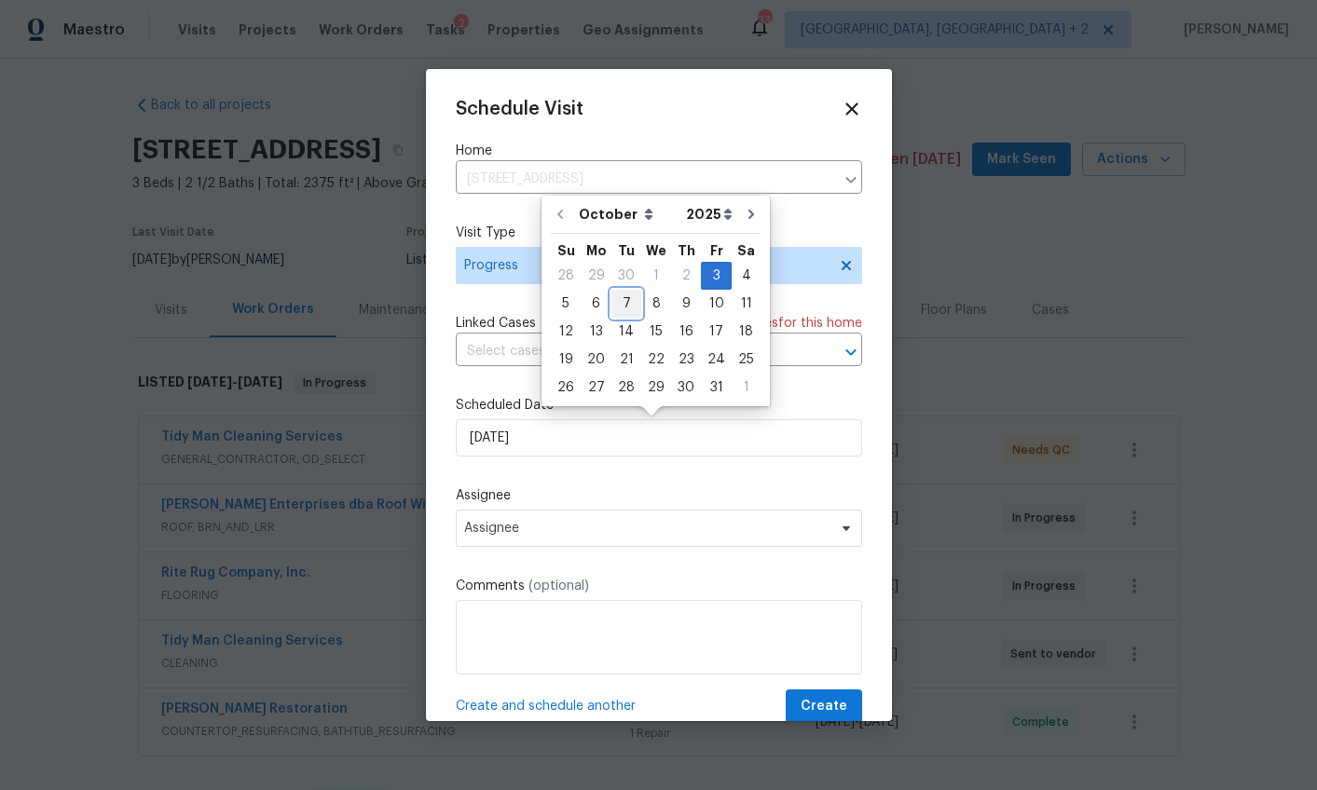
click at [627, 300] on div "7" at bounding box center [626, 304] width 30 height 26
type input "10/7/2025"
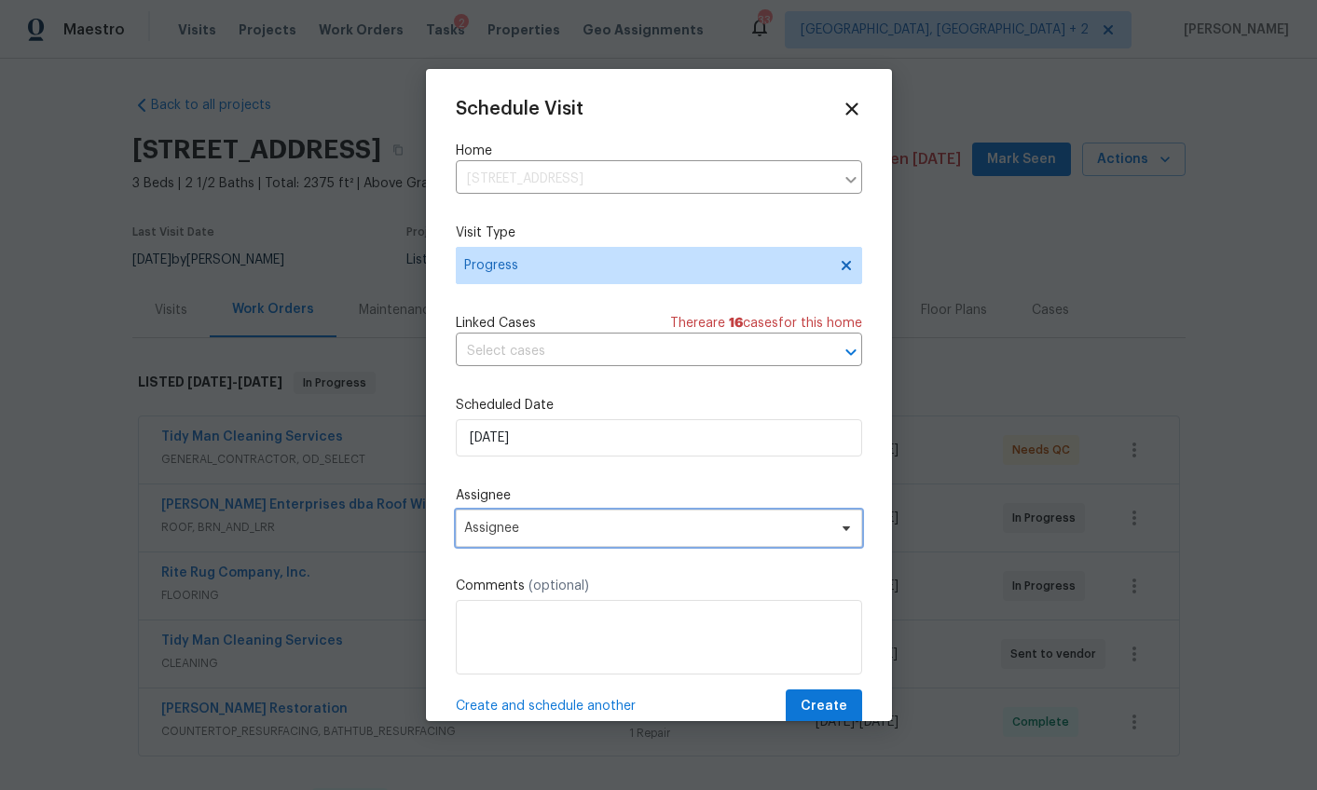
click at [538, 538] on span "Assignee" at bounding box center [659, 528] width 406 height 37
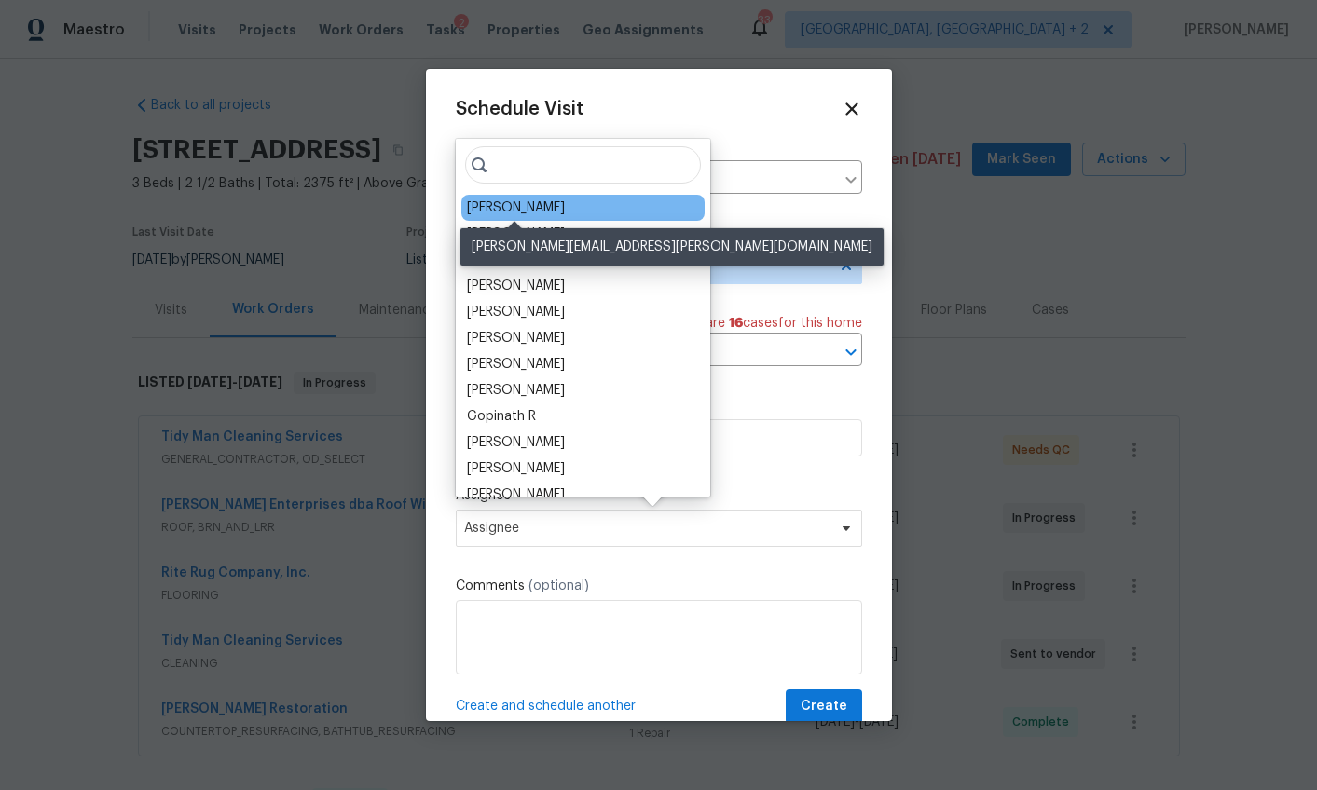
click at [519, 208] on div "Ryan Middleton" at bounding box center [516, 207] width 98 height 19
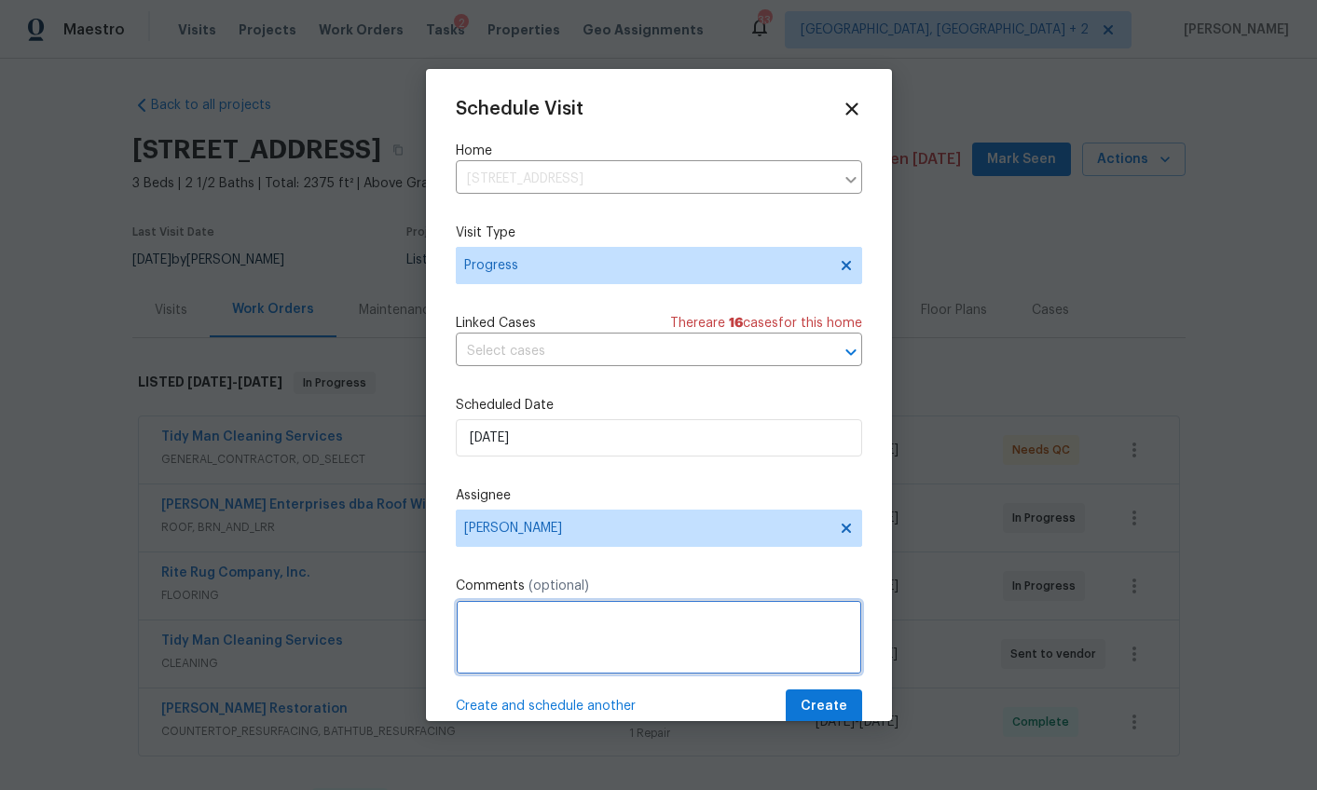
click at [538, 643] on textarea at bounding box center [659, 637] width 406 height 75
drag, startPoint x: 717, startPoint y: 619, endPoint x: 688, endPoint y: 623, distance: 30.2
click at [688, 623] on textarea "Capture new marketing photos and close Carl's WO" at bounding box center [659, 637] width 406 height 75
type textarea "Capture new marketing photos and QC Carl's WO"
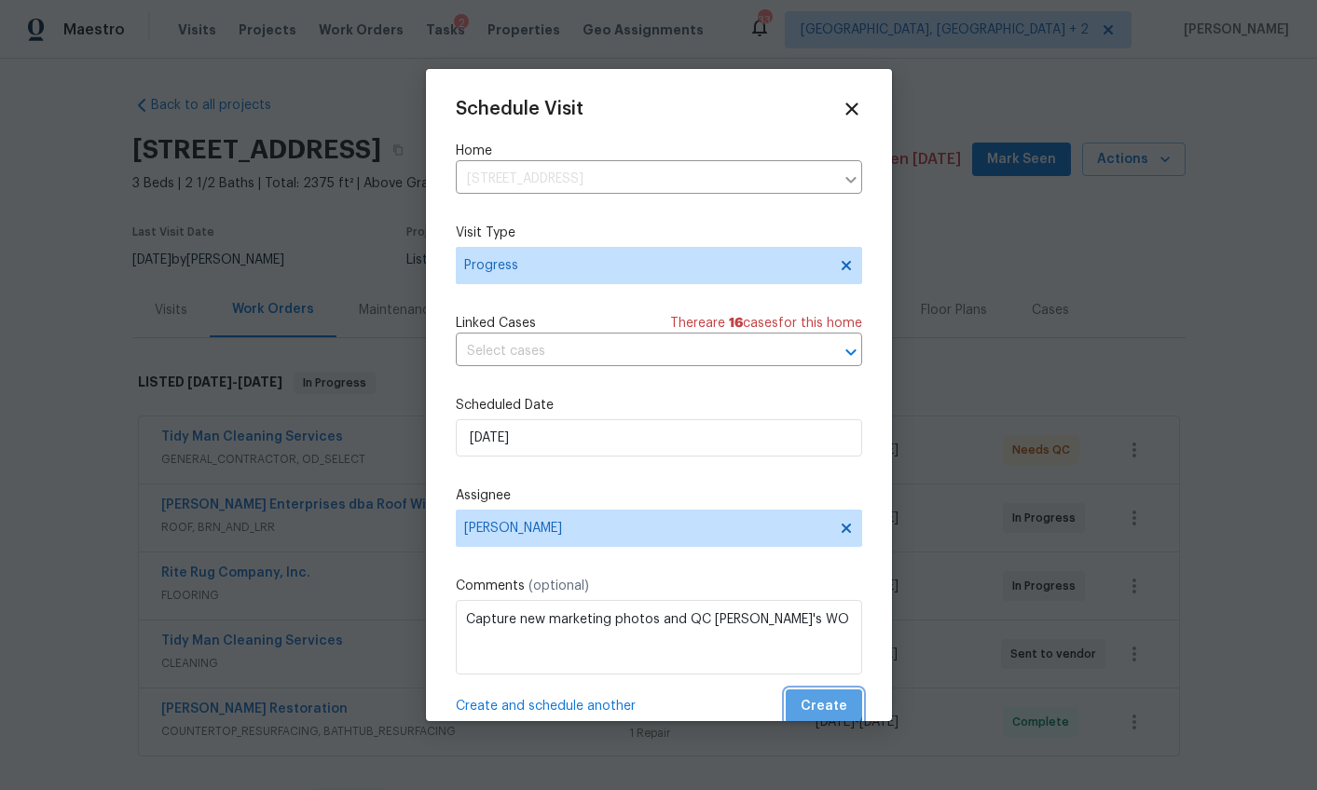
click at [804, 700] on span "Create" at bounding box center [823, 706] width 47 height 23
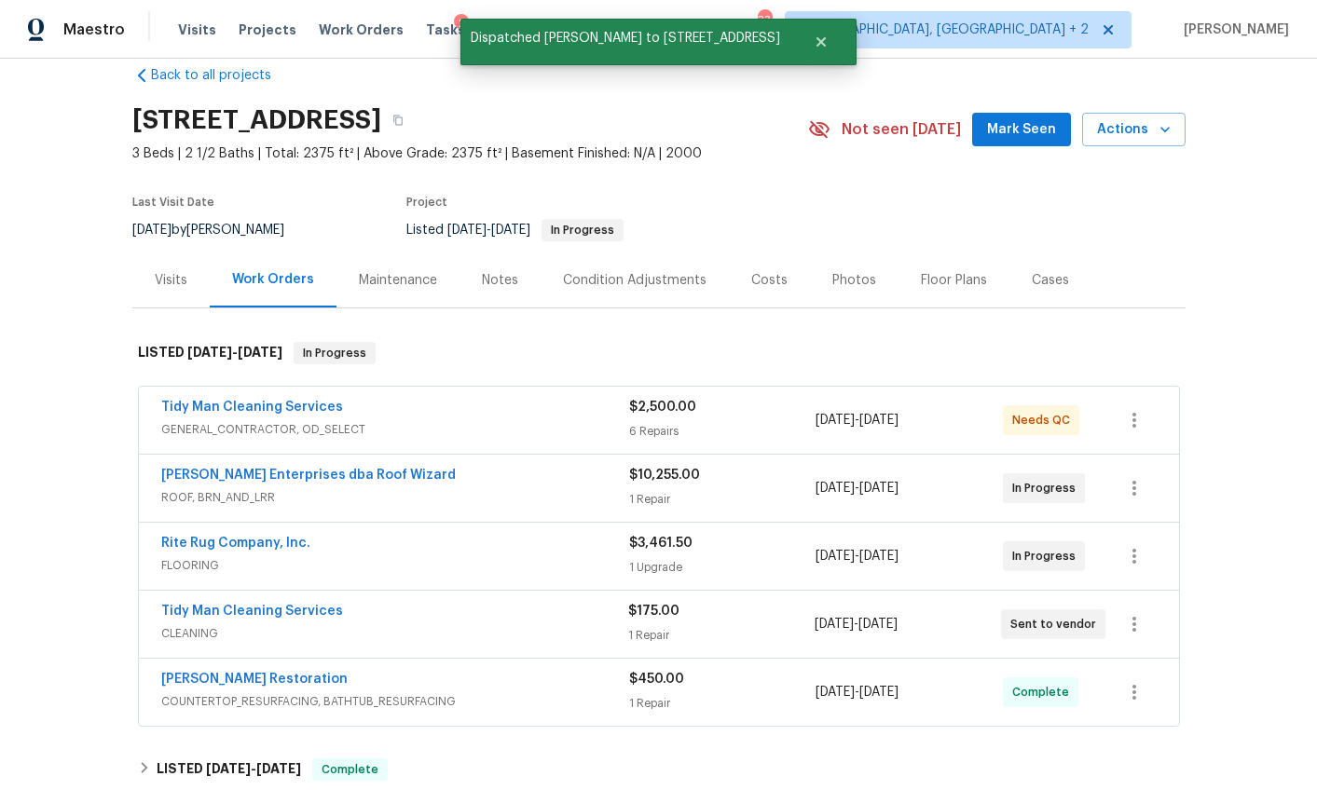
scroll to position [83, 0]
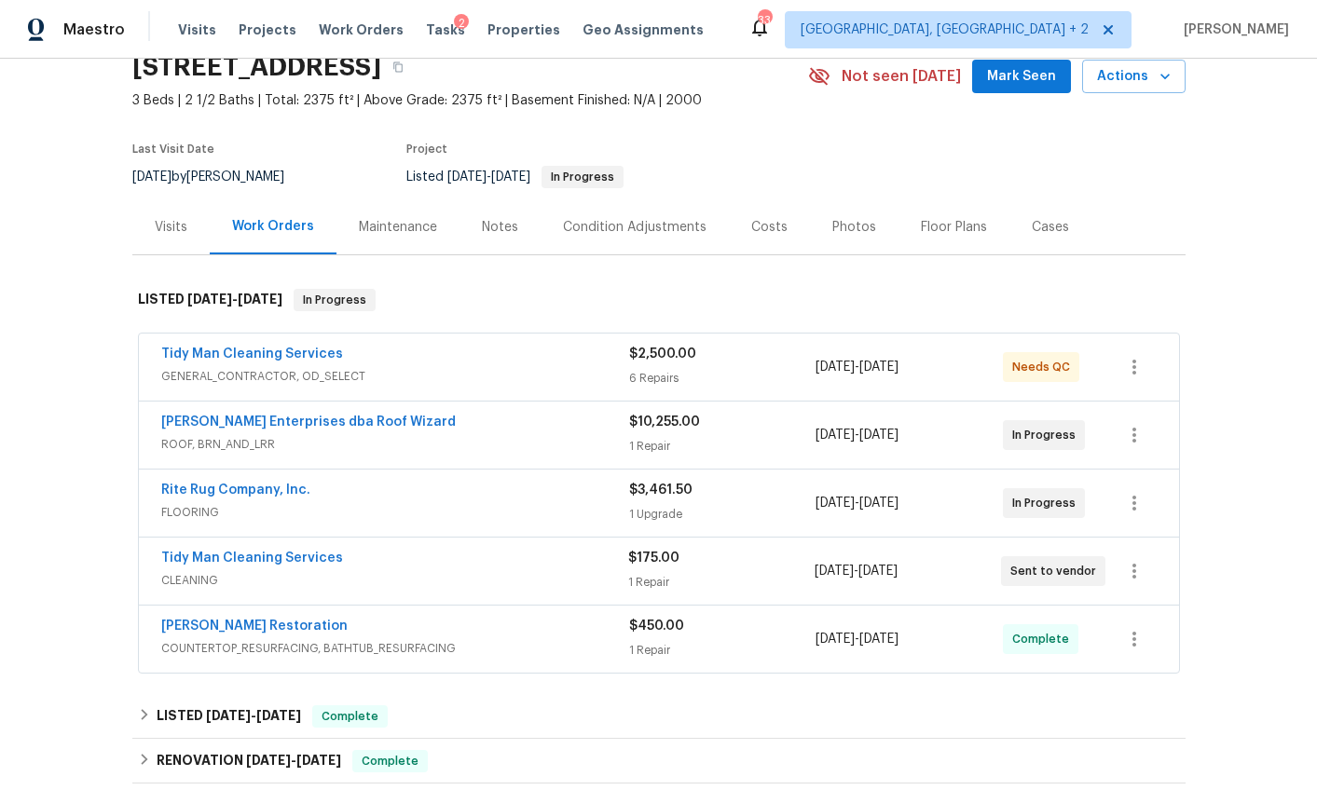
click at [383, 380] on span "GENERAL_CONTRACTOR, OD_SELECT" at bounding box center [395, 376] width 468 height 19
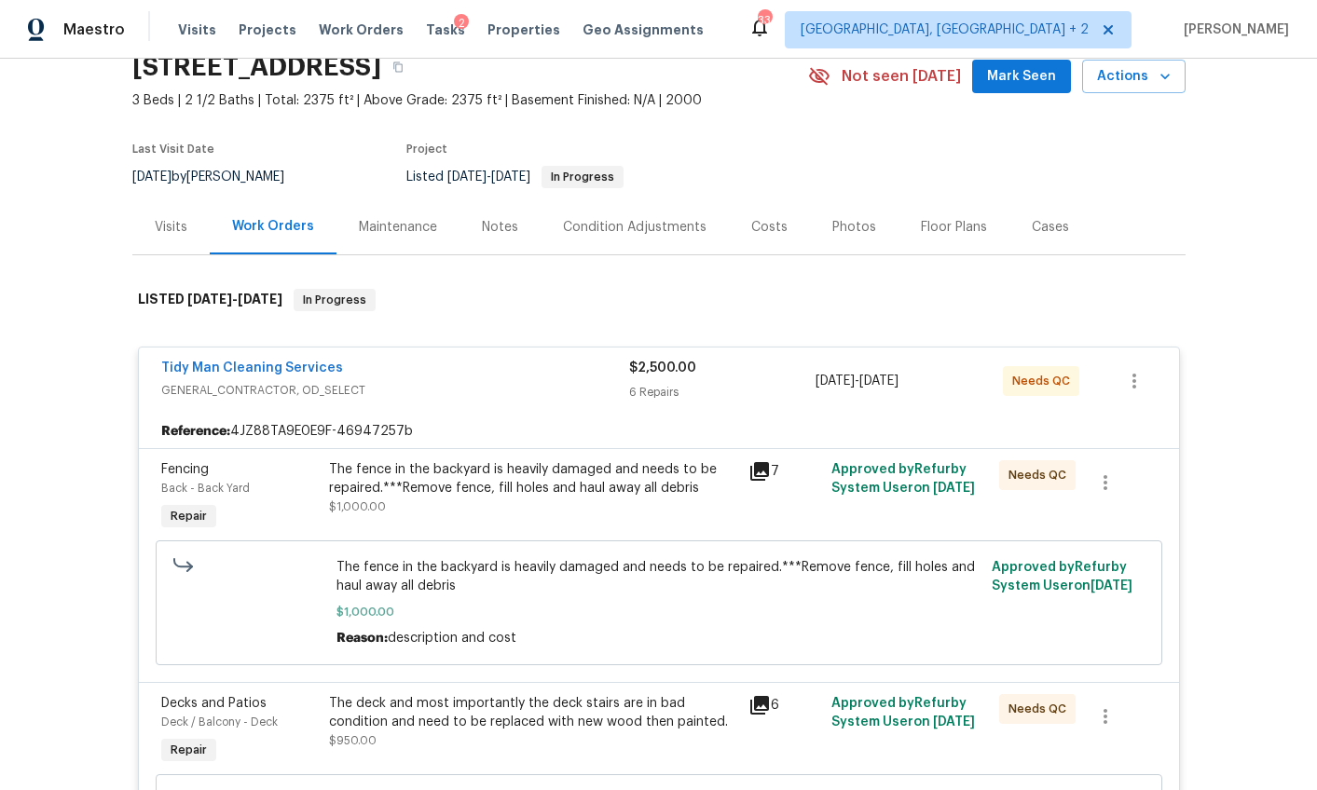
scroll to position [157, 0]
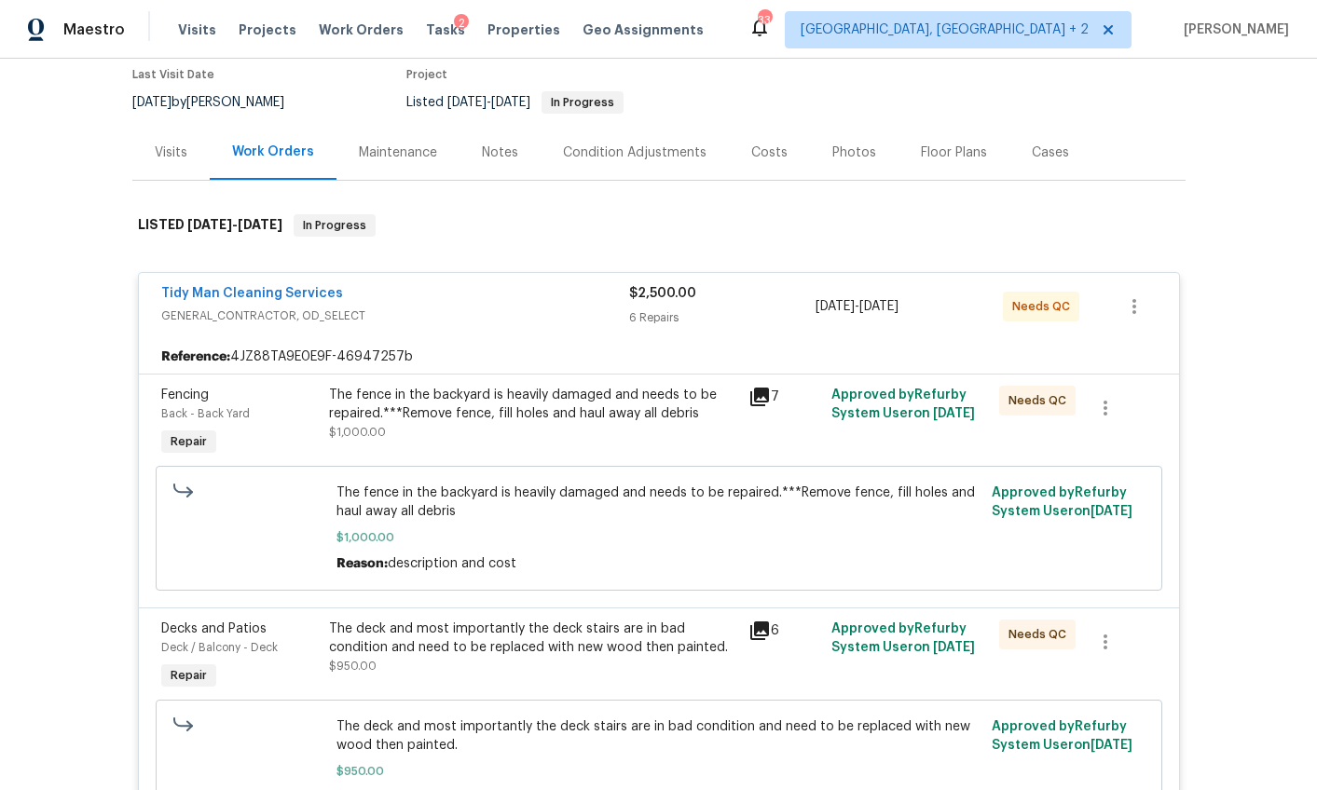
click at [448, 416] on div "The fence in the backyard is heavily damaged and needs to be repaired.***Remove…" at bounding box center [533, 404] width 408 height 37
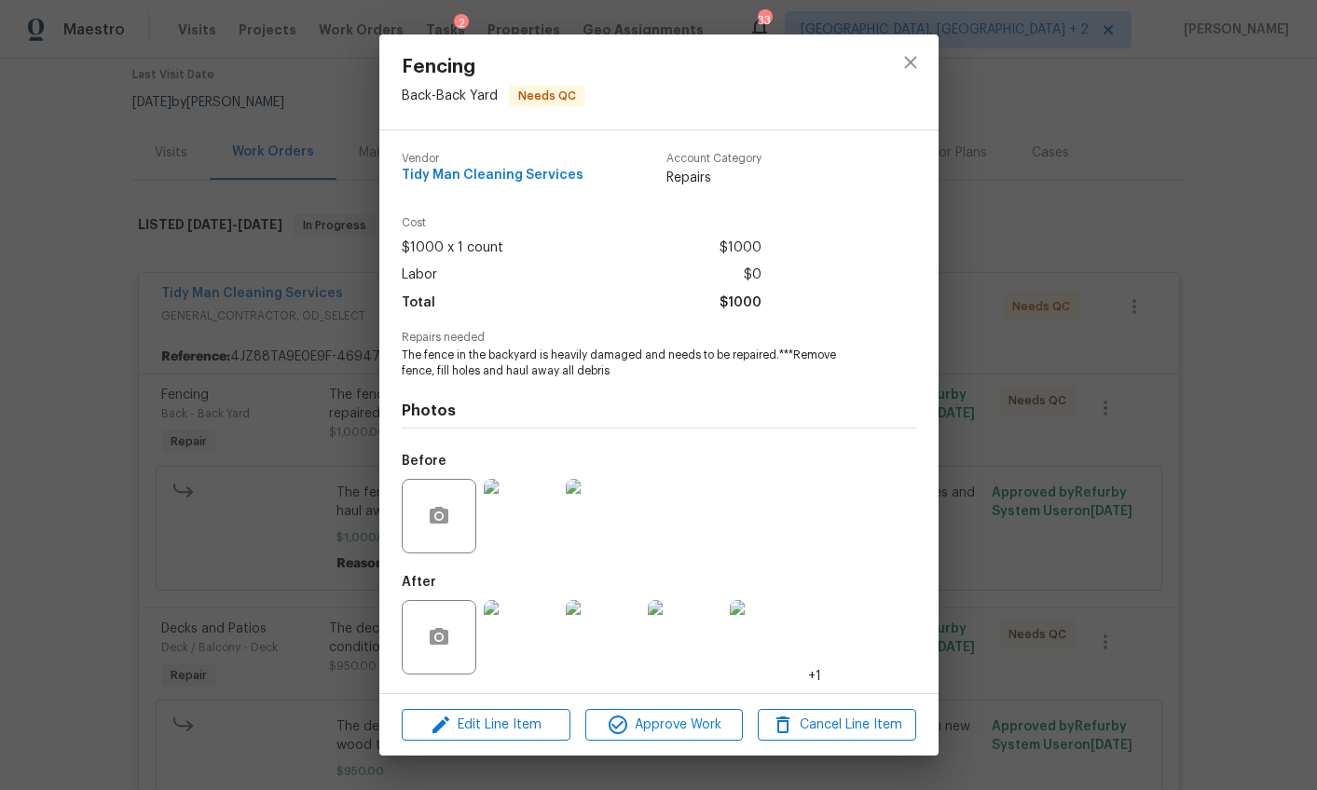
click at [511, 620] on img at bounding box center [521, 637] width 75 height 75
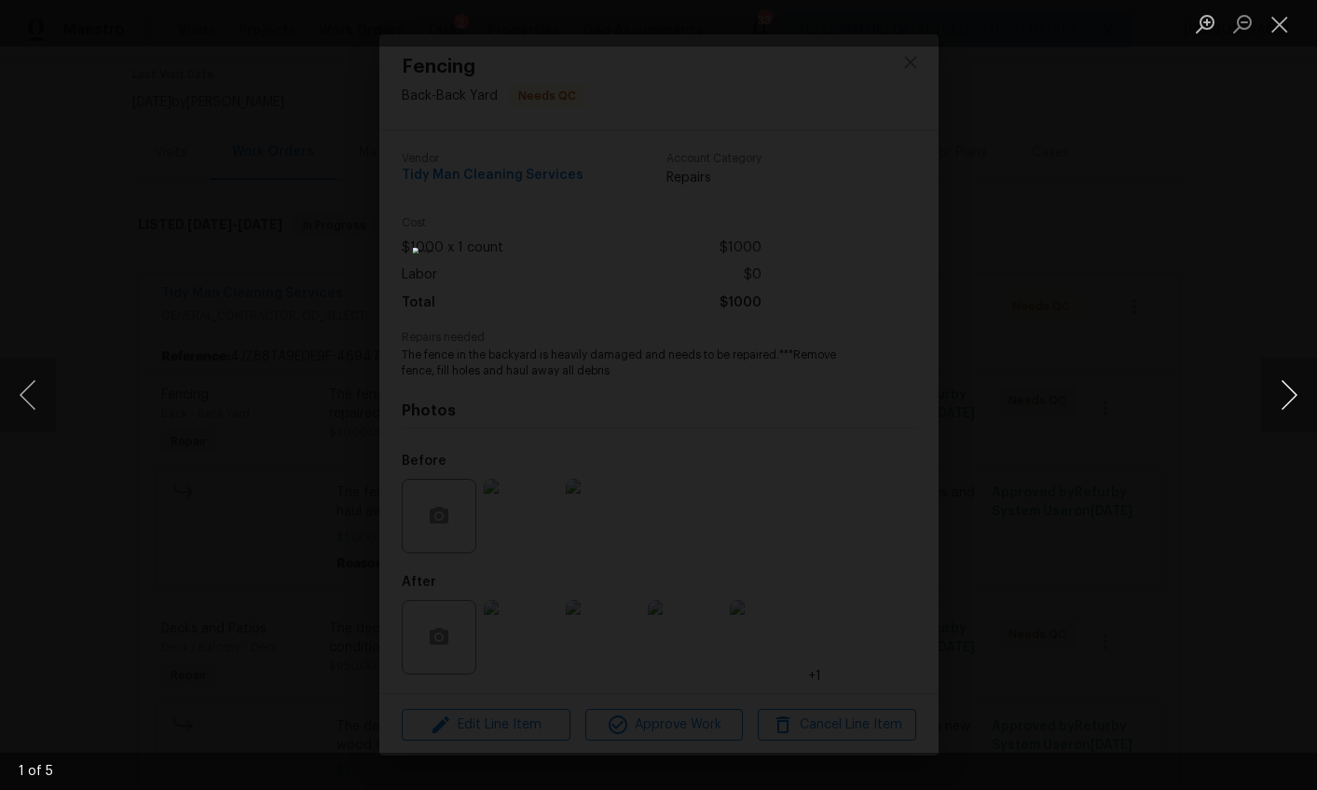
click at [1286, 394] on button "Next image" at bounding box center [1289, 395] width 56 height 75
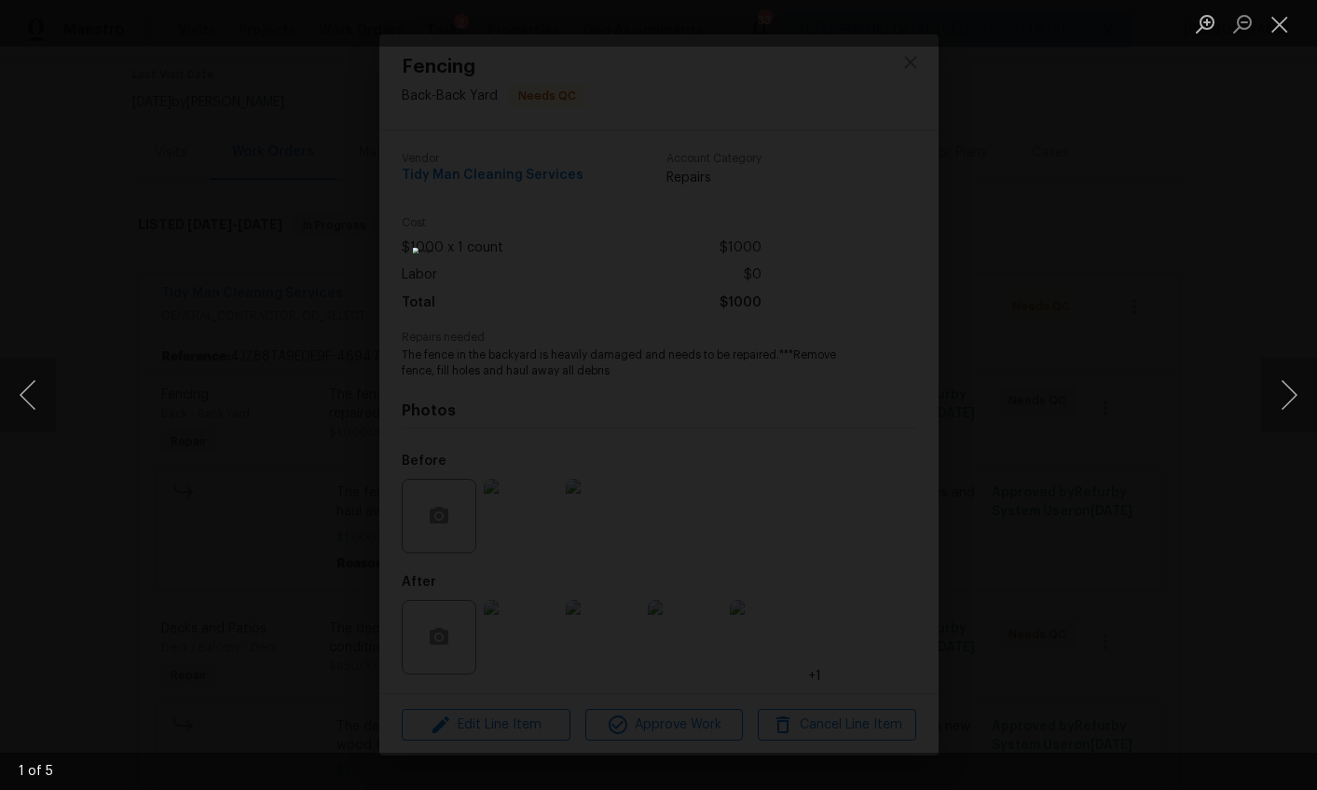
click at [1176, 457] on div "Lightbox" at bounding box center [658, 395] width 1317 height 790
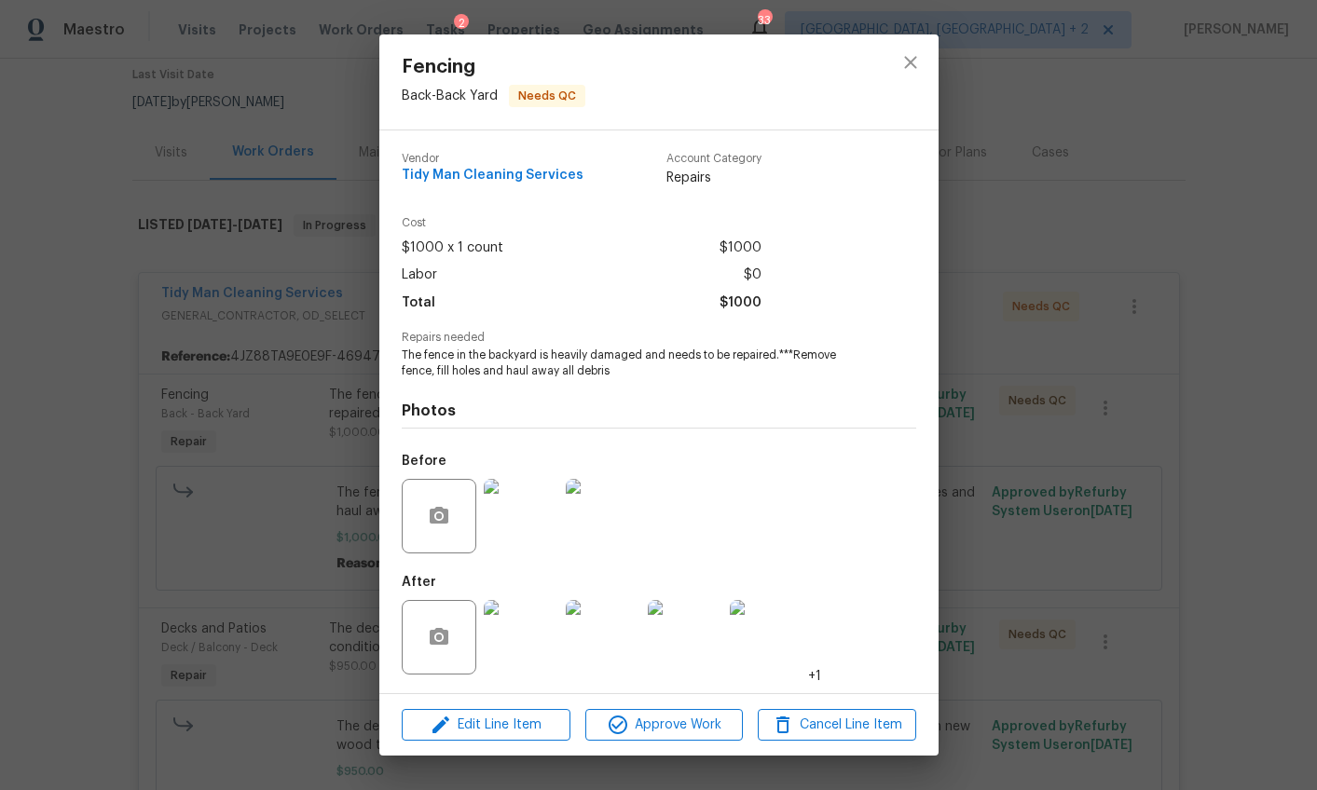
click at [1018, 440] on div "Fencing Back - Back Yard Needs QC Vendor Tidy Man Cleaning Services Account Cat…" at bounding box center [658, 395] width 1317 height 790
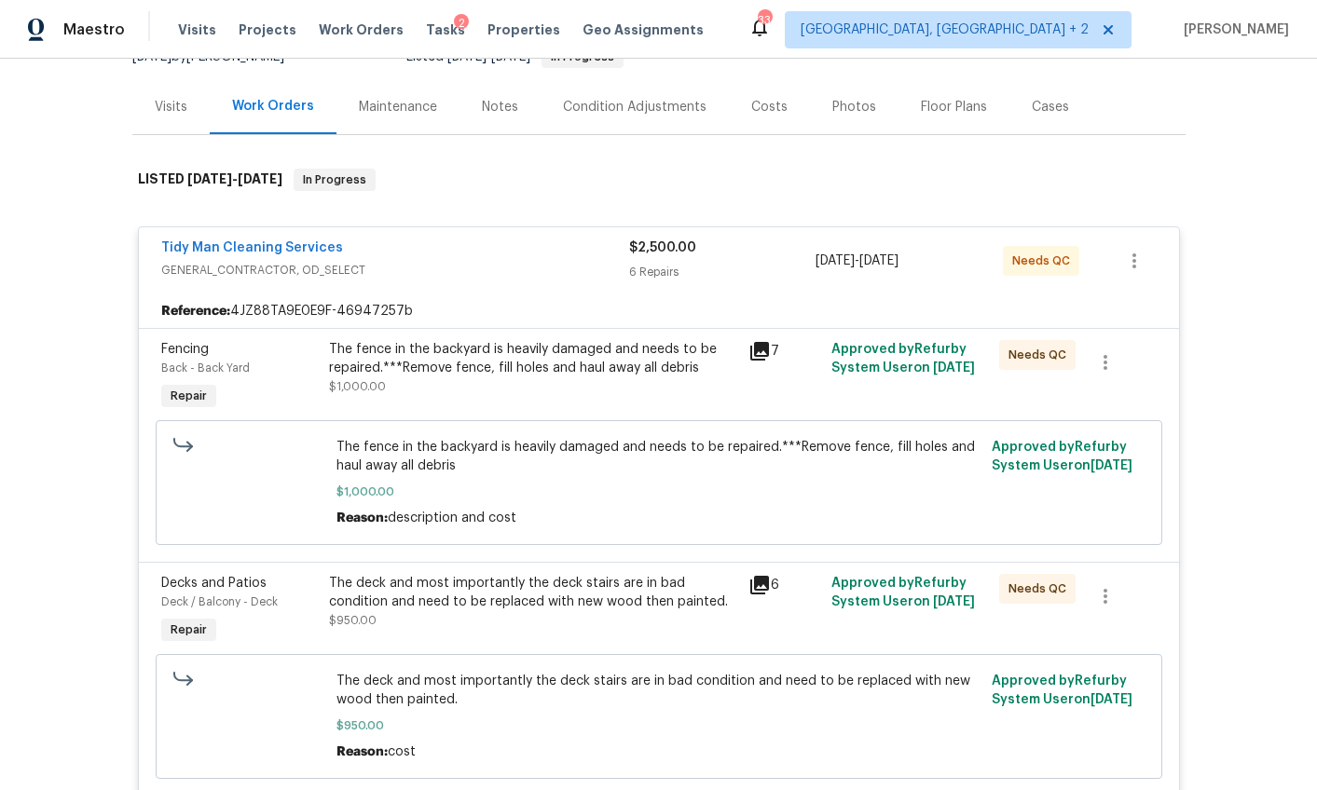
scroll to position [383, 0]
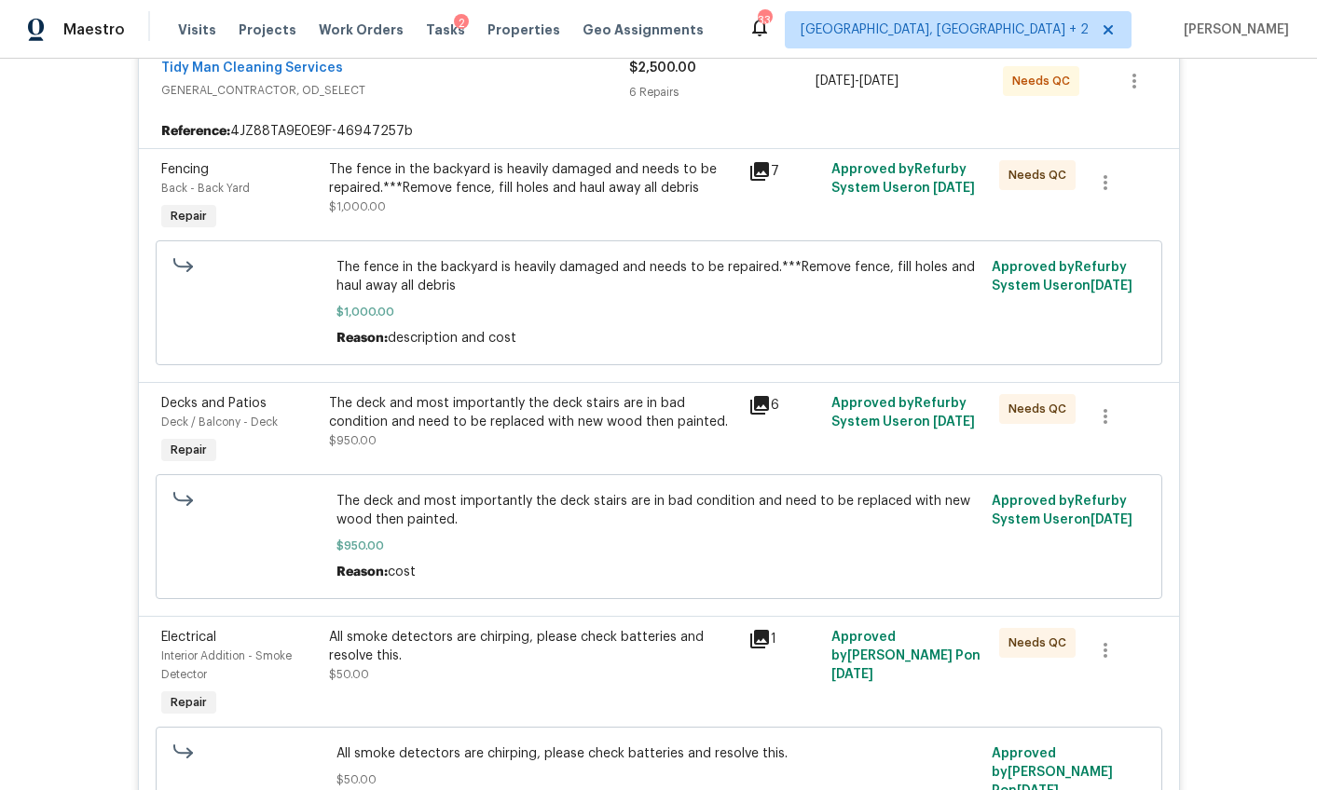
click at [459, 402] on div "The deck and most importantly the deck stairs are in bad condition and need to …" at bounding box center [533, 412] width 408 height 37
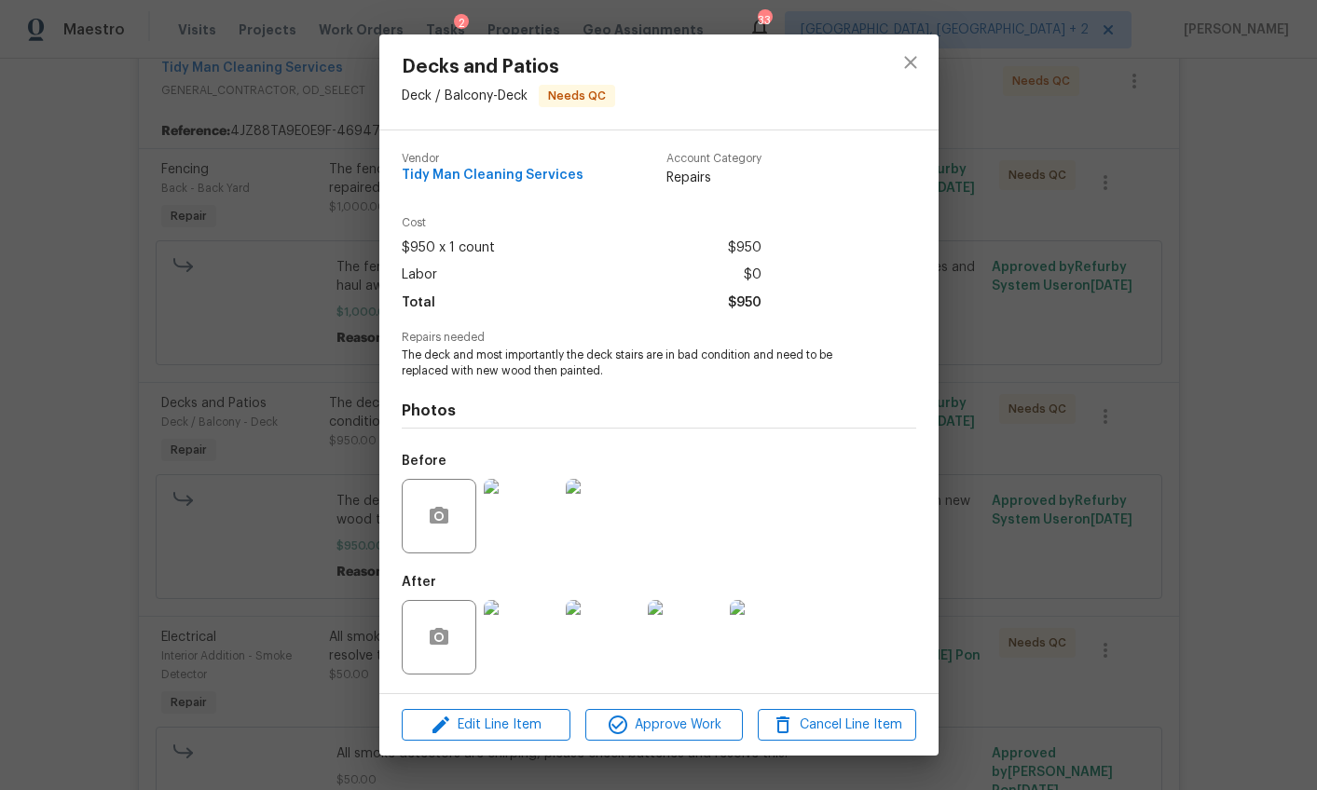
click at [525, 621] on img at bounding box center [521, 637] width 75 height 75
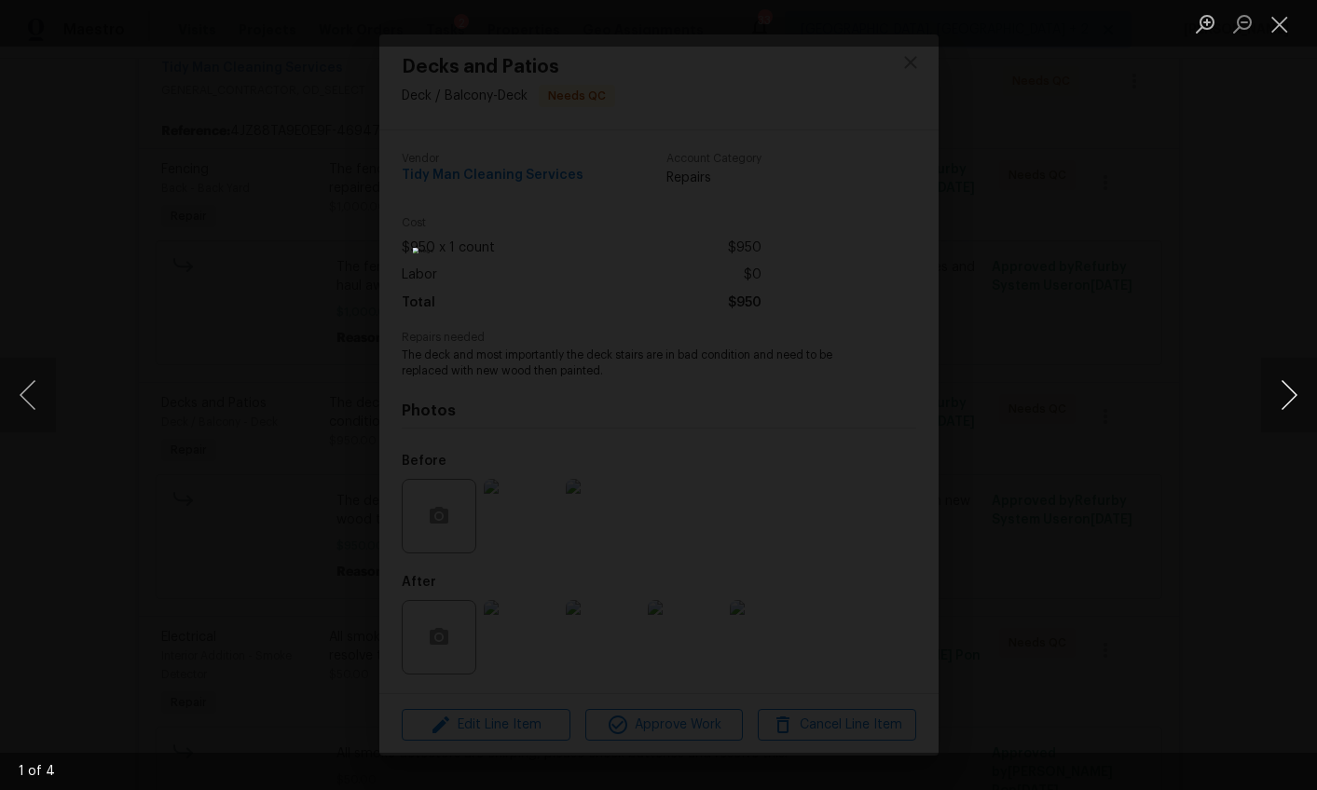
click at [1287, 391] on button "Next image" at bounding box center [1289, 395] width 56 height 75
click at [1141, 541] on div "Lightbox" at bounding box center [658, 395] width 1317 height 790
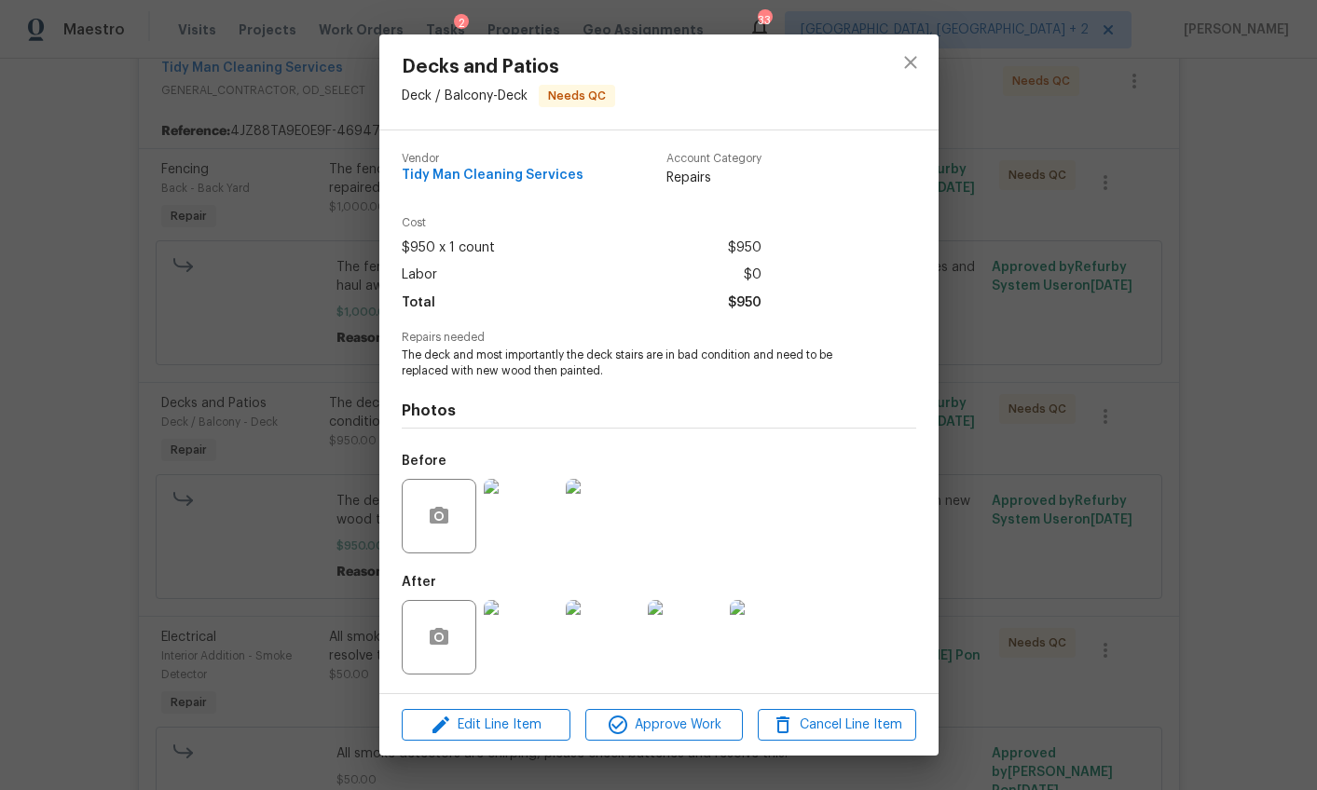
click at [1004, 512] on div "Decks and Patios Deck / Balcony - Deck Needs QC Vendor Tidy Man Cleaning Servic…" at bounding box center [658, 395] width 1317 height 790
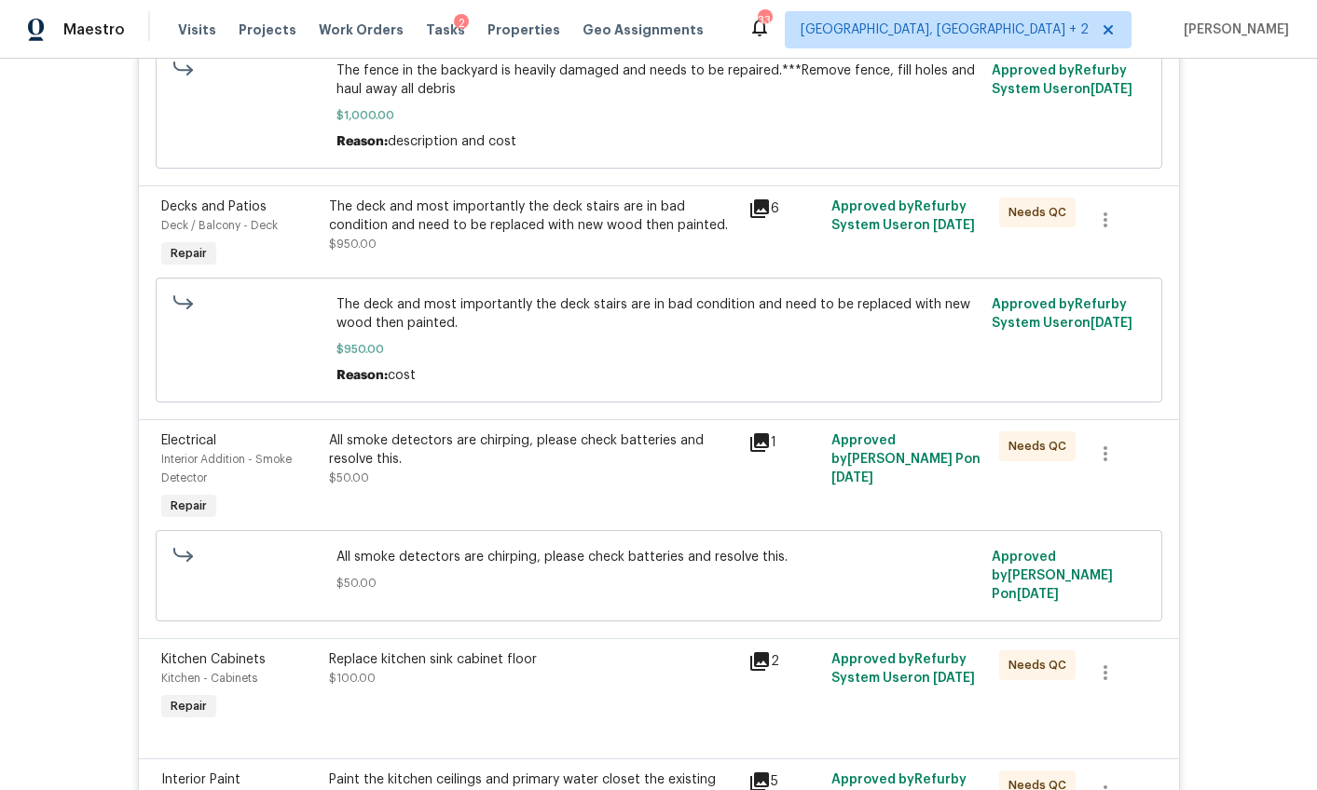
scroll to position [567, 0]
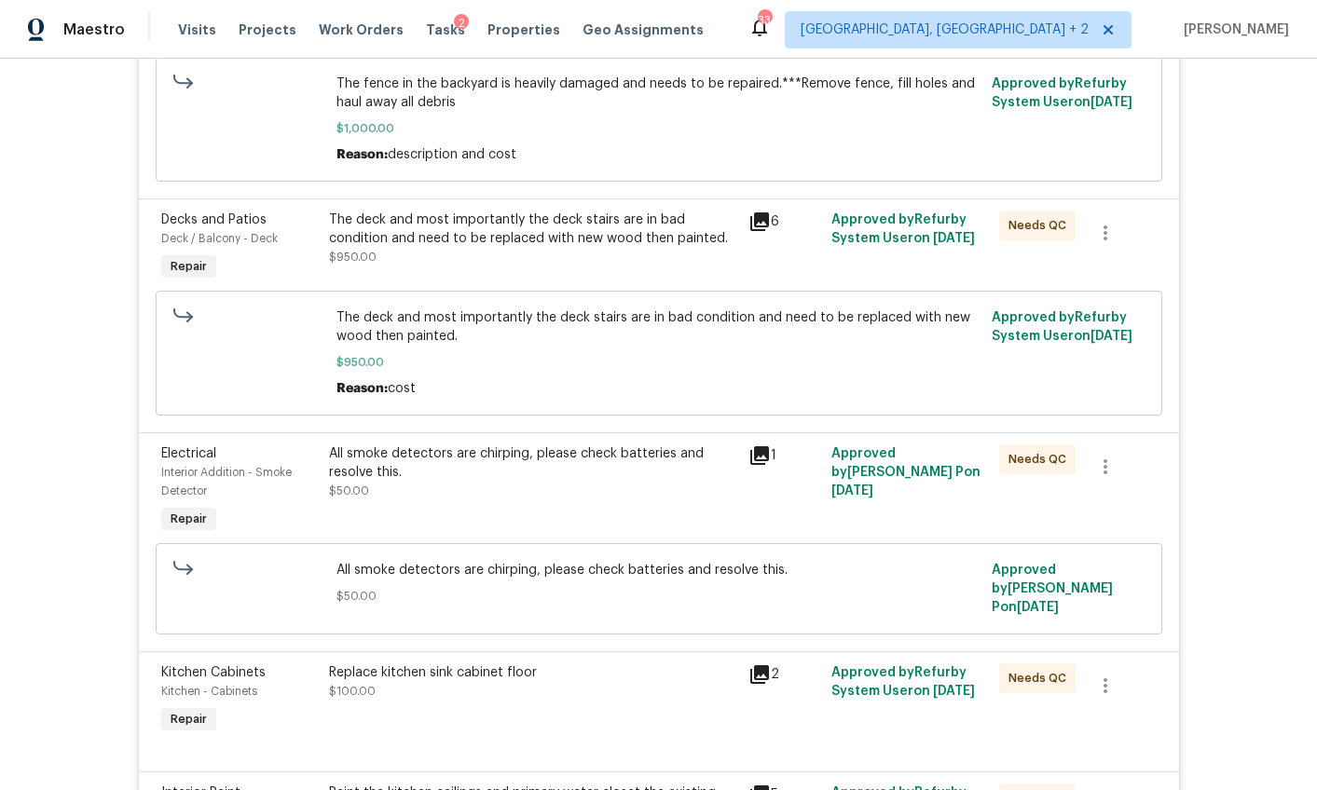
click at [517, 471] on div "All smoke detectors are chirping, please check batteries and resolve this." at bounding box center [533, 462] width 408 height 37
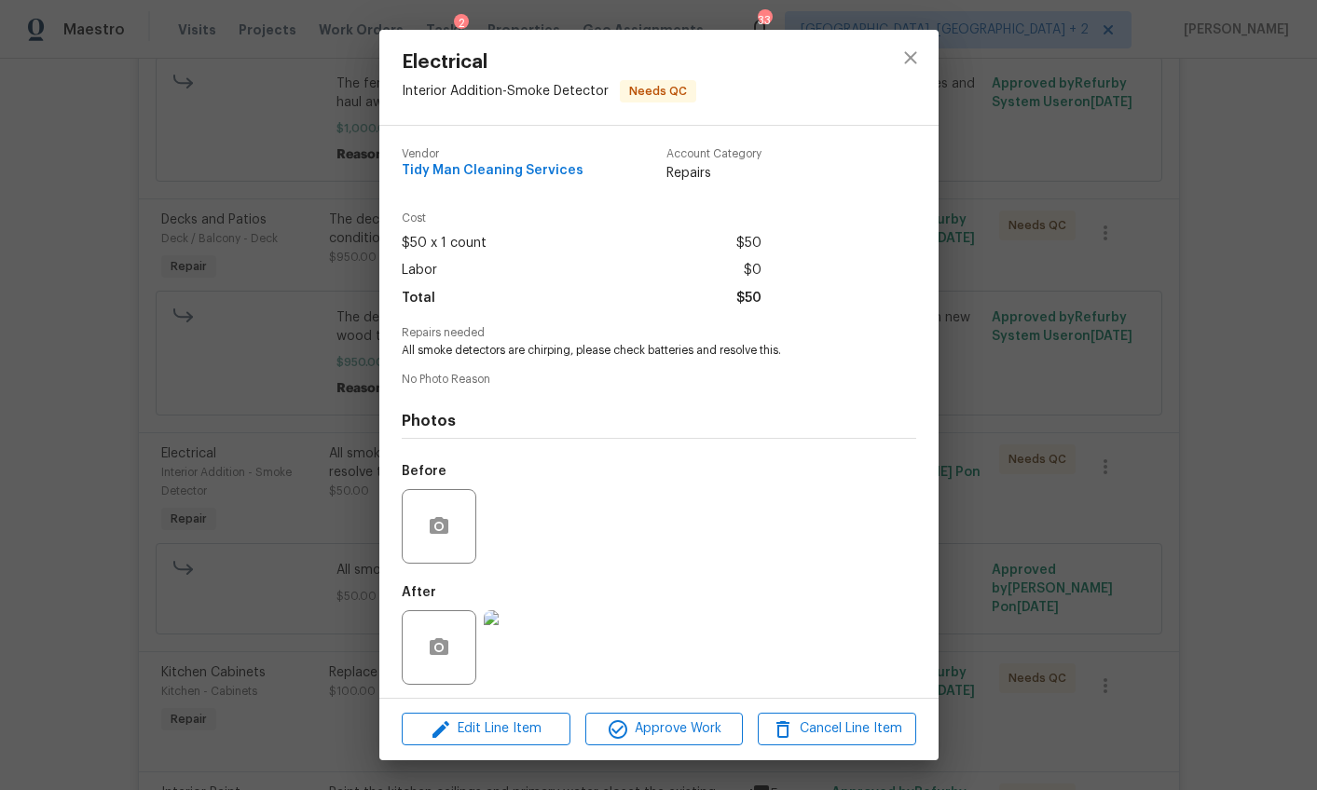
click at [1118, 533] on div "Electrical Interior Addition - Smoke Detector Needs QC Vendor Tidy Man Cleaning…" at bounding box center [658, 395] width 1317 height 790
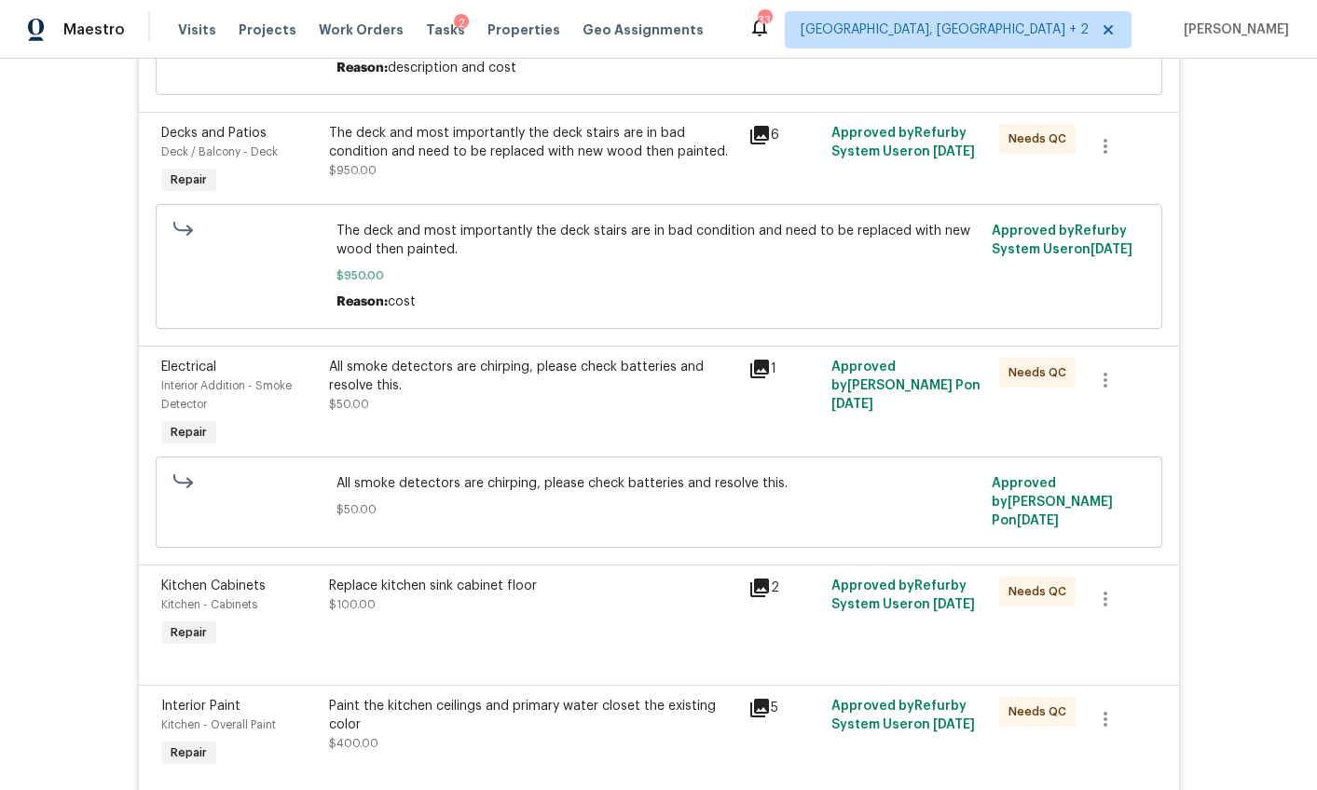
scroll to position [647, 0]
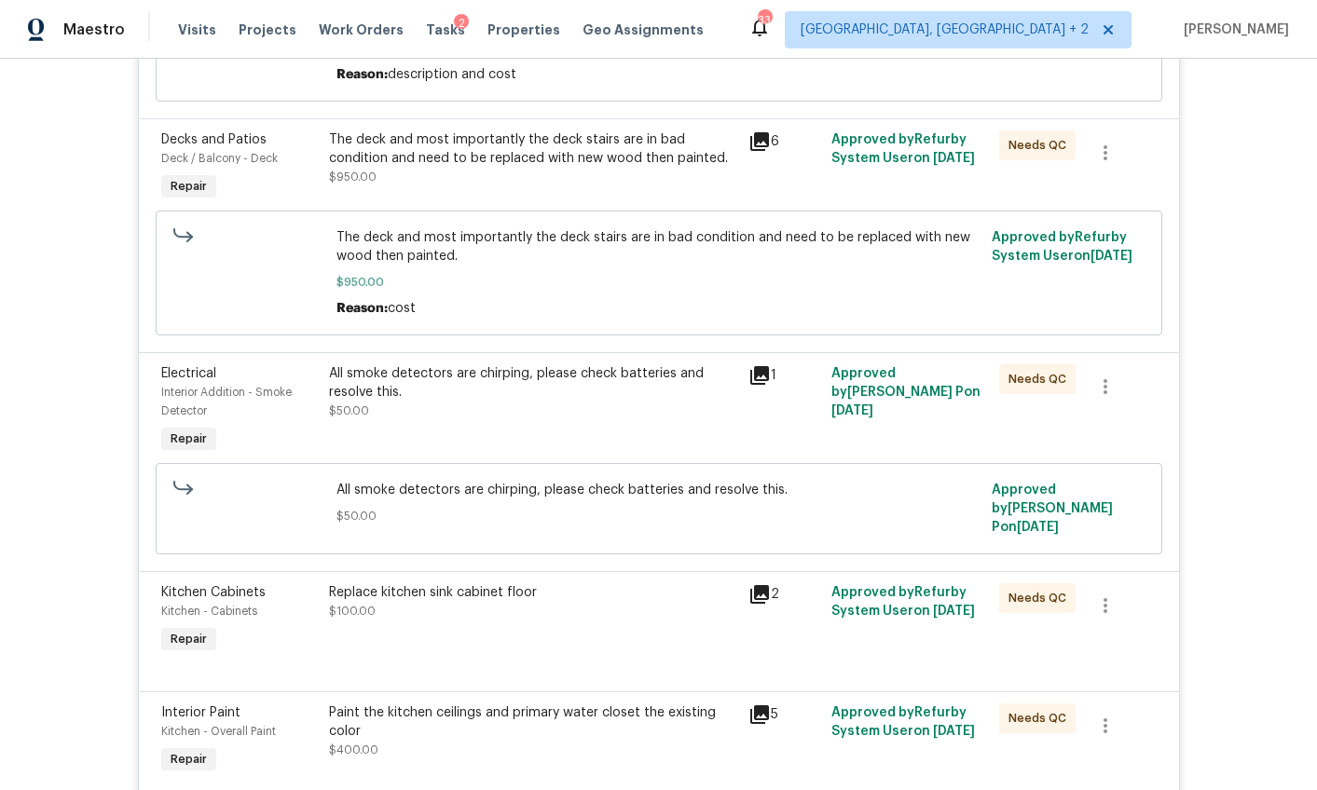
click at [468, 600] on div "Replace kitchen sink cabinet floor $100.00" at bounding box center [533, 601] width 408 height 37
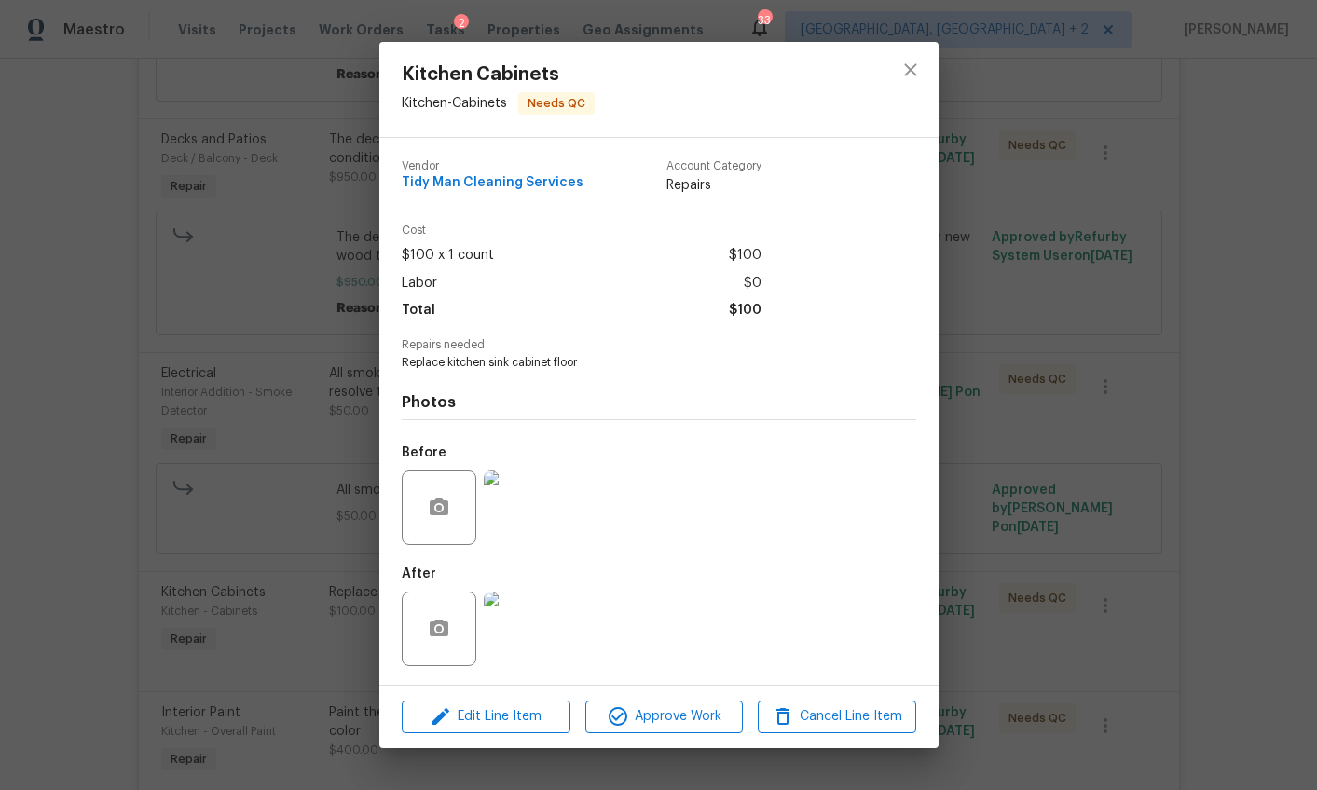
click at [540, 636] on img at bounding box center [521, 629] width 75 height 75
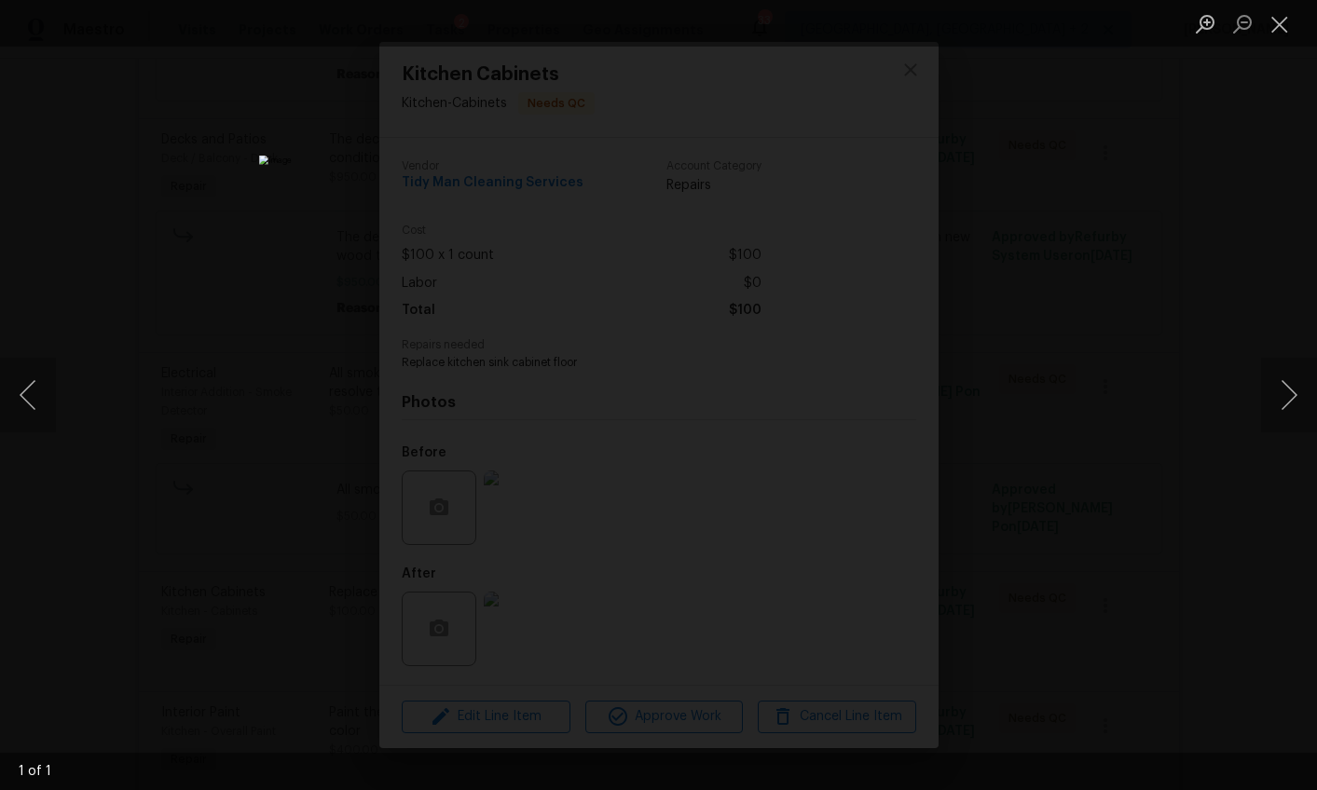
click at [1196, 538] on div "Lightbox" at bounding box center [658, 395] width 1317 height 790
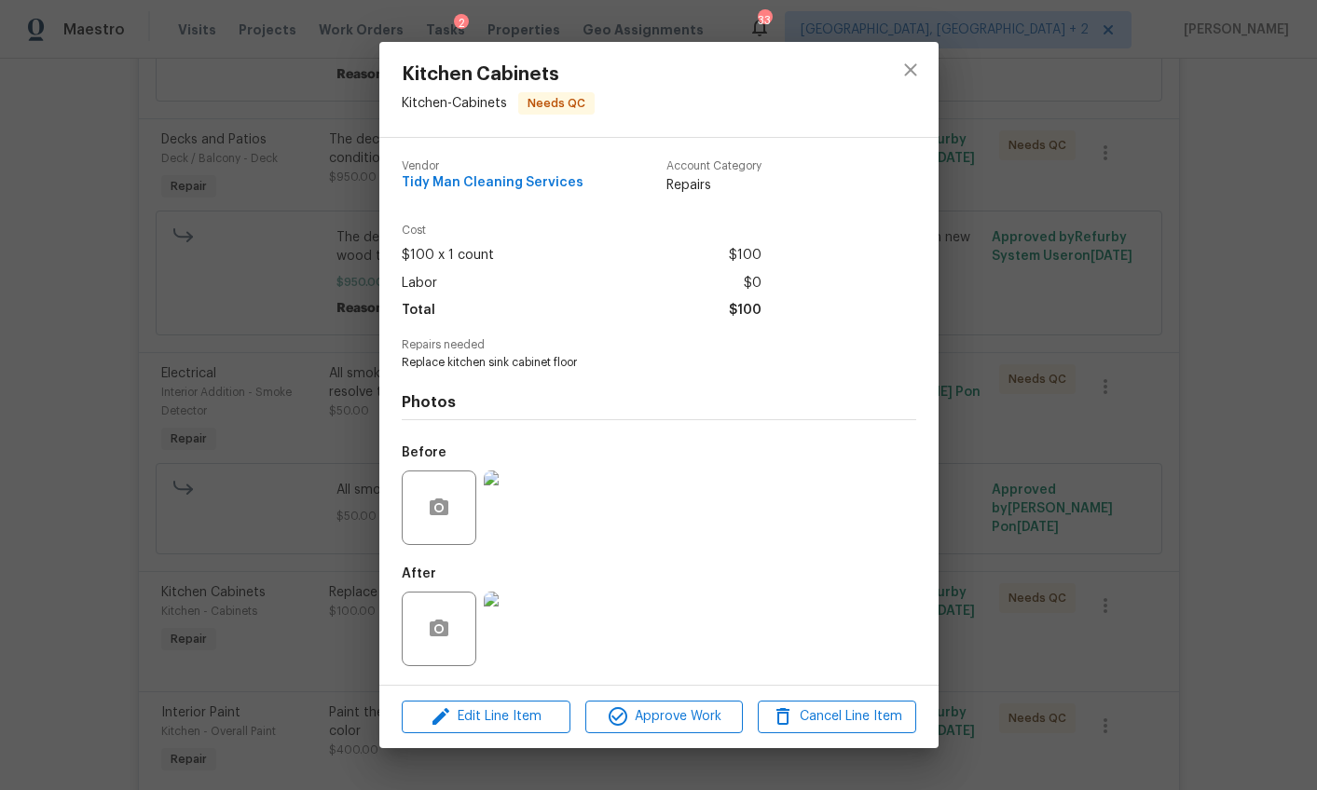
click at [1079, 564] on div "Kitchen Cabinets Kitchen - Cabinets Needs QC Vendor Tidy Man Cleaning Services …" at bounding box center [658, 395] width 1317 height 790
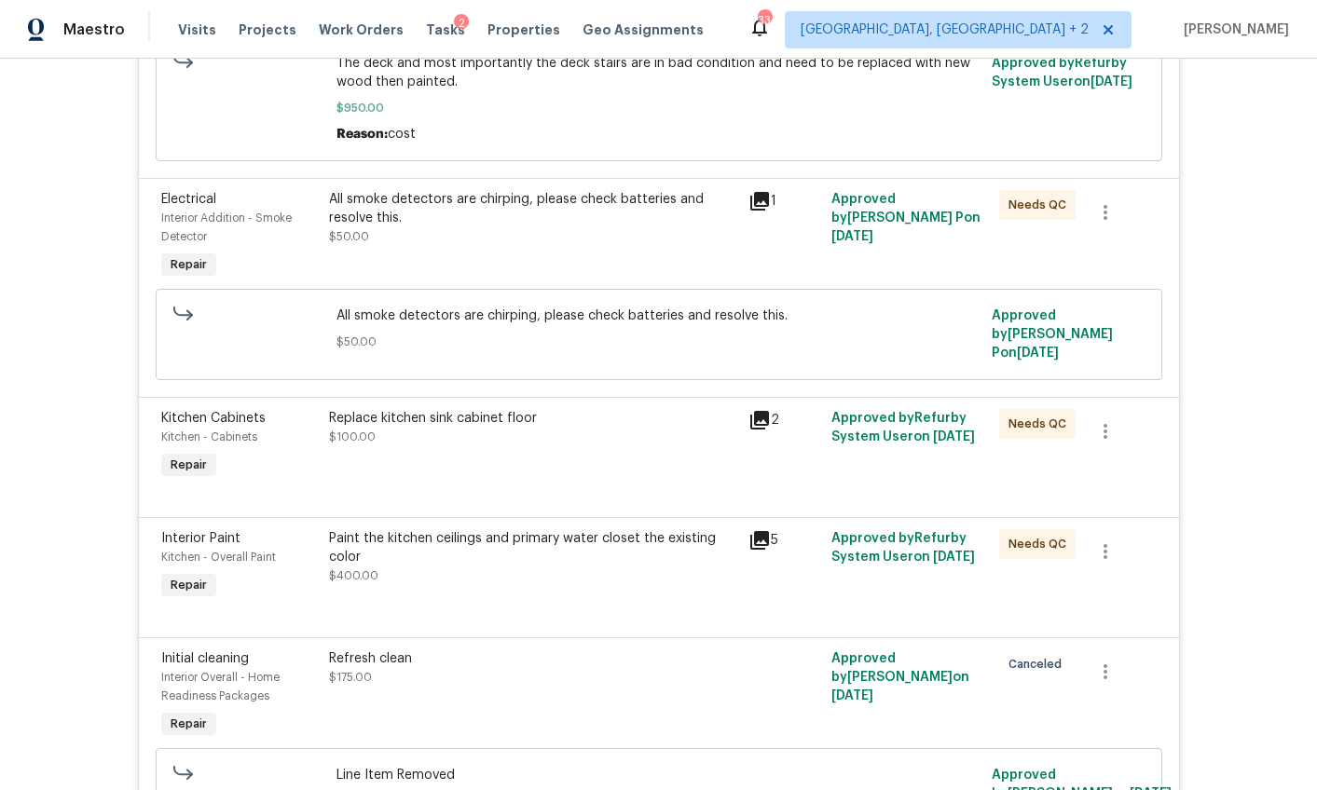
scroll to position [1062, 0]
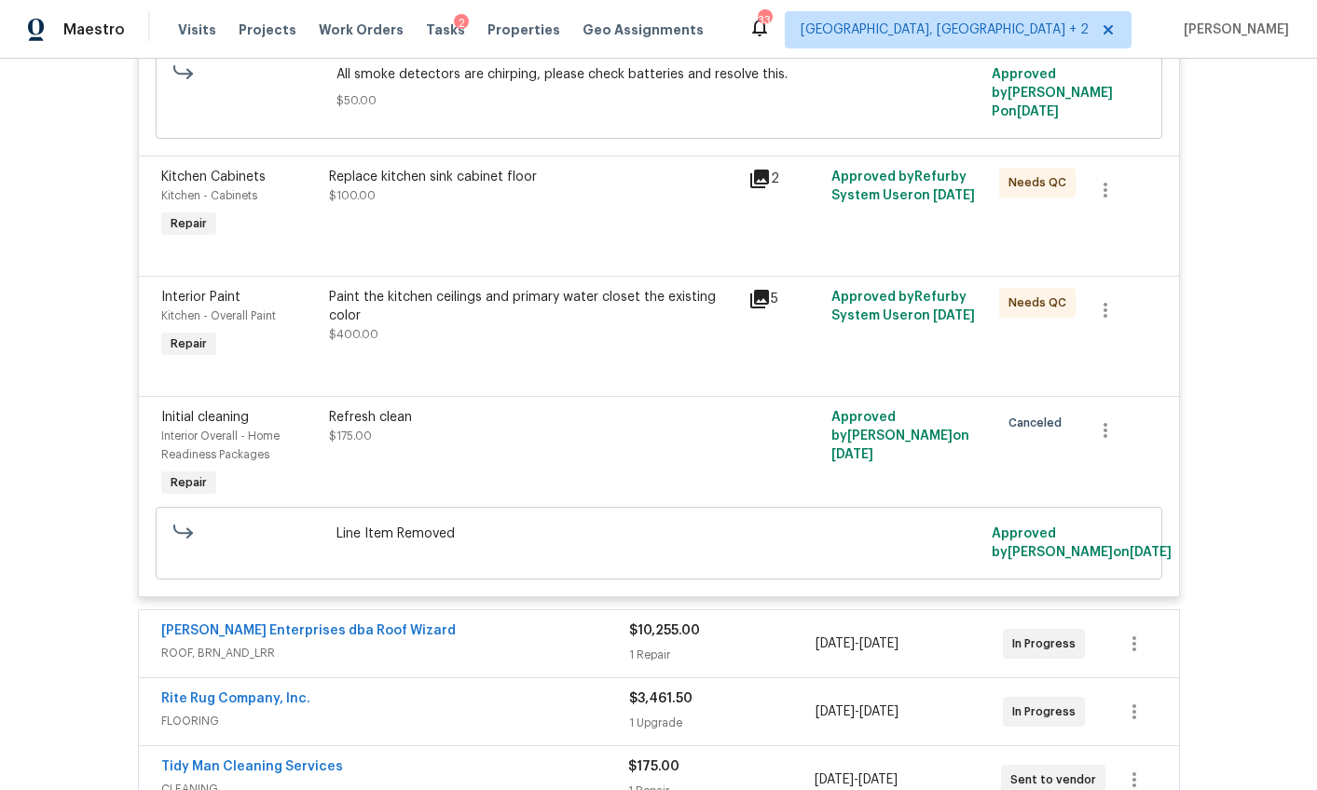
click at [488, 298] on div "Paint the kitchen ceilings and primary water closet the existing color" at bounding box center [533, 306] width 408 height 37
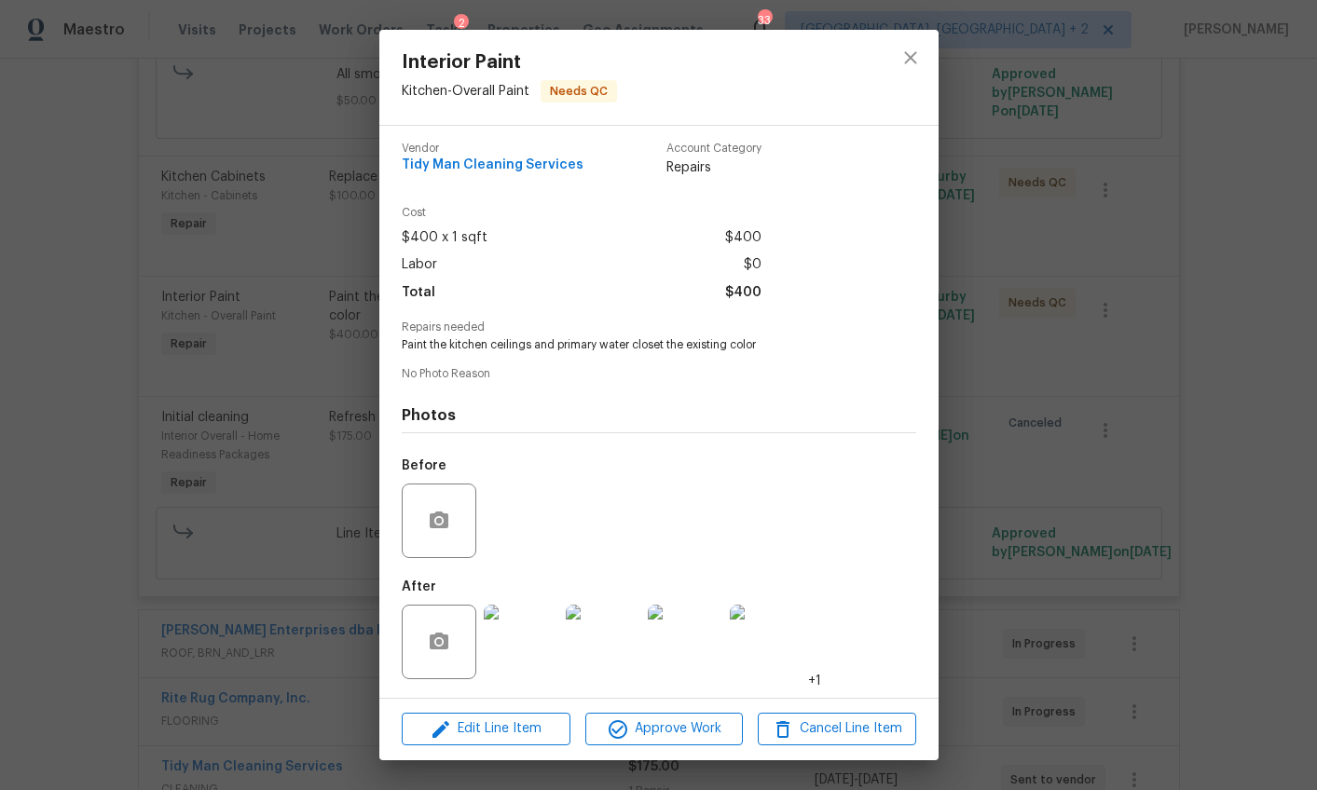
scroll to position [0, 0]
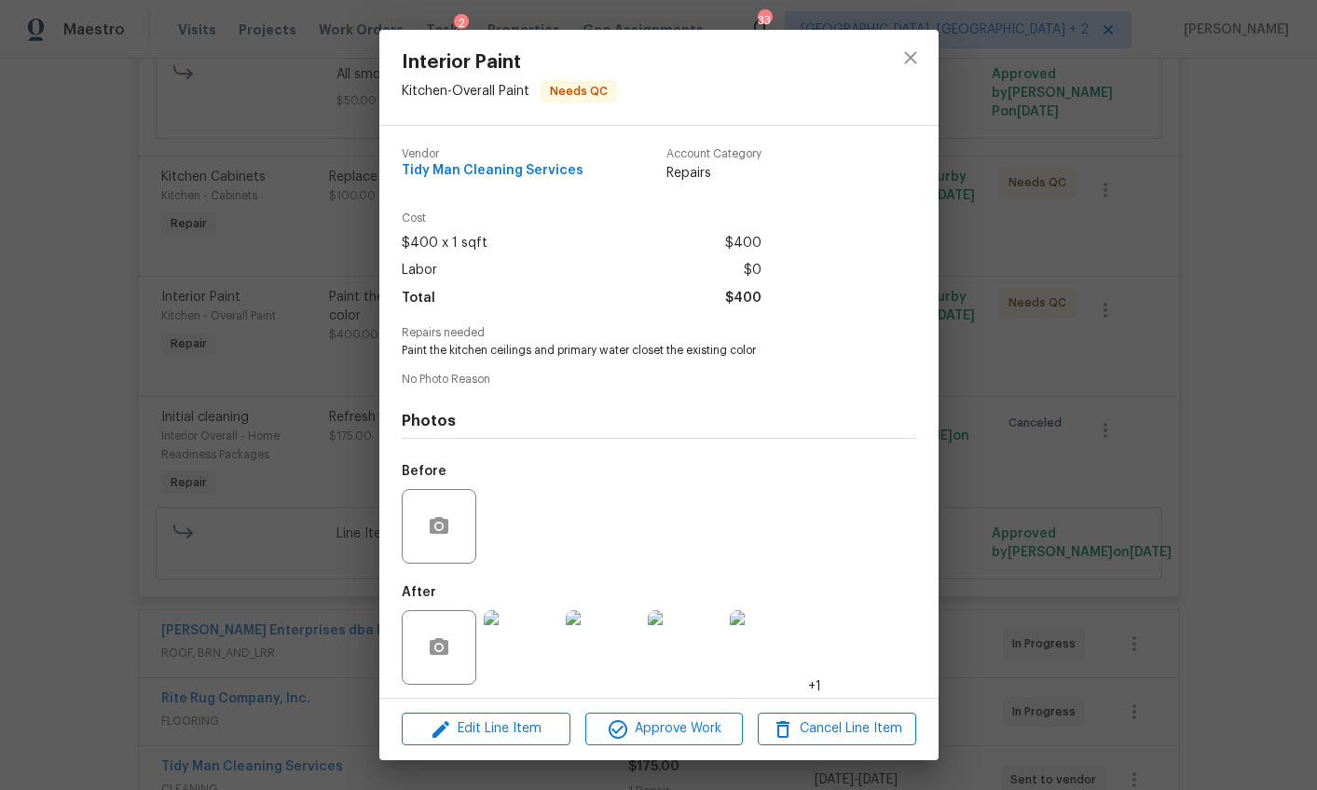
click at [529, 627] on img at bounding box center [521, 647] width 75 height 75
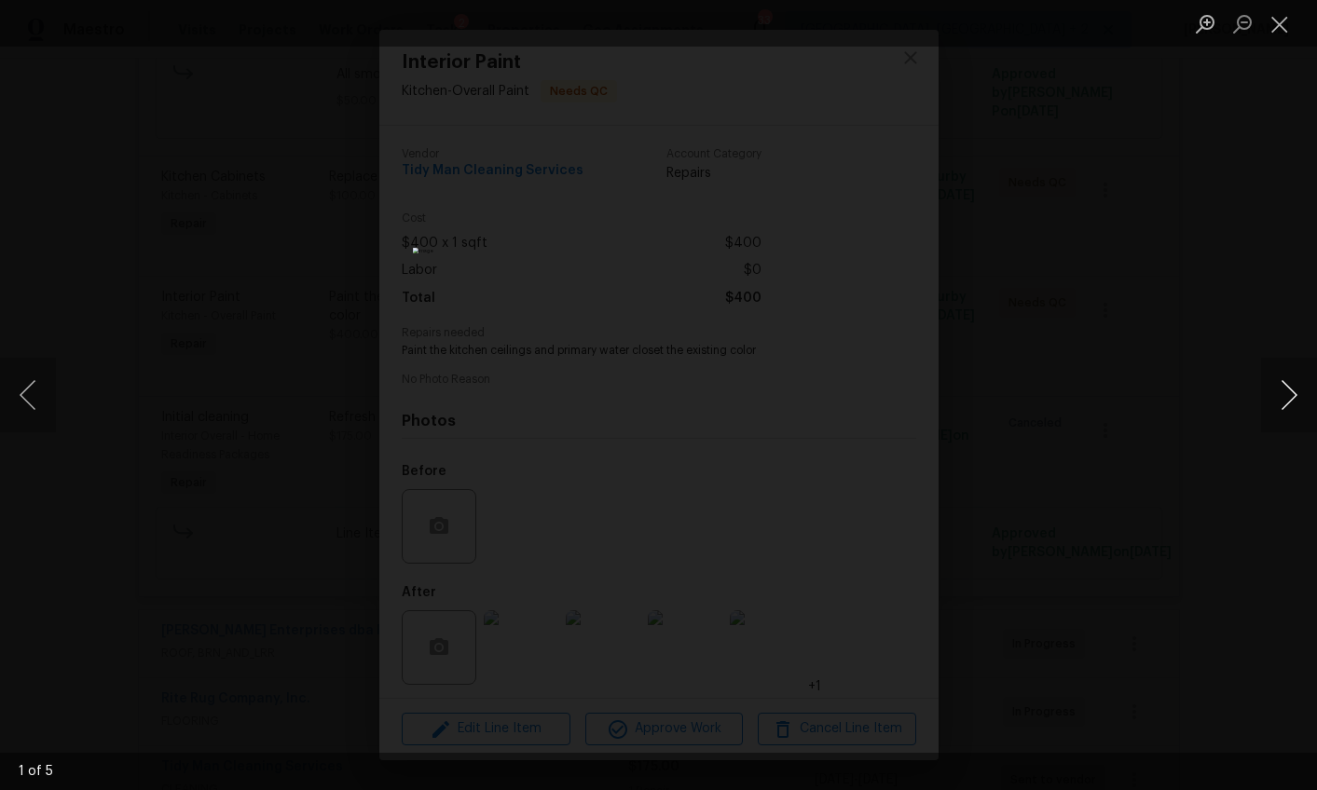
click at [1276, 390] on button "Next image" at bounding box center [1289, 395] width 56 height 75
click at [1275, 390] on button "Next image" at bounding box center [1289, 395] width 56 height 75
click at [1066, 593] on div "Lightbox" at bounding box center [658, 395] width 1317 height 790
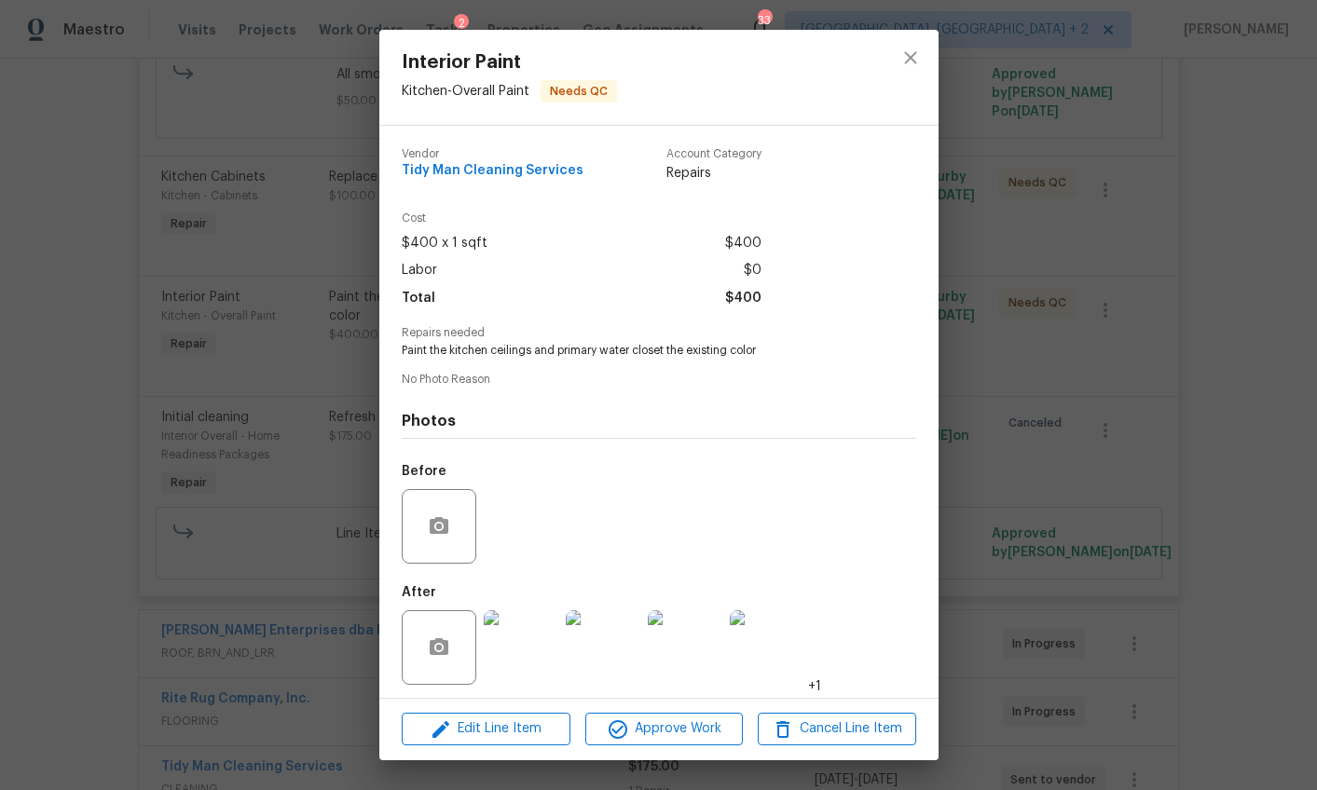
click at [1066, 593] on div "Interior Paint Kitchen - Overall Paint Needs QC Vendor Tidy Man Cleaning Servic…" at bounding box center [658, 395] width 1317 height 790
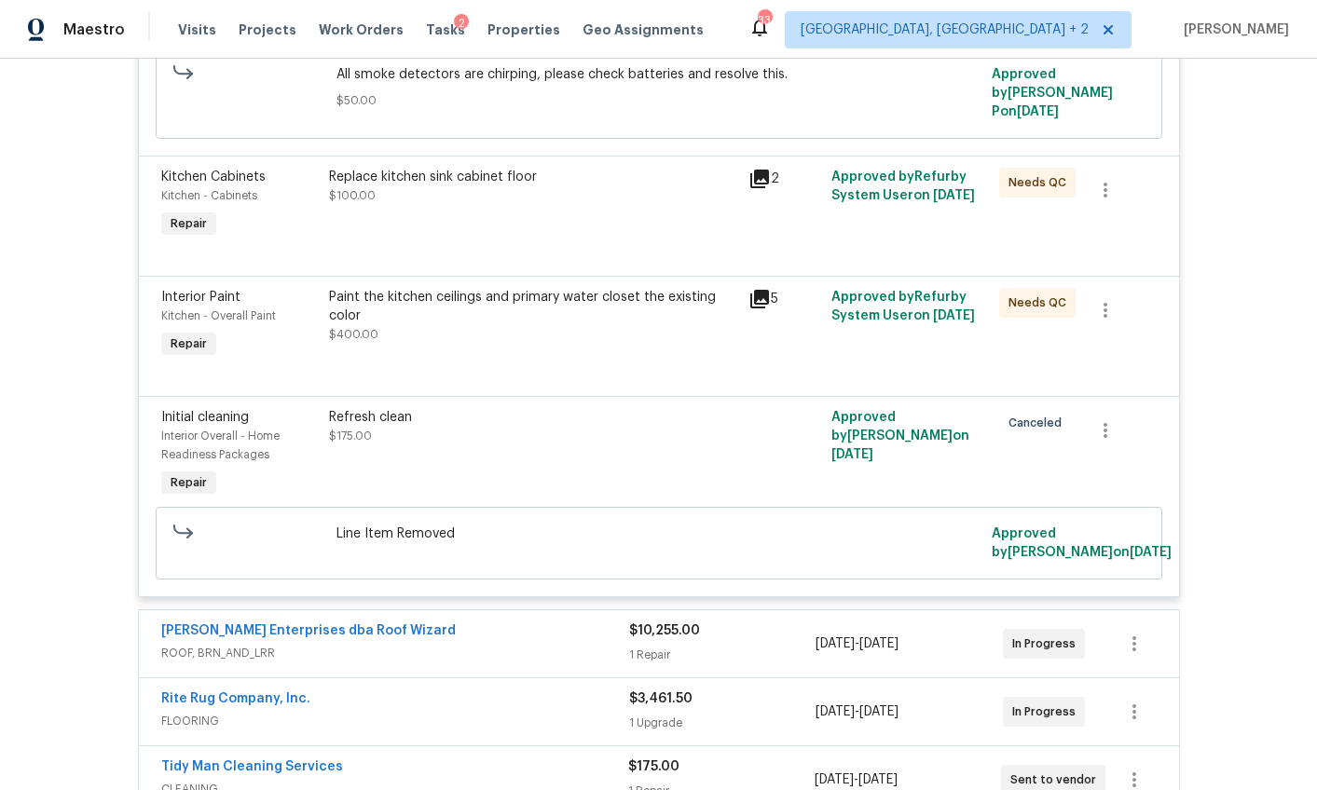
click at [553, 308] on div "Paint the kitchen ceilings and primary water closet the existing color" at bounding box center [533, 306] width 408 height 37
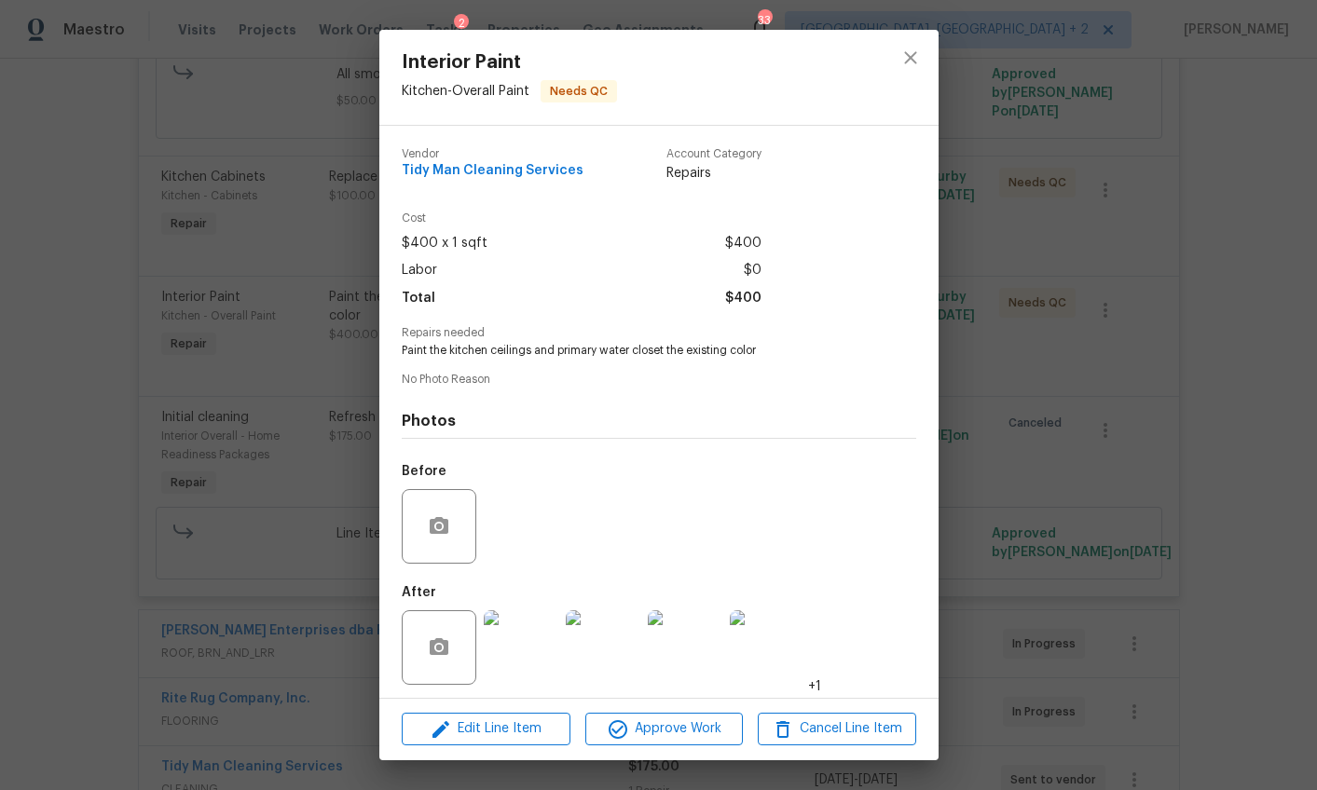
click at [532, 639] on img at bounding box center [521, 647] width 75 height 75
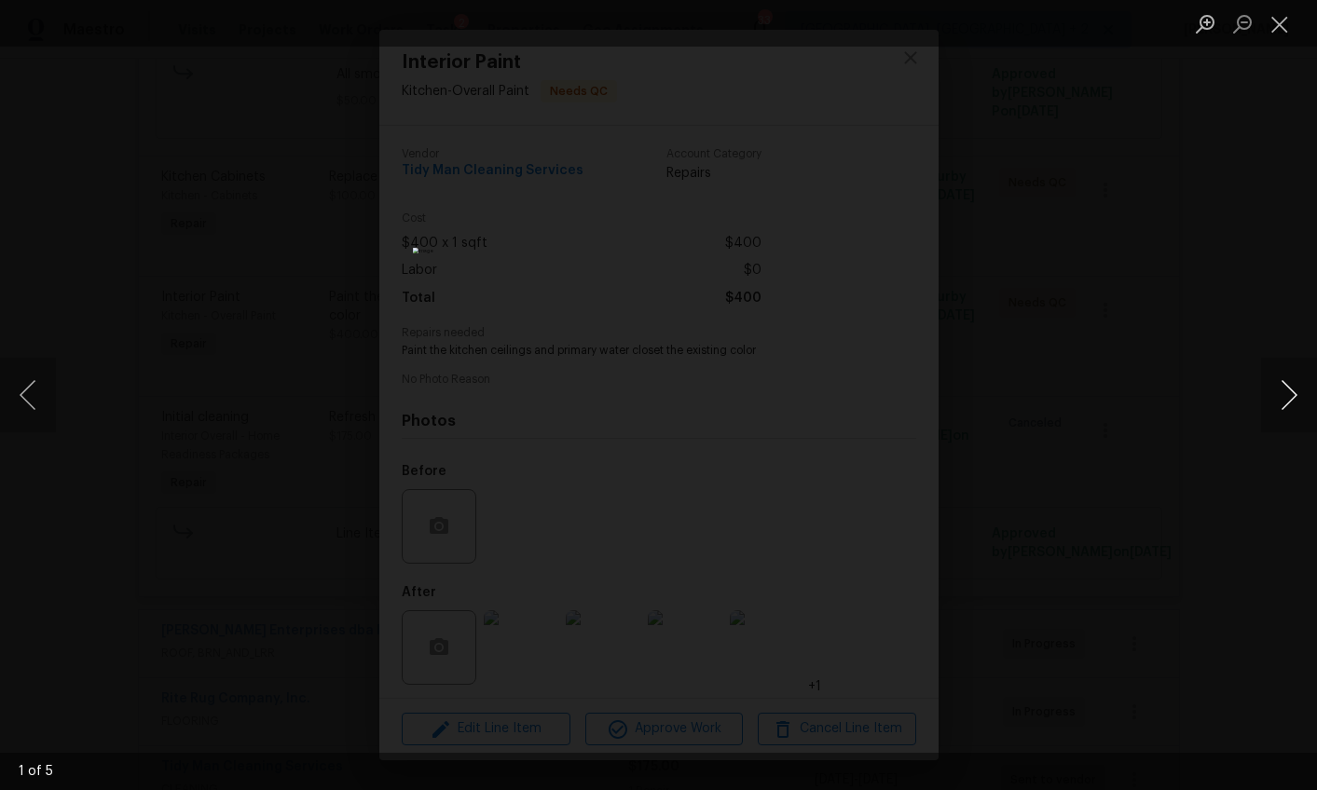
click at [1286, 396] on button "Next image" at bounding box center [1289, 395] width 56 height 75
click at [17, 393] on button "Previous image" at bounding box center [28, 395] width 56 height 75
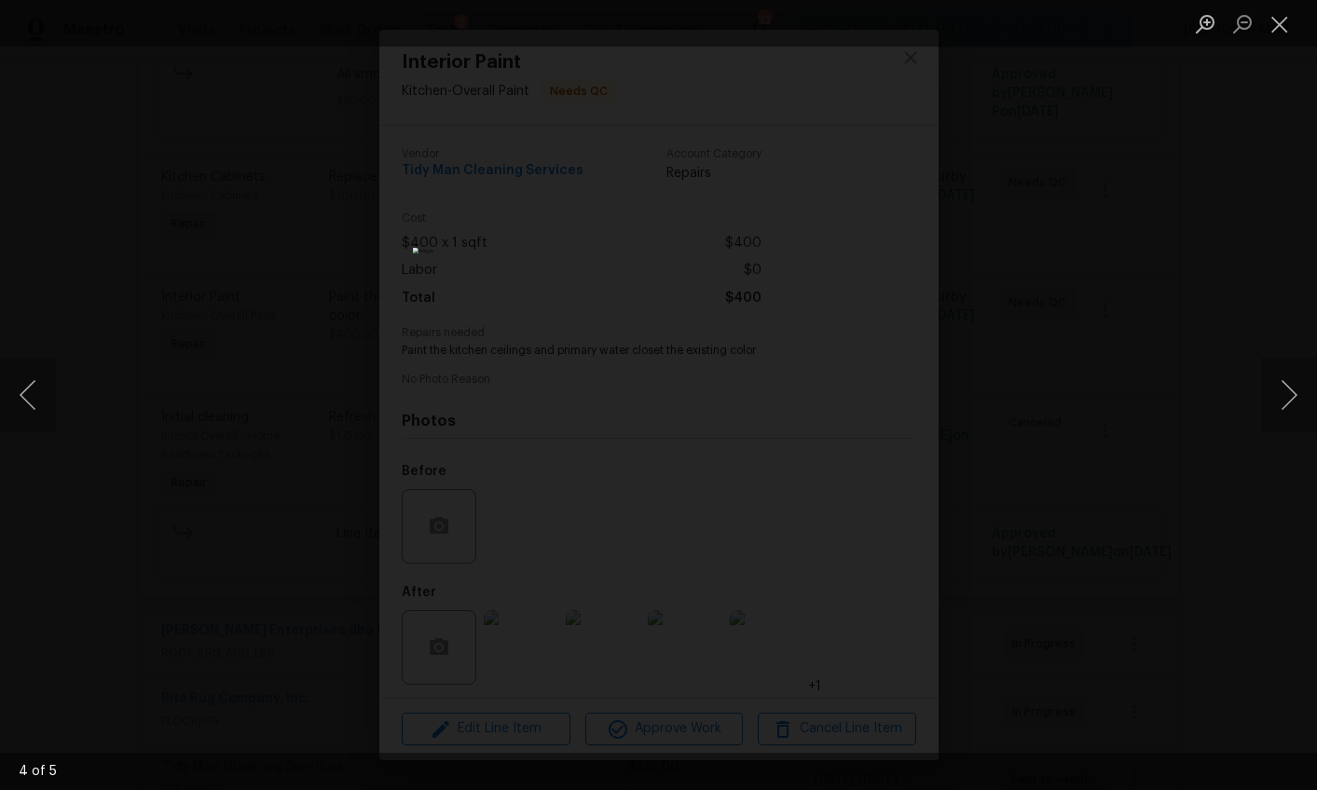
click at [1123, 533] on div "Lightbox" at bounding box center [658, 395] width 1317 height 790
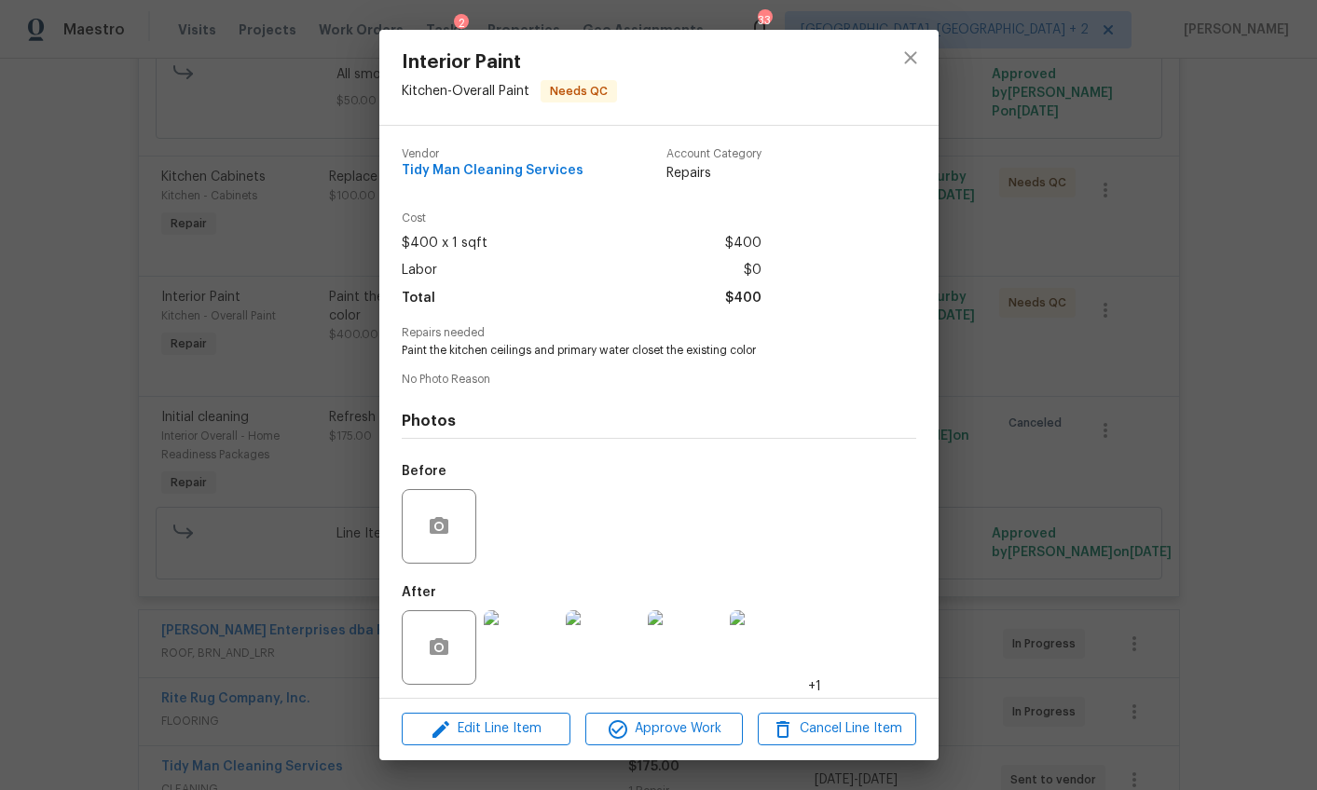
click at [1048, 542] on div "Interior Paint Kitchen - Overall Paint Needs QC Vendor Tidy Man Cleaning Servic…" at bounding box center [658, 395] width 1317 height 790
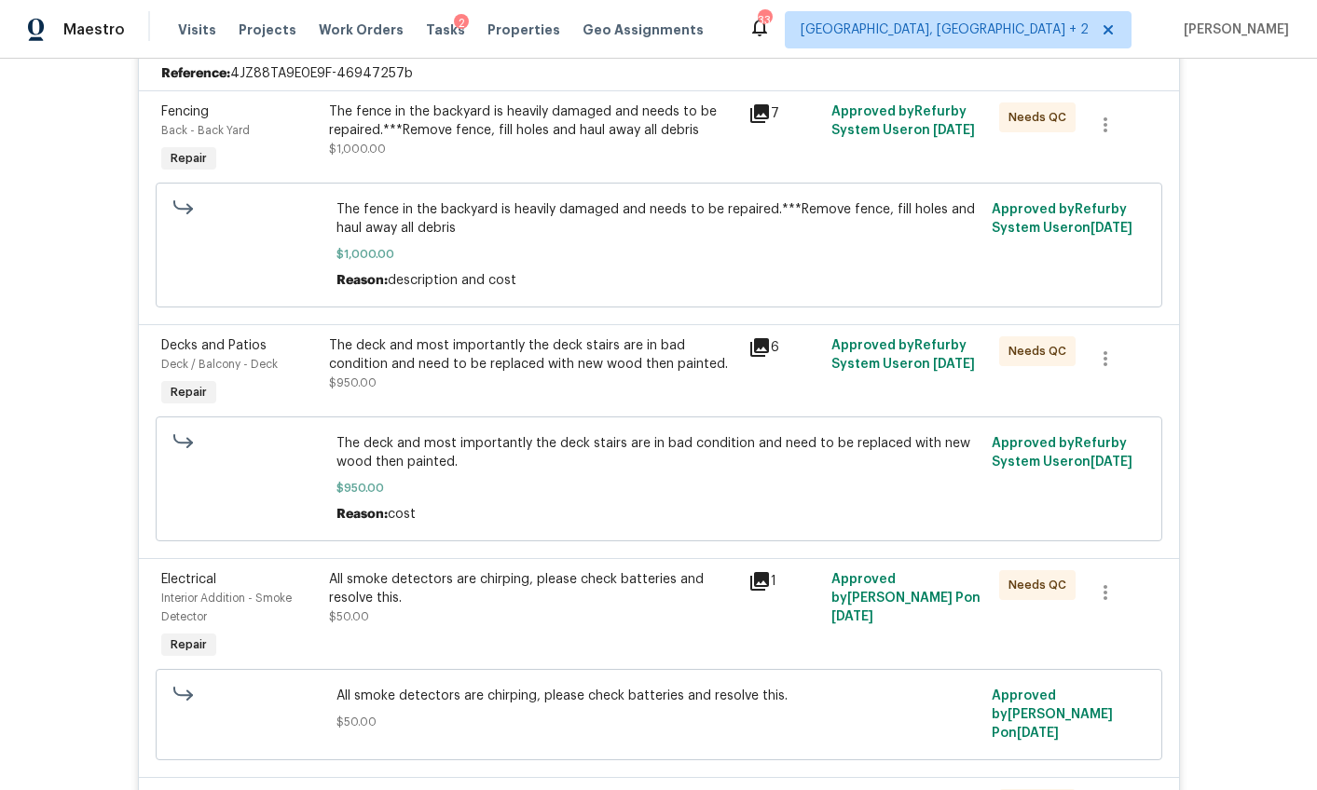
scroll to position [330, 0]
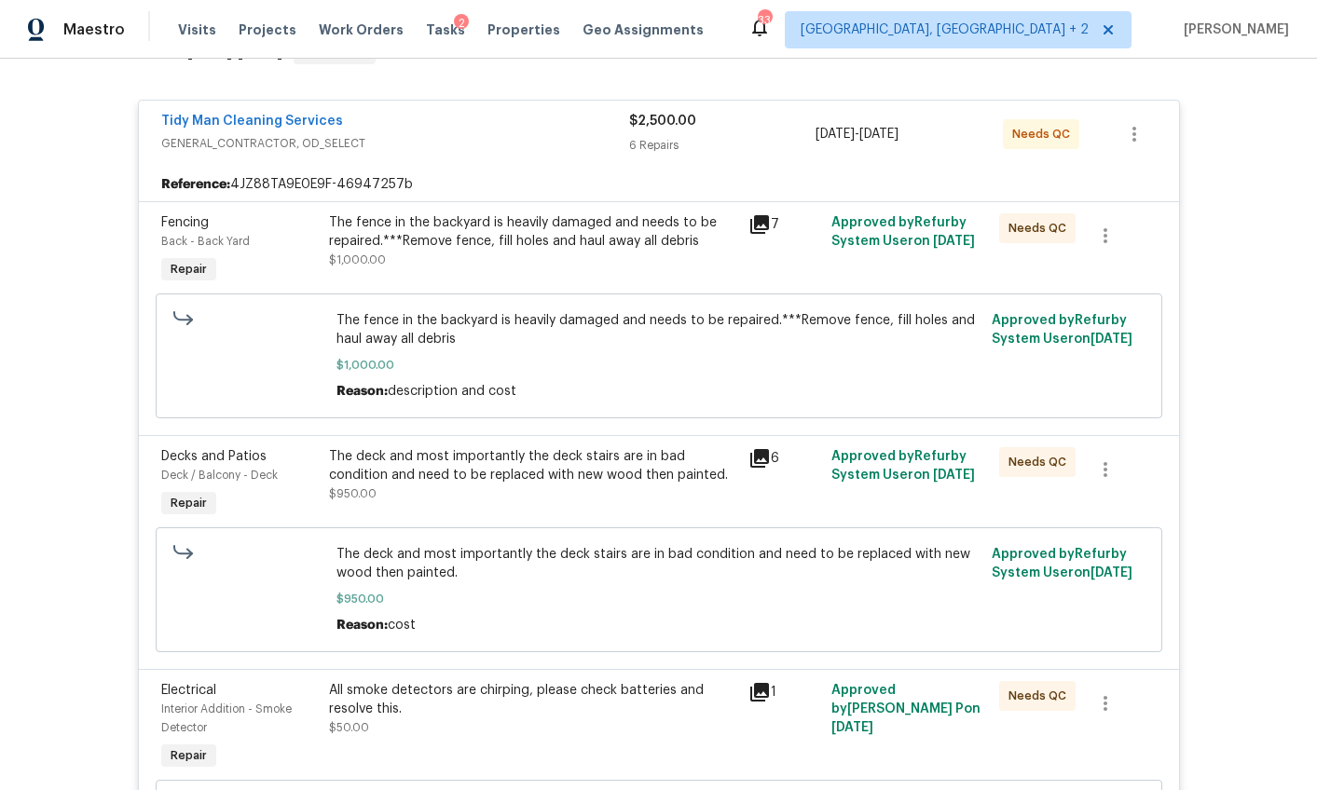
click at [521, 142] on span "GENERAL_CONTRACTOR, OD_SELECT" at bounding box center [395, 143] width 468 height 19
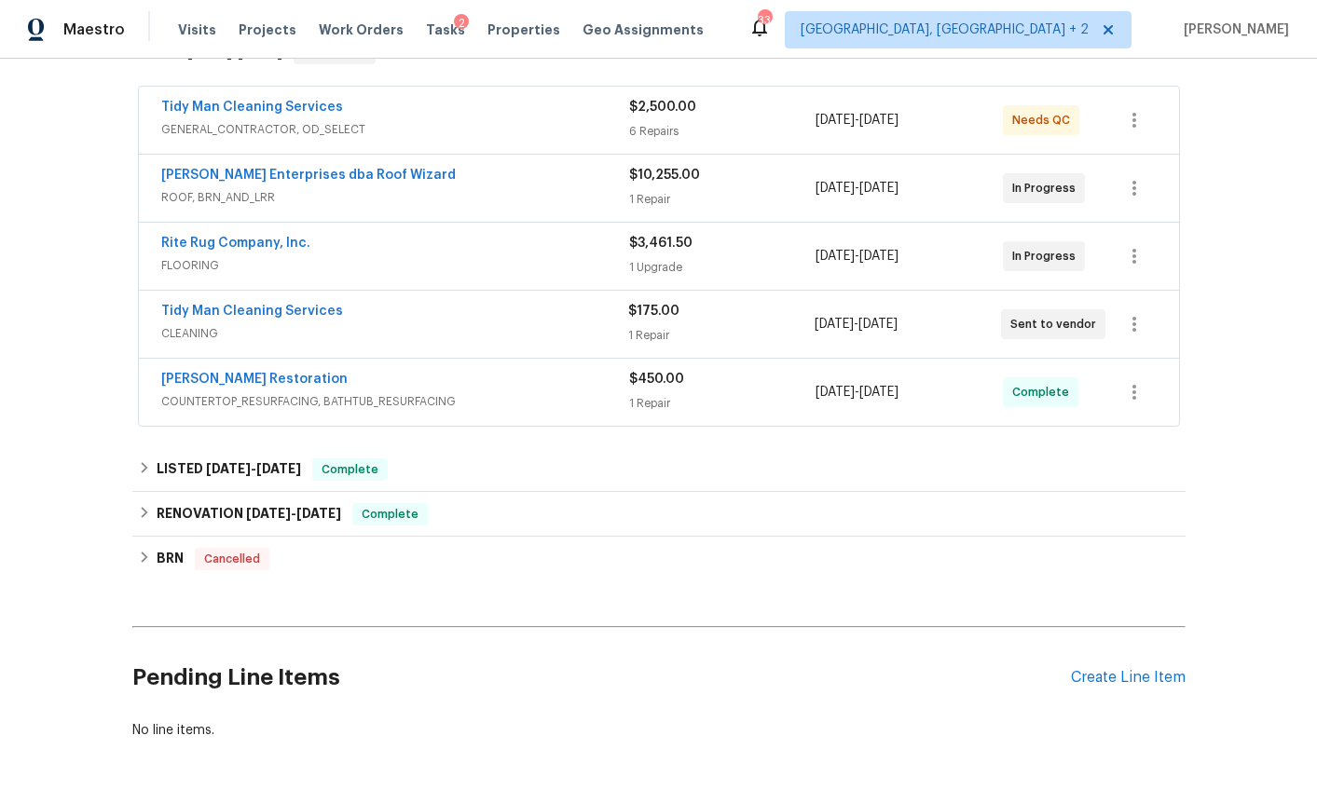
click at [535, 122] on span "GENERAL_CONTRACTOR, OD_SELECT" at bounding box center [395, 129] width 468 height 19
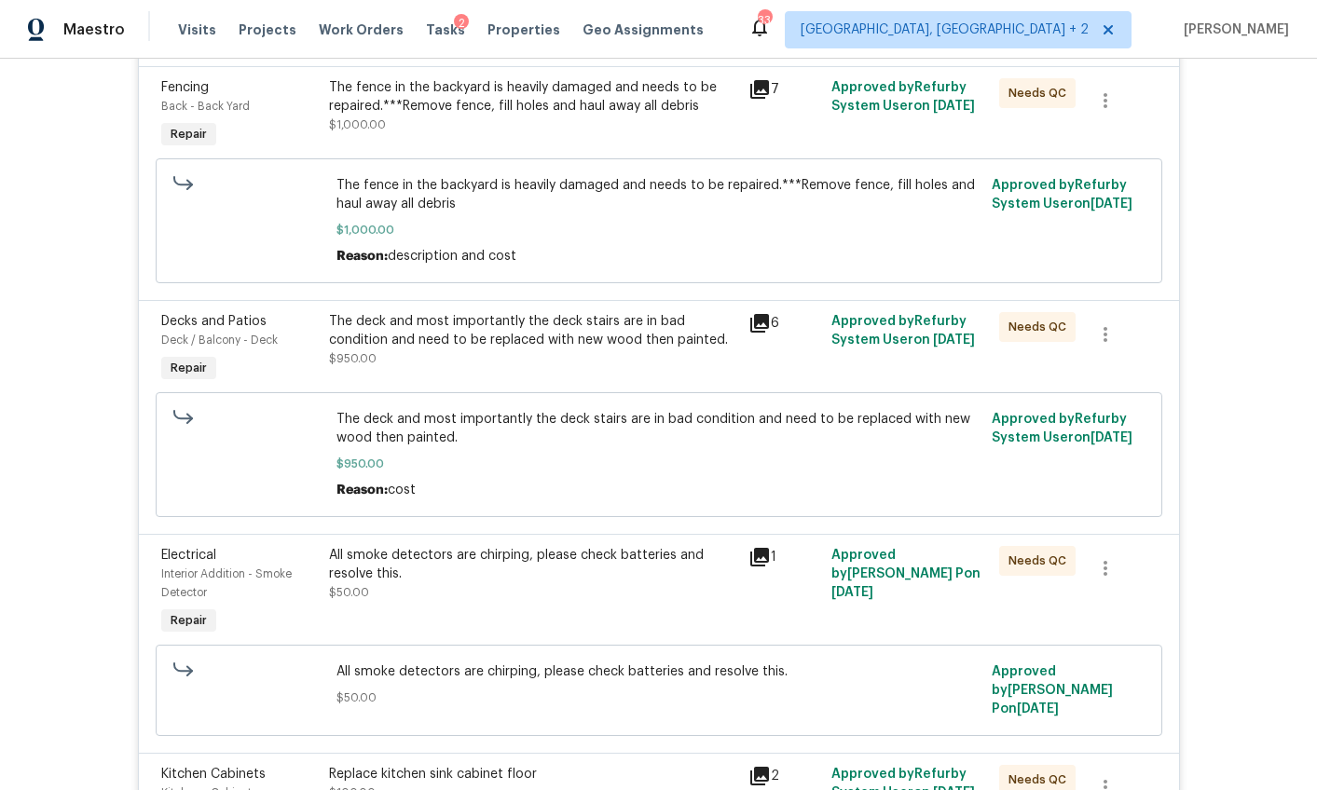
scroll to position [222, 0]
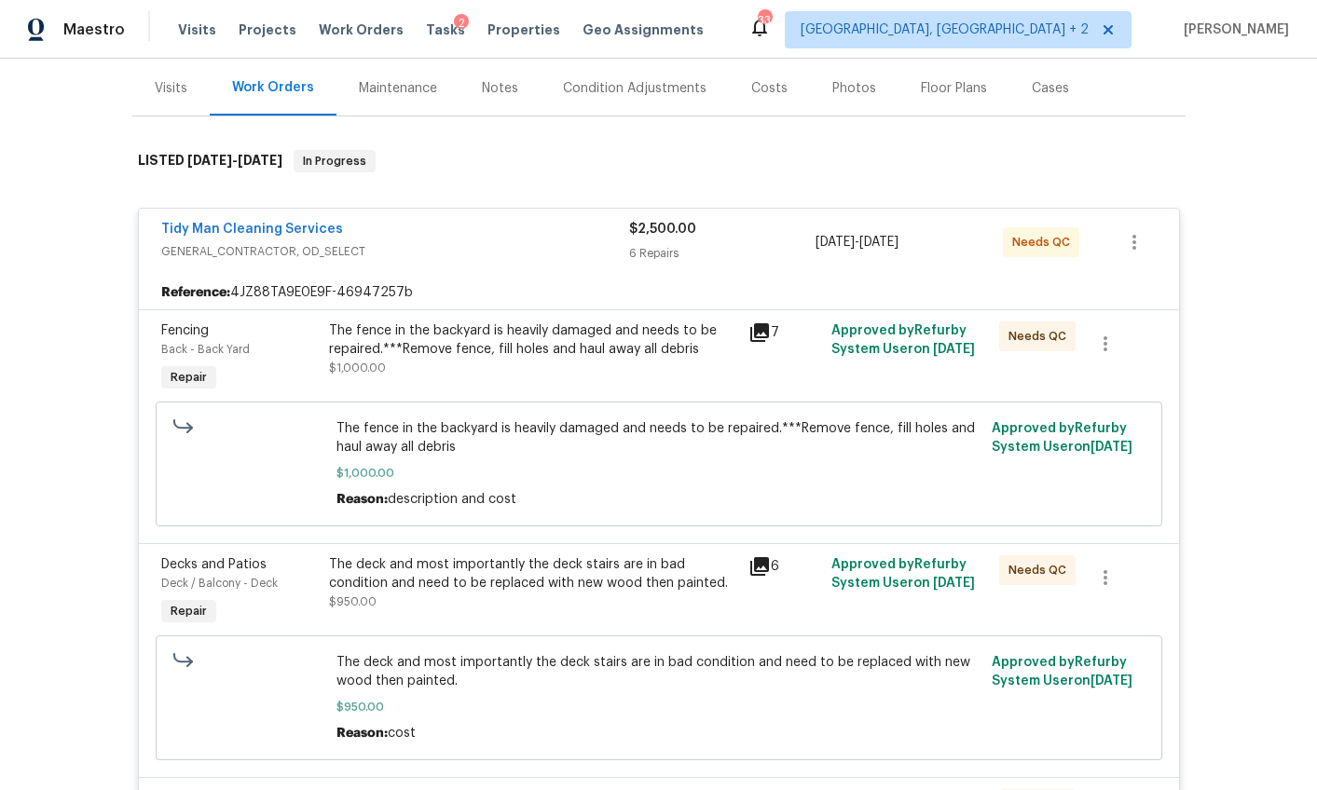
click at [487, 235] on div "Tidy Man Cleaning Services" at bounding box center [395, 231] width 468 height 22
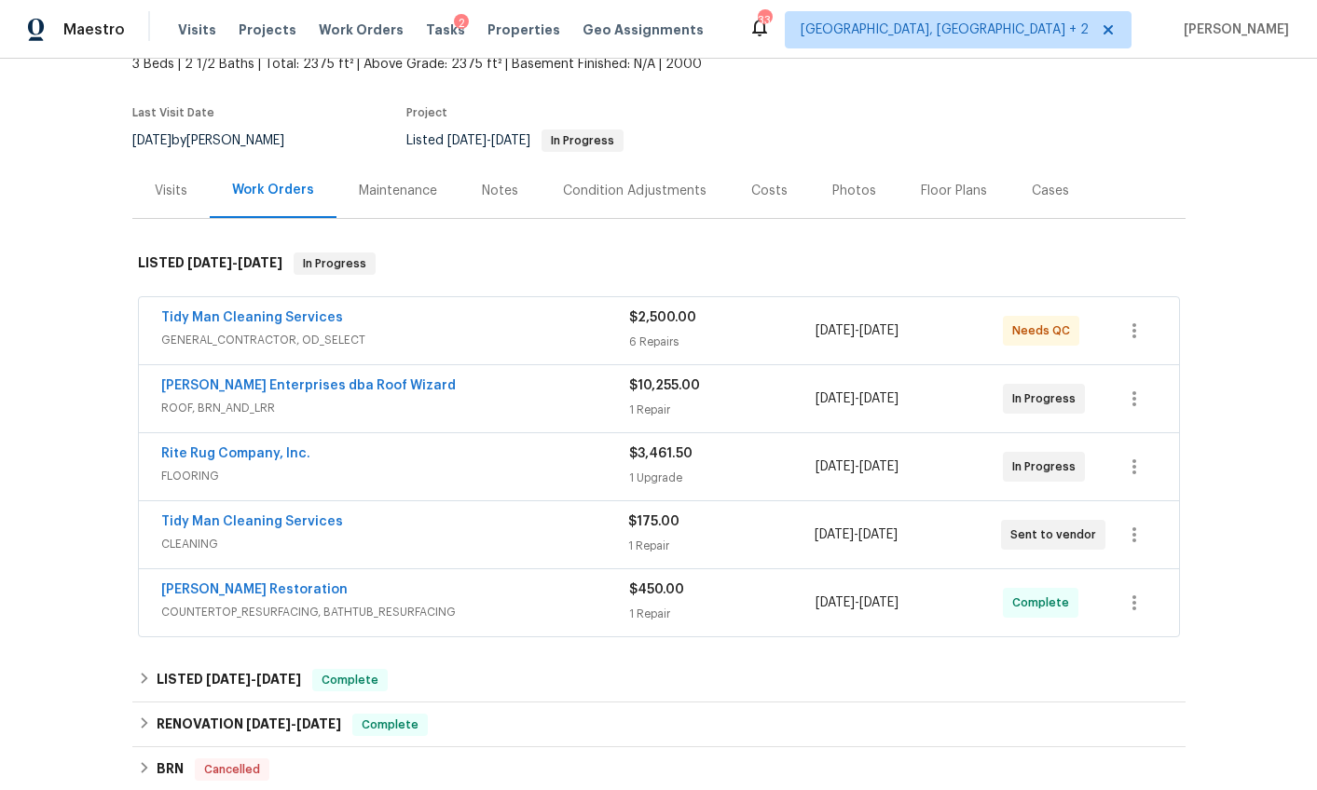
scroll to position [0, 0]
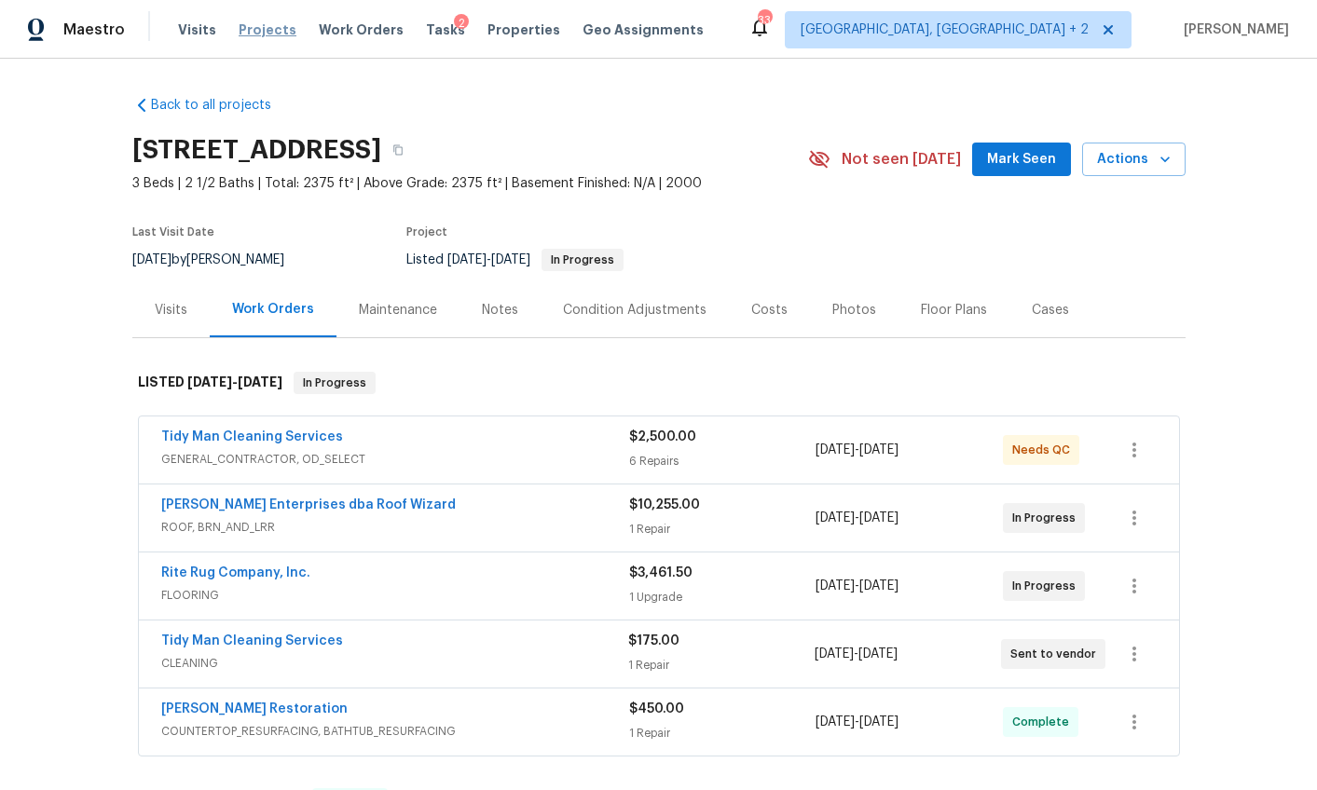
click at [277, 31] on span "Projects" at bounding box center [268, 29] width 58 height 19
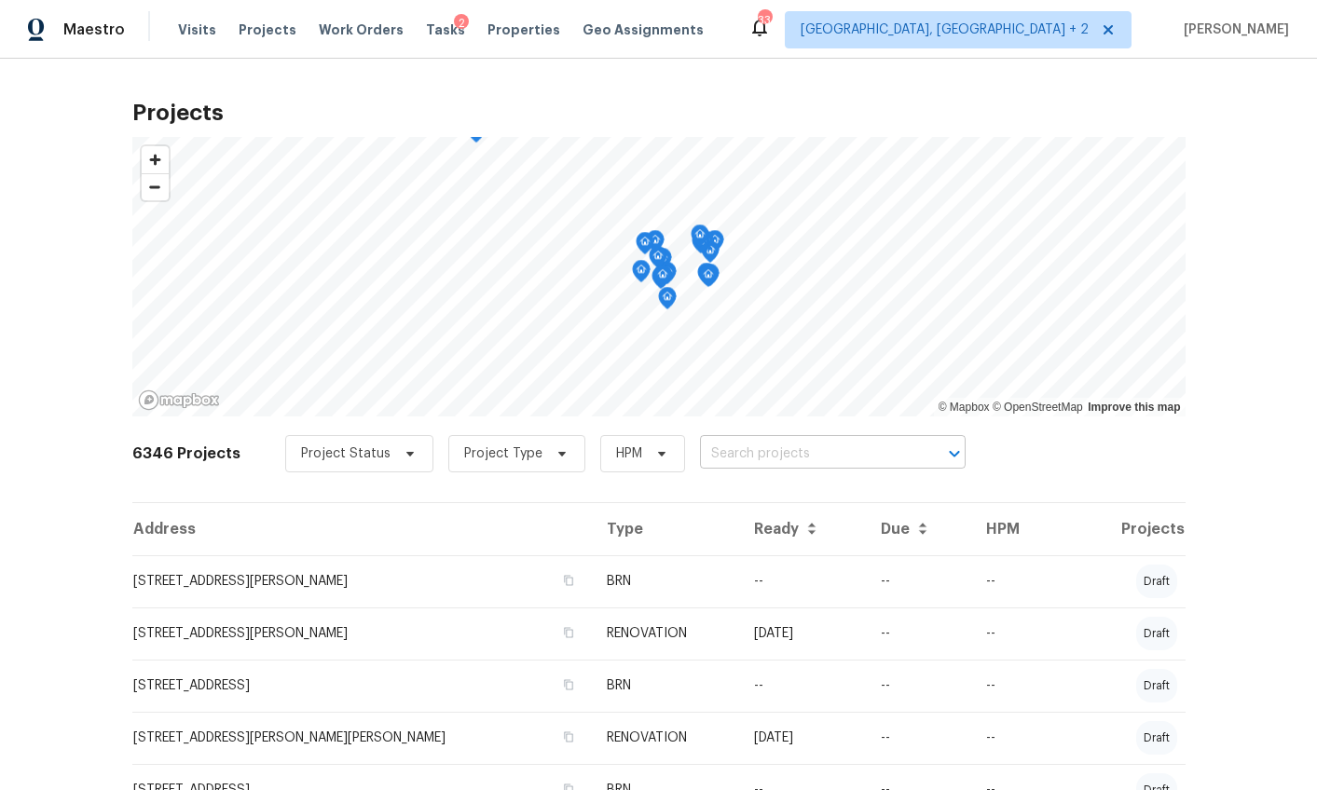
click at [707, 463] on input "text" at bounding box center [806, 454] width 213 height 29
type input "224 k"
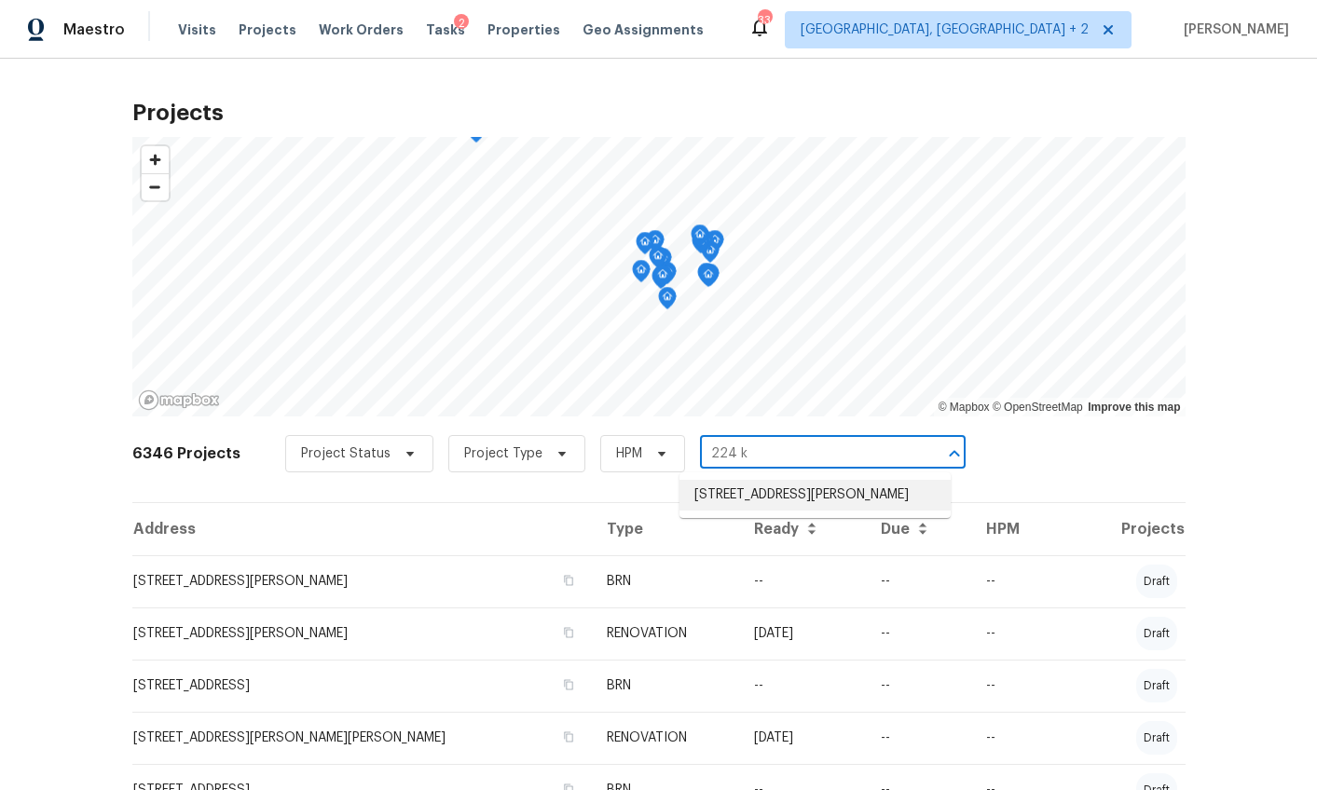
click at [723, 496] on li "224 Kailin Shea Ave, Pacolet, SC 29372" at bounding box center [814, 495] width 271 height 31
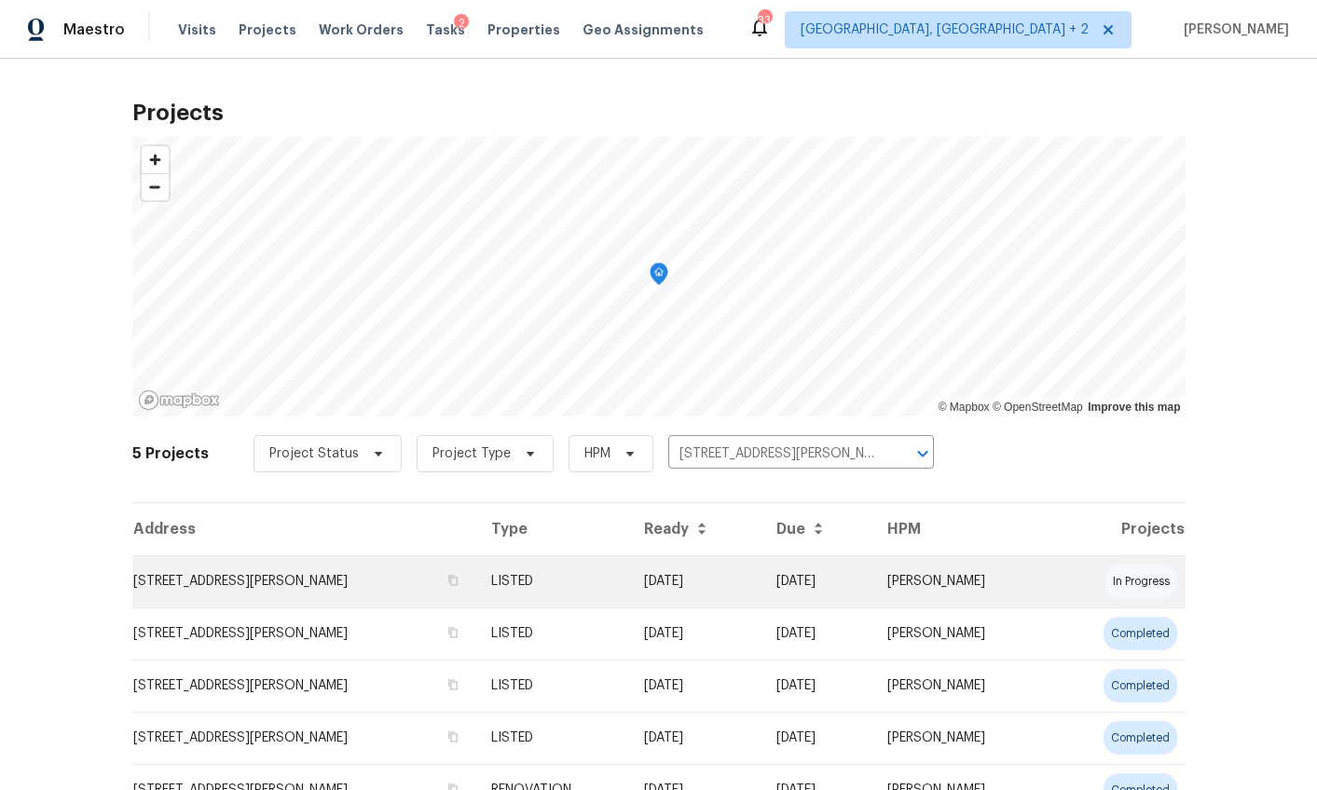
click at [204, 572] on td "224 Kailin Shea Ave, Pacolet, SC 29372" at bounding box center [304, 581] width 344 height 52
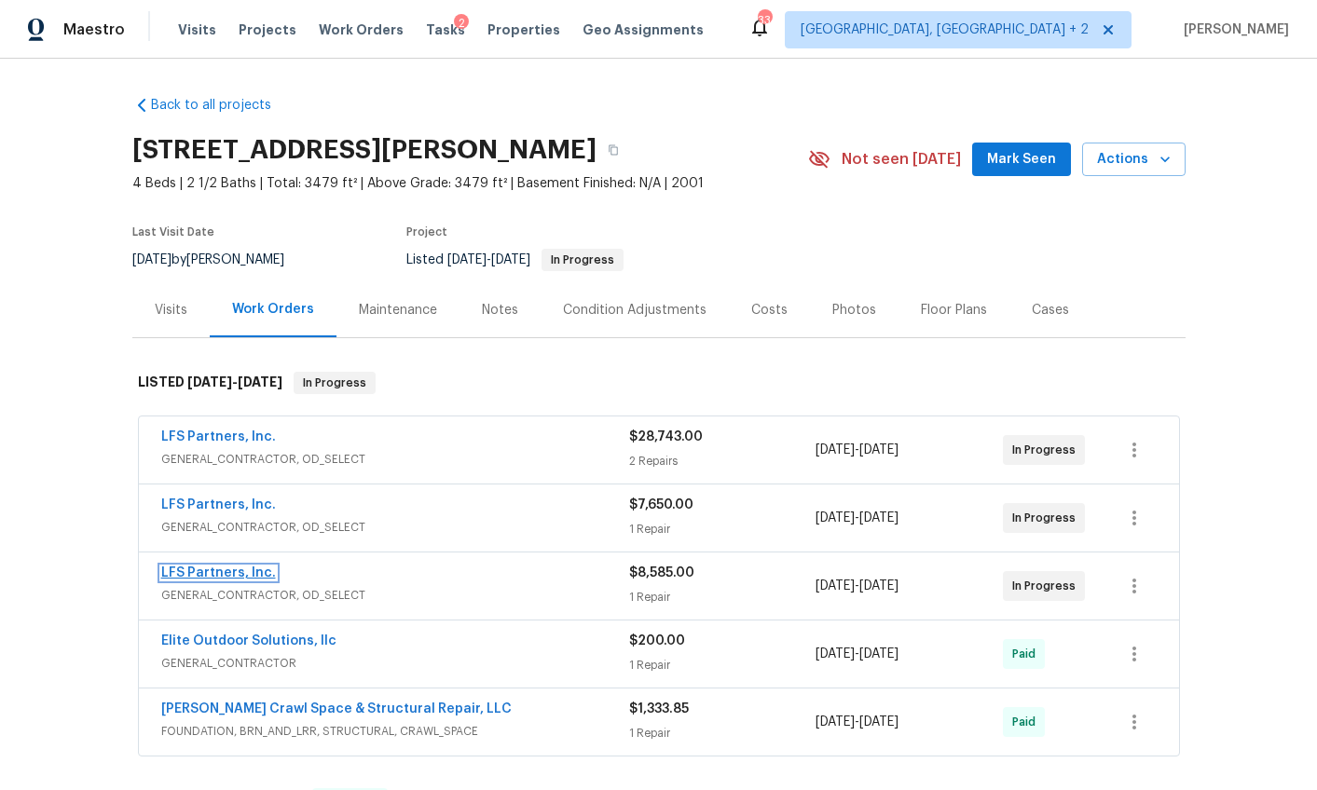
click at [218, 570] on link "LFS Partners, Inc." at bounding box center [218, 573] width 115 height 13
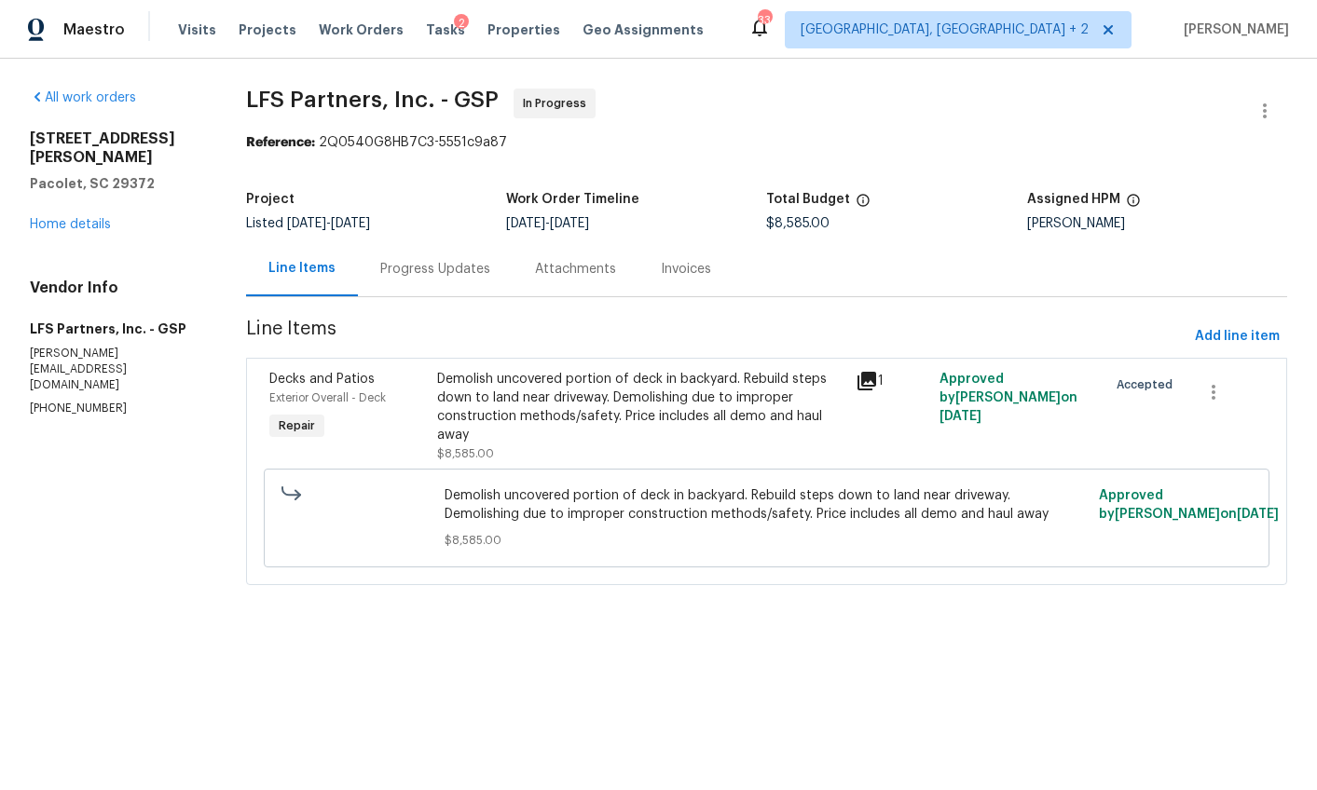
click at [463, 413] on div "Demolish uncovered portion of deck in backyard. Rebuild steps down to land near…" at bounding box center [641, 407] width 408 height 75
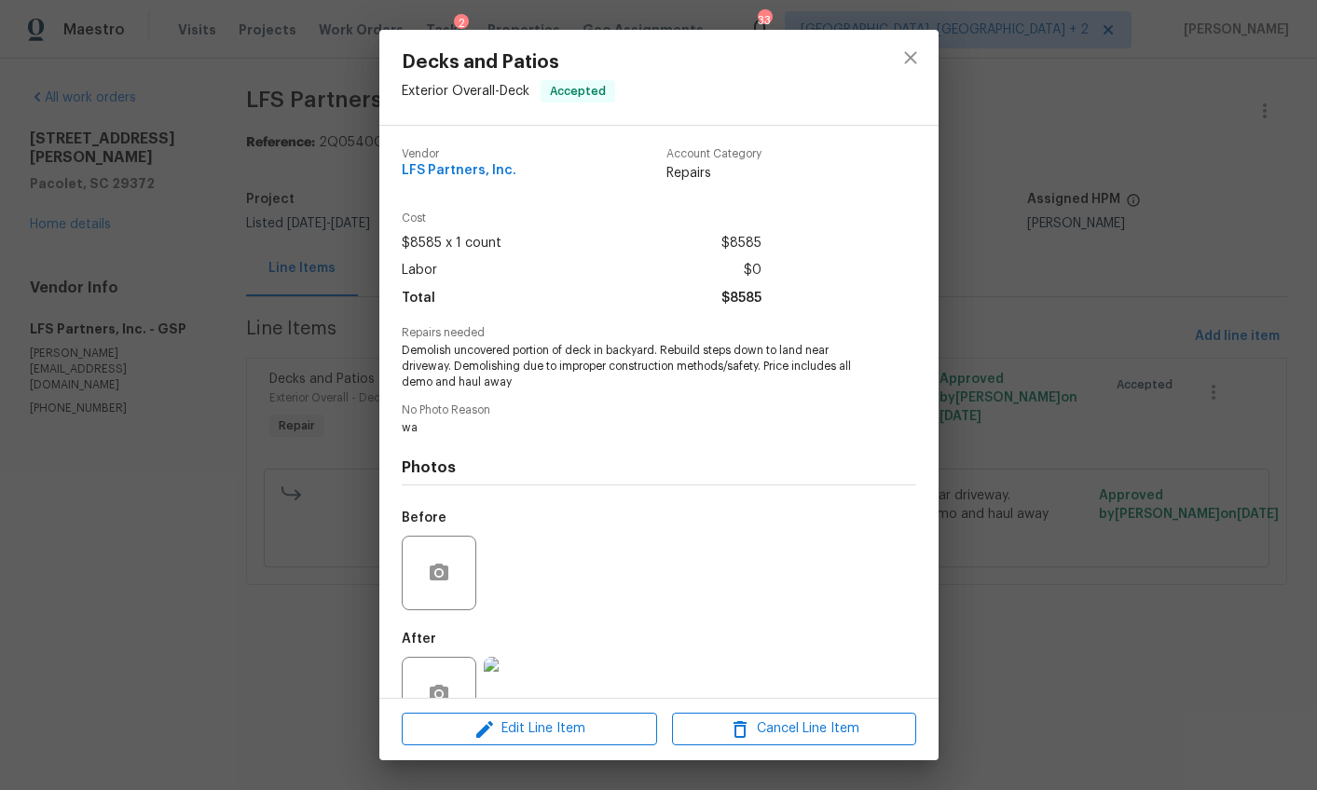
click at [515, 668] on img at bounding box center [521, 694] width 75 height 75
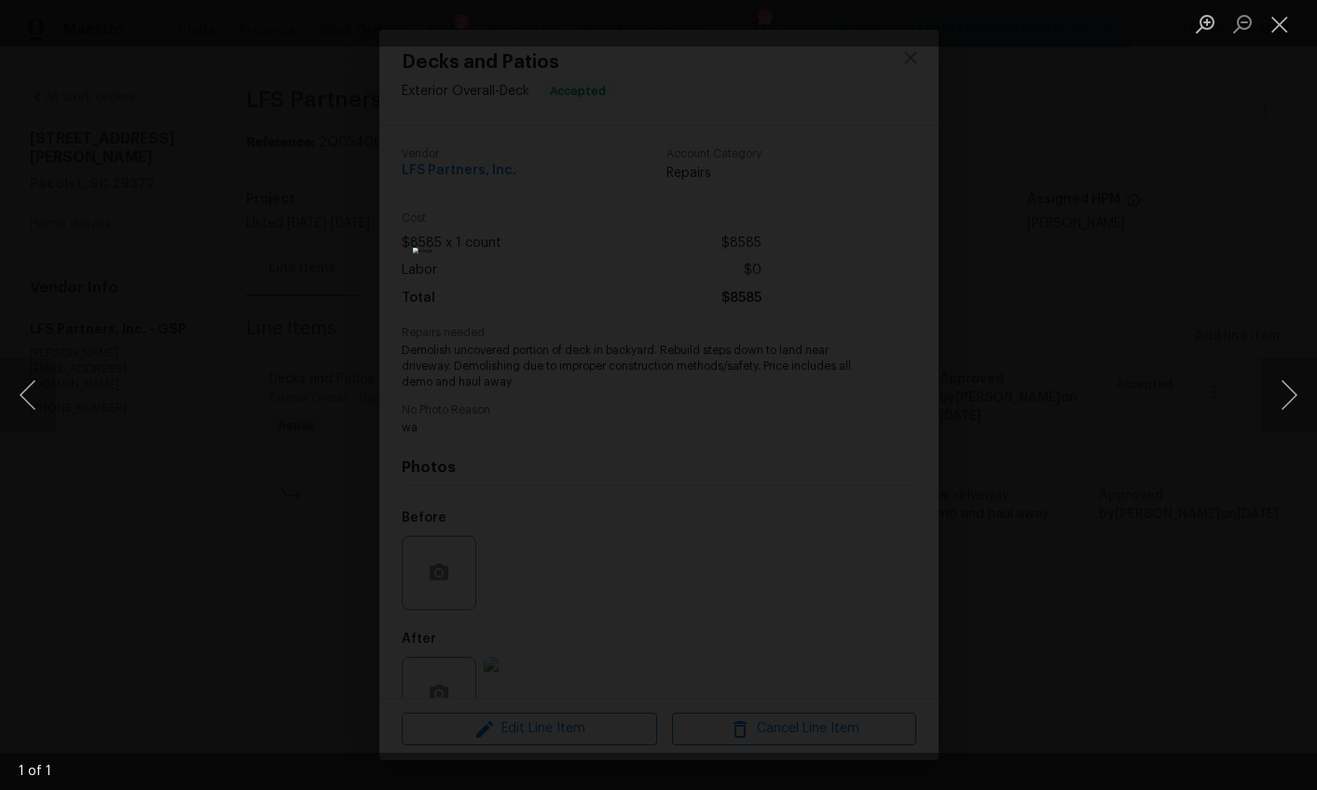
click at [1057, 483] on div "Lightbox" at bounding box center [658, 395] width 1317 height 790
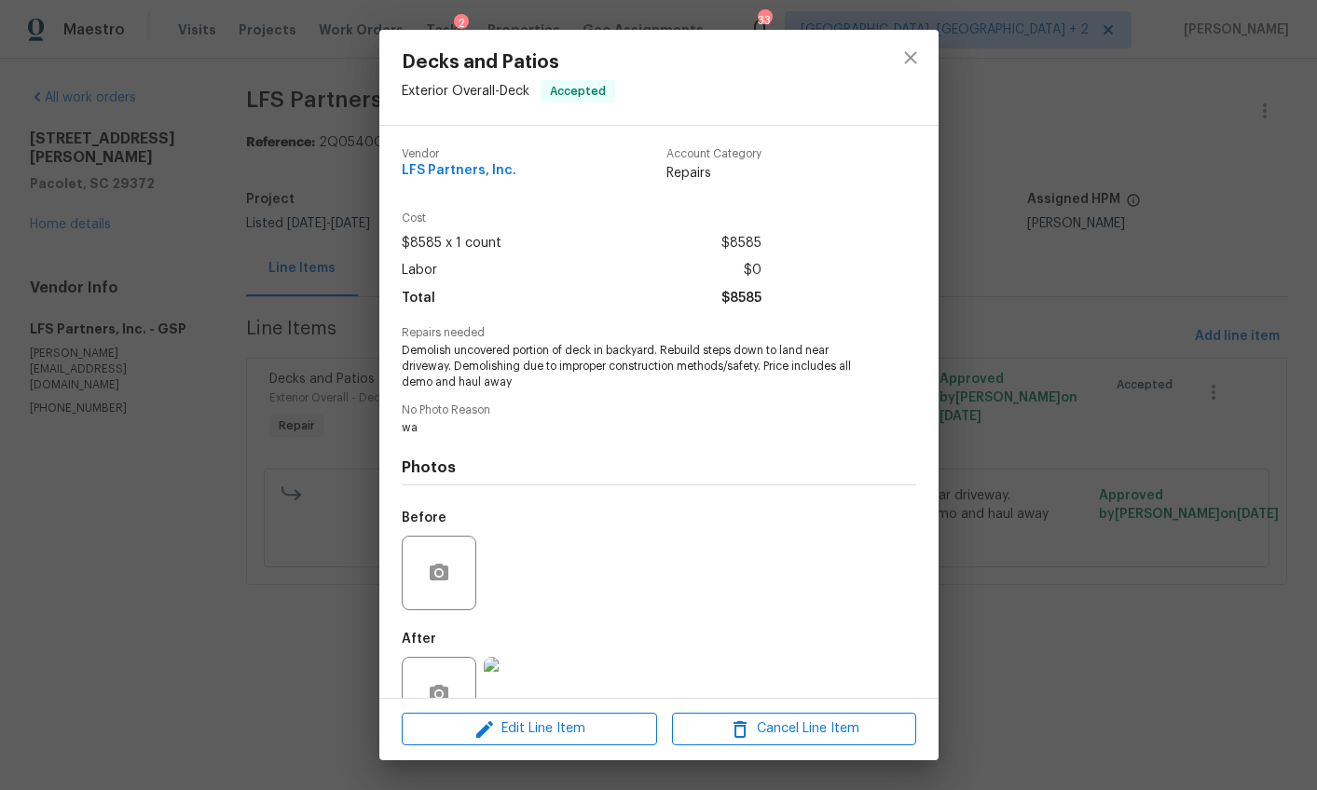
click at [1057, 483] on div "Decks and Patios Exterior Overall - Deck Accepted Vendor LFS Partners, Inc. Acc…" at bounding box center [658, 395] width 1317 height 790
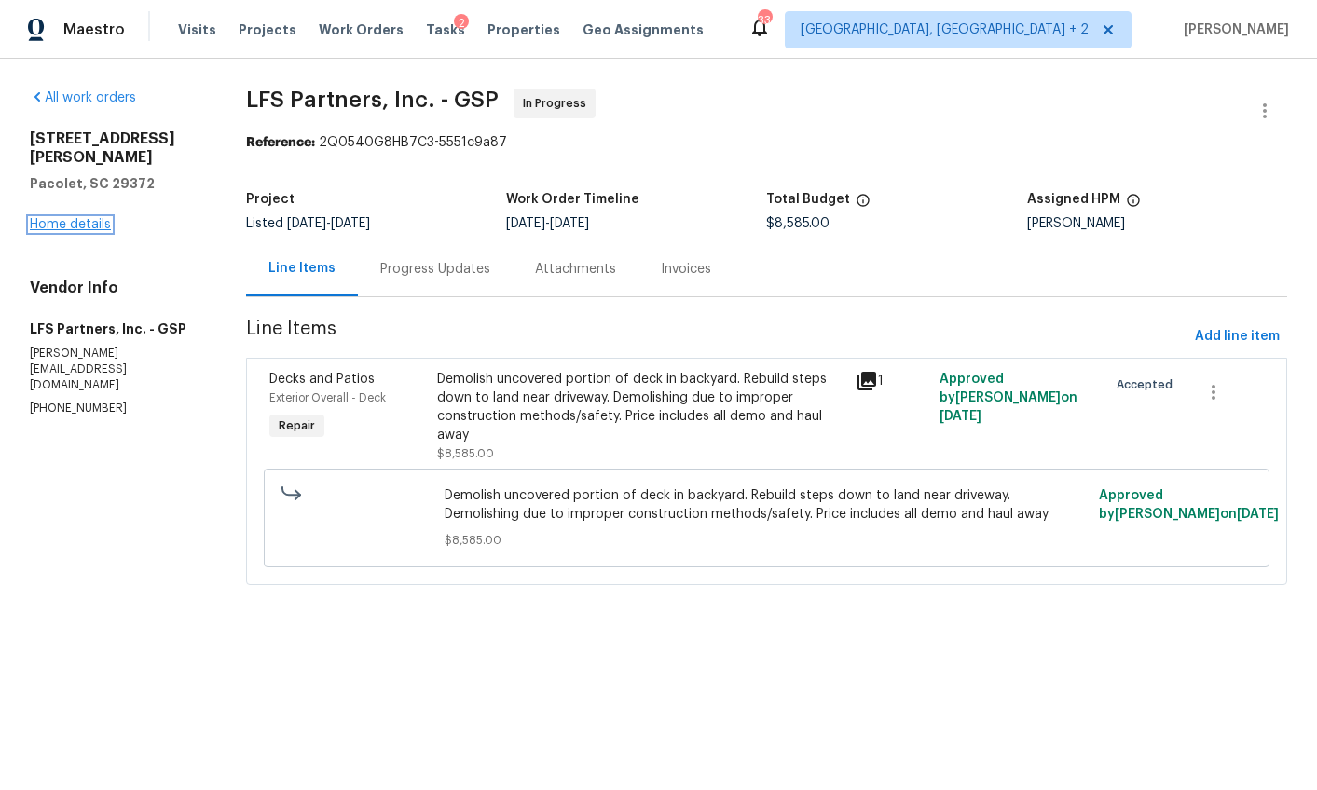
click at [103, 218] on link "Home details" at bounding box center [70, 224] width 81 height 13
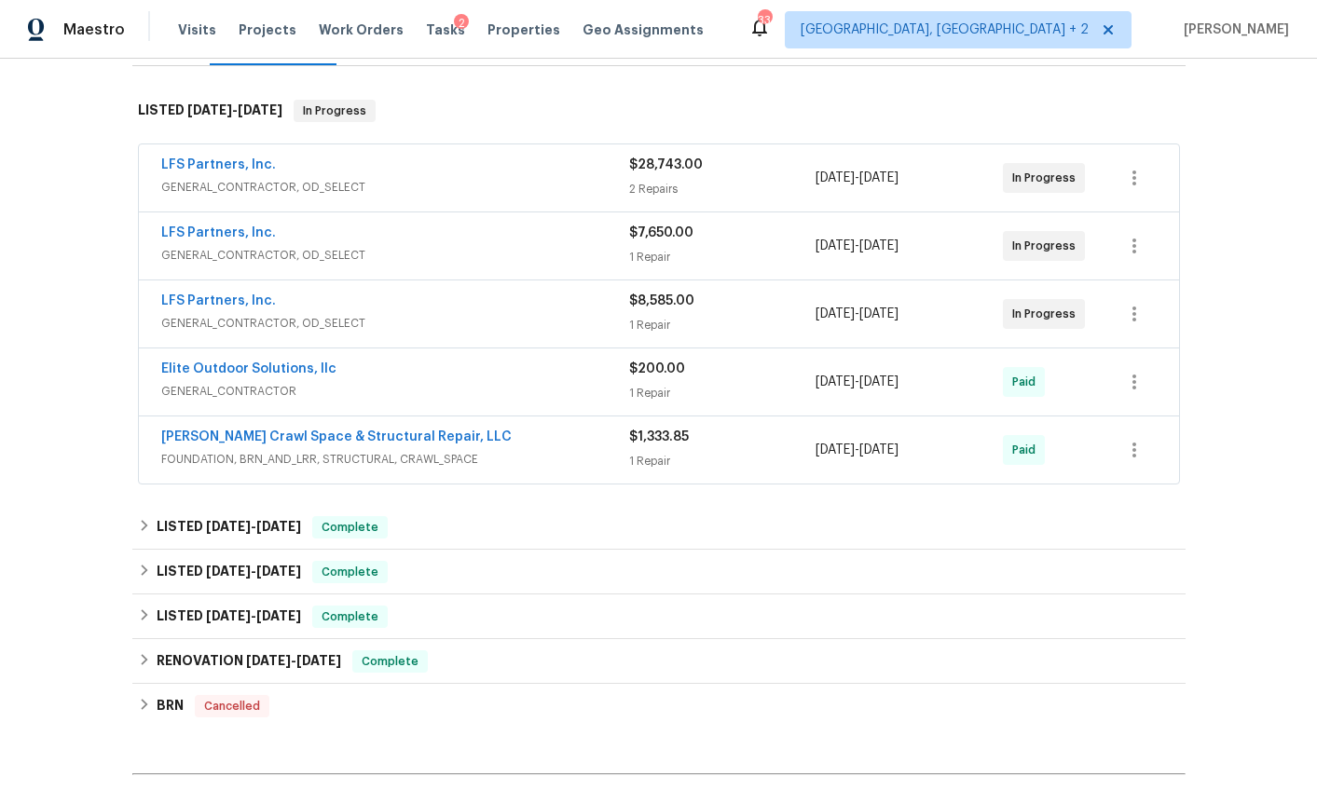
scroll to position [510, 0]
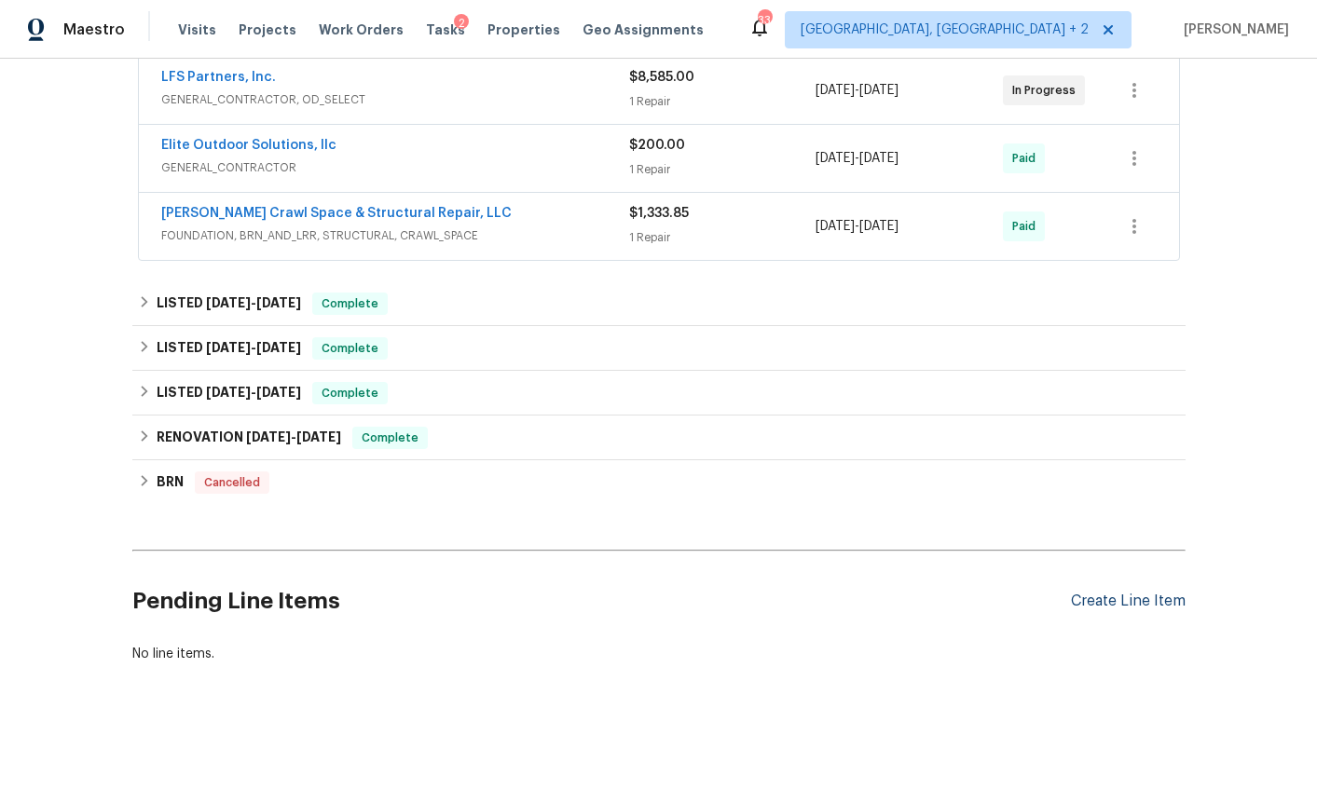
click at [1103, 593] on div "Create Line Item" at bounding box center [1128, 602] width 115 height 18
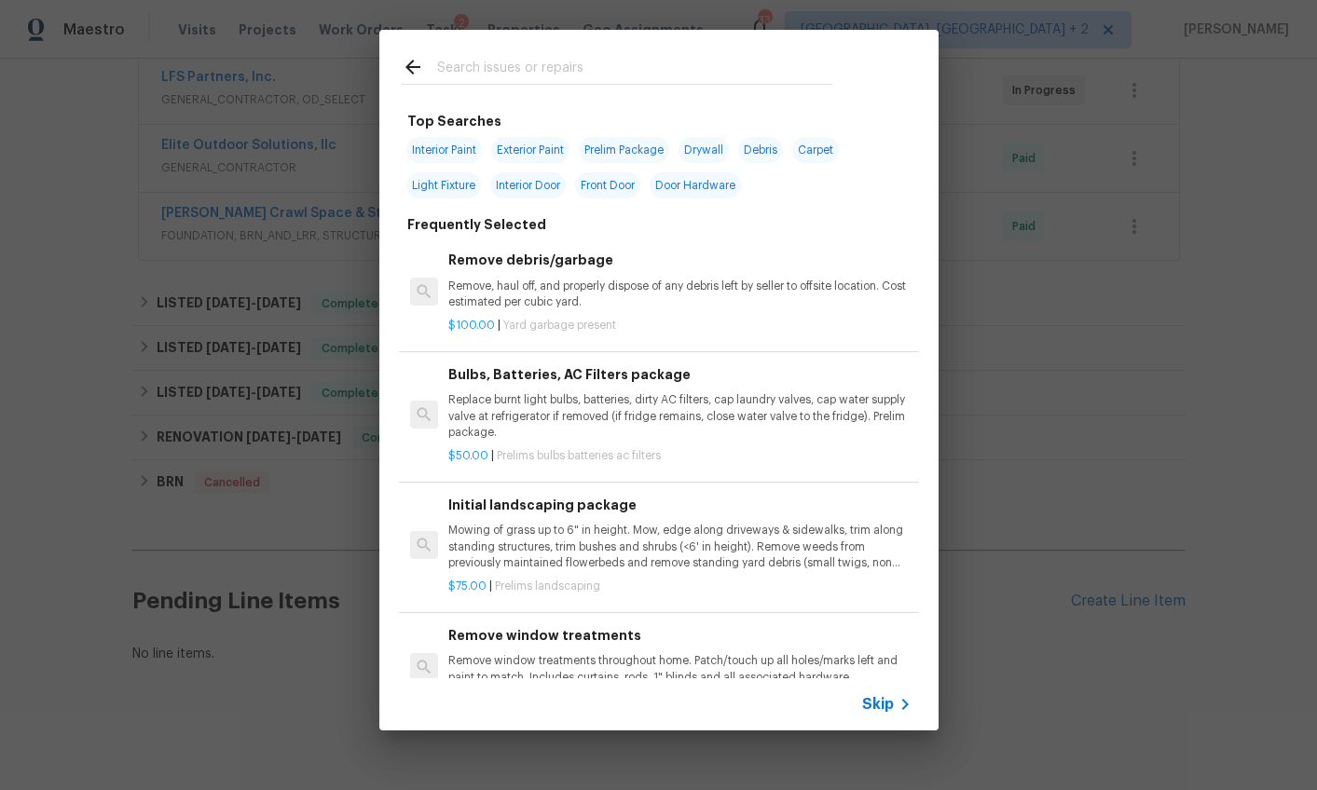
click at [454, 59] on input "text" at bounding box center [634, 70] width 395 height 28
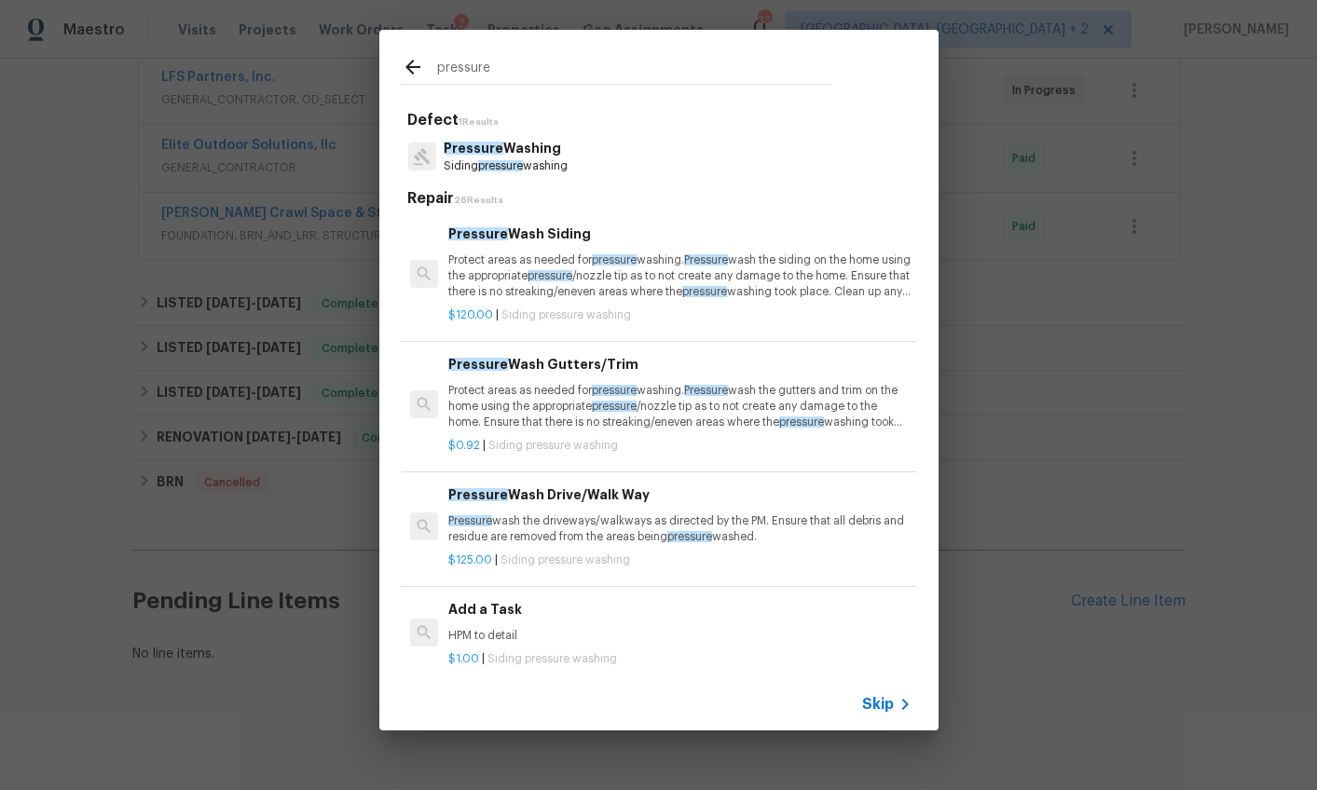
type input "pressure"
click at [463, 606] on h6 "Add a Task" at bounding box center [679, 609] width 462 height 20
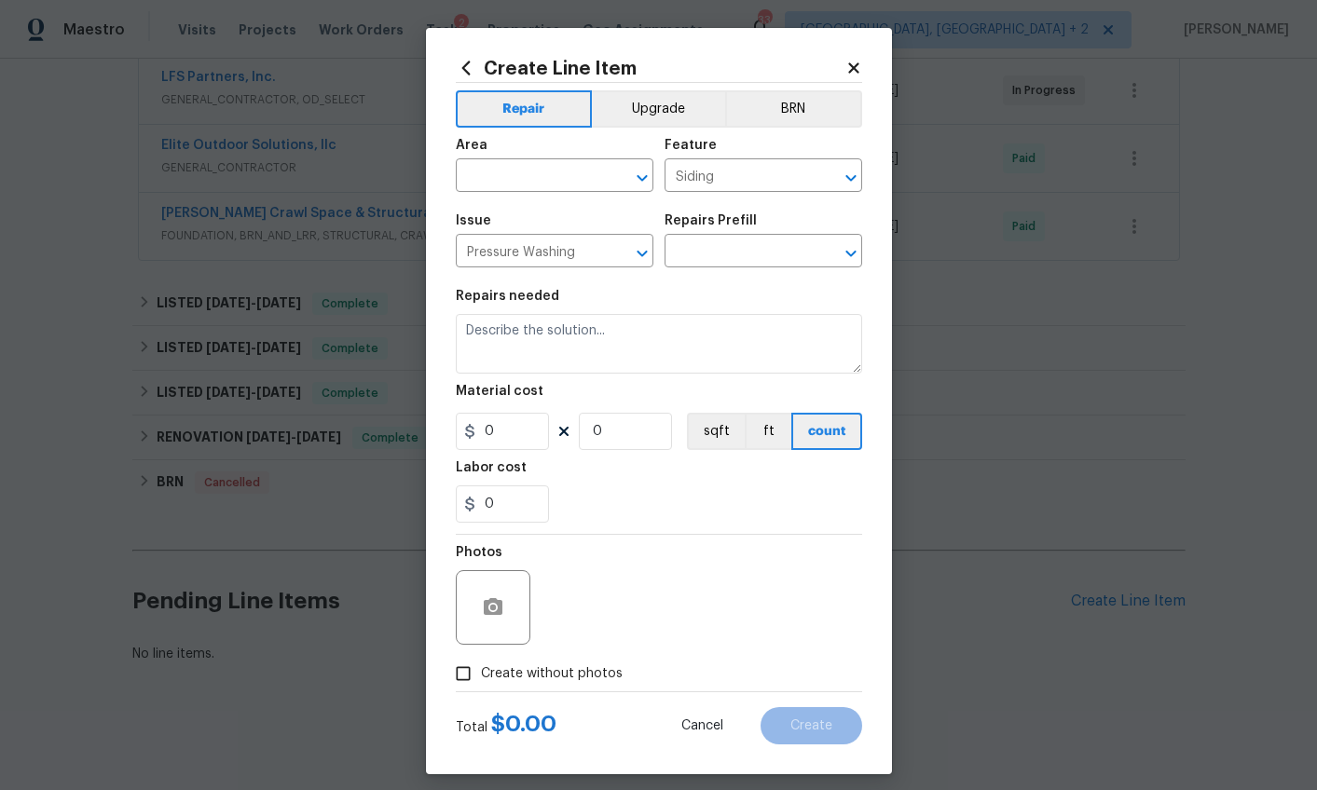
type textarea "HPM to detail"
type input "1"
type input "Add a Task $1.00"
type input "1"
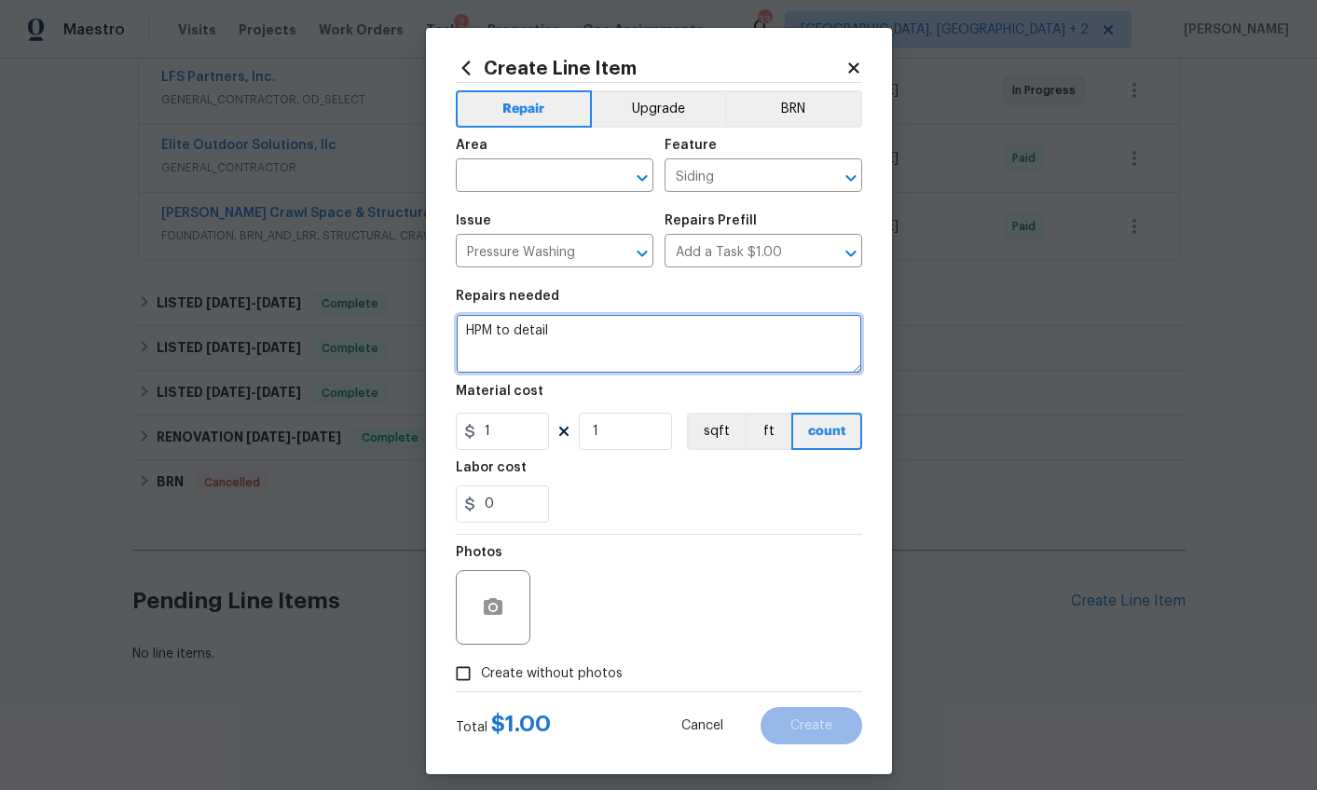
click at [548, 347] on textarea "HPM to detail" at bounding box center [659, 344] width 406 height 60
type textarea "Pressure wash rear exterior of home where deck was removed from"
click at [539, 180] on input "text" at bounding box center [528, 177] width 145 height 29
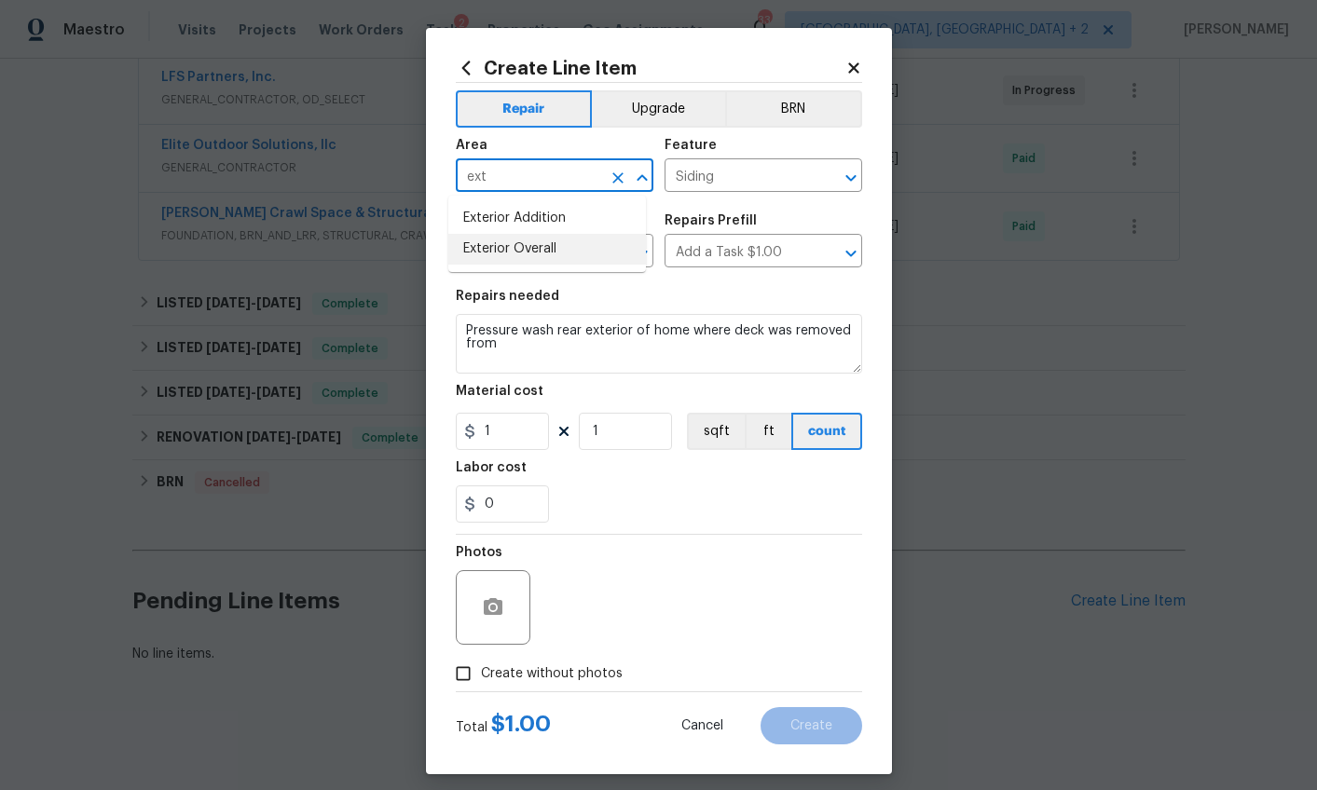
click at [543, 239] on li "Exterior Overall" at bounding box center [547, 249] width 198 height 31
type input "Exterior Overall"
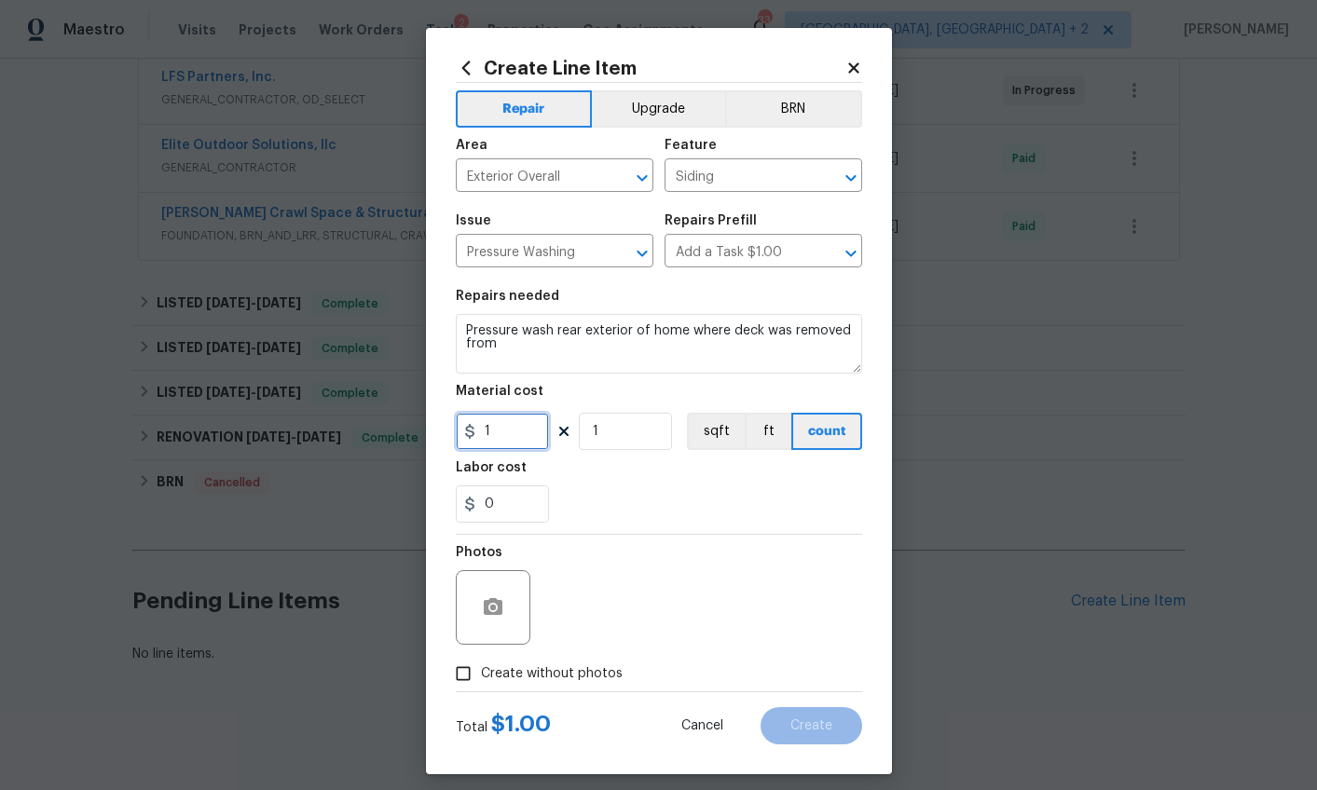
click at [509, 436] on input "1" at bounding box center [502, 431] width 93 height 37
type input "100"
click at [577, 669] on span "Create without photos" at bounding box center [552, 674] width 142 height 20
click at [481, 669] on input "Create without photos" at bounding box center [462, 673] width 35 height 35
checkbox input "true"
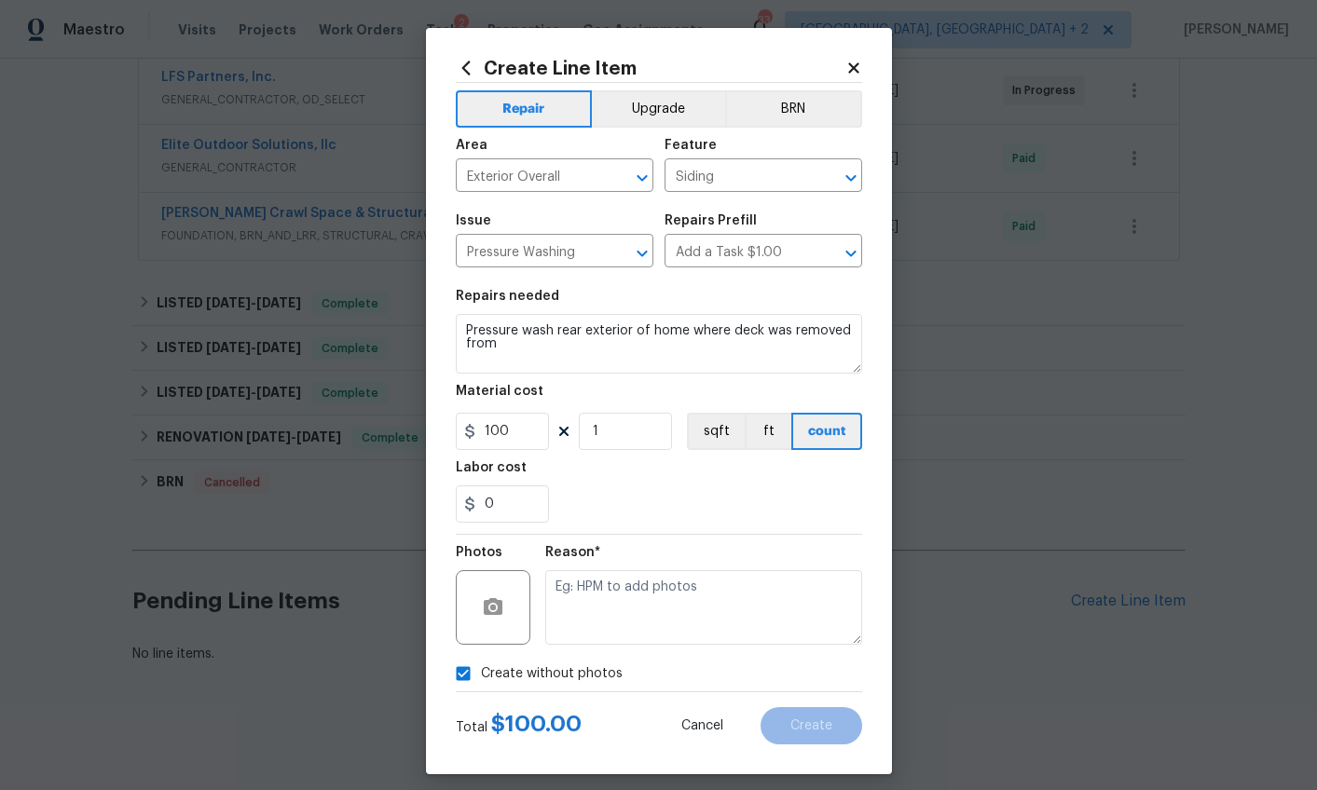
click at [592, 597] on textarea at bounding box center [703, 607] width 317 height 75
type textarea "wa"
click at [795, 698] on div "Total $ 100.00 Cancel Create" at bounding box center [659, 718] width 406 height 52
click at [793, 715] on button "Create" at bounding box center [811, 725] width 102 height 37
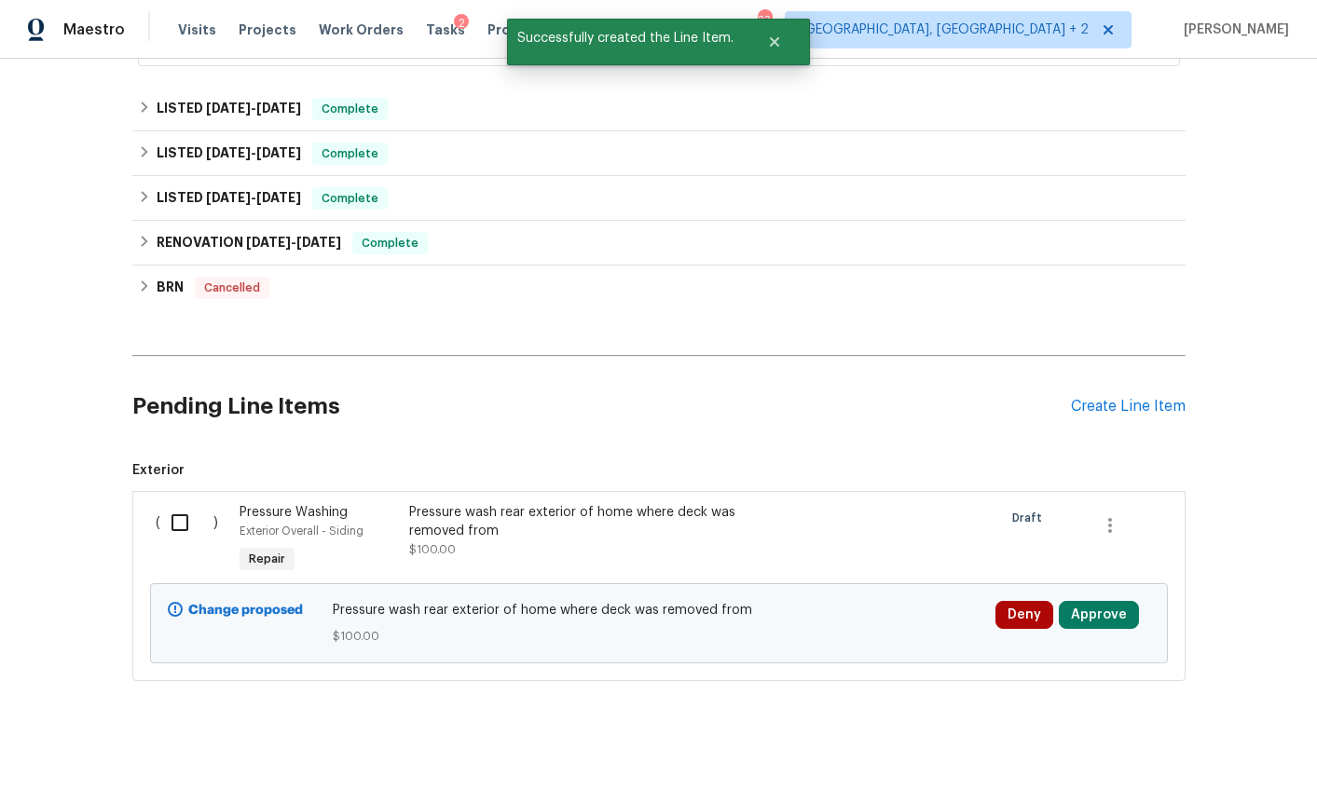
scroll to position [722, 0]
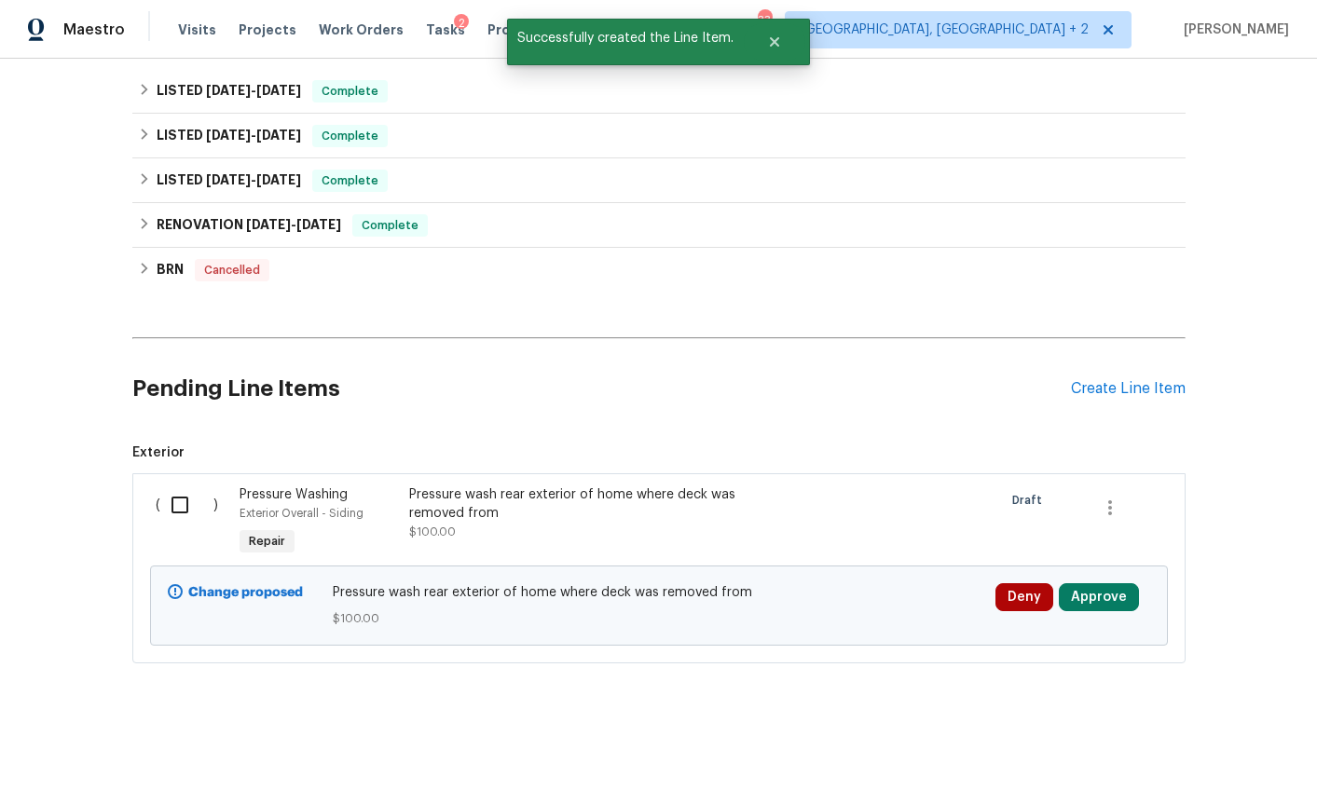
drag, startPoint x: 162, startPoint y: 478, endPoint x: 260, endPoint y: 498, distance: 99.8
click at [163, 485] on input "checkbox" at bounding box center [186, 504] width 53 height 39
click at [1187, 736] on span "Create Work Order" at bounding box center [1210, 743] width 124 height 23
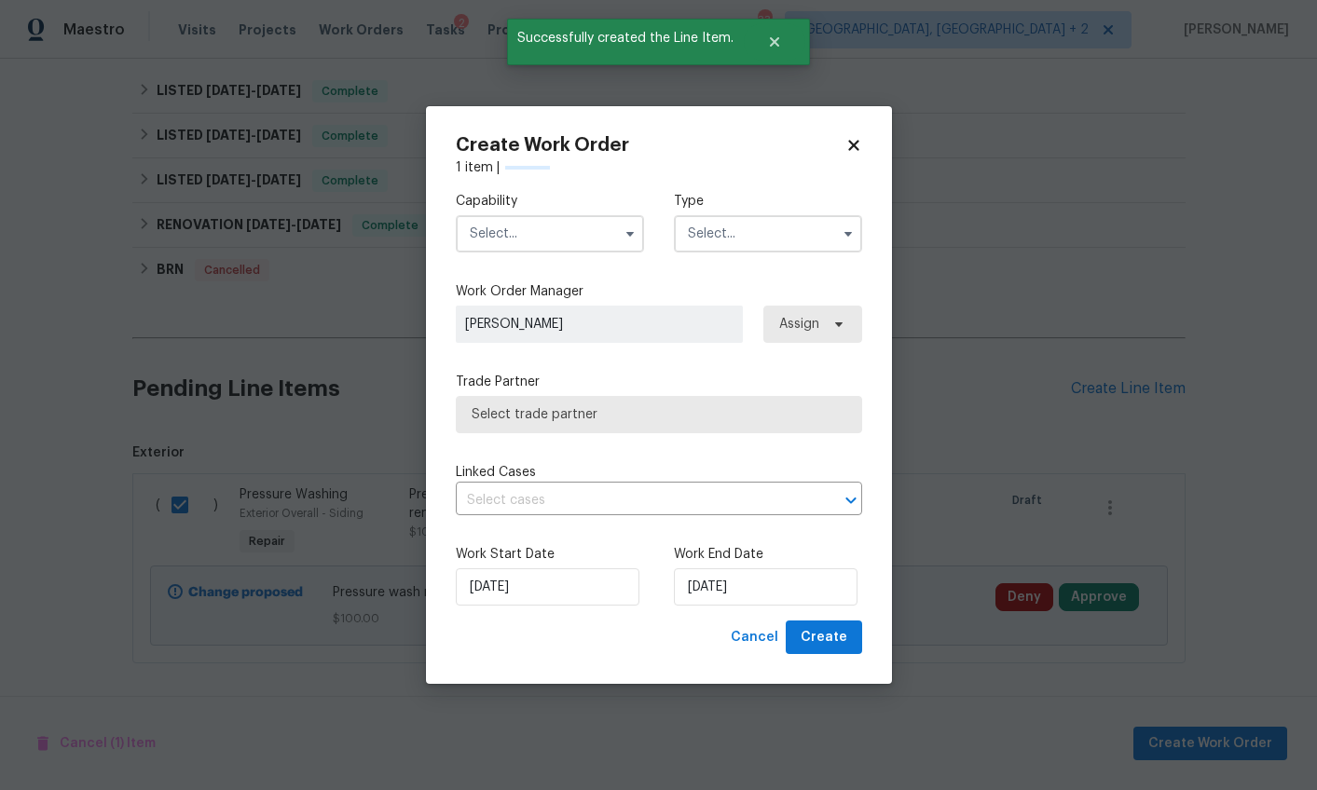
checkbox input "false"
click at [492, 189] on div "Capability Type" at bounding box center [659, 222] width 406 height 90
click at [491, 236] on input "text" at bounding box center [550, 233] width 188 height 37
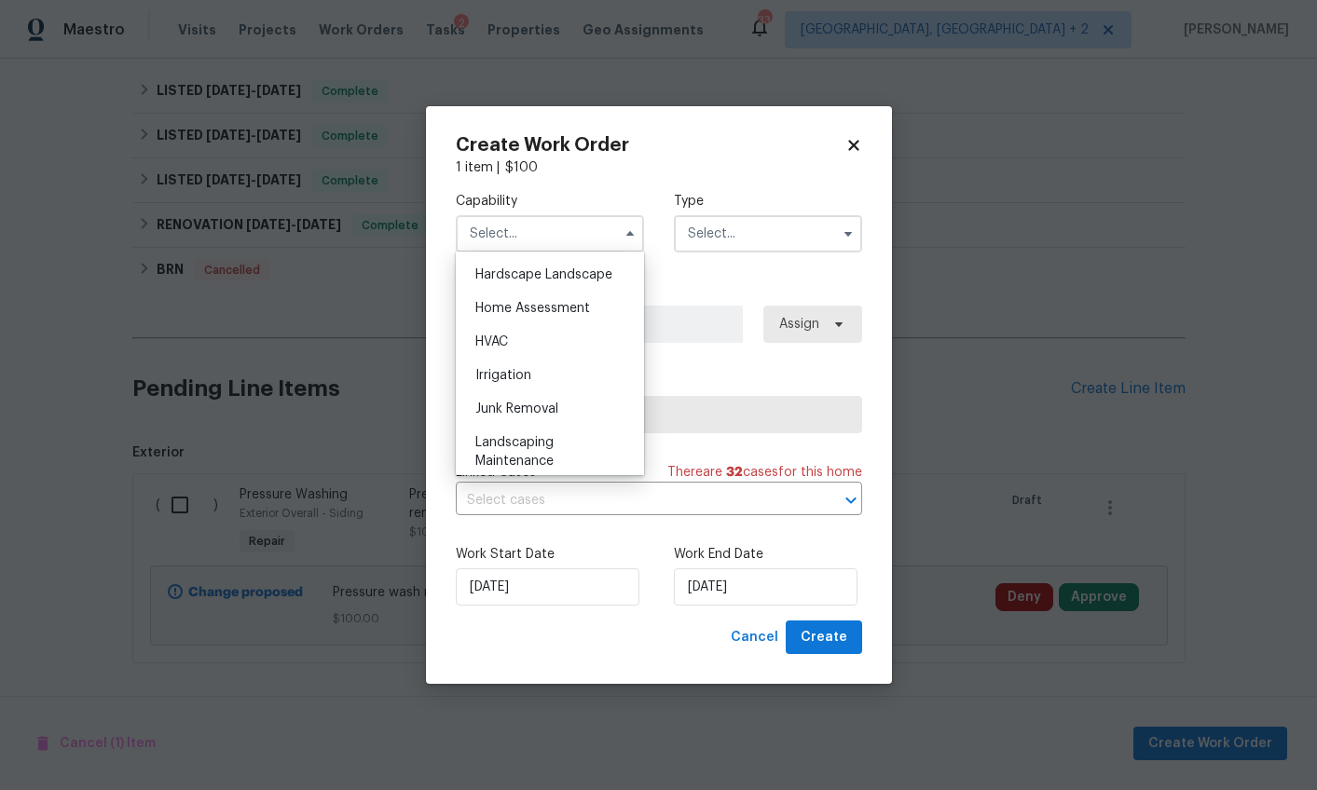
scroll to position [1146, 0]
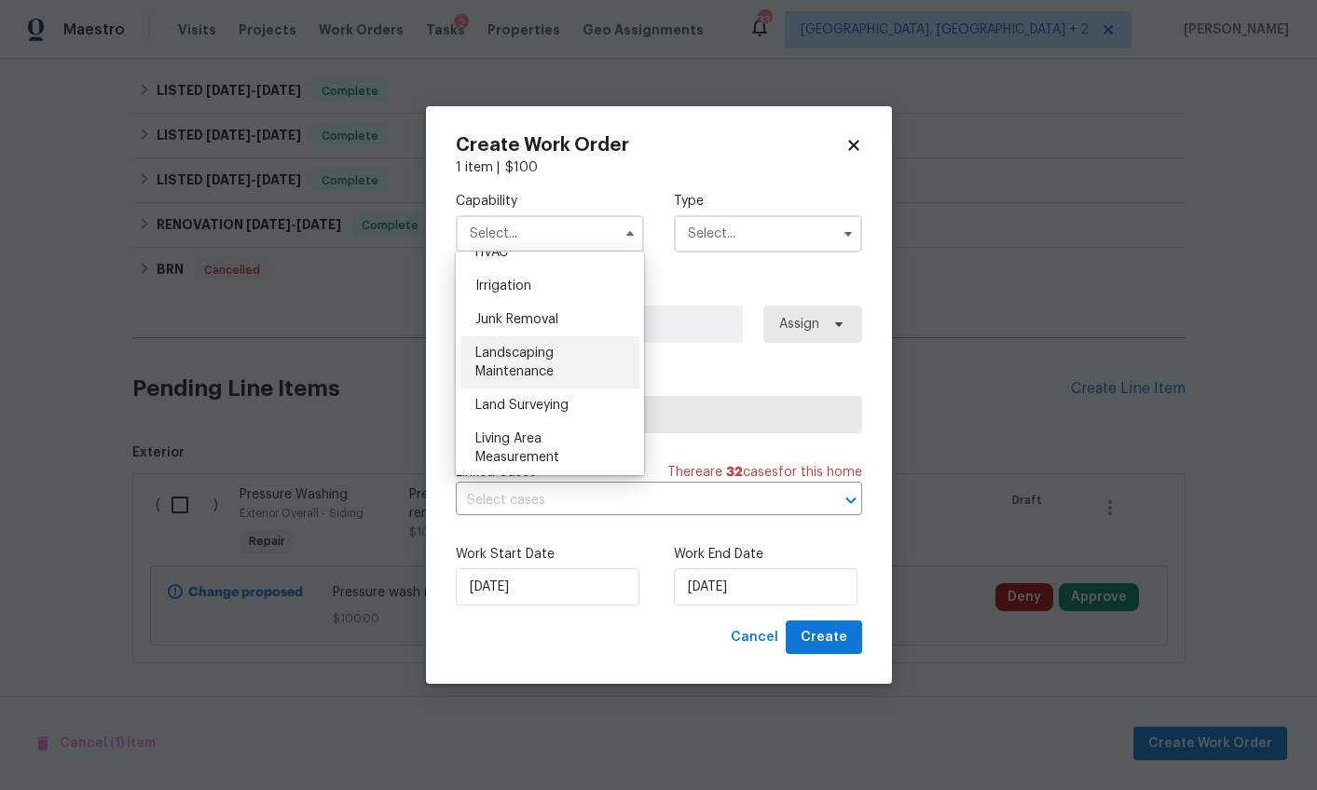
click at [549, 389] on div "Landscaping Maintenance" at bounding box center [549, 362] width 179 height 52
type input "Landscaping Maintenance"
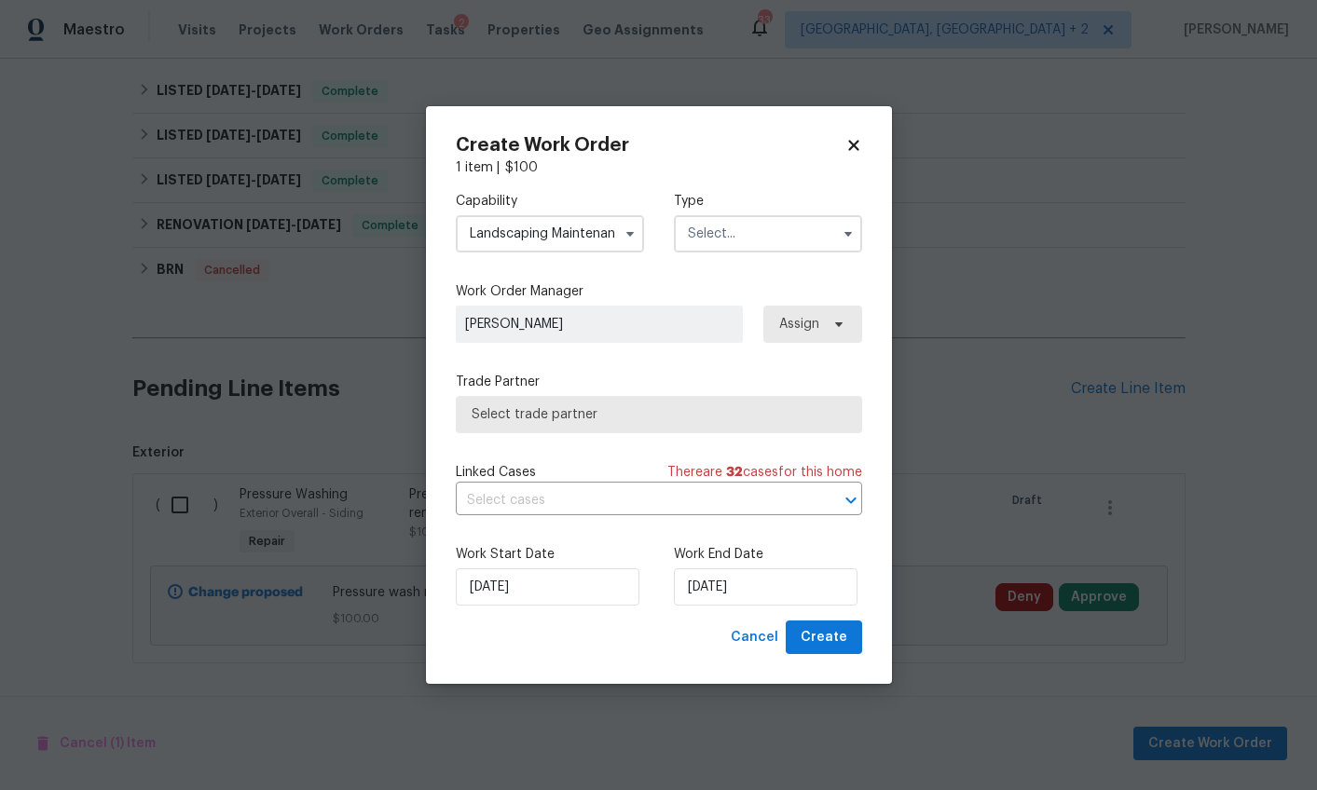
click at [717, 231] on input "text" at bounding box center [768, 233] width 188 height 37
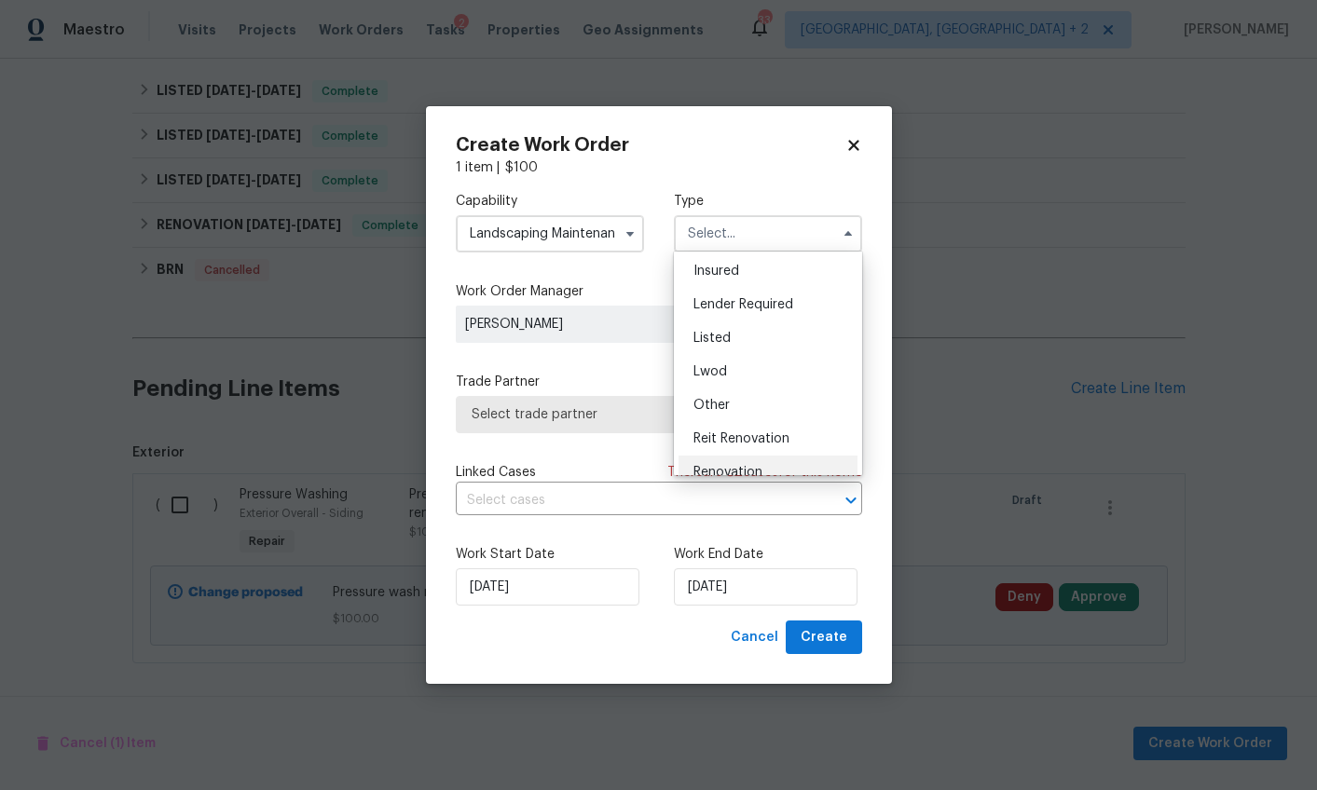
scroll to position [109, 0]
click at [736, 335] on div "Listed" at bounding box center [767, 332] width 179 height 34
type input "Listed"
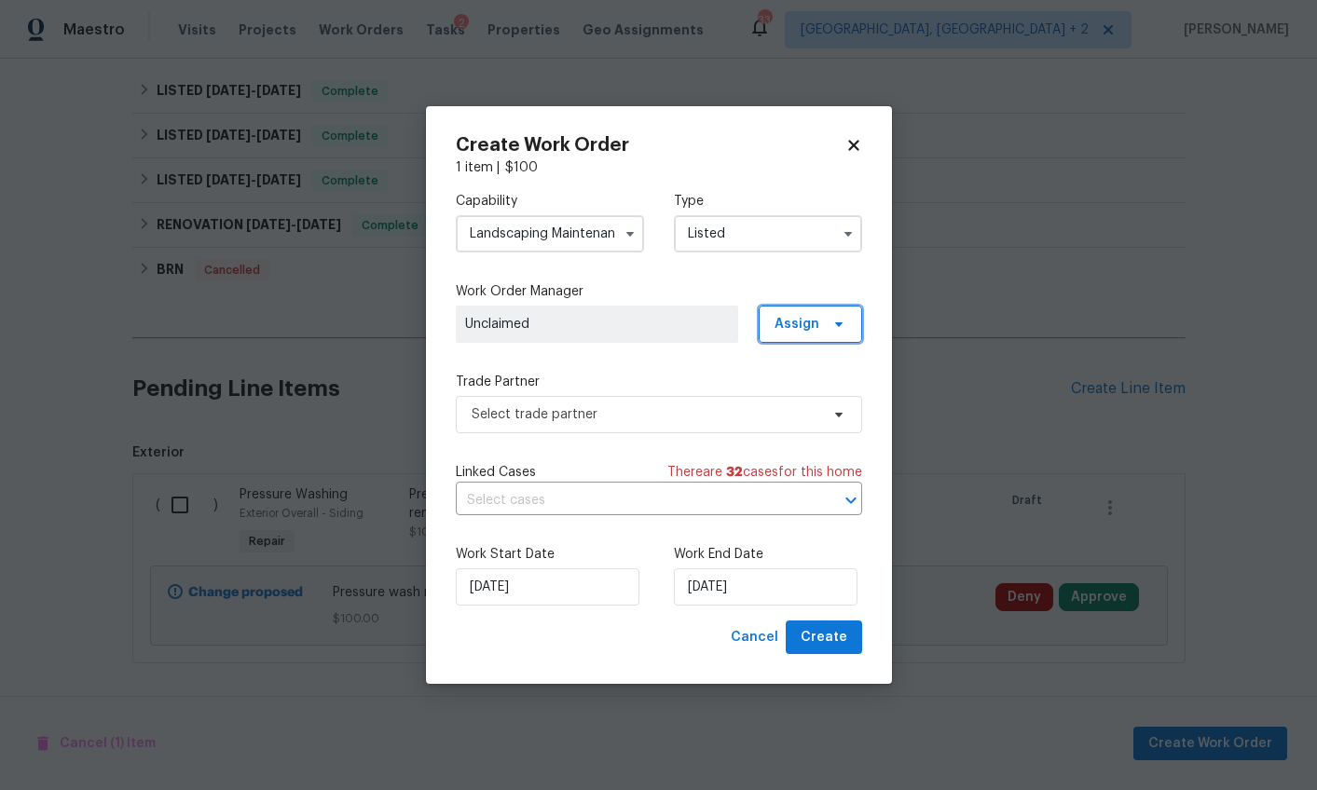
click at [795, 311] on span "Assign" at bounding box center [809, 324] width 103 height 37
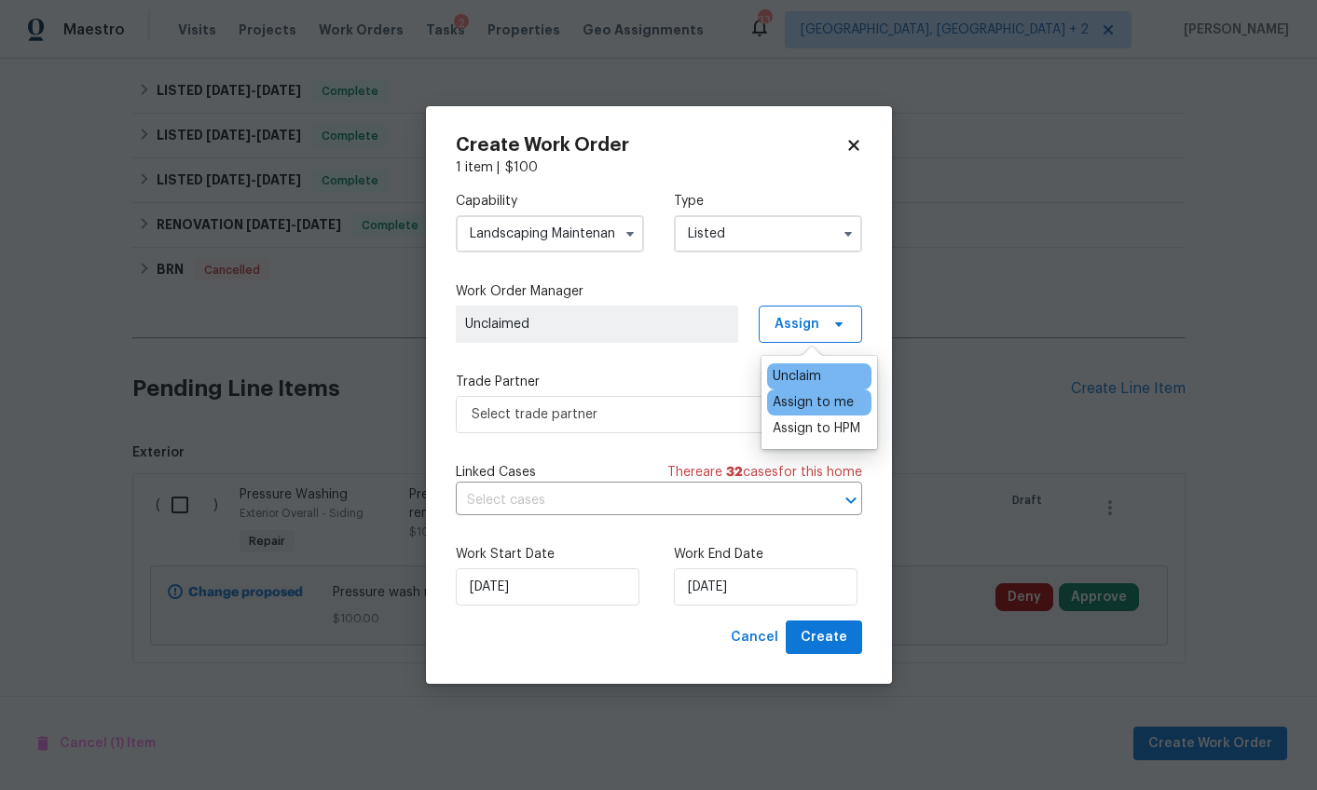
click at [798, 404] on div "Assign to me" at bounding box center [812, 402] width 81 height 19
click at [635, 432] on div "Capability Landscaping Maintenance Type Listed Work Order Manager Alex Baum Ass…" at bounding box center [659, 399] width 406 height 444
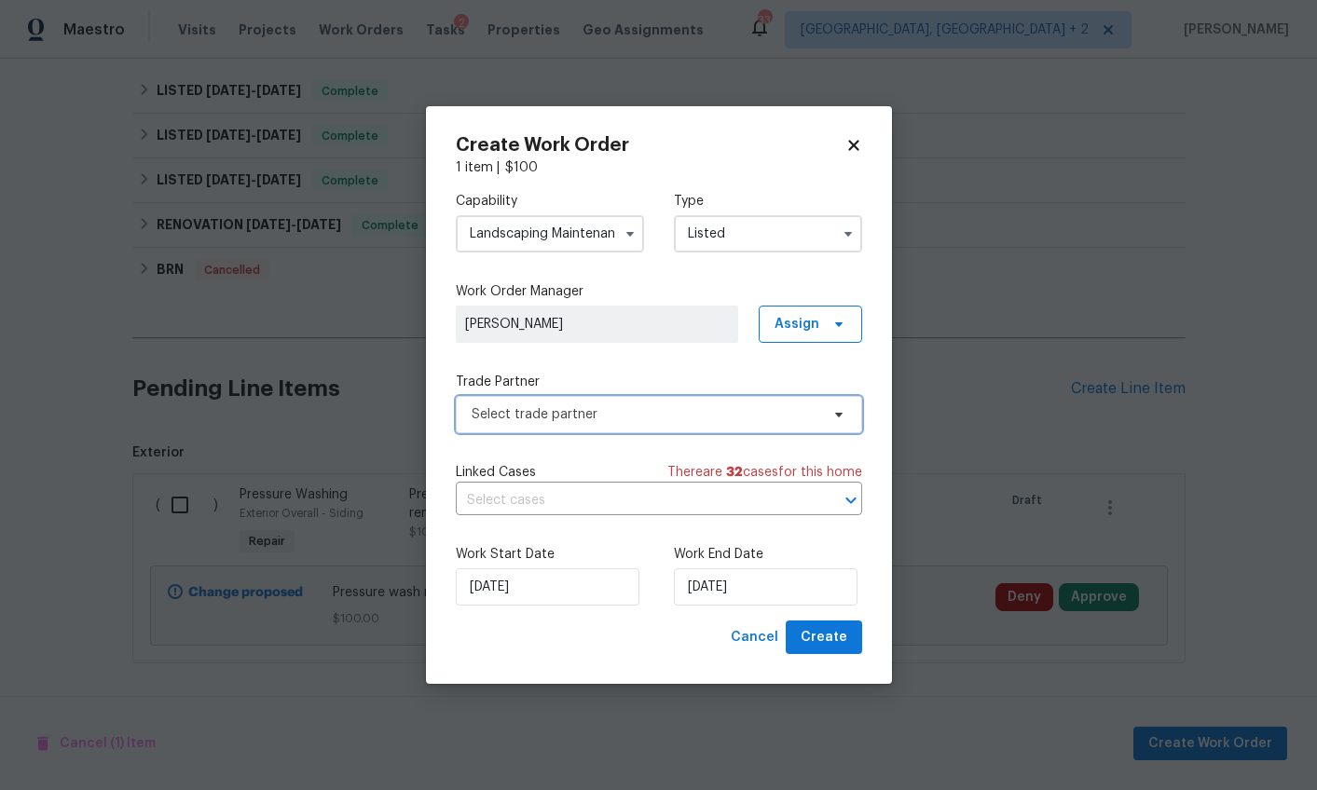
click at [636, 430] on span "Select trade partner" at bounding box center [659, 414] width 406 height 37
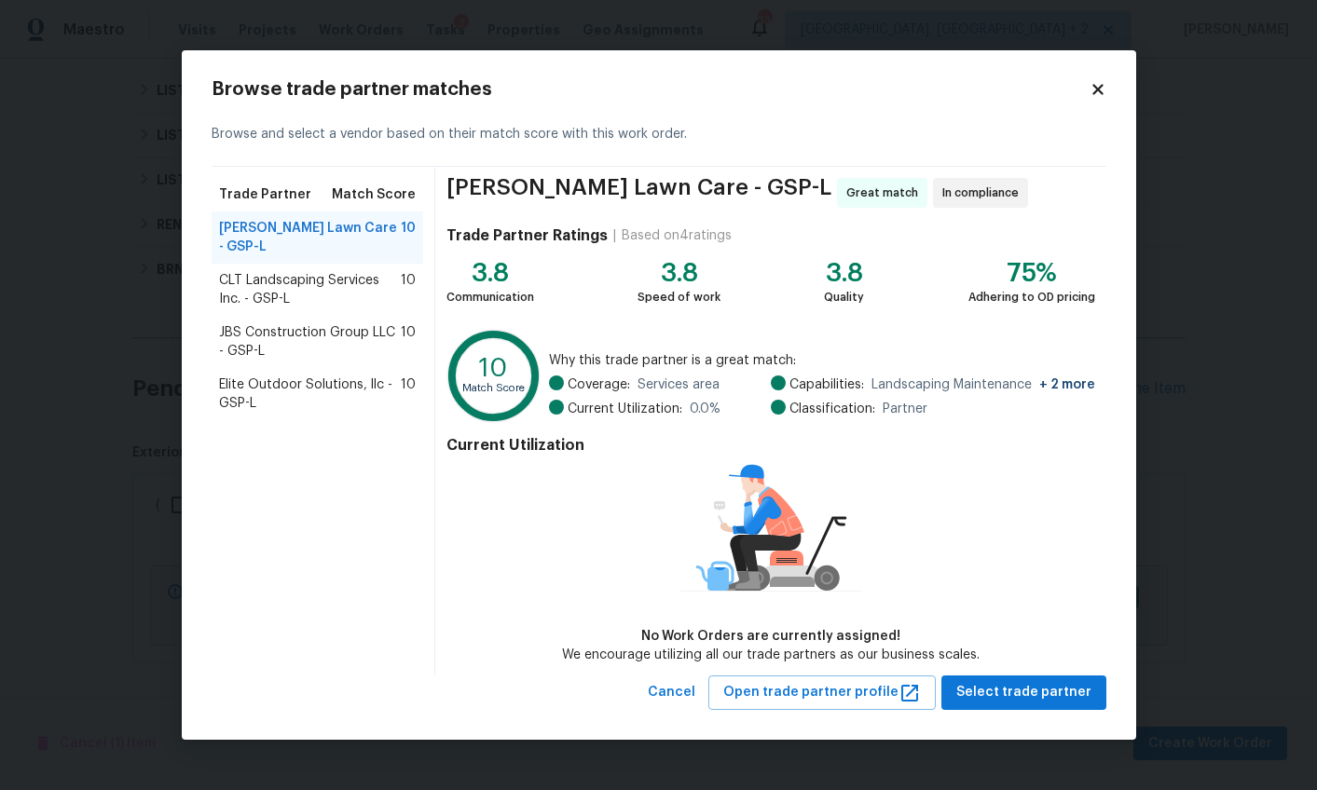
click at [306, 376] on span "Elite Outdoor Solutions, llc - GSP-L" at bounding box center [310, 394] width 183 height 37
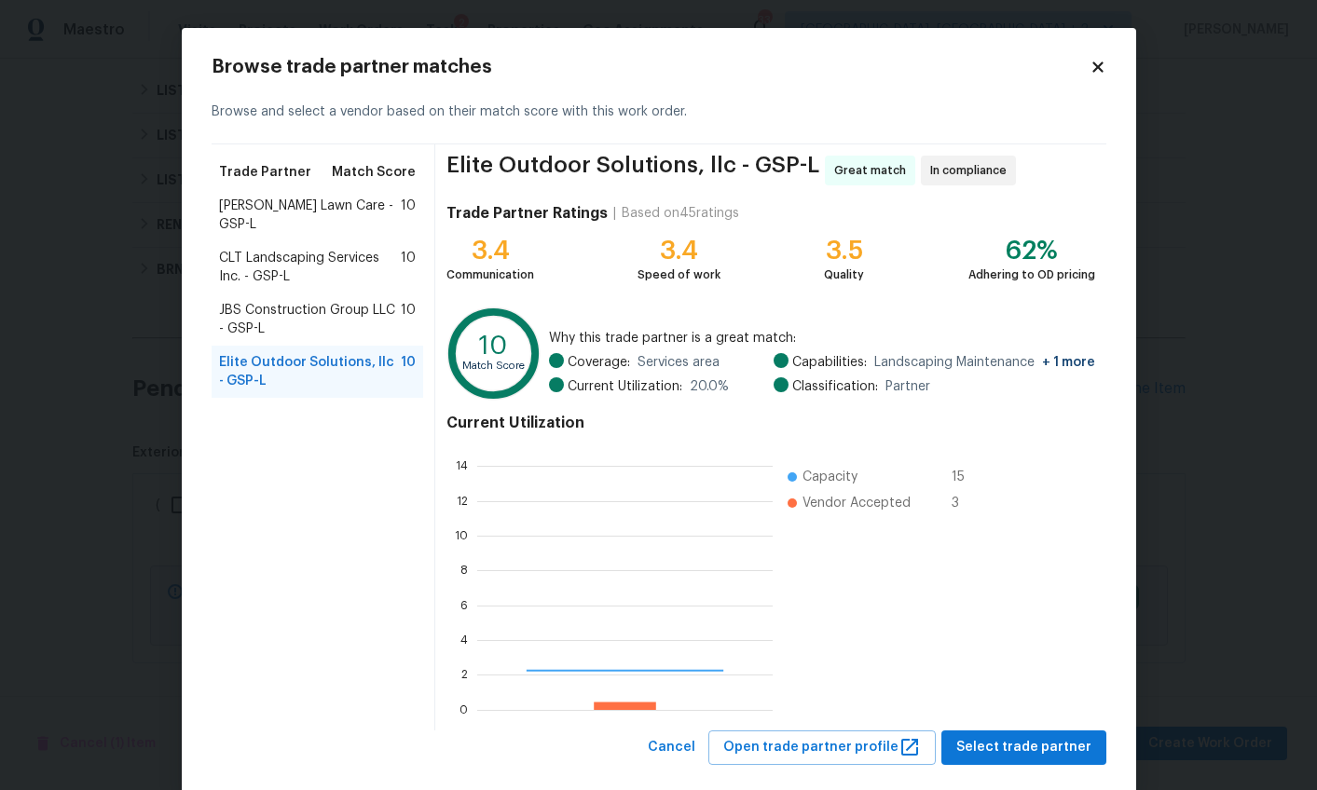
scroll to position [247, 281]
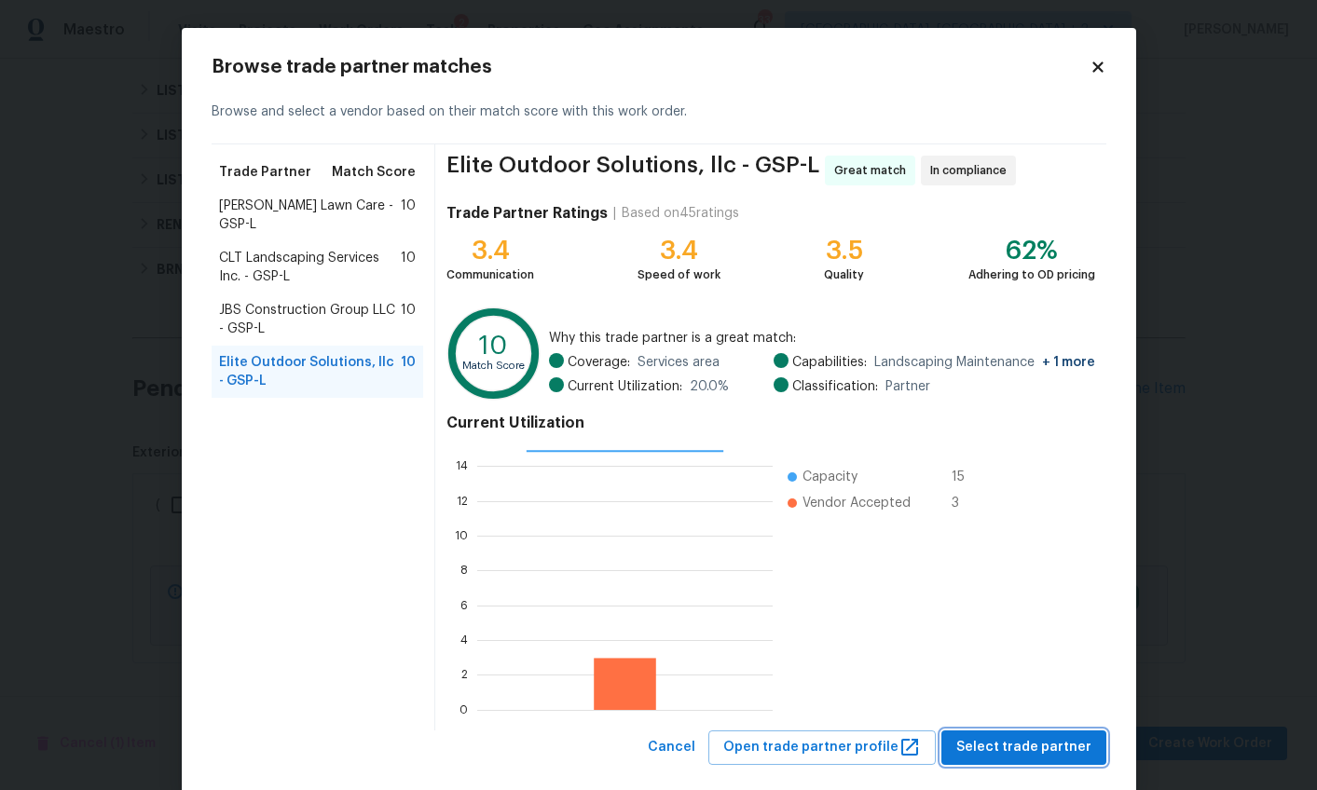
click at [993, 745] on span "Select trade partner" at bounding box center [1023, 747] width 135 height 23
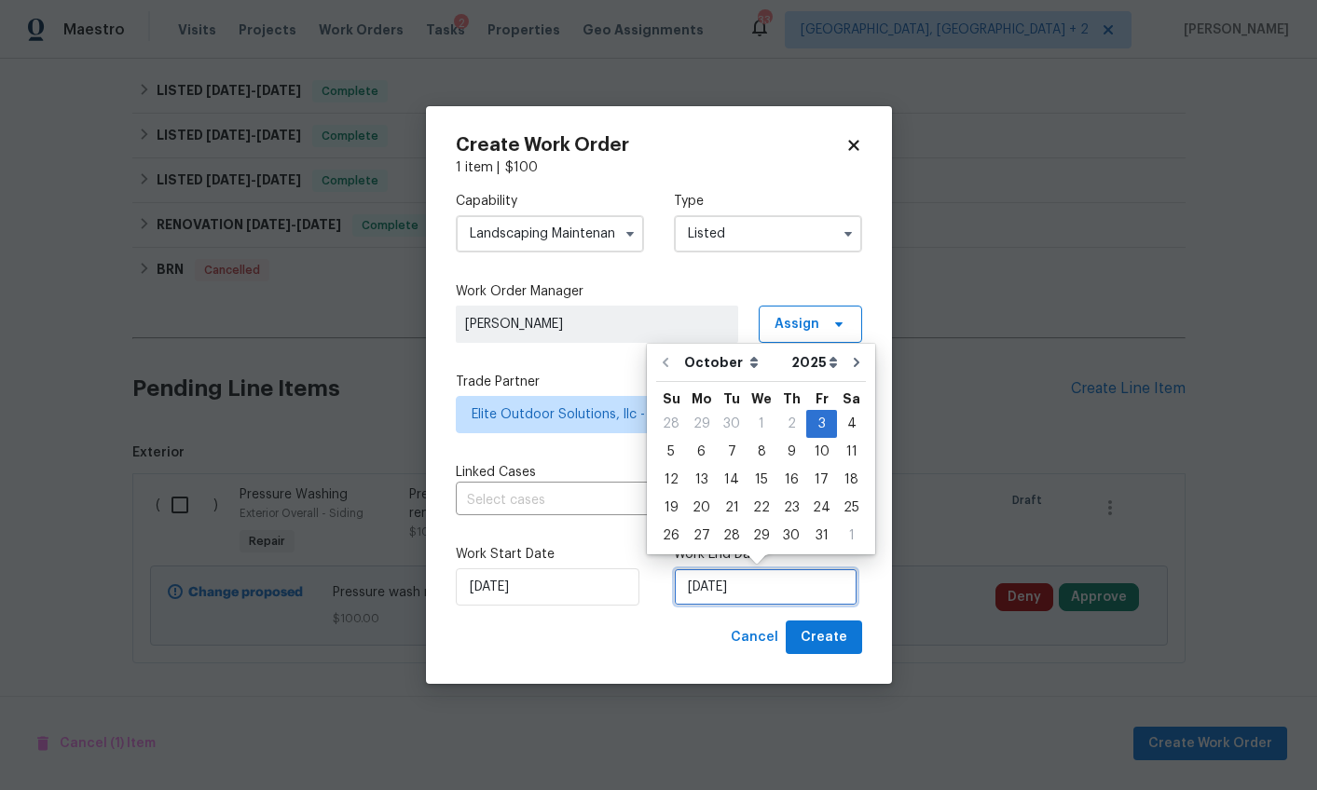
click at [711, 585] on input "10/3/2025" at bounding box center [766, 586] width 184 height 37
click at [822, 451] on div "10" at bounding box center [821, 452] width 31 height 26
type input "10/10/2025"
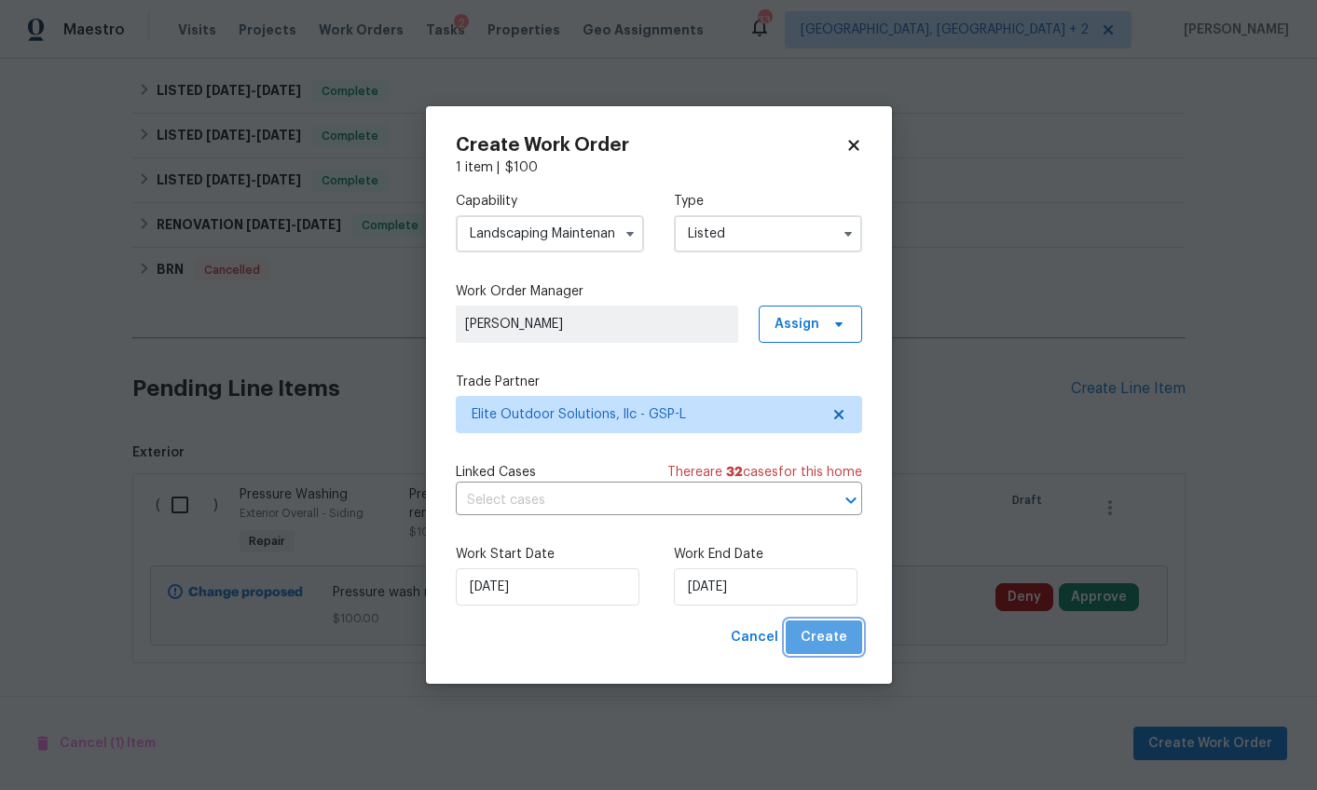
click at [840, 635] on span "Create" at bounding box center [823, 637] width 47 height 23
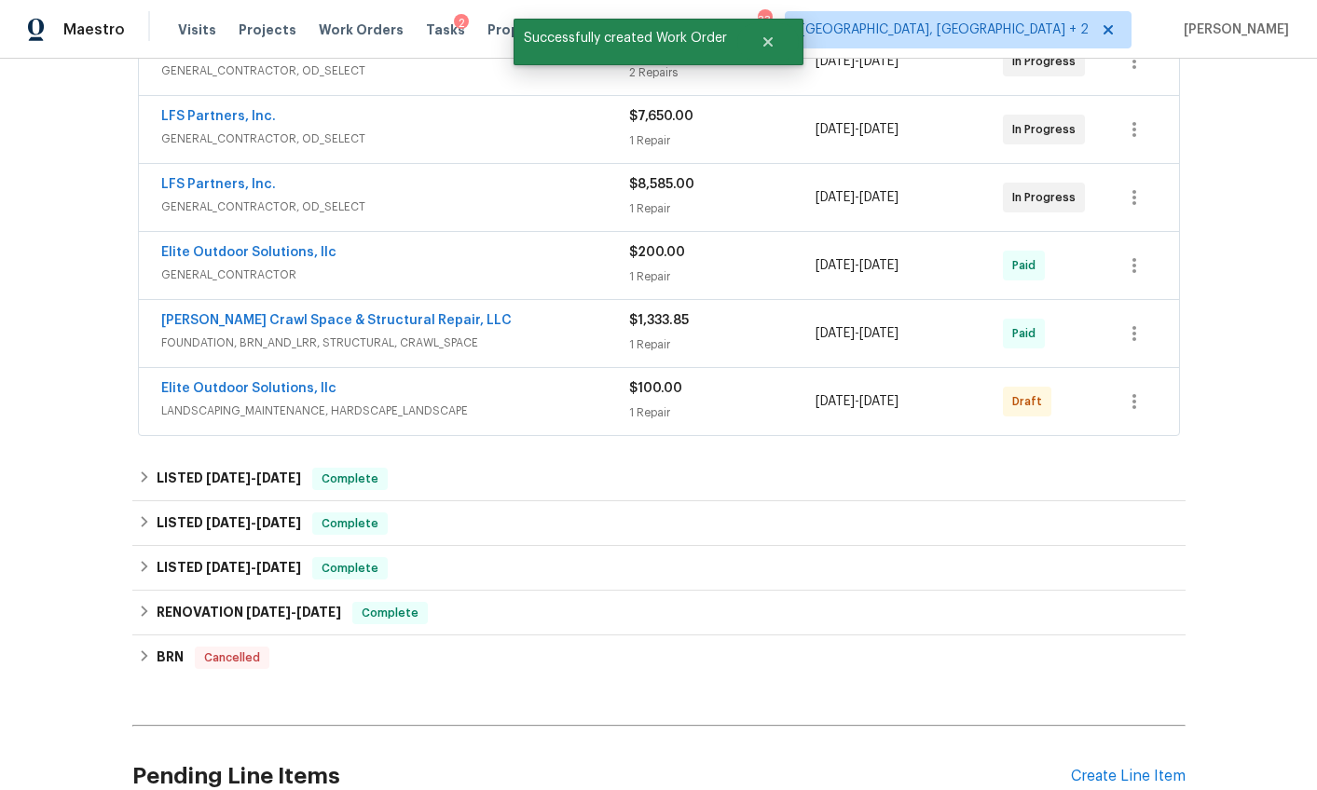
scroll to position [388, 0]
click at [281, 391] on link "Elite Outdoor Solutions, llc" at bounding box center [248, 389] width 175 height 13
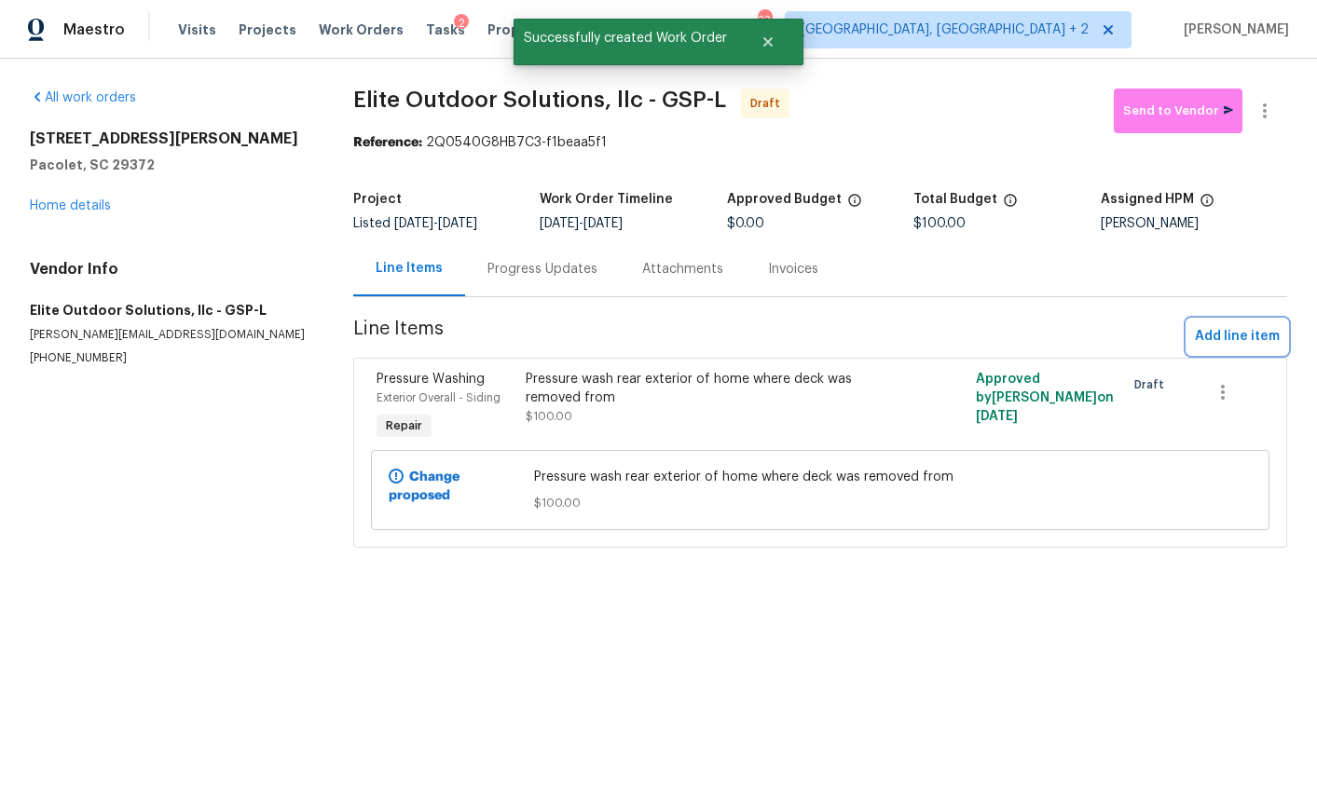
click at [1195, 344] on span "Add line item" at bounding box center [1237, 336] width 85 height 23
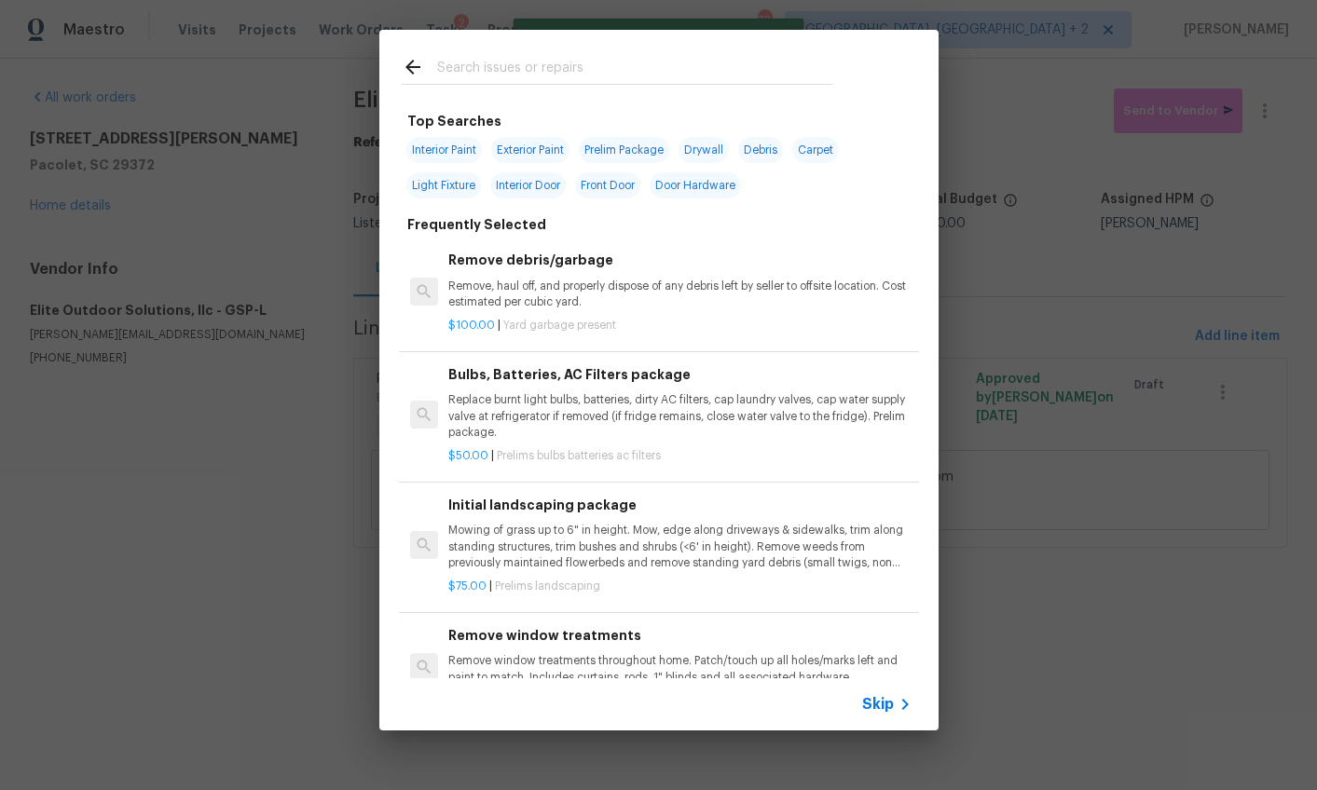
click at [490, 72] on input "text" at bounding box center [634, 70] width 395 height 28
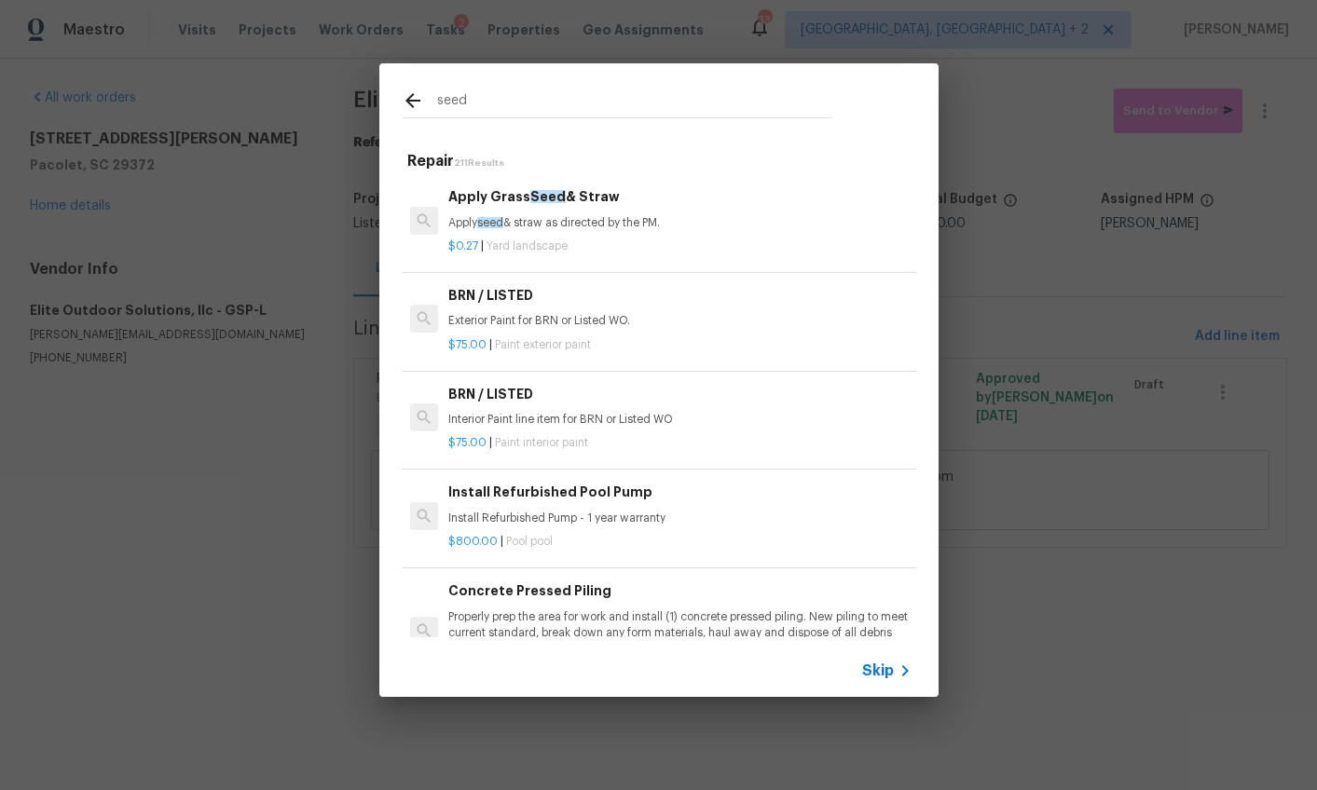
type input "seed"
click at [549, 224] on p "Apply seed & straw as directed by the PM." at bounding box center [679, 223] width 462 height 16
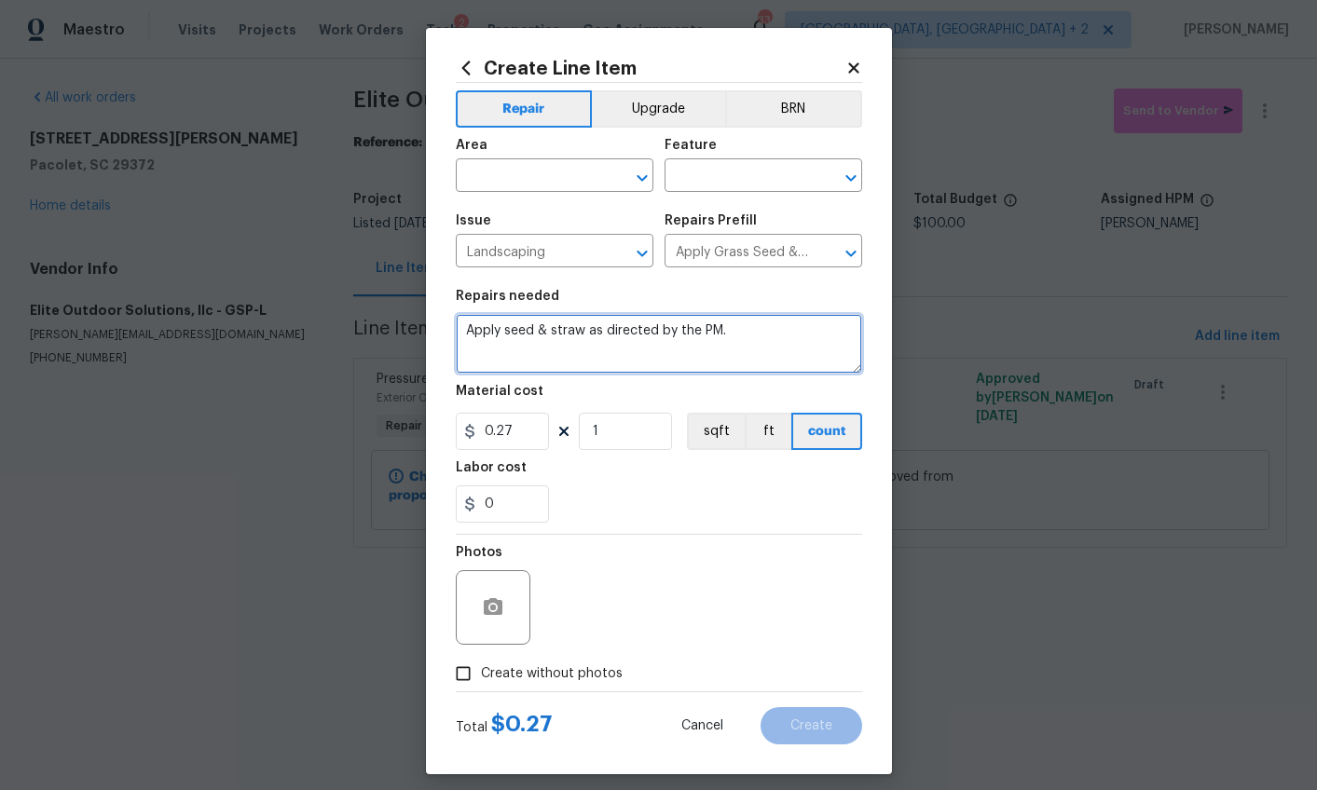
click at [747, 330] on textarea "Apply seed & straw as directed by the PM." at bounding box center [659, 344] width 406 height 60
type textarea "S"
type textarea "Heavy seed and straw AFTER pressure wash around deck in backyard. Cover all bar…"
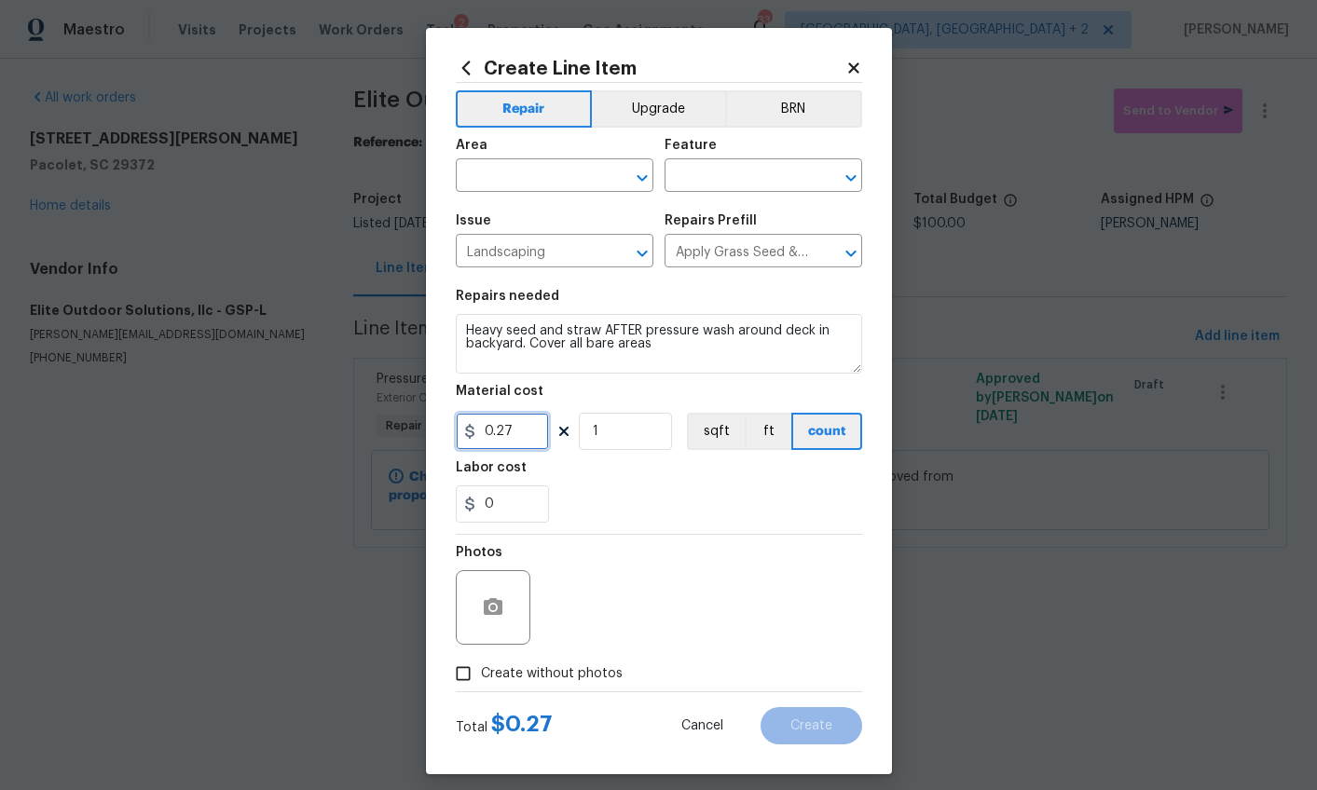
click at [498, 426] on input "0.27" at bounding box center [502, 431] width 93 height 37
type input "200"
click at [563, 678] on span "Create without photos" at bounding box center [552, 674] width 142 height 20
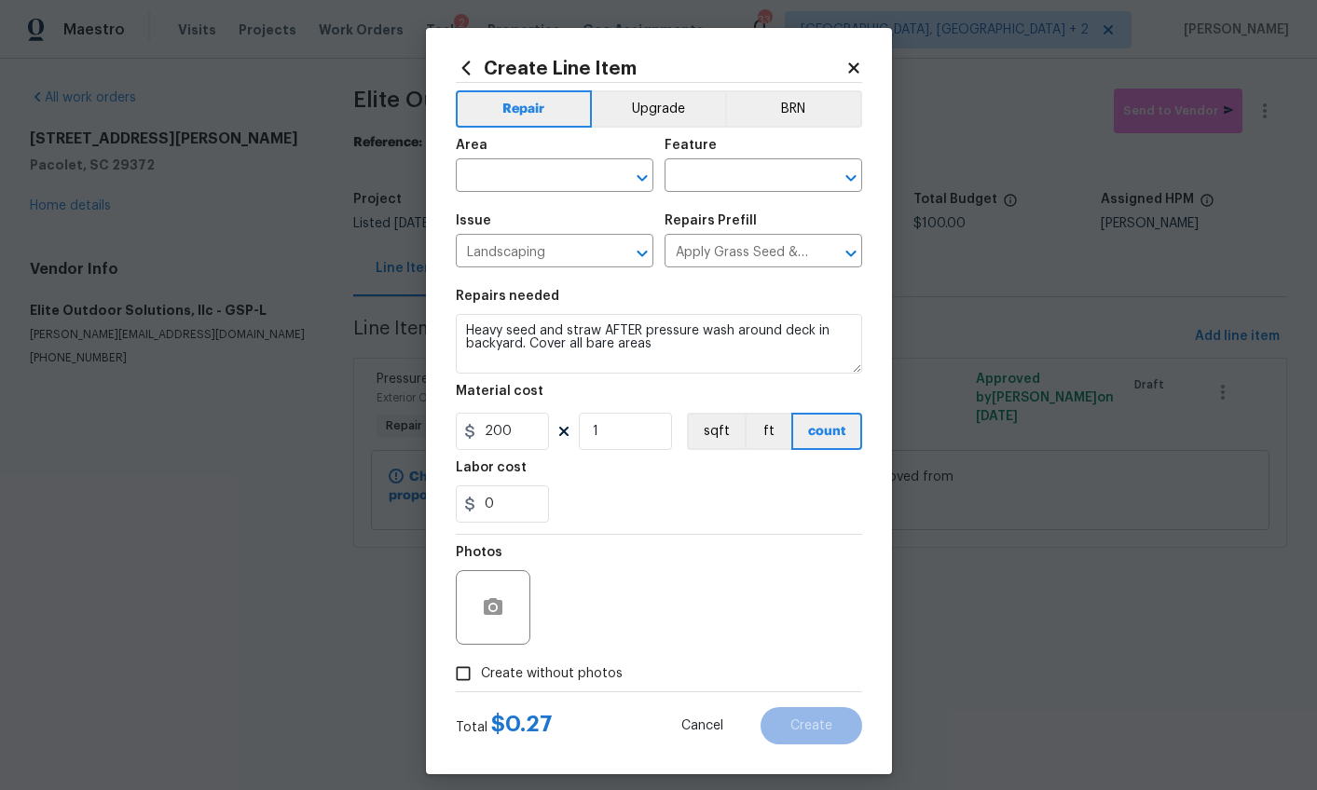
click at [481, 678] on input "Create without photos" at bounding box center [462, 673] width 35 height 35
checkbox input "true"
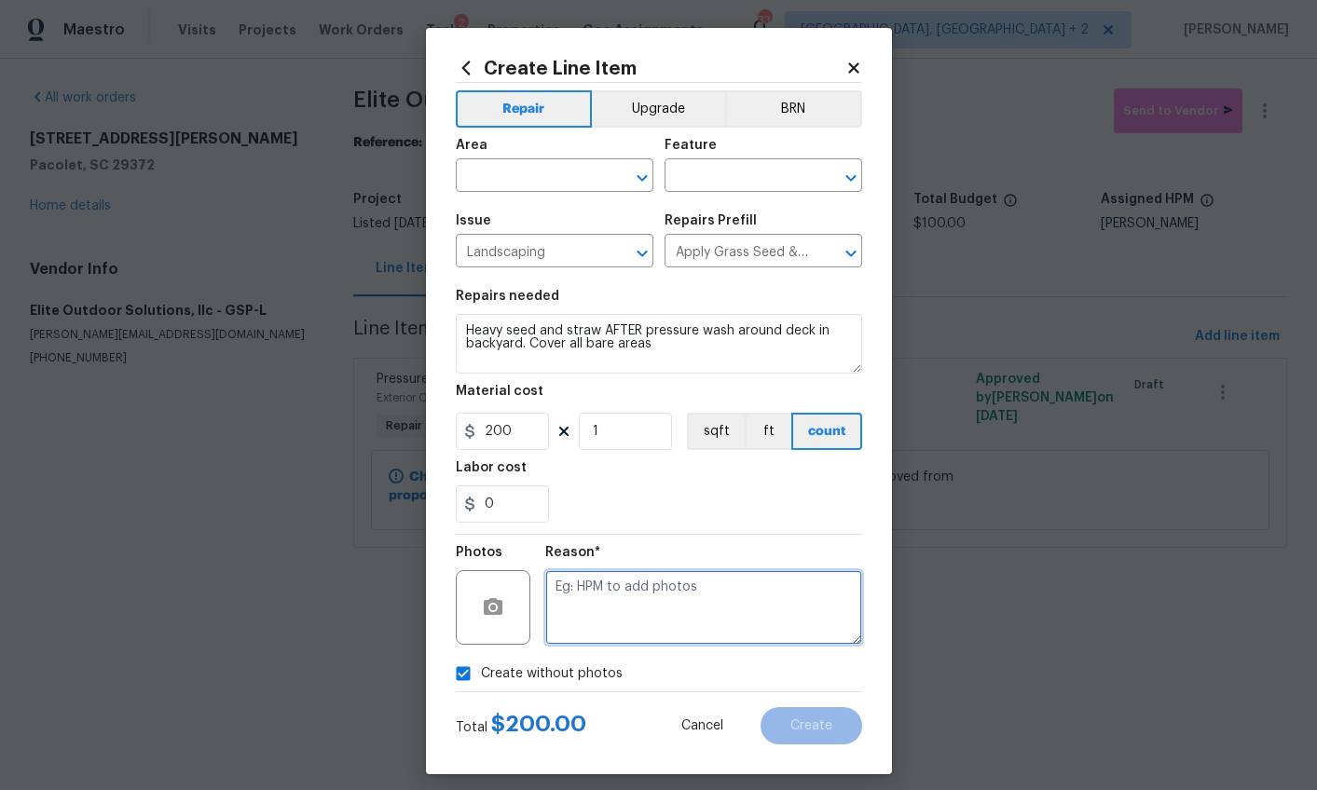
click at [589, 630] on textarea at bounding box center [703, 607] width 317 height 75
type textarea "wa"
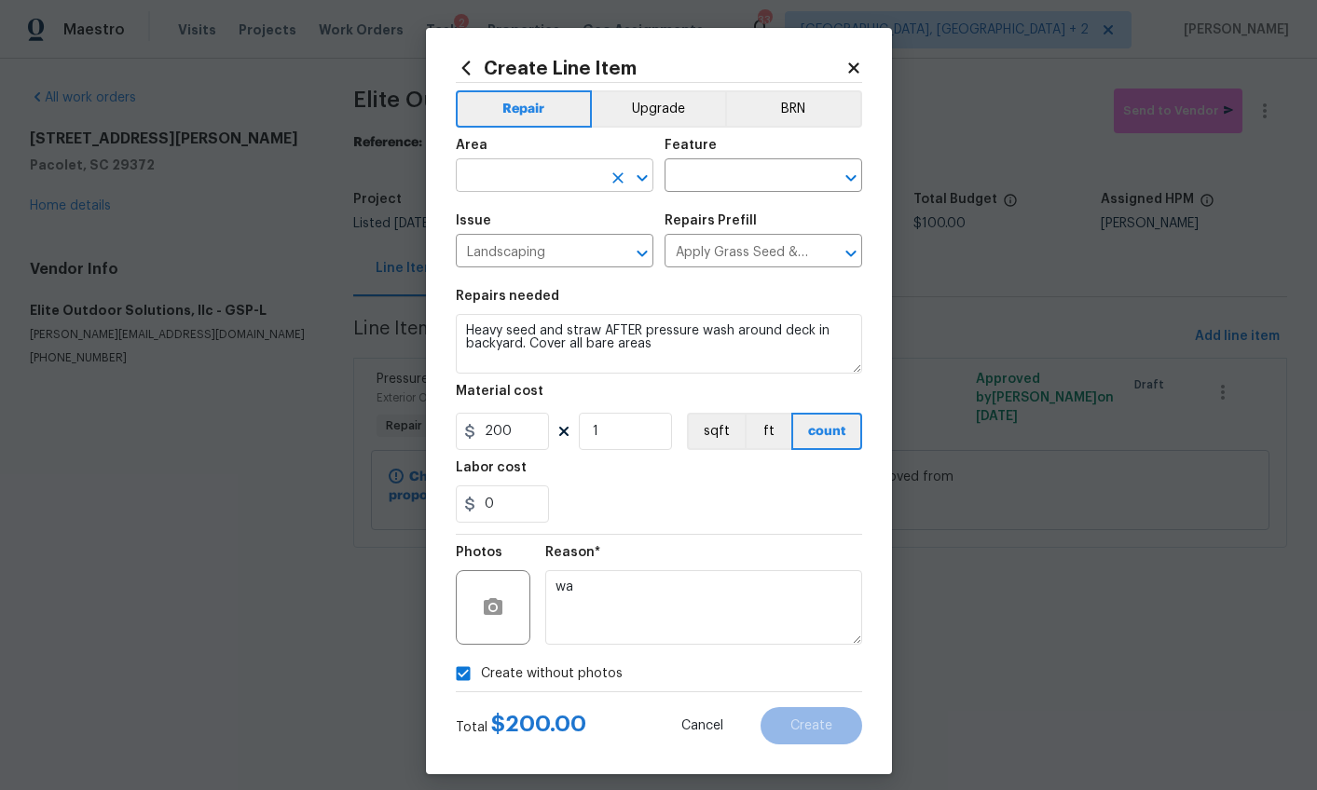
click at [524, 164] on input "text" at bounding box center [528, 177] width 145 height 29
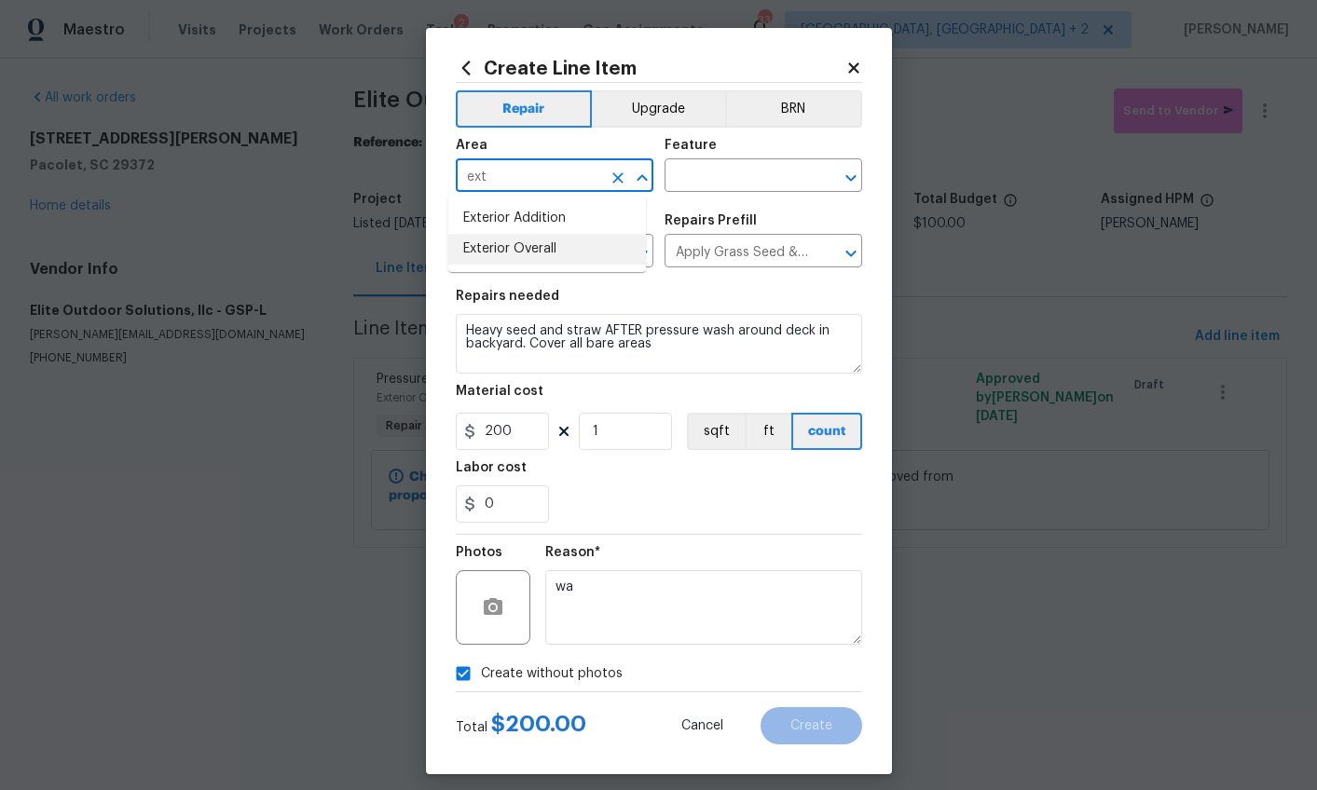
click at [539, 244] on li "Exterior Overall" at bounding box center [547, 249] width 198 height 31
type input "Exterior Overall"
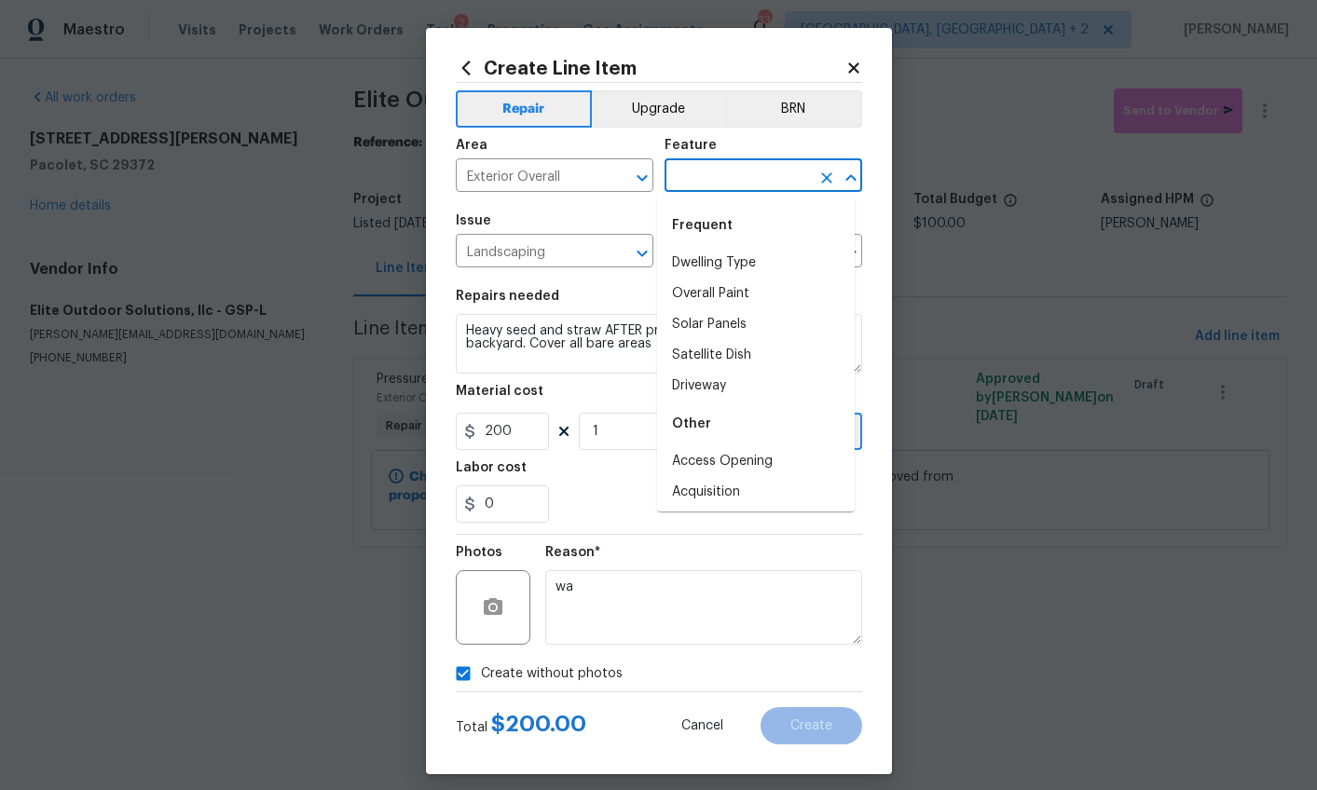
click at [733, 171] on input "text" at bounding box center [736, 177] width 145 height 29
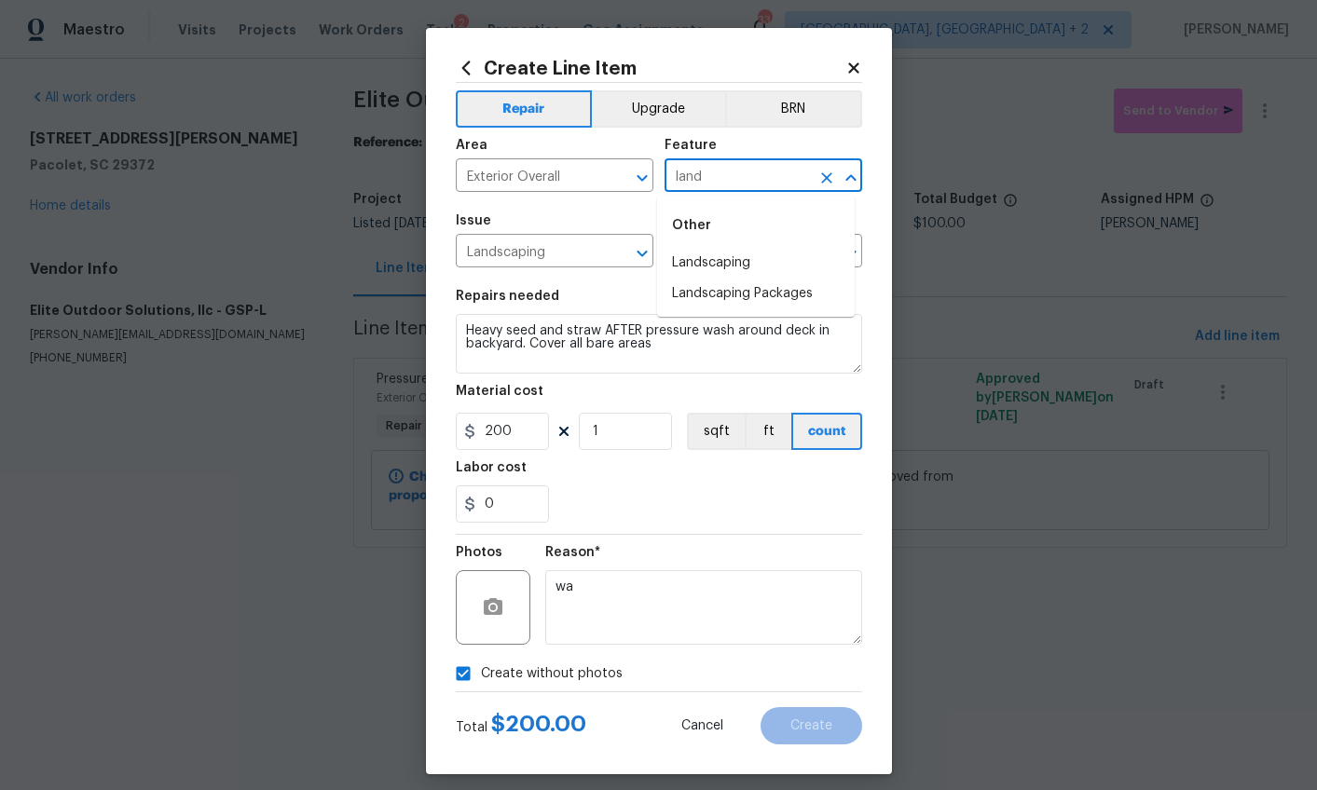
click at [745, 258] on li "Landscaping" at bounding box center [756, 263] width 198 height 31
type input "Landscaping"
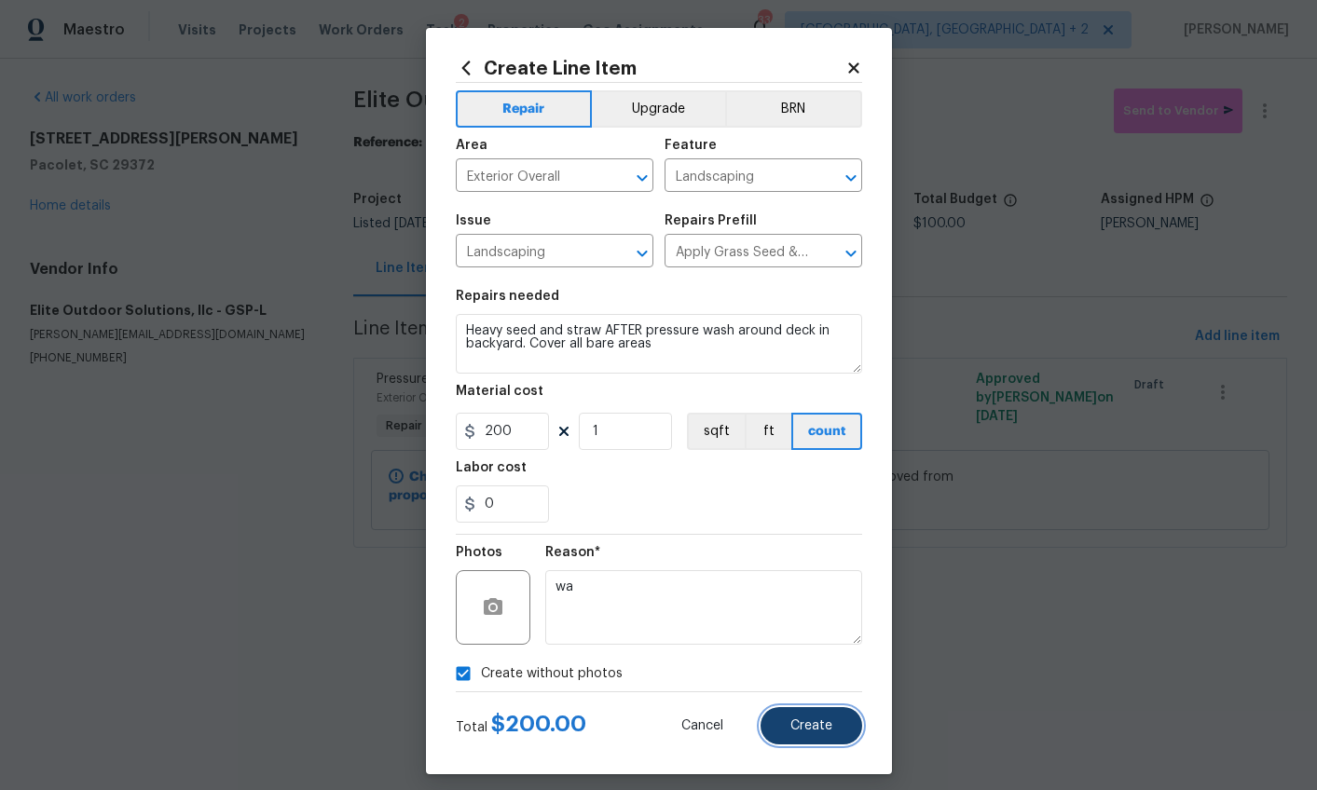
click at [808, 726] on span "Create" at bounding box center [811, 726] width 42 height 14
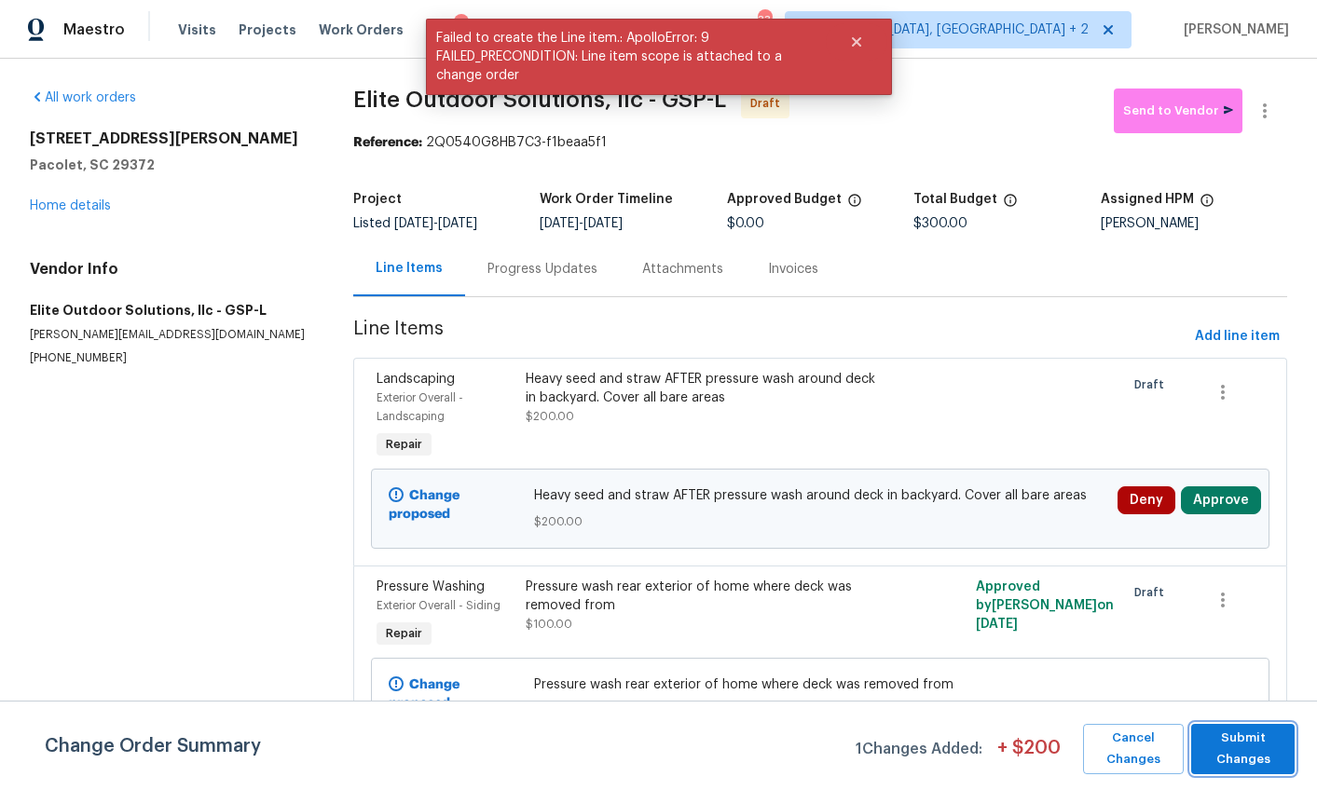
click at [1249, 732] on span "Submit Changes" at bounding box center [1242, 749] width 85 height 43
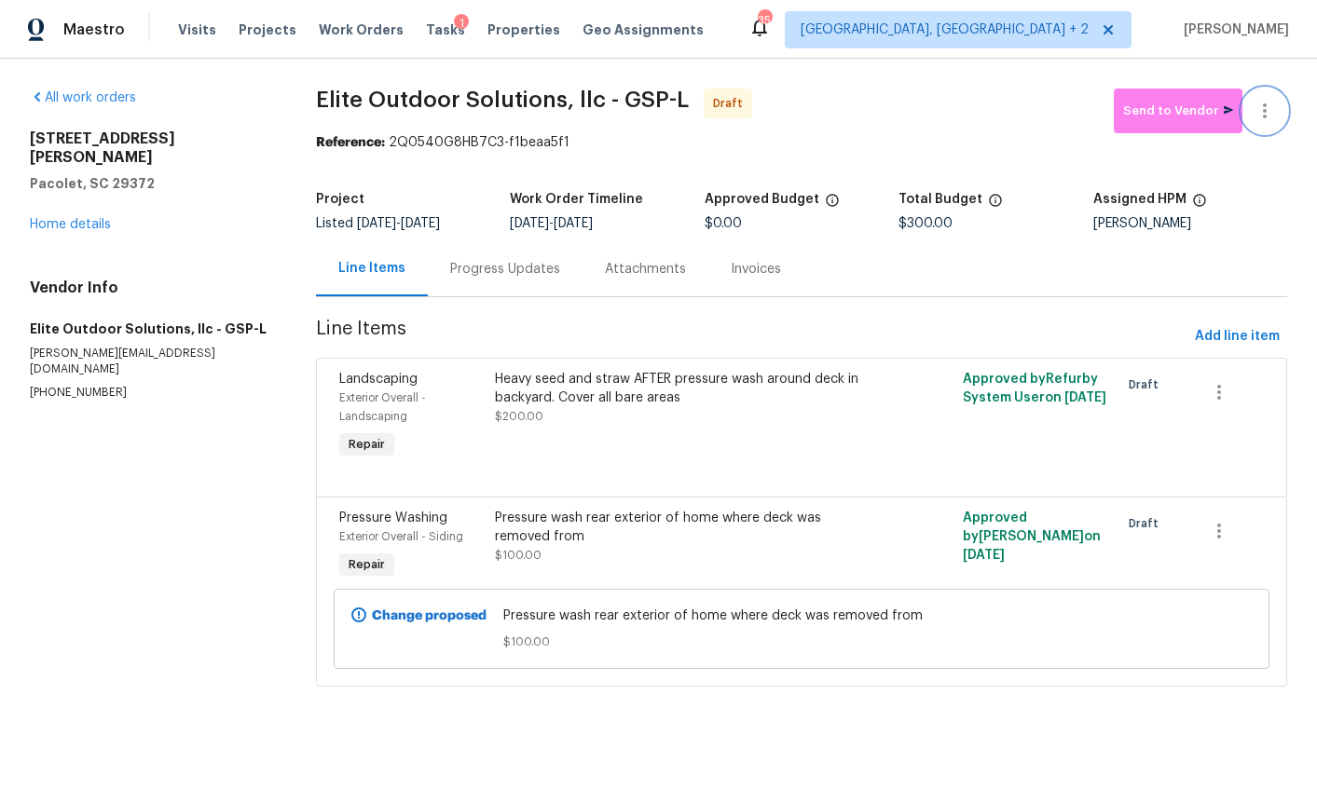
click at [1258, 95] on button "button" at bounding box center [1264, 111] width 45 height 45
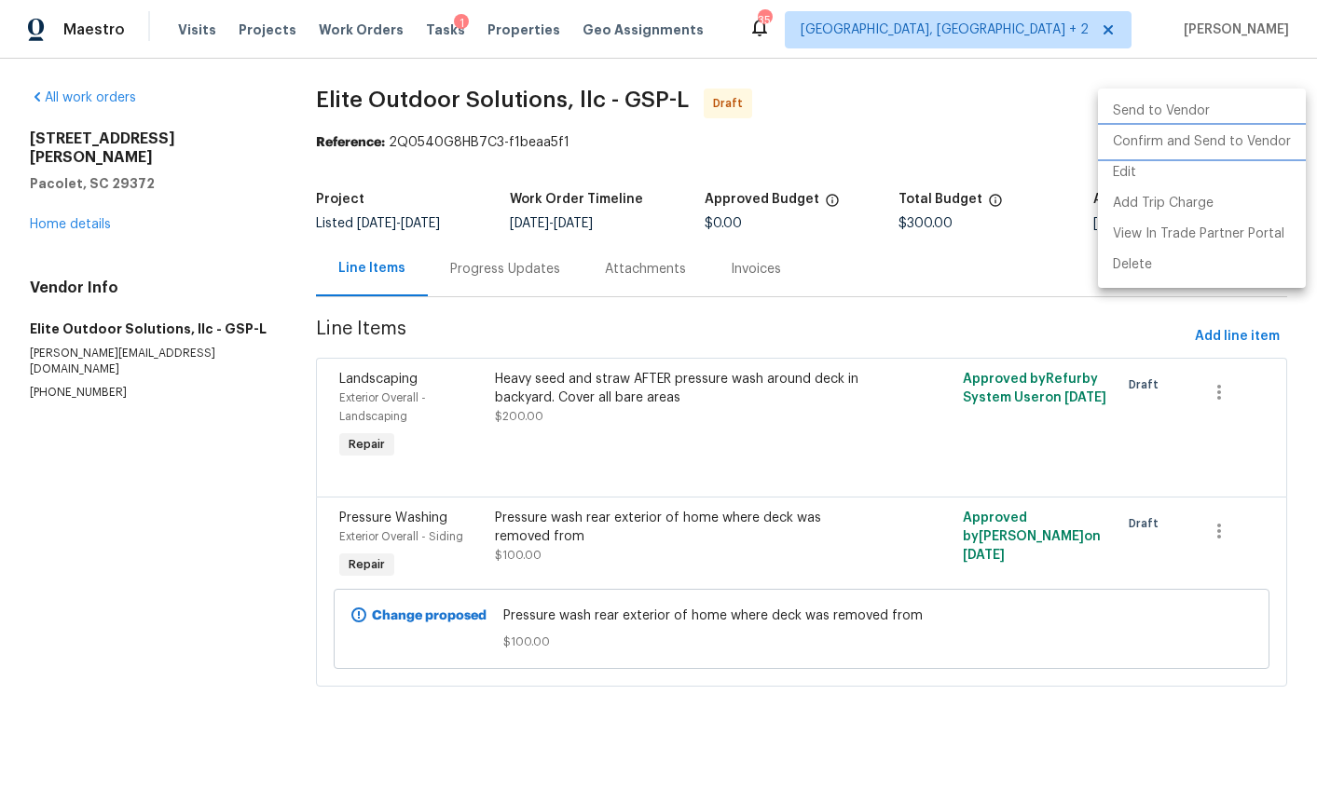
click at [1237, 143] on li "Confirm and Send to Vendor" at bounding box center [1202, 142] width 208 height 31
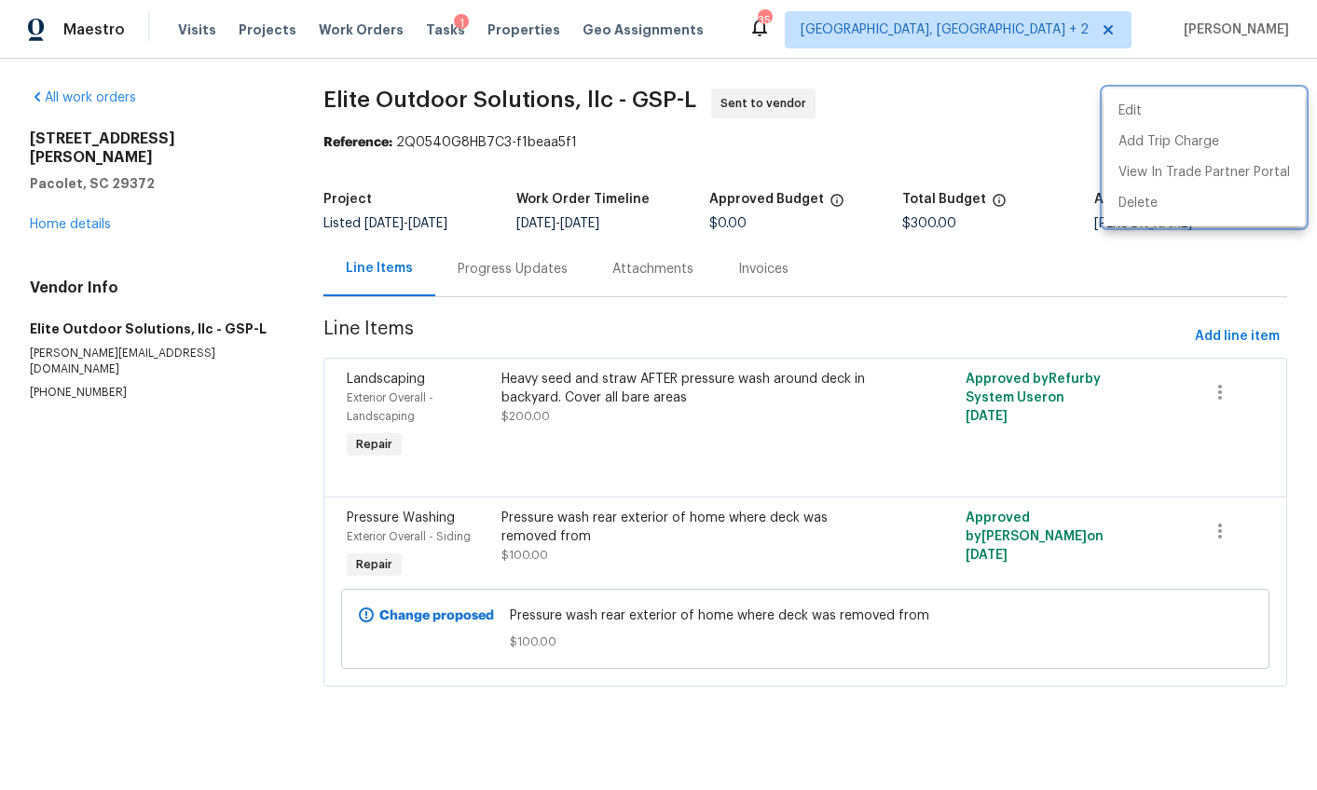
click at [728, 146] on div at bounding box center [658, 395] width 1317 height 790
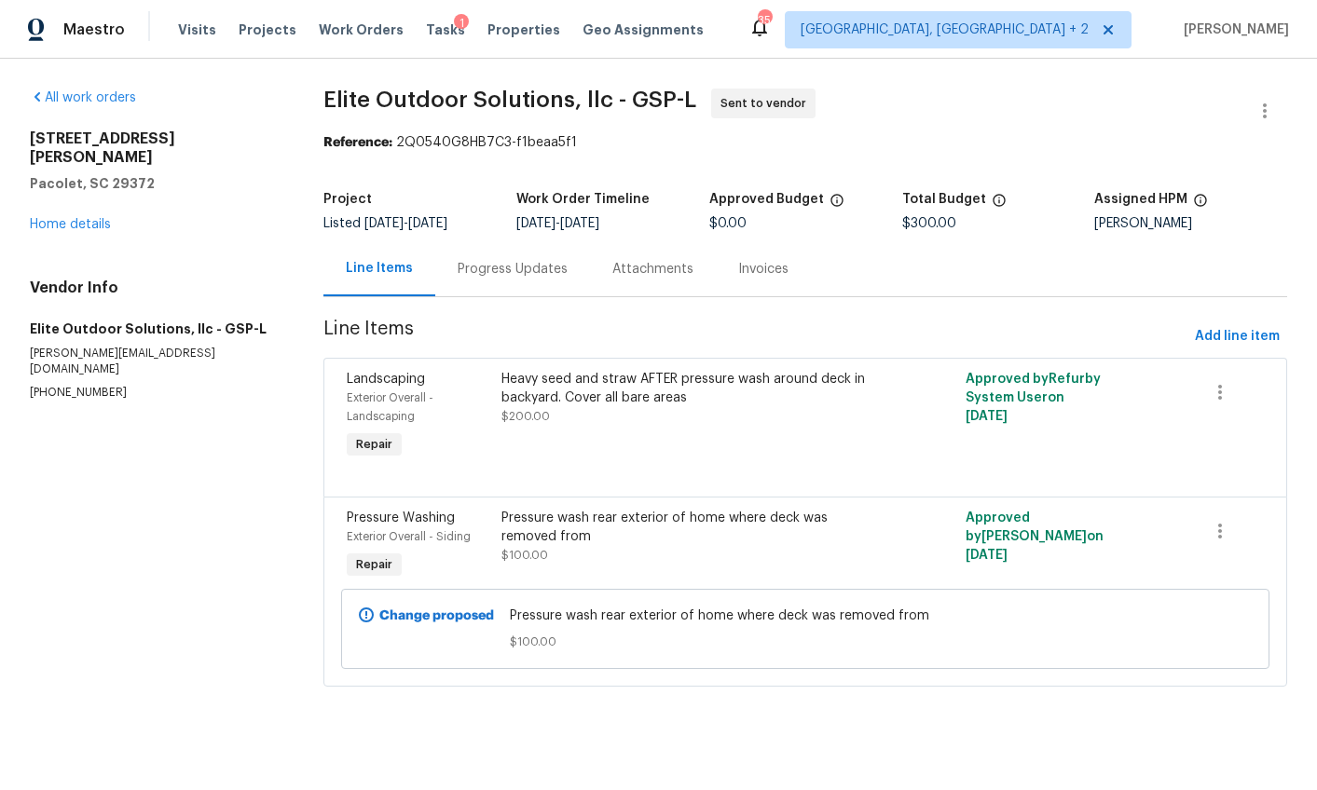
click at [515, 268] on div "Progress Updates" at bounding box center [512, 269] width 110 height 19
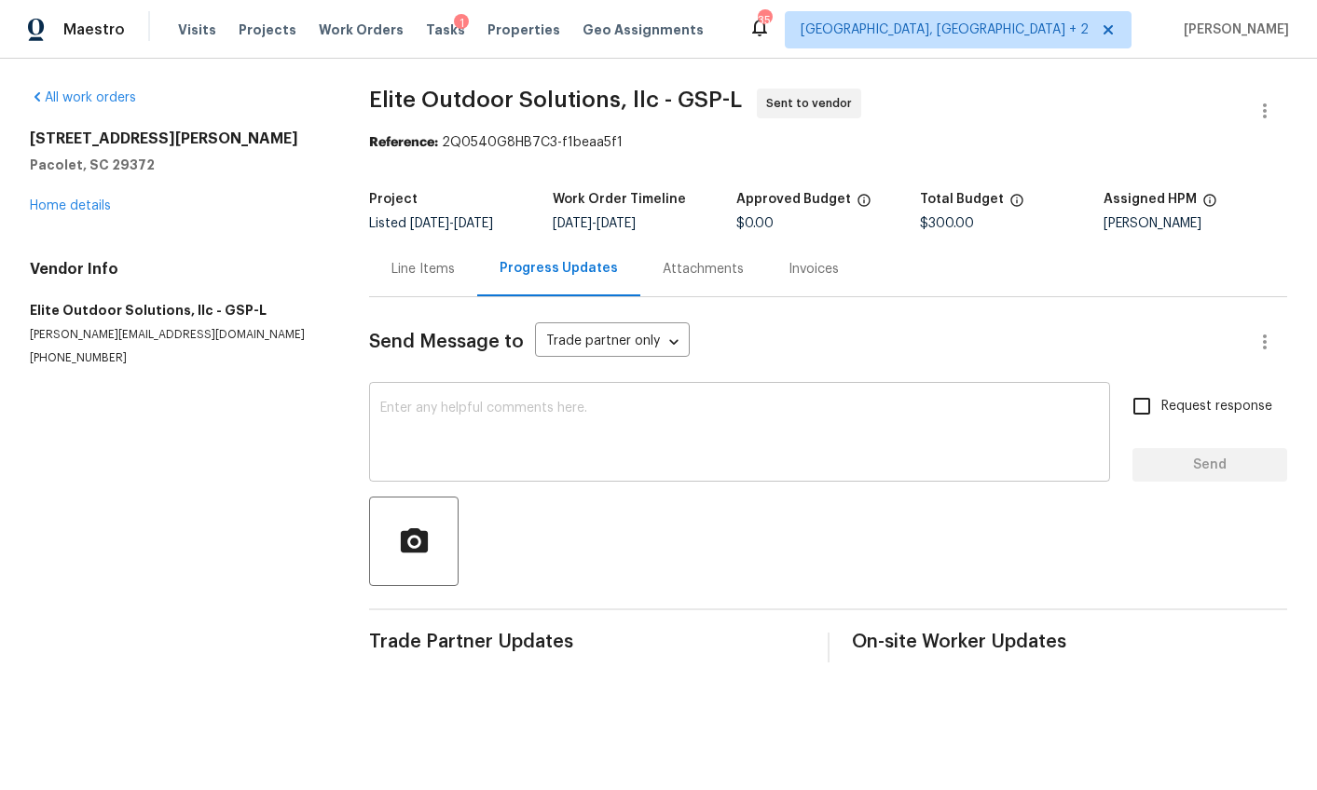
click at [474, 430] on textarea at bounding box center [739, 434] width 718 height 65
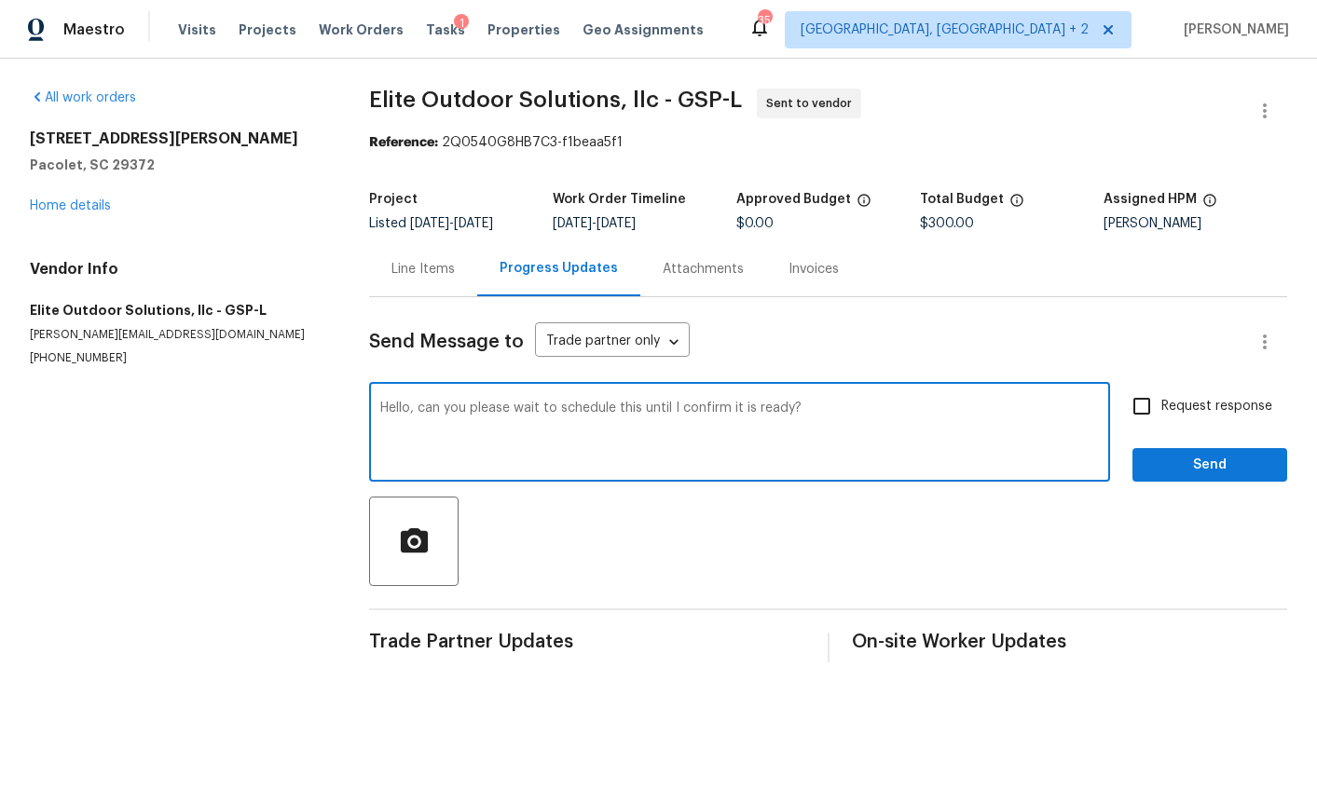
type textarea "Hello, can you please wait to schedule this until I confirm it is ready?"
click at [1195, 412] on span "Request response" at bounding box center [1216, 407] width 111 height 20
click at [1161, 412] on input "Request response" at bounding box center [1141, 406] width 39 height 39
checkbox input "true"
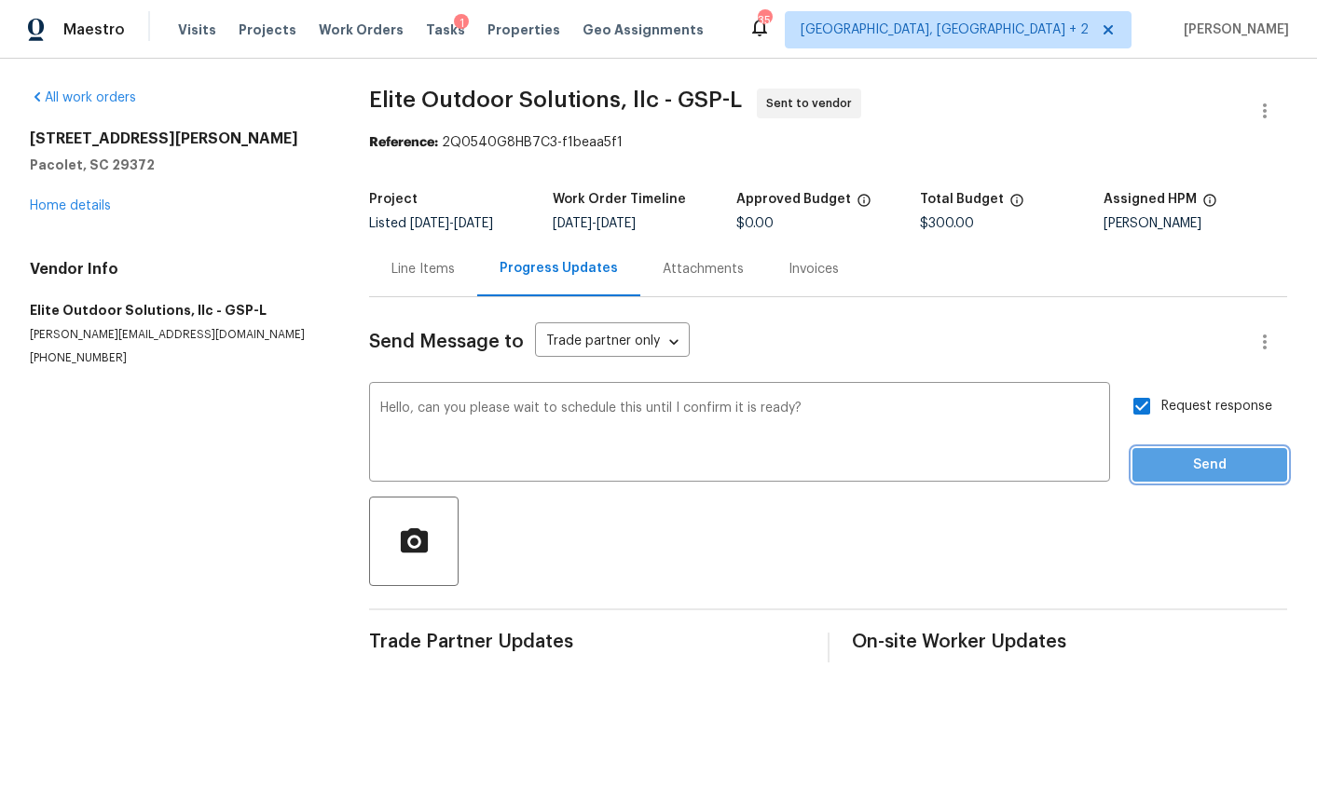
click at [1185, 463] on span "Send" at bounding box center [1209, 465] width 125 height 23
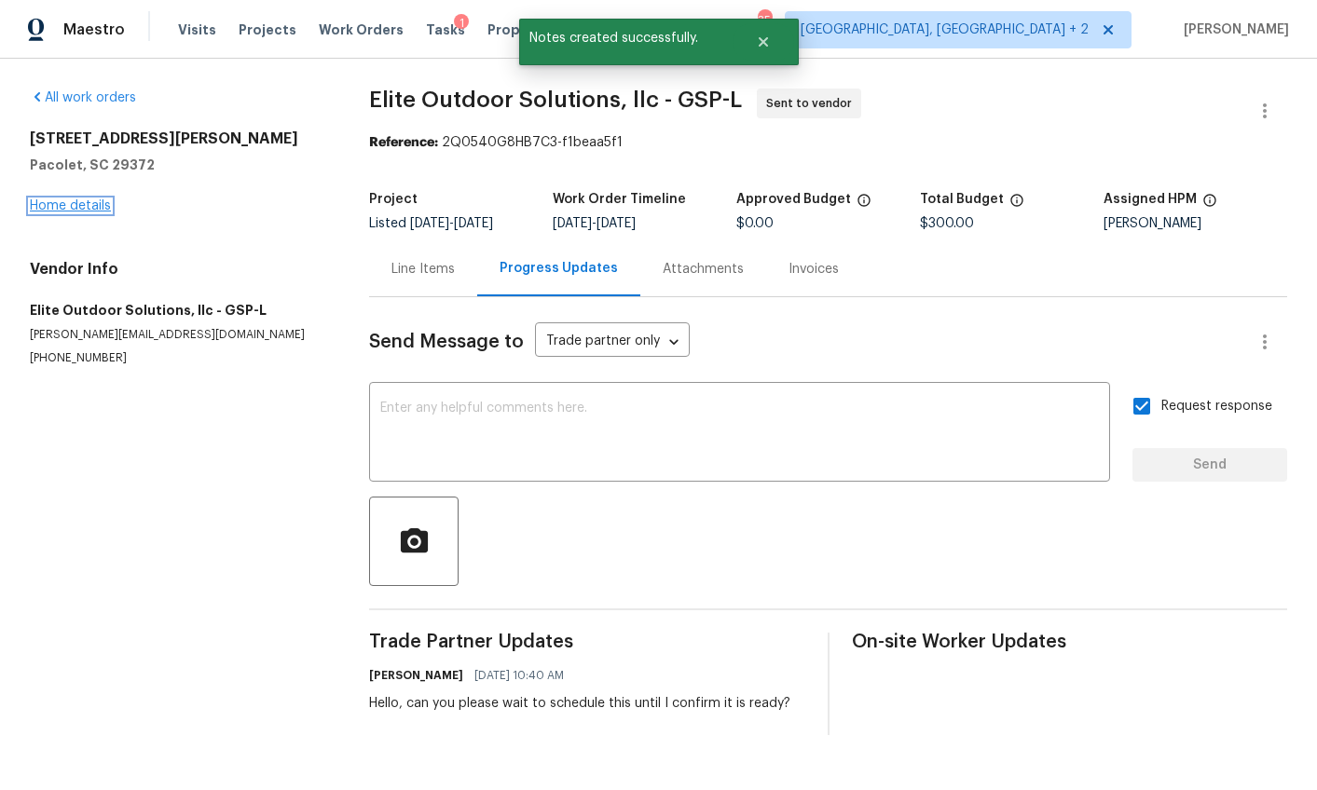
click at [84, 206] on link "Home details" at bounding box center [70, 205] width 81 height 13
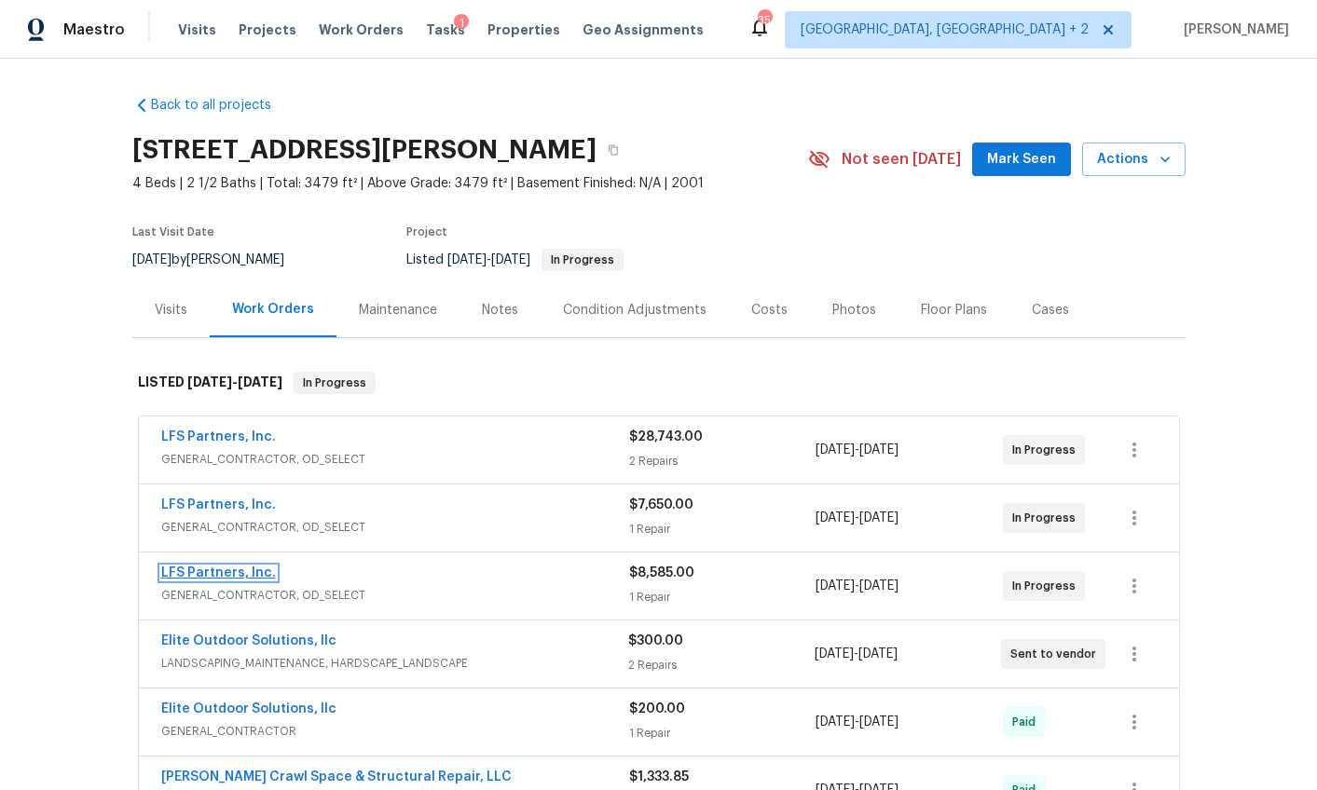
click at [230, 577] on link "LFS Partners, Inc." at bounding box center [218, 573] width 115 height 13
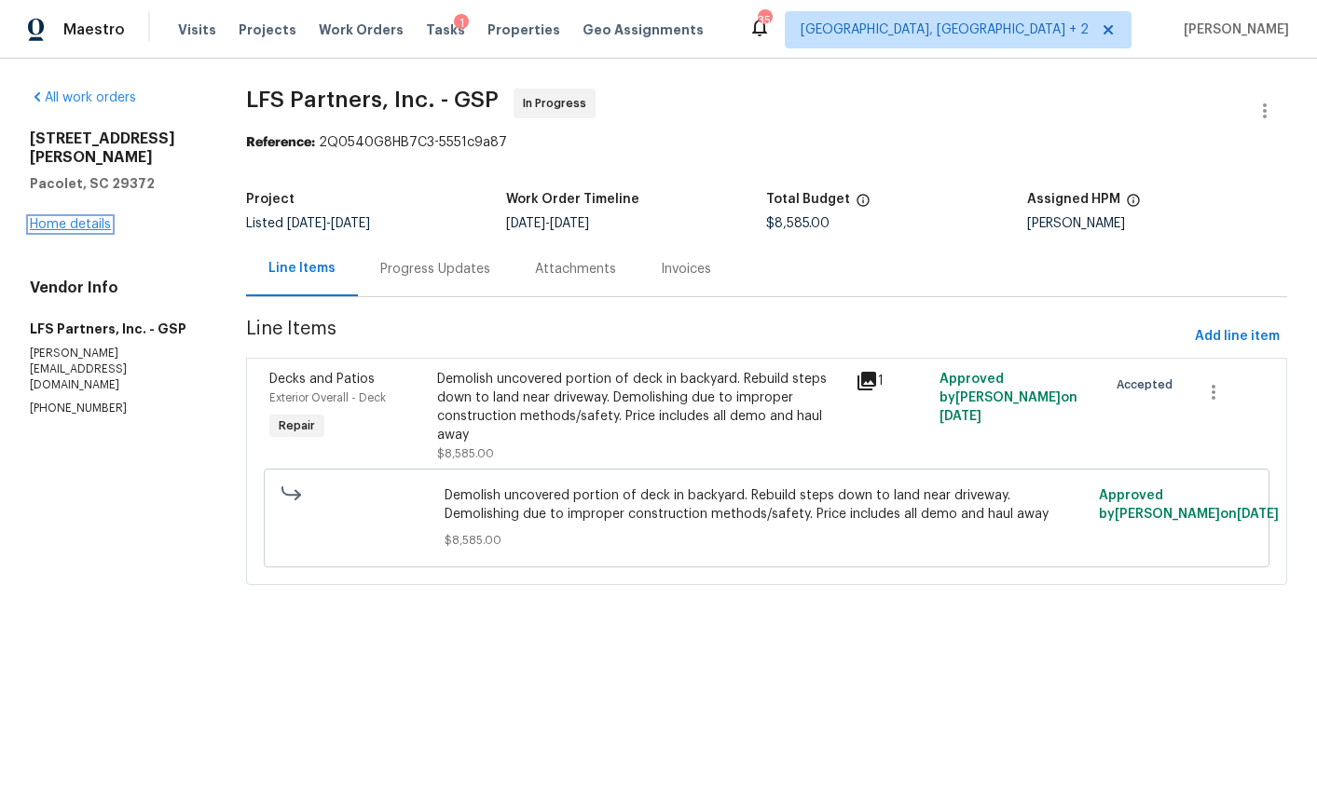
click at [89, 218] on link "Home details" at bounding box center [70, 224] width 81 height 13
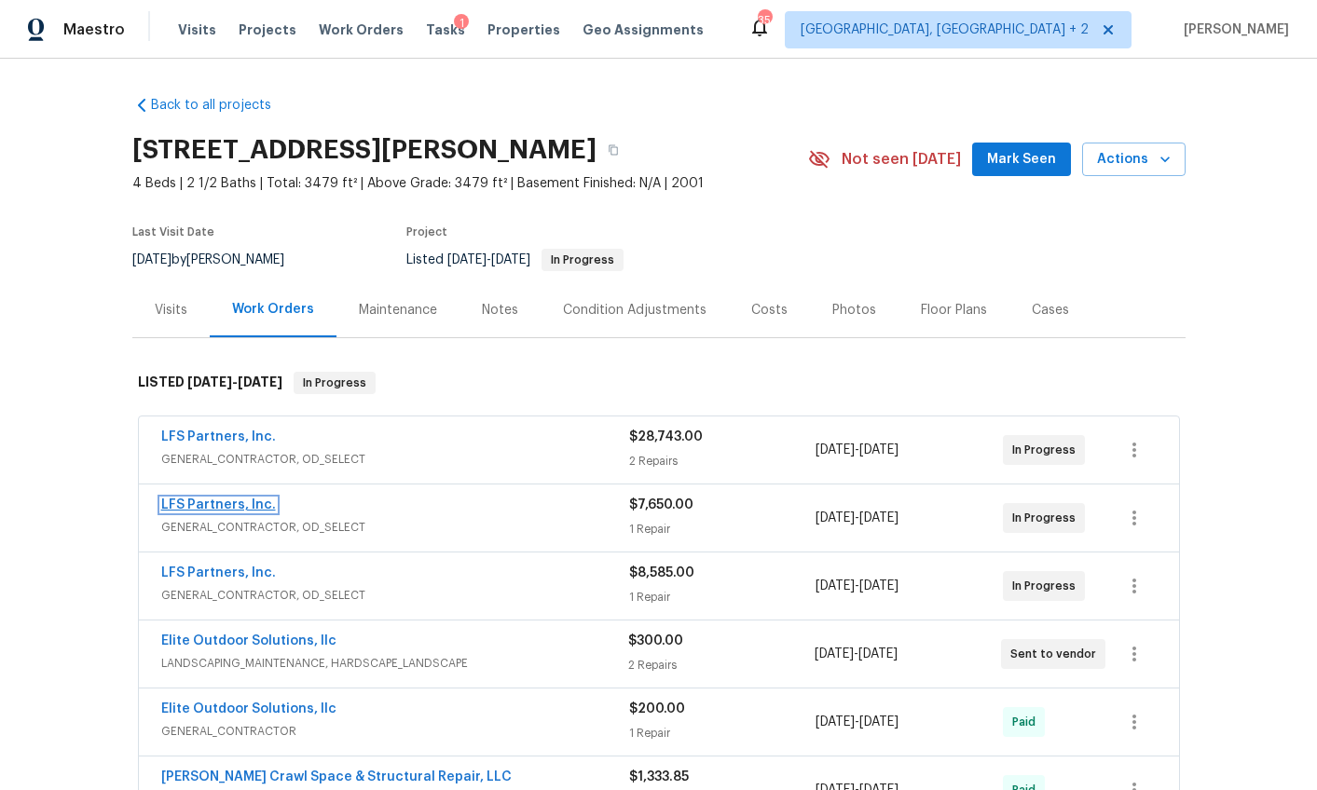
click at [230, 503] on link "LFS Partners, Inc." at bounding box center [218, 504] width 115 height 13
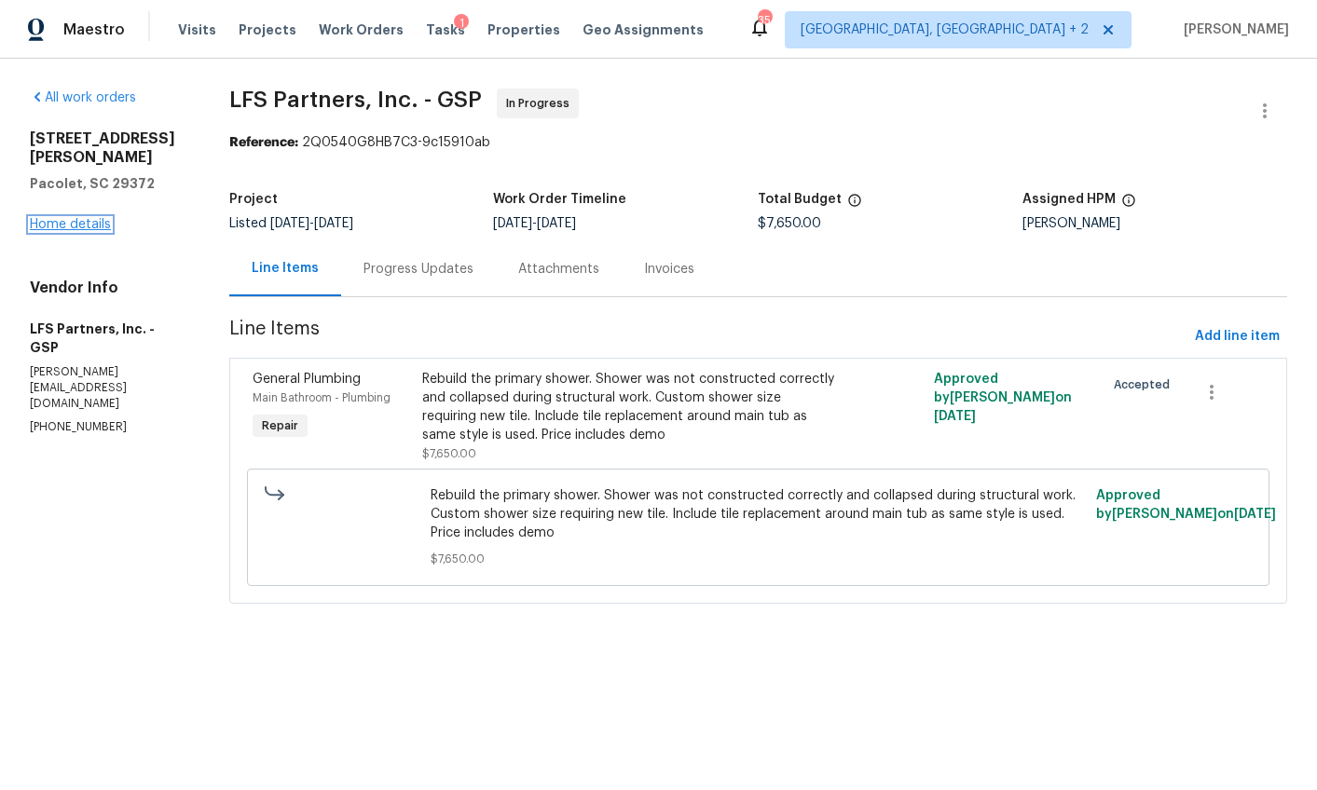
click at [89, 218] on link "Home details" at bounding box center [70, 224] width 81 height 13
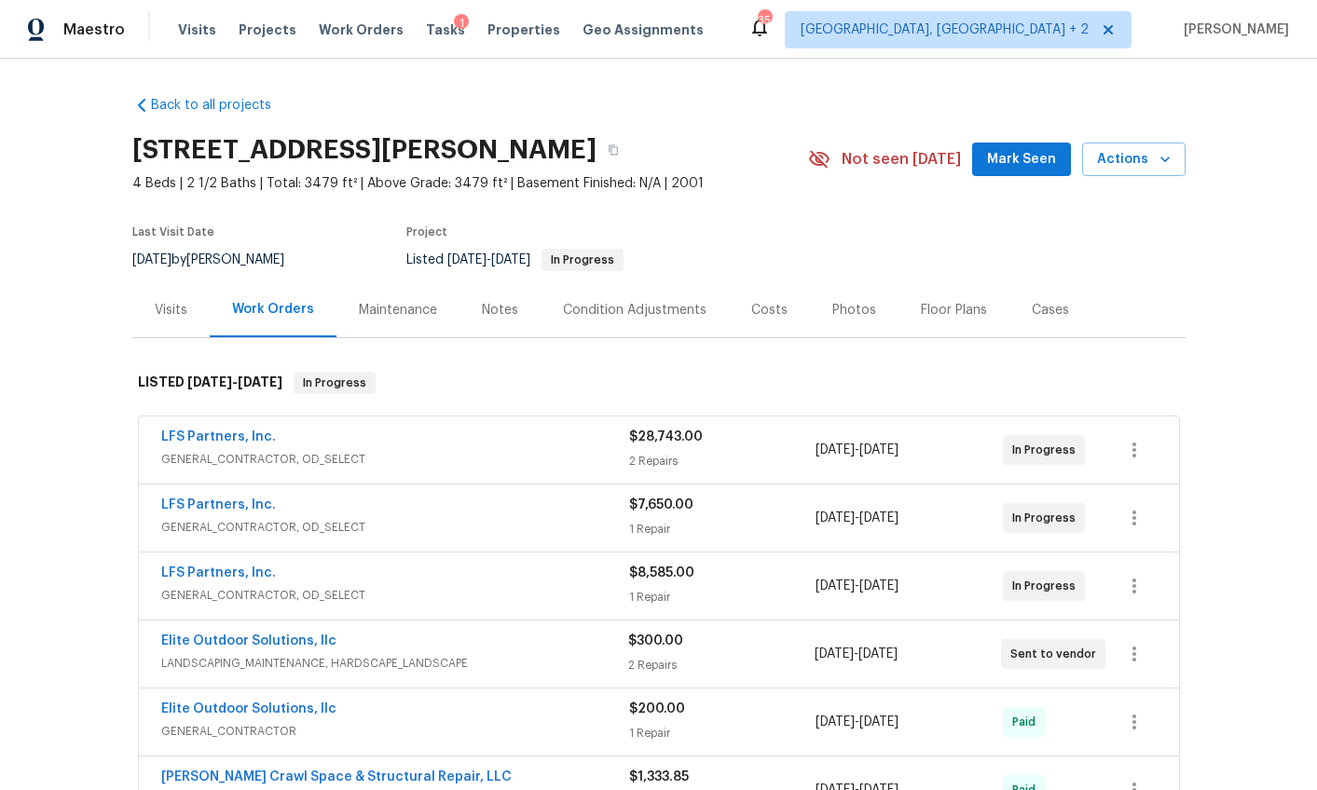
click at [502, 314] on div "Notes" at bounding box center [500, 310] width 36 height 19
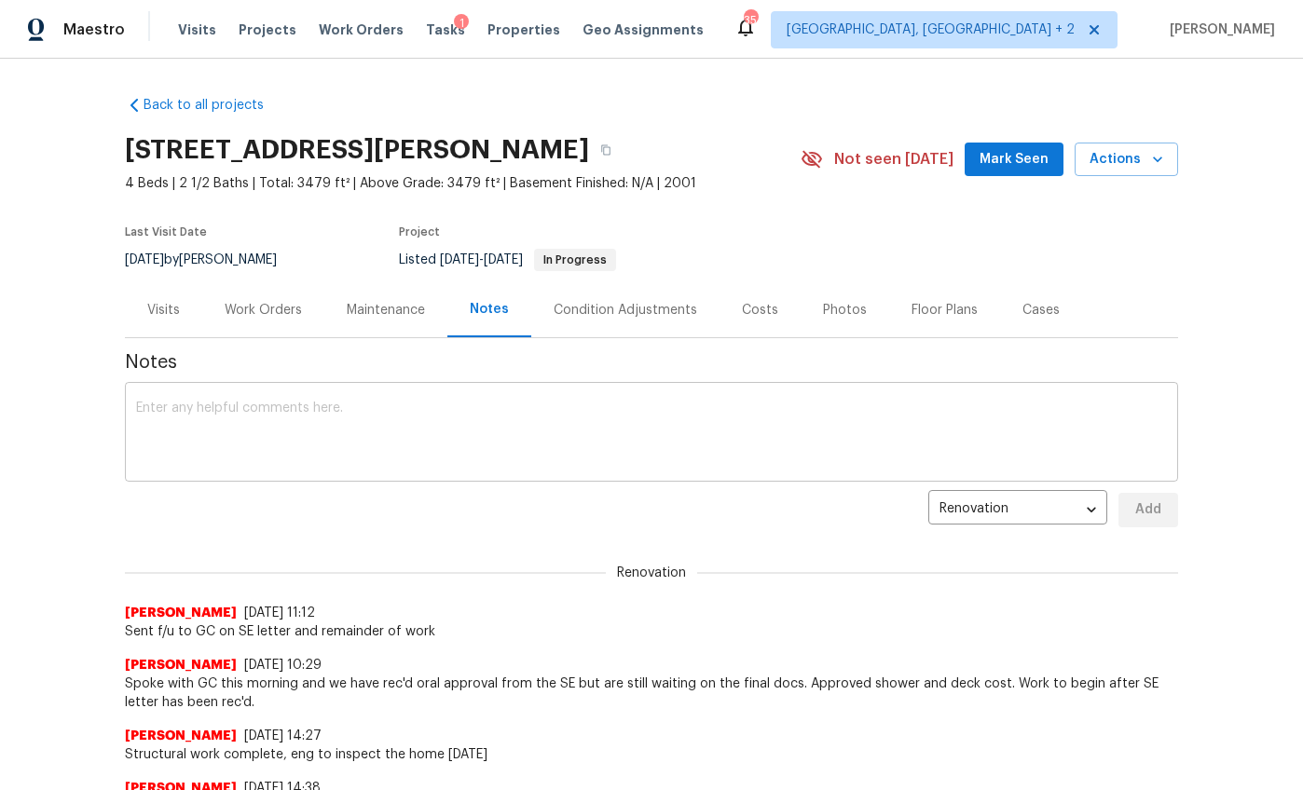
click at [512, 444] on textarea at bounding box center [651, 434] width 1031 height 65
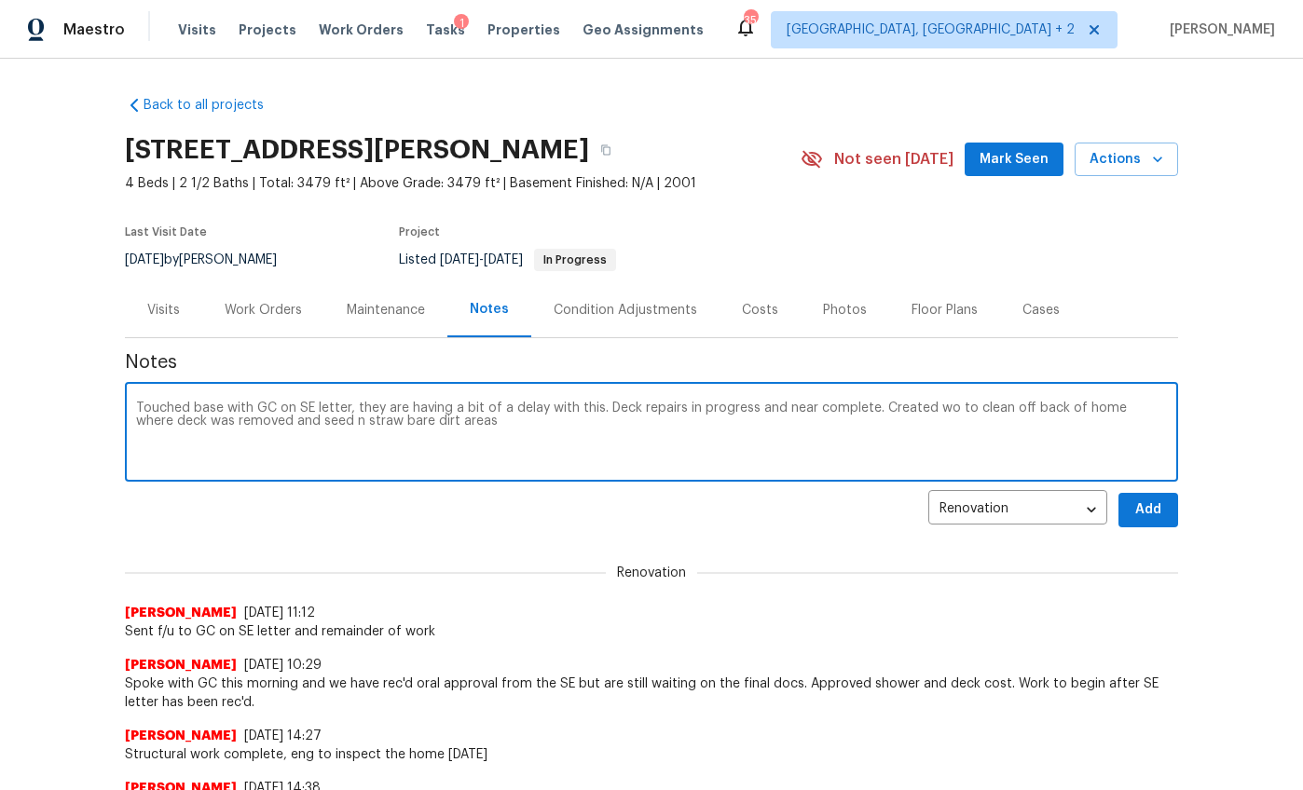
type textarea "Touched base with GC on SE letter, they are having a bit of a delay with this. …"
click at [1154, 512] on span "Add" at bounding box center [1148, 509] width 30 height 23
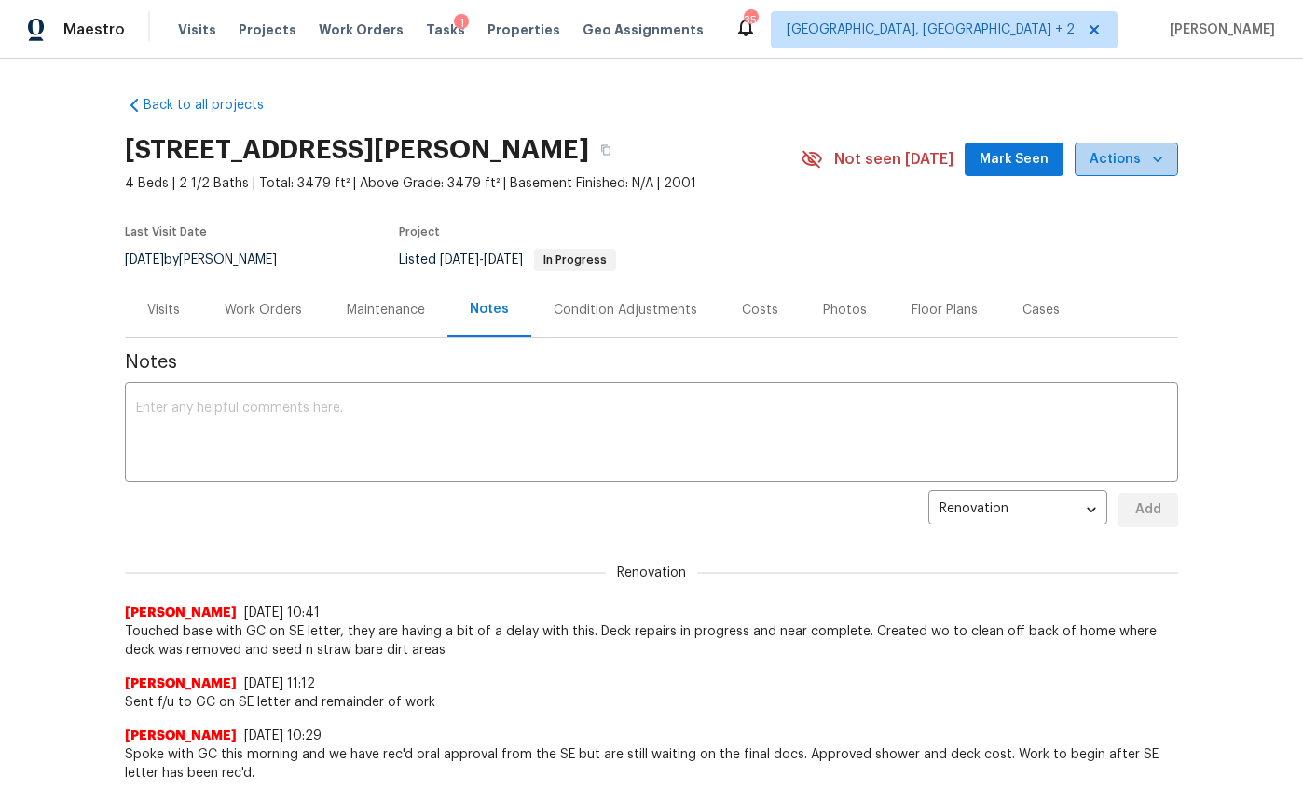
click at [1115, 170] on span "Actions" at bounding box center [1126, 159] width 74 height 23
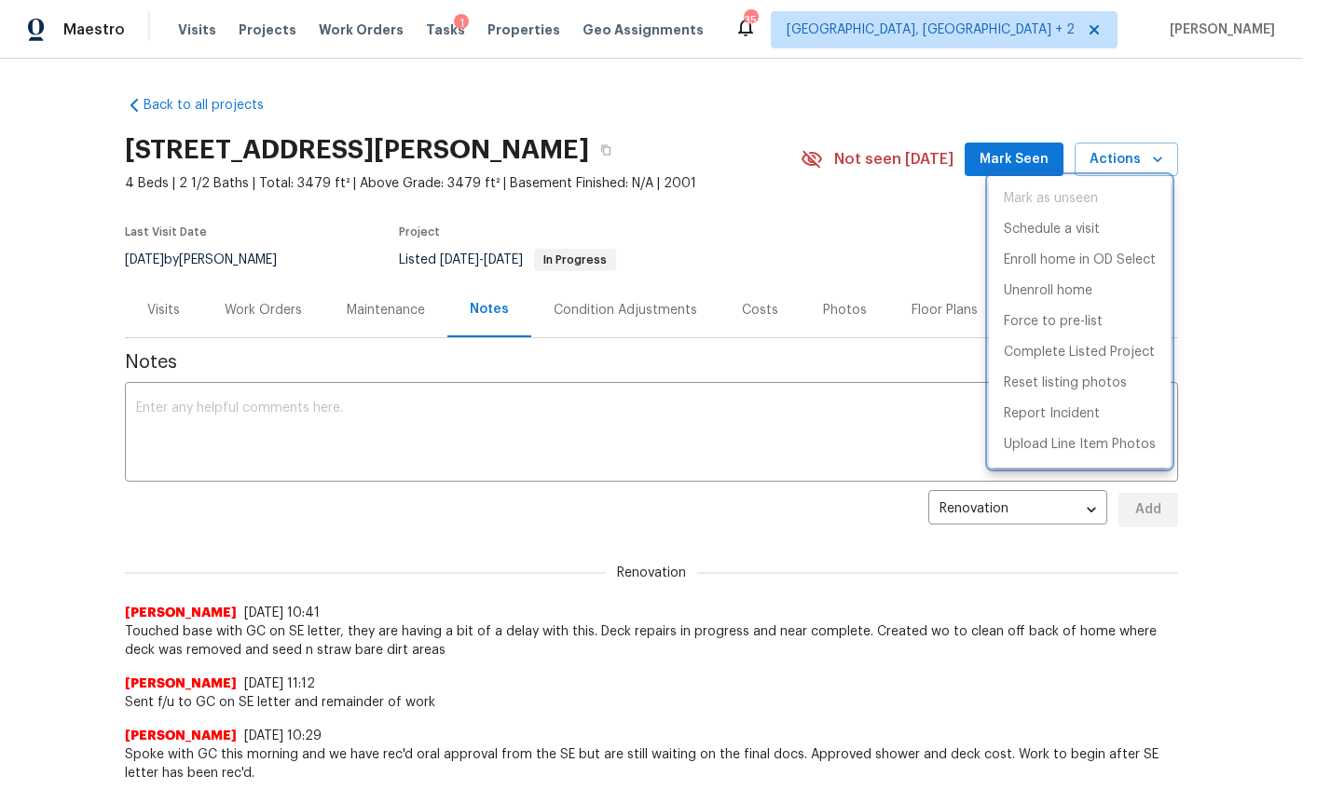
click at [842, 230] on div at bounding box center [658, 395] width 1317 height 790
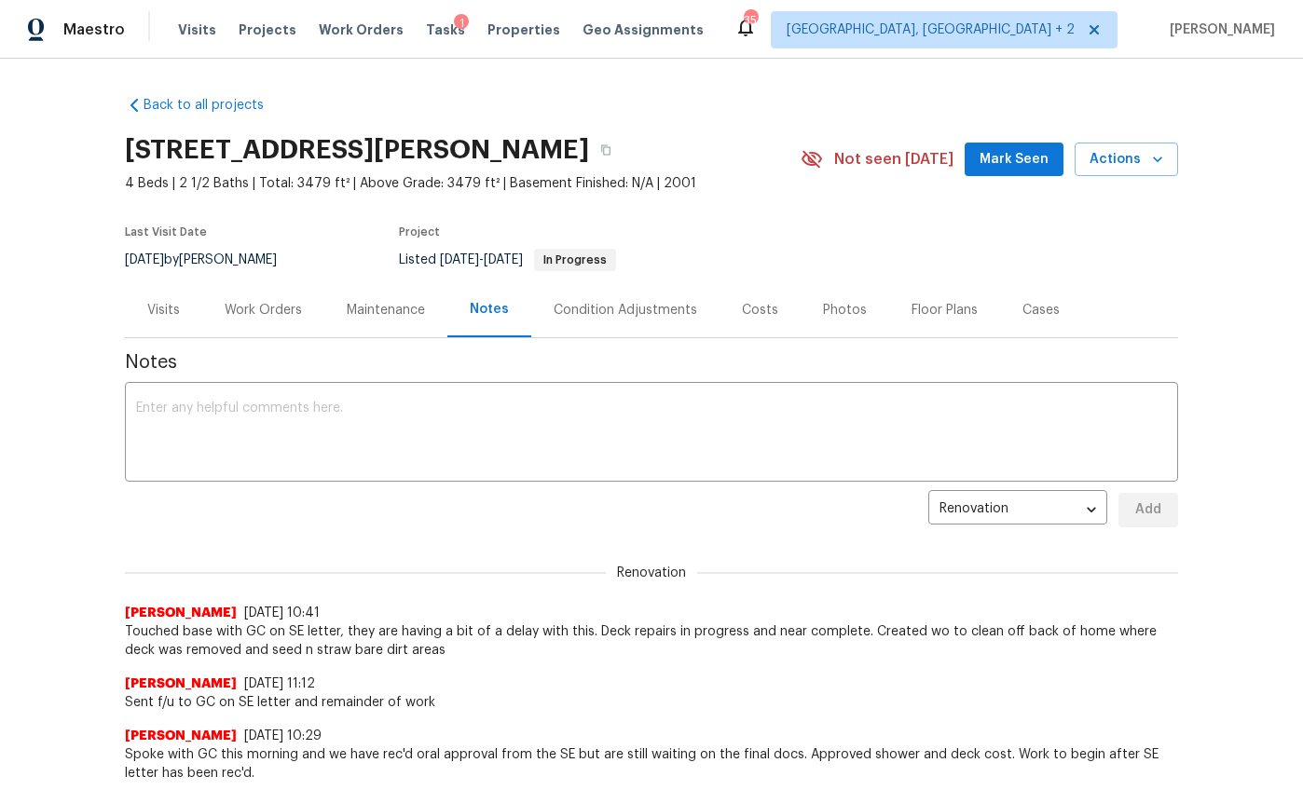
click at [281, 311] on div "Work Orders" at bounding box center [263, 310] width 77 height 19
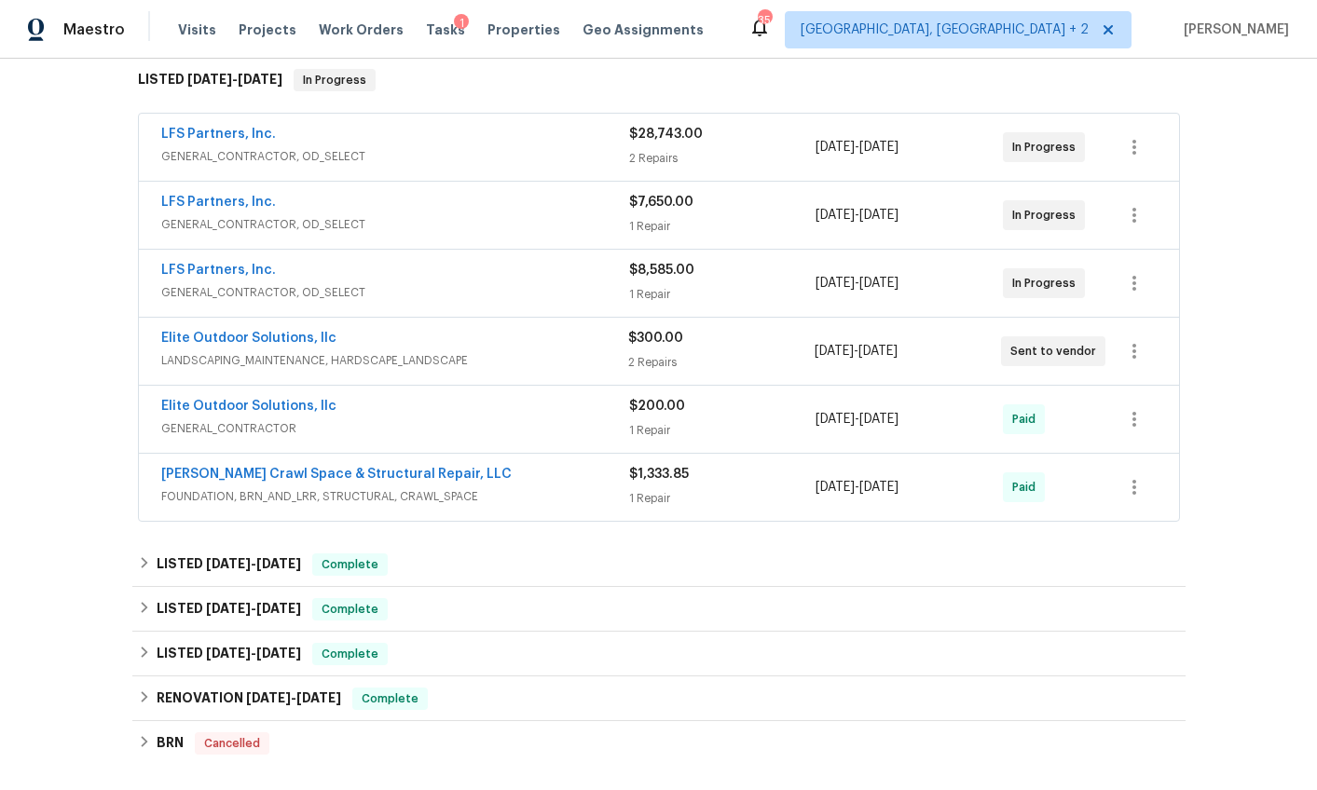
scroll to position [292, 0]
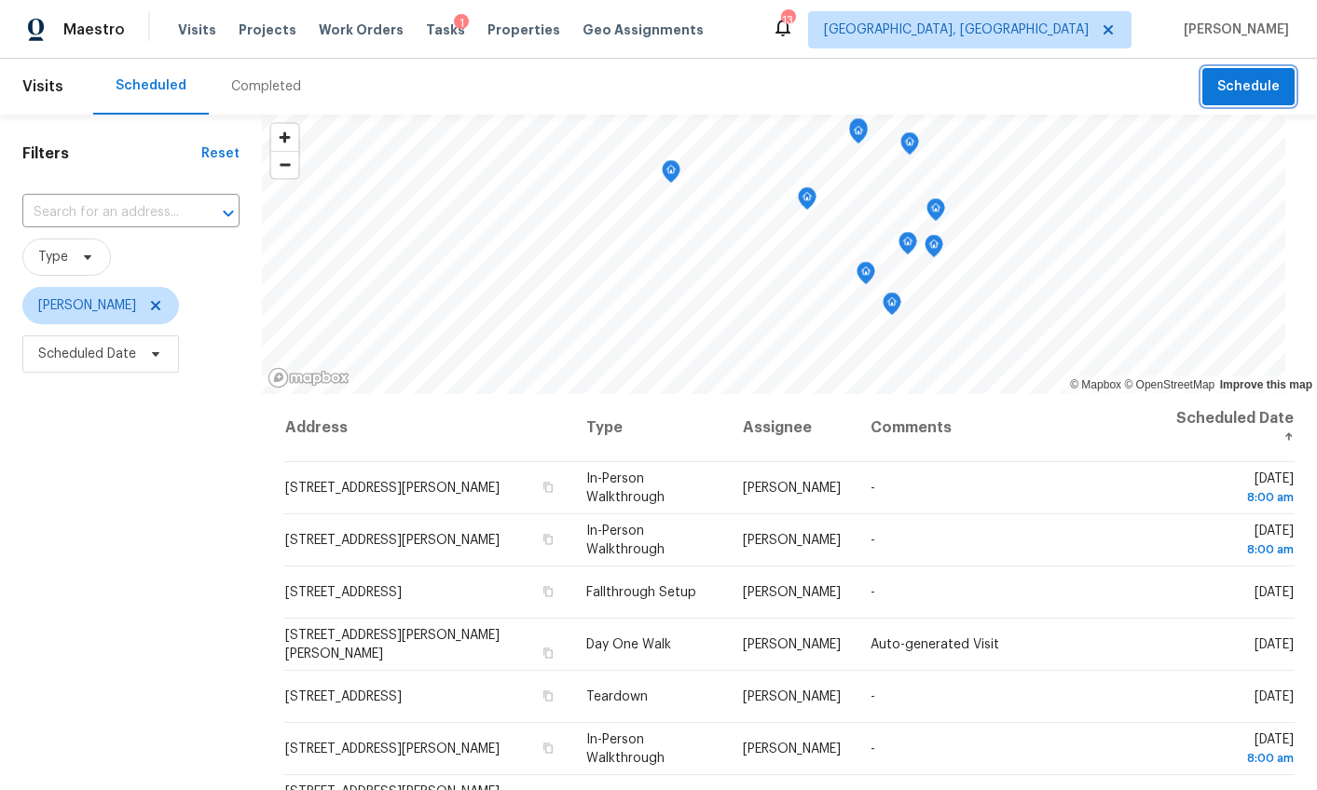
click at [1240, 86] on span "Schedule" at bounding box center [1248, 86] width 62 height 23
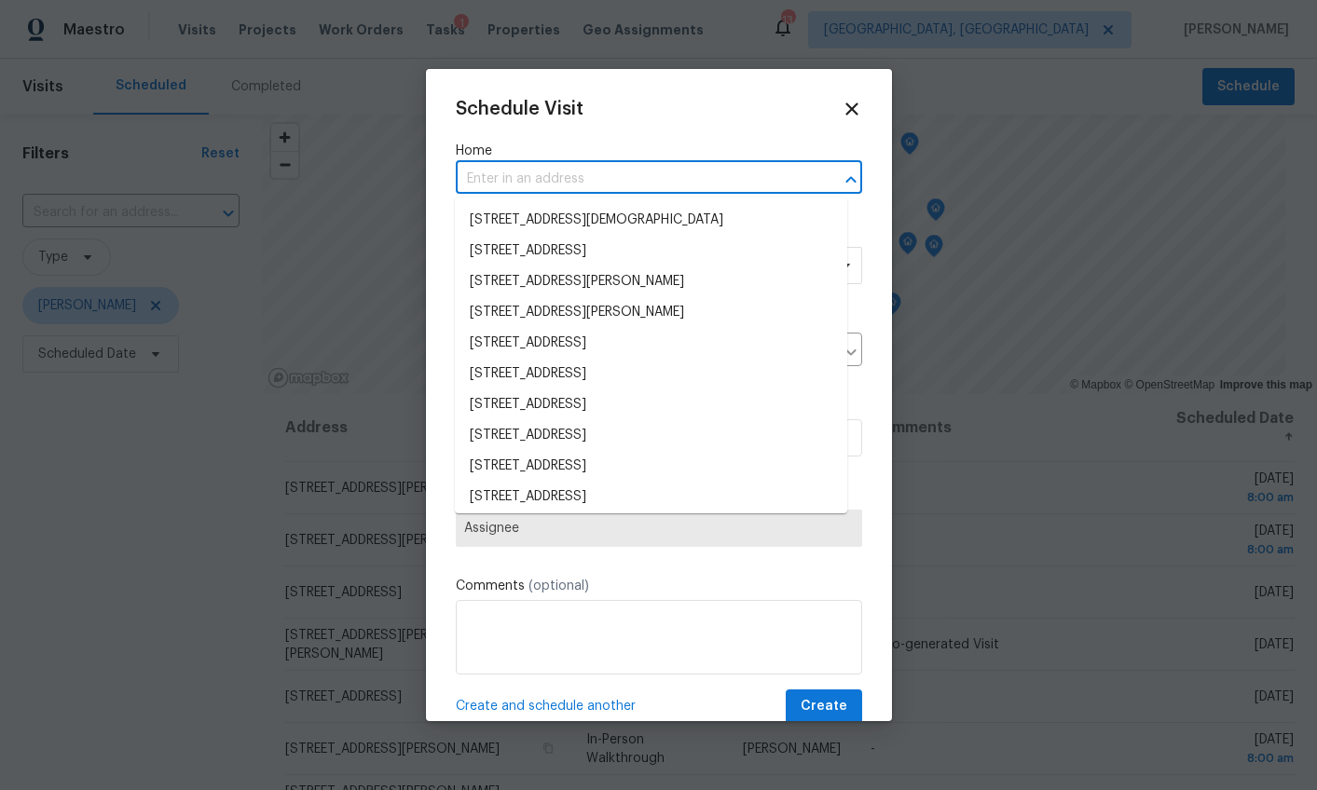
click at [467, 182] on input "text" at bounding box center [633, 179] width 354 height 29
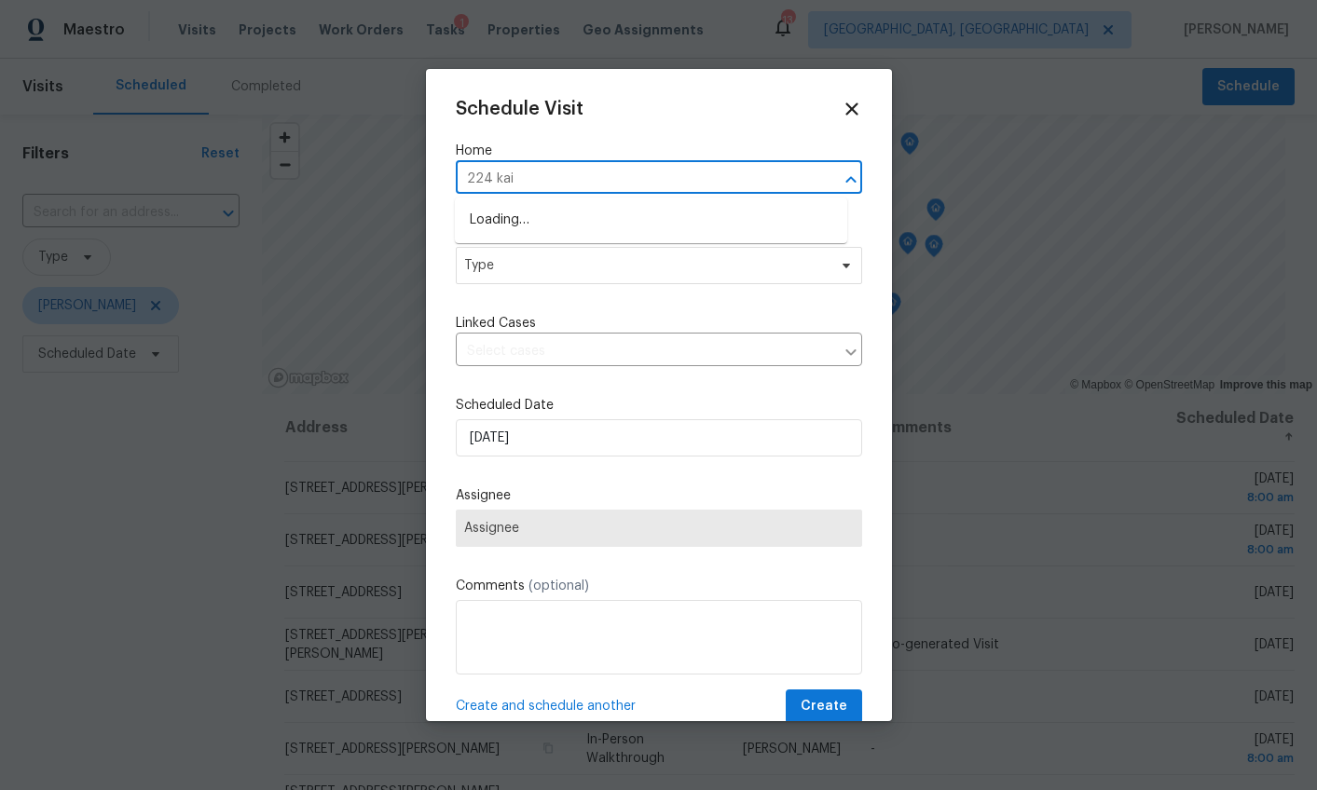
type input "224 kail"
click at [485, 212] on li "224 Kailin Shea Ave, Pacolet, SC 29372" at bounding box center [651, 220] width 392 height 31
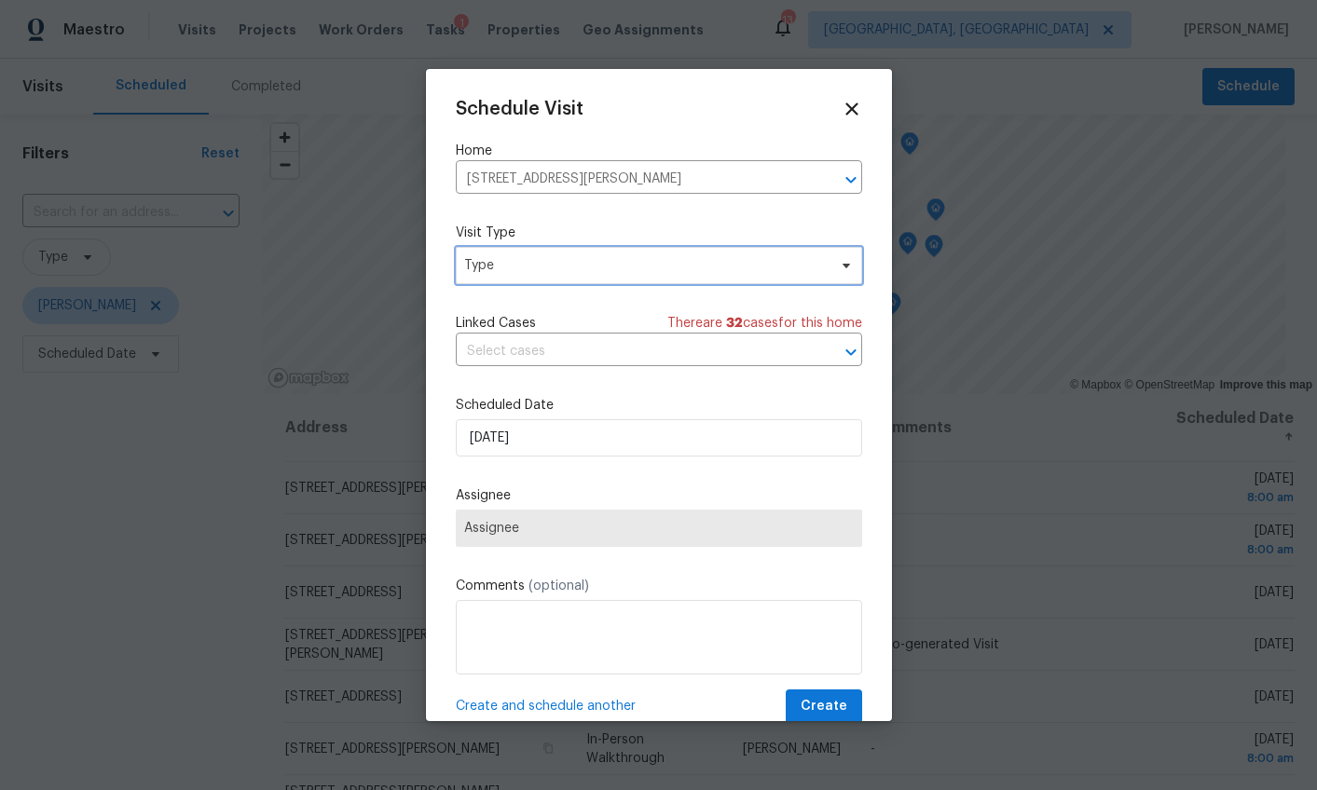
click at [495, 269] on span "Type" at bounding box center [645, 265] width 362 height 19
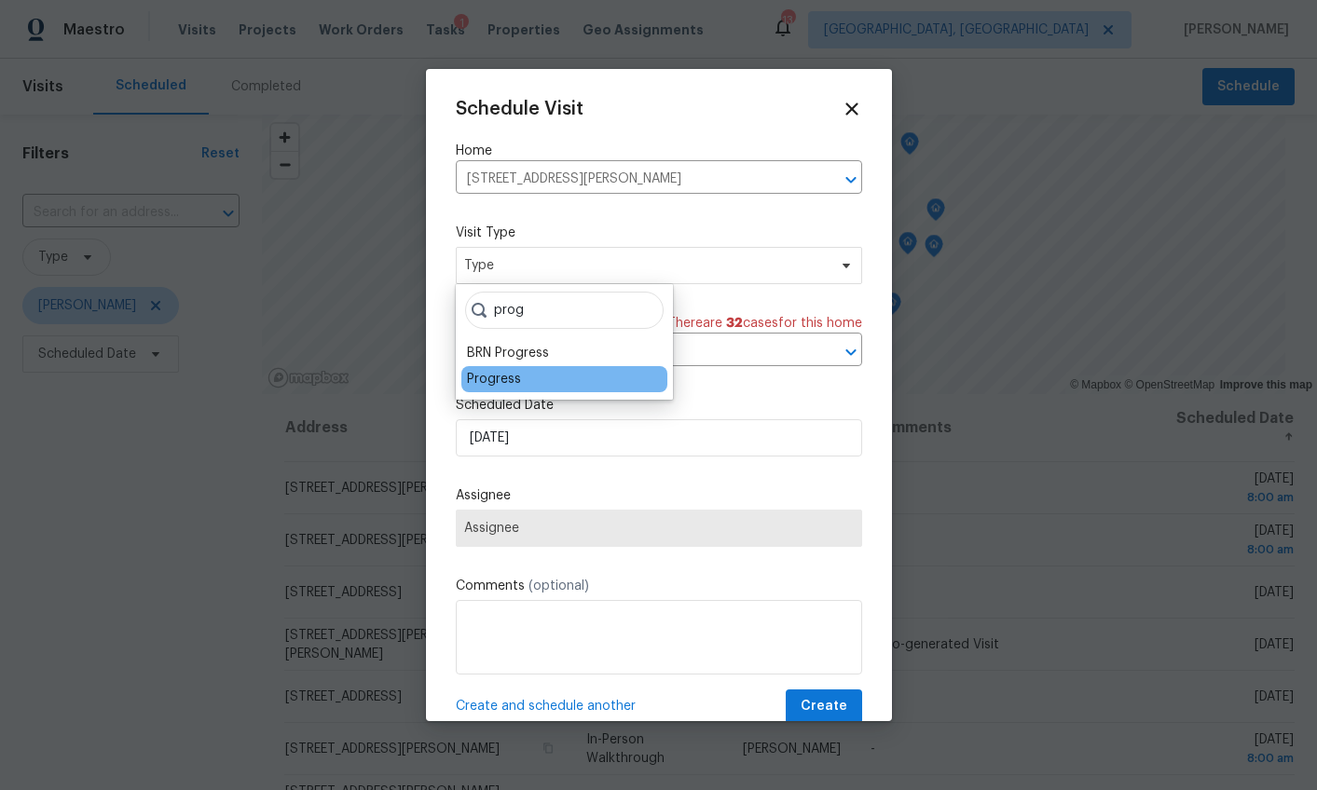
type input "prog"
click at [497, 372] on div "Progress" at bounding box center [494, 379] width 54 height 19
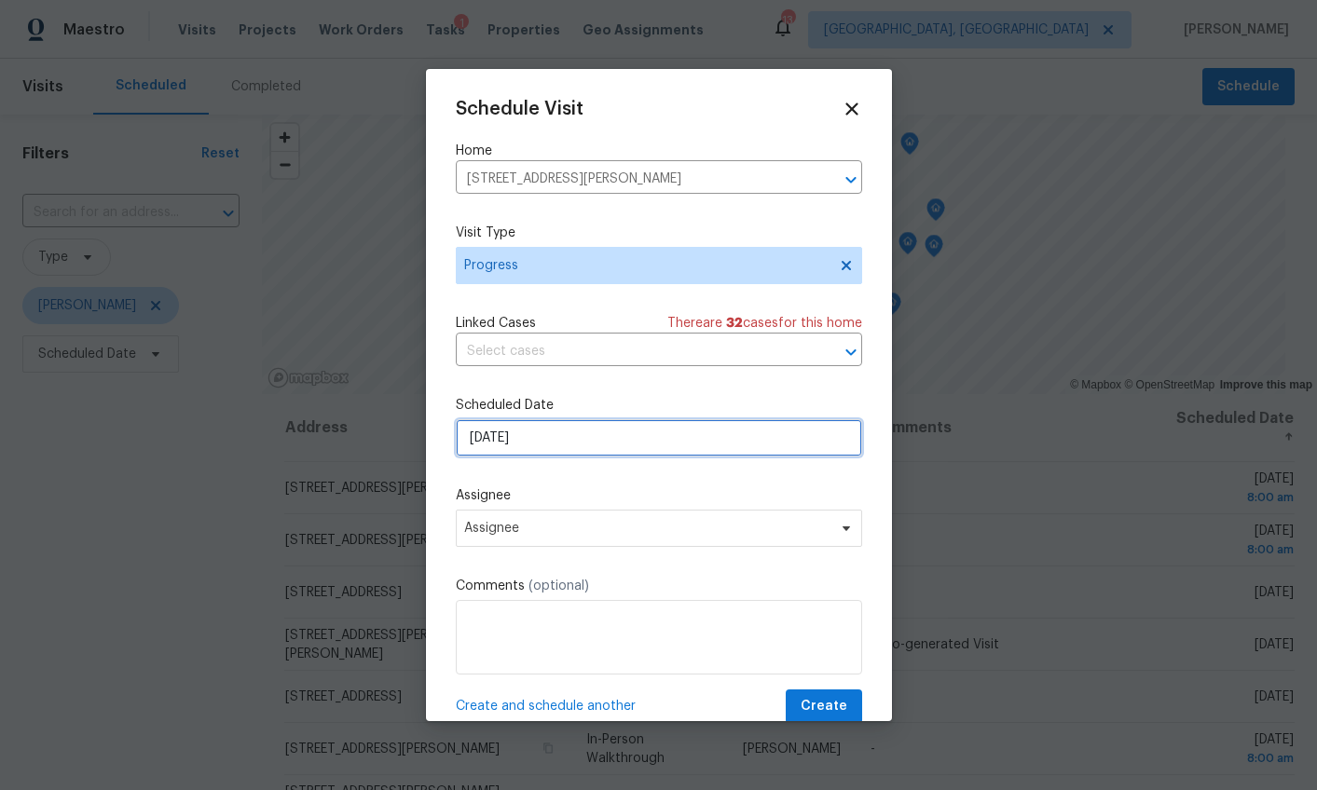
click at [489, 435] on input "10/3/2025" at bounding box center [659, 437] width 406 height 37
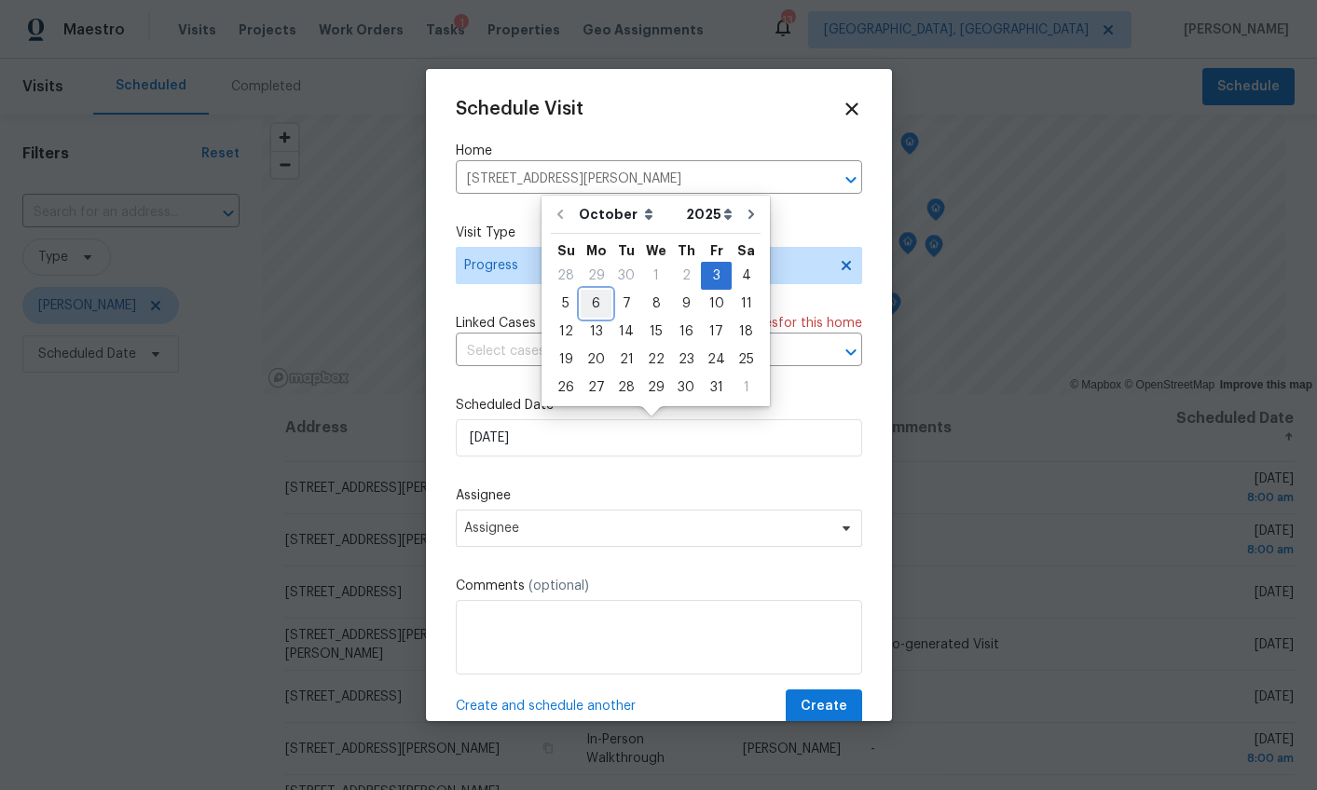
click at [594, 301] on div "6" at bounding box center [595, 304] width 31 height 26
type input "10/6/2025"
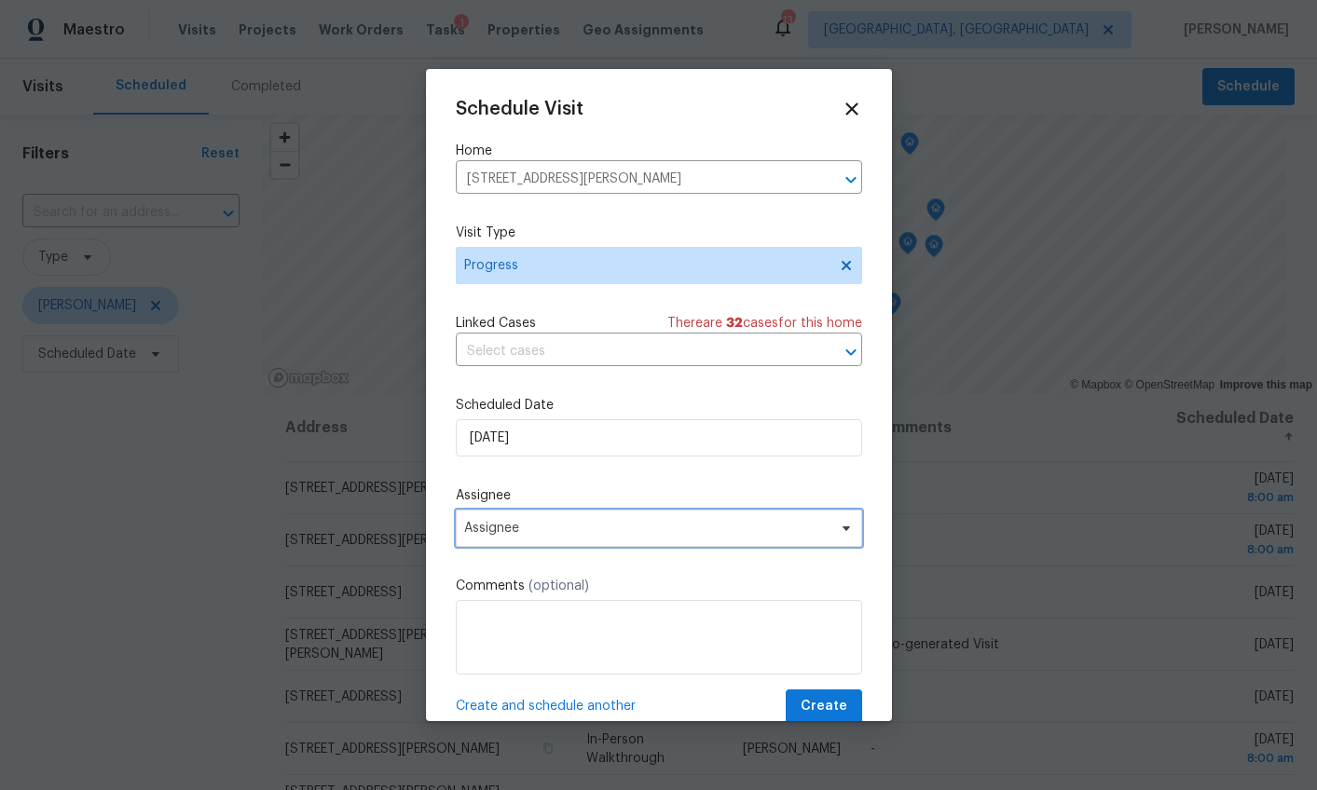
click at [525, 522] on span "Assignee" at bounding box center [646, 528] width 365 height 15
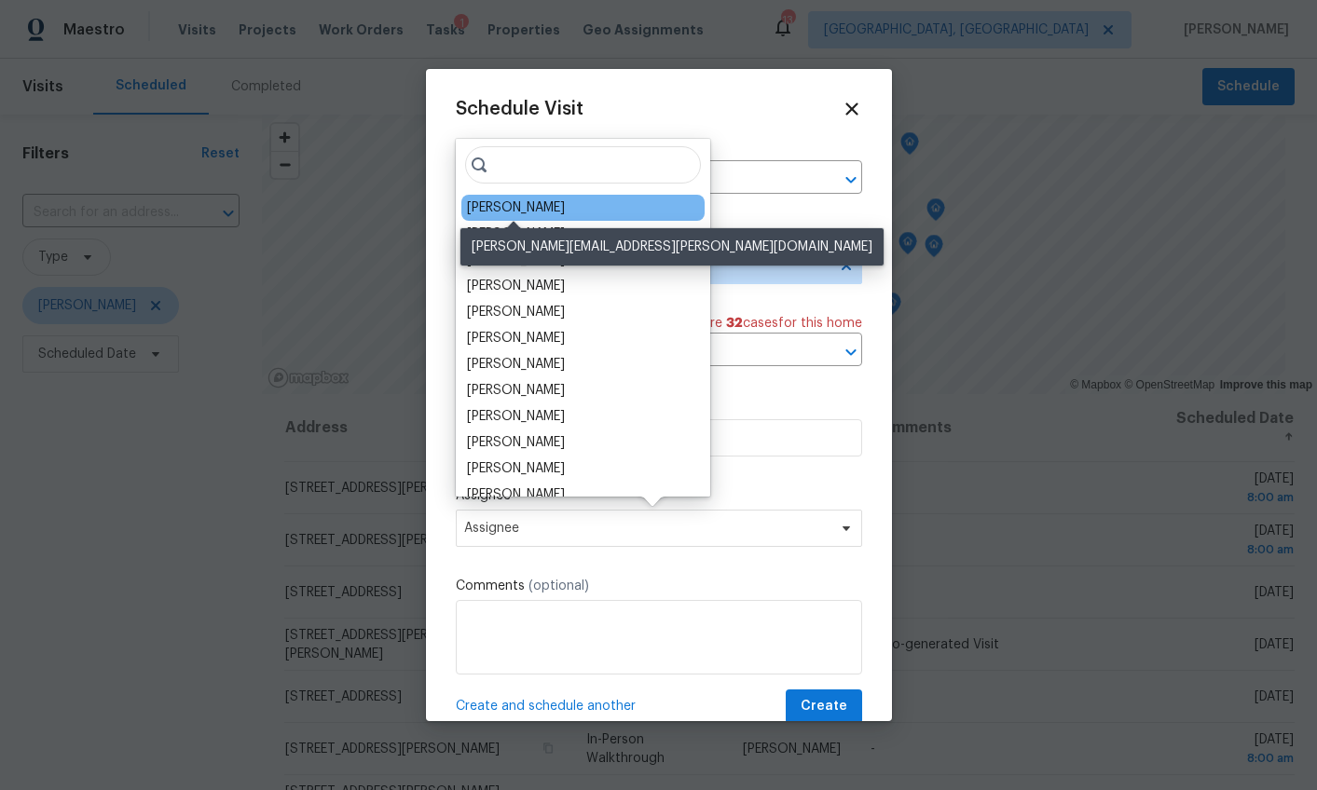
click at [488, 206] on div "[PERSON_NAME]" at bounding box center [516, 207] width 98 height 19
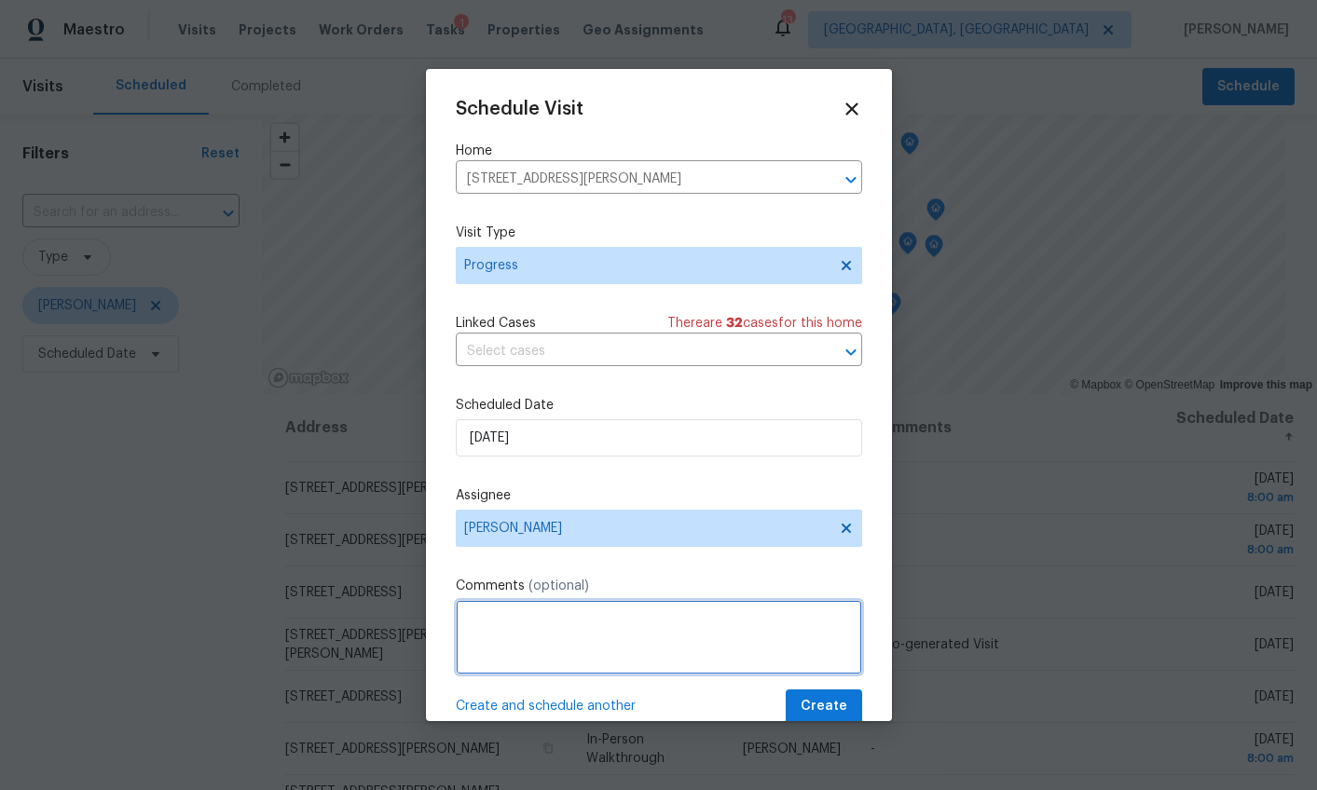
click at [514, 644] on textarea at bounding box center [659, 637] width 406 height 75
type textarea "Progress check on deck and shower. Create scope for paint and flooring"
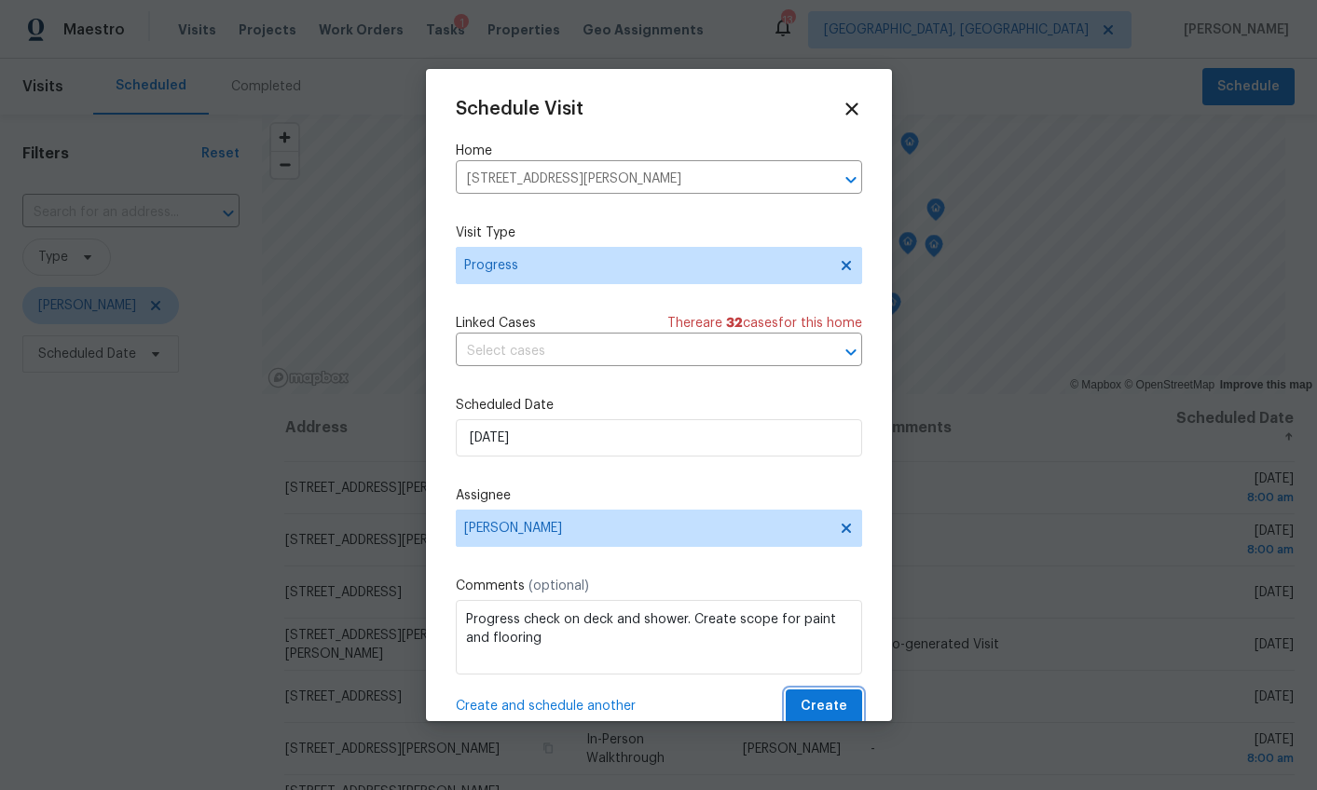
click at [823, 697] on span "Create" at bounding box center [823, 706] width 47 height 23
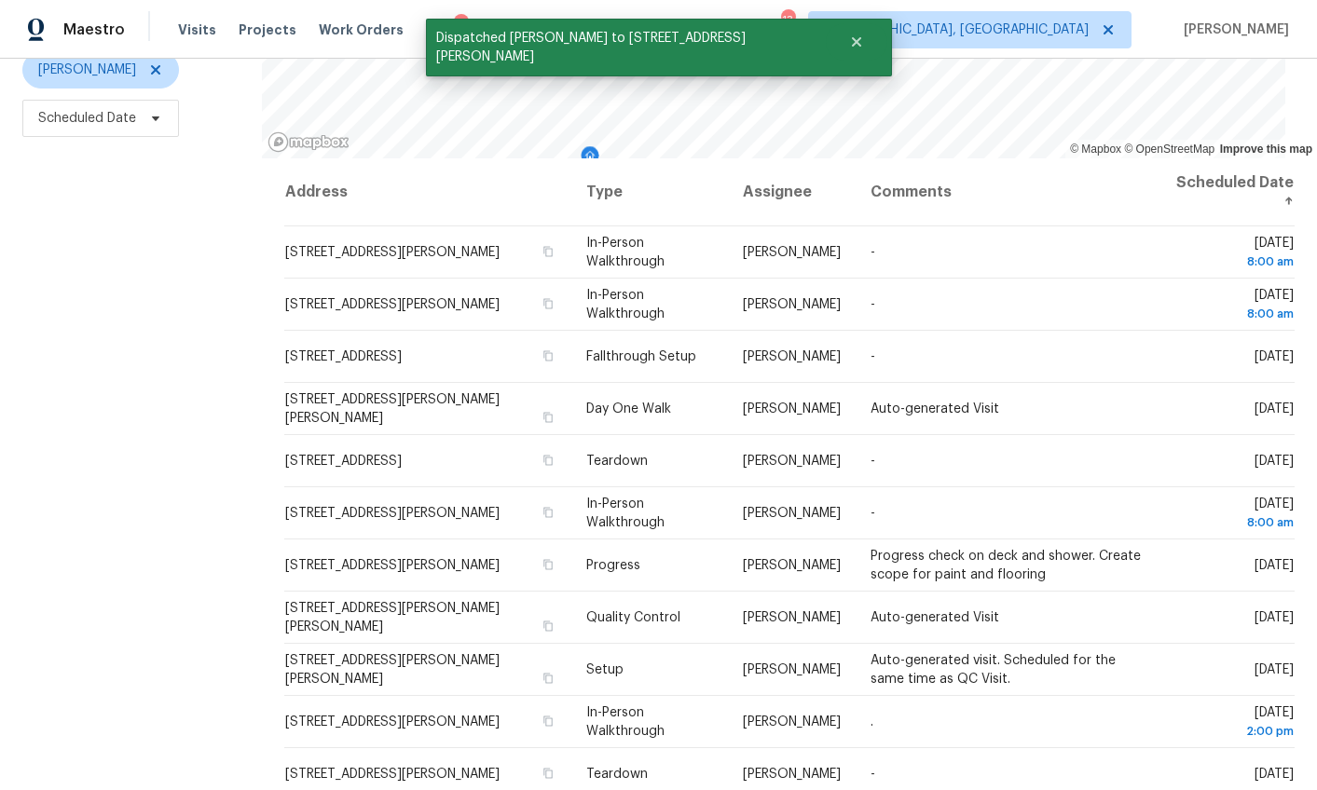
scroll to position [250, 0]
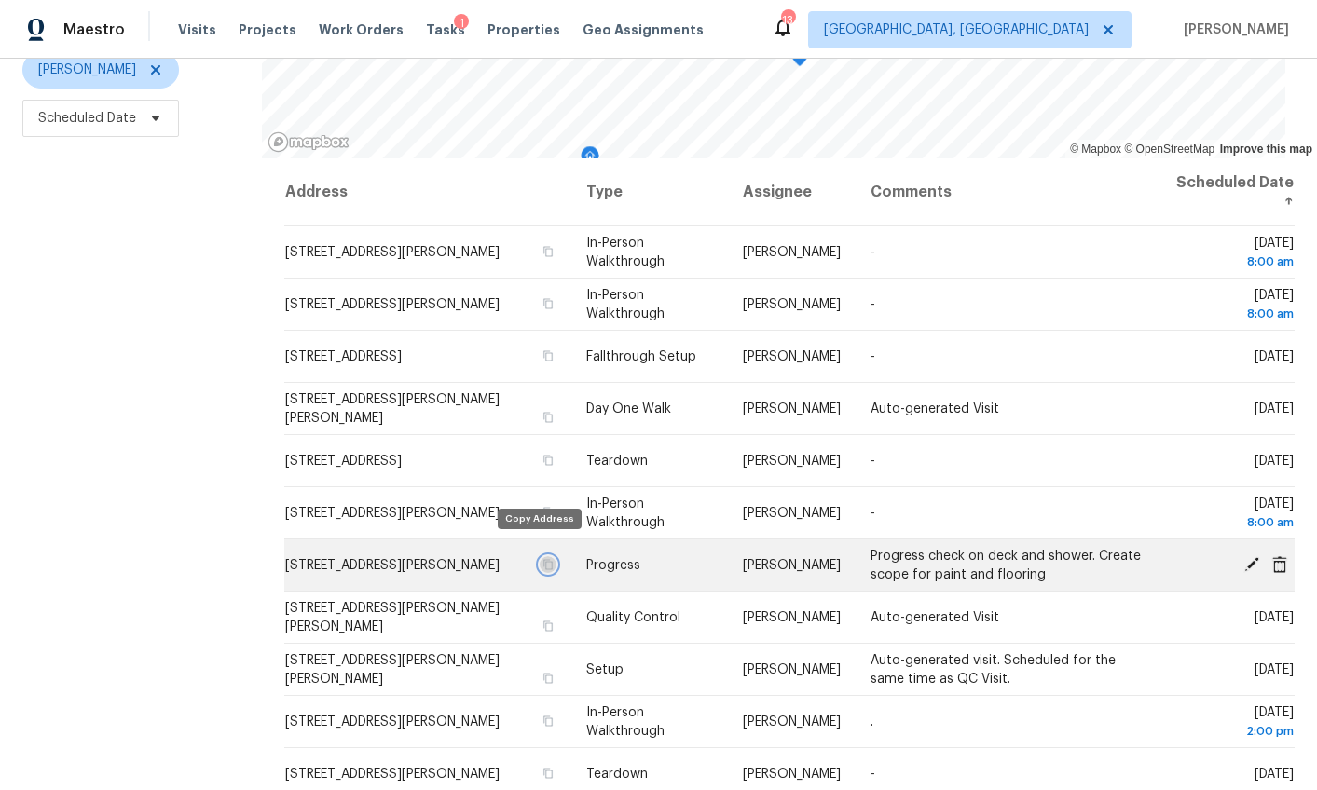
click at [542, 559] on icon "button" at bounding box center [547, 564] width 11 height 11
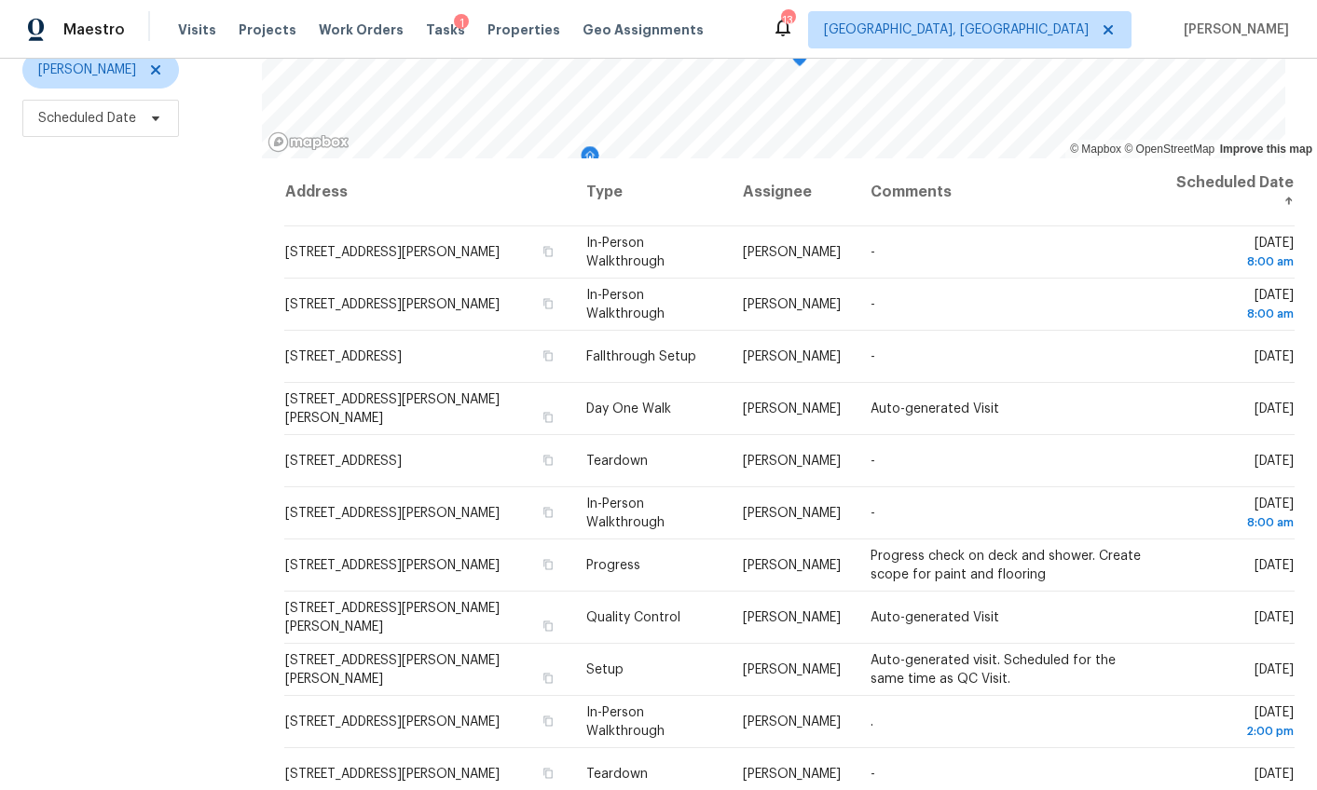
scroll to position [0, 0]
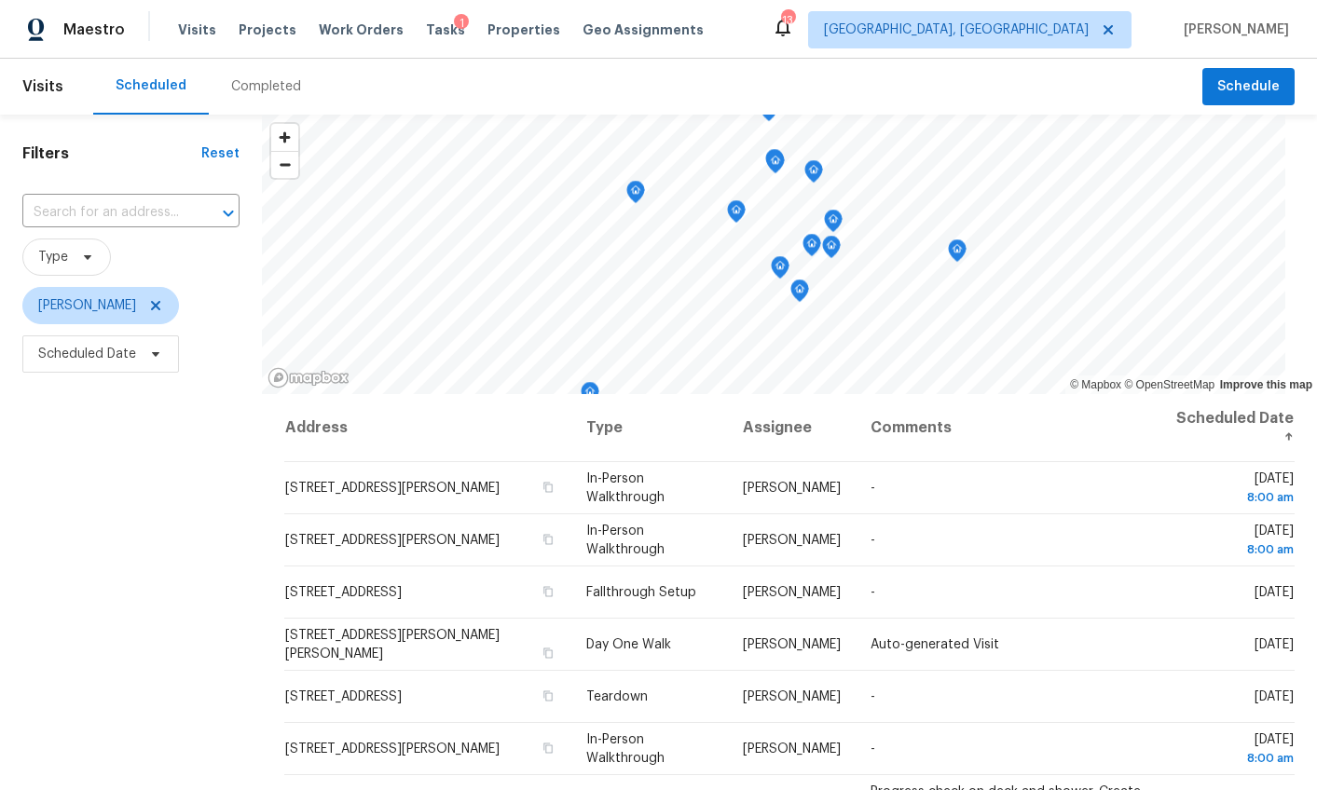
click at [241, 84] on div "Completed" at bounding box center [266, 86] width 70 height 19
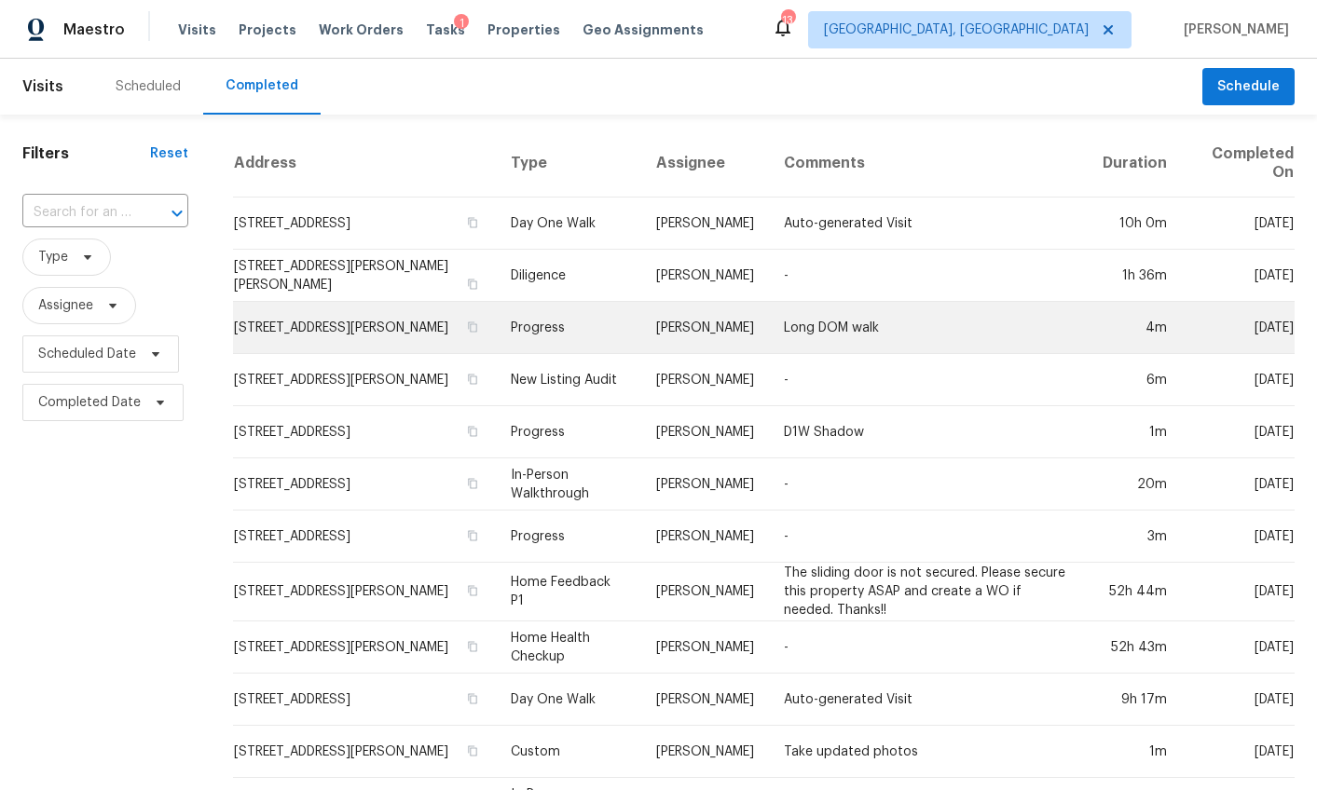
click at [347, 317] on td "208 Moonstone Ln, Duncan, SC 29334" at bounding box center [364, 328] width 262 height 52
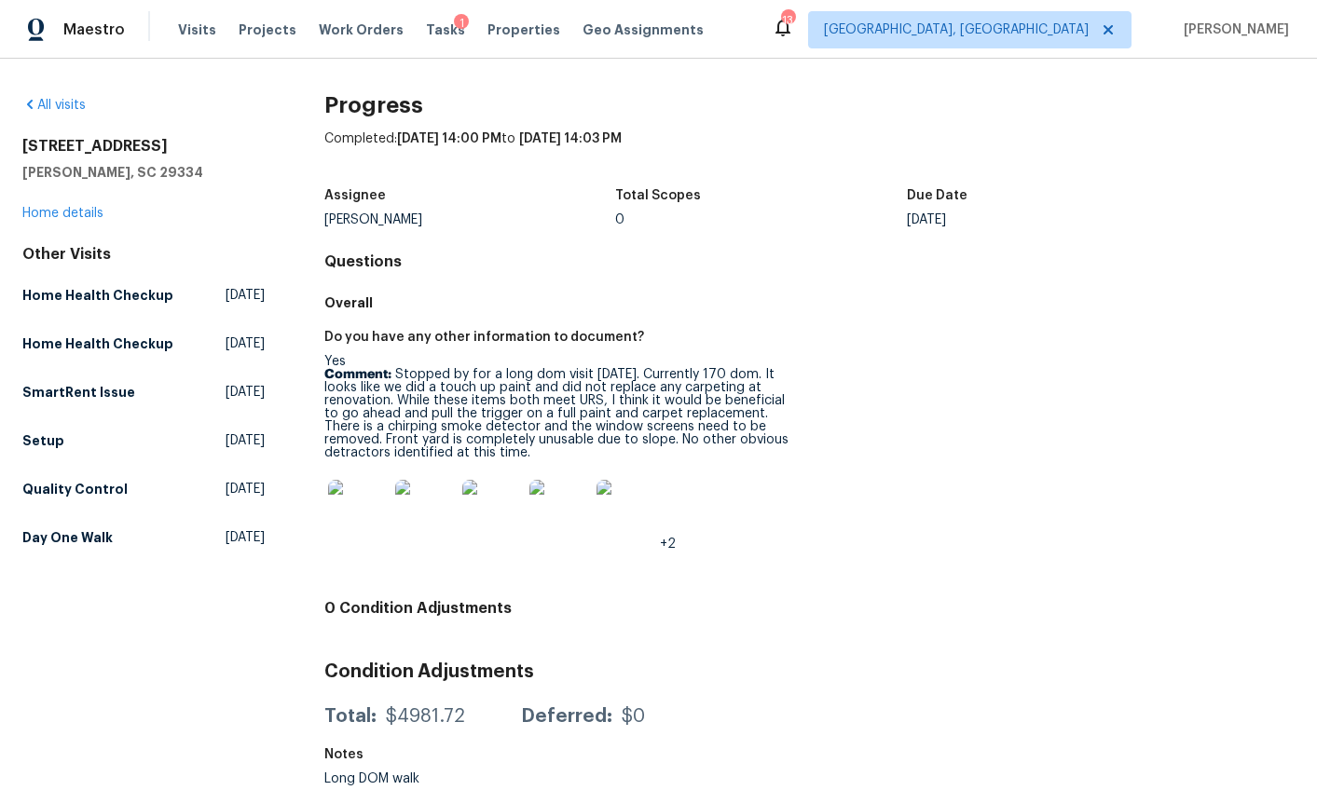
scroll to position [9, 0]
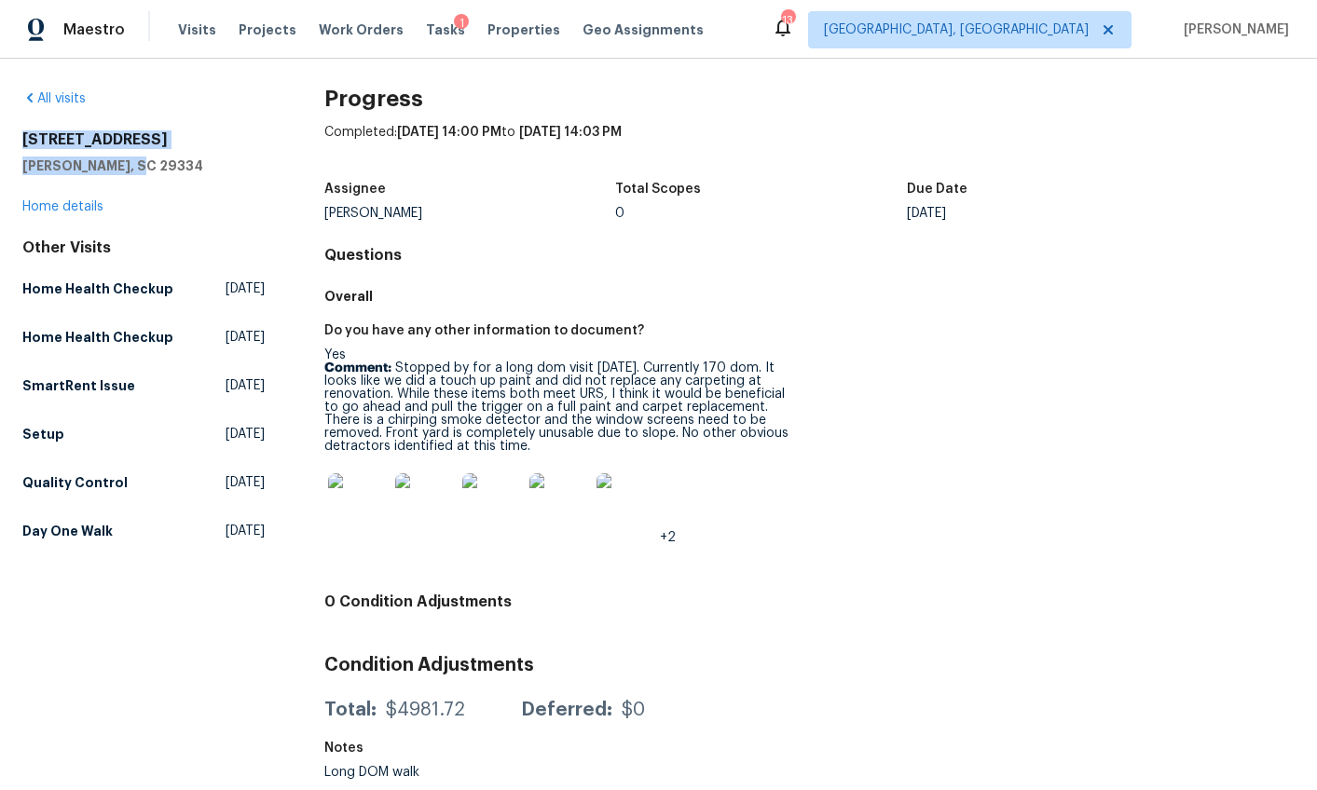
drag, startPoint x: 23, startPoint y: 139, endPoint x: 147, endPoint y: 171, distance: 128.1
click at [147, 171] on div "208 Moonstone Ln Duncan, SC 29334" at bounding box center [143, 152] width 242 height 45
copy div "208 Moonstone Ln Duncan, SC 29334"
click at [70, 200] on link "Home details" at bounding box center [62, 206] width 81 height 13
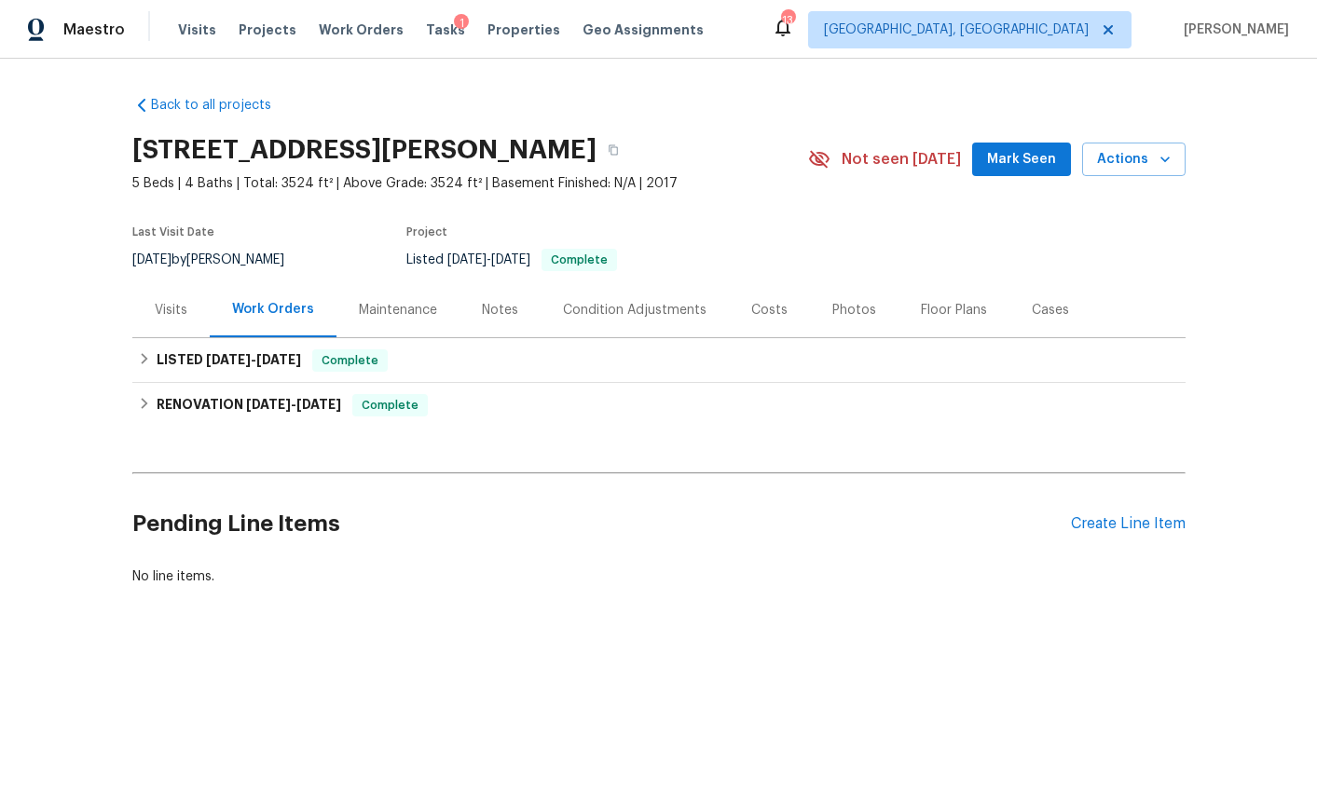
click at [767, 325] on div "Costs" at bounding box center [769, 309] width 81 height 55
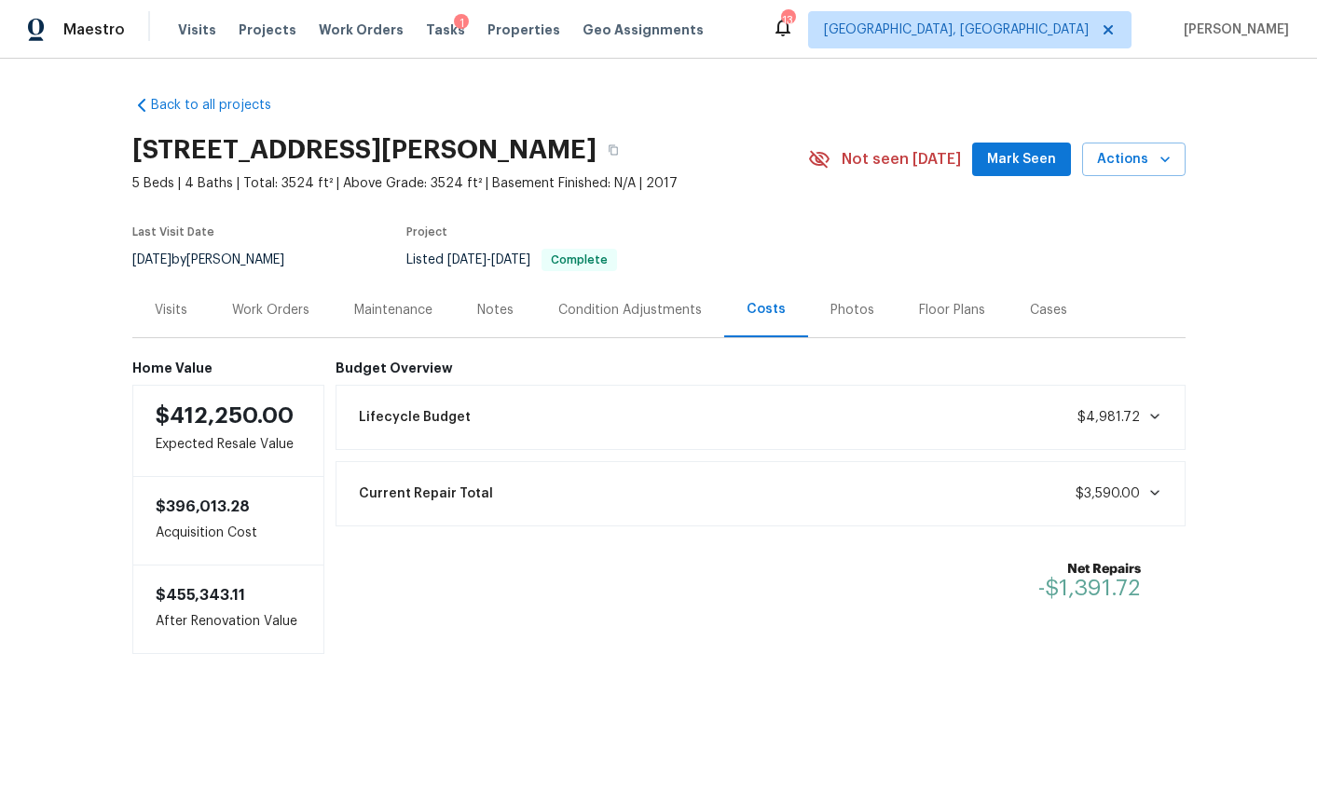
click at [573, 311] on div "Condition Adjustments" at bounding box center [629, 310] width 143 height 19
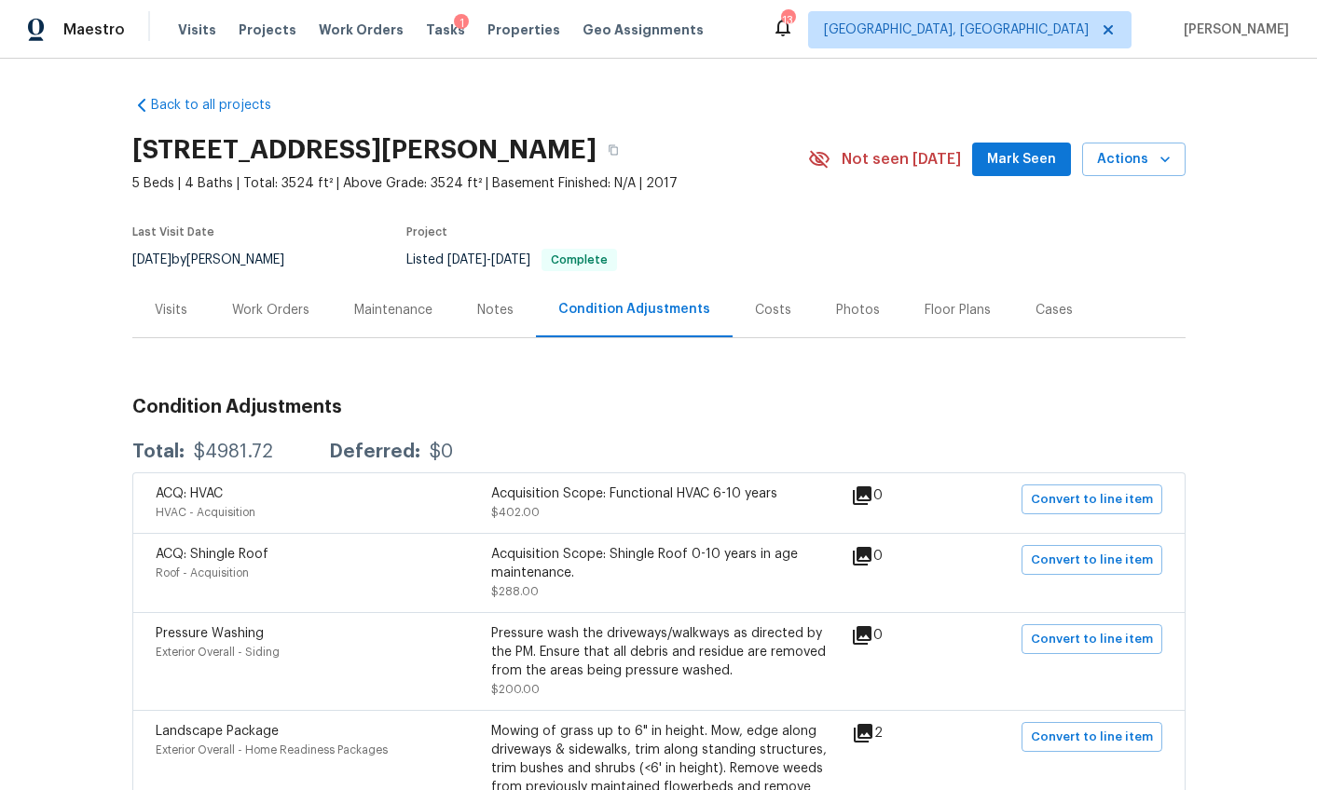
click at [274, 309] on div "Work Orders" at bounding box center [270, 310] width 77 height 19
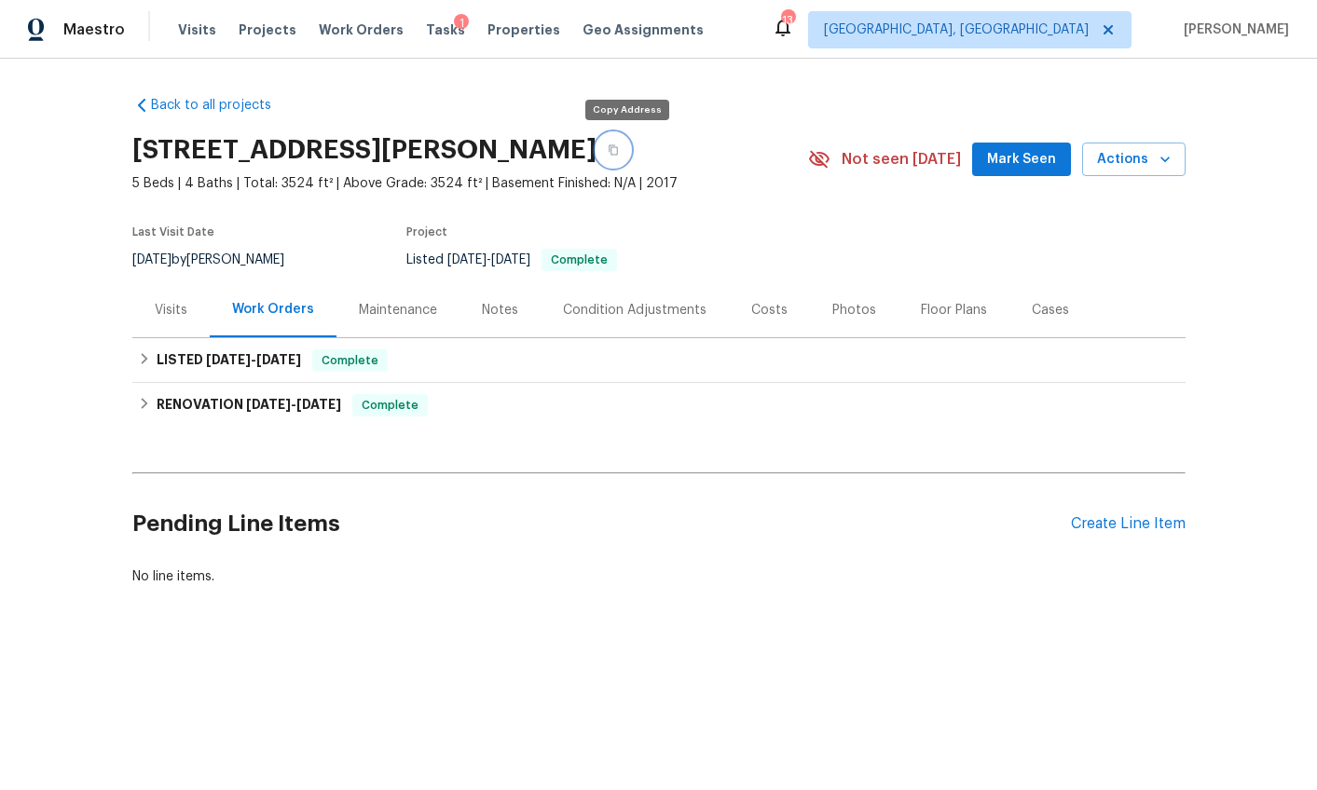
click at [618, 154] on icon "button" at bounding box center [612, 150] width 9 height 10
click at [136, 310] on div "Visits" at bounding box center [170, 309] width 77 height 55
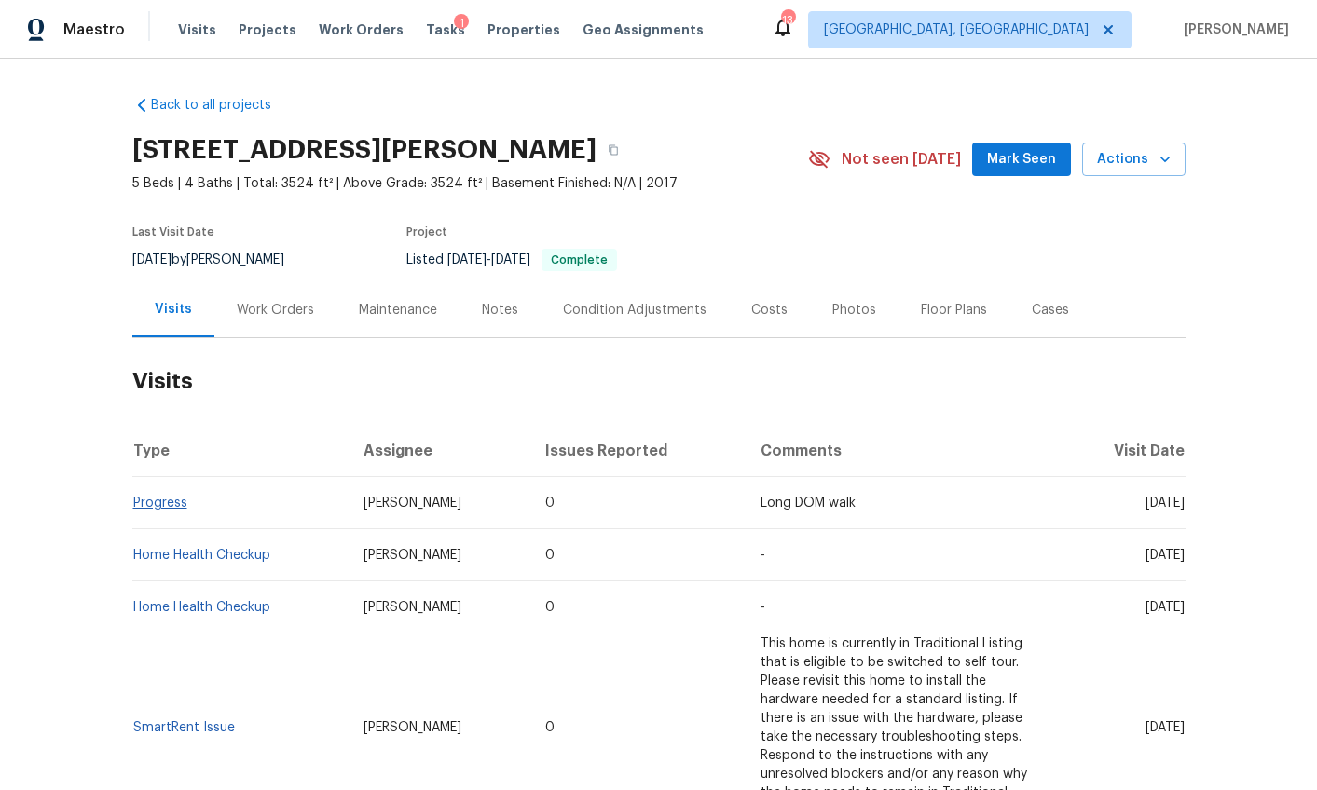
click at [155, 510] on td "Progress" at bounding box center [240, 503] width 217 height 52
click at [158, 497] on link "Progress" at bounding box center [160, 503] width 54 height 13
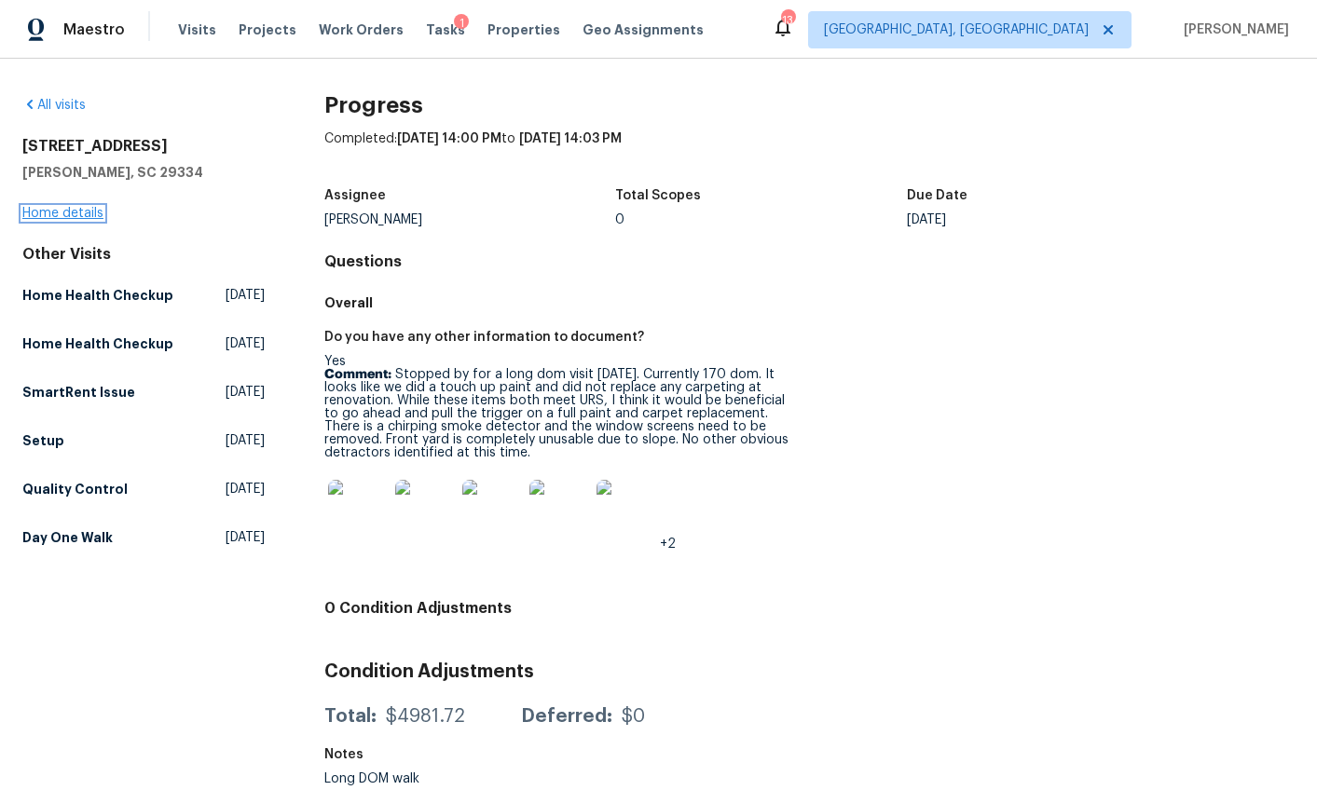
click at [81, 215] on link "Home details" at bounding box center [62, 213] width 81 height 13
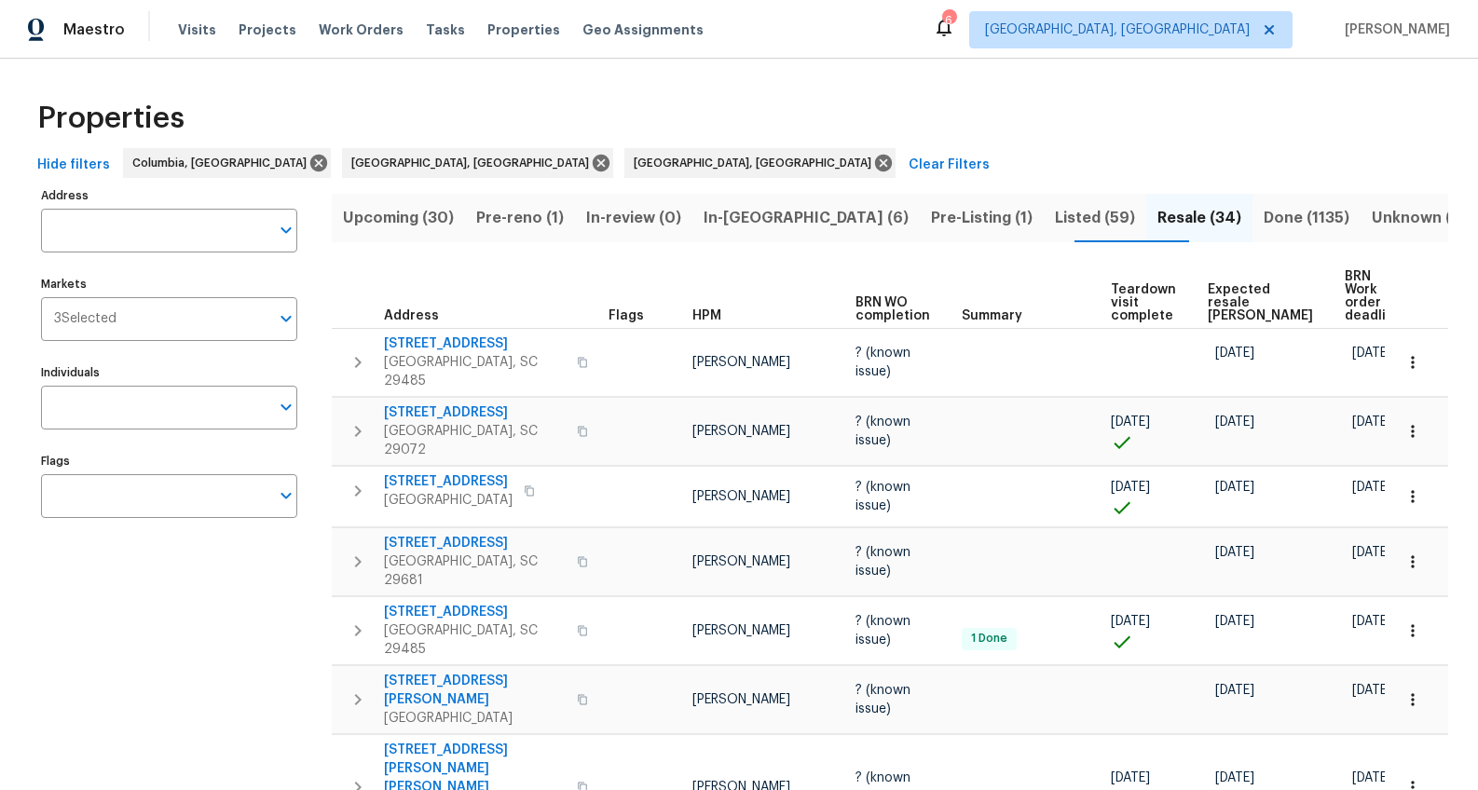
click at [454, 216] on span "Upcoming (30)" at bounding box center [398, 218] width 111 height 26
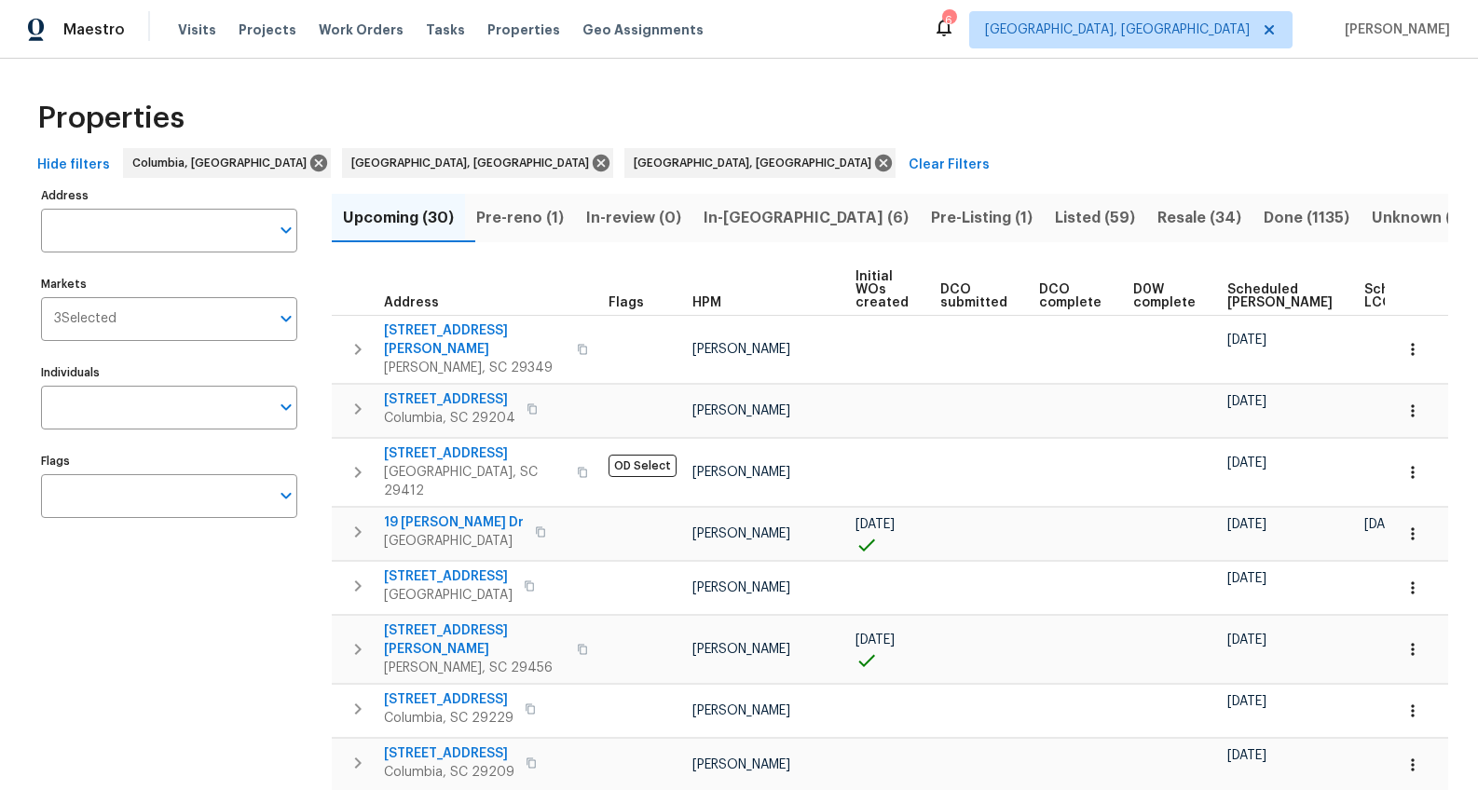
click at [1227, 293] on span "Scheduled COE" at bounding box center [1279, 296] width 105 height 26
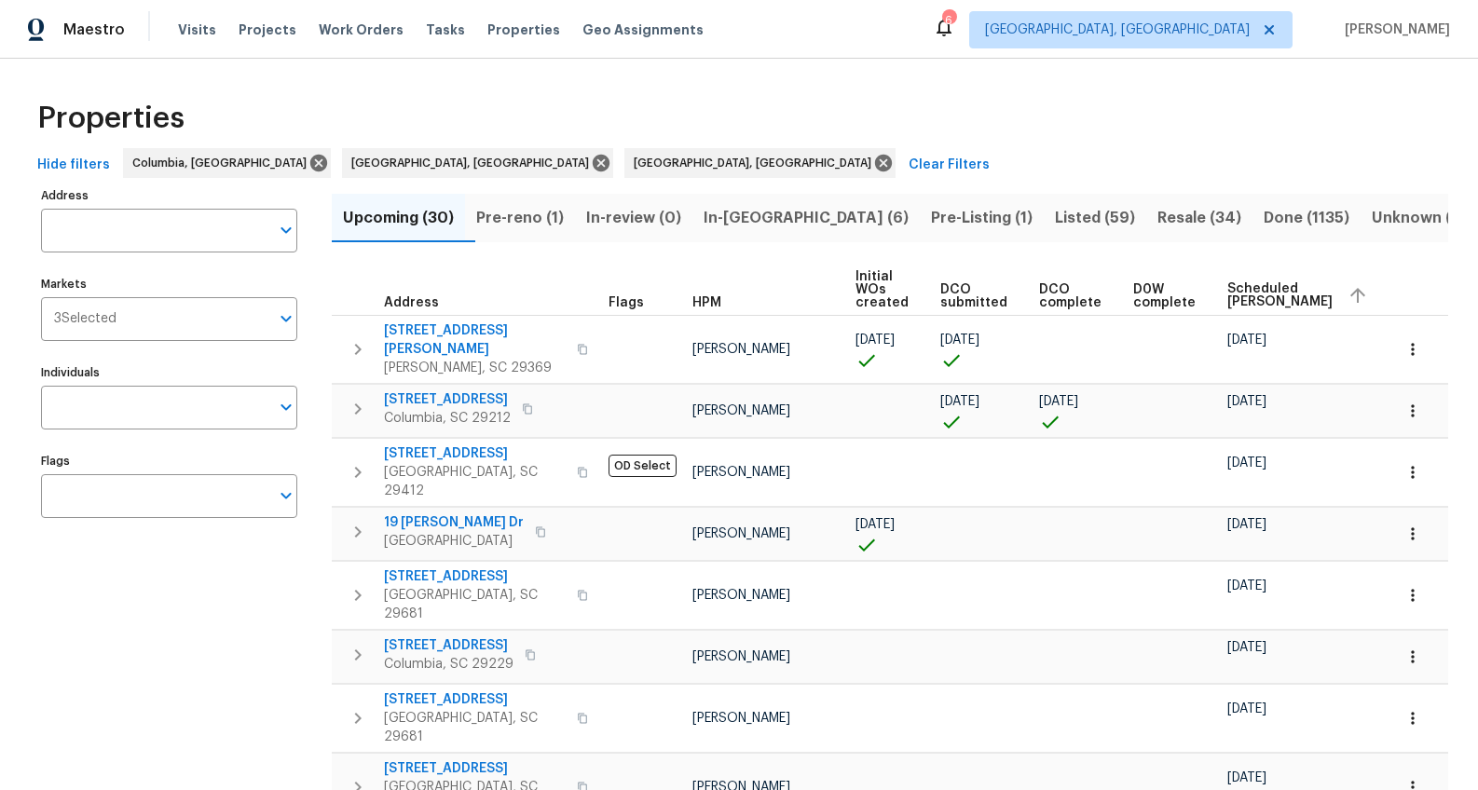
click at [551, 225] on span "Pre-reno (1)" at bounding box center [520, 218] width 88 height 26
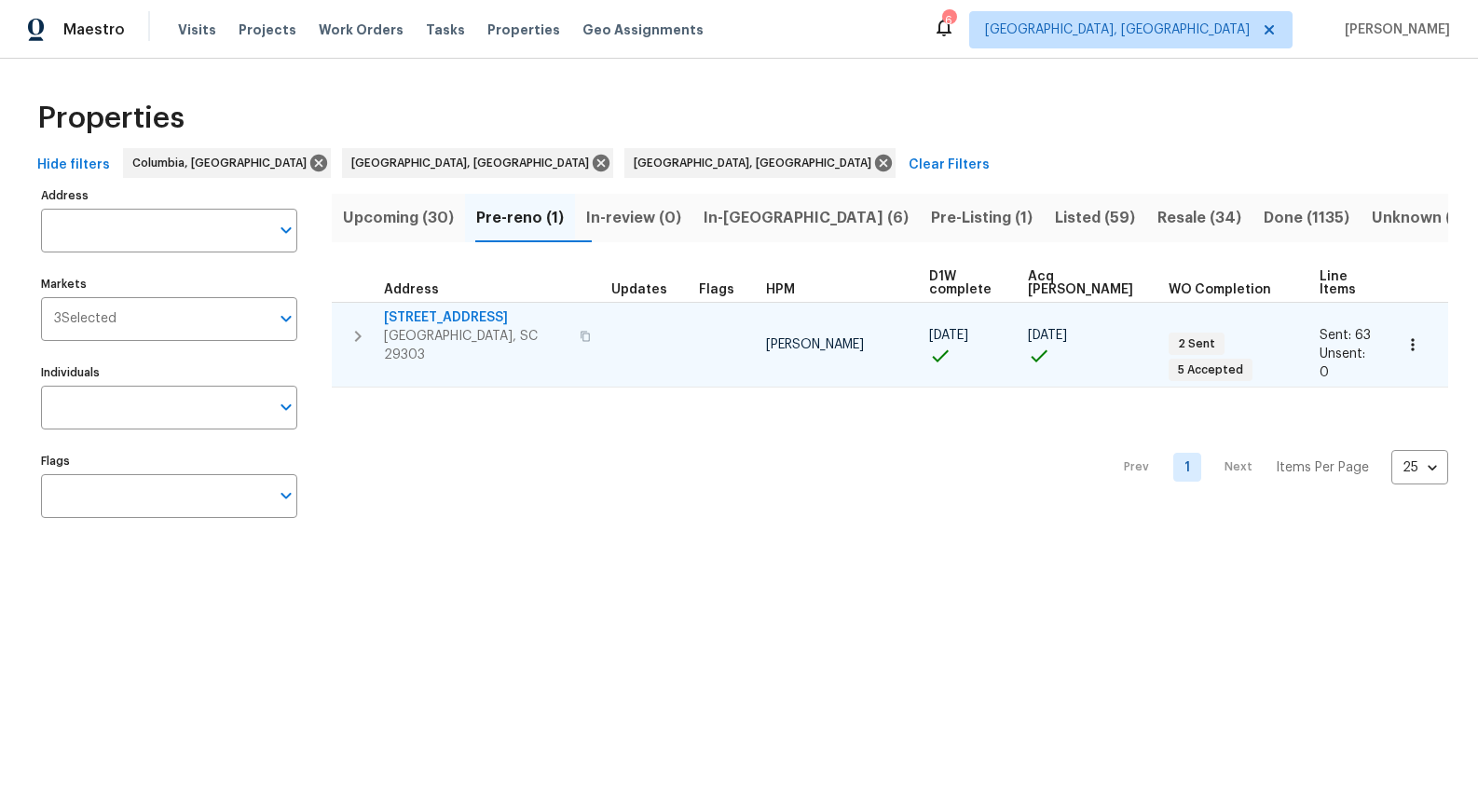
click at [464, 308] on span "[STREET_ADDRESS]" at bounding box center [476, 317] width 184 height 19
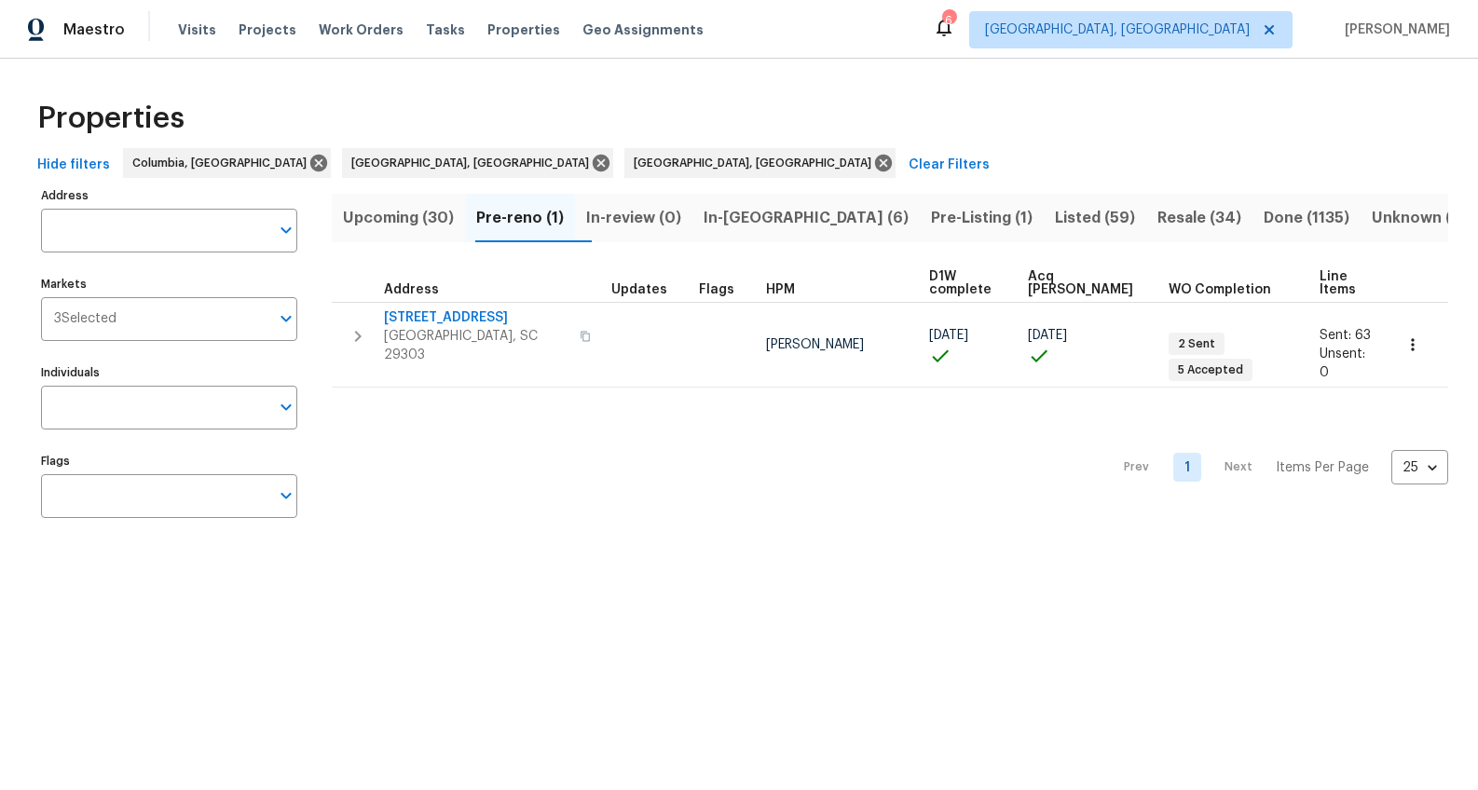
click at [764, 226] on span "In-reno (6)" at bounding box center [805, 218] width 205 height 26
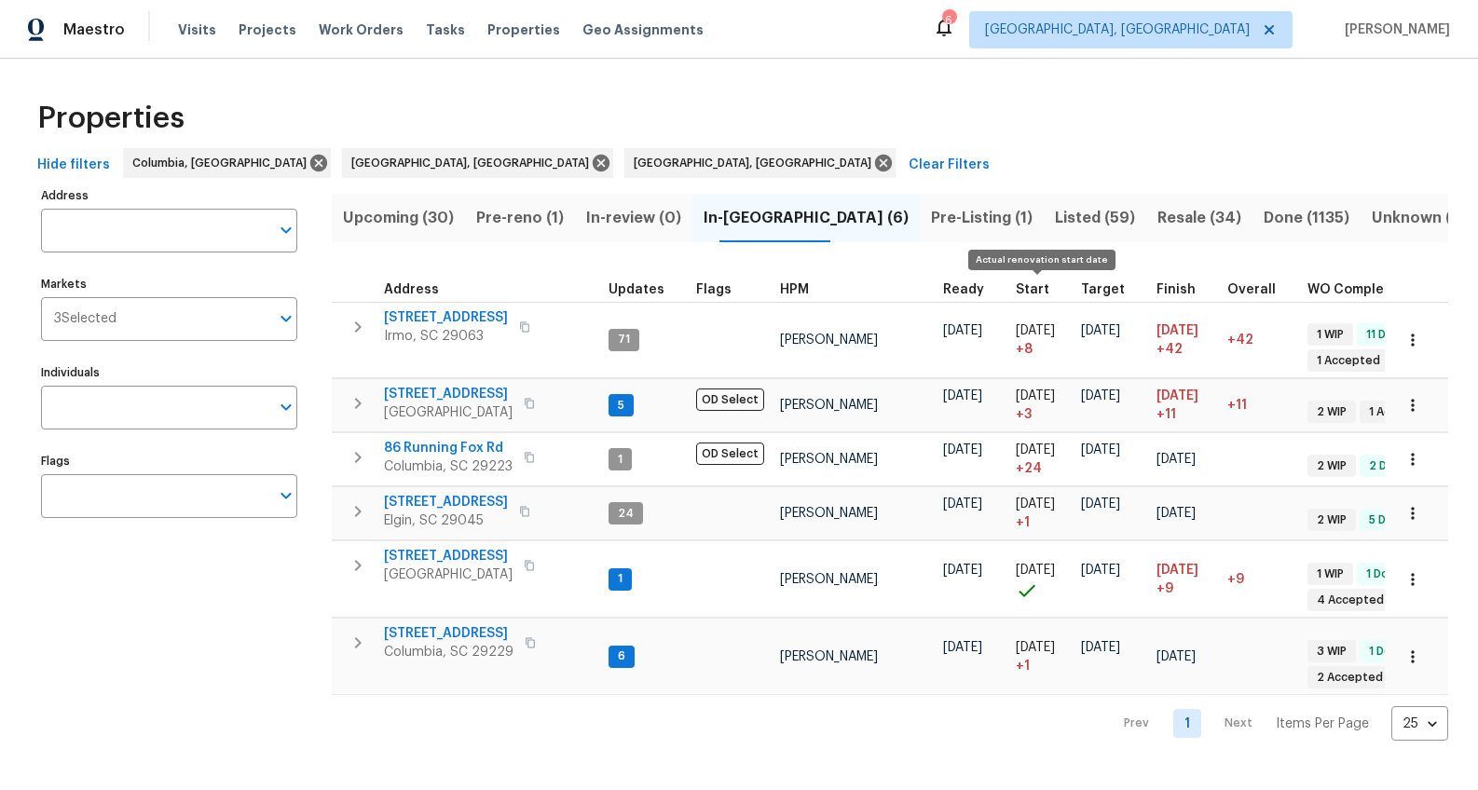
click at [1034, 284] on span "Start" at bounding box center [1033, 289] width 34 height 13
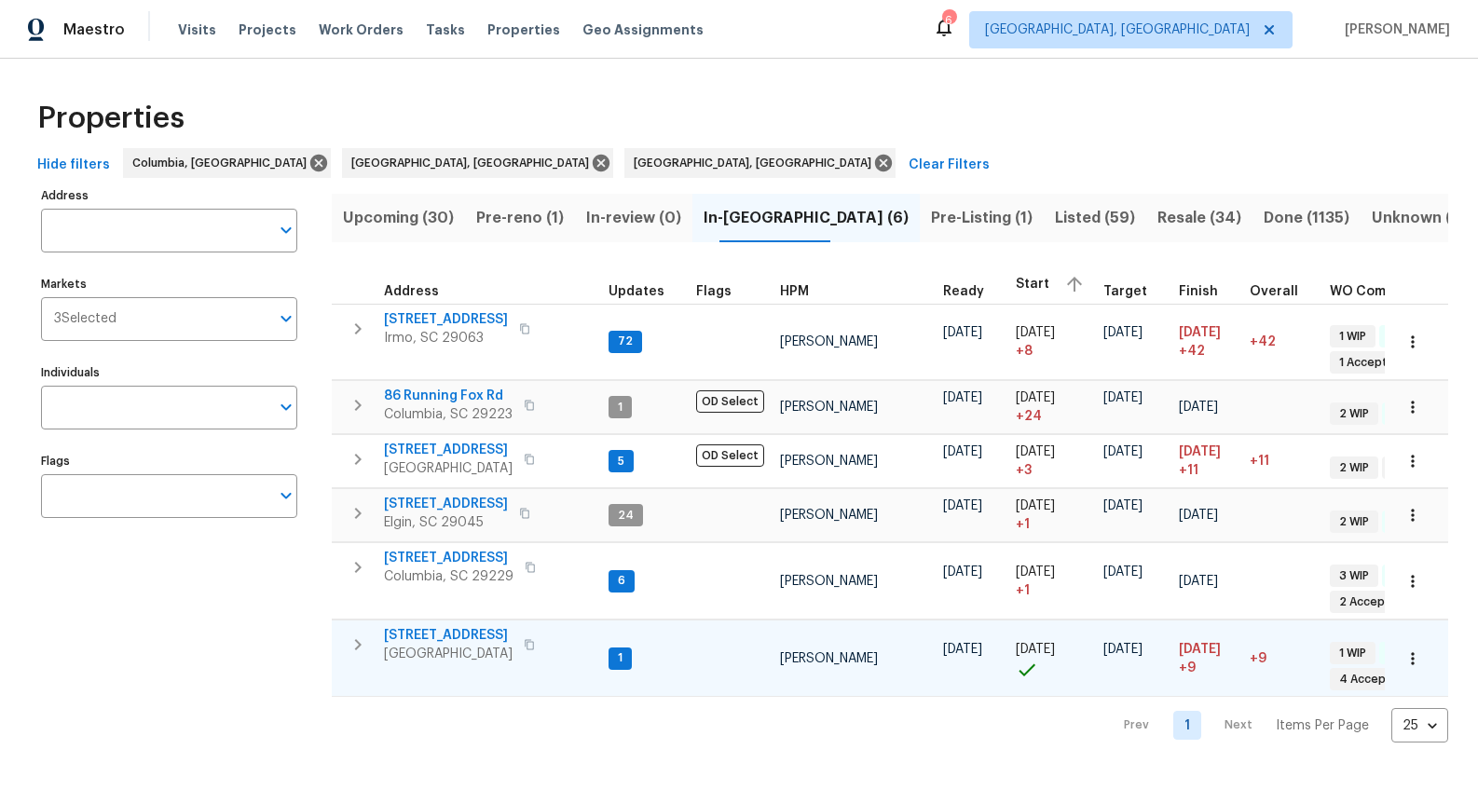
click at [484, 635] on span "10 Ashwood Ave" at bounding box center [448, 635] width 129 height 19
click at [933, 224] on span "Pre-Listing (1)" at bounding box center [982, 218] width 102 height 26
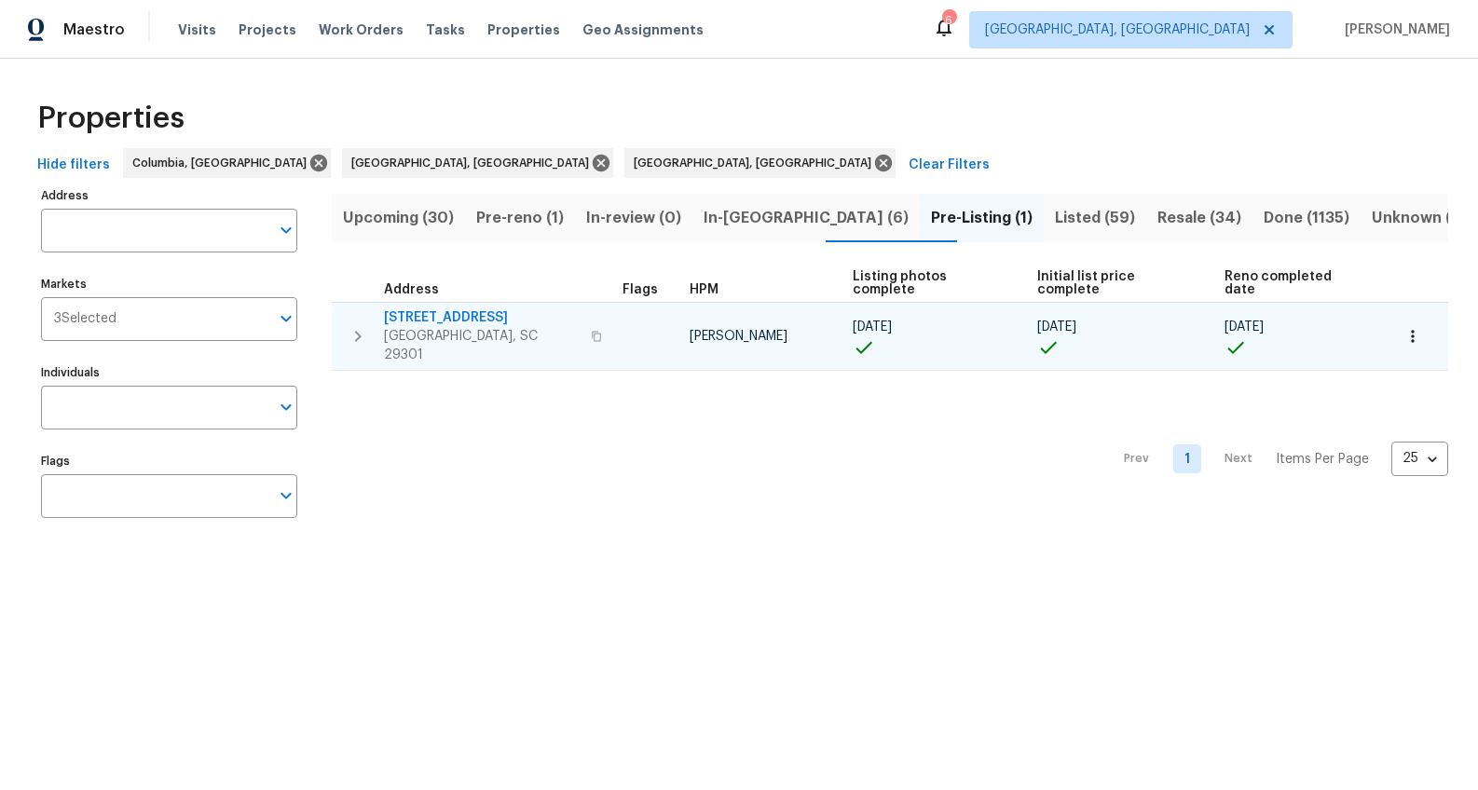
click at [463, 308] on span "1460 Dover Rd Apt A" at bounding box center [482, 317] width 196 height 19
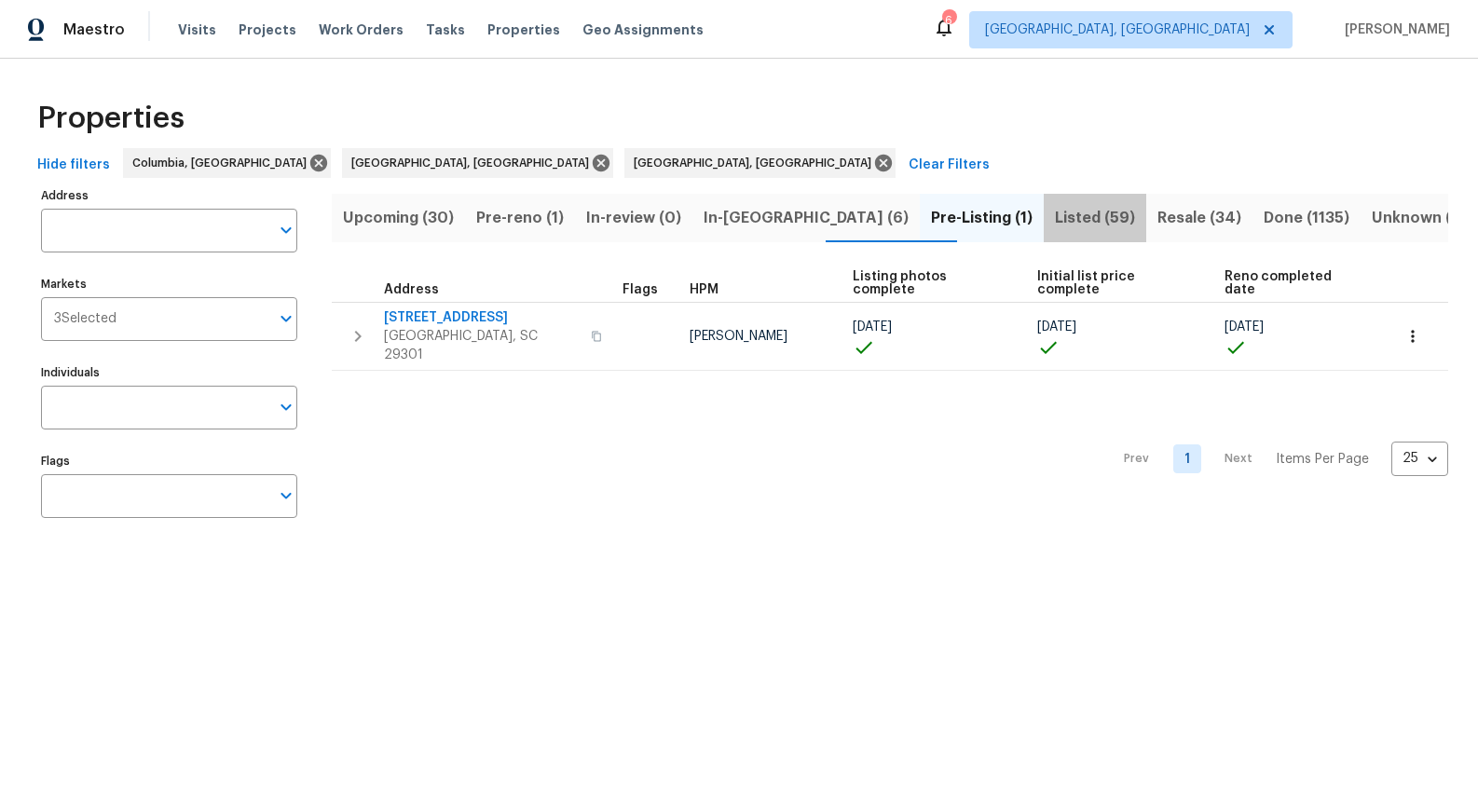
click at [1055, 223] on span "Listed (59)" at bounding box center [1095, 218] width 80 height 26
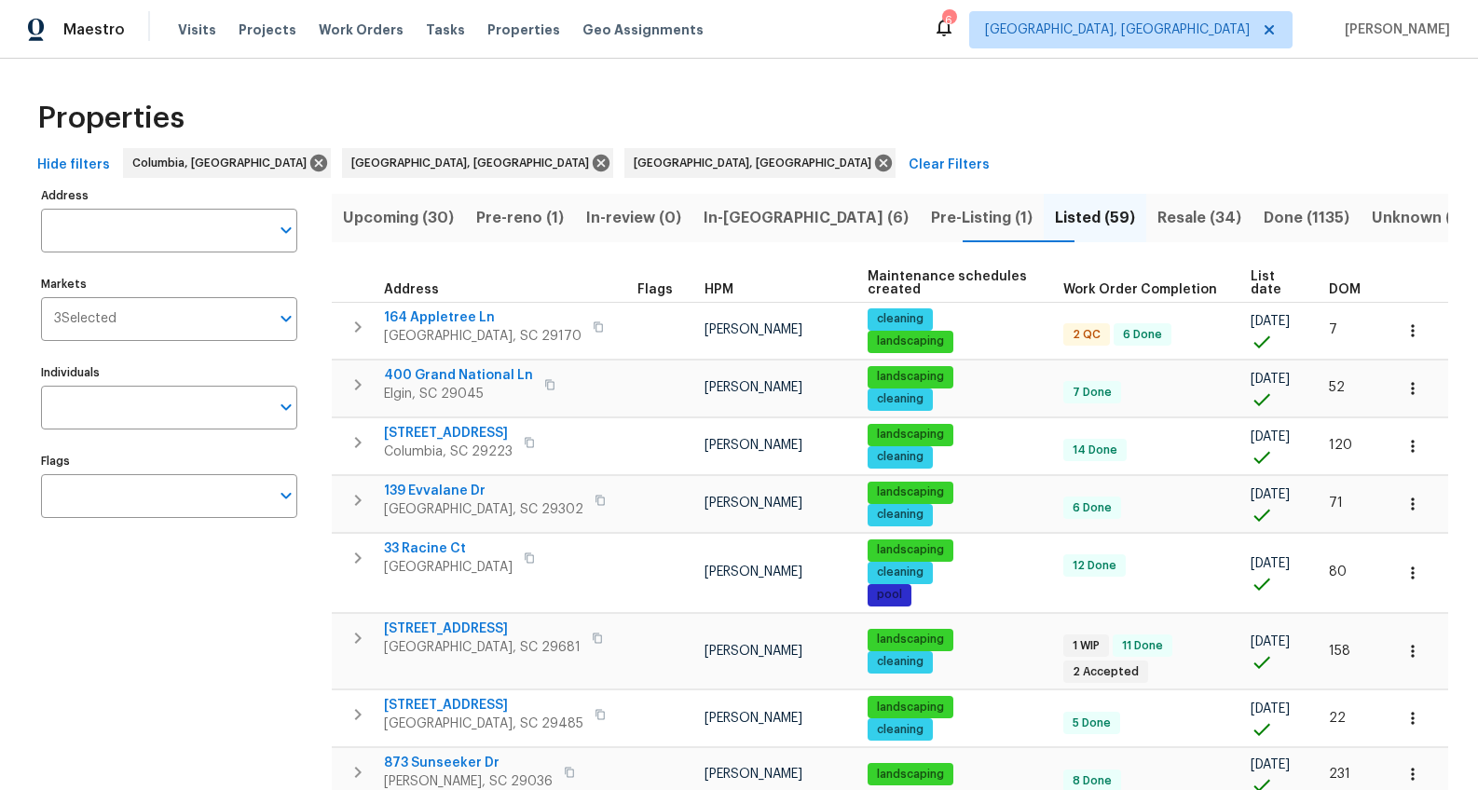
click at [1329, 286] on span "DOM" at bounding box center [1345, 289] width 32 height 13
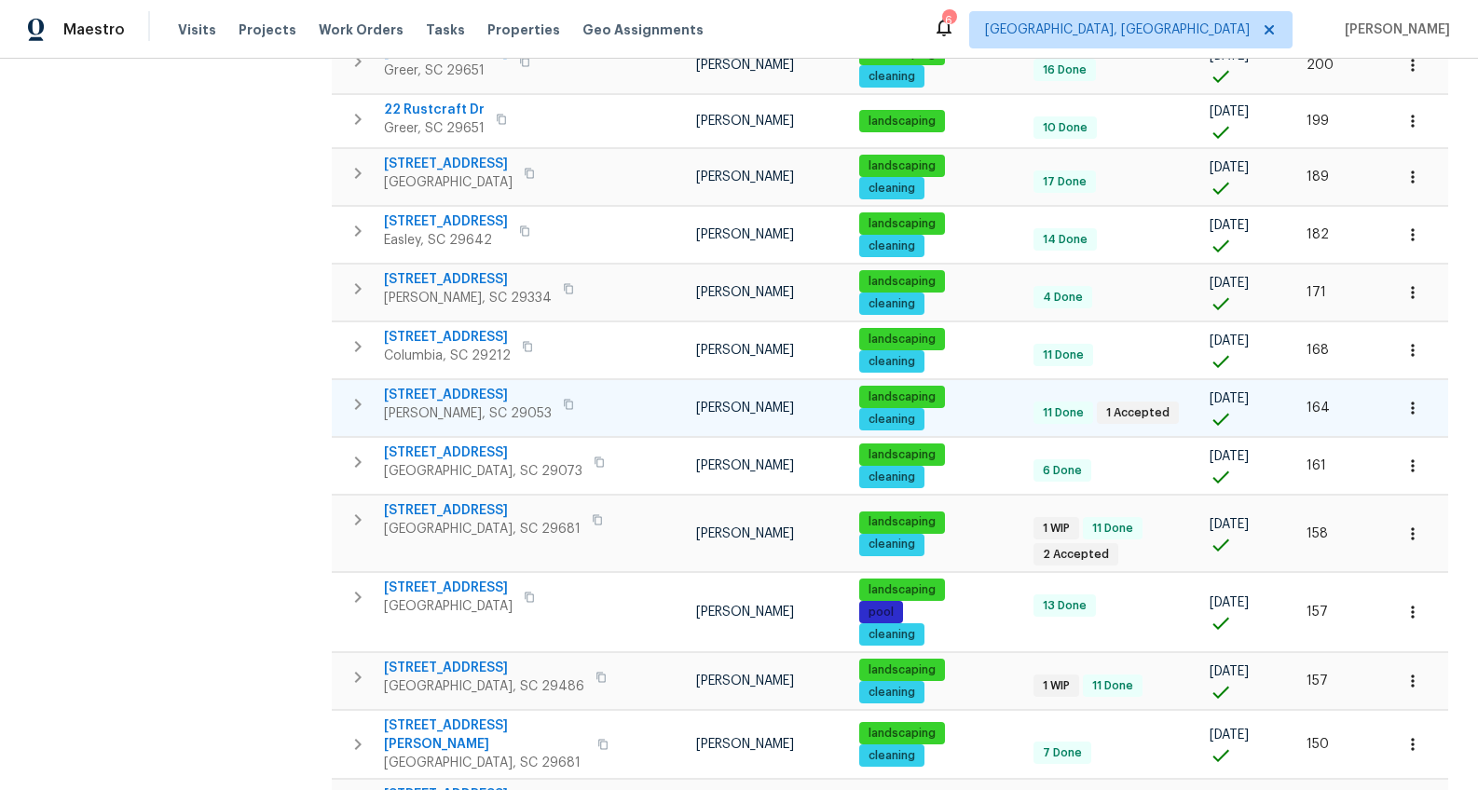
scroll to position [812, 0]
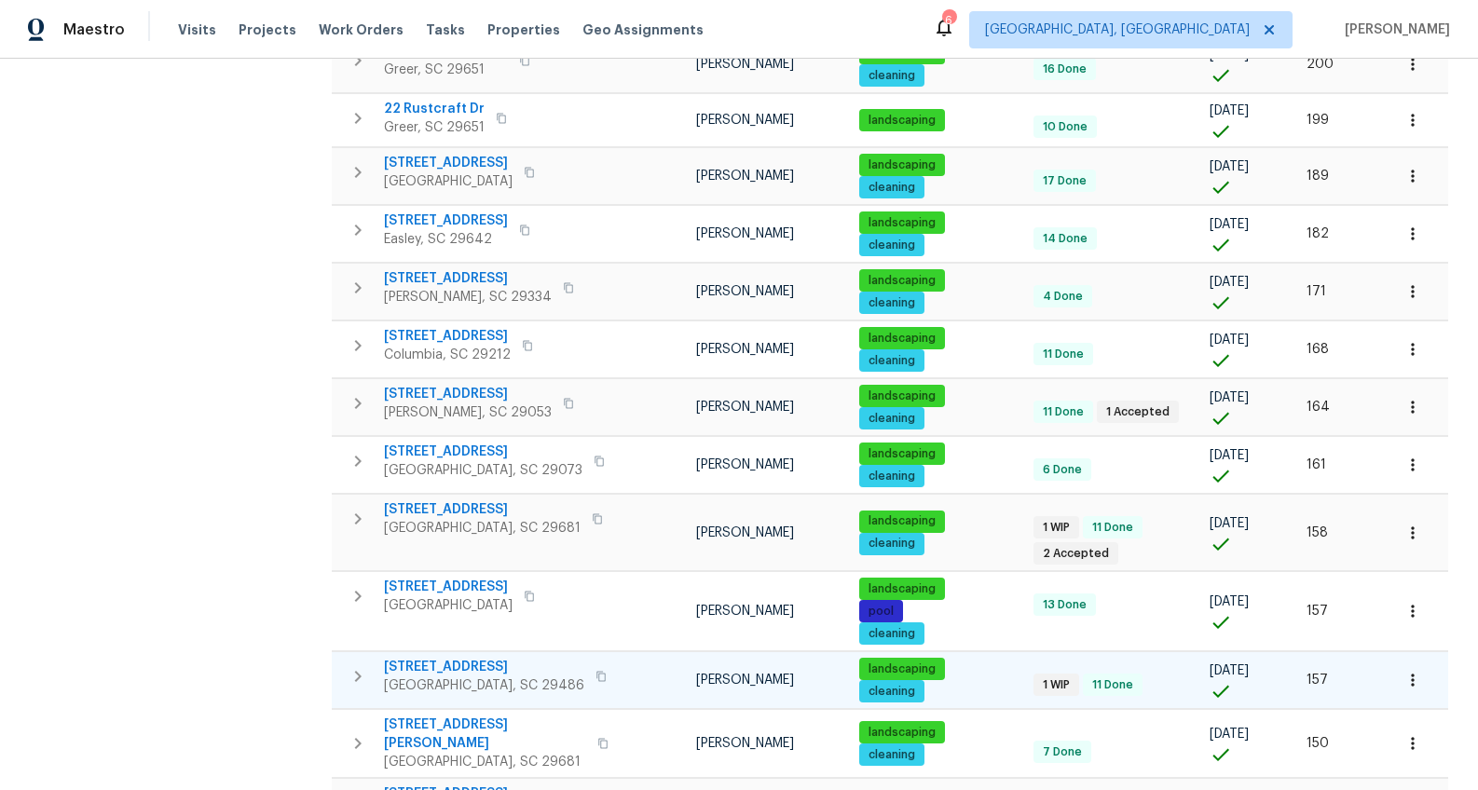
click at [459, 658] on span "350 Oak Park St" at bounding box center [484, 667] width 200 height 19
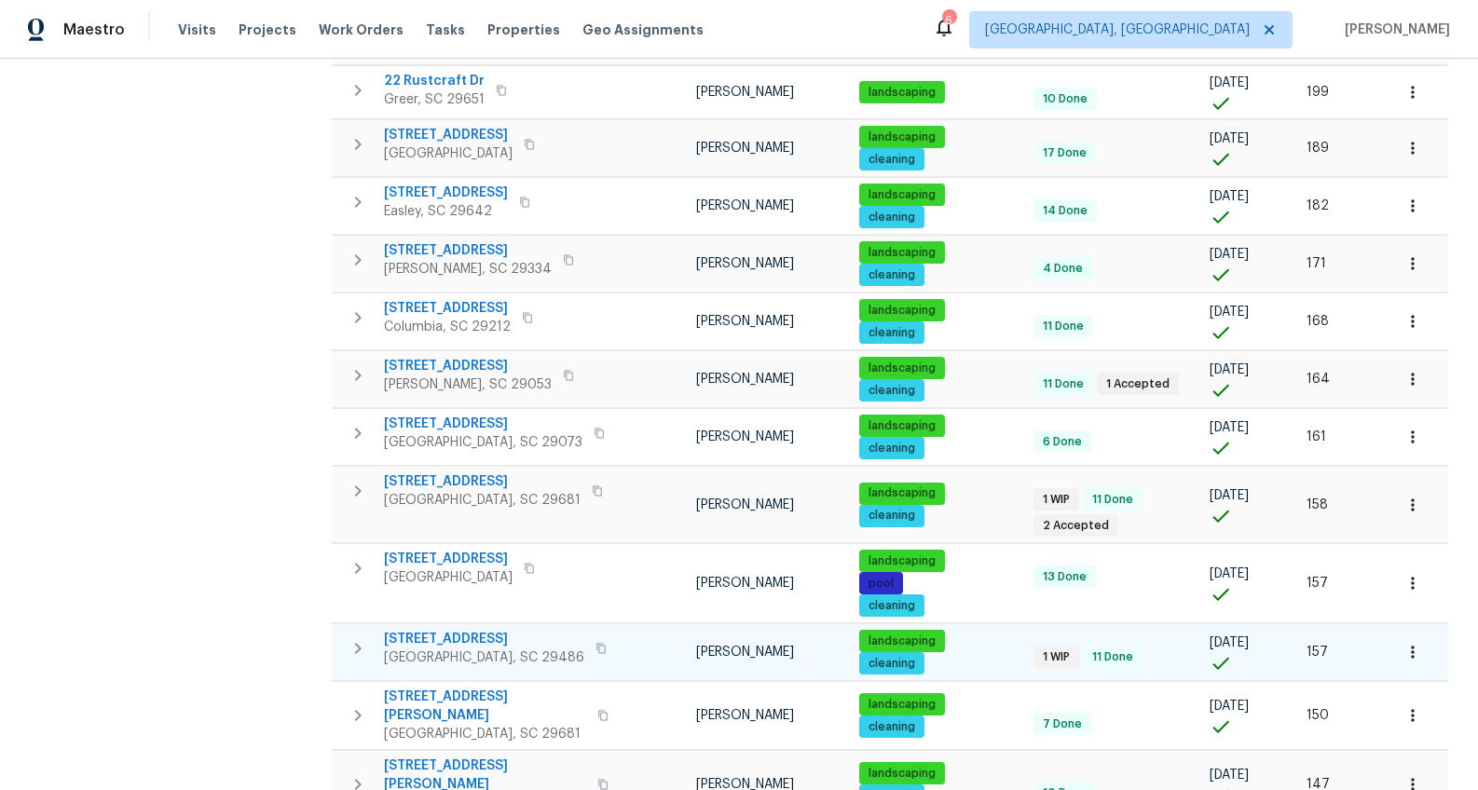
scroll to position [862, 0]
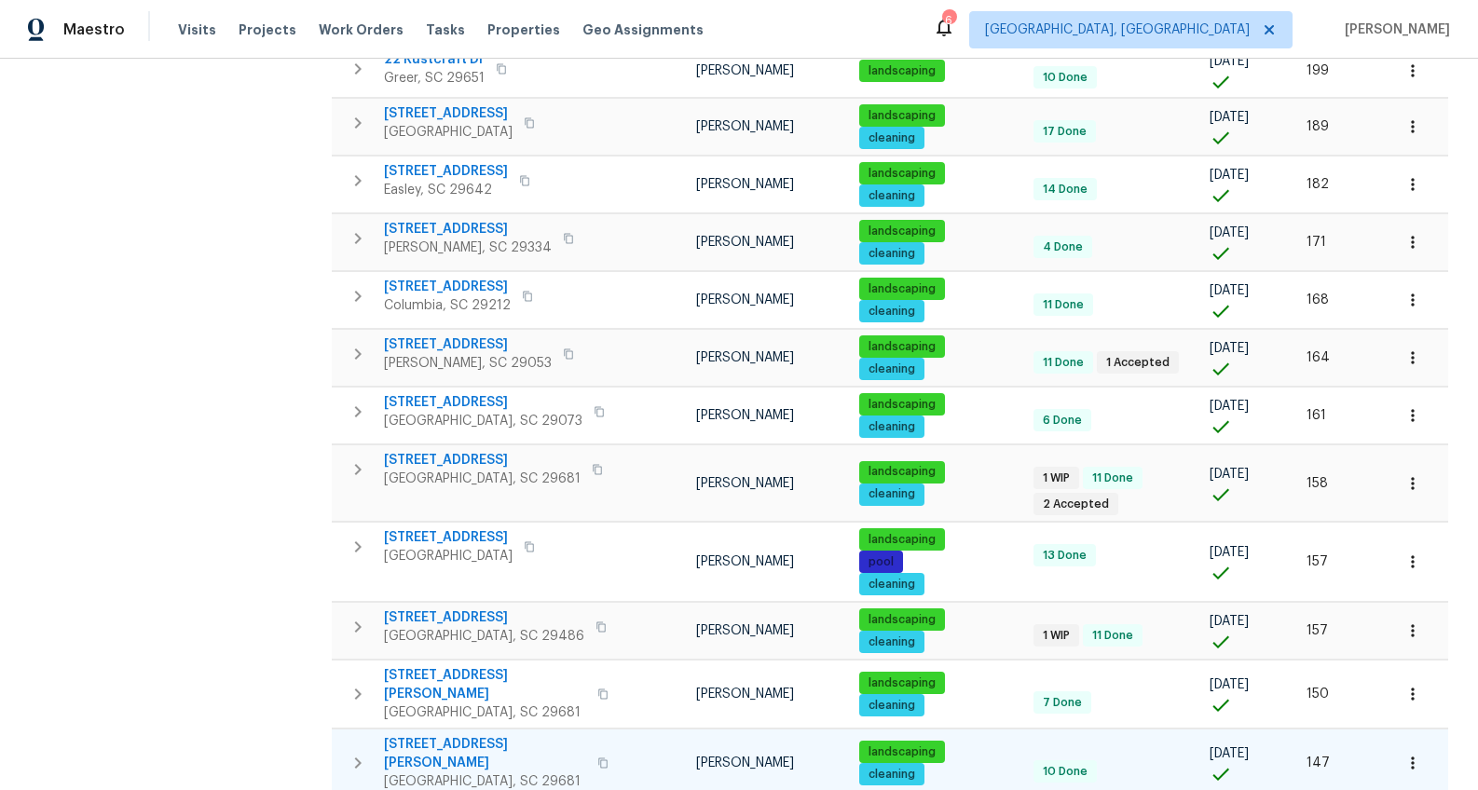
click at [452, 735] on span "314 Stayman Ct" at bounding box center [485, 753] width 202 height 37
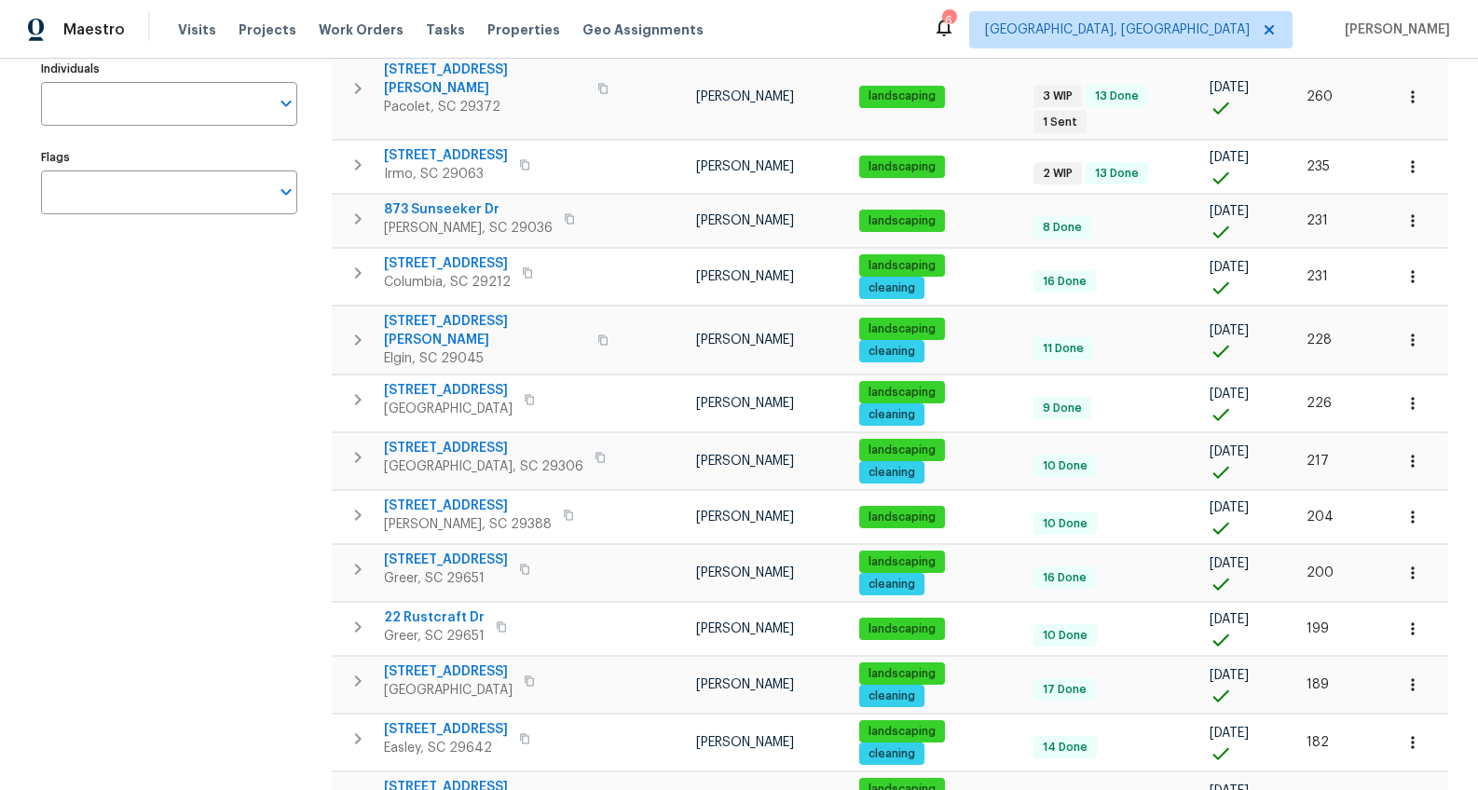
scroll to position [0, 0]
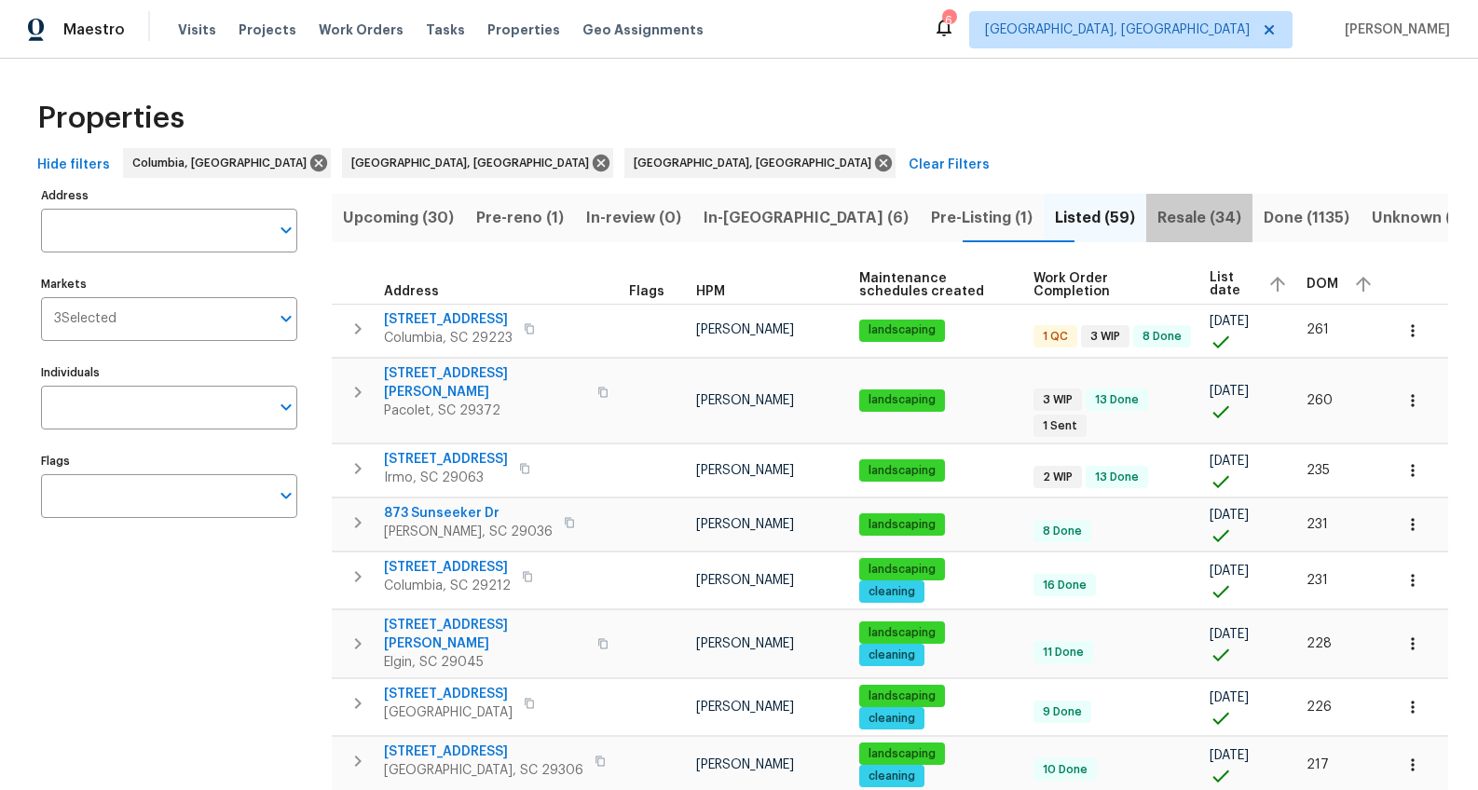
click at [1165, 215] on span "Resale (34)" at bounding box center [1199, 218] width 84 height 26
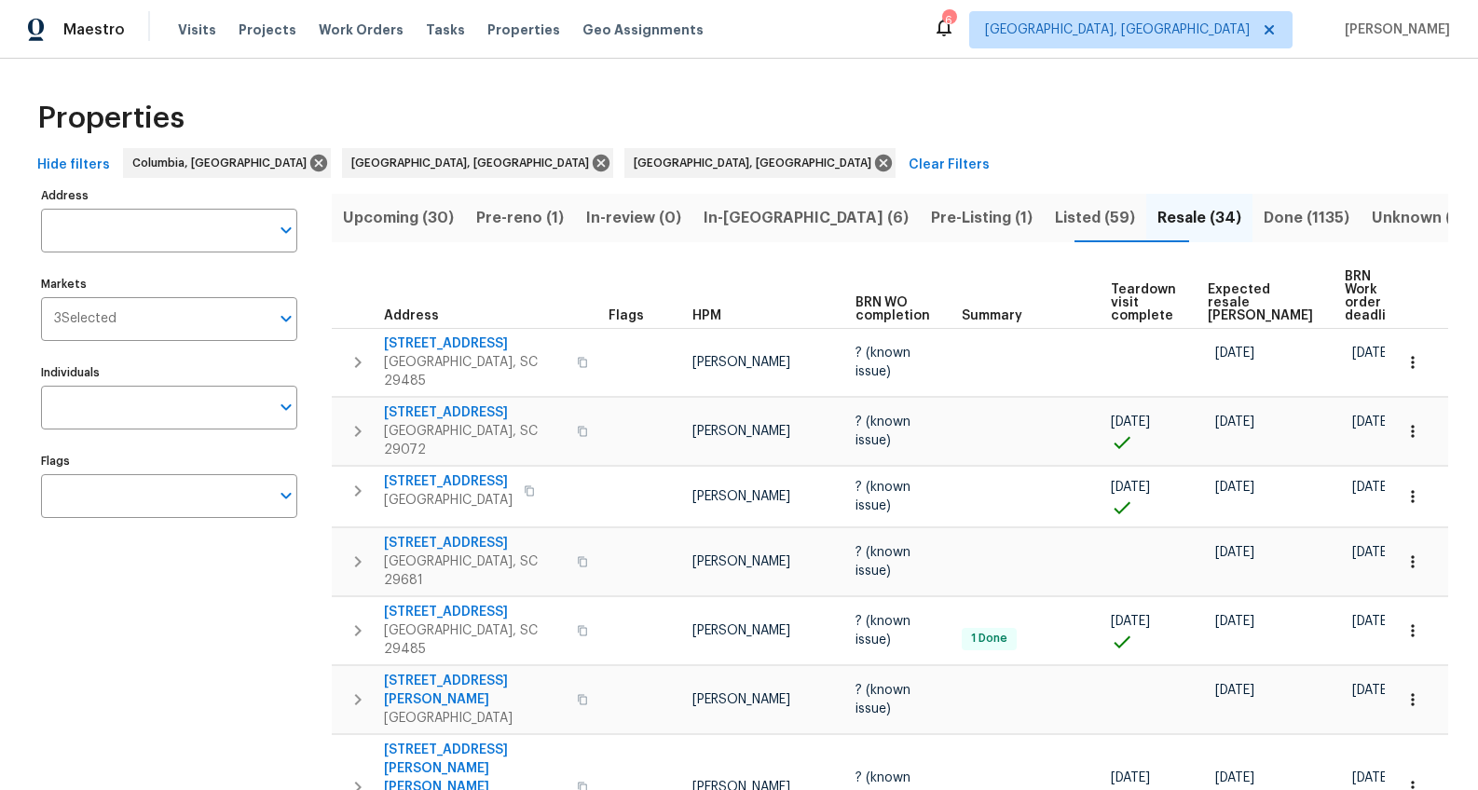
click at [1240, 306] on span "Expected resale COE" at bounding box center [1260, 302] width 105 height 39
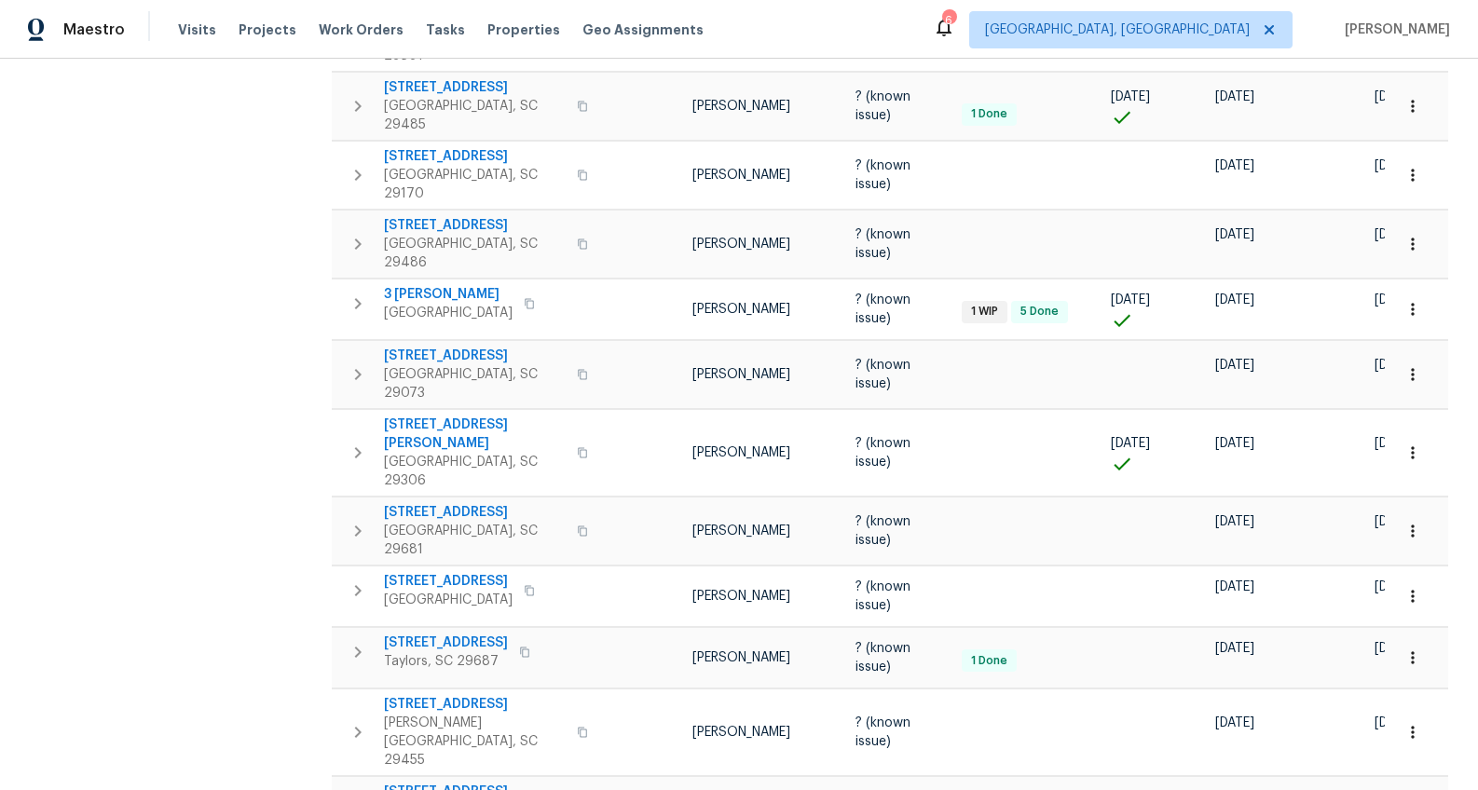
scroll to position [1158, 0]
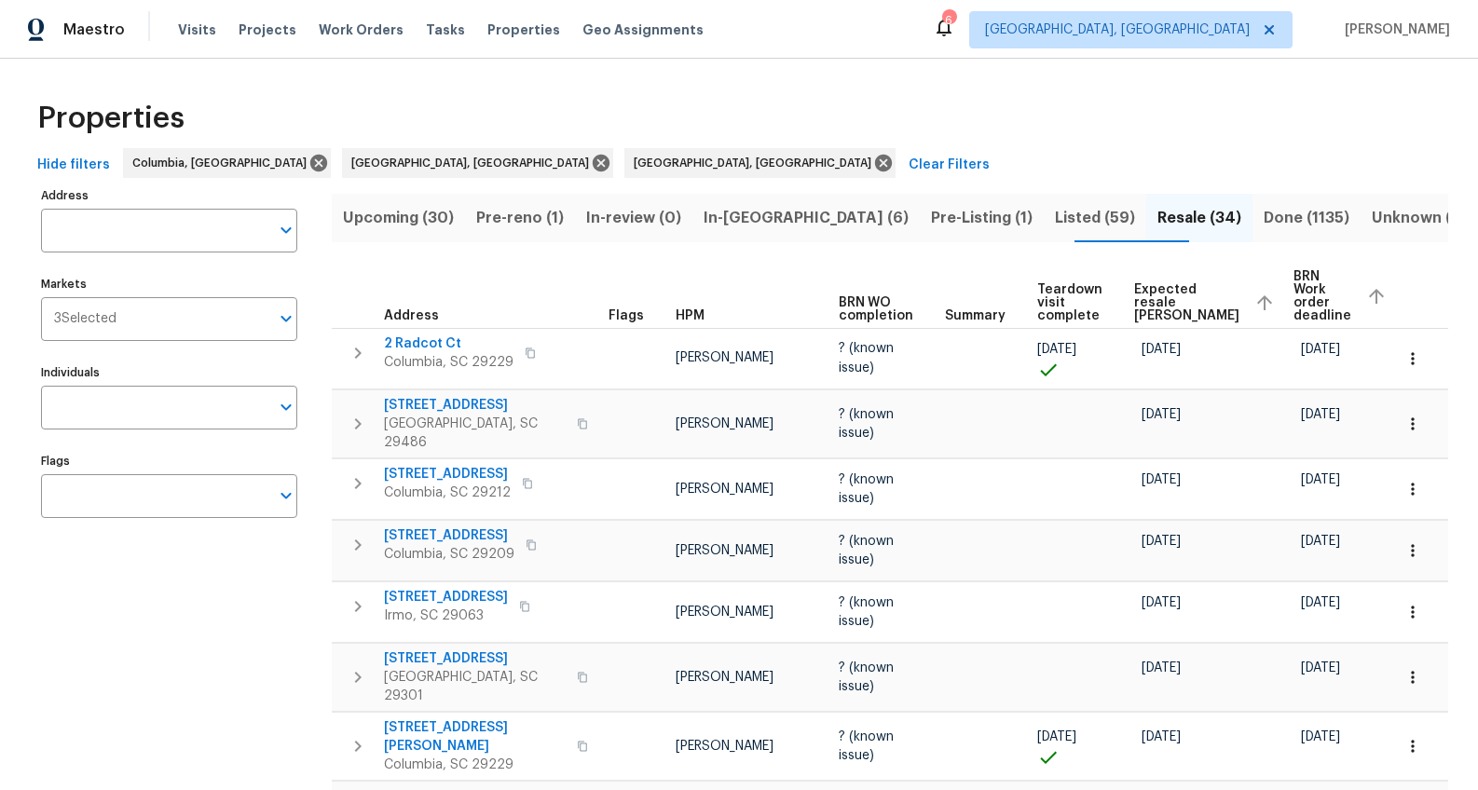
scroll to position [168, 0]
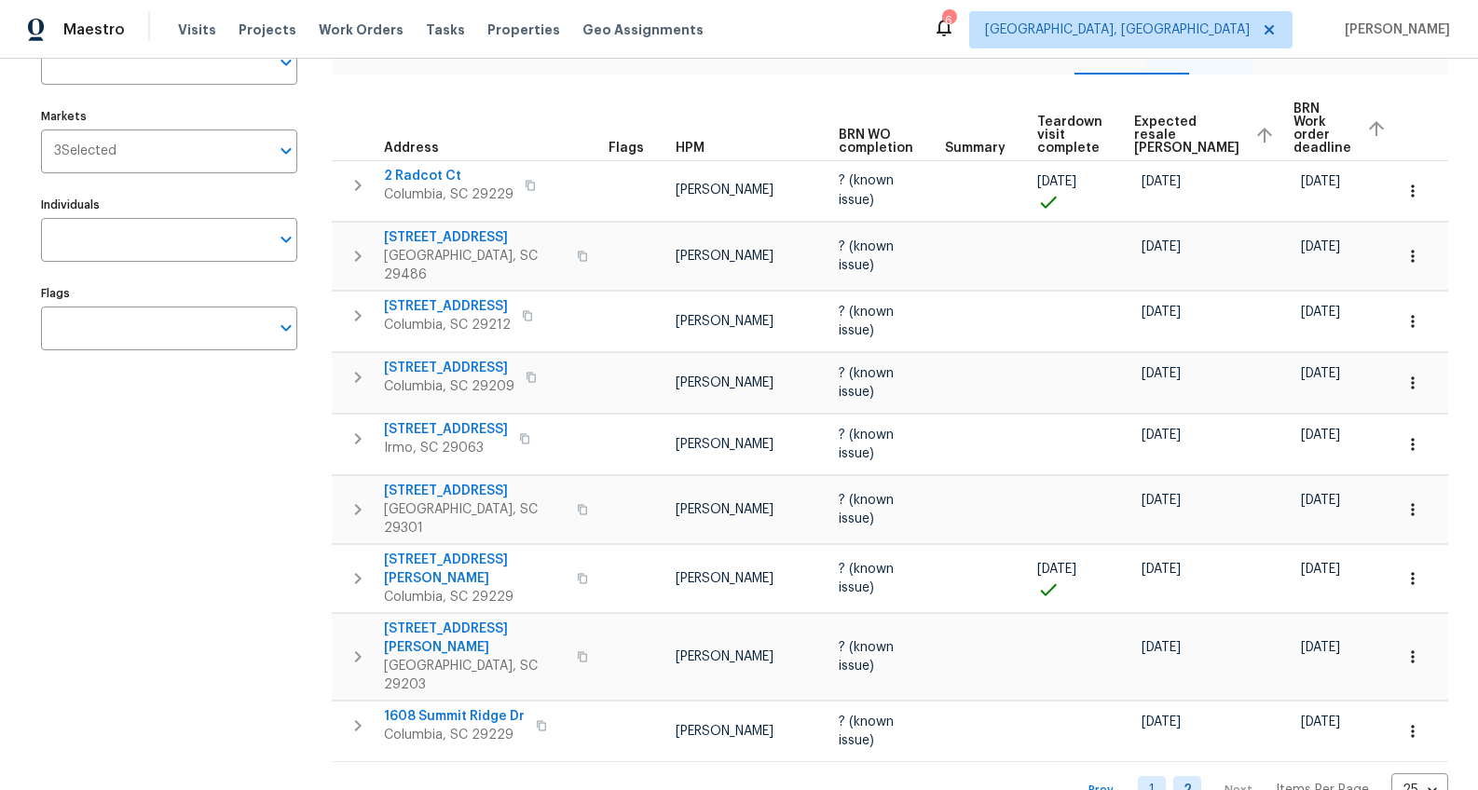
click at [1140, 776] on link "1" at bounding box center [1152, 790] width 28 height 29
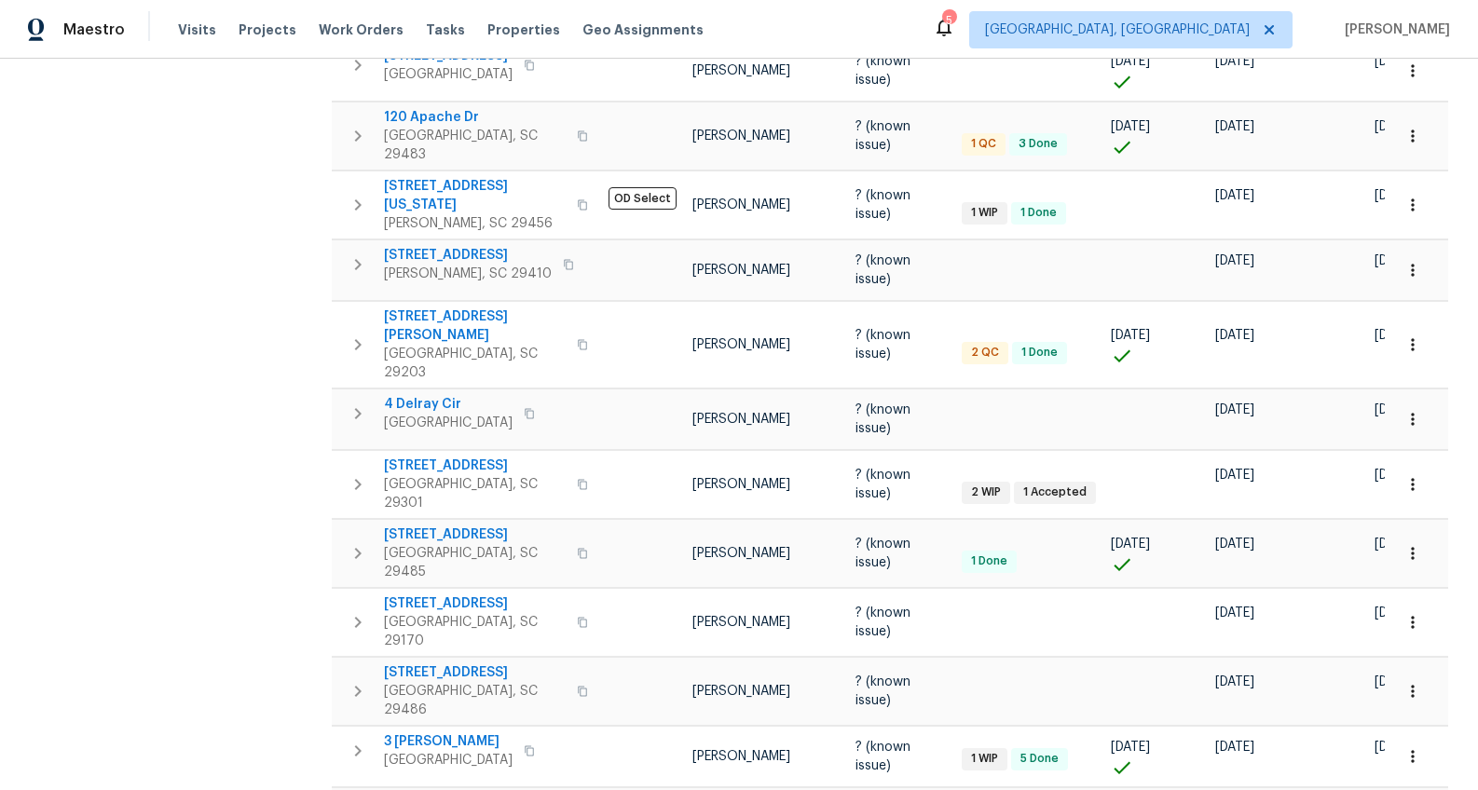
scroll to position [719, 0]
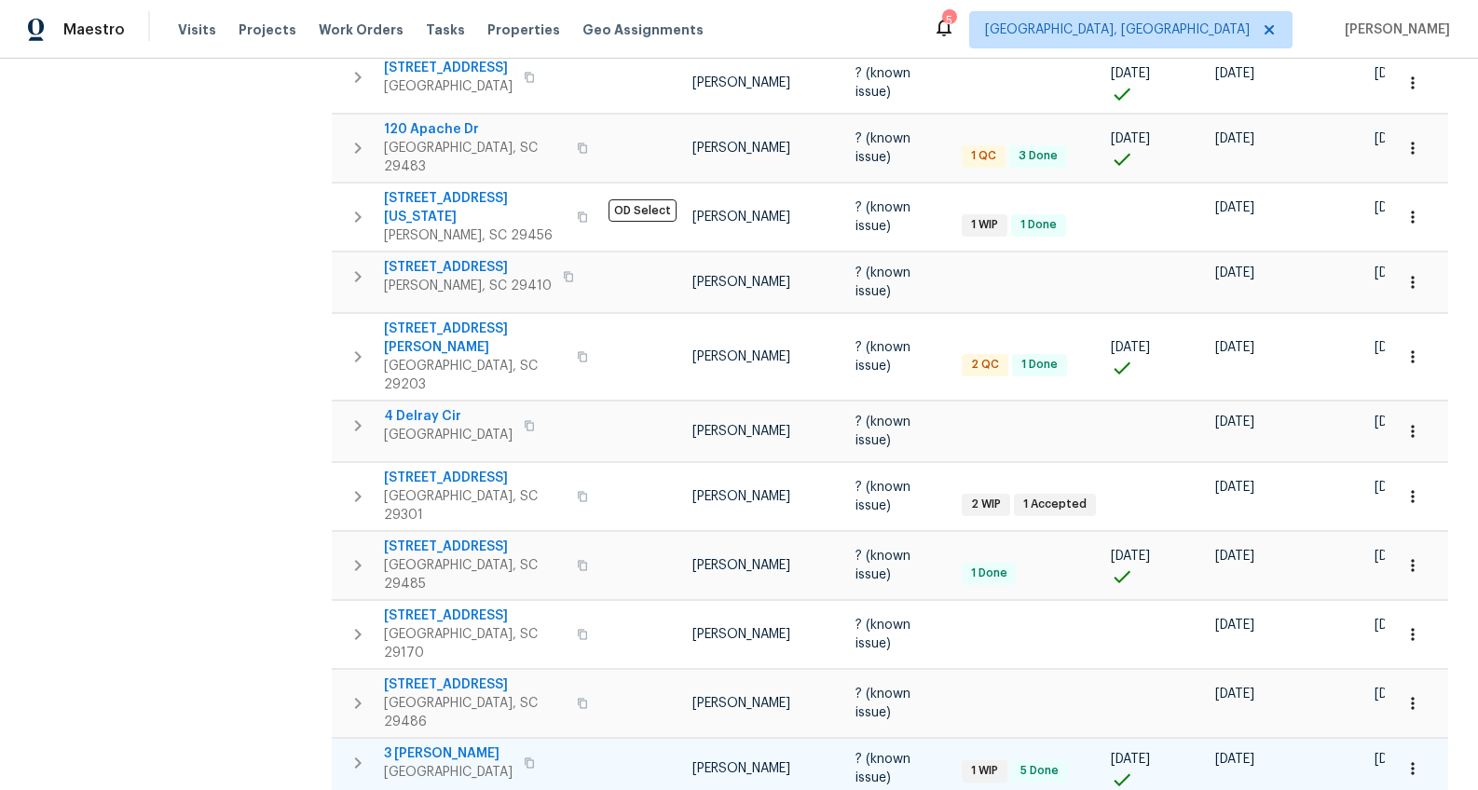
click at [437, 744] on span "3 Tommy Cir" at bounding box center [448, 753] width 129 height 19
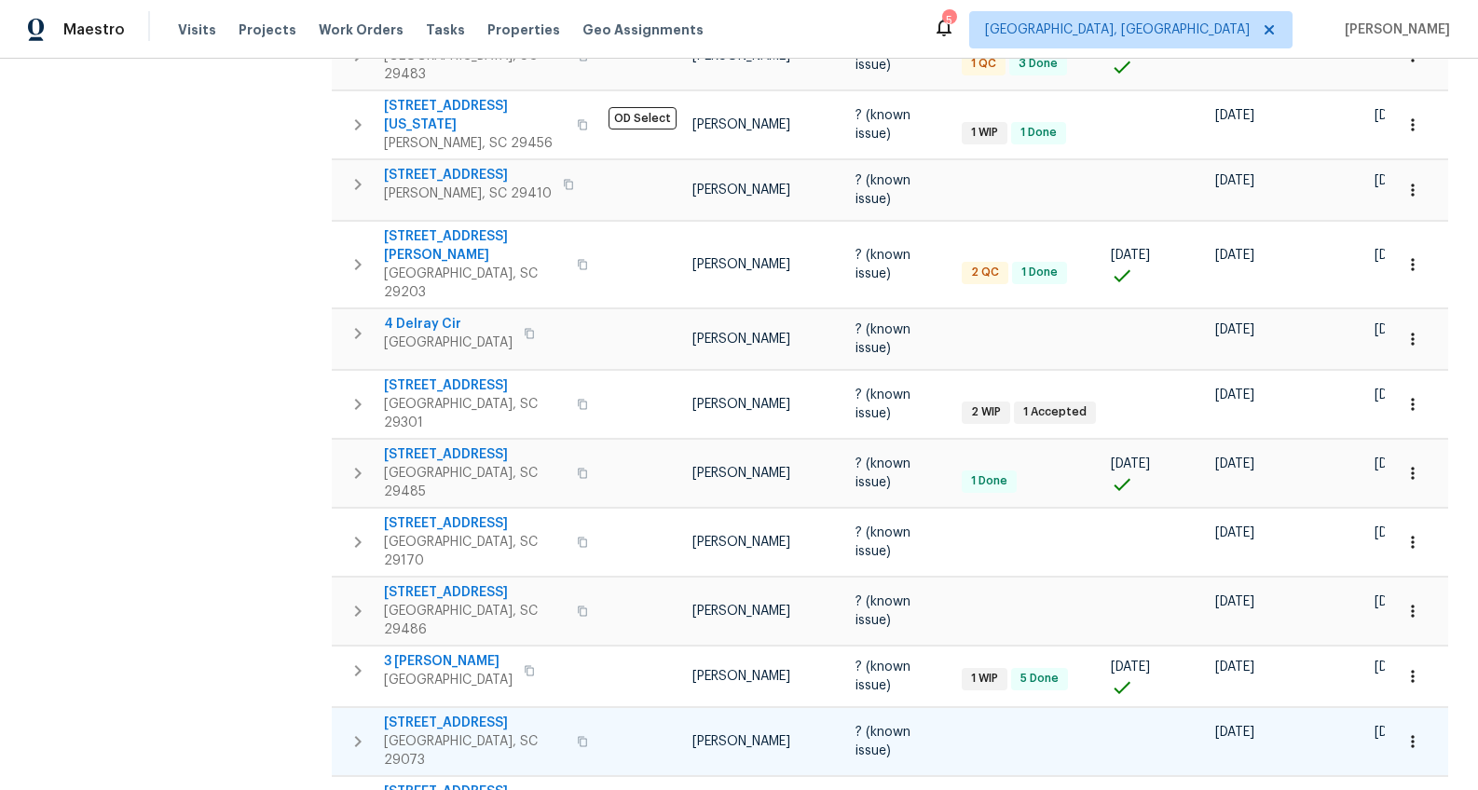
scroll to position [574, 0]
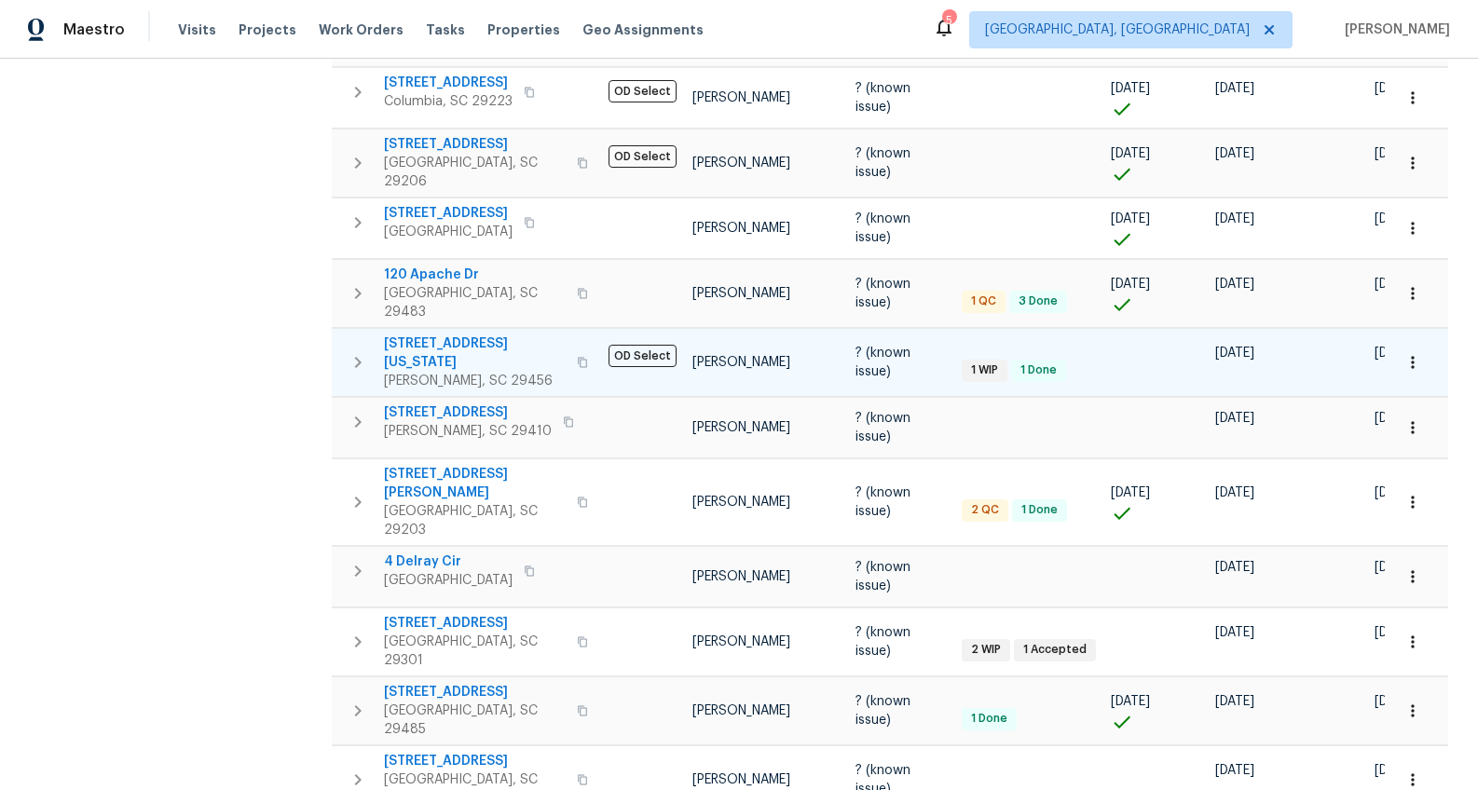
click at [439, 335] on span "109 Washington Dr" at bounding box center [475, 353] width 182 height 37
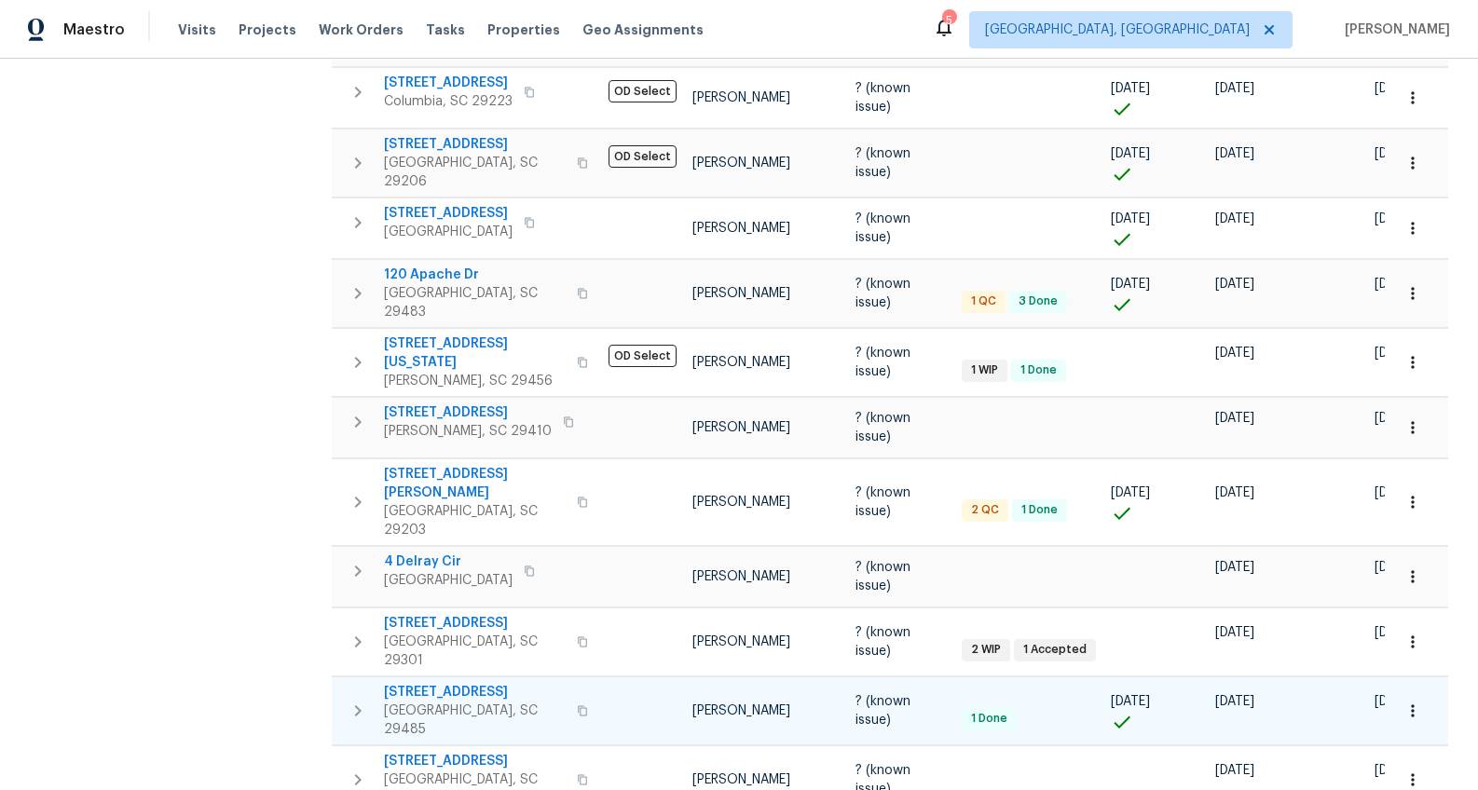
click at [465, 683] on span "105 Gambels Ln" at bounding box center [475, 692] width 182 height 19
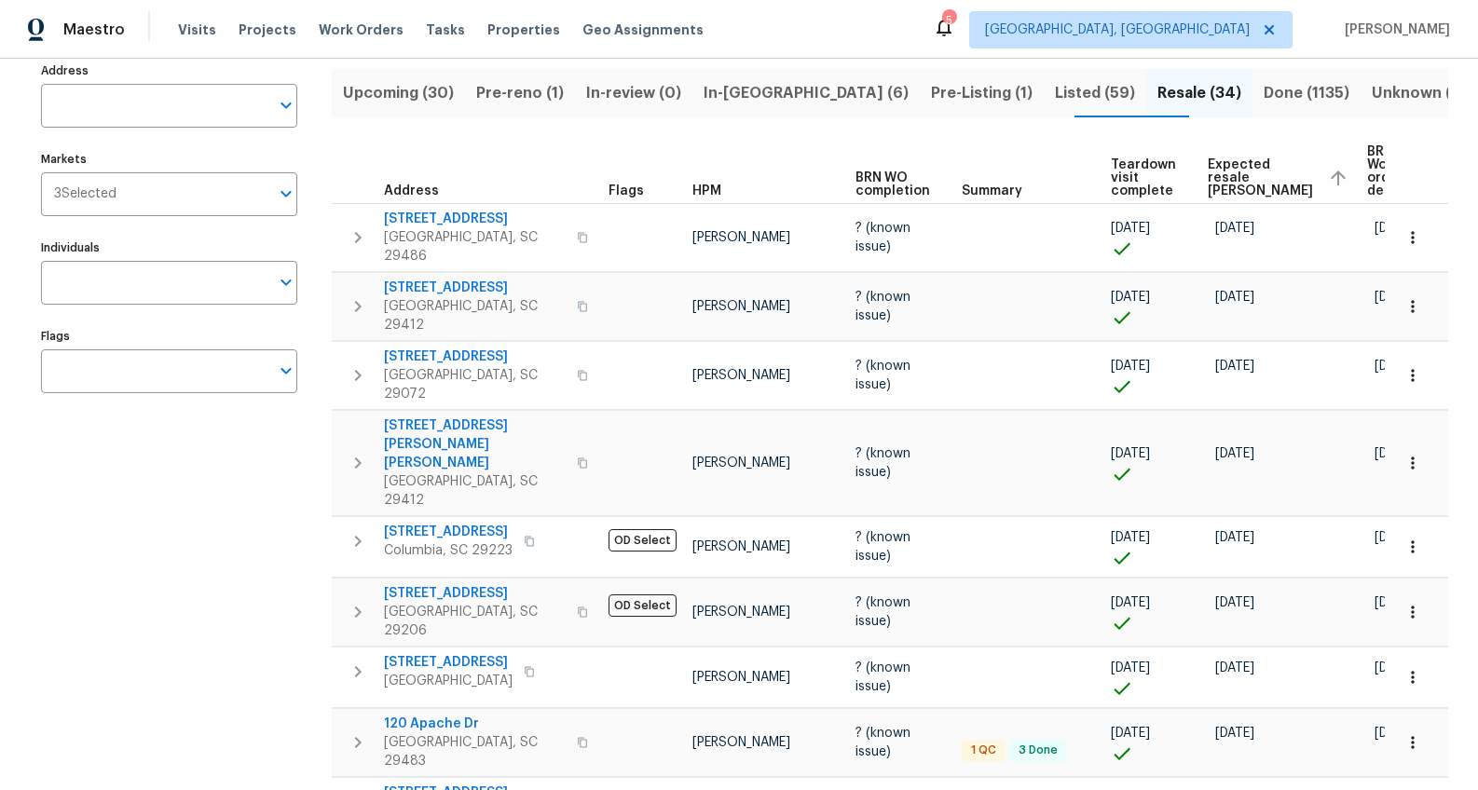
scroll to position [69, 0]
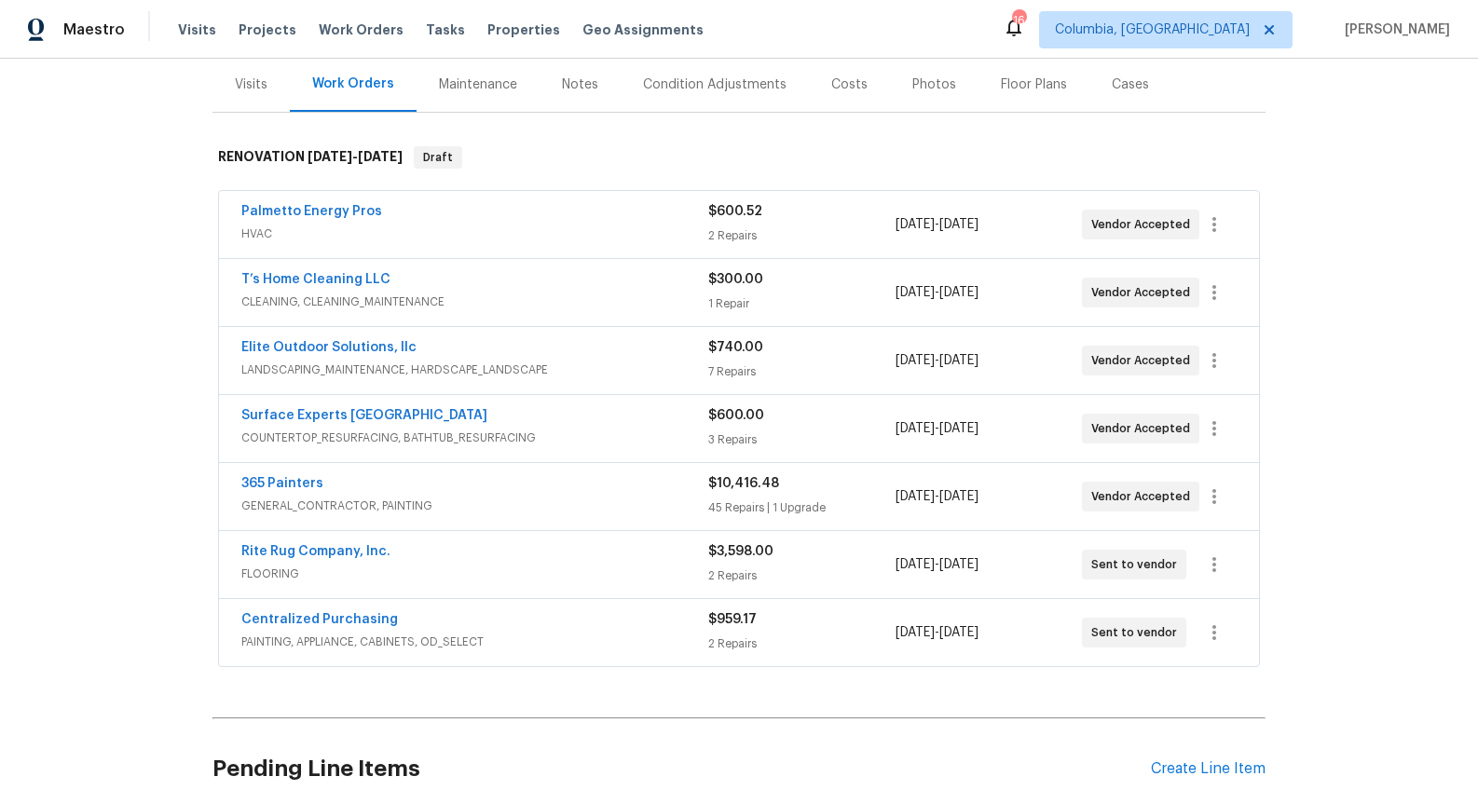
scroll to position [308, 0]
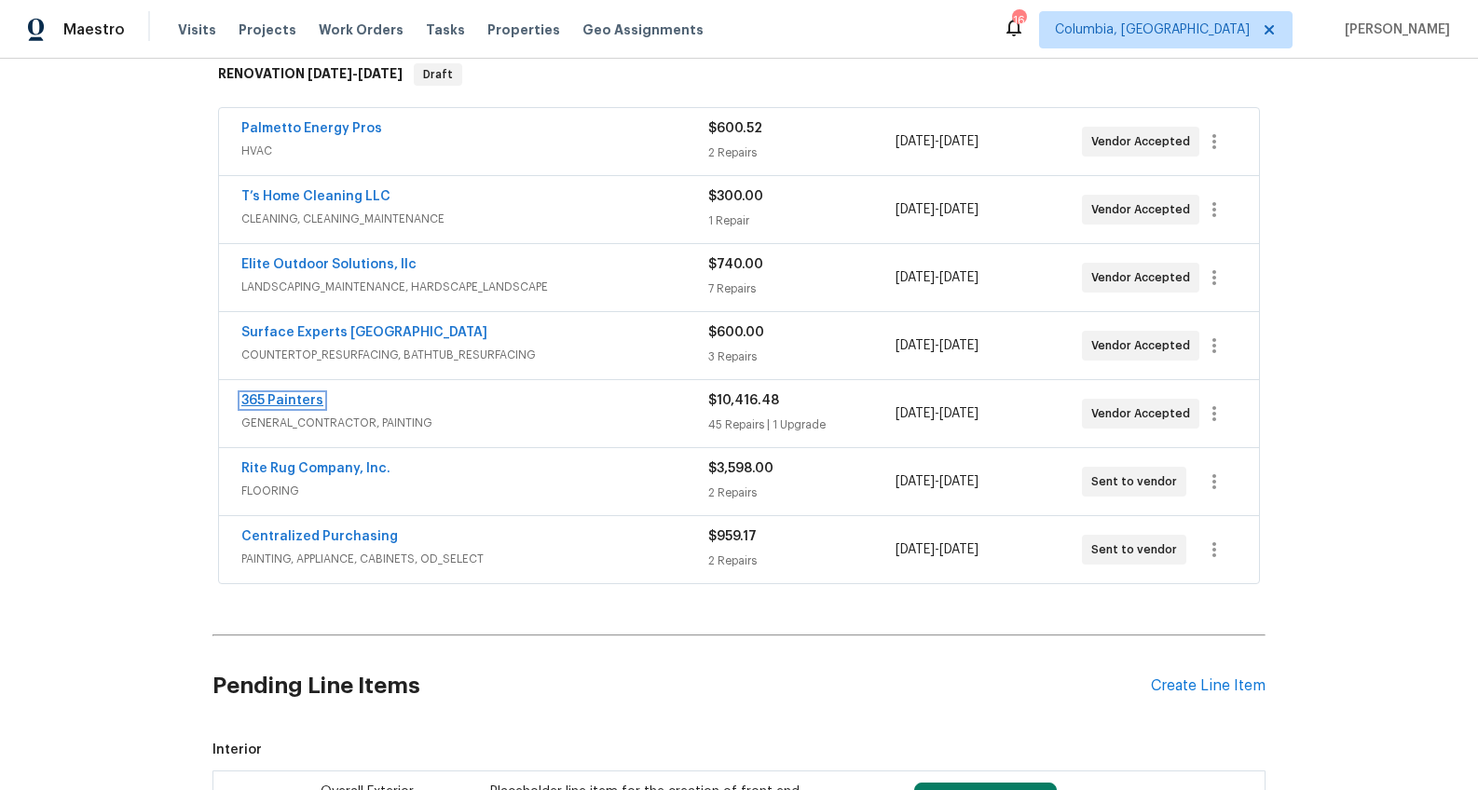
click at [294, 398] on link "365 Painters" at bounding box center [282, 400] width 82 height 13
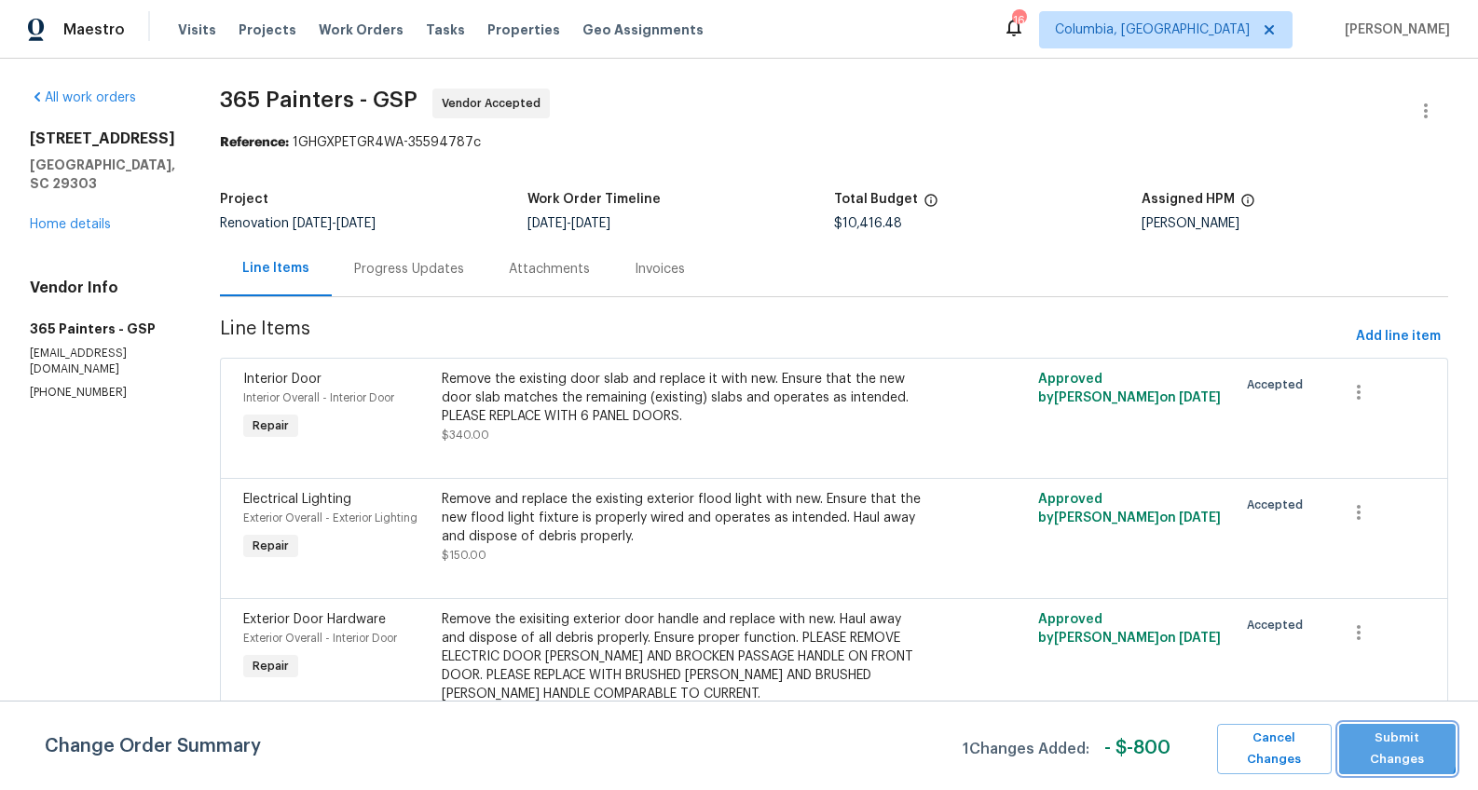
click at [1368, 740] on span "Submit Changes" at bounding box center [1397, 749] width 98 height 43
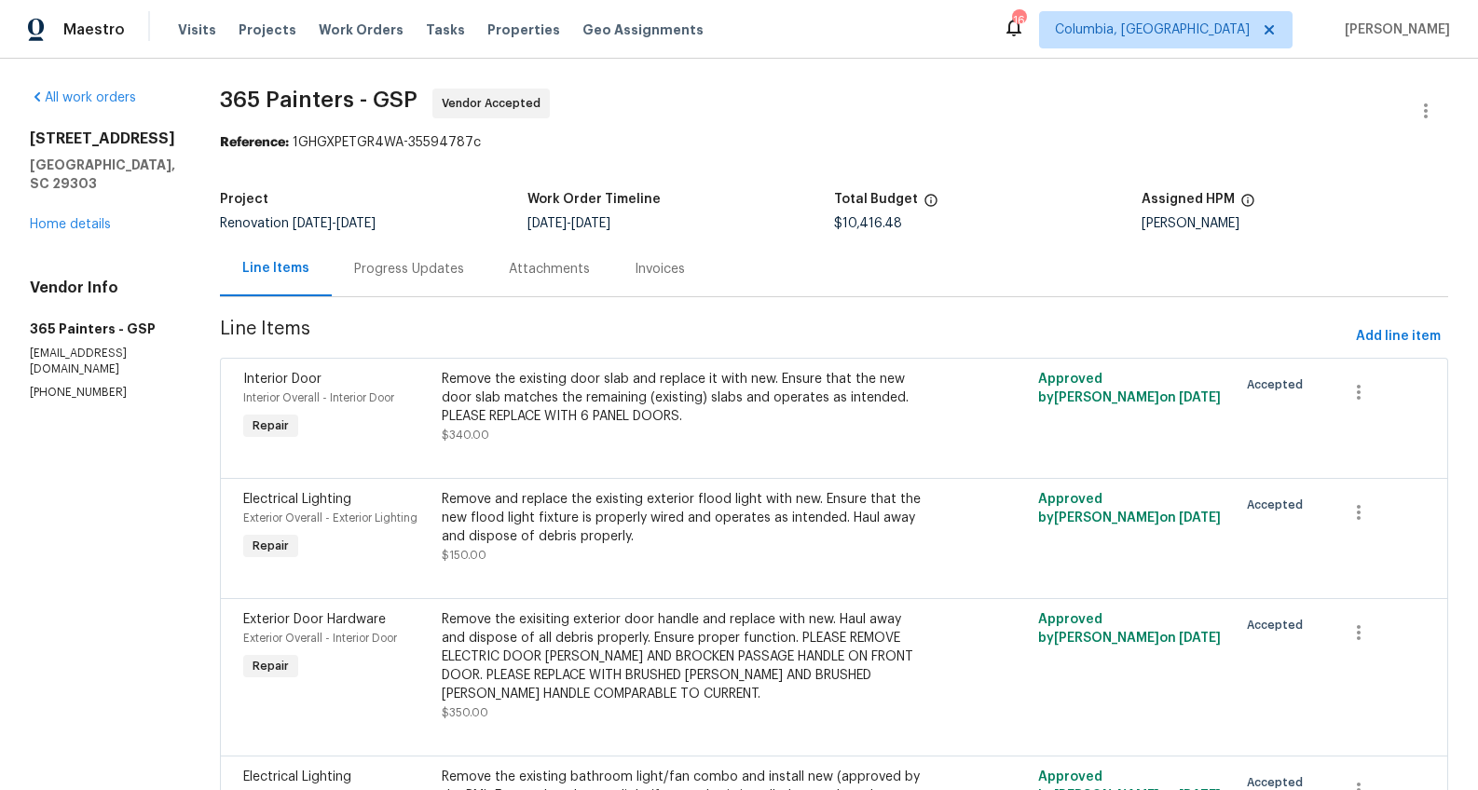
click at [373, 266] on div "Progress Updates" at bounding box center [409, 269] width 110 height 19
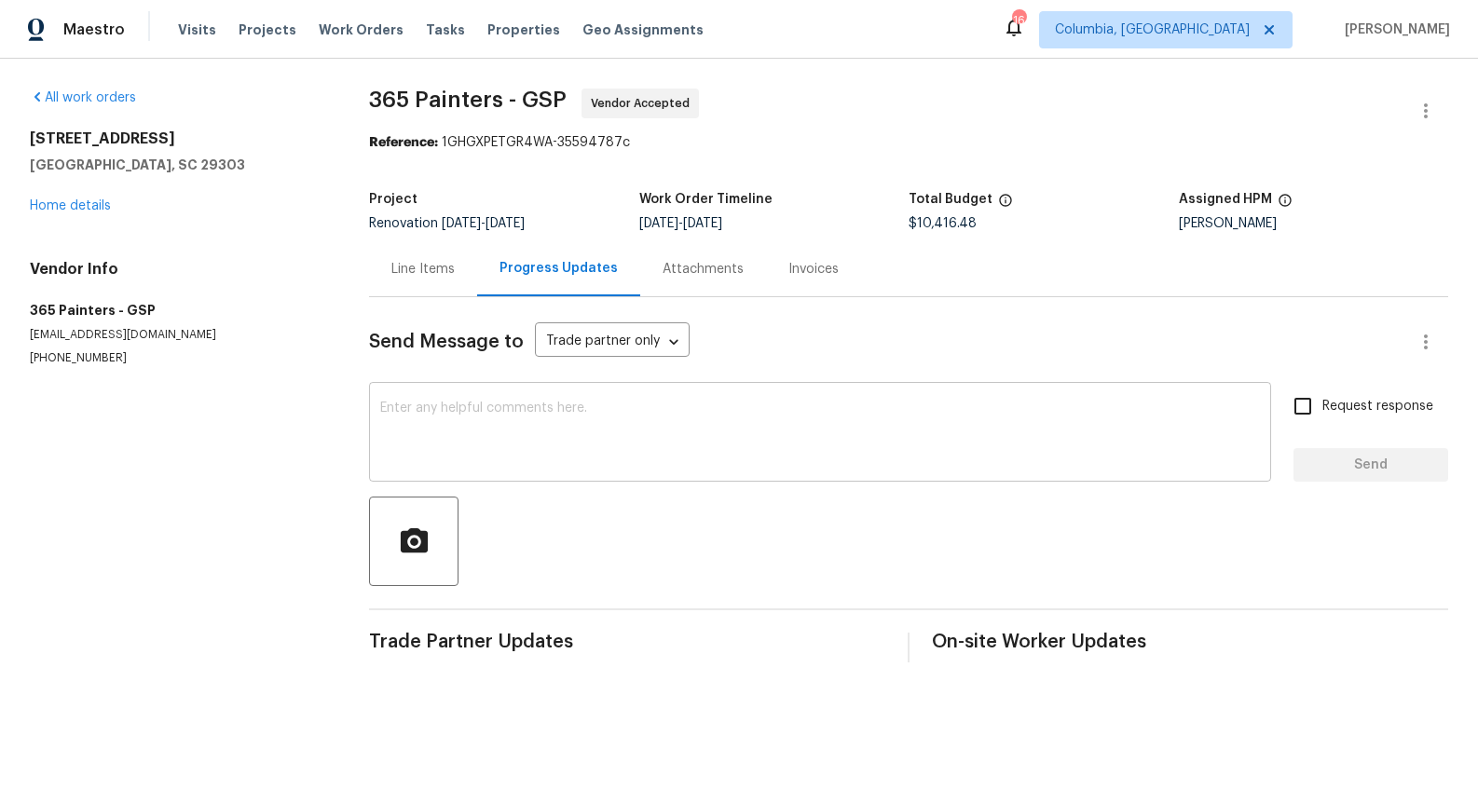
click at [509, 460] on textarea at bounding box center [820, 434] width 880 height 65
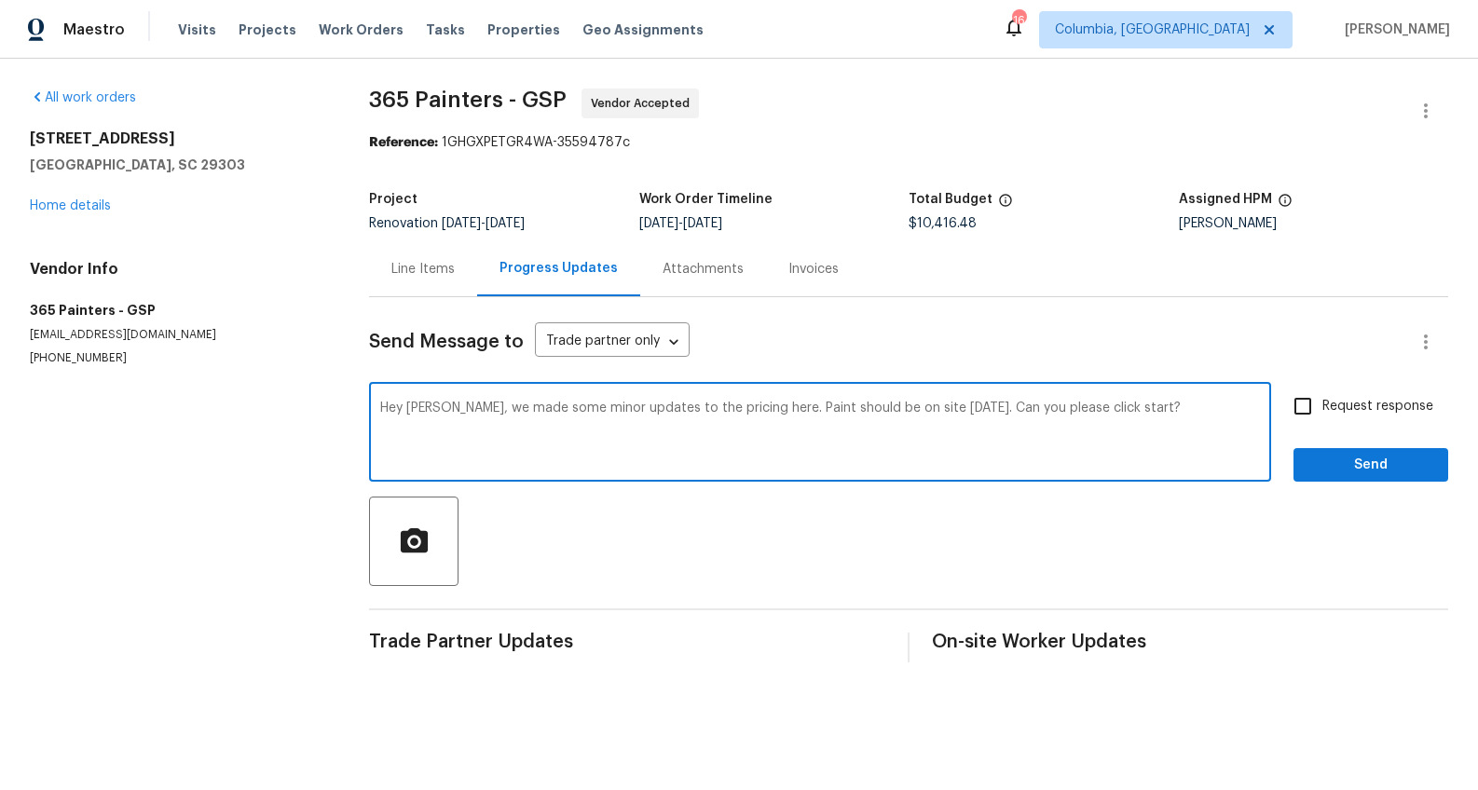
type textarea "Hey [PERSON_NAME], we made some minor updates to the pricing here. Paint should…"
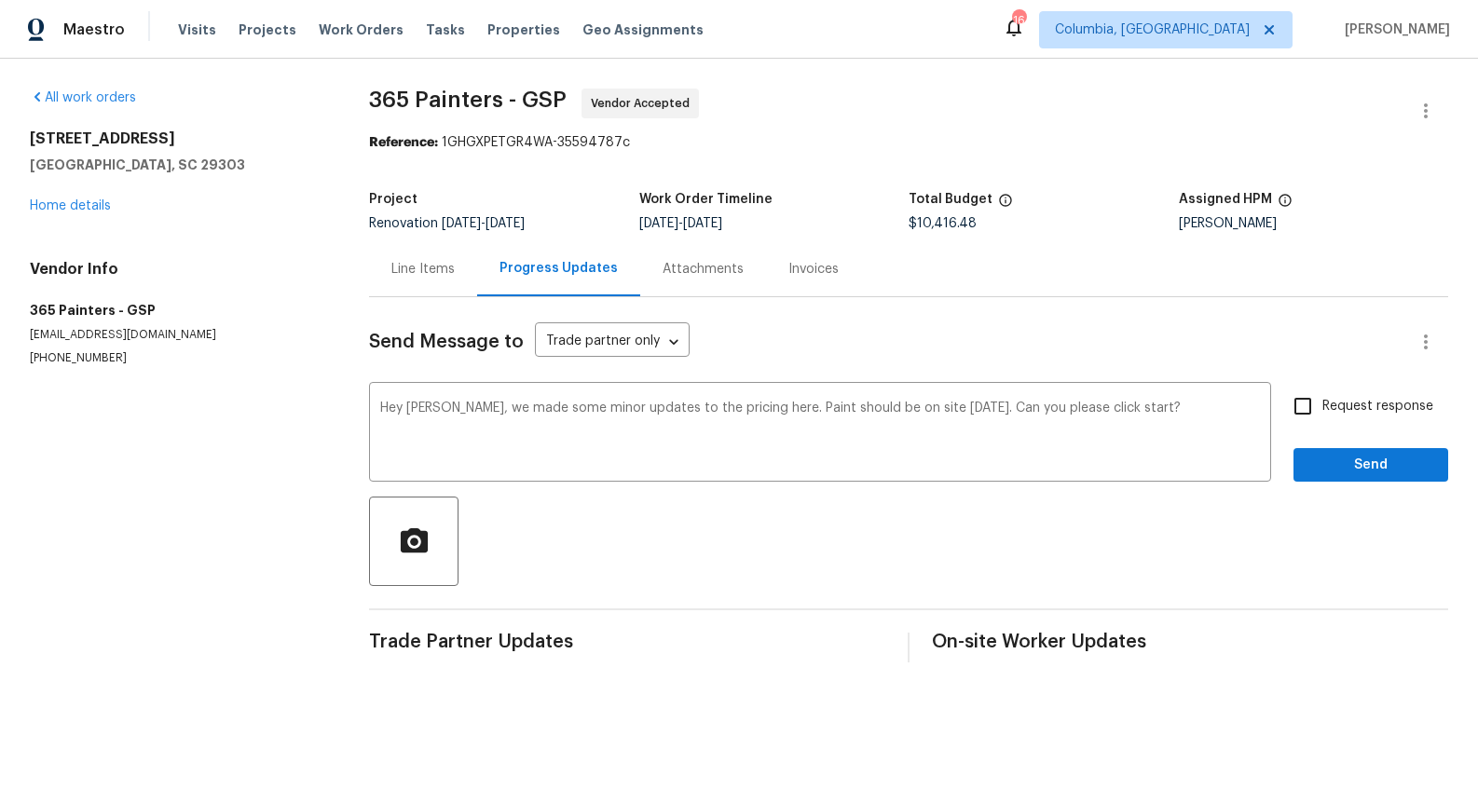
click at [1329, 403] on span "Request response" at bounding box center [1377, 407] width 111 height 20
click at [1322, 403] on input "Request response" at bounding box center [1302, 406] width 39 height 39
checkbox input "true"
click at [1339, 464] on span "Send" at bounding box center [1370, 465] width 125 height 23
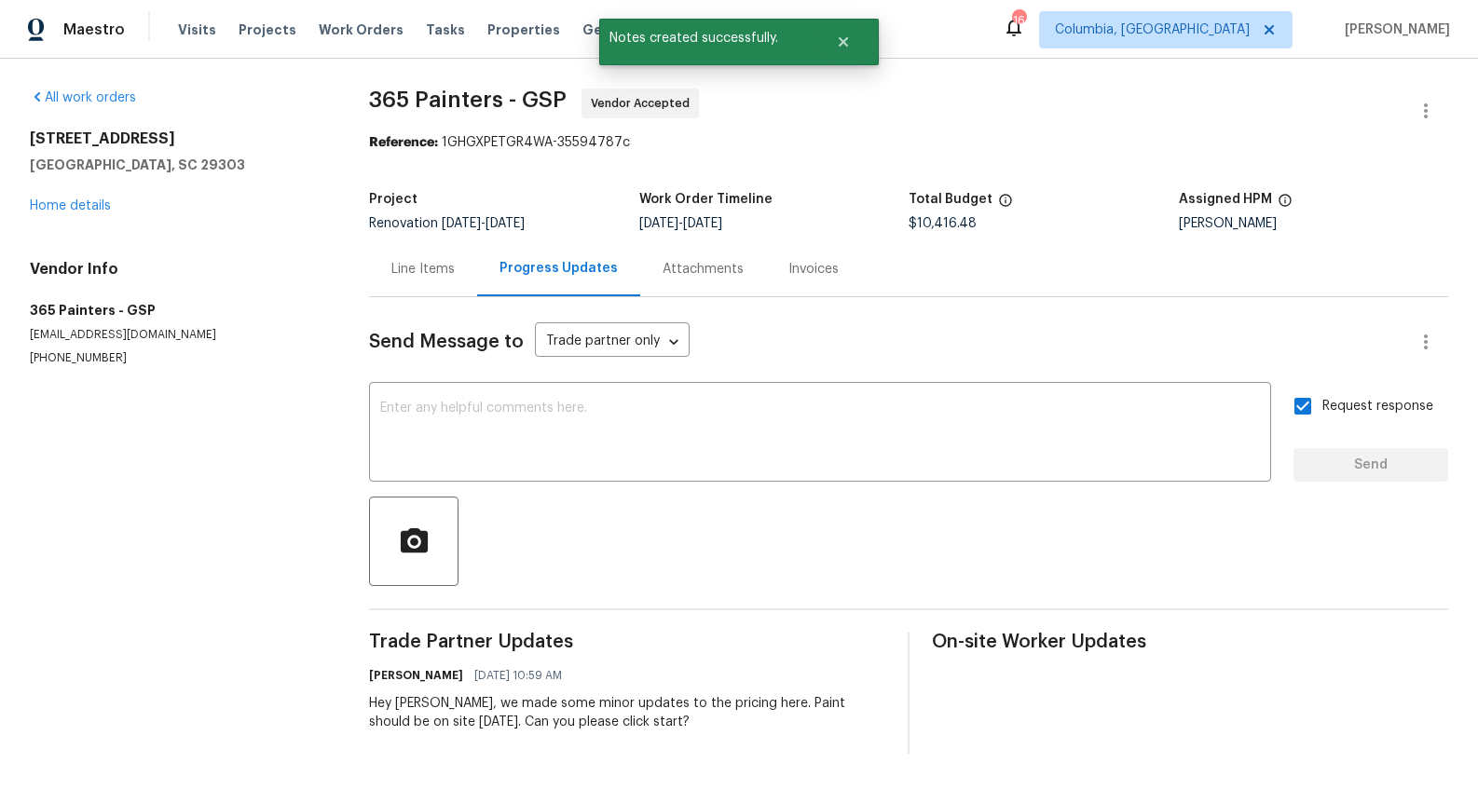
click at [422, 273] on div "Line Items" at bounding box center [422, 269] width 63 height 19
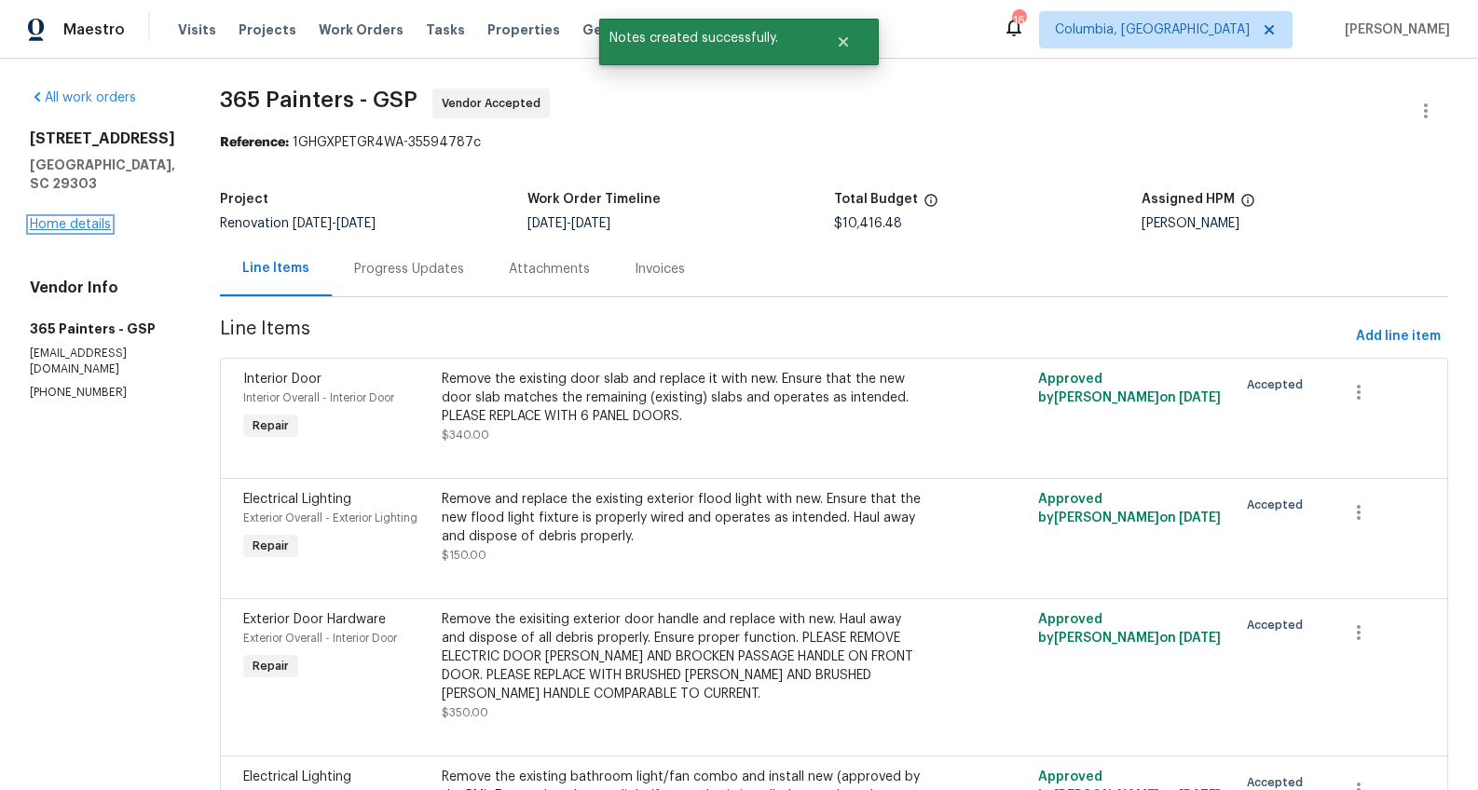
click at [60, 224] on link "Home details" at bounding box center [70, 224] width 81 height 13
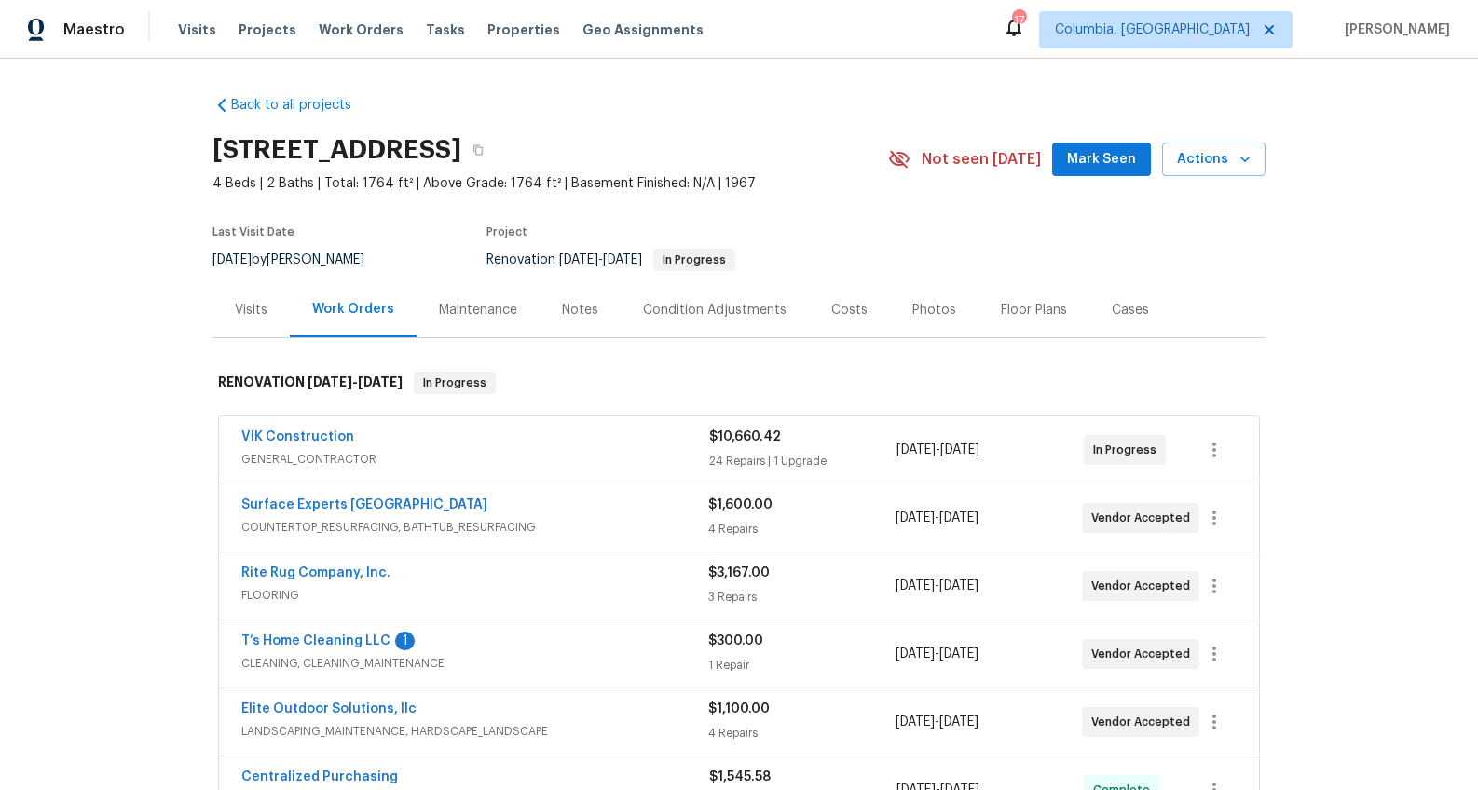
click at [831, 309] on div "Costs" at bounding box center [849, 310] width 36 height 19
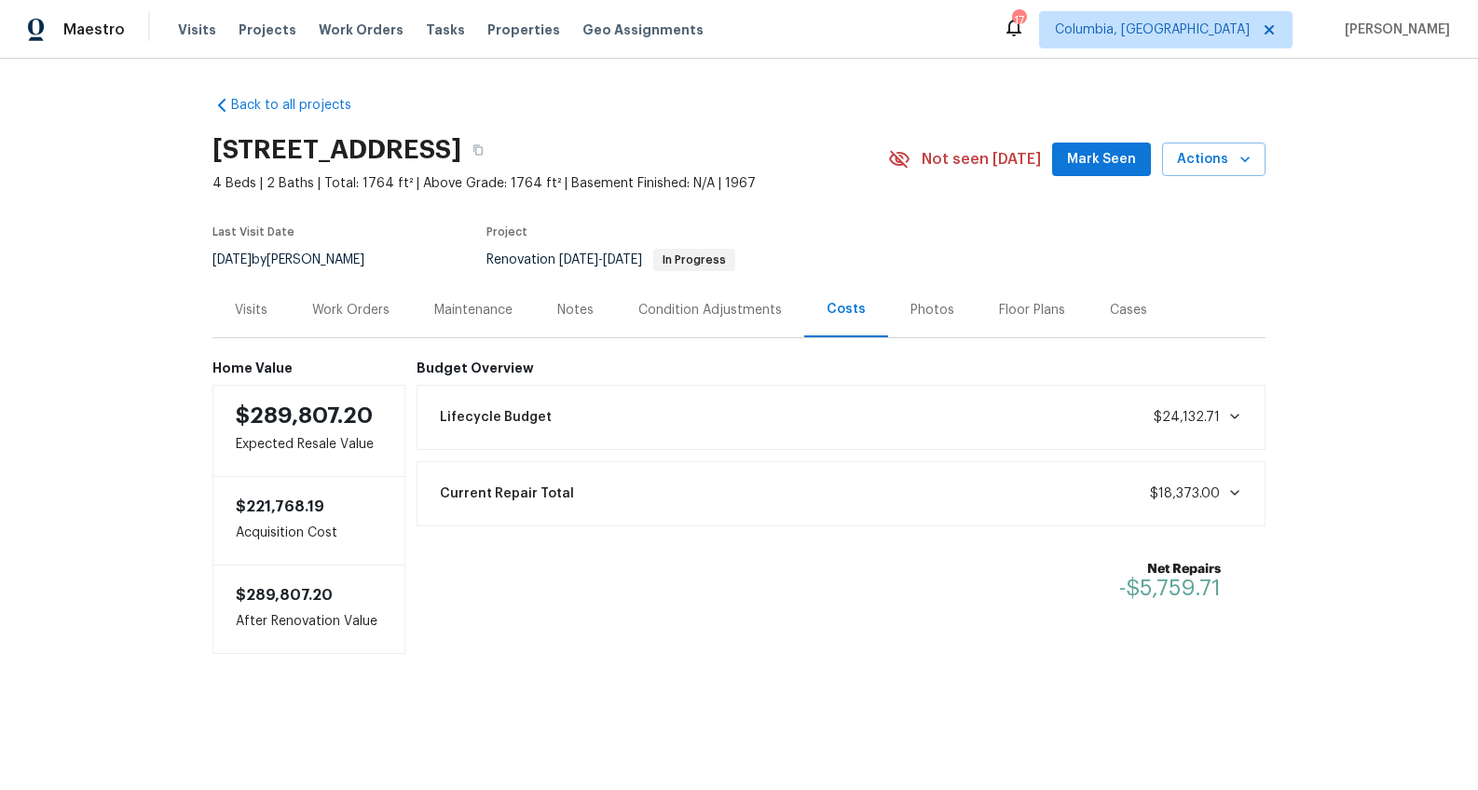
click at [369, 321] on div "Work Orders" at bounding box center [351, 309] width 122 height 55
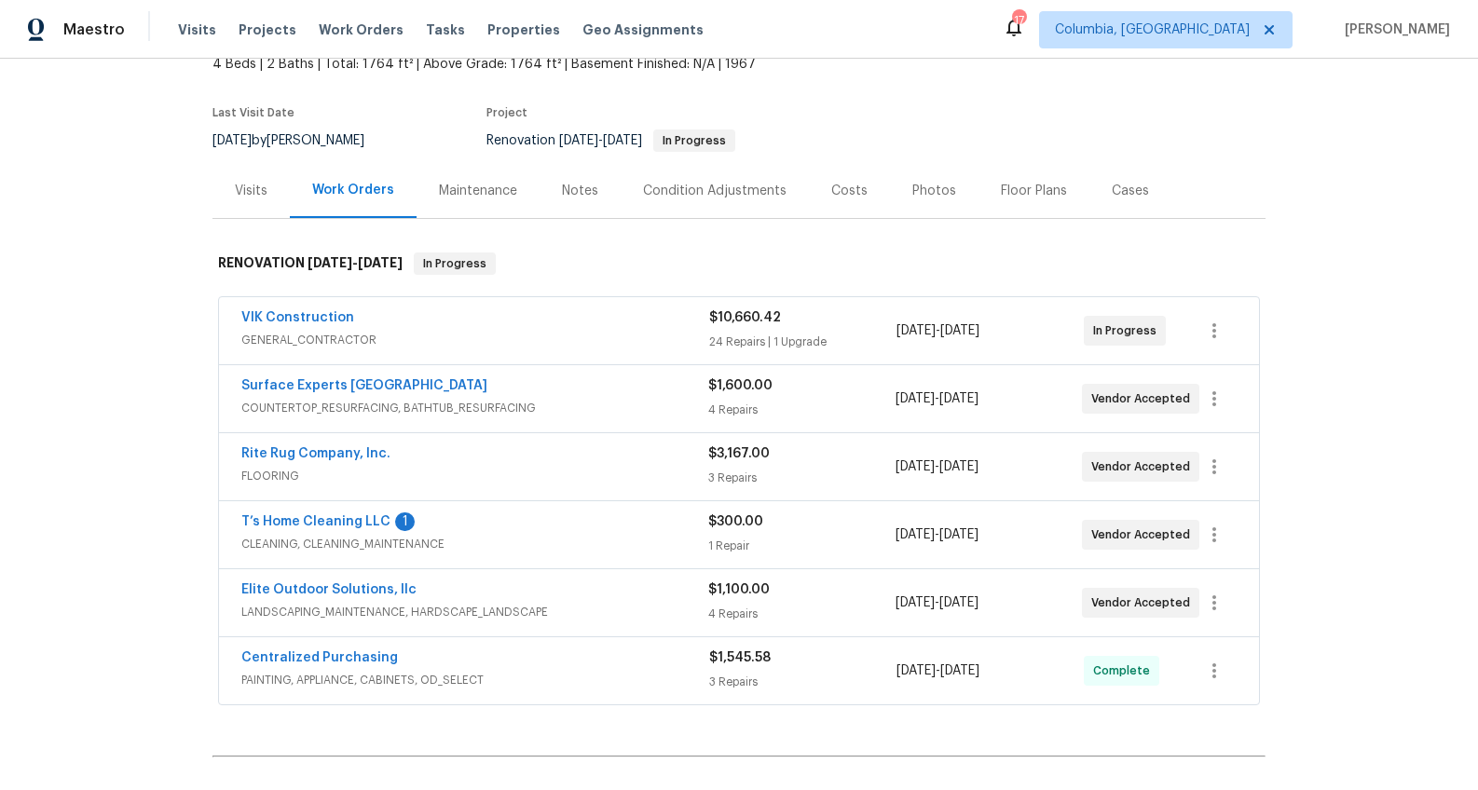
scroll to position [182, 0]
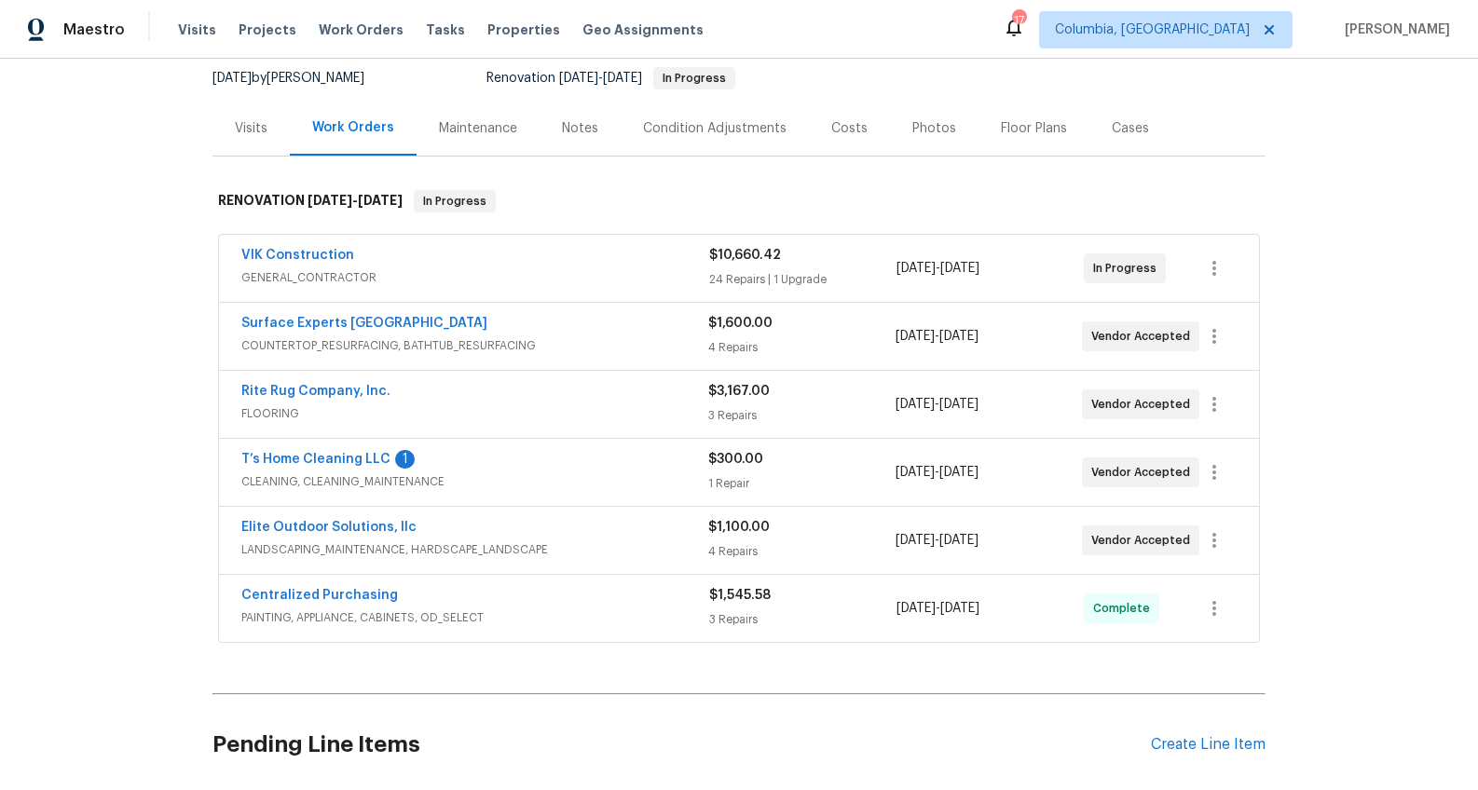
click at [553, 538] on div "Elite Outdoor Solutions, llc" at bounding box center [474, 529] width 467 height 22
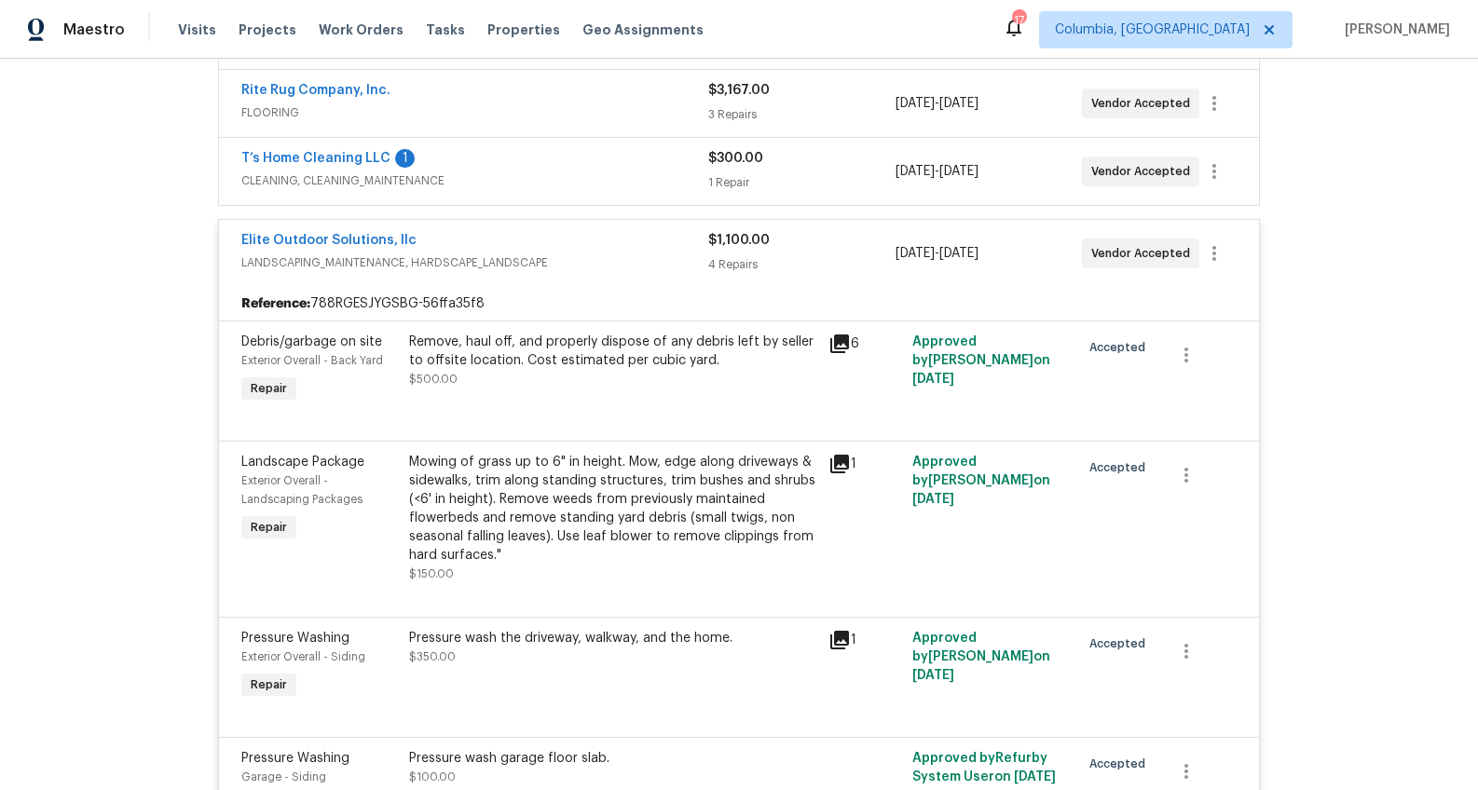
scroll to position [559, 0]
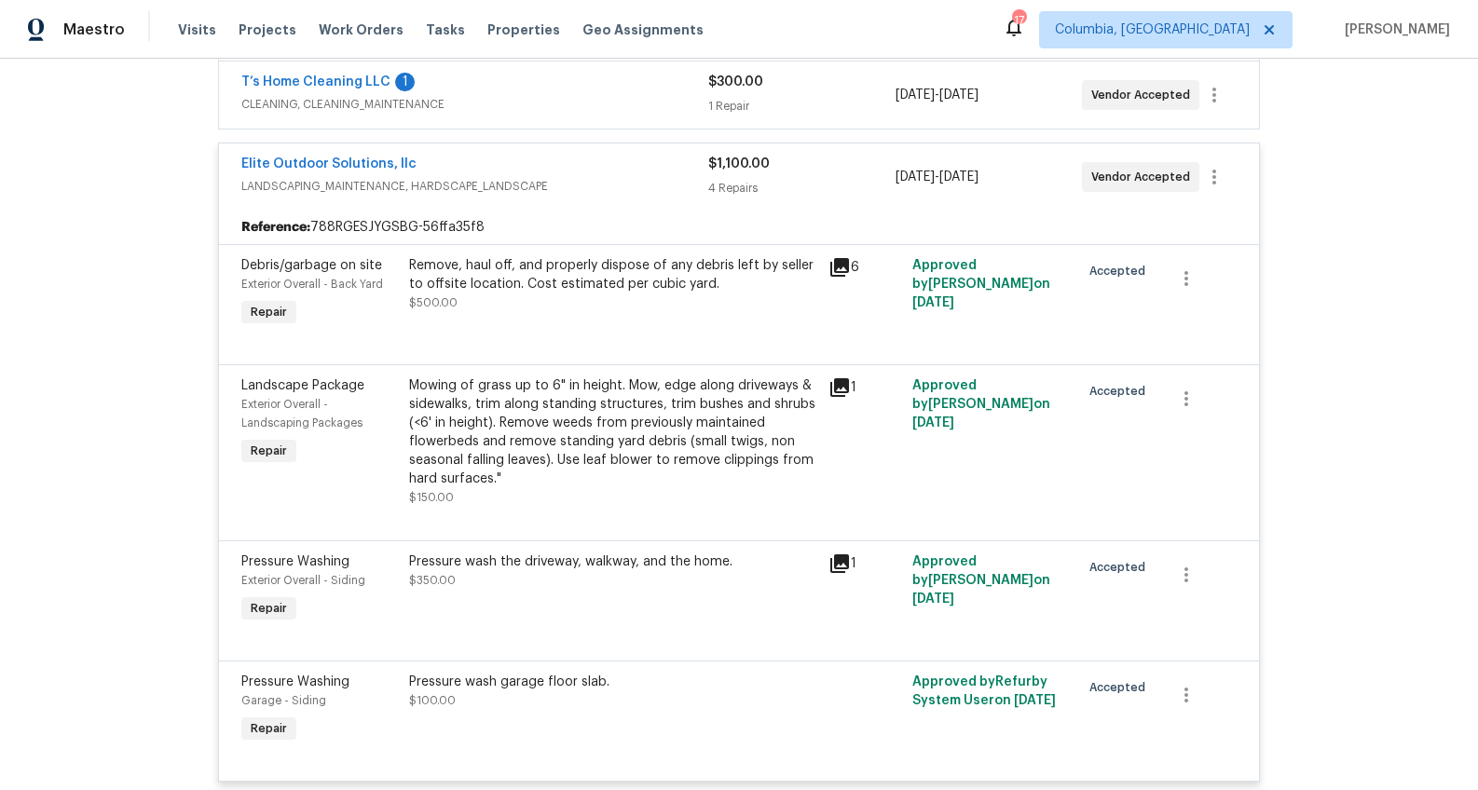
click at [830, 383] on icon at bounding box center [839, 387] width 19 height 19
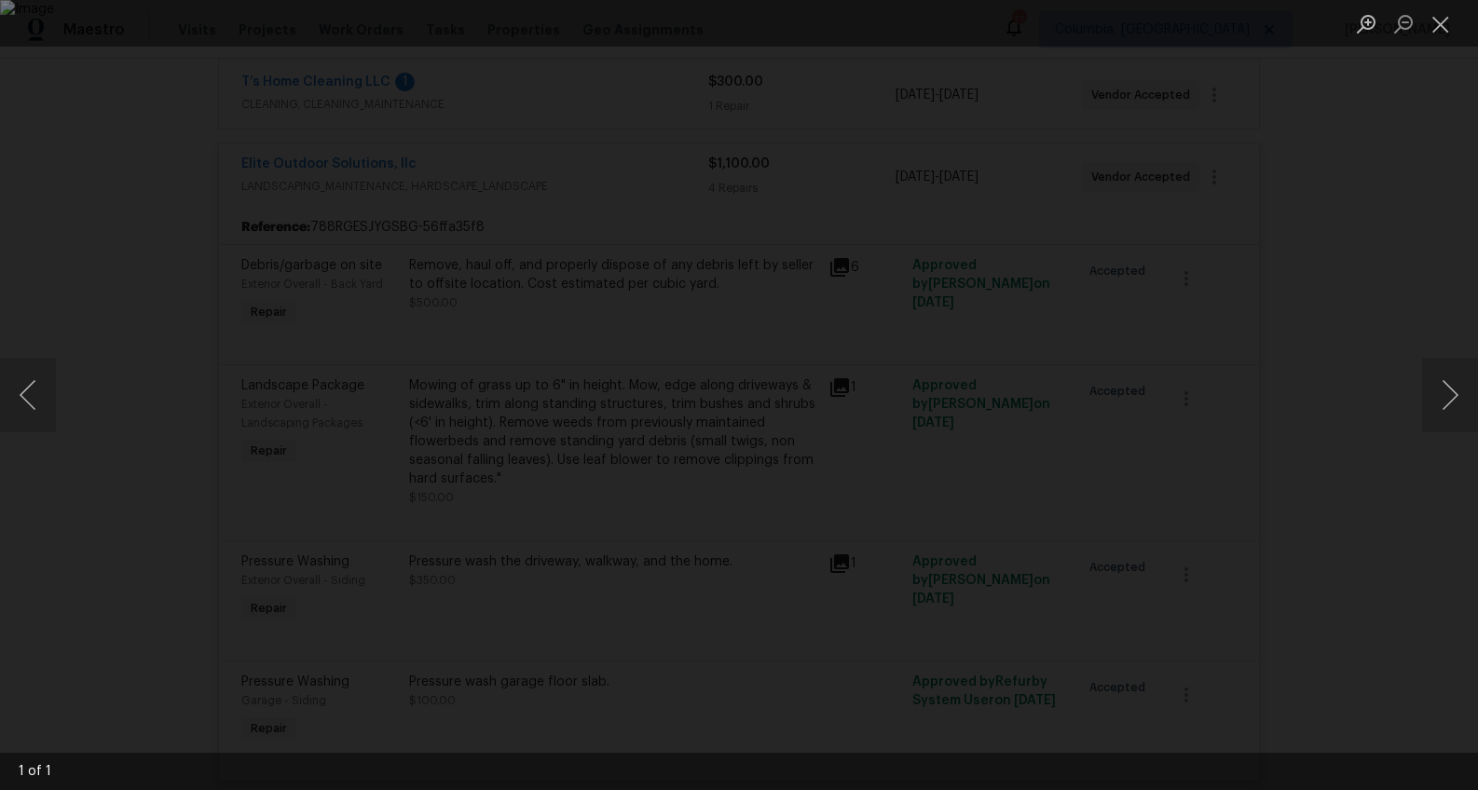
click at [1376, 535] on div "Lightbox" at bounding box center [739, 395] width 1478 height 790
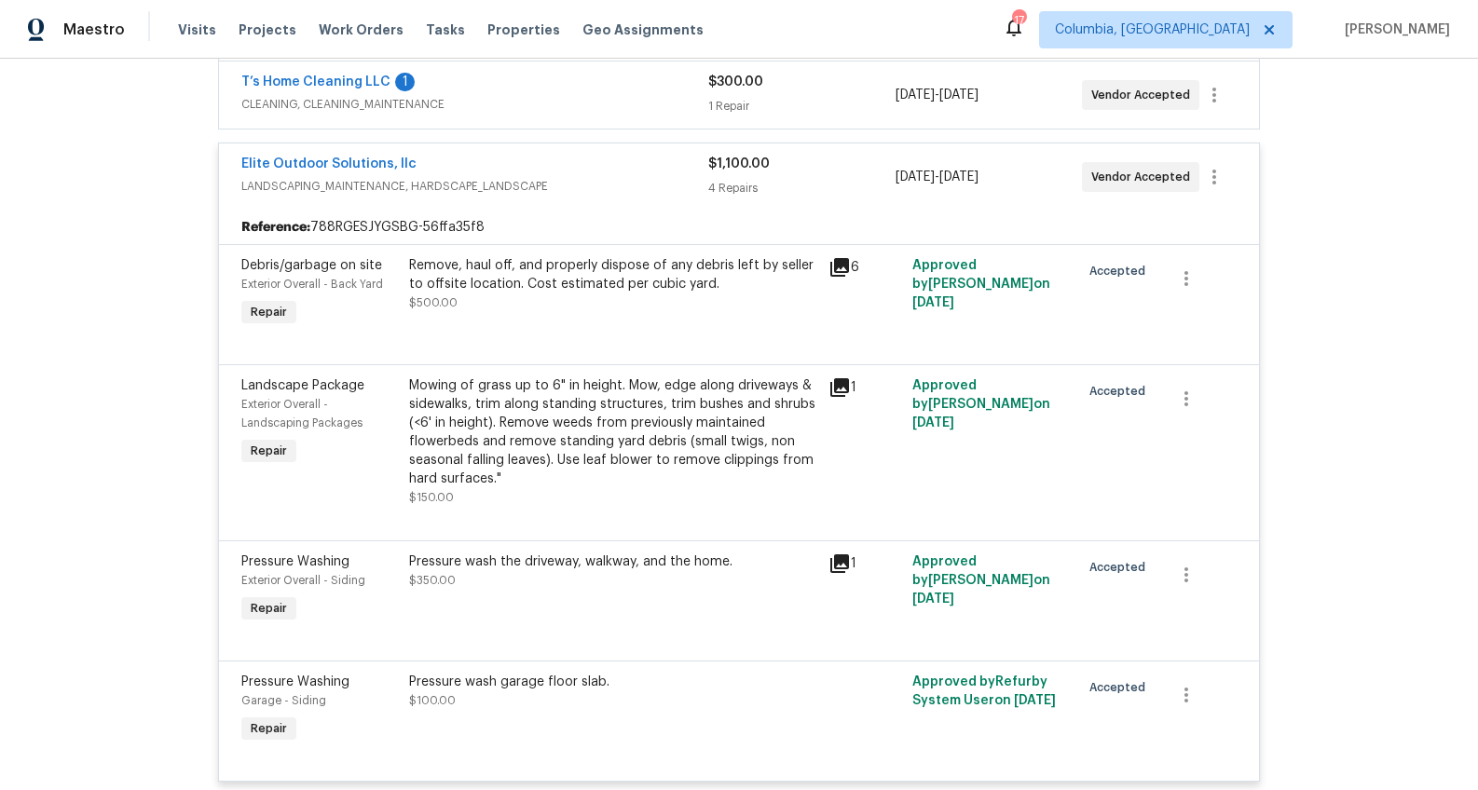
click at [1376, 535] on div "Back to all projects [STREET_ADDRESS] 4 Beds | 2 Baths | Total: 1764 ft² | Abov…" at bounding box center [739, 424] width 1478 height 731
click at [549, 211] on div "Reference: 788RGESJYGSBG-56ffa35f8" at bounding box center [739, 228] width 1040 height 34
click at [552, 182] on span "LANDSCAPING_MAINTENANCE, HARDSCAPE_LANDSCAPE" at bounding box center [474, 186] width 467 height 19
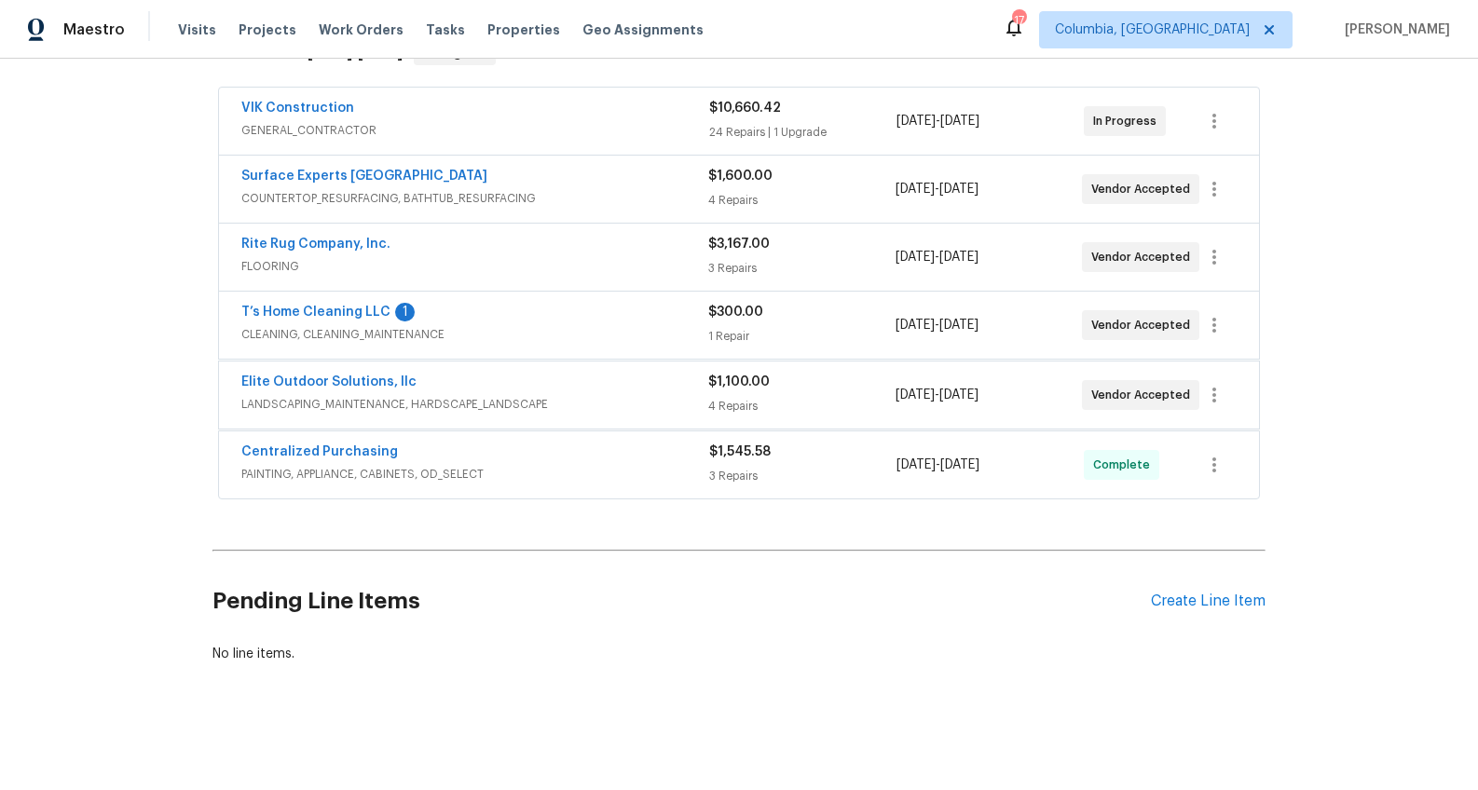
scroll to position [339, 0]
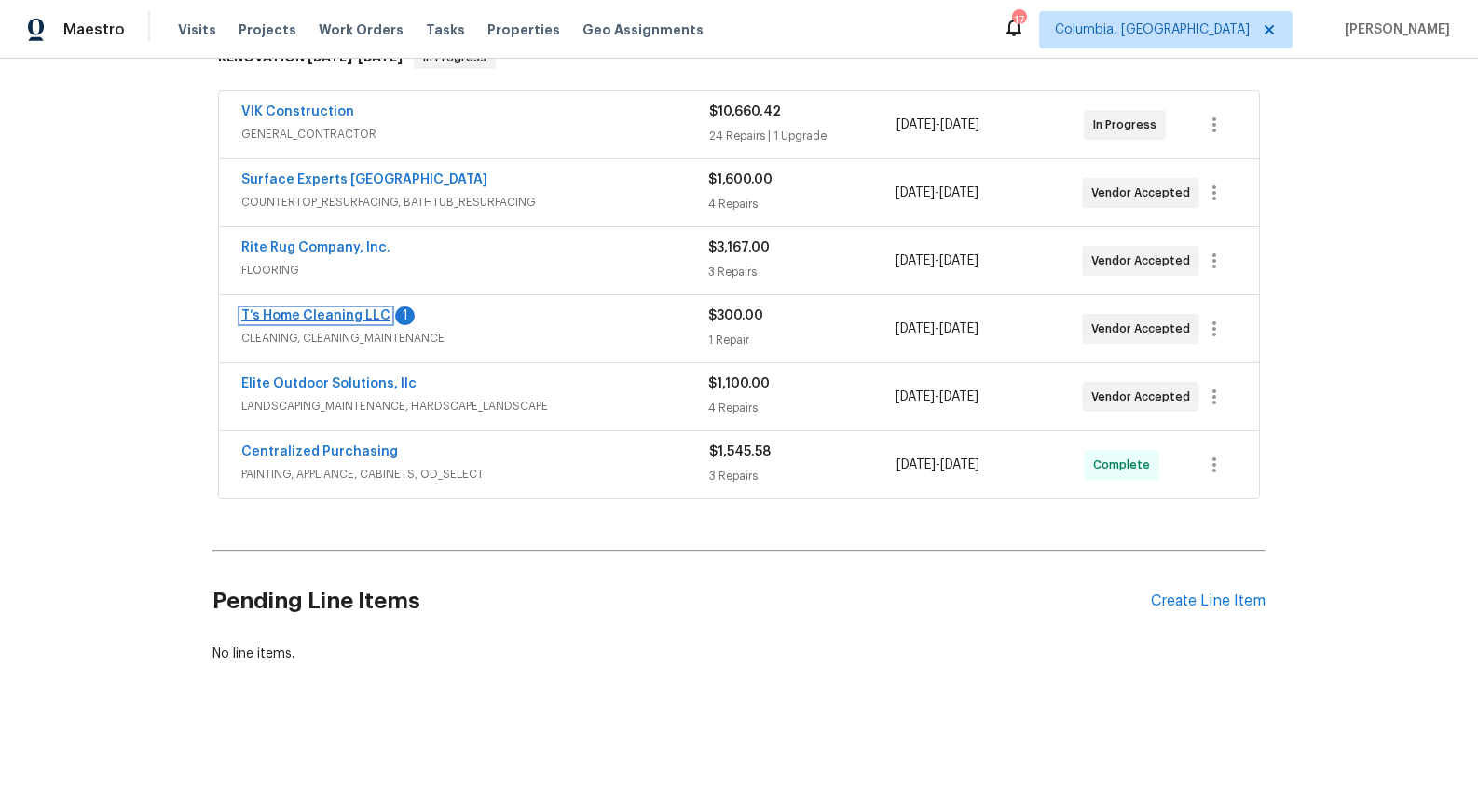
click at [355, 309] on link "T’s Home Cleaning LLC" at bounding box center [315, 315] width 149 height 13
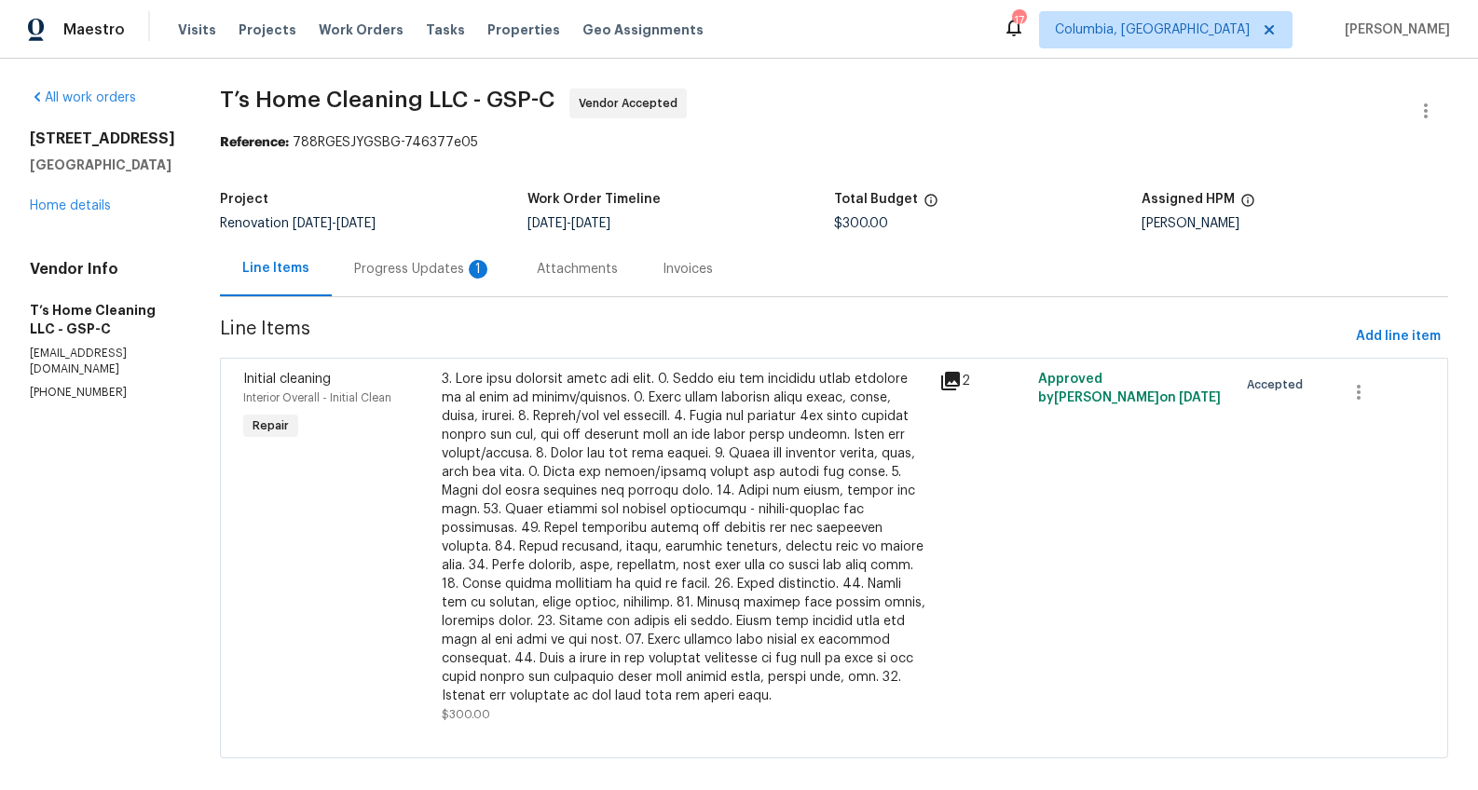
click at [458, 277] on div "Progress Updates 1" at bounding box center [423, 269] width 138 height 19
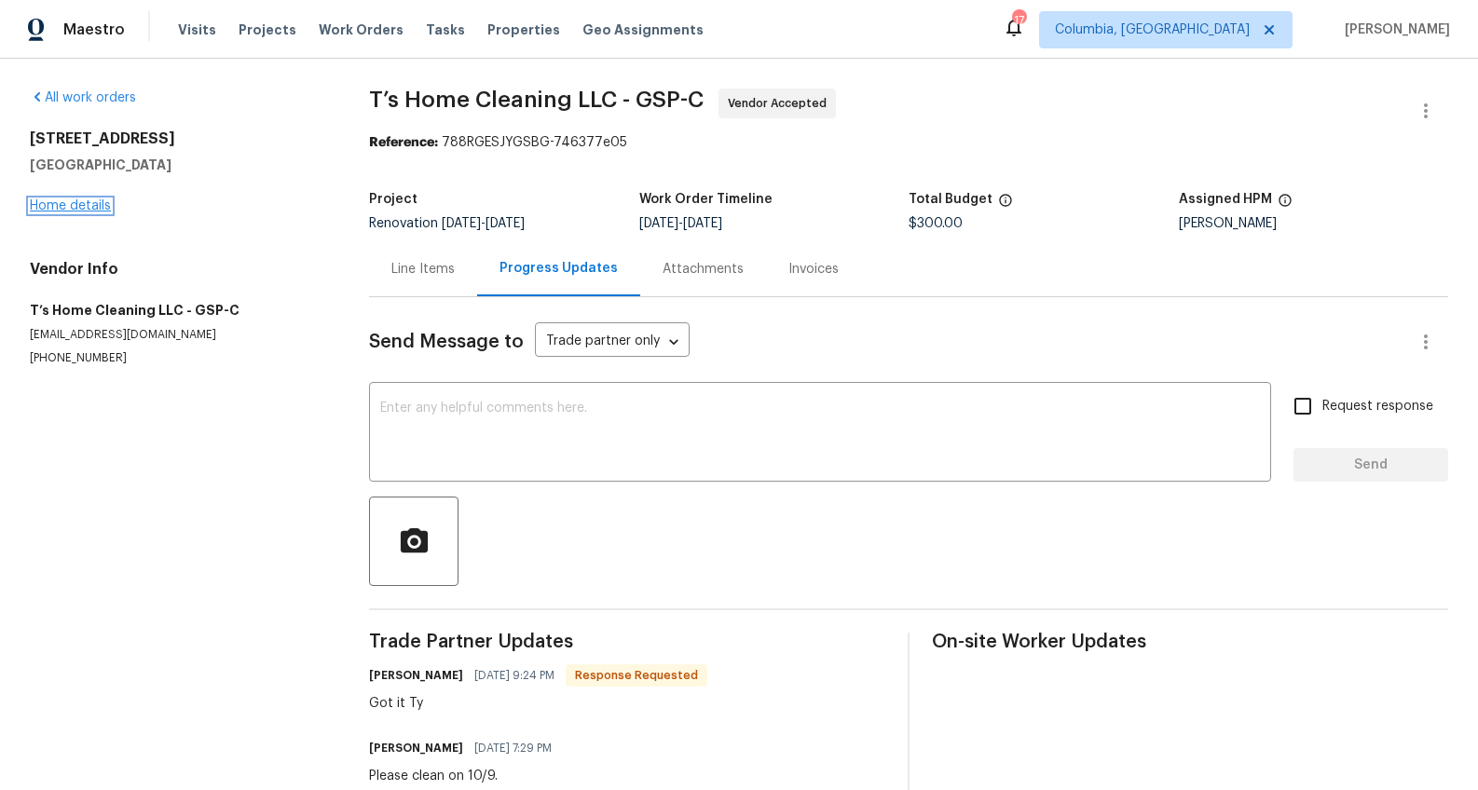
click at [90, 203] on link "Home details" at bounding box center [70, 205] width 81 height 13
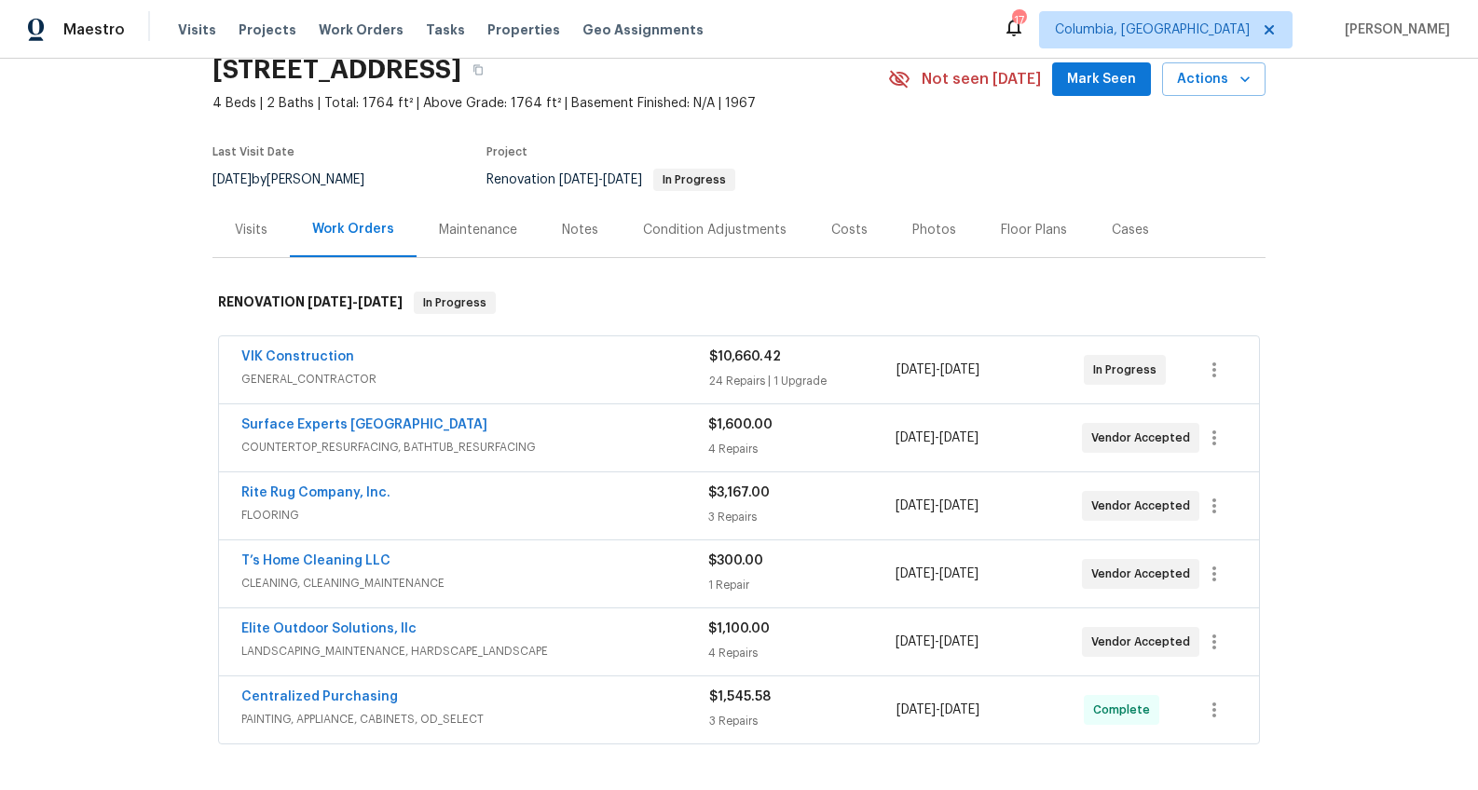
scroll to position [175, 0]
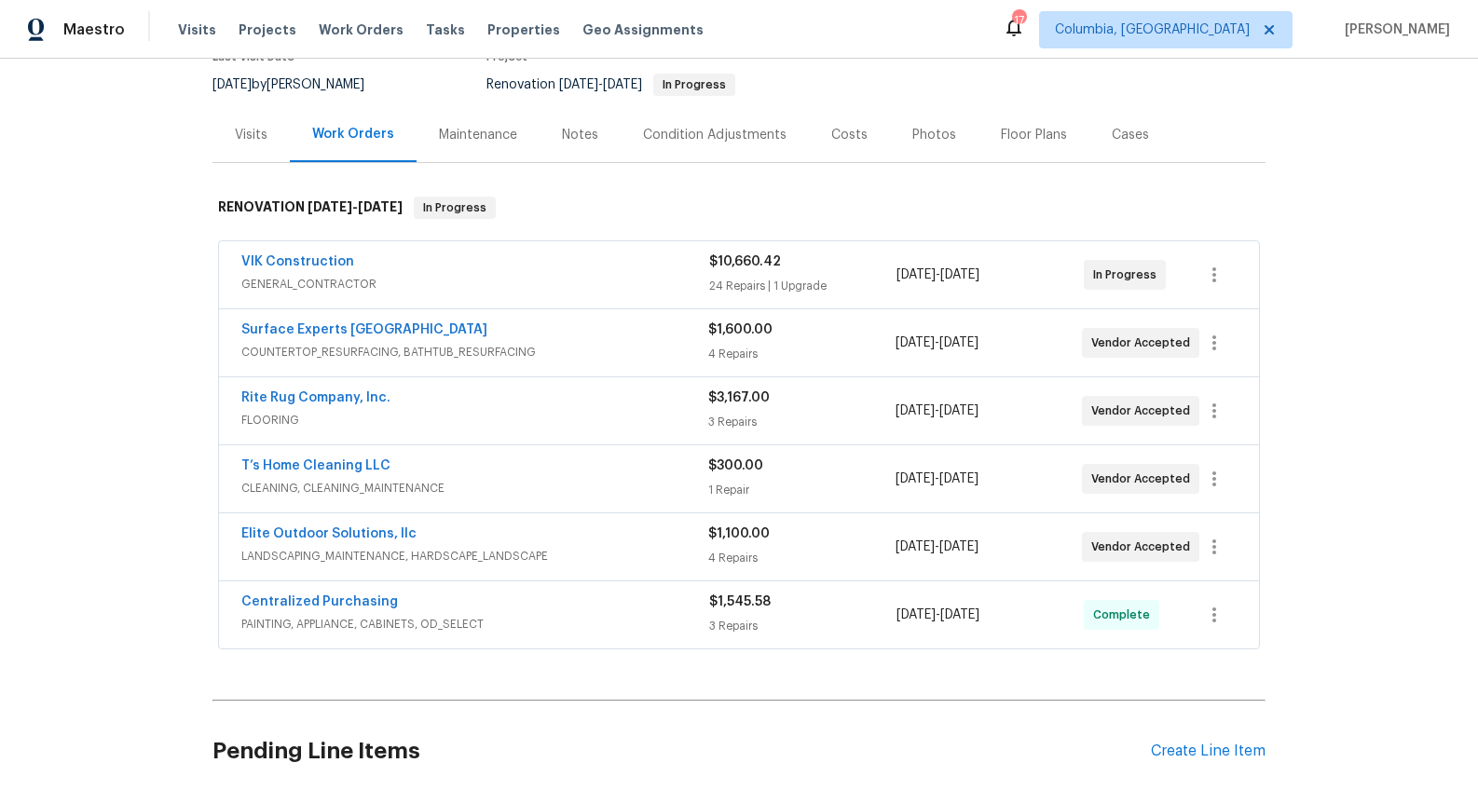
click at [561, 148] on div "Notes" at bounding box center [579, 134] width 81 height 55
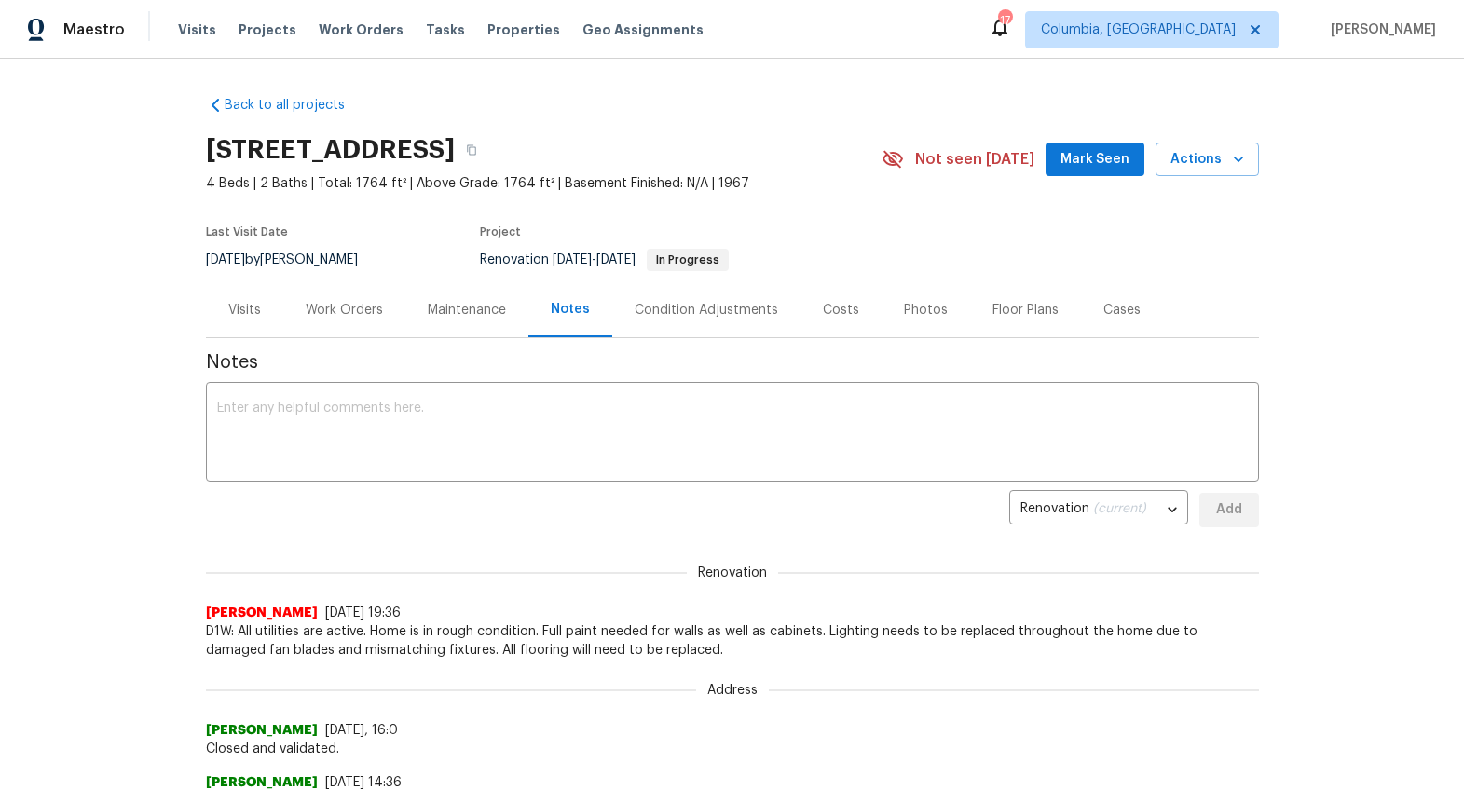
click at [319, 303] on div "Work Orders" at bounding box center [344, 310] width 77 height 19
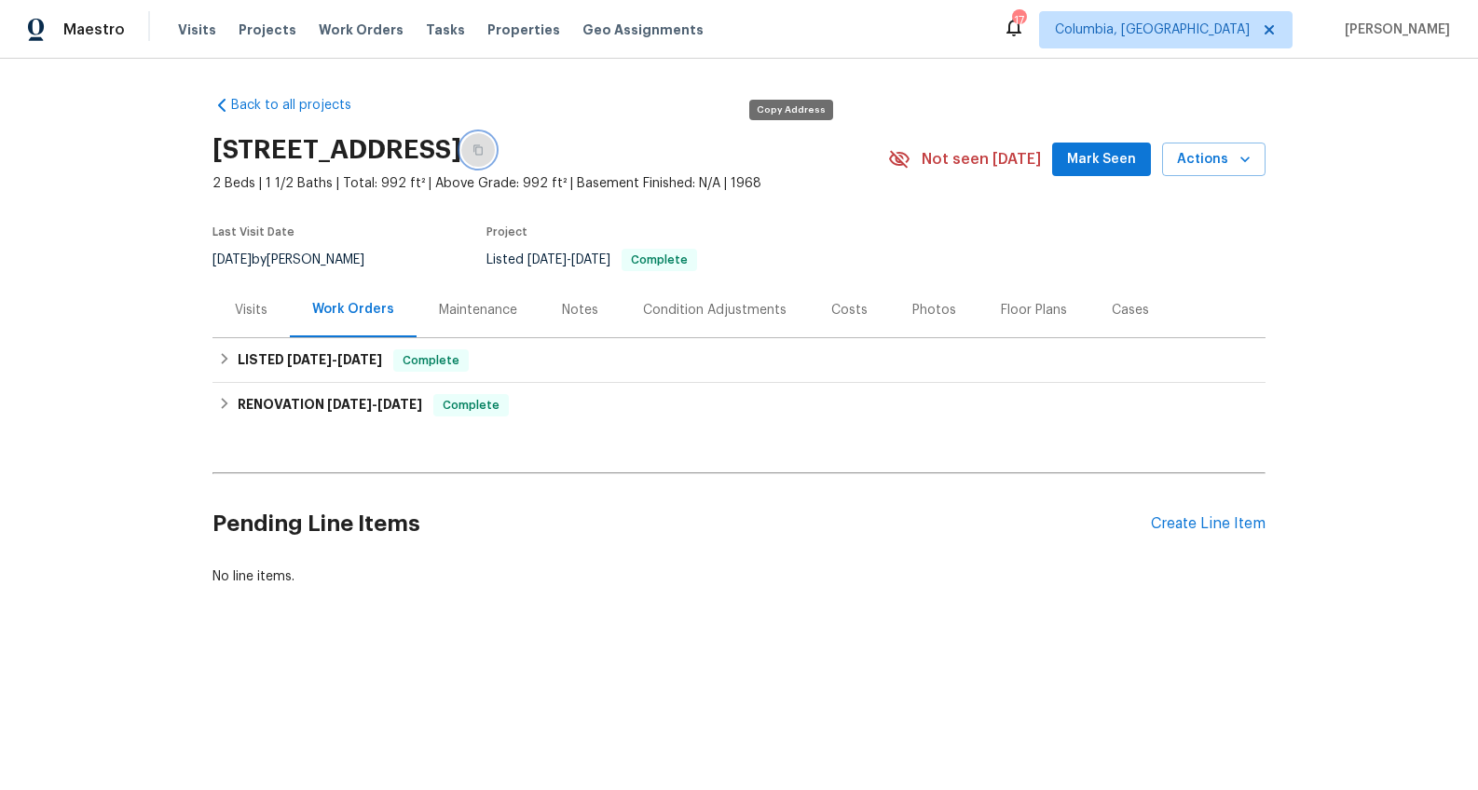
click at [484, 148] on icon "button" at bounding box center [477, 149] width 11 height 11
click at [235, 310] on div "Visits" at bounding box center [251, 310] width 33 height 19
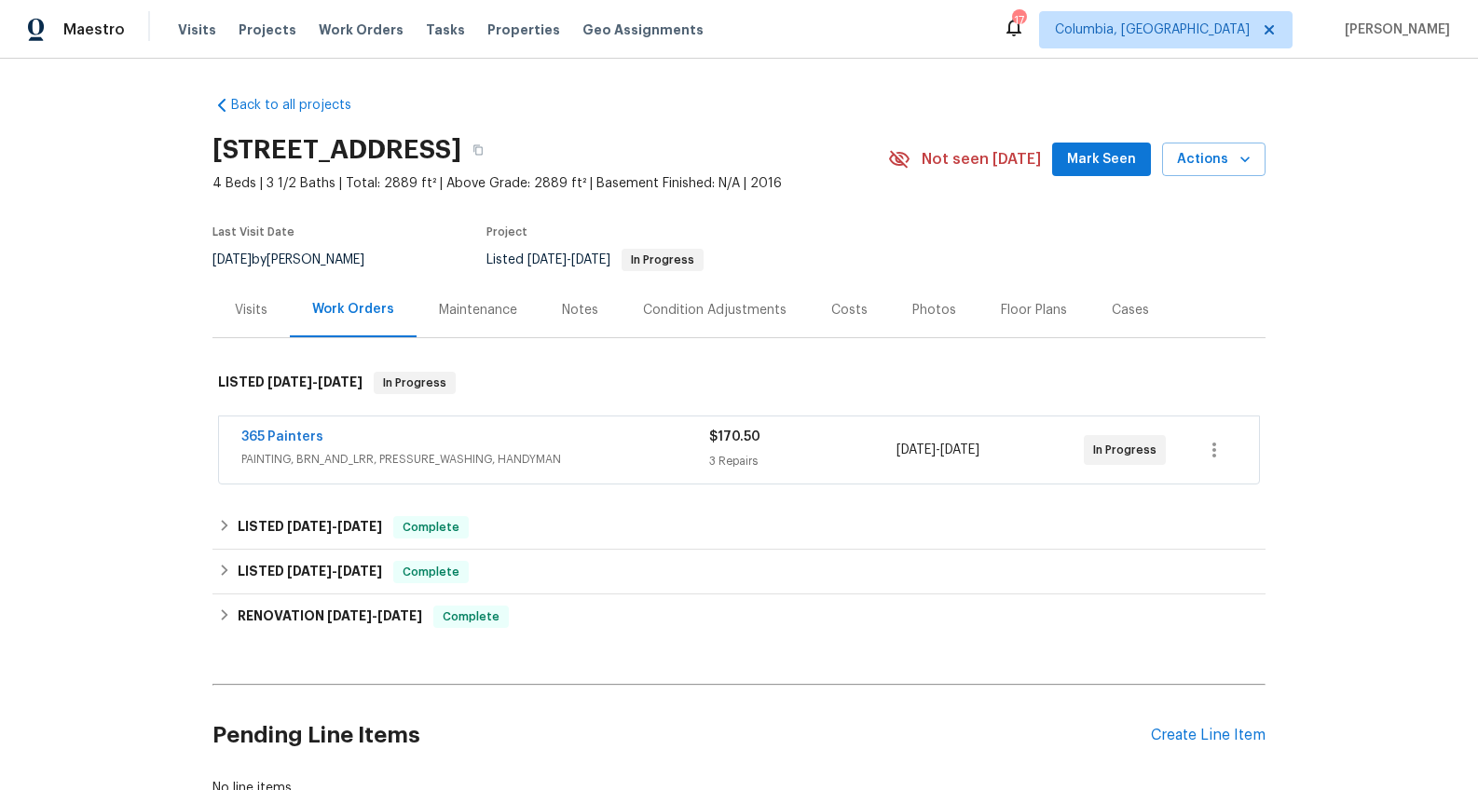
click at [237, 292] on div "Visits" at bounding box center [250, 309] width 77 height 55
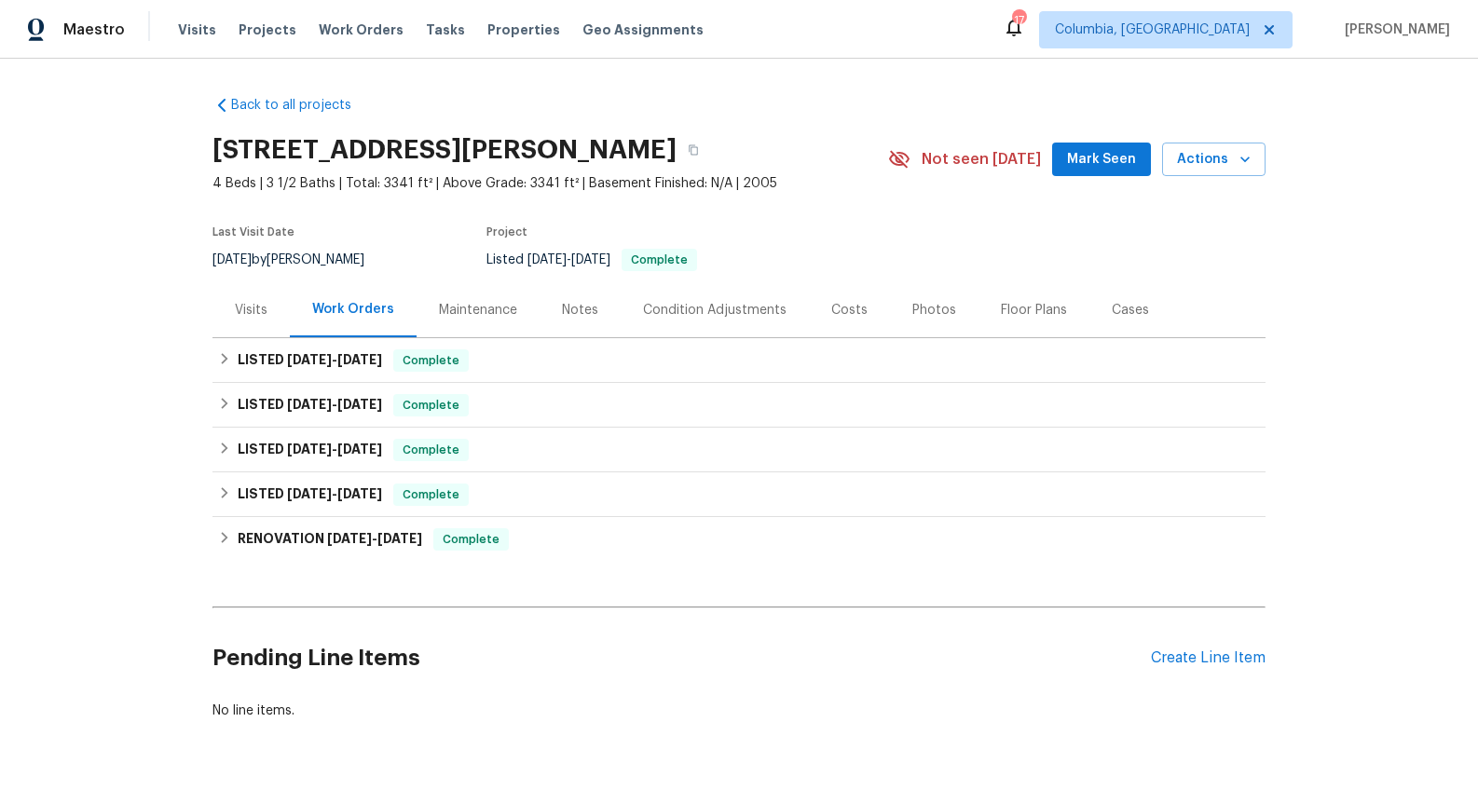
click at [237, 309] on div "Visits" at bounding box center [251, 310] width 33 height 19
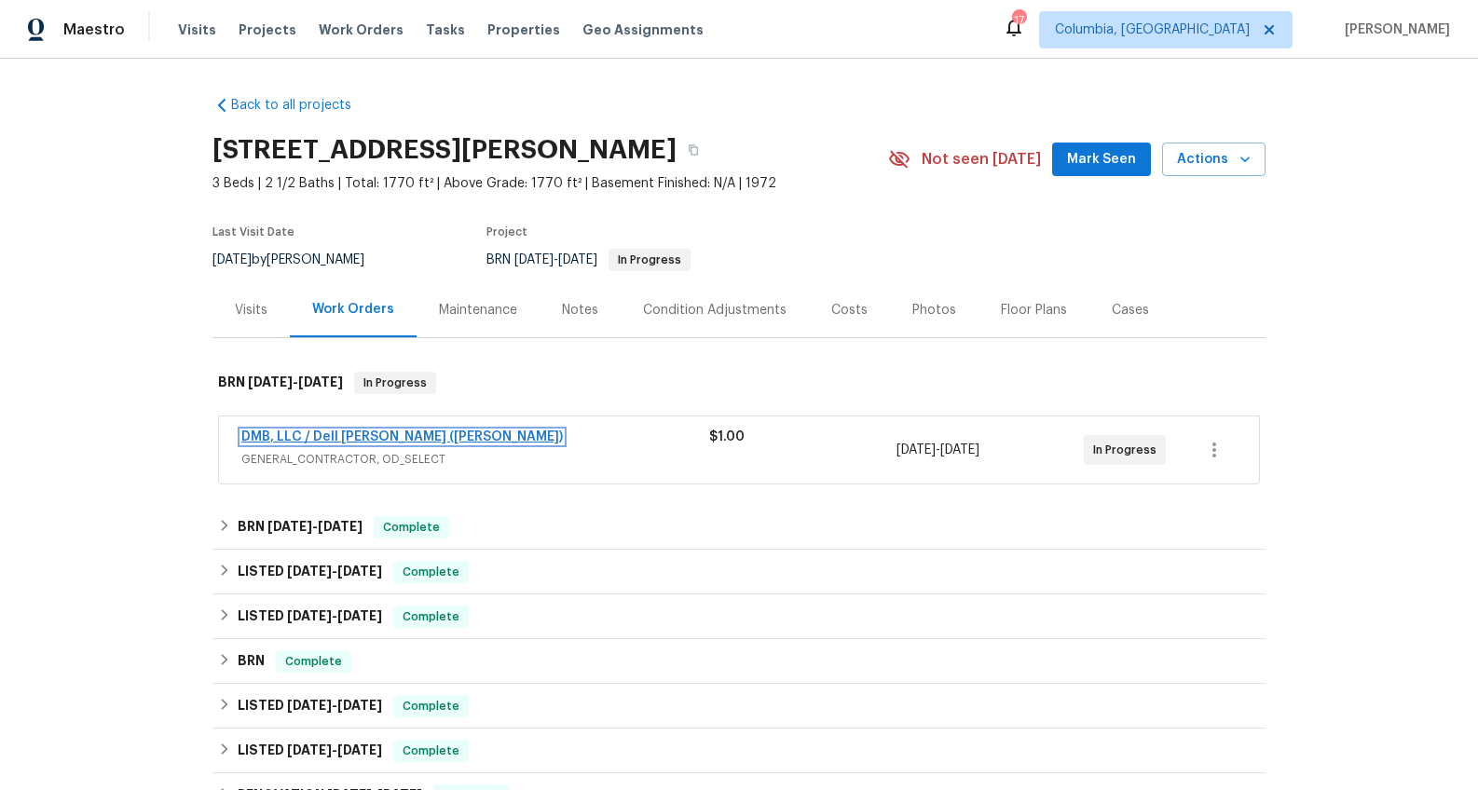
click at [353, 435] on link "DMB, LLC / Dell [PERSON_NAME] ([PERSON_NAME])" at bounding box center [401, 436] width 321 height 13
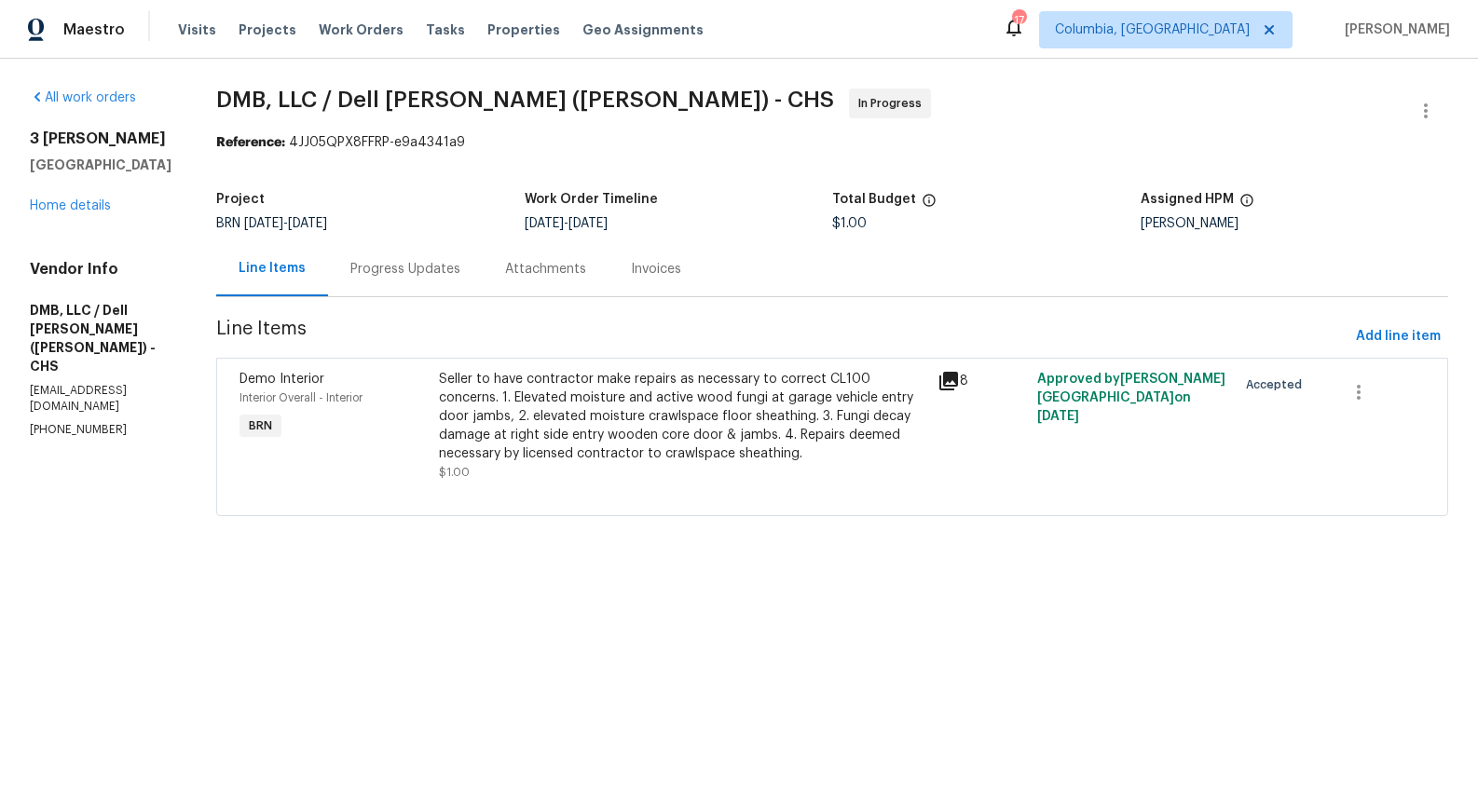
click at [409, 267] on div "Progress Updates" at bounding box center [405, 269] width 110 height 19
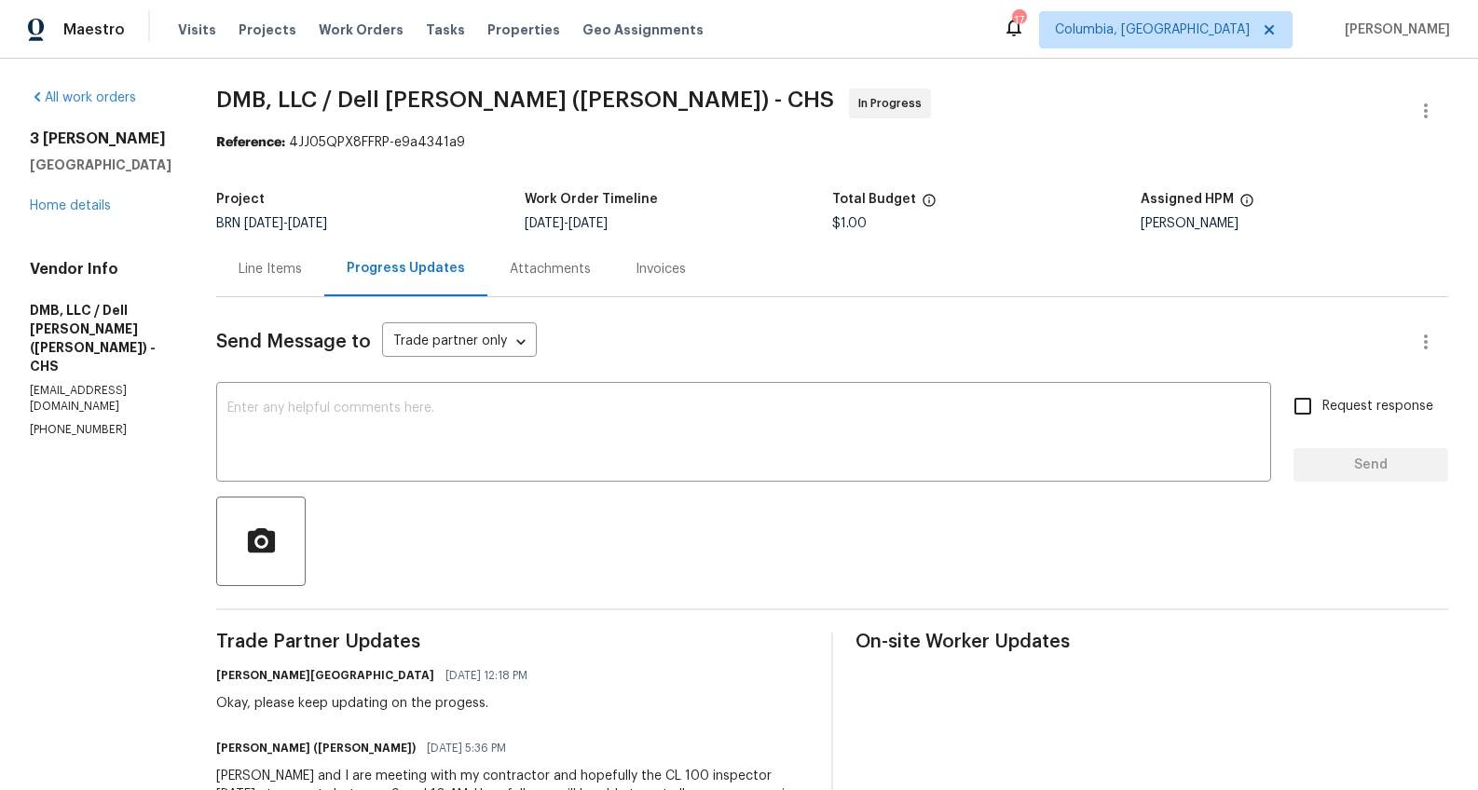
scroll to position [7, 0]
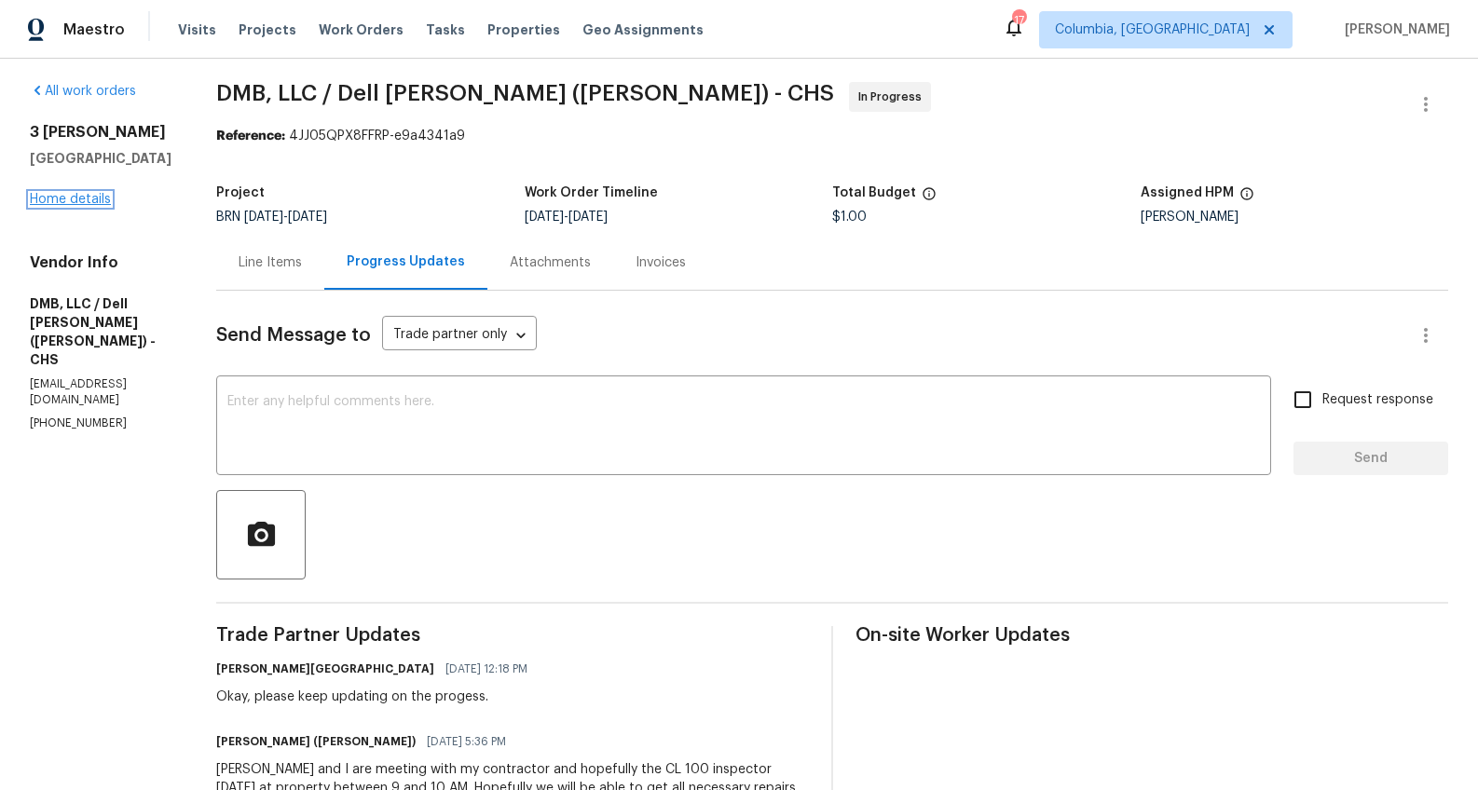
click at [96, 206] on link "Home details" at bounding box center [70, 199] width 81 height 13
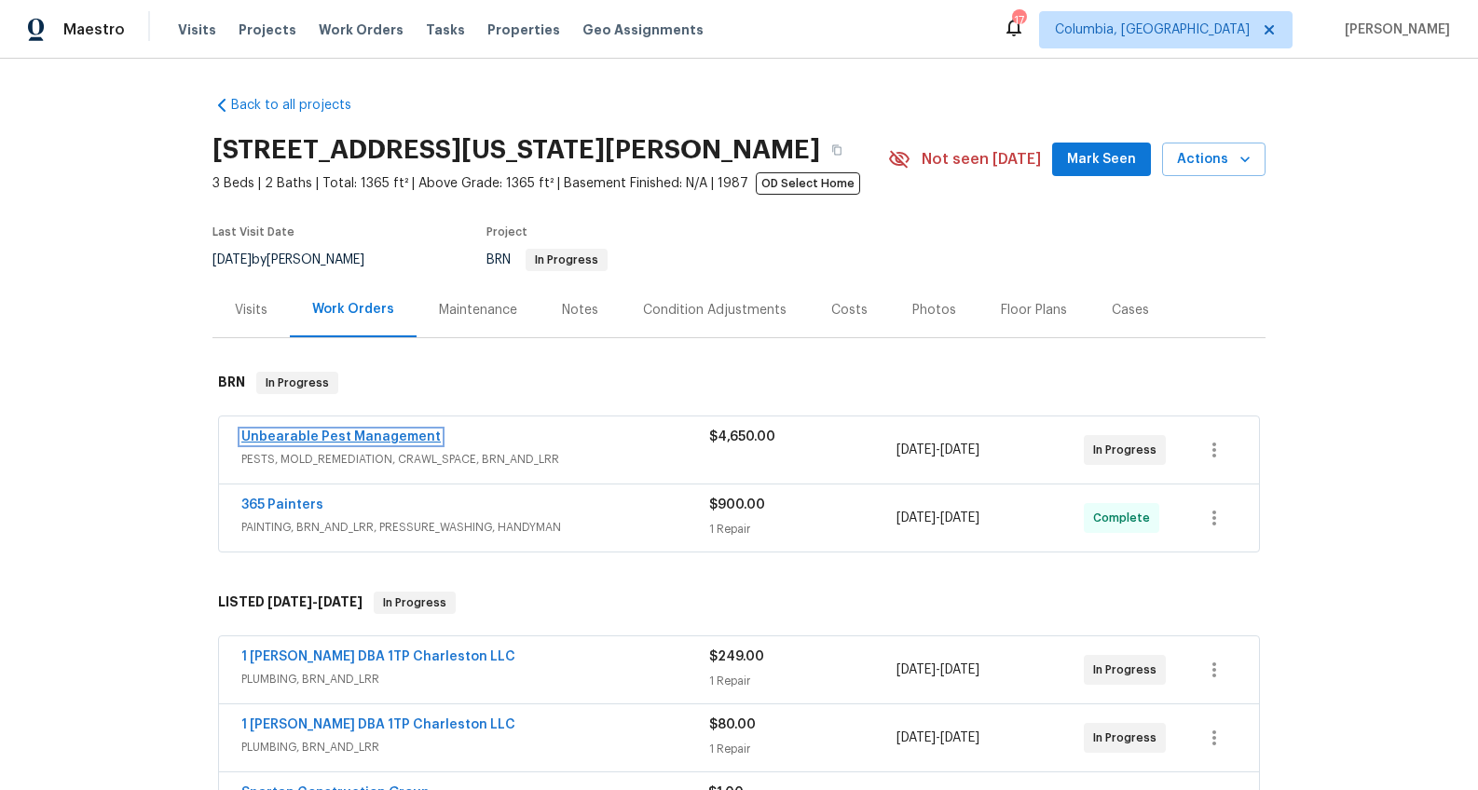
click at [376, 431] on link "Unbearable Pest Management" at bounding box center [340, 436] width 199 height 13
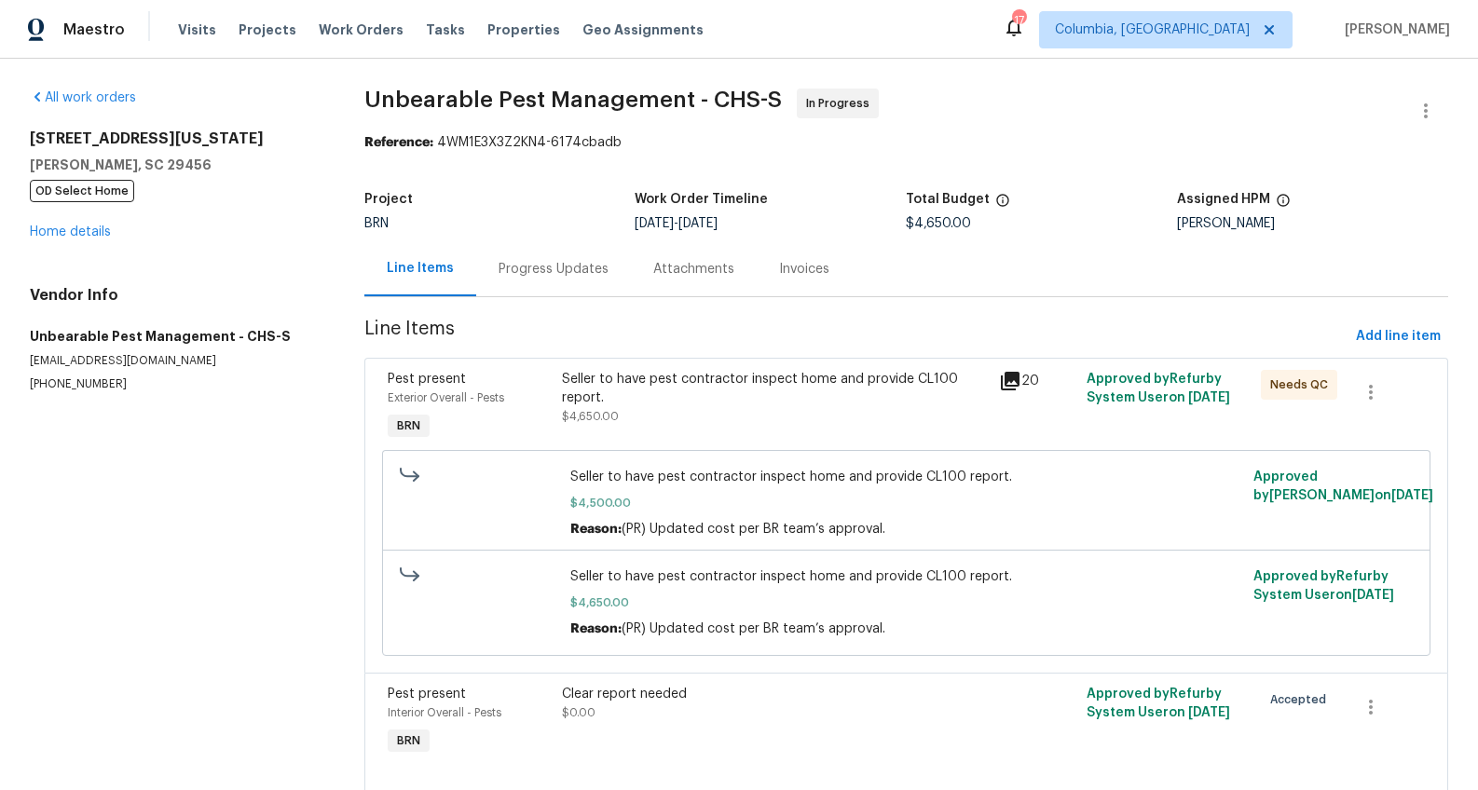
click at [513, 278] on div "Progress Updates" at bounding box center [553, 269] width 110 height 19
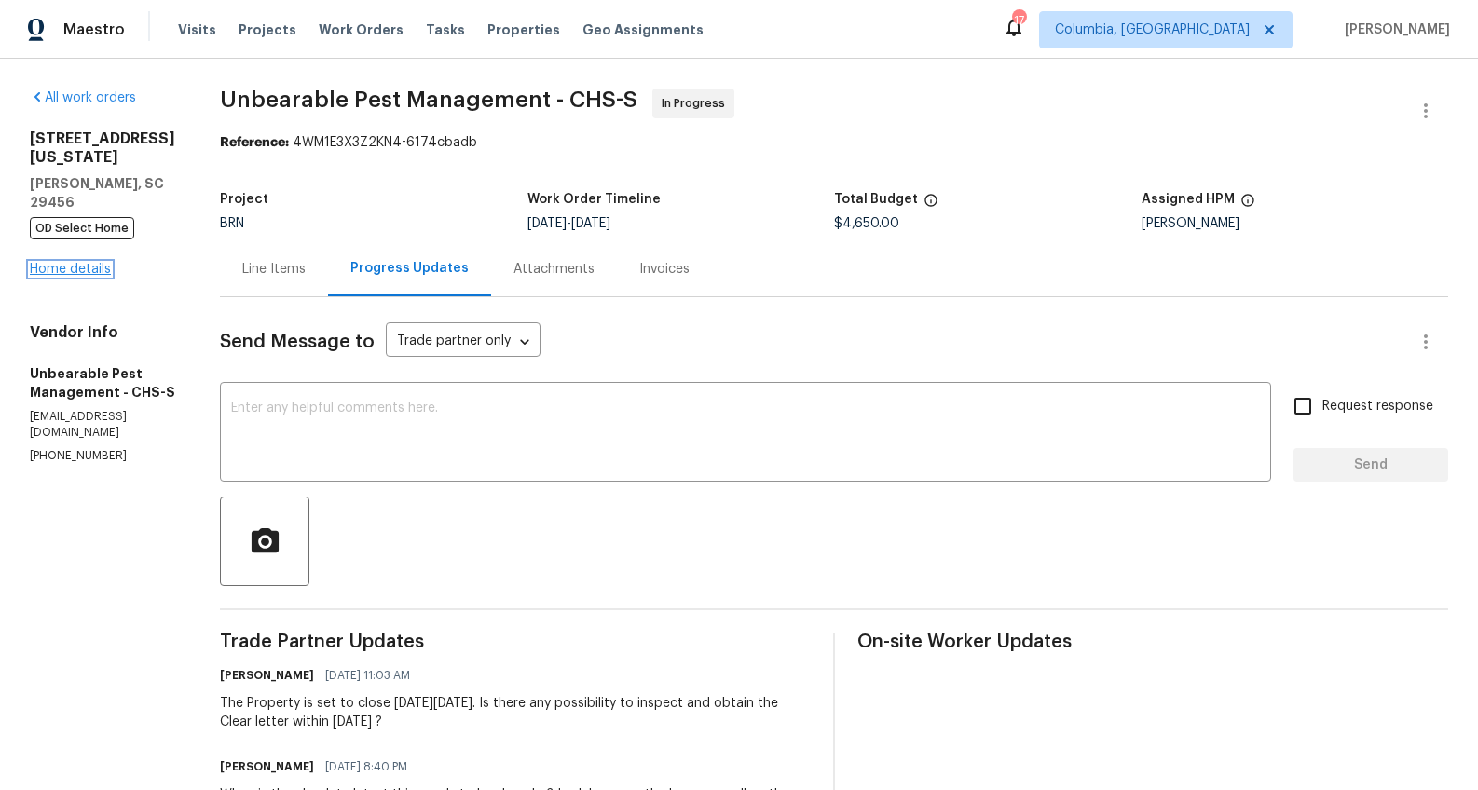
click at [62, 263] on link "Home details" at bounding box center [70, 269] width 81 height 13
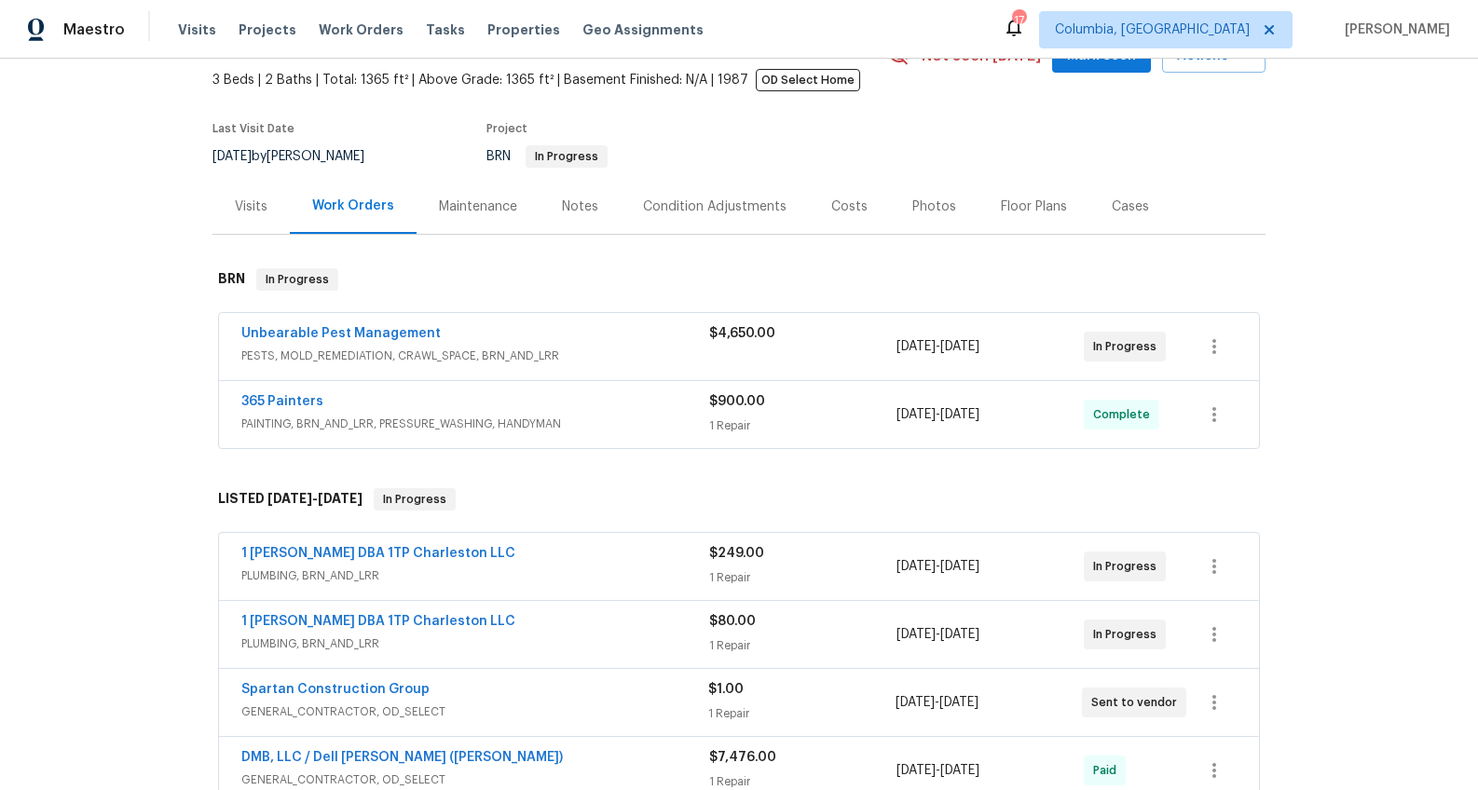
scroll to position [97, 0]
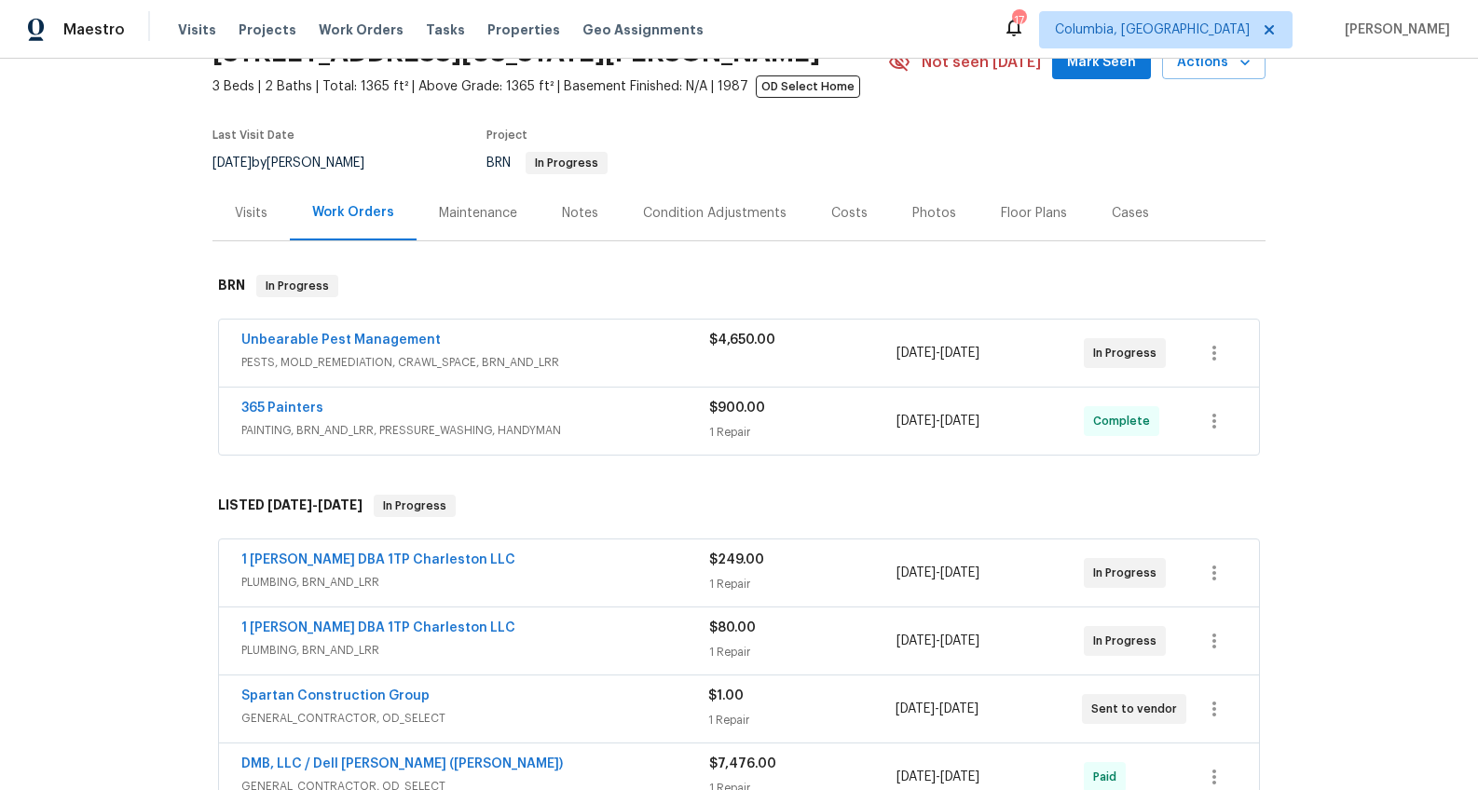
click at [840, 200] on div "Costs" at bounding box center [849, 212] width 81 height 55
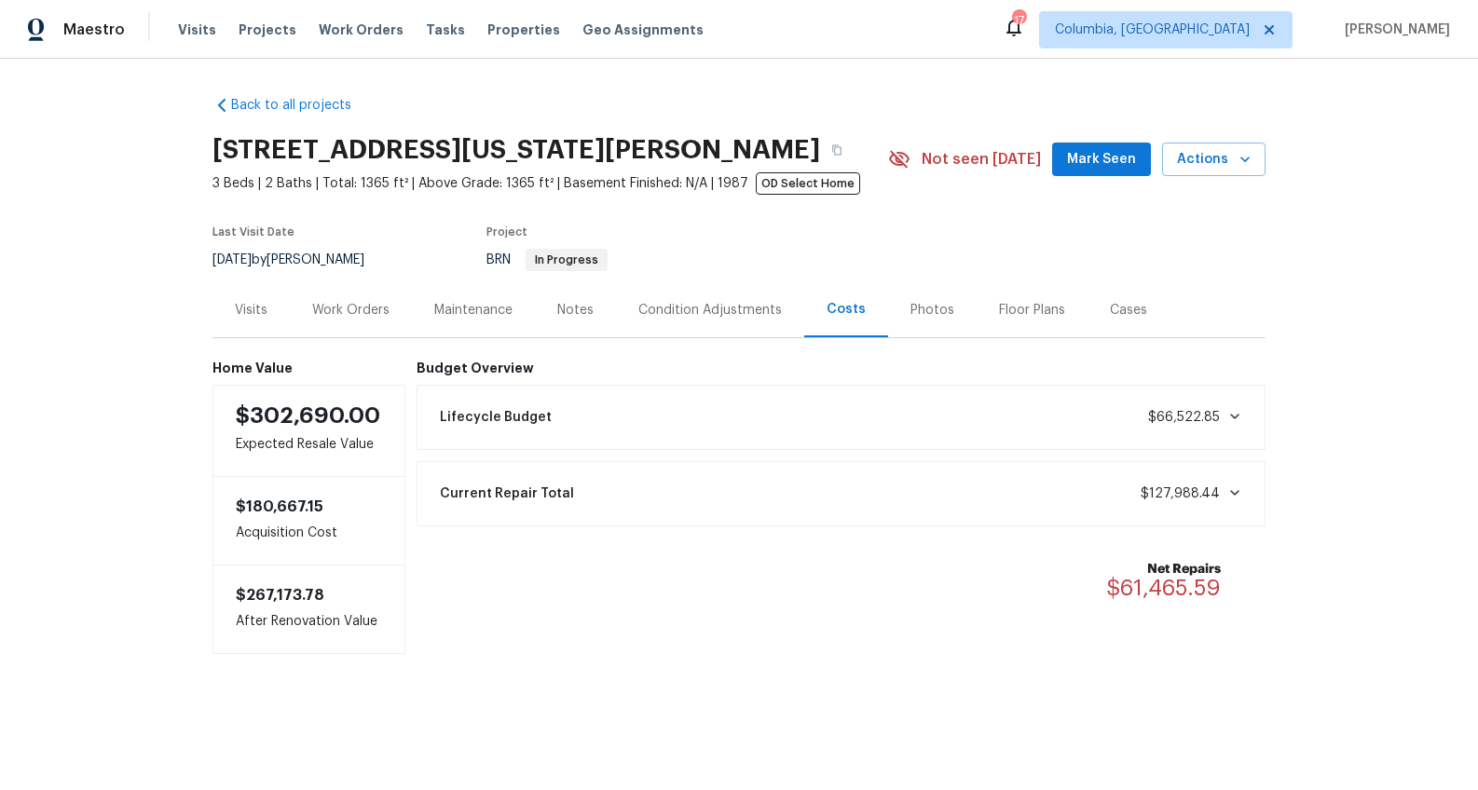
click at [366, 316] on div "Work Orders" at bounding box center [350, 310] width 77 height 19
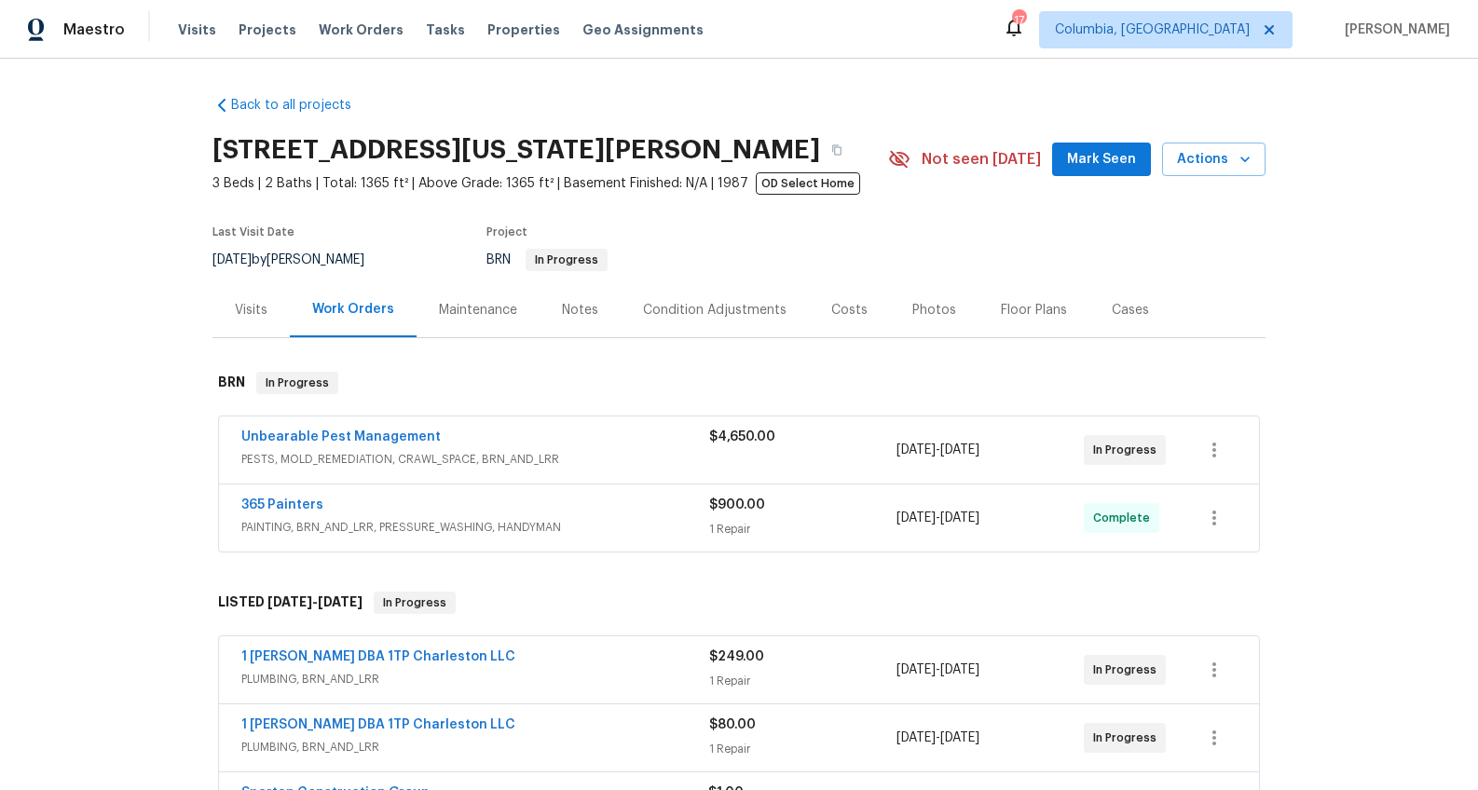
click at [569, 298] on div "Notes" at bounding box center [579, 309] width 81 height 55
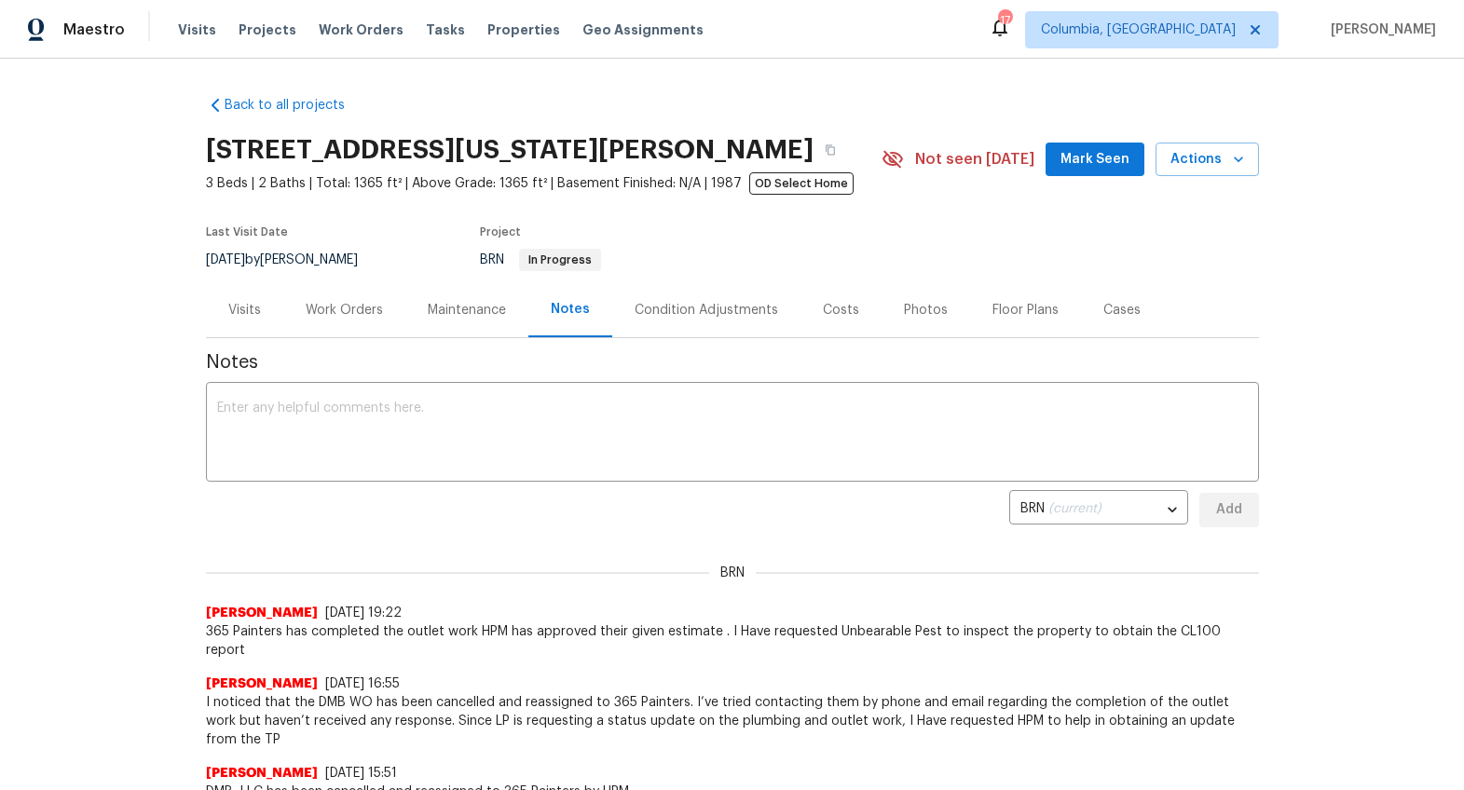
click at [349, 320] on div "Work Orders" at bounding box center [344, 309] width 122 height 55
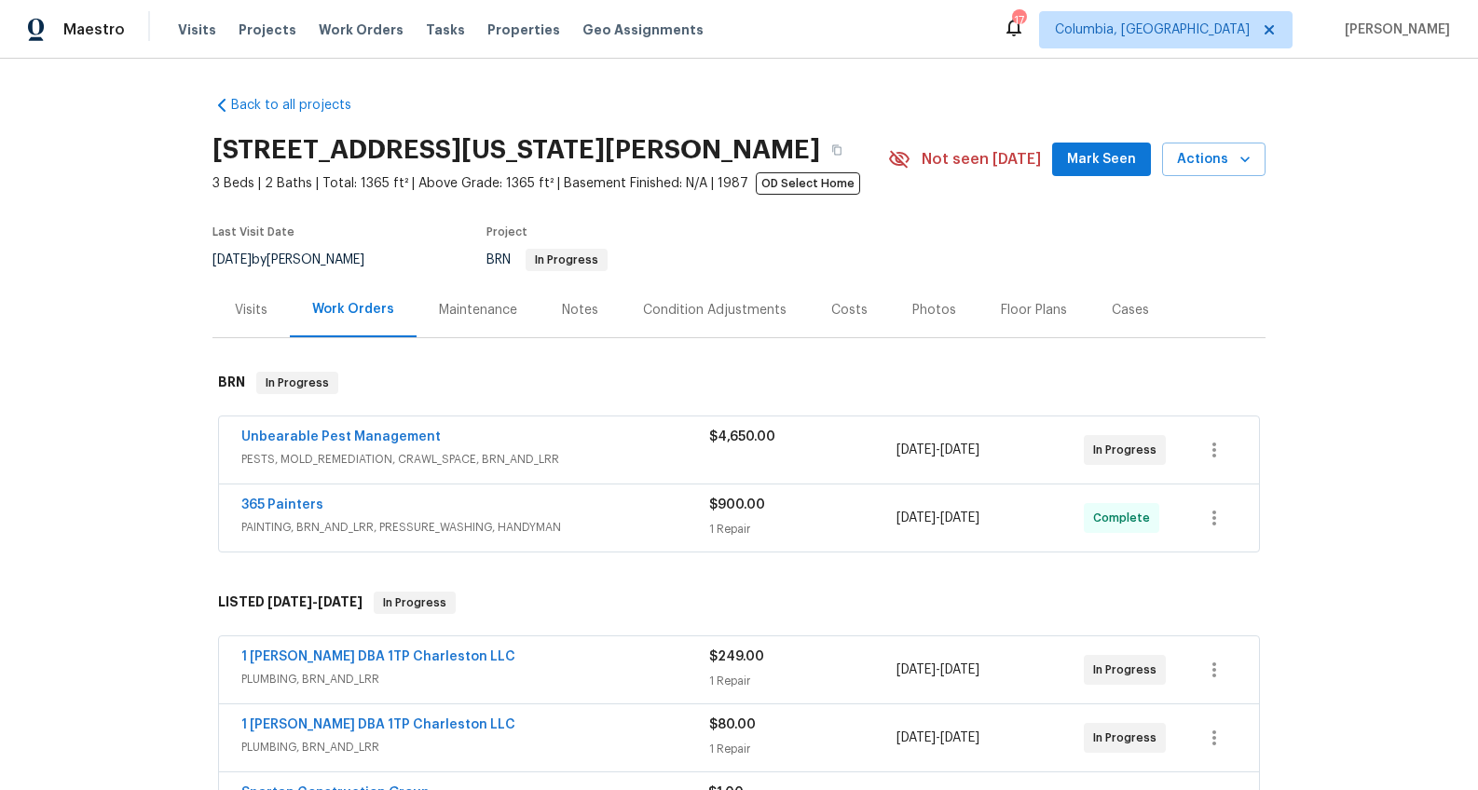
click at [492, 506] on div "365 Painters" at bounding box center [475, 507] width 468 height 22
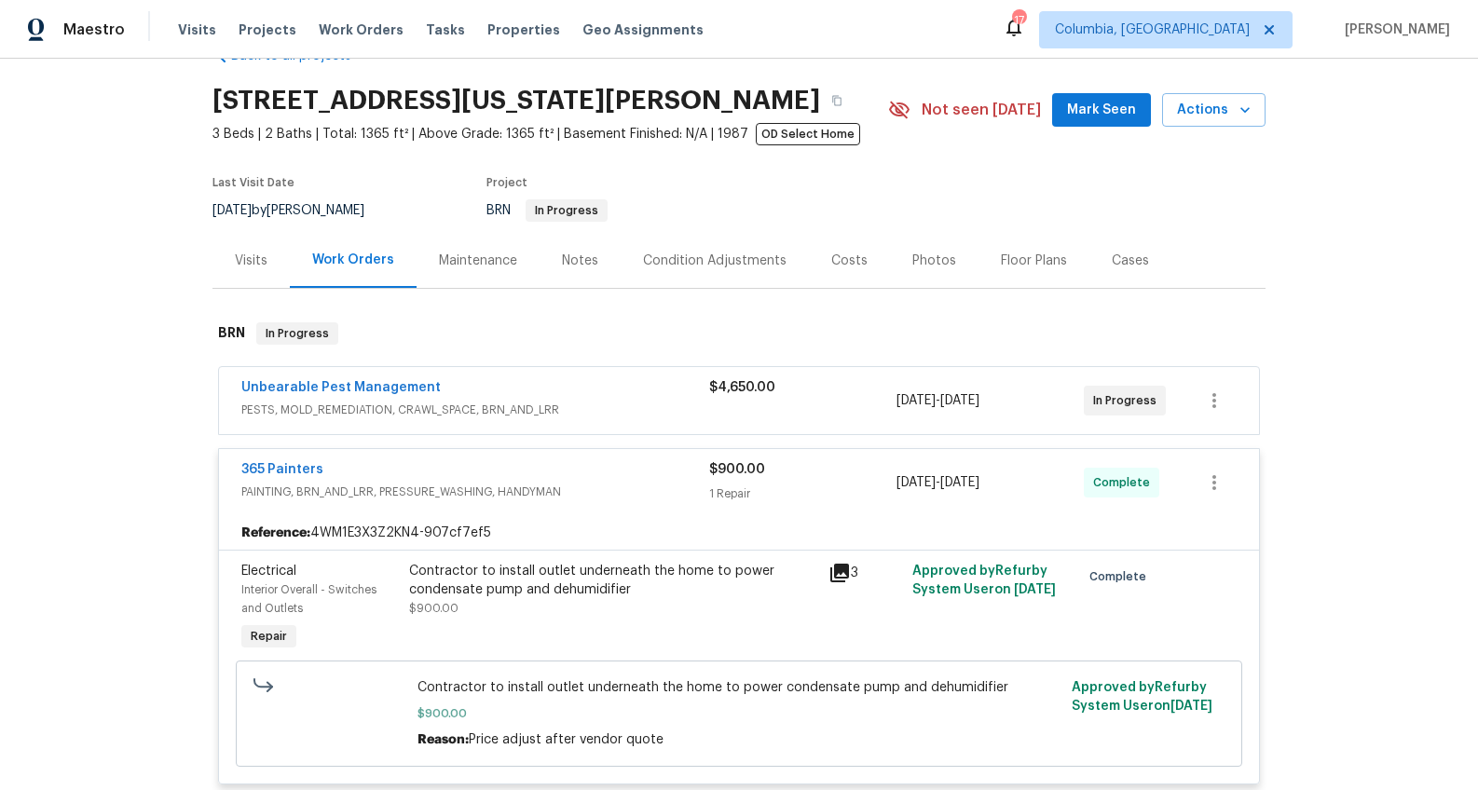
scroll to position [119, 0]
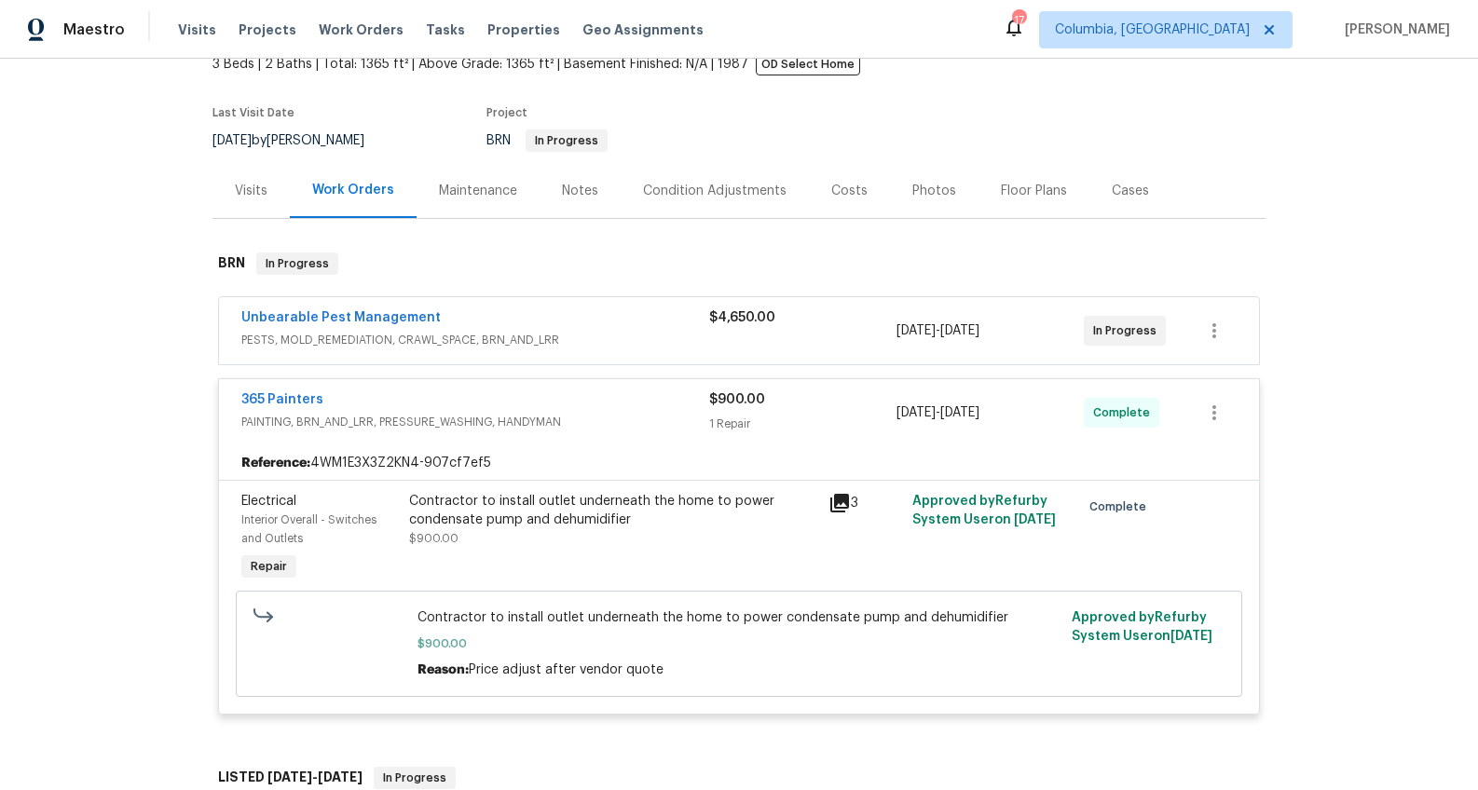
click at [661, 526] on div "Contractor to install outlet underneath the home to power condensate pump and d…" at bounding box center [613, 510] width 408 height 37
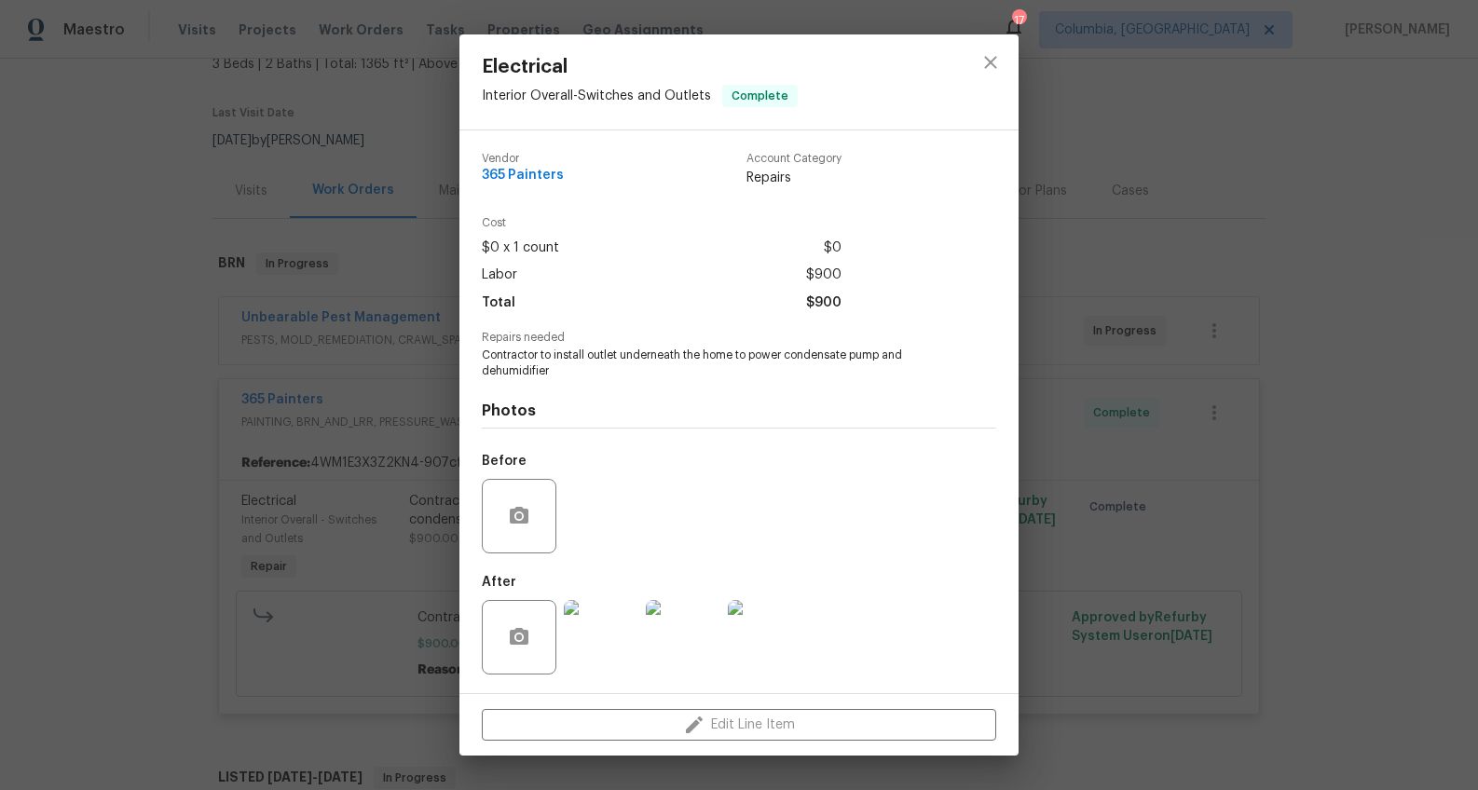
click at [585, 656] on img at bounding box center [601, 637] width 75 height 75
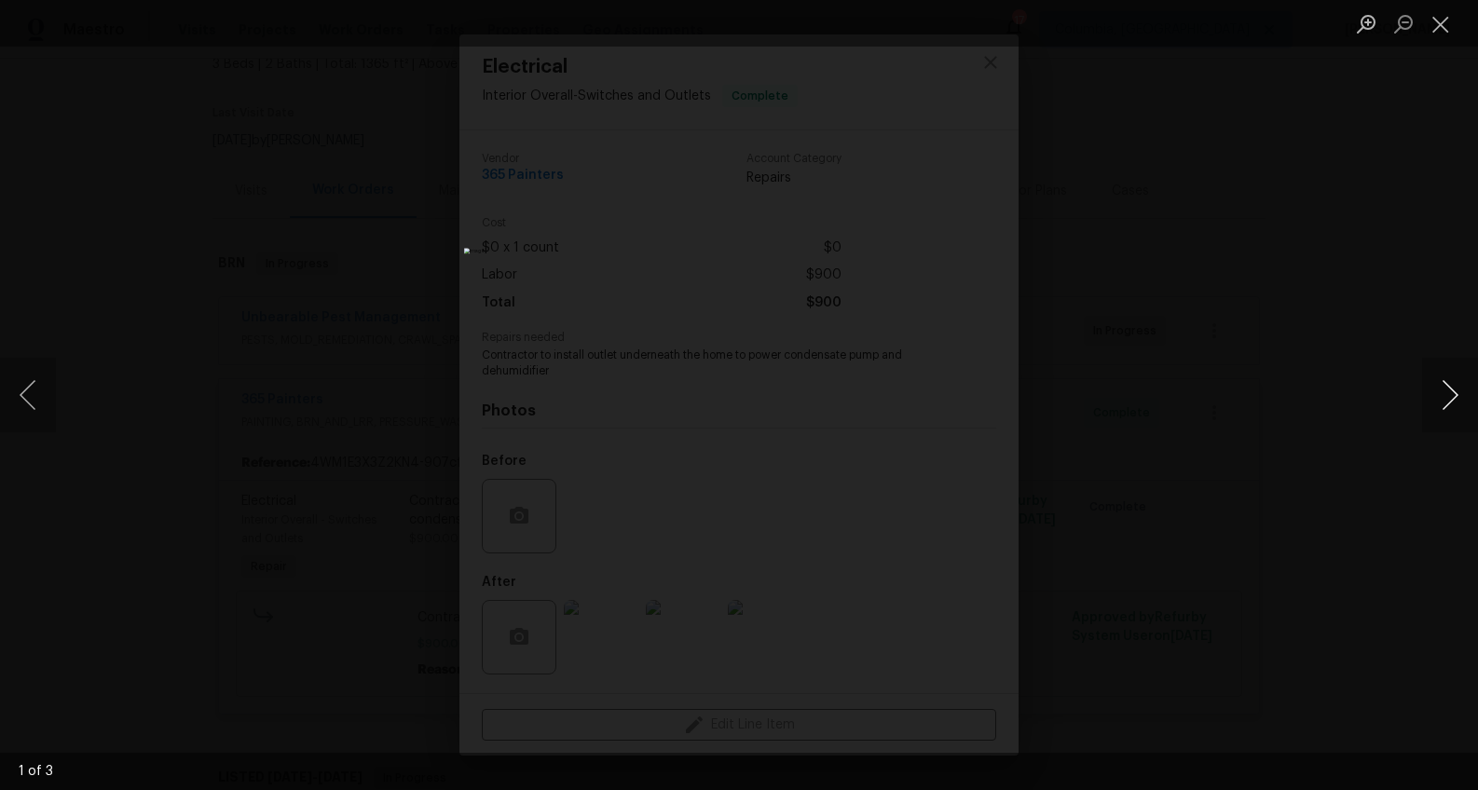
click at [1425, 417] on button "Next image" at bounding box center [1450, 395] width 56 height 75
click at [1427, 409] on button "Next image" at bounding box center [1450, 395] width 56 height 75
click at [1263, 545] on div "Lightbox" at bounding box center [739, 395] width 1478 height 790
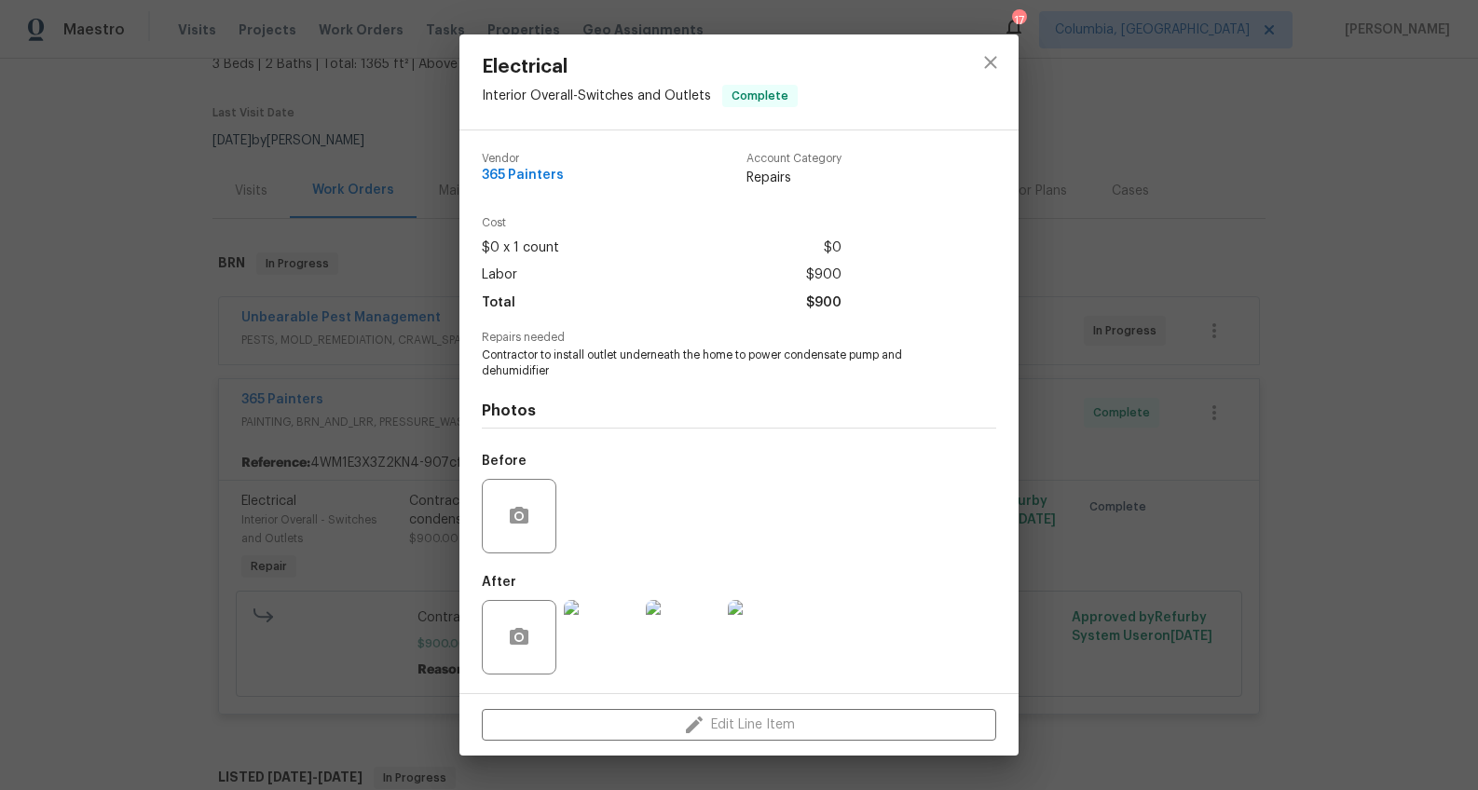
click at [1277, 244] on div "Electrical Interior Overall - Switches and Outlets Complete Vendor 365 Painters…" at bounding box center [739, 395] width 1478 height 790
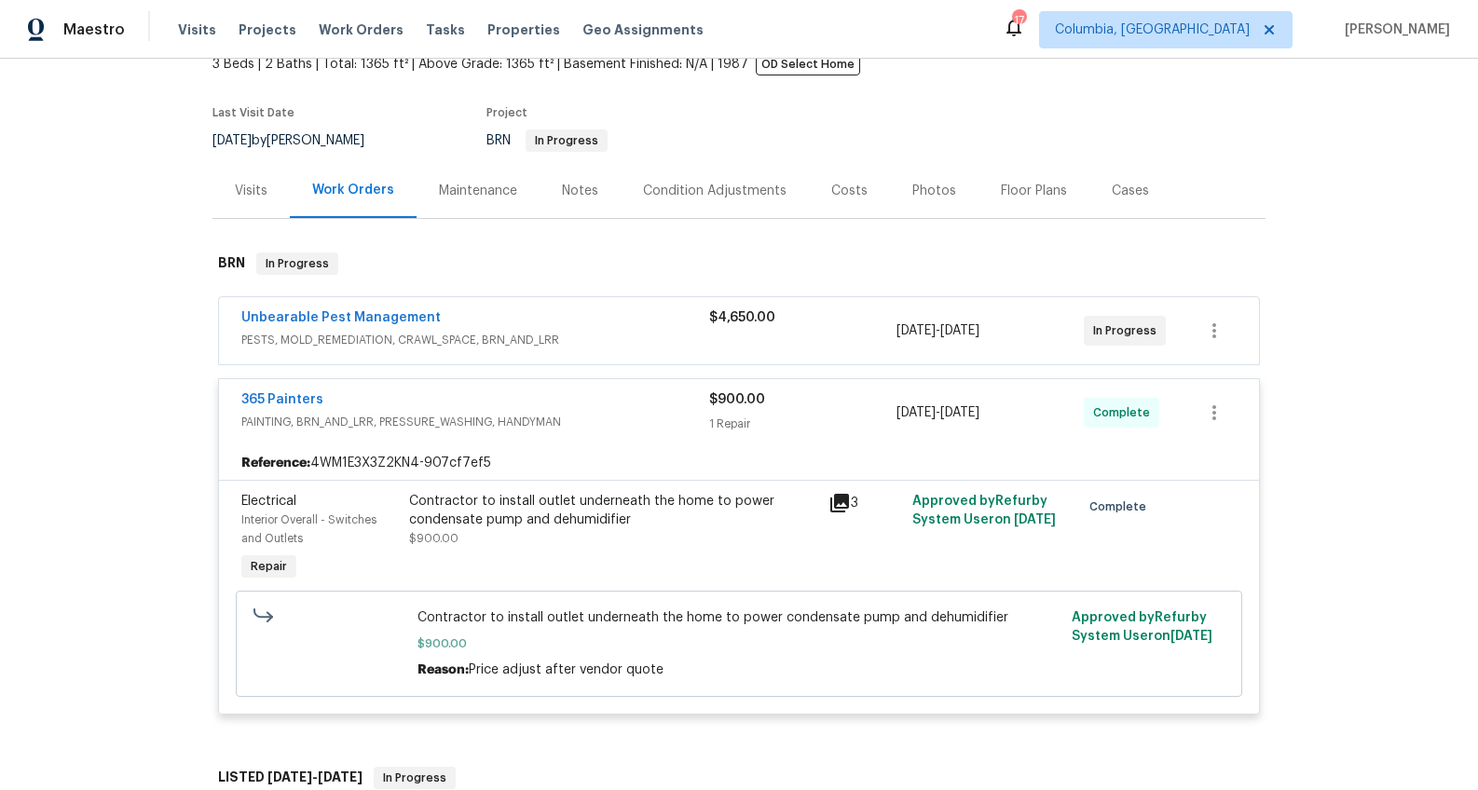
click at [543, 321] on div "Unbearable Pest Management" at bounding box center [475, 319] width 468 height 22
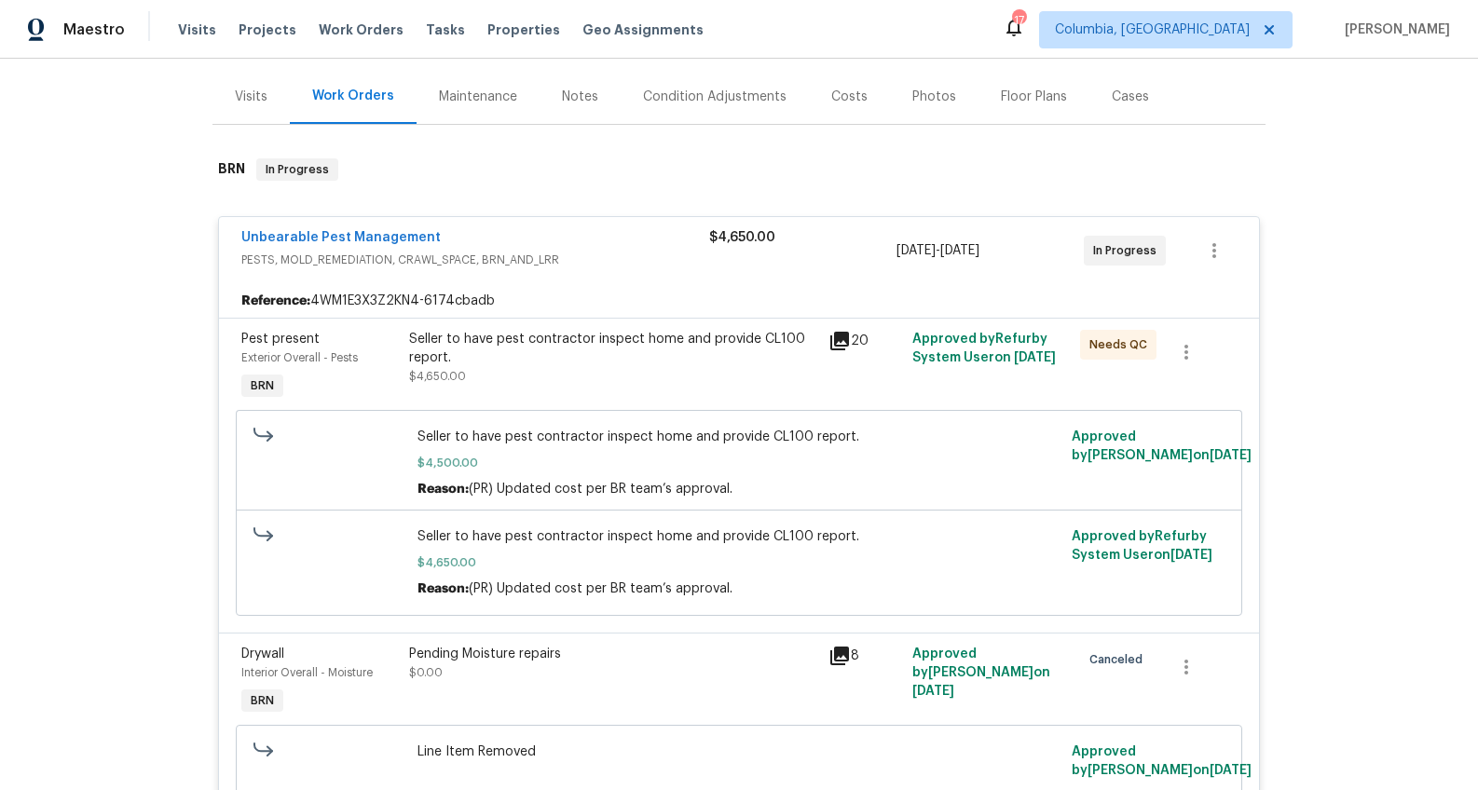
scroll to position [227, 0]
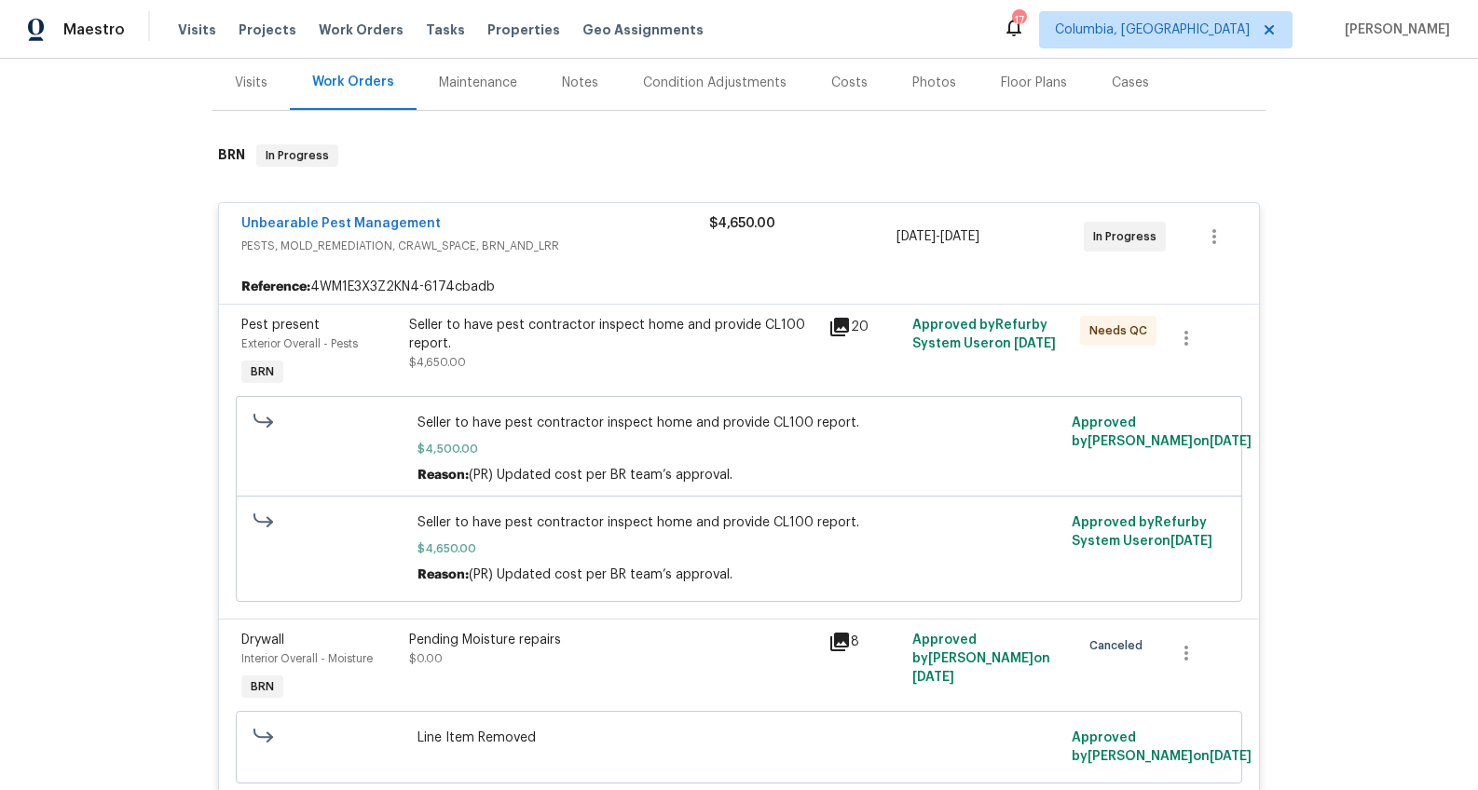
click at [546, 335] on div "Seller to have pest contractor inspect home and provide CL100 report." at bounding box center [613, 334] width 408 height 37
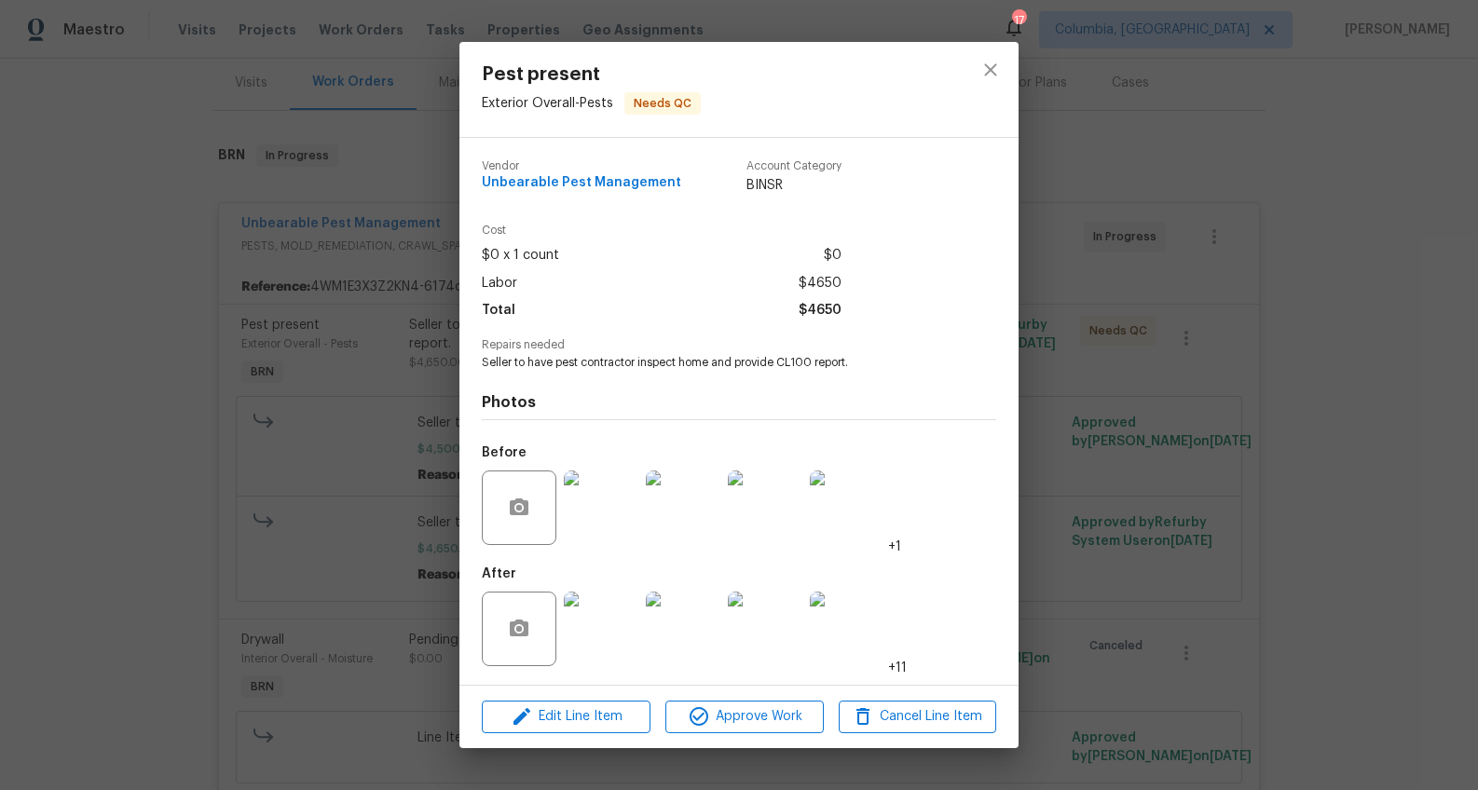
click at [1145, 342] on div "Pest present Exterior Overall - Pests Needs QC Vendor Unbearable Pest Managemen…" at bounding box center [739, 395] width 1478 height 790
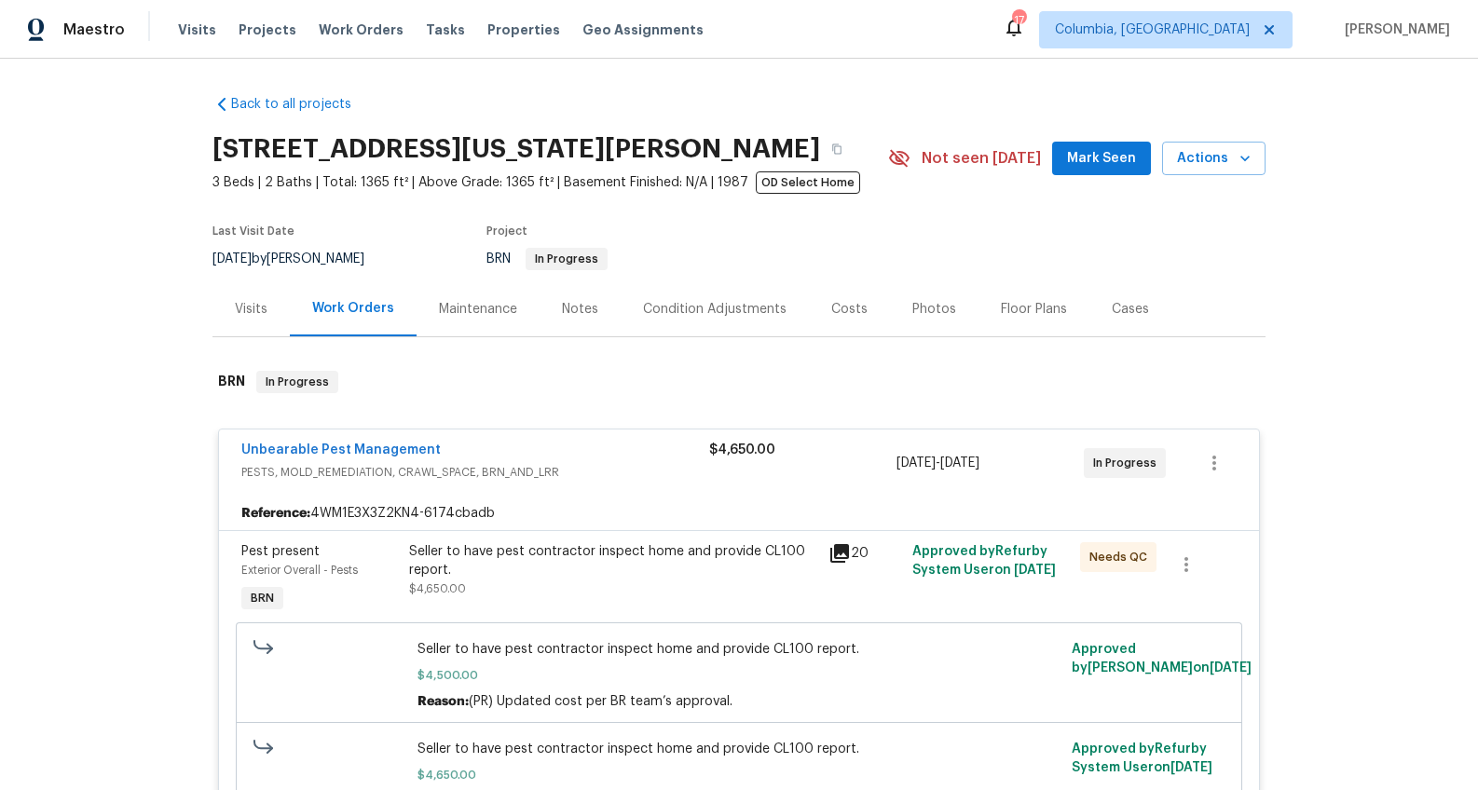
scroll to position [6, 0]
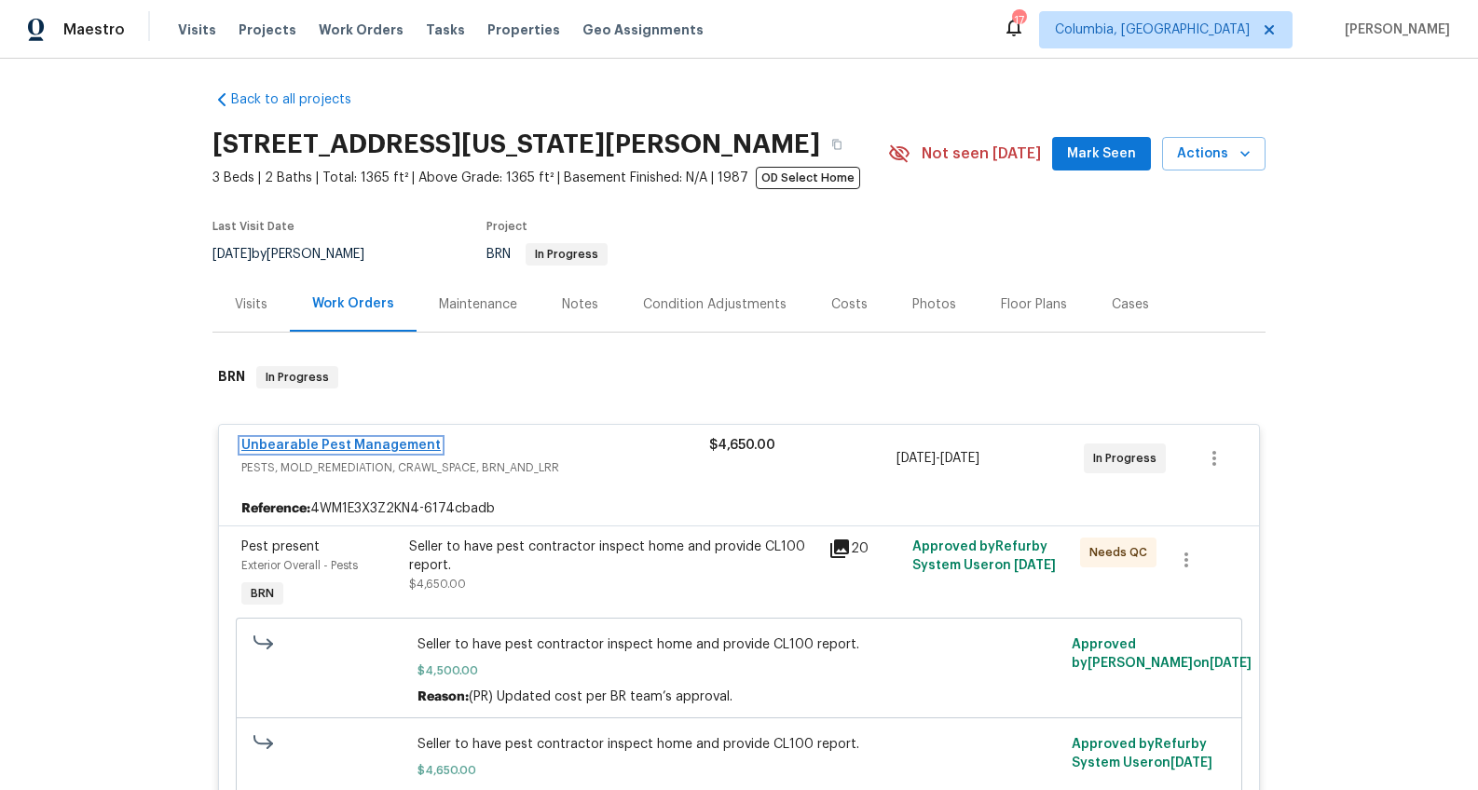
click at [342, 442] on link "Unbearable Pest Management" at bounding box center [340, 445] width 199 height 13
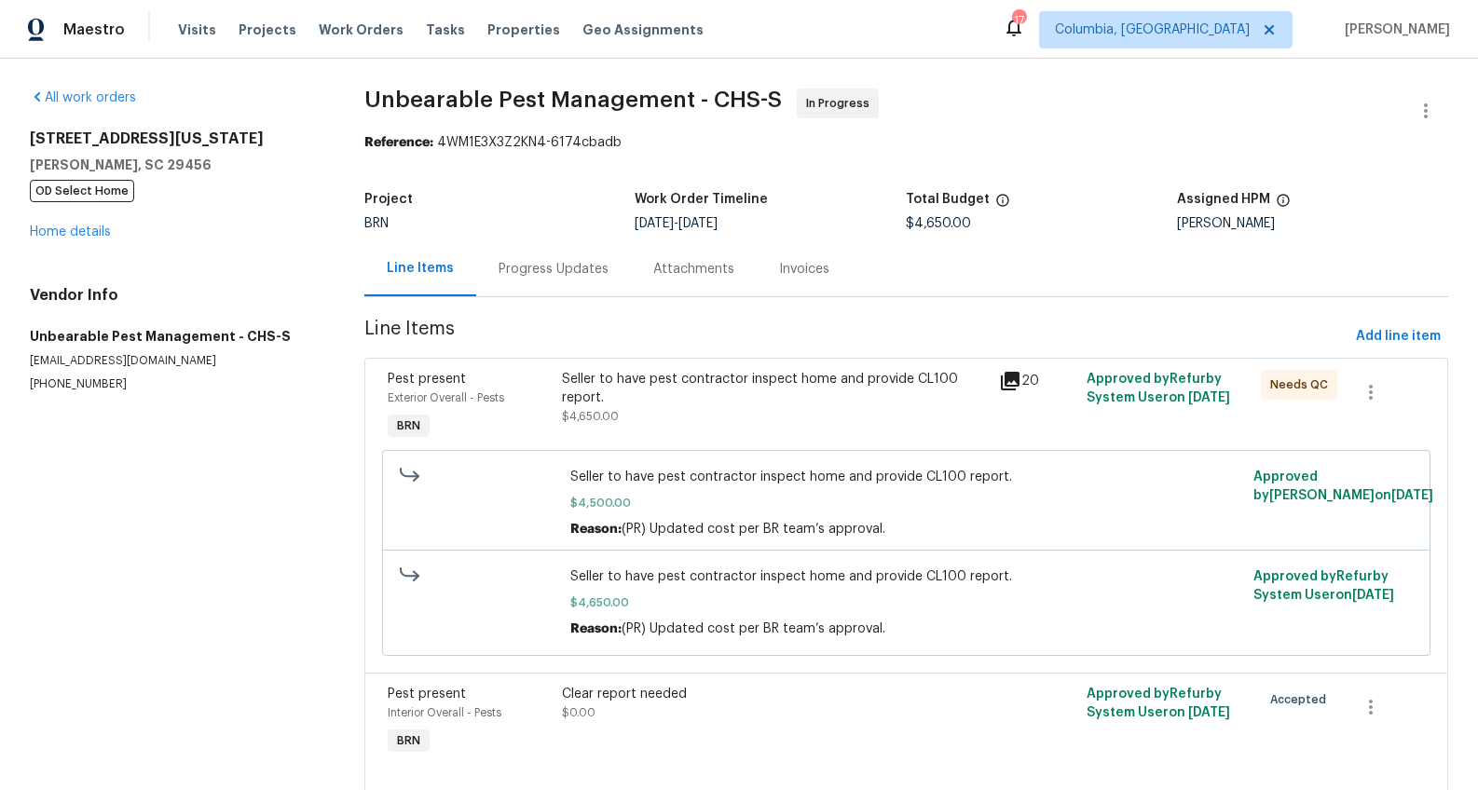
click at [545, 284] on div "Progress Updates" at bounding box center [553, 268] width 155 height 55
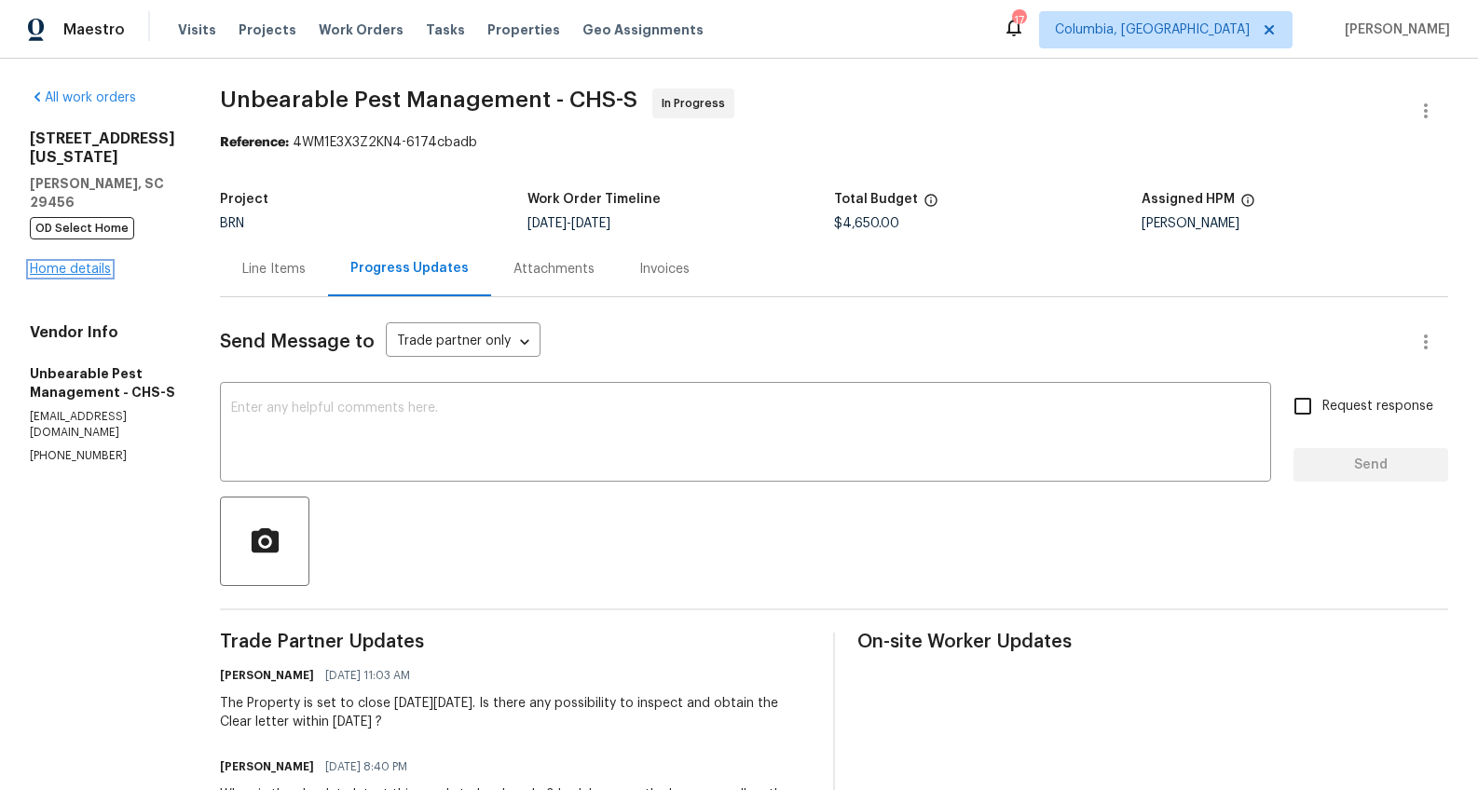
click at [70, 263] on link "Home details" at bounding box center [70, 269] width 81 height 13
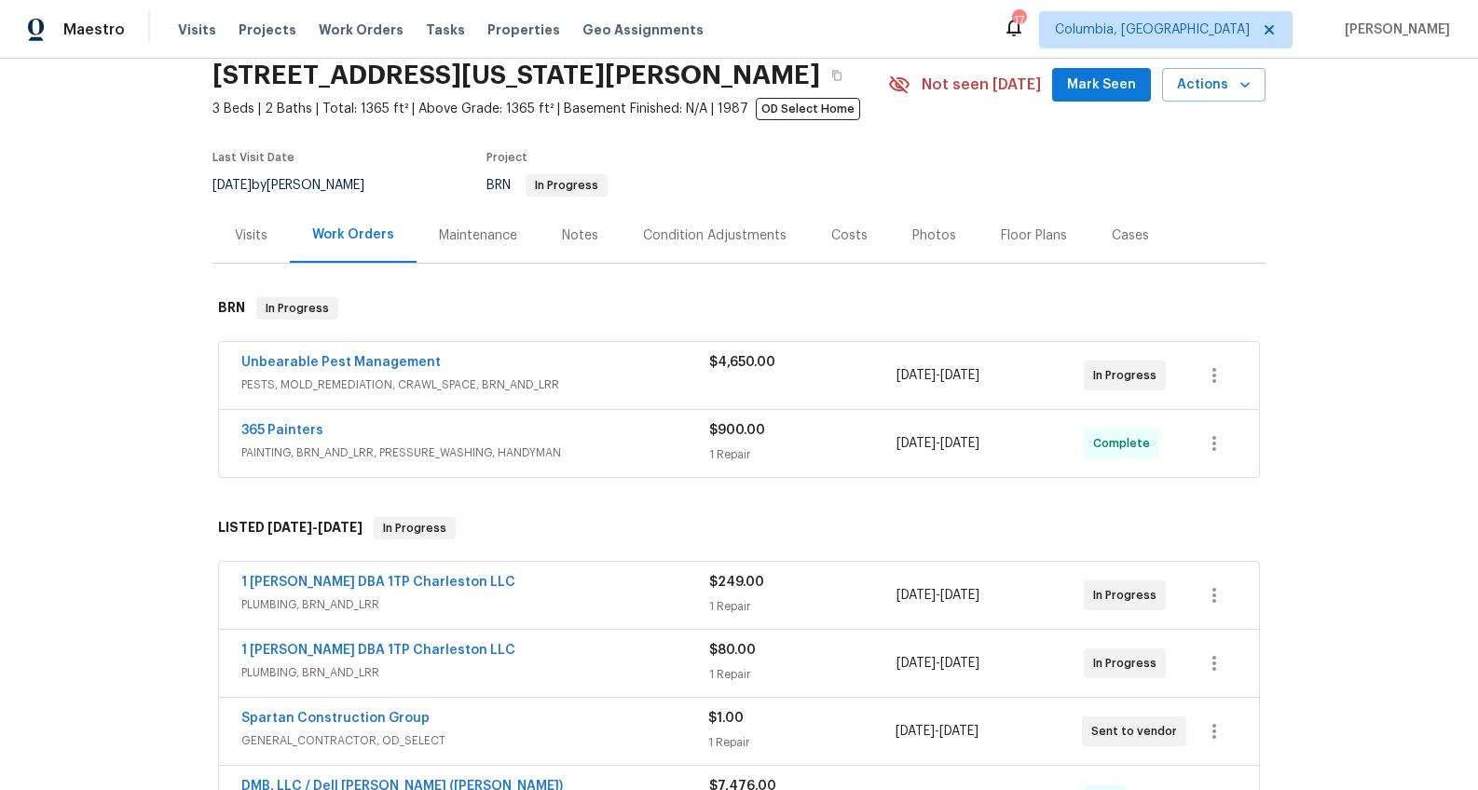
scroll to position [136, 0]
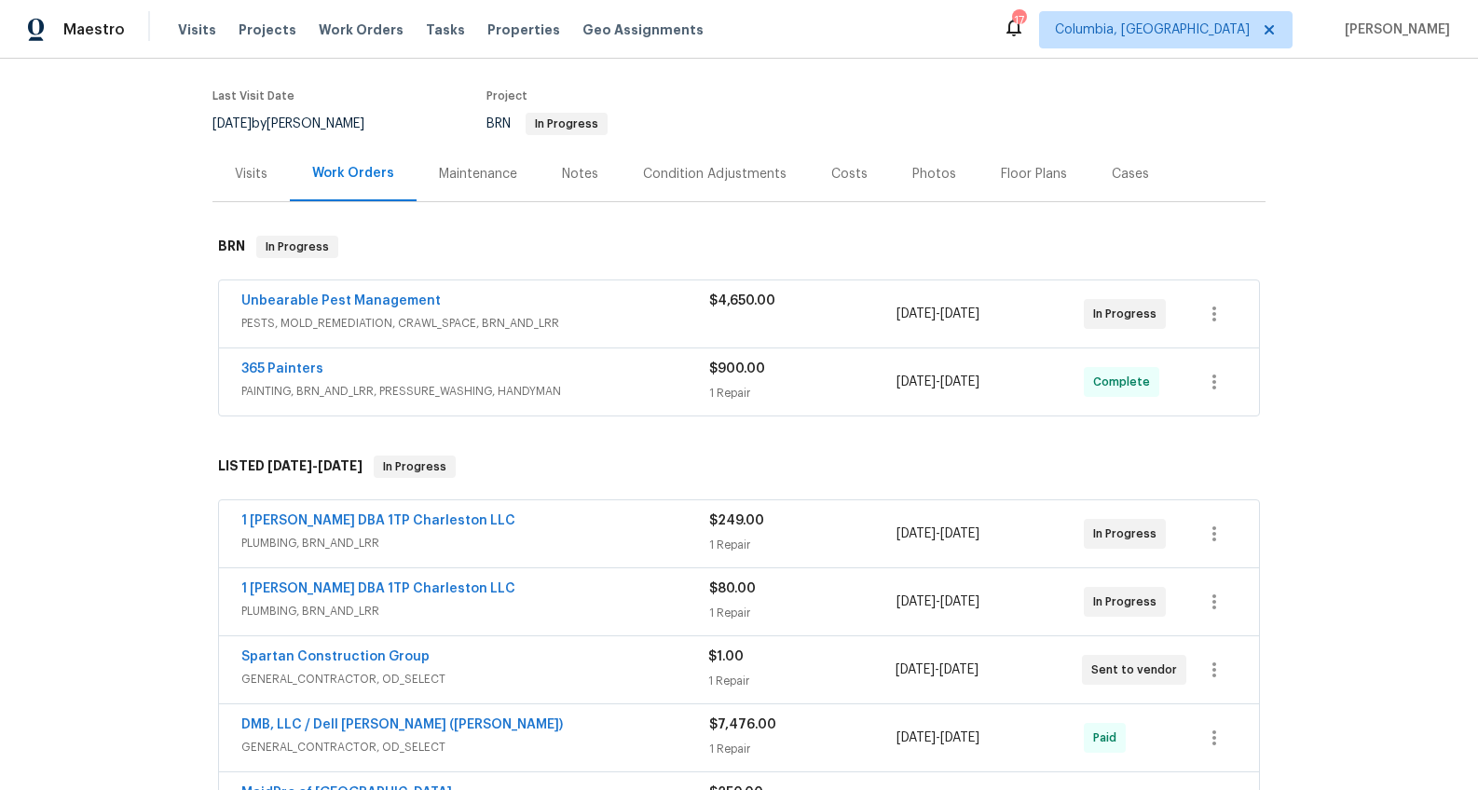
click at [540, 530] on div "1 Tom Plumber DBA 1TP Charleston LLC" at bounding box center [475, 523] width 468 height 22
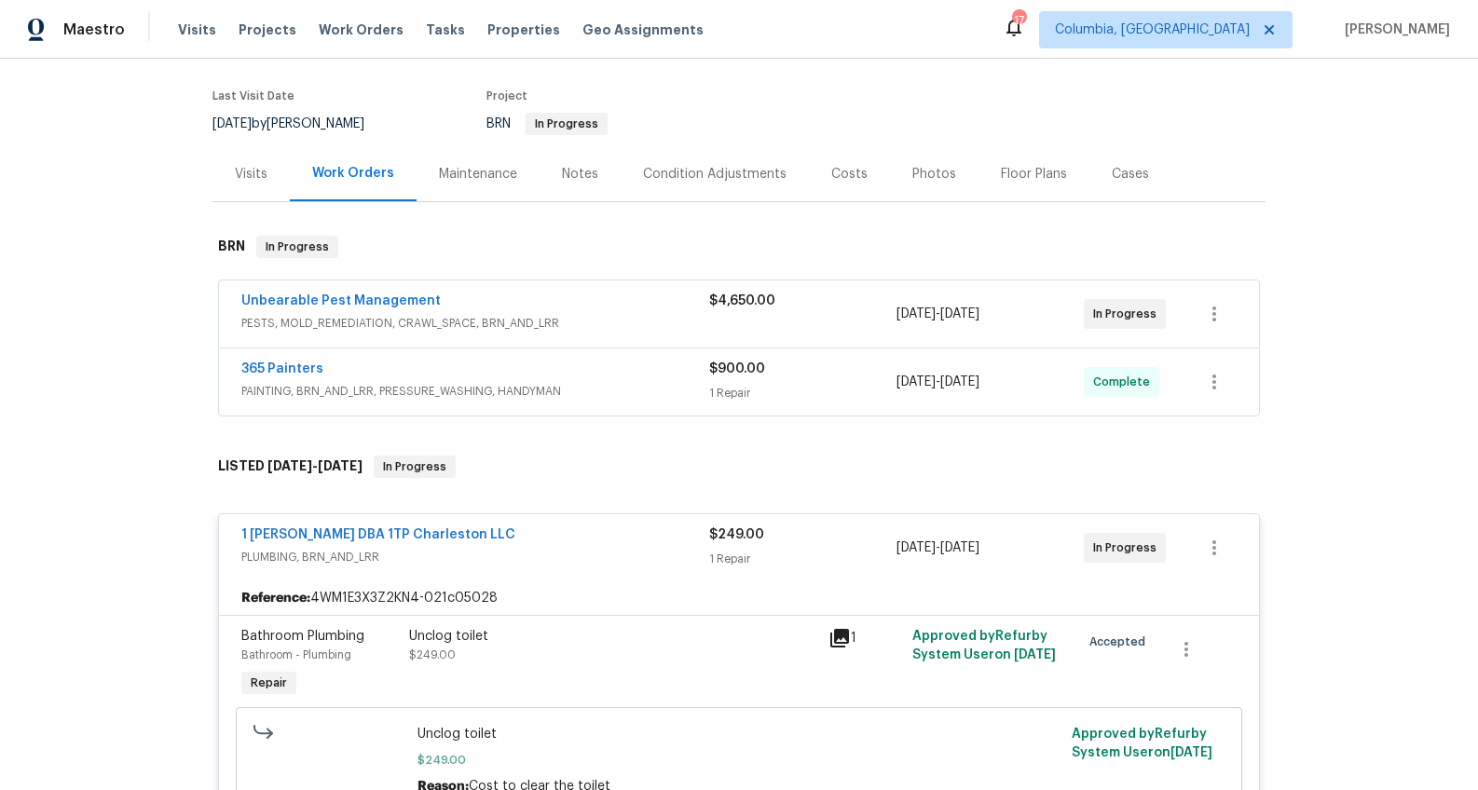
click at [540, 530] on div "1 Tom Plumber DBA 1TP Charleston LLC" at bounding box center [475, 537] width 468 height 22
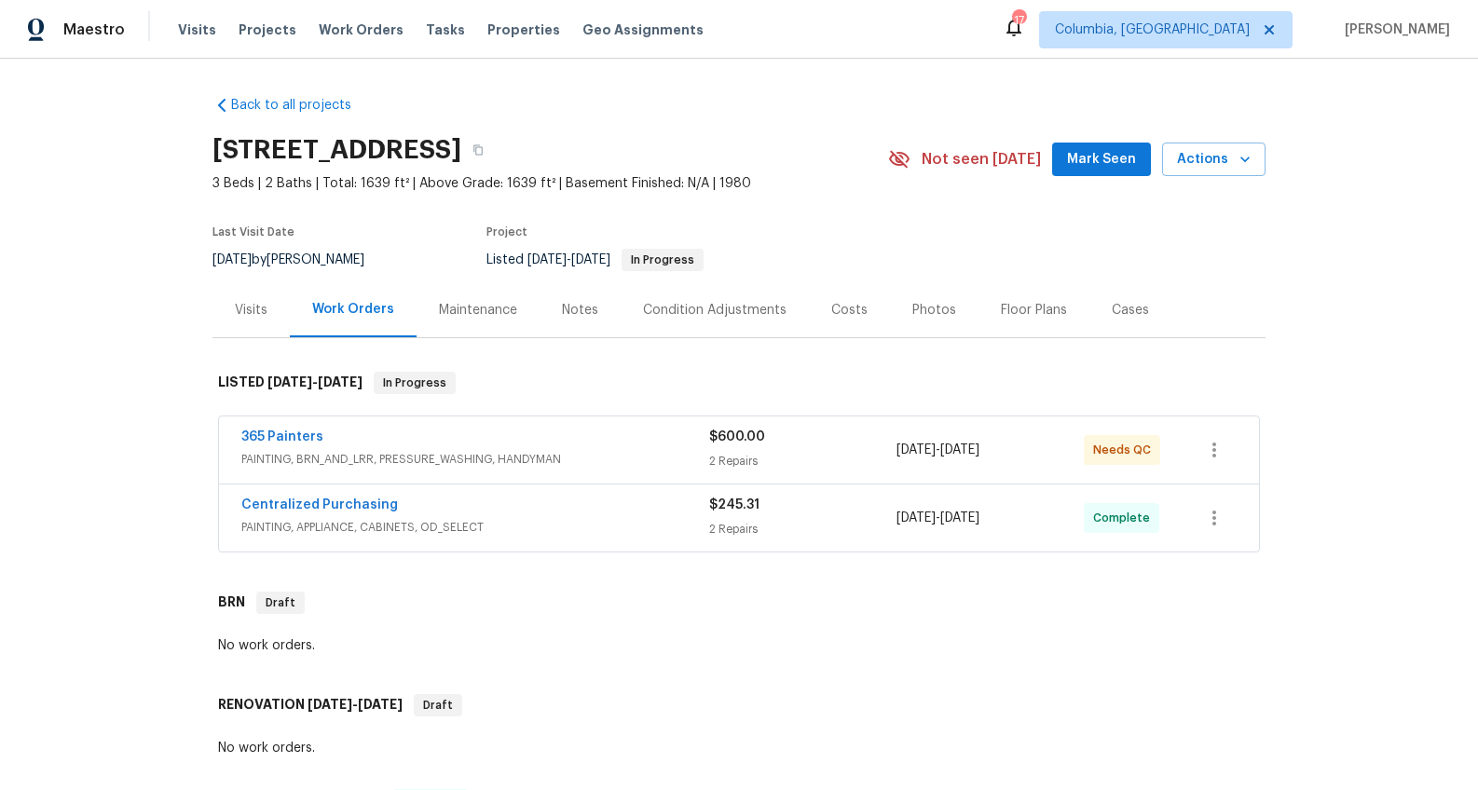
click at [578, 447] on div "365 Painters" at bounding box center [475, 439] width 468 height 22
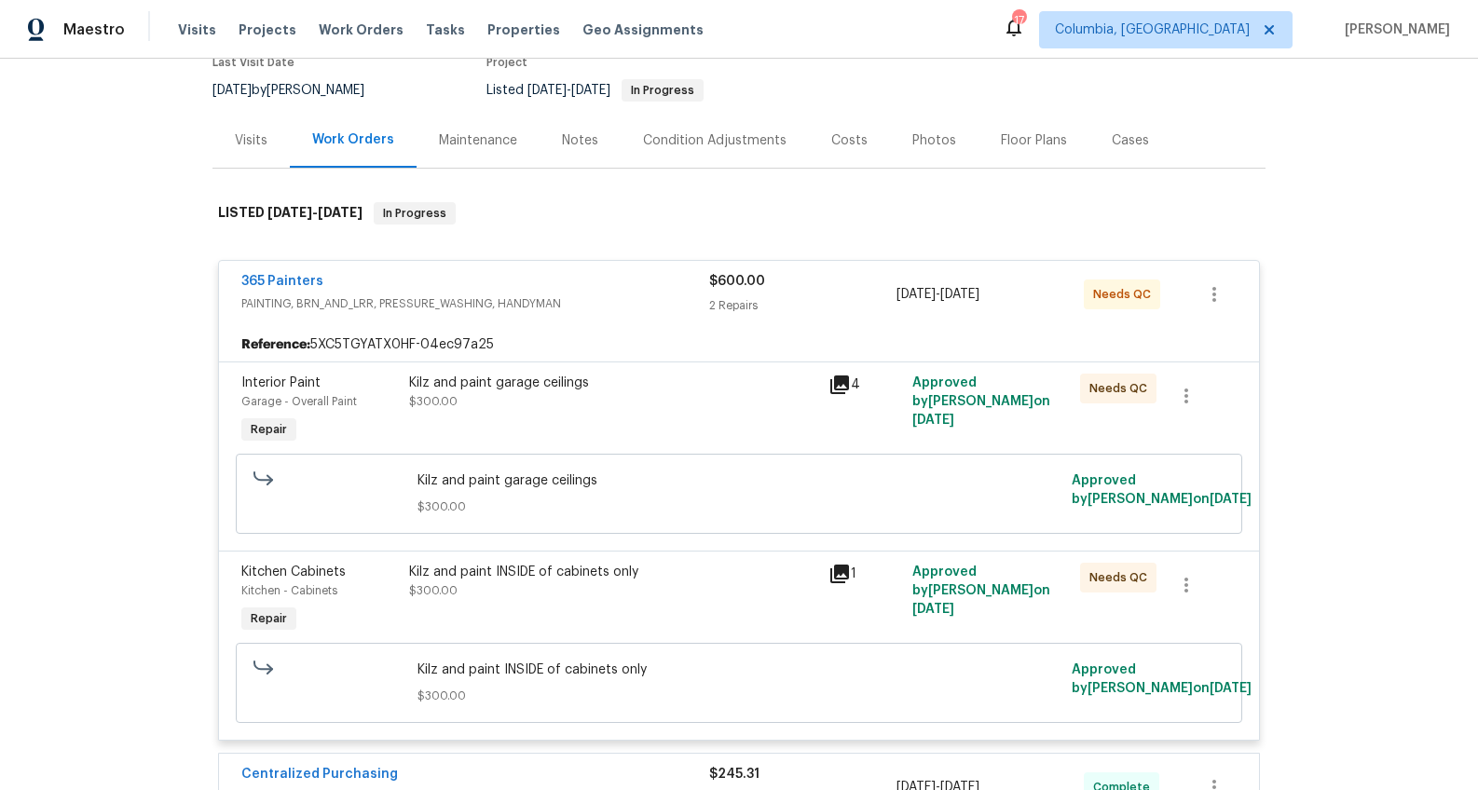
scroll to position [190, 0]
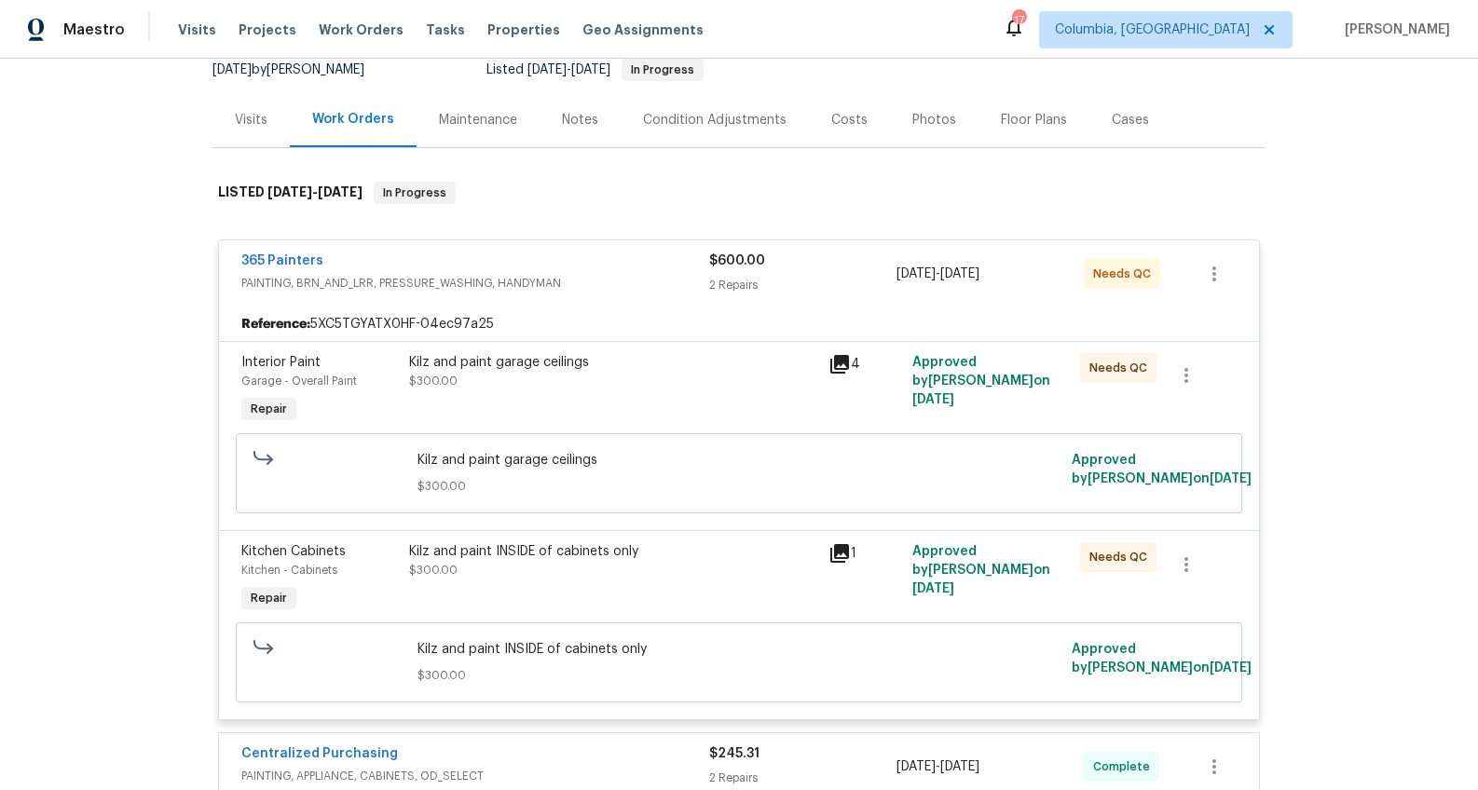
click at [519, 351] on div "Kilz and paint garage ceilings $300.00" at bounding box center [612, 391] width 419 height 86
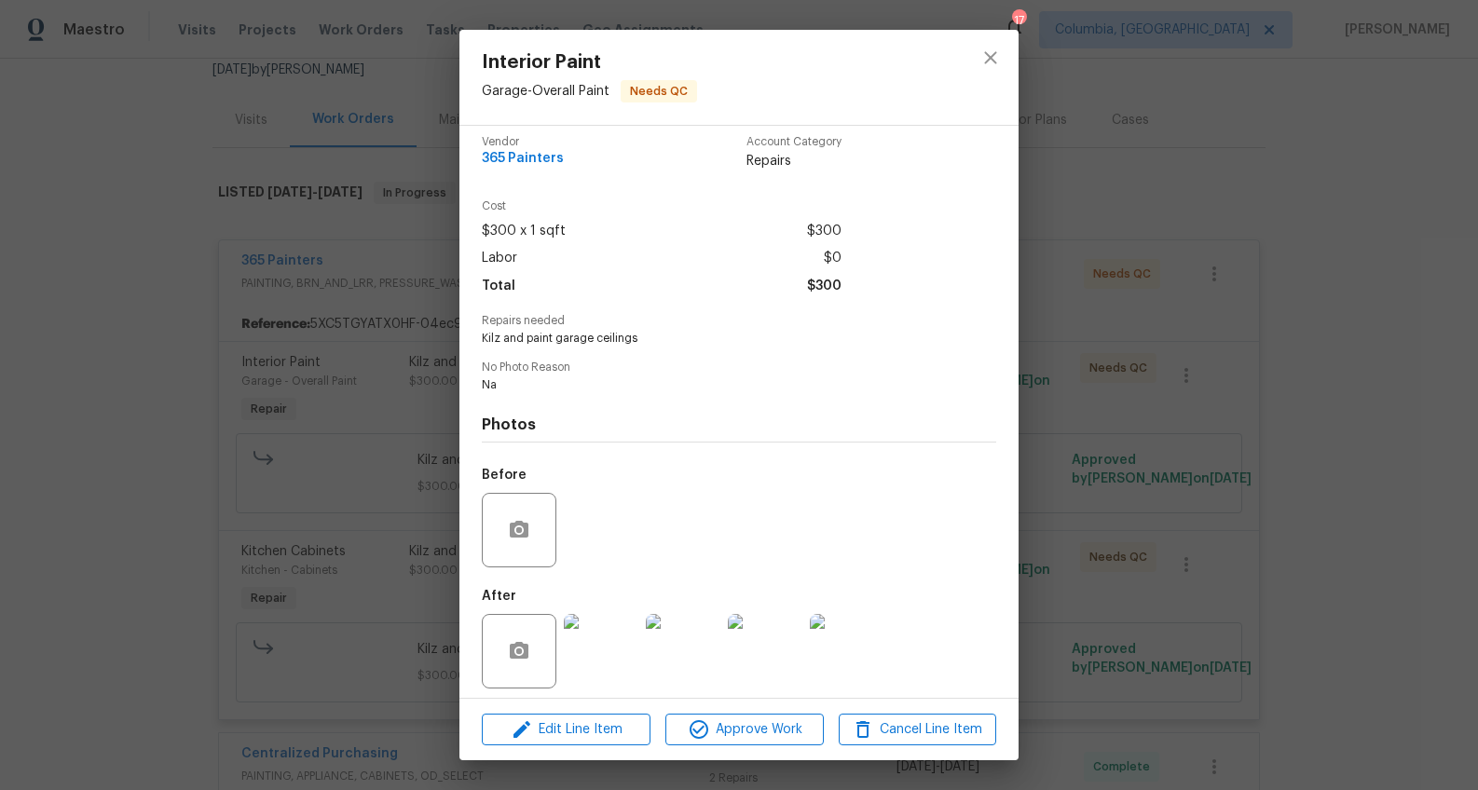
scroll to position [21, 0]
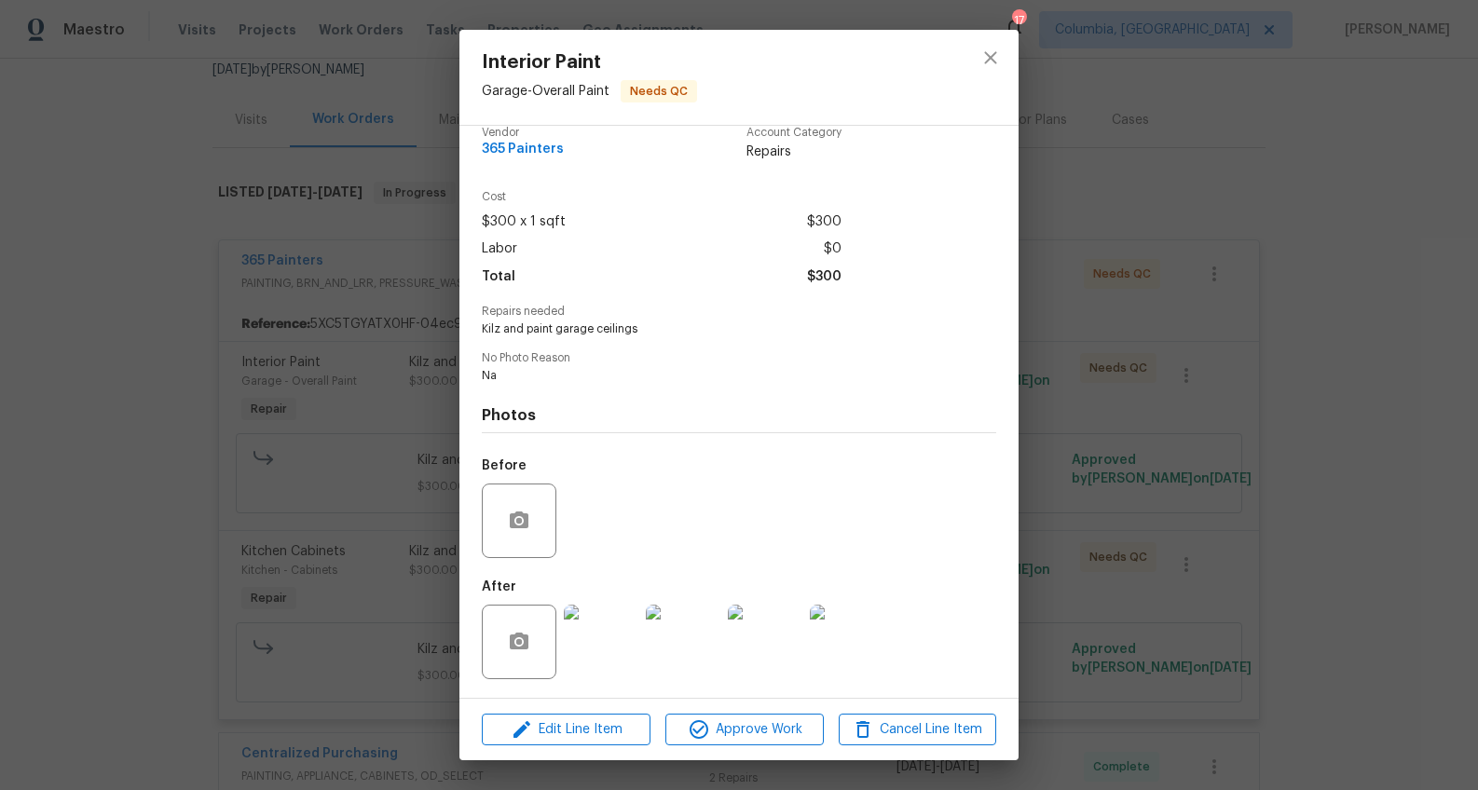
click at [606, 635] on img at bounding box center [601, 642] width 75 height 75
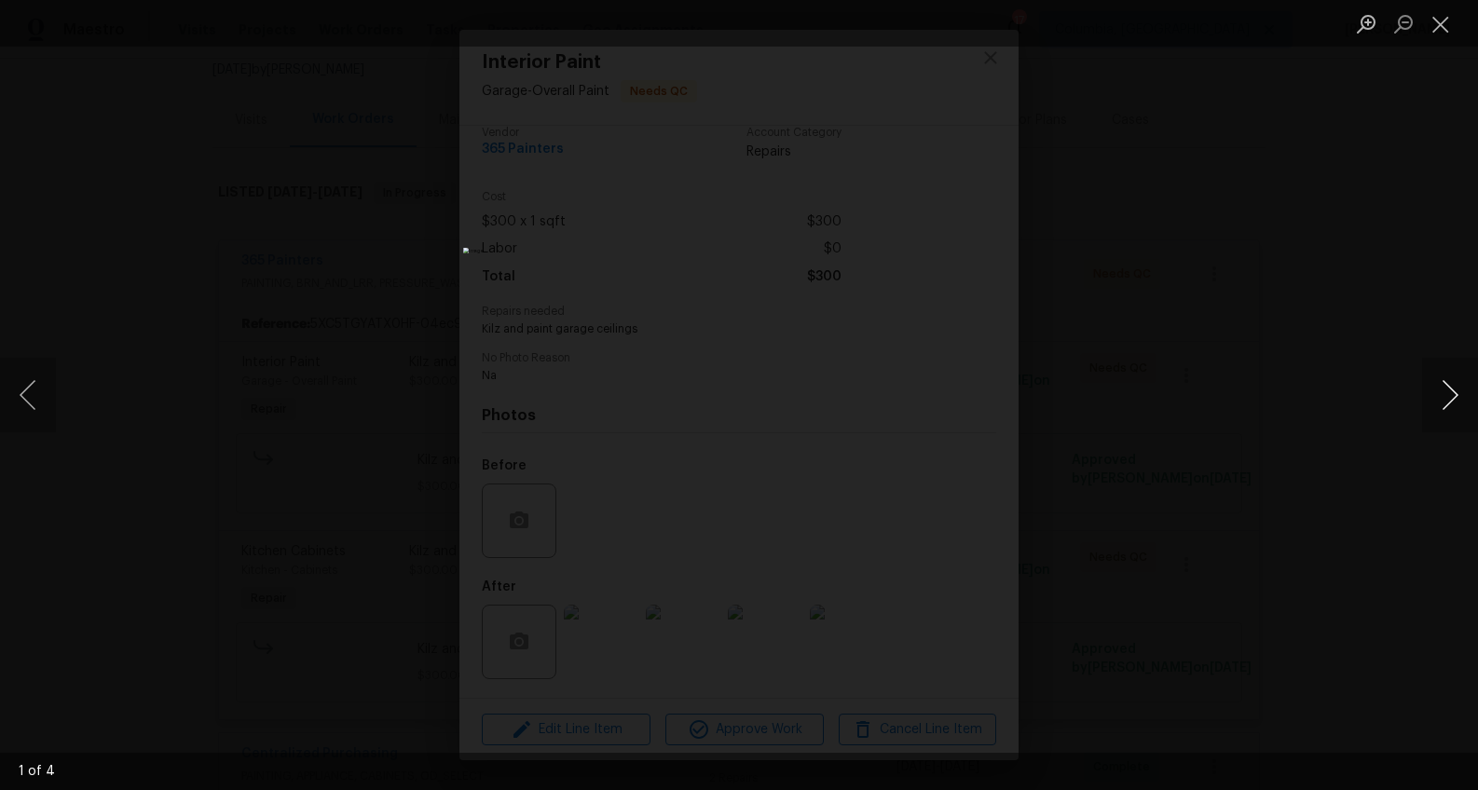
click at [1438, 389] on button "Next image" at bounding box center [1450, 395] width 56 height 75
click at [1308, 436] on div "Lightbox" at bounding box center [739, 395] width 1478 height 790
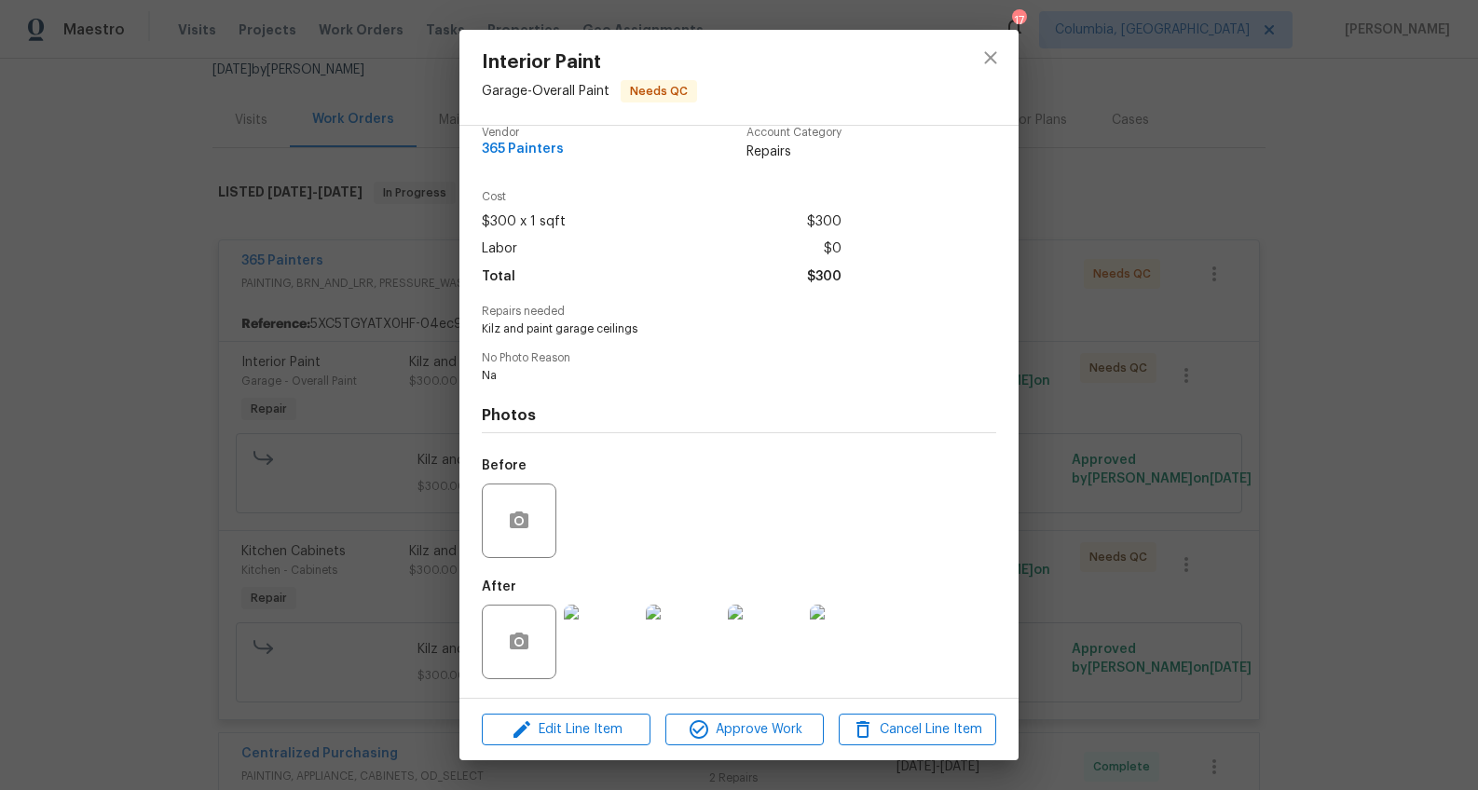
click at [1236, 436] on div "Interior Paint Garage - Overall Paint Needs QC Vendor 365 Painters Account Cate…" at bounding box center [739, 395] width 1478 height 790
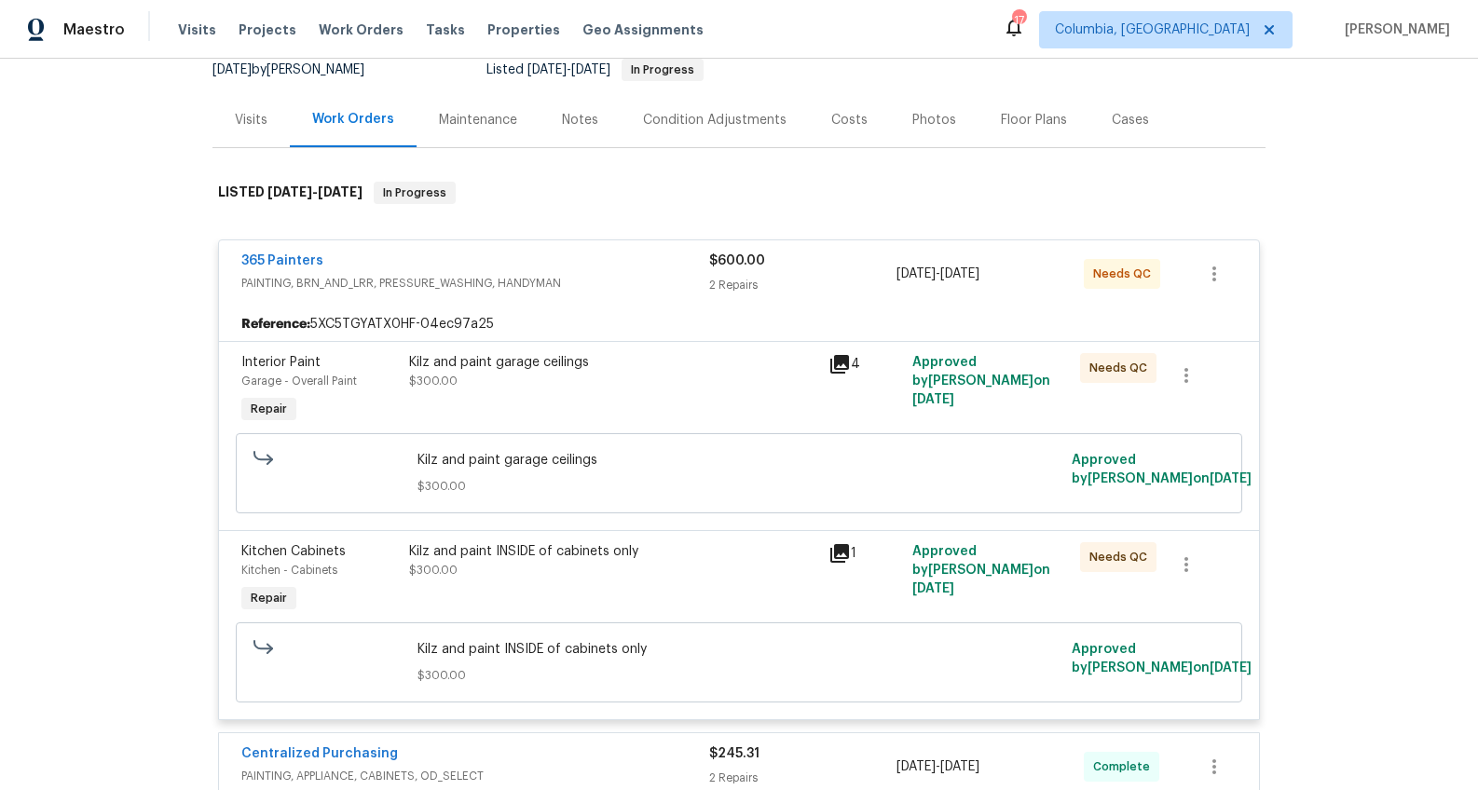
click at [508, 578] on div "Kilz and paint INSIDE of cabinets only $300.00" at bounding box center [613, 560] width 408 height 37
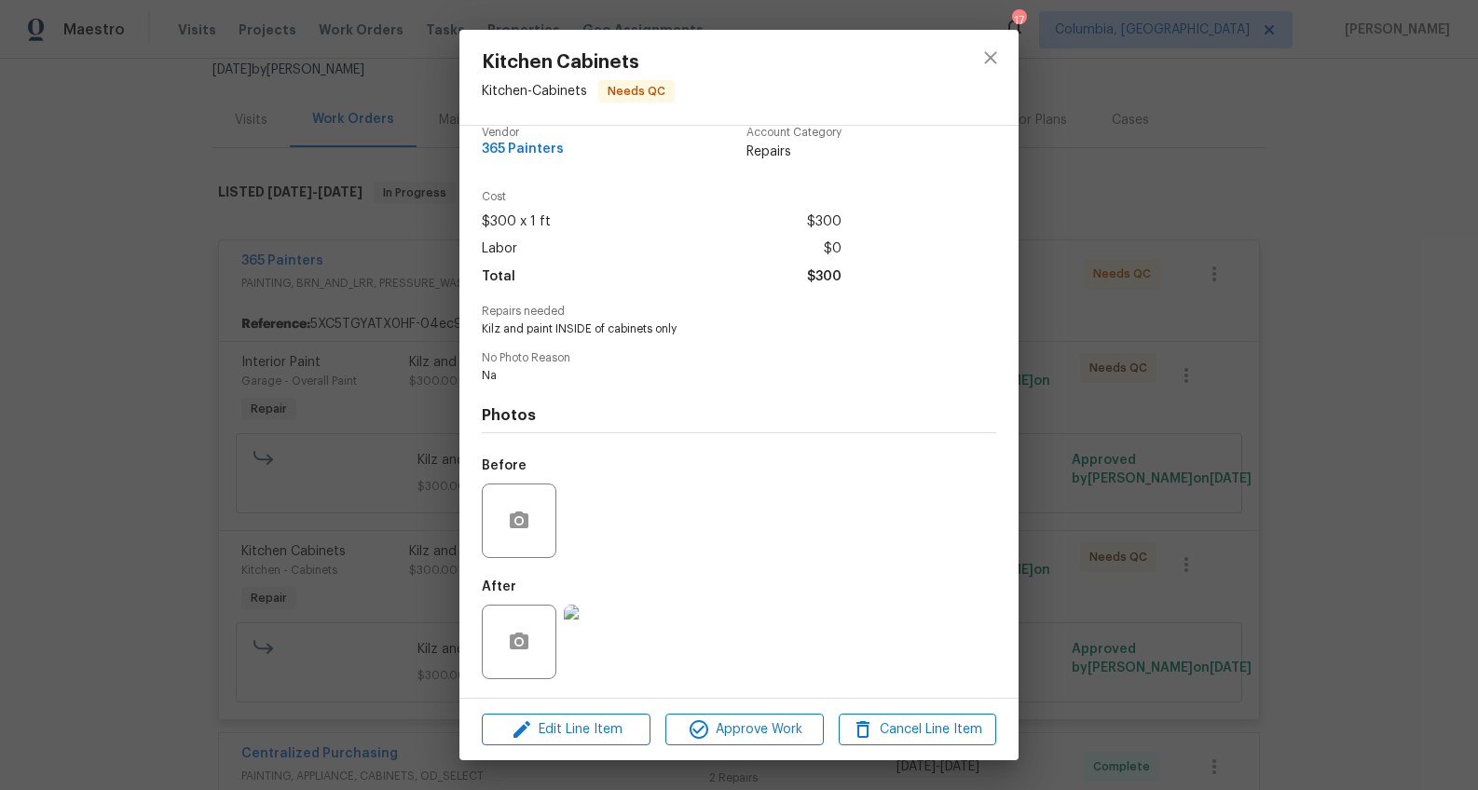
scroll to position [0, 0]
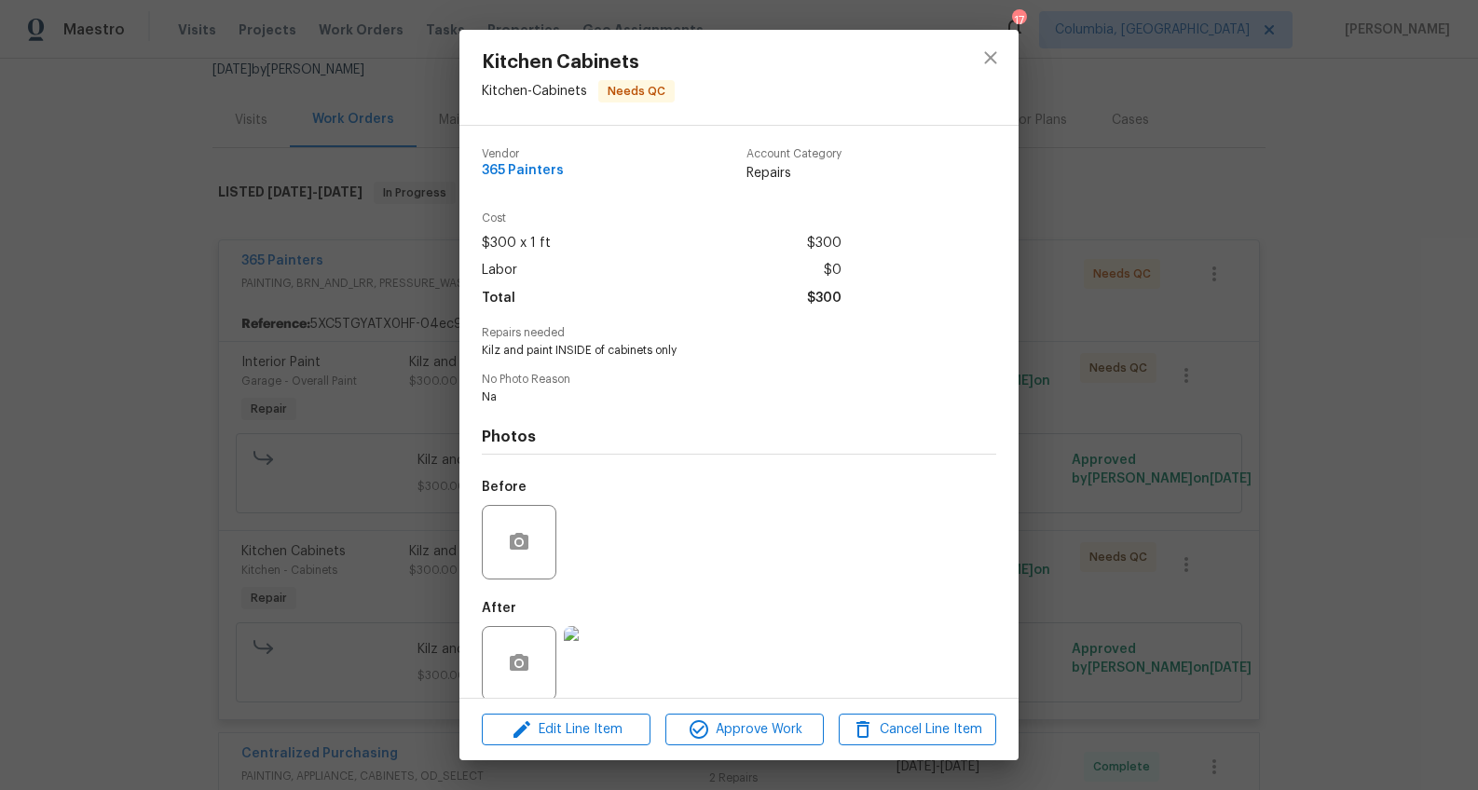
click at [591, 648] on img at bounding box center [601, 663] width 75 height 75
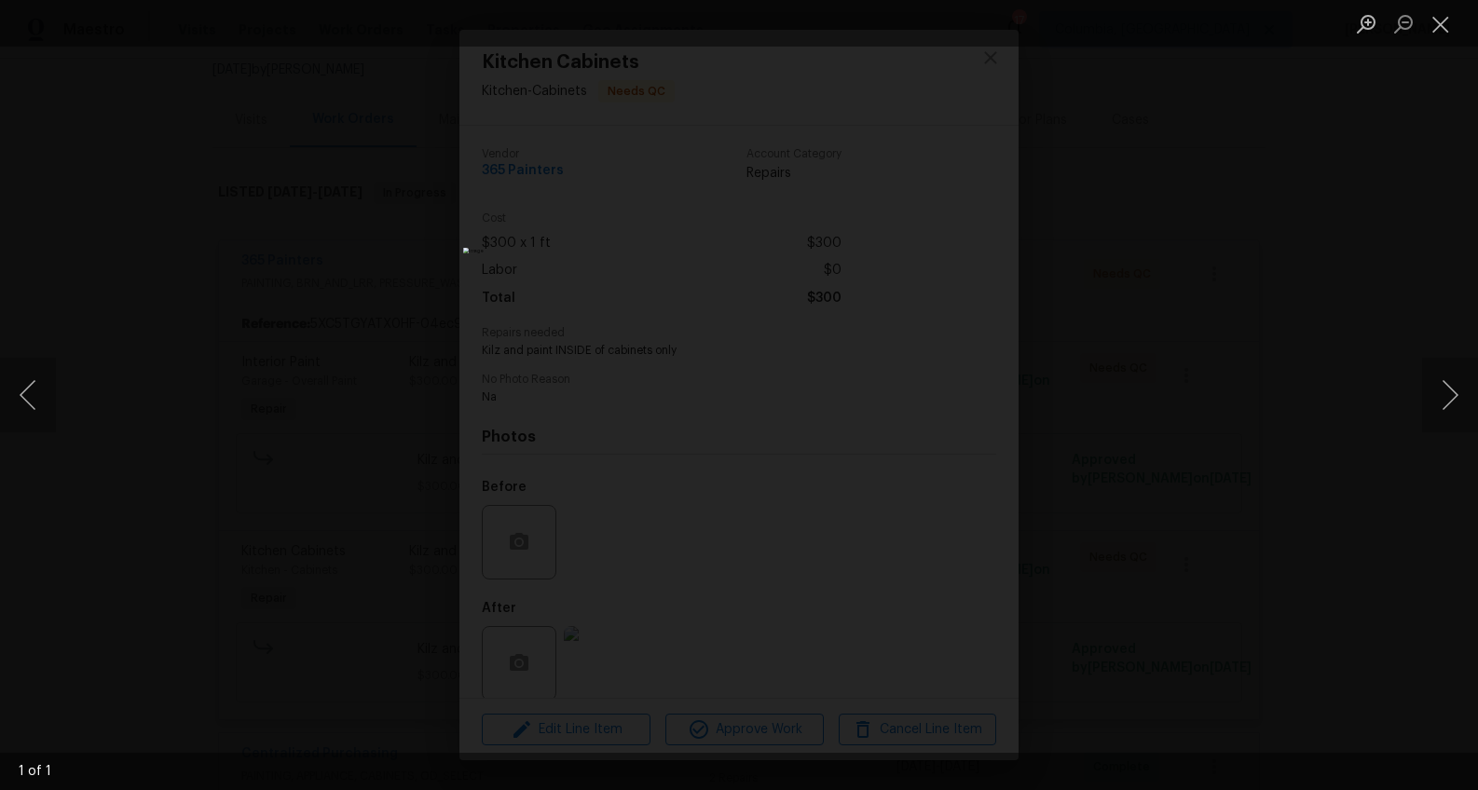
click at [1225, 343] on div "Lightbox" at bounding box center [739, 395] width 1478 height 790
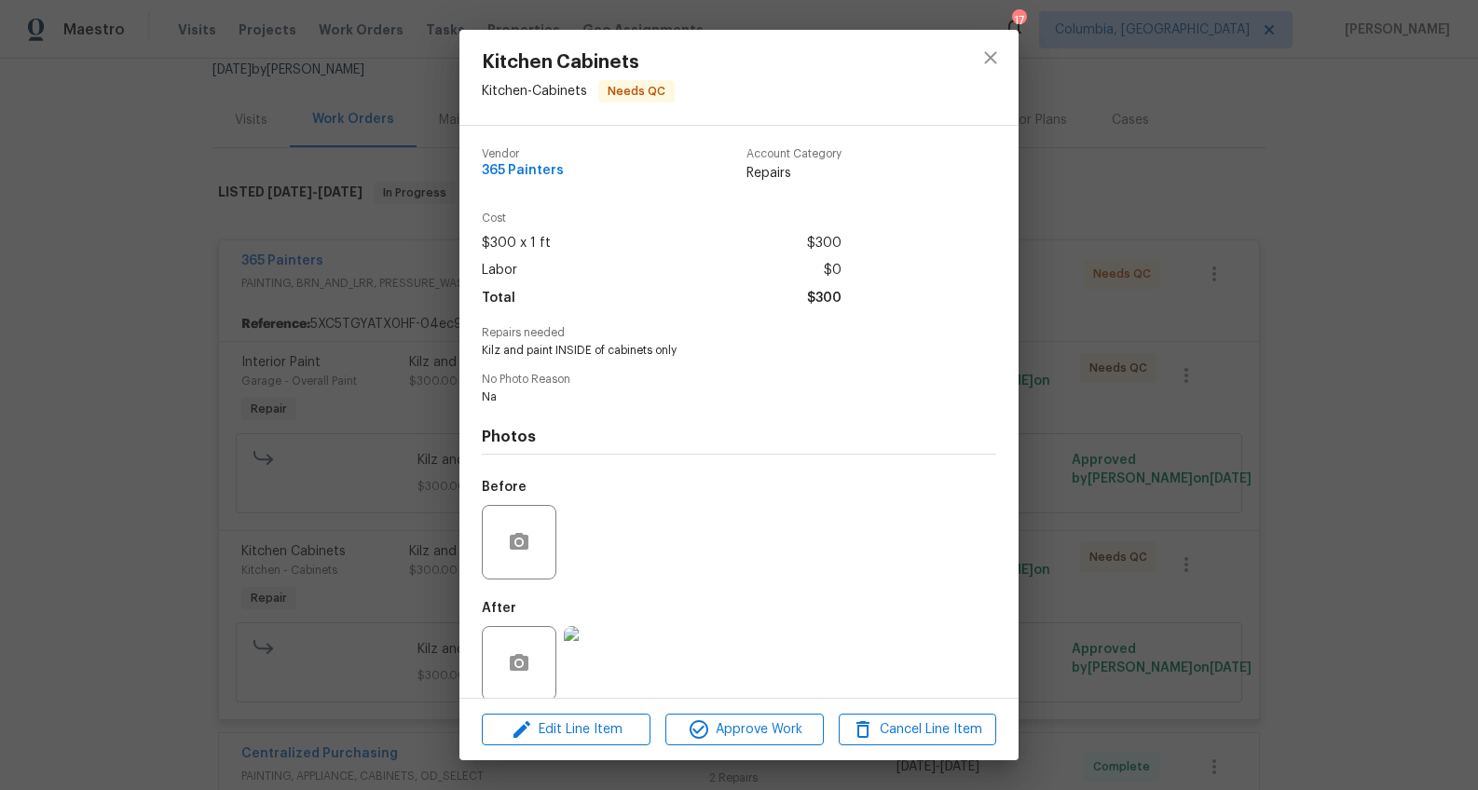
click at [1189, 173] on div "Kitchen Cabinets Kitchen - Cabinets Needs QC Vendor 365 Painters Account Catego…" at bounding box center [739, 395] width 1478 height 790
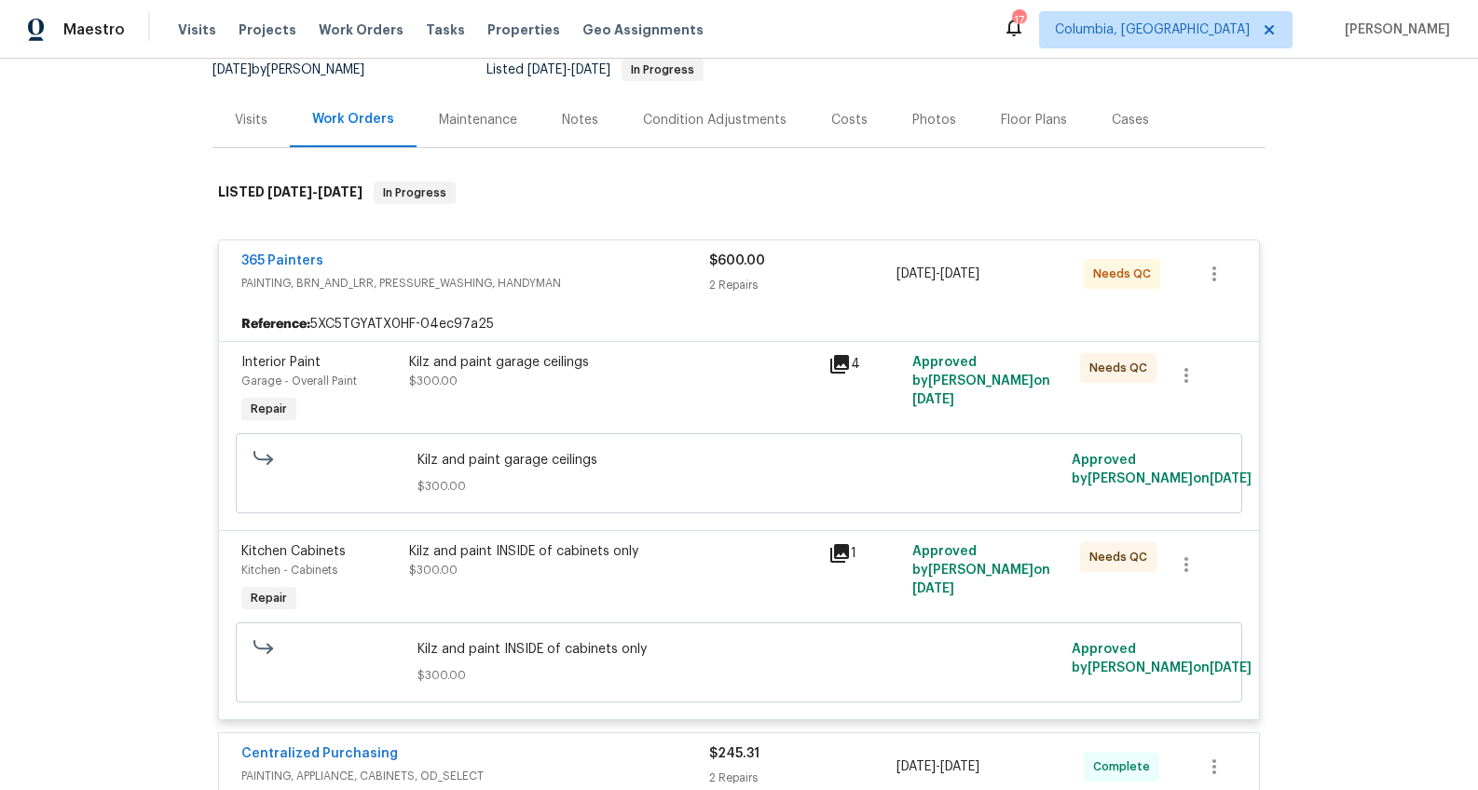
click at [457, 258] on div "365 Painters" at bounding box center [475, 263] width 468 height 22
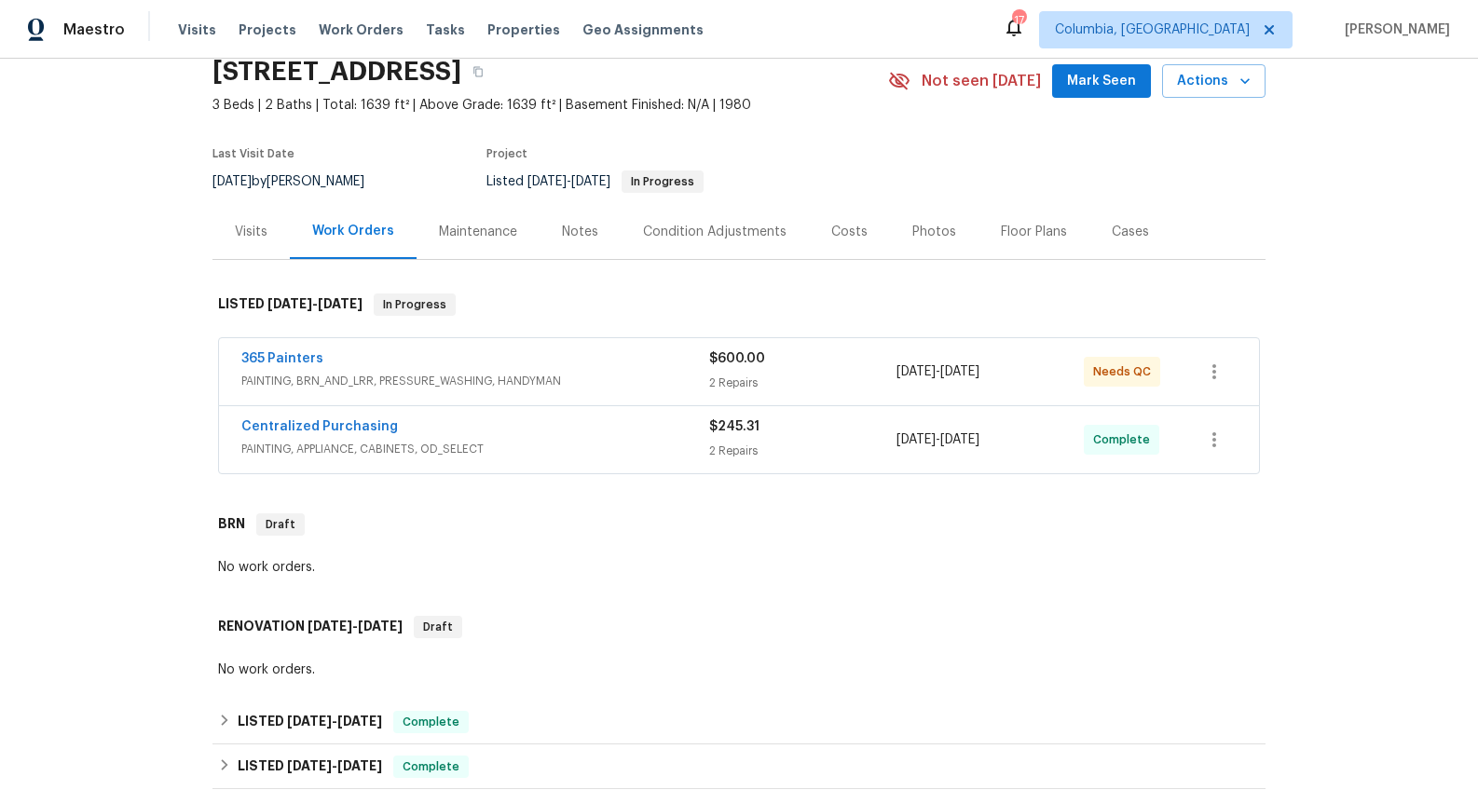
scroll to position [98, 0]
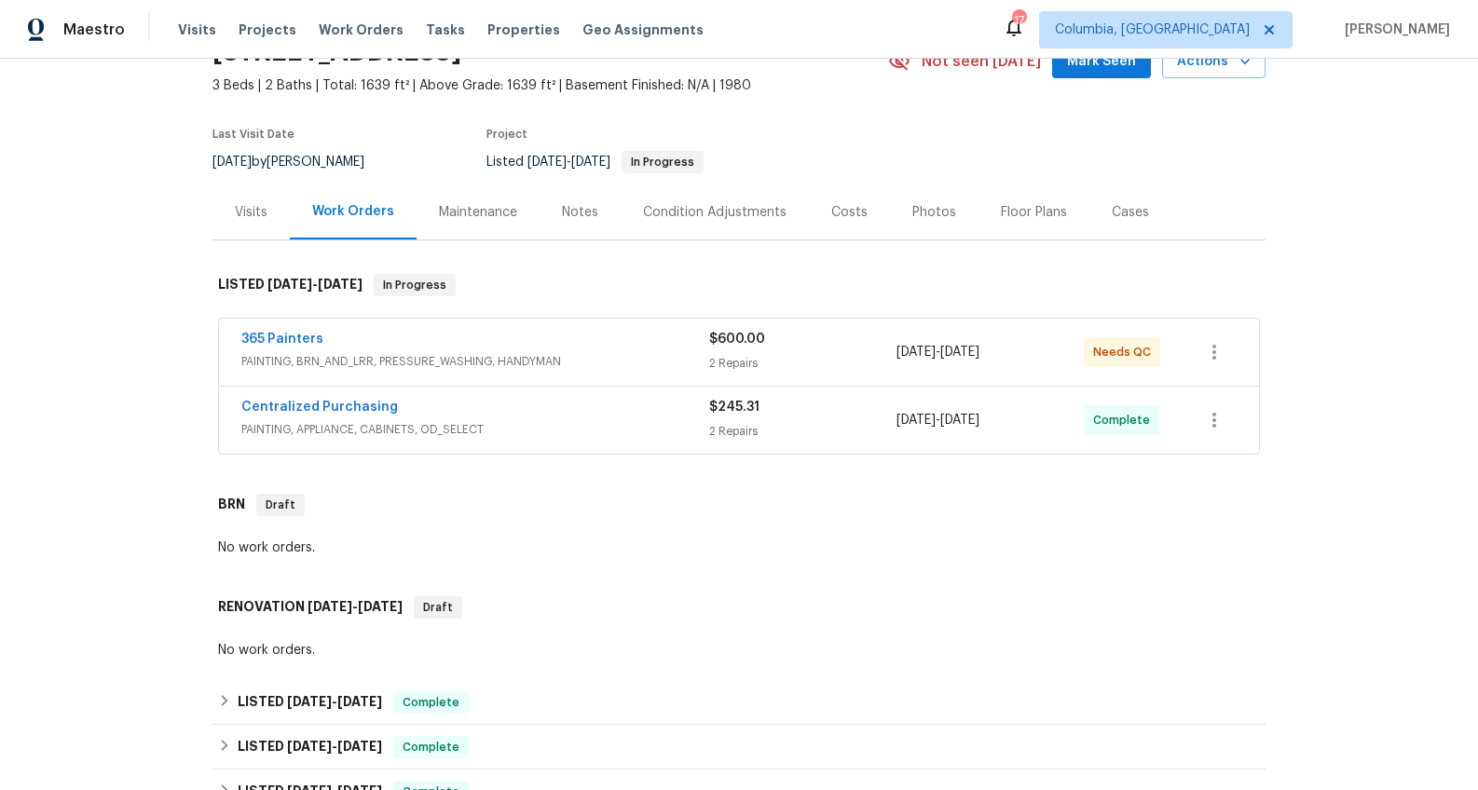
click at [570, 212] on div "Notes" at bounding box center [580, 212] width 36 height 19
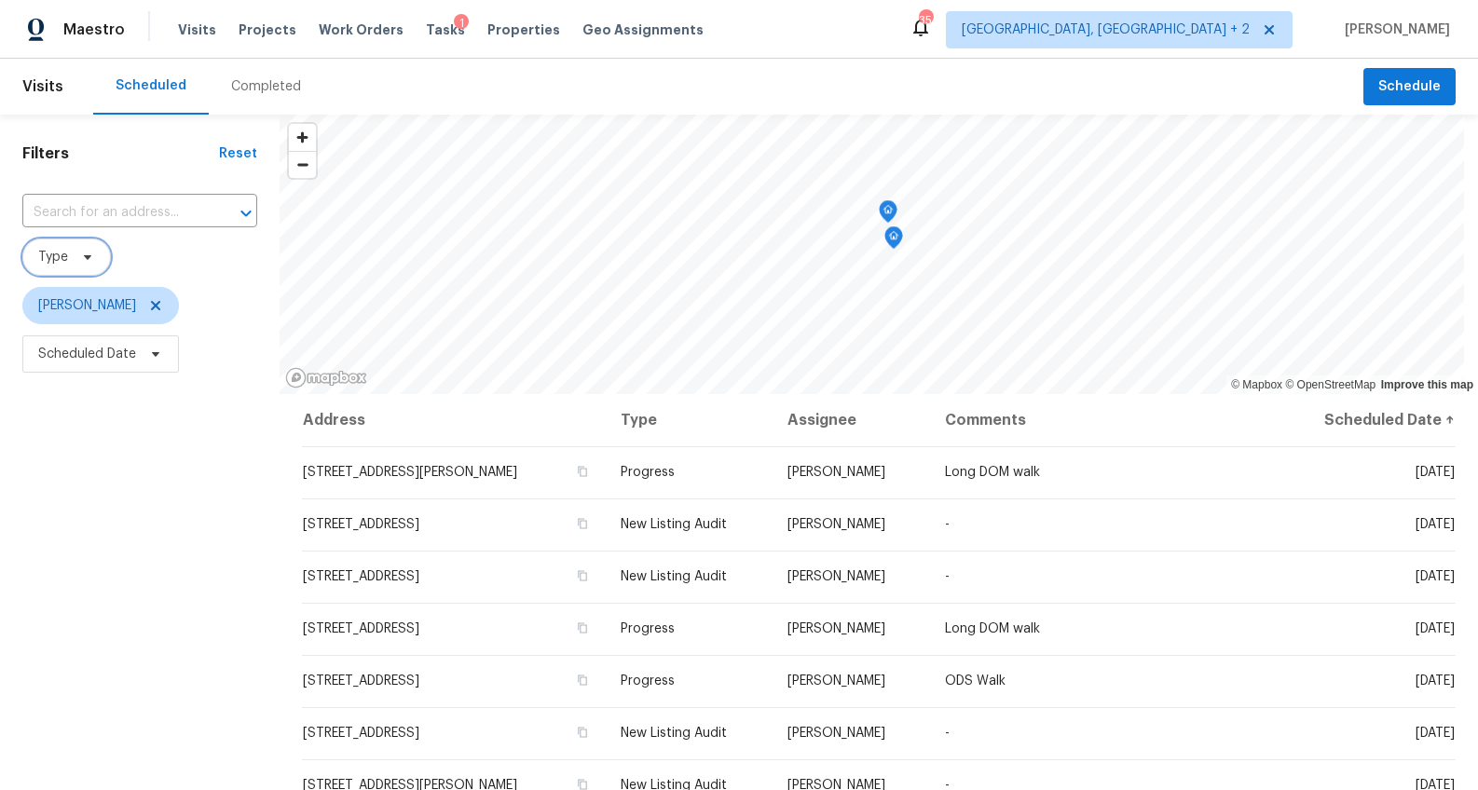
click at [75, 260] on span at bounding box center [85, 257] width 20 height 15
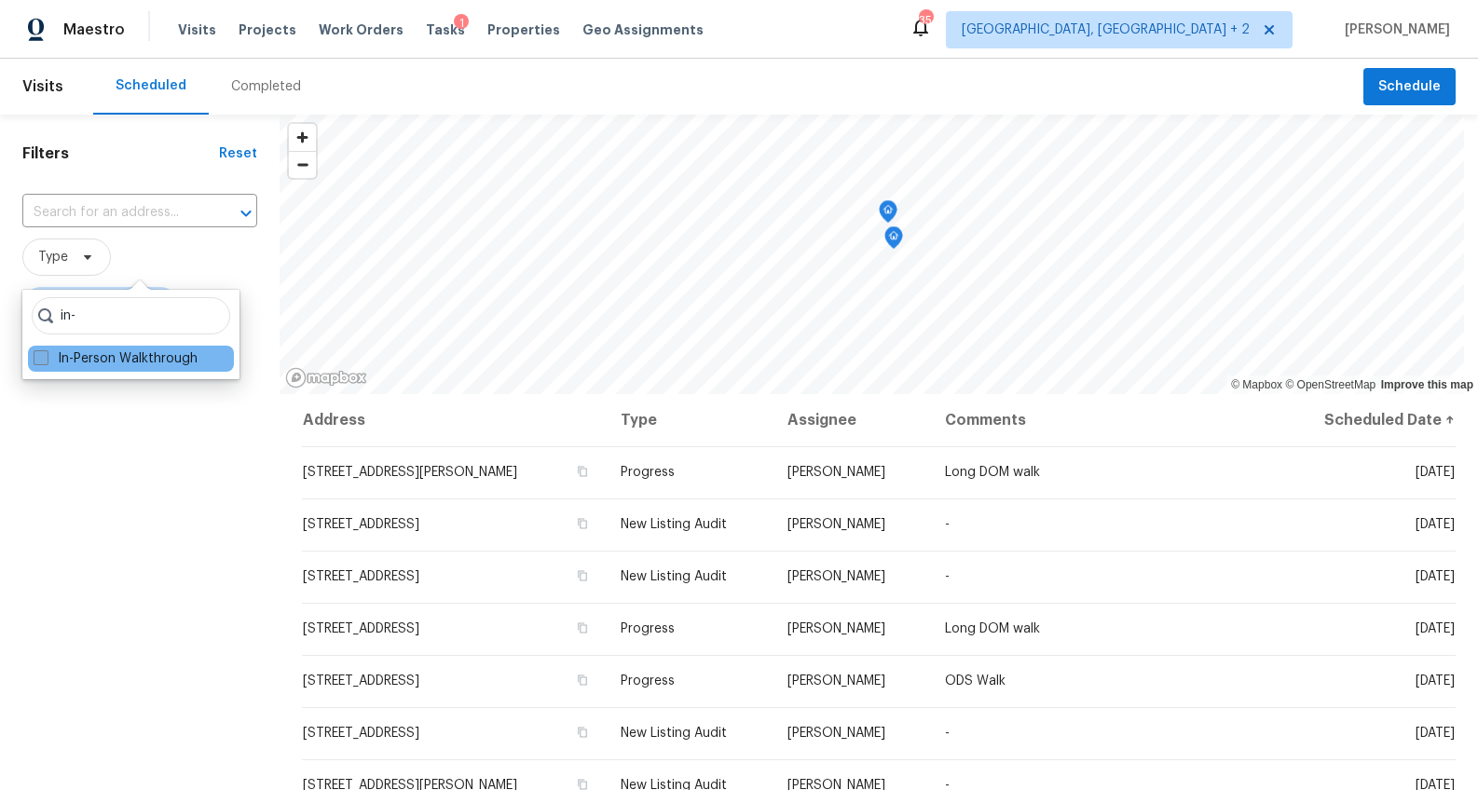
type input "in-"
click at [88, 359] on label "In-Person Walkthrough" at bounding box center [116, 358] width 164 height 19
click at [46, 359] on input "In-Person Walkthrough" at bounding box center [40, 355] width 12 height 12
checkbox input "true"
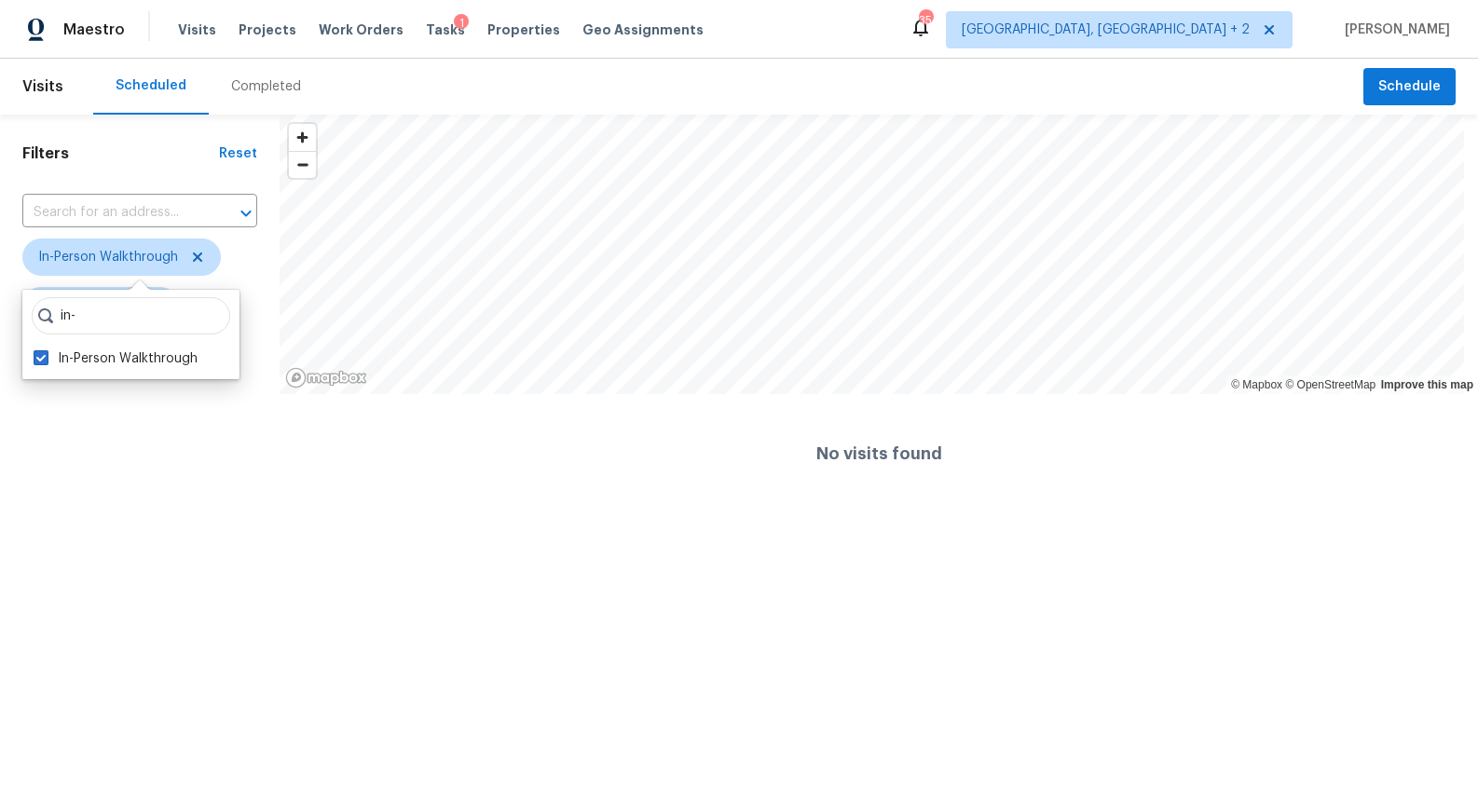
click at [100, 466] on div "Filters Reset ​ In-Person Walkthrough [PERSON_NAME] Scheduled Date" at bounding box center [140, 314] width 280 height 399
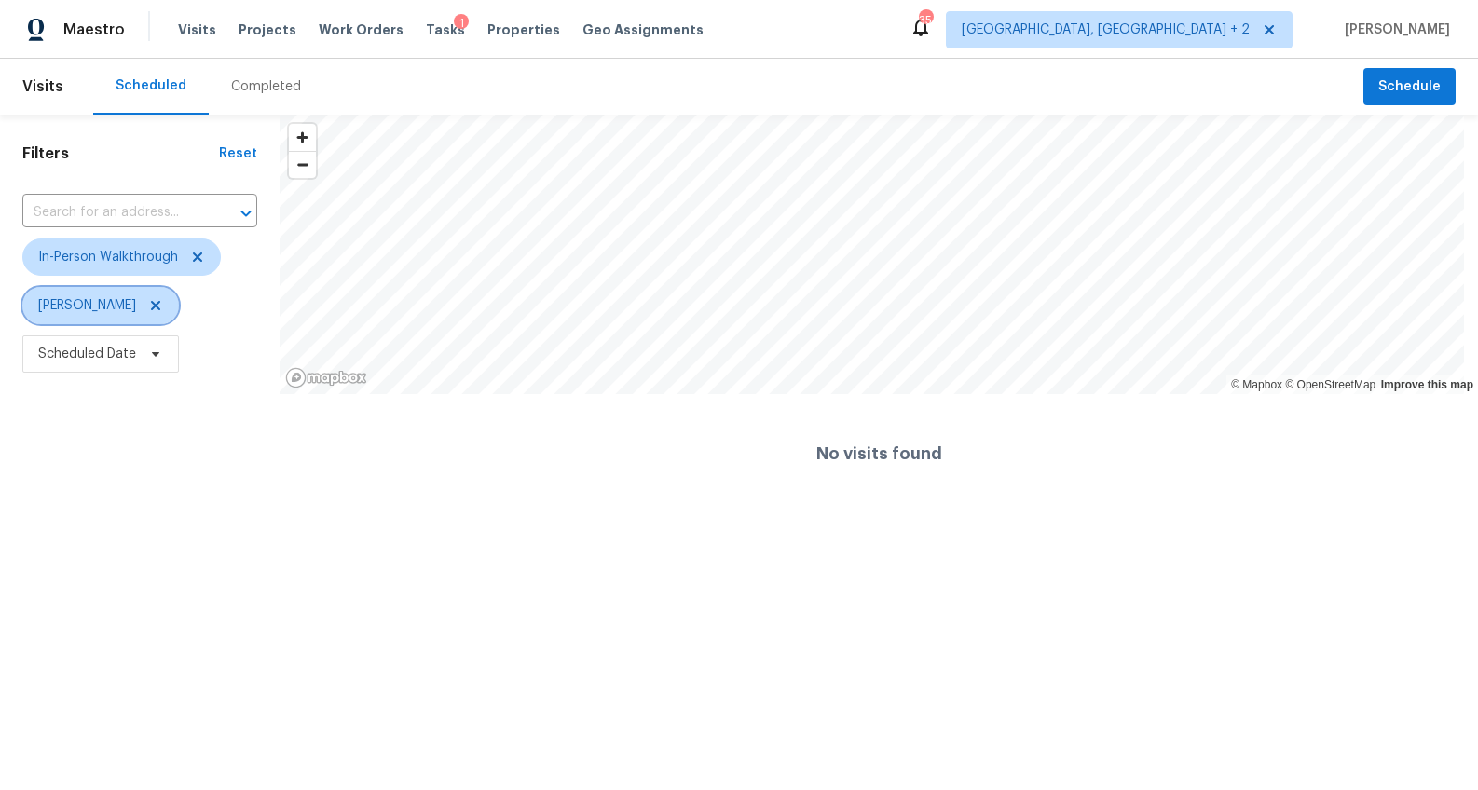
click at [151, 304] on icon at bounding box center [155, 305] width 9 height 9
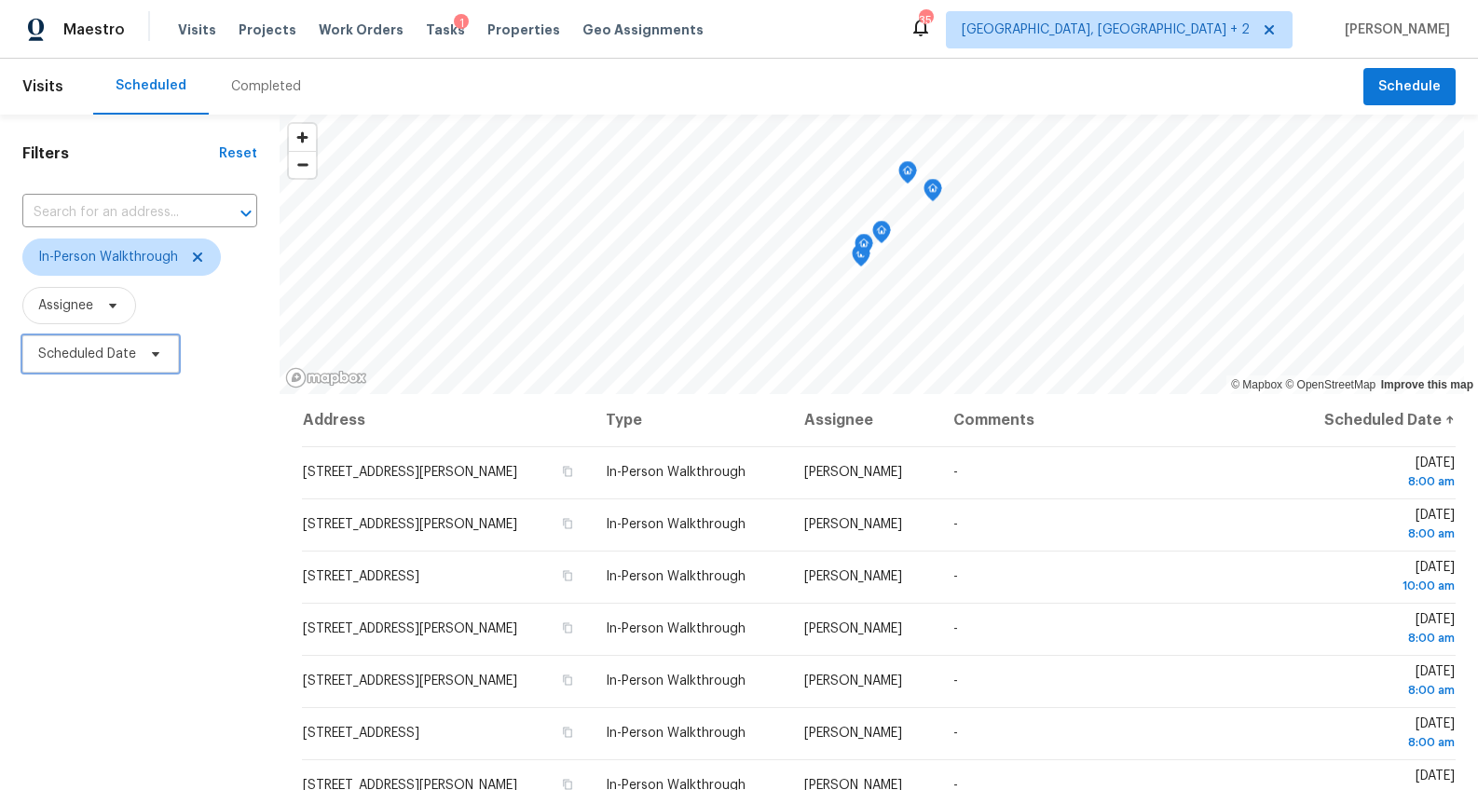
click at [63, 360] on span "Scheduled Date" at bounding box center [87, 354] width 98 height 19
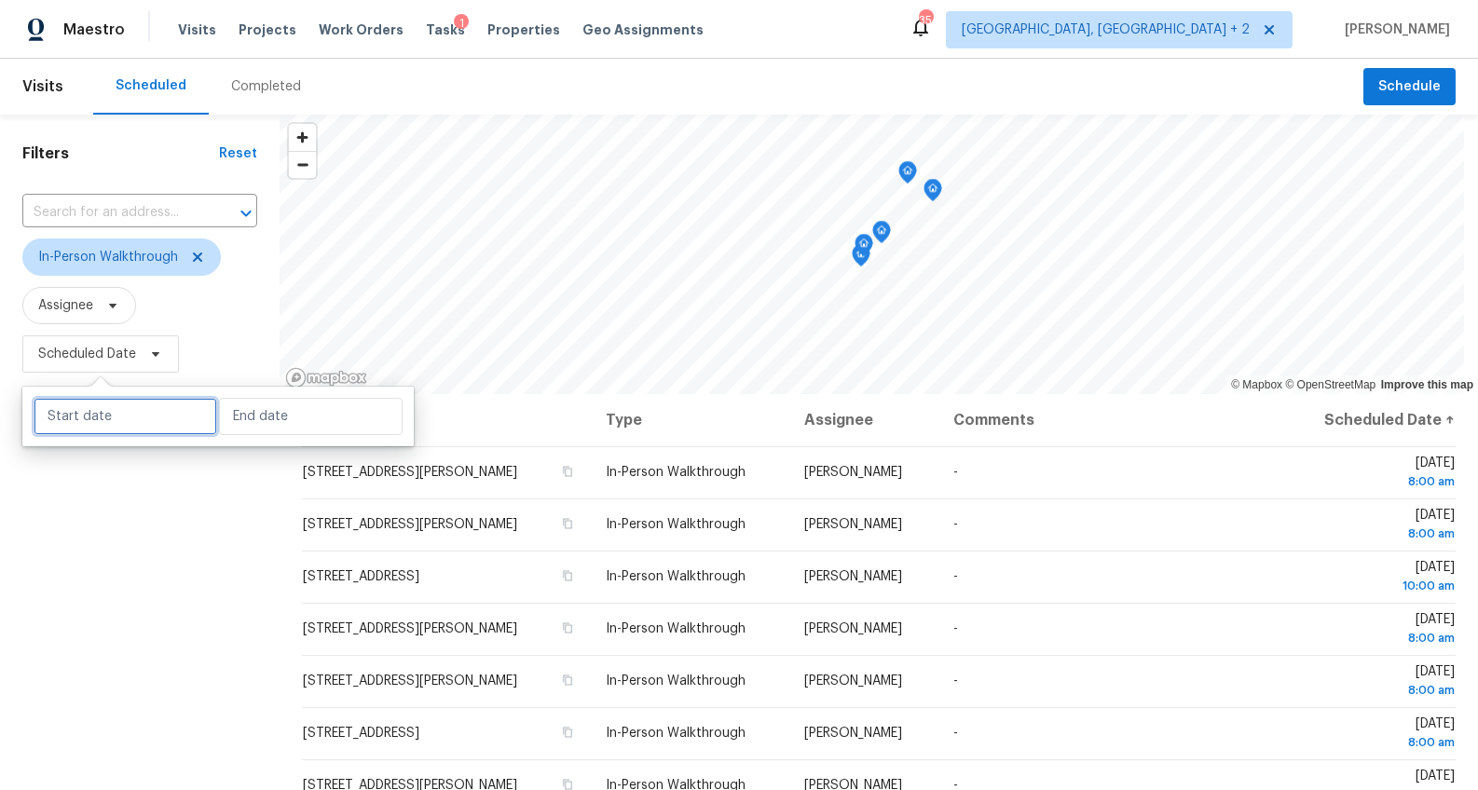
select select "9"
select select "2025"
select select "10"
select select "2025"
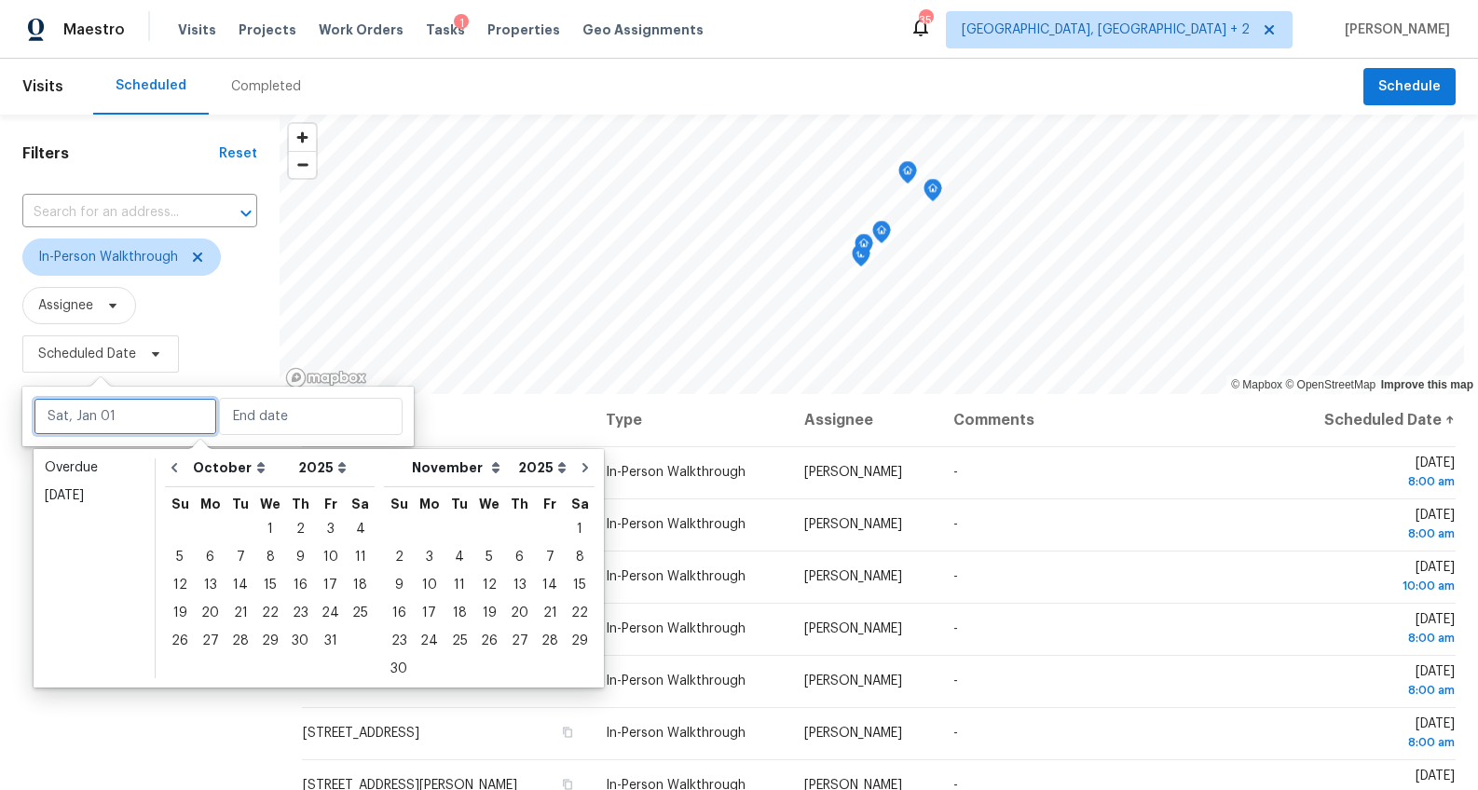
click at [112, 411] on input "text" at bounding box center [126, 416] width 184 height 37
click at [347, 526] on div "4" at bounding box center [360, 529] width 29 height 26
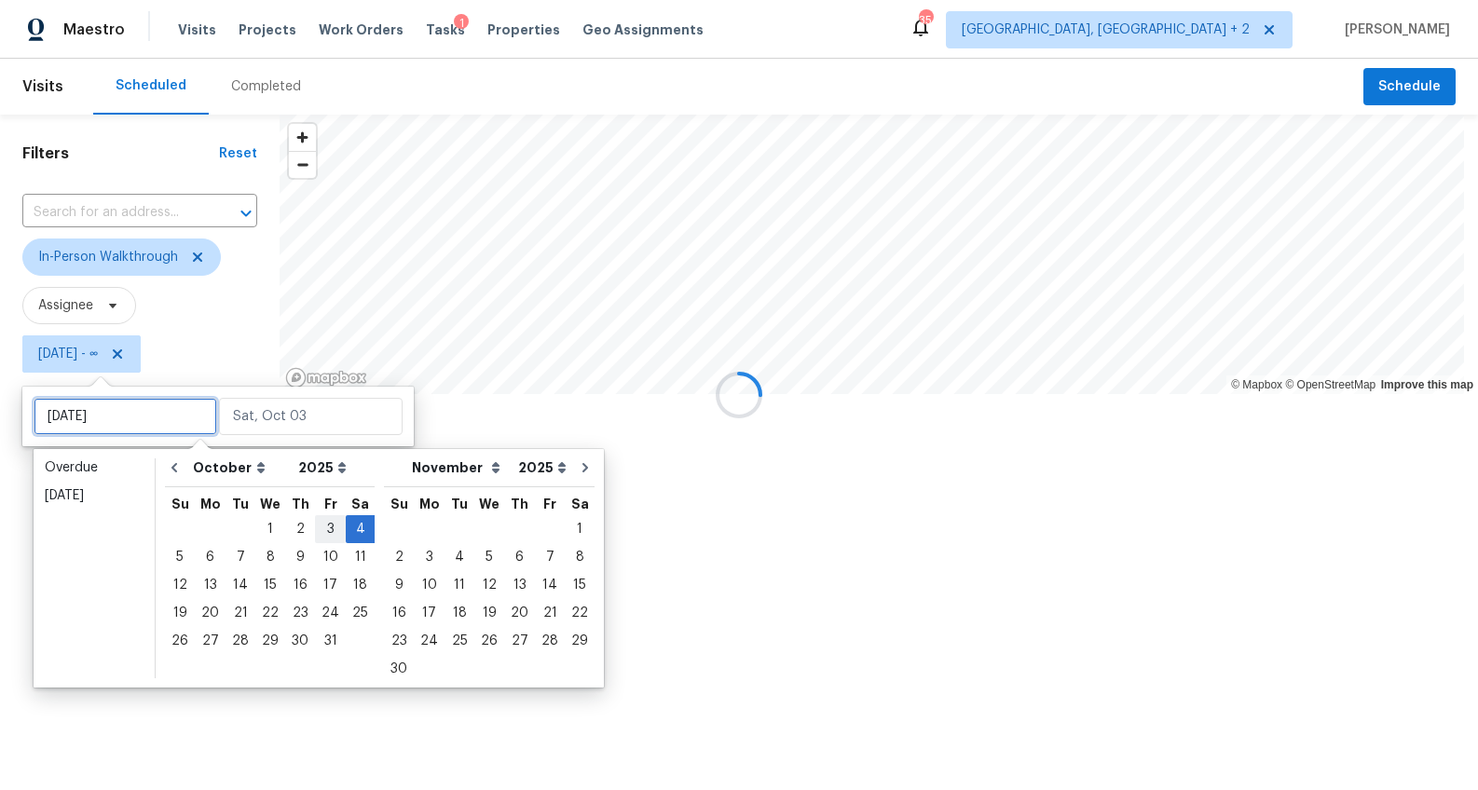
type input "[DATE]"
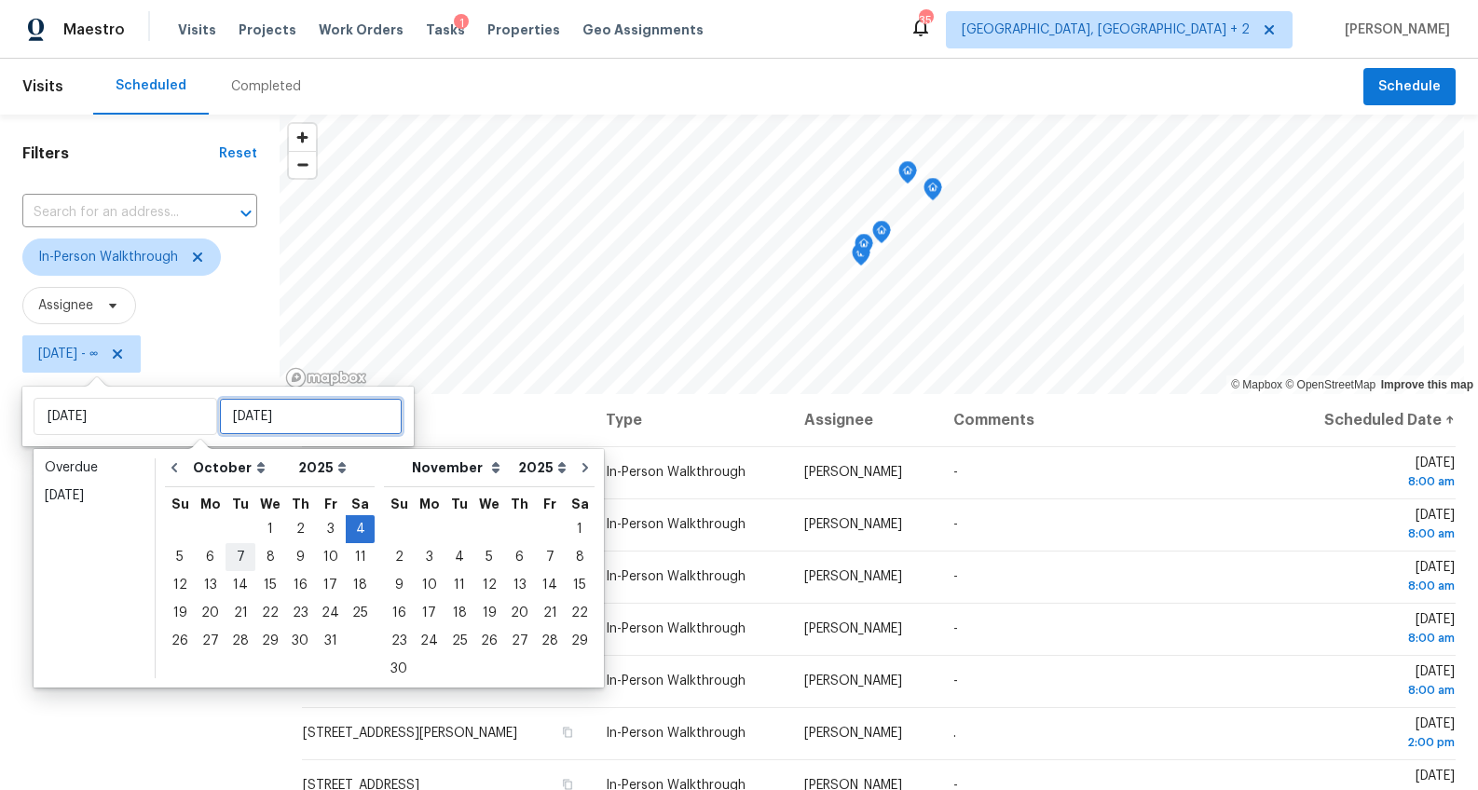
type input "[DATE]"
click at [208, 551] on div "6" at bounding box center [210, 557] width 31 height 26
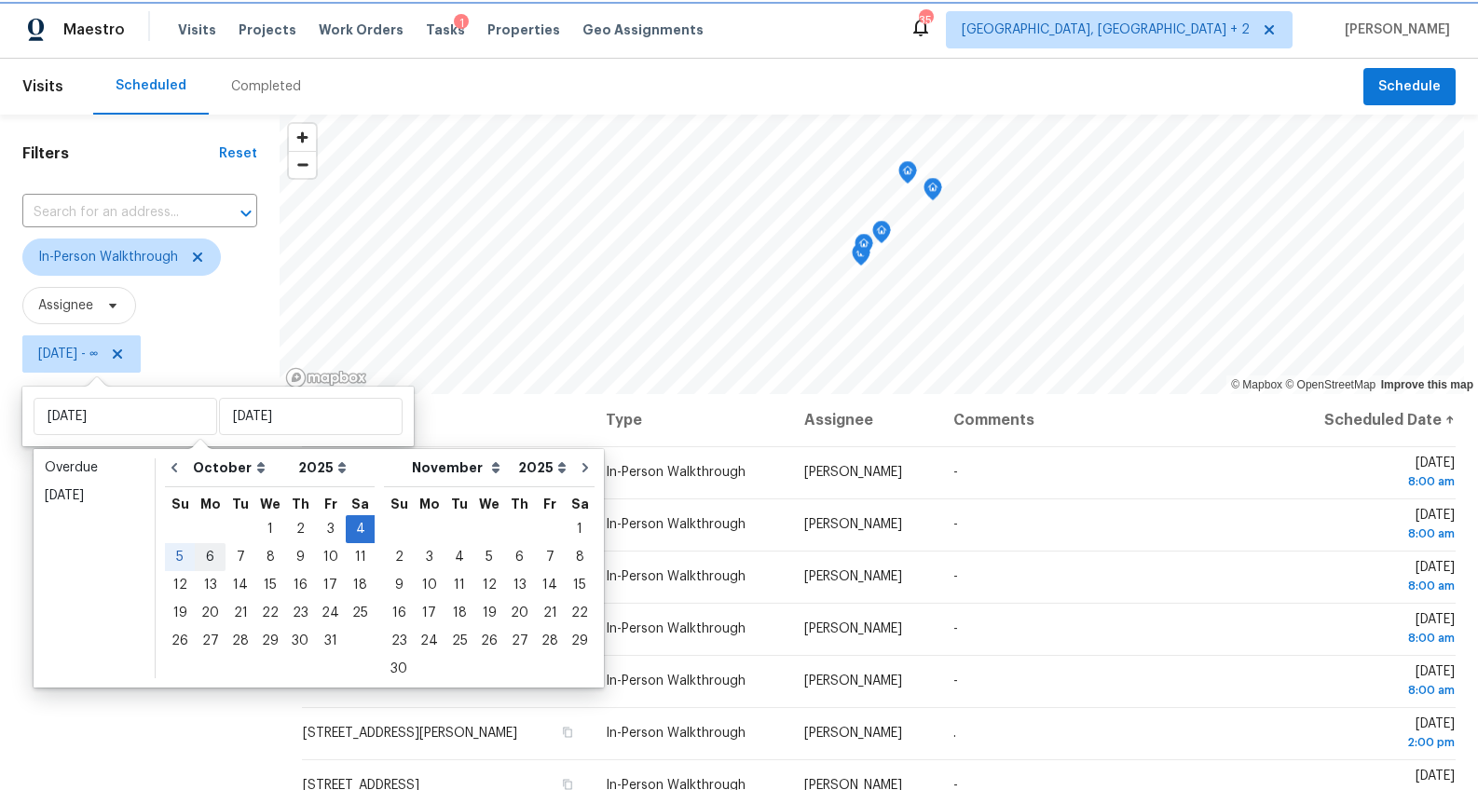
type input "[DATE]"
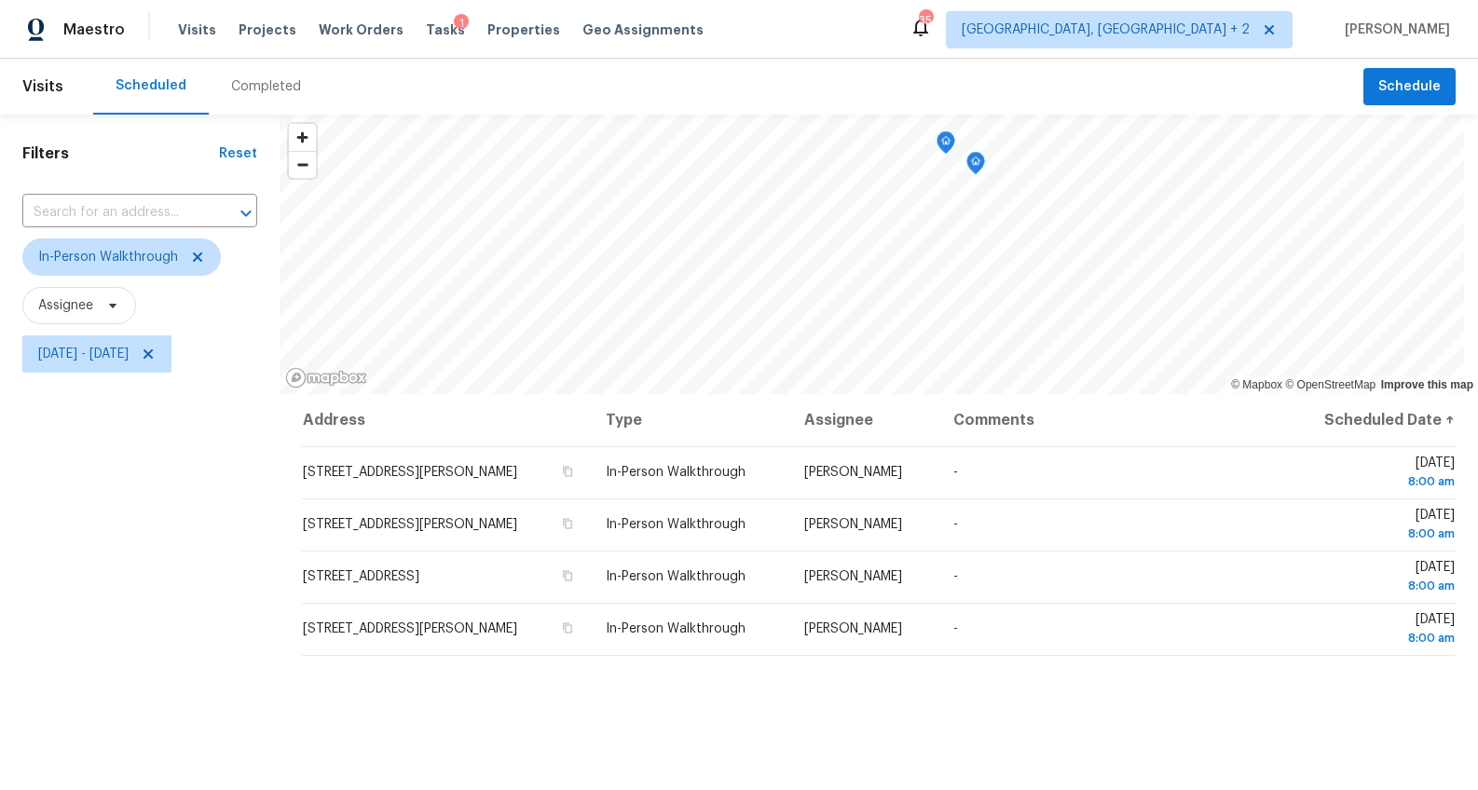
click at [115, 618] on div "Filters Reset ​ In-Person Walkthrough Assignee [DATE] - [DATE]" at bounding box center [140, 570] width 280 height 911
